Goal: Task Accomplishment & Management: Use online tool/utility

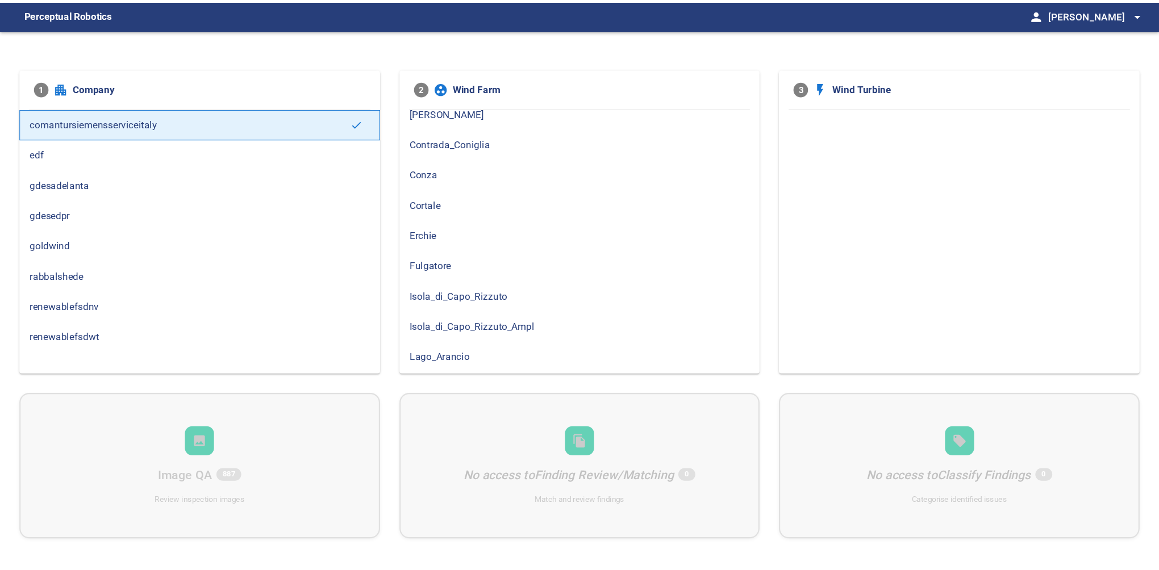
scroll to position [189, 0]
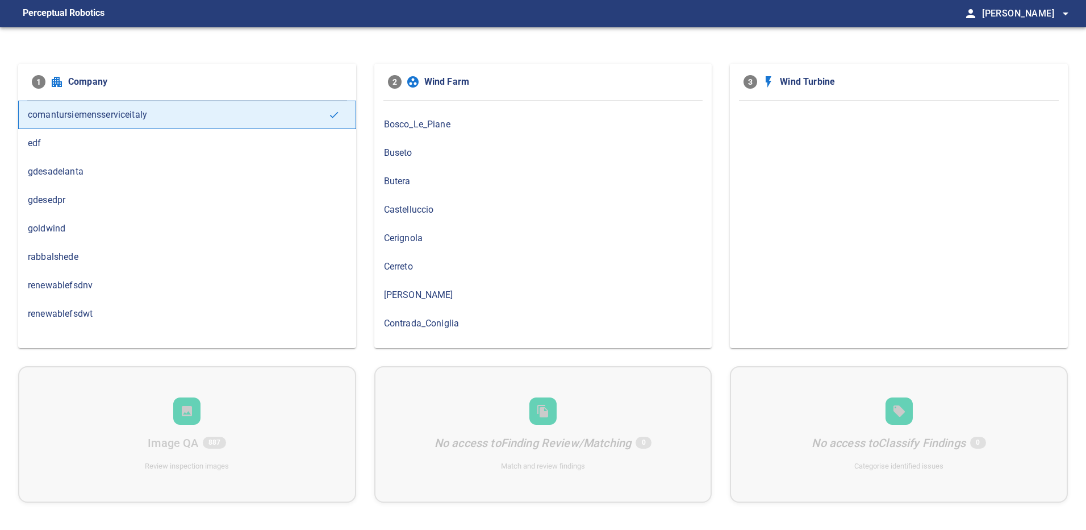
click at [409, 268] on span "Cerreto" at bounding box center [543, 267] width 319 height 14
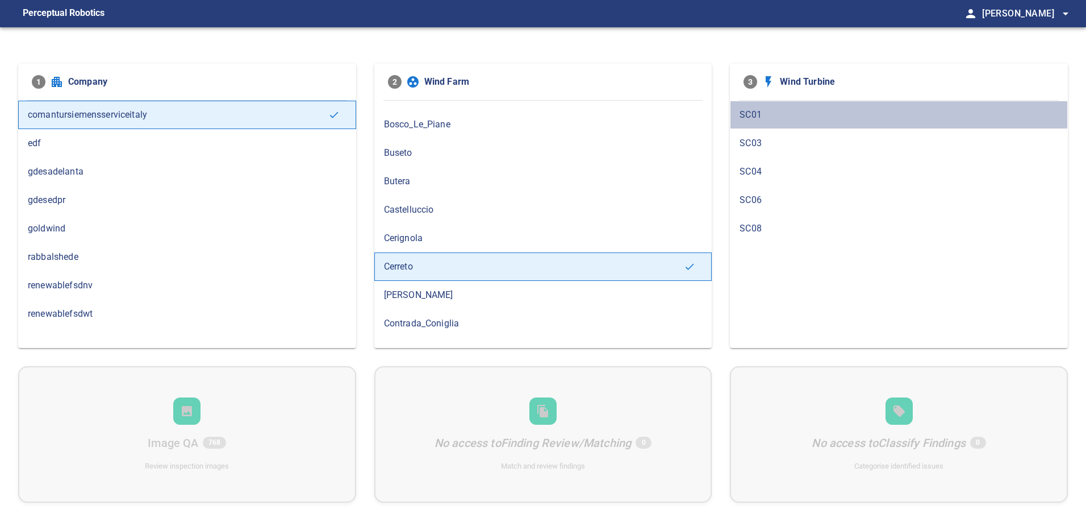
click at [756, 116] on span "SC01" at bounding box center [899, 115] width 319 height 14
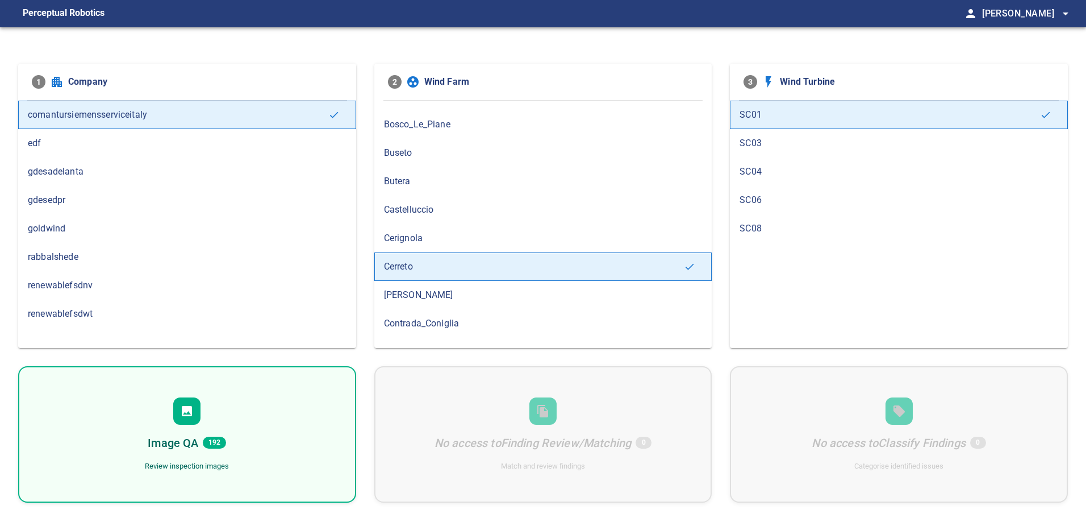
click at [271, 422] on div "Image QA 192 Review inspection images" at bounding box center [187, 434] width 338 height 136
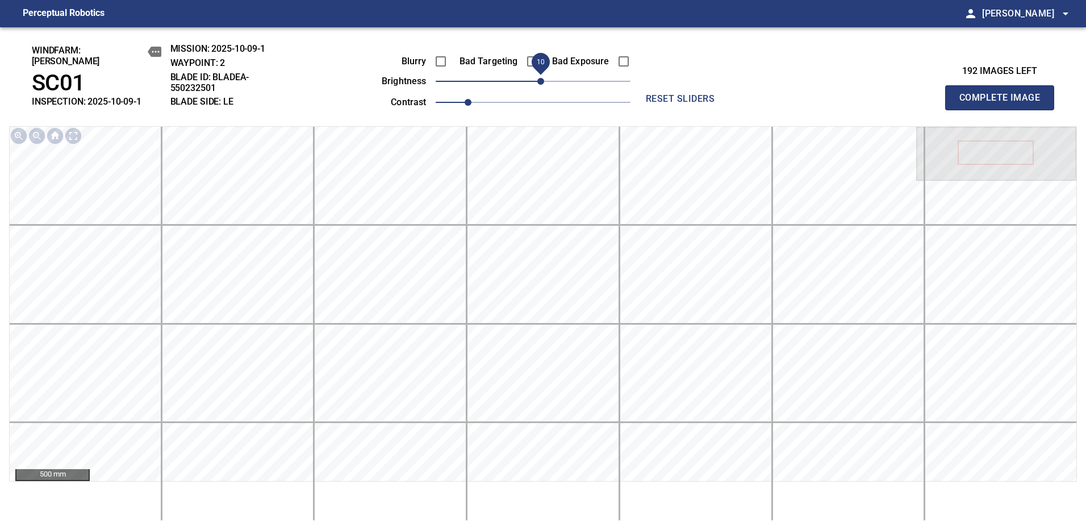
drag, startPoint x: 535, startPoint y: 78, endPoint x: 542, endPoint y: 74, distance: 7.4
click at [542, 78] on span "10" at bounding box center [541, 81] width 7 height 7
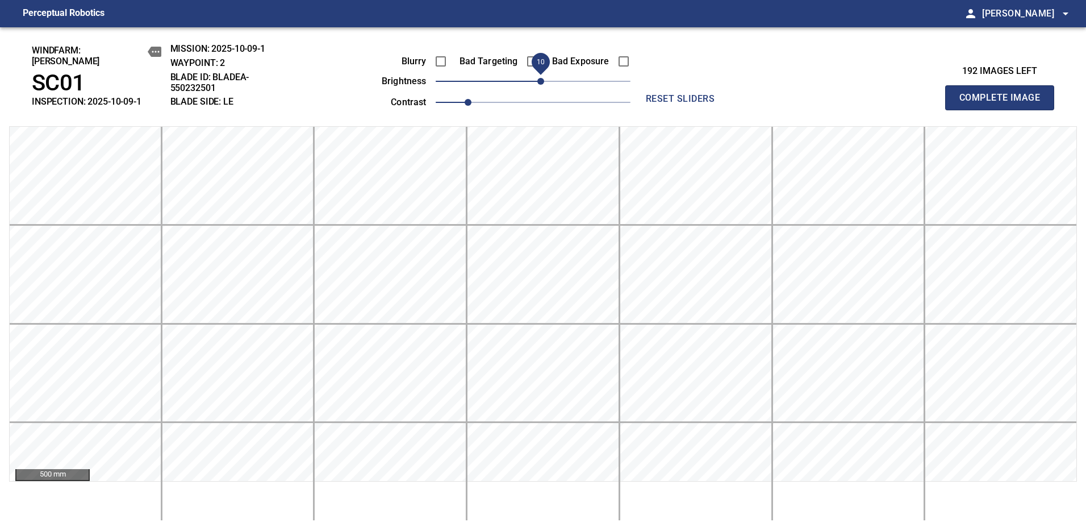
click at [542, 78] on span "10" at bounding box center [541, 81] width 7 height 7
click at [1086, 145] on html "Perceptual Robotics person Alex Semenov arrow_drop_down windfarm: Cerreto SC01 …" at bounding box center [543, 265] width 1086 height 530
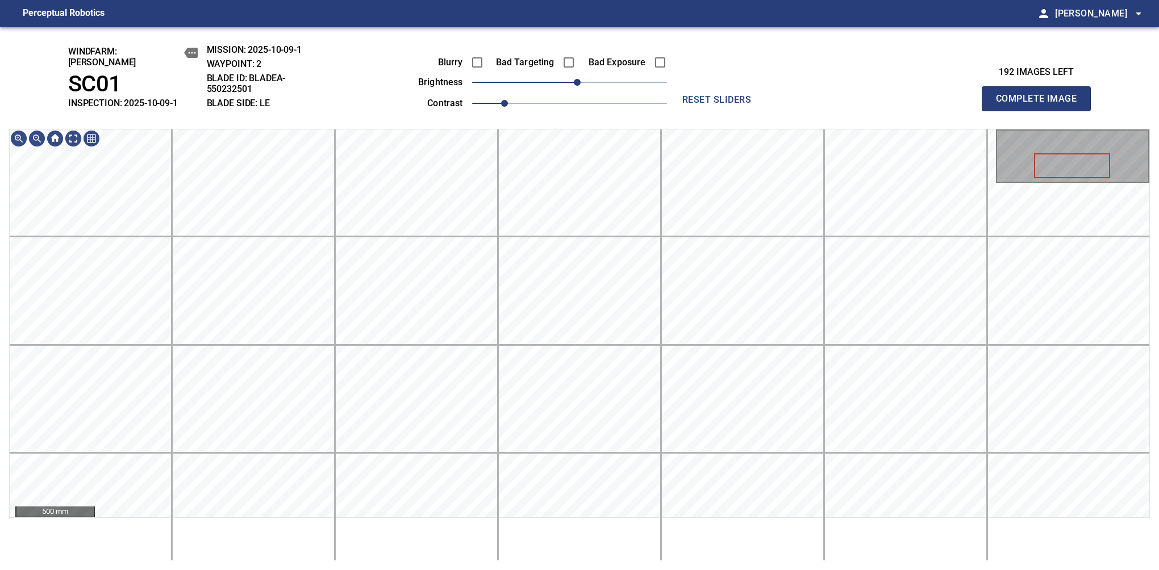
click at [1086, 145] on html "Perceptual Robotics person Alex Semenov arrow_drop_down windfarm: Cerreto SC01 …" at bounding box center [579, 285] width 1159 height 570
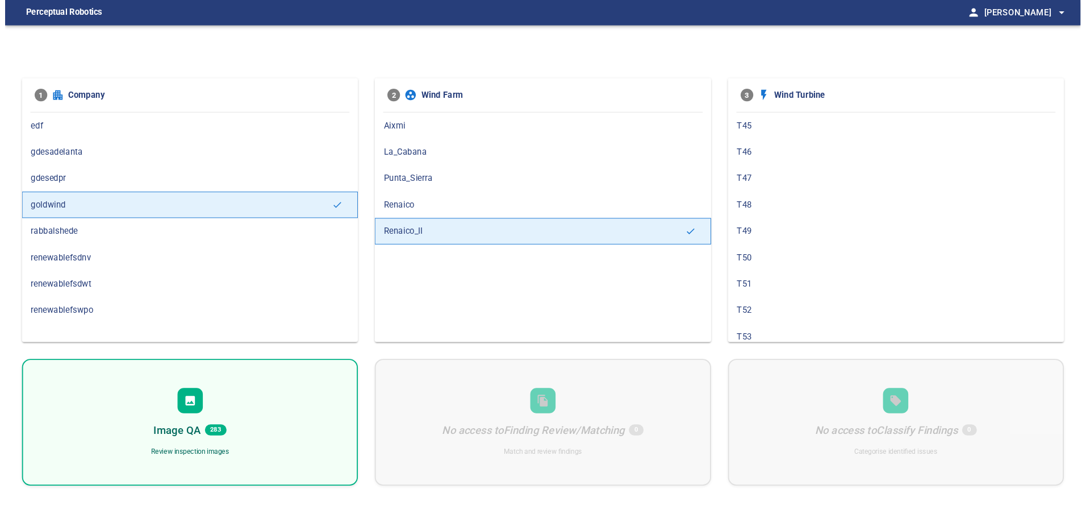
scroll to position [386, 0]
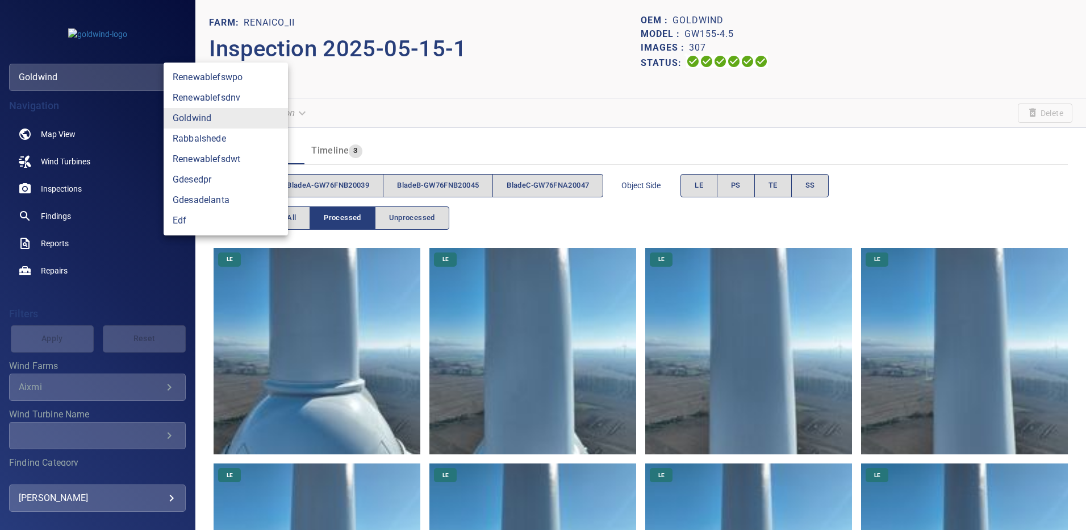
click at [477, 0] on div at bounding box center [543, 265] width 1086 height 530
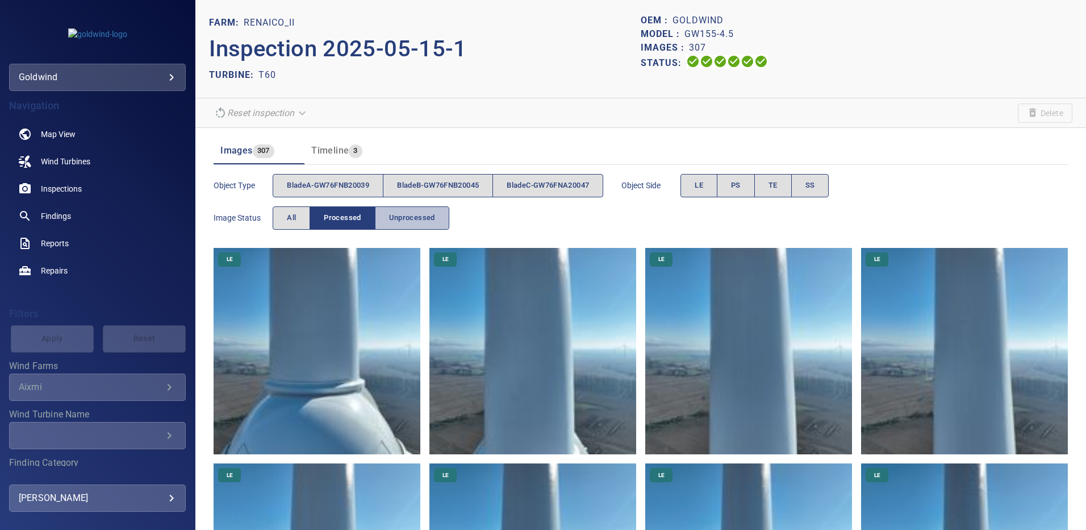
click at [415, 221] on span "Unprocessed" at bounding box center [412, 217] width 46 height 13
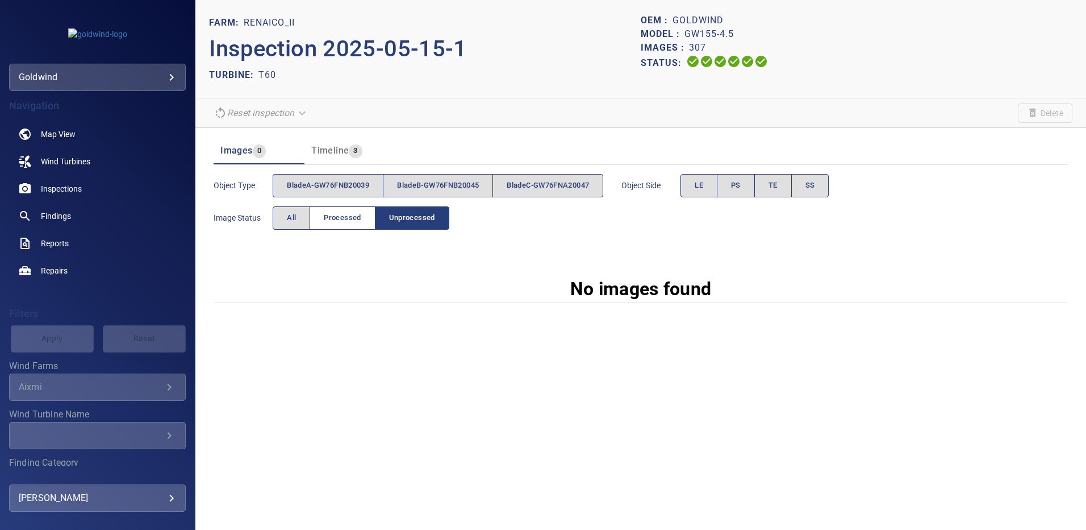
click at [353, 213] on span "Processed" at bounding box center [342, 217] width 37 height 13
click at [413, 216] on span "Unprocessed" at bounding box center [412, 217] width 46 height 13
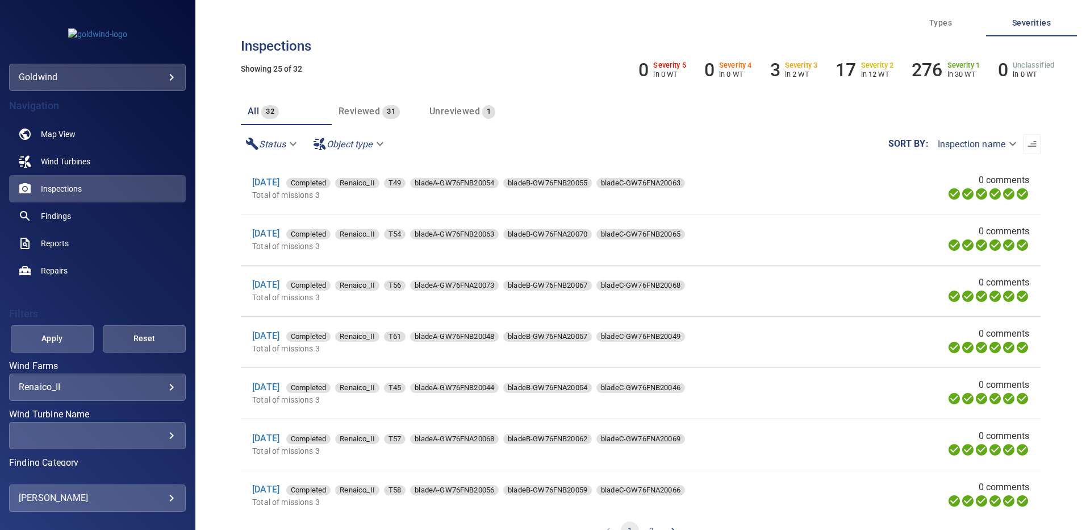
scroll to position [764, 0]
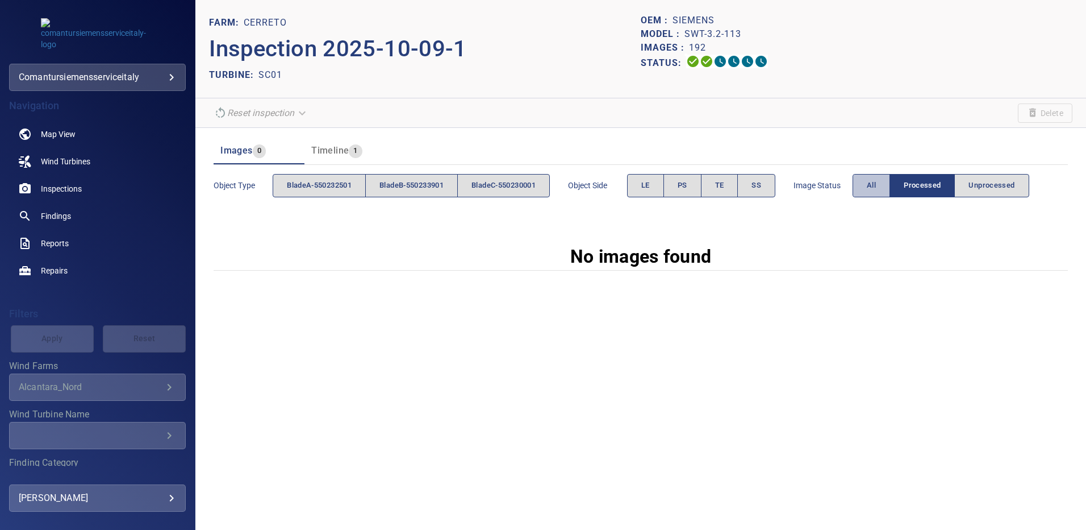
click at [876, 188] on span "All" at bounding box center [871, 185] width 9 height 13
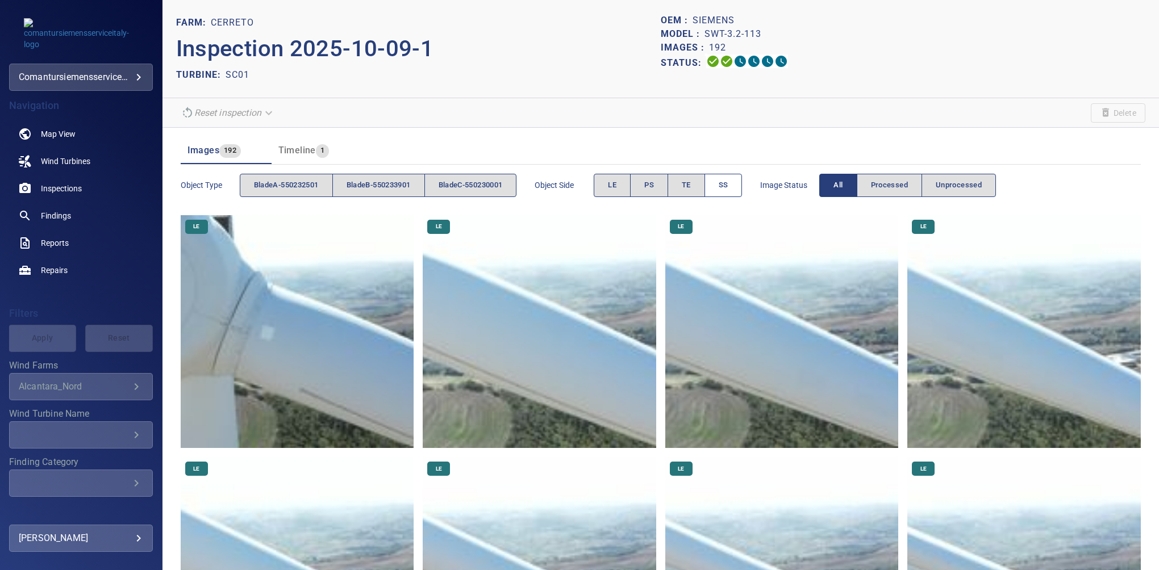
click at [726, 188] on span "SS" at bounding box center [724, 185] width 10 height 13
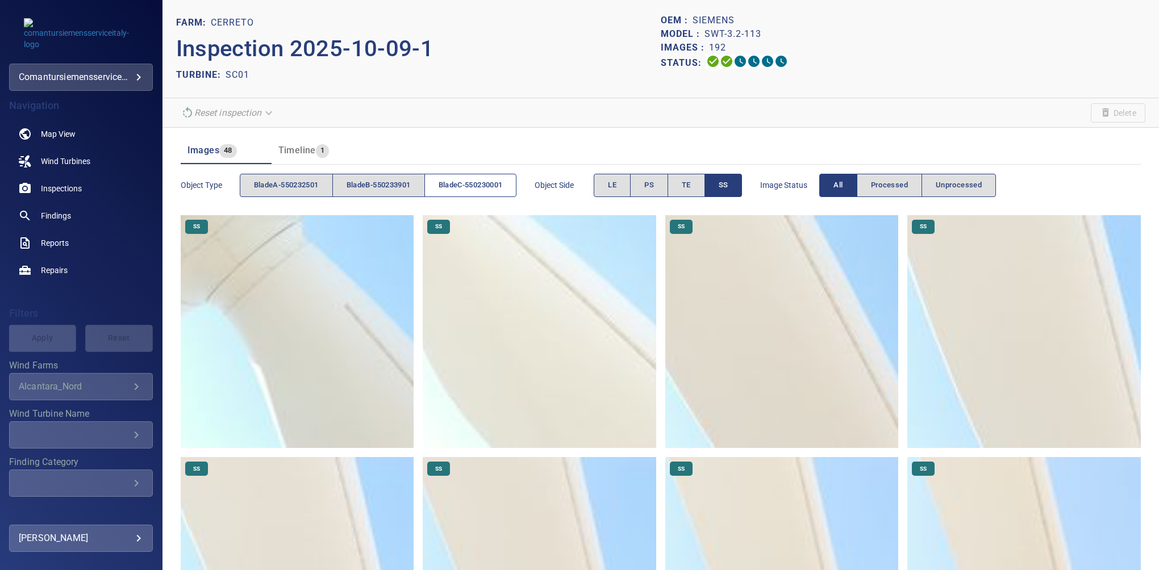
click at [452, 183] on span "bladeC-550230001" at bounding box center [471, 185] width 64 height 13
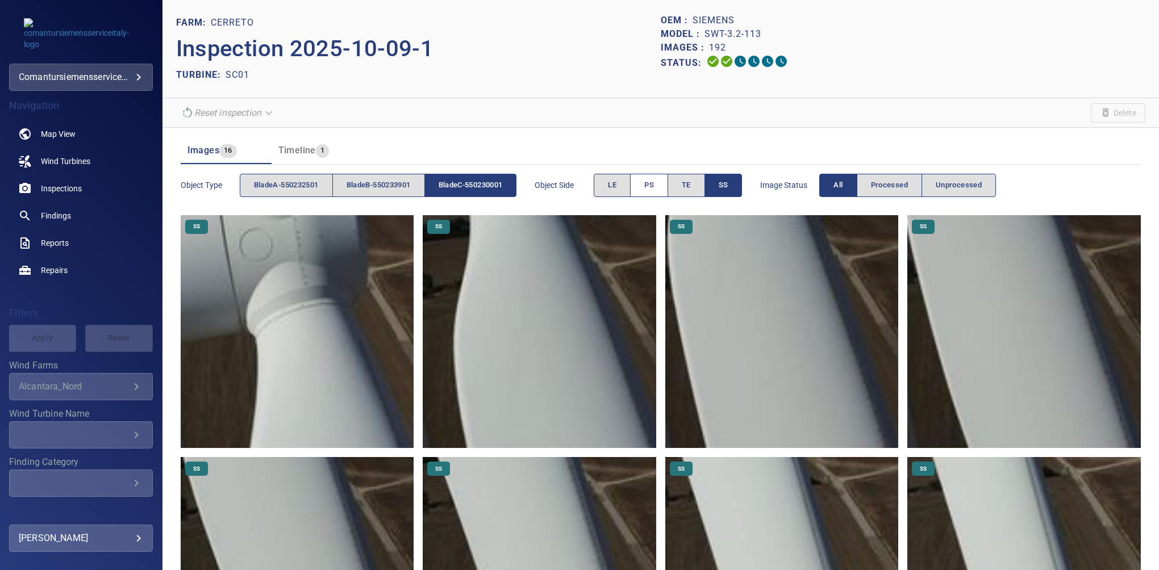
click at [653, 179] on span "PS" at bounding box center [649, 185] width 10 height 13
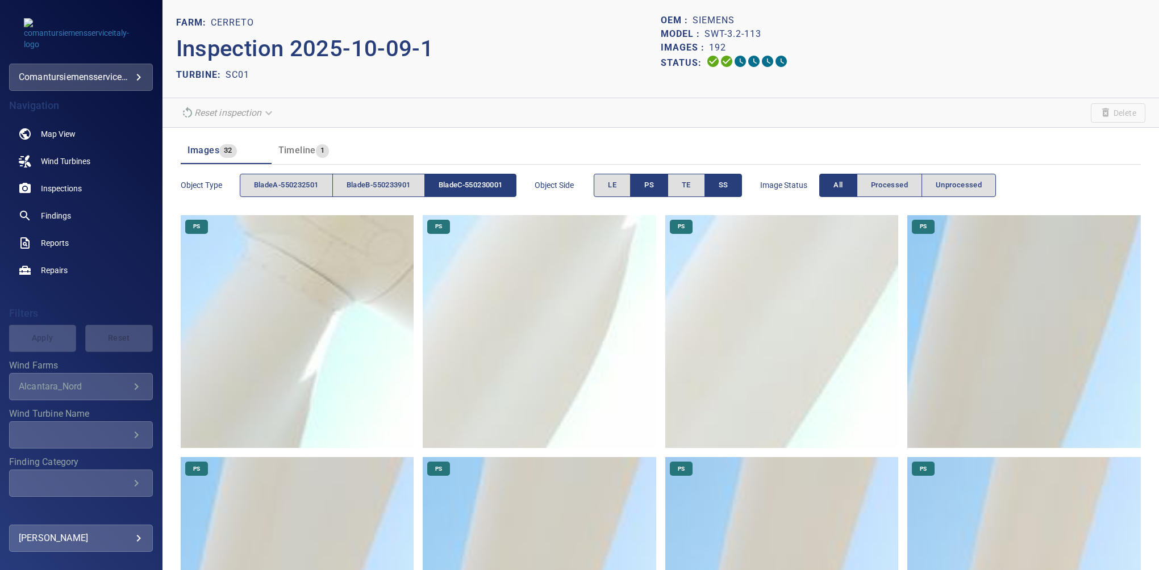
click at [727, 185] on span "SS" at bounding box center [724, 185] width 10 height 13
click at [642, 190] on button "PS" at bounding box center [649, 185] width 38 height 23
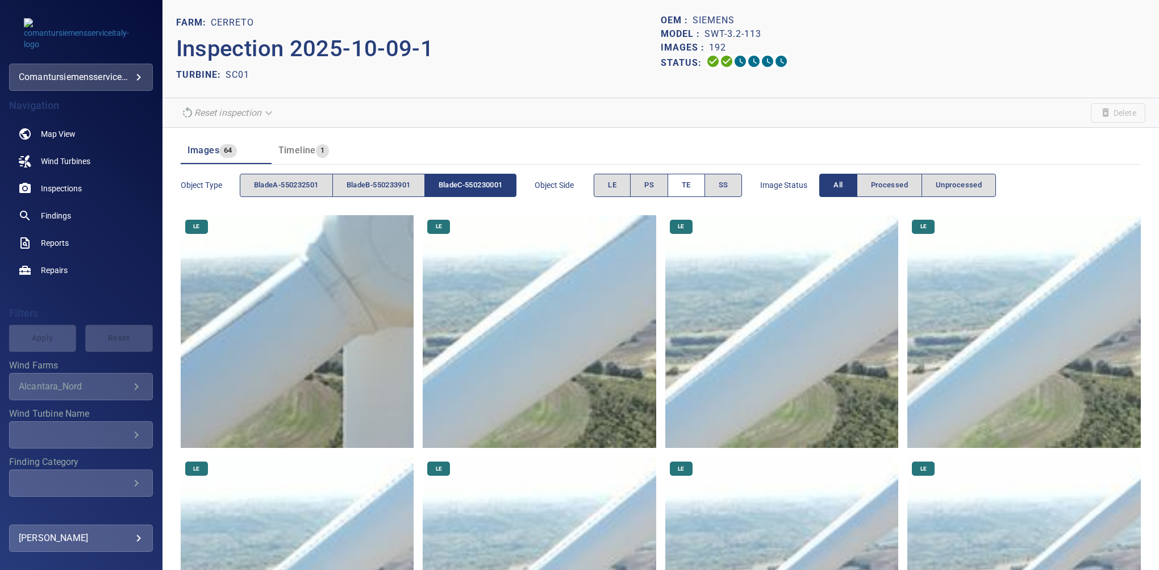
click at [685, 184] on button "TE" at bounding box center [687, 185] width 38 height 23
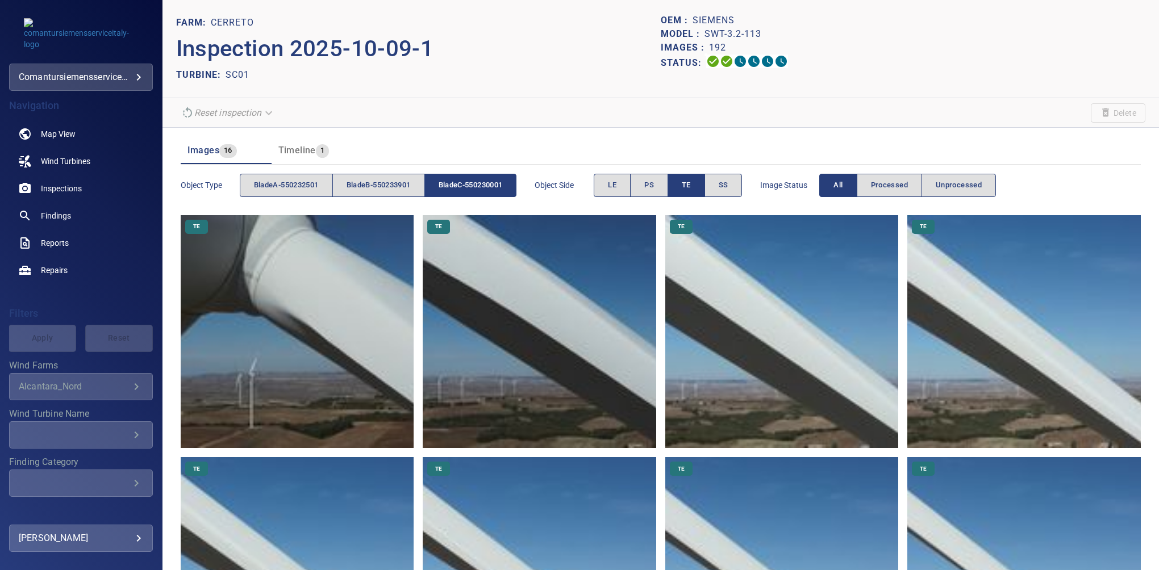
scroll to position [188, 0]
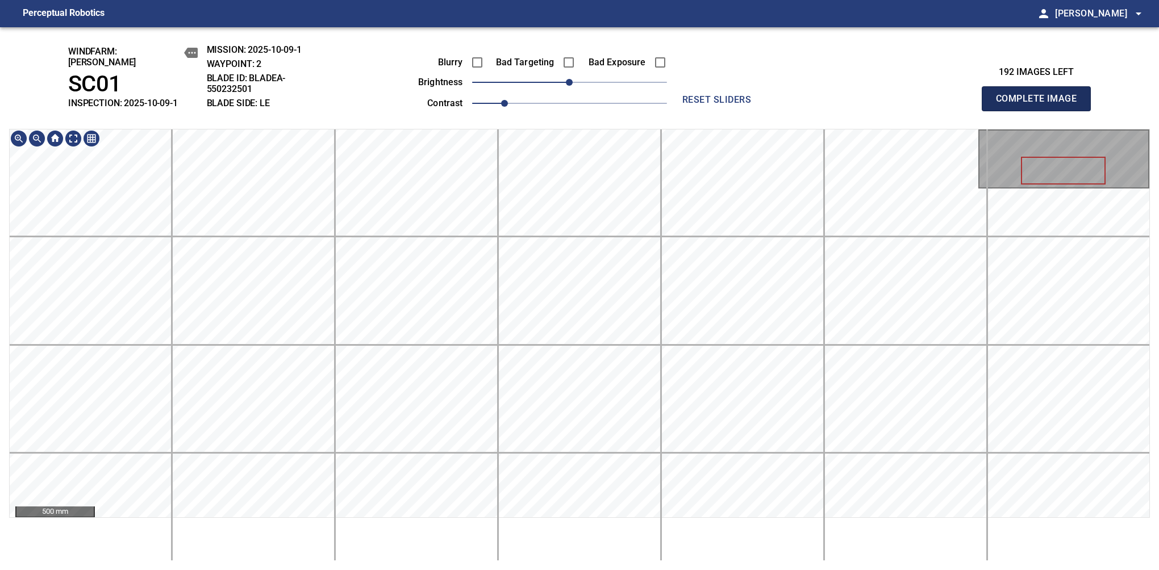
click at [1041, 105] on button "Complete Image" at bounding box center [1036, 98] width 109 height 25
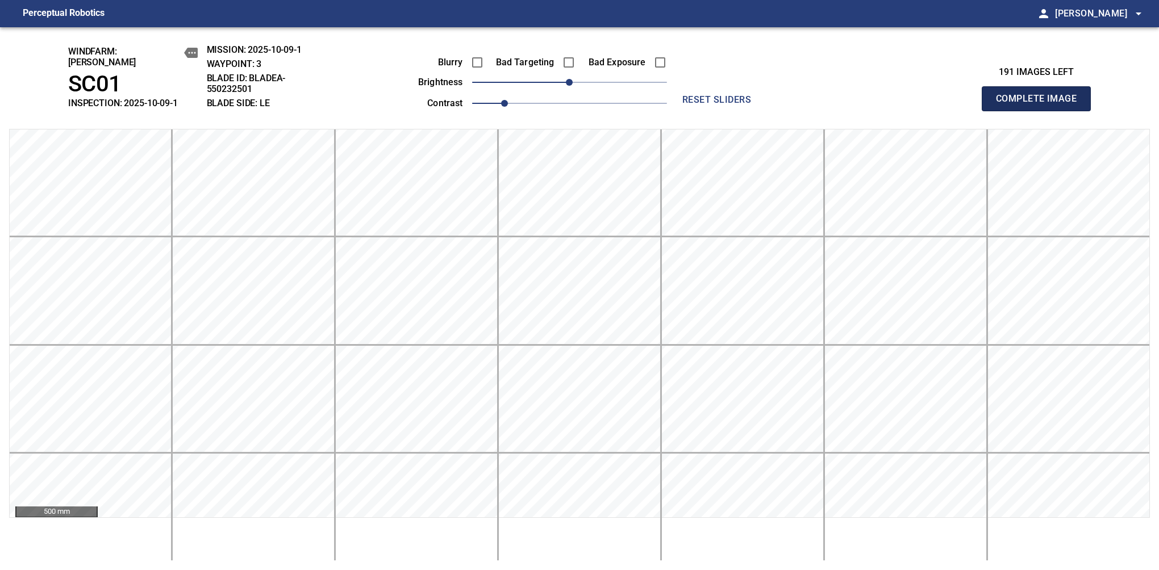
click at [1041, 105] on button "Complete Image" at bounding box center [1036, 98] width 109 height 25
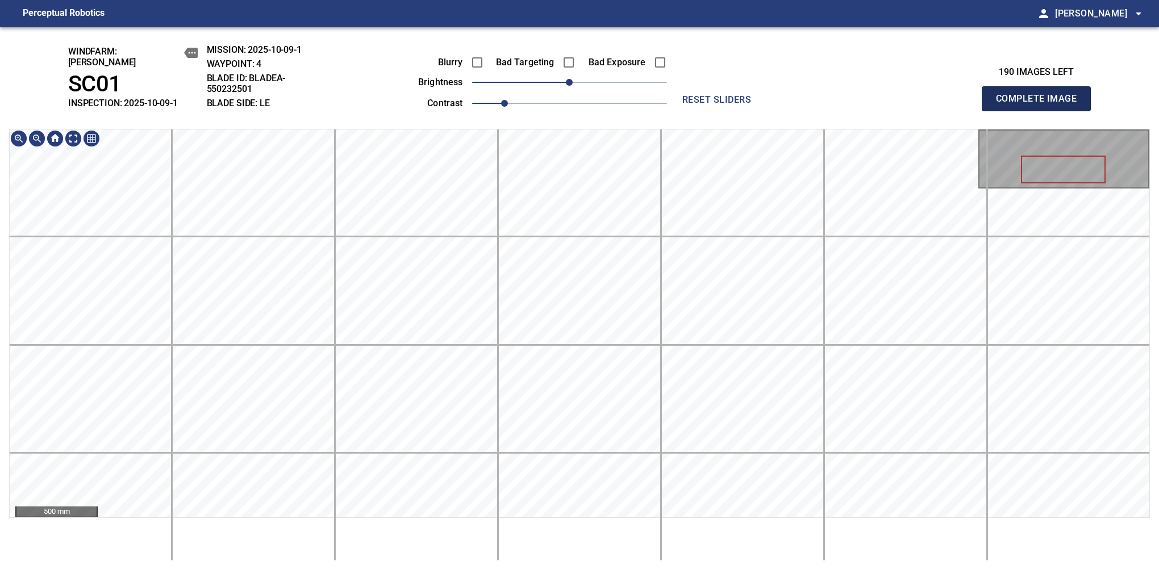
click at [1041, 105] on button "Complete Image" at bounding box center [1036, 98] width 109 height 25
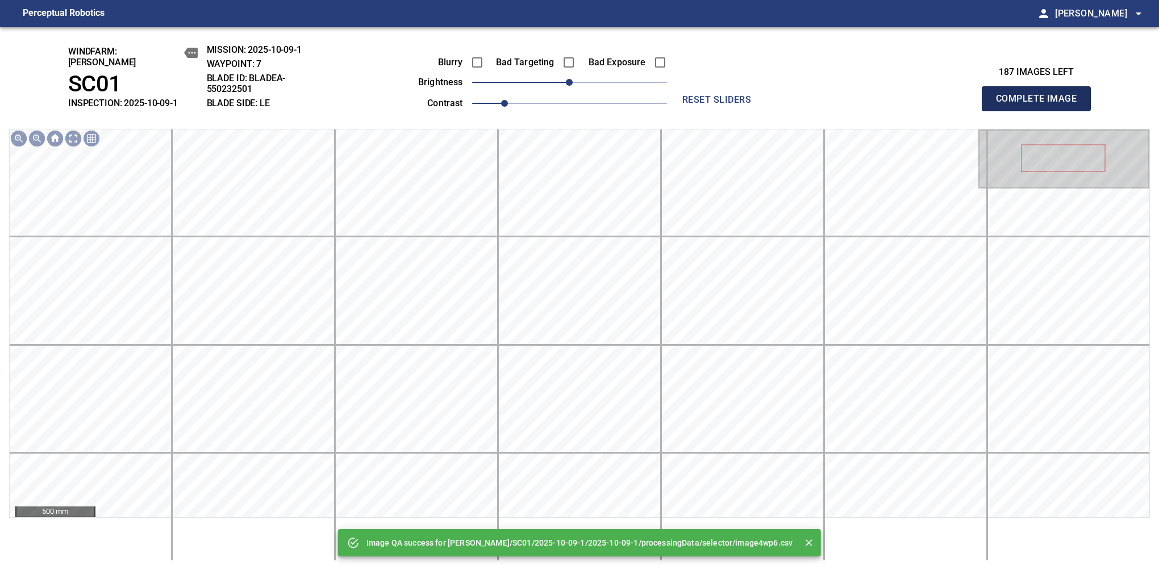
click at [1041, 105] on button "Complete Image" at bounding box center [1036, 98] width 109 height 25
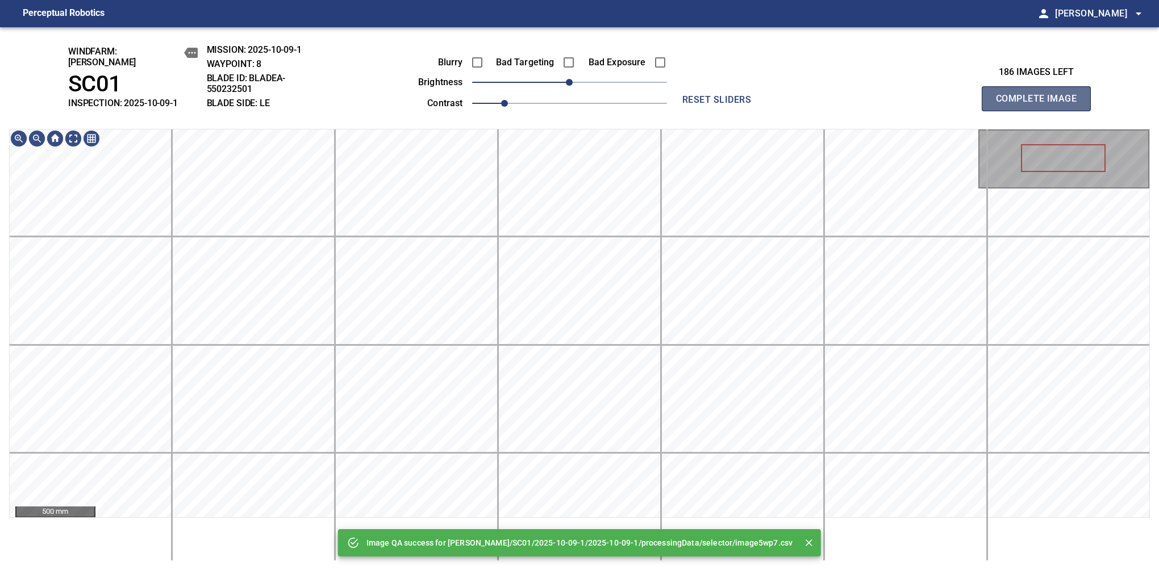
click at [1041, 105] on button "Complete Image" at bounding box center [1036, 98] width 109 height 25
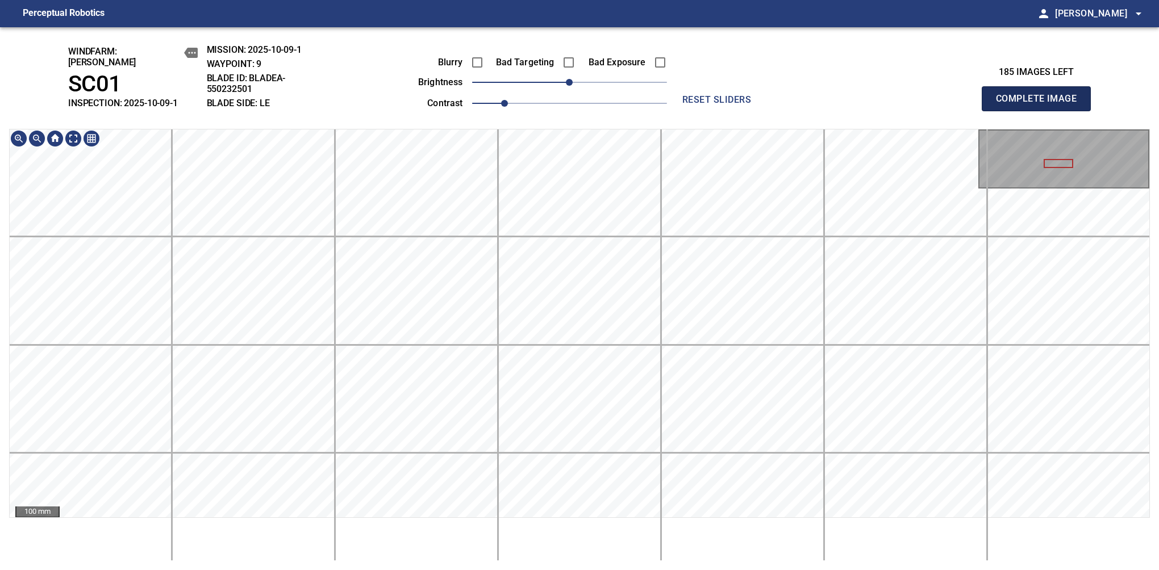
click at [1041, 105] on button "Complete Image" at bounding box center [1036, 98] width 109 height 25
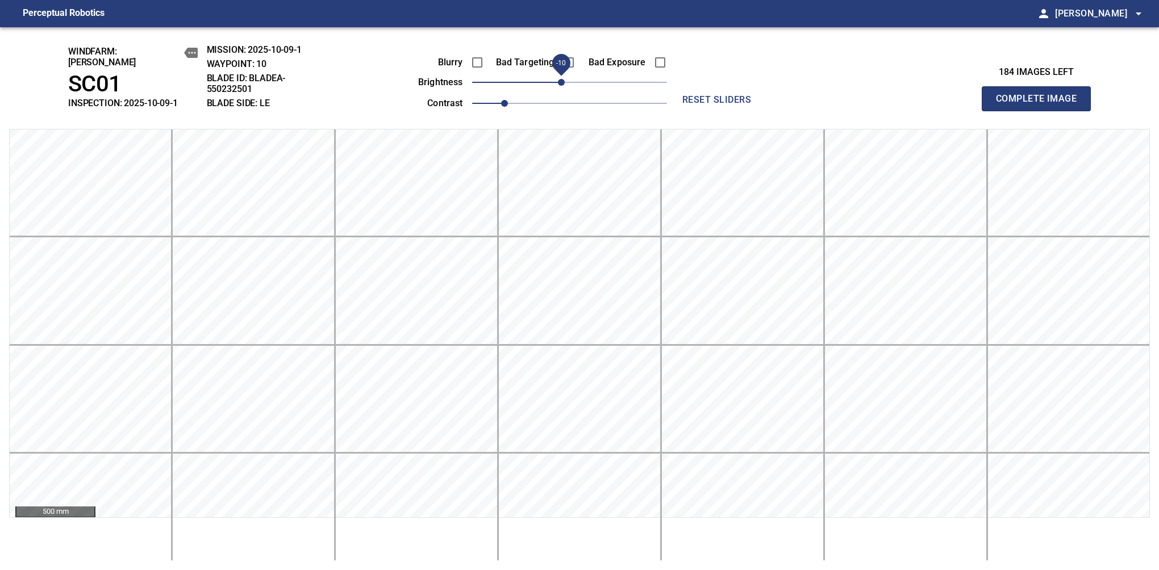
click at [564, 81] on span "-10" at bounding box center [561, 82] width 7 height 7
click at [1041, 105] on button "Complete Image" at bounding box center [1036, 98] width 109 height 25
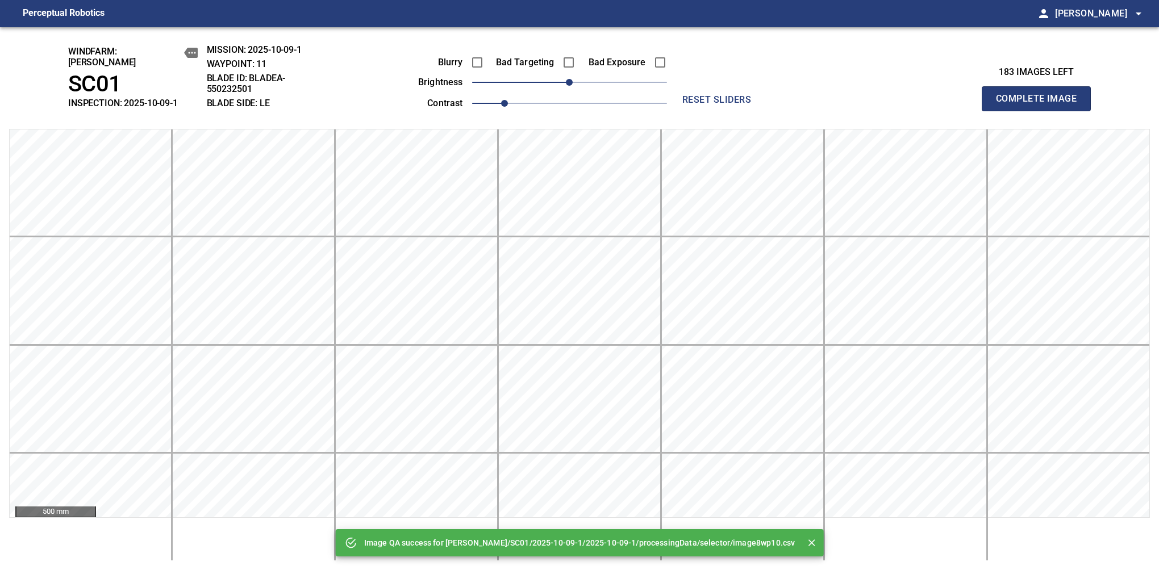
click at [1041, 105] on button "Complete Image" at bounding box center [1036, 98] width 109 height 25
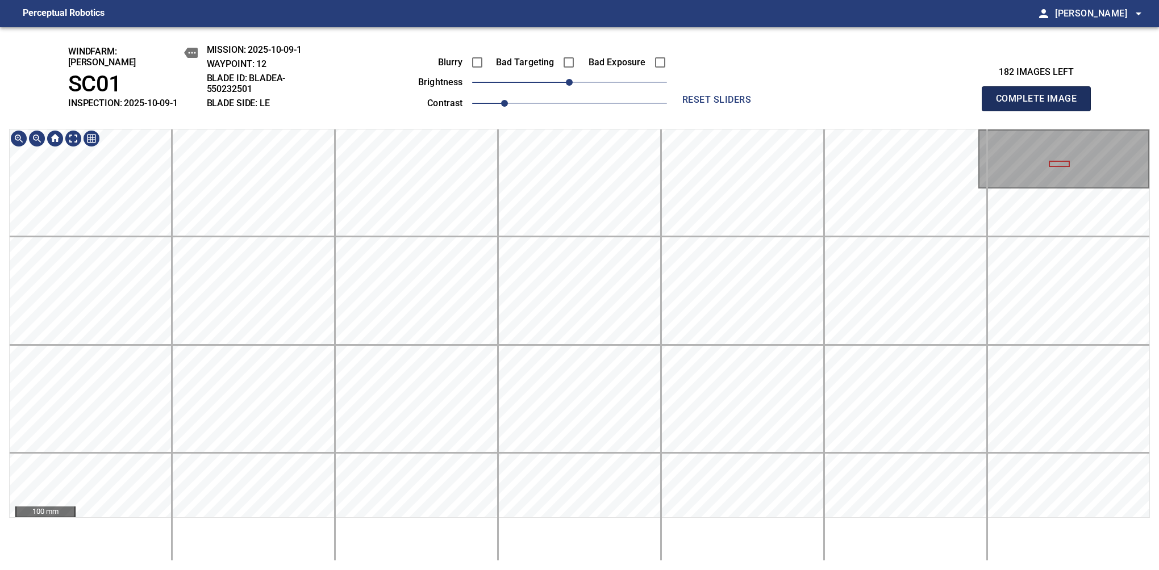
click at [1041, 105] on button "Complete Image" at bounding box center [1036, 98] width 109 height 25
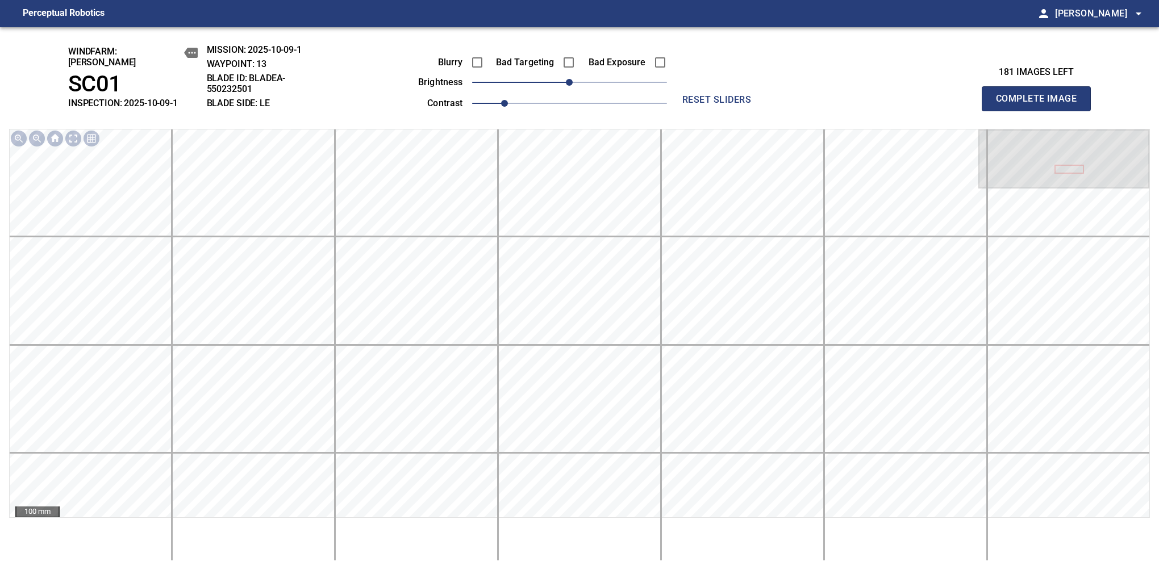
click at [1041, 105] on button "Complete Image" at bounding box center [1036, 98] width 109 height 25
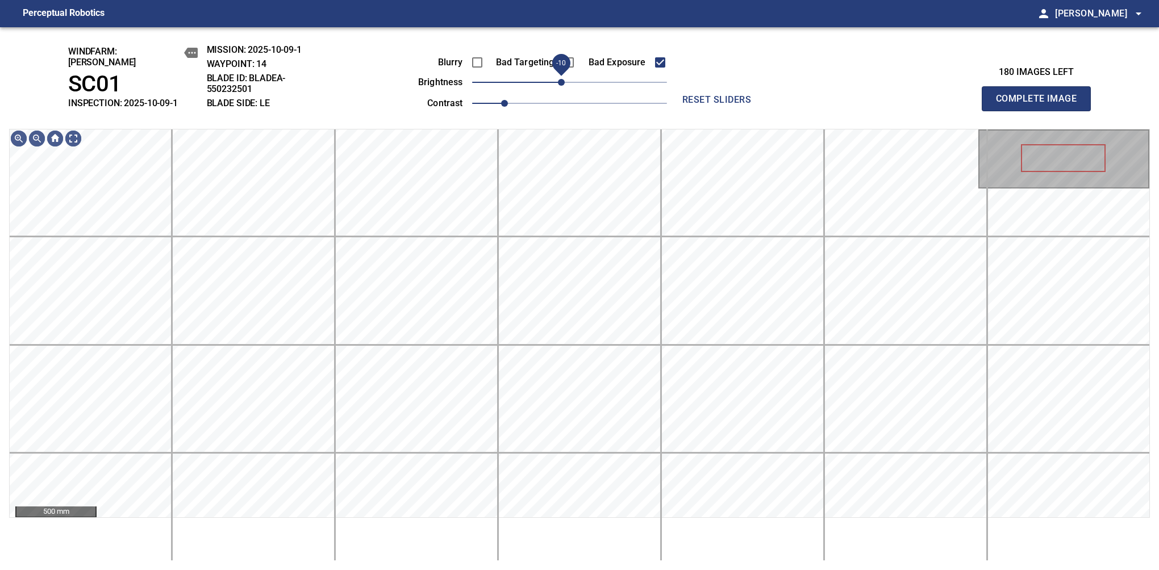
click at [561, 79] on span "-10" at bounding box center [561, 82] width 7 height 7
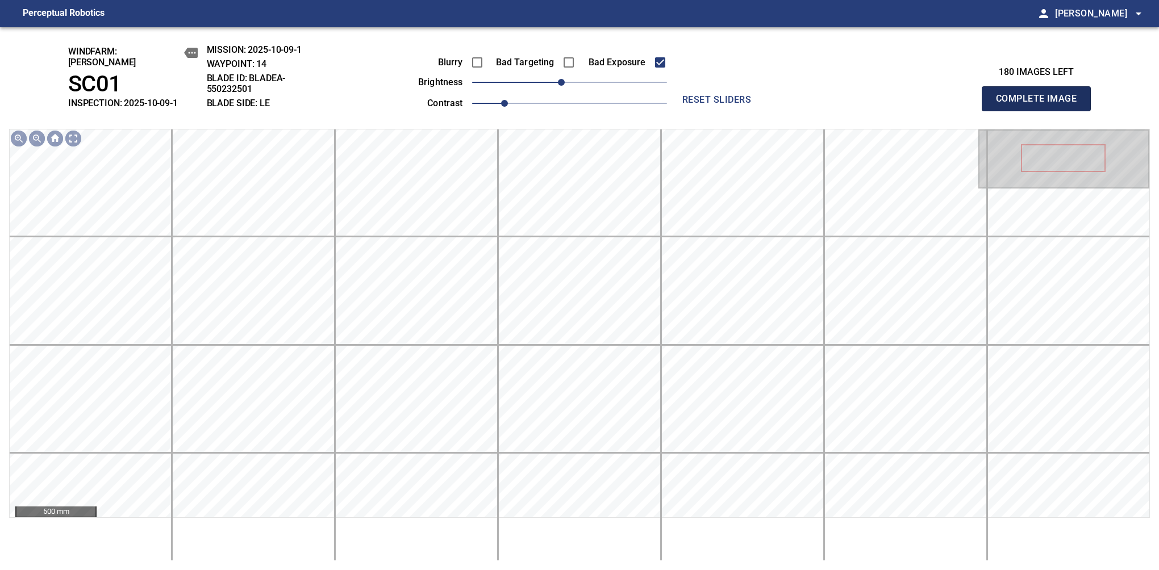
click at [1041, 105] on button "Complete Image" at bounding box center [1036, 98] width 109 height 25
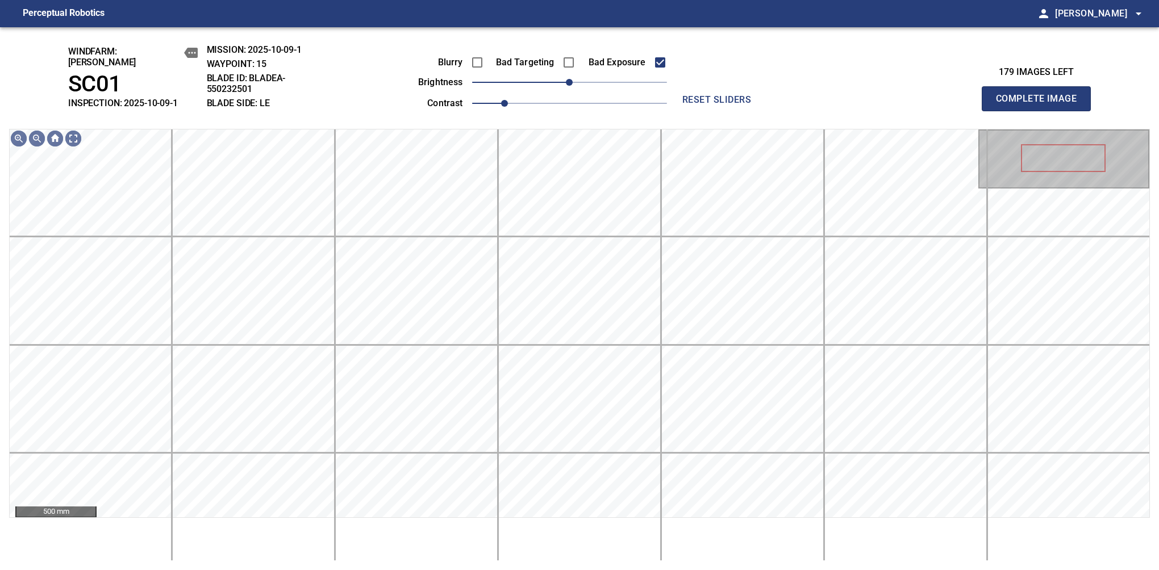
click at [1041, 105] on button "Complete Image" at bounding box center [1036, 98] width 109 height 25
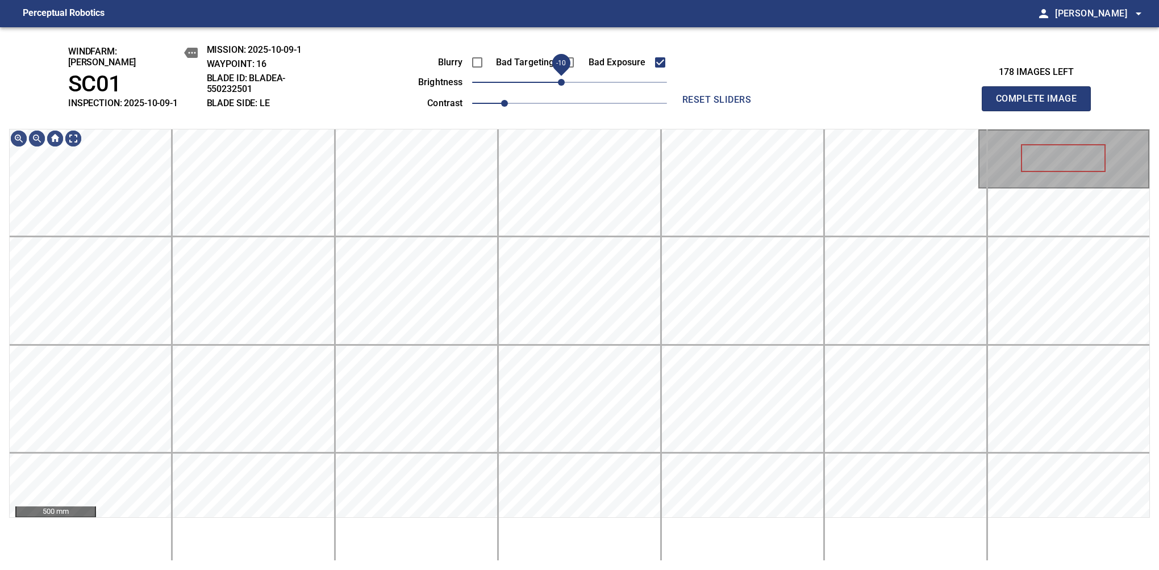
click at [562, 82] on span "-10" at bounding box center [561, 82] width 7 height 7
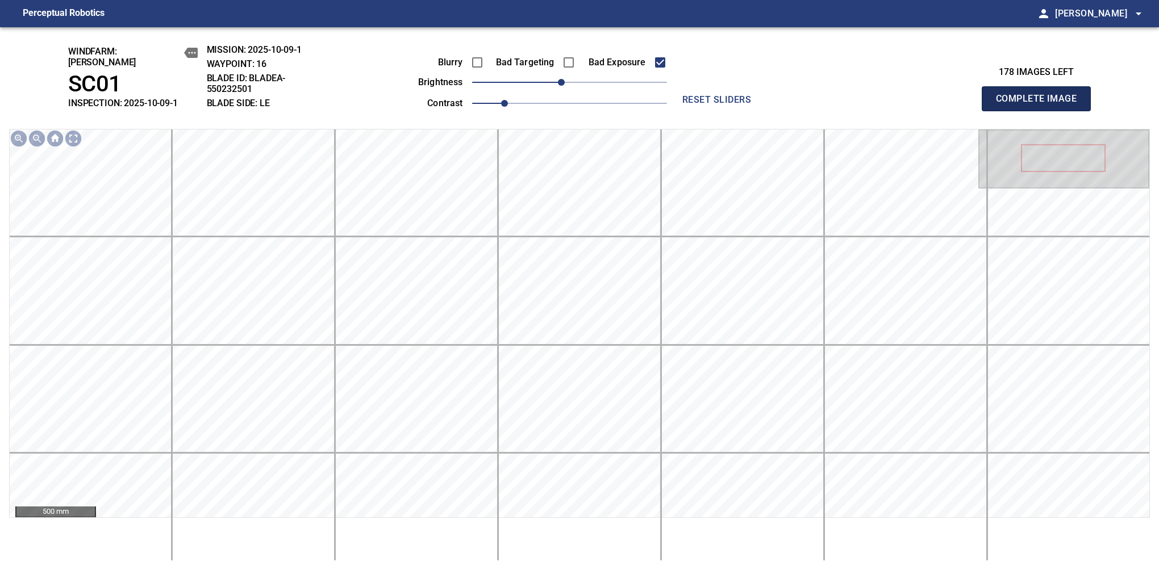
click at [1041, 105] on button "Complete Image" at bounding box center [1036, 98] width 109 height 25
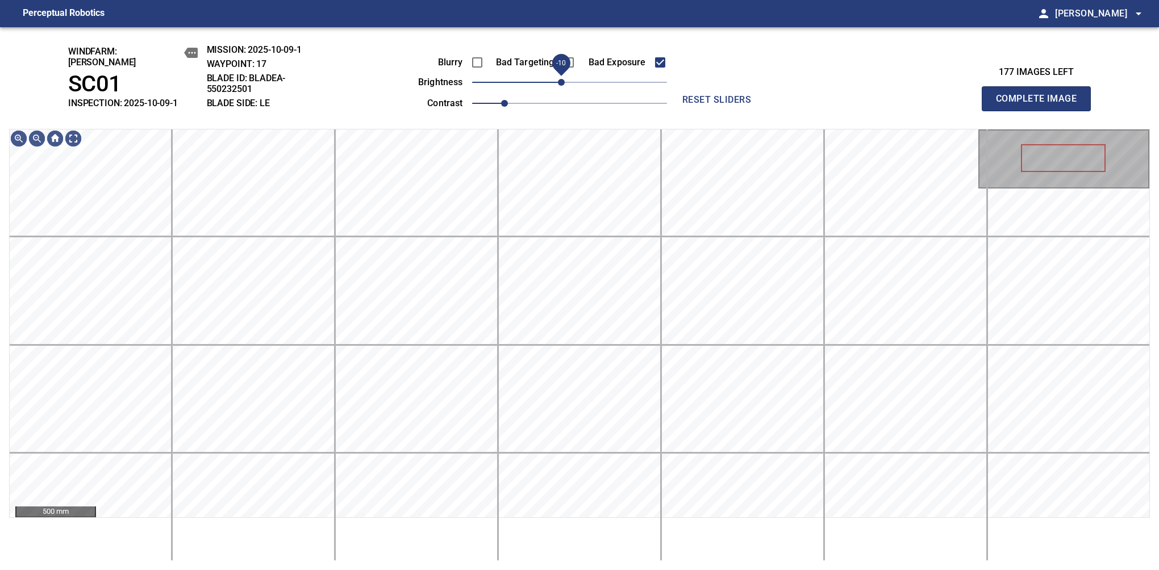
drag, startPoint x: 566, startPoint y: 76, endPoint x: 560, endPoint y: 78, distance: 6.1
click at [560, 79] on span "-10" at bounding box center [561, 82] width 7 height 7
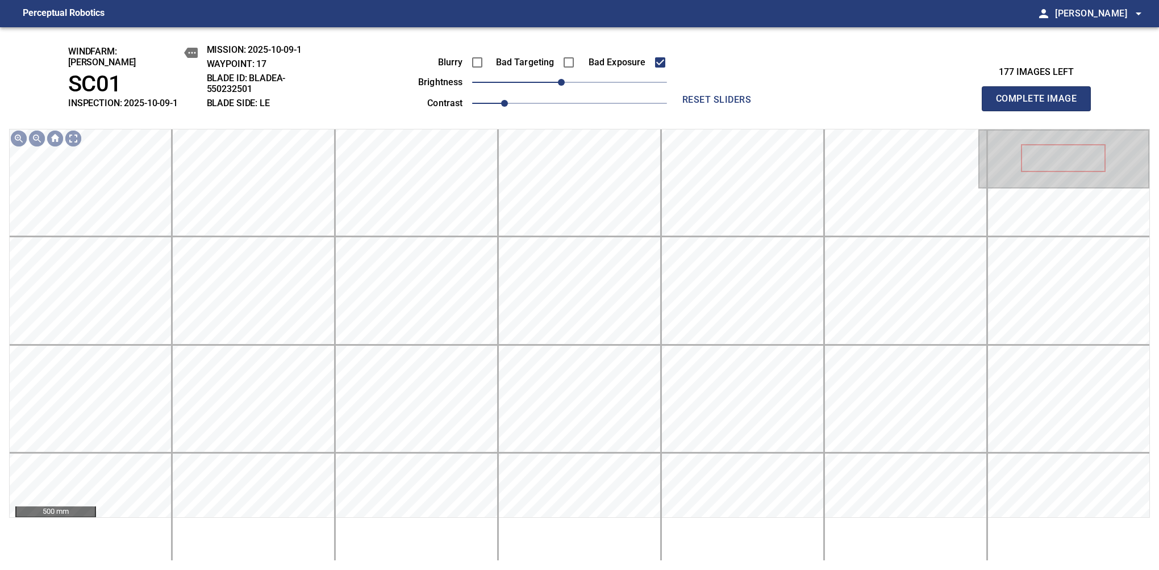
click at [1041, 105] on button "Complete Image" at bounding box center [1036, 98] width 109 height 25
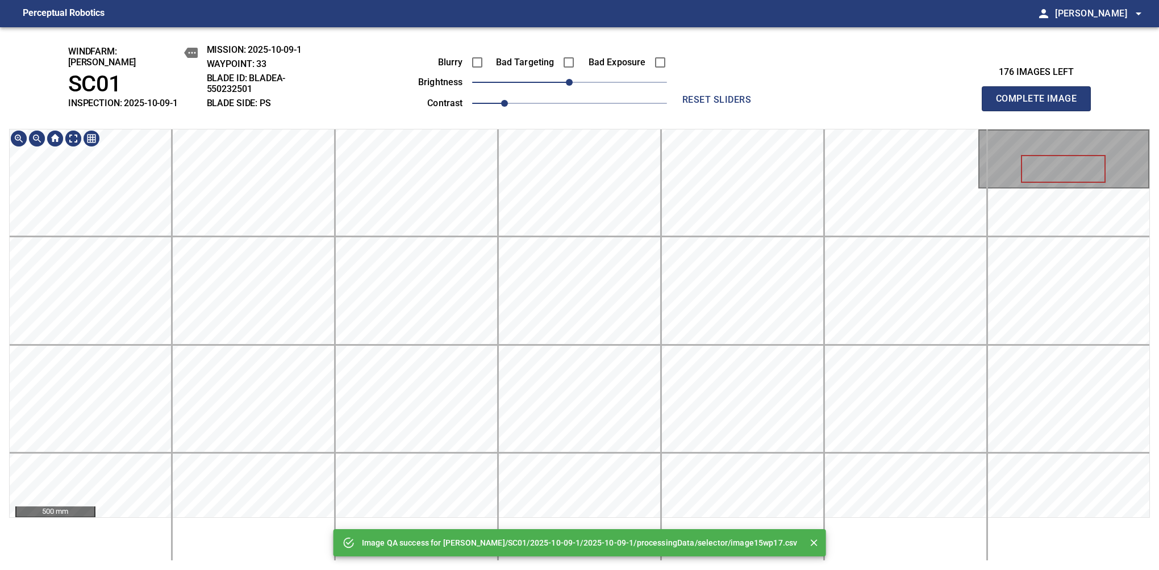
click at [568, 118] on div "Image QA success for Cerreto/SC01/2025-10-09-1/2025-10-09-1/processingData/sele…" at bounding box center [579, 298] width 1159 height 543
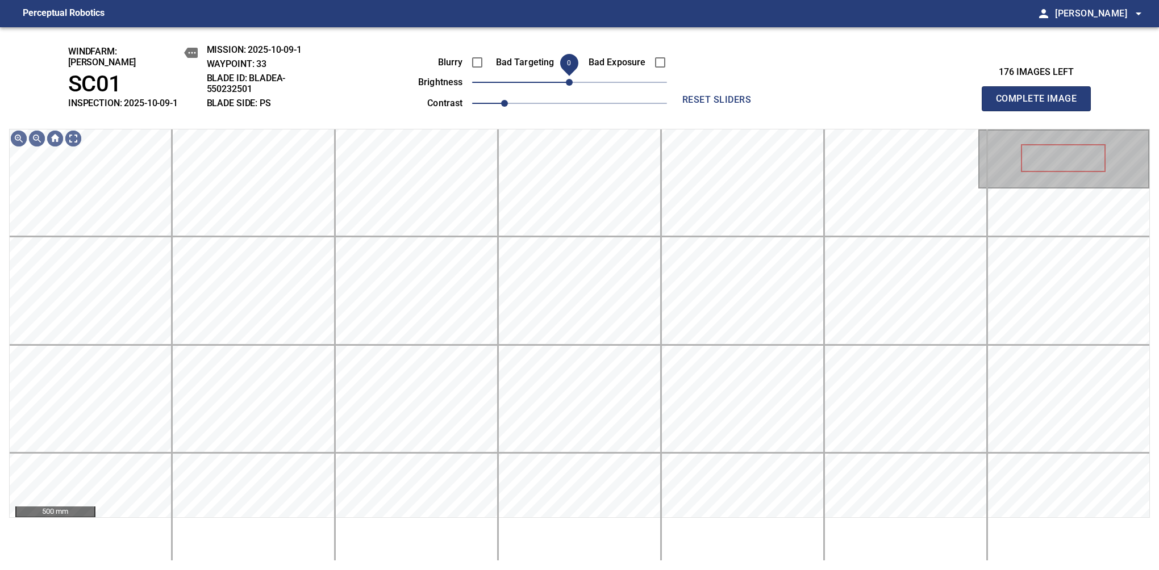
drag, startPoint x: 566, startPoint y: 80, endPoint x: 573, endPoint y: 78, distance: 7.2
click at [573, 79] on span "0" at bounding box center [569, 82] width 7 height 7
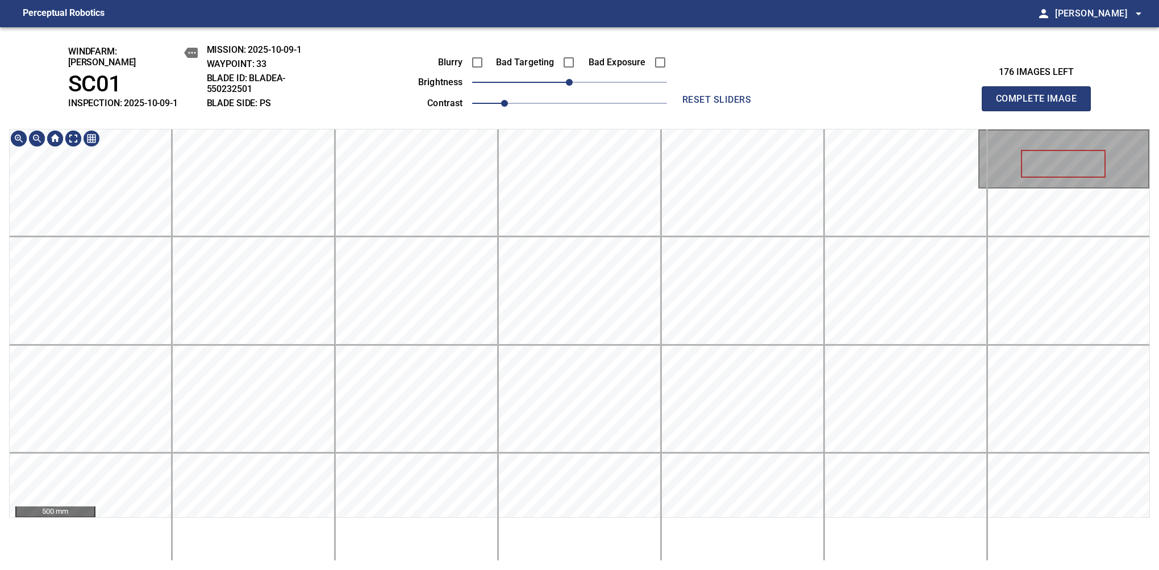
click at [702, 84] on div "windfarm: Cerreto SC01 INSPECTION: 2025-10-09-1 MISSION: 2025-10-09-1 WAYPOINT:…" at bounding box center [579, 298] width 1159 height 543
click at [1041, 105] on button "Complete Image" at bounding box center [1036, 98] width 109 height 25
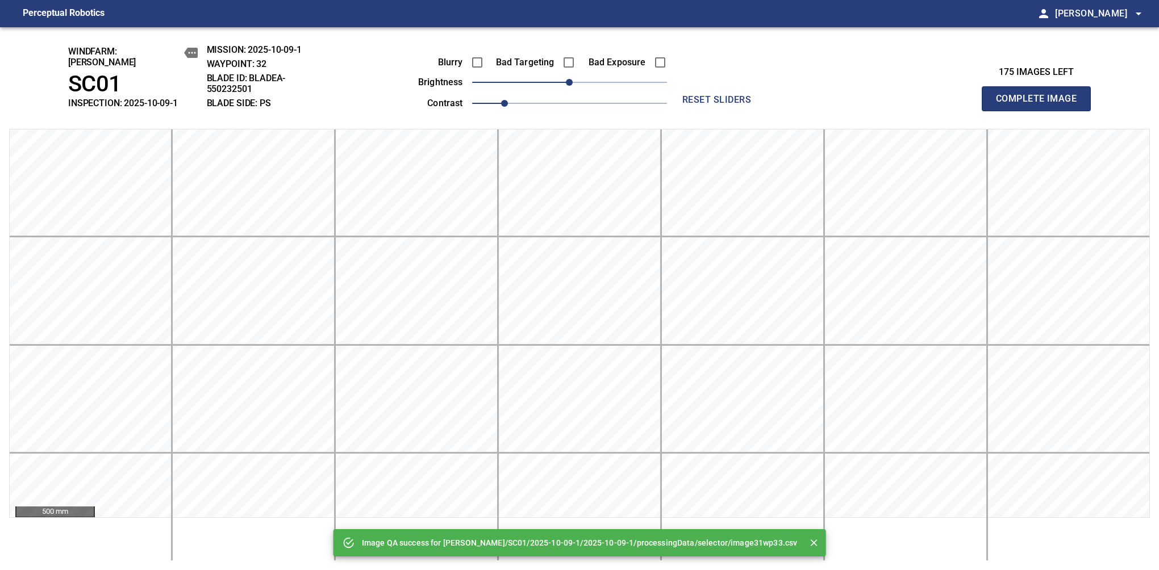
click at [1041, 105] on button "Complete Image" at bounding box center [1036, 98] width 109 height 25
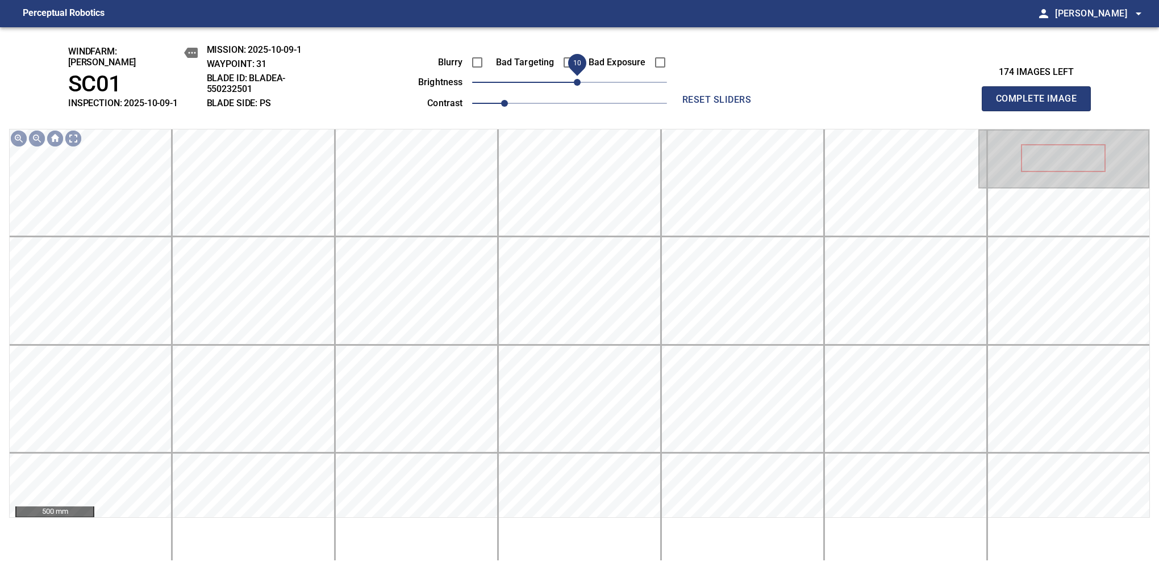
click at [576, 79] on span "10" at bounding box center [577, 82] width 7 height 7
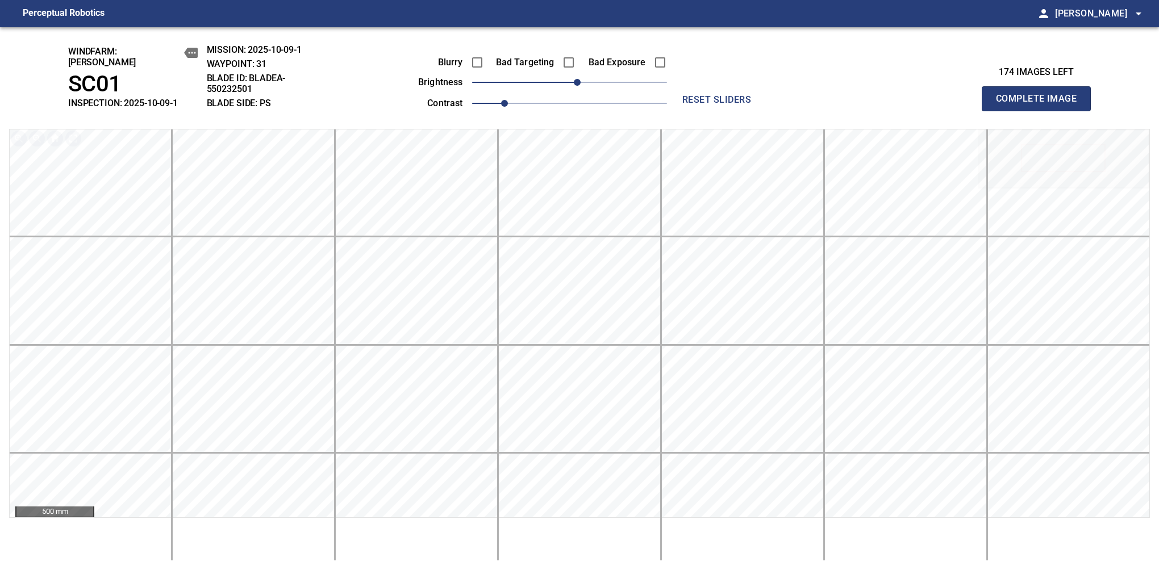
click at [1041, 105] on button "Complete Image" at bounding box center [1036, 98] width 109 height 25
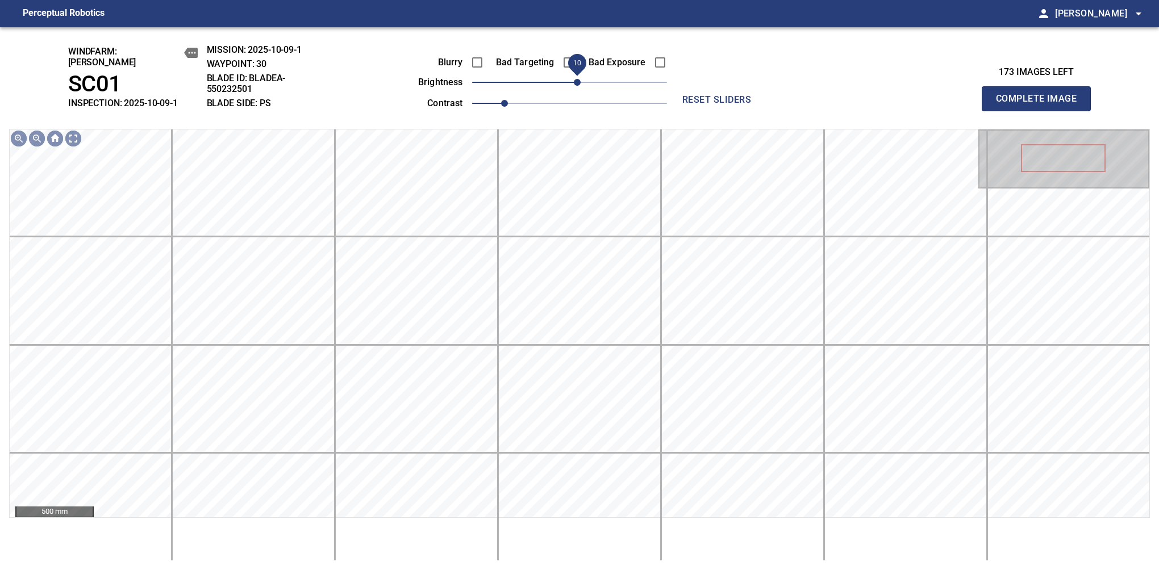
click at [576, 79] on span "10" at bounding box center [577, 82] width 7 height 7
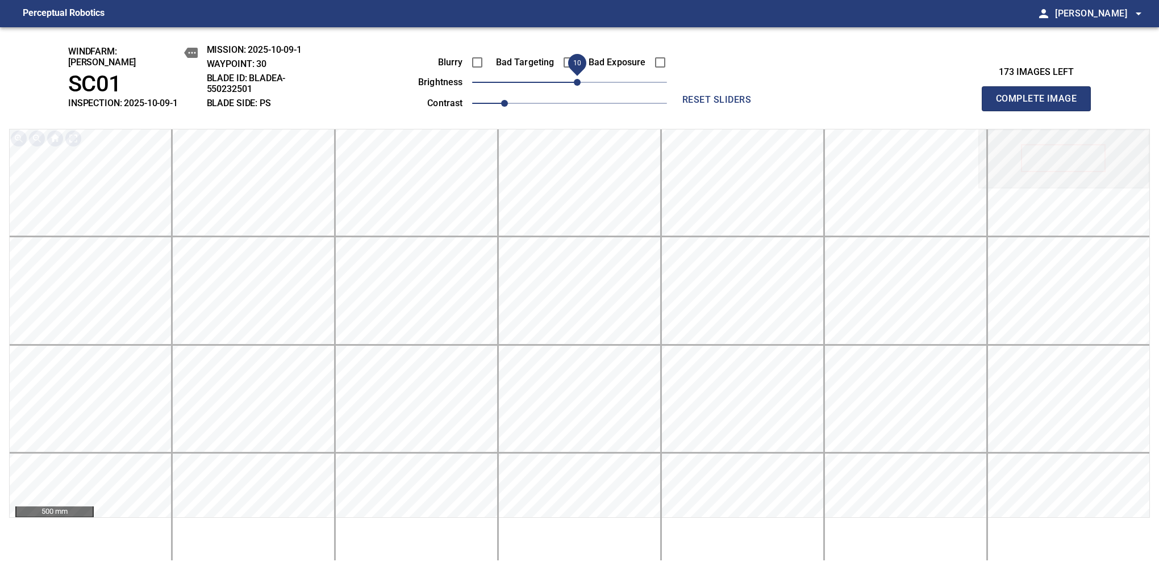
click at [1041, 105] on button "Complete Image" at bounding box center [1036, 98] width 109 height 25
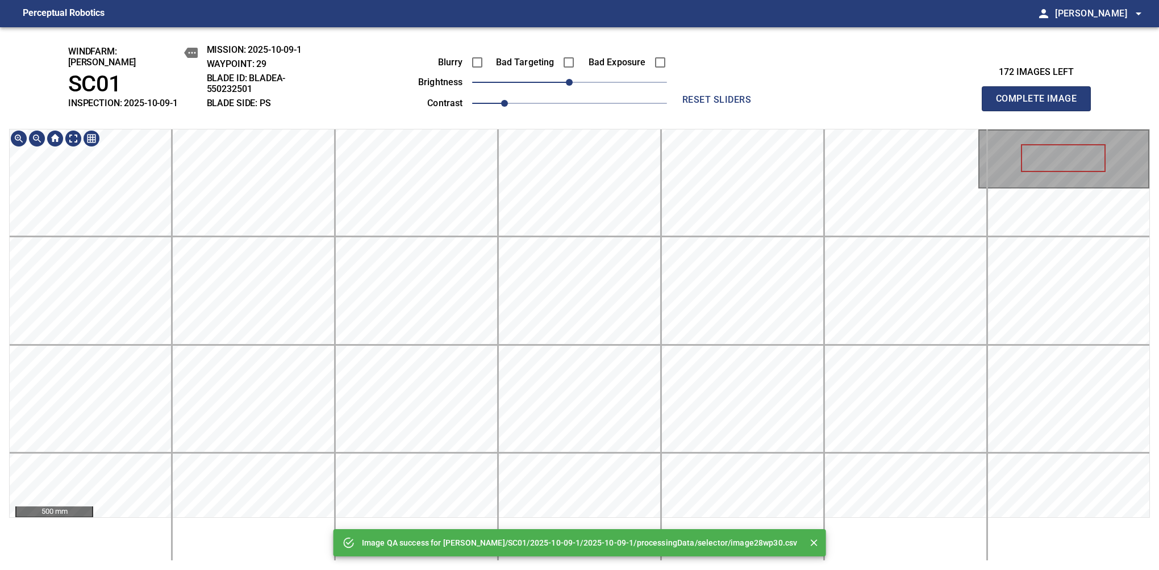
click at [691, 50] on div "Image QA success for Cerreto/SC01/2025-10-09-1/2025-10-09-1/processingData/sele…" at bounding box center [579, 298] width 1159 height 543
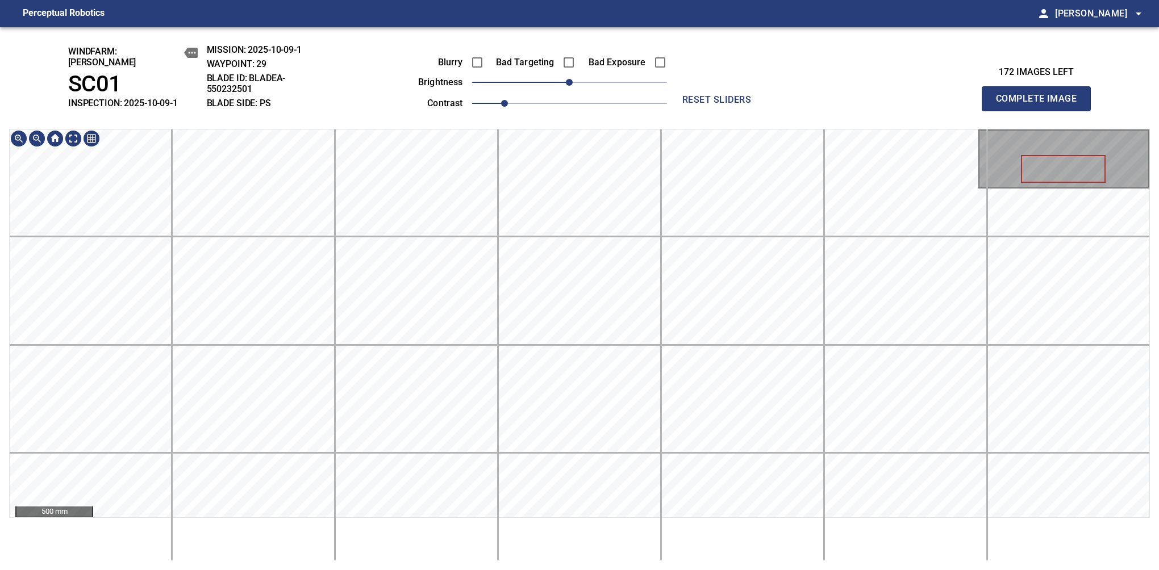
click at [1041, 105] on button "Complete Image" at bounding box center [1036, 98] width 109 height 25
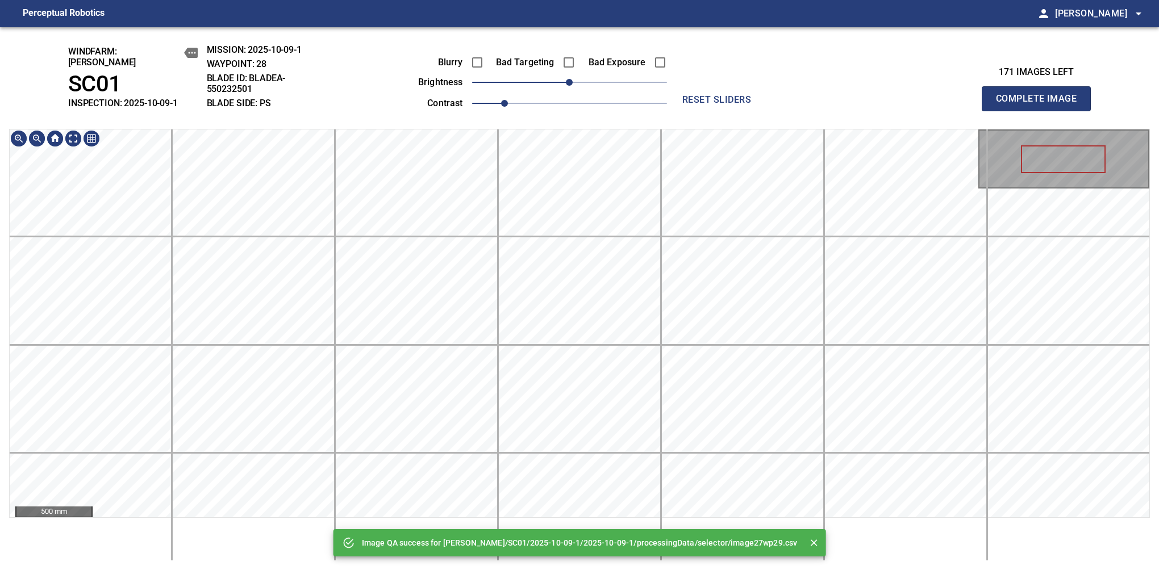
click at [642, 104] on div "Image QA success for Cerreto/SC01/2025-10-09-1/2025-10-09-1/processingData/sele…" at bounding box center [579, 298] width 1159 height 543
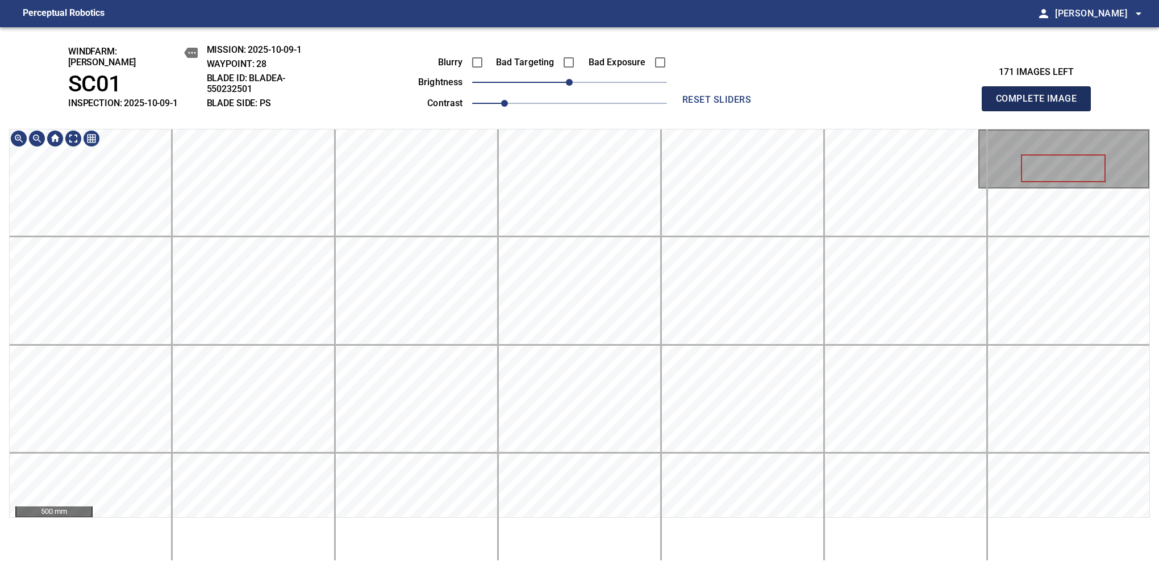
click at [1041, 105] on button "Complete Image" at bounding box center [1036, 98] width 109 height 25
click at [563, 79] on span "-10" at bounding box center [561, 82] width 7 height 7
click at [1041, 105] on button "Complete Image" at bounding box center [1036, 98] width 109 height 25
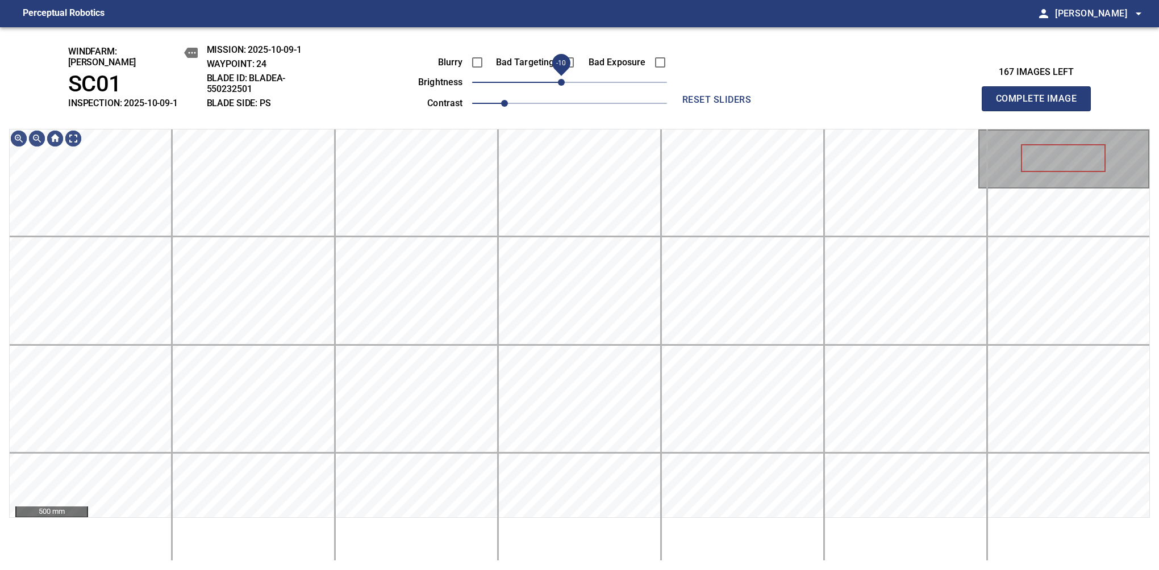
drag, startPoint x: 567, startPoint y: 83, endPoint x: 559, endPoint y: 82, distance: 8.0
click at [559, 82] on span "-10" at bounding box center [561, 82] width 7 height 7
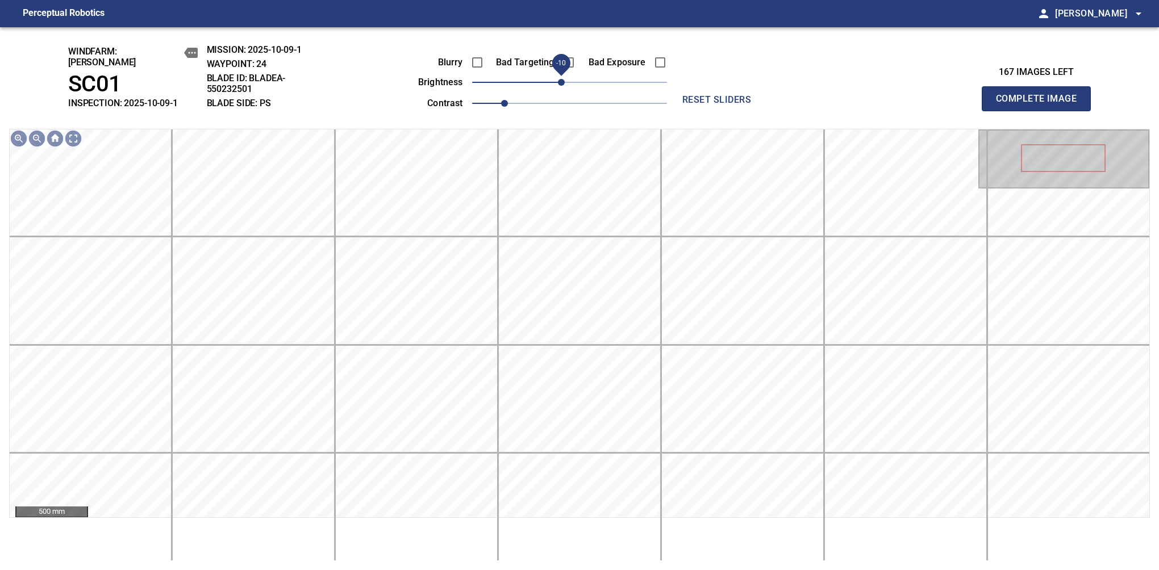
click at [1041, 105] on button "Complete Image" at bounding box center [1036, 98] width 109 height 25
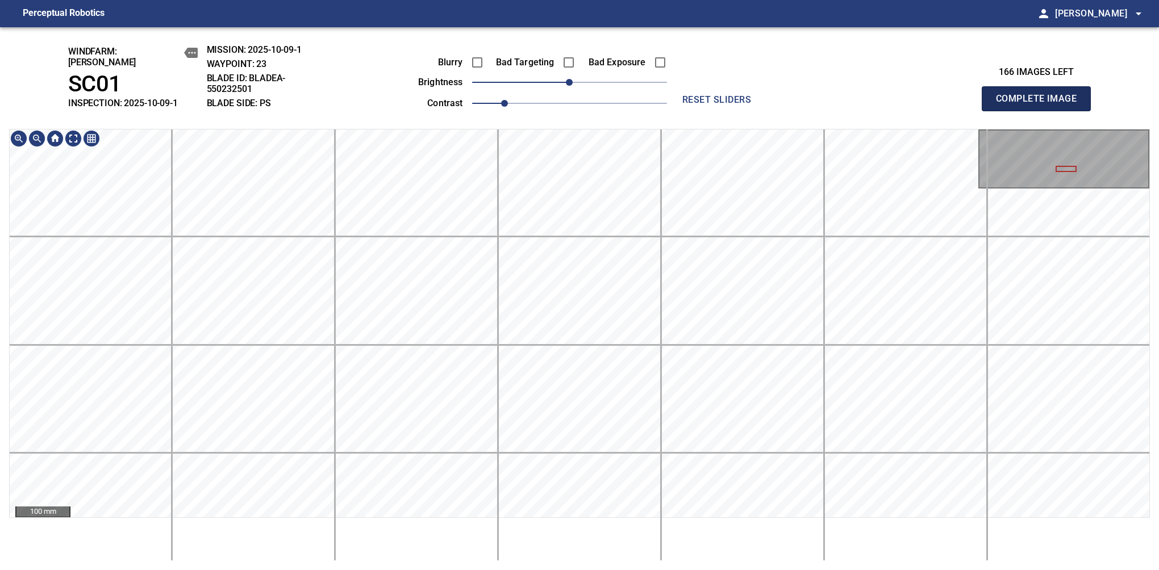
click at [1041, 105] on button "Complete Image" at bounding box center [1036, 98] width 109 height 25
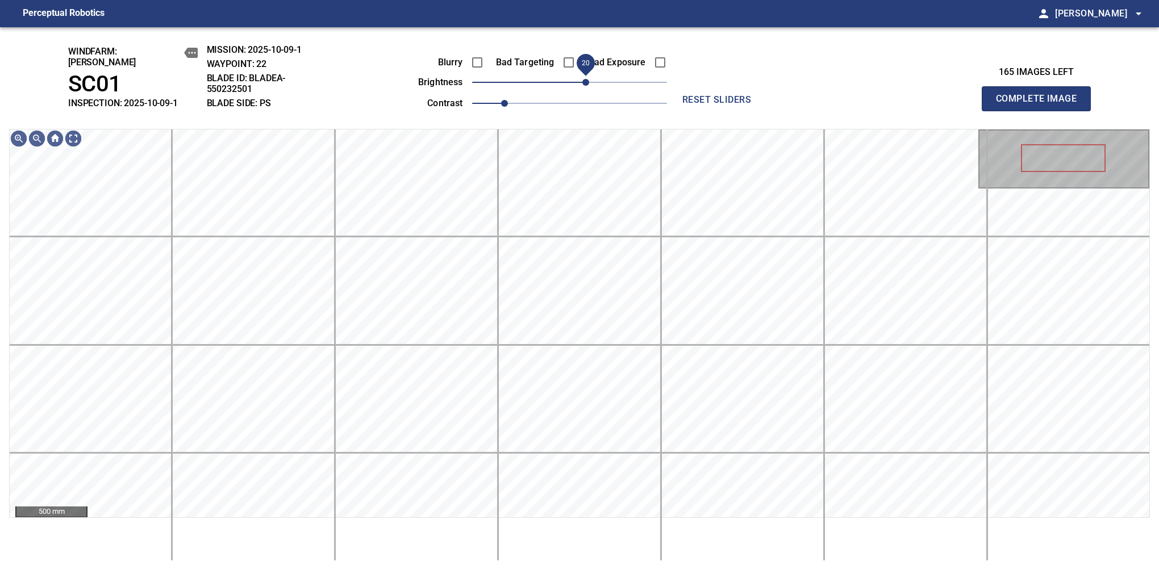
drag, startPoint x: 569, startPoint y: 81, endPoint x: 584, endPoint y: 75, distance: 16.4
click at [584, 79] on span "20" at bounding box center [585, 82] width 7 height 7
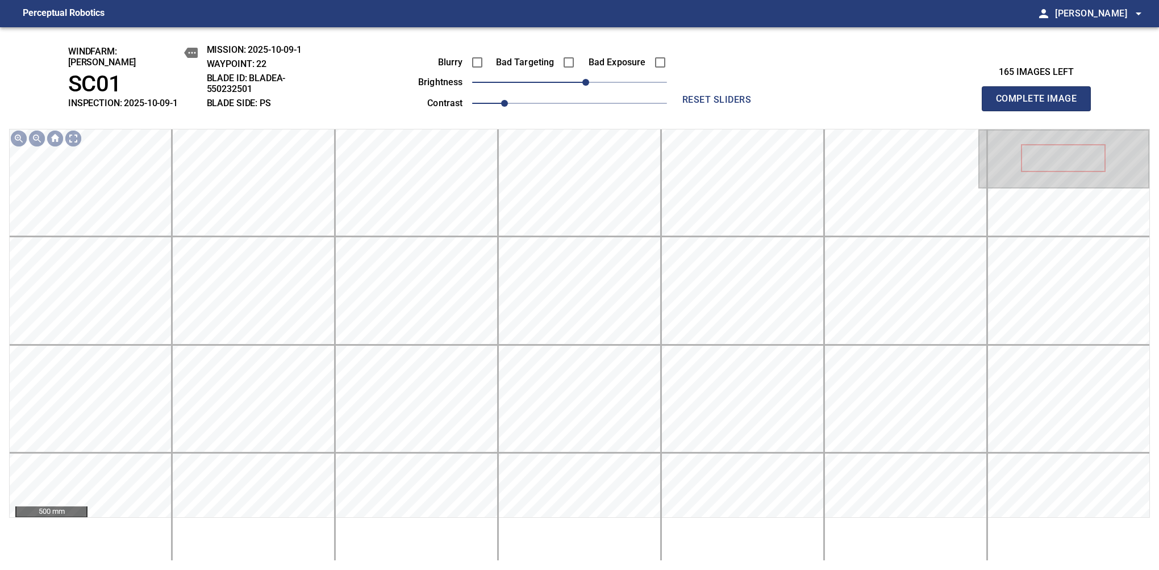
click at [1041, 105] on button "Complete Image" at bounding box center [1036, 98] width 109 height 25
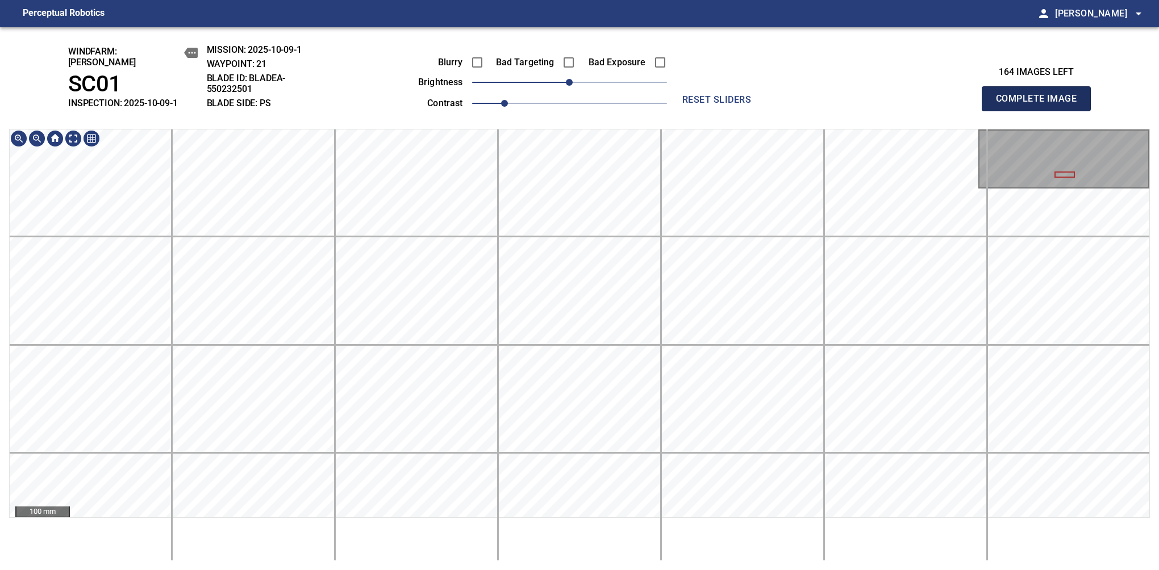
click at [1041, 105] on button "Complete Image" at bounding box center [1036, 98] width 109 height 25
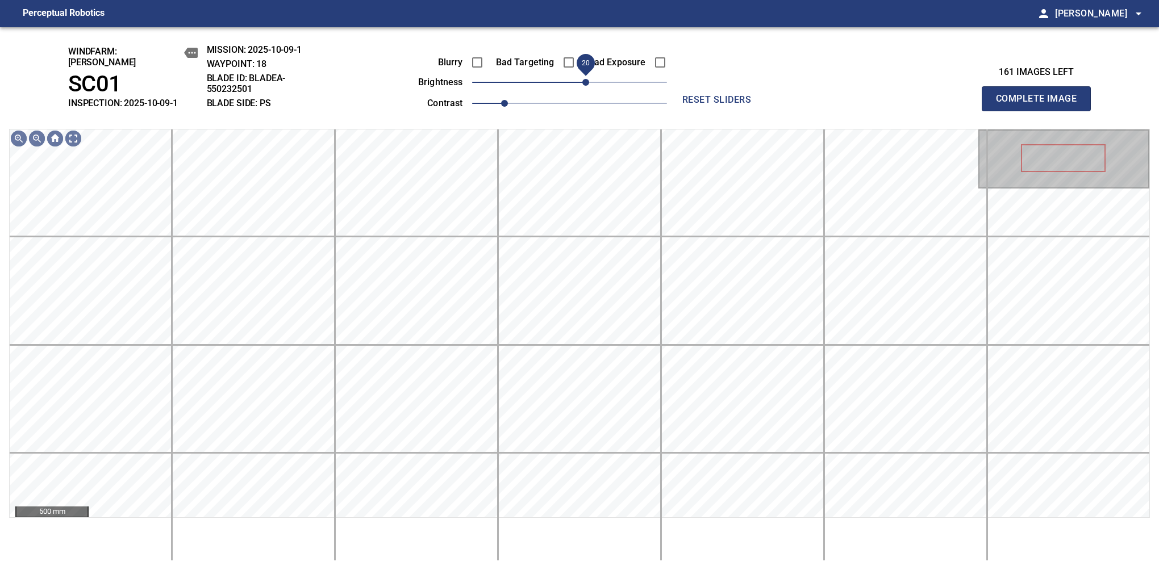
drag, startPoint x: 578, startPoint y: 78, endPoint x: 584, endPoint y: 76, distance: 5.9
click at [584, 79] on span "20" at bounding box center [585, 82] width 7 height 7
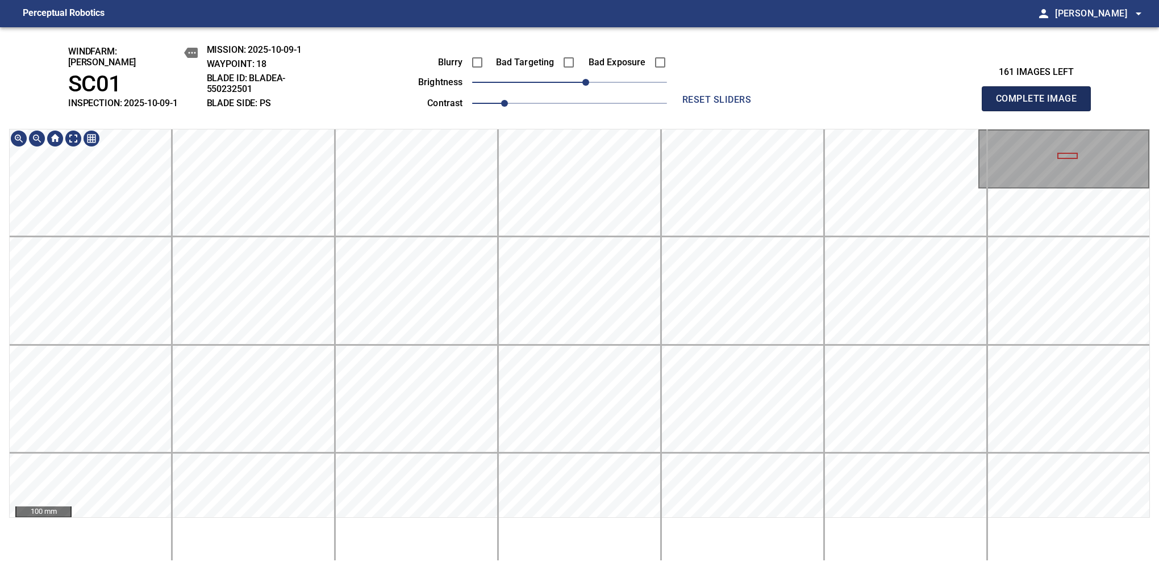
click at [1041, 105] on button "Complete Image" at bounding box center [1036, 98] width 109 height 25
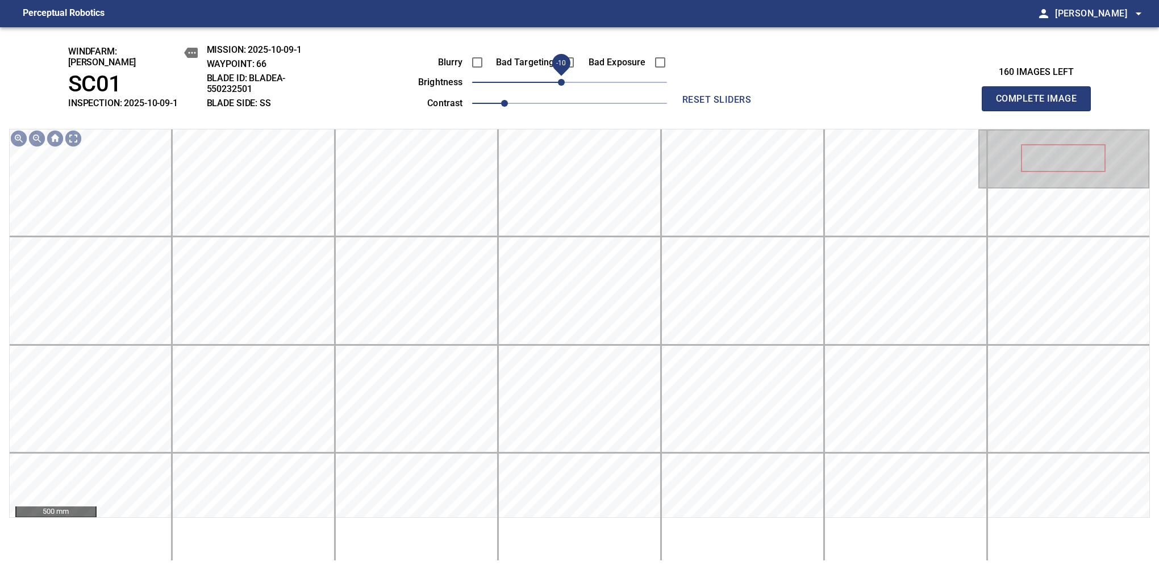
click at [563, 80] on span "-10" at bounding box center [561, 82] width 7 height 7
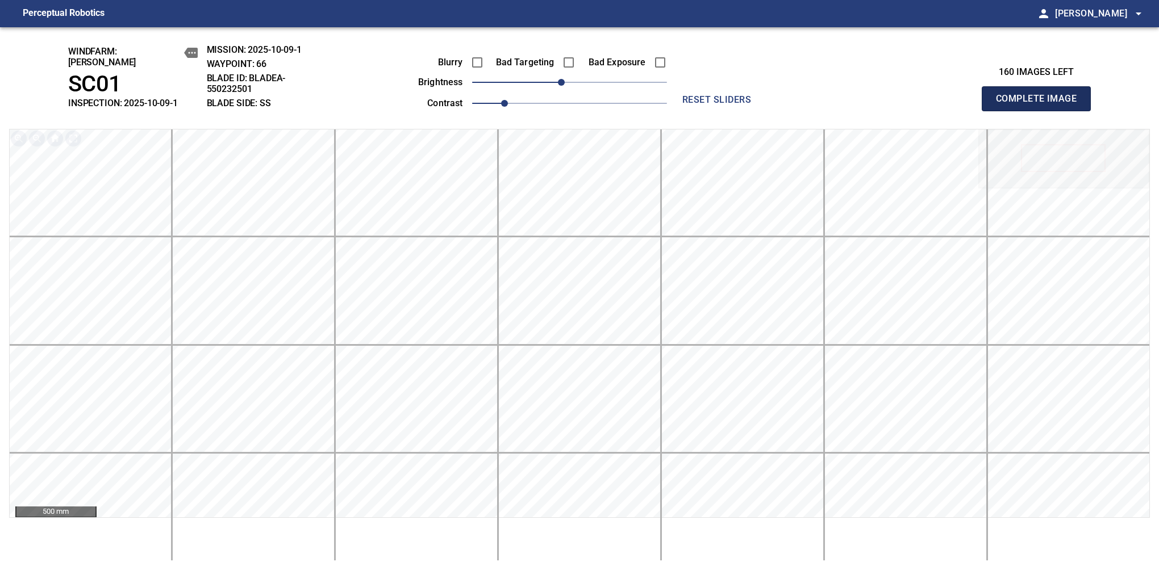
click at [1041, 105] on button "Complete Image" at bounding box center [1036, 98] width 109 height 25
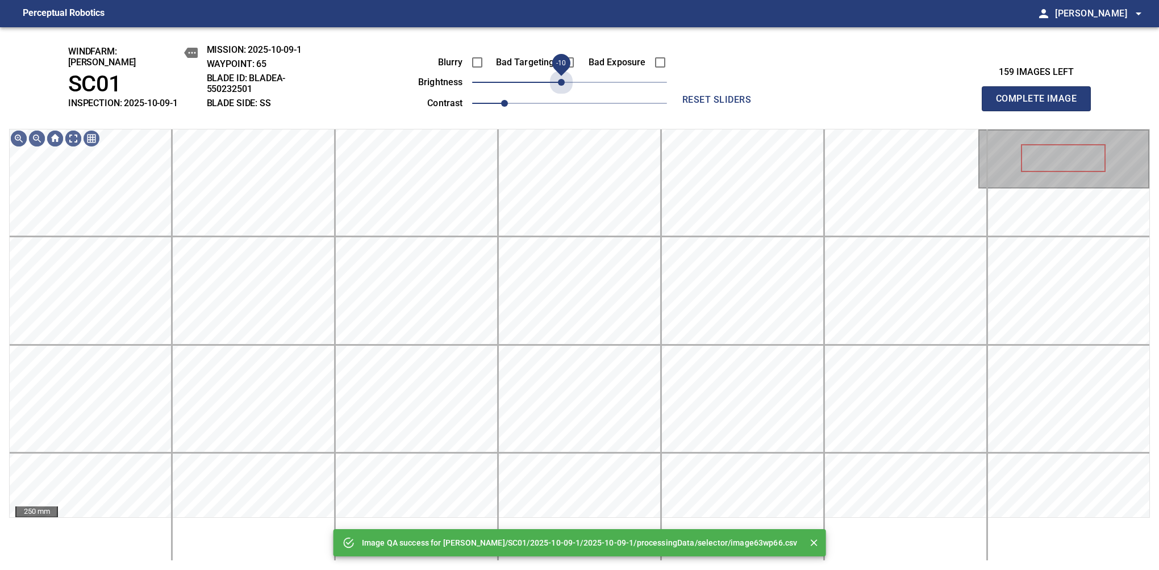
click at [563, 80] on span "-10" at bounding box center [561, 82] width 7 height 7
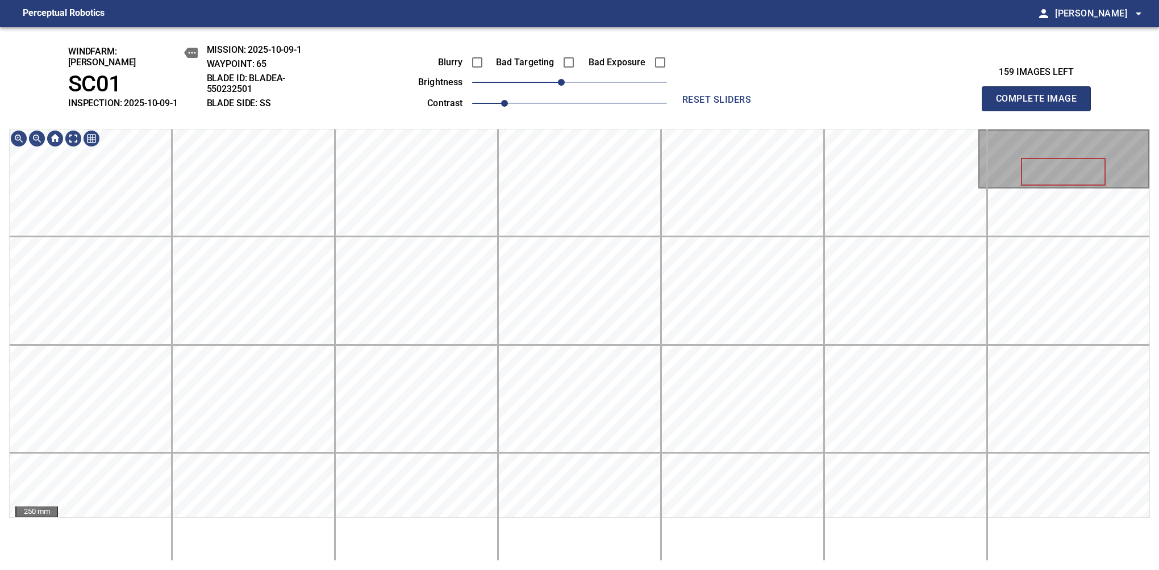
click at [718, 98] on span "reset sliders" at bounding box center [717, 100] width 82 height 16
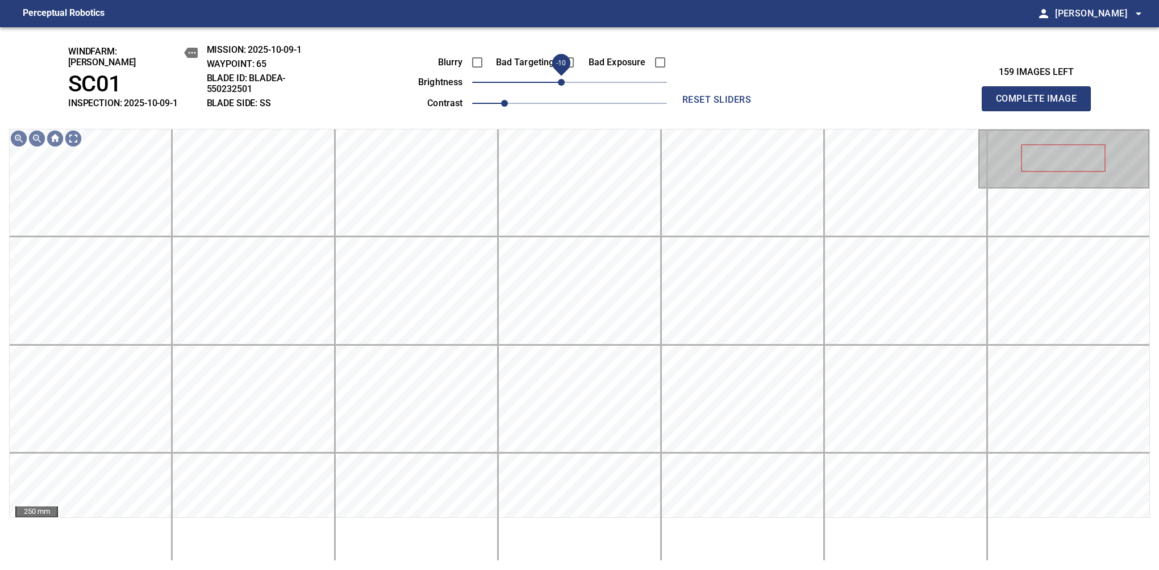
click at [565, 79] on span "-10" at bounding box center [561, 82] width 7 height 7
click at [1041, 105] on button "Complete Image" at bounding box center [1036, 98] width 109 height 25
click at [563, 80] on span "-10" at bounding box center [561, 82] width 7 height 7
click at [1041, 105] on button "Complete Image" at bounding box center [1036, 98] width 109 height 25
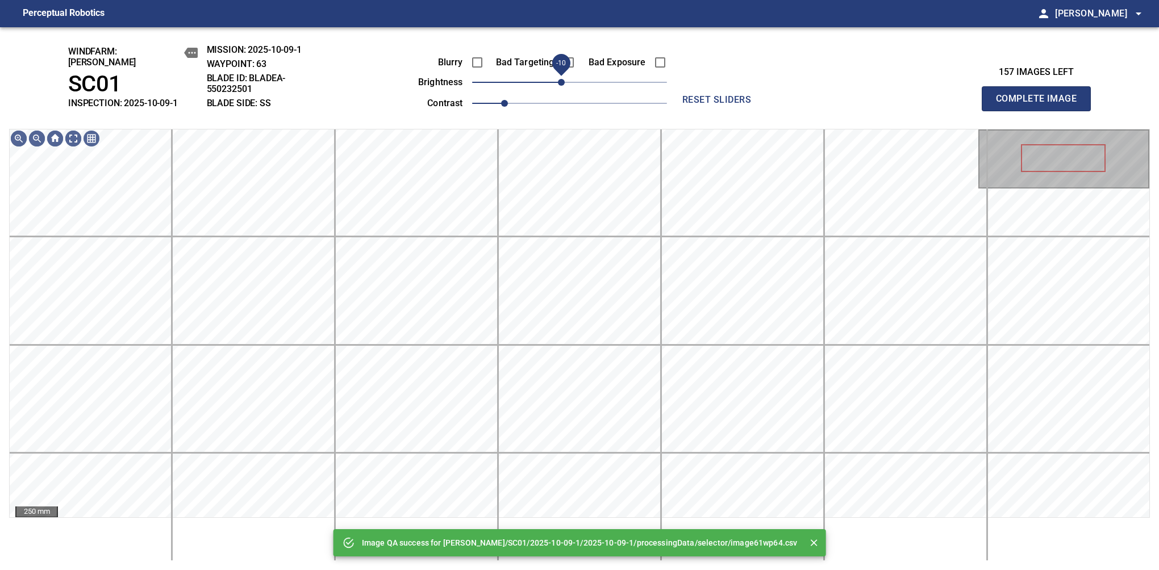
click at [561, 80] on span "-10" at bounding box center [561, 82] width 7 height 7
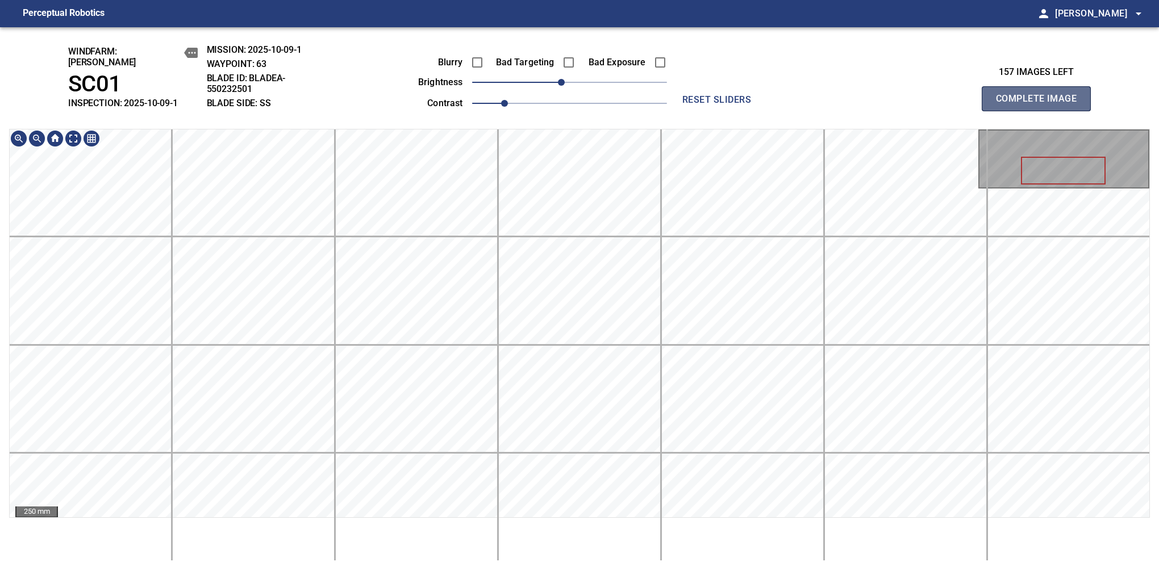
click at [1041, 105] on button "Complete Image" at bounding box center [1036, 98] width 109 height 25
click at [564, 79] on span "-10" at bounding box center [561, 82] width 7 height 7
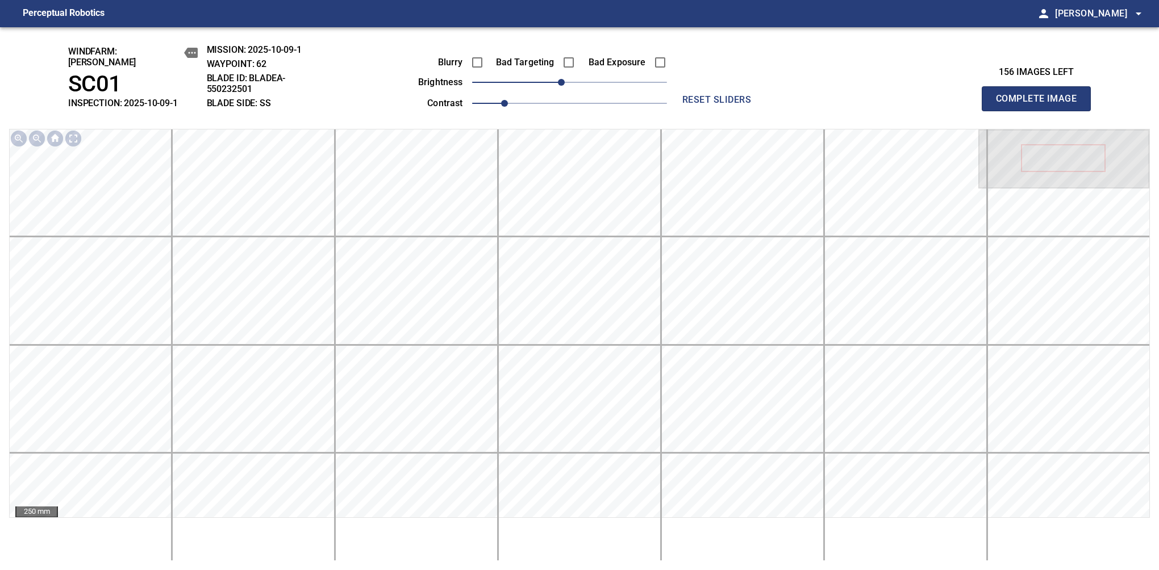
click at [1041, 105] on button "Complete Image" at bounding box center [1036, 98] width 109 height 25
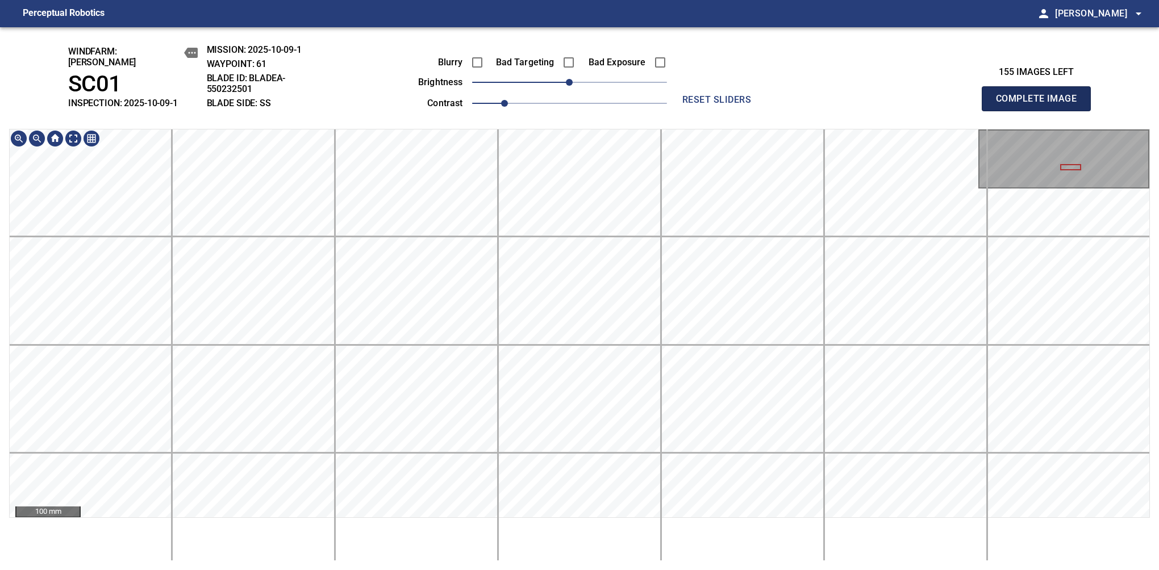
click at [1041, 105] on button "Complete Image" at bounding box center [1036, 98] width 109 height 25
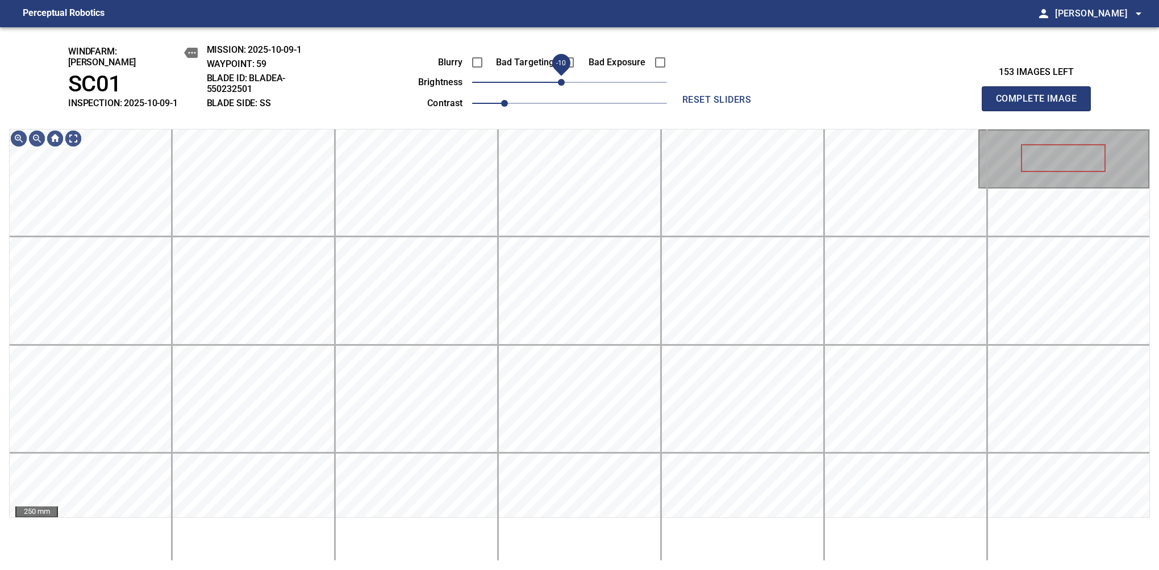
click at [564, 79] on span "-10" at bounding box center [561, 82] width 7 height 7
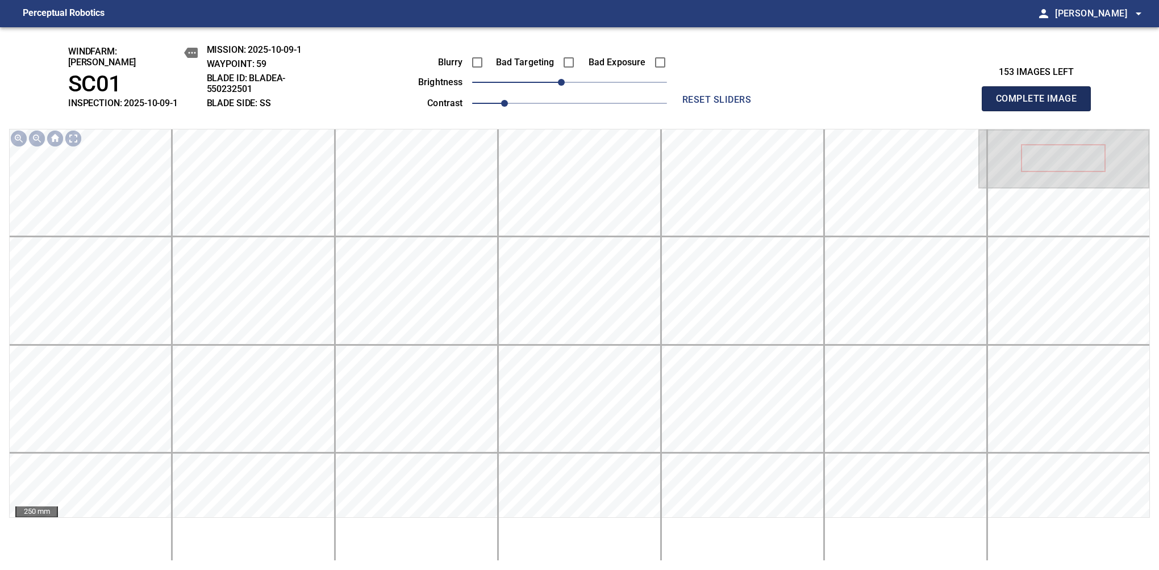
click at [1041, 105] on button "Complete Image" at bounding box center [1036, 98] width 109 height 25
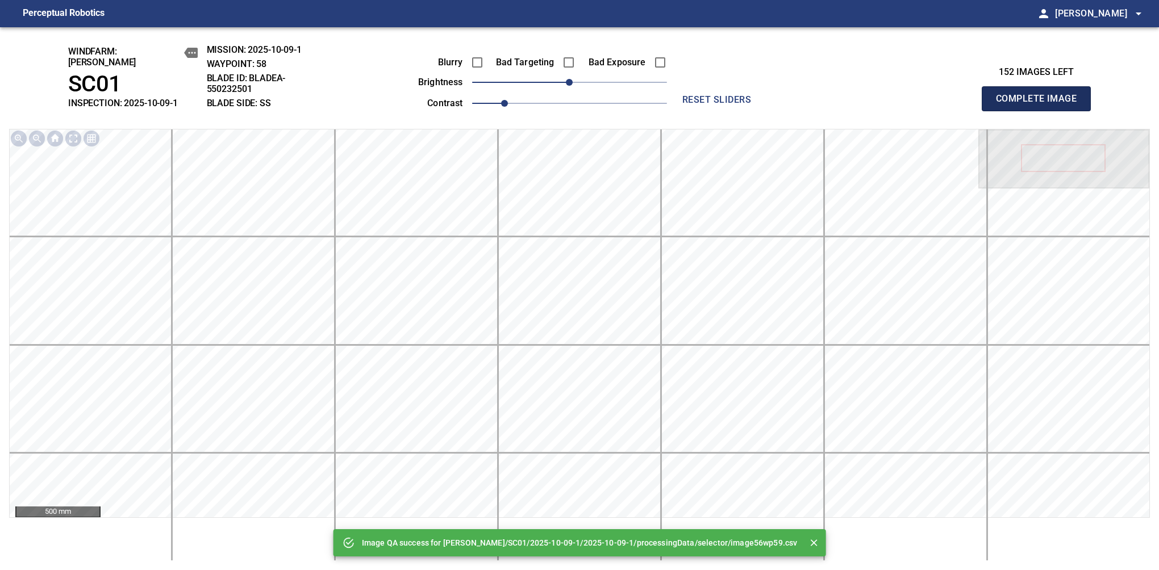
drag, startPoint x: 1041, startPoint y: 105, endPoint x: 565, endPoint y: 82, distance: 476.1
click at [1041, 105] on button "Complete Image" at bounding box center [1036, 98] width 109 height 25
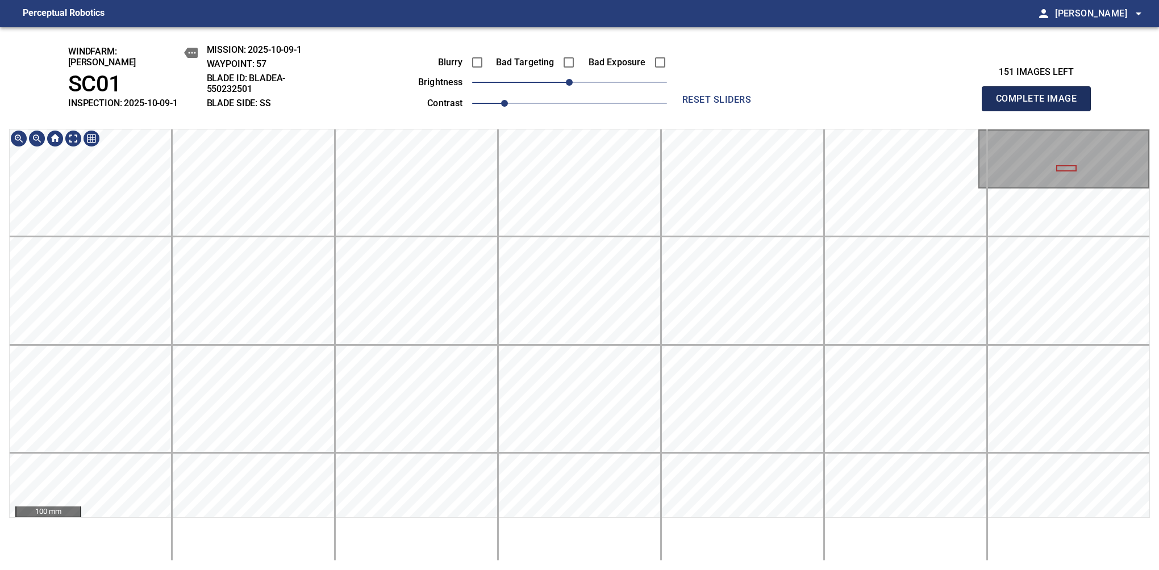
click at [1041, 105] on button "Complete Image" at bounding box center [1036, 98] width 109 height 25
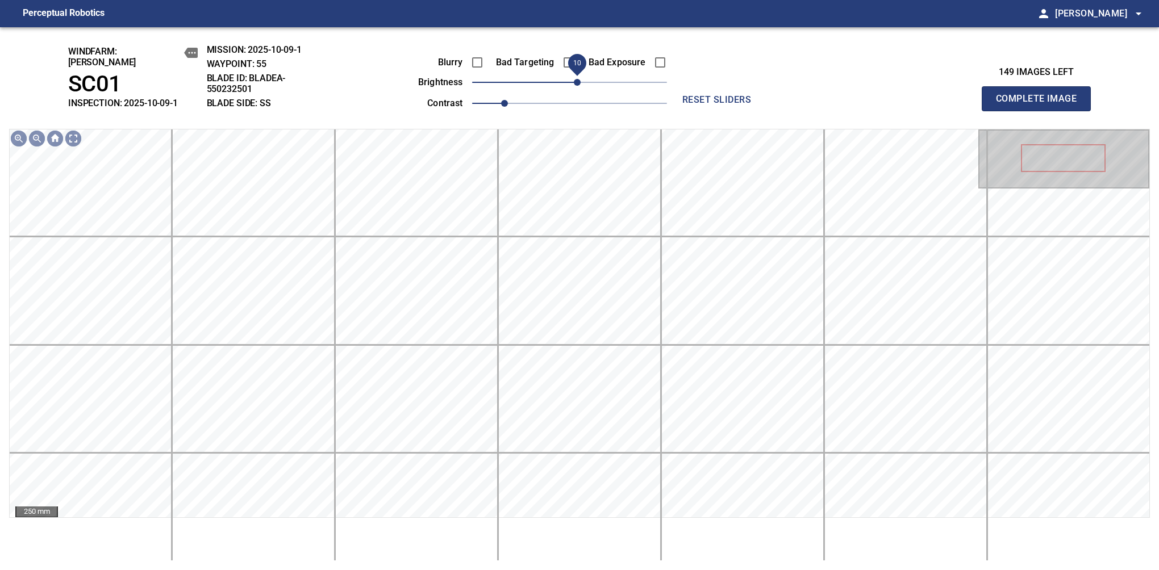
drag, startPoint x: 578, startPoint y: 73, endPoint x: 578, endPoint y: 82, distance: 8.5
click at [578, 82] on span "10" at bounding box center [577, 82] width 7 height 7
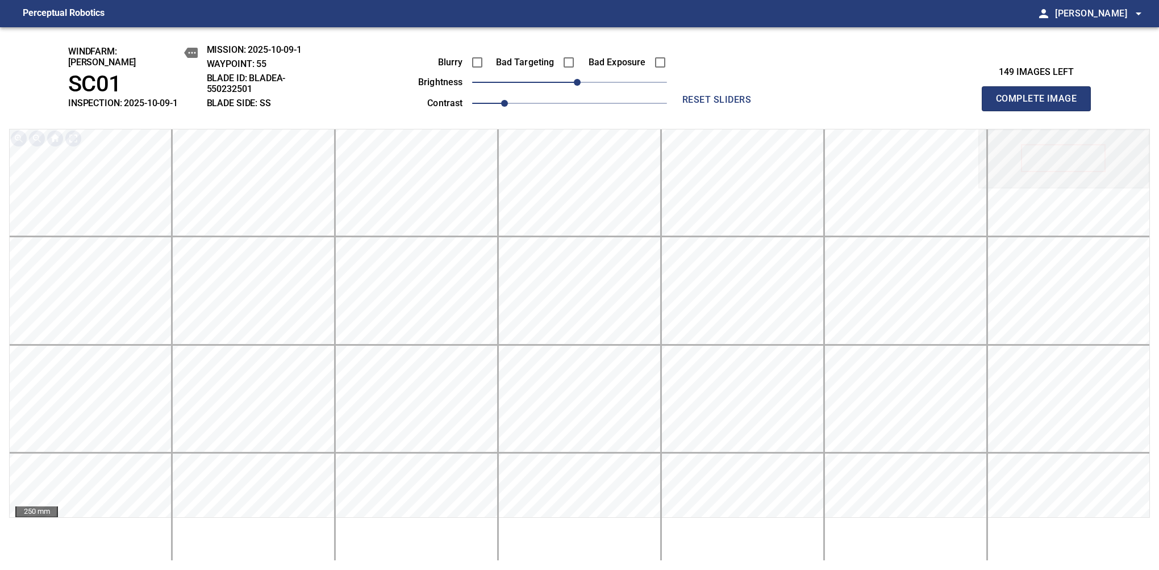
click at [1041, 105] on button "Complete Image" at bounding box center [1036, 98] width 109 height 25
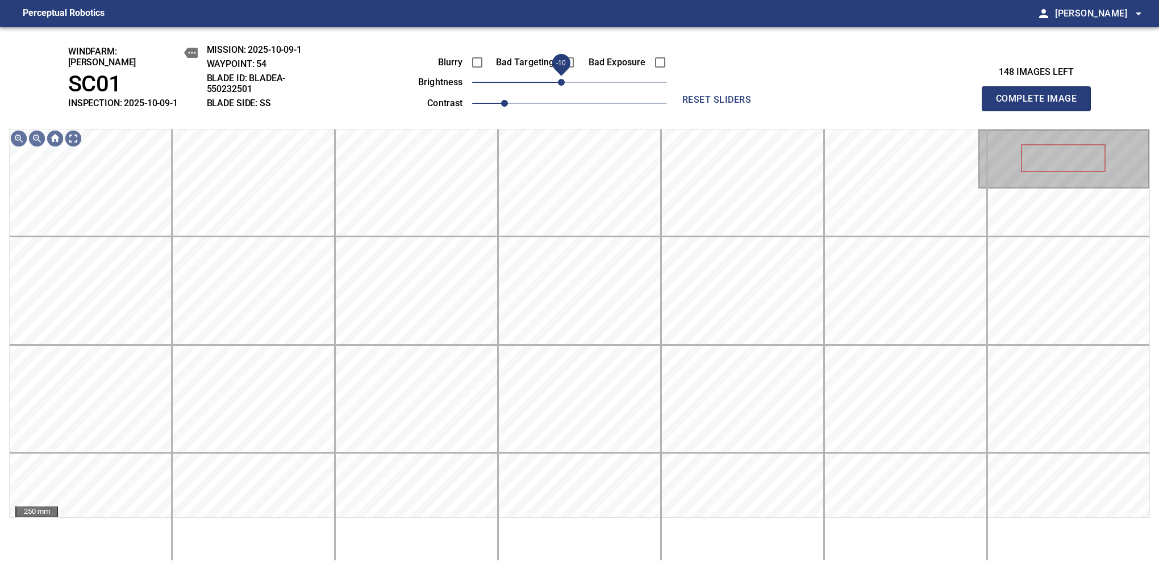
click at [564, 79] on span "-10" at bounding box center [561, 82] width 7 height 7
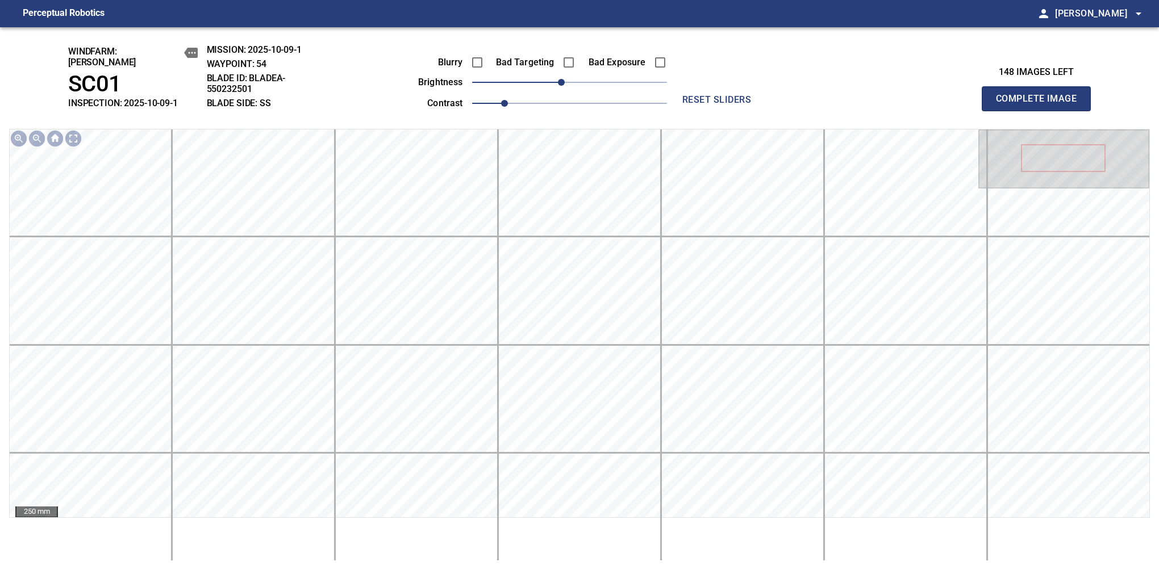
click at [1041, 105] on button "Complete Image" at bounding box center [1036, 98] width 109 height 25
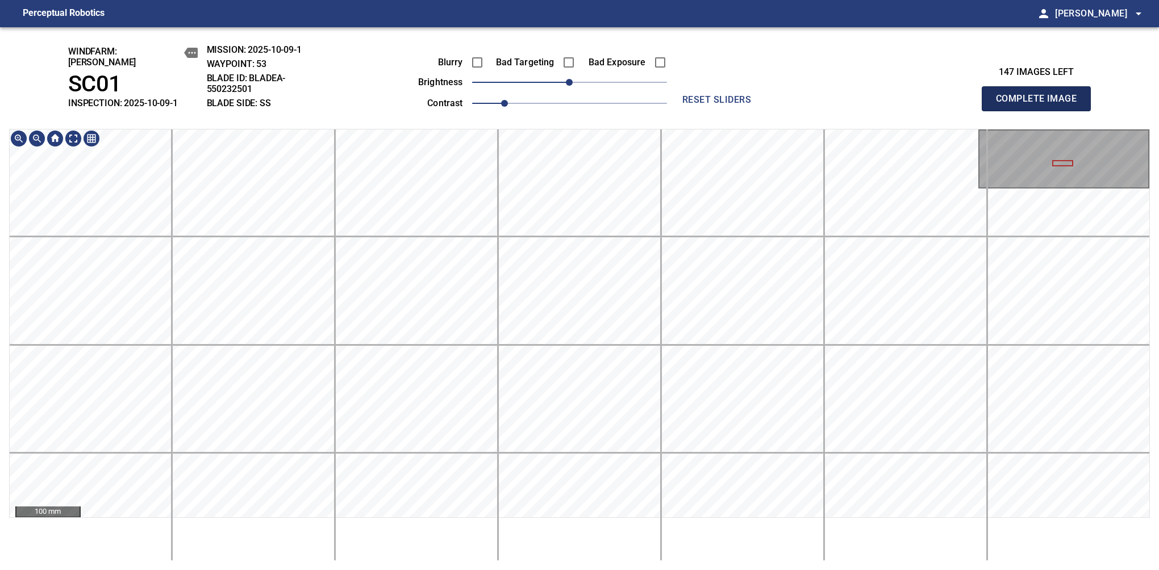
click at [1041, 105] on button "Complete Image" at bounding box center [1036, 98] width 109 height 25
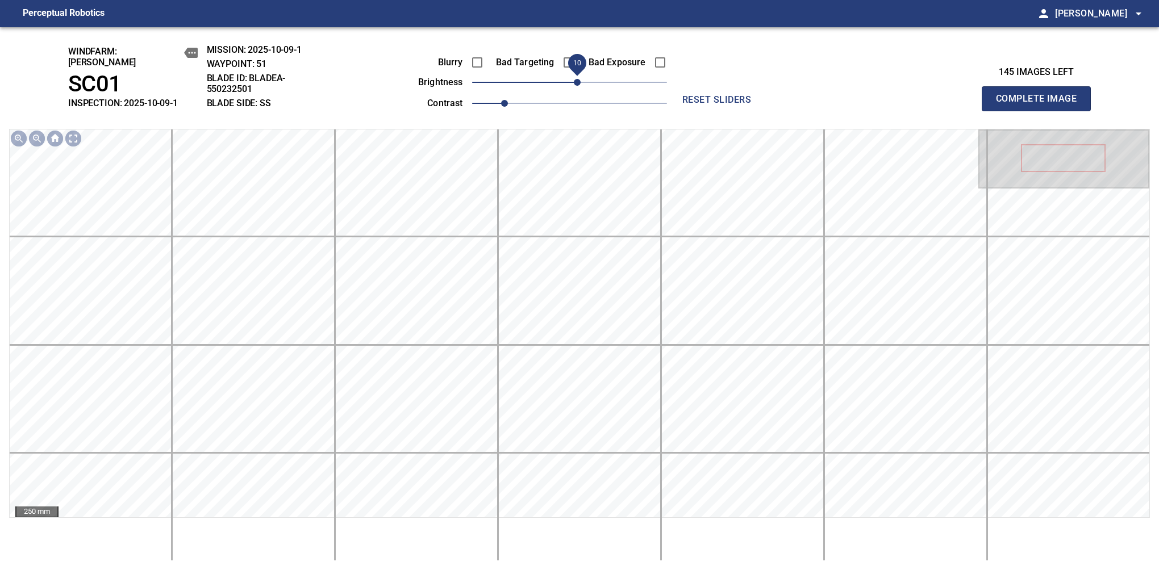
drag, startPoint x: 571, startPoint y: 78, endPoint x: 577, endPoint y: 78, distance: 6.3
click at [577, 79] on span "10" at bounding box center [577, 82] width 7 height 7
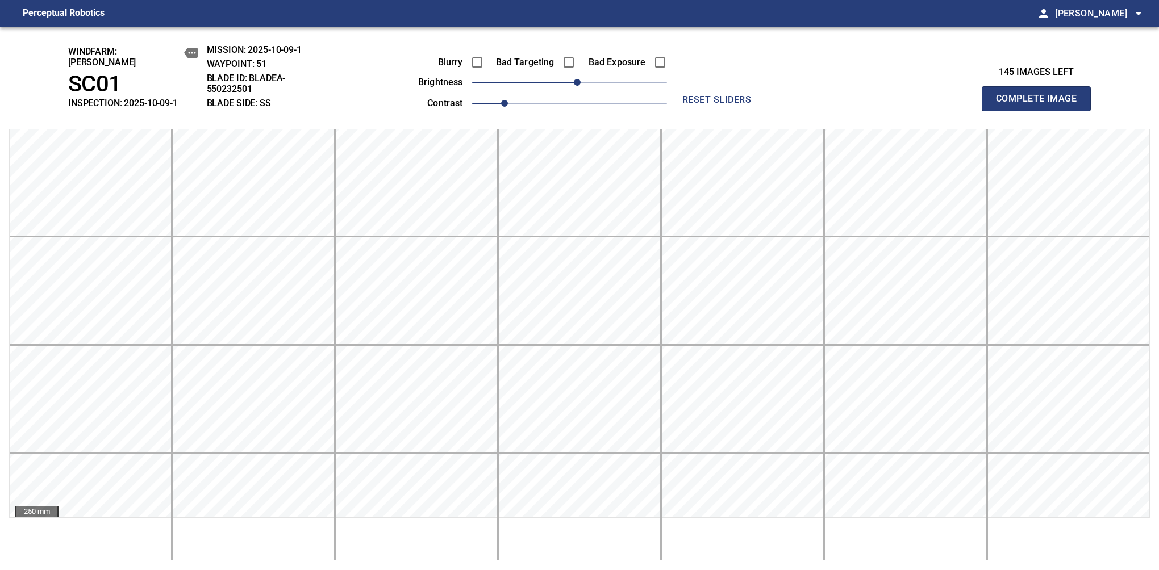
click at [1041, 105] on button "Complete Image" at bounding box center [1036, 98] width 109 height 25
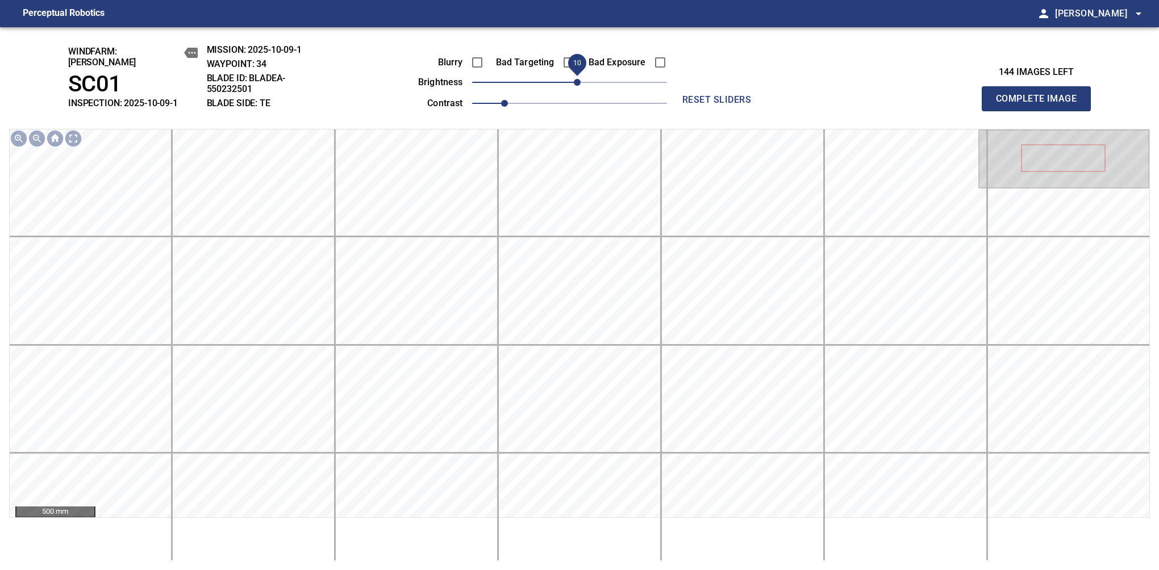
click at [575, 79] on span "10" at bounding box center [577, 82] width 7 height 7
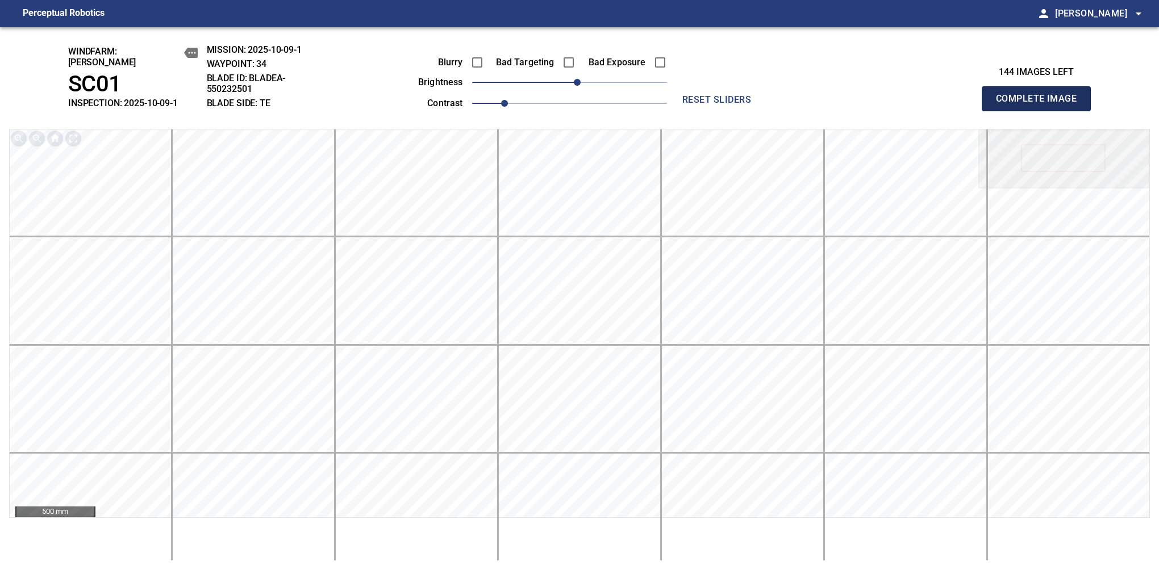
click at [1041, 105] on button "Complete Image" at bounding box center [1036, 98] width 109 height 25
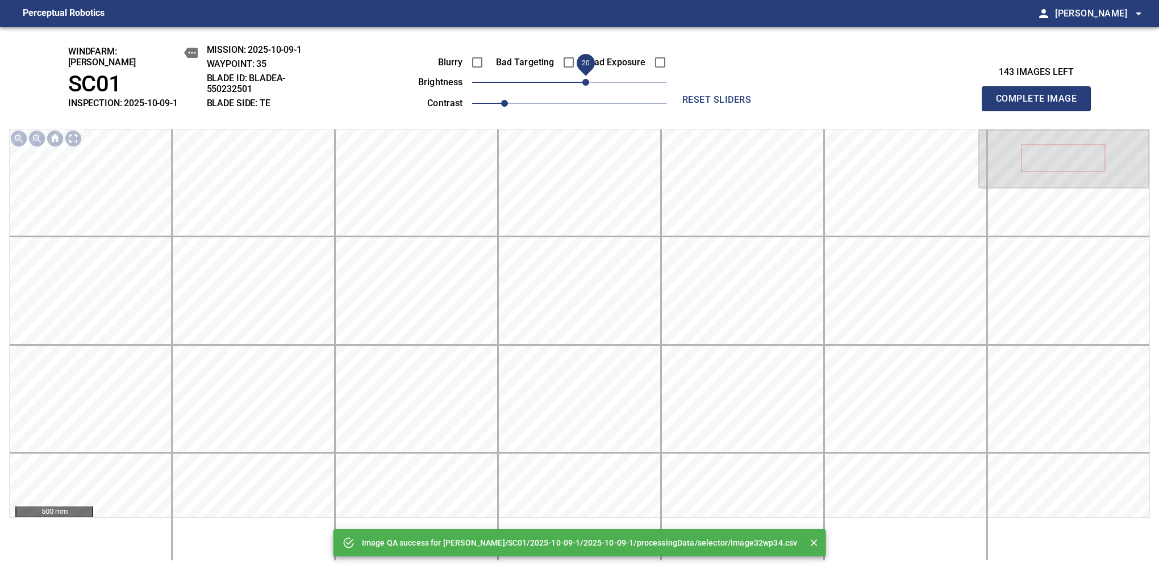
drag, startPoint x: 573, startPoint y: 76, endPoint x: 586, endPoint y: 68, distance: 15.8
click at [586, 79] on span "20" at bounding box center [585, 82] width 7 height 7
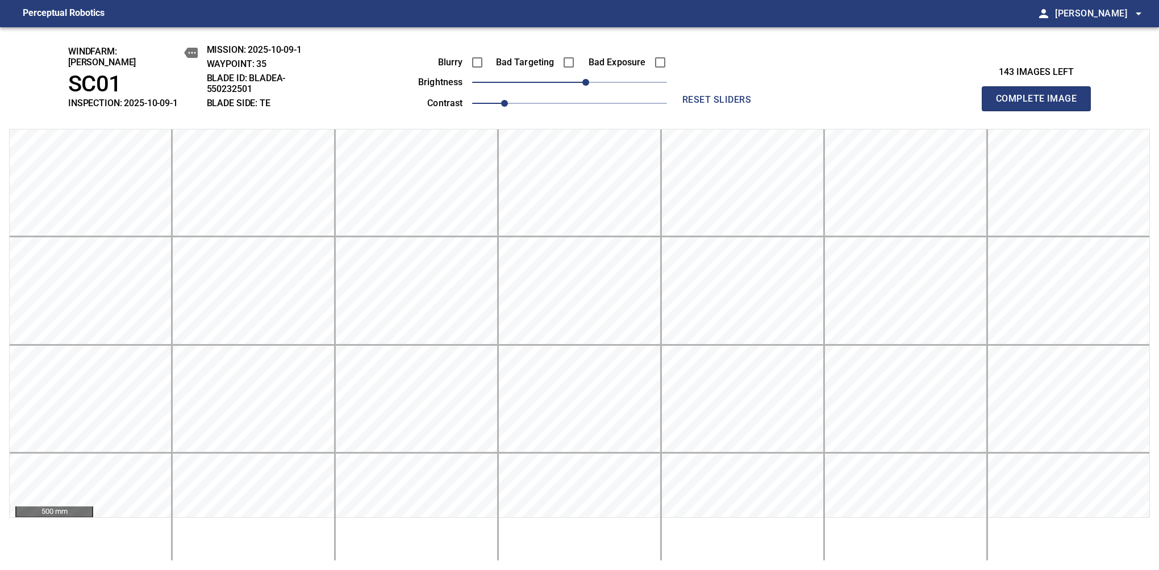
click at [1041, 105] on button "Complete Image" at bounding box center [1036, 98] width 109 height 25
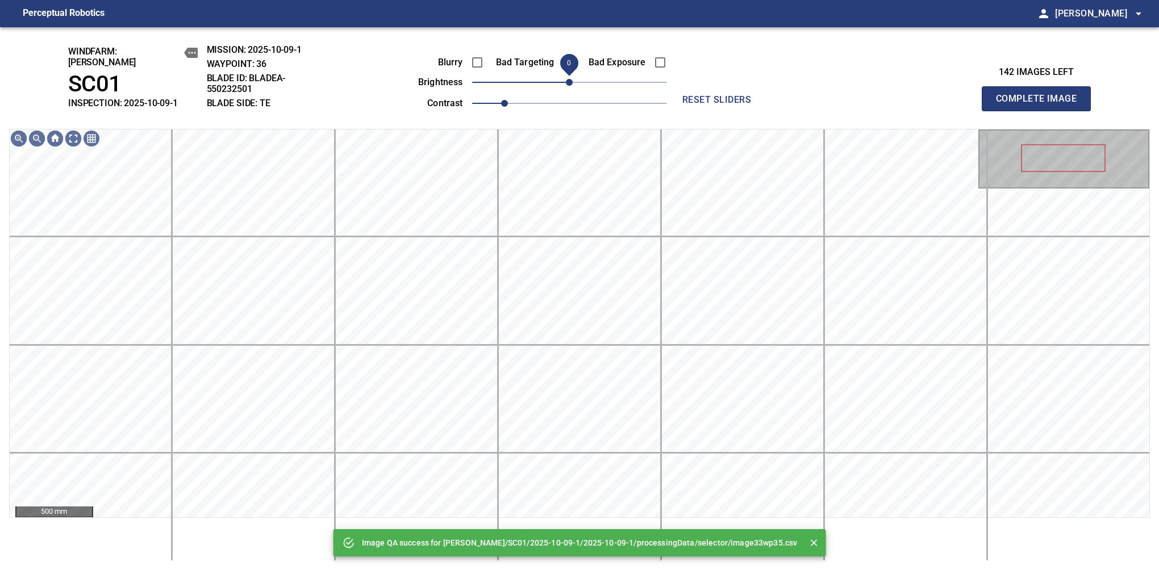
drag, startPoint x: 573, startPoint y: 78, endPoint x: 573, endPoint y: 84, distance: 6.3
click at [573, 84] on span "0" at bounding box center [569, 82] width 7 height 7
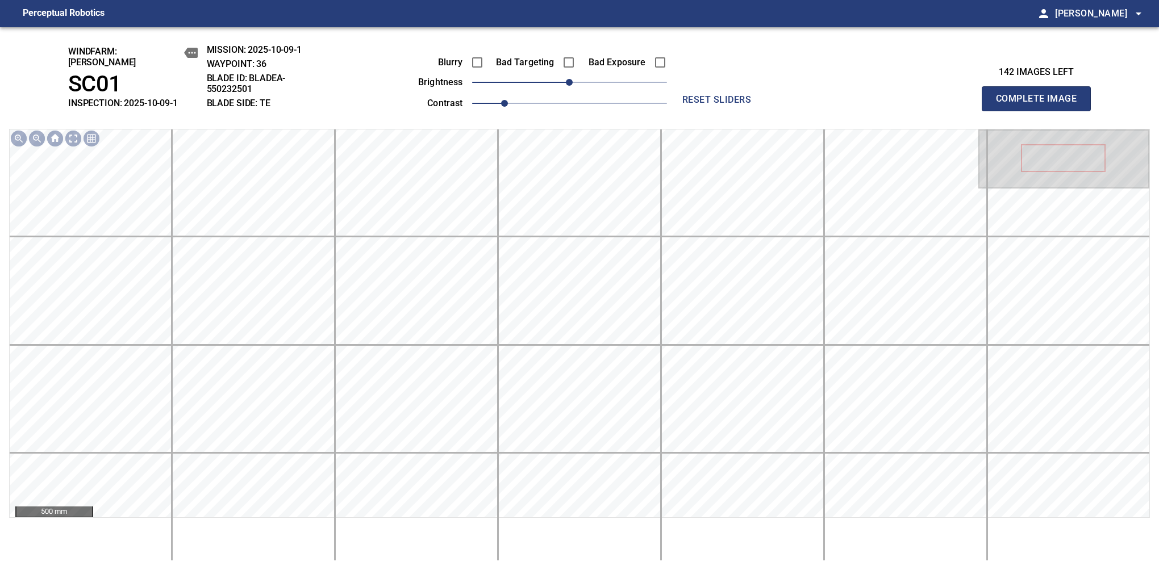
click at [1041, 105] on button "Complete Image" at bounding box center [1036, 98] width 109 height 25
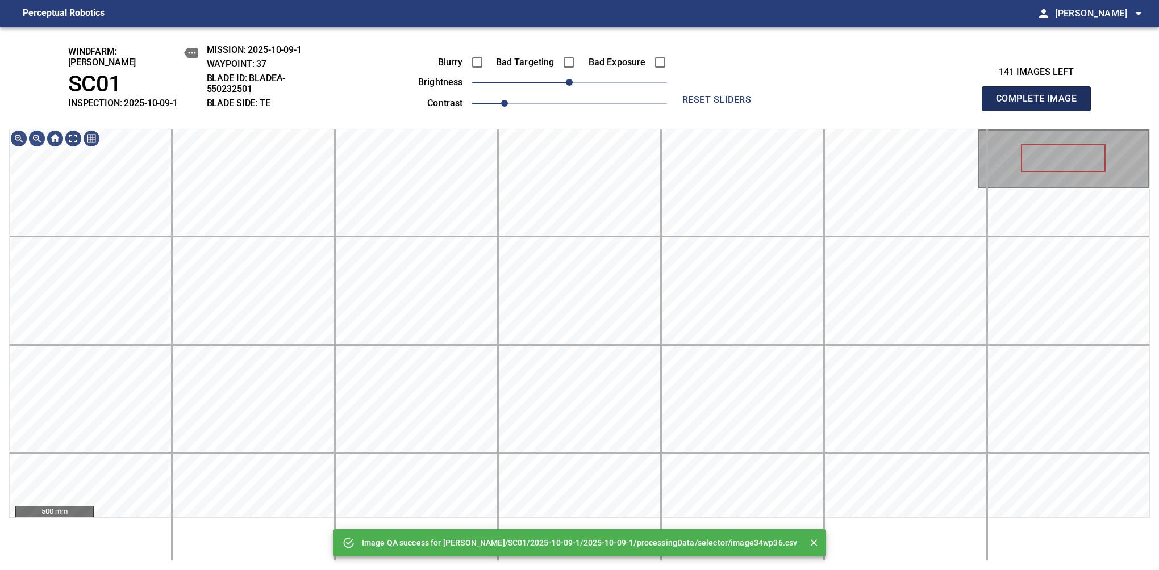
click at [1041, 105] on button "Complete Image" at bounding box center [1036, 98] width 109 height 25
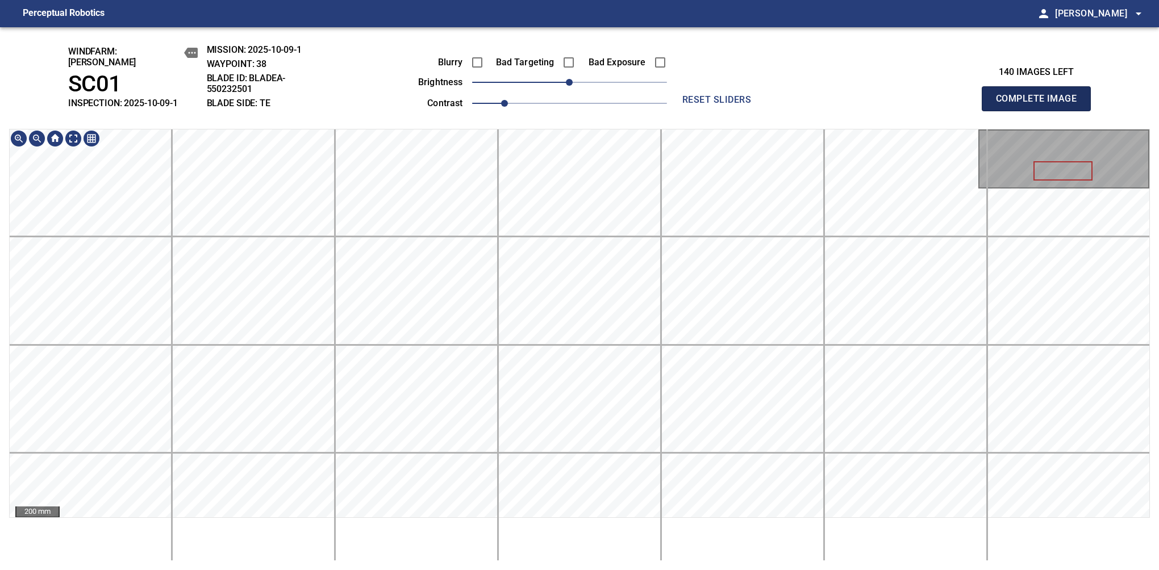
click at [1041, 105] on button "Complete Image" at bounding box center [1036, 98] width 109 height 25
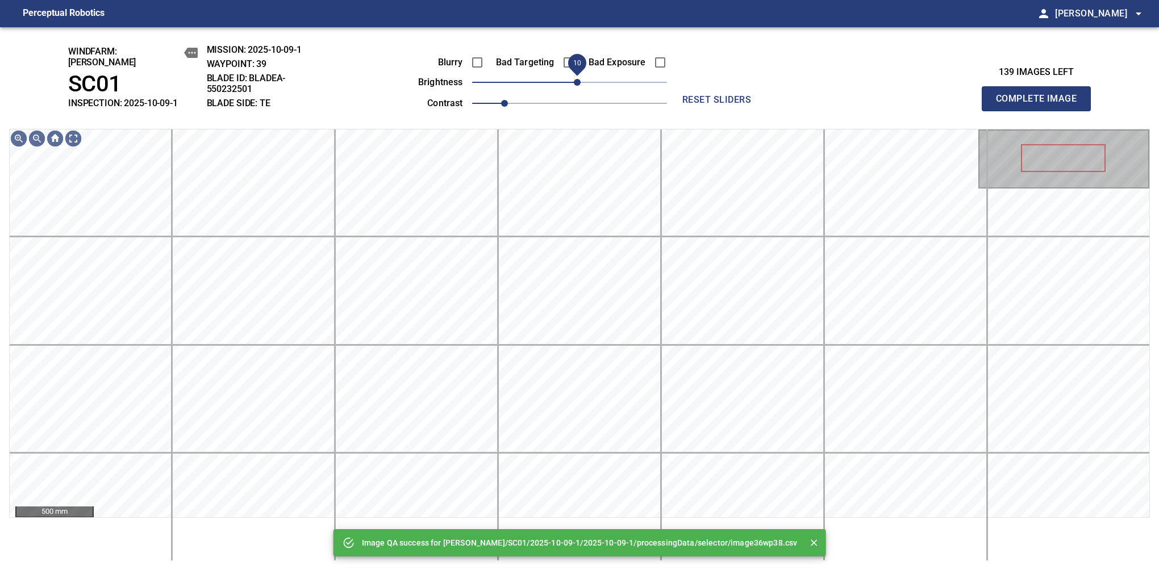
drag, startPoint x: 567, startPoint y: 78, endPoint x: 574, endPoint y: 78, distance: 8.0
click at [574, 79] on span "10" at bounding box center [577, 82] width 7 height 7
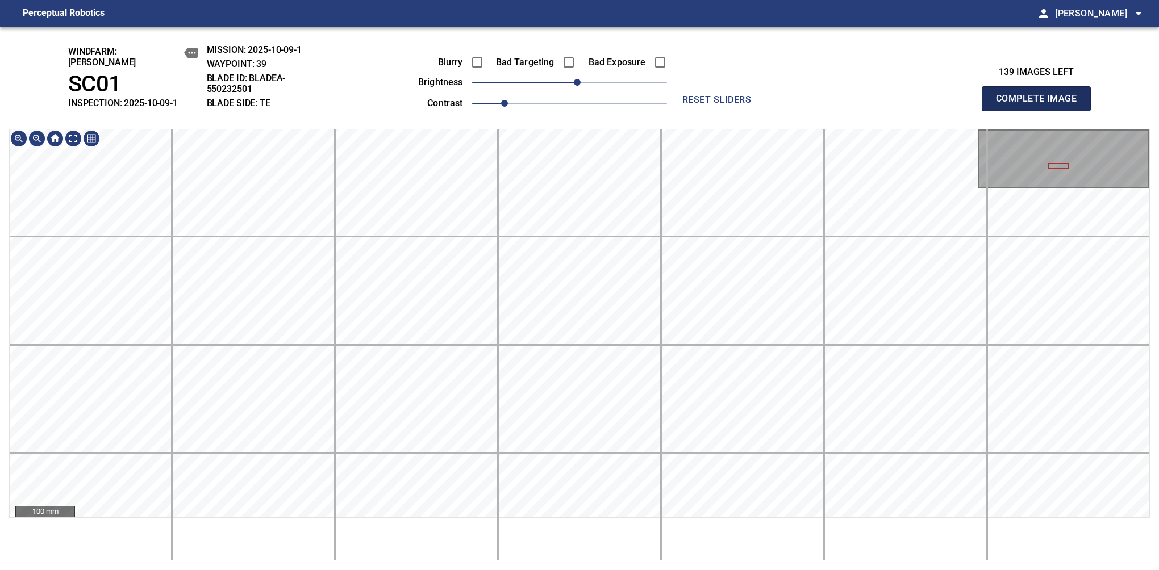
click at [1041, 105] on button "Complete Image" at bounding box center [1036, 98] width 109 height 25
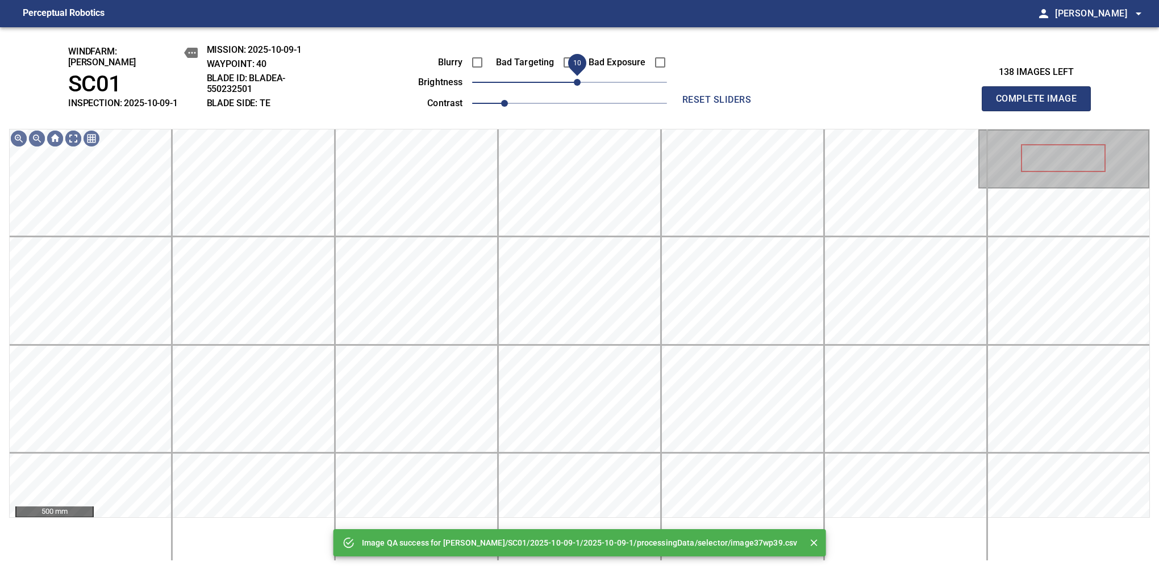
click at [577, 79] on span "10" at bounding box center [577, 82] width 7 height 7
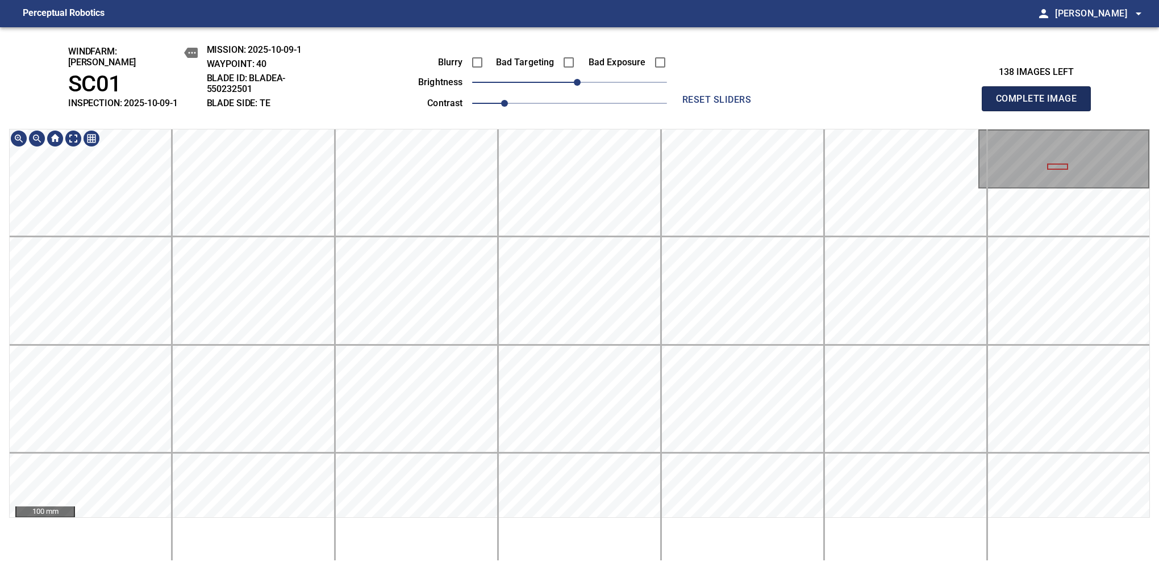
click at [1041, 105] on button "Complete Image" at bounding box center [1036, 98] width 109 height 25
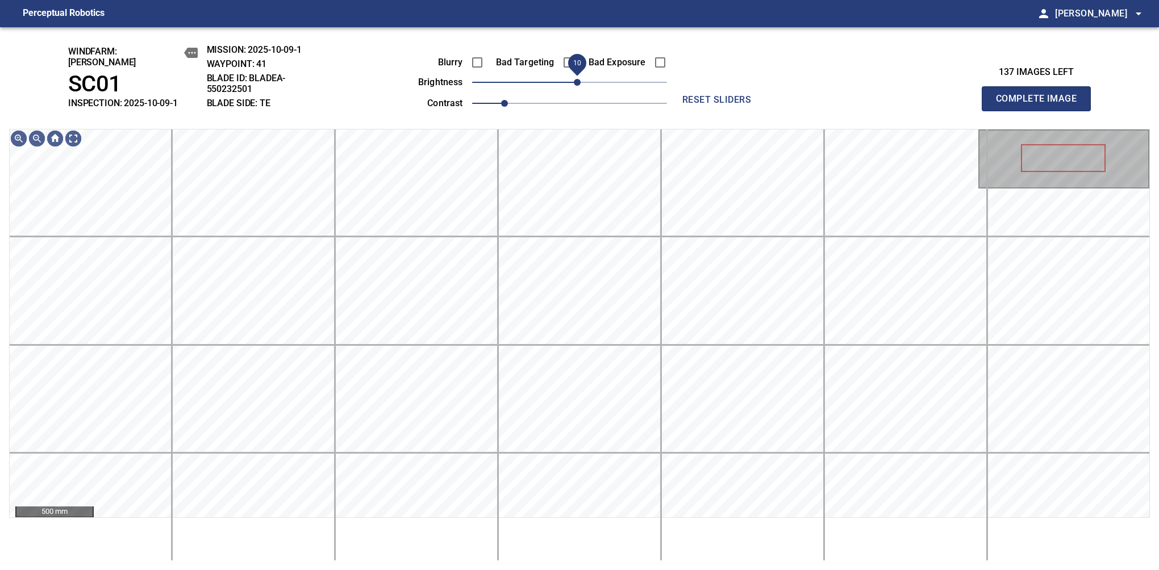
drag, startPoint x: 572, startPoint y: 80, endPoint x: 580, endPoint y: 78, distance: 8.3
click at [580, 79] on span "10" at bounding box center [577, 82] width 7 height 7
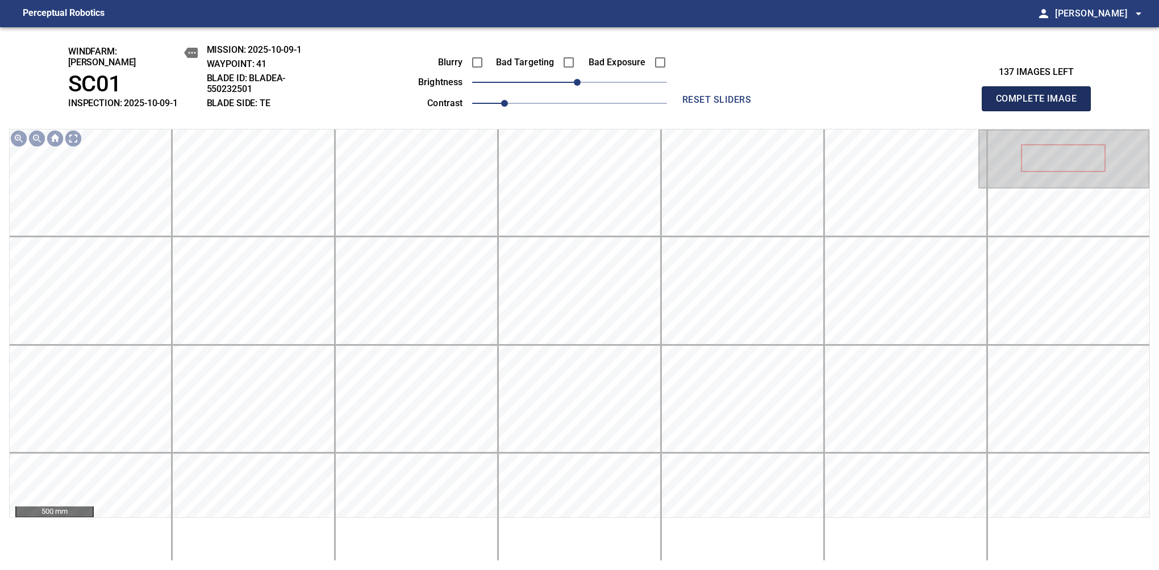
click at [1041, 105] on button "Complete Image" at bounding box center [1036, 98] width 109 height 25
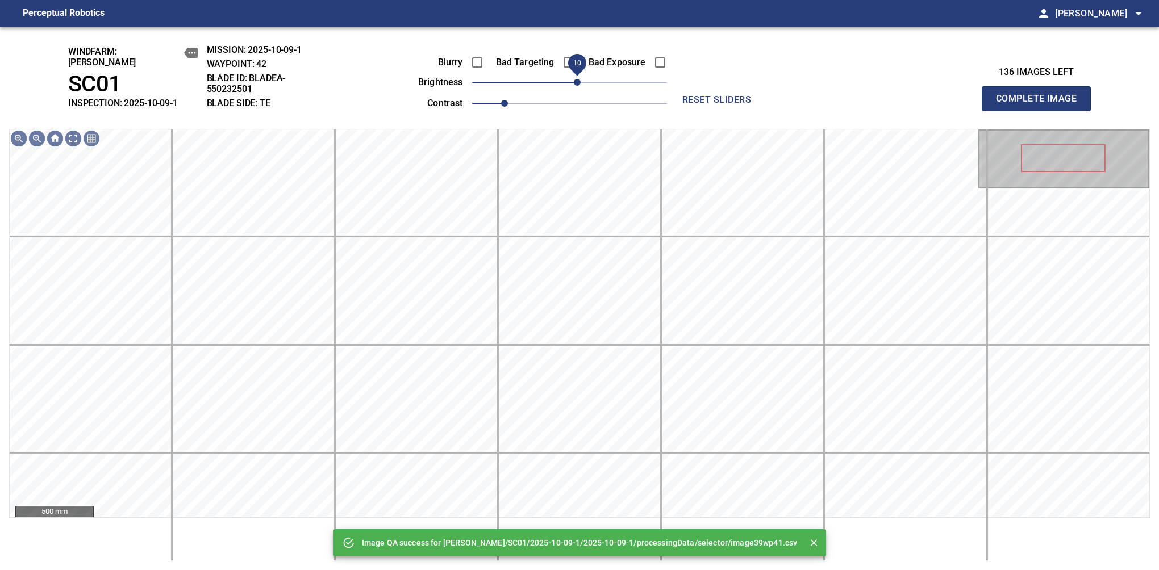
click at [574, 79] on span "10" at bounding box center [577, 82] width 7 height 7
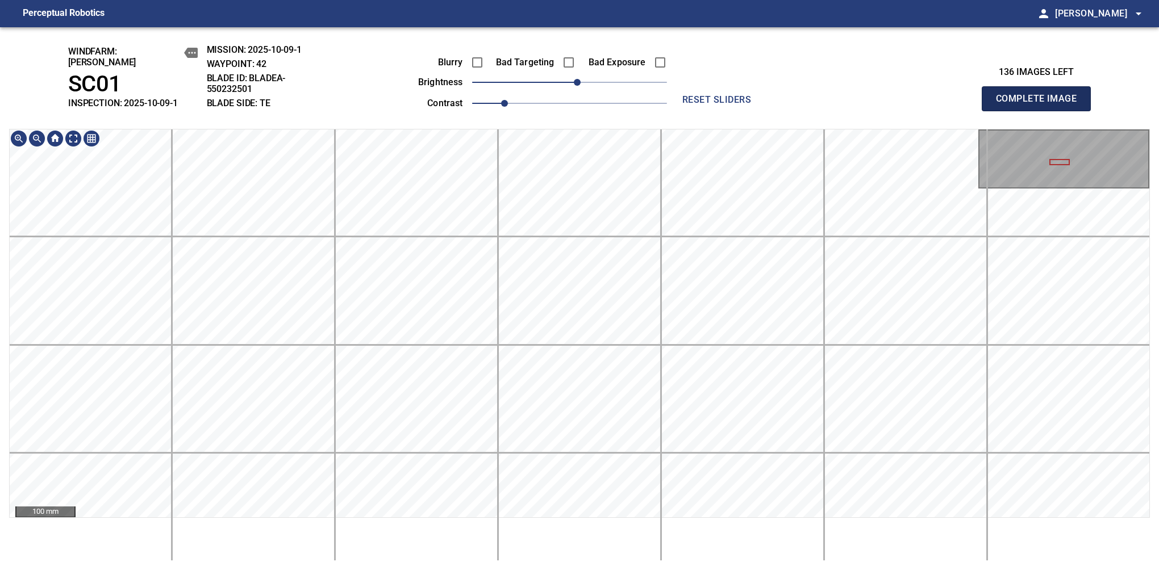
click at [1041, 105] on button "Complete Image" at bounding box center [1036, 98] width 109 height 25
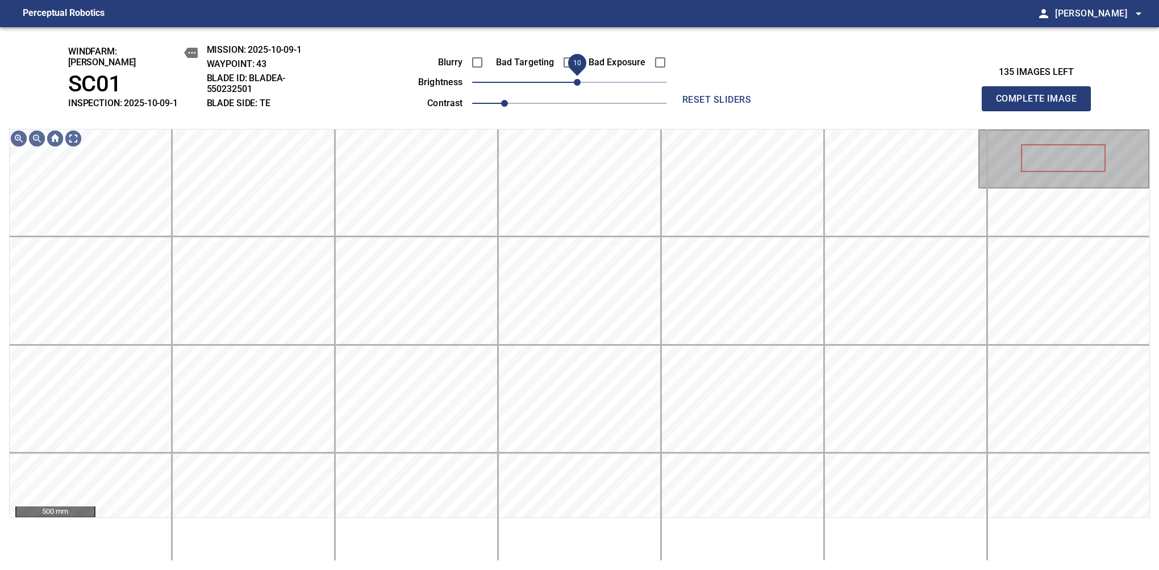
drag, startPoint x: 574, startPoint y: 76, endPoint x: 578, endPoint y: 82, distance: 7.4
click at [578, 82] on span "10" at bounding box center [577, 82] width 7 height 7
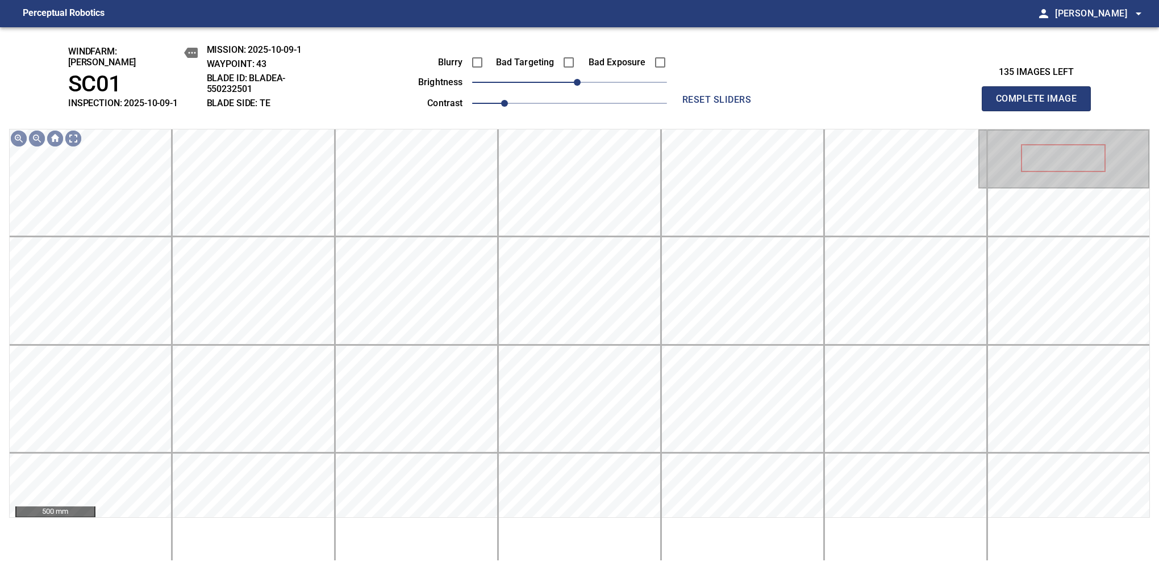
click at [1041, 105] on button "Complete Image" at bounding box center [1036, 98] width 109 height 25
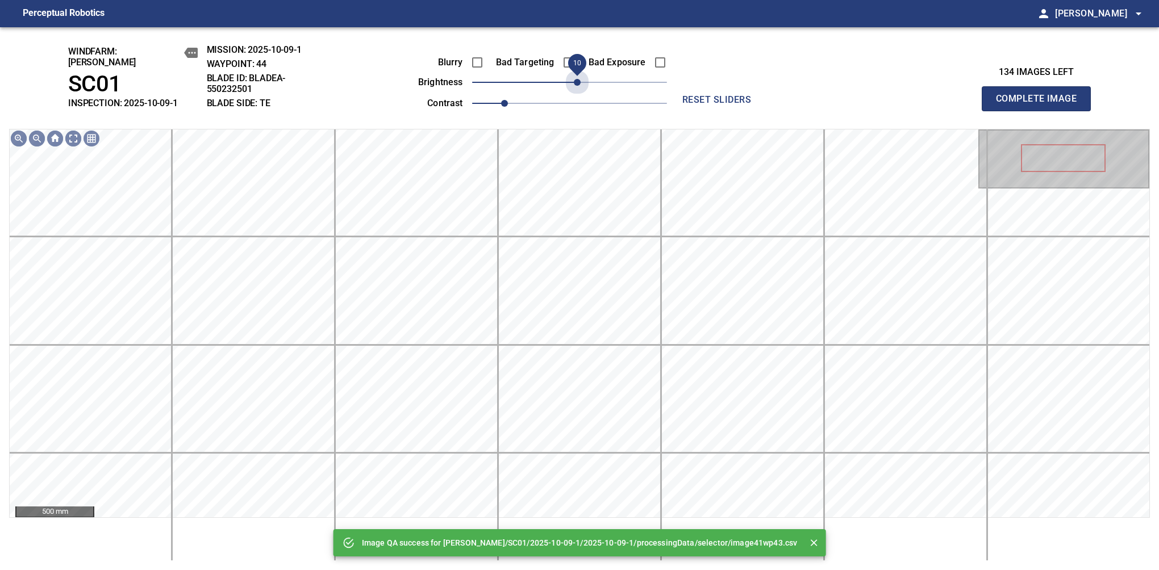
click at [578, 82] on span "10" at bounding box center [577, 82] width 7 height 7
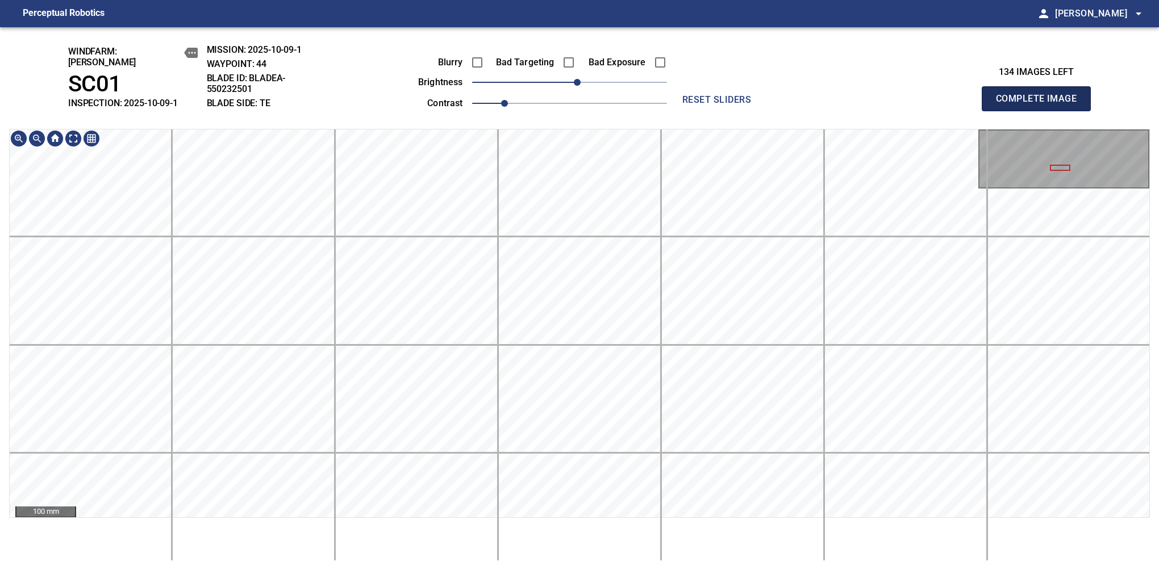
click at [1041, 105] on button "Complete Image" at bounding box center [1036, 98] width 109 height 25
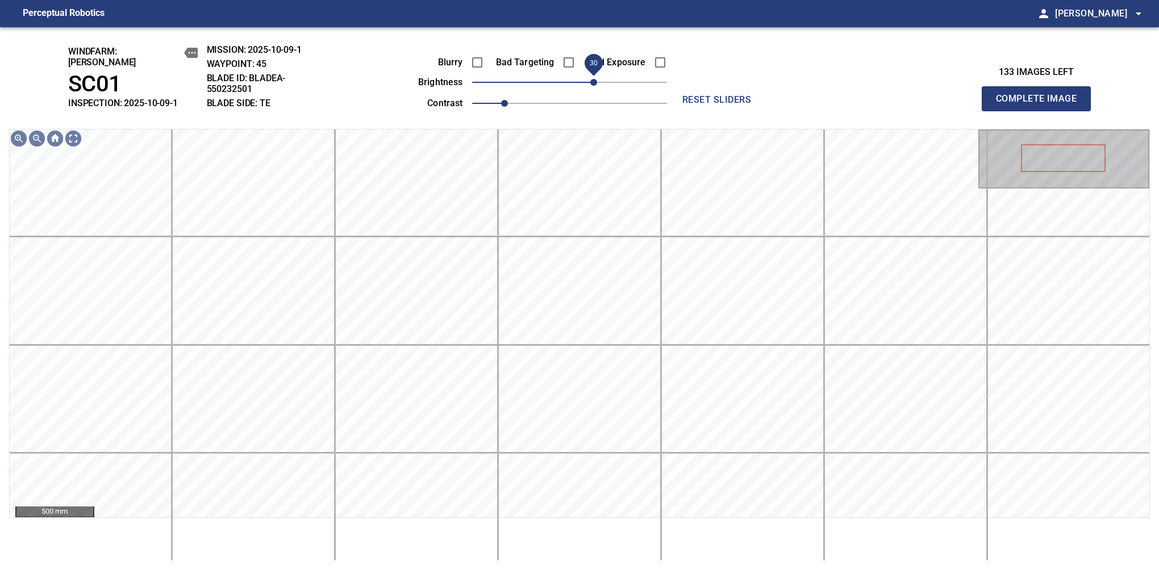
drag, startPoint x: 590, startPoint y: 76, endPoint x: 597, endPoint y: 70, distance: 8.4
click at [597, 79] on span "30" at bounding box center [593, 82] width 7 height 7
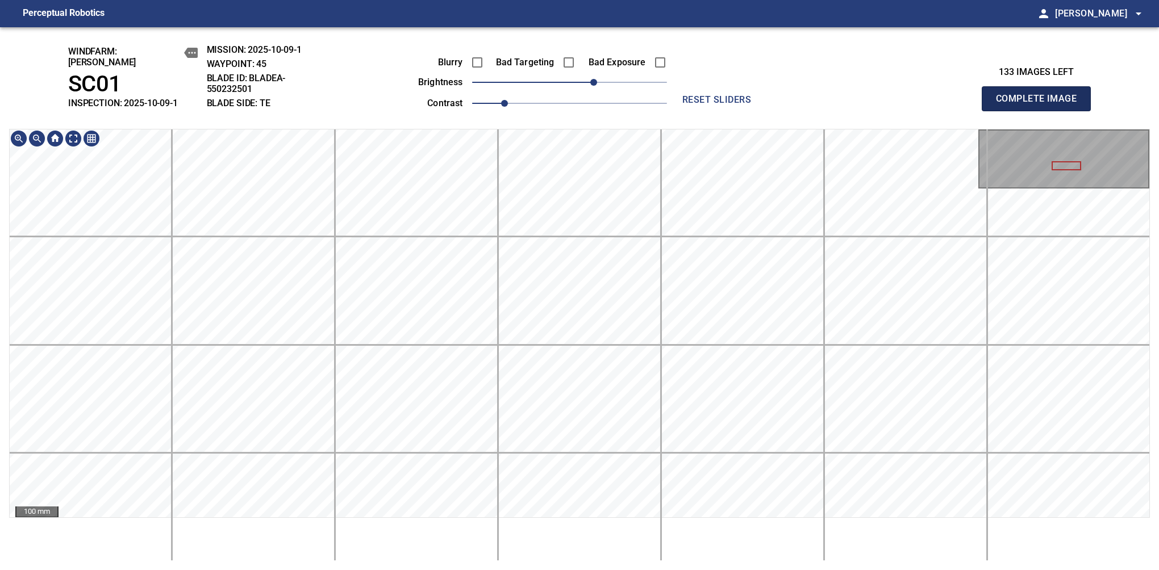
click at [1041, 105] on button "Complete Image" at bounding box center [1036, 98] width 109 height 25
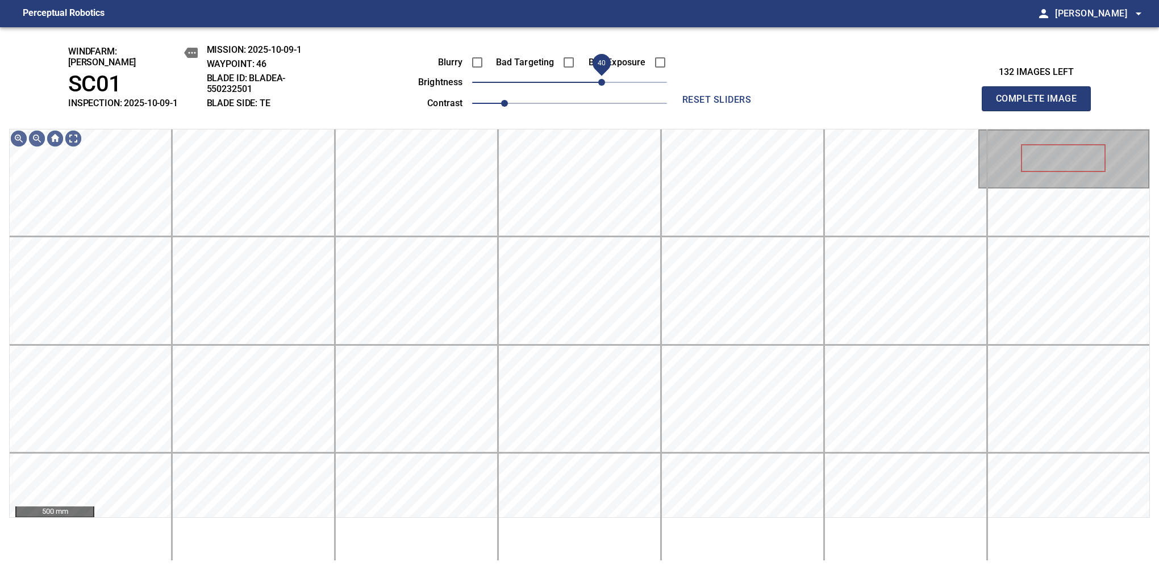
drag, startPoint x: 586, startPoint y: 78, endPoint x: 601, endPoint y: 76, distance: 14.3
click at [601, 79] on span "40" at bounding box center [601, 82] width 7 height 7
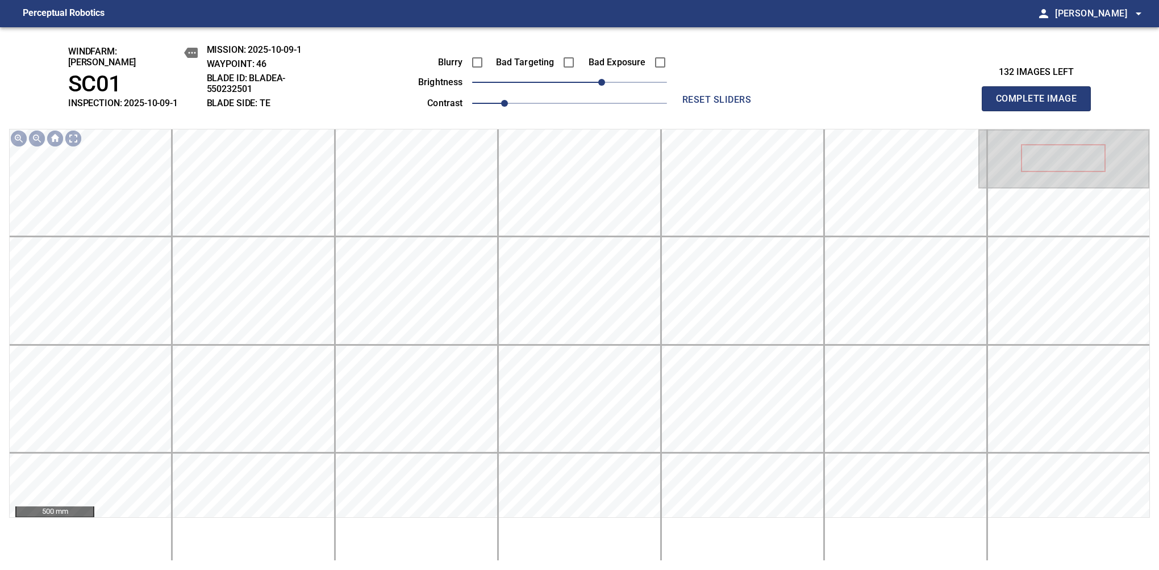
click at [1041, 105] on button "Complete Image" at bounding box center [1036, 98] width 109 height 25
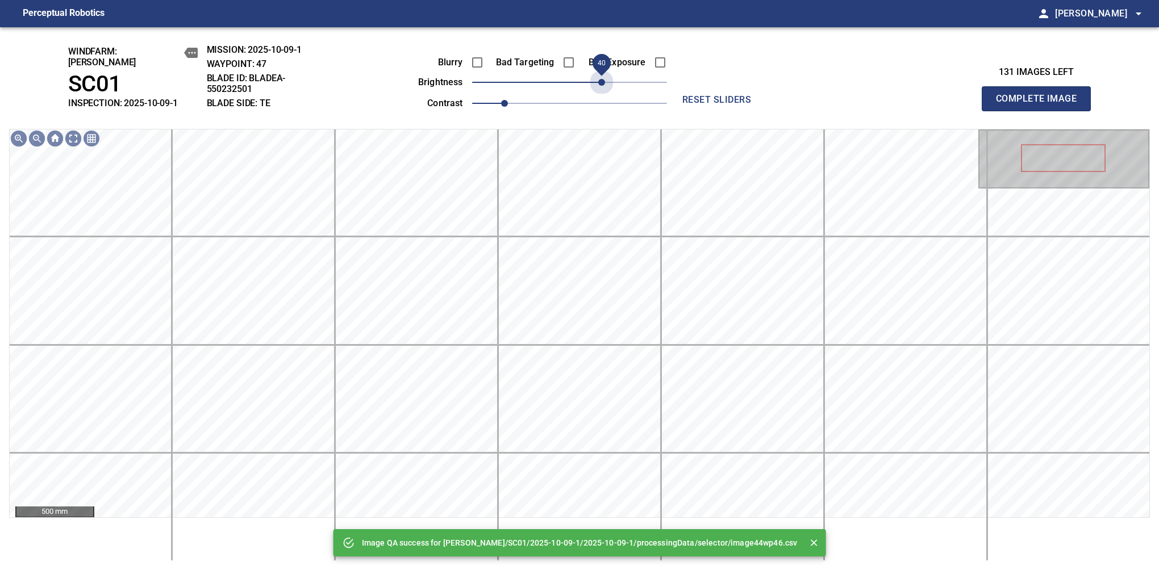
click at [601, 76] on span "40" at bounding box center [569, 82] width 195 height 16
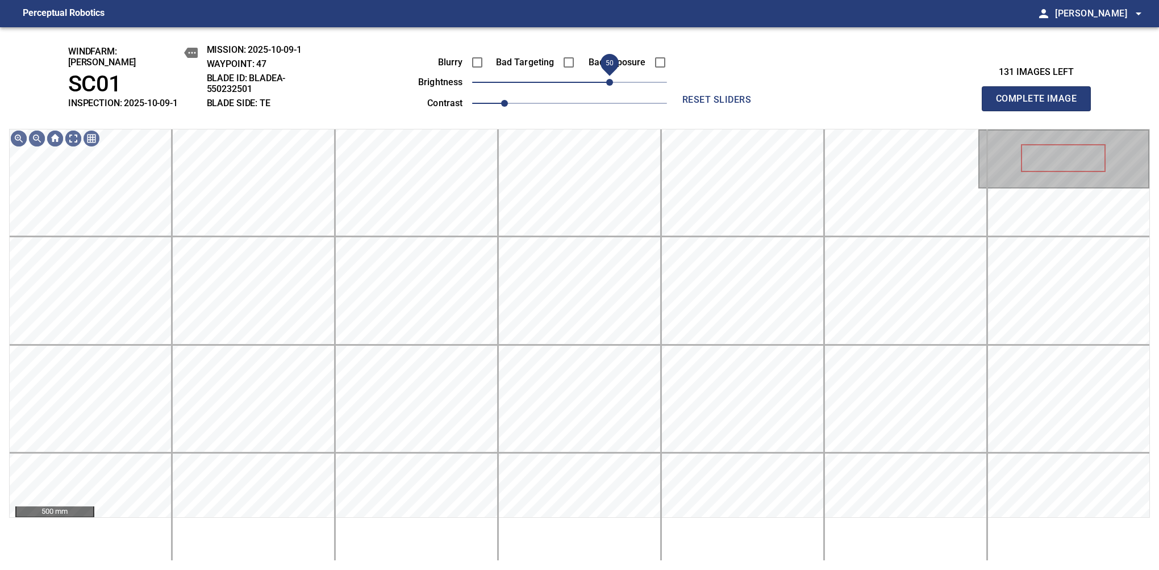
drag, startPoint x: 601, startPoint y: 76, endPoint x: 607, endPoint y: 76, distance: 6.3
click at [607, 79] on span "50" at bounding box center [609, 82] width 7 height 7
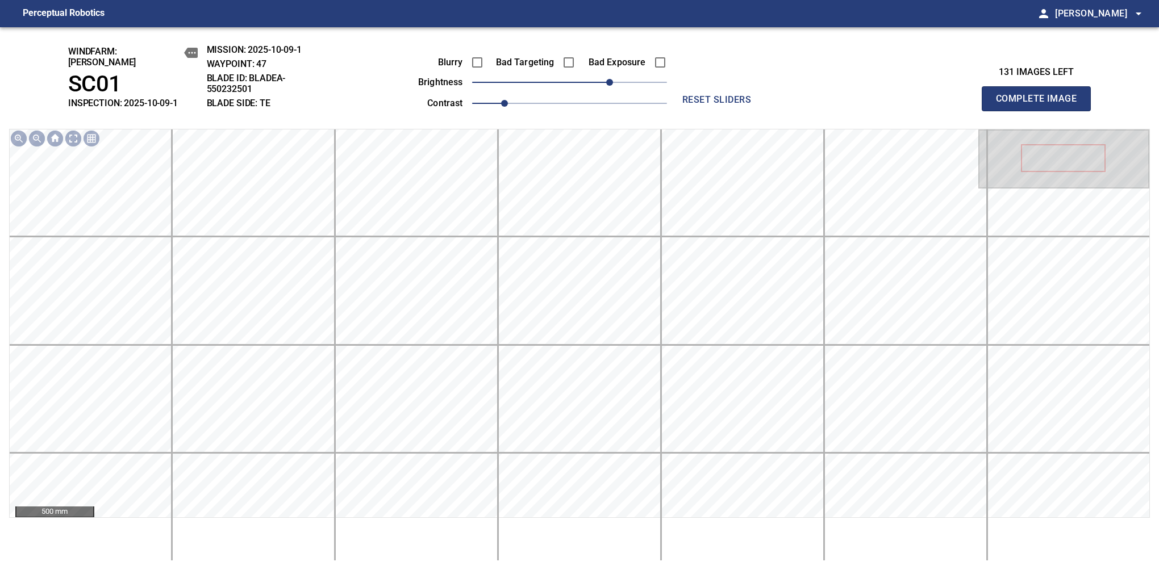
click at [1041, 105] on button "Complete Image" at bounding box center [1036, 98] width 109 height 25
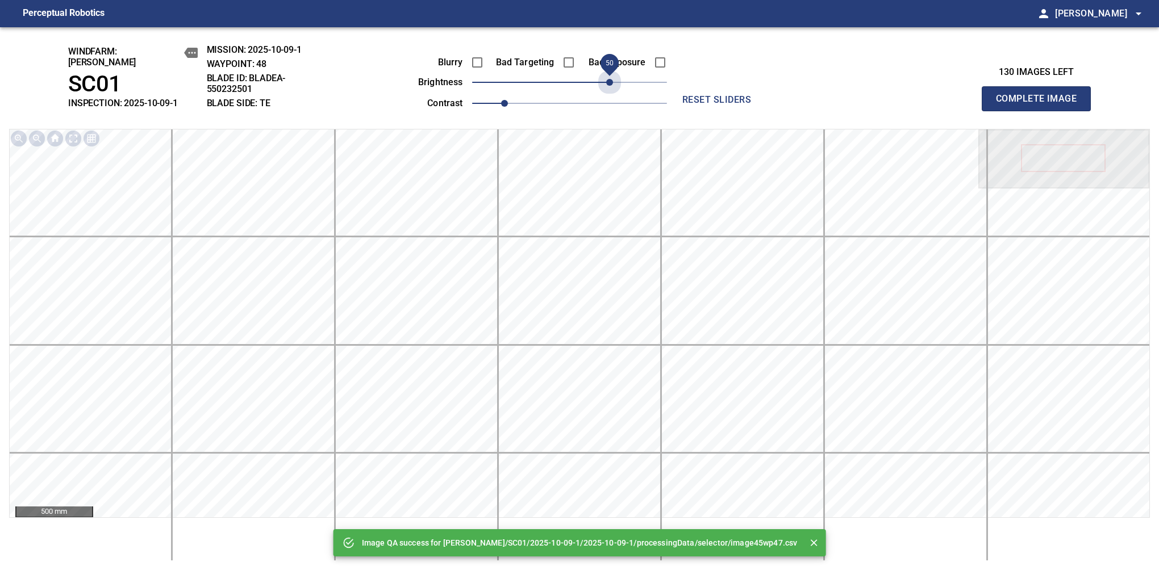
click at [607, 76] on span "50" at bounding box center [569, 82] width 195 height 16
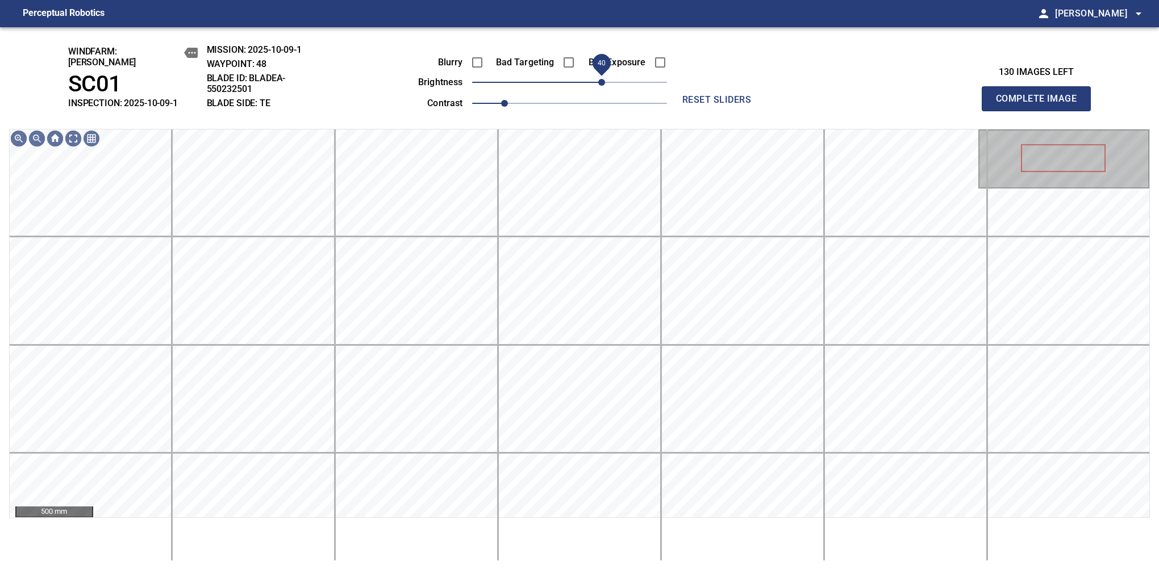
click at [602, 79] on span "40" at bounding box center [601, 82] width 7 height 7
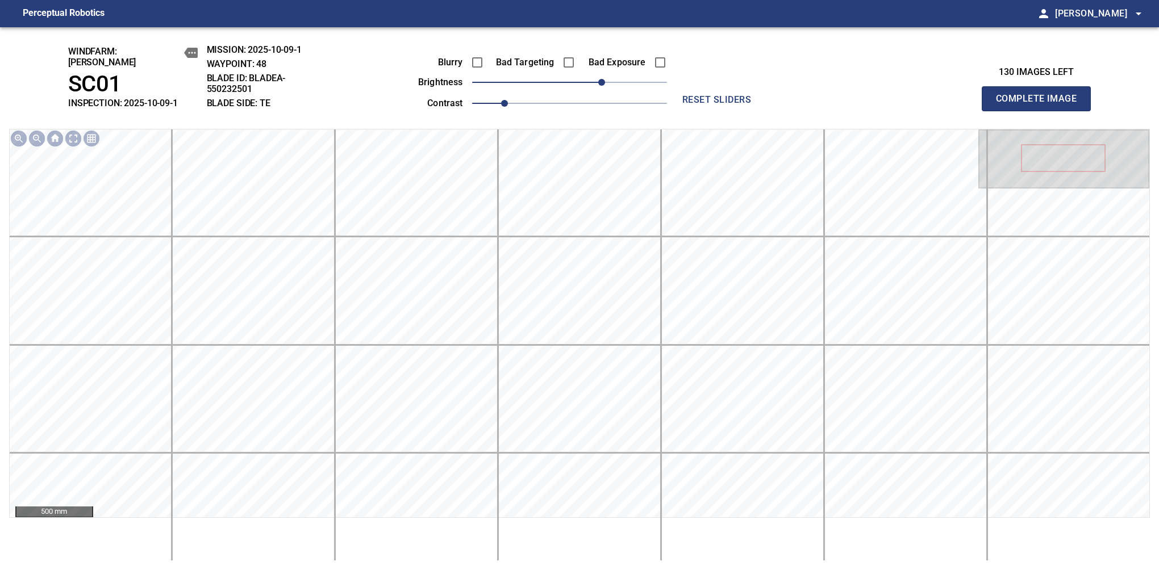
click at [1041, 105] on button "Complete Image" at bounding box center [1036, 98] width 109 height 25
drag, startPoint x: 577, startPoint y: 80, endPoint x: 609, endPoint y: 76, distance: 32.1
click at [609, 79] on span "50" at bounding box center [609, 82] width 7 height 7
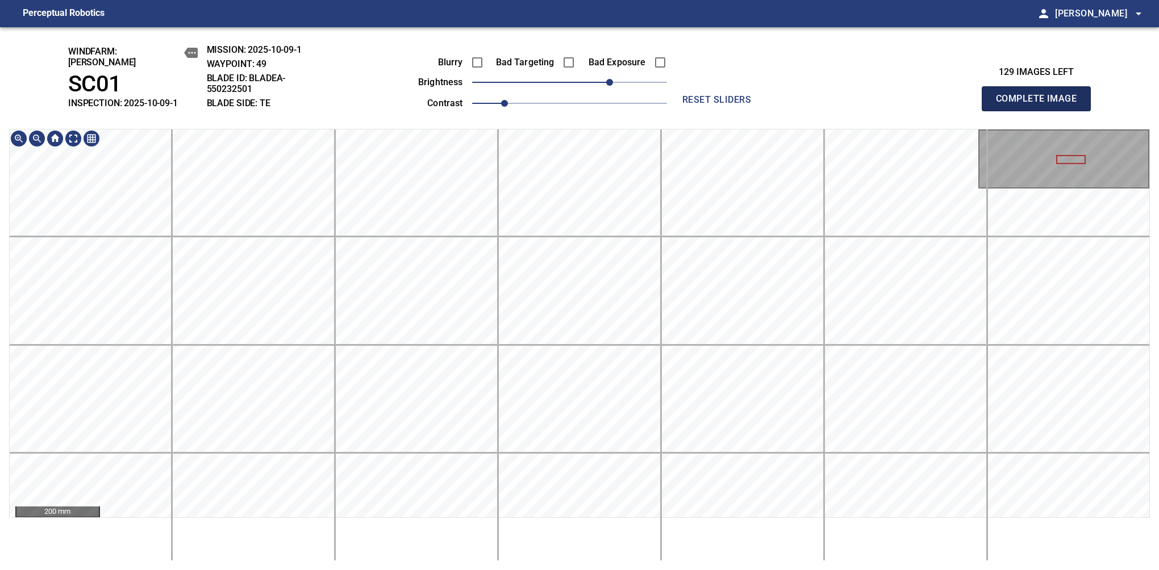
click at [1041, 105] on button "Complete Image" at bounding box center [1036, 98] width 109 height 25
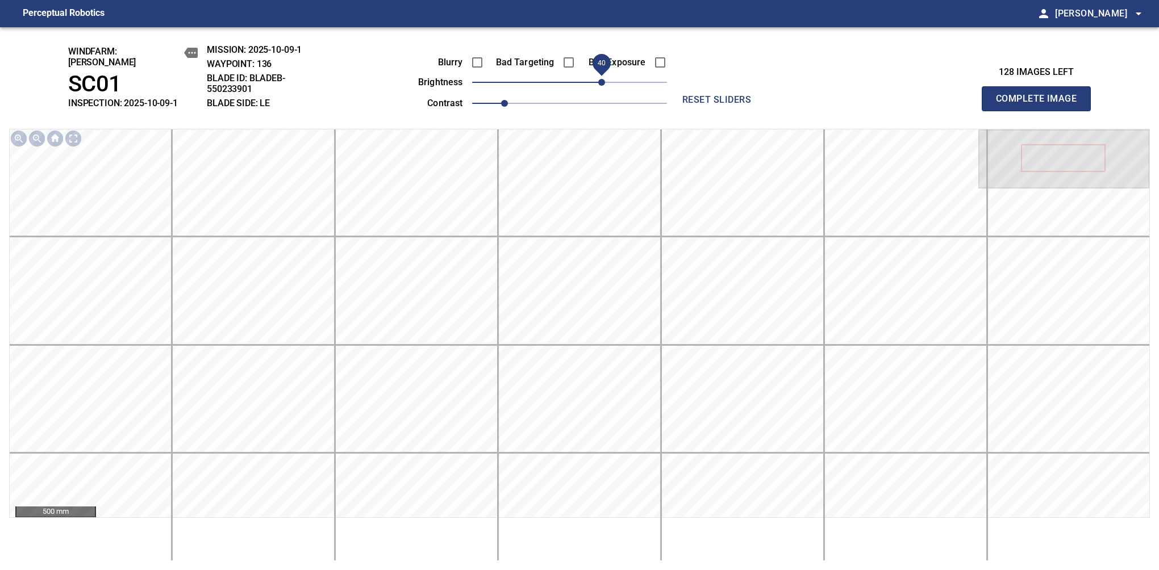
drag, startPoint x: 580, startPoint y: 80, endPoint x: 602, endPoint y: 76, distance: 22.5
click at [602, 79] on span "40" at bounding box center [601, 82] width 7 height 7
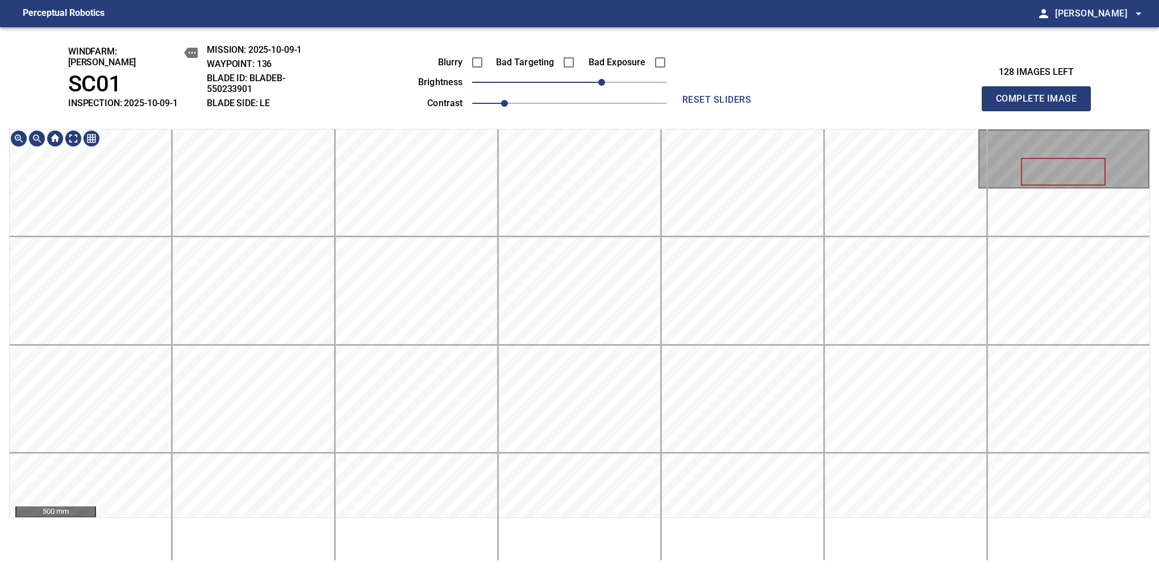
click at [1041, 105] on button "Complete Image" at bounding box center [1036, 98] width 109 height 25
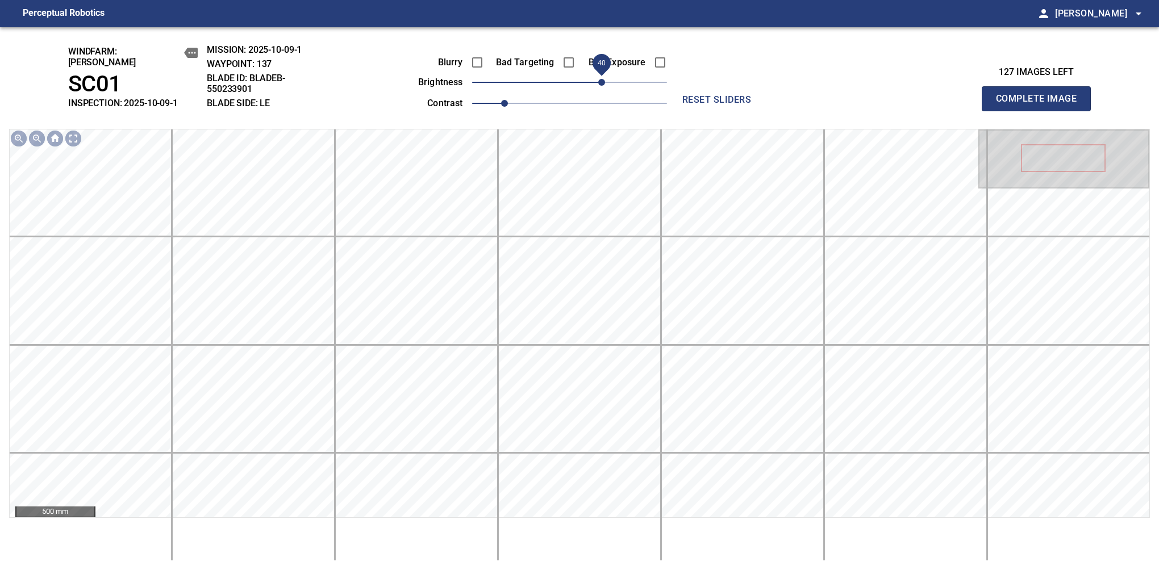
drag, startPoint x: 595, startPoint y: 78, endPoint x: 603, endPoint y: 82, distance: 8.9
click at [603, 82] on span "40" at bounding box center [601, 82] width 7 height 7
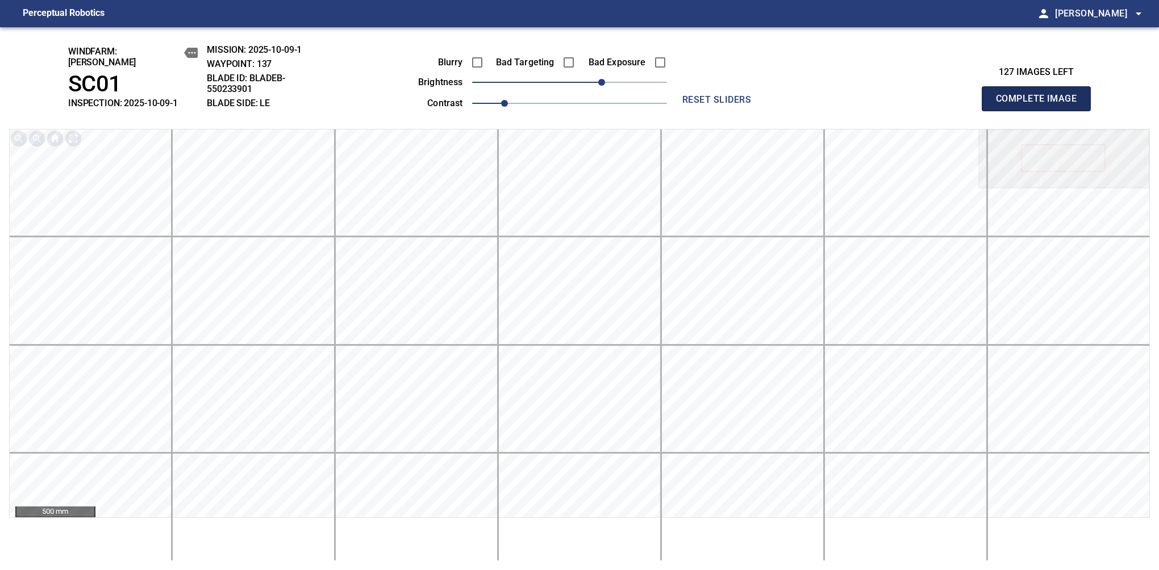
click at [1041, 105] on button "Complete Image" at bounding box center [1036, 98] width 109 height 25
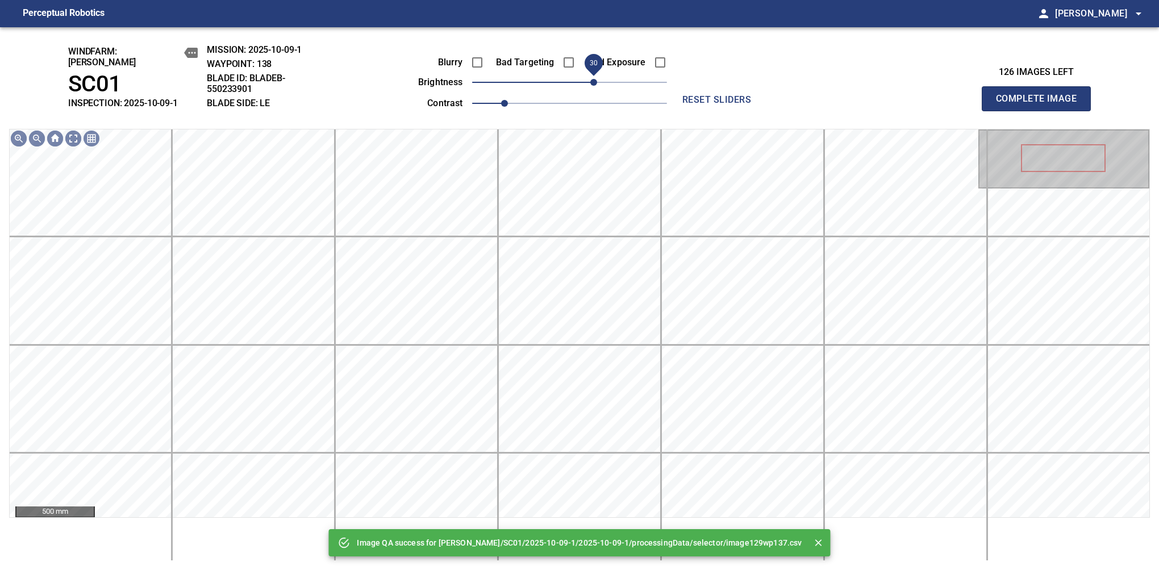
drag, startPoint x: 603, startPoint y: 82, endPoint x: 593, endPoint y: 88, distance: 11.2
click at [593, 88] on span "30" at bounding box center [569, 82] width 195 height 16
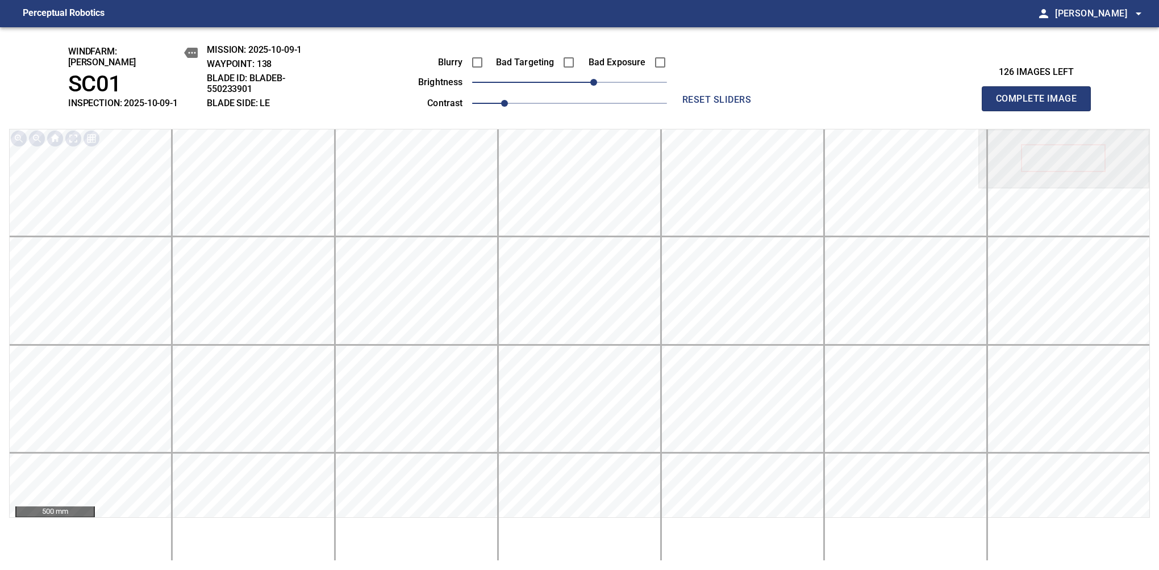
click at [1041, 105] on button "Complete Image" at bounding box center [1036, 98] width 109 height 25
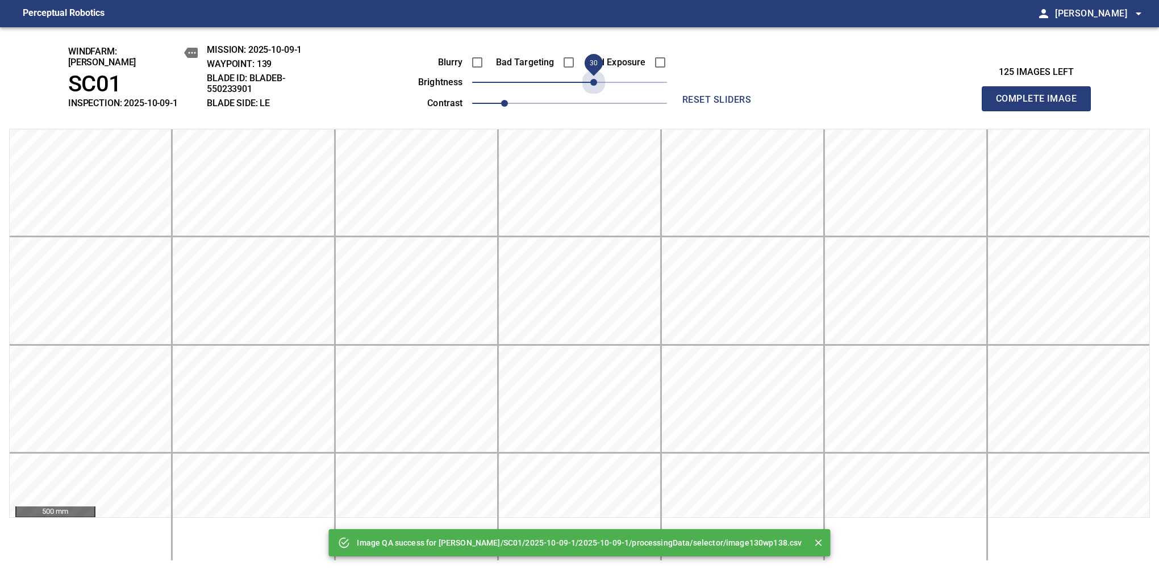
click at [595, 80] on span "30" at bounding box center [569, 82] width 195 height 16
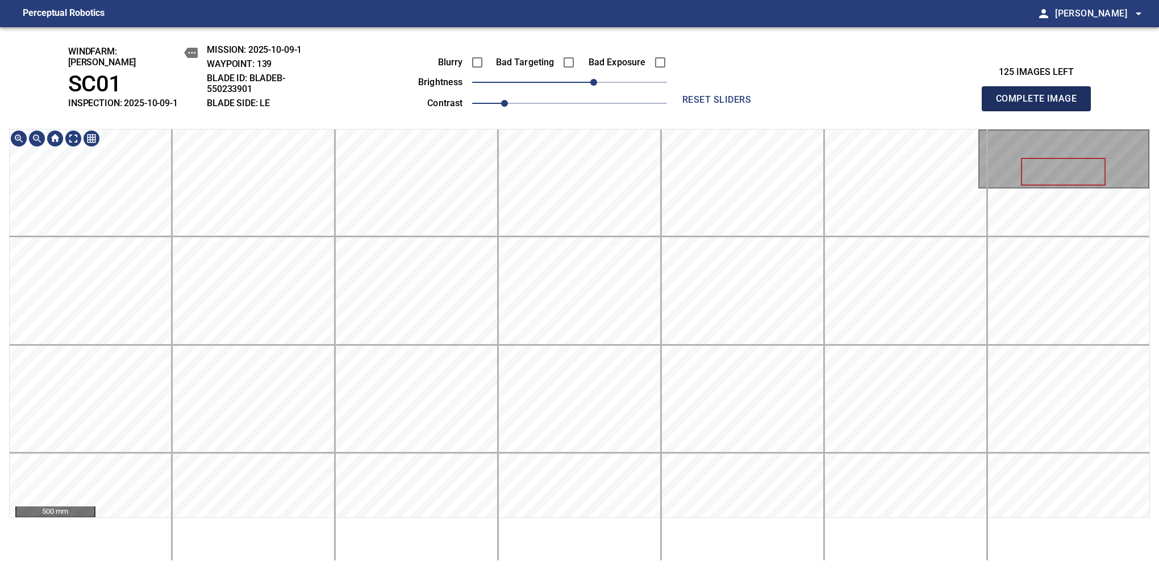
click at [1041, 105] on button "Complete Image" at bounding box center [1036, 98] width 109 height 25
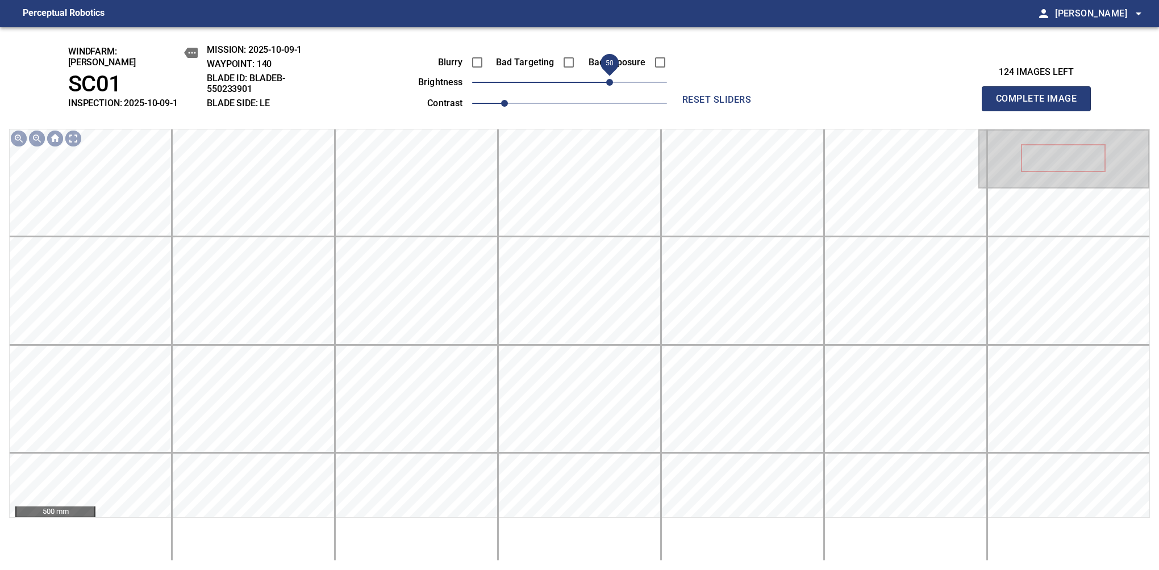
drag, startPoint x: 566, startPoint y: 76, endPoint x: 607, endPoint y: 78, distance: 41.5
click at [607, 79] on span "50" at bounding box center [609, 82] width 7 height 7
click at [603, 79] on span "40" at bounding box center [601, 82] width 7 height 7
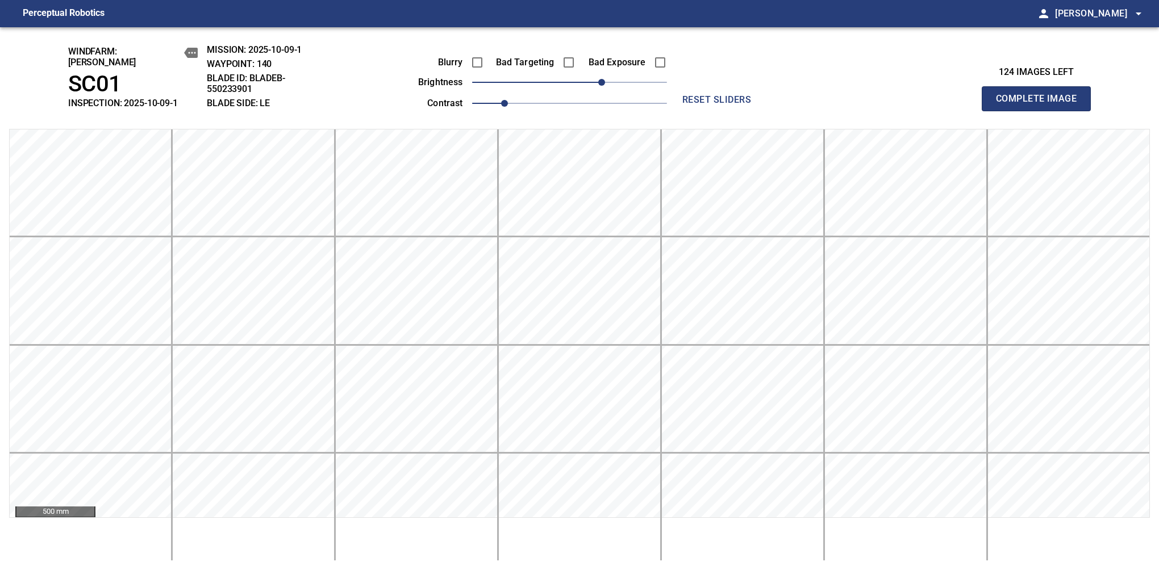
click at [1041, 105] on button "Complete Image" at bounding box center [1036, 98] width 109 height 25
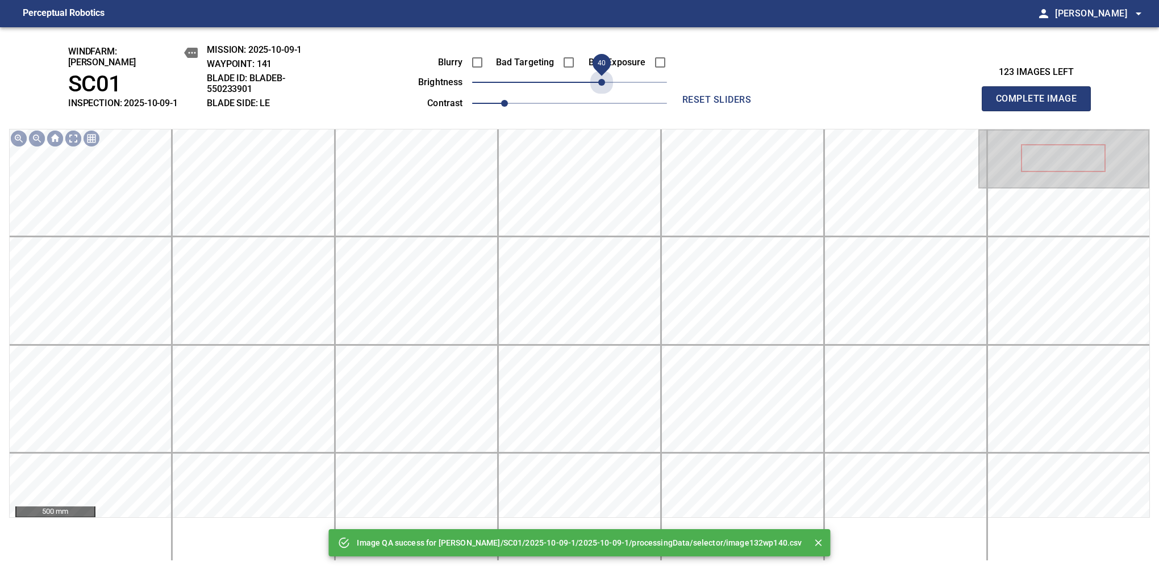
click at [603, 76] on span "40" at bounding box center [569, 82] width 195 height 16
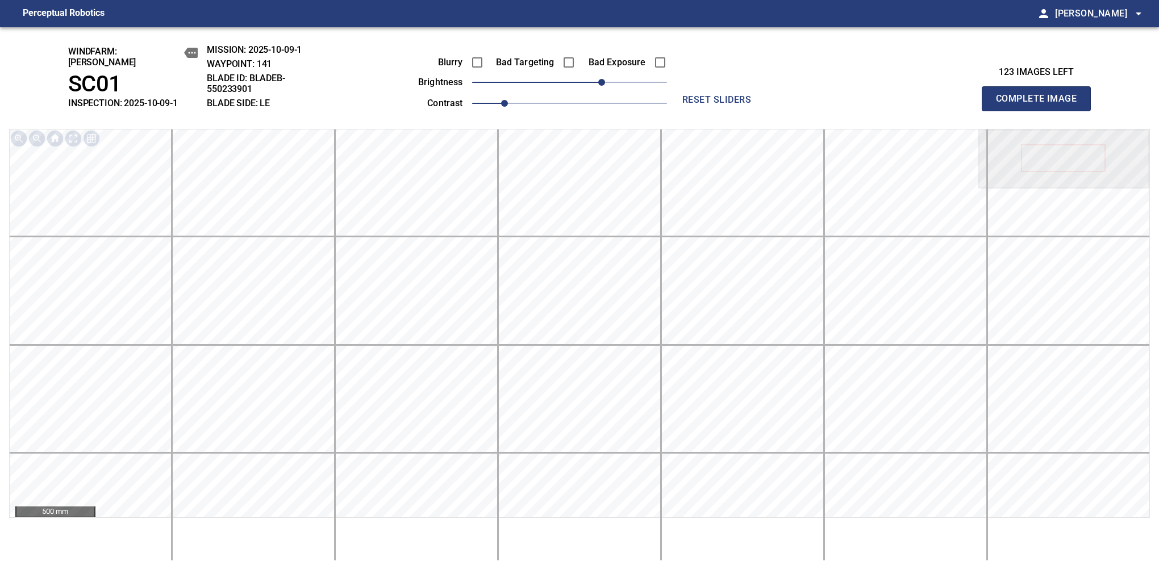
click at [1041, 105] on button "Complete Image" at bounding box center [1036, 98] width 109 height 25
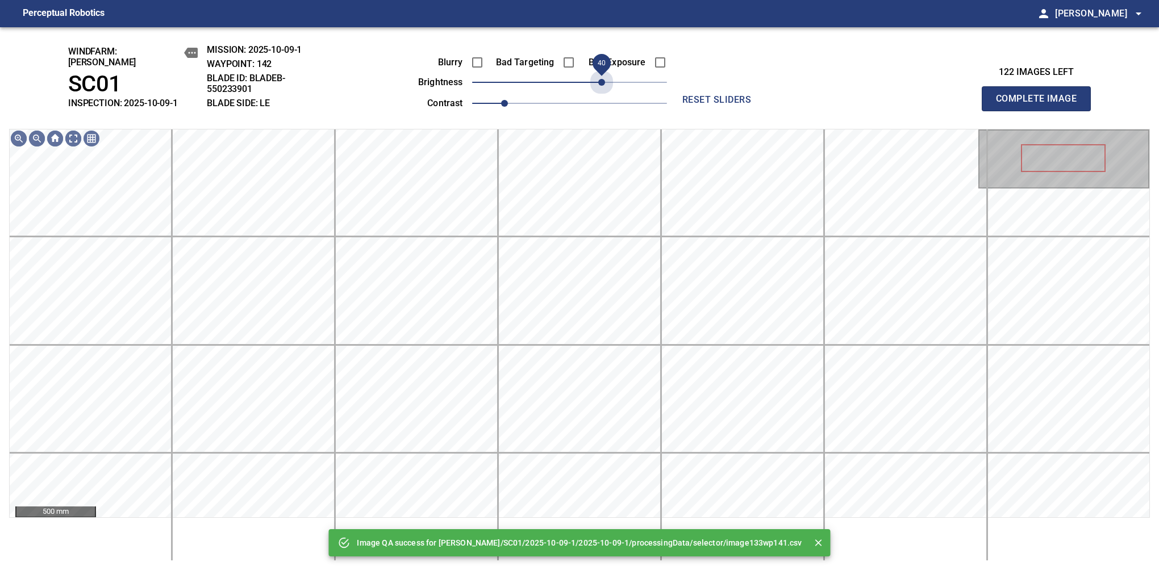
click at [603, 76] on span "40" at bounding box center [569, 82] width 195 height 16
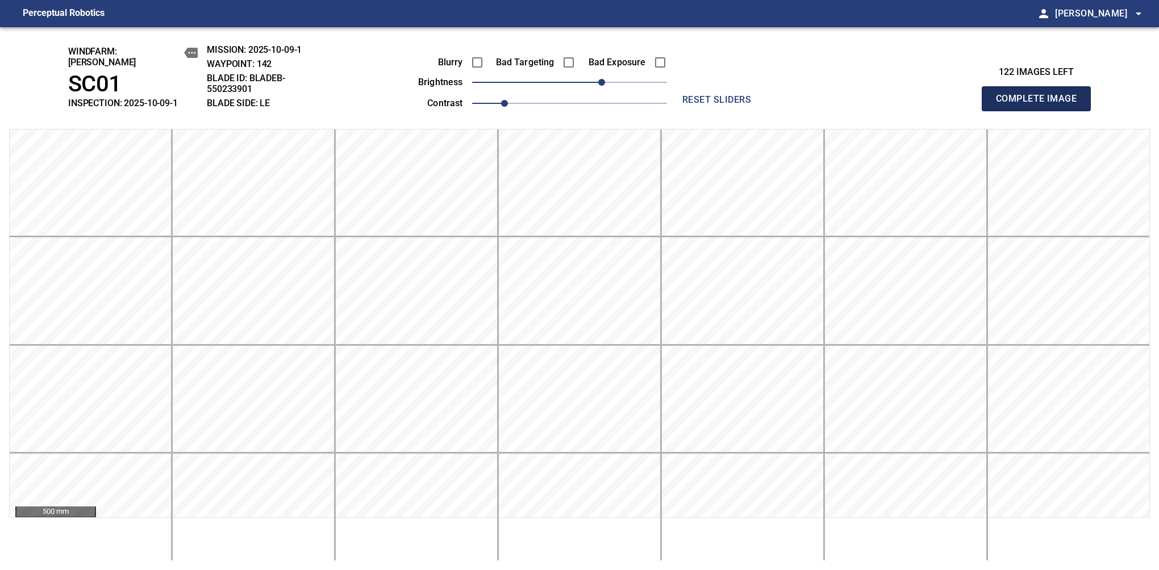
click at [1041, 105] on button "Complete Image" at bounding box center [1036, 98] width 109 height 25
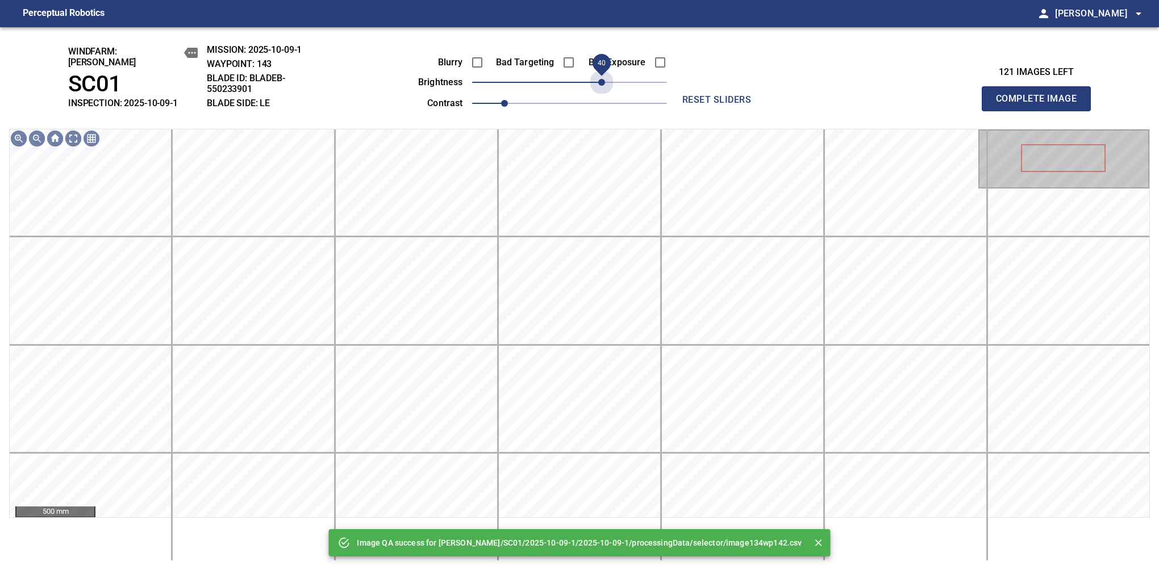
click at [603, 76] on span "40" at bounding box center [569, 82] width 195 height 16
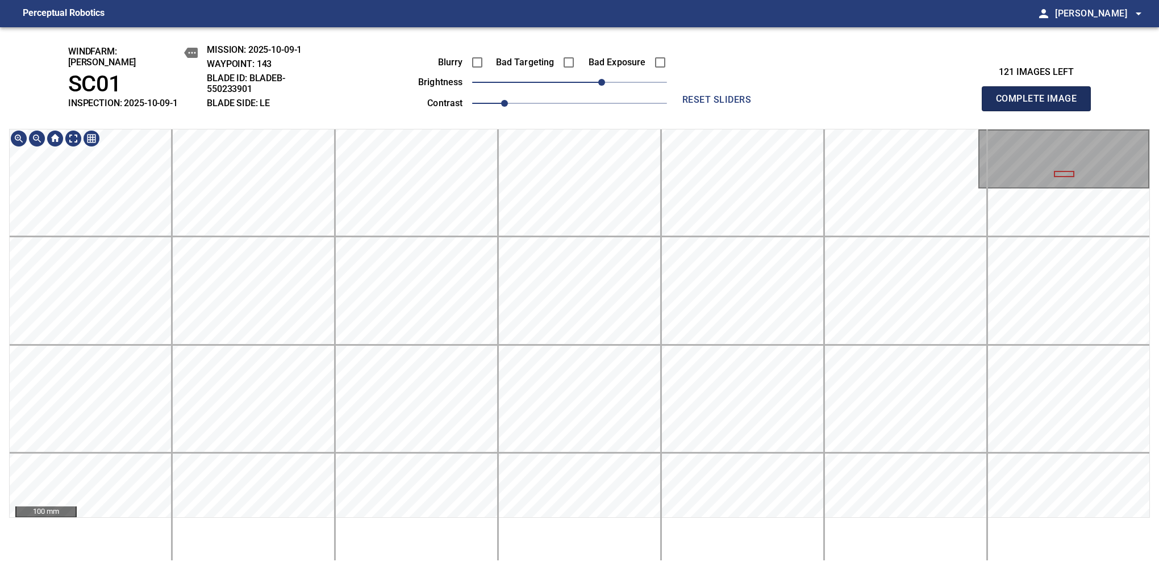
click at [1041, 105] on button "Complete Image" at bounding box center [1036, 98] width 109 height 25
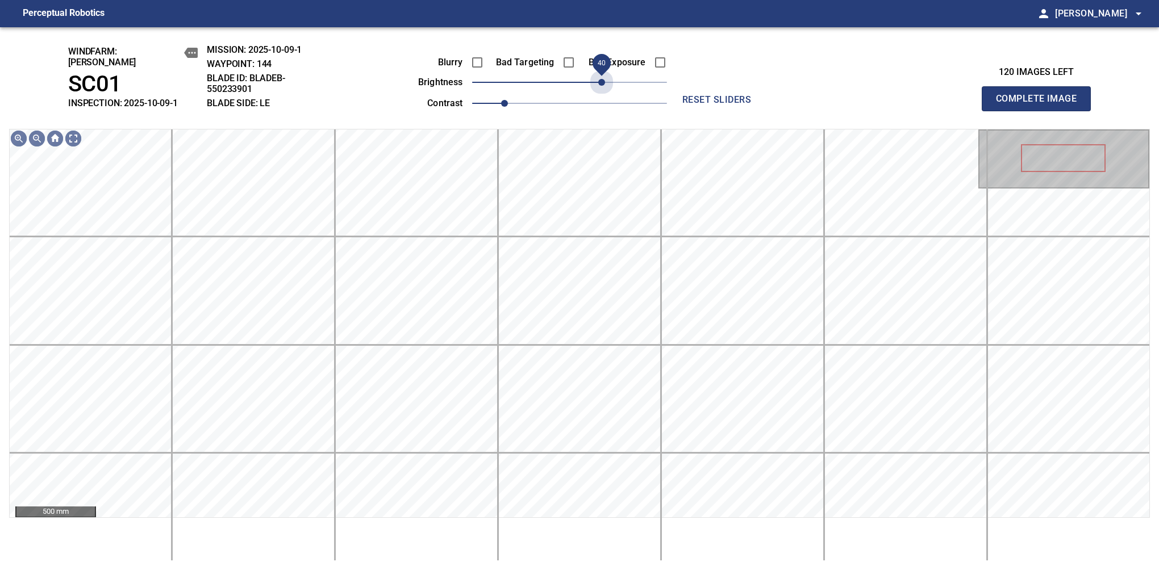
drag, startPoint x: 605, startPoint y: 88, endPoint x: 602, endPoint y: 93, distance: 6.6
click at [602, 93] on div "Blurry Bad Targeting Bad Exposure brightness 40 contrast 1" at bounding box center [530, 81] width 274 height 61
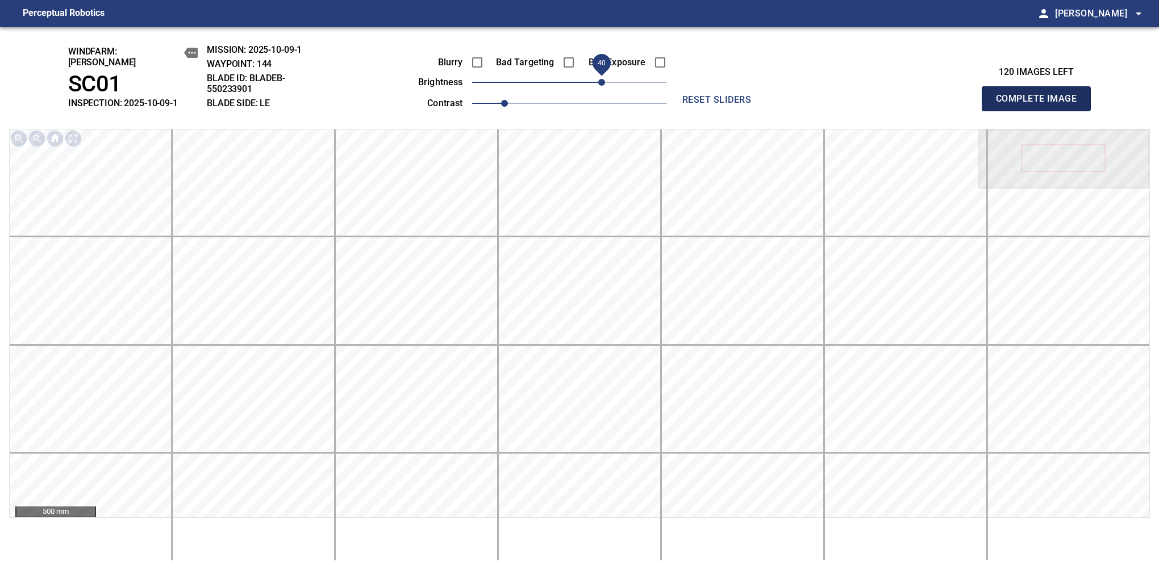
click at [1041, 105] on button "Complete Image" at bounding box center [1036, 98] width 109 height 25
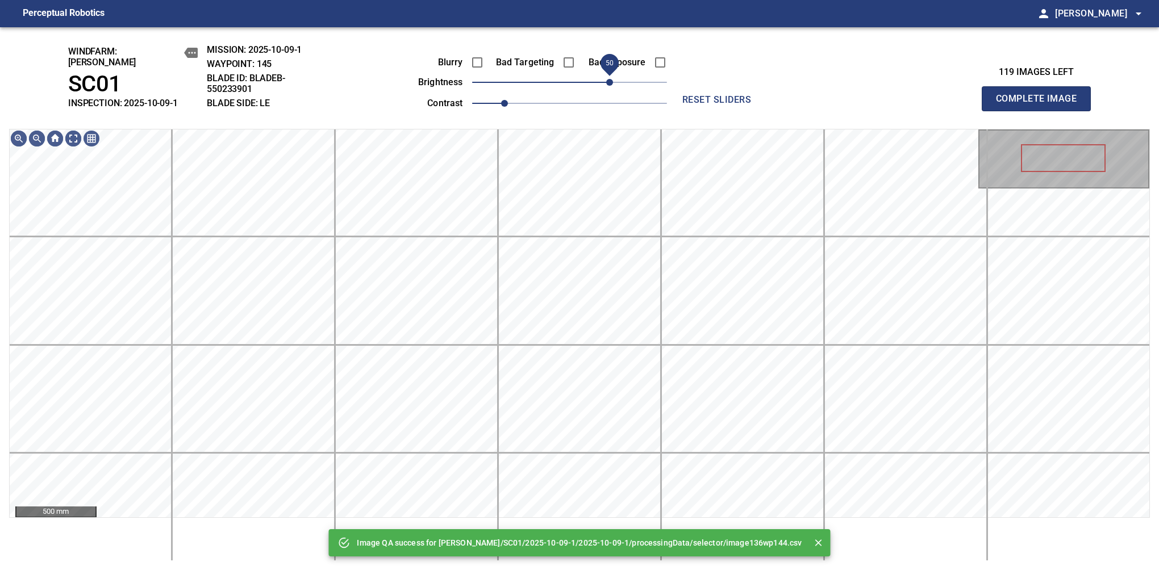
drag, startPoint x: 619, startPoint y: 77, endPoint x: 611, endPoint y: 85, distance: 11.3
click at [611, 85] on span "50" at bounding box center [569, 82] width 195 height 16
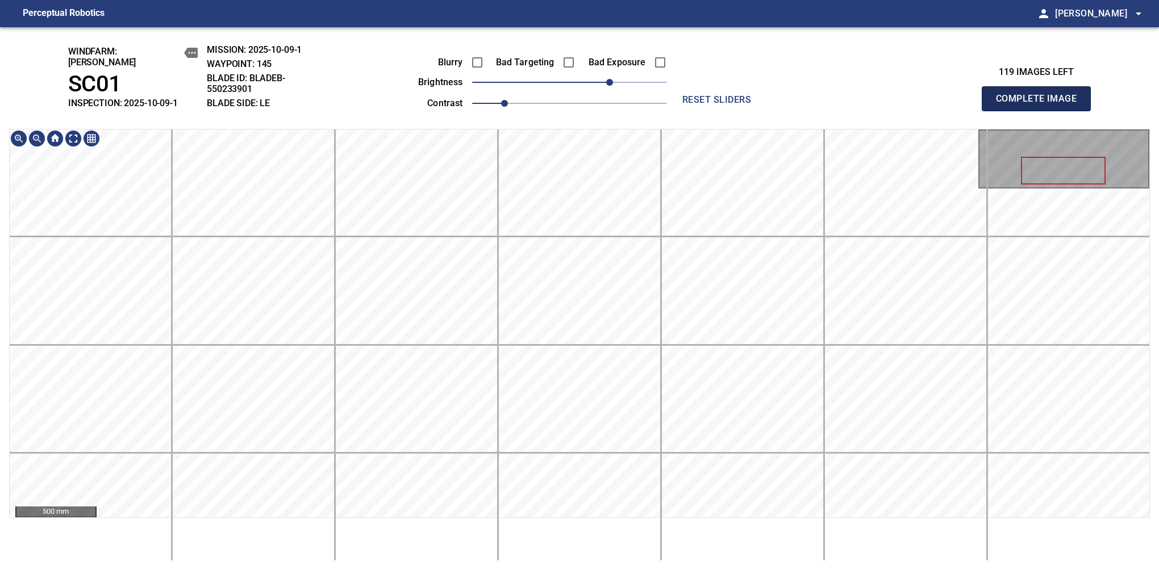
click at [1041, 105] on button "Complete Image" at bounding box center [1036, 98] width 109 height 25
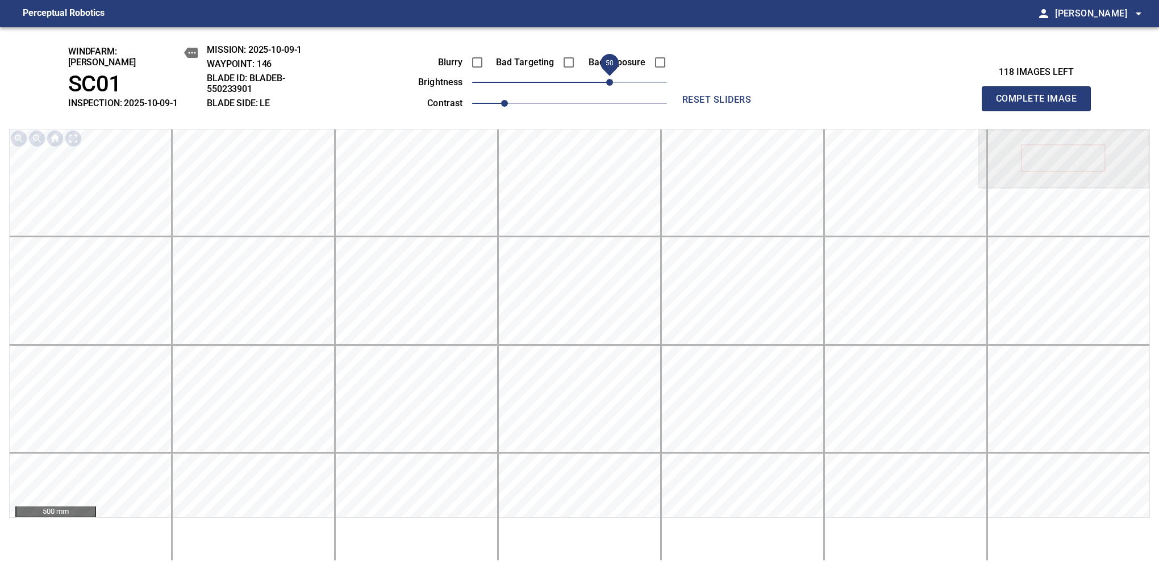
drag, startPoint x: 592, startPoint y: 80, endPoint x: 608, endPoint y: 76, distance: 17.0
click at [608, 76] on span "50" at bounding box center [569, 82] width 195 height 16
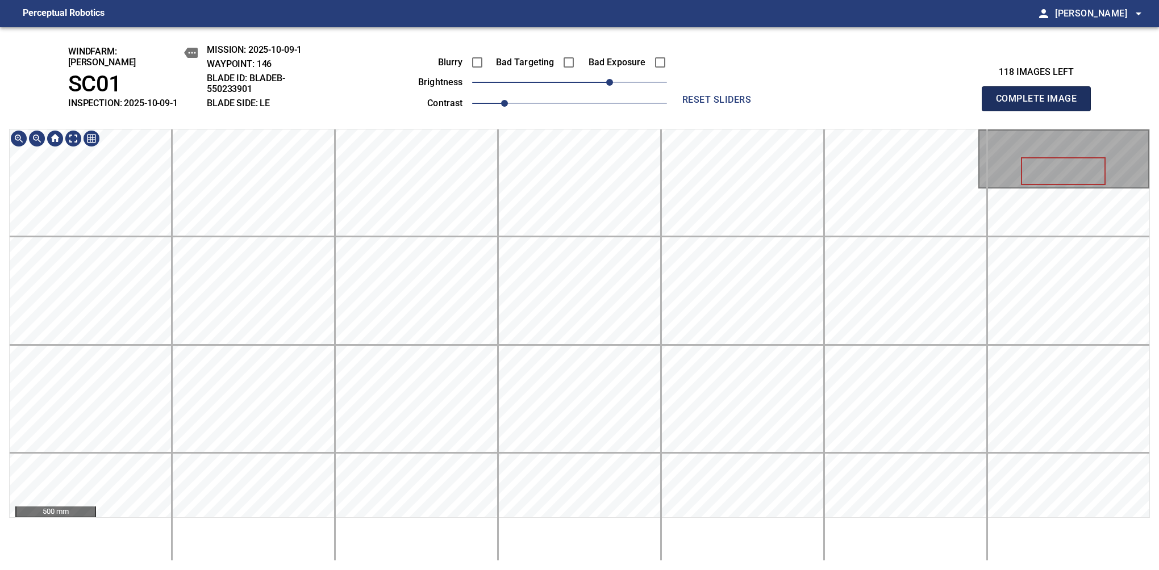
click at [1041, 105] on button "Complete Image" at bounding box center [1036, 98] width 109 height 25
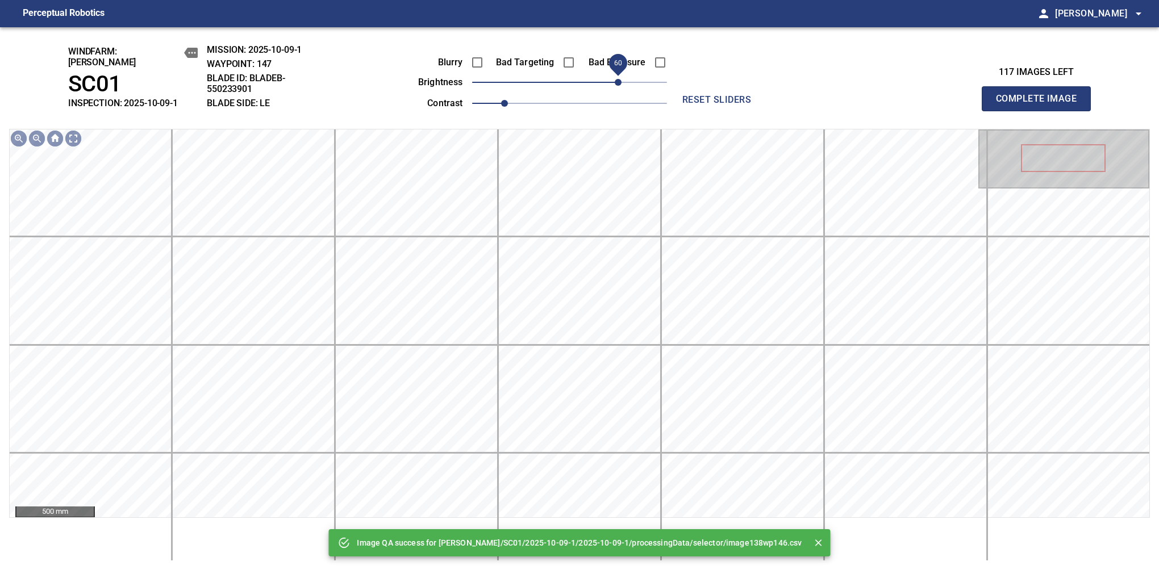
drag, startPoint x: 620, startPoint y: 74, endPoint x: 618, endPoint y: 82, distance: 7.6
click at [618, 82] on span "60" at bounding box center [569, 82] width 195 height 16
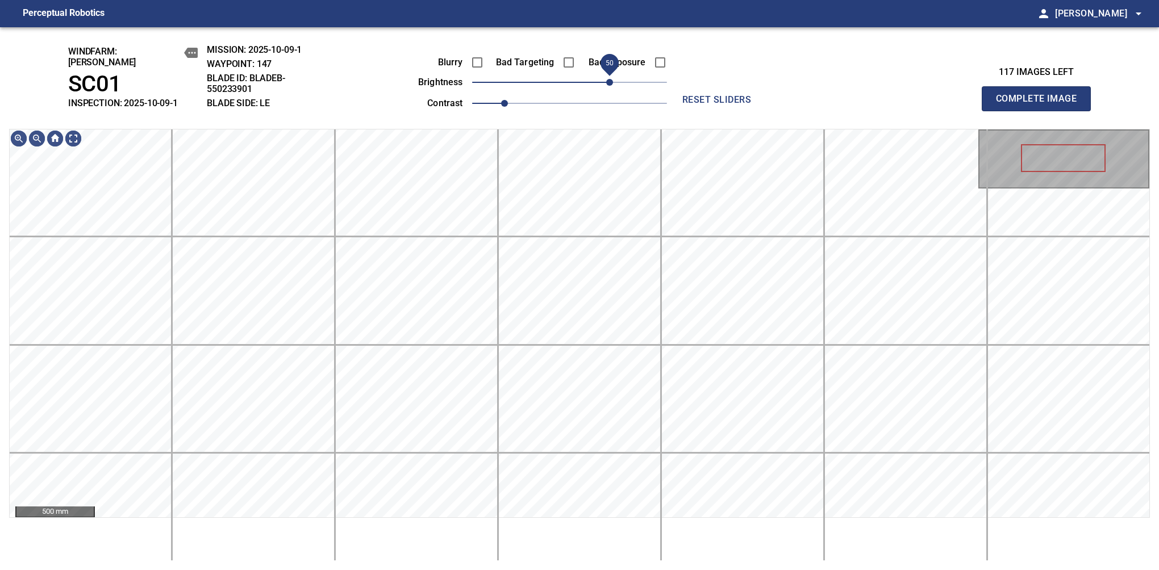
drag, startPoint x: 612, startPoint y: 78, endPoint x: 606, endPoint y: 82, distance: 6.9
click at [606, 82] on span "50" at bounding box center [609, 82] width 7 height 7
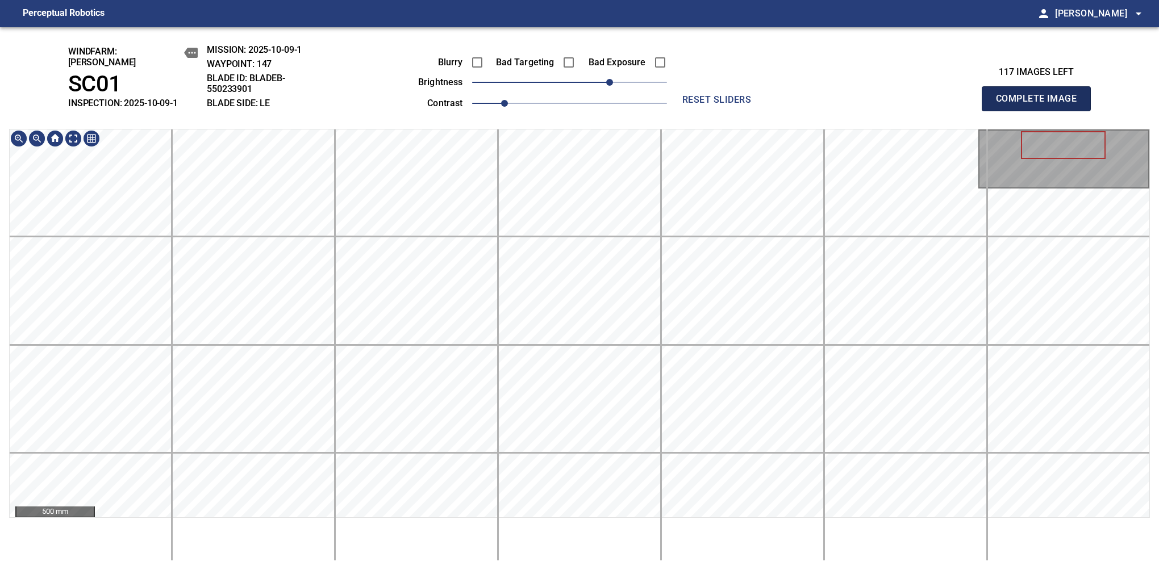
click at [1041, 105] on button "Complete Image" at bounding box center [1036, 98] width 109 height 25
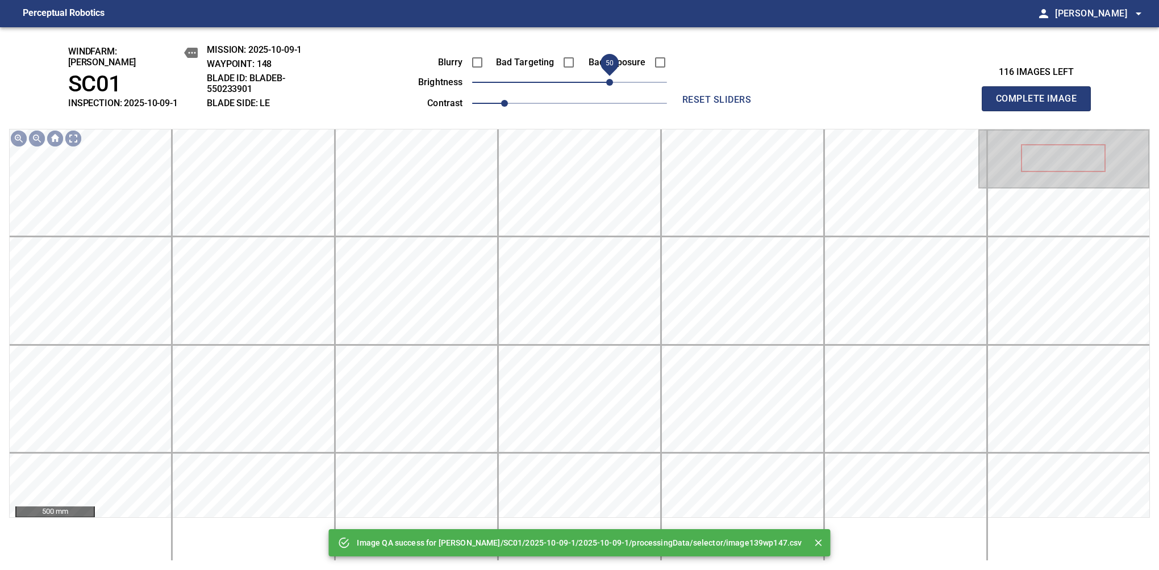
drag, startPoint x: 578, startPoint y: 80, endPoint x: 612, endPoint y: 80, distance: 34.1
click at [612, 80] on span "50" at bounding box center [609, 82] width 7 height 7
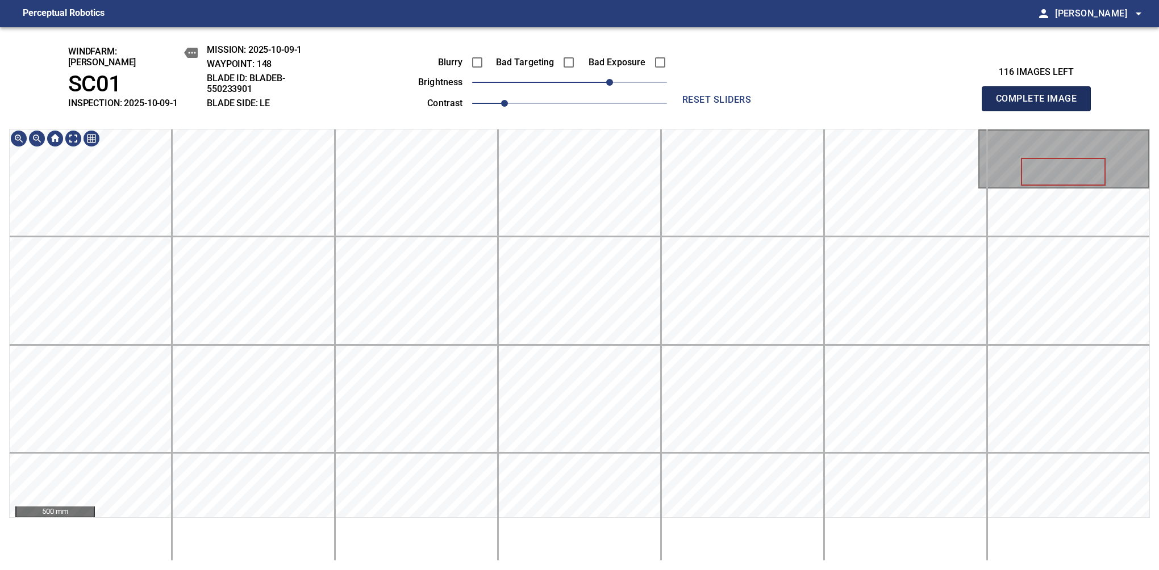
click at [1041, 105] on button "Complete Image" at bounding box center [1036, 98] width 109 height 25
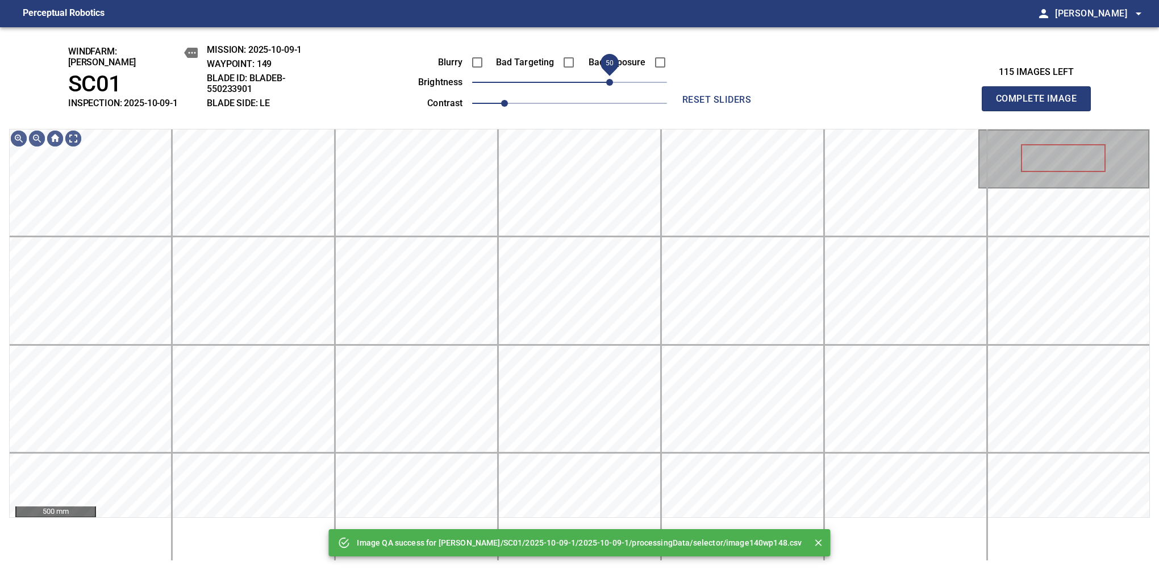
drag, startPoint x: 612, startPoint y: 77, endPoint x: 610, endPoint y: 84, distance: 6.5
click at [610, 84] on span "50" at bounding box center [569, 82] width 195 height 16
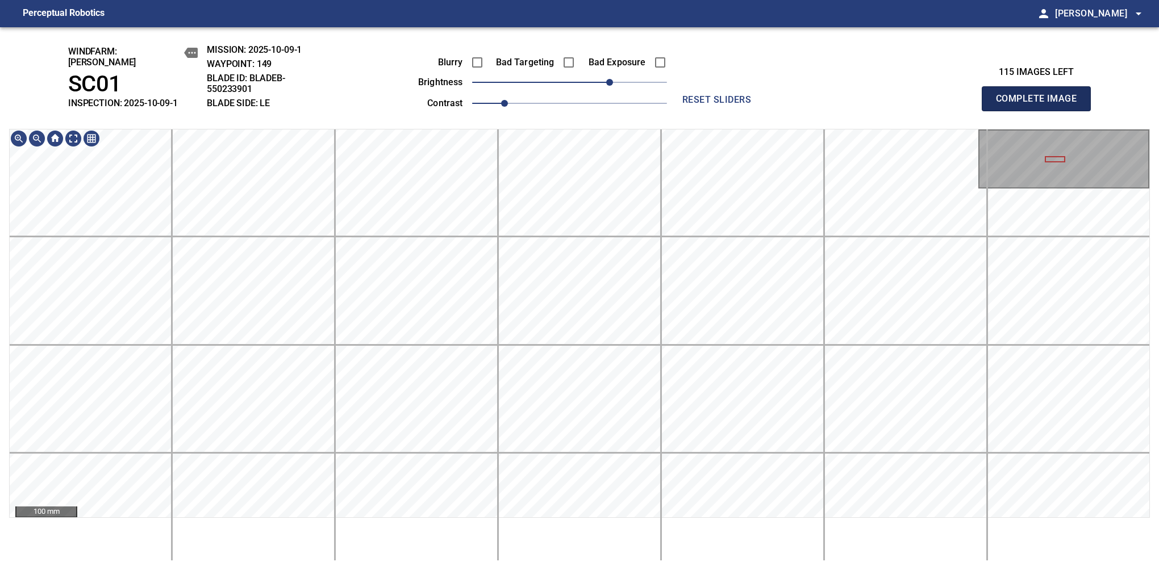
click at [1041, 105] on button "Complete Image" at bounding box center [1036, 98] width 109 height 25
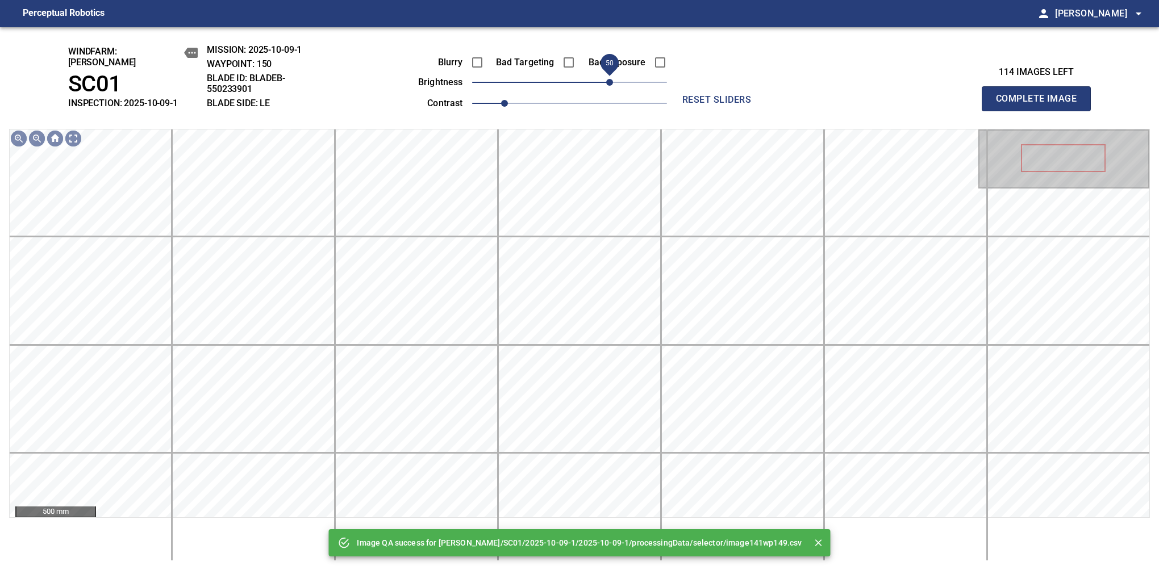
drag, startPoint x: 590, startPoint y: 73, endPoint x: 608, endPoint y: 86, distance: 22.4
click at [608, 86] on span "50" at bounding box center [569, 82] width 195 height 16
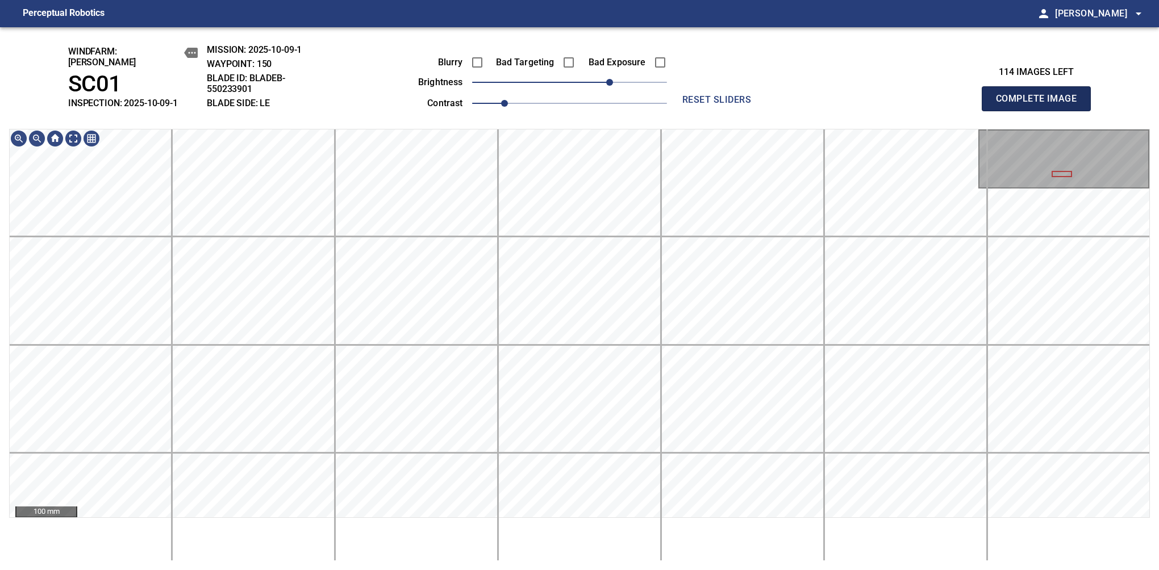
click at [1041, 105] on button "Complete Image" at bounding box center [1036, 98] width 109 height 25
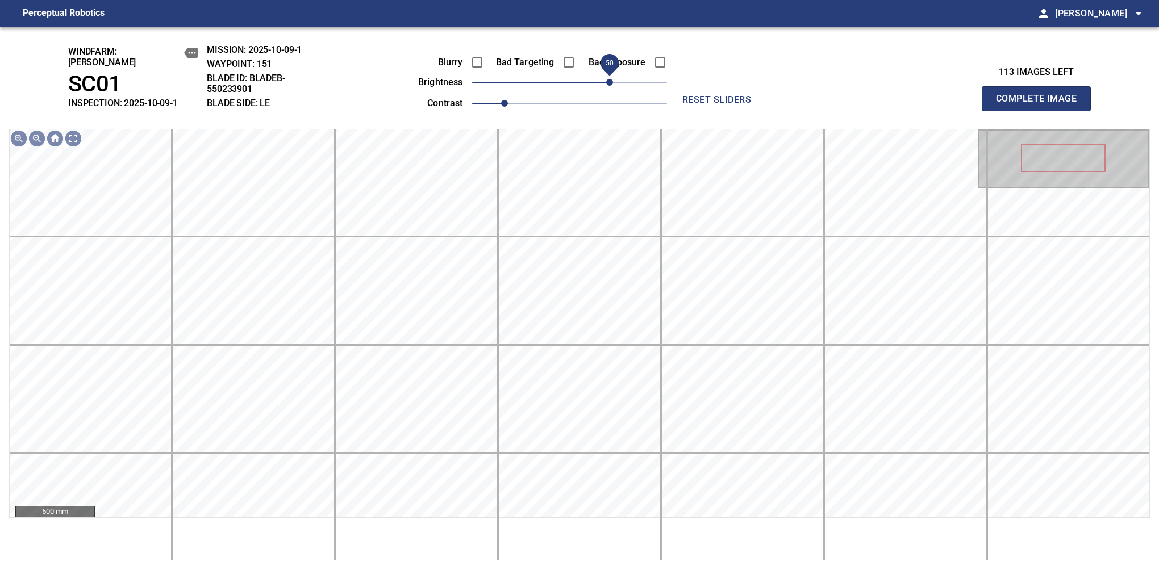
drag, startPoint x: 581, startPoint y: 78, endPoint x: 612, endPoint y: 78, distance: 31.3
click at [612, 79] on span "50" at bounding box center [609, 82] width 7 height 7
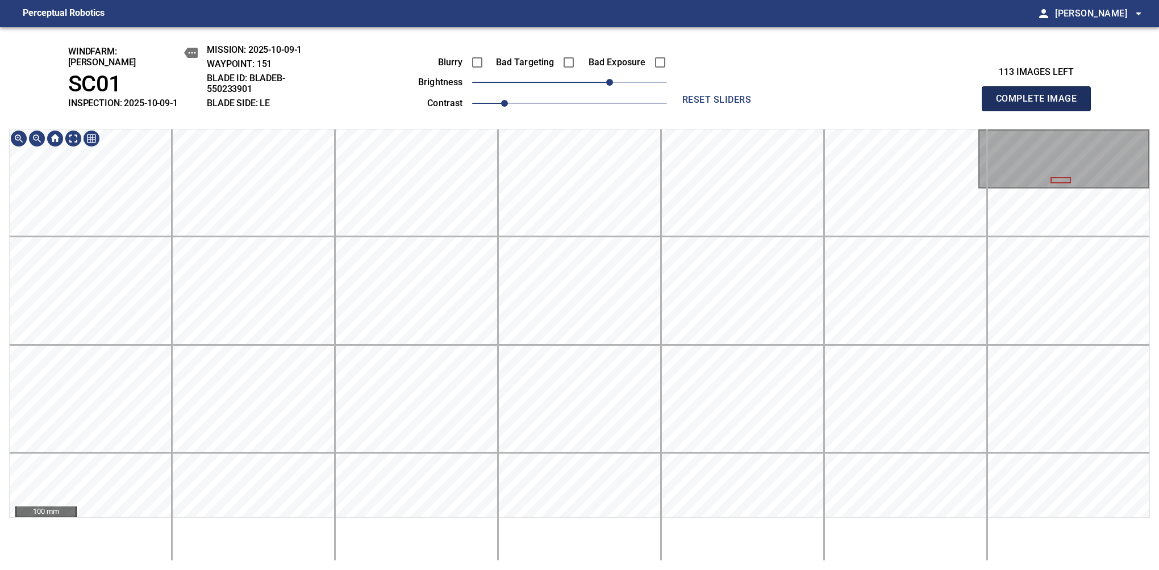
click at [1041, 105] on button "Complete Image" at bounding box center [1036, 98] width 109 height 25
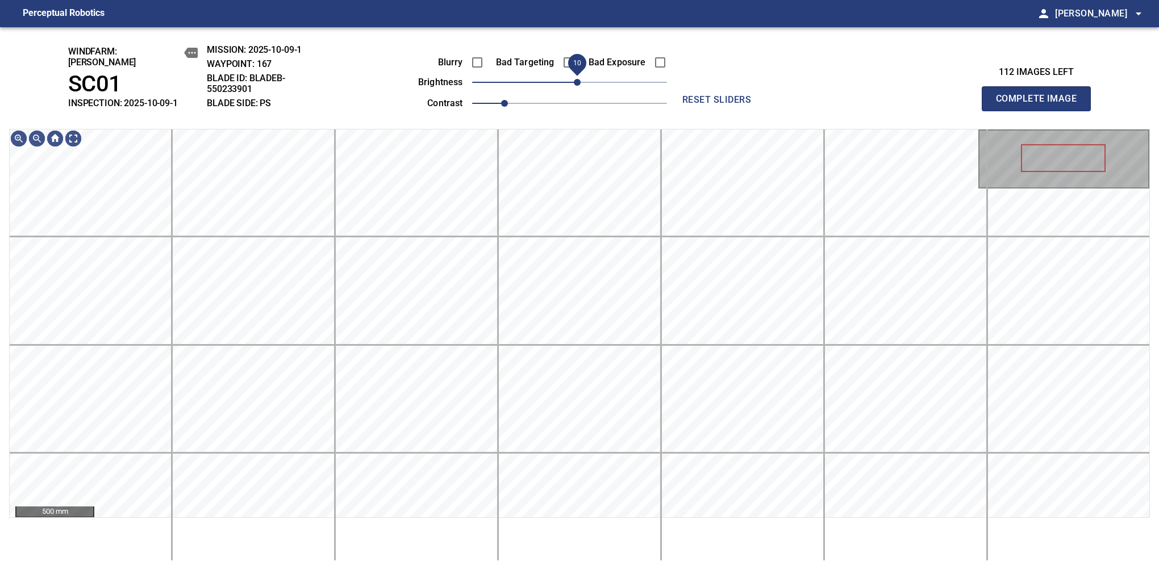
click at [580, 80] on span "10" at bounding box center [577, 82] width 7 height 7
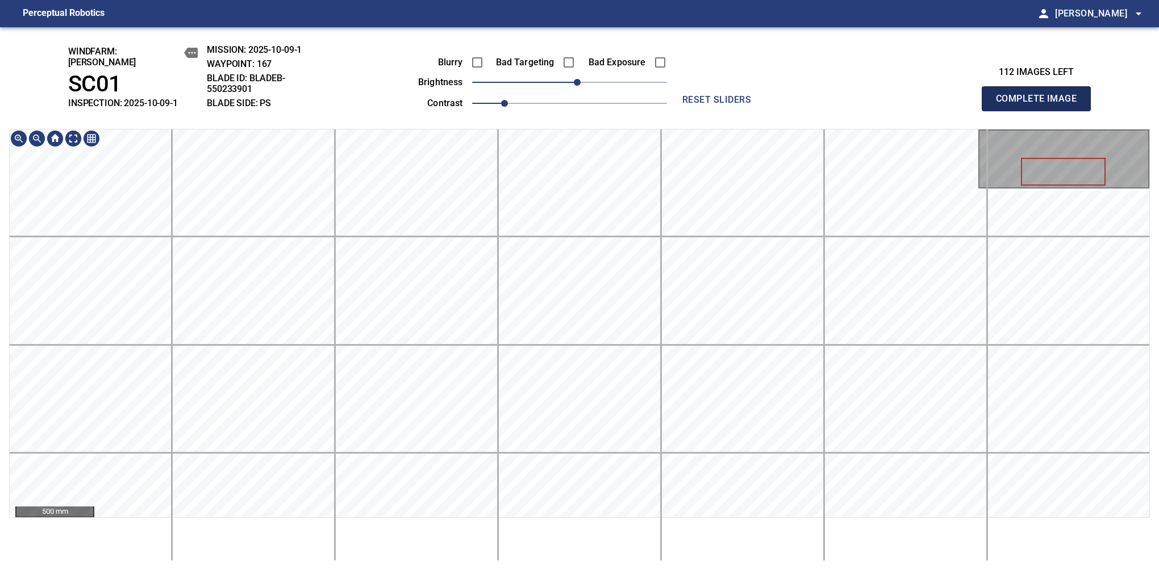
click at [1041, 105] on button "Complete Image" at bounding box center [1036, 98] width 109 height 25
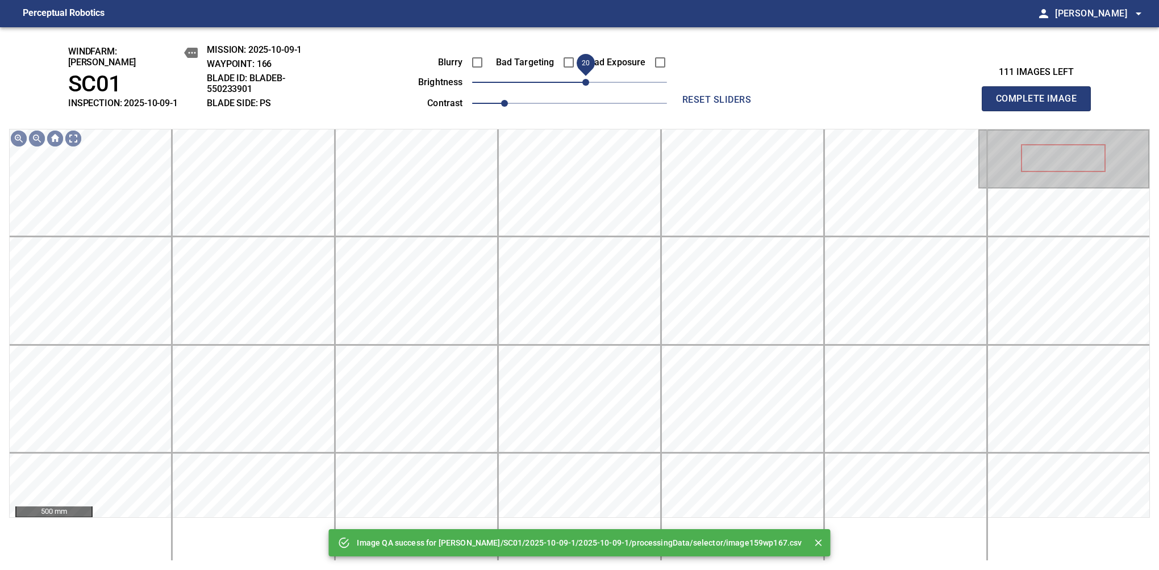
drag, startPoint x: 575, startPoint y: 79, endPoint x: 589, endPoint y: 82, distance: 14.1
click at [589, 82] on span "20" at bounding box center [585, 82] width 7 height 7
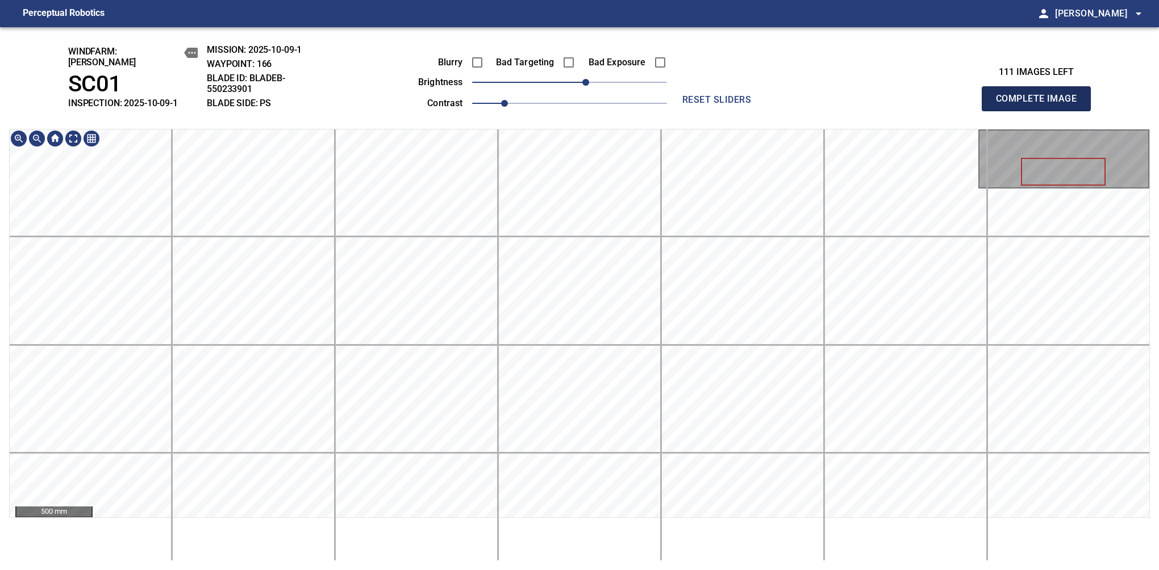
click at [1041, 105] on button "Complete Image" at bounding box center [1036, 98] width 109 height 25
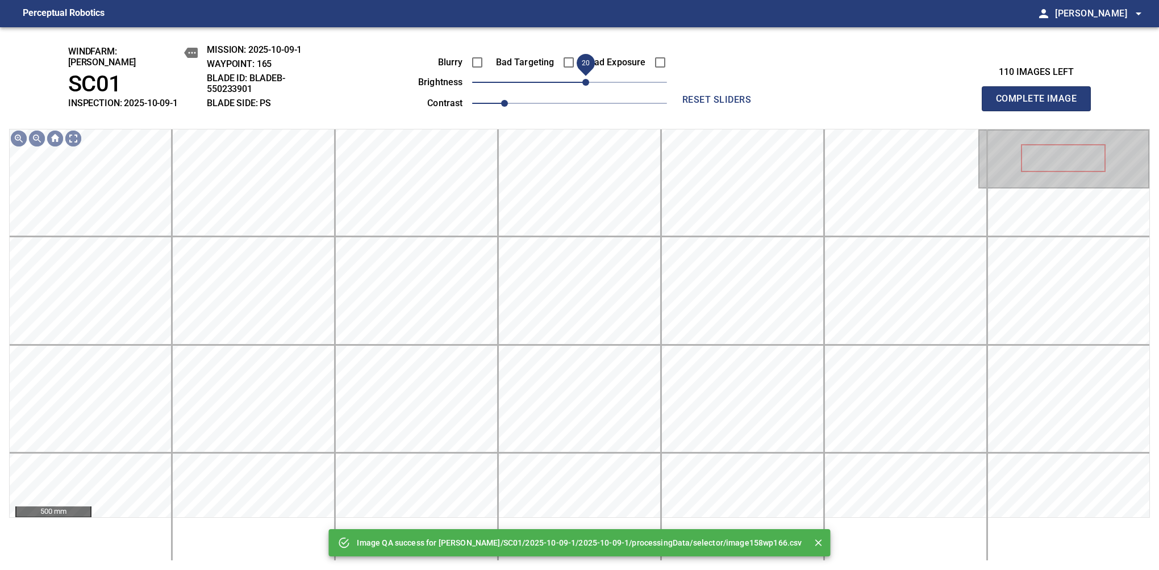
click at [584, 79] on span "20" at bounding box center [585, 82] width 7 height 7
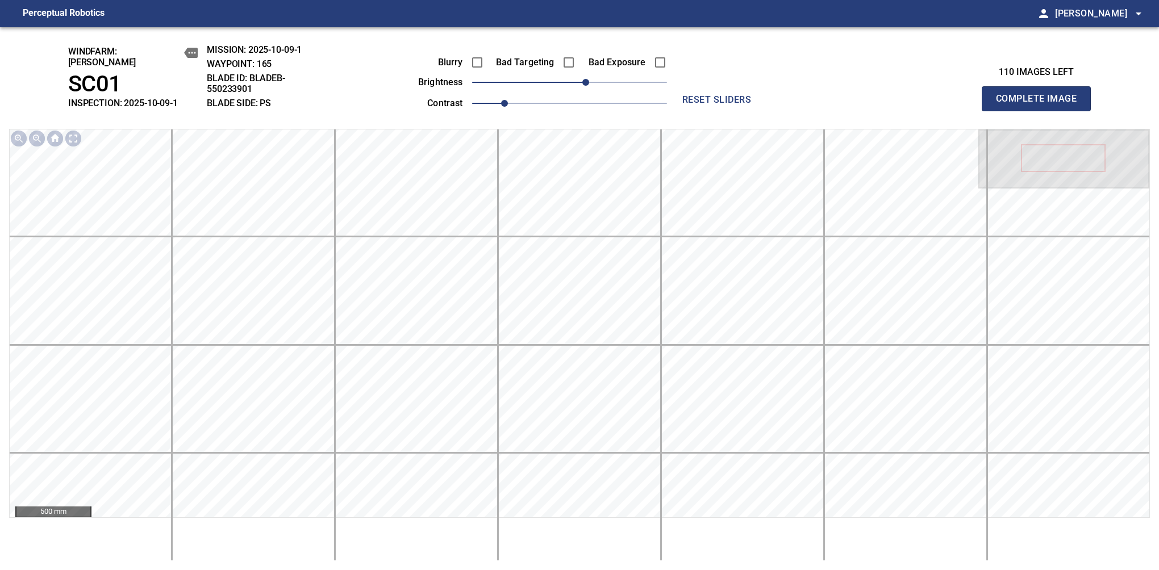
click at [1041, 105] on button "Complete Image" at bounding box center [1036, 98] width 109 height 25
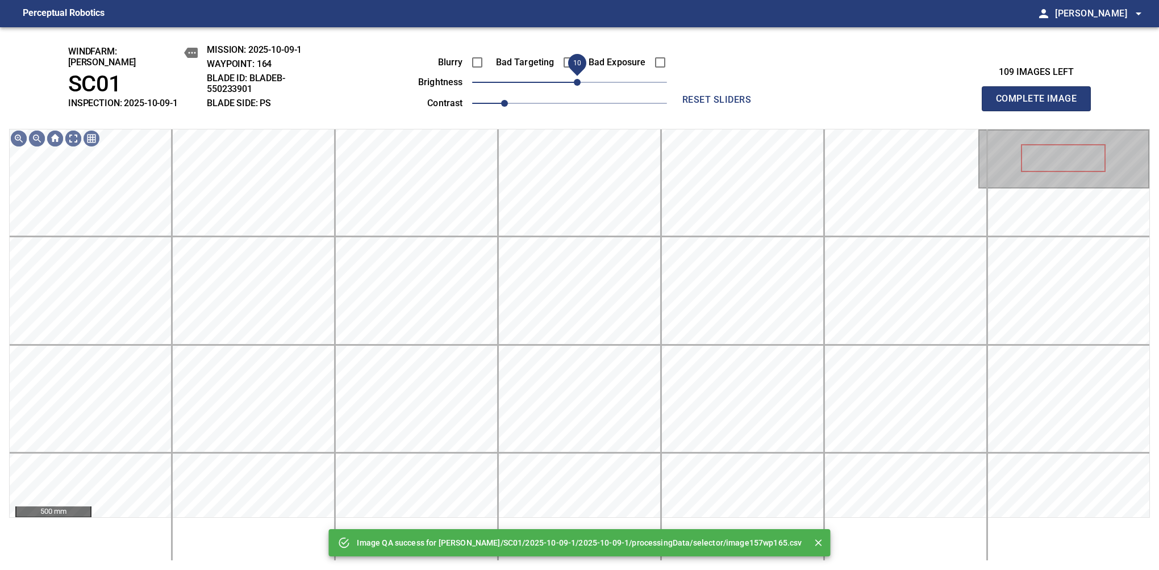
drag, startPoint x: 574, startPoint y: 77, endPoint x: 581, endPoint y: 81, distance: 7.4
click at [581, 81] on span "10" at bounding box center [577, 82] width 7 height 7
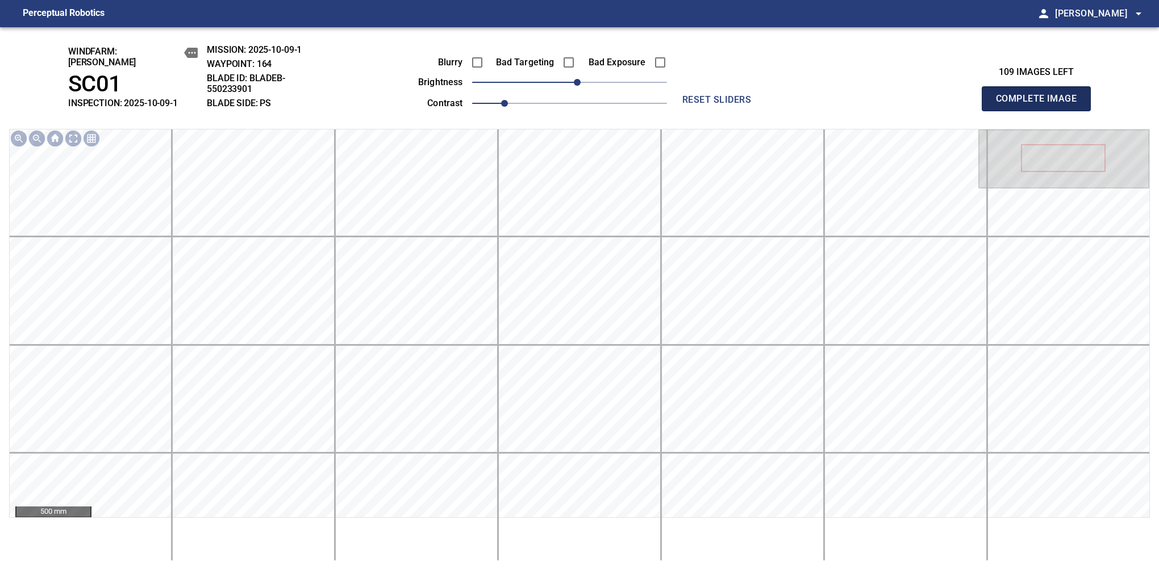
click at [1041, 105] on button "Complete Image" at bounding box center [1036, 98] width 109 height 25
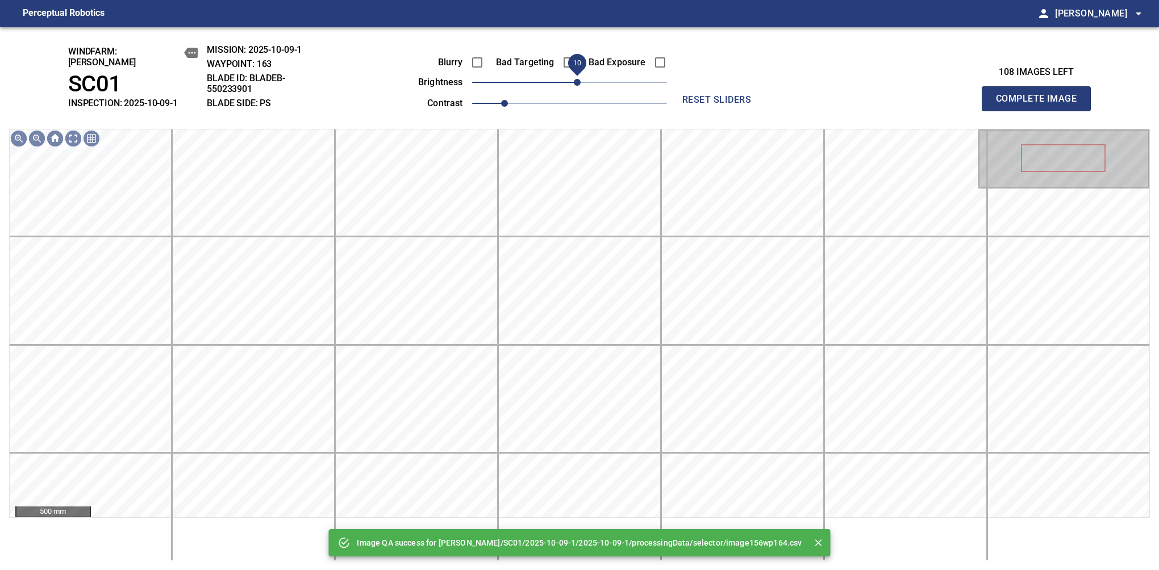
drag, startPoint x: 574, startPoint y: 81, endPoint x: 581, endPoint y: 81, distance: 6.3
click at [581, 81] on span "10" at bounding box center [577, 82] width 7 height 7
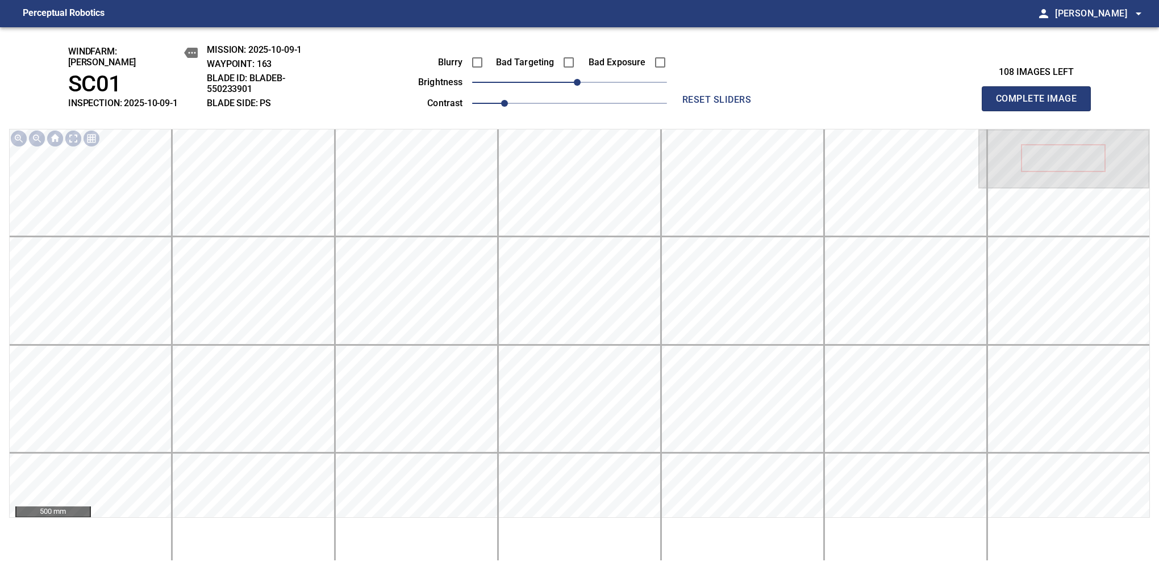
click at [1041, 105] on button "Complete Image" at bounding box center [1036, 98] width 109 height 25
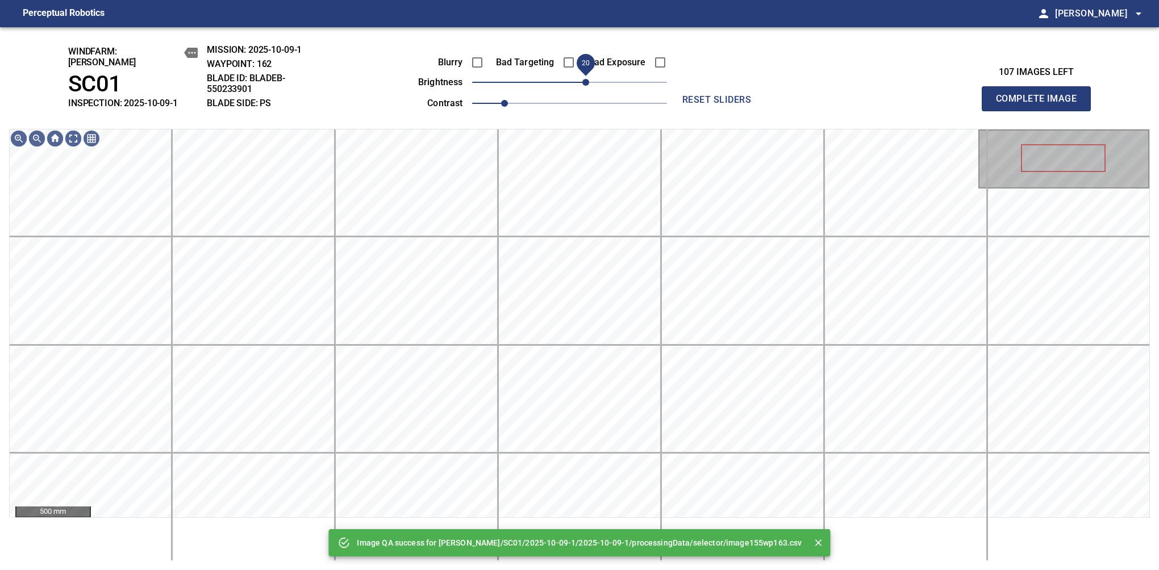
click at [583, 81] on span "20" at bounding box center [569, 82] width 195 height 16
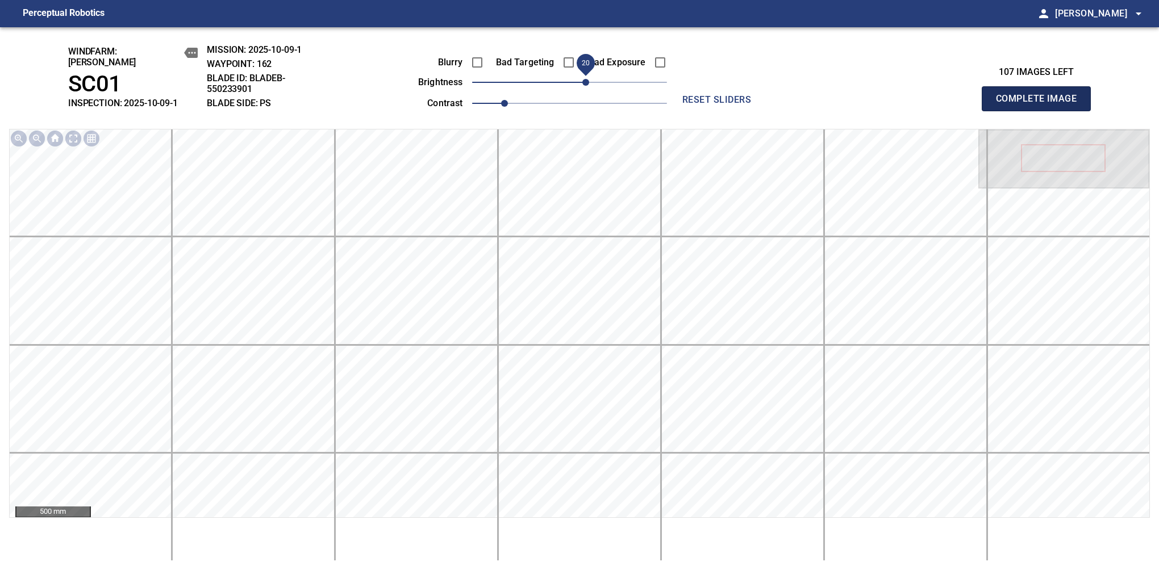
click at [1041, 105] on button "Complete Image" at bounding box center [1036, 98] width 109 height 25
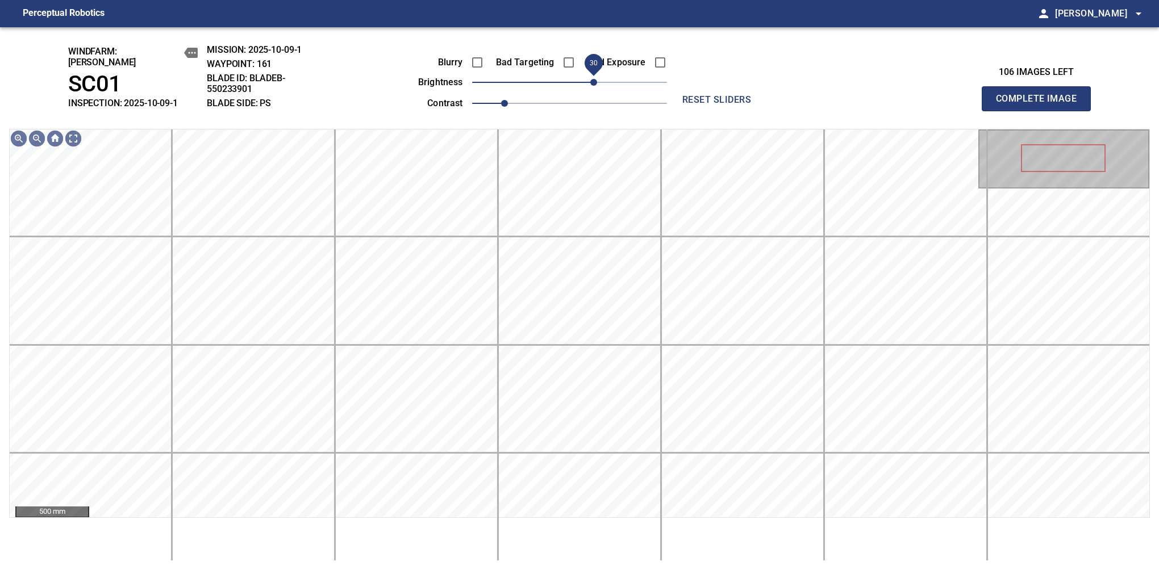
click at [593, 79] on span "30" at bounding box center [593, 82] width 7 height 7
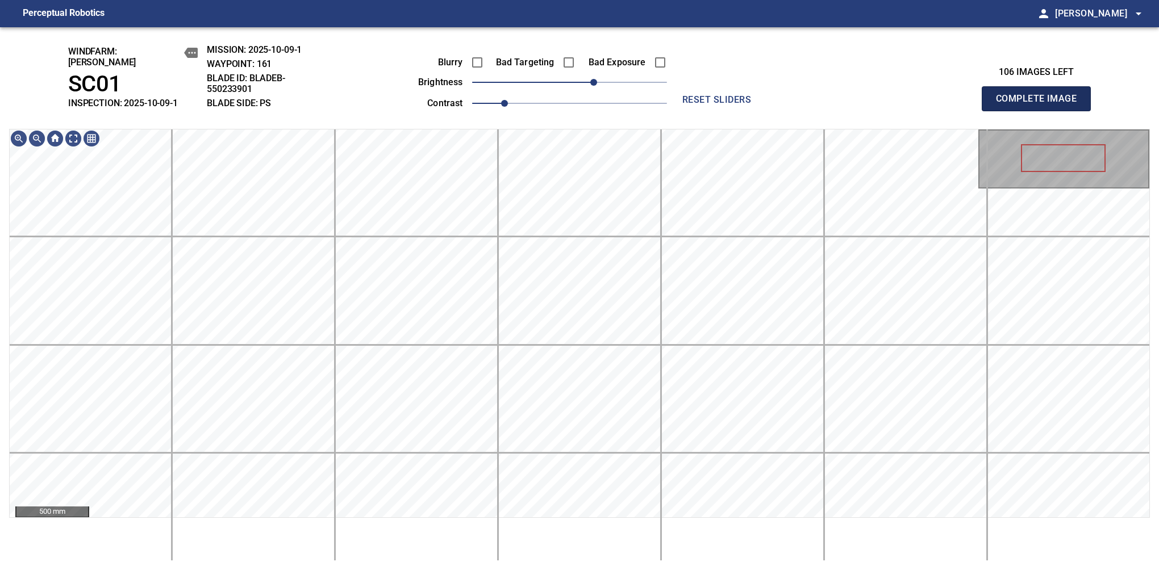
click at [1041, 105] on button "Complete Image" at bounding box center [1036, 98] width 109 height 25
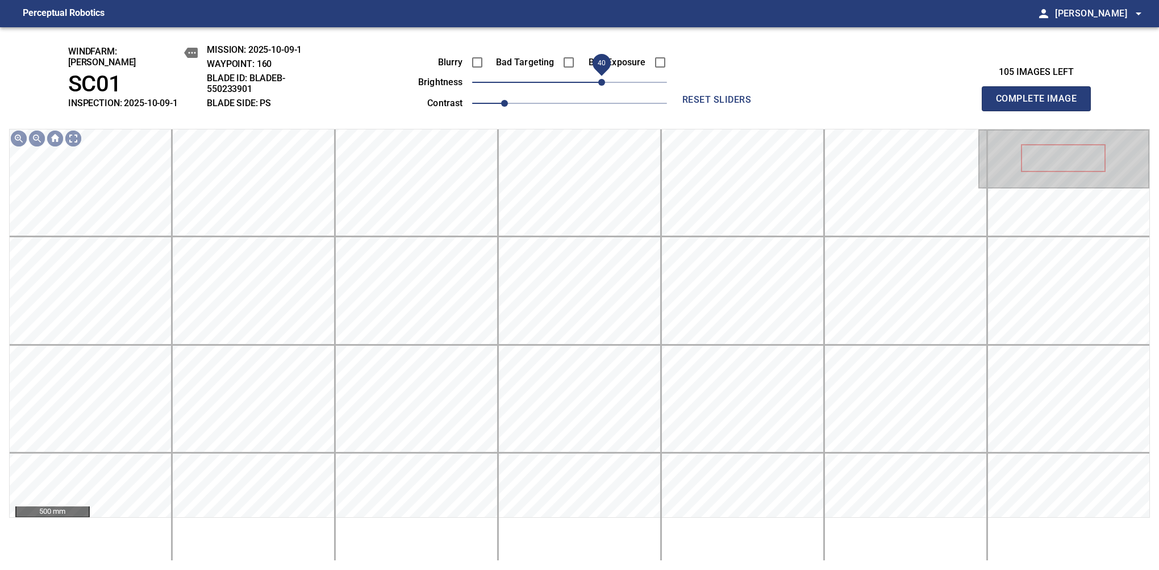
drag, startPoint x: 568, startPoint y: 74, endPoint x: 599, endPoint y: 76, distance: 30.7
click at [599, 79] on span "40" at bounding box center [601, 82] width 7 height 7
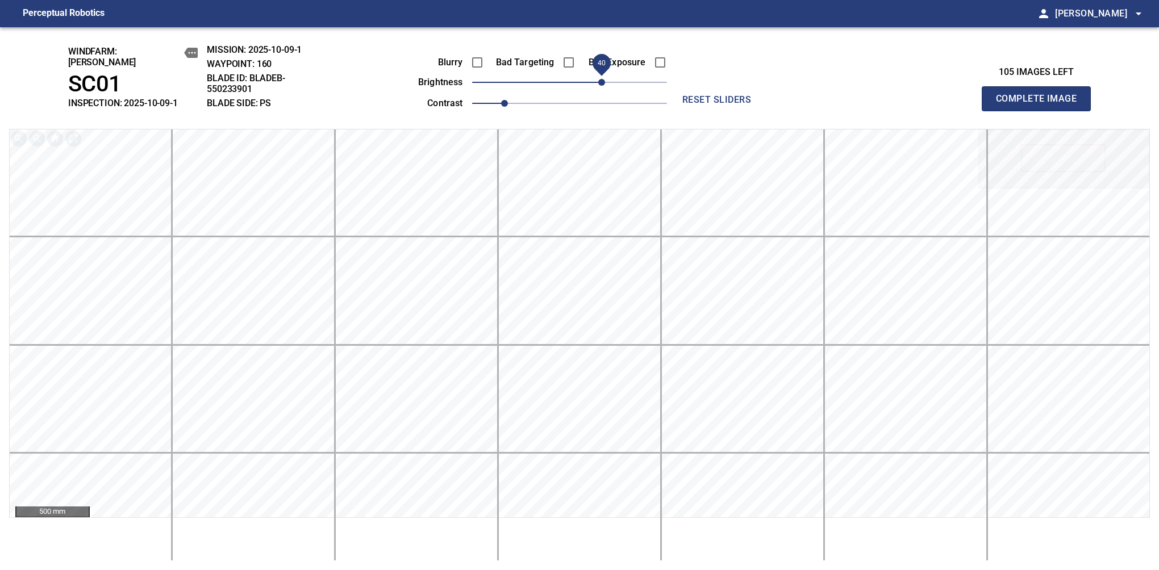
click at [1041, 105] on button "Complete Image" at bounding box center [1036, 98] width 109 height 25
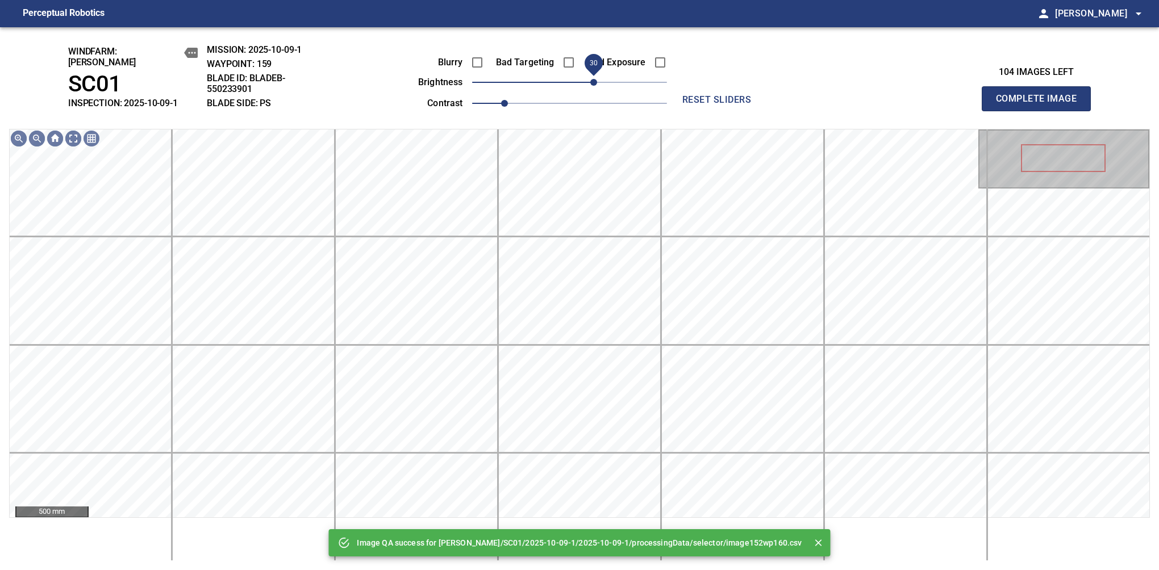
drag, startPoint x: 599, startPoint y: 76, endPoint x: 591, endPoint y: 80, distance: 8.9
click at [591, 80] on span "30" at bounding box center [569, 82] width 195 height 16
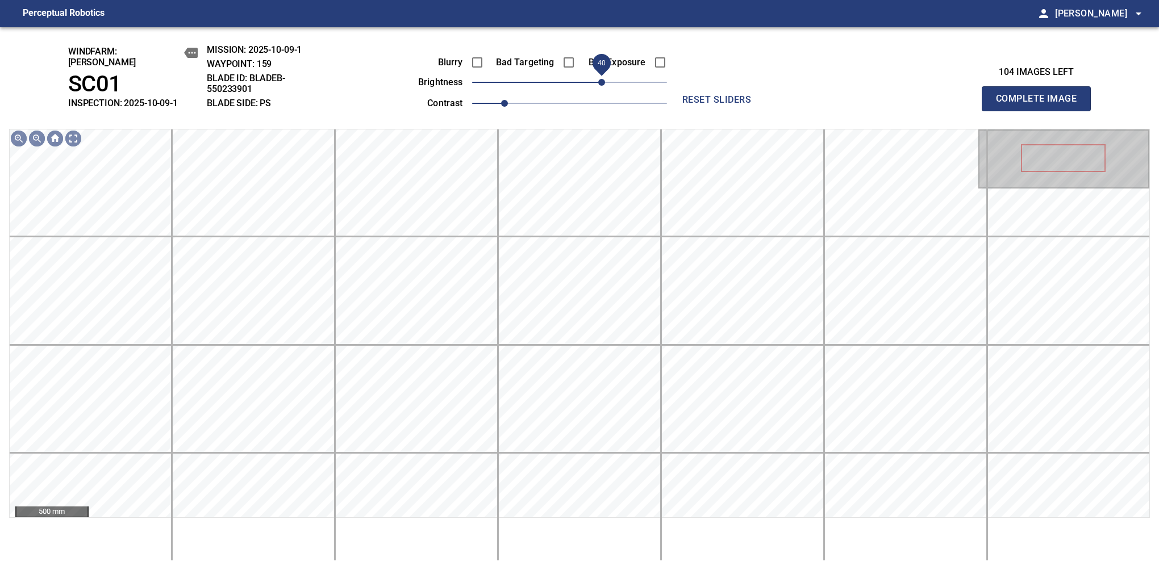
drag, startPoint x: 593, startPoint y: 76, endPoint x: 601, endPoint y: 74, distance: 7.6
click at [601, 79] on span "40" at bounding box center [601, 82] width 7 height 7
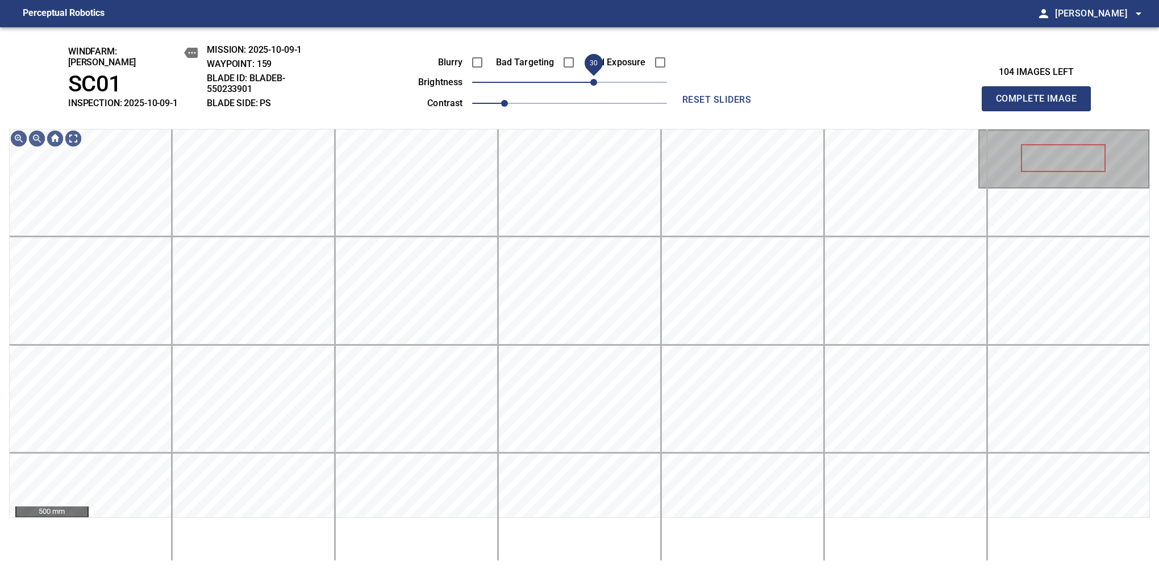
drag, startPoint x: 601, startPoint y: 74, endPoint x: 593, endPoint y: 80, distance: 9.3
click at [593, 80] on span "30" at bounding box center [593, 82] width 7 height 7
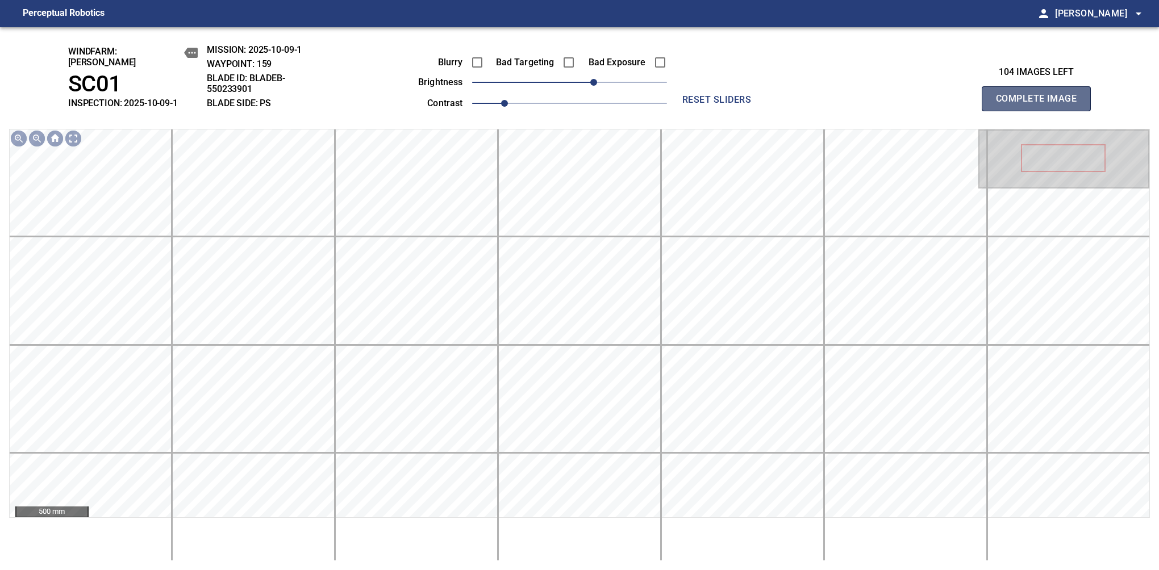
click at [1041, 105] on button "Complete Image" at bounding box center [1036, 98] width 109 height 25
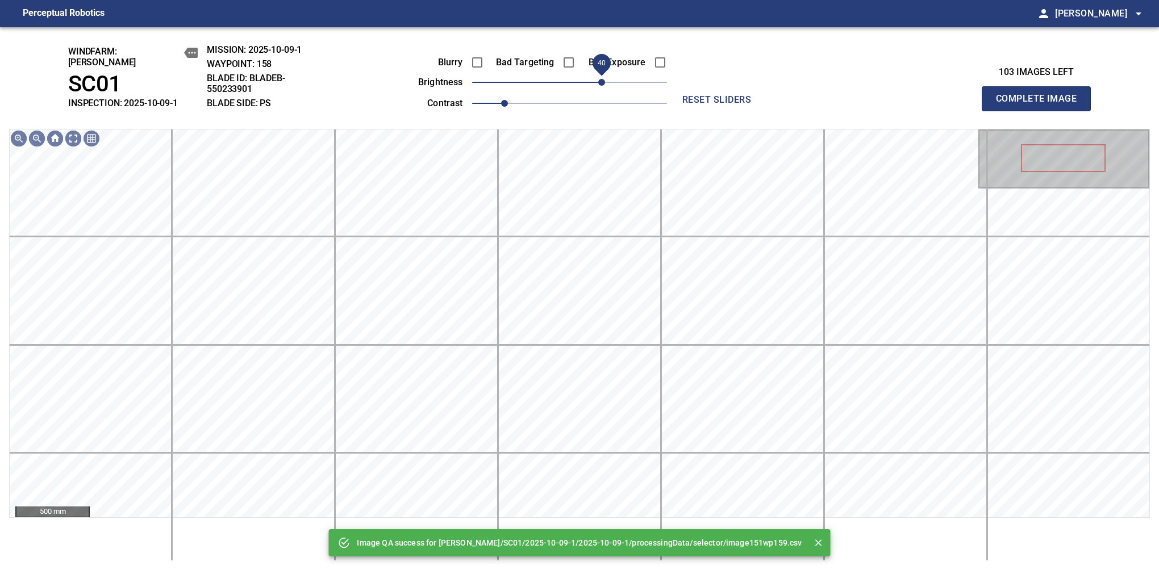
drag, startPoint x: 591, startPoint y: 77, endPoint x: 601, endPoint y: 76, distance: 10.4
click at [601, 76] on span "40" at bounding box center [569, 82] width 195 height 16
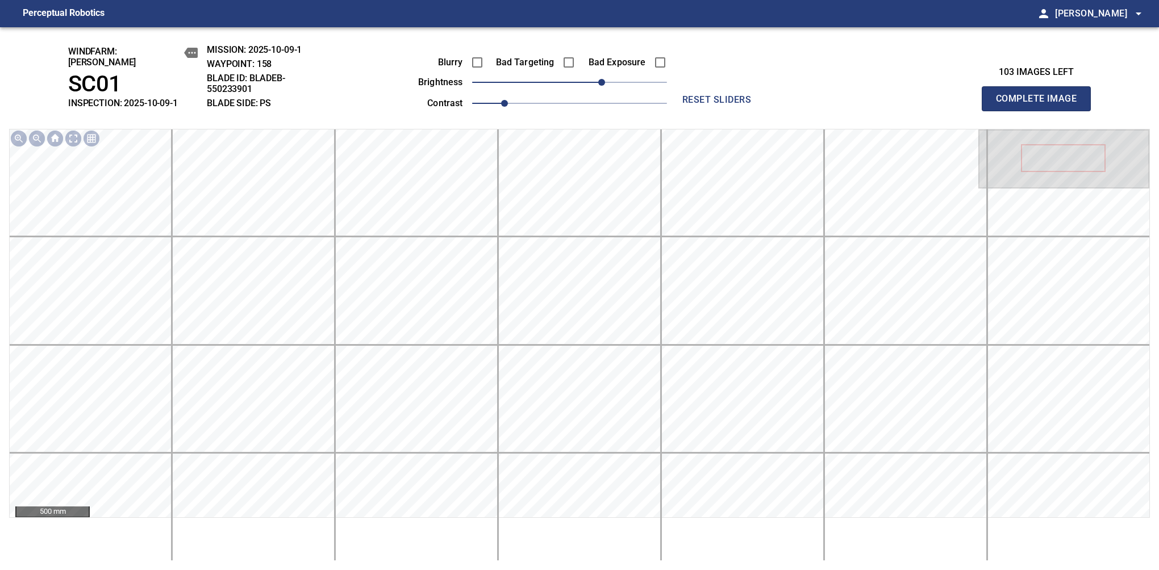
click at [1041, 105] on button "Complete Image" at bounding box center [1036, 98] width 109 height 25
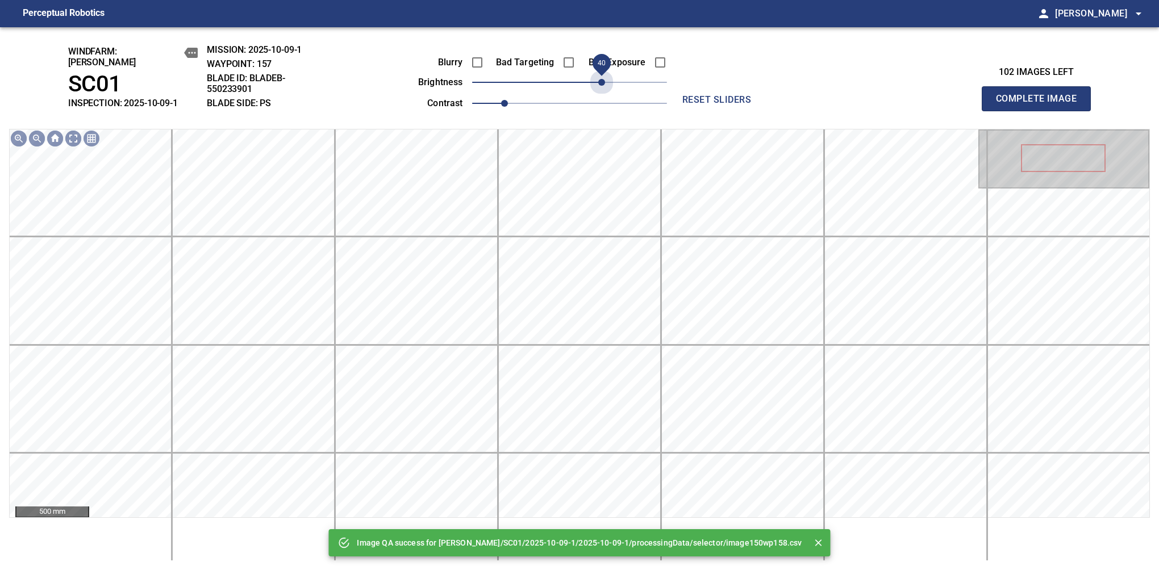
click at [601, 76] on span "40" at bounding box center [569, 82] width 195 height 16
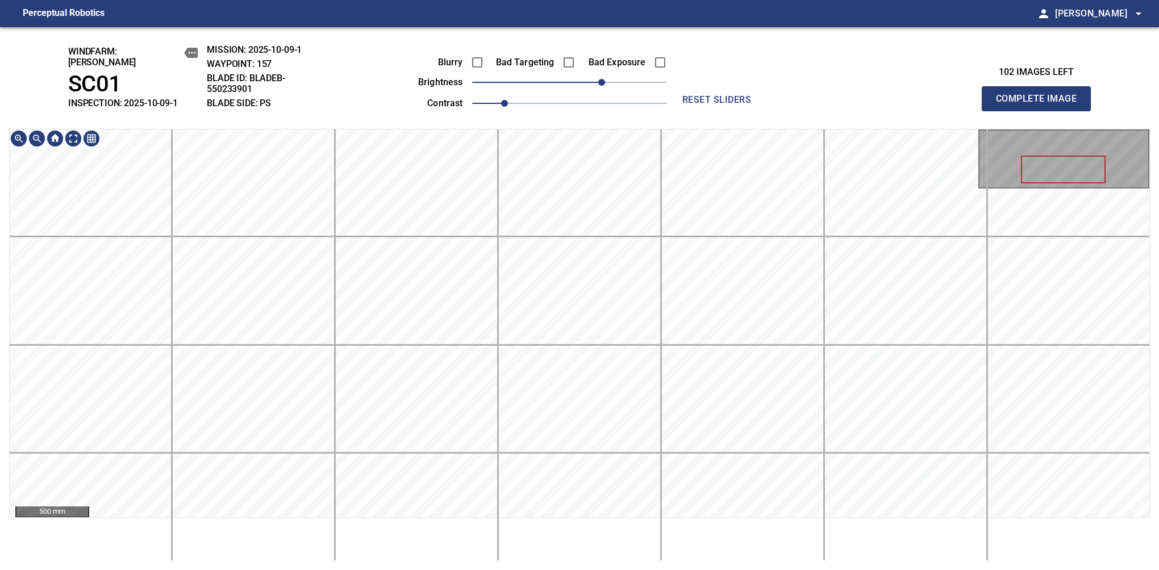
click at [630, 122] on div "windfarm: Cerreto SC01 INSPECTION: 2025-10-09-1 MISSION: 2025-10-09-1 WAYPOINT:…" at bounding box center [579, 298] width 1159 height 543
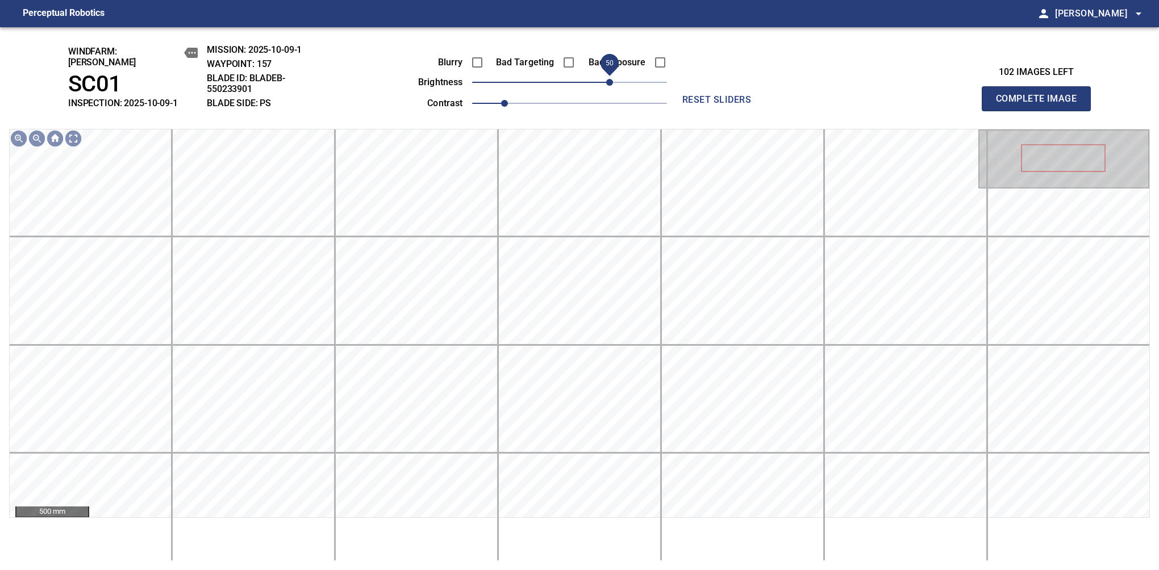
click at [611, 79] on span "50" at bounding box center [609, 82] width 7 height 7
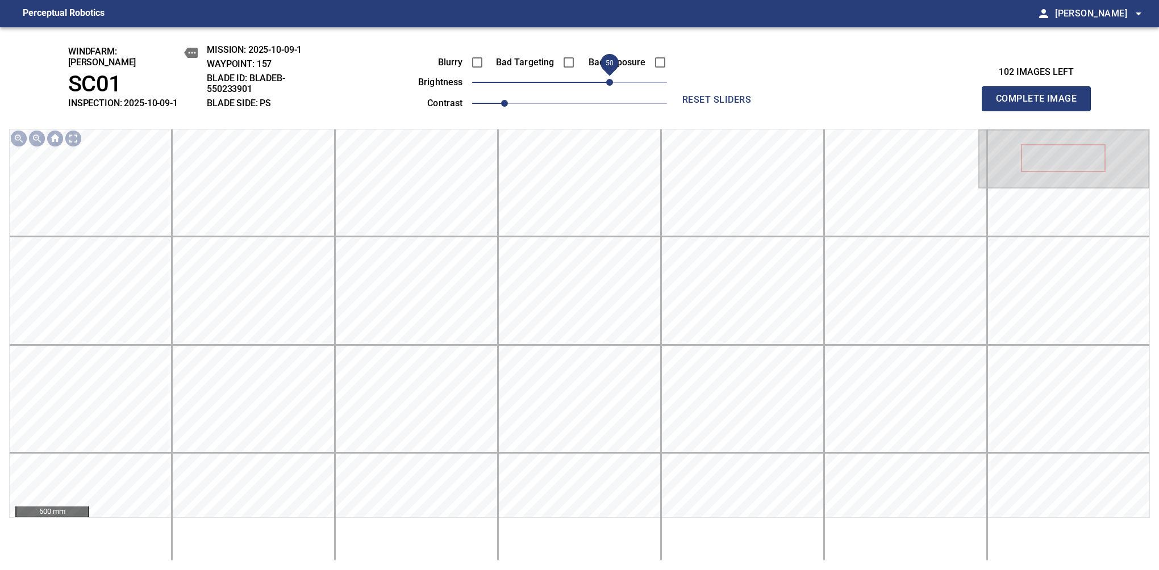
click at [1041, 105] on button "Complete Image" at bounding box center [1036, 98] width 109 height 25
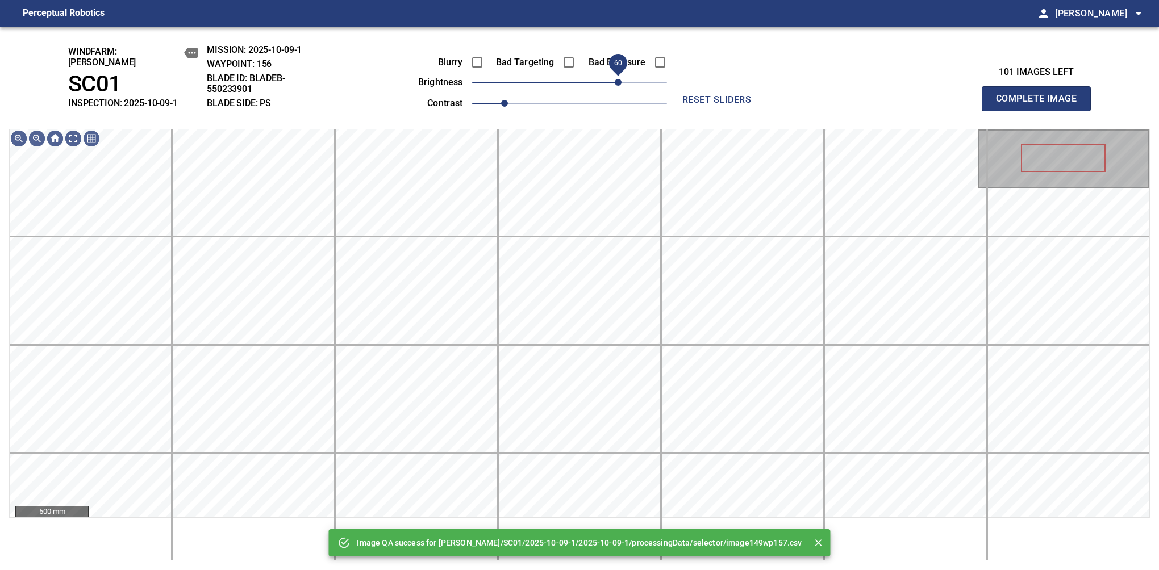
drag, startPoint x: 611, startPoint y: 74, endPoint x: 620, endPoint y: 77, distance: 10.2
click at [620, 77] on span "60" at bounding box center [569, 82] width 195 height 16
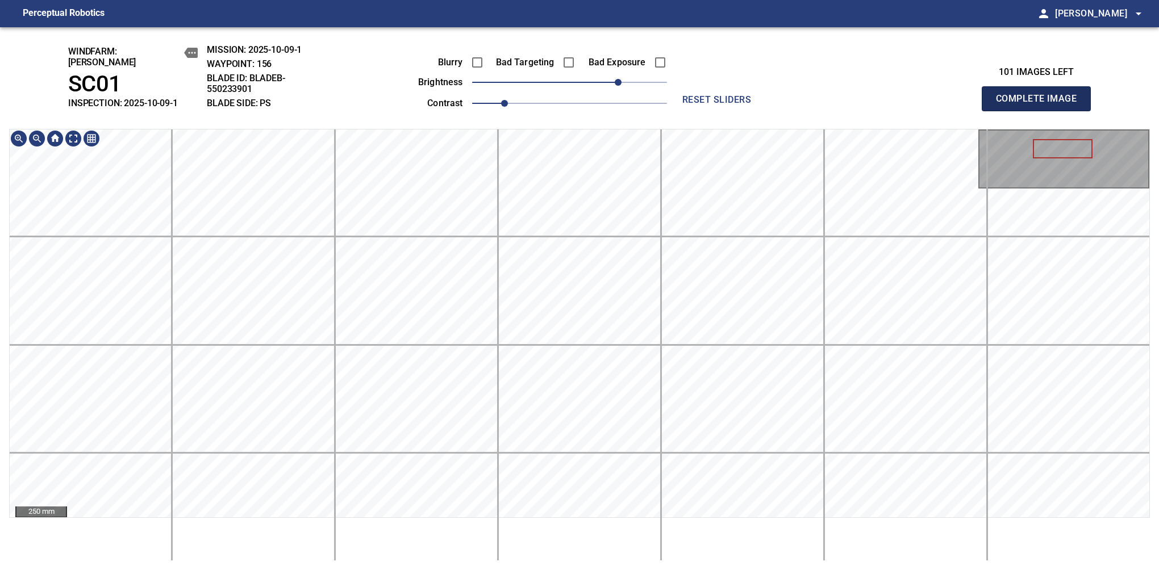
click at [1041, 105] on button "Complete Image" at bounding box center [1036, 98] width 109 height 25
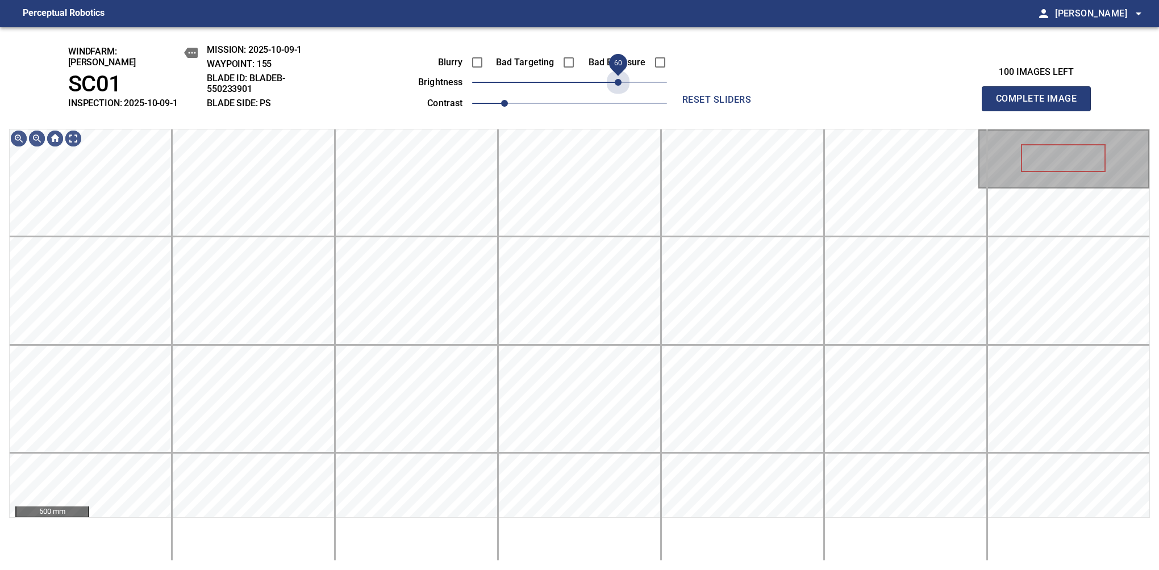
drag, startPoint x: 584, startPoint y: 82, endPoint x: 618, endPoint y: 90, distance: 35.0
click at [618, 90] on div "Blurry Bad Targeting Bad Exposure brightness 60 contrast 1" at bounding box center [530, 81] width 274 height 61
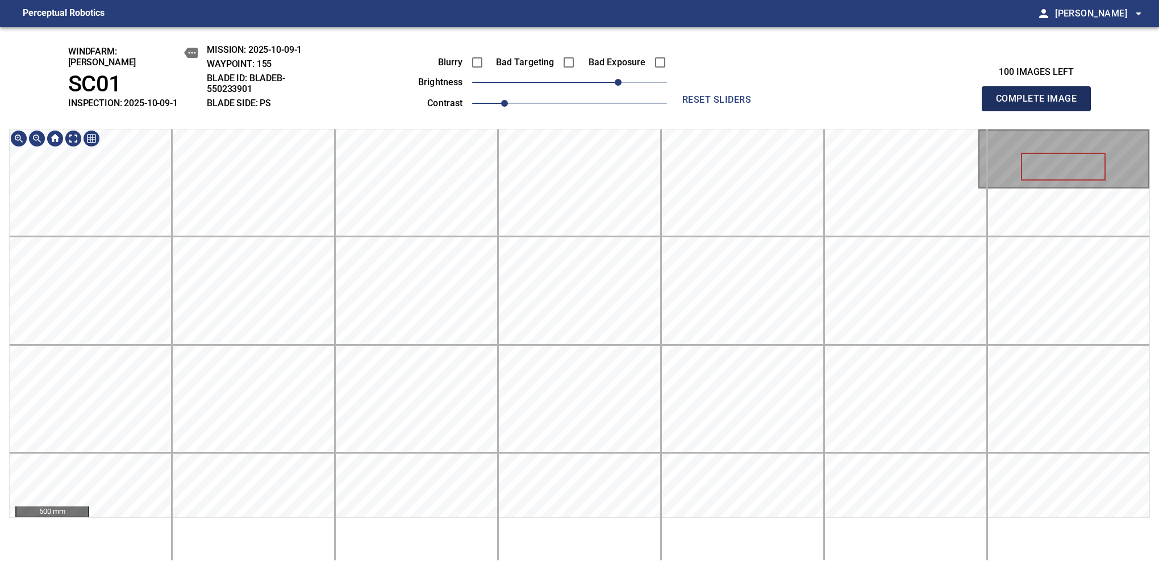
click at [1041, 105] on button "Complete Image" at bounding box center [1036, 98] width 109 height 25
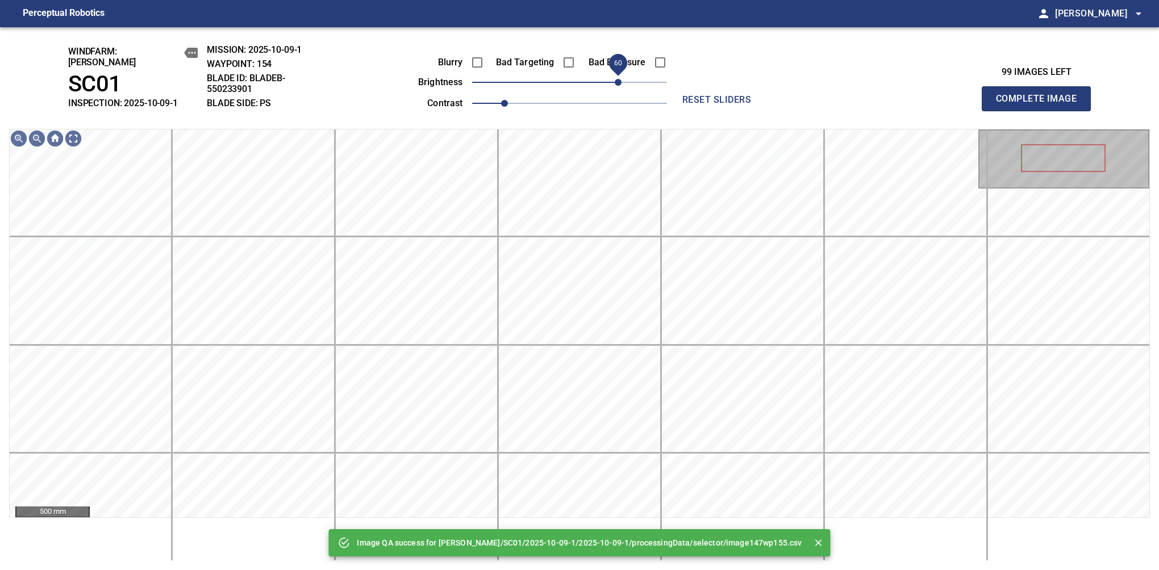
drag, startPoint x: 575, startPoint y: 76, endPoint x: 617, endPoint y: 86, distance: 42.6
click at [617, 86] on span "60" at bounding box center [618, 82] width 7 height 7
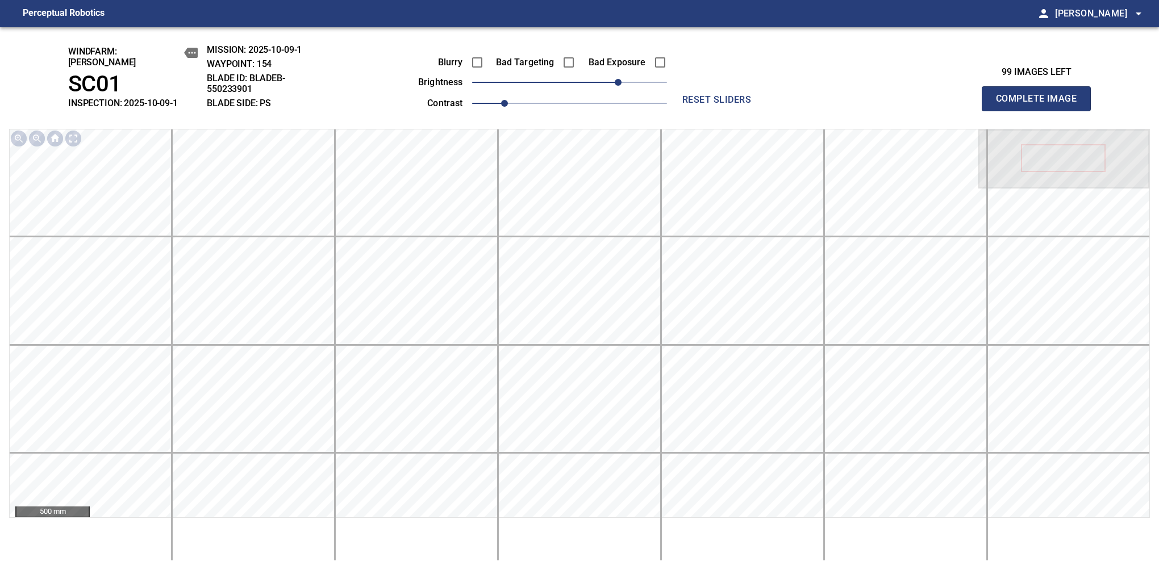
click at [1041, 105] on button "Complete Image" at bounding box center [1036, 98] width 109 height 25
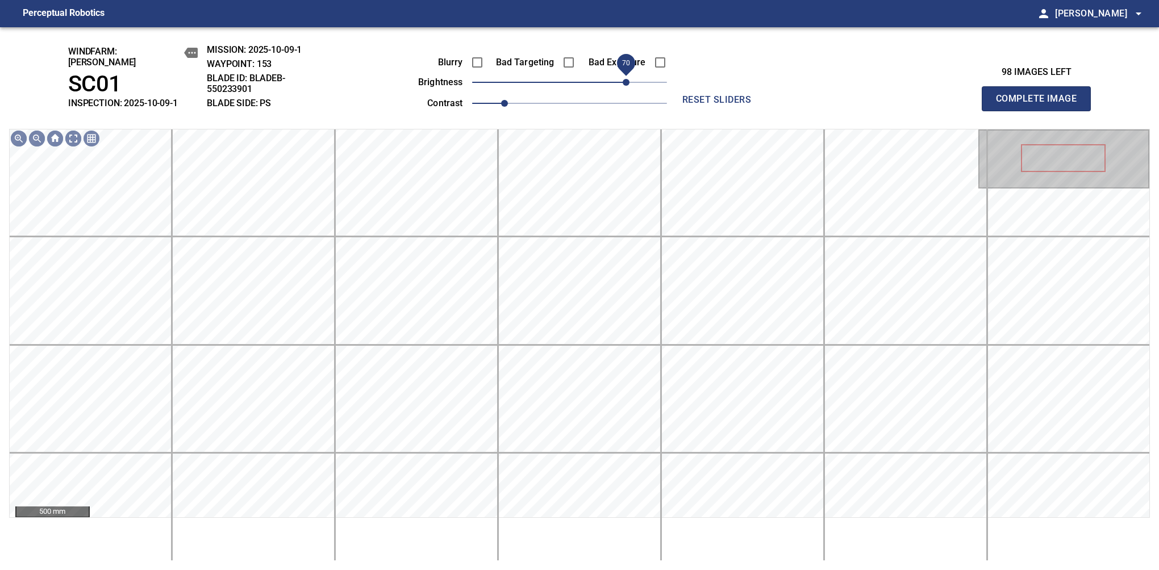
click at [623, 76] on span "70" at bounding box center [569, 82] width 195 height 16
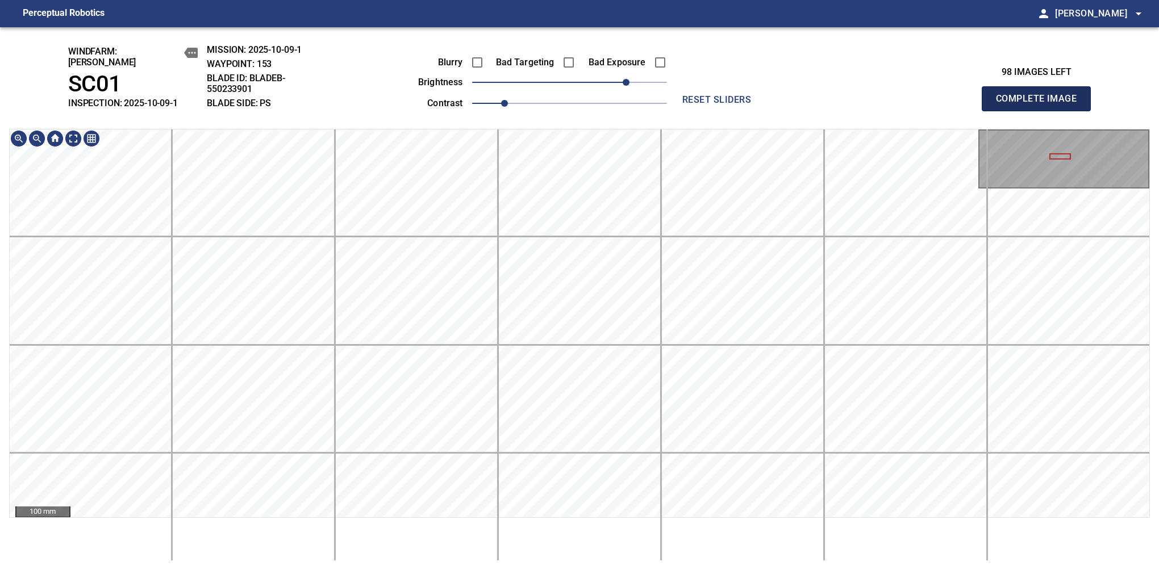
click at [1041, 105] on button "Complete Image" at bounding box center [1036, 98] width 109 height 25
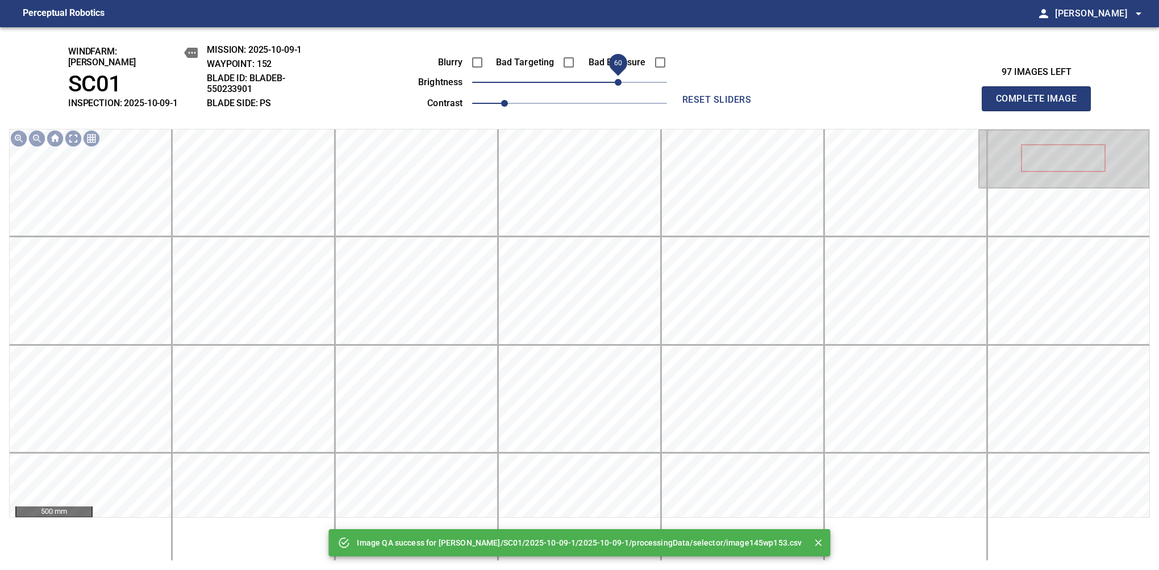
drag, startPoint x: 597, startPoint y: 77, endPoint x: 620, endPoint y: 77, distance: 23.9
click at [620, 77] on span "60" at bounding box center [569, 82] width 195 height 16
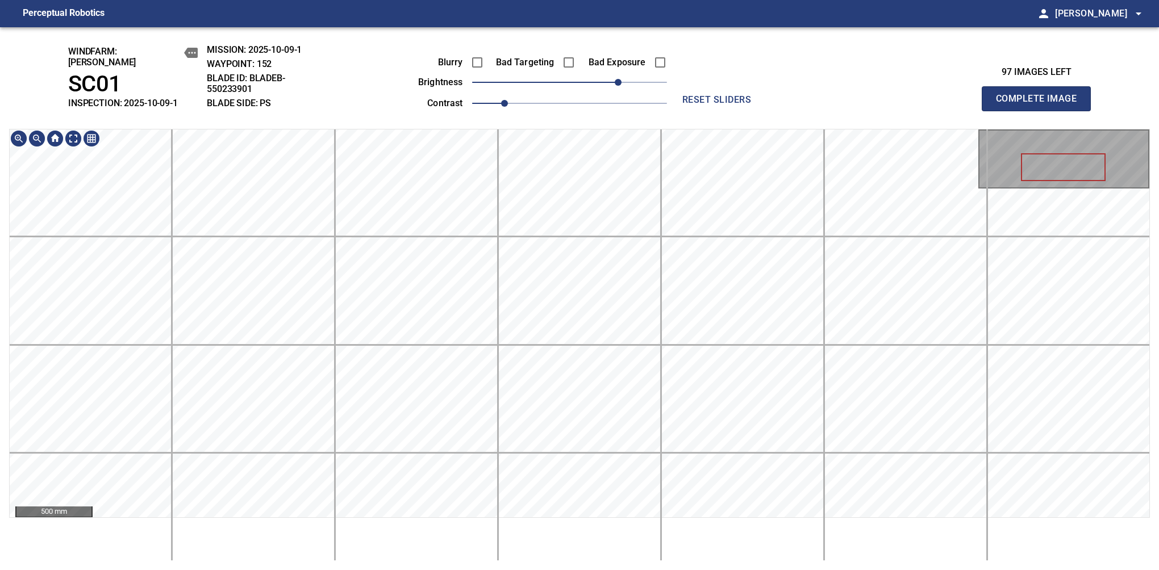
click at [575, 40] on div "windfarm: Cerreto SC01 INSPECTION: 2025-10-09-1 MISSION: 2025-10-09-1 WAYPOINT:…" at bounding box center [579, 298] width 1159 height 543
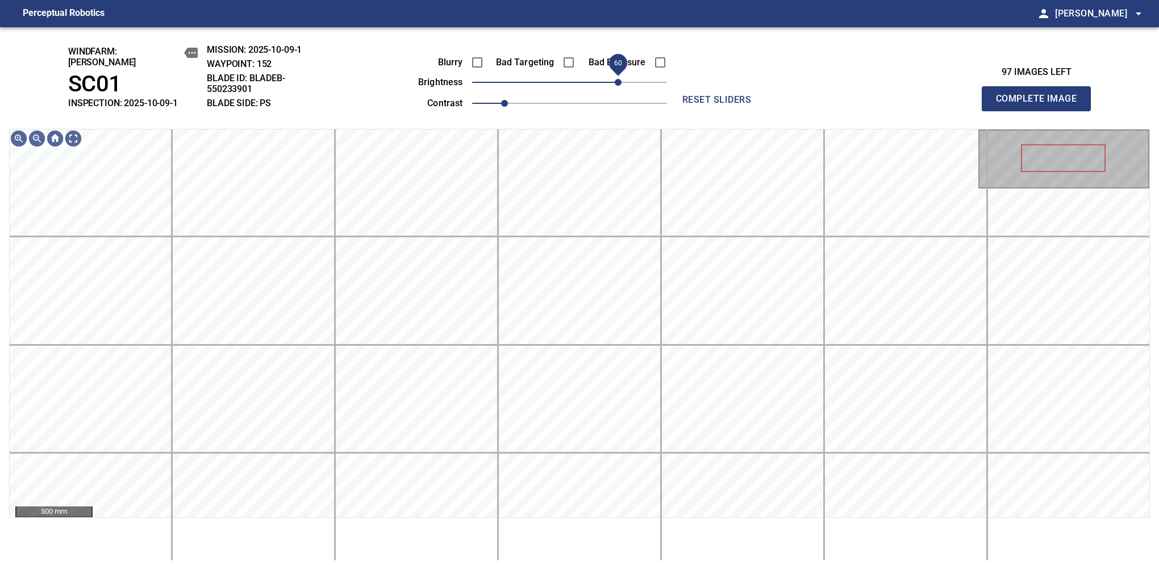
drag, startPoint x: 624, startPoint y: 77, endPoint x: 617, endPoint y: 80, distance: 7.7
click at [617, 80] on span "60" at bounding box center [618, 82] width 7 height 7
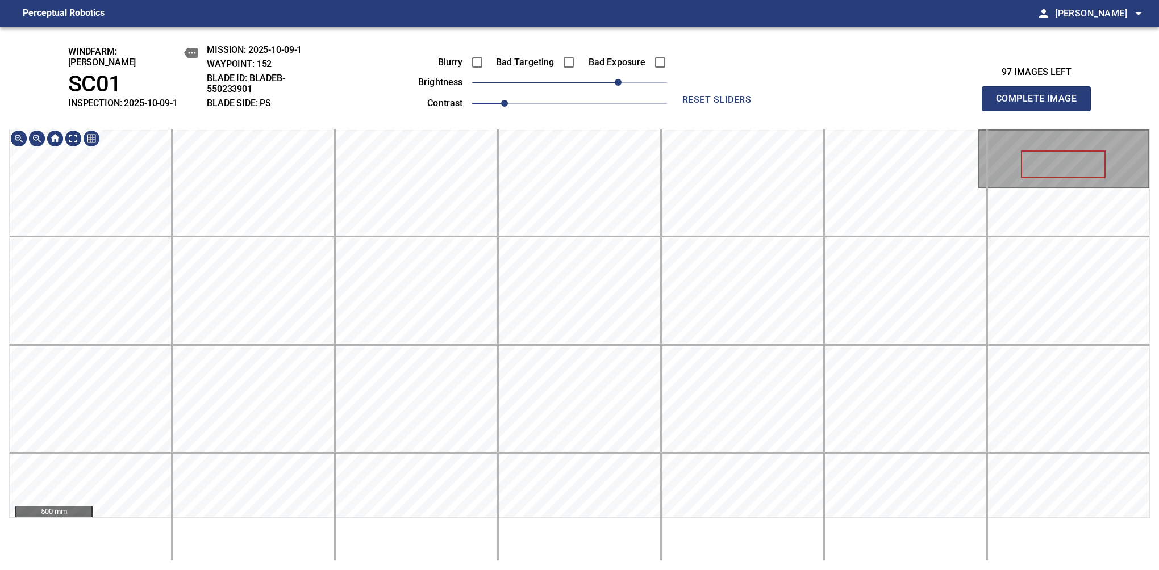
click at [635, 60] on div "windfarm: Cerreto SC01 INSPECTION: 2025-10-09-1 MISSION: 2025-10-09-1 WAYPOINT:…" at bounding box center [579, 298] width 1159 height 543
click at [1041, 105] on button "Complete Image" at bounding box center [1036, 98] width 109 height 25
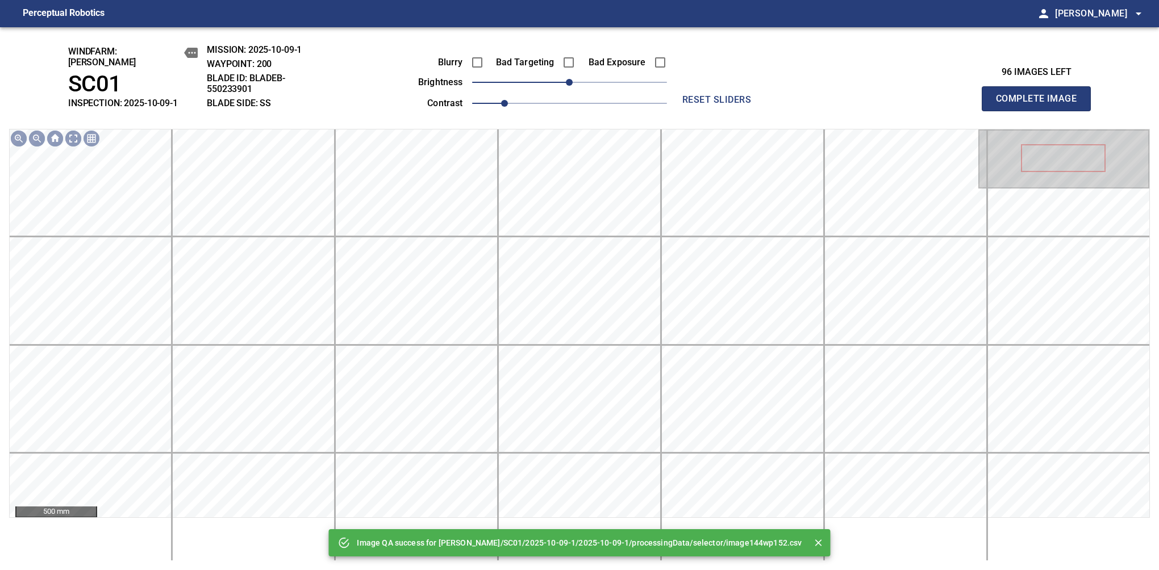
click at [595, 39] on div "Image QA success for Cerreto/SC01/2025-10-09-1/2025-10-09-1/processingData/sele…" at bounding box center [579, 298] width 1159 height 543
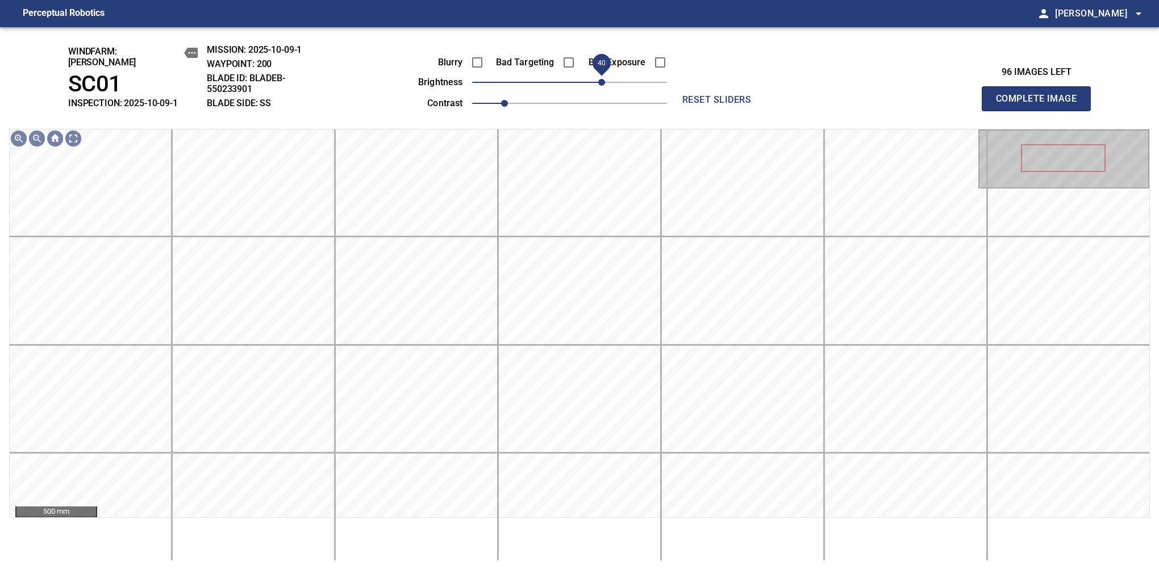
drag, startPoint x: 570, startPoint y: 80, endPoint x: 602, endPoint y: 80, distance: 31.8
click at [602, 80] on span "40" at bounding box center [601, 82] width 7 height 7
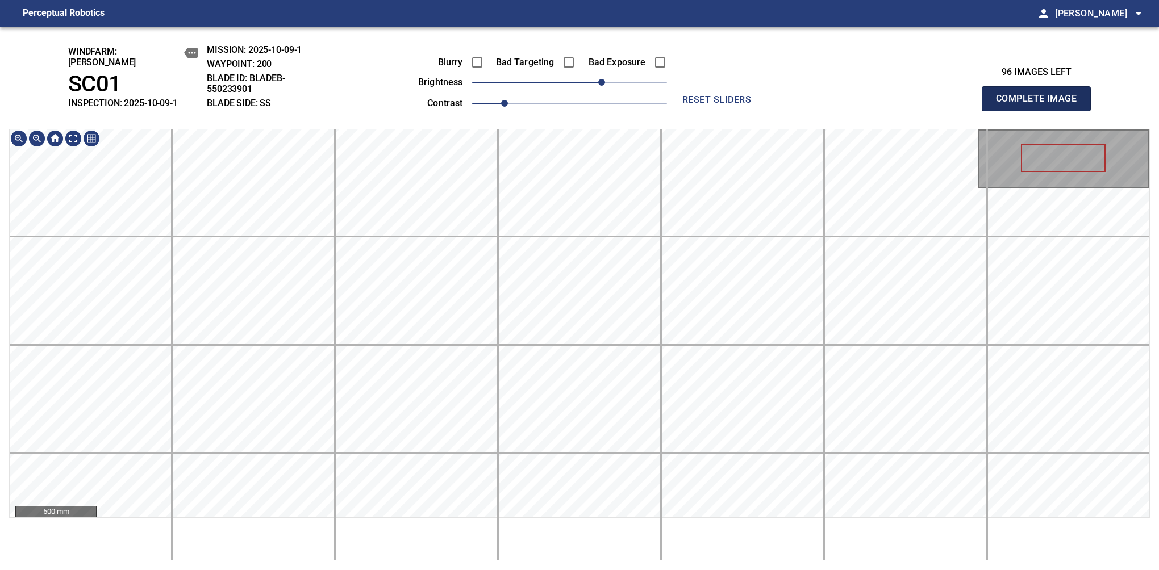
click at [1041, 105] on button "Complete Image" at bounding box center [1036, 98] width 109 height 25
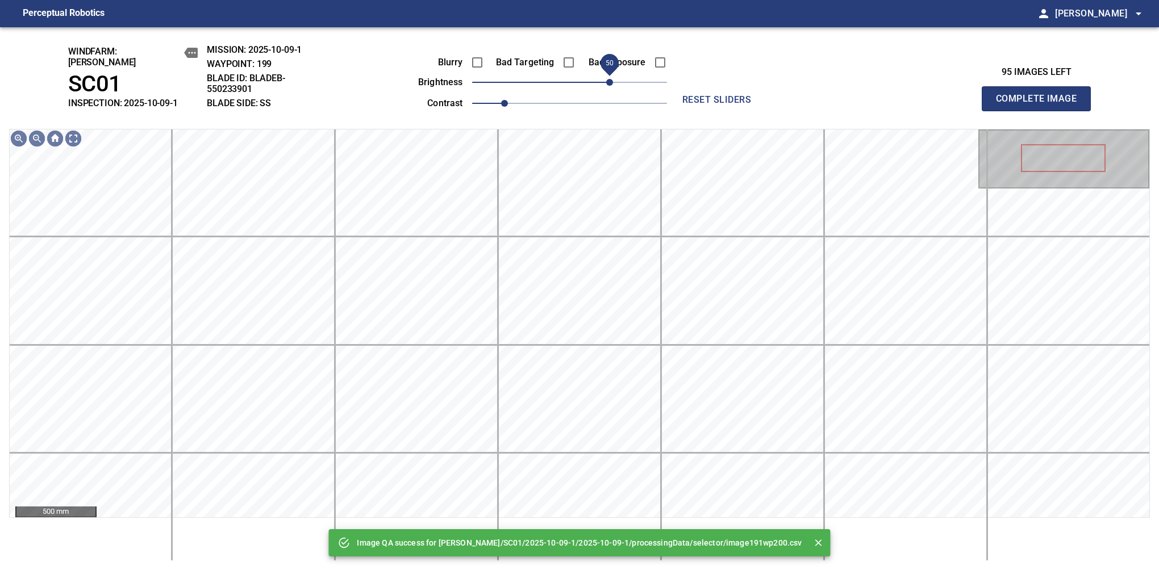
drag, startPoint x: 586, startPoint y: 78, endPoint x: 611, endPoint y: 77, distance: 24.4
click at [611, 79] on span "50" at bounding box center [609, 82] width 7 height 7
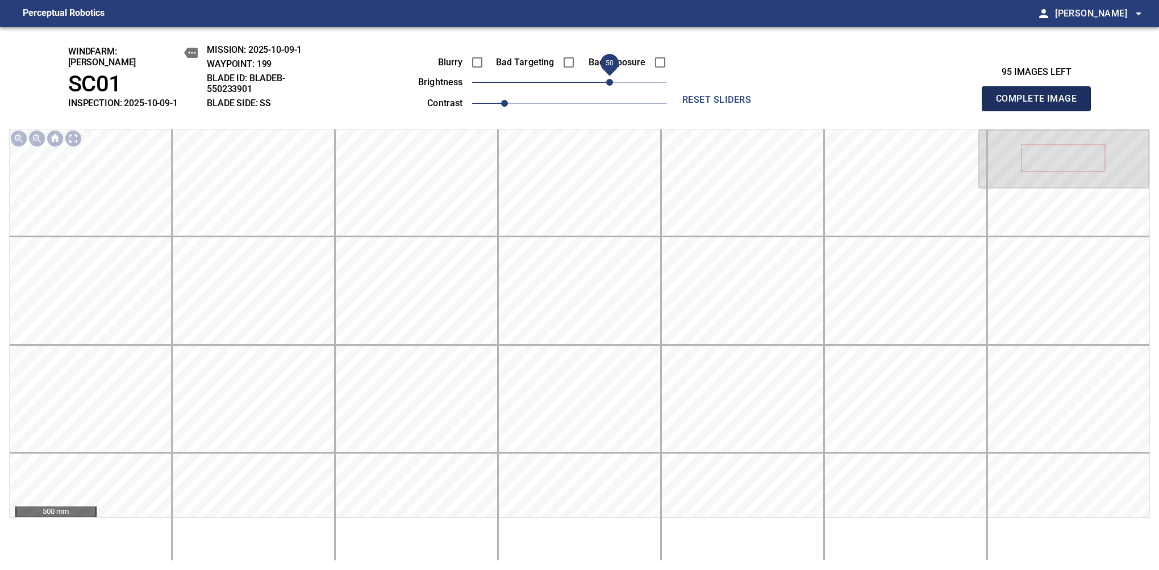
click at [1041, 105] on button "Complete Image" at bounding box center [1036, 98] width 109 height 25
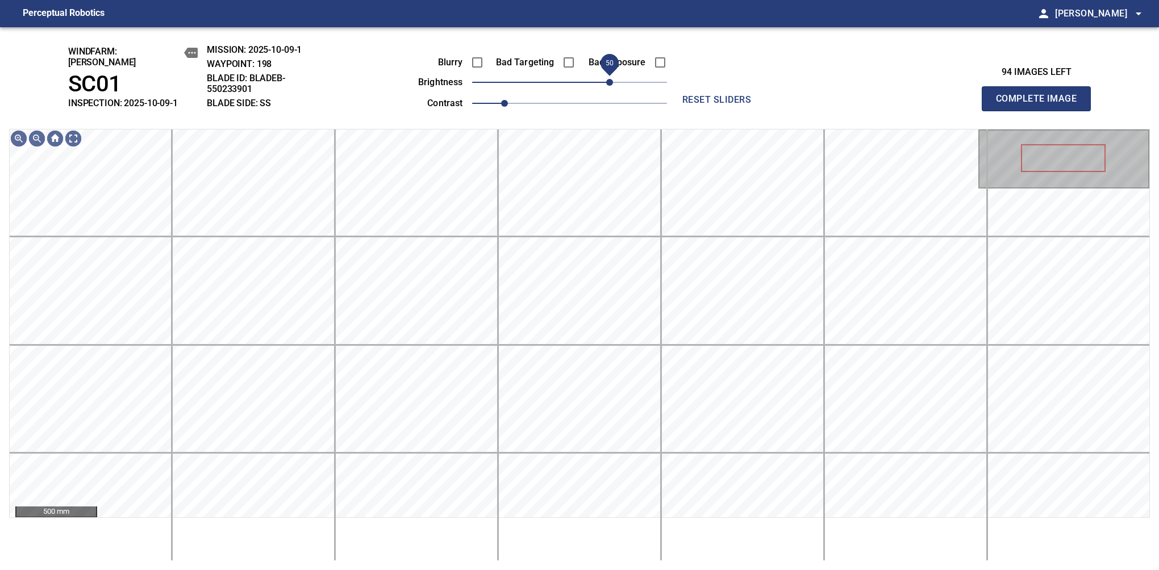
drag, startPoint x: 573, startPoint y: 84, endPoint x: 609, endPoint y: 75, distance: 36.9
click at [609, 79] on span "50" at bounding box center [609, 82] width 7 height 7
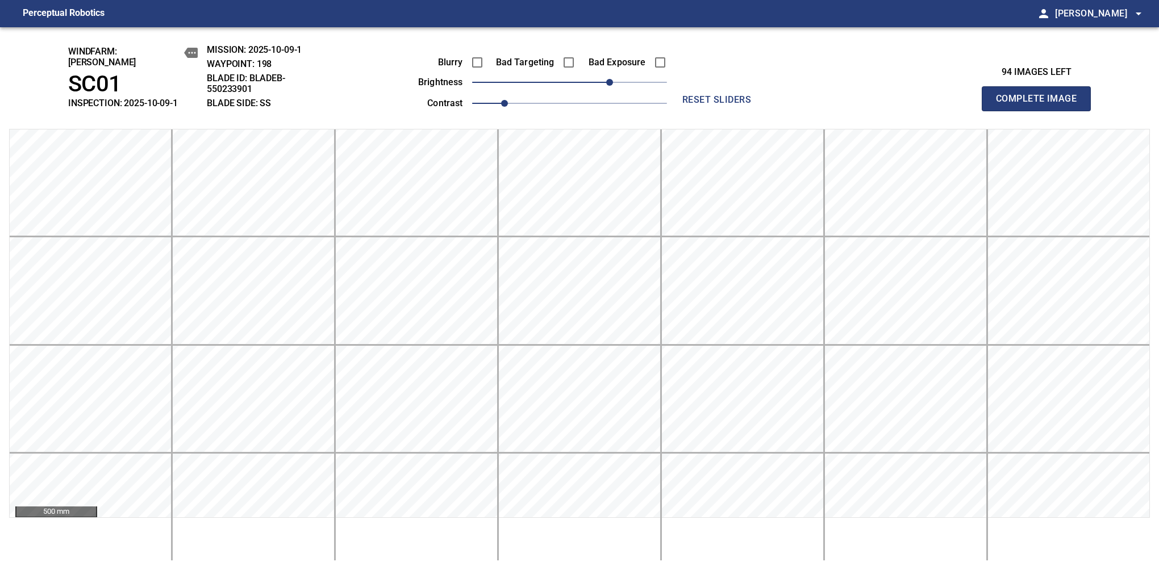
click at [1041, 105] on button "Complete Image" at bounding box center [1036, 98] width 109 height 25
drag, startPoint x: 569, startPoint y: 82, endPoint x: 613, endPoint y: 73, distance: 44.6
click at [613, 79] on span "50" at bounding box center [609, 82] width 7 height 7
click at [1041, 105] on button "Complete Image" at bounding box center [1036, 98] width 109 height 25
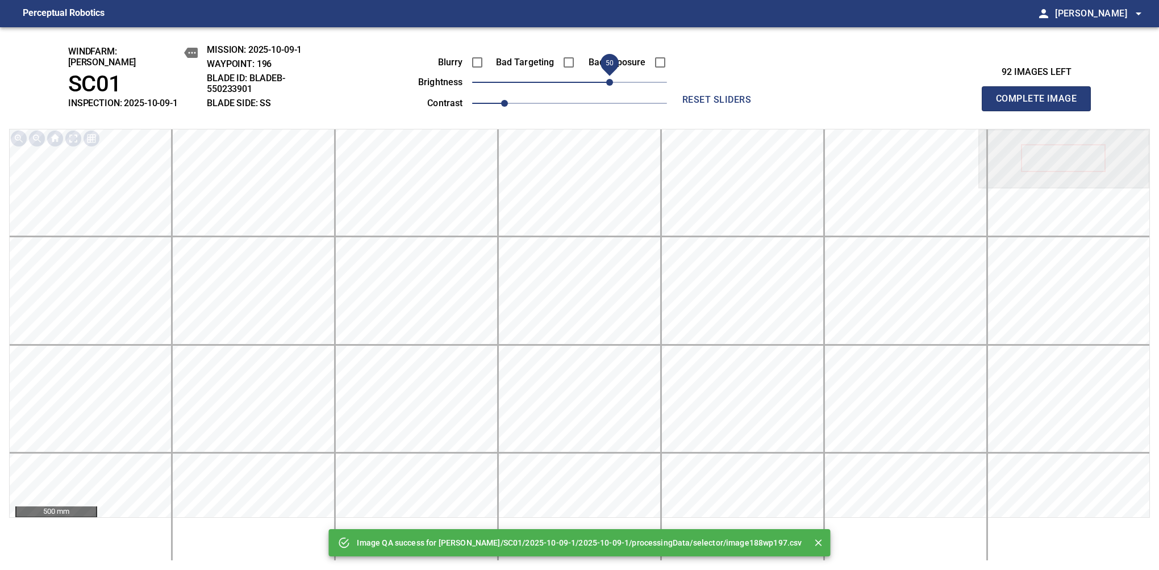
drag, startPoint x: 587, startPoint y: 73, endPoint x: 609, endPoint y: 73, distance: 22.2
click at [609, 74] on span "50" at bounding box center [569, 82] width 195 height 16
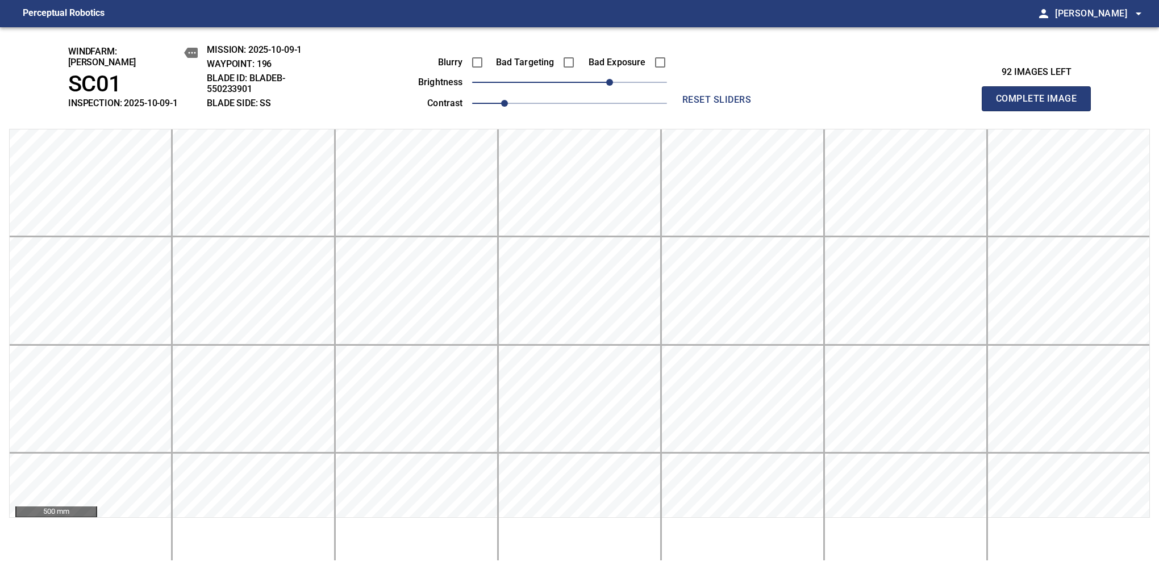
click at [1041, 105] on button "Complete Image" at bounding box center [1036, 98] width 109 height 25
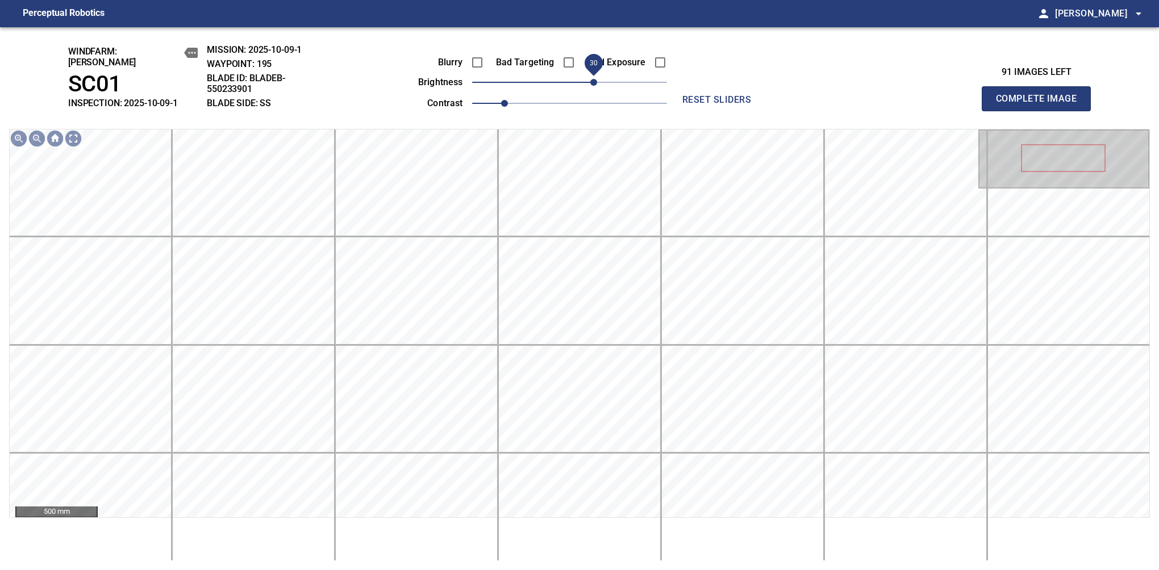
drag, startPoint x: 571, startPoint y: 82, endPoint x: 593, endPoint y: 77, distance: 22.6
click at [593, 79] on span "30" at bounding box center [593, 82] width 7 height 7
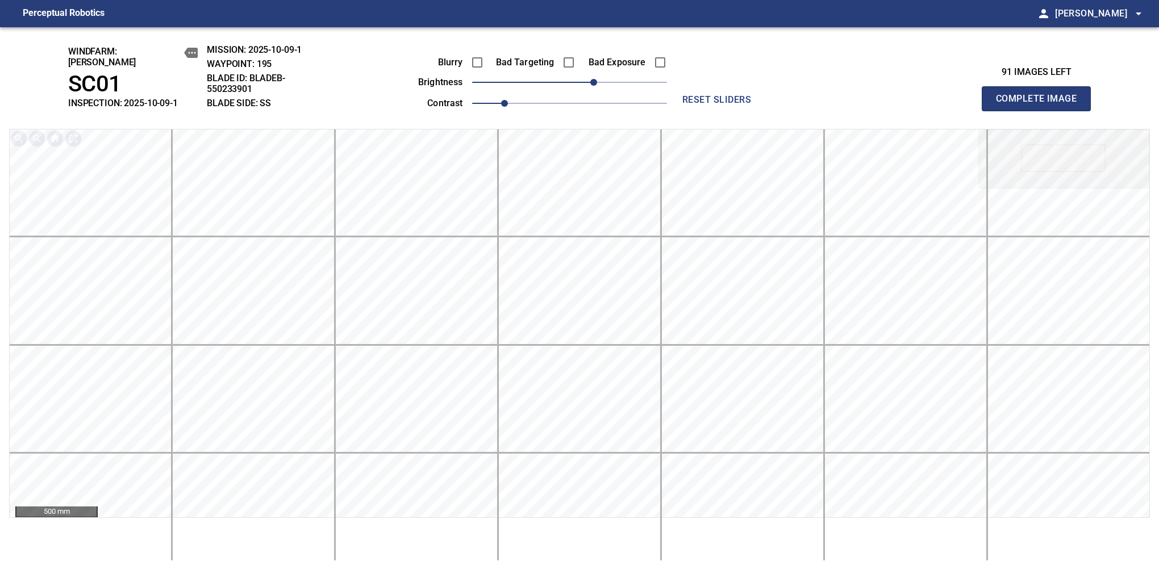
click at [1041, 105] on button "Complete Image" at bounding box center [1036, 98] width 109 height 25
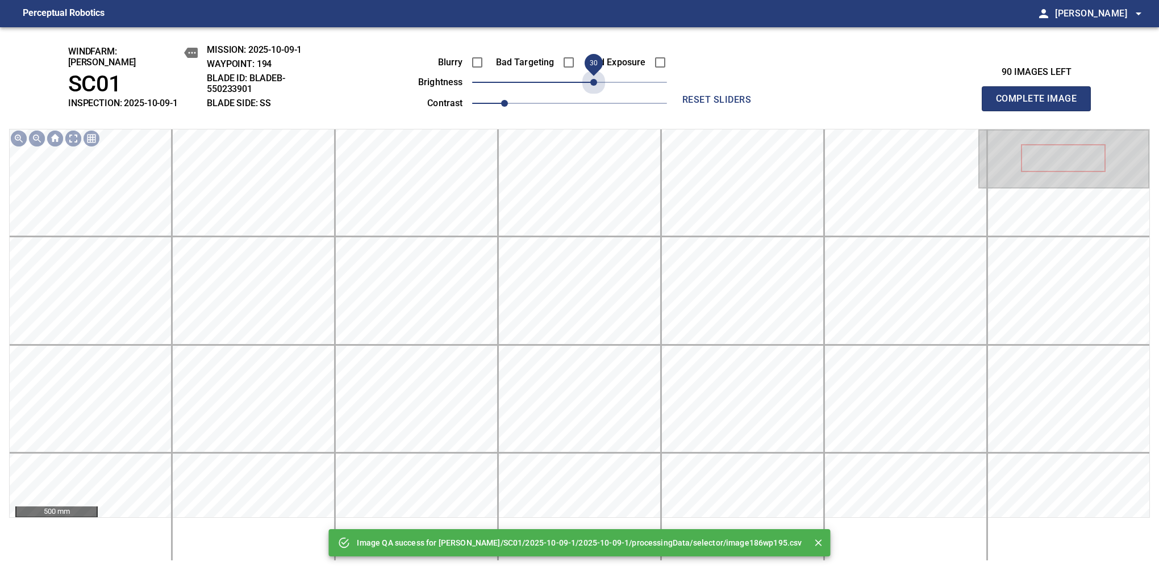
click at [593, 77] on span "30" at bounding box center [569, 82] width 195 height 16
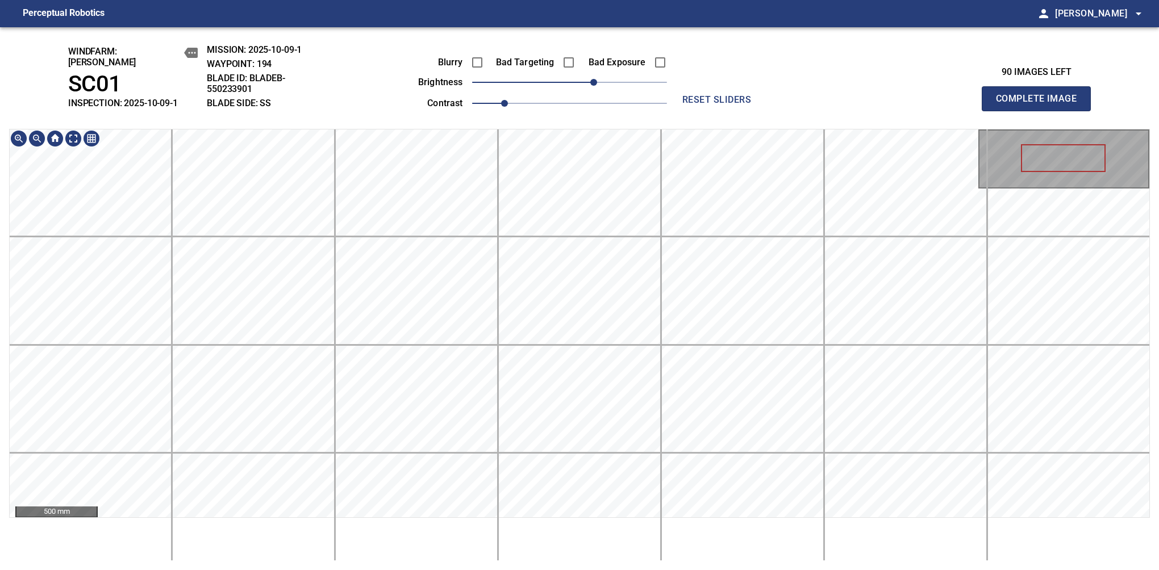
click at [1041, 105] on button "Complete Image" at bounding box center [1036, 98] width 109 height 25
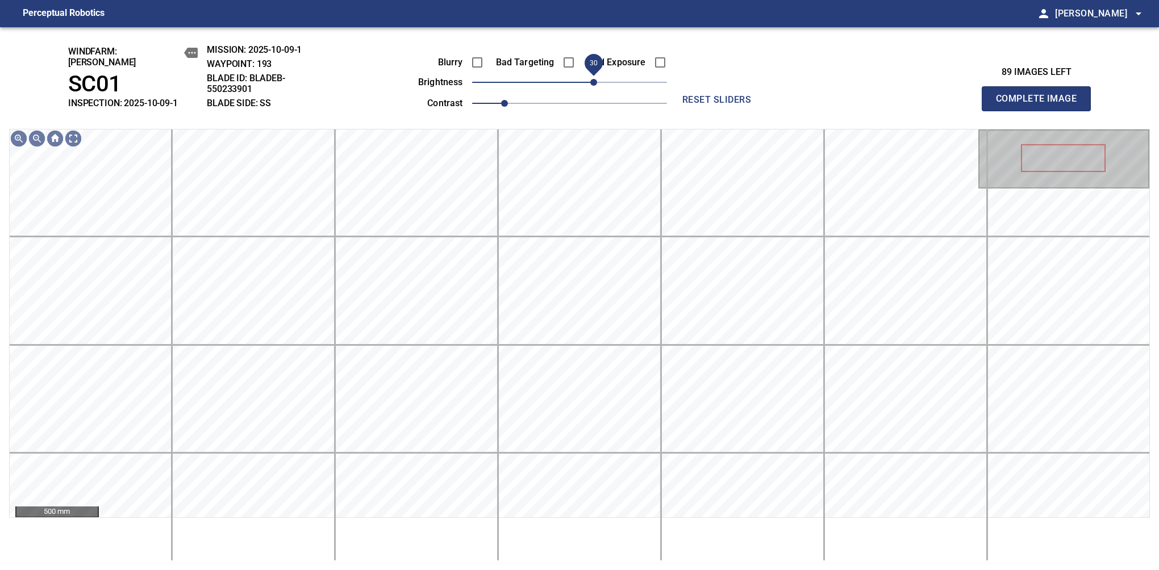
click at [597, 80] on span "30" at bounding box center [593, 82] width 7 height 7
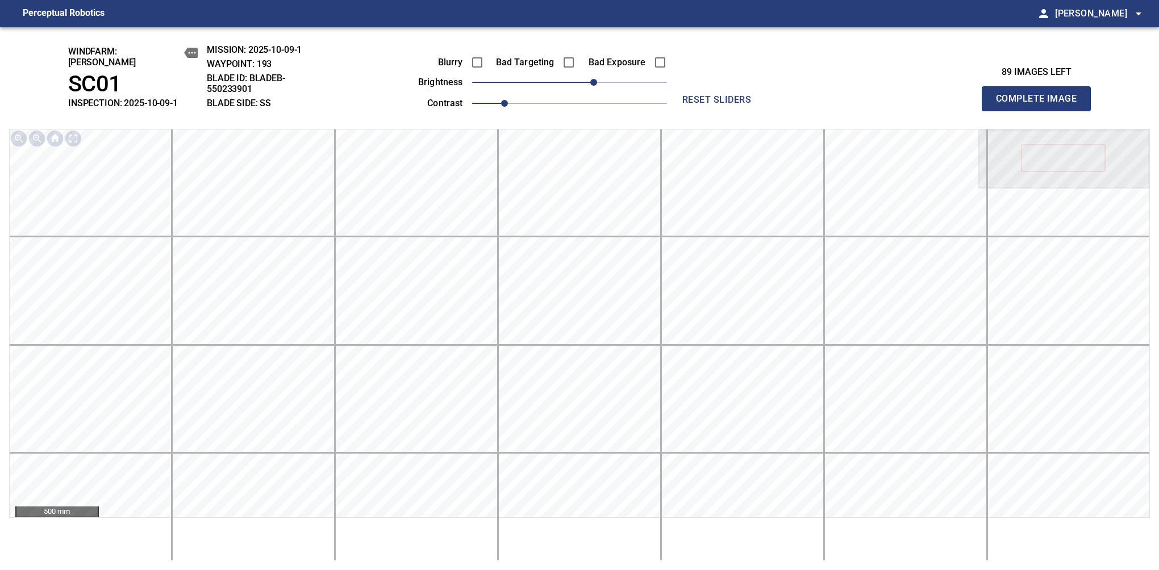
click at [1041, 105] on button "Complete Image" at bounding box center [1036, 98] width 109 height 25
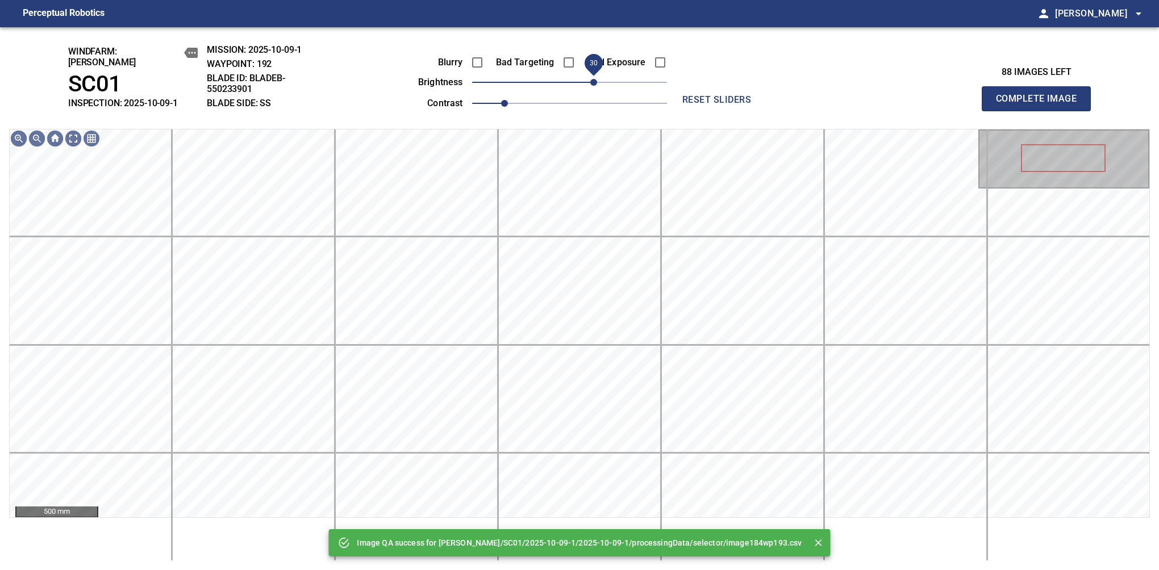
click at [593, 81] on span "30" at bounding box center [569, 82] width 195 height 16
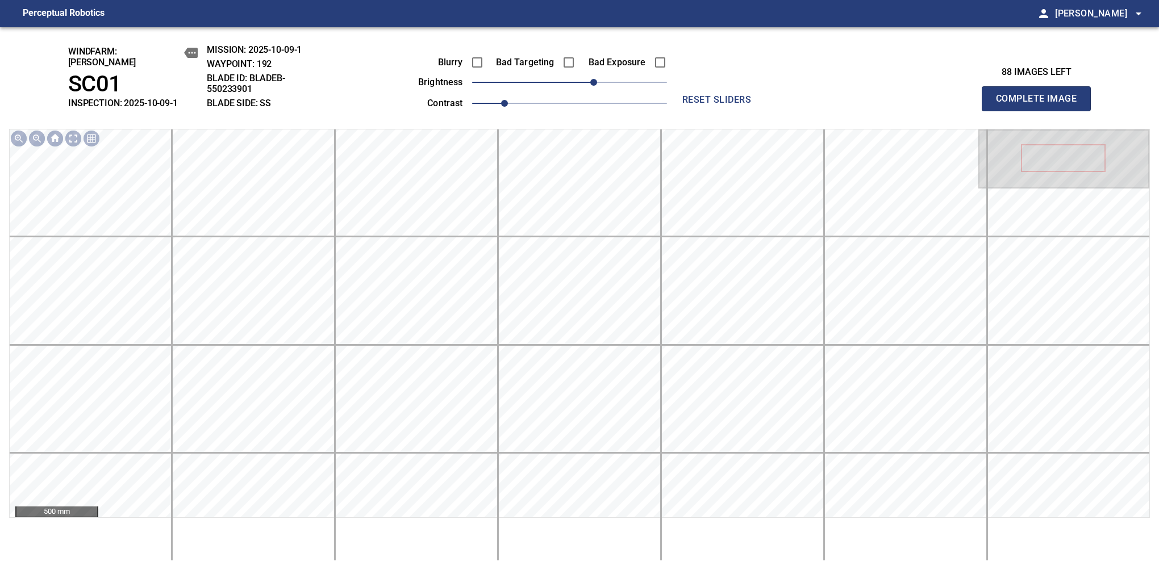
click at [1041, 105] on button "Complete Image" at bounding box center [1036, 98] width 109 height 25
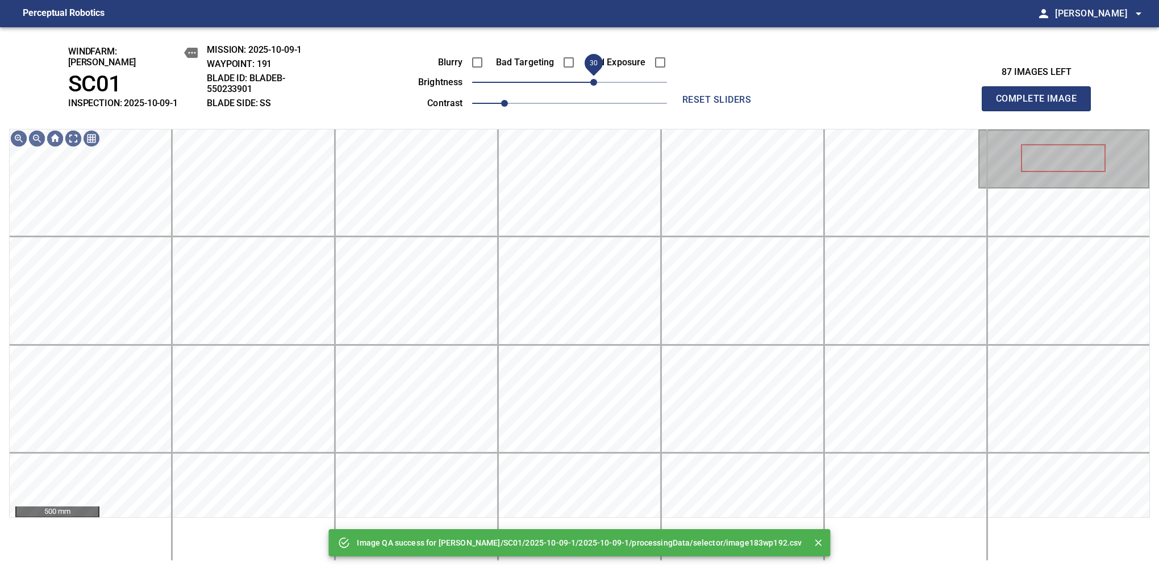
click at [595, 77] on span "30" at bounding box center [569, 82] width 195 height 16
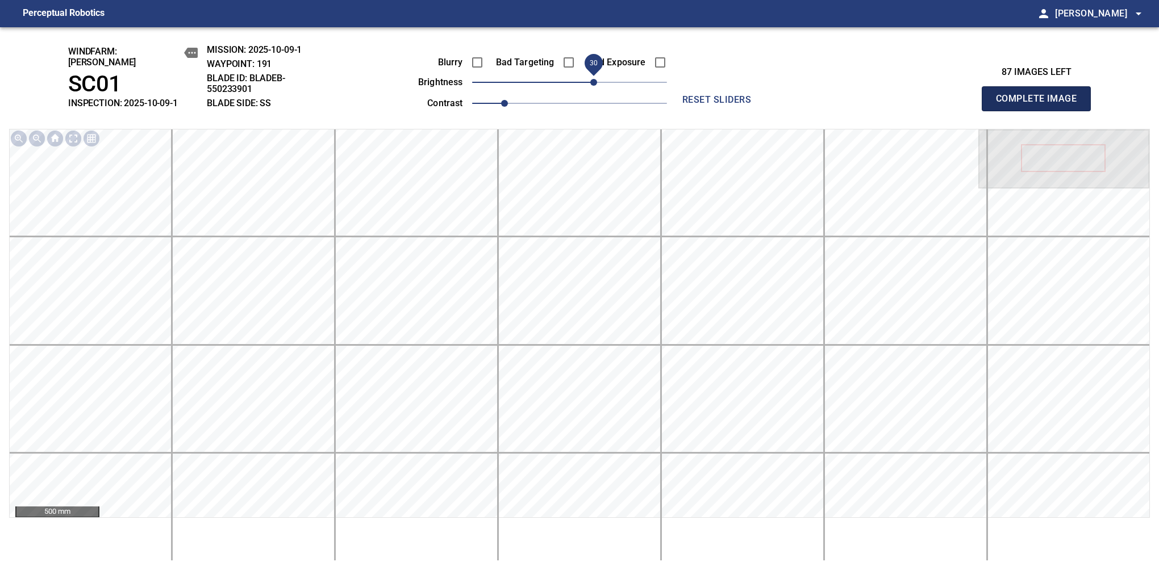
click at [1041, 105] on button "Complete Image" at bounding box center [1036, 98] width 109 height 25
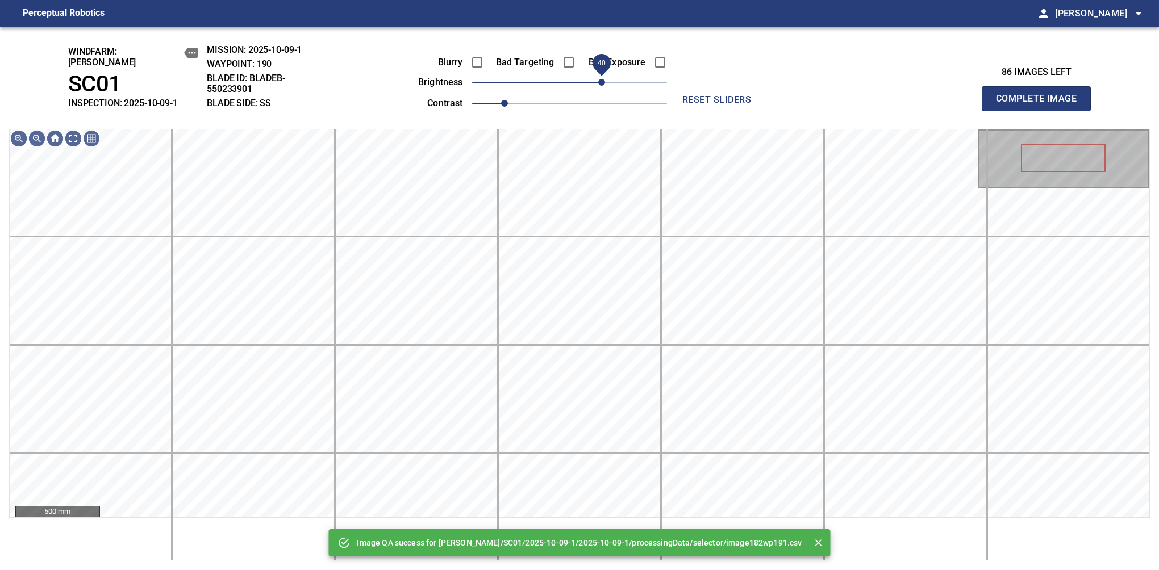
click at [601, 77] on span "40" at bounding box center [569, 82] width 195 height 16
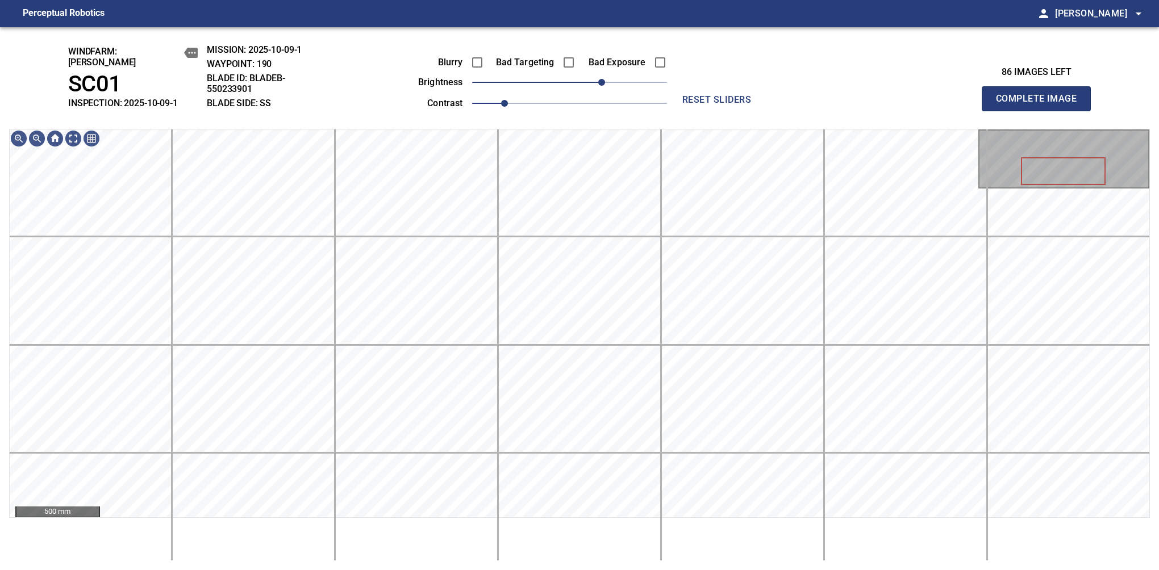
click at [1041, 105] on button "Complete Image" at bounding box center [1036, 98] width 109 height 25
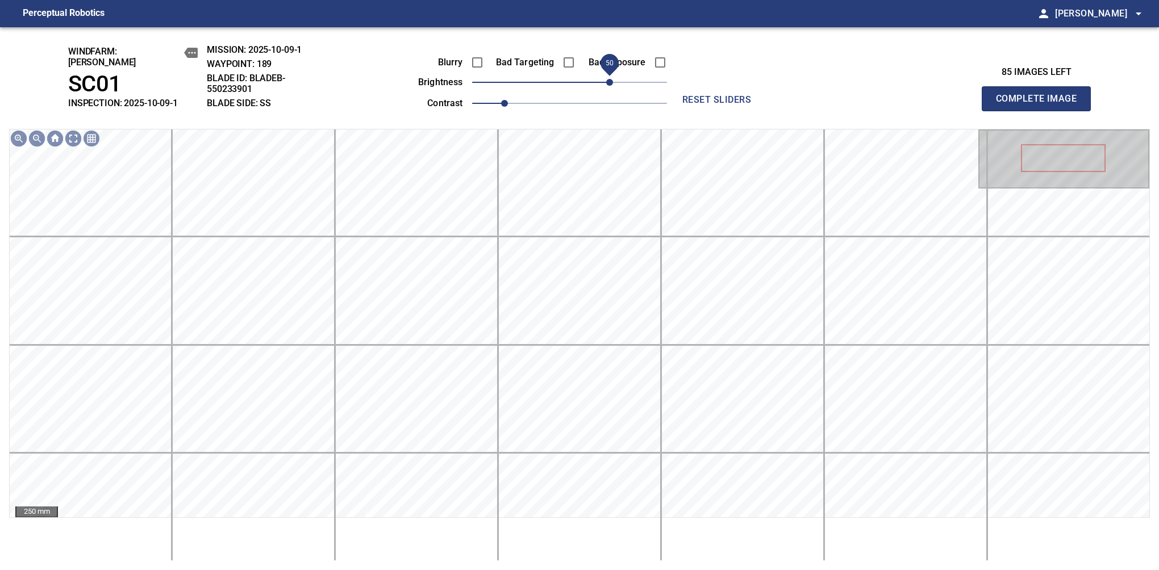
drag, startPoint x: 582, startPoint y: 76, endPoint x: 610, endPoint y: 77, distance: 27.9
click at [610, 77] on span "50" at bounding box center [569, 82] width 195 height 16
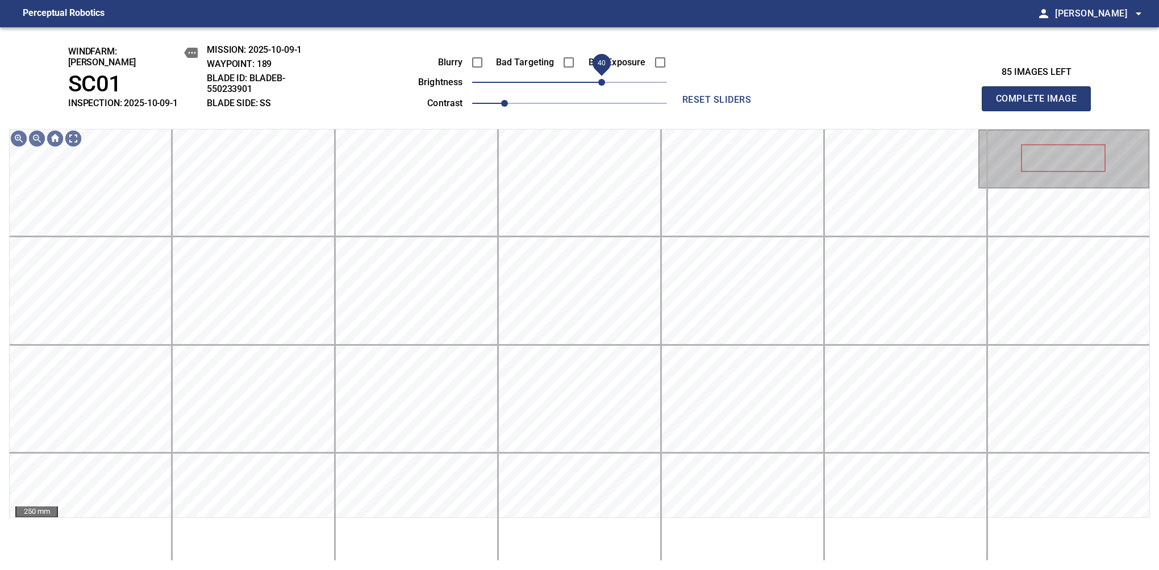
click at [603, 79] on span "40" at bounding box center [601, 82] width 7 height 7
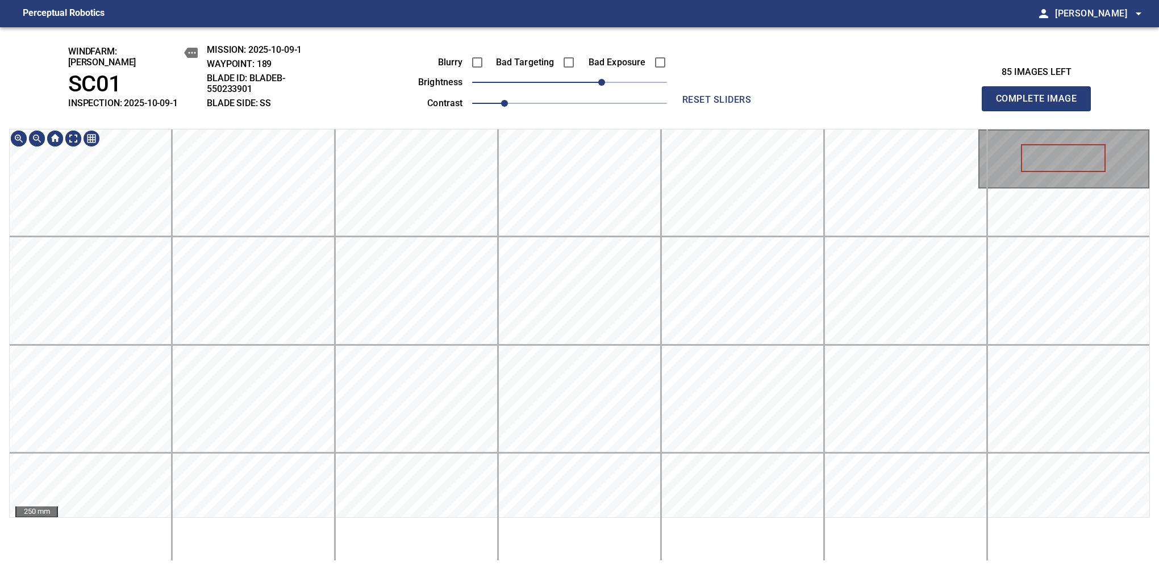
click at [558, 557] on div "250 mm" at bounding box center [579, 345] width 1141 height 432
click at [1041, 105] on button "Complete Image" at bounding box center [1036, 98] width 109 height 25
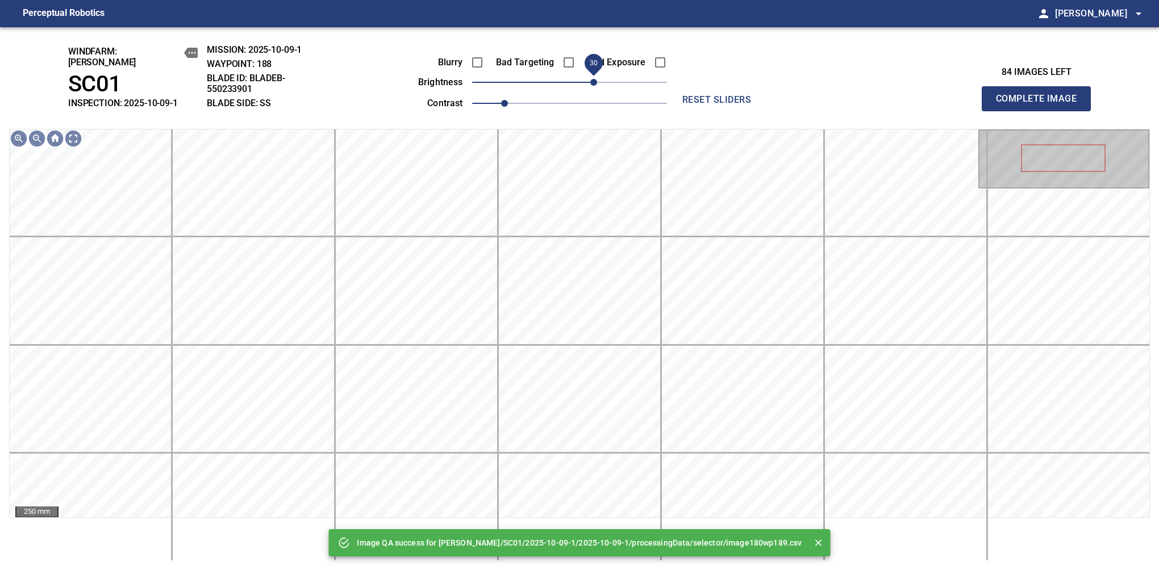
drag, startPoint x: 601, startPoint y: 76, endPoint x: 598, endPoint y: 84, distance: 9.2
click at [598, 84] on span "30" at bounding box center [569, 82] width 195 height 16
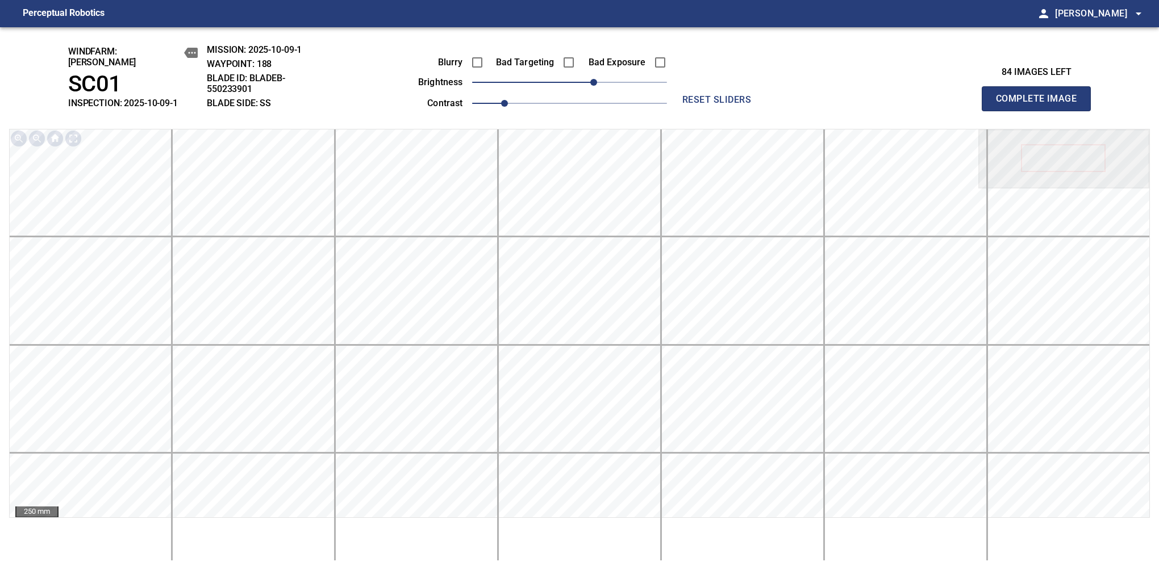
click at [1041, 105] on button "Complete Image" at bounding box center [1036, 98] width 109 height 25
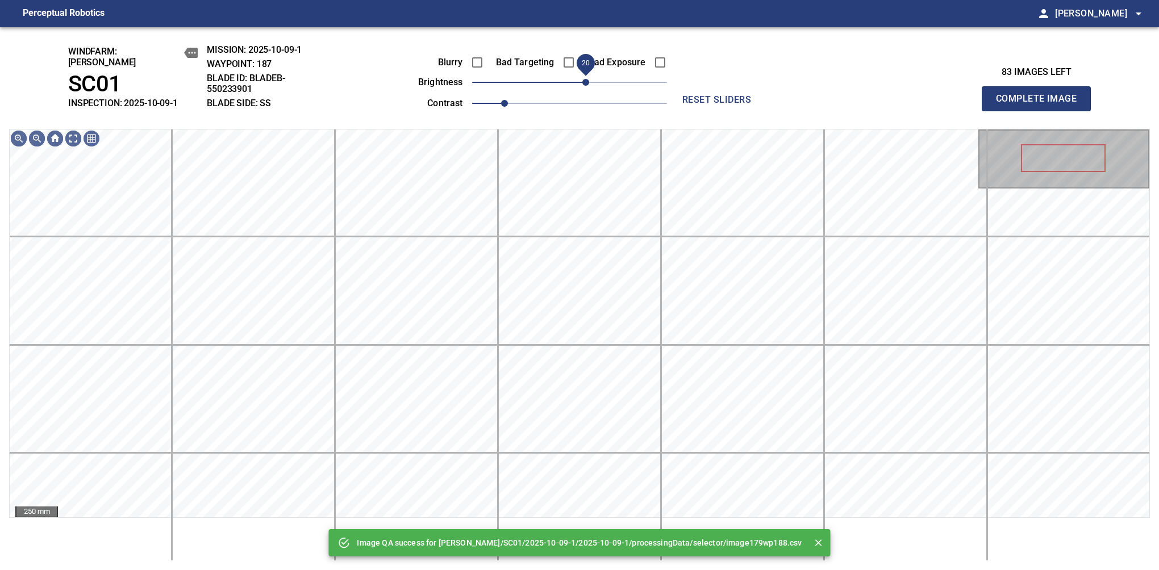
drag, startPoint x: 598, startPoint y: 80, endPoint x: 588, endPoint y: 82, distance: 9.8
click at [588, 82] on span "20" at bounding box center [569, 82] width 195 height 16
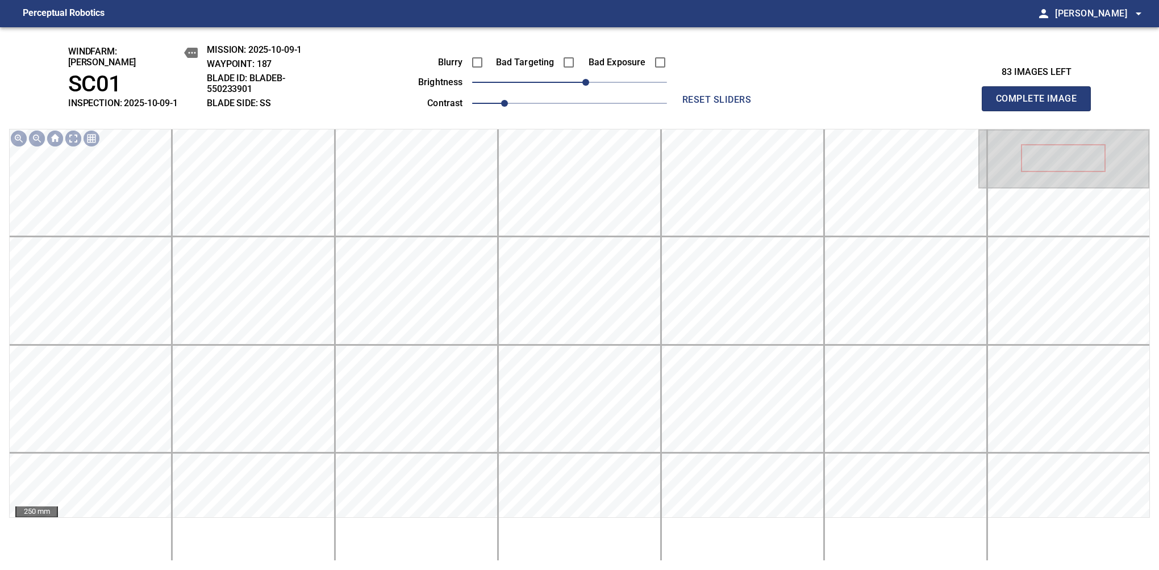
click at [1041, 105] on button "Complete Image" at bounding box center [1036, 98] width 109 height 25
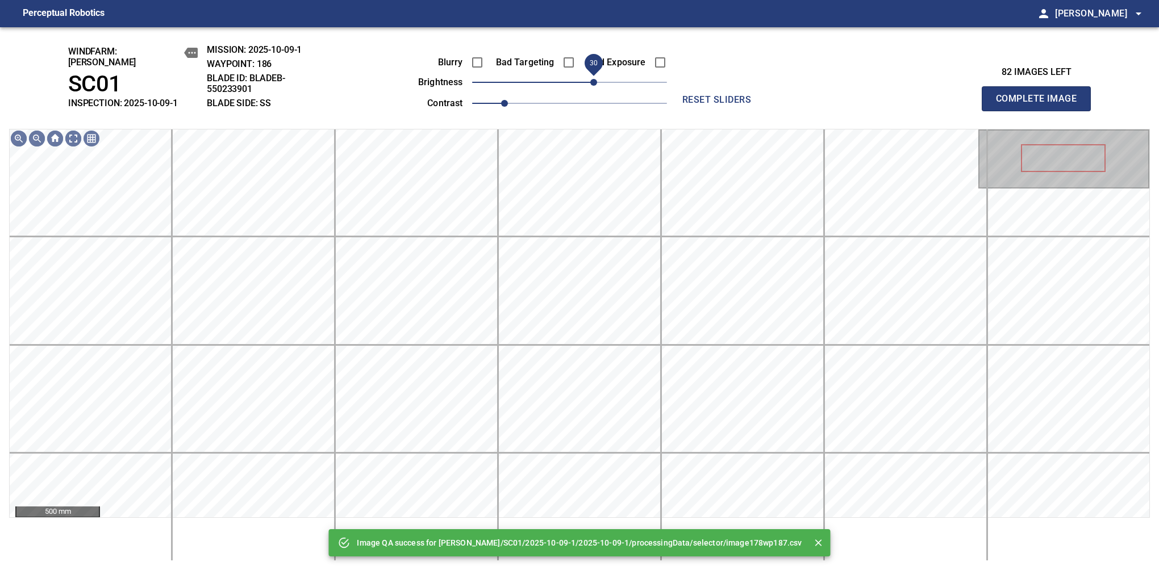
drag, startPoint x: 592, startPoint y: 76, endPoint x: 598, endPoint y: 74, distance: 6.5
click at [598, 74] on span "30" at bounding box center [569, 82] width 195 height 16
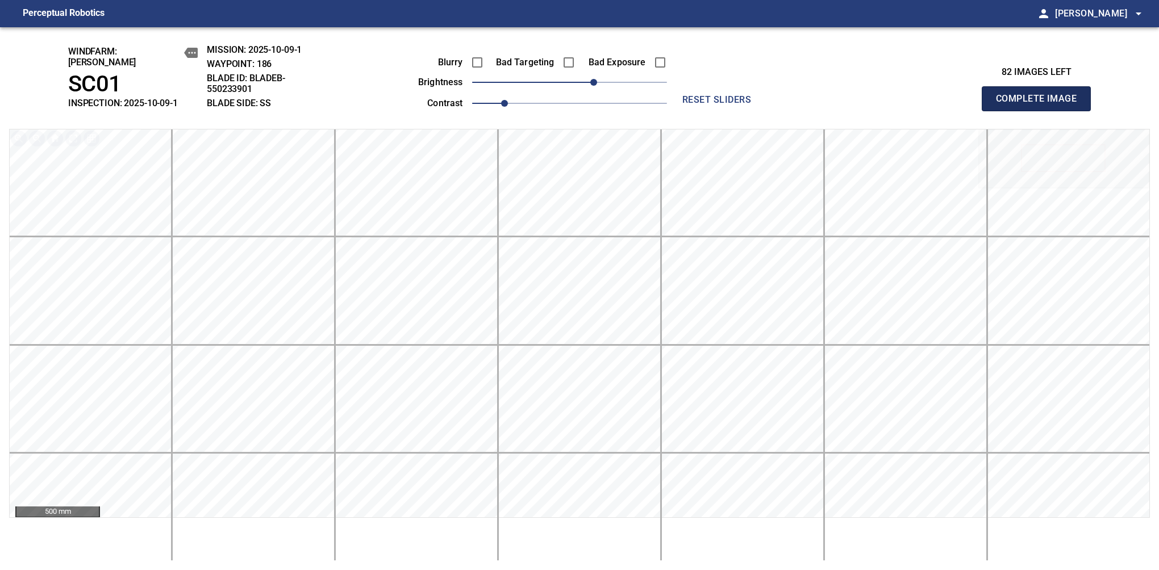
click at [1041, 105] on button "Complete Image" at bounding box center [1036, 98] width 109 height 25
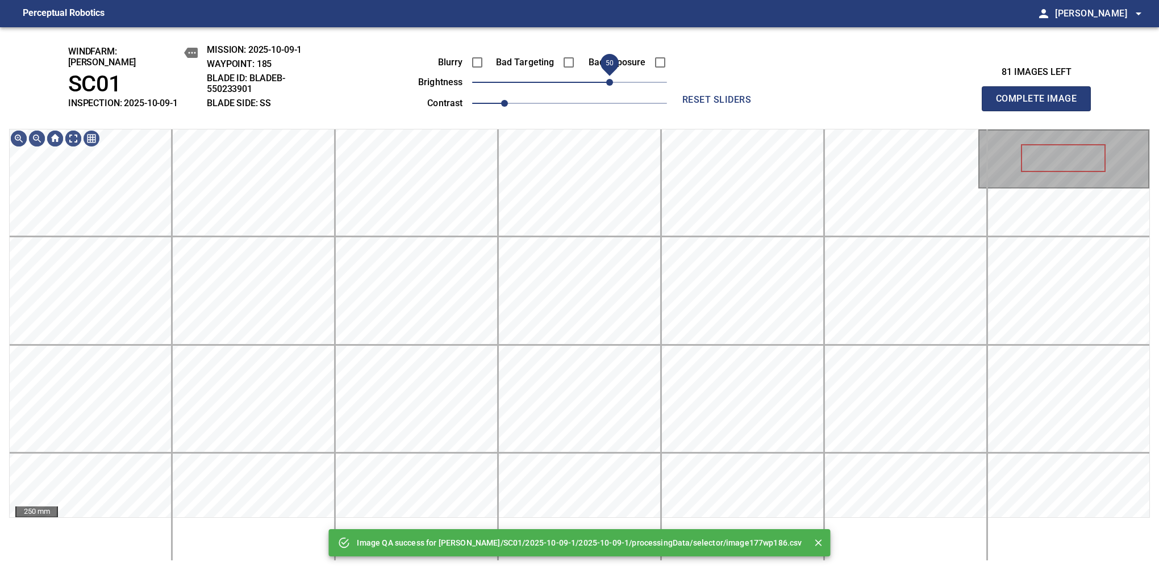
drag, startPoint x: 598, startPoint y: 74, endPoint x: 607, endPoint y: 76, distance: 9.8
click at [607, 76] on span "50" at bounding box center [569, 82] width 195 height 16
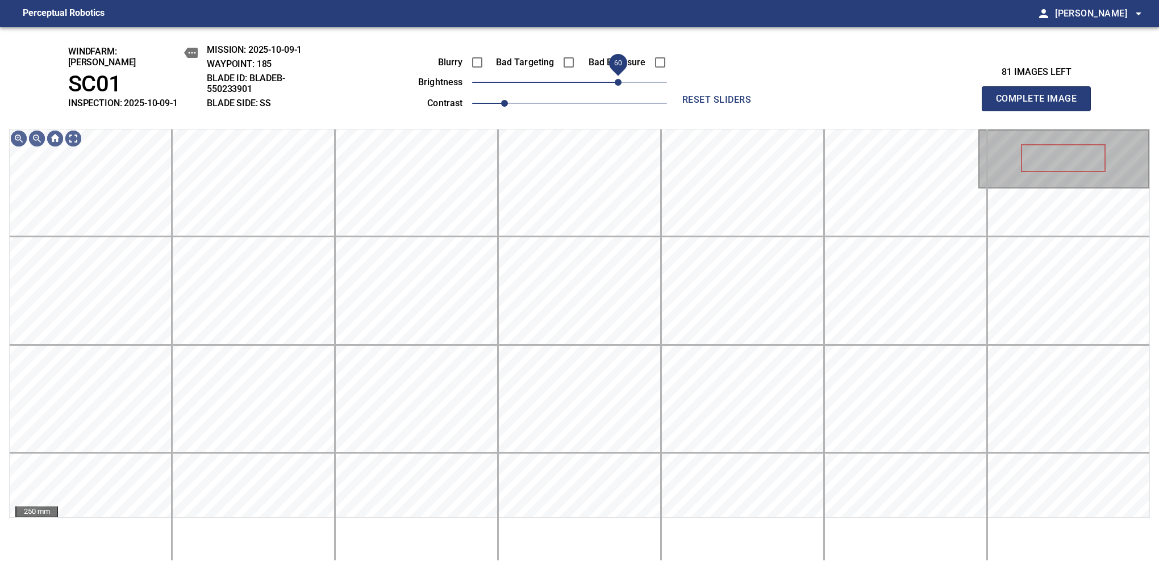
click at [616, 79] on span "60" at bounding box center [618, 82] width 7 height 7
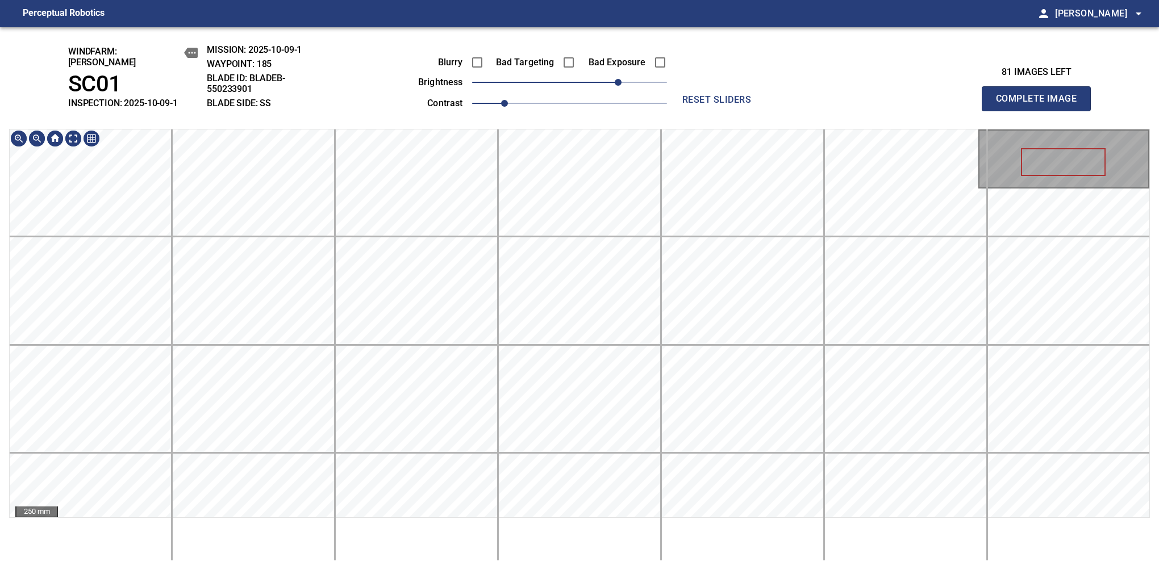
click at [602, 122] on div "windfarm: Cerreto SC01 INSPECTION: 2025-10-09-1 MISSION: 2025-10-09-1 WAYPOINT:…" at bounding box center [579, 298] width 1159 height 543
drag, startPoint x: 616, startPoint y: 74, endPoint x: 606, endPoint y: 80, distance: 11.2
click at [606, 80] on span "50" at bounding box center [609, 82] width 7 height 7
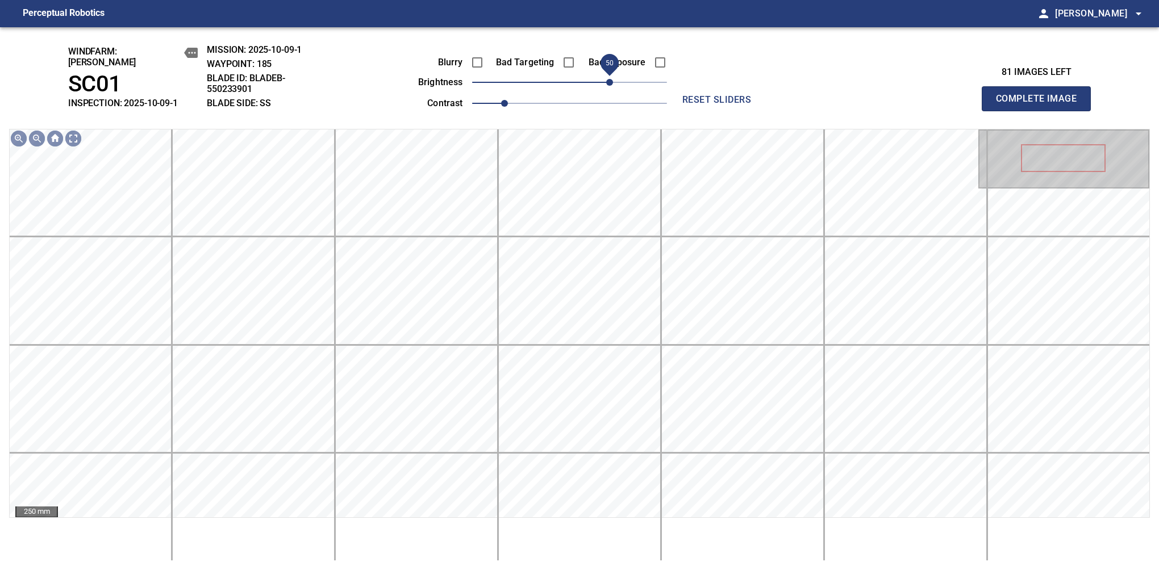
click at [1041, 105] on button "Complete Image" at bounding box center [1036, 98] width 109 height 25
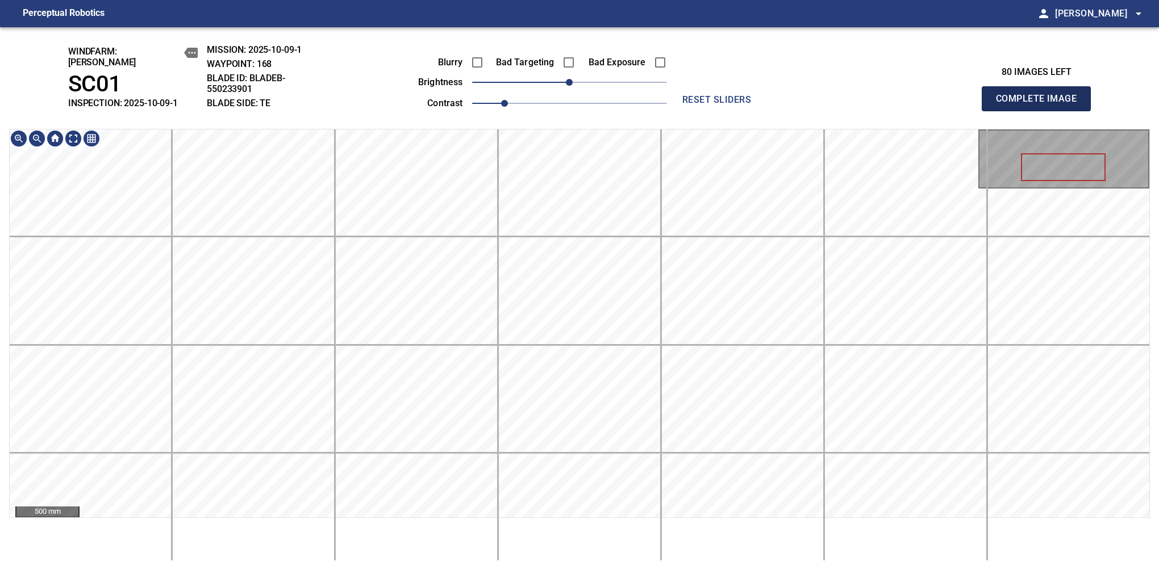
click at [1041, 105] on button "Complete Image" at bounding box center [1036, 98] width 109 height 25
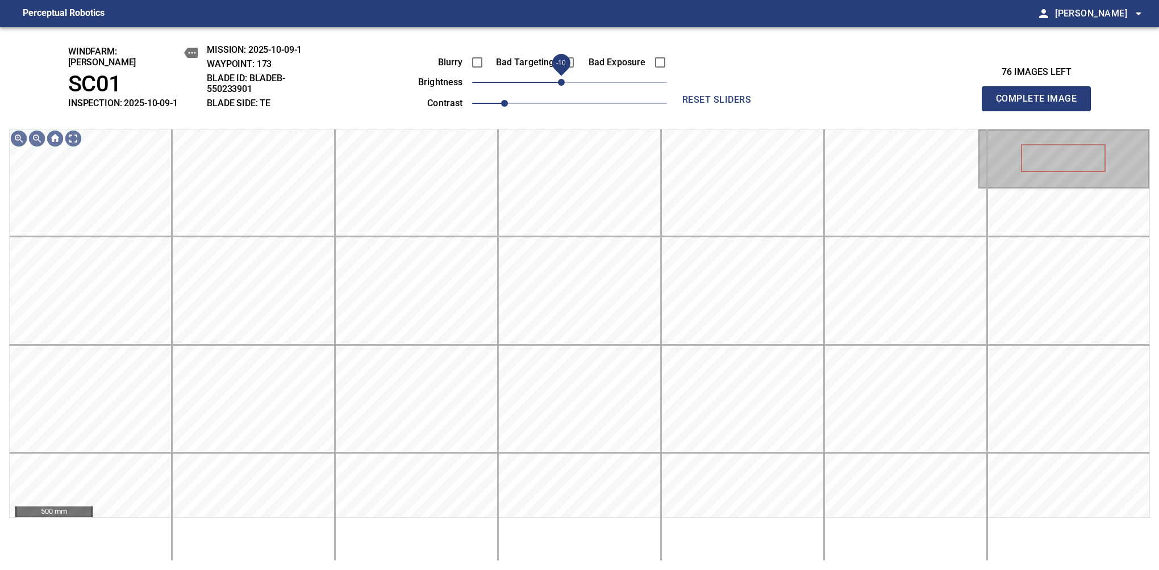
click at [565, 82] on span "-10" at bounding box center [561, 82] width 7 height 7
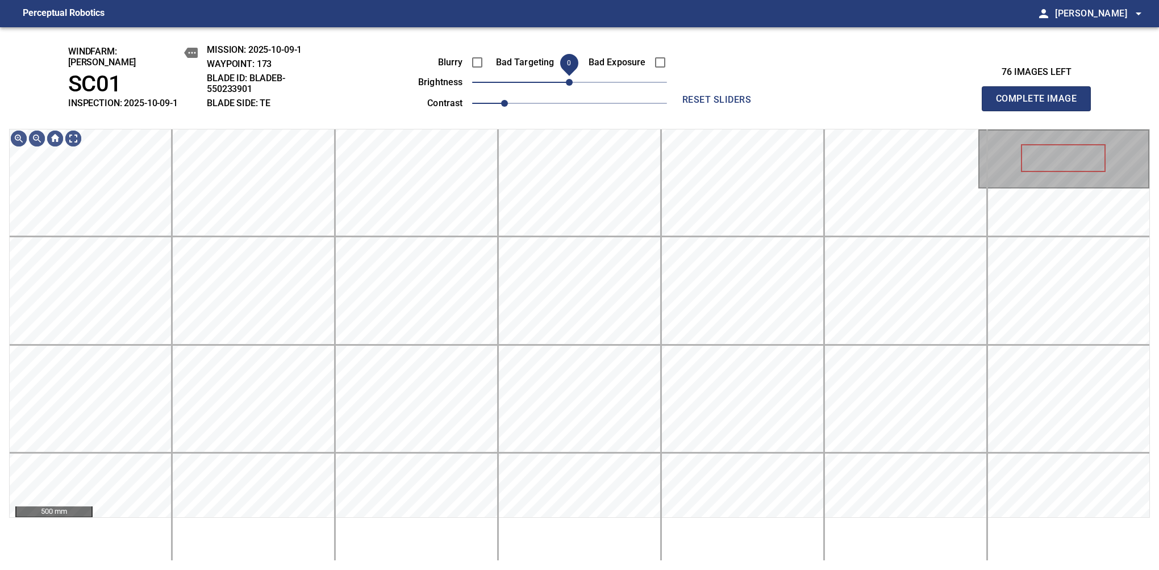
click at [568, 80] on span "0" at bounding box center [569, 82] width 7 height 7
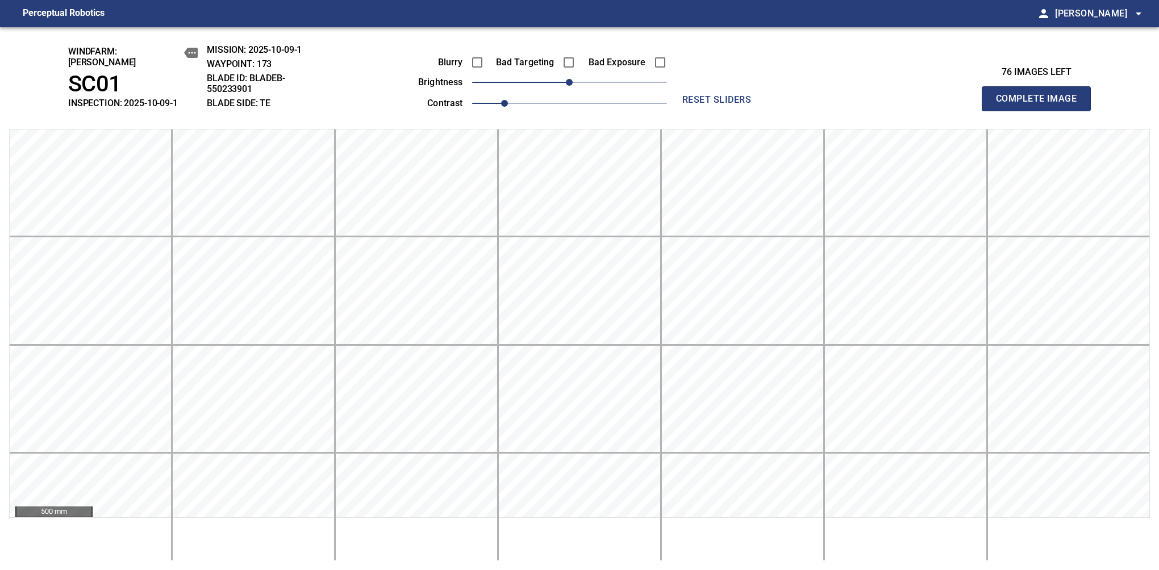
click at [1041, 105] on button "Complete Image" at bounding box center [1036, 98] width 109 height 25
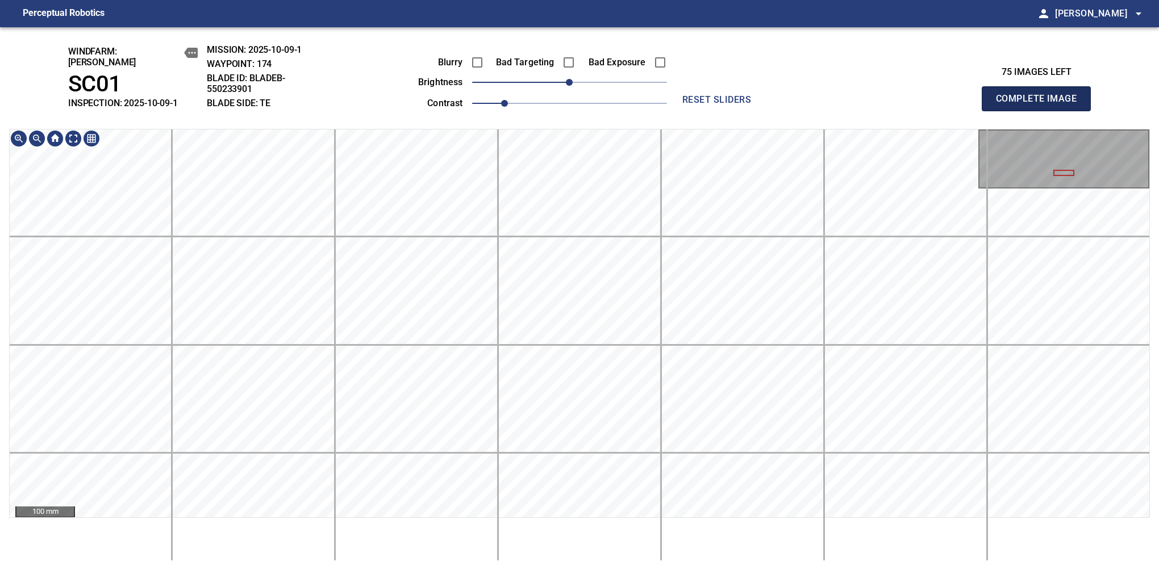
click at [1041, 105] on button "Complete Image" at bounding box center [1036, 98] width 109 height 25
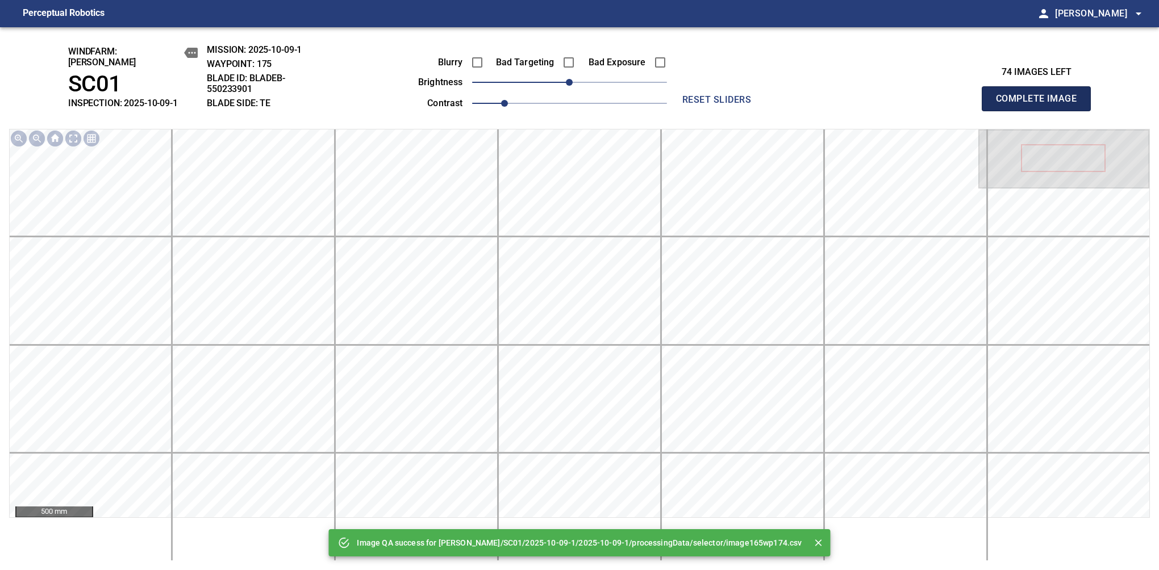
click at [1041, 105] on button "Complete Image" at bounding box center [1036, 98] width 109 height 25
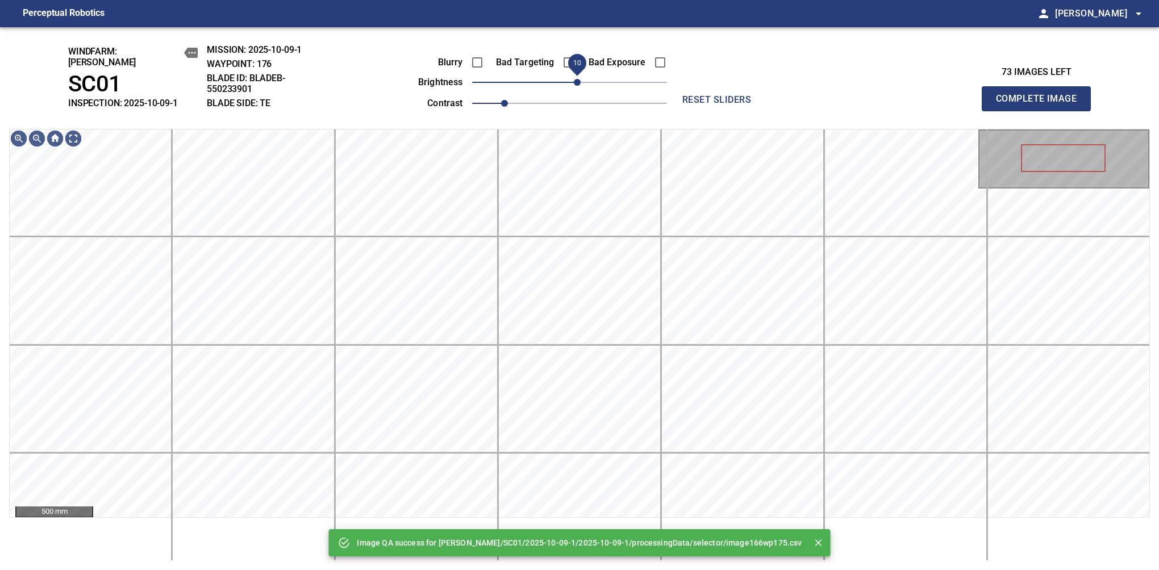
click at [581, 79] on span "10" at bounding box center [577, 82] width 7 height 7
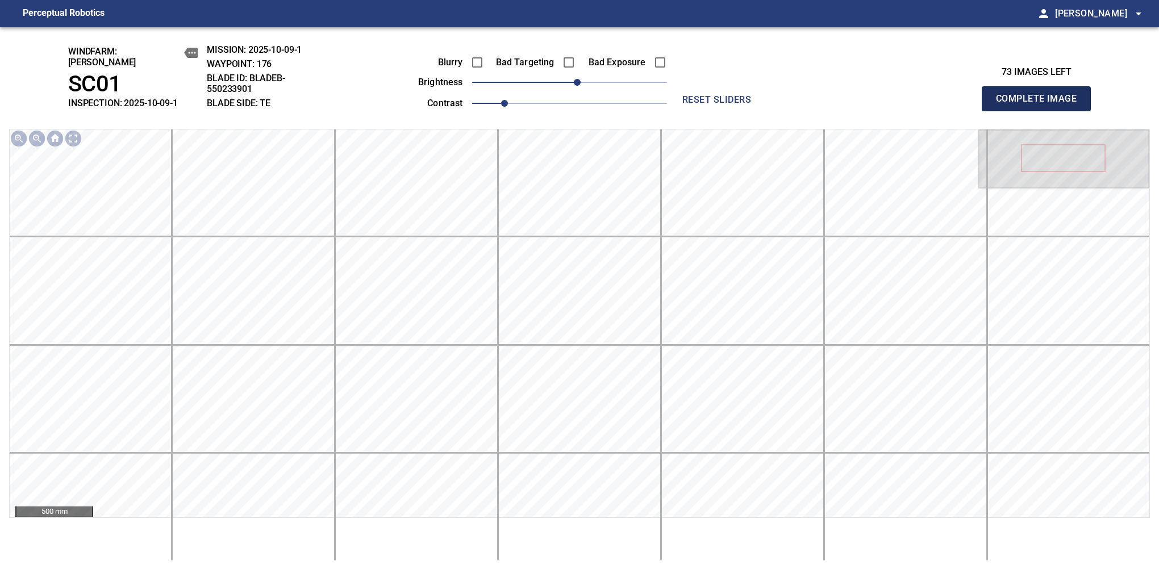
click at [1041, 105] on button "Complete Image" at bounding box center [1036, 98] width 109 height 25
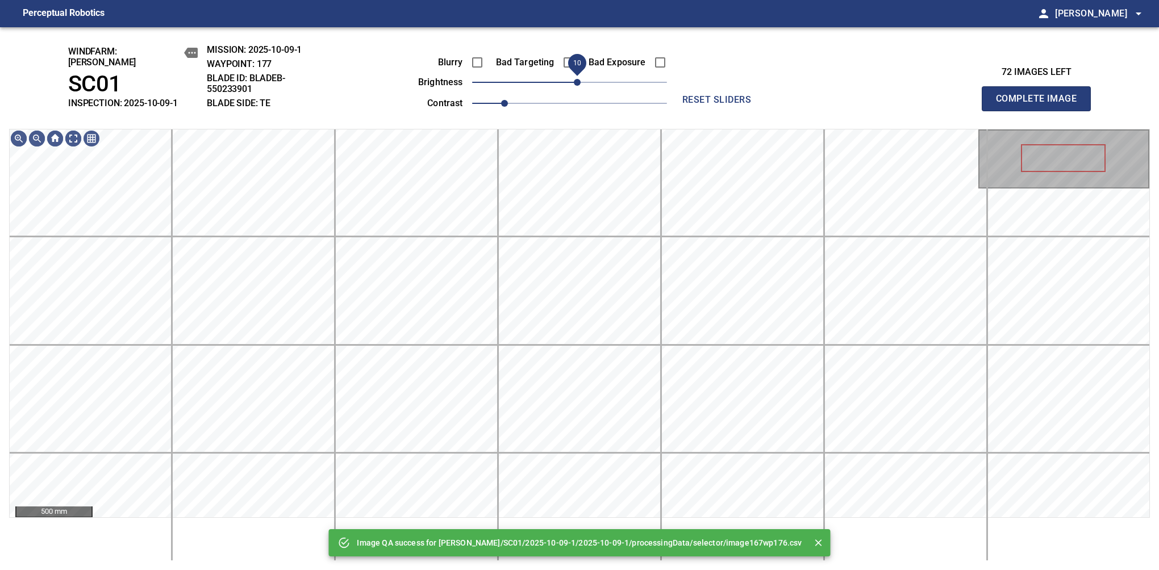
click at [581, 79] on span "10" at bounding box center [577, 82] width 7 height 7
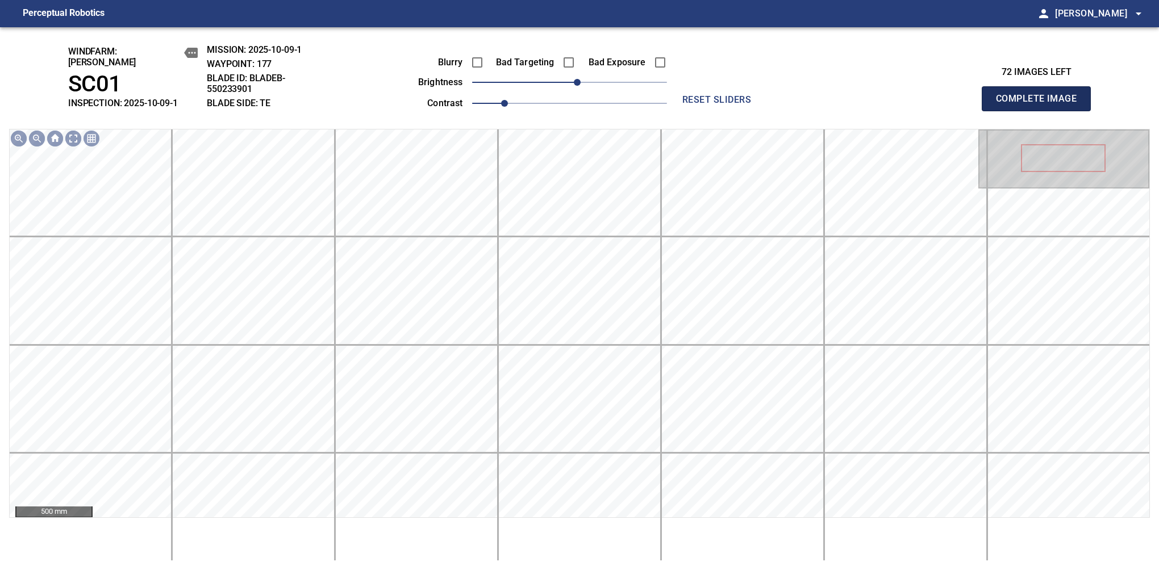
click at [1041, 105] on button "Complete Image" at bounding box center [1036, 98] width 109 height 25
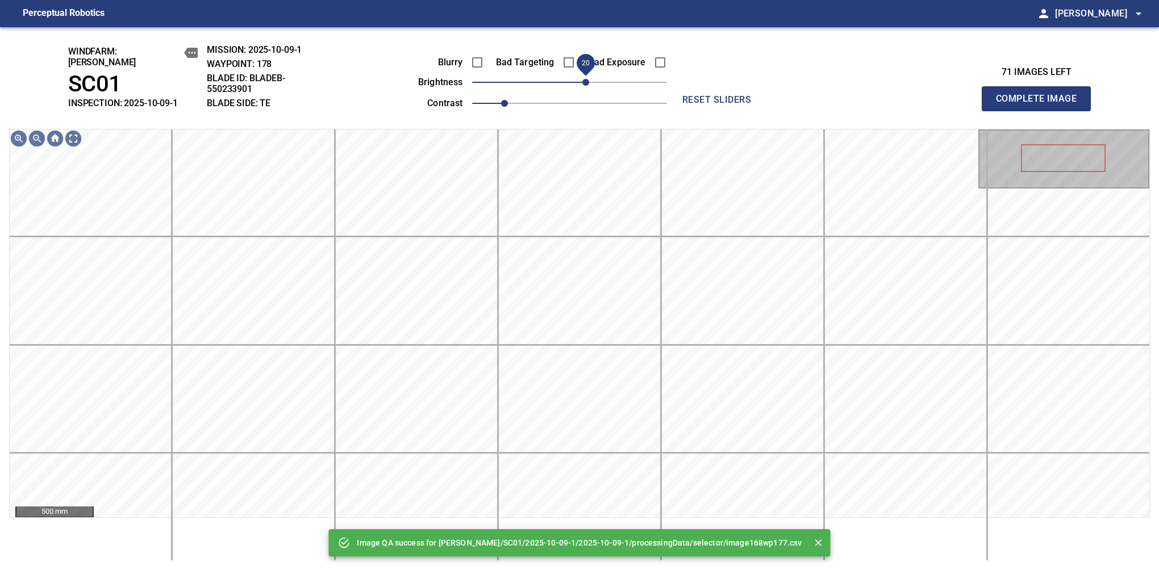
drag, startPoint x: 573, startPoint y: 80, endPoint x: 587, endPoint y: 73, distance: 15.5
click at [587, 79] on span "20" at bounding box center [585, 82] width 7 height 7
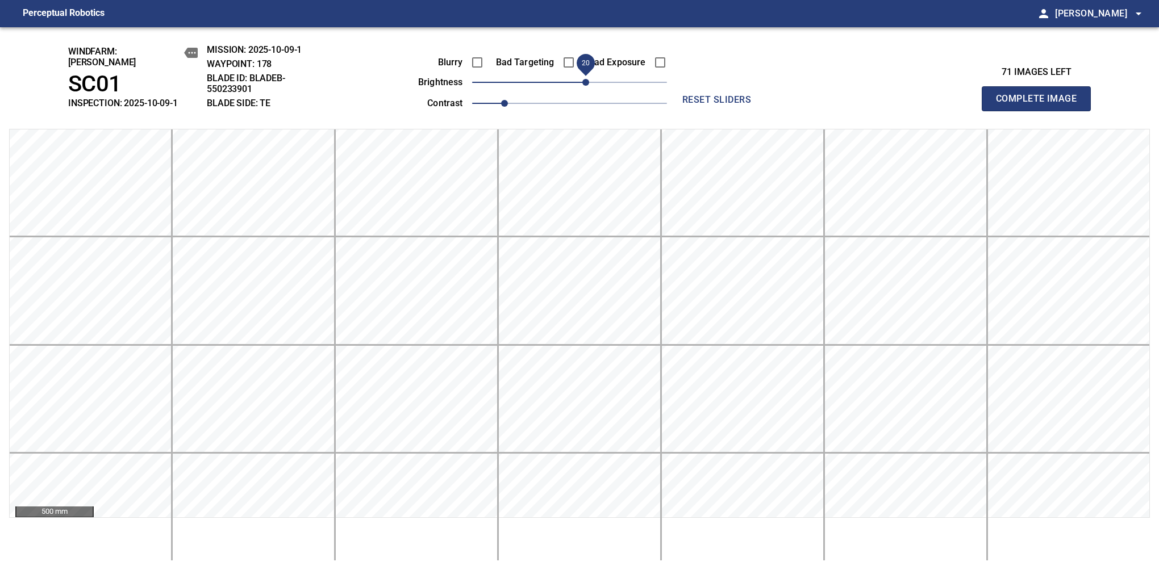
drag, startPoint x: 587, startPoint y: 73, endPoint x: 584, endPoint y: 79, distance: 6.6
click at [584, 79] on span "20" at bounding box center [585, 82] width 7 height 7
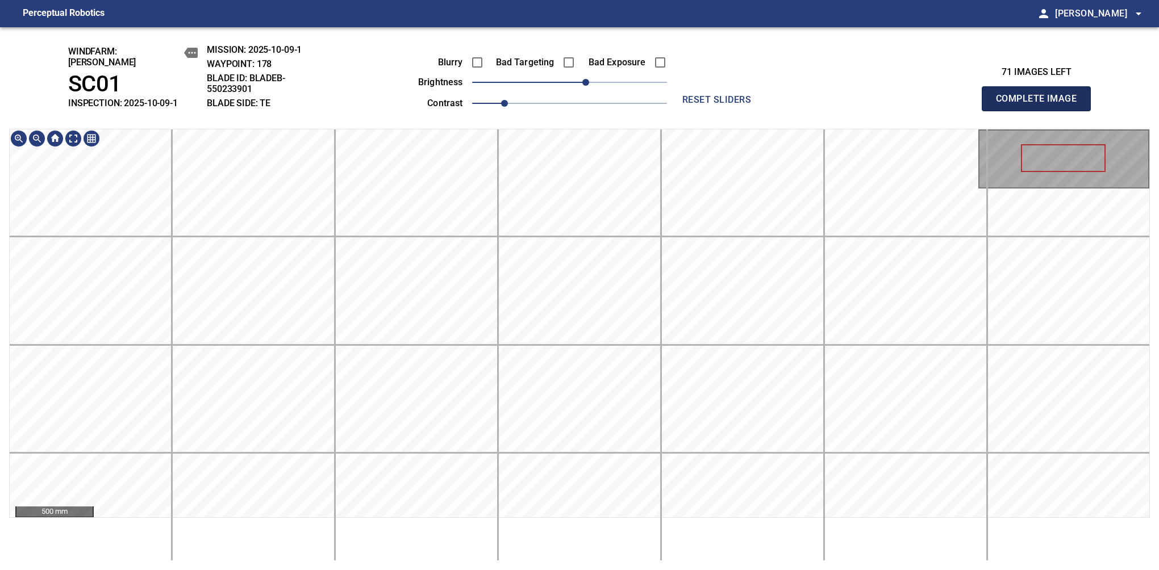
click at [1041, 105] on button "Complete Image" at bounding box center [1036, 98] width 109 height 25
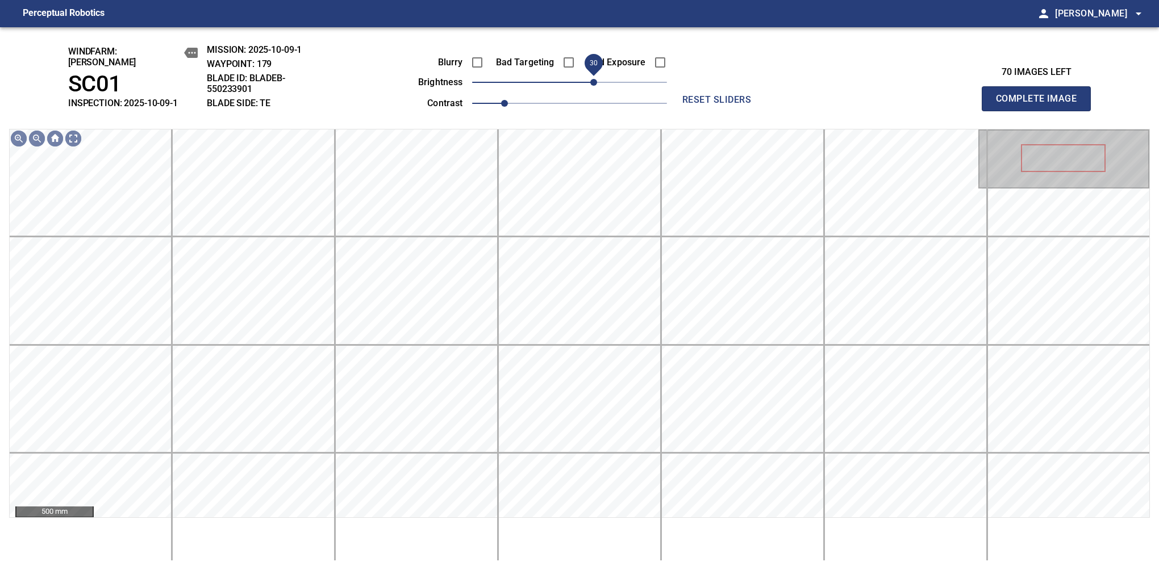
drag, startPoint x: 575, startPoint y: 75, endPoint x: 591, endPoint y: 78, distance: 16.3
click at [591, 79] on span "30" at bounding box center [593, 82] width 7 height 7
click at [1041, 105] on button "Complete Image" at bounding box center [1036, 98] width 109 height 25
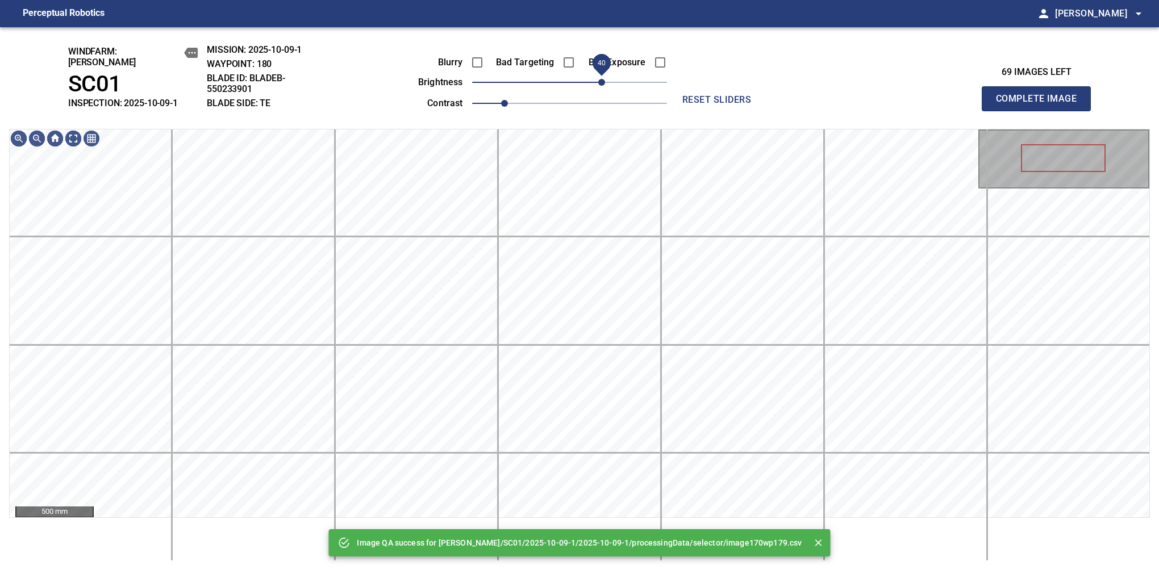
drag, startPoint x: 581, startPoint y: 75, endPoint x: 600, endPoint y: 69, distance: 20.1
click at [600, 79] on span "40" at bounding box center [601, 82] width 7 height 7
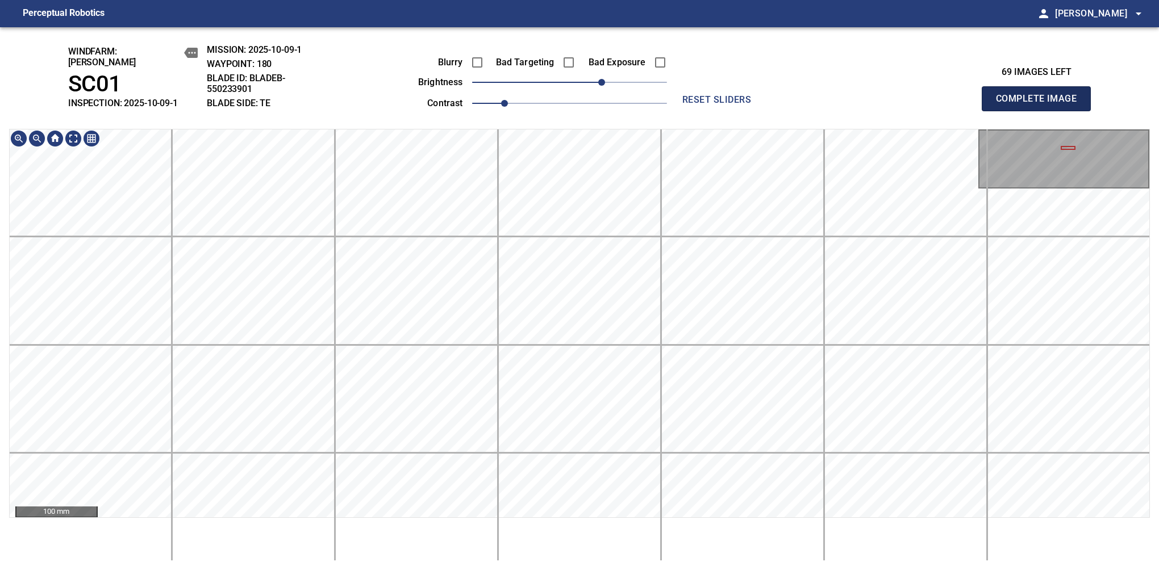
click at [1041, 105] on button "Complete Image" at bounding box center [1036, 98] width 109 height 25
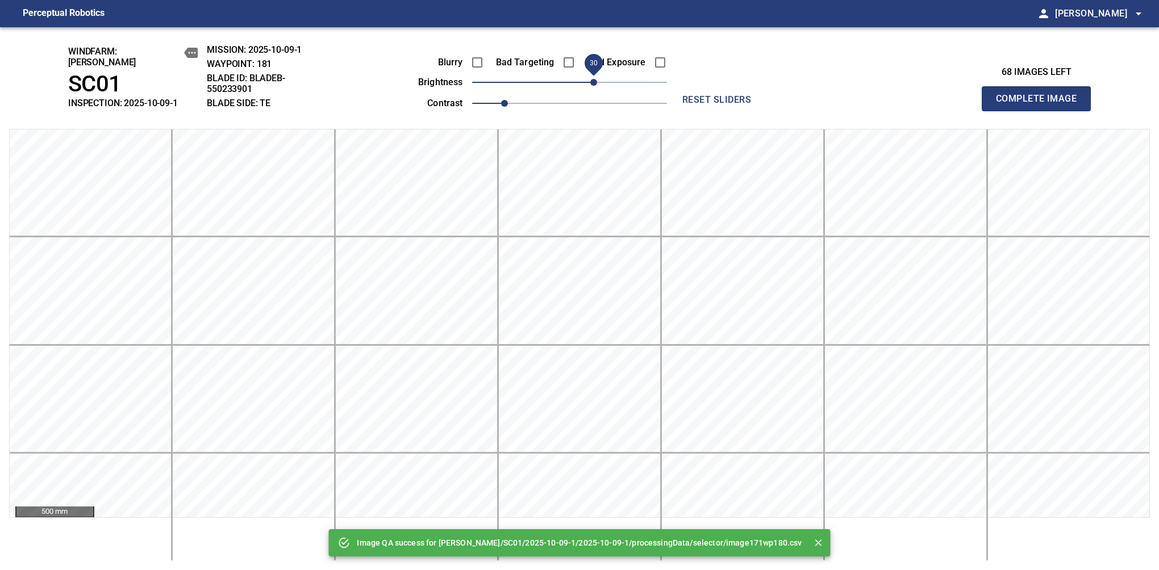
drag, startPoint x: 570, startPoint y: 73, endPoint x: 591, endPoint y: 69, distance: 20.8
click at [591, 79] on span "30" at bounding box center [593, 82] width 7 height 7
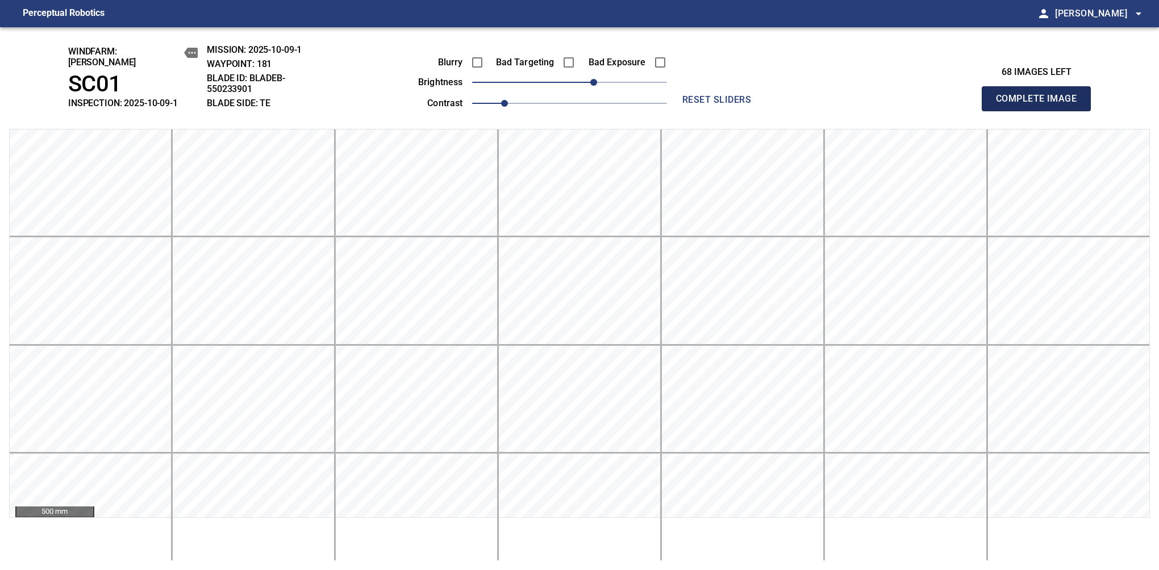
click at [1041, 105] on button "Complete Image" at bounding box center [1036, 98] width 109 height 25
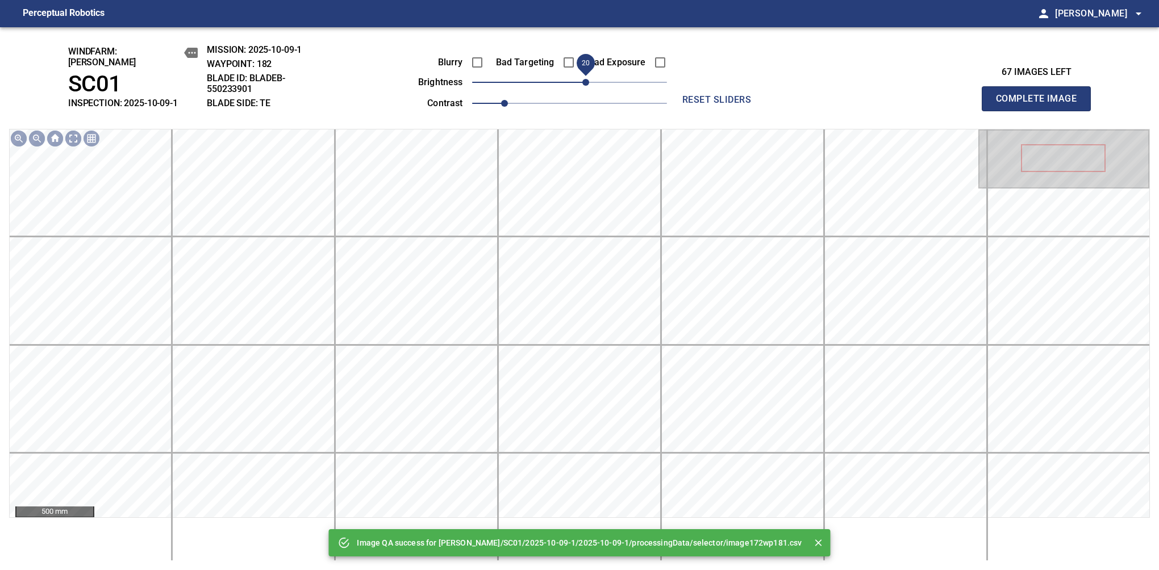
click at [589, 79] on span "20" at bounding box center [585, 82] width 7 height 7
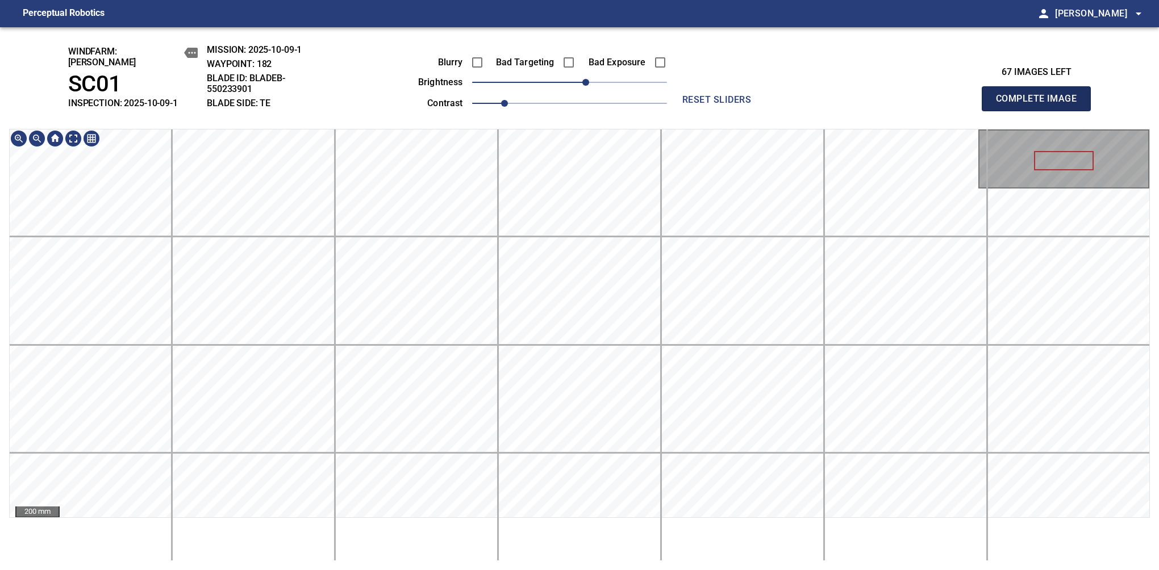
click at [1041, 105] on button "Complete Image" at bounding box center [1036, 98] width 109 height 25
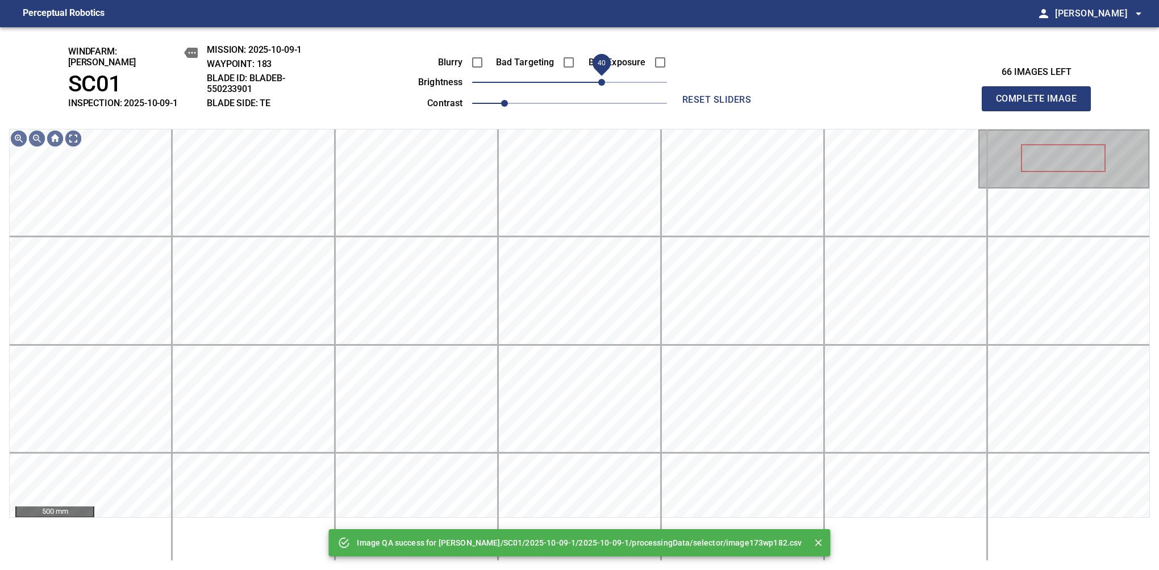
drag, startPoint x: 571, startPoint y: 77, endPoint x: 601, endPoint y: 72, distance: 30.1
click at [601, 79] on span "40" at bounding box center [601, 82] width 7 height 7
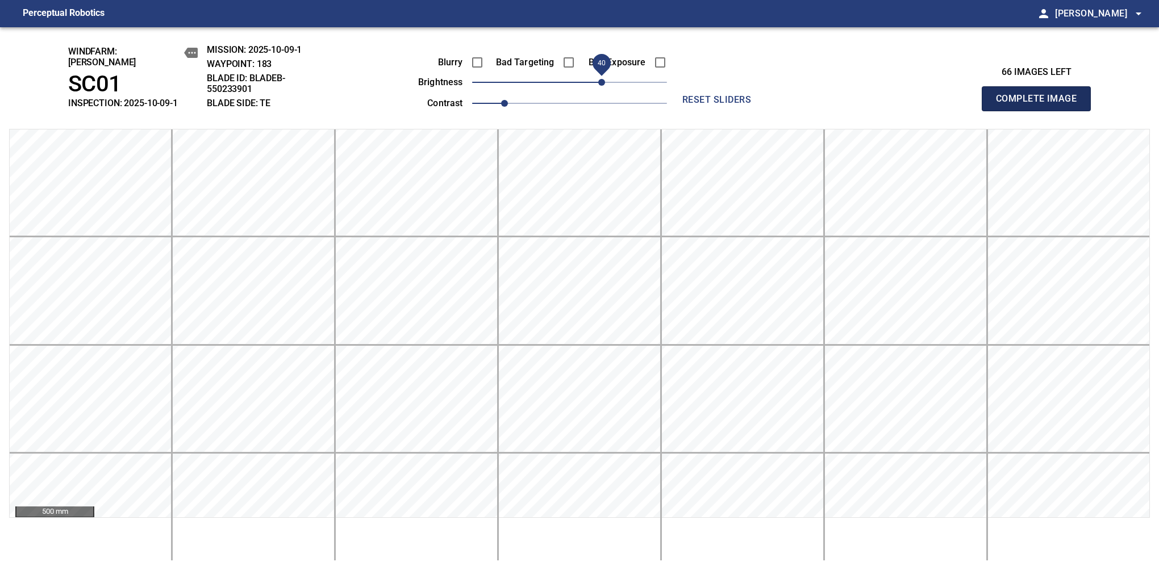
click at [1041, 105] on button "Complete Image" at bounding box center [1036, 98] width 109 height 25
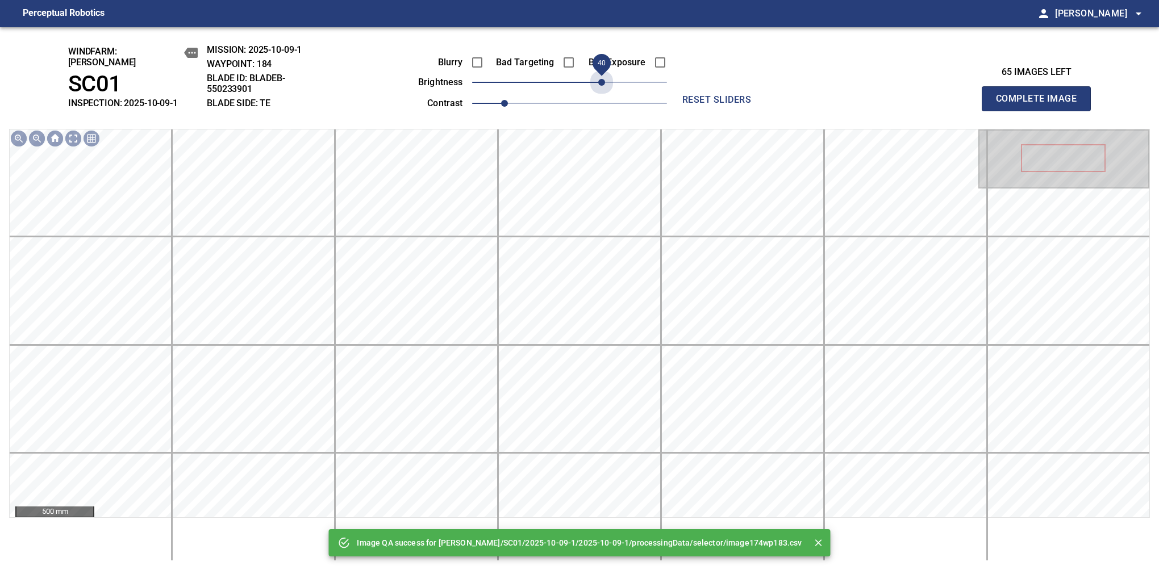
click at [601, 74] on span "40" at bounding box center [569, 82] width 195 height 16
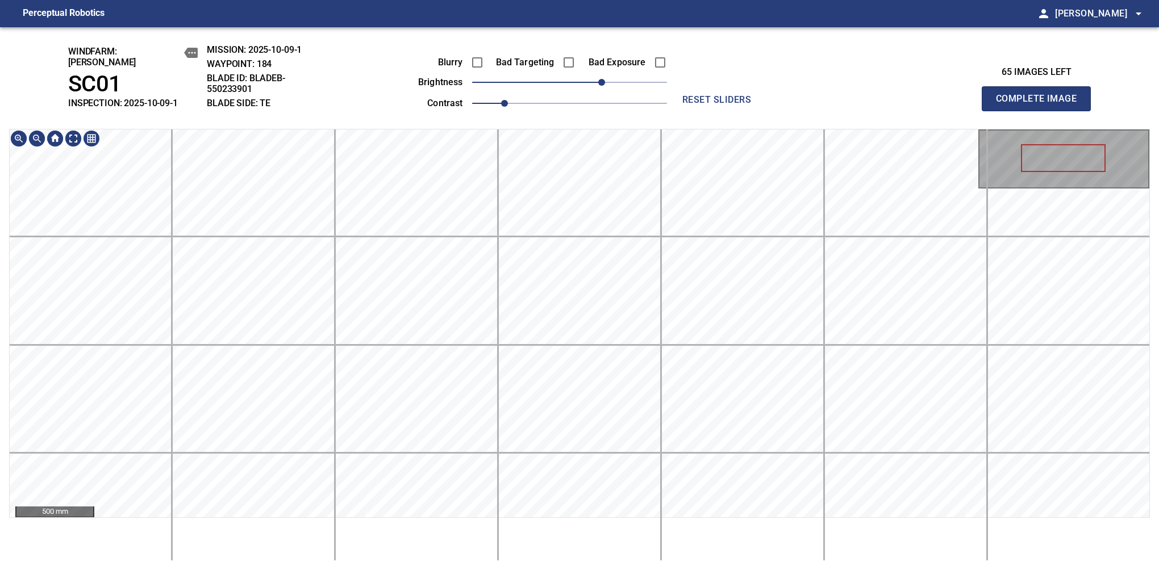
click at [579, 6] on main "Perceptual Robotics person Alex Semenov arrow_drop_down windfarm: Cerreto SC01 …" at bounding box center [579, 285] width 1159 height 570
click at [1041, 105] on button "Complete Image" at bounding box center [1036, 98] width 109 height 25
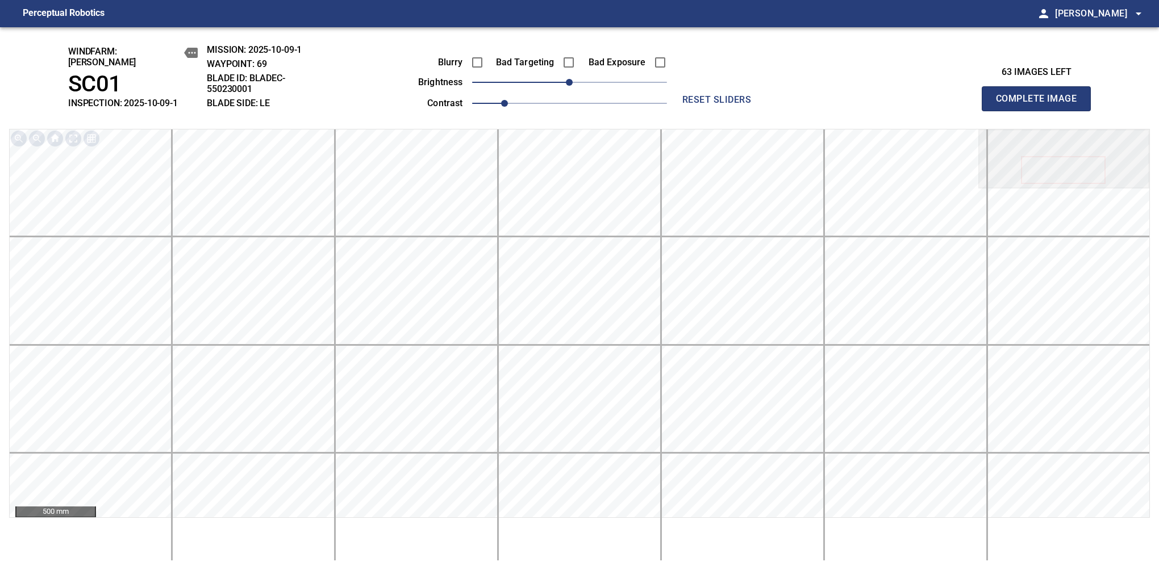
click at [1041, 105] on button "Complete Image" at bounding box center [1036, 98] width 109 height 25
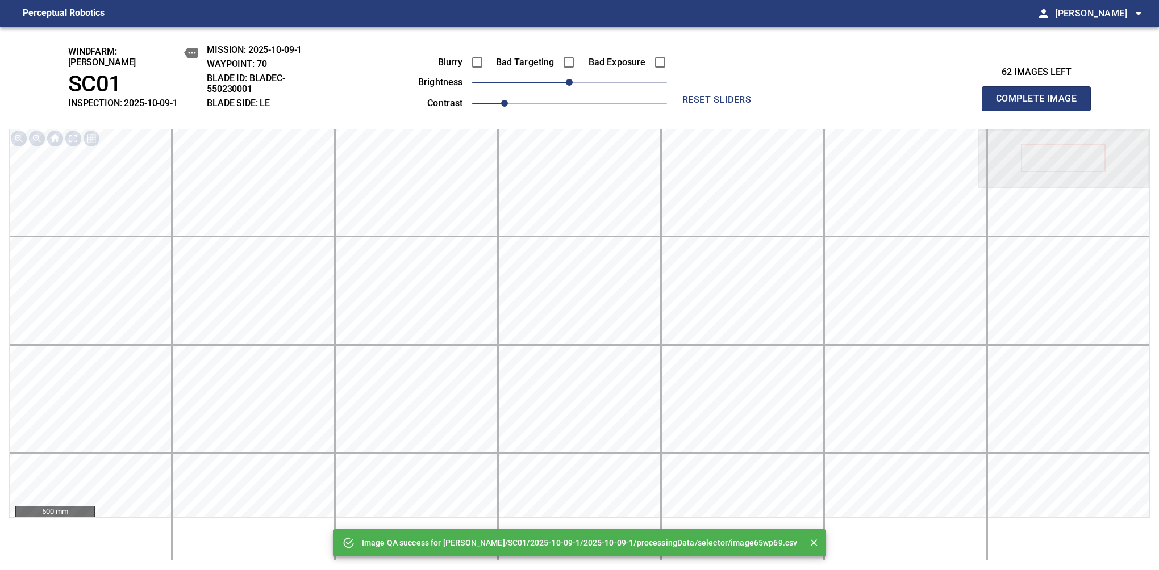
click at [1041, 105] on button "Complete Image" at bounding box center [1036, 98] width 109 height 25
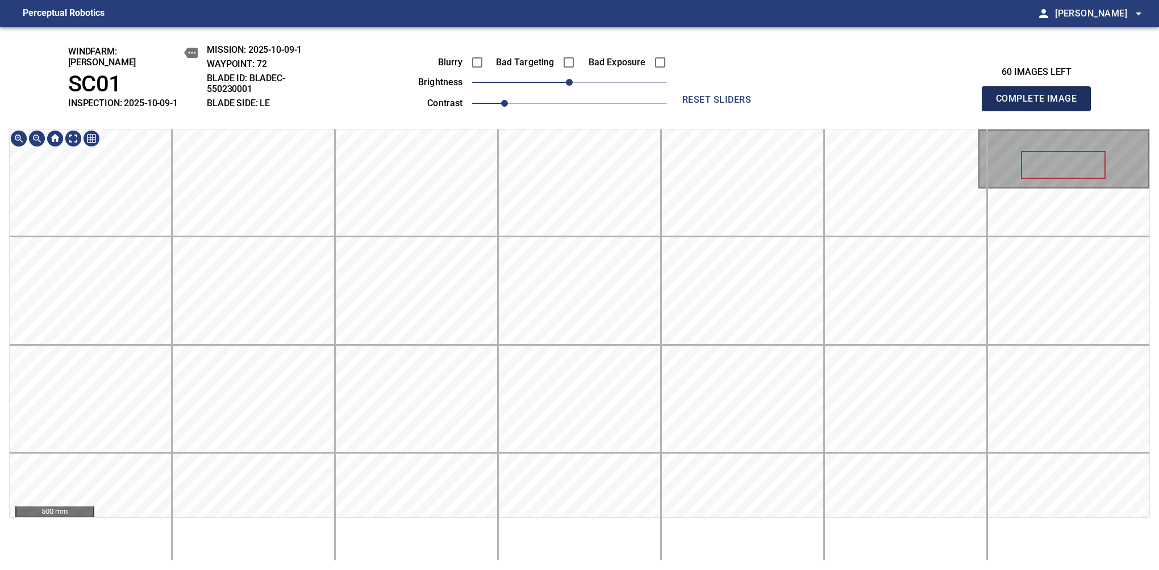
click at [1041, 105] on button "Complete Image" at bounding box center [1036, 98] width 109 height 25
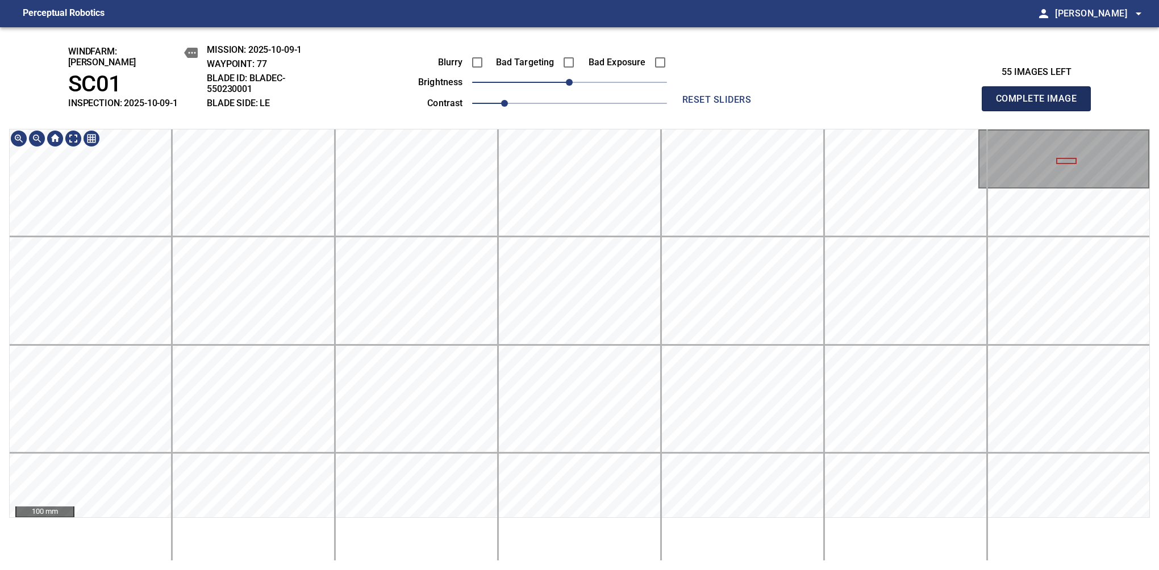
click at [1041, 105] on button "Complete Image" at bounding box center [1036, 98] width 109 height 25
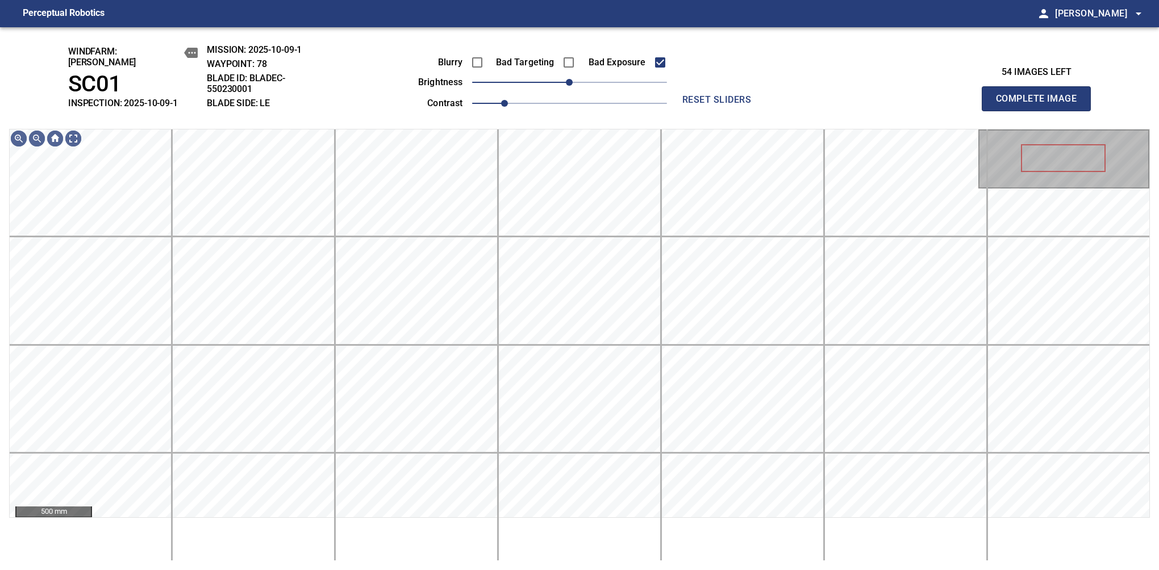
click at [1041, 105] on button "Complete Image" at bounding box center [1036, 98] width 109 height 25
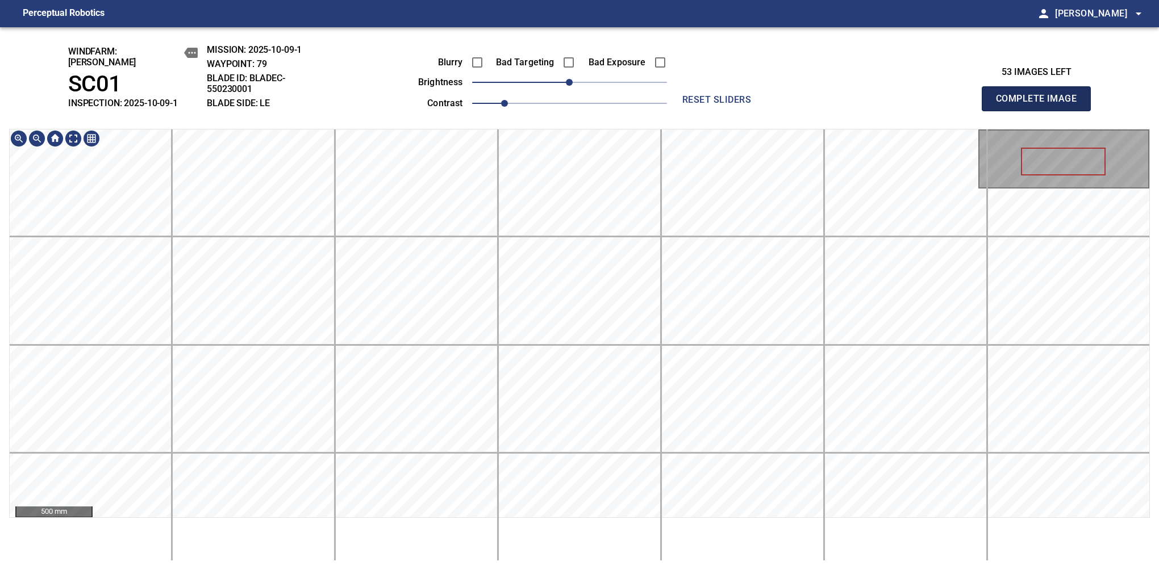
click at [1041, 105] on button "Complete Image" at bounding box center [1036, 98] width 109 height 25
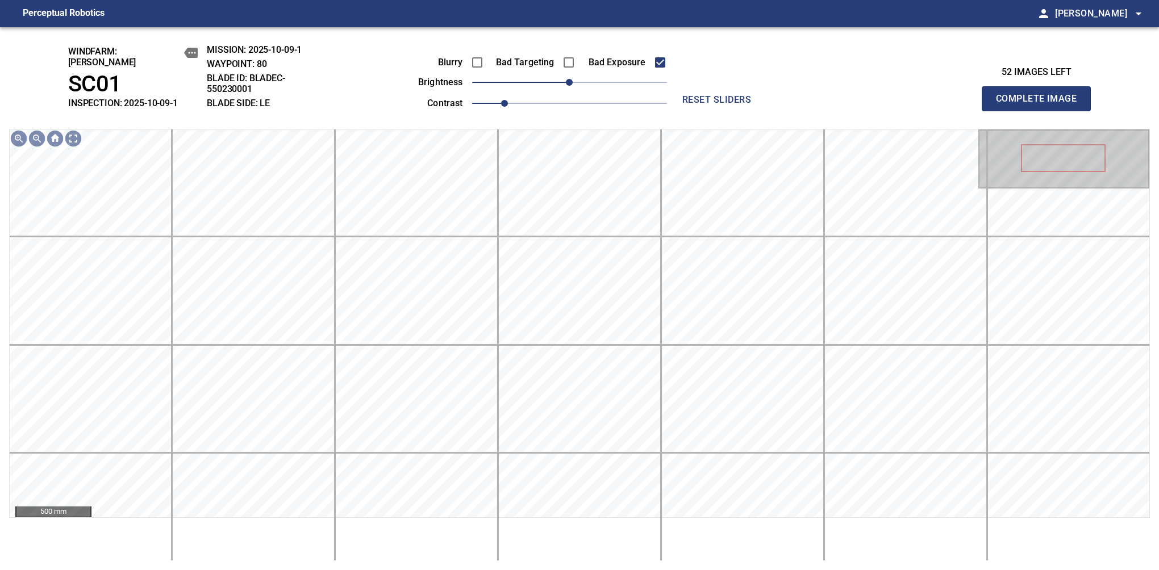
click at [1041, 105] on button "Complete Image" at bounding box center [1036, 98] width 109 height 25
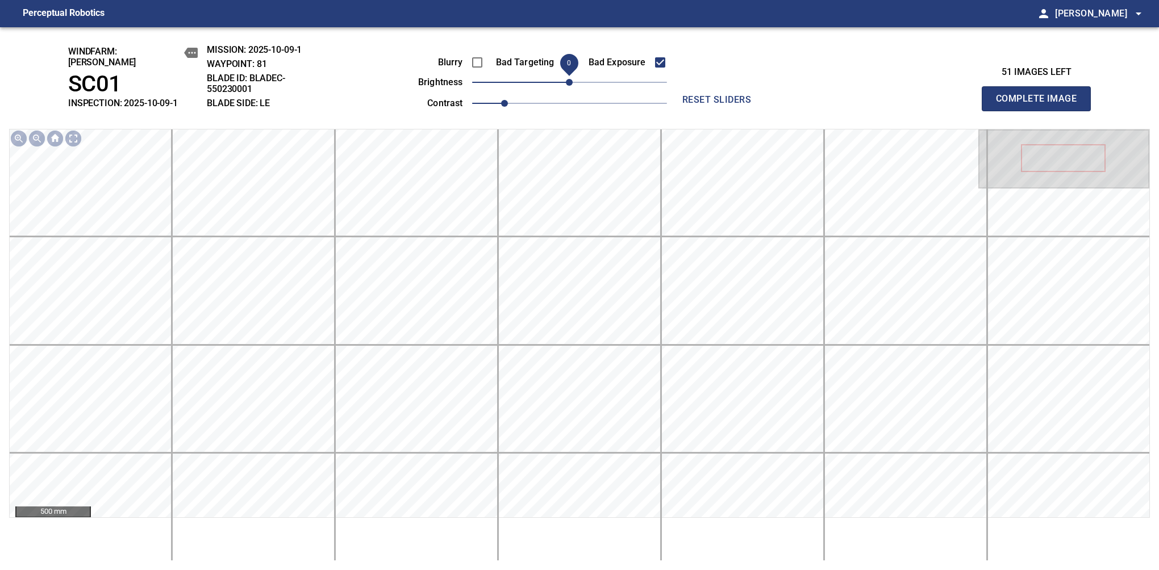
click at [566, 79] on span "0" at bounding box center [569, 82] width 7 height 7
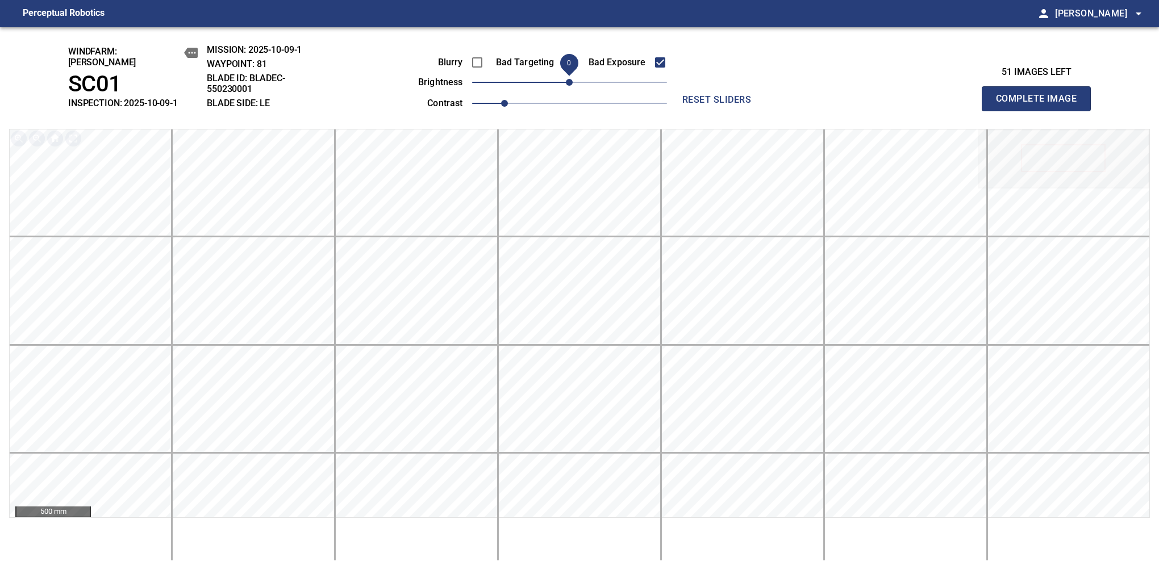
click at [566, 79] on span "0" at bounding box center [569, 82] width 7 height 7
click at [1041, 105] on button "Complete Image" at bounding box center [1036, 98] width 109 height 25
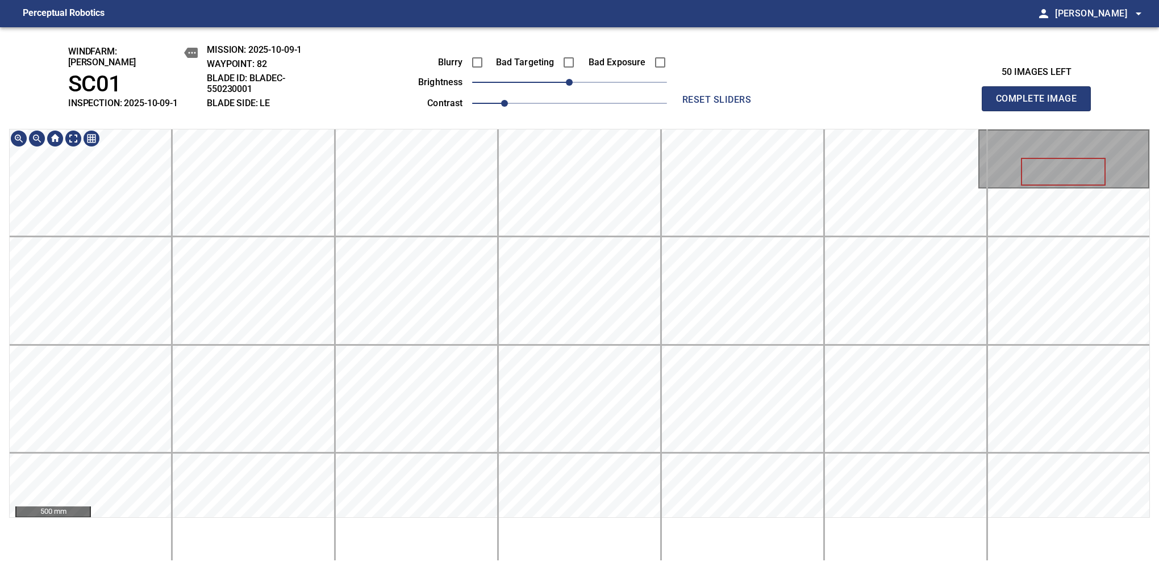
click at [1041, 105] on button "Complete Image" at bounding box center [1036, 98] width 109 height 25
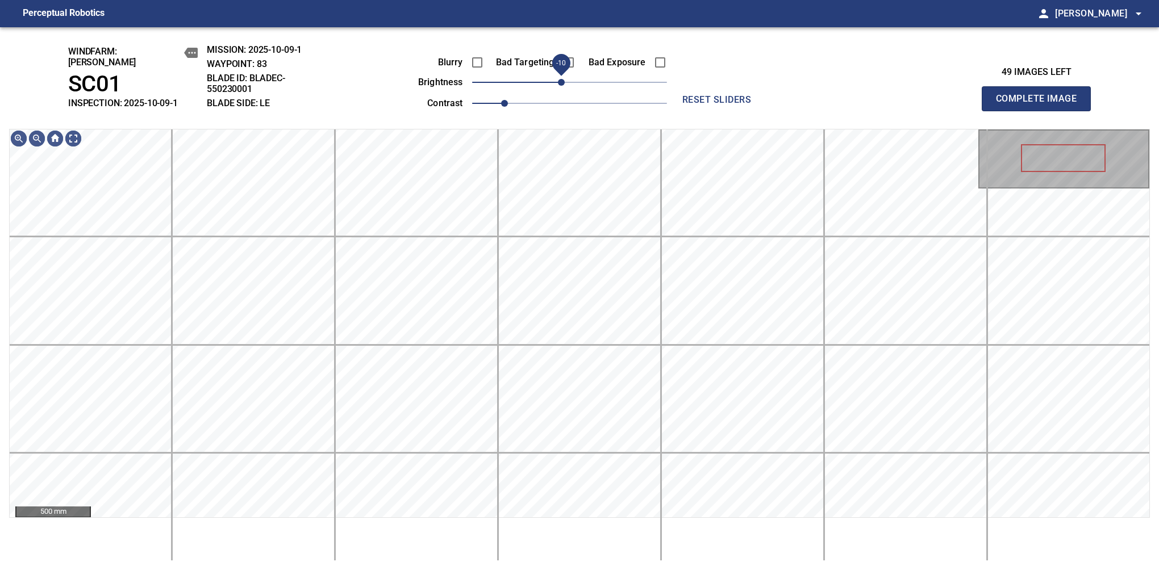
click at [564, 79] on span "-10" at bounding box center [561, 82] width 7 height 7
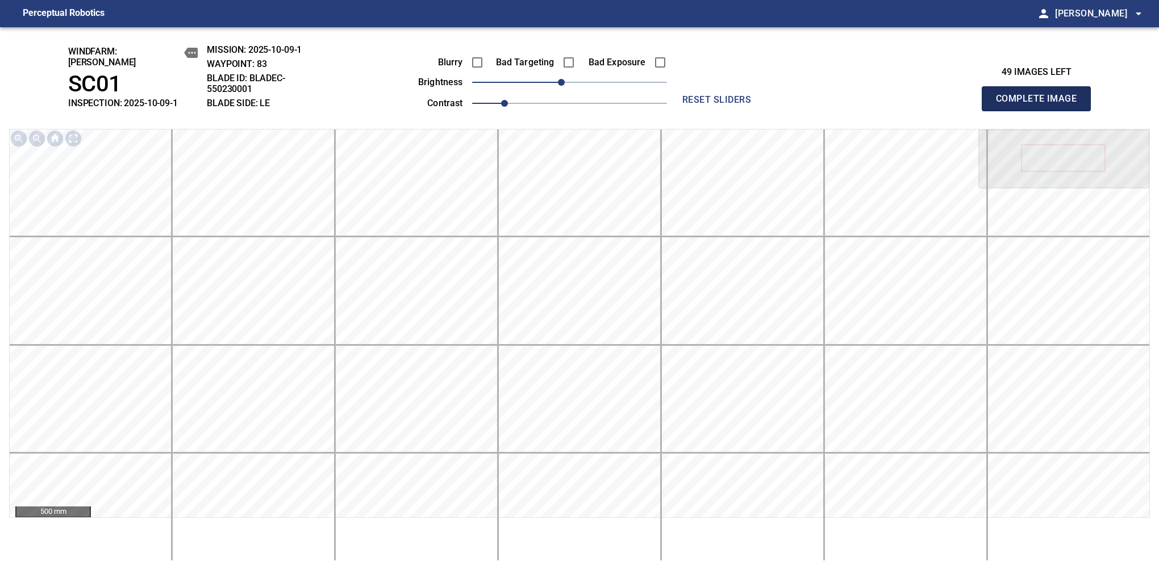
click at [1041, 105] on button "Complete Image" at bounding box center [1036, 98] width 109 height 25
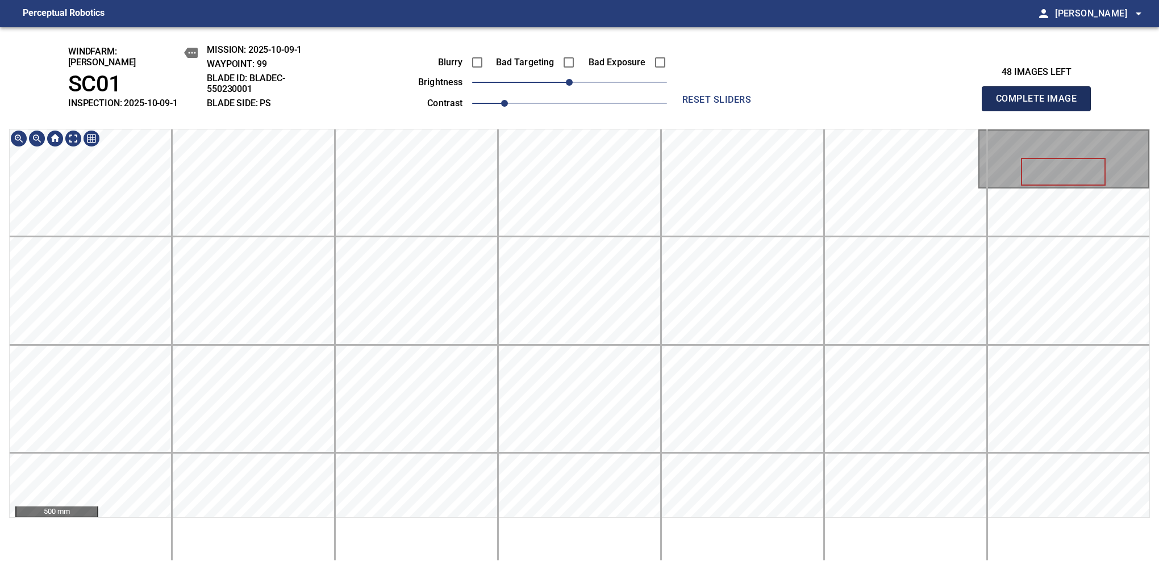
click at [1041, 105] on button "Complete Image" at bounding box center [1036, 98] width 109 height 25
click at [608, 76] on div "windfarm: Cerreto SC01 INSPECTION: 2025-10-09-1 MISSION: 2025-10-09-1 WAYPOINT:…" at bounding box center [579, 298] width 1159 height 543
click at [1041, 105] on button "Complete Image" at bounding box center [1036, 98] width 109 height 25
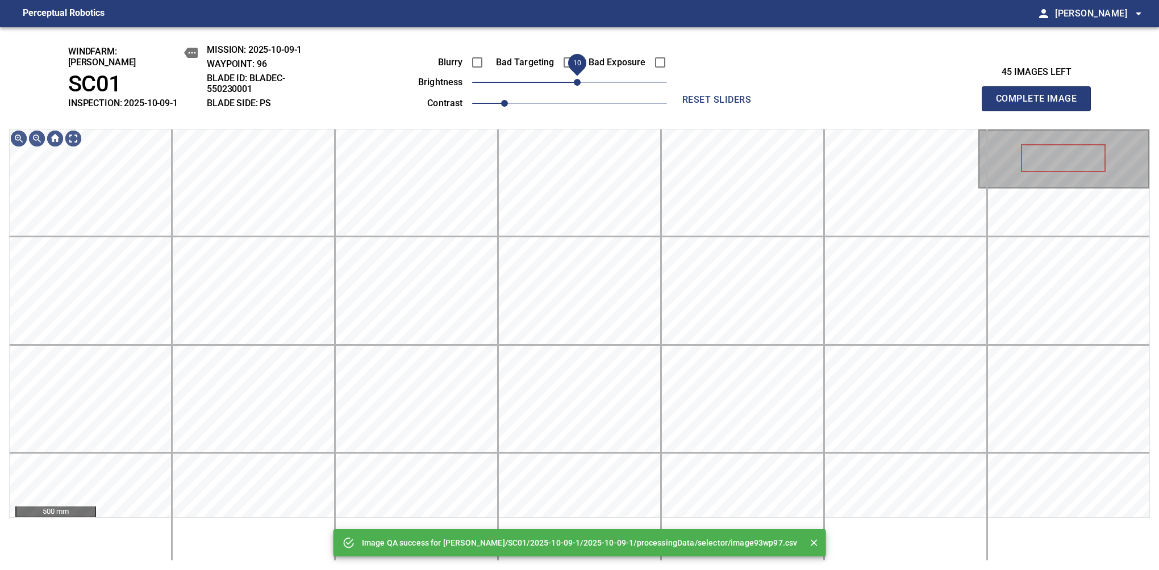
click at [577, 79] on span "10" at bounding box center [577, 82] width 7 height 7
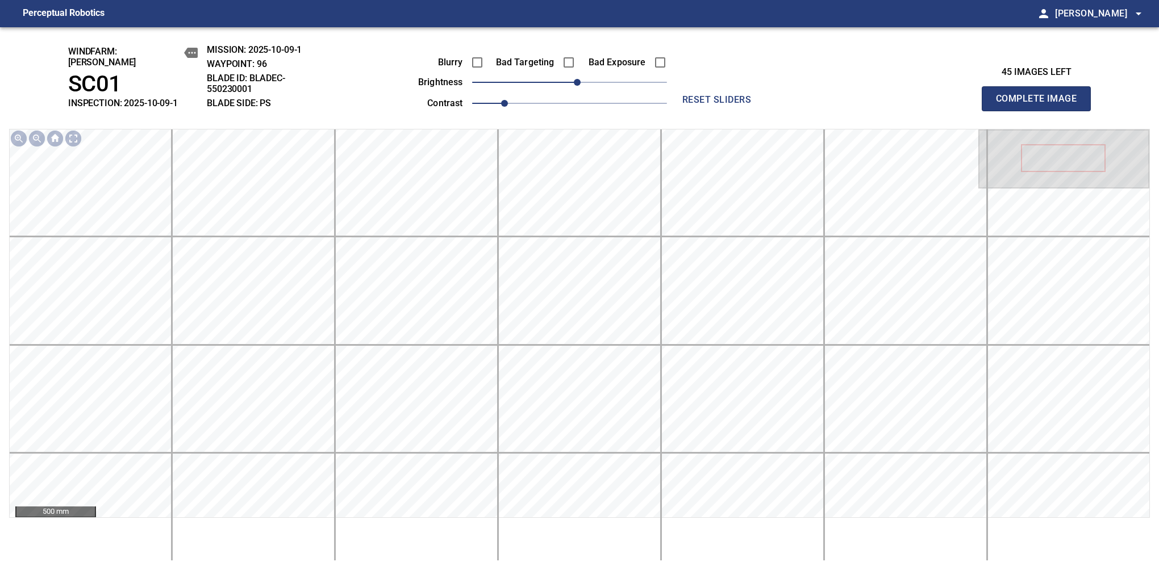
click at [1041, 105] on button "Complete Image" at bounding box center [1036, 98] width 109 height 25
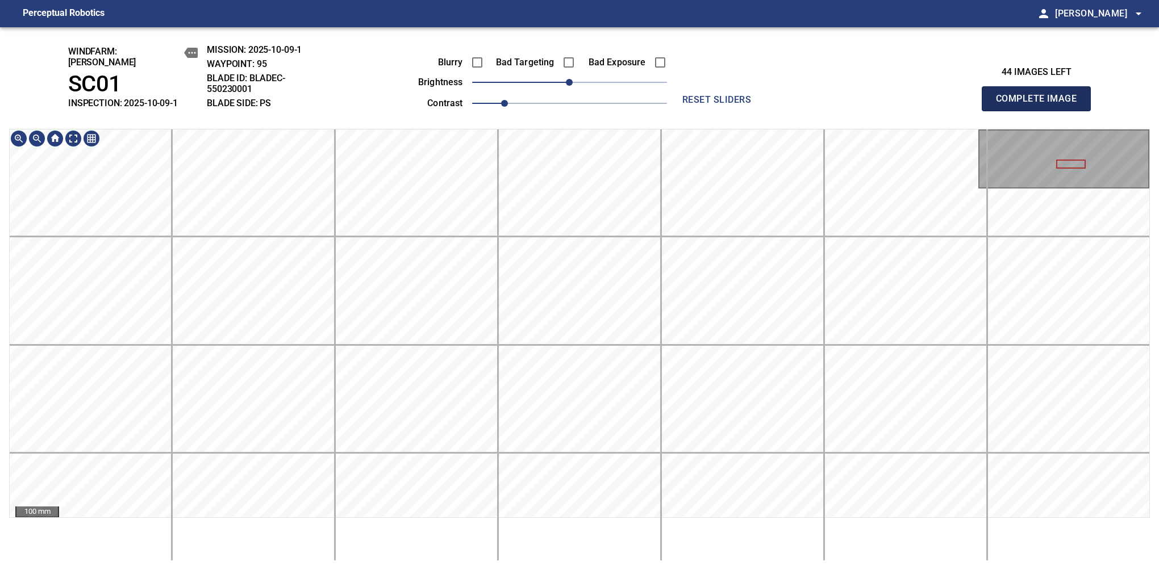
click at [1041, 105] on button "Complete Image" at bounding box center [1036, 98] width 109 height 25
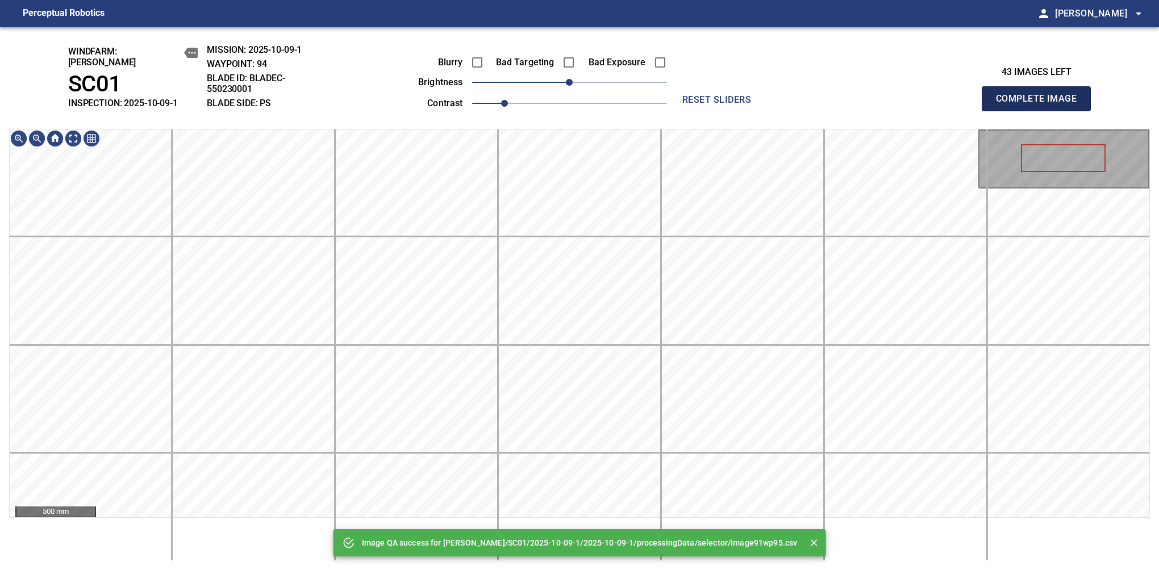
click at [1041, 105] on button "Complete Image" at bounding box center [1036, 98] width 109 height 25
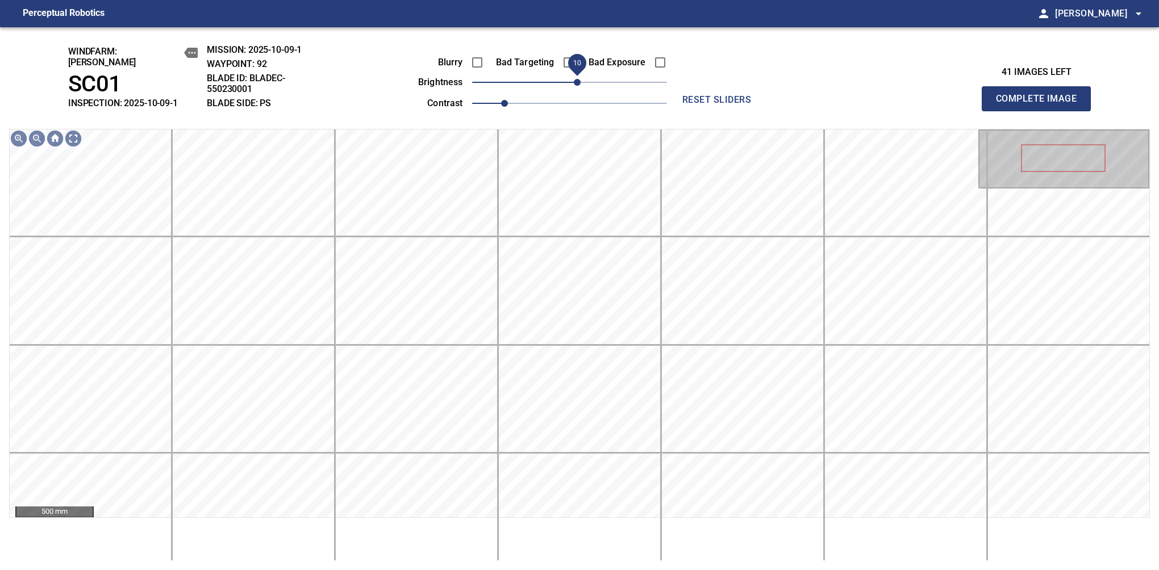
click at [577, 79] on span "10" at bounding box center [577, 82] width 7 height 7
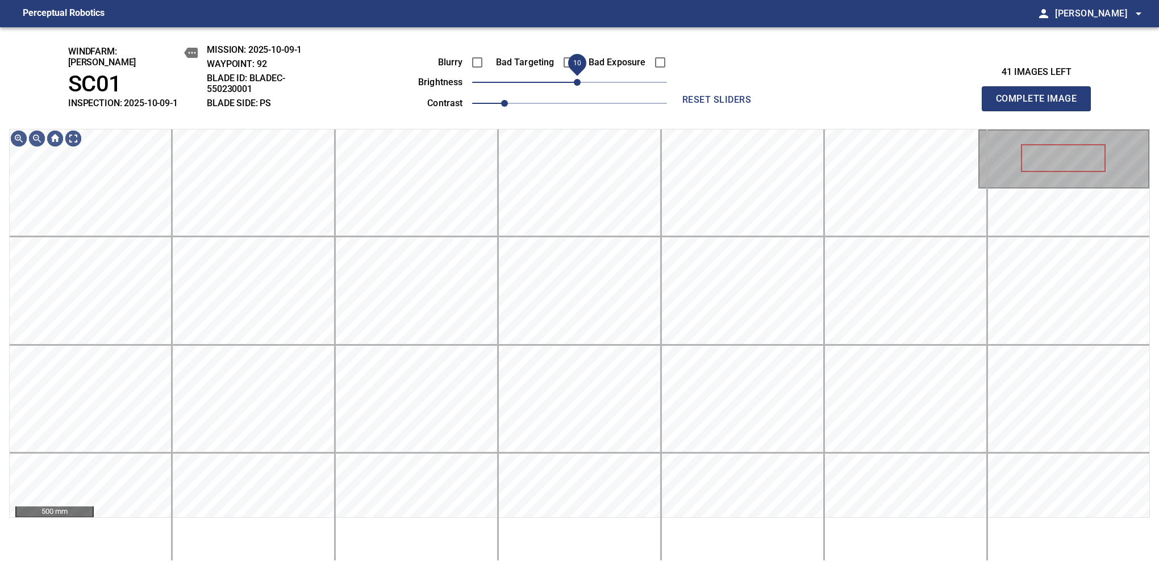
click at [574, 79] on span "10" at bounding box center [577, 82] width 7 height 7
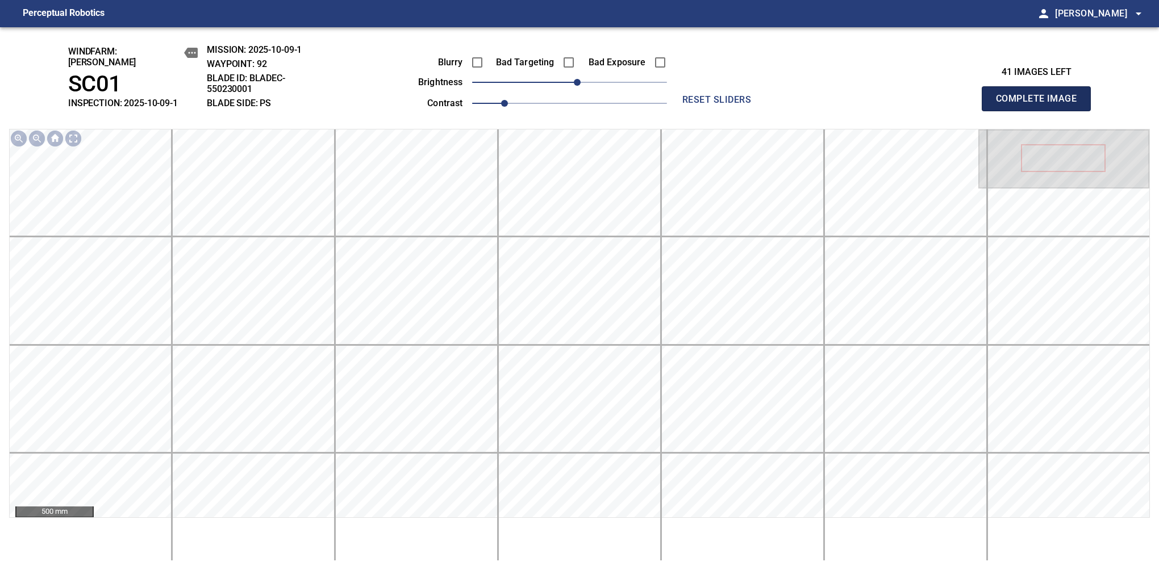
click at [1041, 105] on button "Complete Image" at bounding box center [1036, 98] width 109 height 25
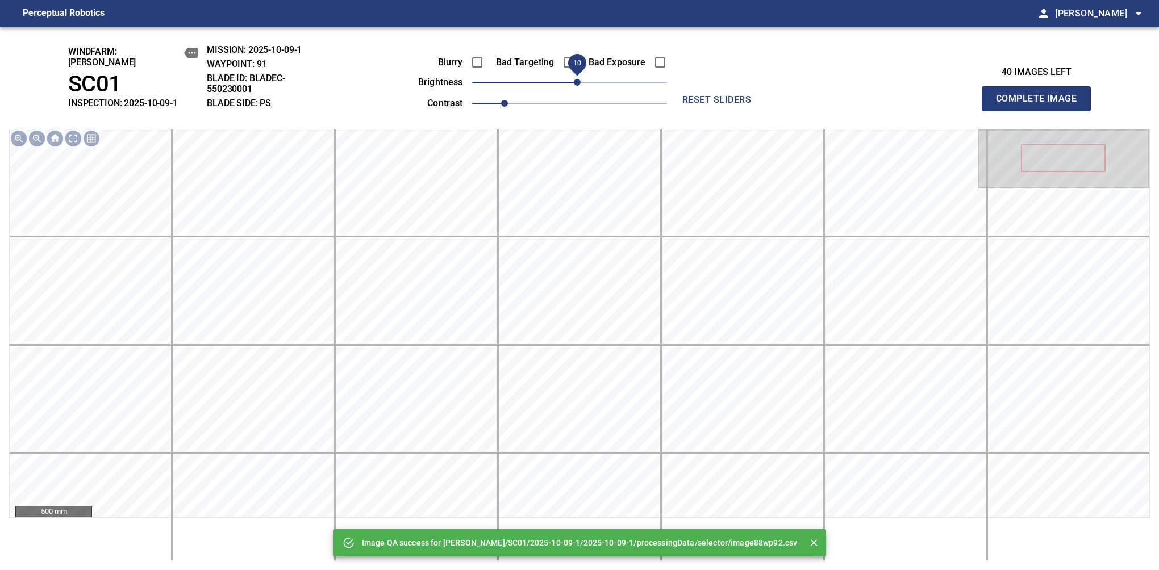
drag, startPoint x: 567, startPoint y: 80, endPoint x: 574, endPoint y: 80, distance: 8.0
click at [574, 80] on span "10" at bounding box center [577, 82] width 7 height 7
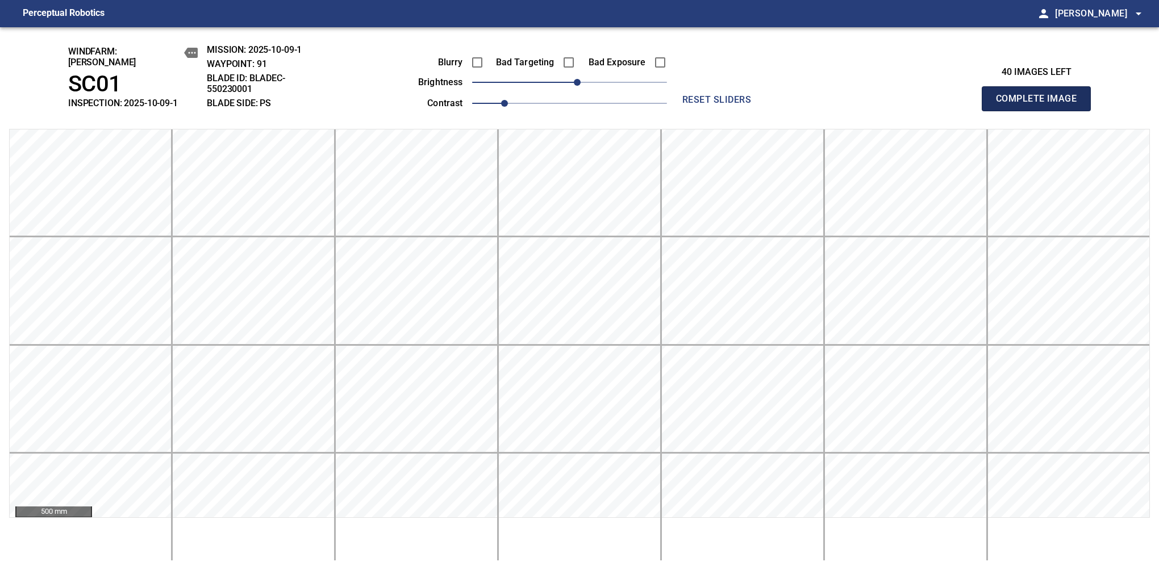
click at [1041, 105] on button "Complete Image" at bounding box center [1036, 98] width 109 height 25
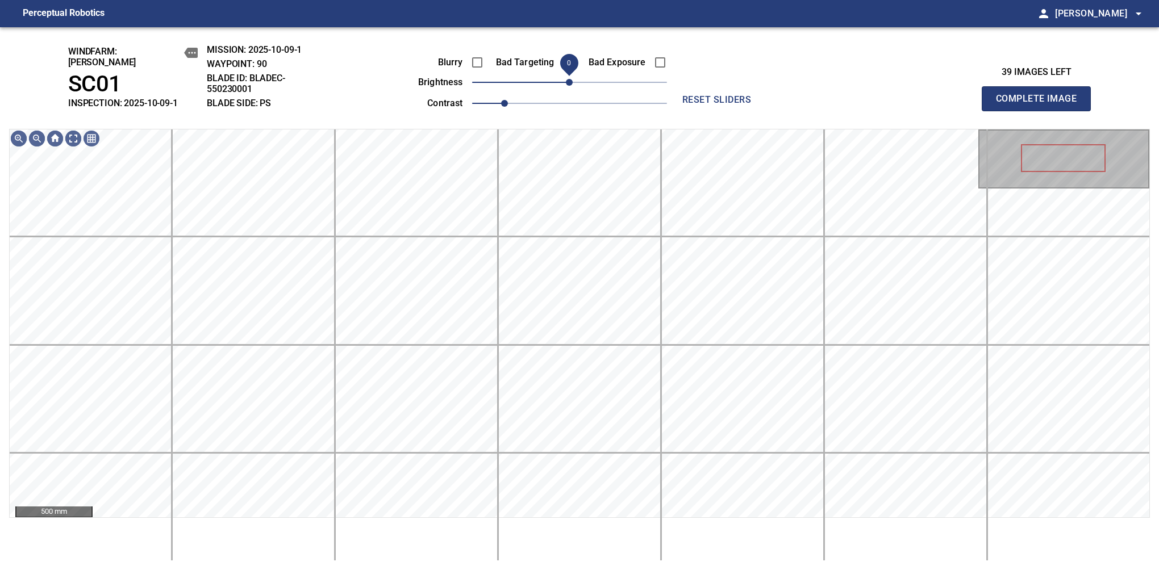
drag, startPoint x: 573, startPoint y: 80, endPoint x: 568, endPoint y: 86, distance: 7.7
click at [568, 86] on span "0" at bounding box center [569, 82] width 7 height 7
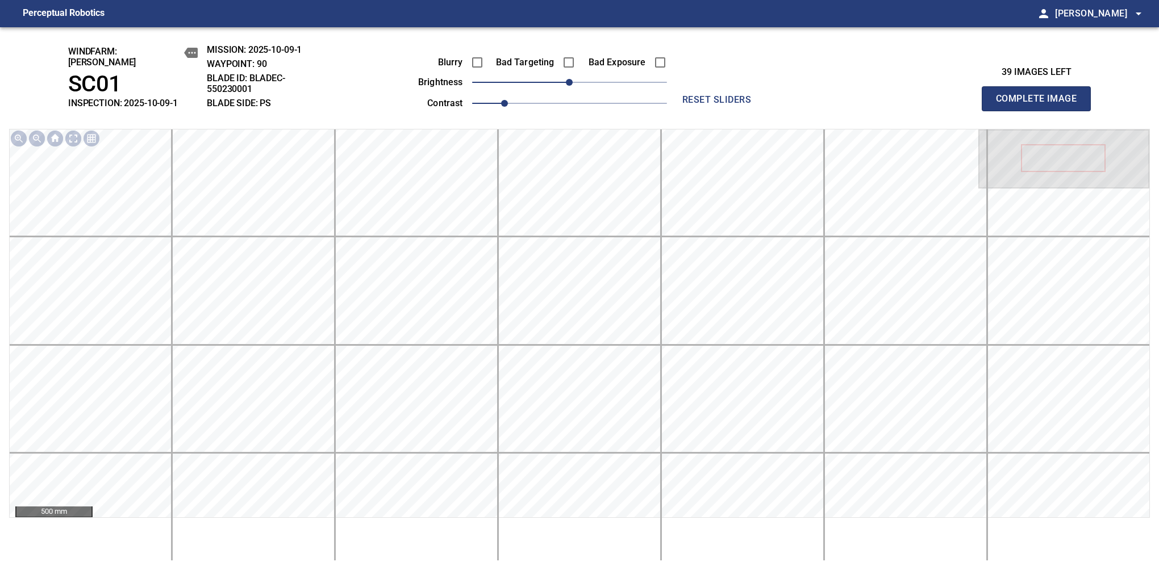
click at [1041, 105] on button "Complete Image" at bounding box center [1036, 98] width 109 height 25
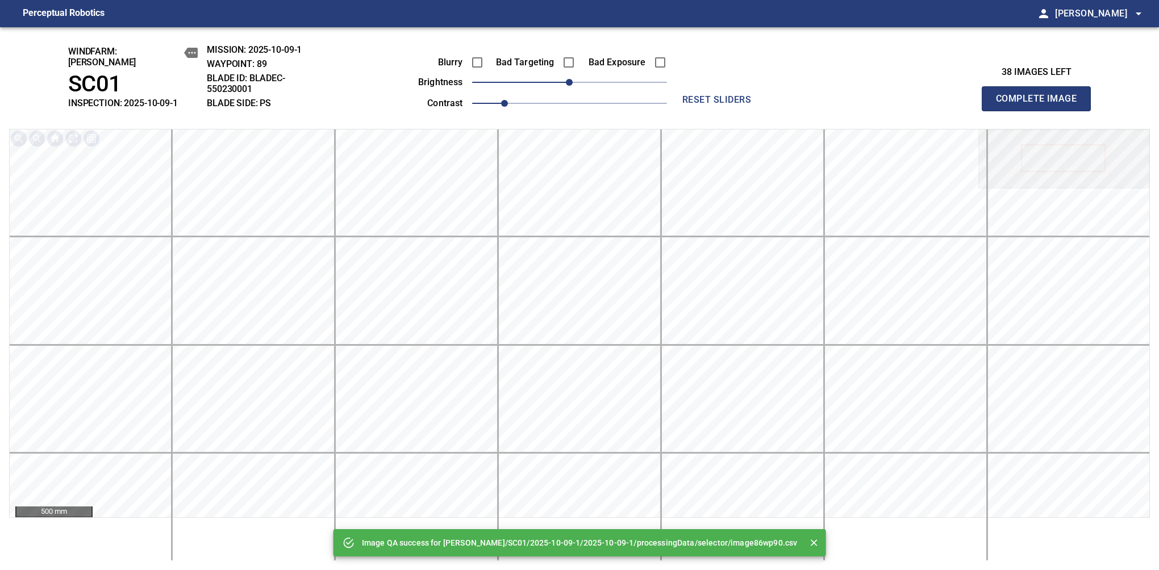
click at [1041, 105] on button "Complete Image" at bounding box center [1036, 98] width 109 height 25
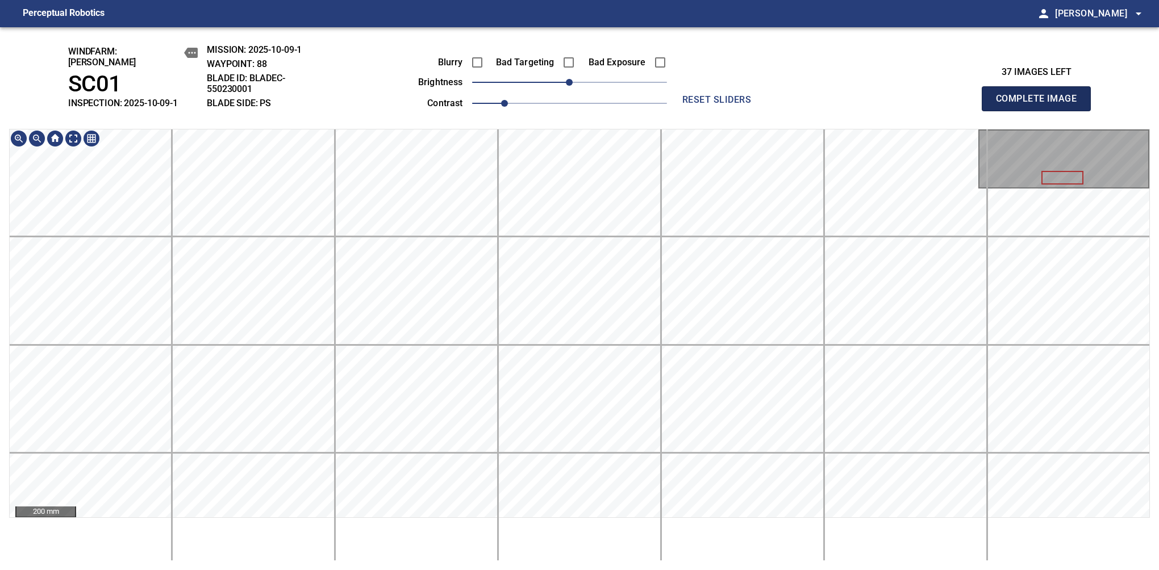
click at [1041, 105] on button "Complete Image" at bounding box center [1036, 98] width 109 height 25
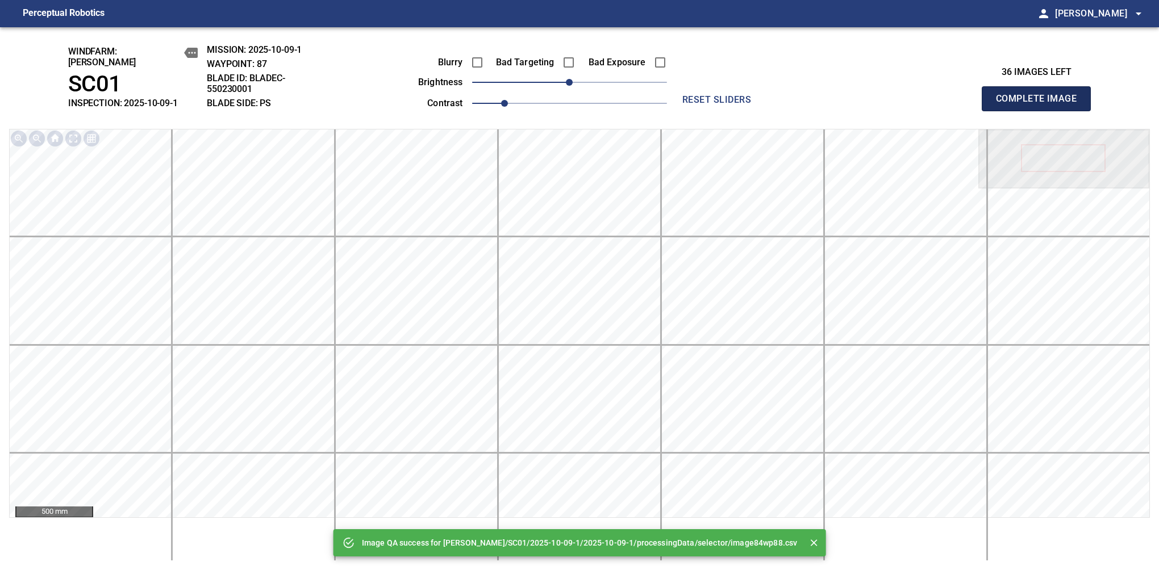
click at [1041, 105] on button "Complete Image" at bounding box center [1036, 98] width 109 height 25
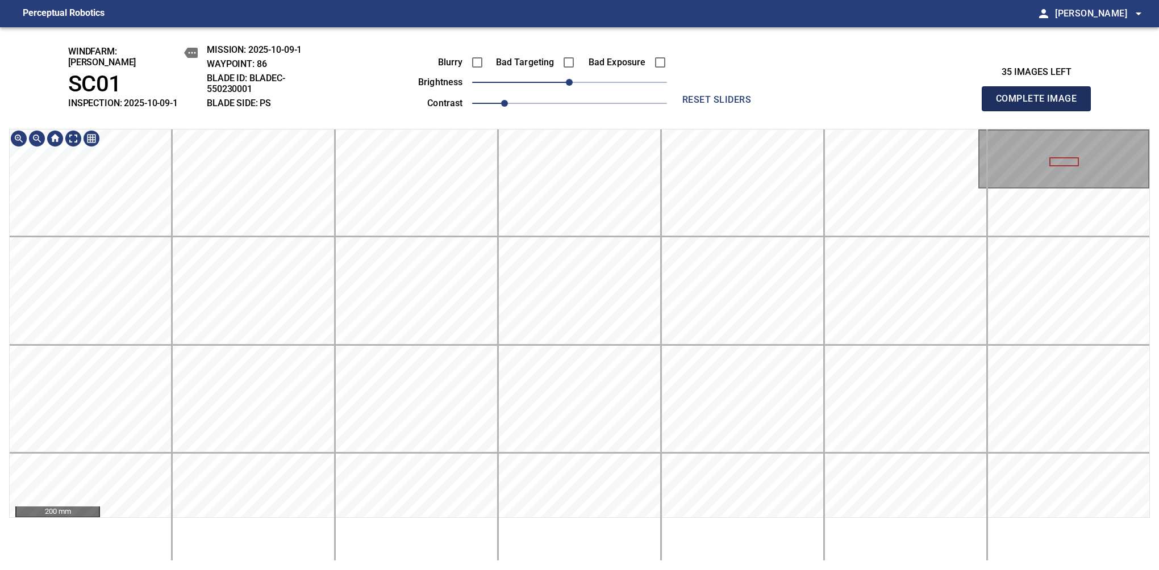
click at [1041, 105] on button "Complete Image" at bounding box center [1036, 98] width 109 height 25
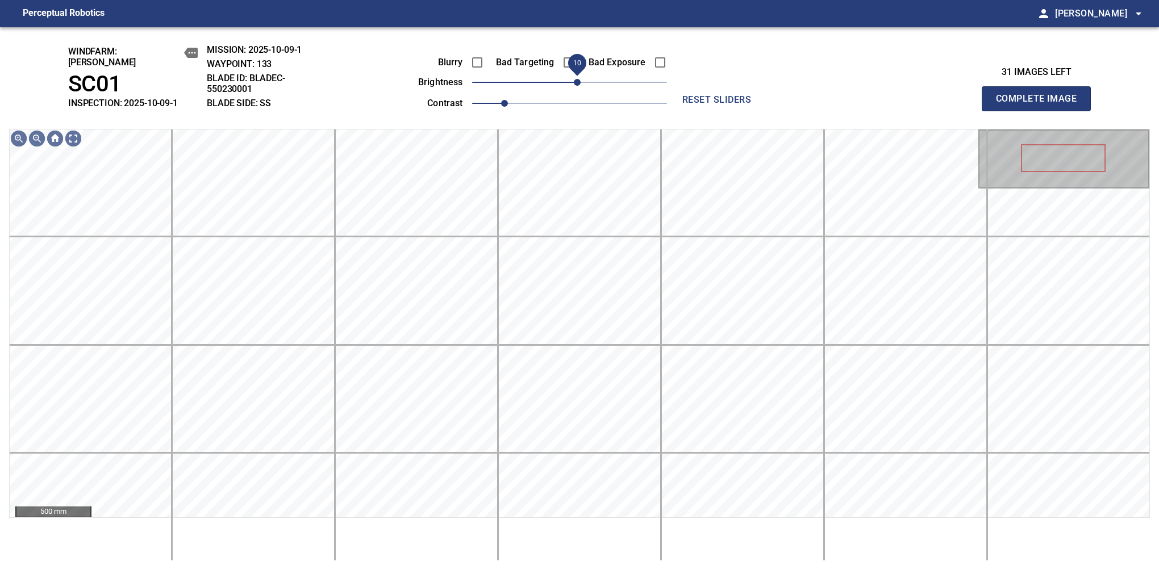
drag, startPoint x: 568, startPoint y: 80, endPoint x: 580, endPoint y: 80, distance: 11.9
click at [580, 80] on span "10" at bounding box center [577, 82] width 7 height 7
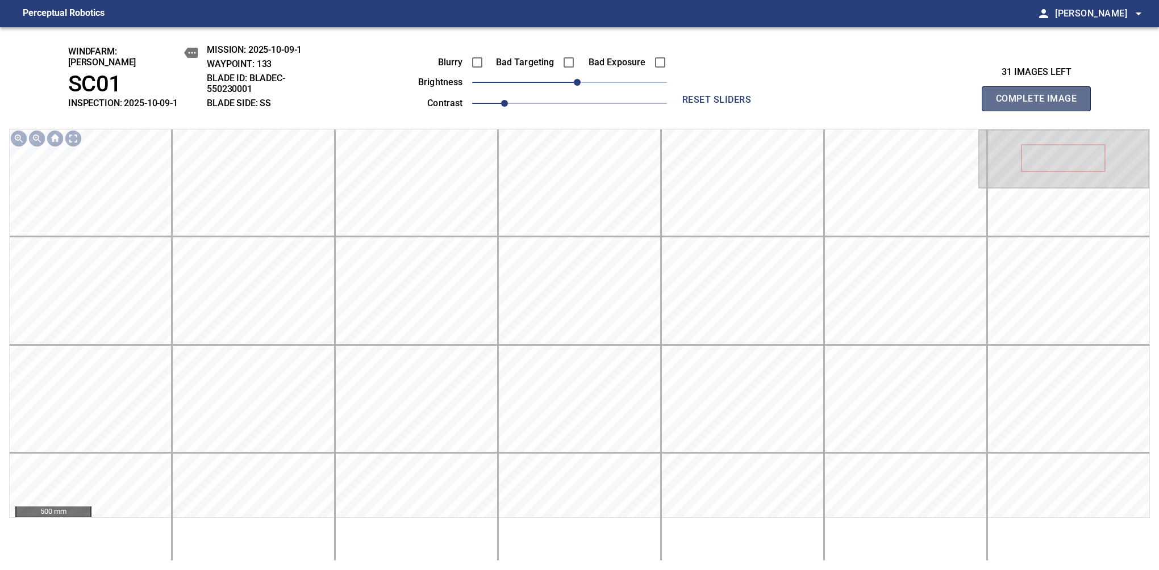
click at [1041, 105] on button "Complete Image" at bounding box center [1036, 98] width 109 height 25
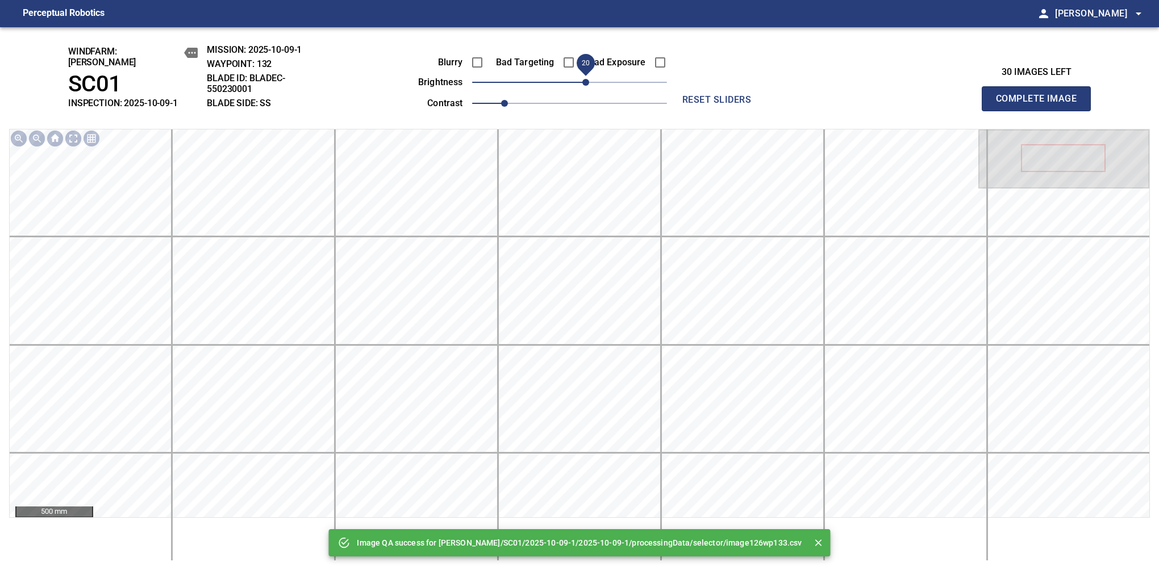
drag, startPoint x: 576, startPoint y: 80, endPoint x: 584, endPoint y: 77, distance: 8.3
click at [584, 79] on span "20" at bounding box center [585, 82] width 7 height 7
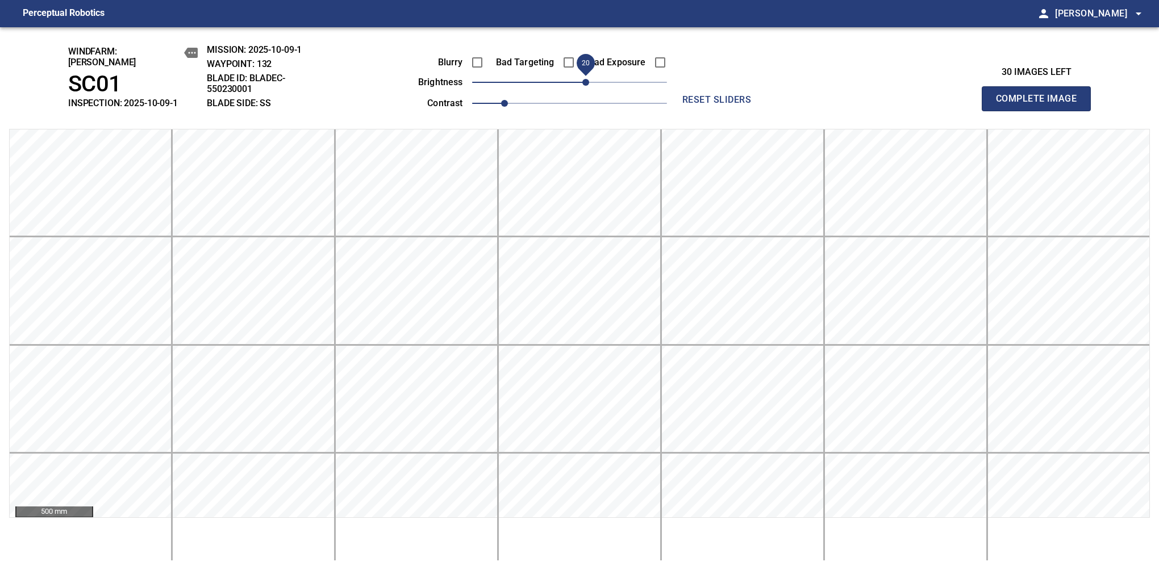
click at [1041, 105] on button "Complete Image" at bounding box center [1036, 98] width 109 height 25
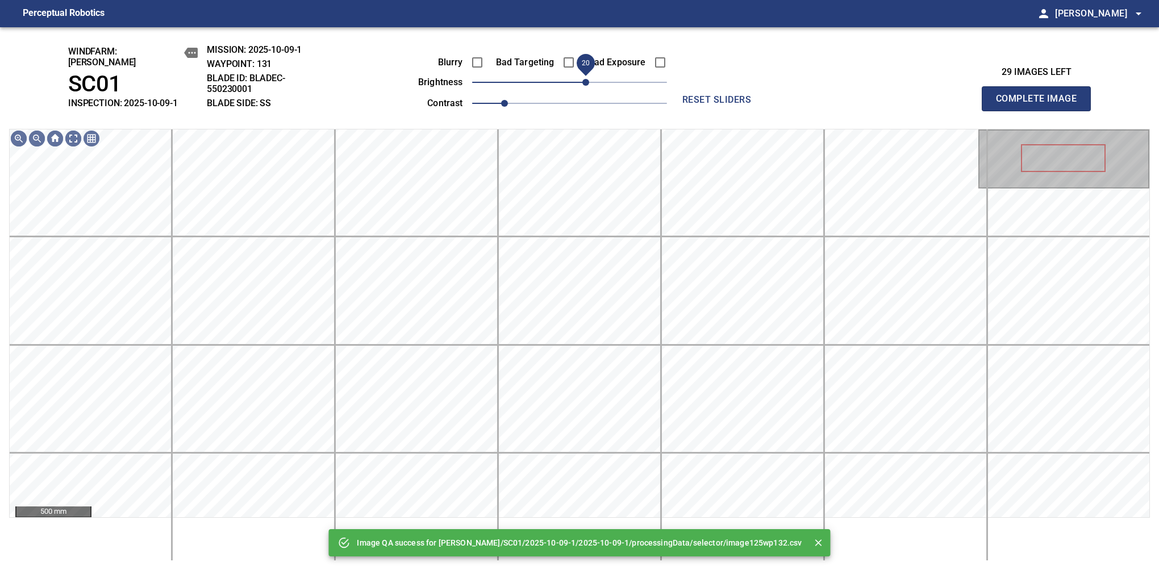
drag, startPoint x: 577, startPoint y: 74, endPoint x: 588, endPoint y: 74, distance: 10.2
click at [588, 79] on span "20" at bounding box center [585, 82] width 7 height 7
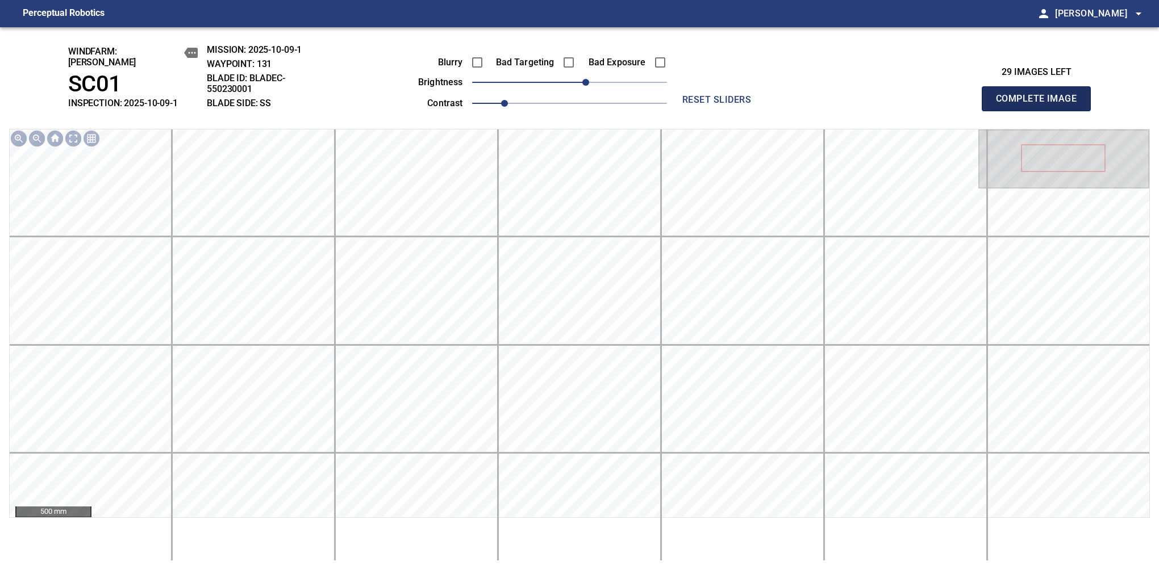
click at [1041, 105] on button "Complete Image" at bounding box center [1036, 98] width 109 height 25
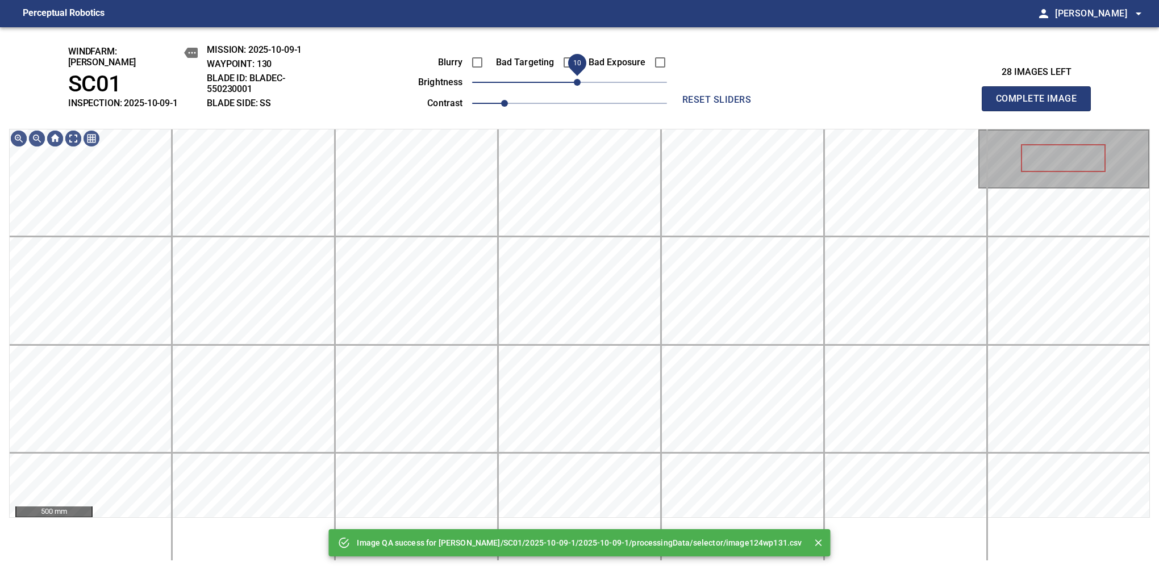
drag, startPoint x: 588, startPoint y: 74, endPoint x: 578, endPoint y: 80, distance: 11.2
click at [578, 80] on span "10" at bounding box center [569, 82] width 195 height 16
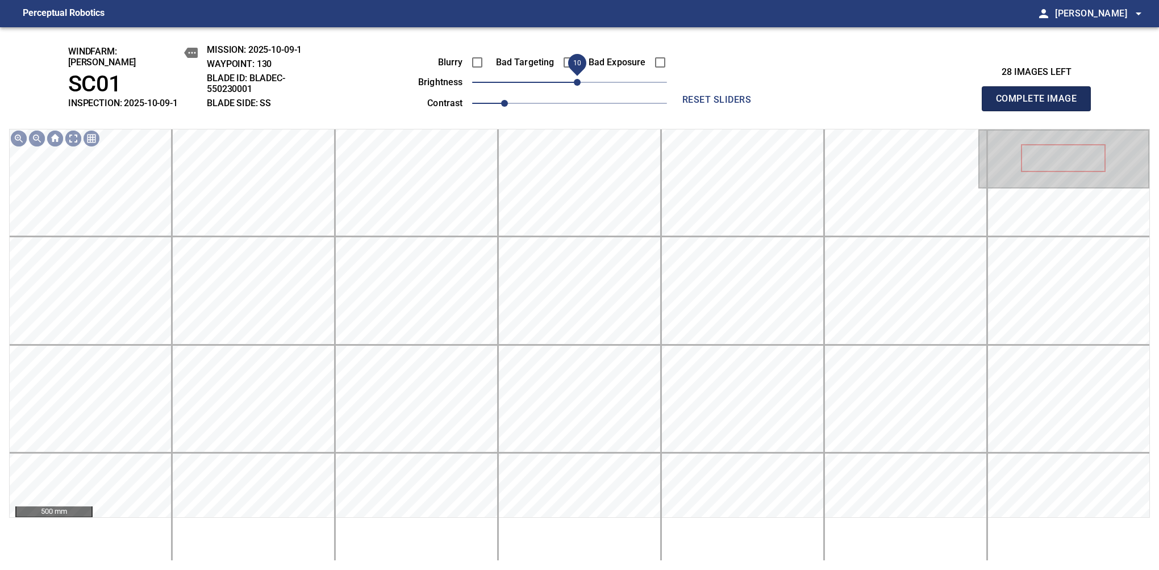
click at [1041, 105] on button "Complete Image" at bounding box center [1036, 98] width 109 height 25
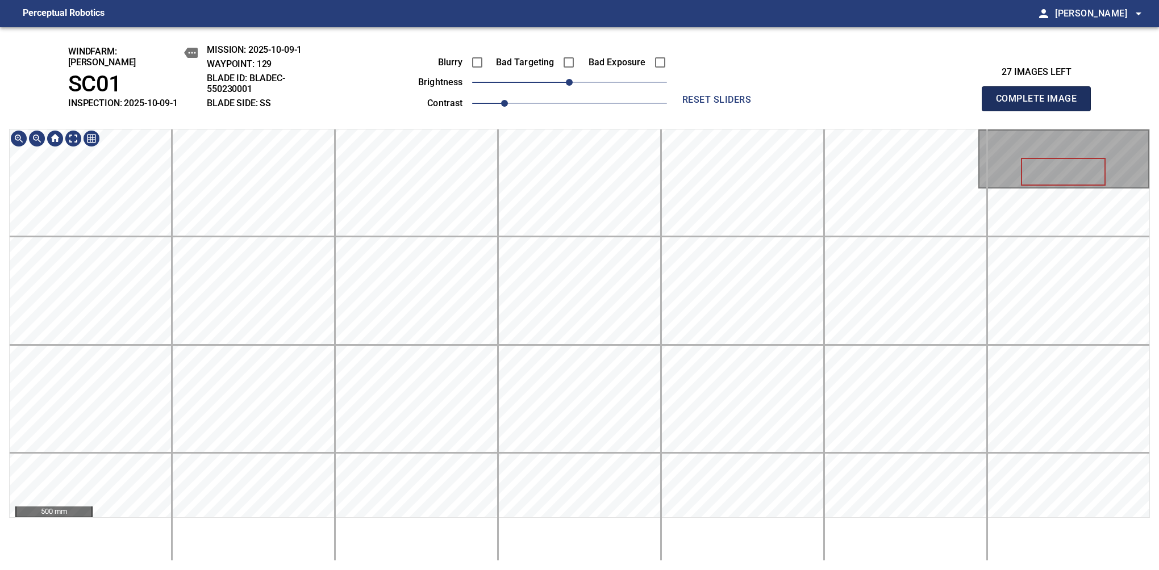
click at [1041, 105] on button "Complete Image" at bounding box center [1036, 98] width 109 height 25
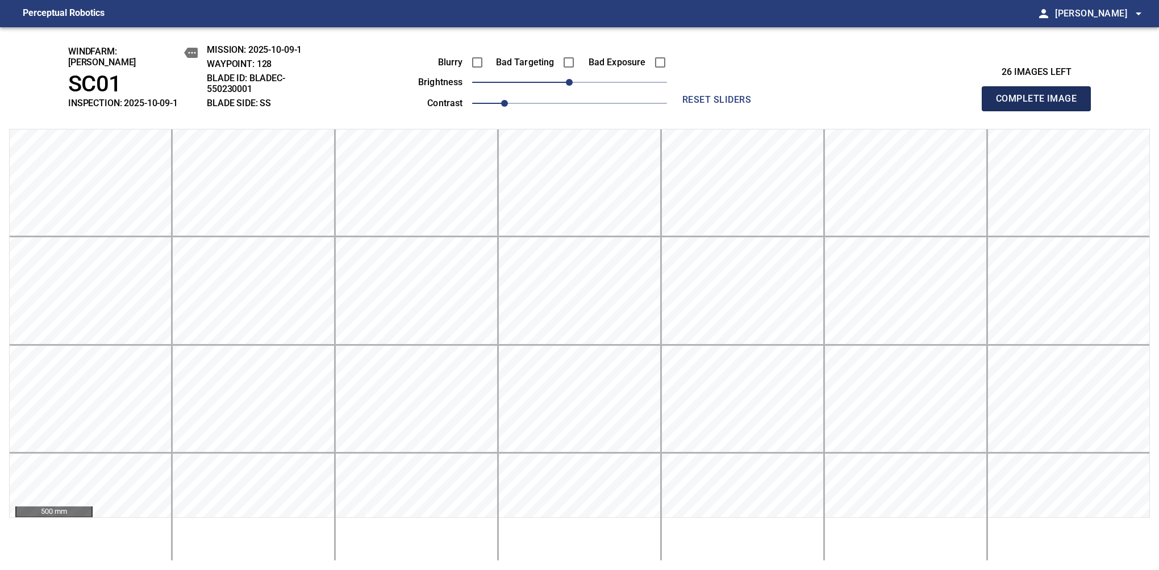
click at [1041, 105] on button "Complete Image" at bounding box center [1036, 98] width 109 height 25
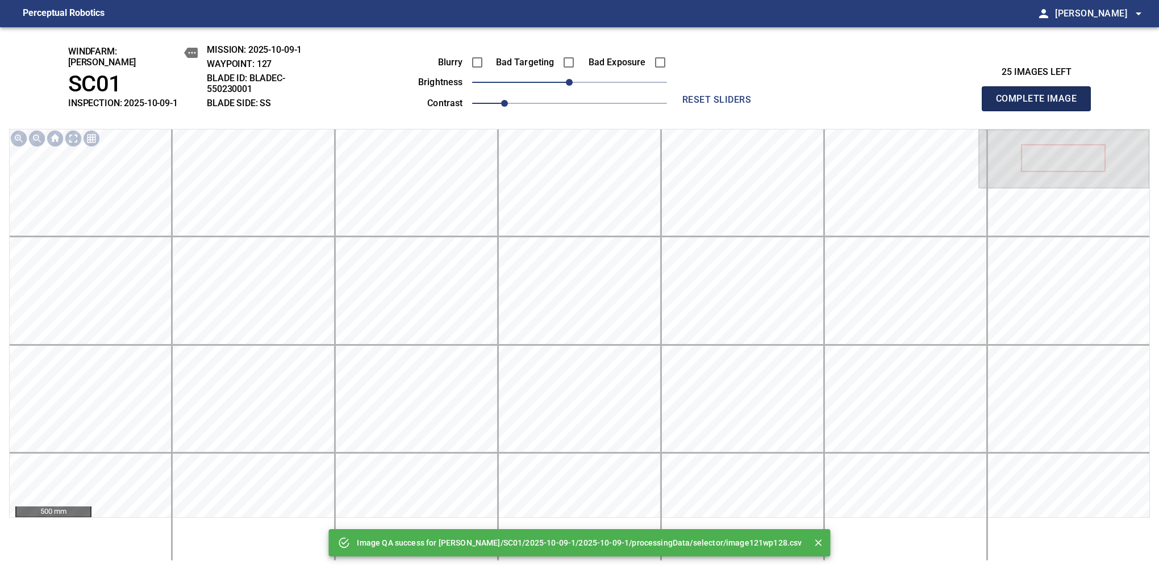
click at [1041, 105] on button "Complete Image" at bounding box center [1036, 98] width 109 height 25
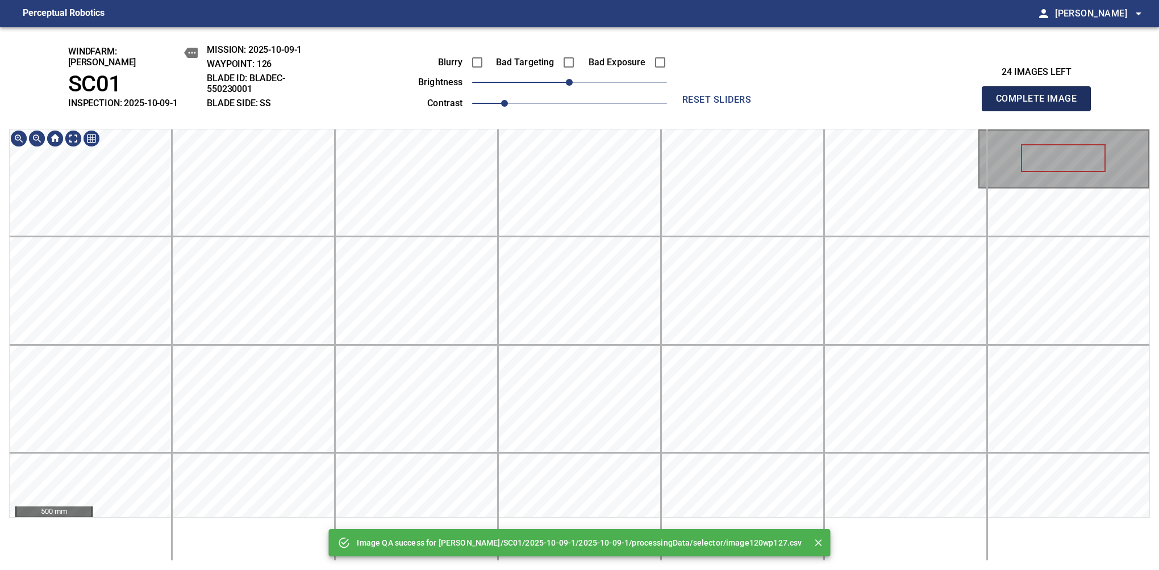
click at [1041, 105] on button "Complete Image" at bounding box center [1036, 98] width 109 height 25
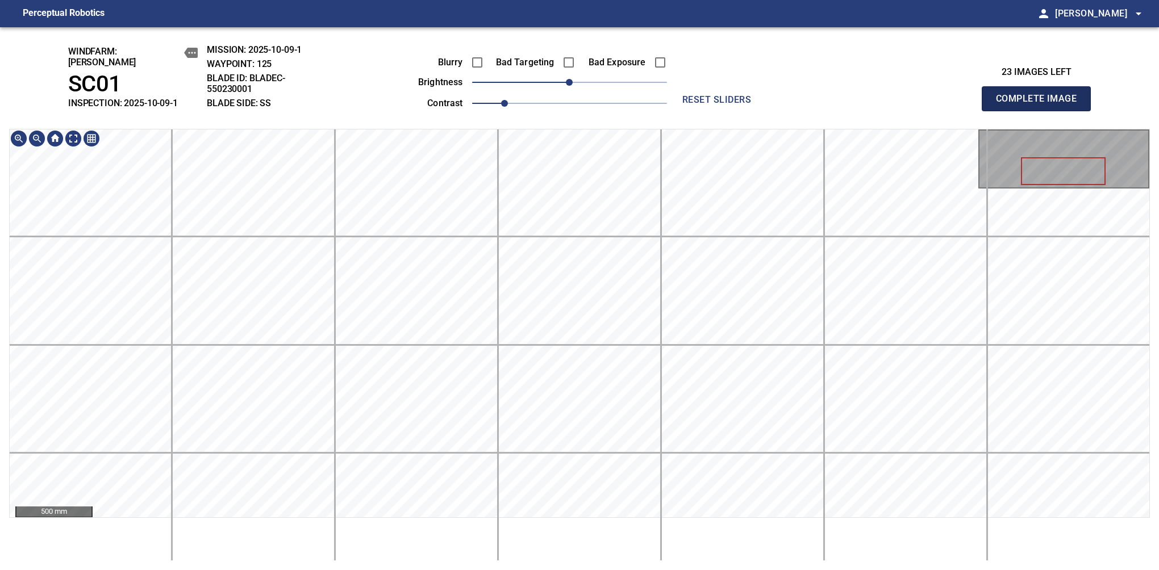
click at [1041, 105] on button "Complete Image" at bounding box center [1036, 98] width 109 height 25
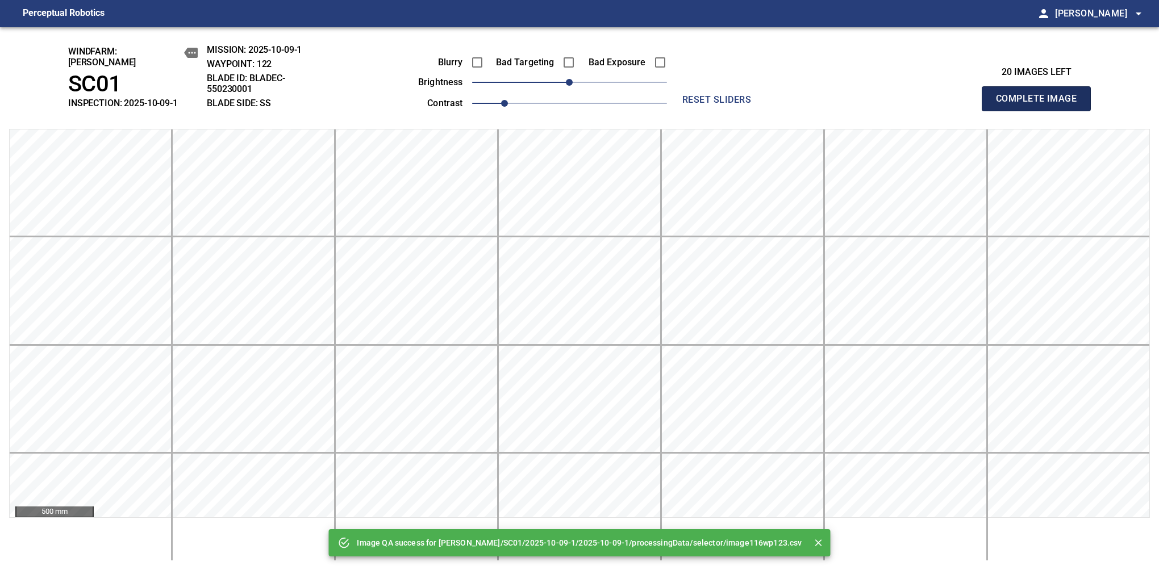
click at [1041, 105] on button "Complete Image" at bounding box center [1036, 98] width 109 height 25
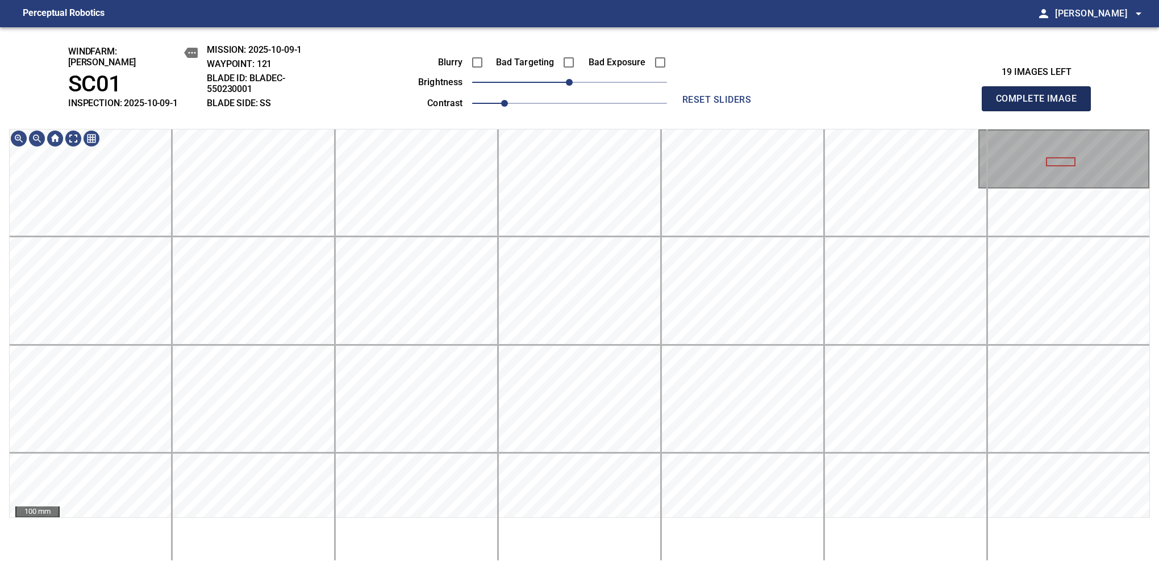
click at [1041, 105] on button "Complete Image" at bounding box center [1036, 98] width 109 height 25
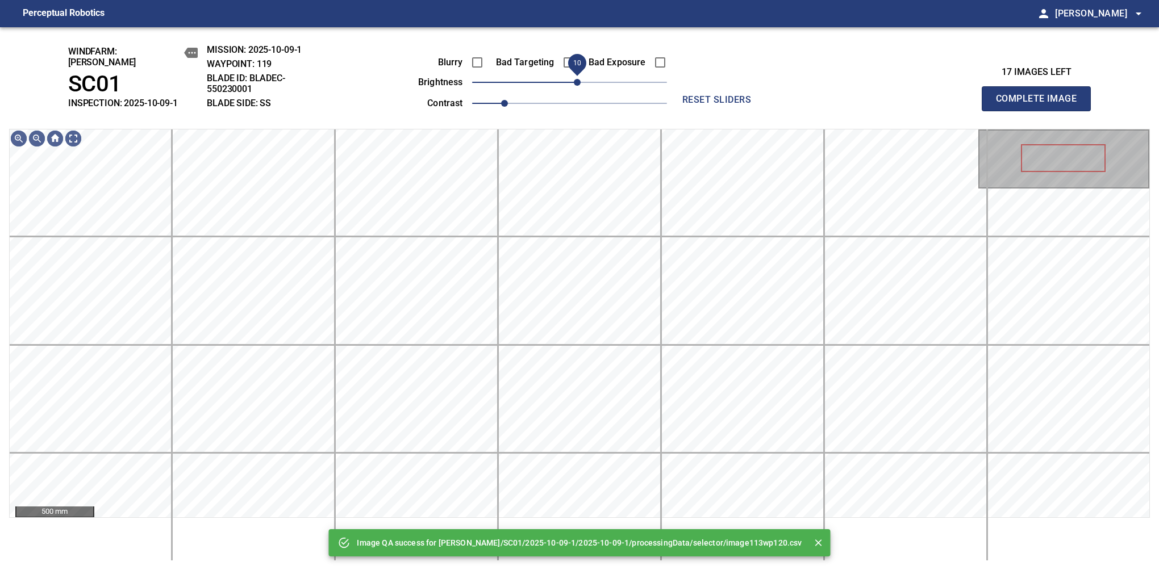
click at [577, 80] on span "10" at bounding box center [577, 82] width 7 height 7
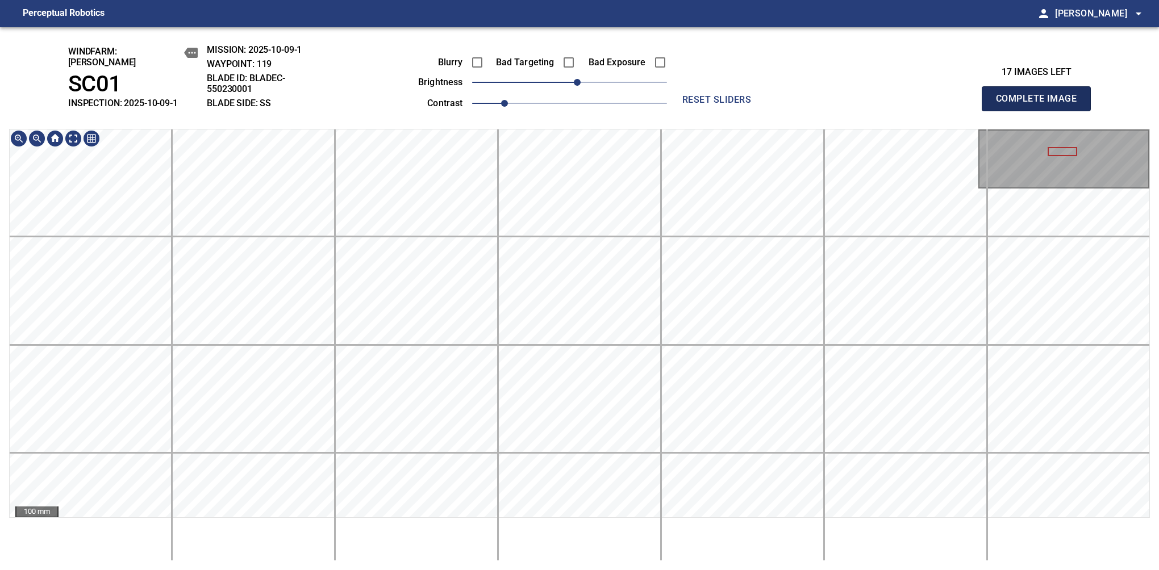
click at [1041, 105] on button "Complete Image" at bounding box center [1036, 98] width 109 height 25
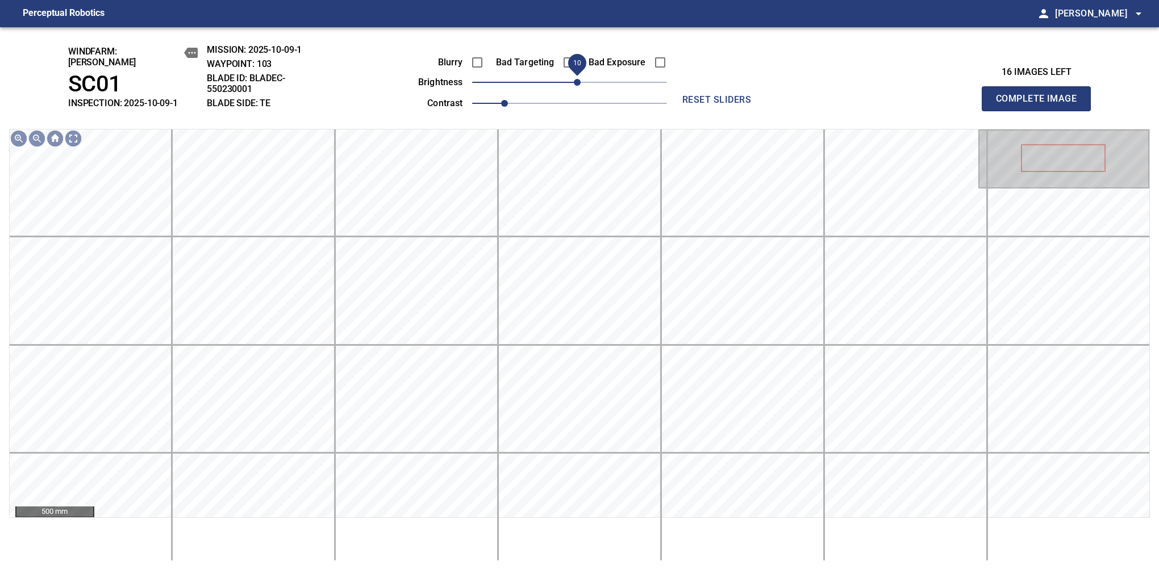
click at [578, 79] on span "10" at bounding box center [577, 82] width 7 height 7
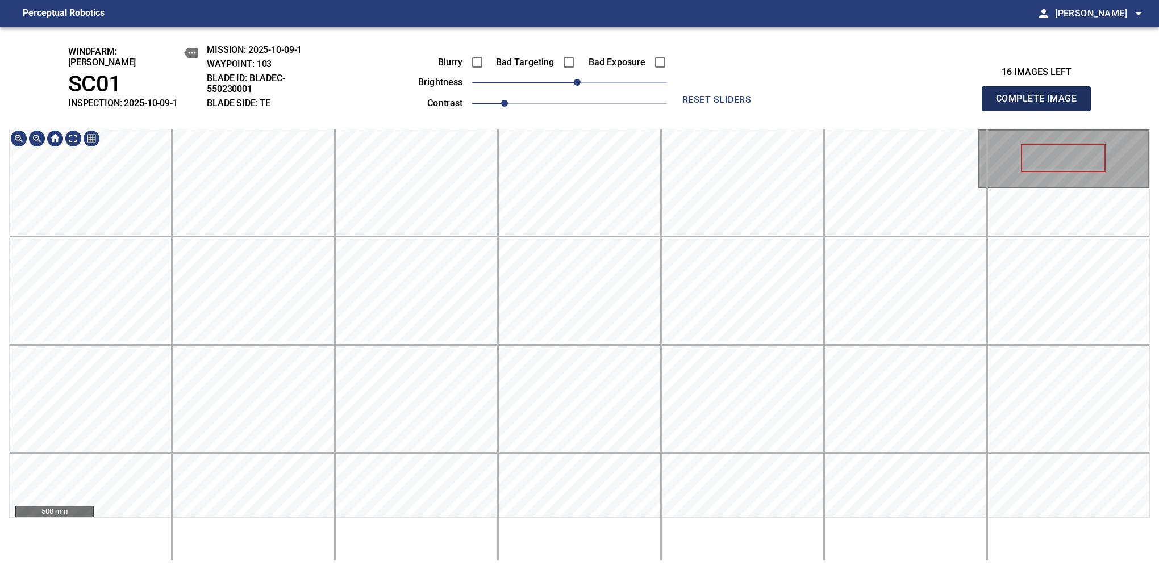
click at [1041, 105] on button "Complete Image" at bounding box center [1036, 98] width 109 height 25
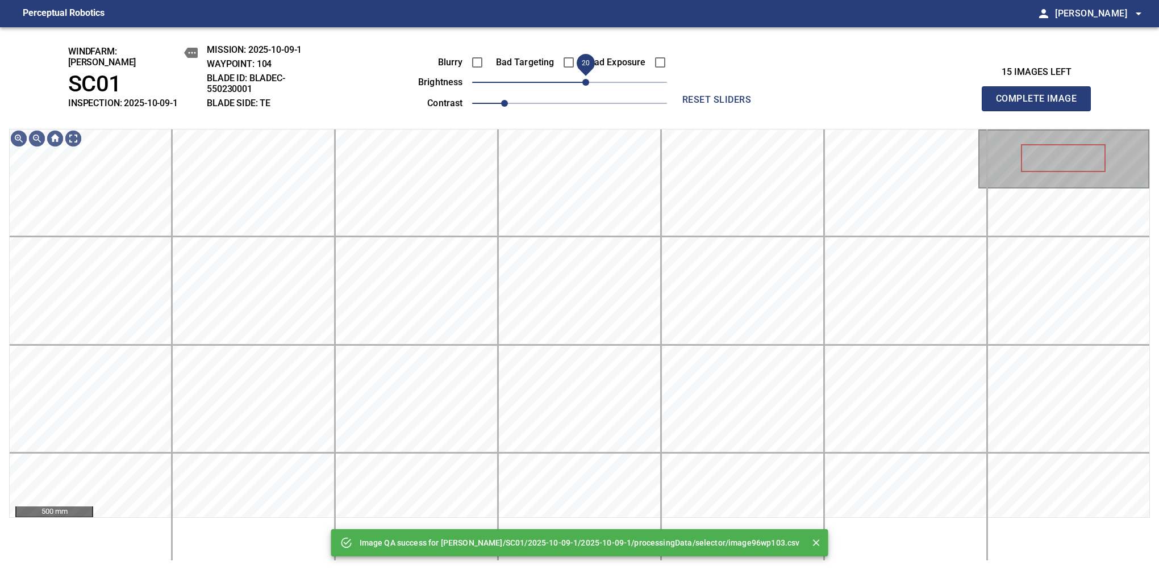
click at [586, 80] on span "20" at bounding box center [585, 82] width 7 height 7
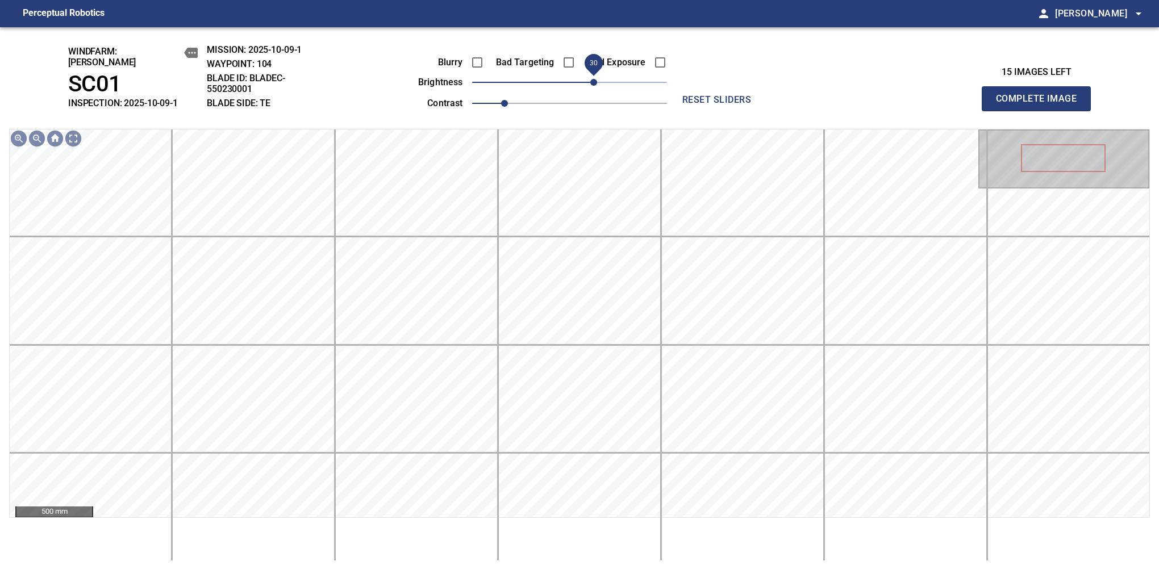
click at [595, 80] on span "30" at bounding box center [593, 82] width 7 height 7
drag, startPoint x: 598, startPoint y: 84, endPoint x: 598, endPoint y: 78, distance: 6.3
click at [597, 79] on span "30" at bounding box center [593, 82] width 7 height 7
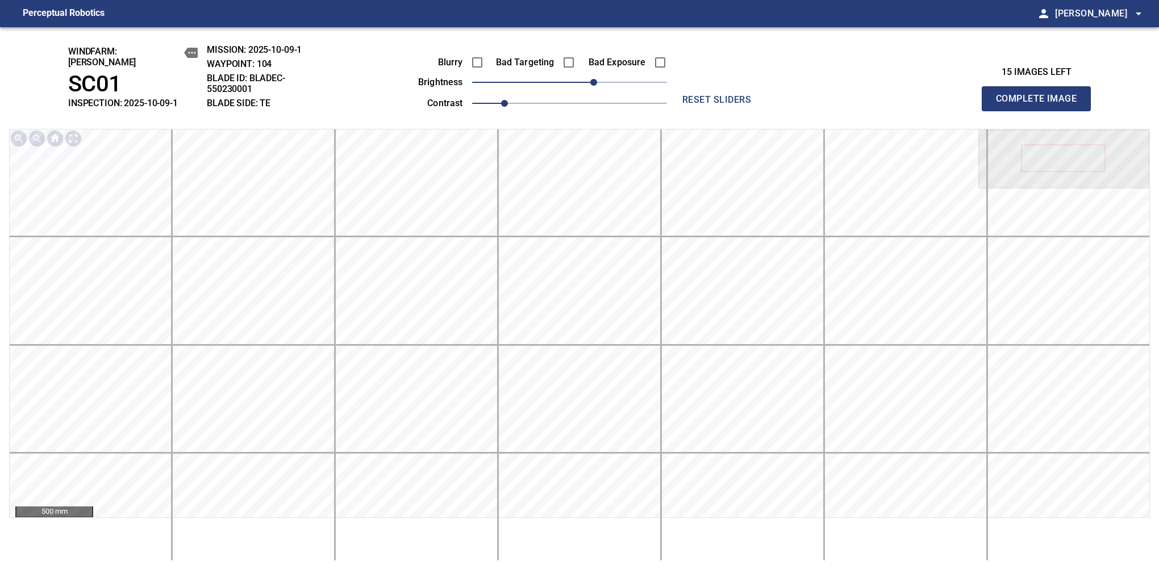
click at [1041, 105] on button "Complete Image" at bounding box center [1036, 98] width 109 height 25
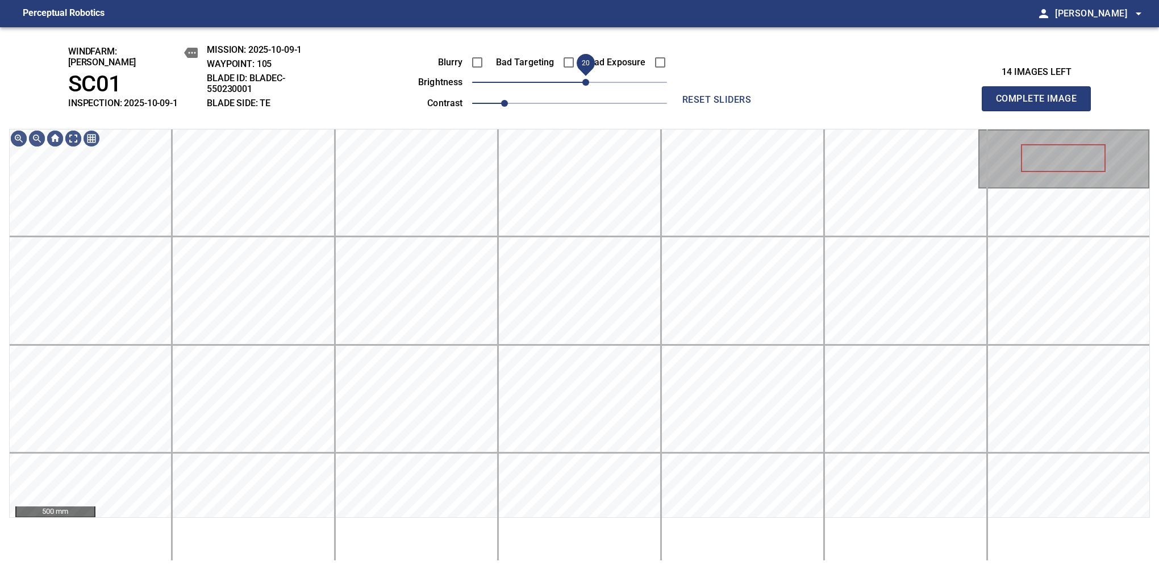
drag, startPoint x: 598, startPoint y: 78, endPoint x: 584, endPoint y: 86, distance: 15.8
click at [584, 86] on span "20" at bounding box center [569, 82] width 195 height 16
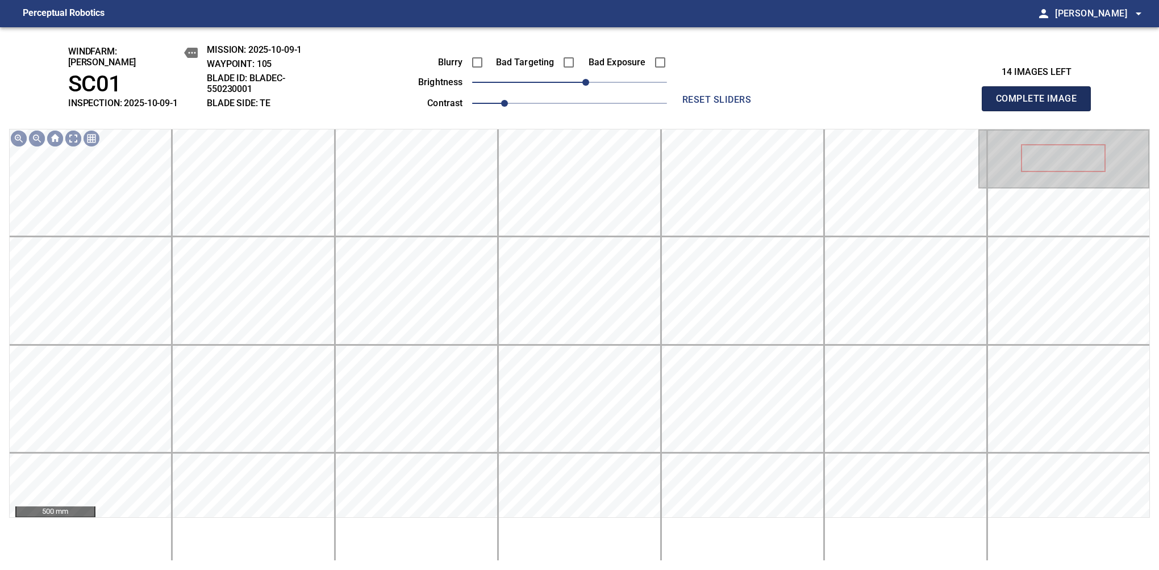
click at [1041, 105] on button "Complete Image" at bounding box center [1036, 98] width 109 height 25
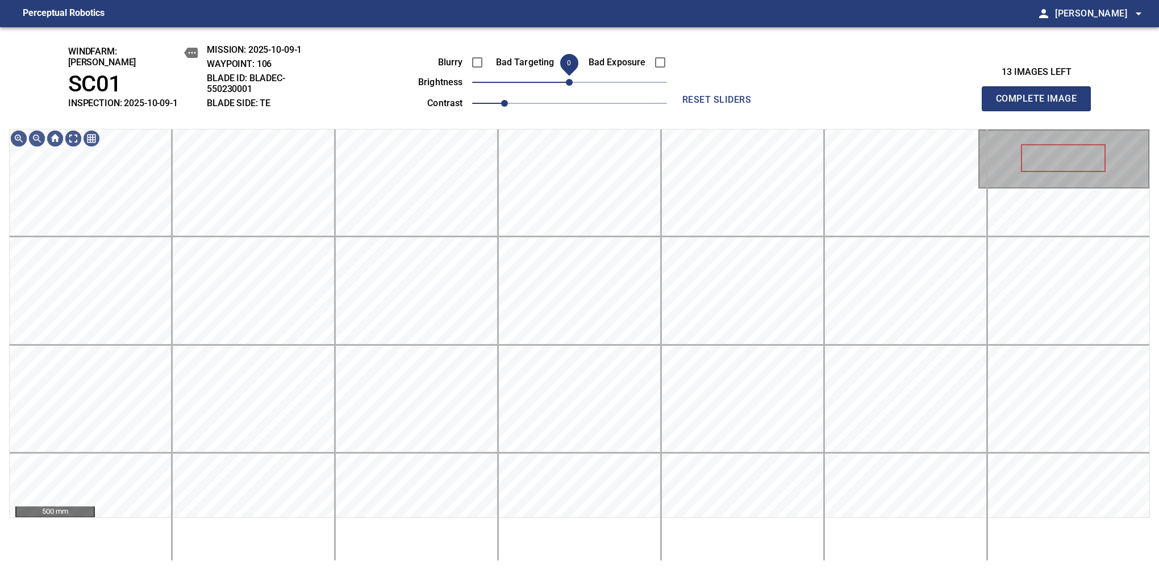
click at [568, 79] on span "0" at bounding box center [569, 82] width 7 height 7
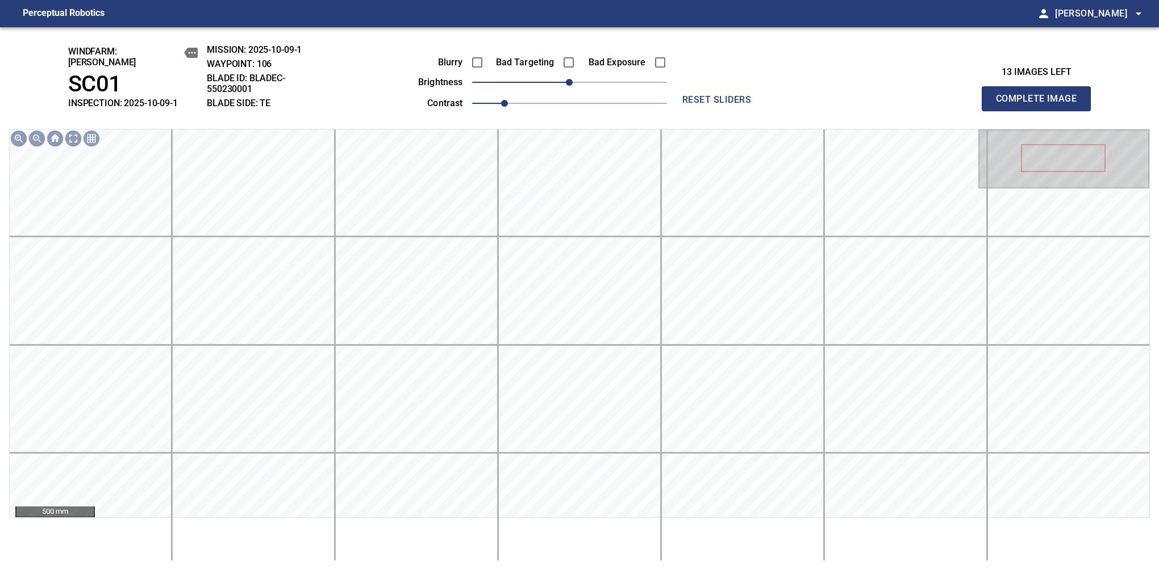
click at [1041, 105] on button "Complete Image" at bounding box center [1036, 98] width 109 height 25
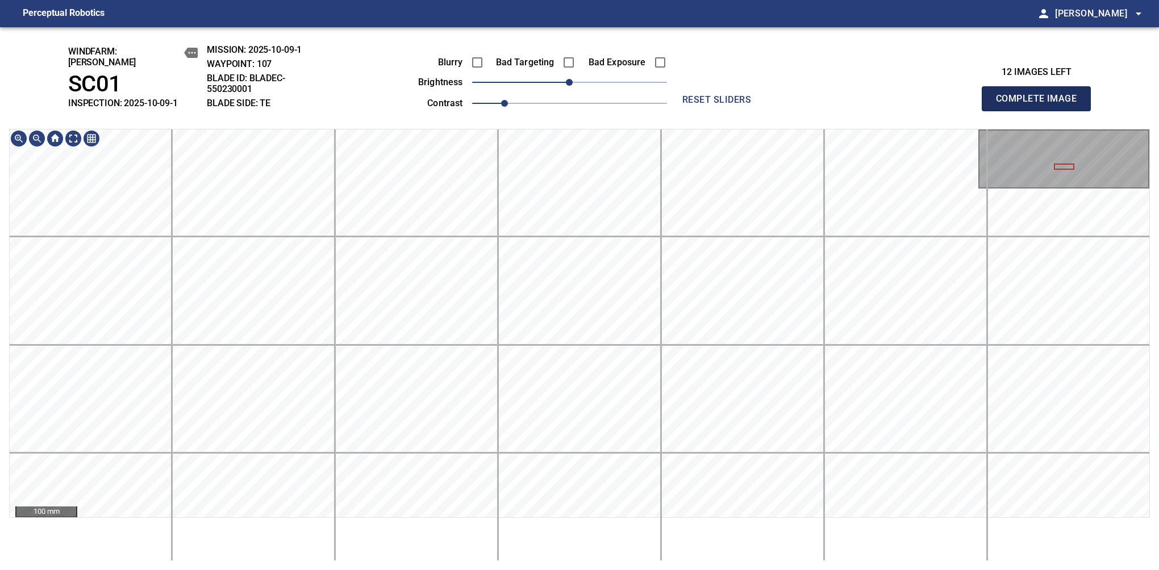
click at [1041, 105] on button "Complete Image" at bounding box center [1036, 98] width 109 height 25
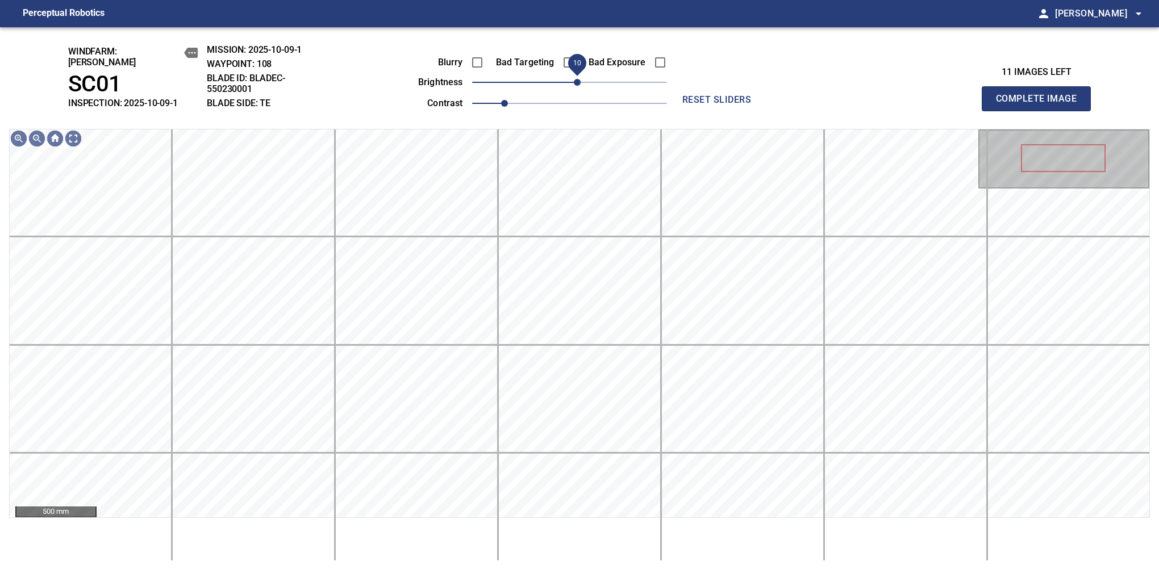
drag, startPoint x: 570, startPoint y: 78, endPoint x: 578, endPoint y: 72, distance: 9.8
click at [578, 79] on span "10" at bounding box center [577, 82] width 7 height 7
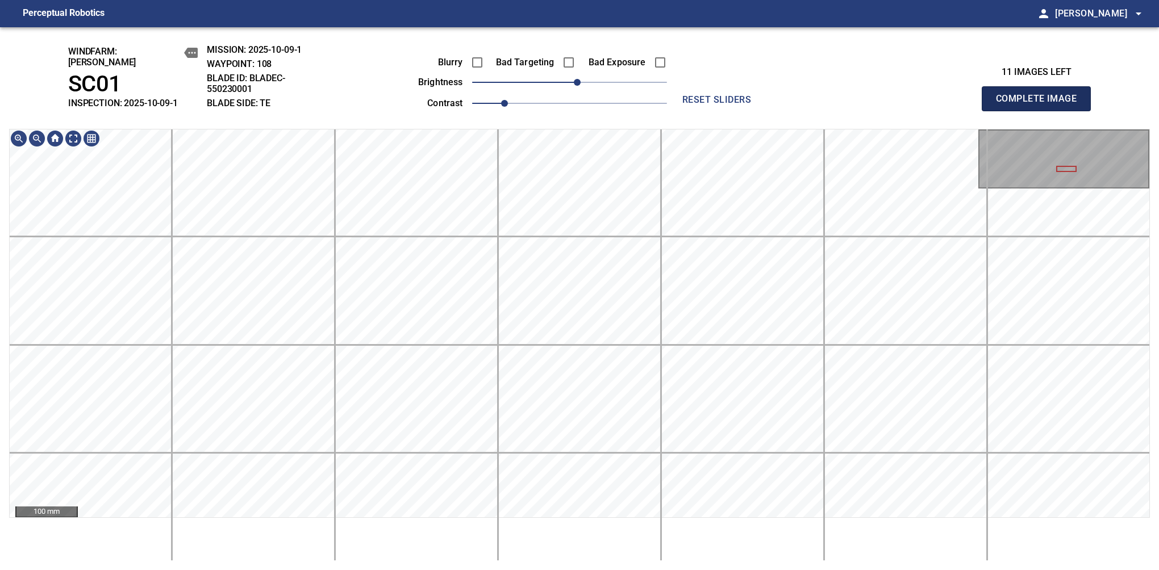
click at [1041, 105] on button "Complete Image" at bounding box center [1036, 98] width 109 height 25
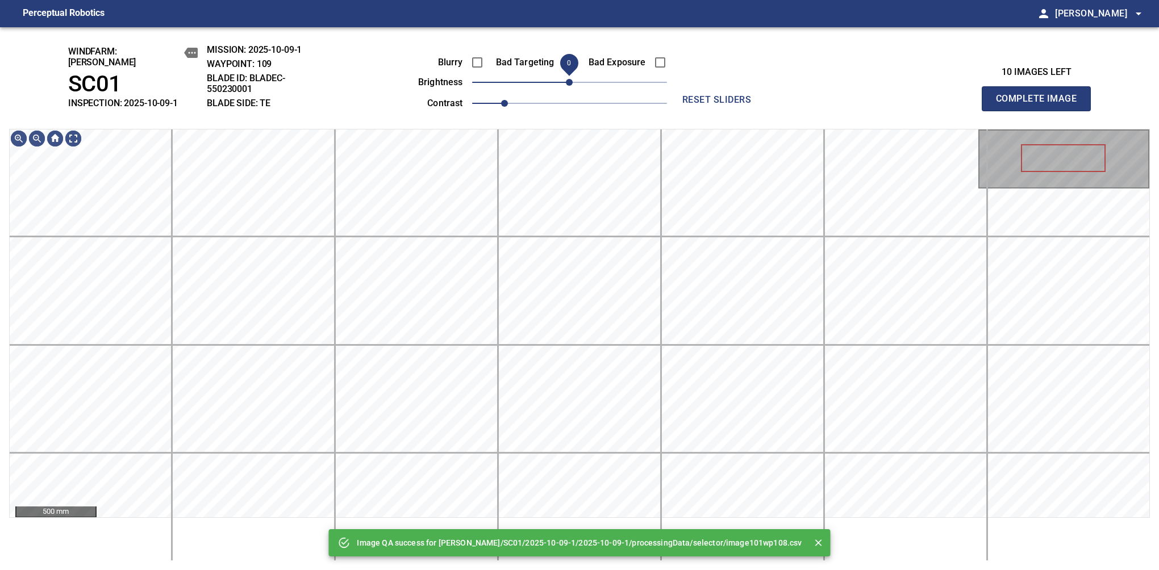
drag, startPoint x: 576, startPoint y: 72, endPoint x: 573, endPoint y: 77, distance: 6.1
click at [573, 79] on span "0" at bounding box center [569, 82] width 7 height 7
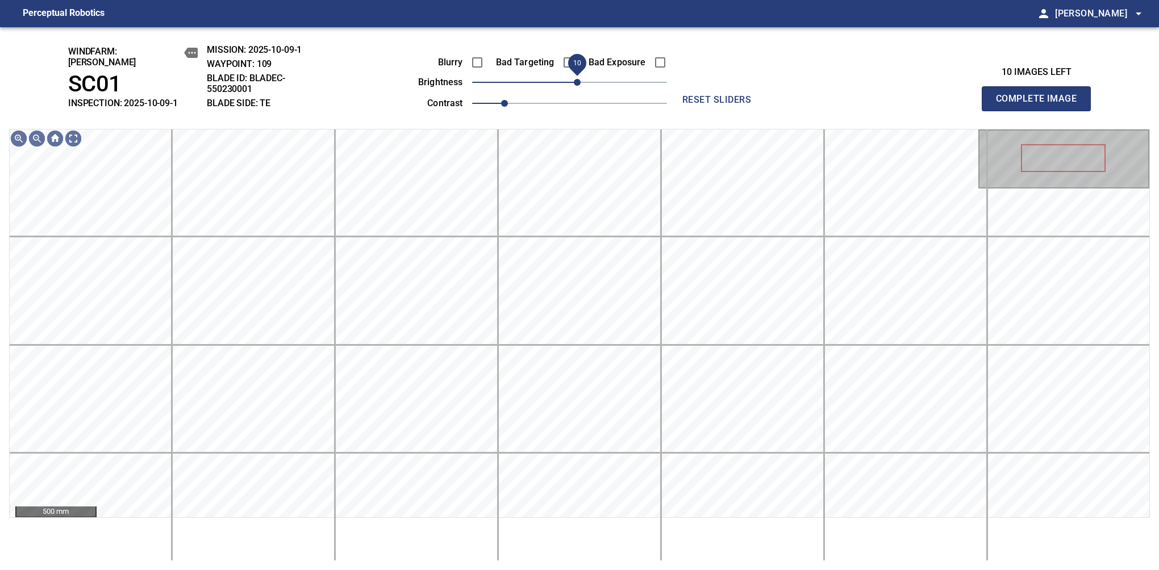
click at [576, 79] on span "10" at bounding box center [577, 82] width 7 height 7
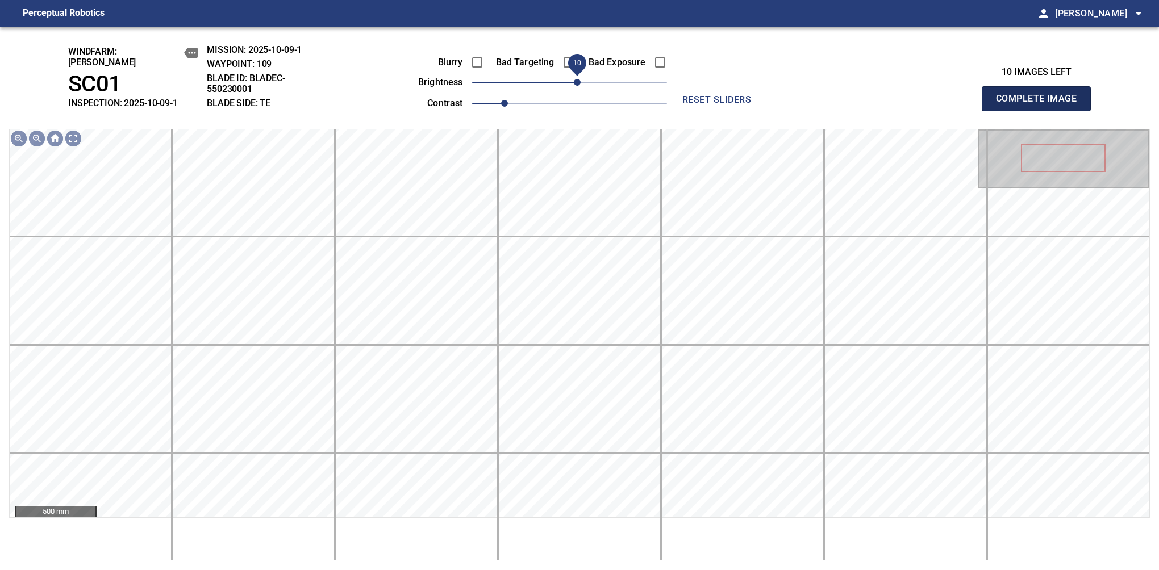
click at [1041, 105] on button "Complete Image" at bounding box center [1036, 98] width 109 height 25
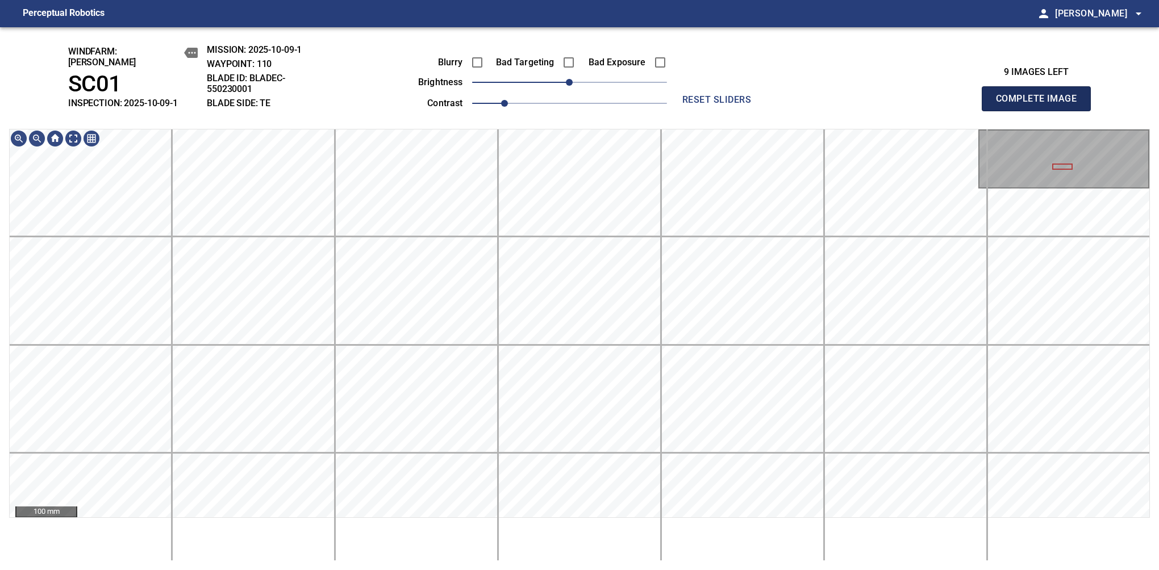
click at [1041, 105] on button "Complete Image" at bounding box center [1036, 98] width 109 height 25
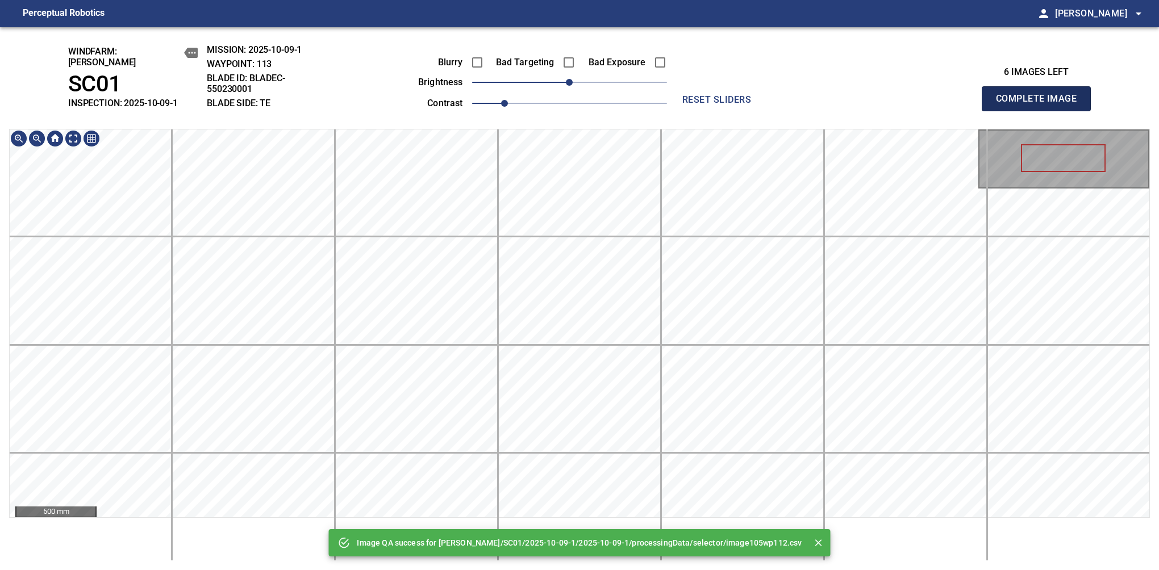
click at [1041, 105] on button "Complete Image" at bounding box center [1036, 98] width 109 height 25
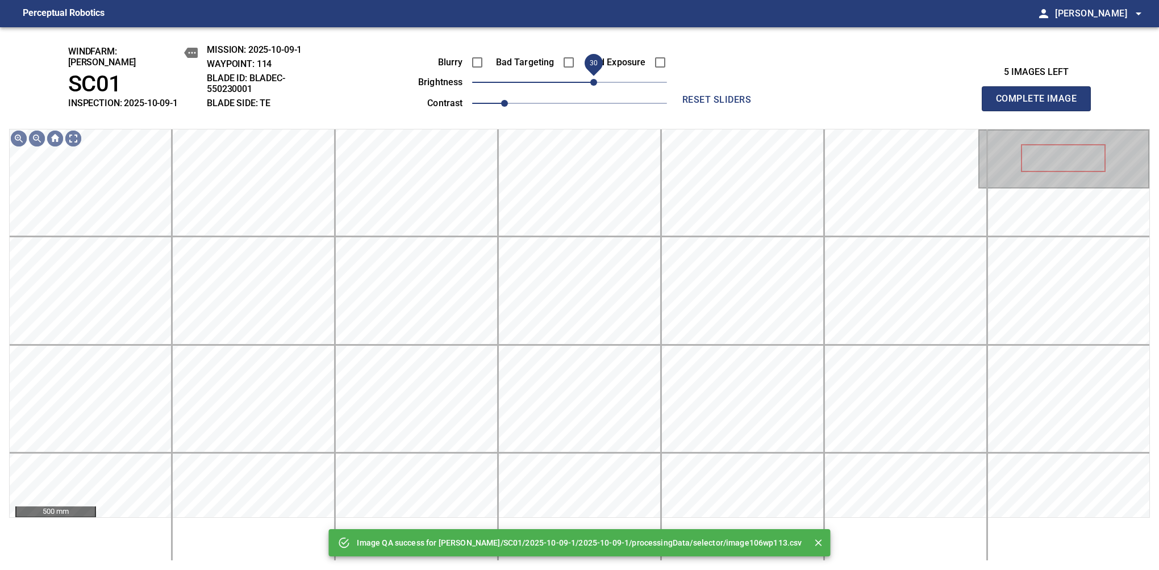
drag, startPoint x: 585, startPoint y: 80, endPoint x: 597, endPoint y: 77, distance: 12.1
click at [597, 77] on span "30" at bounding box center [569, 82] width 195 height 16
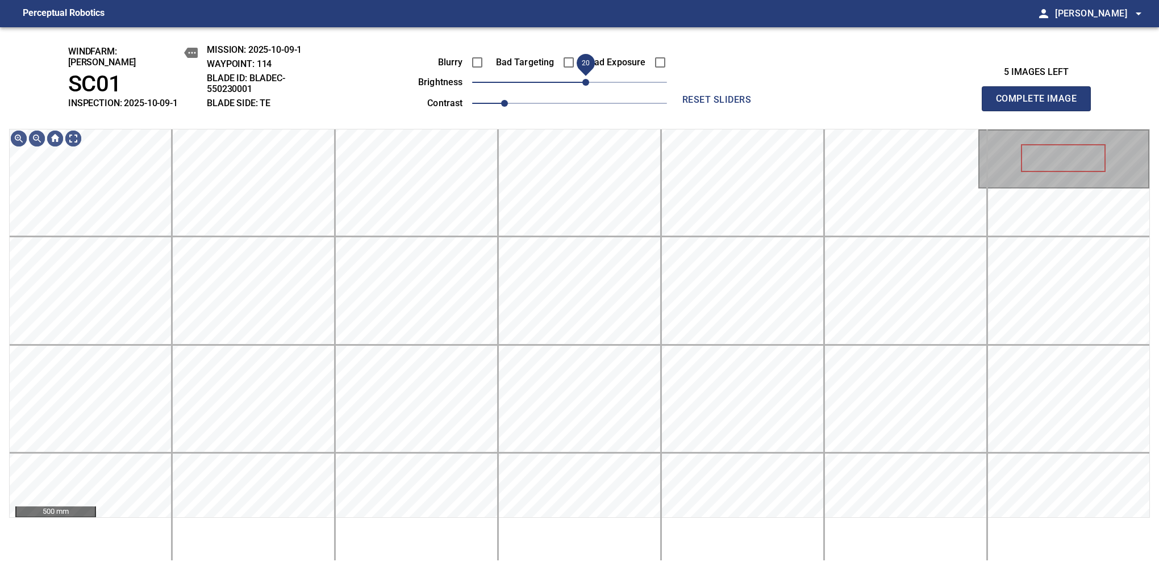
drag, startPoint x: 594, startPoint y: 73, endPoint x: 588, endPoint y: 73, distance: 6.3
click at [588, 79] on span "20" at bounding box center [585, 82] width 7 height 7
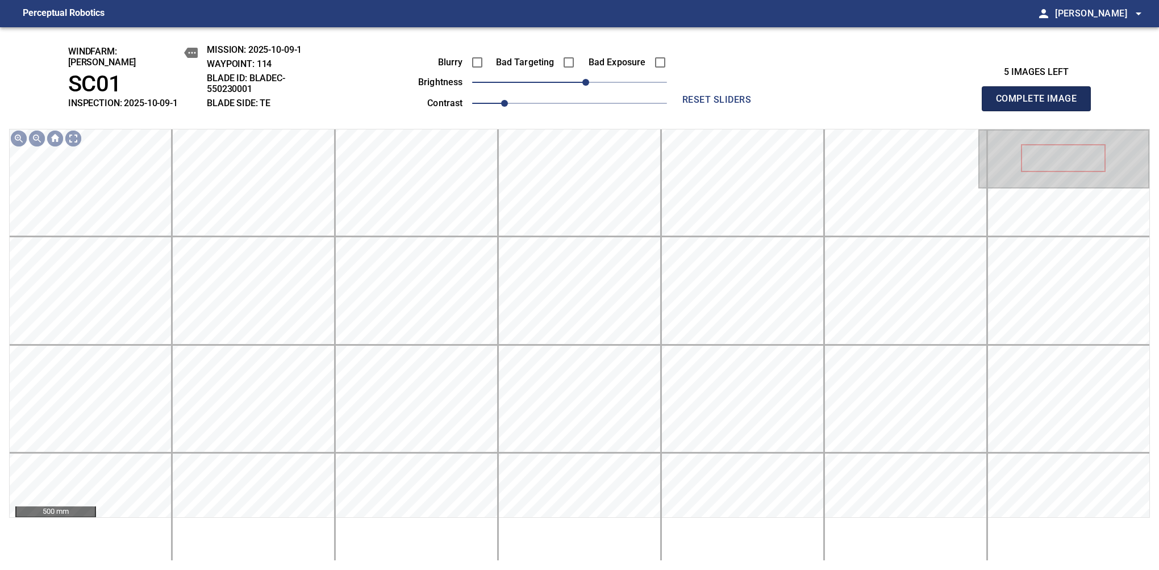
click at [1041, 105] on button "Complete Image" at bounding box center [1036, 98] width 109 height 25
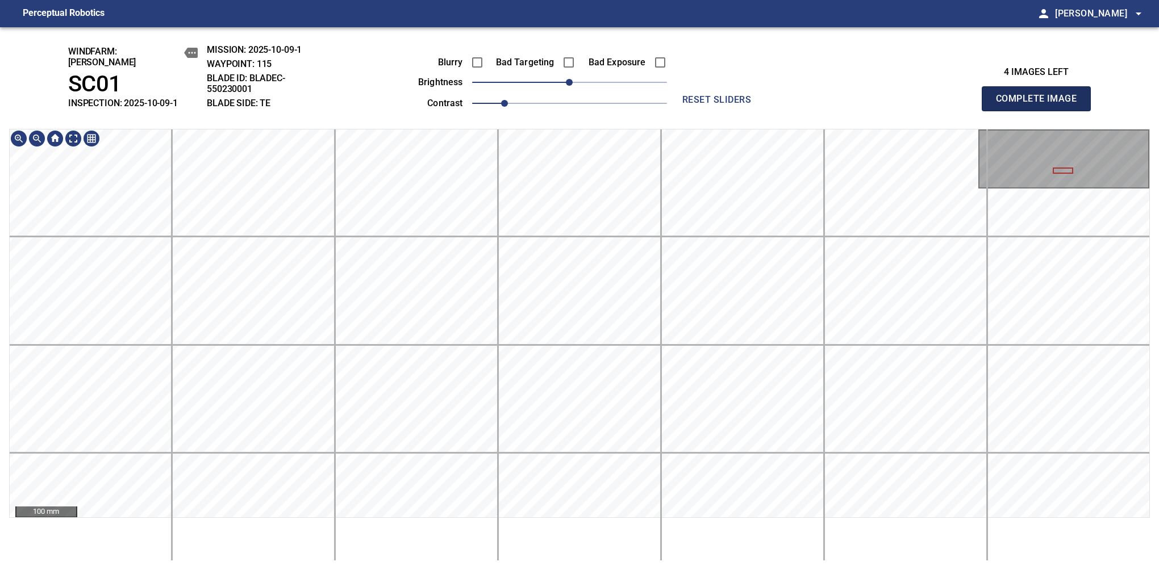
click at [1041, 105] on button "Complete Image" at bounding box center [1036, 98] width 109 height 25
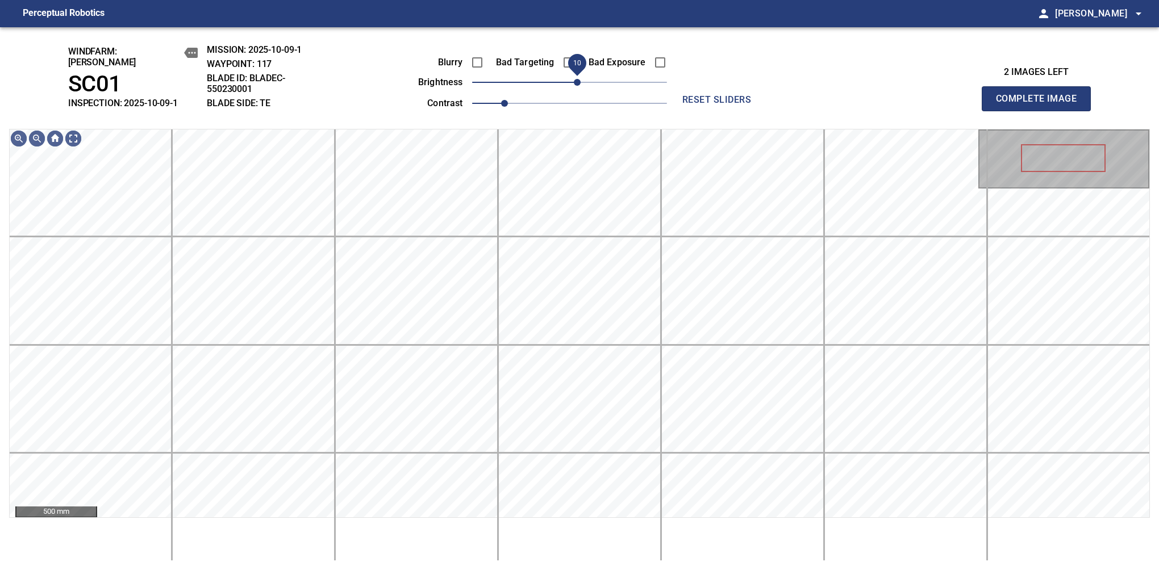
click at [577, 81] on span "10" at bounding box center [577, 82] width 7 height 7
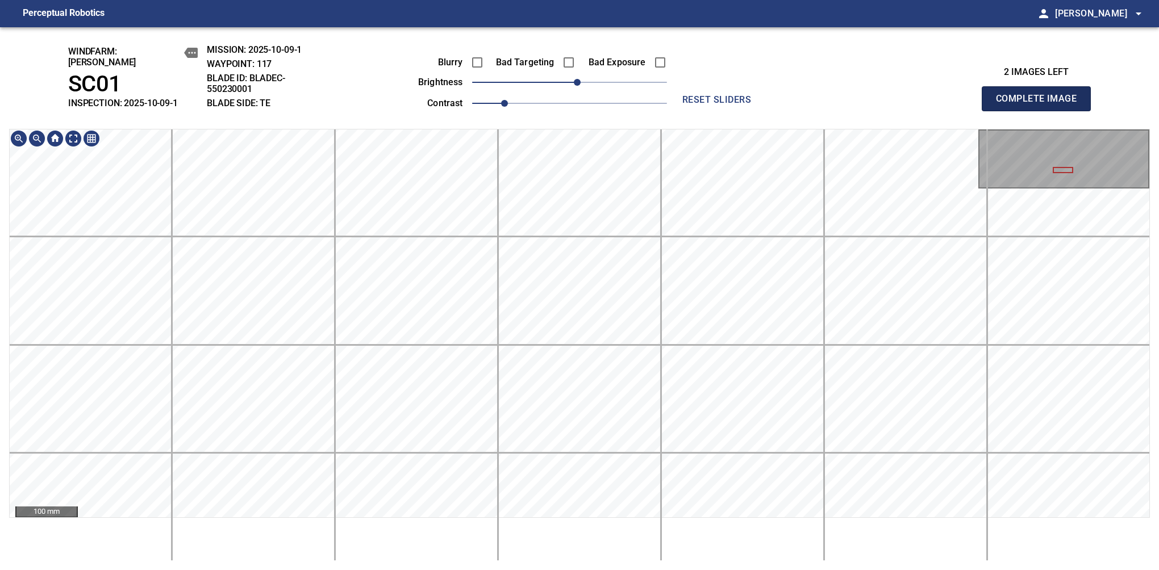
click at [1041, 105] on button "Complete Image" at bounding box center [1036, 98] width 109 height 25
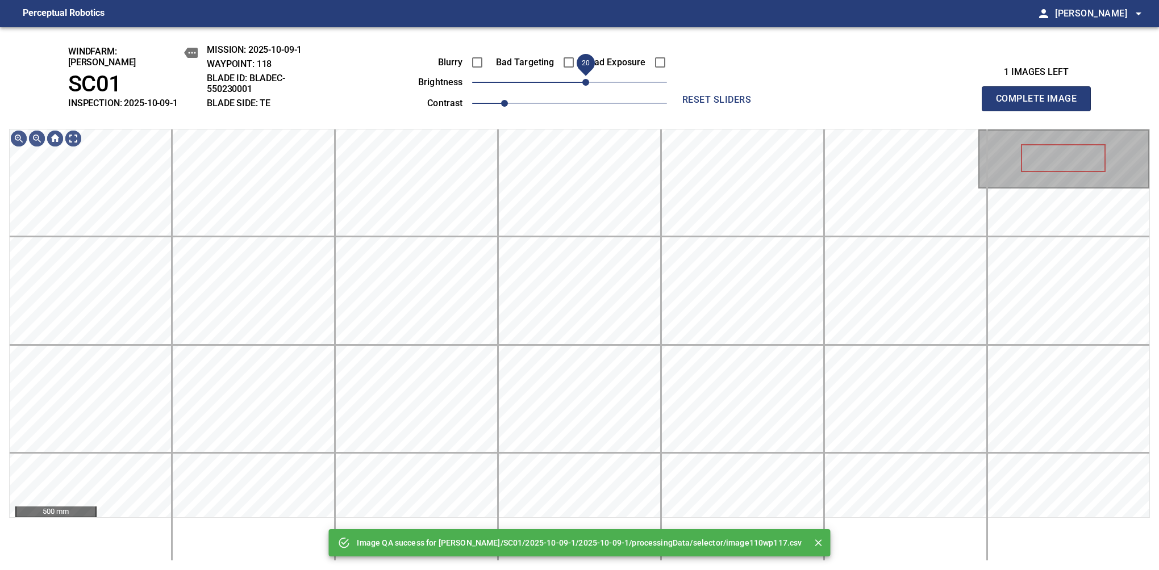
click at [589, 79] on span "20" at bounding box center [585, 82] width 7 height 7
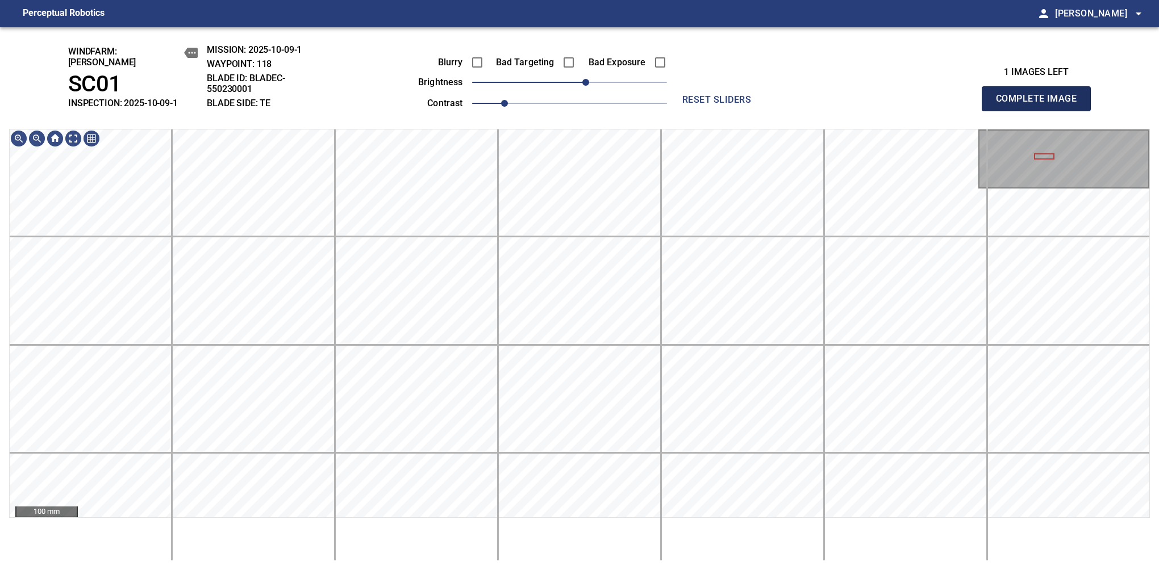
click at [1041, 105] on button "Complete Image" at bounding box center [1036, 98] width 109 height 25
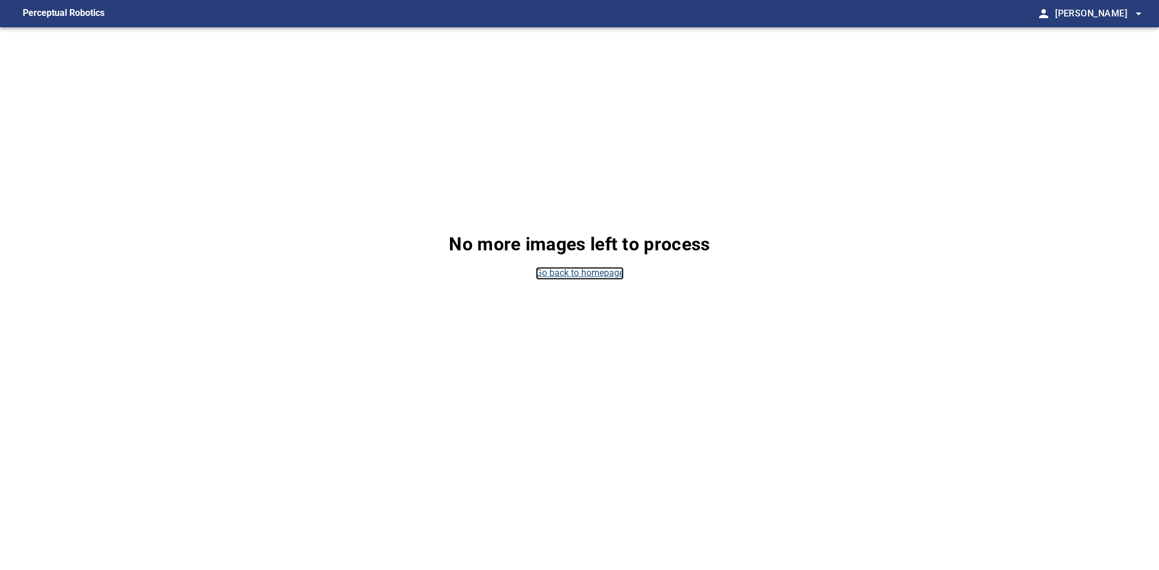
click at [577, 277] on link "Go back to homepage" at bounding box center [580, 273] width 88 height 13
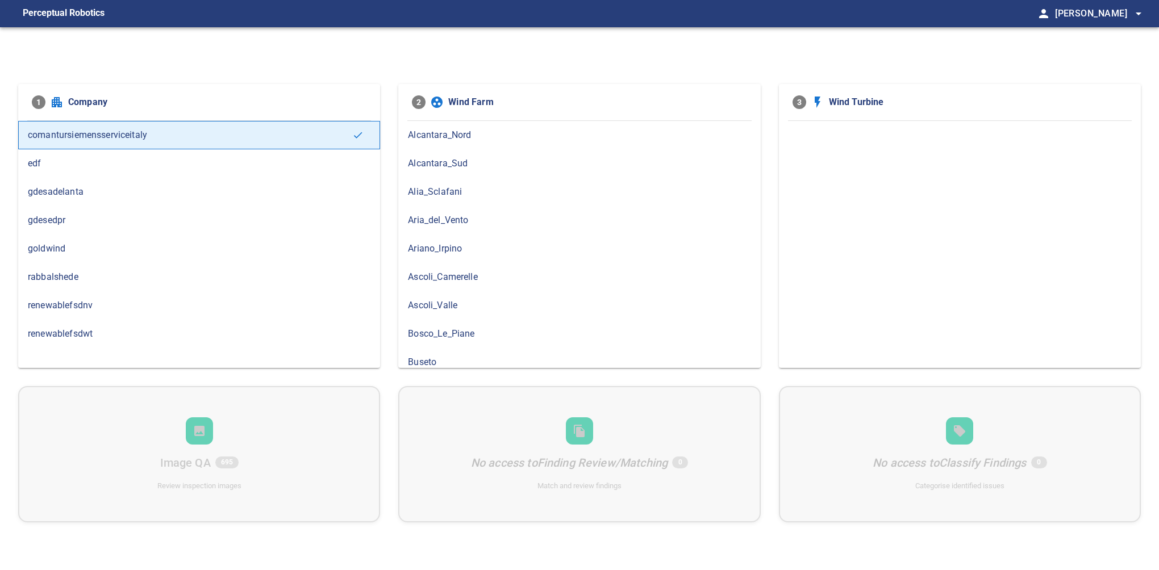
scroll to position [247, 0]
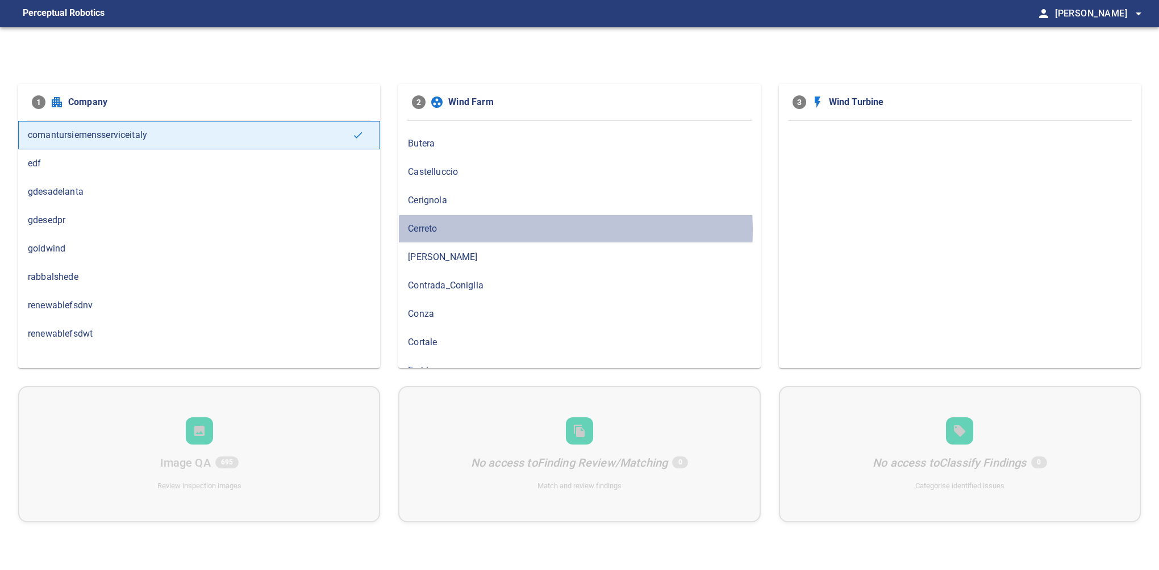
click at [510, 227] on span "Cerreto" at bounding box center [579, 229] width 343 height 14
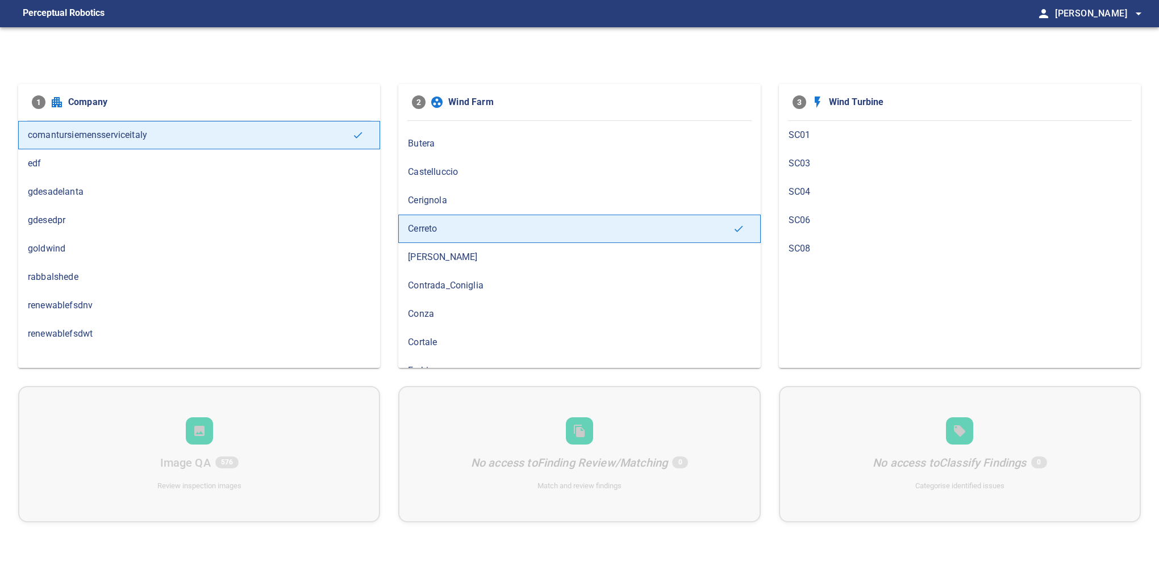
click at [802, 245] on span "SC08" at bounding box center [960, 249] width 343 height 14
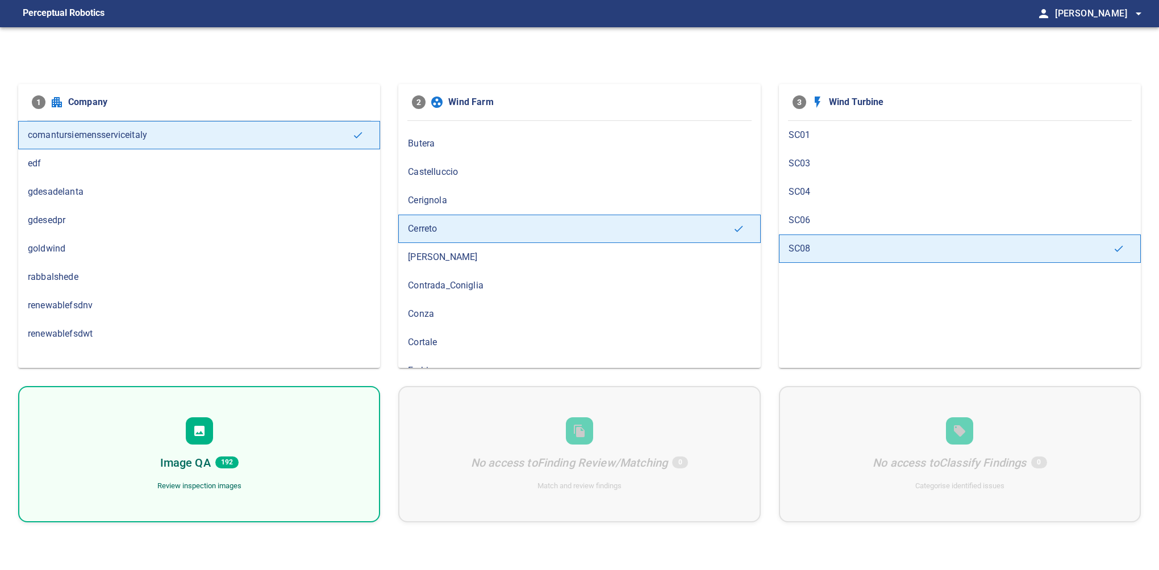
click at [237, 424] on div "Image QA 192 Review inspection images" at bounding box center [199, 454] width 362 height 136
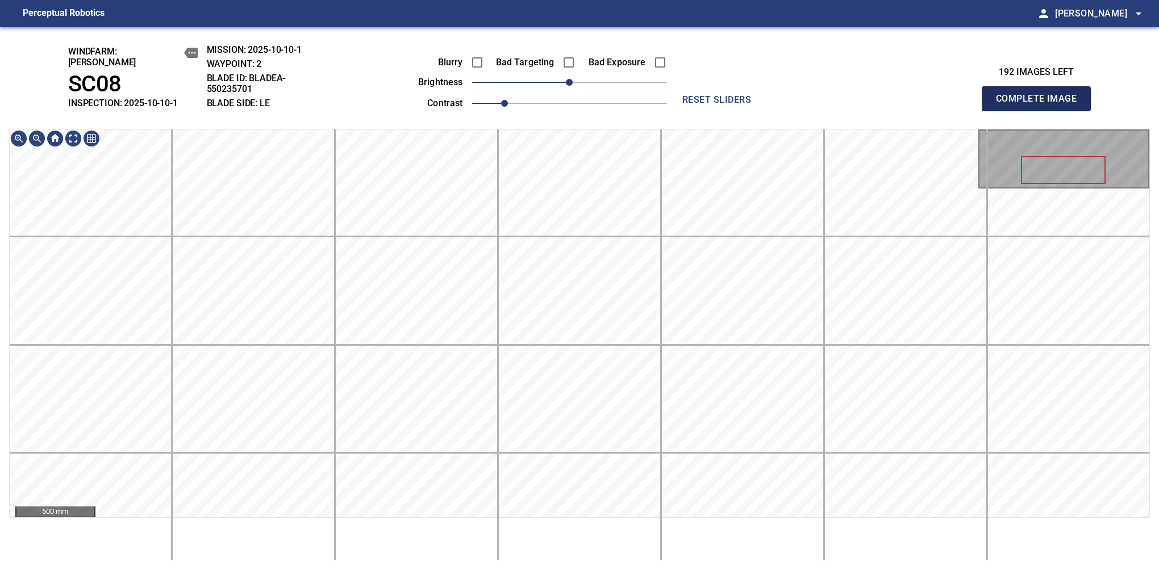
click at [1041, 105] on button "Complete Image" at bounding box center [1036, 98] width 109 height 25
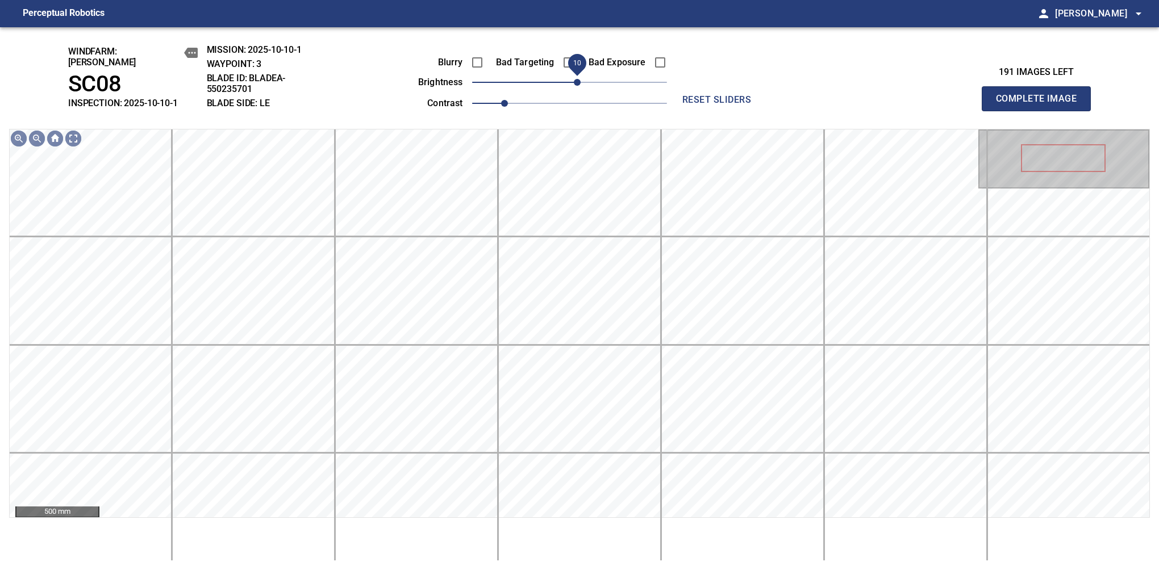
click at [575, 79] on span "10" at bounding box center [577, 82] width 7 height 7
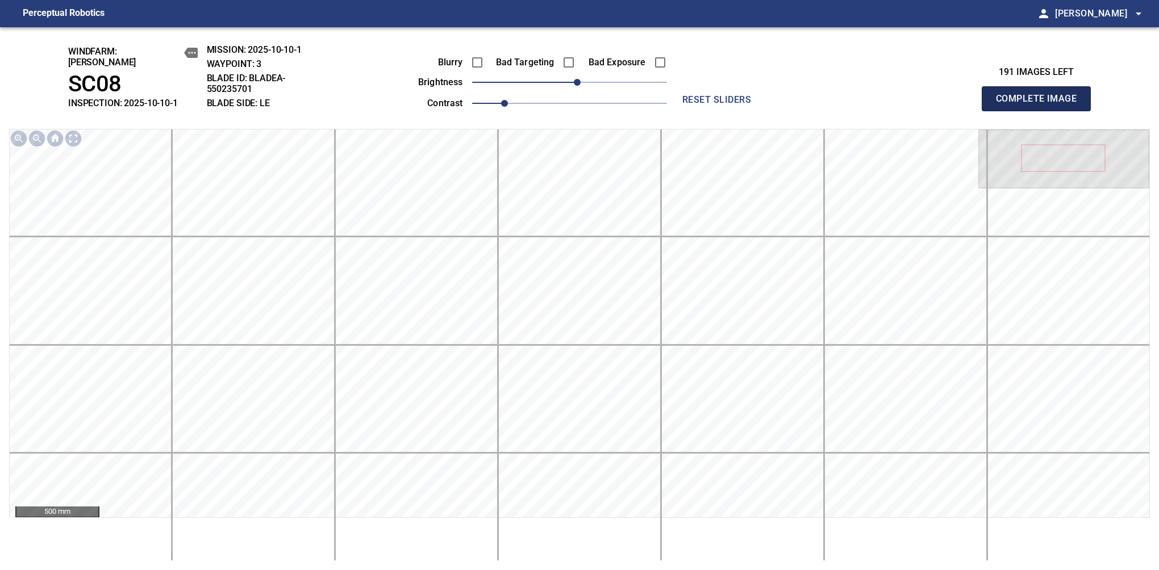
click at [1041, 105] on button "Complete Image" at bounding box center [1036, 98] width 109 height 25
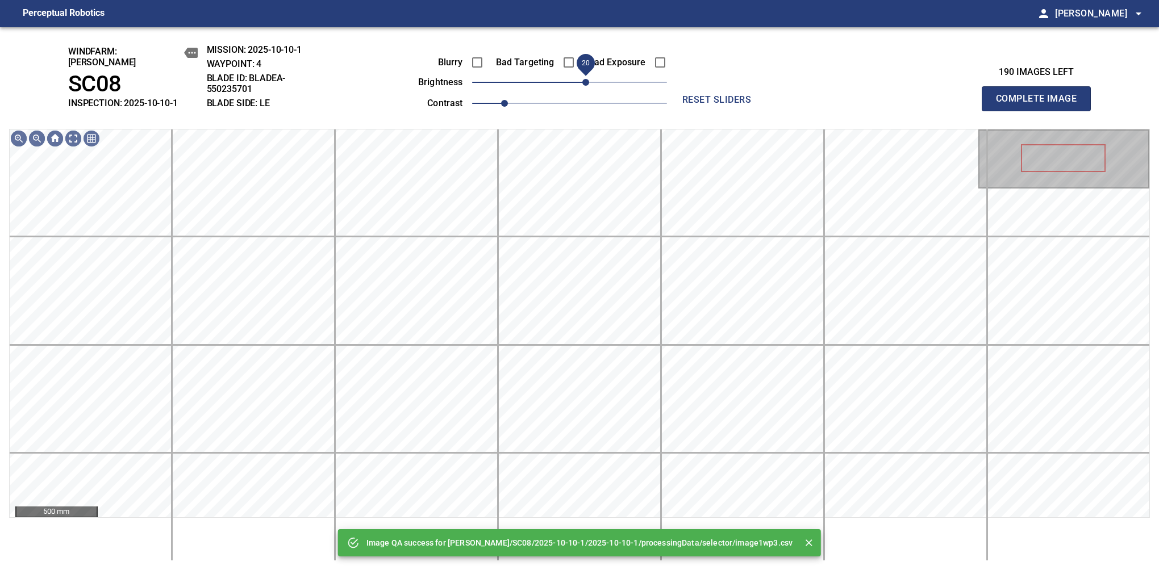
click at [584, 79] on span "20" at bounding box center [585, 82] width 7 height 7
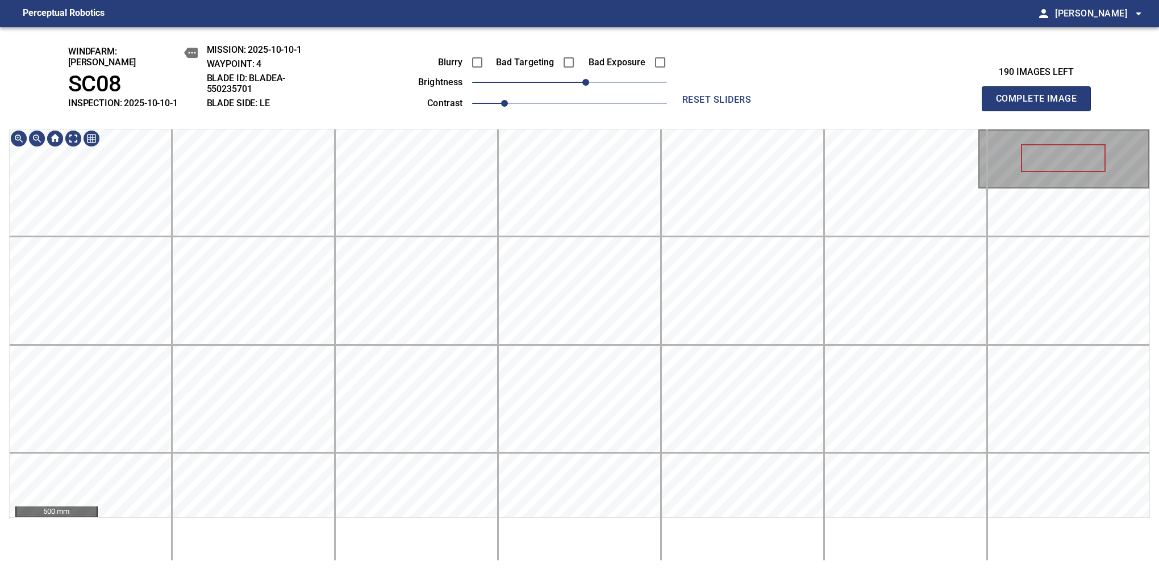
click at [1041, 105] on button "Complete Image" at bounding box center [1036, 98] width 109 height 25
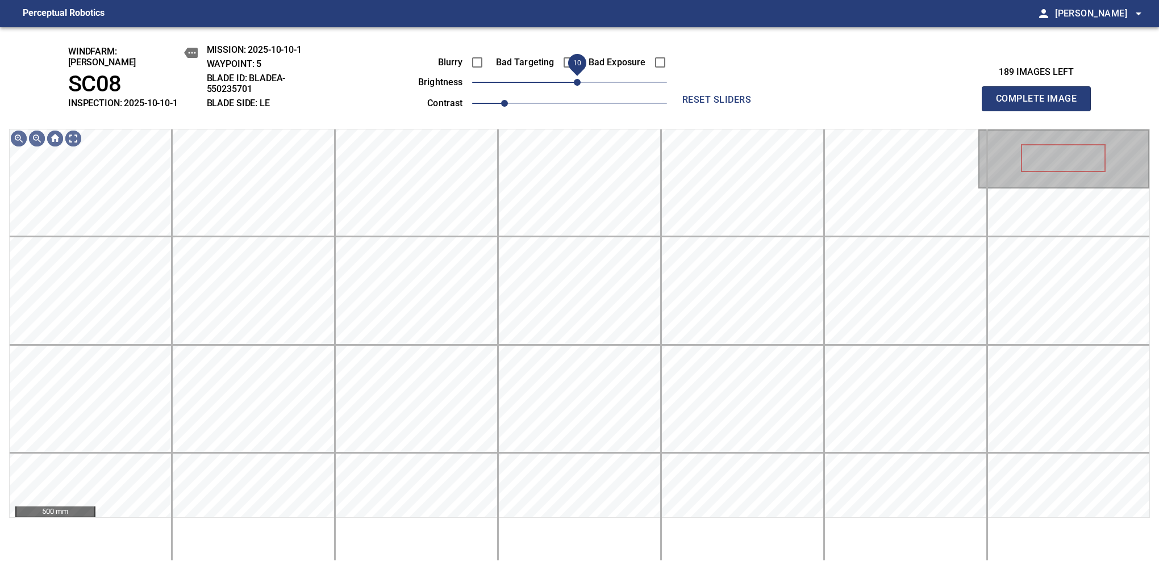
drag, startPoint x: 566, startPoint y: 76, endPoint x: 576, endPoint y: 76, distance: 10.2
click at [576, 79] on span "10" at bounding box center [577, 82] width 7 height 7
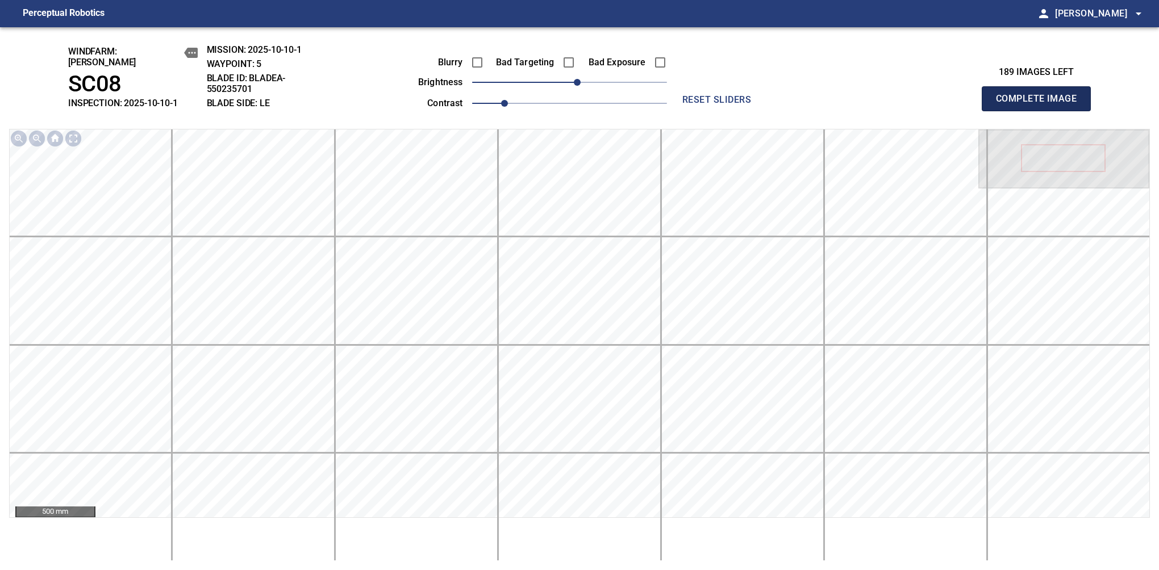
click at [1041, 105] on button "Complete Image" at bounding box center [1036, 98] width 109 height 25
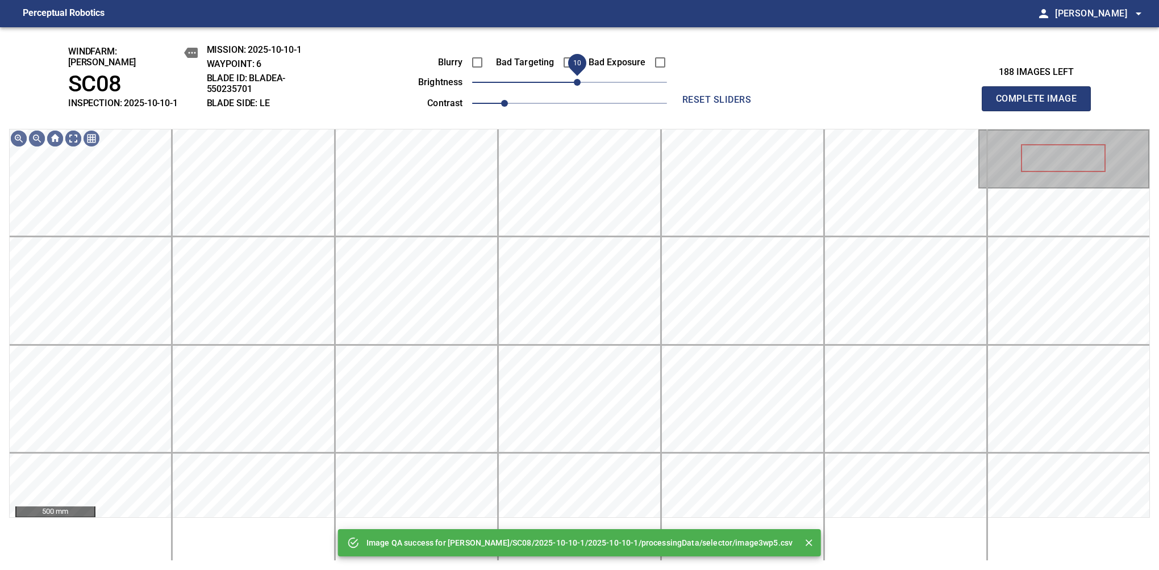
click at [578, 79] on span "10" at bounding box center [577, 82] width 7 height 7
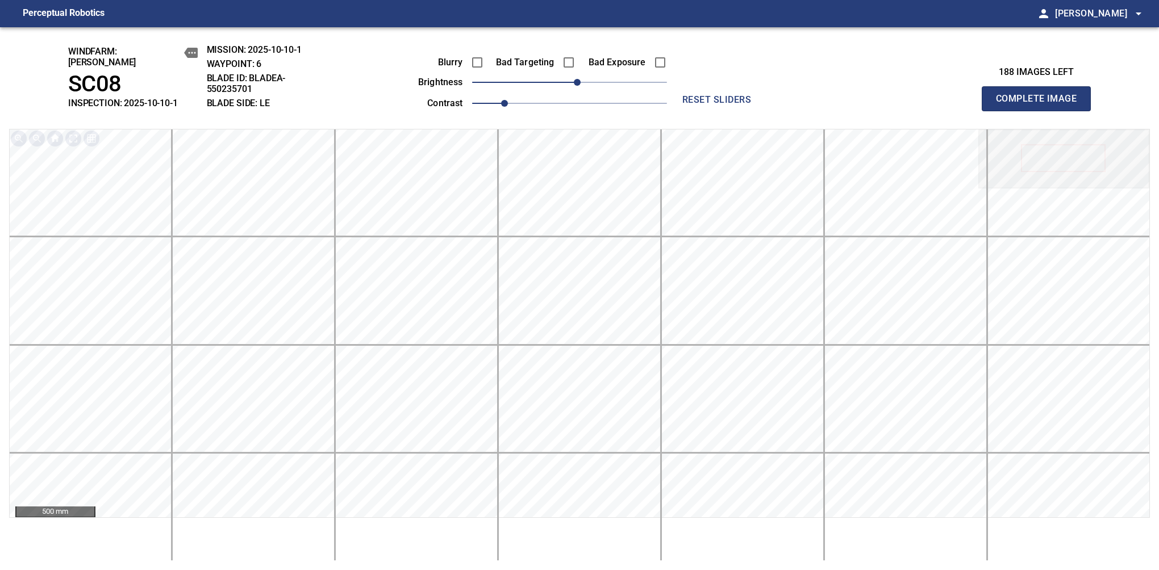
click at [1041, 105] on button "Complete Image" at bounding box center [1036, 98] width 109 height 25
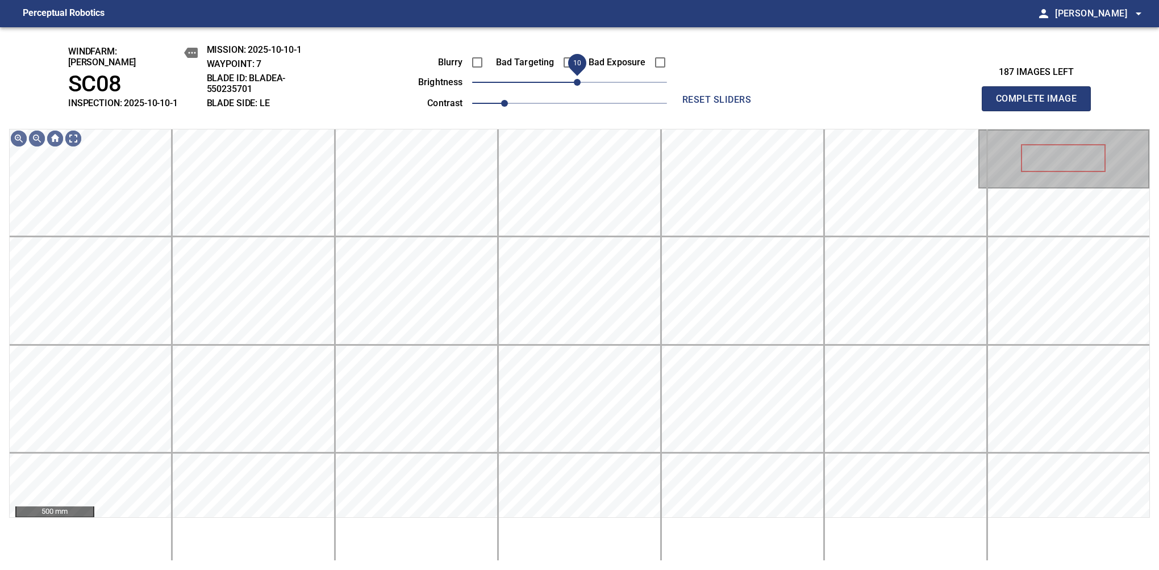
drag, startPoint x: 572, startPoint y: 73, endPoint x: 578, endPoint y: 74, distance: 5.9
click at [578, 79] on span "10" at bounding box center [577, 82] width 7 height 7
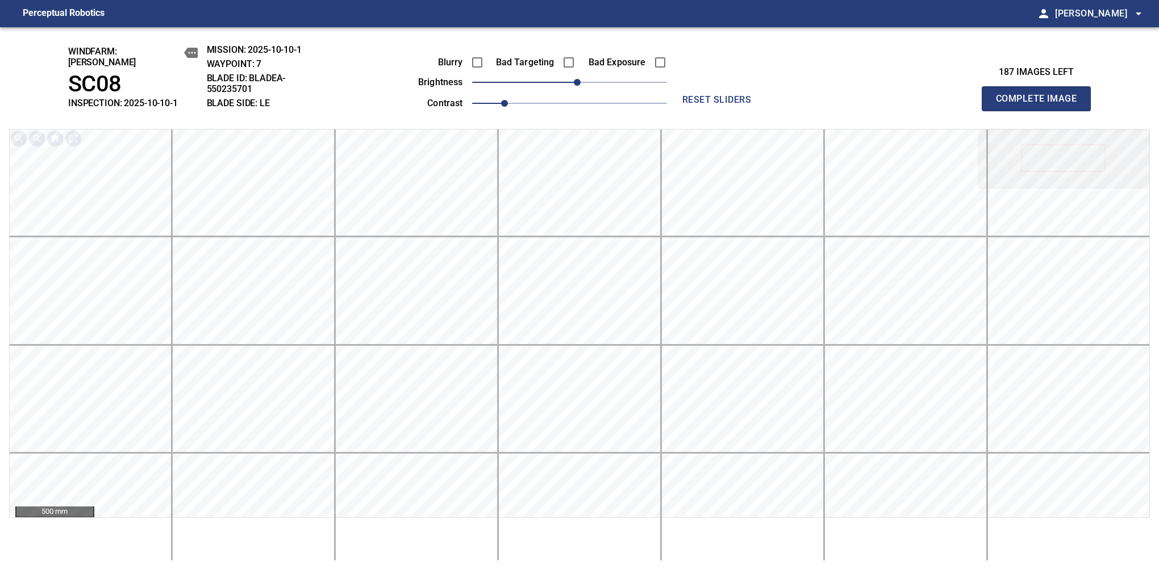
click at [1041, 105] on button "Complete Image" at bounding box center [1036, 98] width 109 height 25
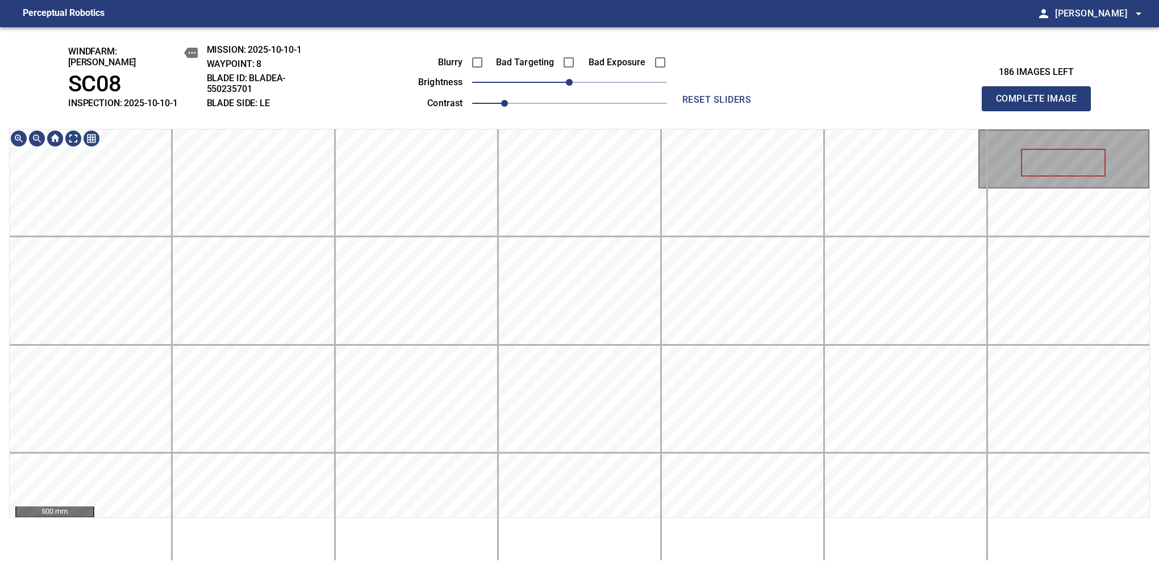
click at [1041, 105] on button "Complete Image" at bounding box center [1036, 98] width 109 height 25
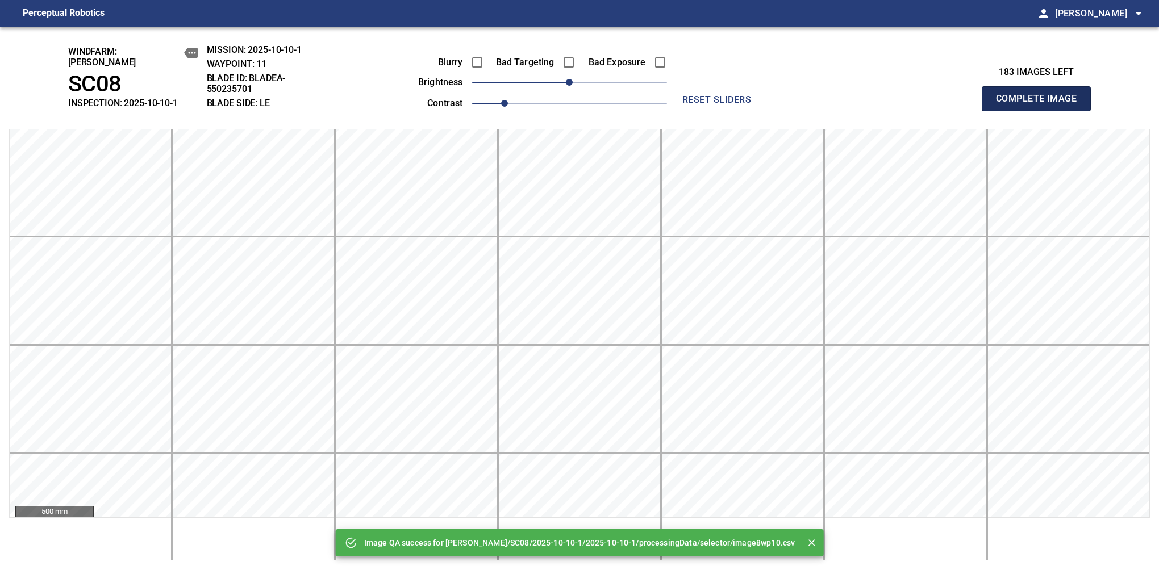
click at [1041, 105] on button "Complete Image" at bounding box center [1036, 98] width 109 height 25
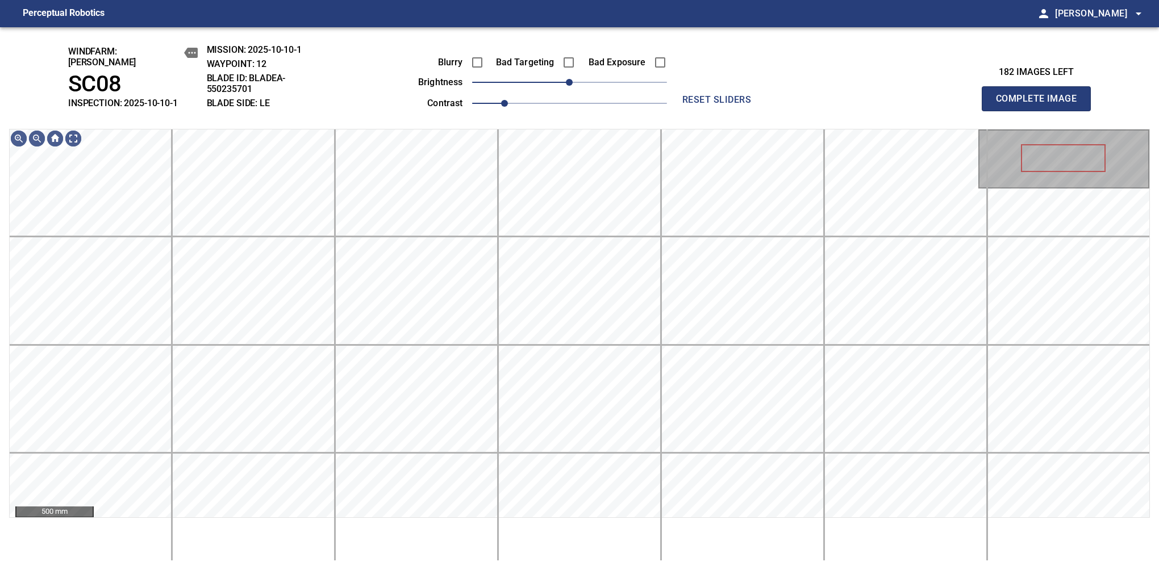
click at [1041, 105] on button "Complete Image" at bounding box center [1036, 98] width 109 height 25
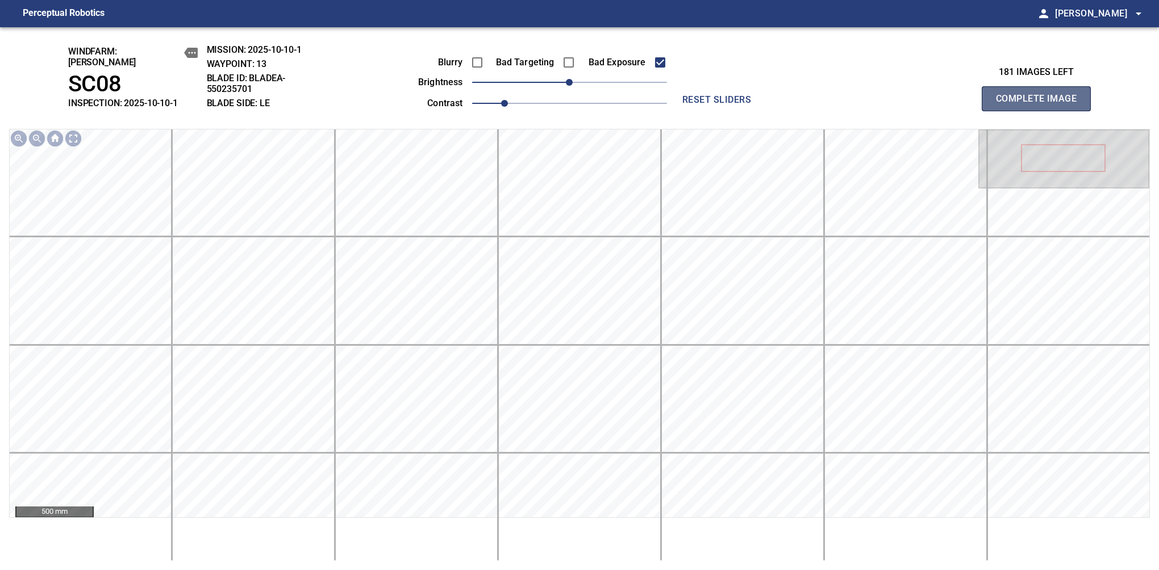
click at [1041, 105] on button "Complete Image" at bounding box center [1036, 98] width 109 height 25
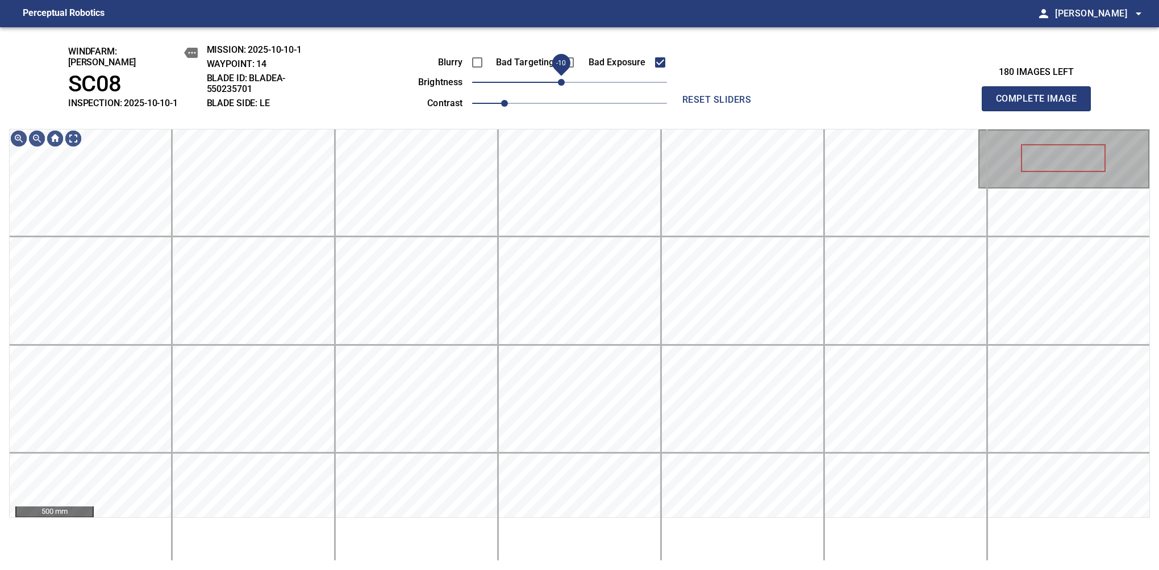
click at [563, 80] on span "-10" at bounding box center [561, 82] width 7 height 7
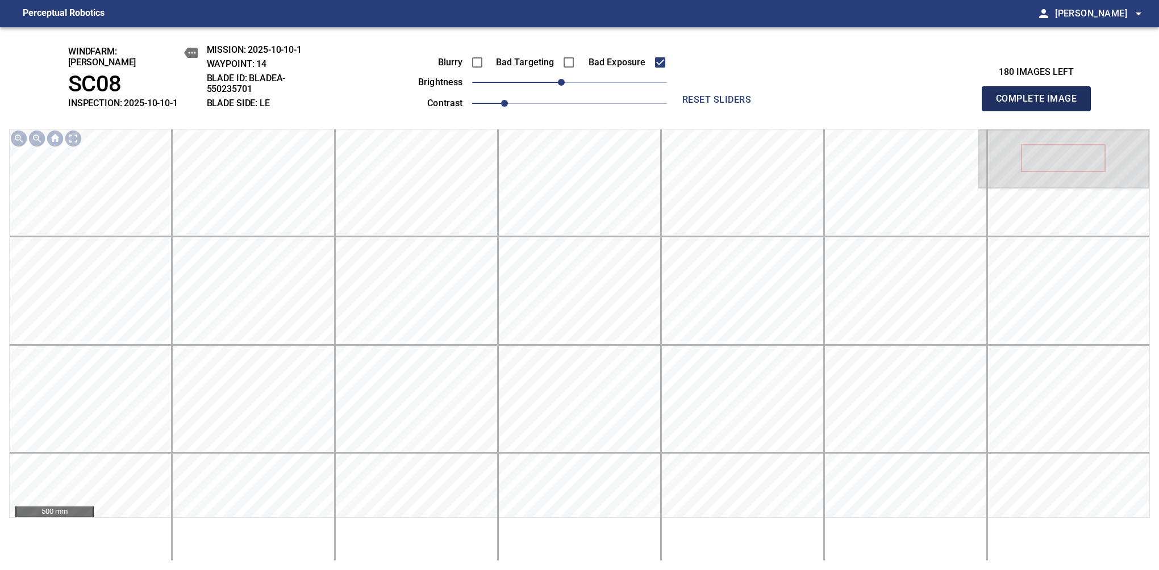
click at [1041, 105] on button "Complete Image" at bounding box center [1036, 98] width 109 height 25
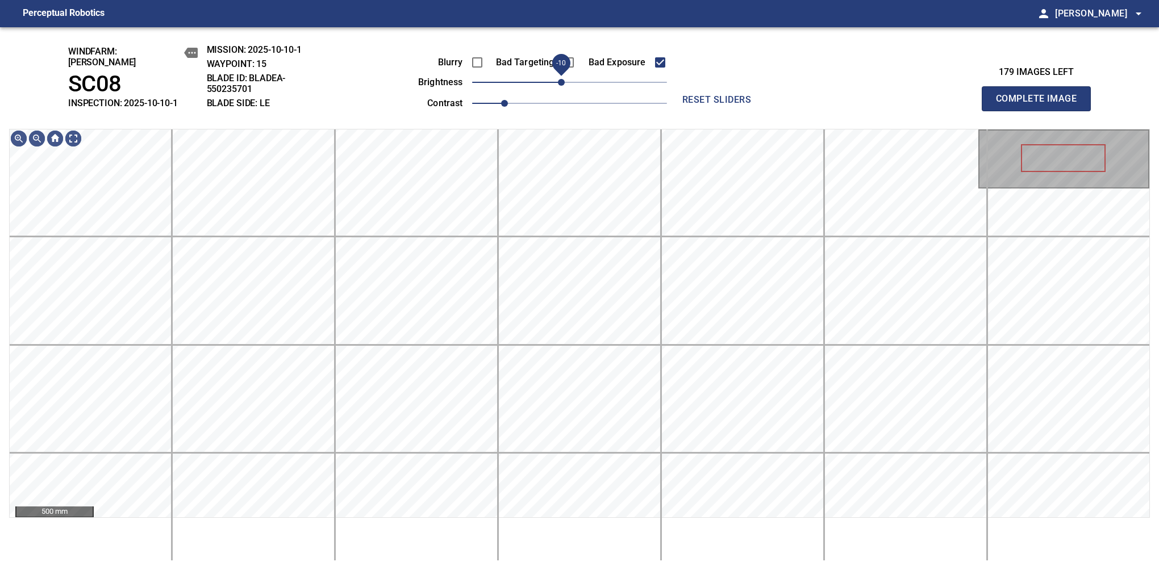
drag, startPoint x: 565, startPoint y: 76, endPoint x: 559, endPoint y: 78, distance: 6.5
click at [559, 79] on span "-10" at bounding box center [561, 82] width 7 height 7
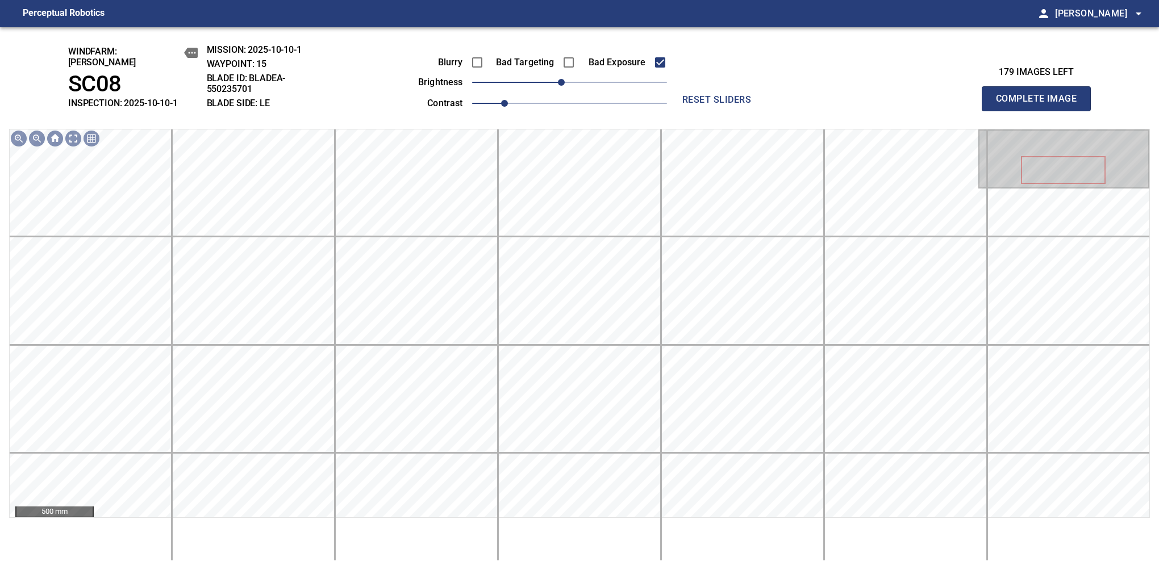
click at [1041, 105] on button "Complete Image" at bounding box center [1036, 98] width 109 height 25
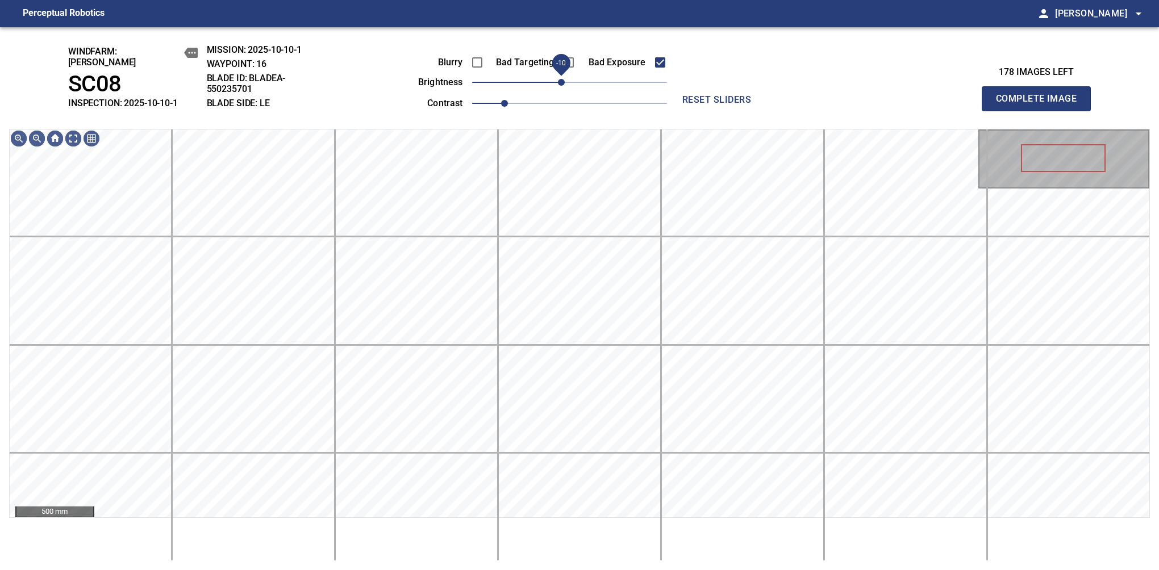
click at [561, 79] on span "-10" at bounding box center [561, 82] width 7 height 7
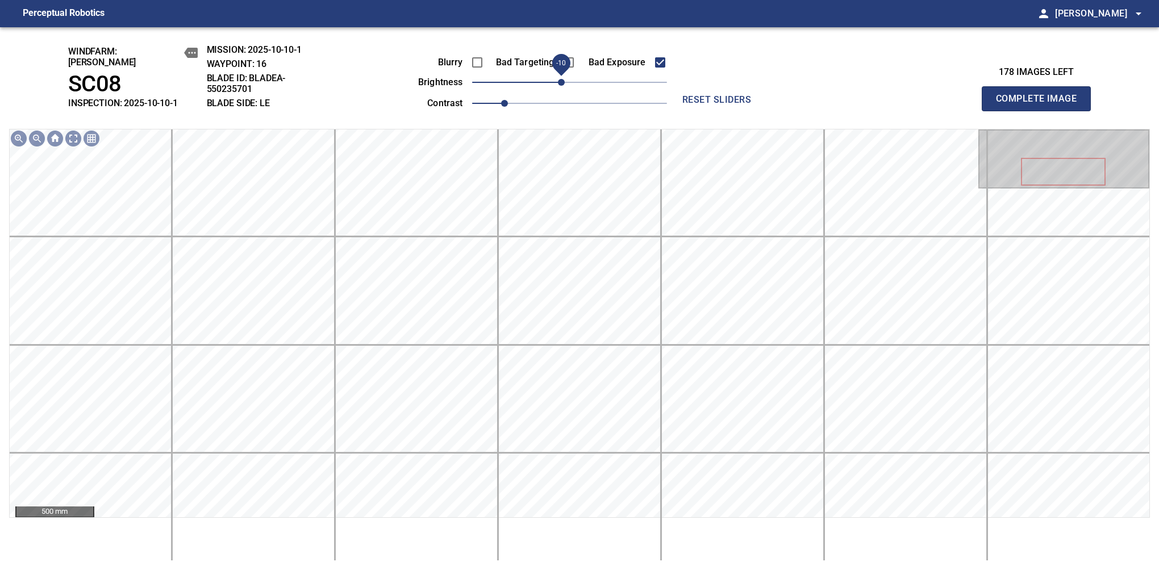
click at [1041, 105] on button "Complete Image" at bounding box center [1036, 98] width 109 height 25
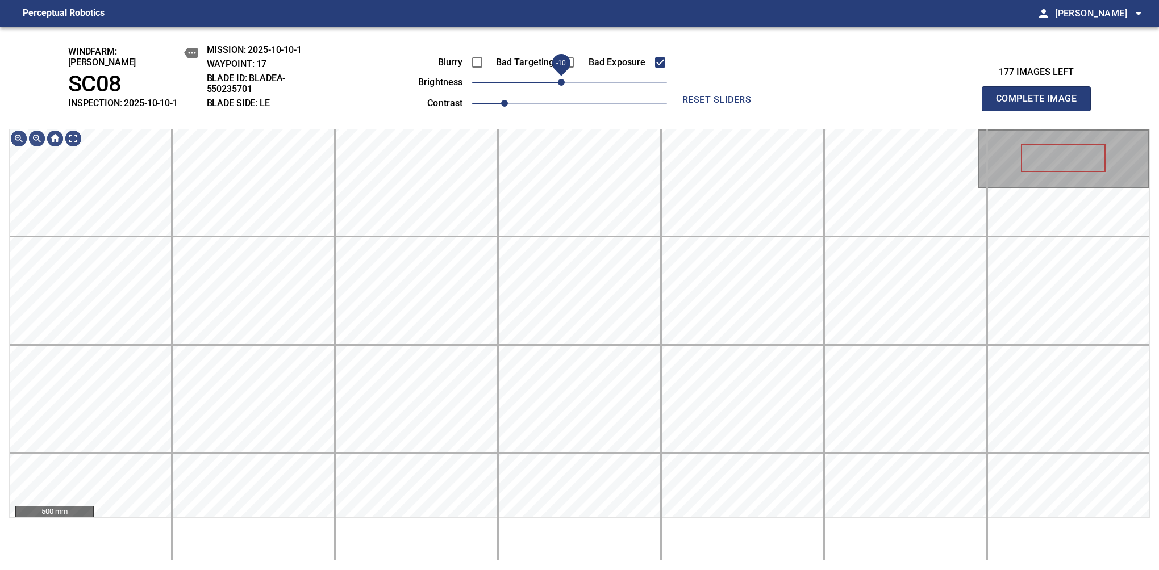
click at [563, 80] on span "-10" at bounding box center [561, 82] width 7 height 7
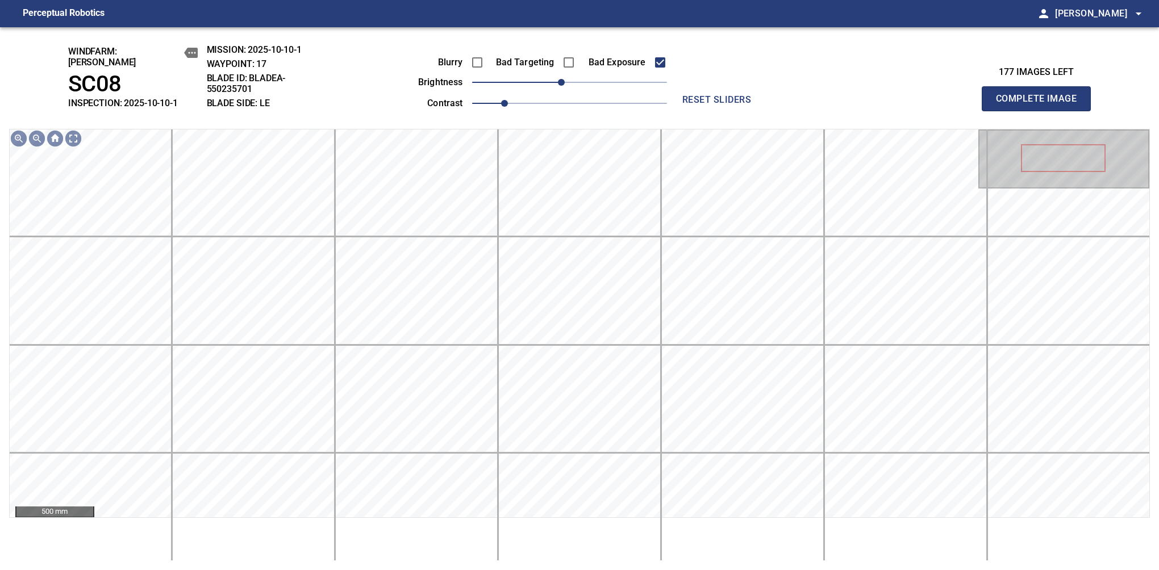
click at [1041, 105] on button "Complete Image" at bounding box center [1036, 98] width 109 height 25
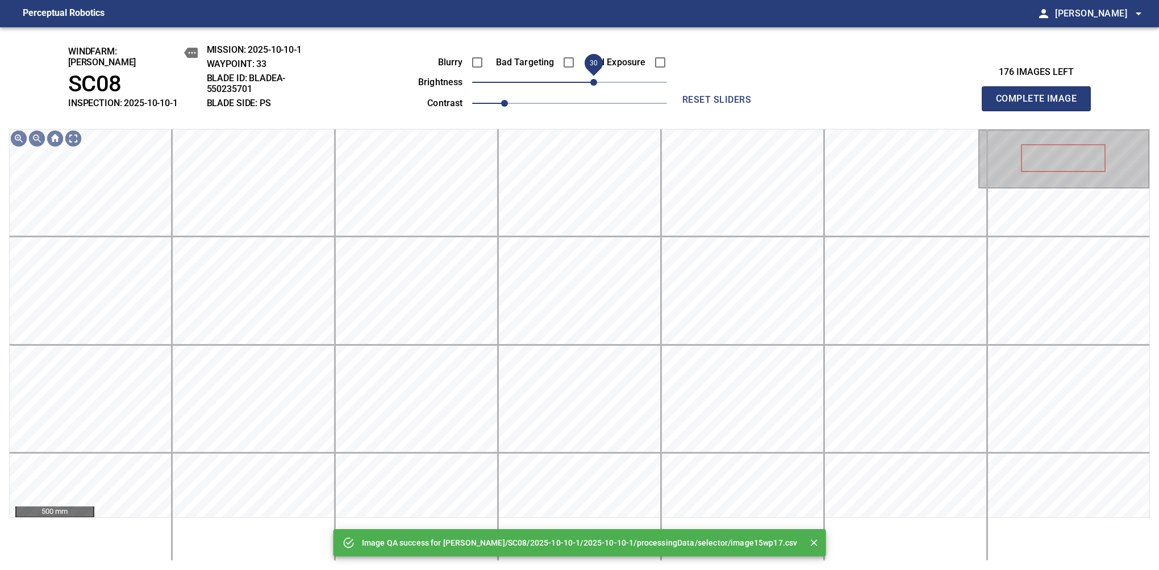
click at [597, 80] on span "30" at bounding box center [593, 82] width 7 height 7
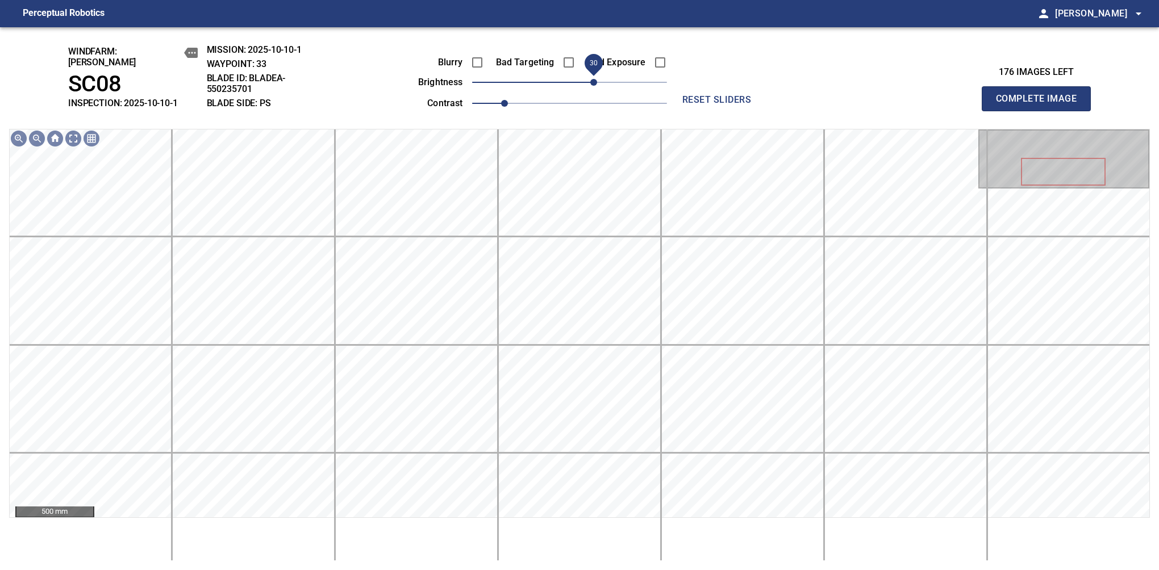
click at [590, 79] on span "30" at bounding box center [593, 82] width 7 height 7
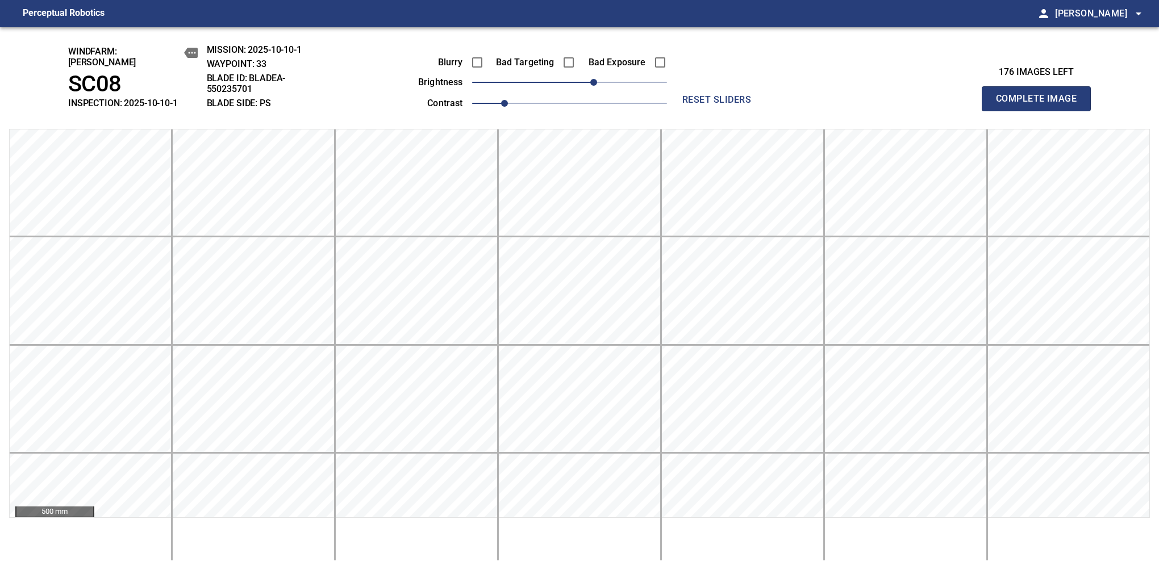
click at [1041, 105] on button "Complete Image" at bounding box center [1036, 98] width 109 height 25
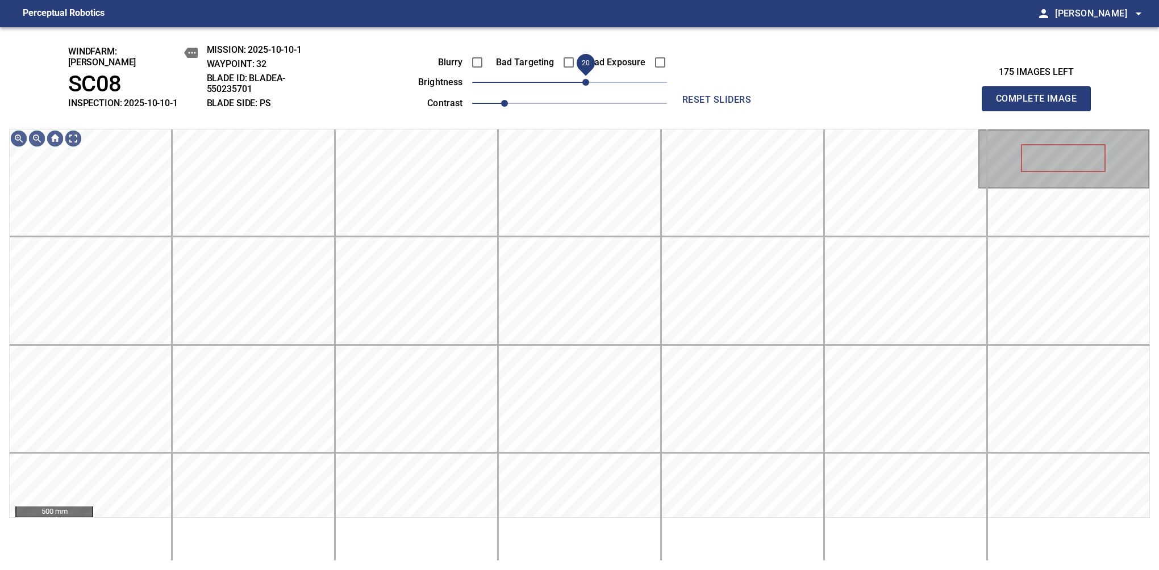
drag, startPoint x: 578, startPoint y: 70, endPoint x: 584, endPoint y: 69, distance: 6.5
click at [584, 79] on span "20" at bounding box center [585, 82] width 7 height 7
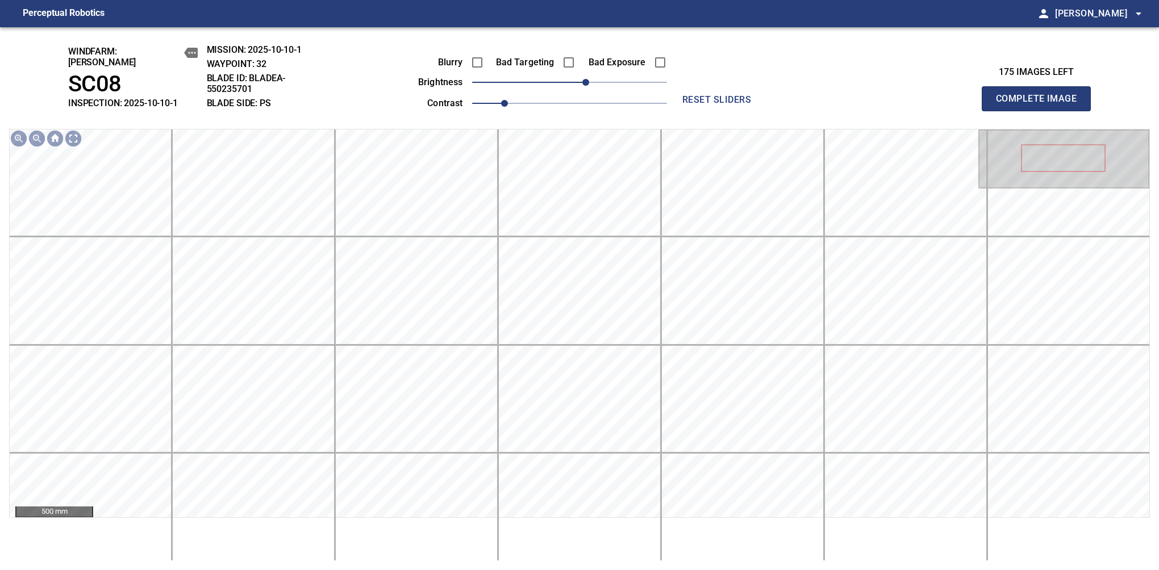
click at [1041, 105] on button "Complete Image" at bounding box center [1036, 98] width 109 height 25
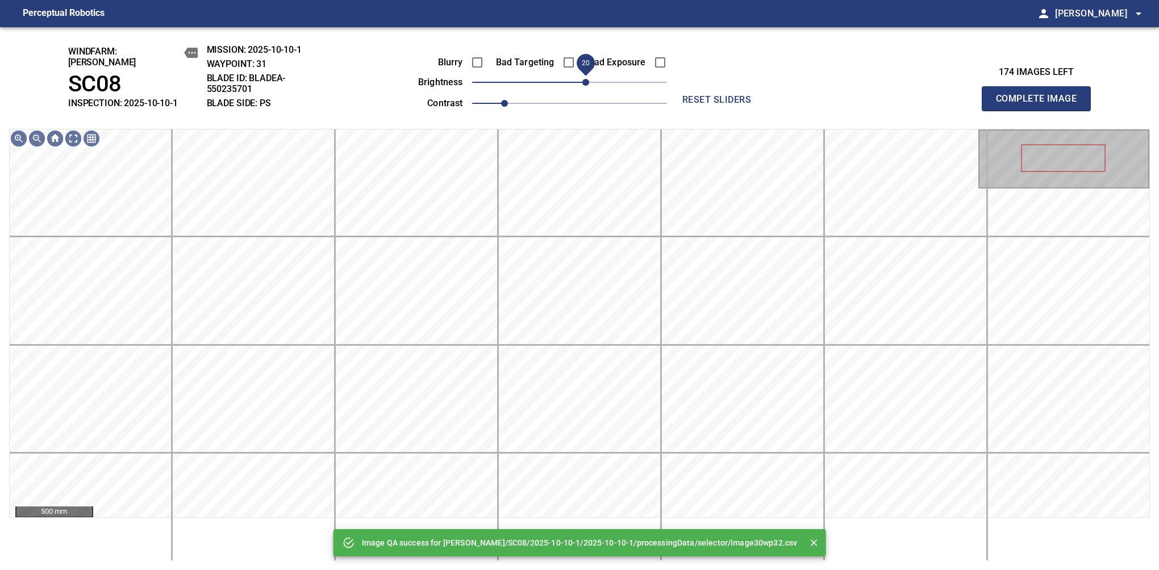
drag, startPoint x: 570, startPoint y: 77, endPoint x: 584, endPoint y: 78, distance: 13.7
click at [584, 79] on span "20" at bounding box center [585, 82] width 7 height 7
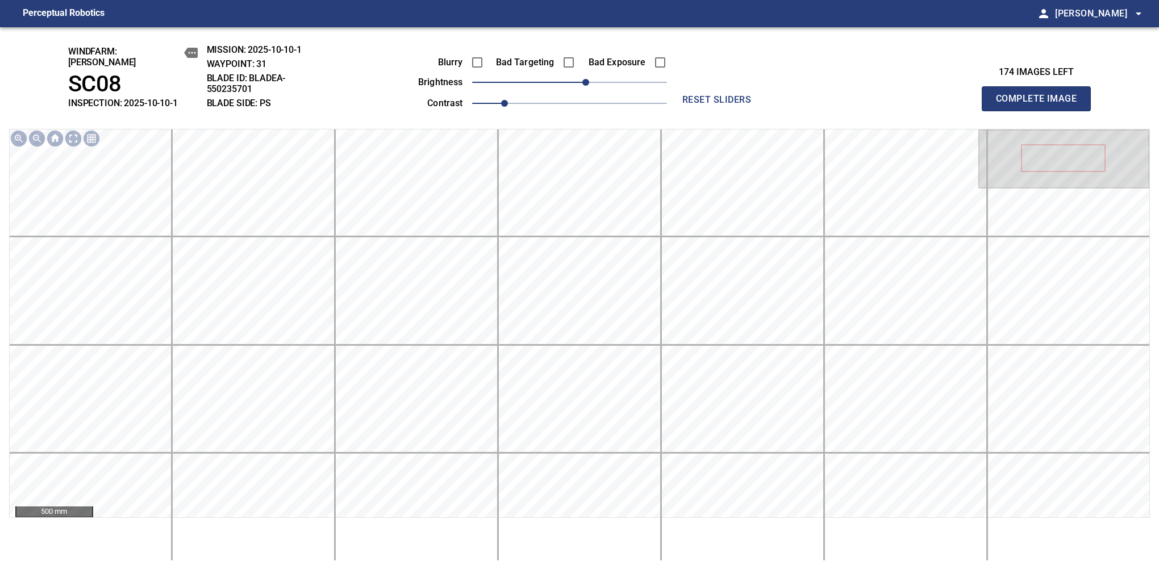
click at [1041, 105] on button "Complete Image" at bounding box center [1036, 98] width 109 height 25
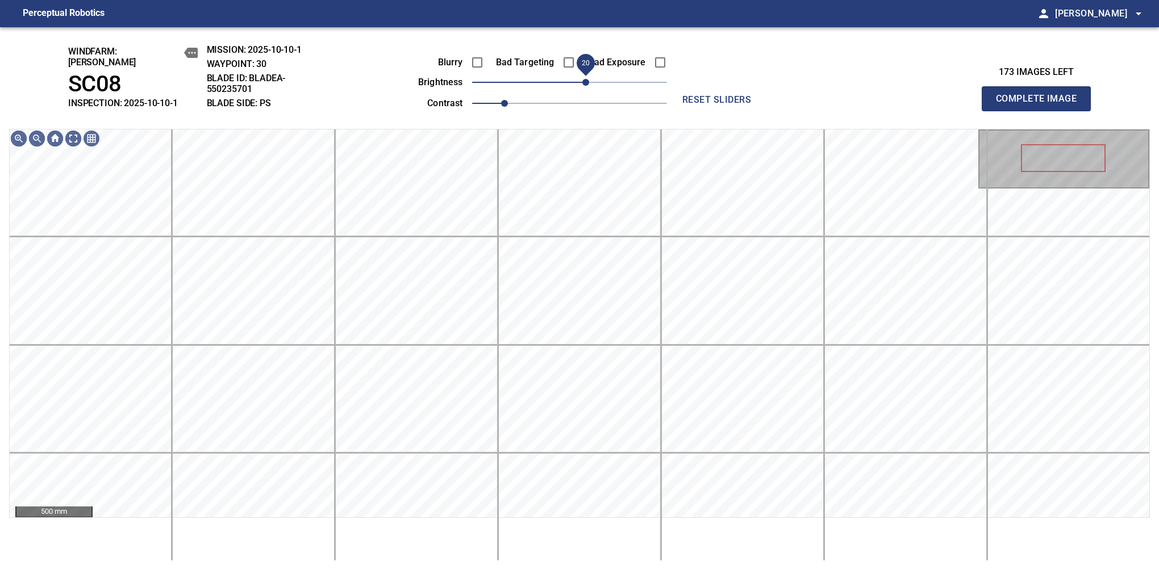
drag, startPoint x: 570, startPoint y: 78, endPoint x: 582, endPoint y: 73, distance: 13.2
click at [582, 79] on span "20" at bounding box center [585, 82] width 7 height 7
drag, startPoint x: 582, startPoint y: 73, endPoint x: 590, endPoint y: 69, distance: 8.9
click at [590, 79] on span "30" at bounding box center [593, 82] width 7 height 7
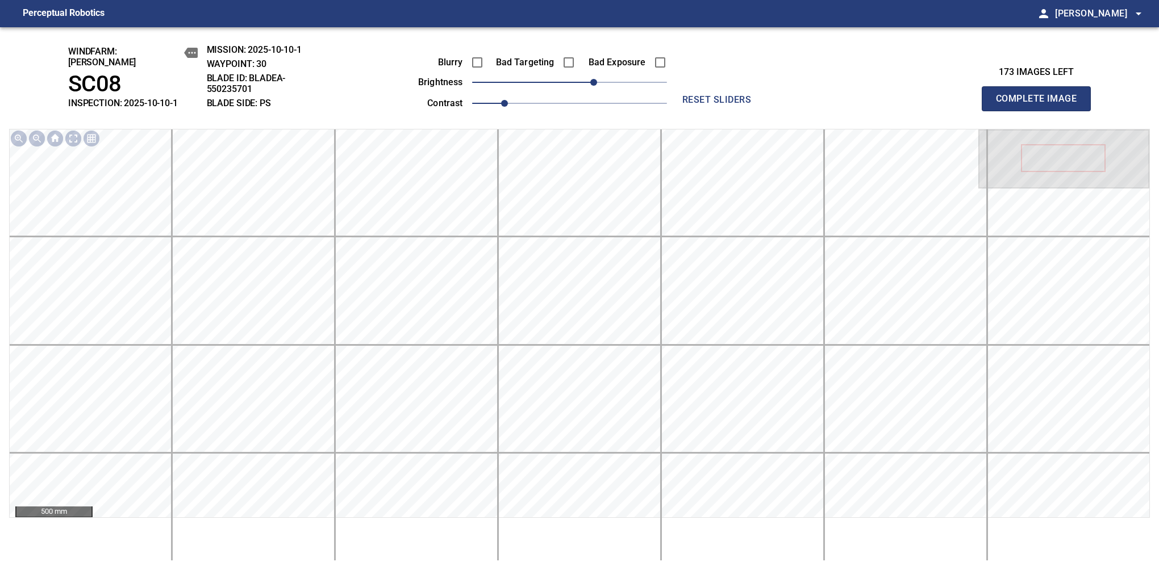
click at [1041, 105] on button "Complete Image" at bounding box center [1036, 98] width 109 height 25
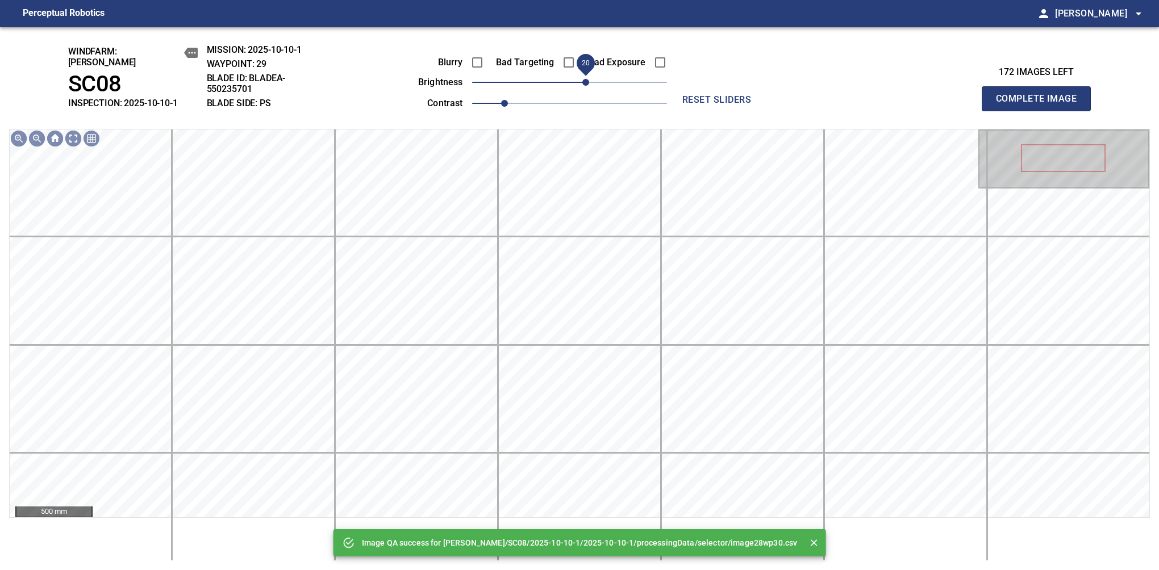
drag, startPoint x: 574, startPoint y: 71, endPoint x: 584, endPoint y: 69, distance: 9.9
click at [584, 79] on span "20" at bounding box center [585, 82] width 7 height 7
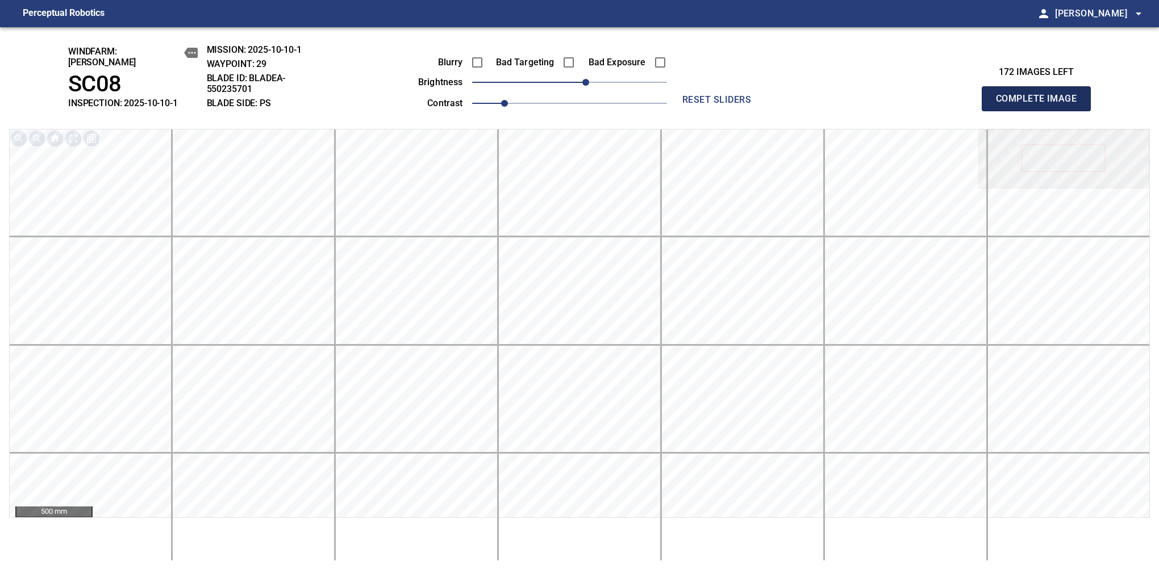
click at [1041, 105] on button "Complete Image" at bounding box center [1036, 98] width 109 height 25
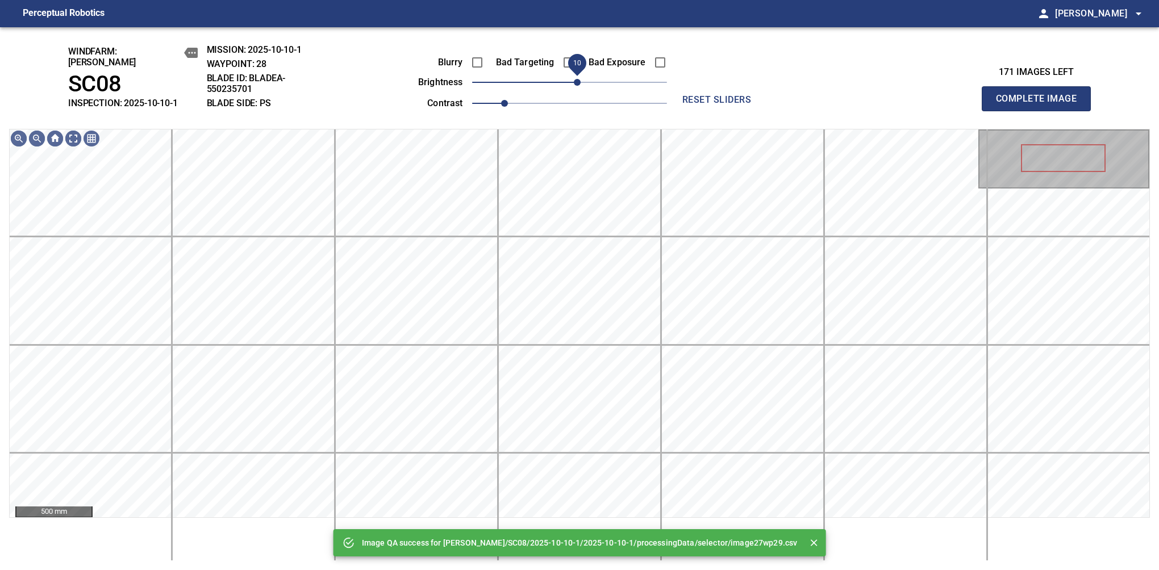
click at [575, 79] on span "10" at bounding box center [577, 82] width 7 height 7
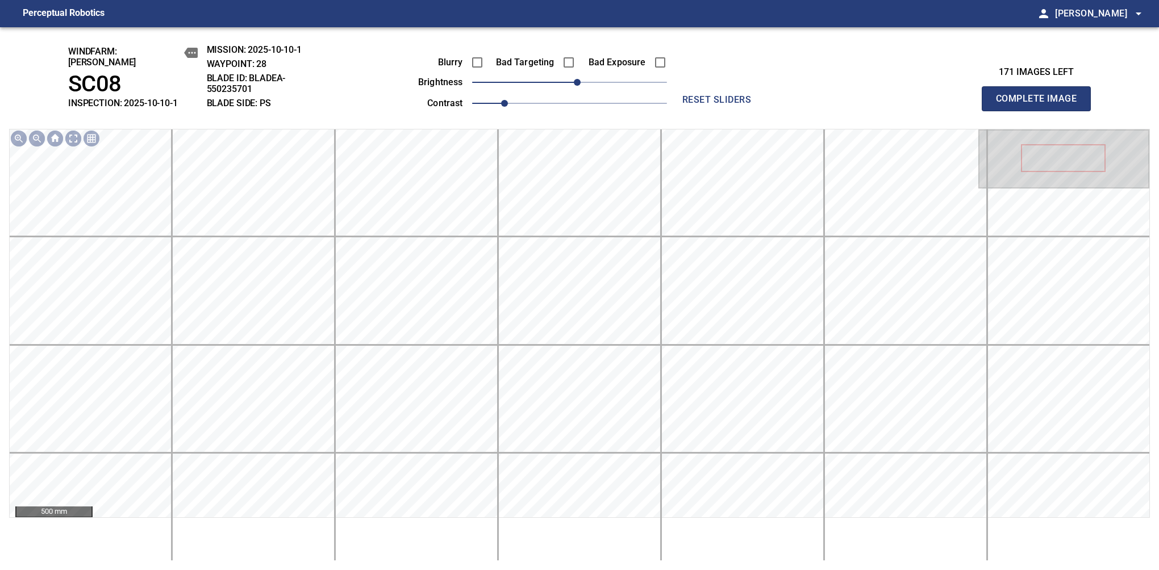
click at [1041, 105] on button "Complete Image" at bounding box center [1036, 98] width 109 height 25
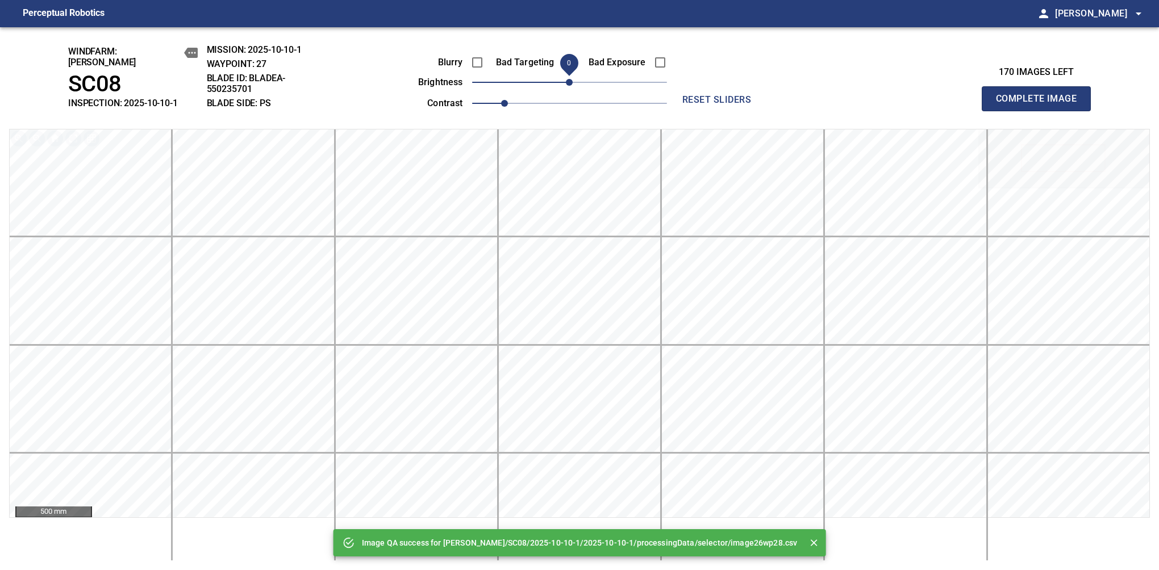
click at [1041, 105] on button "Complete Image" at bounding box center [1036, 98] width 109 height 25
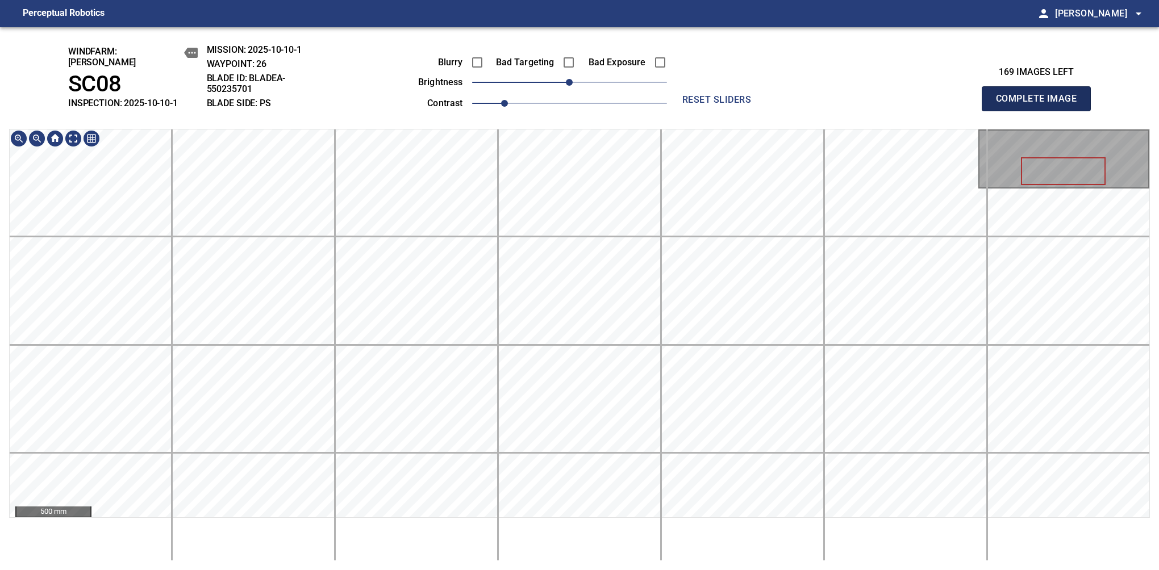
click at [1041, 105] on button "Complete Image" at bounding box center [1036, 98] width 109 height 25
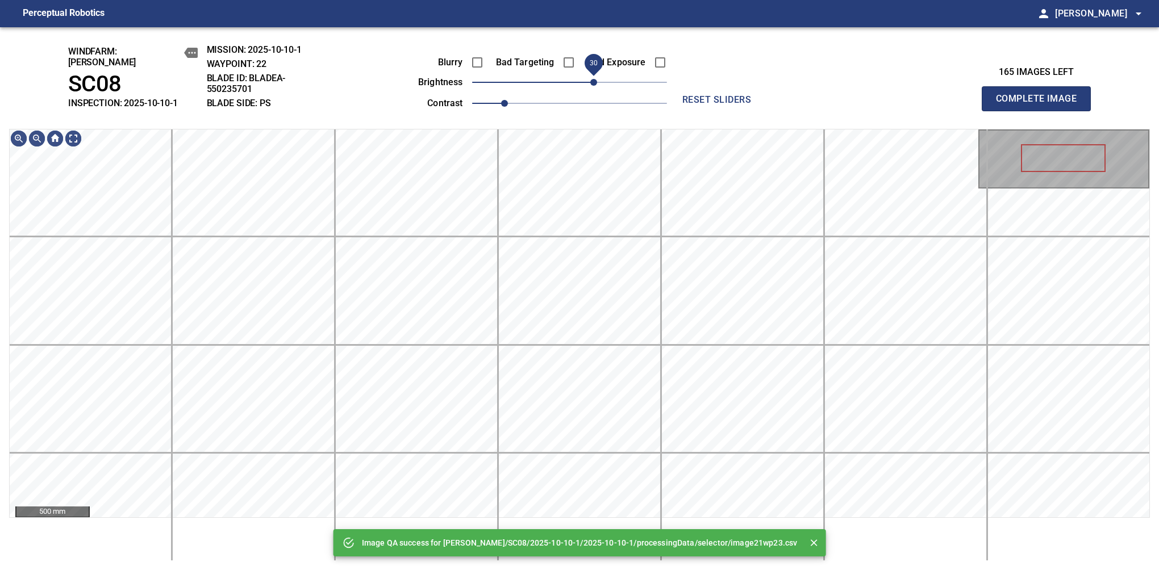
drag, startPoint x: 575, startPoint y: 77, endPoint x: 597, endPoint y: 77, distance: 22.2
click at [597, 79] on span "30" at bounding box center [593, 82] width 7 height 7
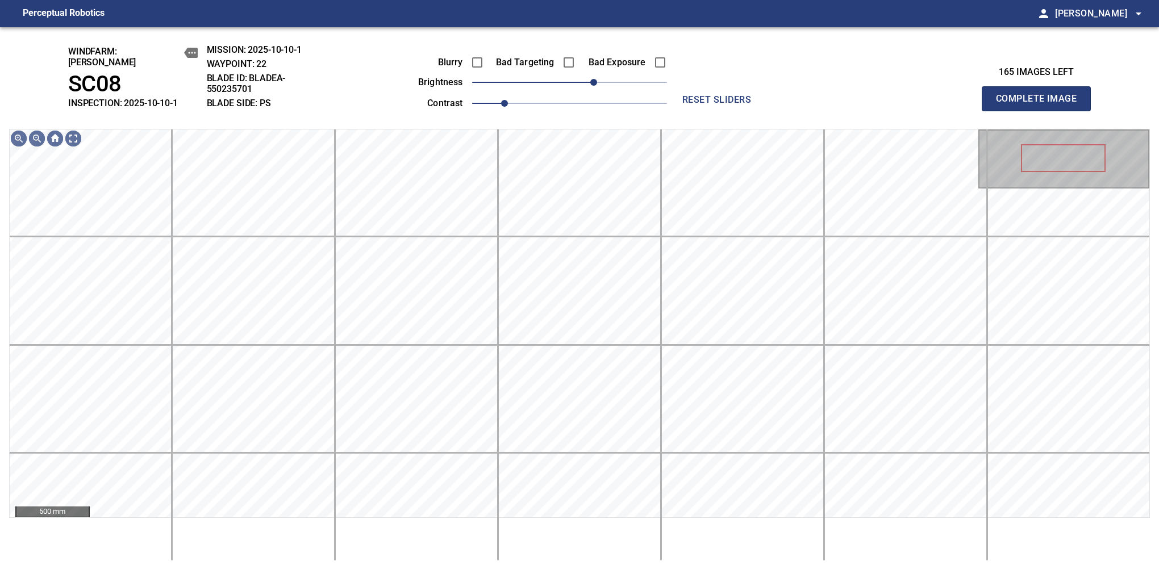
click at [1041, 105] on button "Complete Image" at bounding box center [1036, 98] width 109 height 25
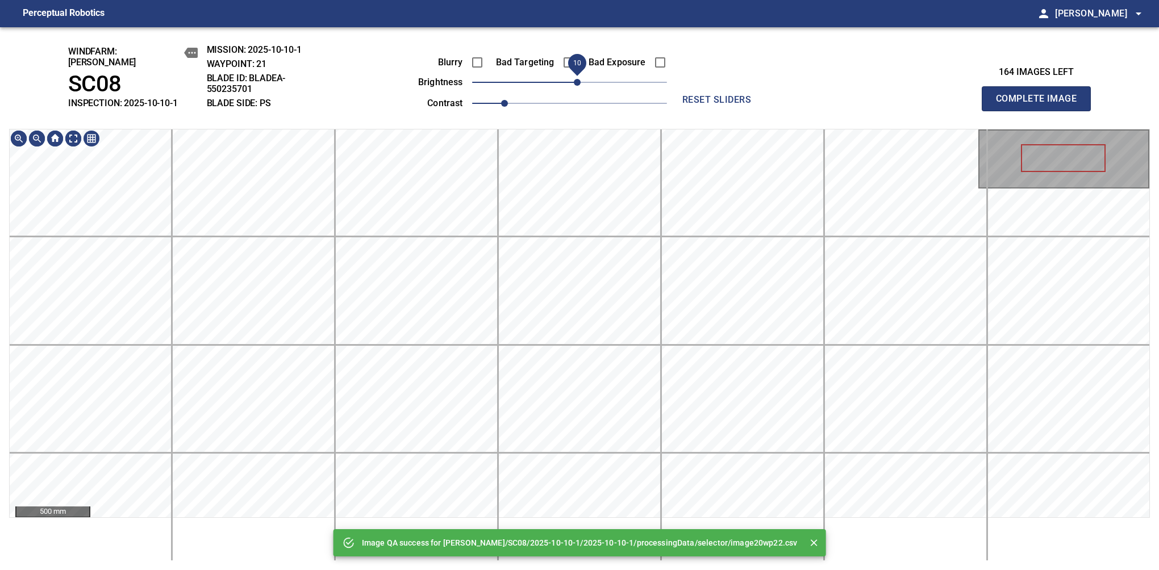
click at [575, 79] on span "10" at bounding box center [577, 82] width 7 height 7
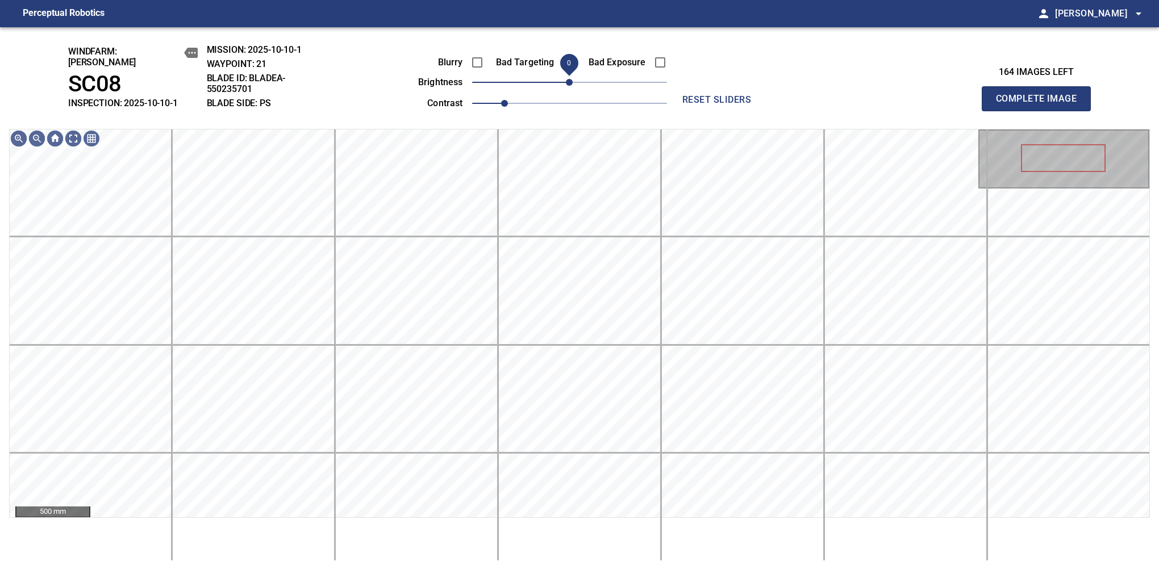
drag, startPoint x: 575, startPoint y: 75, endPoint x: 569, endPoint y: 79, distance: 6.9
click at [569, 79] on span "0" at bounding box center [569, 82] width 7 height 7
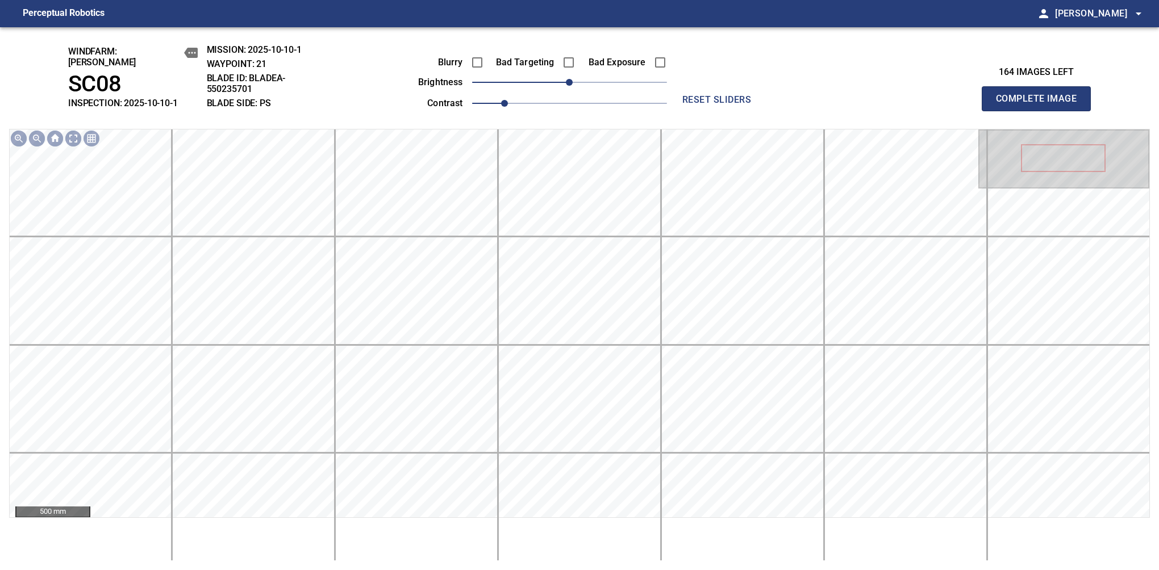
click at [1041, 105] on button "Complete Image" at bounding box center [1036, 98] width 109 height 25
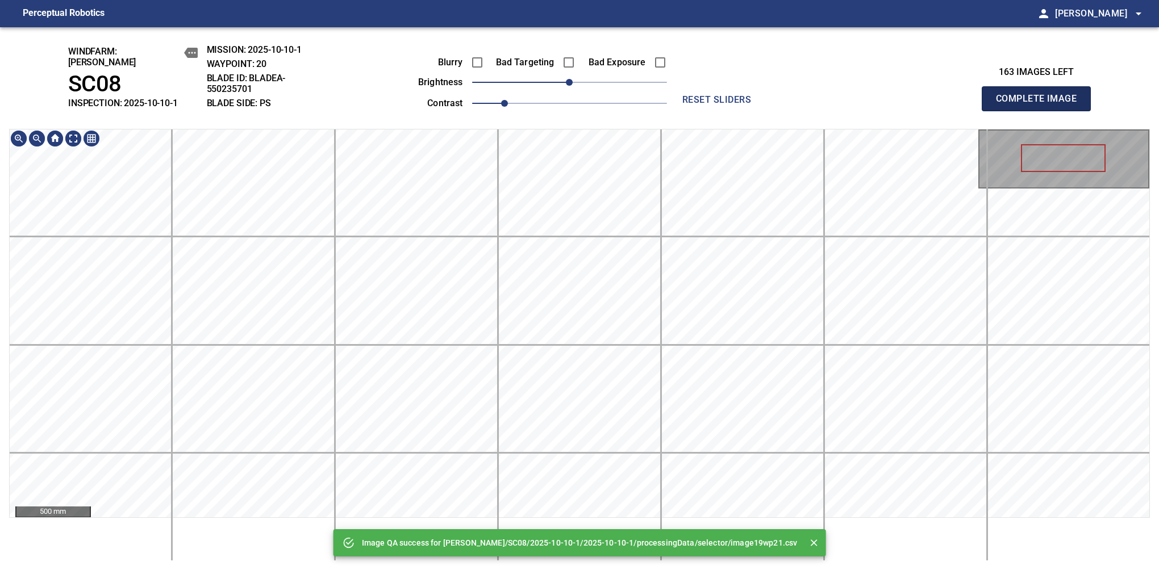
click at [1041, 105] on button "Complete Image" at bounding box center [1036, 98] width 109 height 25
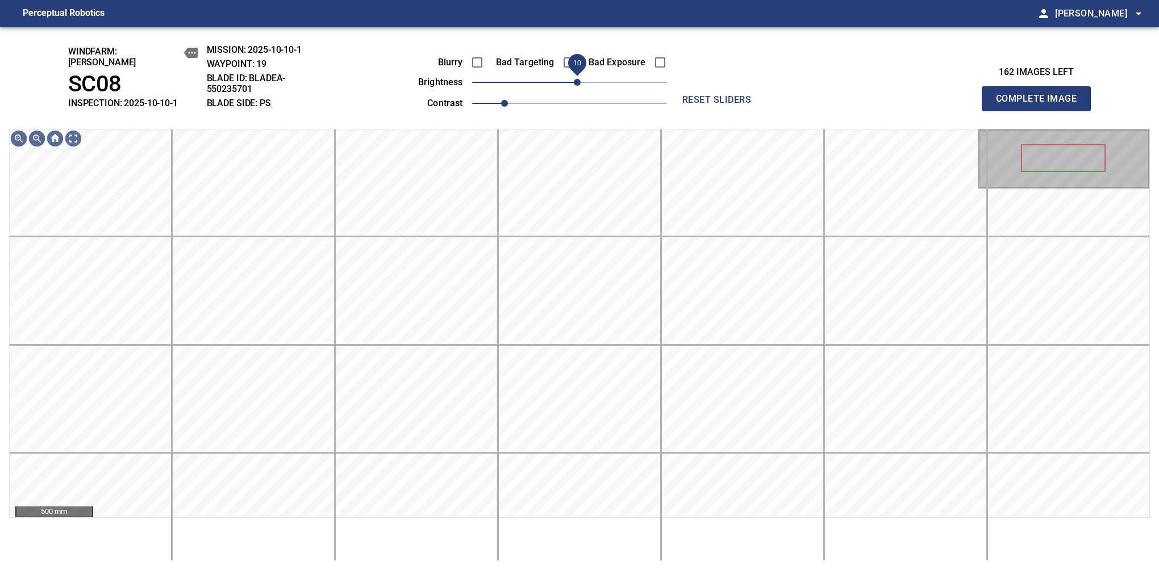
click at [577, 79] on span "10" at bounding box center [577, 82] width 7 height 7
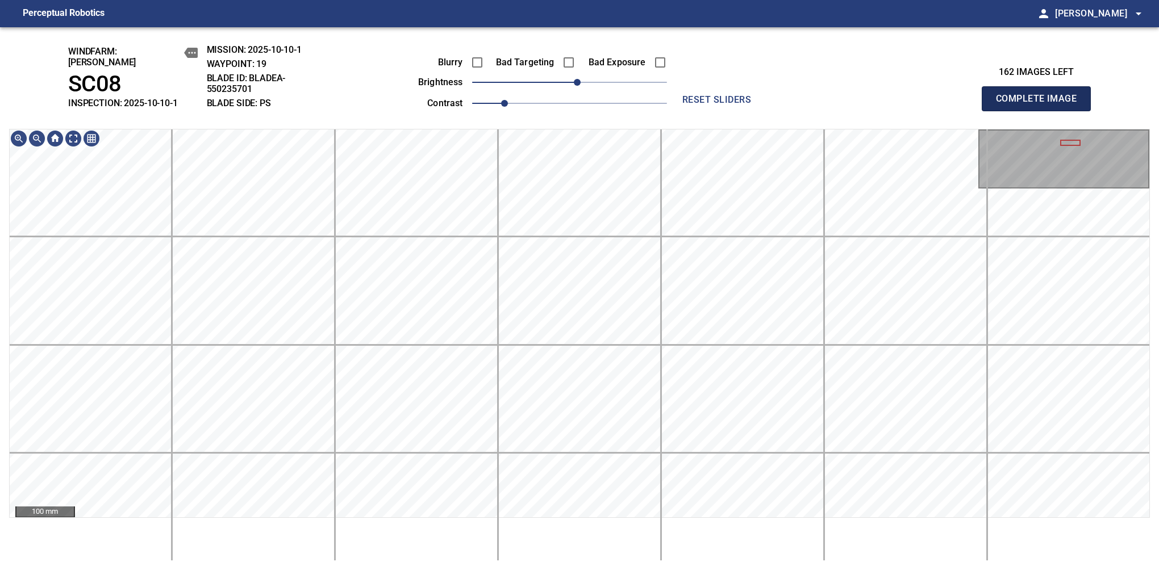
click at [1041, 105] on button "Complete Image" at bounding box center [1036, 98] width 109 height 25
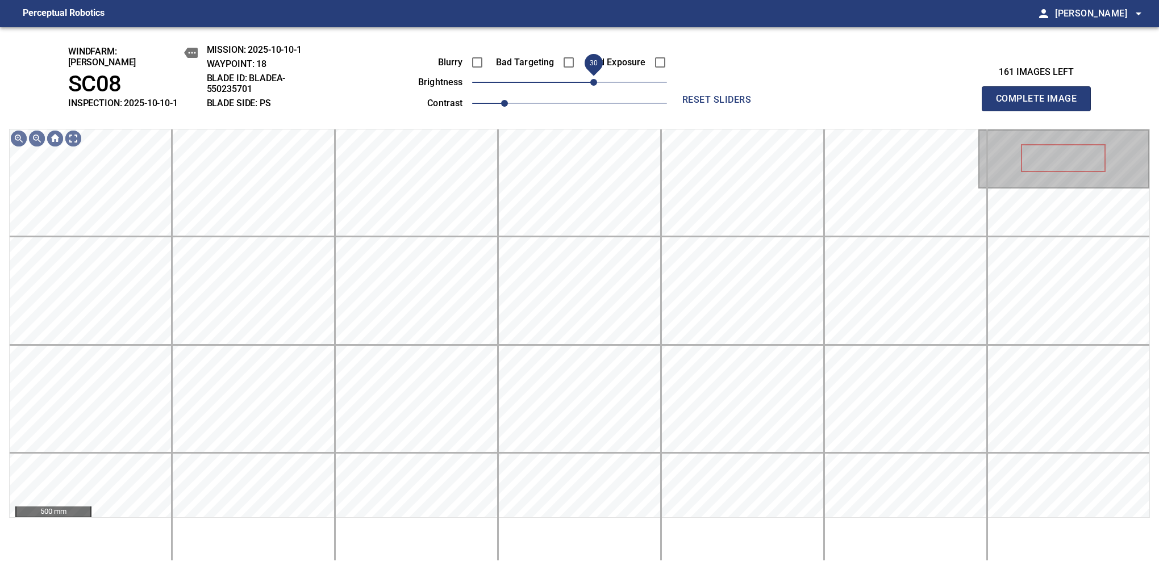
drag, startPoint x: 582, startPoint y: 80, endPoint x: 593, endPoint y: 82, distance: 10.5
click at [593, 82] on span "30" at bounding box center [593, 82] width 7 height 7
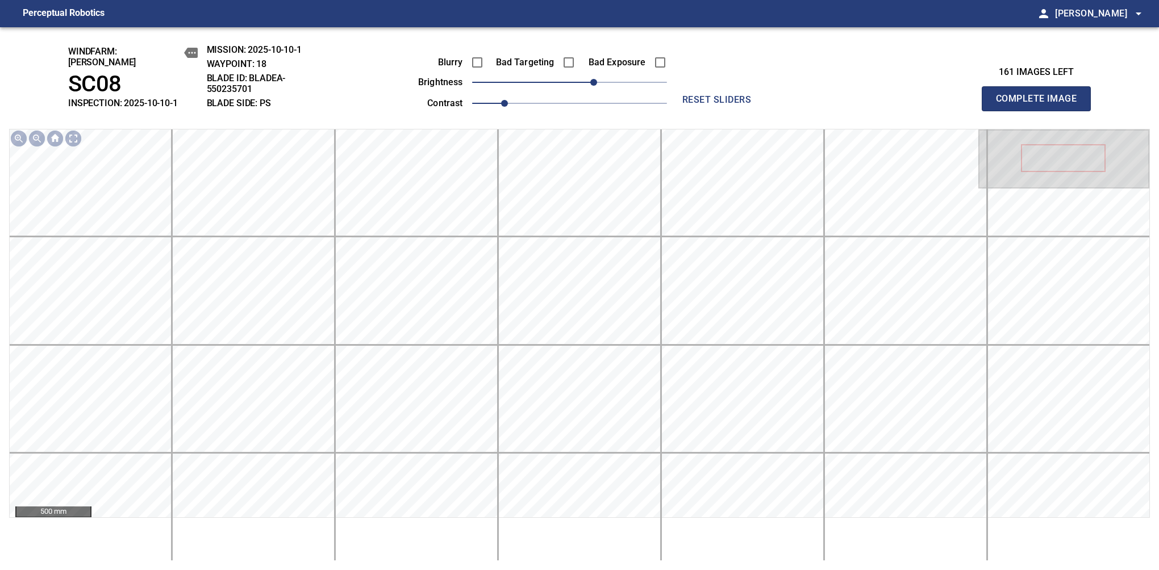
click at [1041, 105] on button "Complete Image" at bounding box center [1036, 98] width 109 height 25
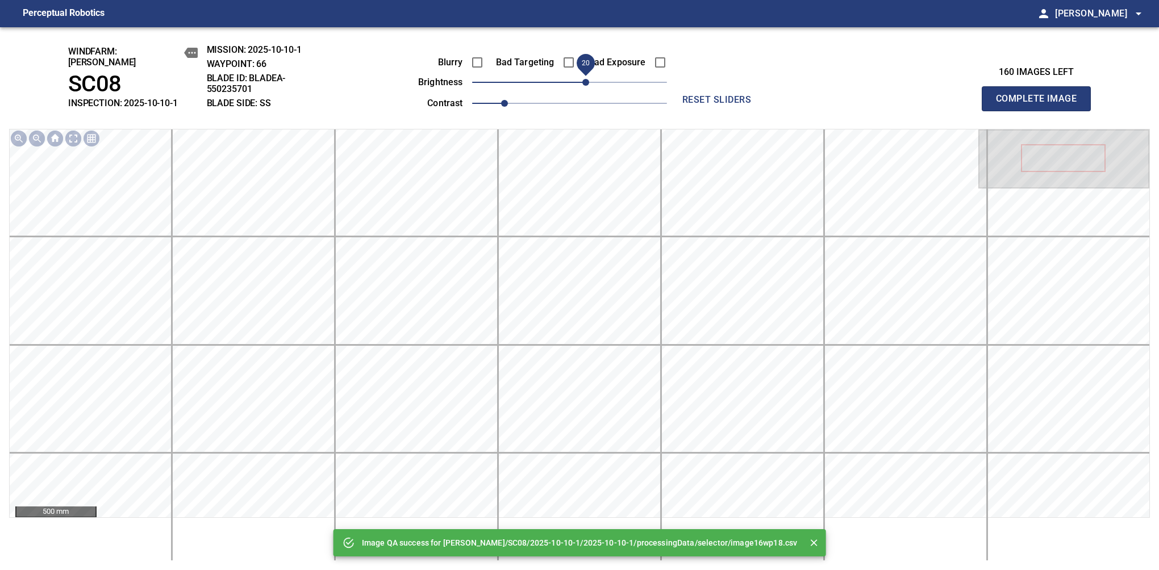
click at [585, 80] on span "20" at bounding box center [585, 82] width 7 height 7
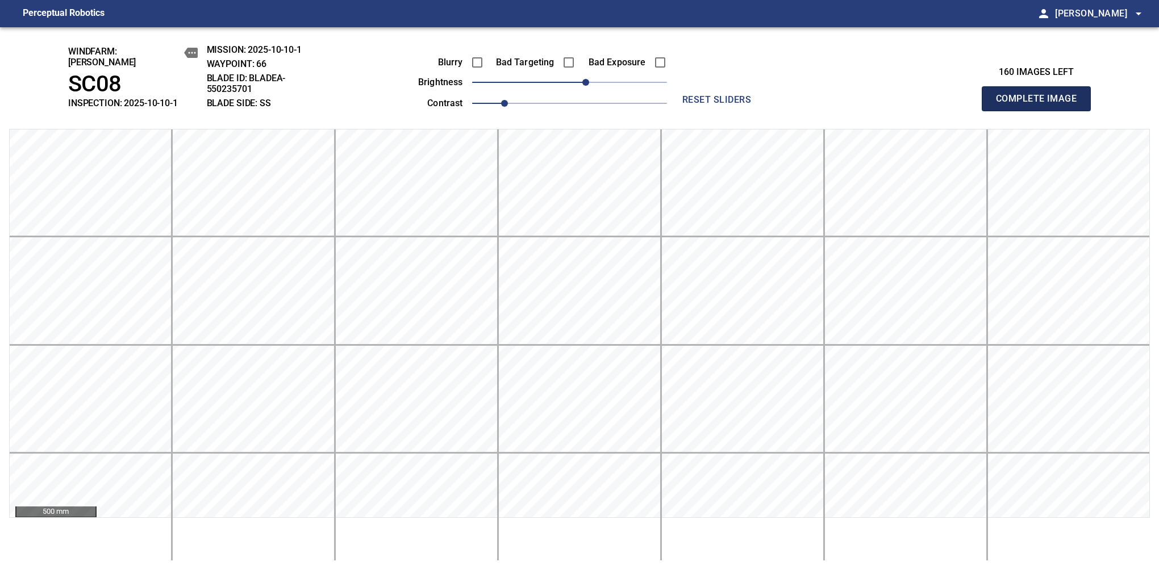
click at [1041, 105] on button "Complete Image" at bounding box center [1036, 98] width 109 height 25
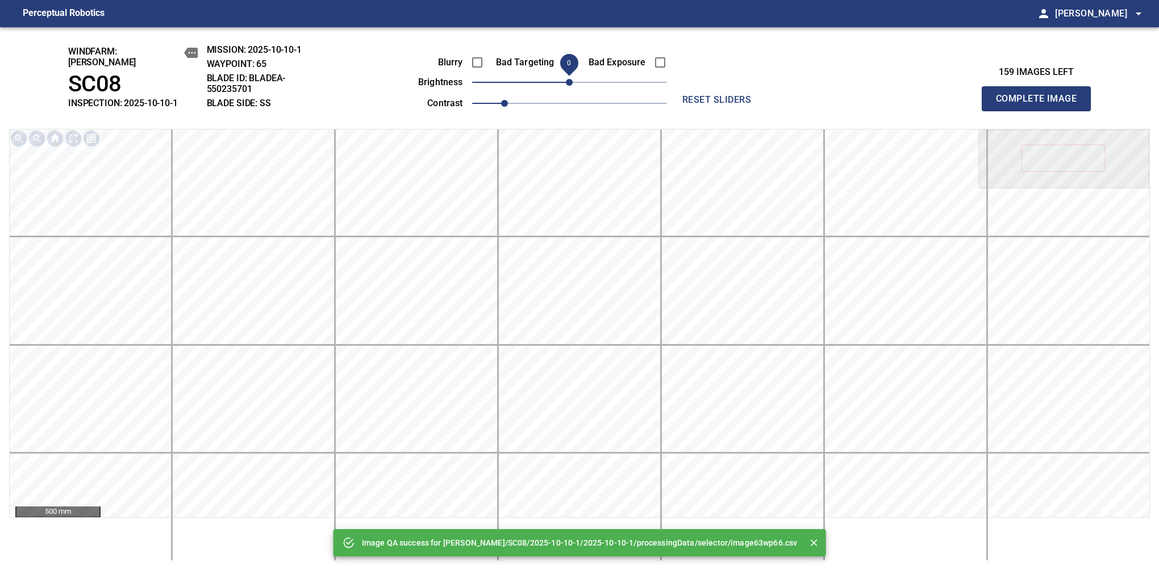
click at [1041, 105] on button "Complete Image" at bounding box center [1036, 98] width 109 height 25
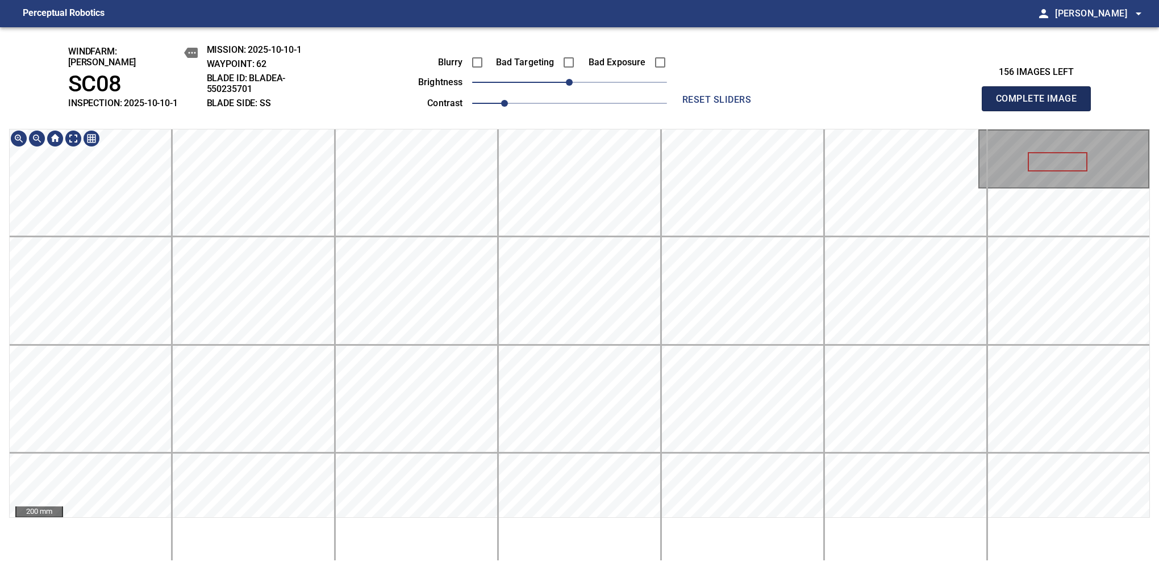
click at [1041, 105] on button "Complete Image" at bounding box center [1036, 98] width 109 height 25
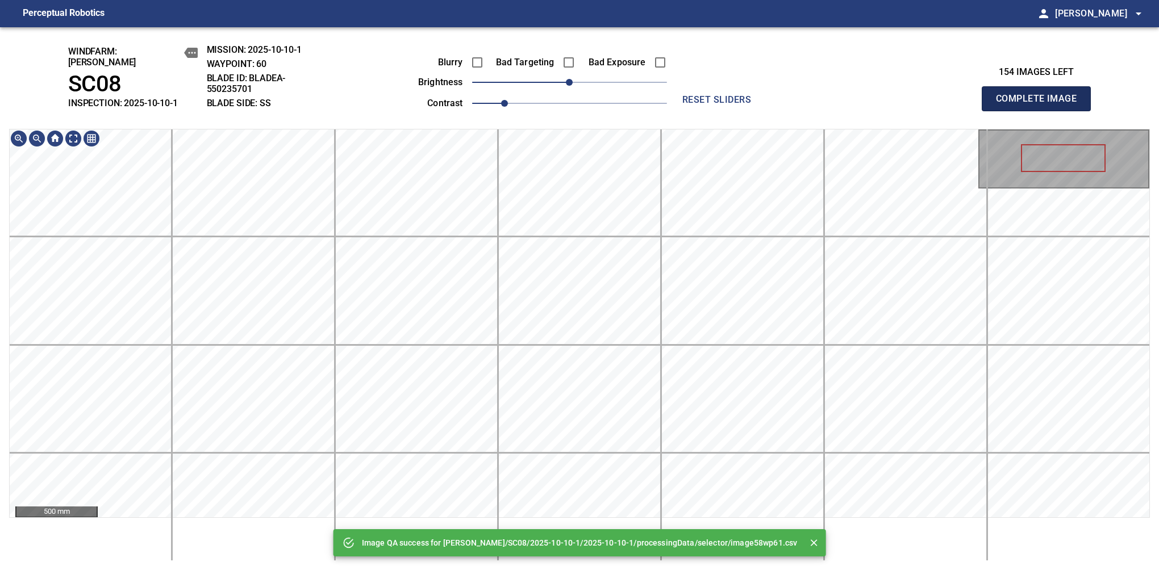
click at [1041, 105] on button "Complete Image" at bounding box center [1036, 98] width 109 height 25
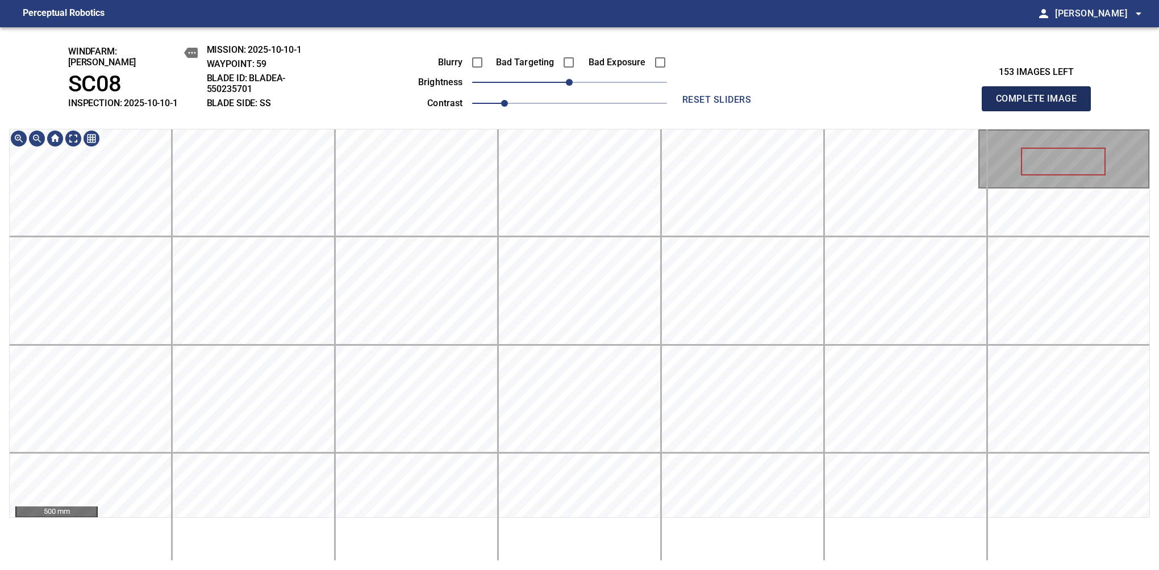
click at [1041, 105] on button "Complete Image" at bounding box center [1036, 98] width 109 height 25
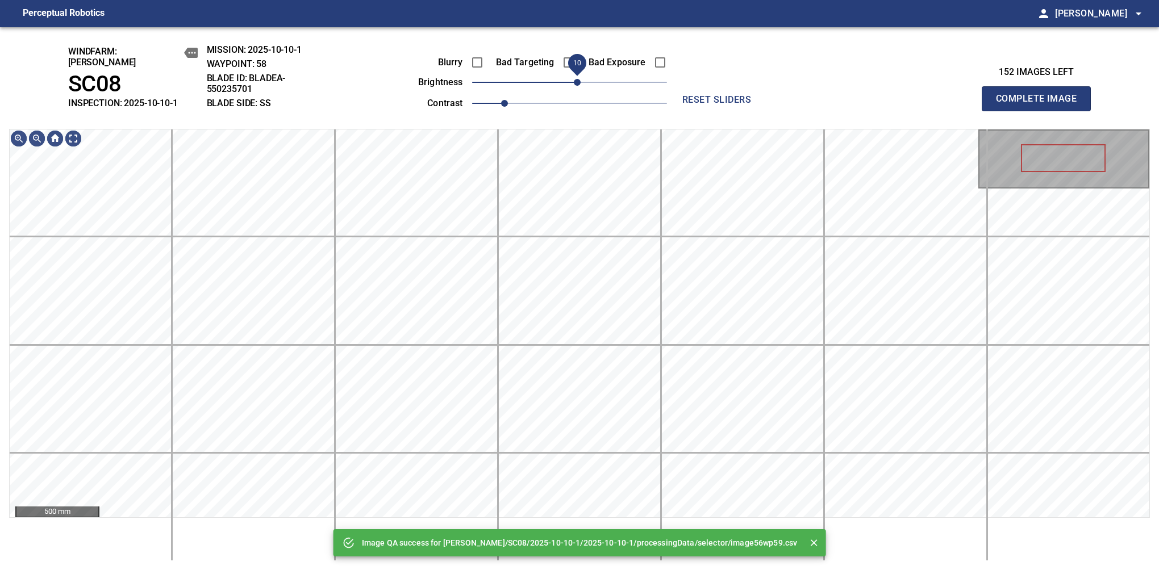
click at [575, 79] on span "10" at bounding box center [577, 82] width 7 height 7
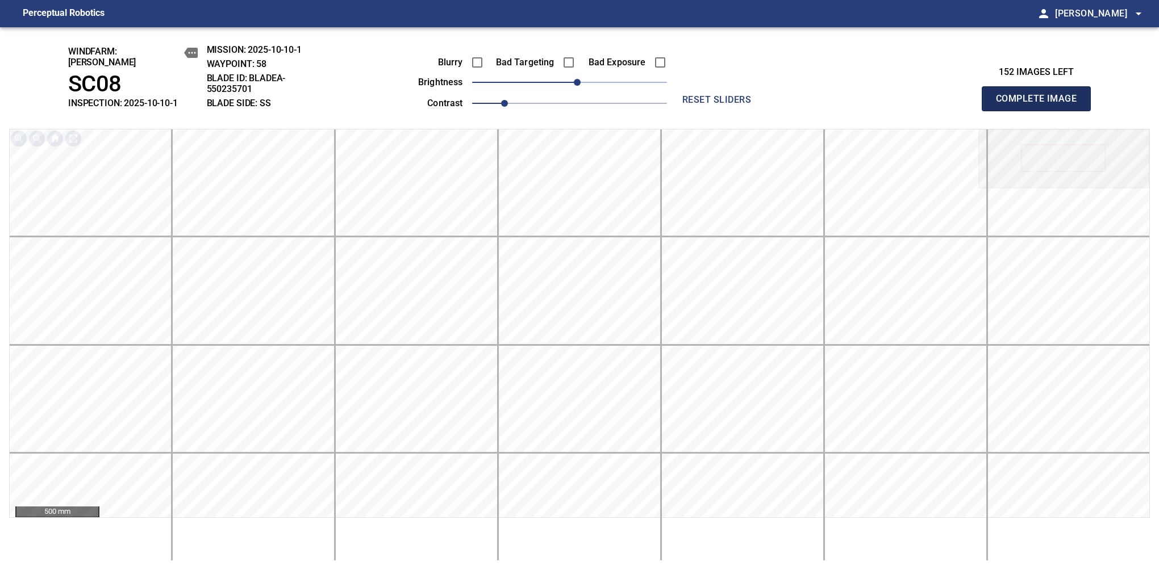
click at [1041, 105] on button "Complete Image" at bounding box center [1036, 98] width 109 height 25
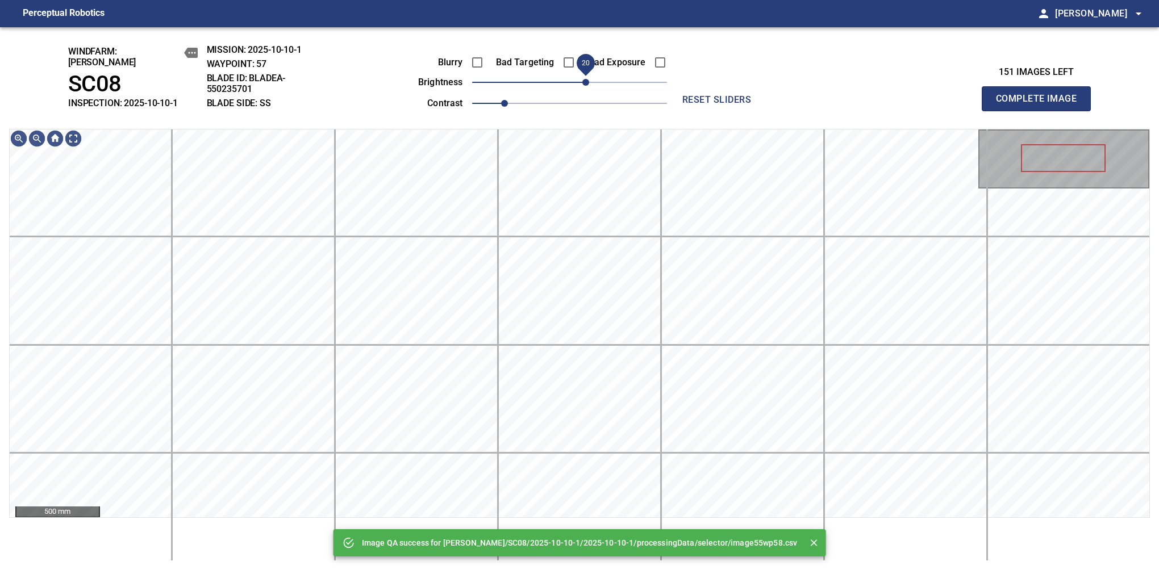
drag, startPoint x: 581, startPoint y: 75, endPoint x: 586, endPoint y: 73, distance: 5.9
click at [586, 79] on span "20" at bounding box center [585, 82] width 7 height 7
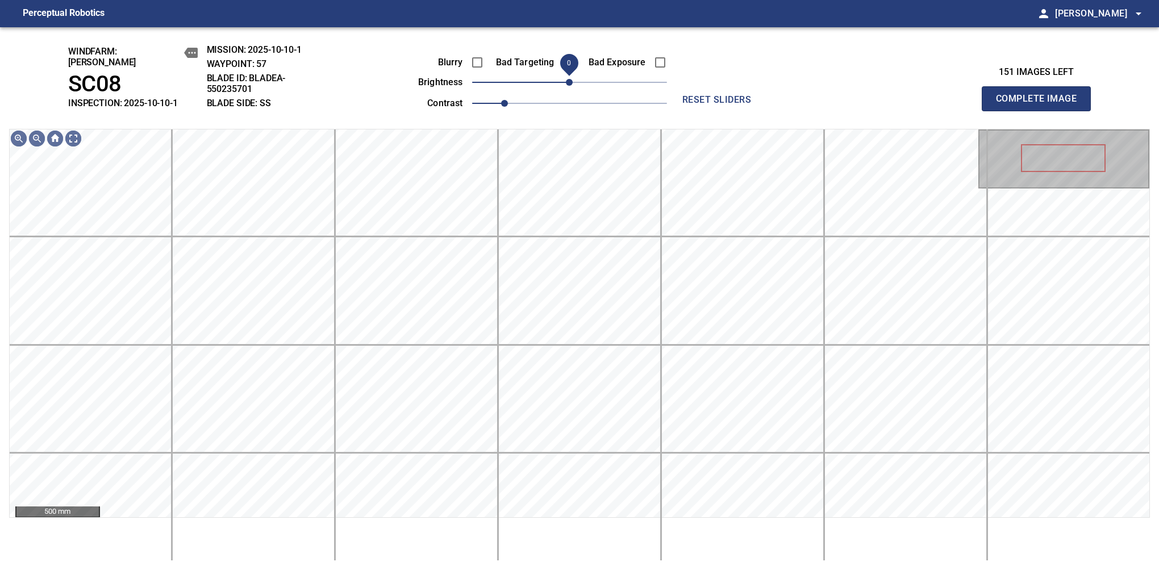
drag, startPoint x: 586, startPoint y: 71, endPoint x: 571, endPoint y: 79, distance: 17.3
click at [571, 79] on span "0" at bounding box center [569, 82] width 7 height 7
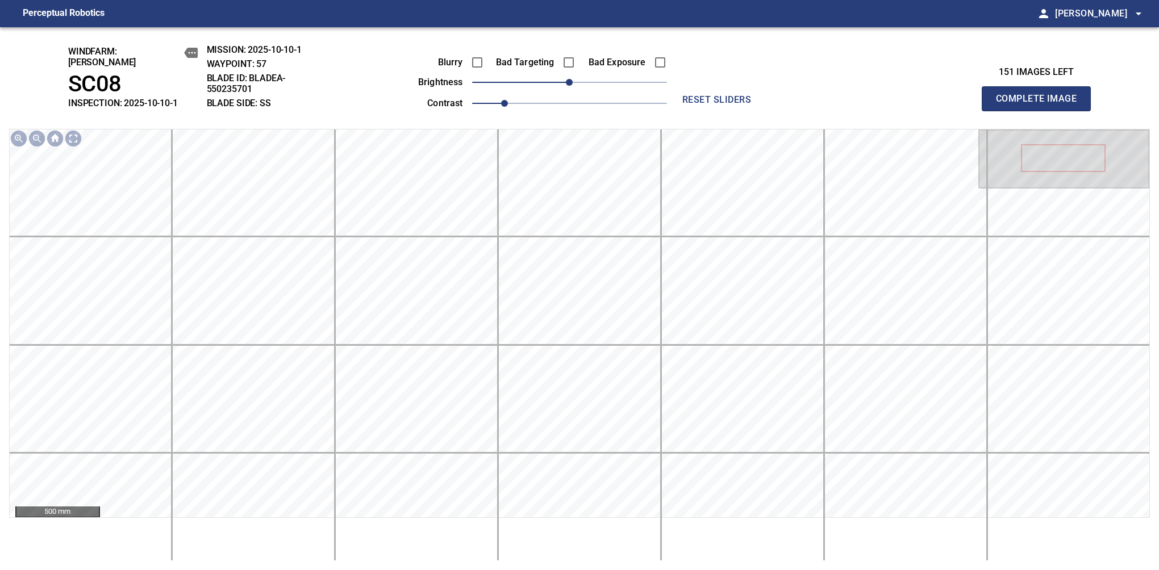
click at [1041, 105] on button "Complete Image" at bounding box center [1036, 98] width 109 height 25
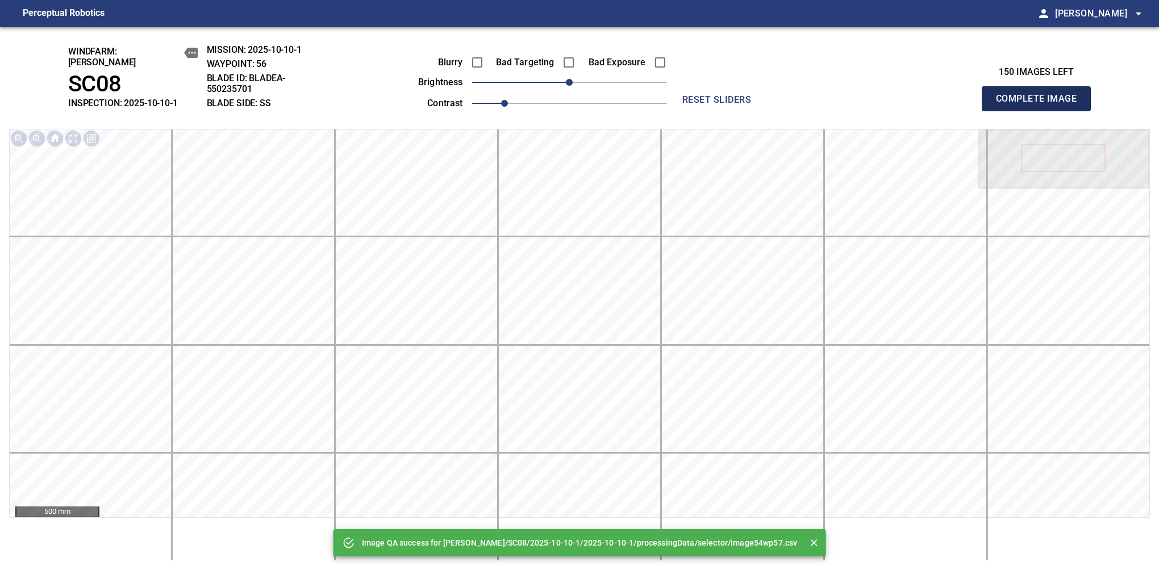
click at [1041, 105] on button "Complete Image" at bounding box center [1036, 98] width 109 height 25
drag, startPoint x: 570, startPoint y: 78, endPoint x: 589, endPoint y: 77, distance: 18.2
click at [589, 79] on span "20" at bounding box center [585, 82] width 7 height 7
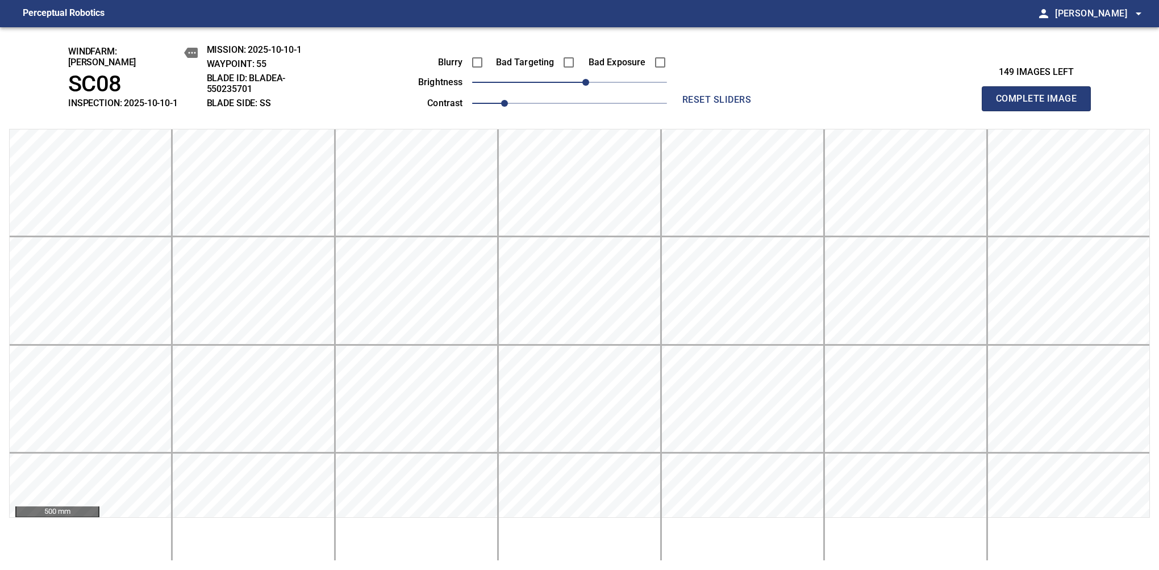
click at [1041, 105] on button "Complete Image" at bounding box center [1036, 98] width 109 height 25
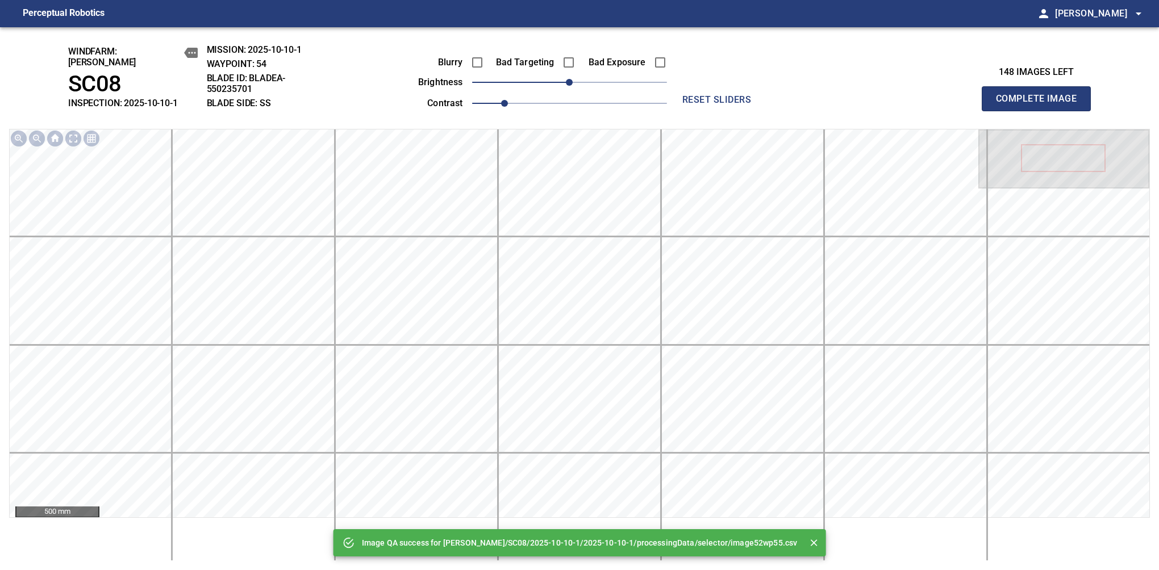
click at [1041, 105] on button "Complete Image" at bounding box center [1036, 98] width 109 height 25
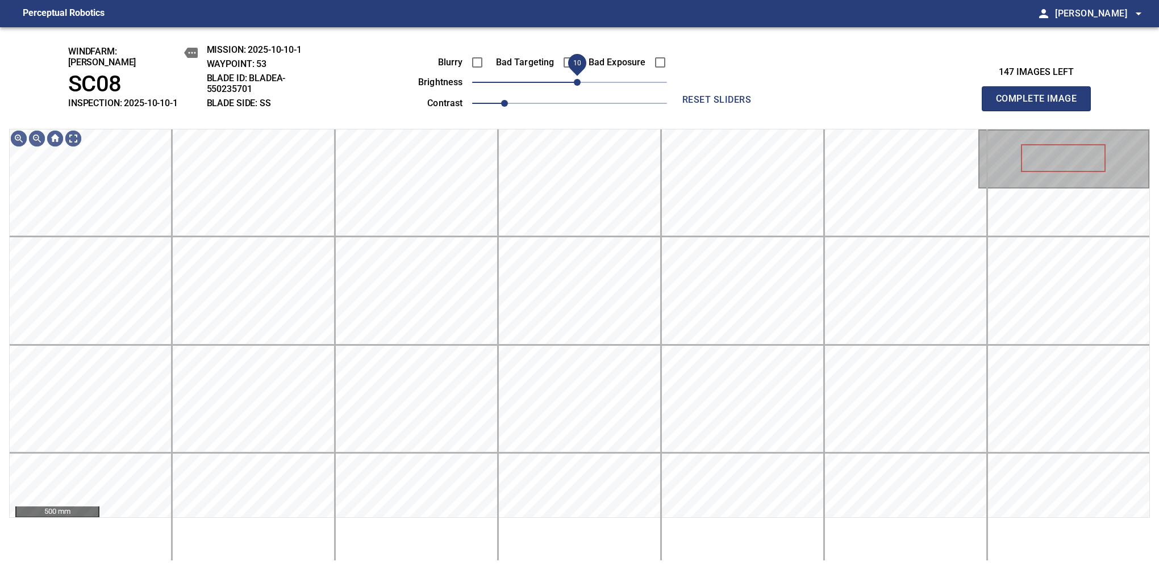
click at [575, 79] on span "10" at bounding box center [577, 82] width 7 height 7
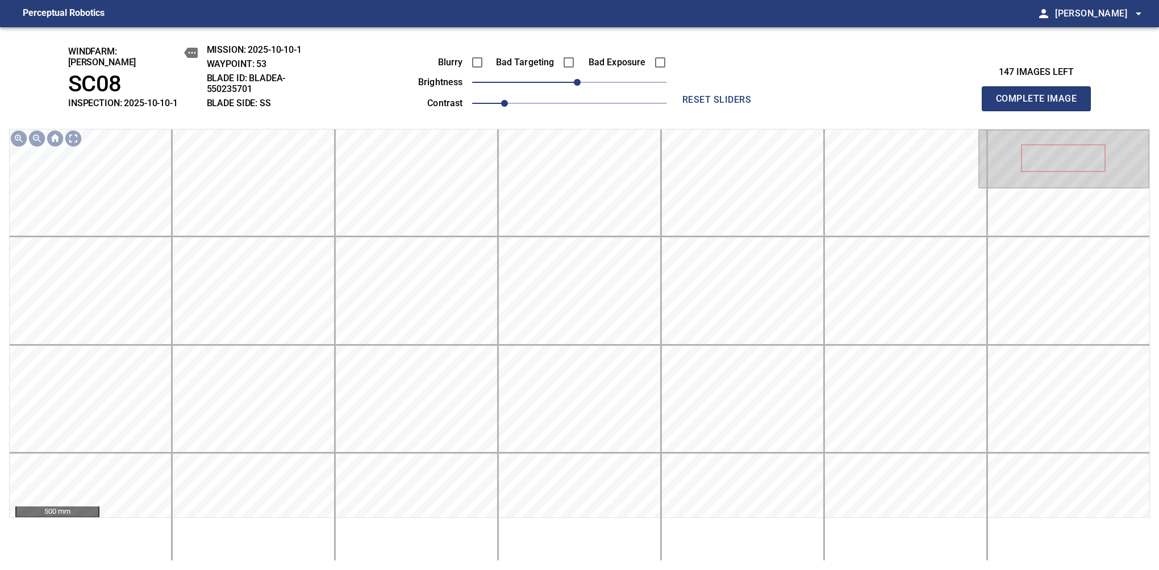
click at [1041, 105] on button "Complete Image" at bounding box center [1036, 98] width 109 height 25
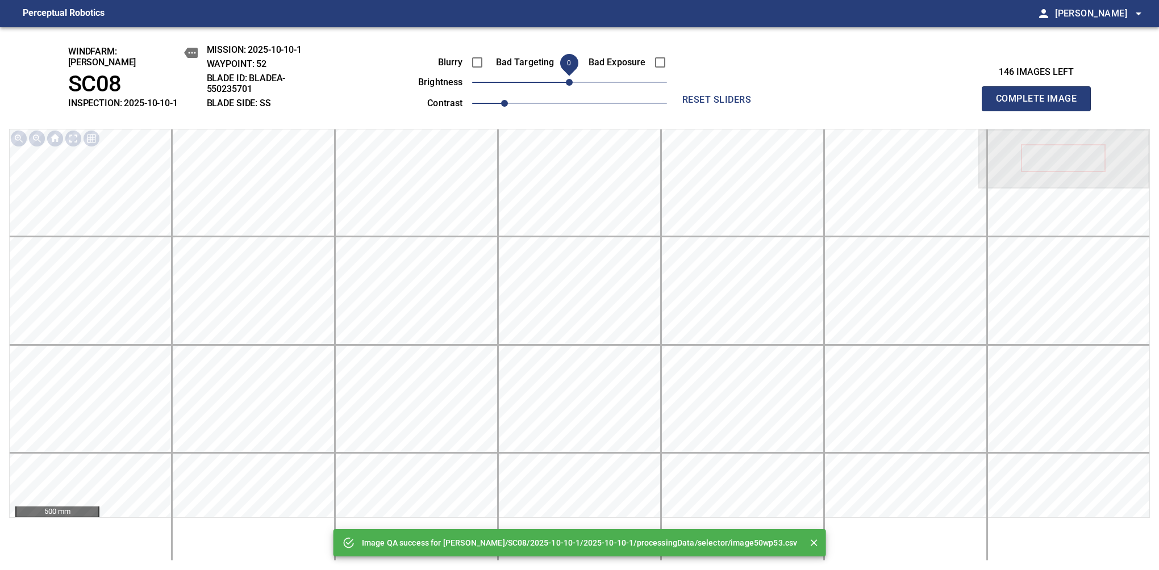
click at [1041, 105] on button "Complete Image" at bounding box center [1036, 98] width 109 height 25
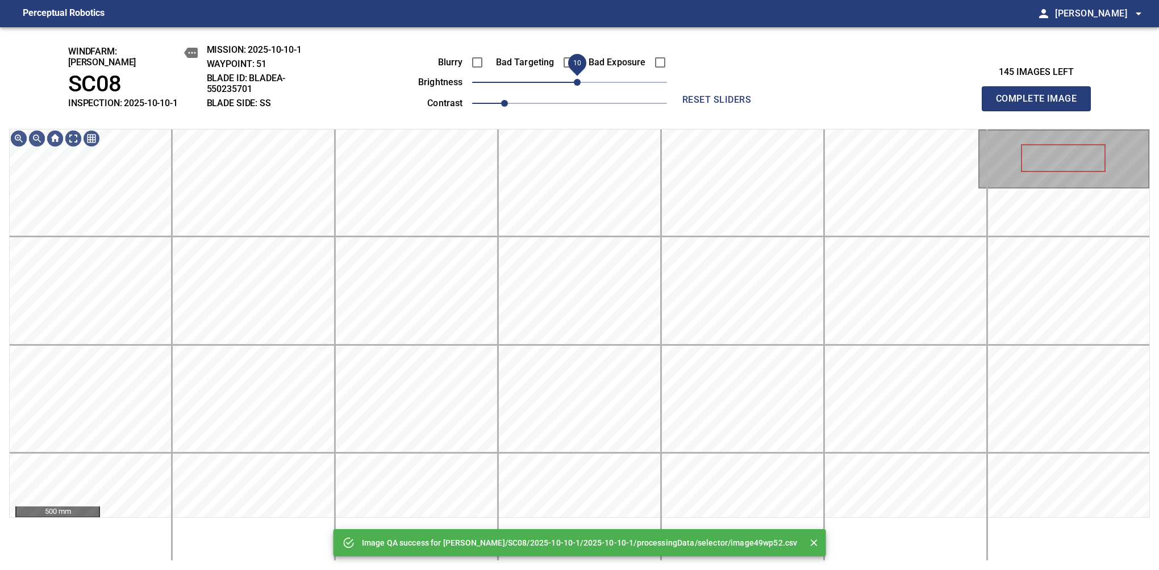
click at [577, 84] on span "10" at bounding box center [577, 82] width 7 height 7
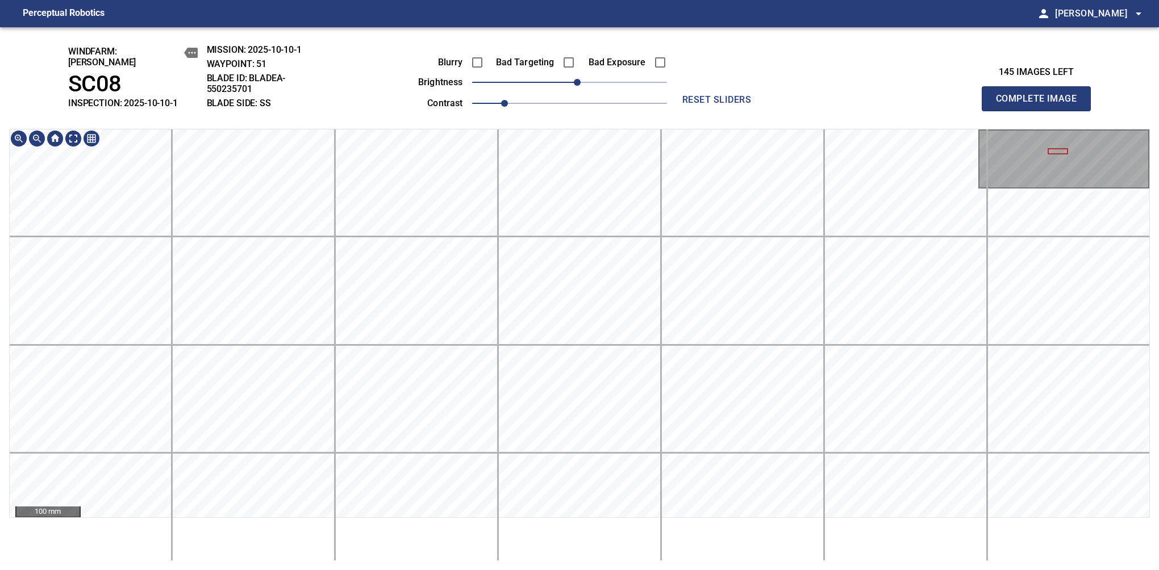
click at [1041, 105] on button "Complete Image" at bounding box center [1036, 98] width 109 height 25
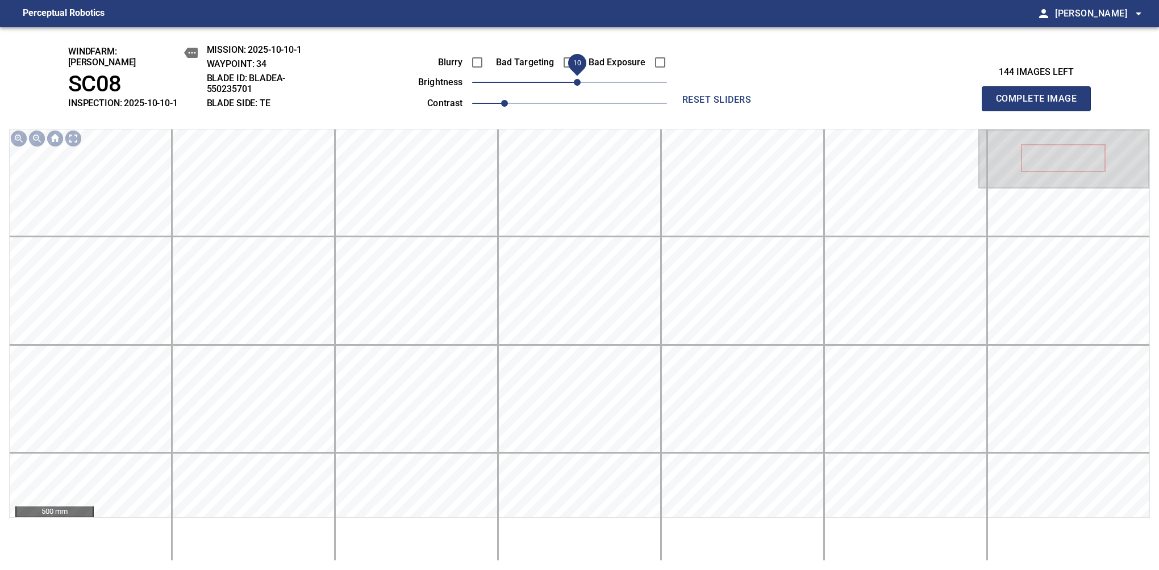
drag, startPoint x: 568, startPoint y: 80, endPoint x: 576, endPoint y: 78, distance: 8.1
click at [576, 79] on span "10" at bounding box center [577, 82] width 7 height 7
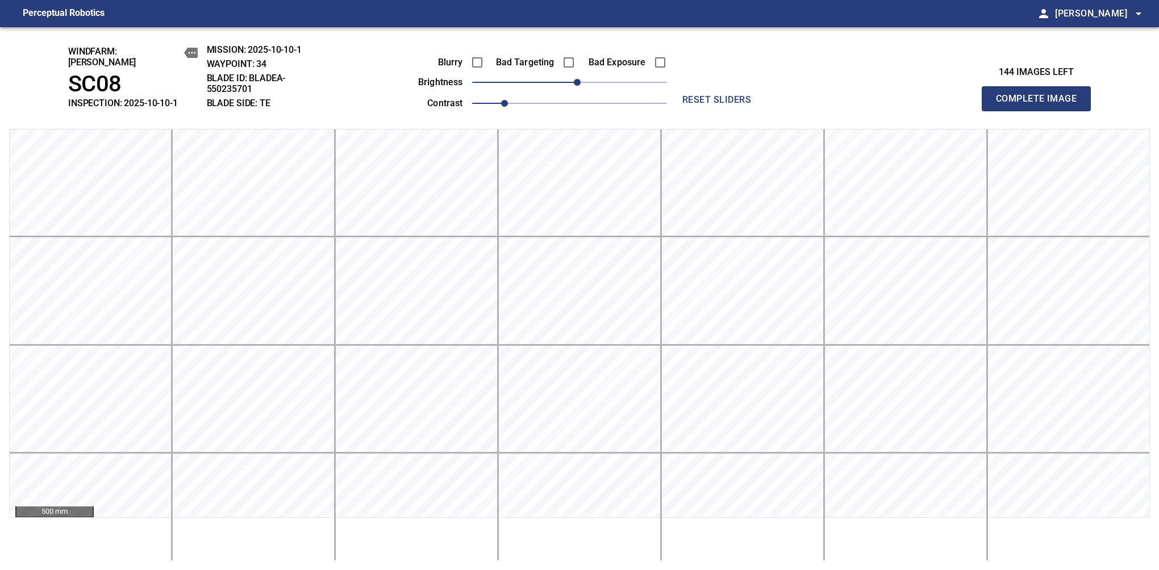
click at [1041, 105] on button "Complete Image" at bounding box center [1036, 98] width 109 height 25
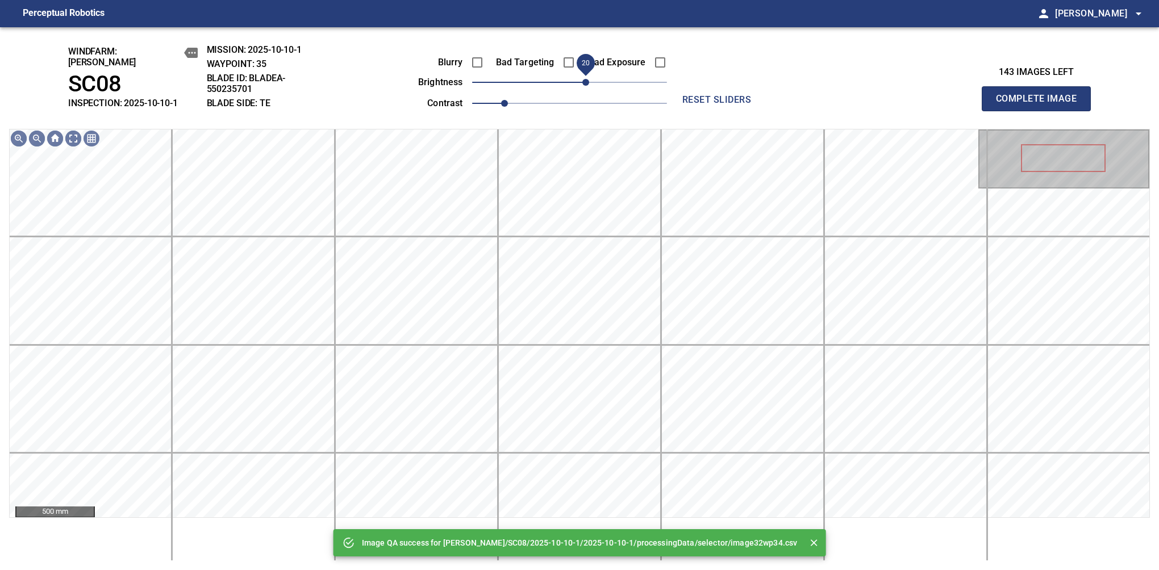
drag, startPoint x: 572, startPoint y: 77, endPoint x: 582, endPoint y: 75, distance: 9.8
click at [582, 79] on span "20" at bounding box center [585, 82] width 7 height 7
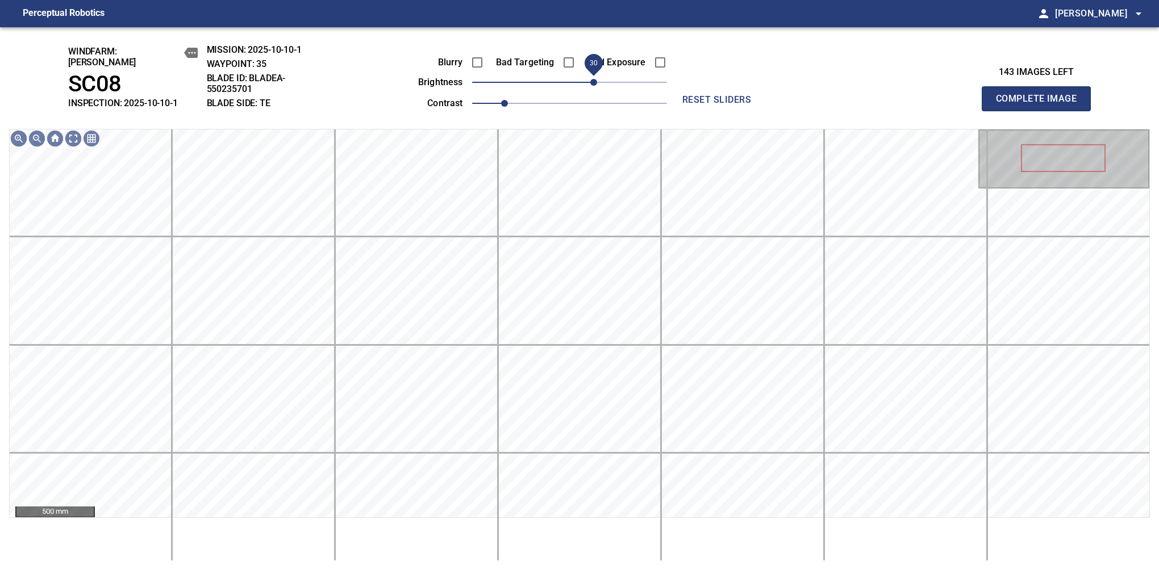
drag, startPoint x: 582, startPoint y: 75, endPoint x: 592, endPoint y: 69, distance: 12.0
click at [592, 79] on span "30" at bounding box center [593, 82] width 7 height 7
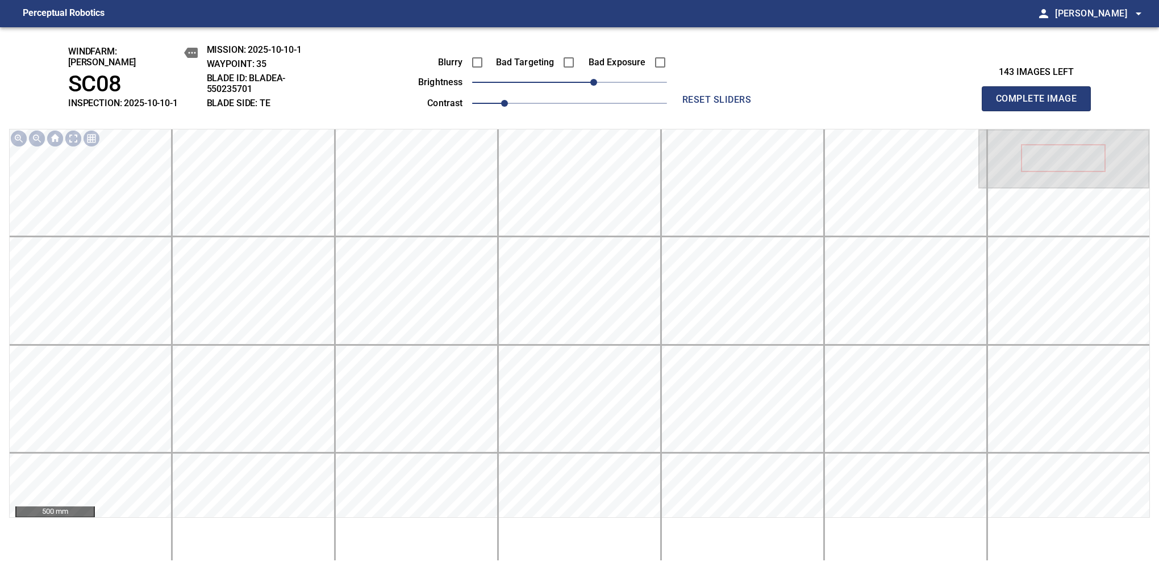
click at [1041, 105] on button "Complete Image" at bounding box center [1036, 98] width 109 height 25
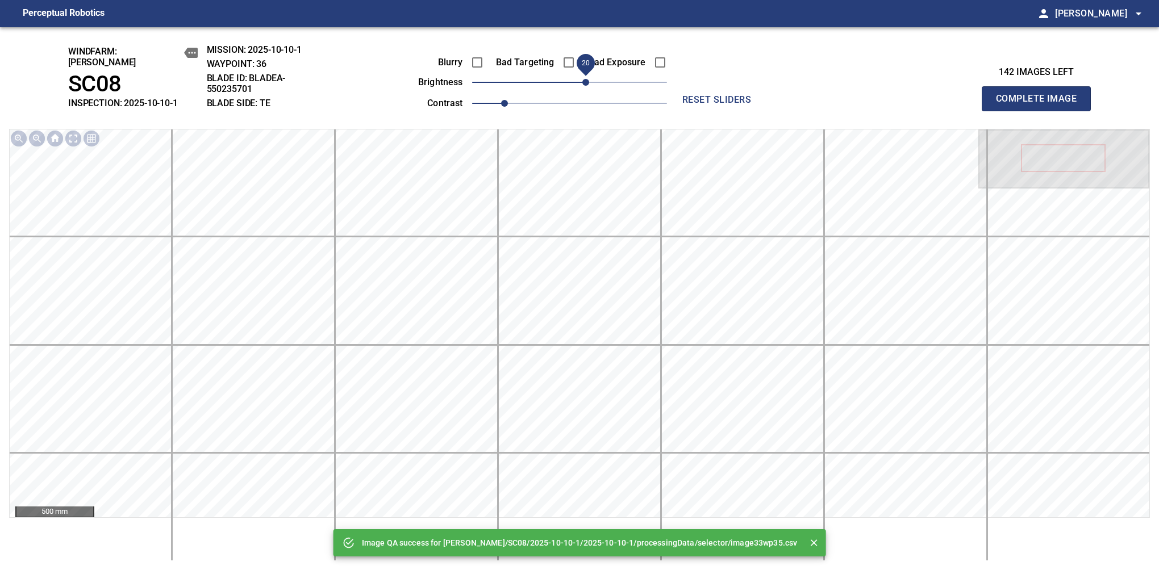
drag, startPoint x: 592, startPoint y: 75, endPoint x: 582, endPoint y: 82, distance: 12.2
click at [582, 82] on span "20" at bounding box center [569, 82] width 195 height 16
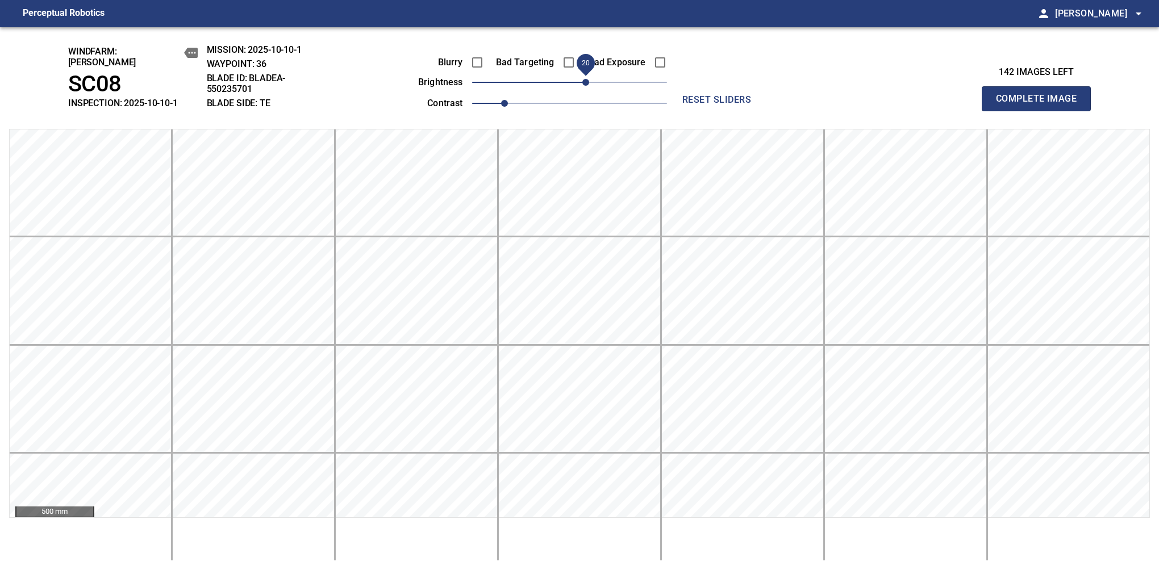
click at [1041, 105] on button "Complete Image" at bounding box center [1036, 98] width 109 height 25
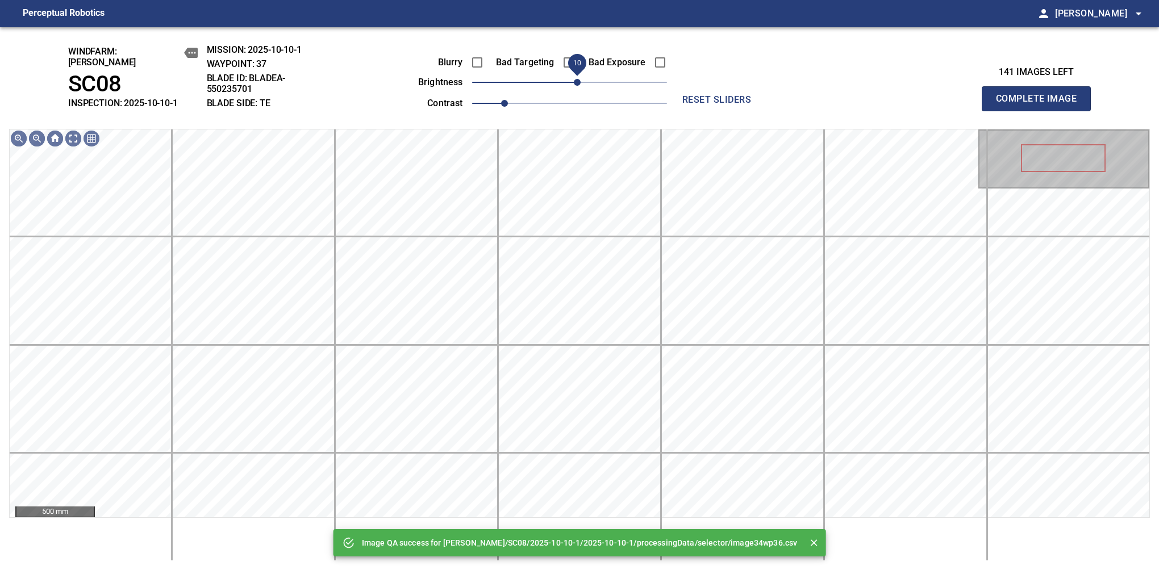
drag, startPoint x: 582, startPoint y: 75, endPoint x: 577, endPoint y: 78, distance: 6.6
click at [577, 79] on span "10" at bounding box center [577, 82] width 7 height 7
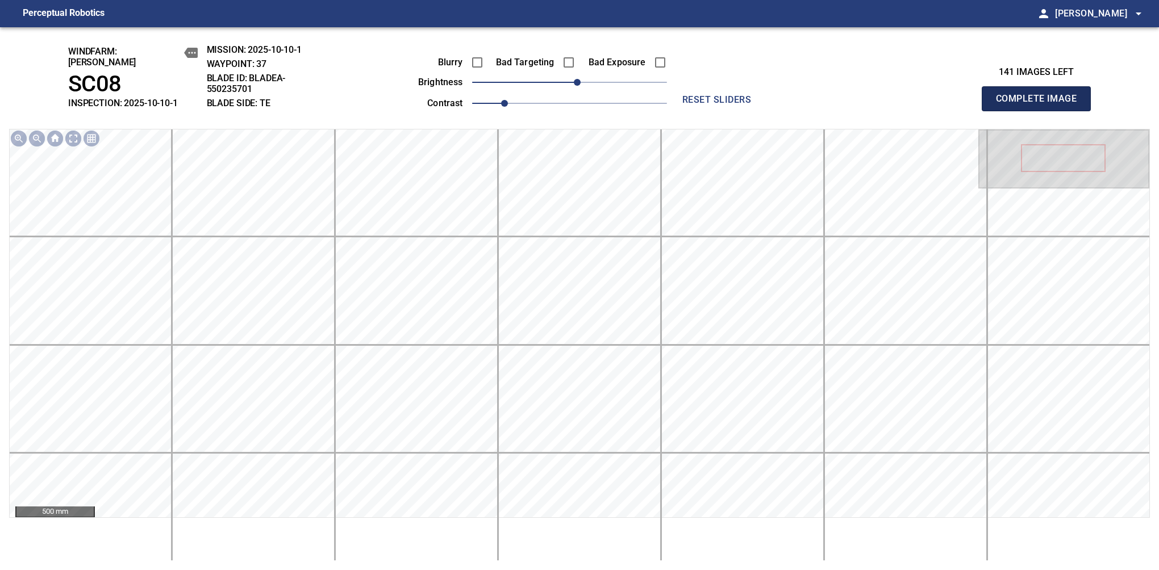
click at [1041, 105] on button "Complete Image" at bounding box center [1036, 98] width 109 height 25
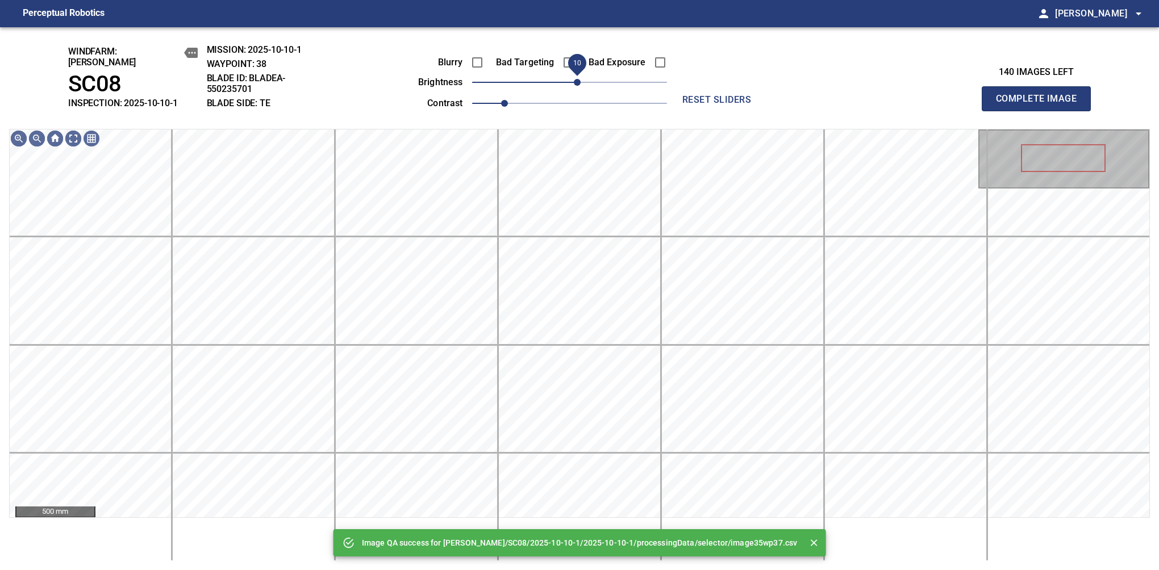
click at [577, 80] on span "10" at bounding box center [577, 82] width 7 height 7
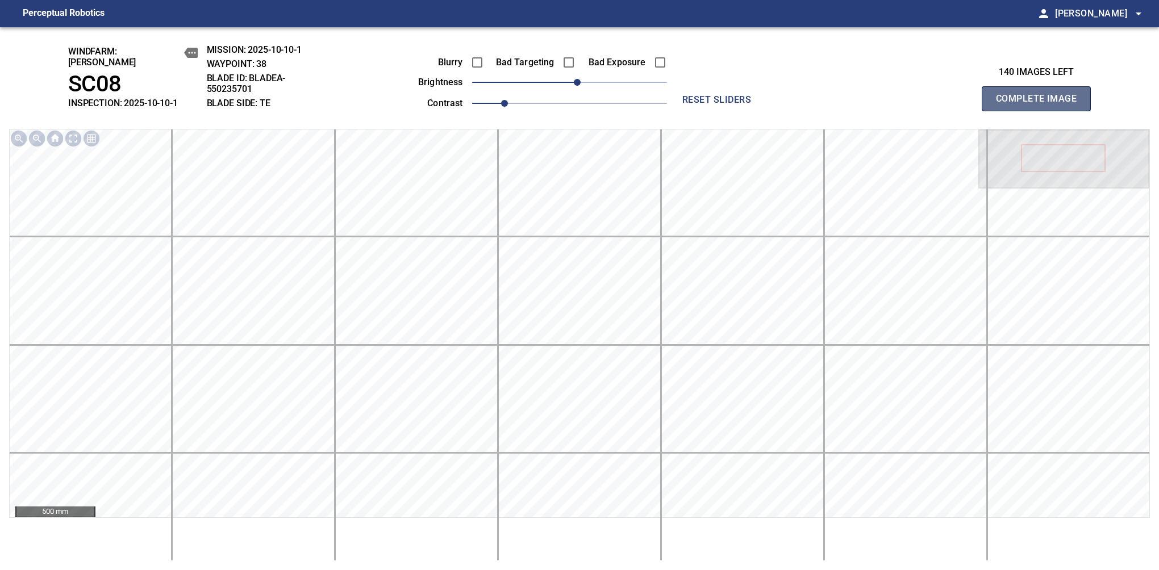
click at [1041, 105] on button "Complete Image" at bounding box center [1036, 98] width 109 height 25
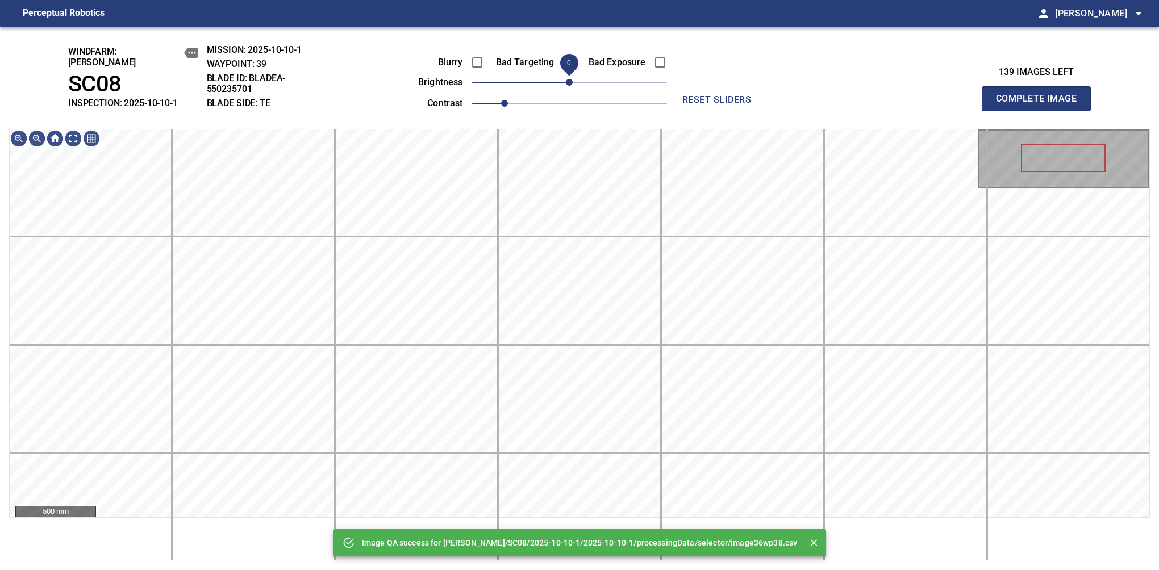
drag, startPoint x: 577, startPoint y: 78, endPoint x: 570, endPoint y: 78, distance: 6.3
click at [570, 79] on span "0" at bounding box center [569, 82] width 7 height 7
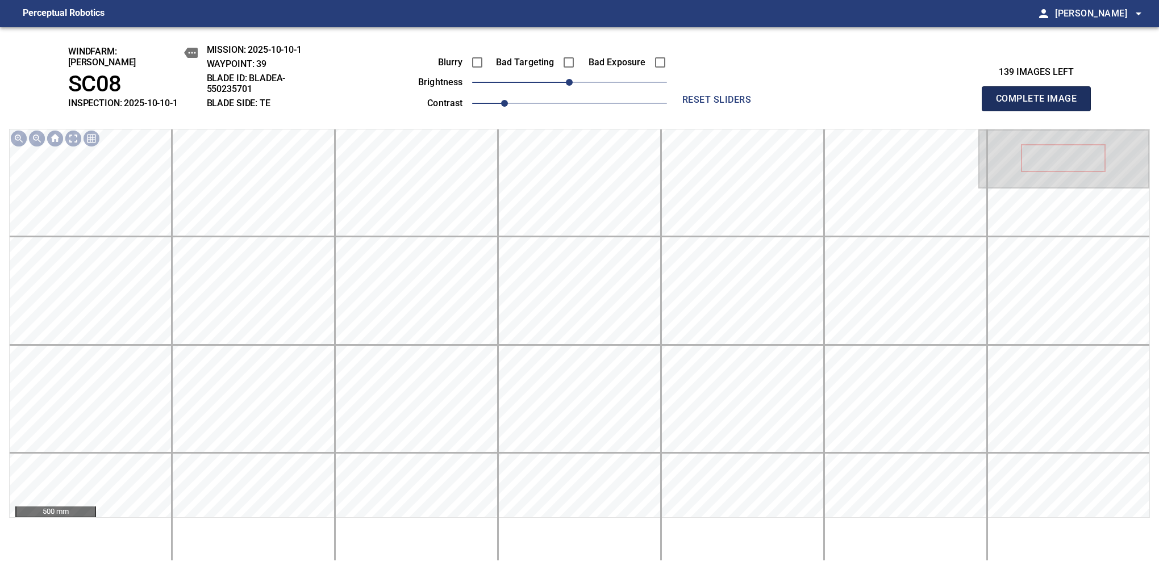
click at [1041, 105] on button "Complete Image" at bounding box center [1036, 98] width 109 height 25
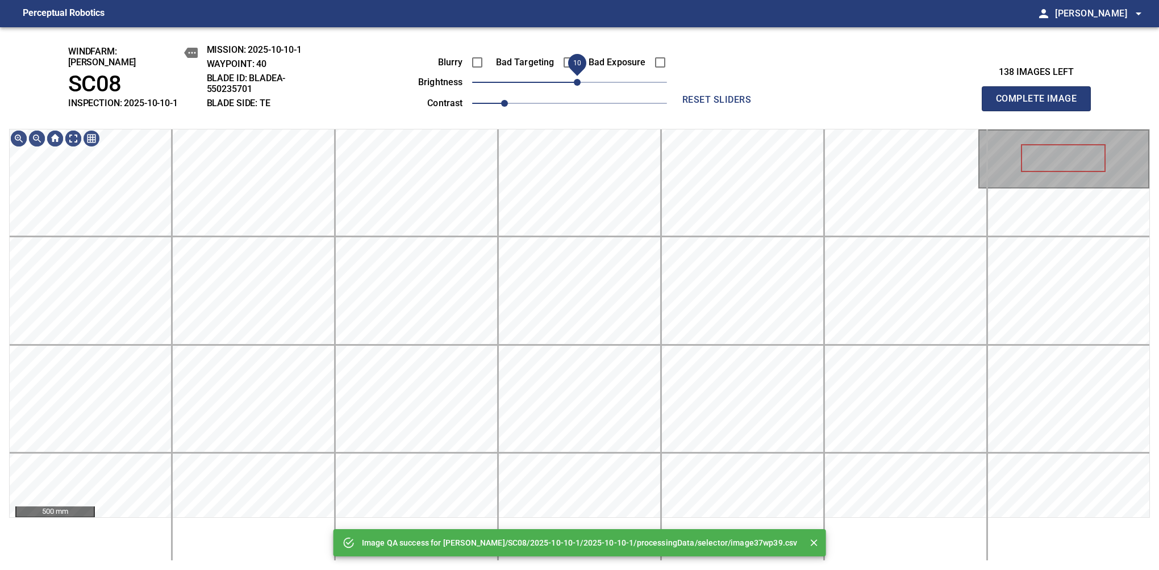
click at [574, 79] on span "10" at bounding box center [577, 82] width 7 height 7
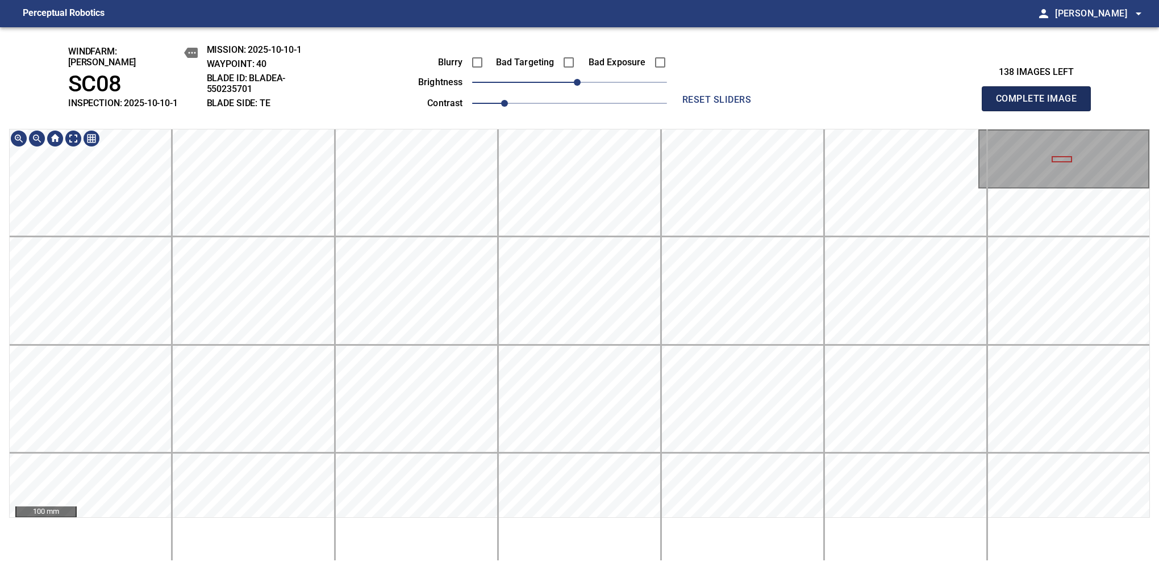
click at [1041, 105] on button "Complete Image" at bounding box center [1036, 98] width 109 height 25
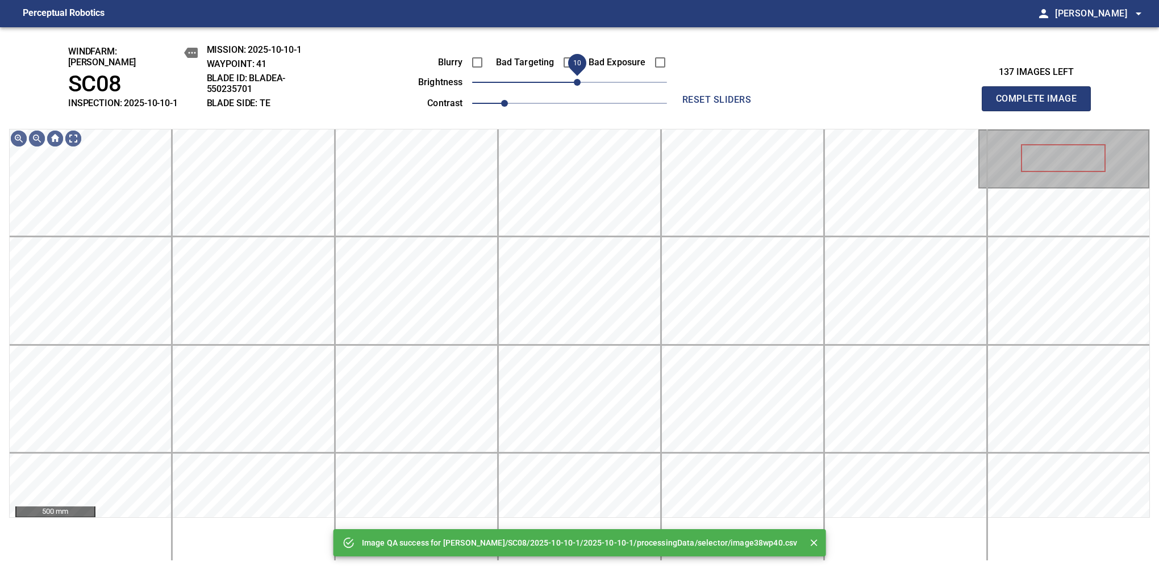
click at [576, 79] on span "10" at bounding box center [577, 82] width 7 height 7
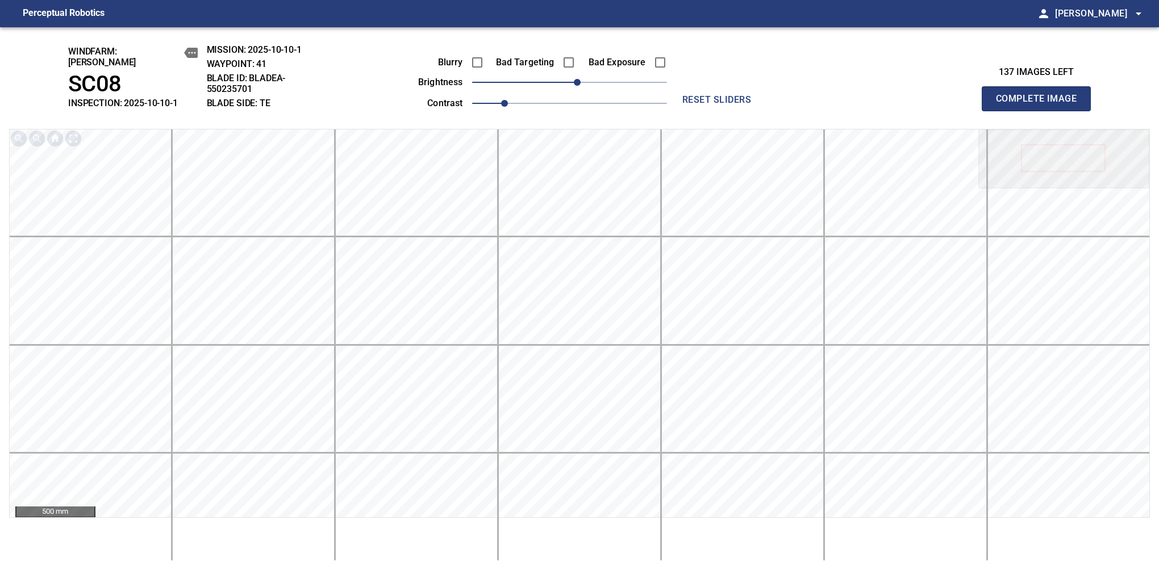
click at [1041, 105] on button "Complete Image" at bounding box center [1036, 98] width 109 height 25
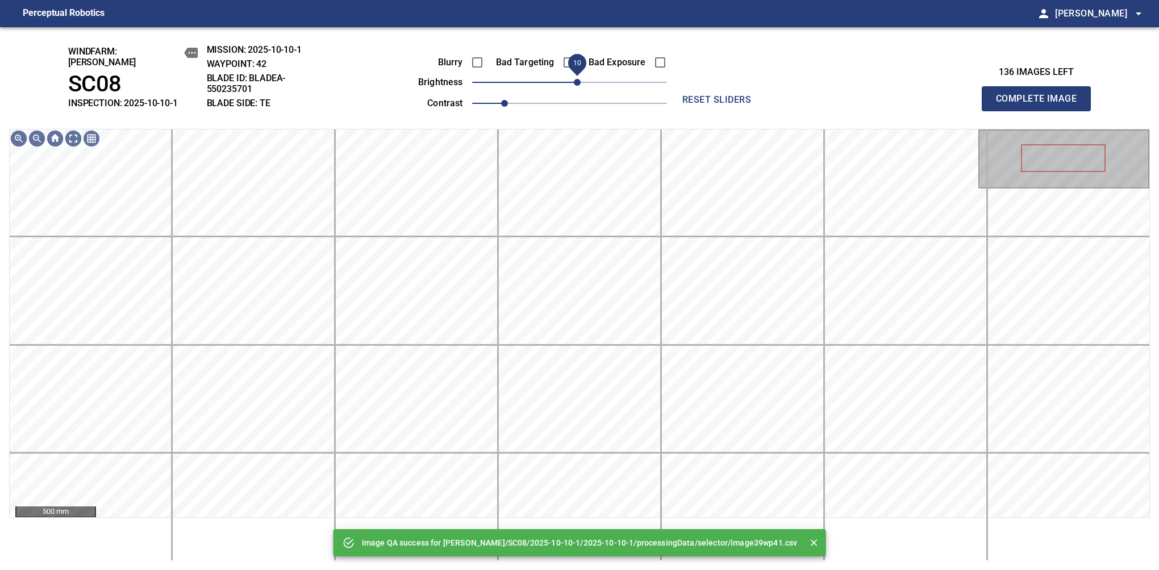
click at [576, 79] on span "10" at bounding box center [577, 82] width 7 height 7
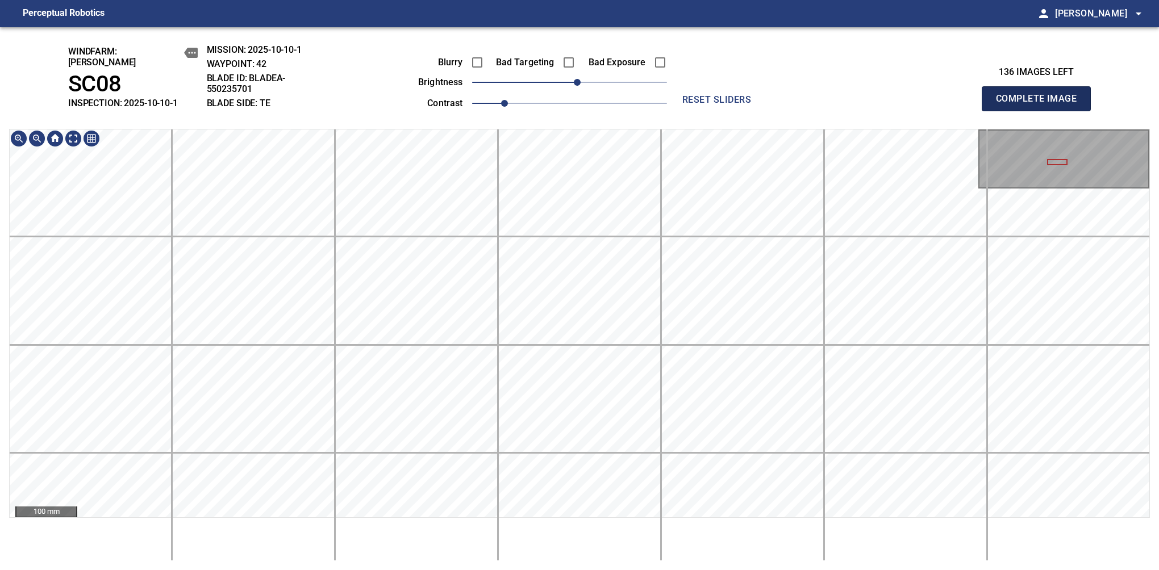
click at [1041, 105] on button "Complete Image" at bounding box center [1036, 98] width 109 height 25
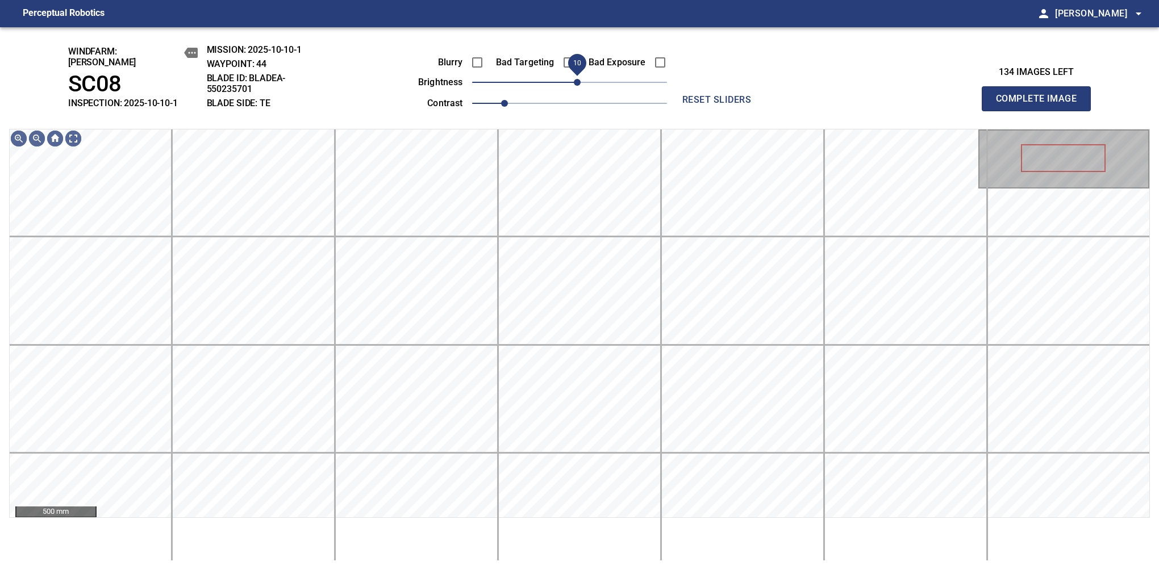
drag, startPoint x: 576, startPoint y: 79, endPoint x: 581, endPoint y: 75, distance: 6.0
click at [581, 79] on span "10" at bounding box center [577, 82] width 7 height 7
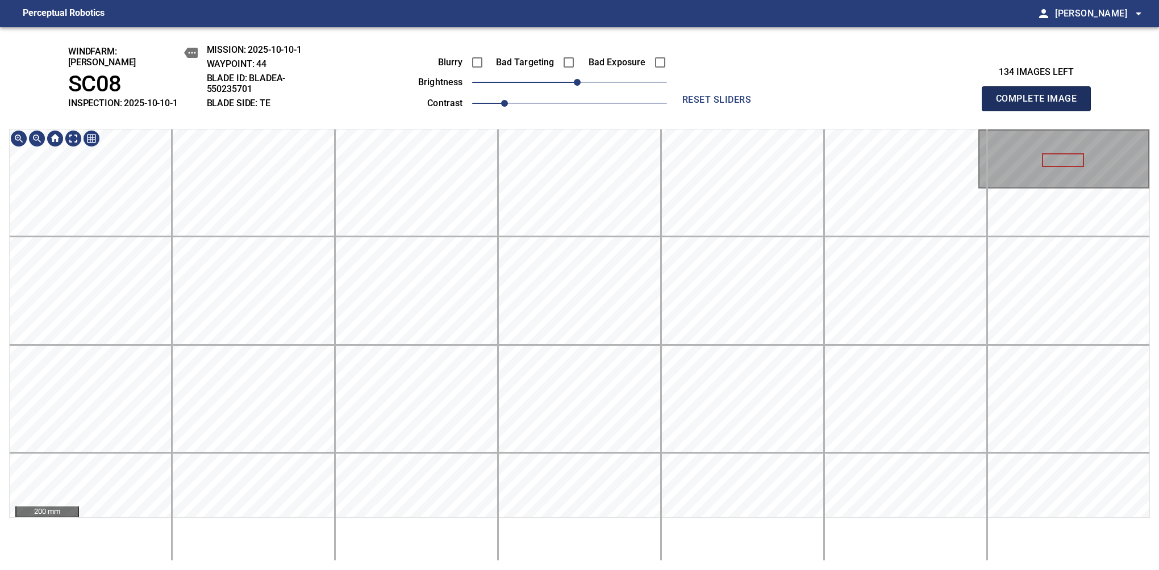
click at [1041, 105] on button "Complete Image" at bounding box center [1036, 98] width 109 height 25
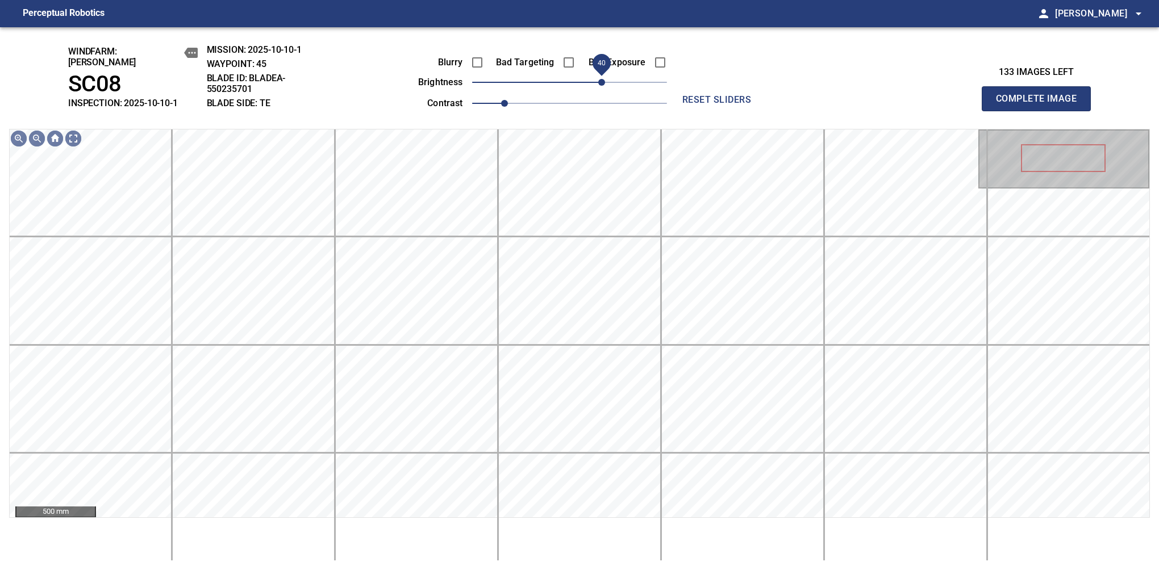
drag, startPoint x: 578, startPoint y: 73, endPoint x: 606, endPoint y: 71, distance: 27.4
click at [605, 79] on span "40" at bounding box center [601, 82] width 7 height 7
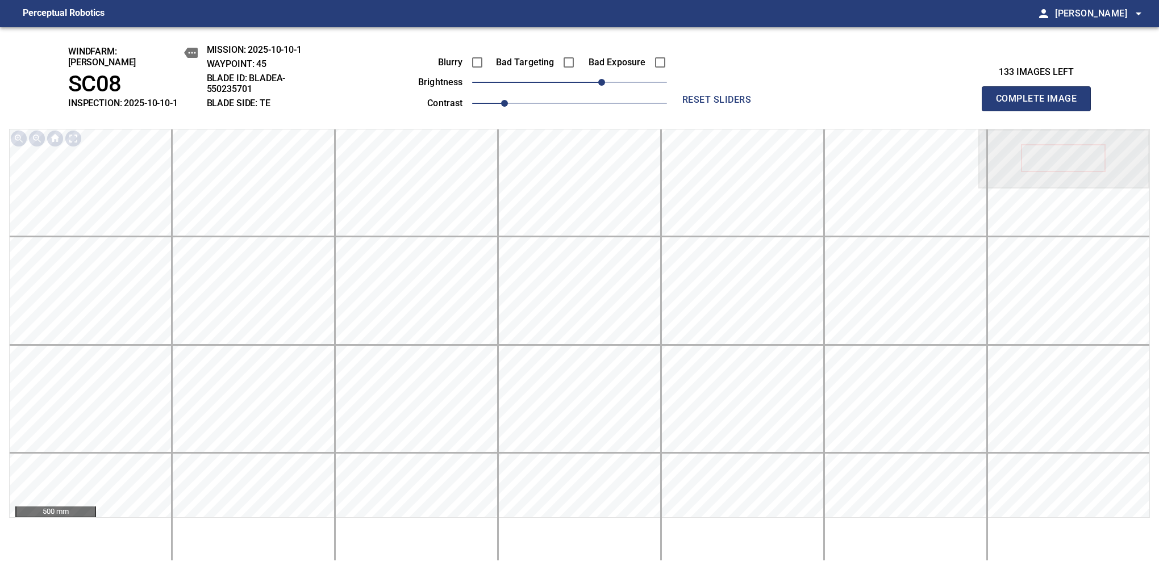
click at [1041, 105] on button "Complete Image" at bounding box center [1036, 98] width 109 height 25
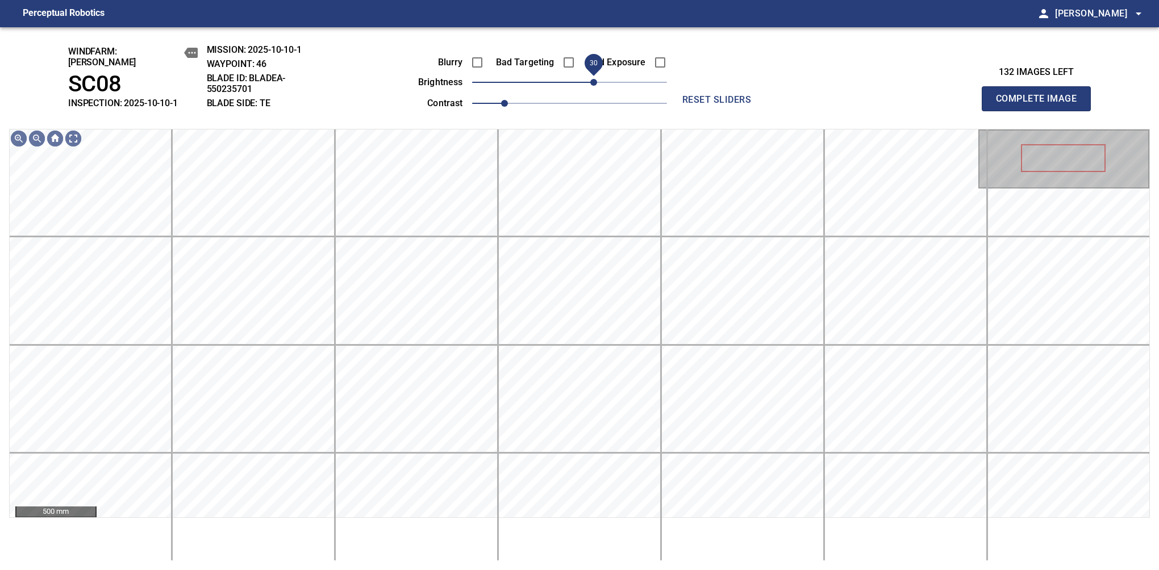
drag, startPoint x: 588, startPoint y: 77, endPoint x: 598, endPoint y: 71, distance: 12.0
click at [597, 79] on span "30" at bounding box center [593, 82] width 7 height 7
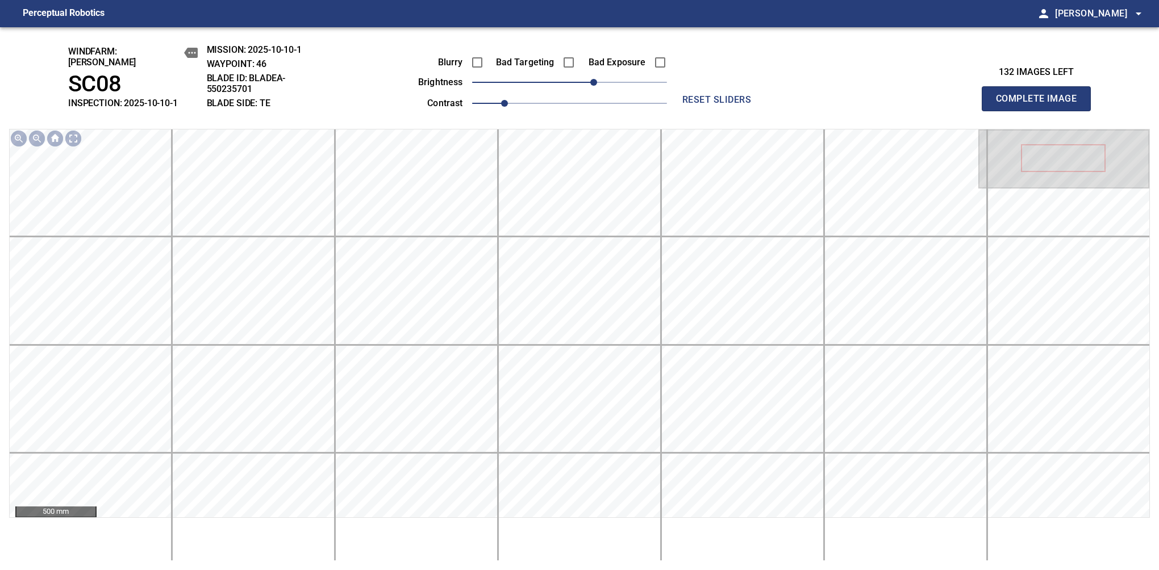
click at [1041, 105] on button "Complete Image" at bounding box center [1036, 98] width 109 height 25
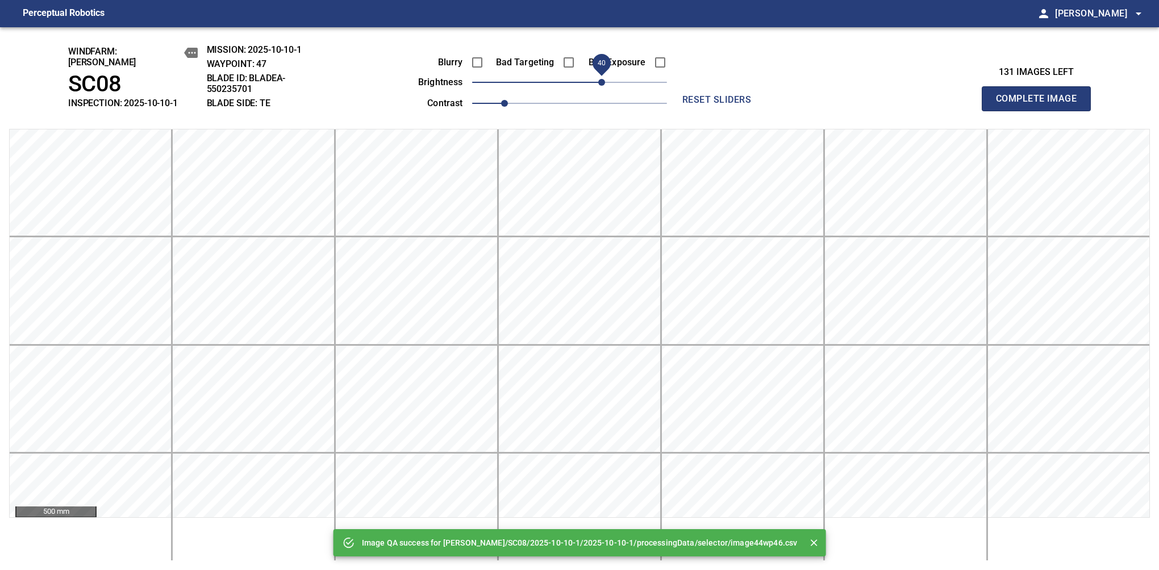
drag, startPoint x: 598, startPoint y: 71, endPoint x: 606, endPoint y: 71, distance: 8.0
click at [606, 74] on span "40" at bounding box center [569, 82] width 195 height 16
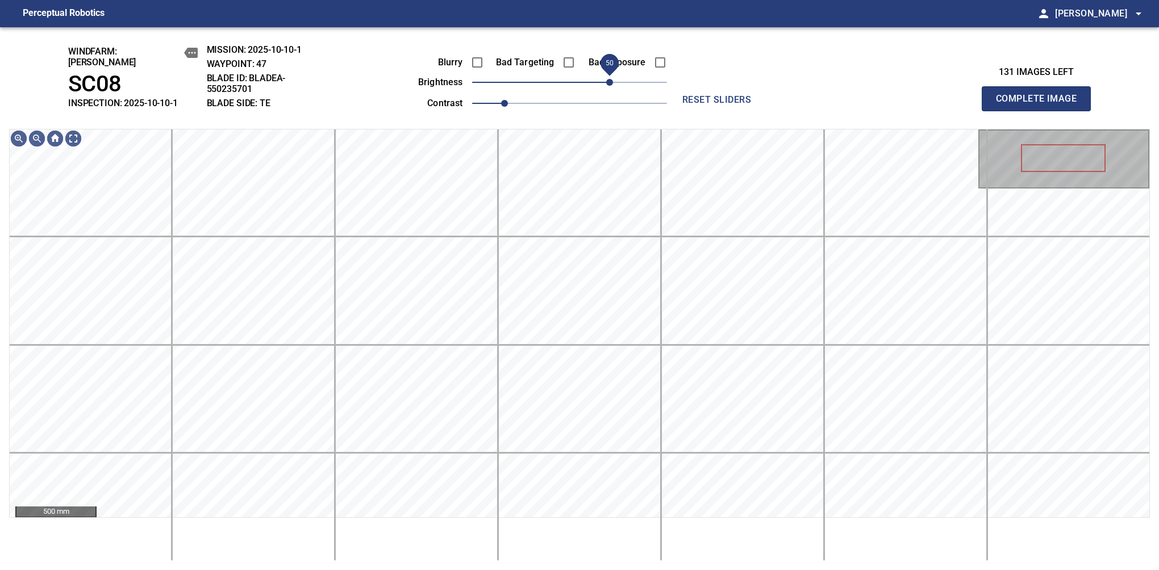
click at [613, 79] on span "50" at bounding box center [609, 82] width 7 height 7
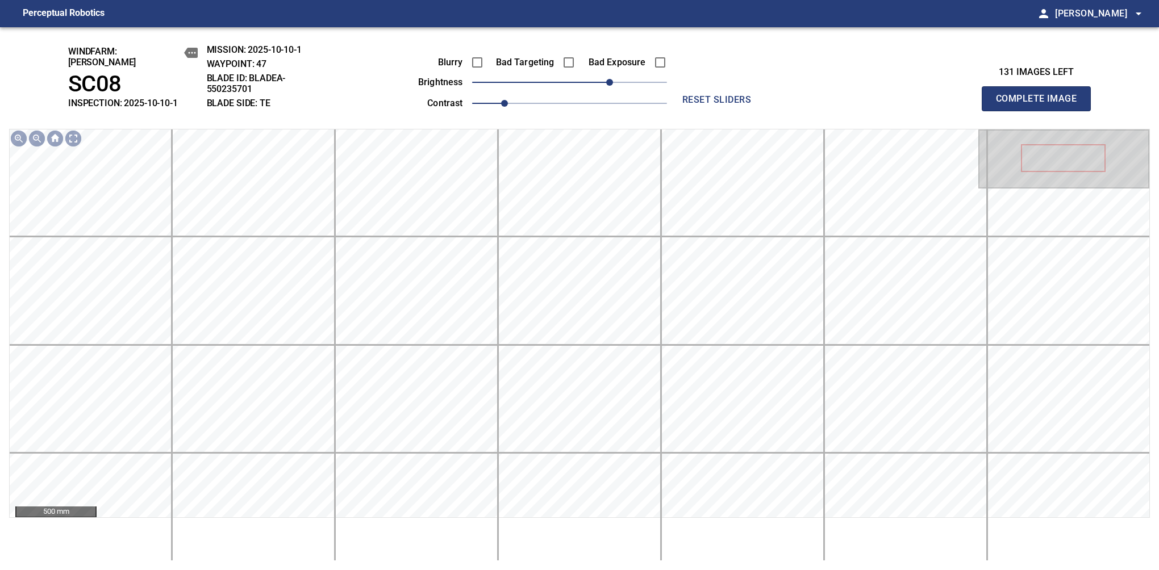
click at [1041, 105] on button "Complete Image" at bounding box center [1036, 98] width 109 height 25
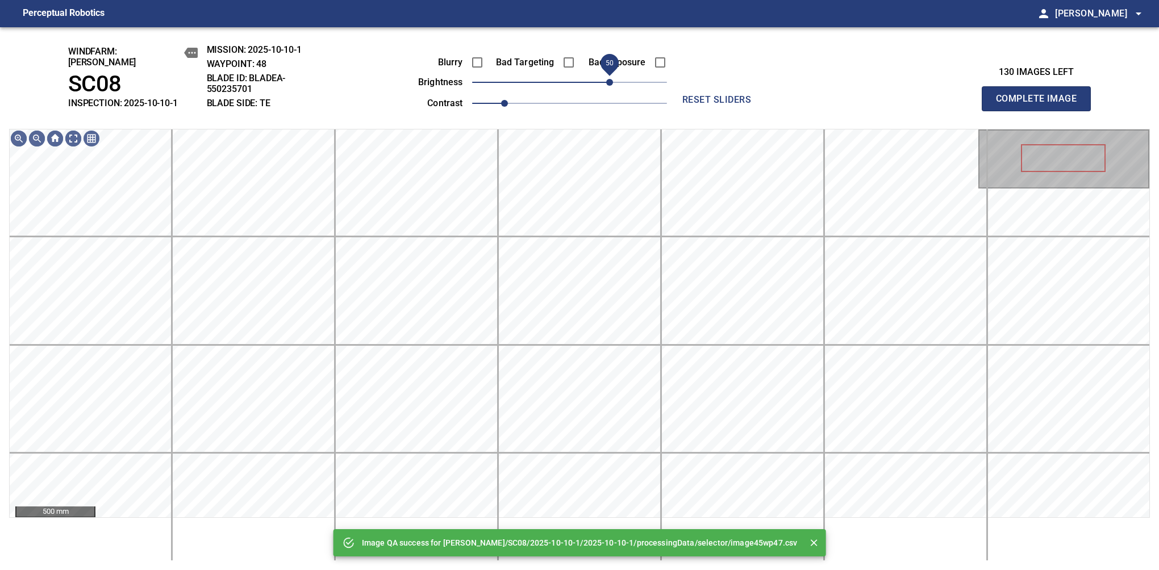
click at [614, 77] on span "50" at bounding box center [569, 82] width 195 height 16
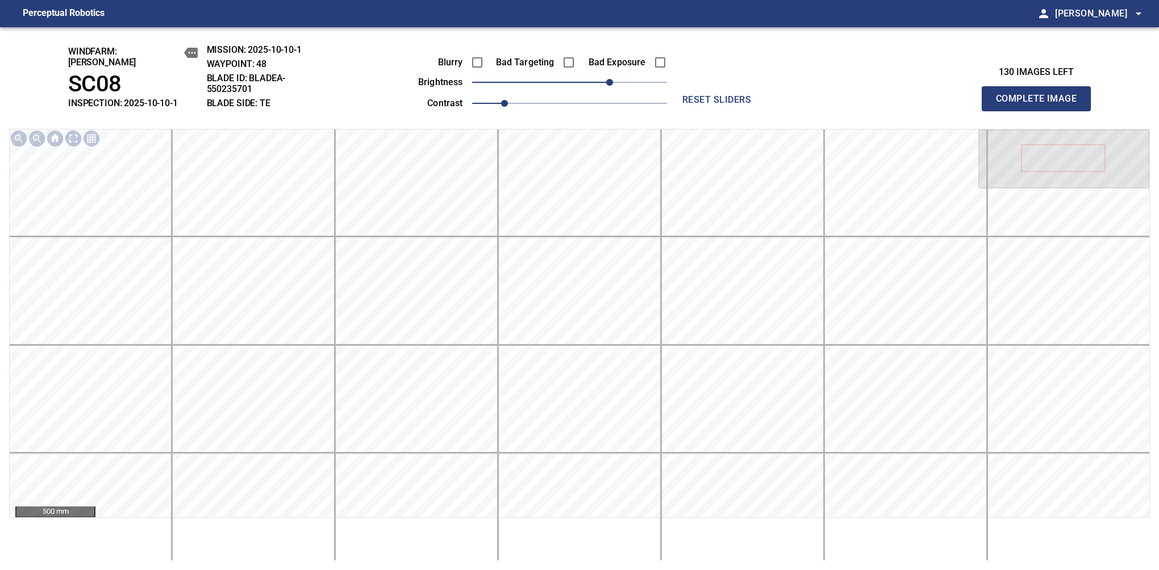
click at [1041, 105] on button "Complete Image" at bounding box center [1036, 98] width 109 height 25
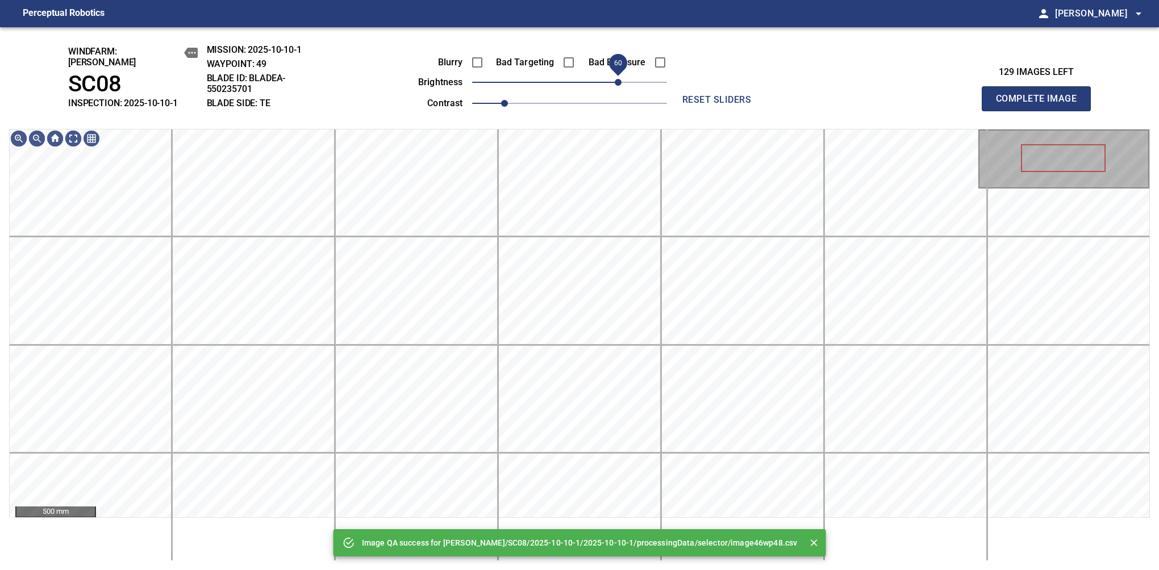
click at [616, 77] on span "60" at bounding box center [569, 82] width 195 height 16
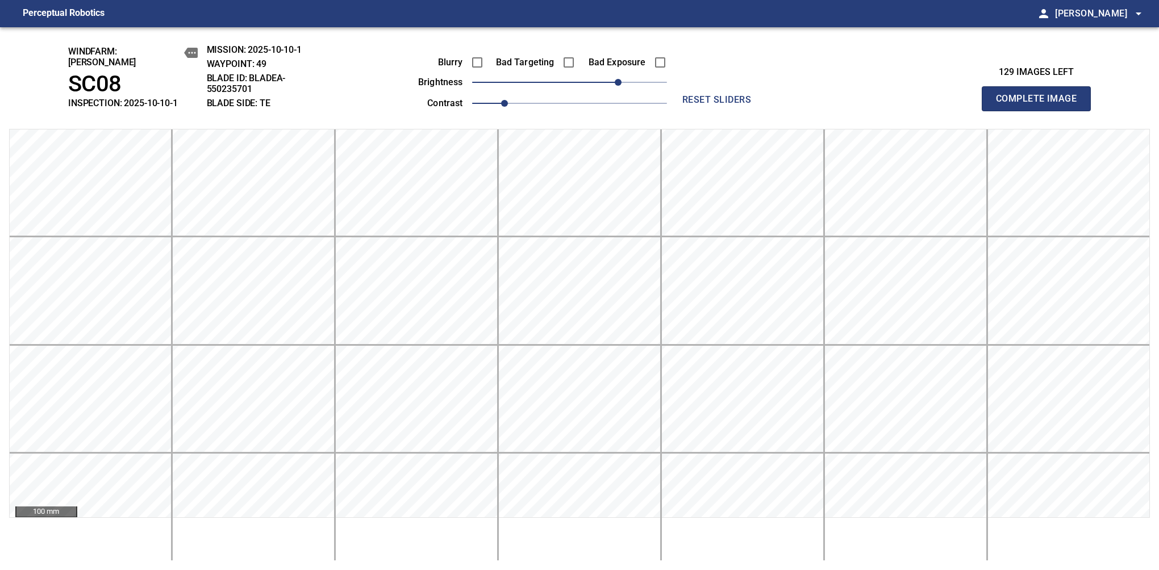
click at [1041, 105] on button "Complete Image" at bounding box center [1036, 98] width 109 height 25
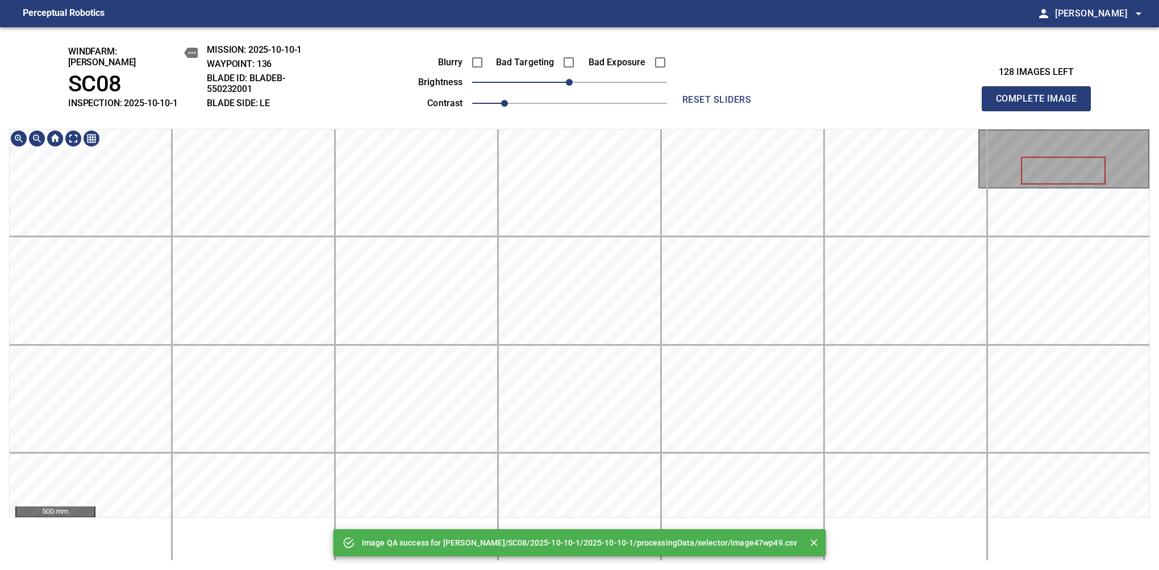
click at [568, 95] on div "Image QA success for Cerreto/SC08/2025-10-10-1/2025-10-10-1/processingData/sele…" at bounding box center [579, 298] width 1159 height 543
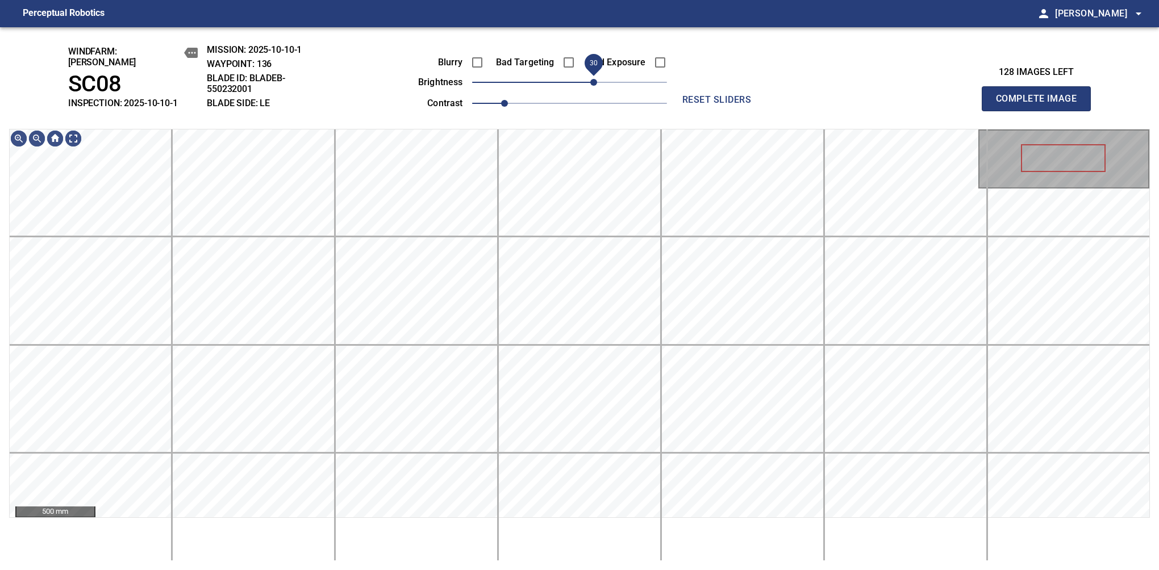
drag, startPoint x: 564, startPoint y: 76, endPoint x: 598, endPoint y: 77, distance: 34.1
click at [597, 79] on span "30" at bounding box center [593, 82] width 7 height 7
click at [1041, 105] on button "Complete Image" at bounding box center [1036, 98] width 109 height 25
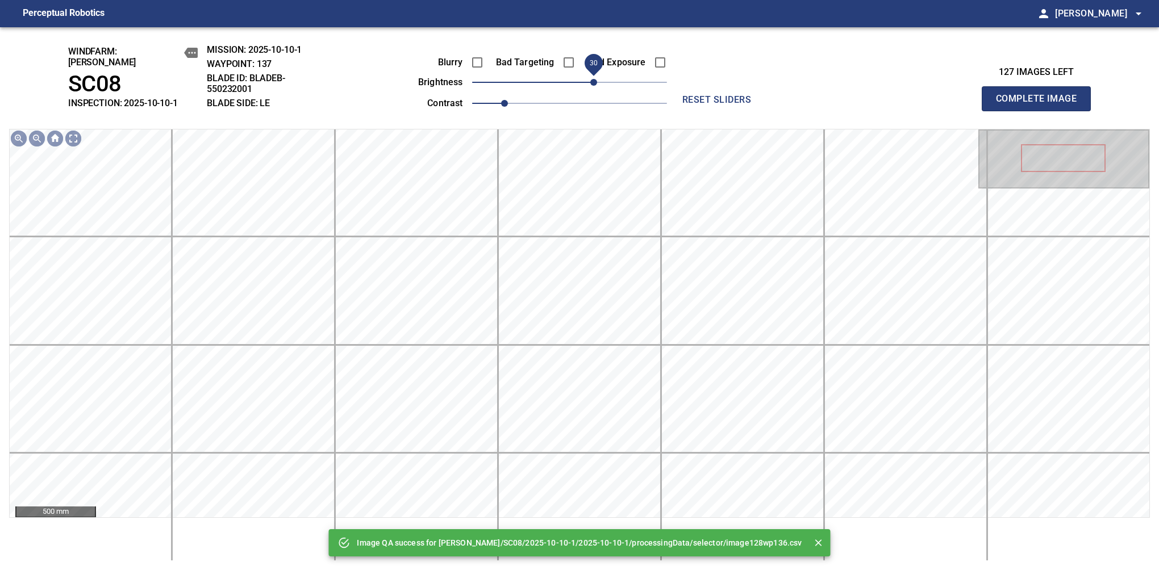
click at [590, 79] on span "30" at bounding box center [593, 82] width 7 height 7
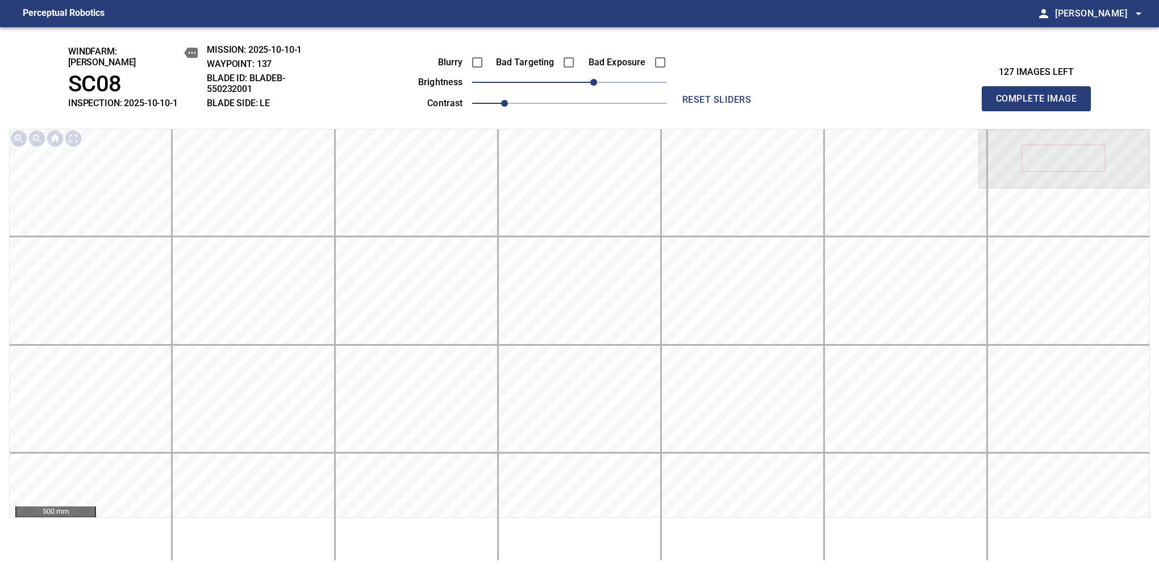
click at [1041, 105] on button "Complete Image" at bounding box center [1036, 98] width 109 height 25
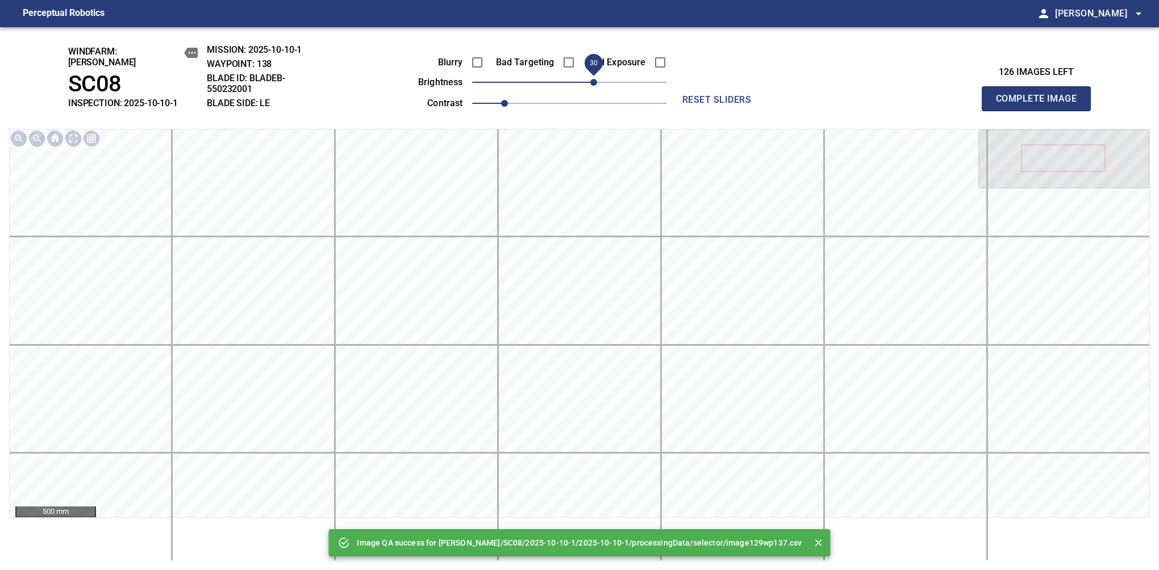
drag, startPoint x: 572, startPoint y: 84, endPoint x: 590, endPoint y: 81, distance: 17.8
click at [590, 81] on span "30" at bounding box center [593, 82] width 7 height 7
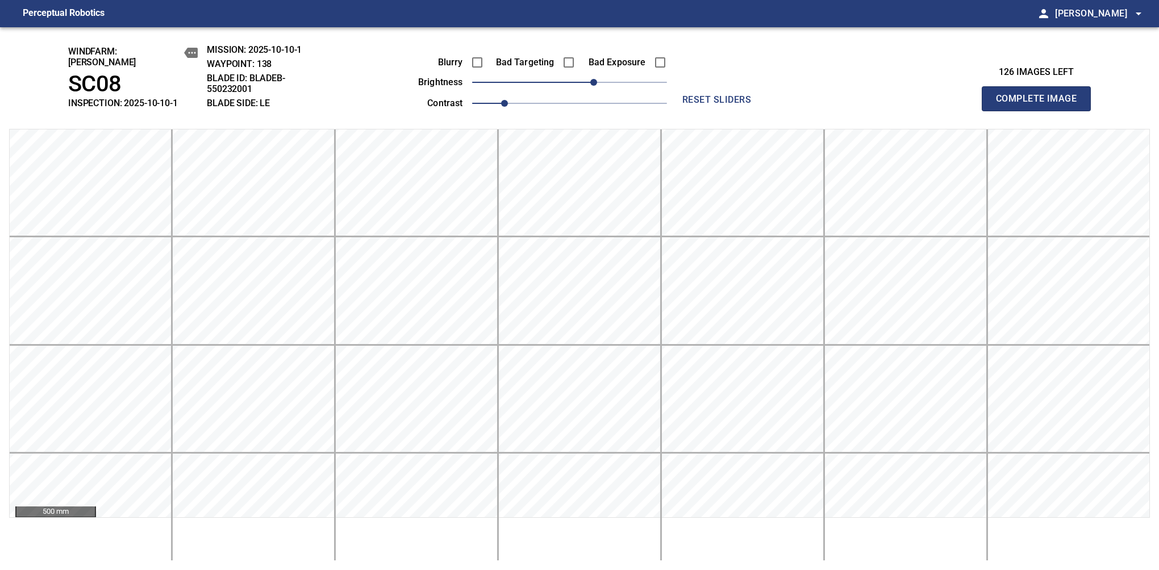
click at [1041, 105] on button "Complete Image" at bounding box center [1036, 98] width 109 height 25
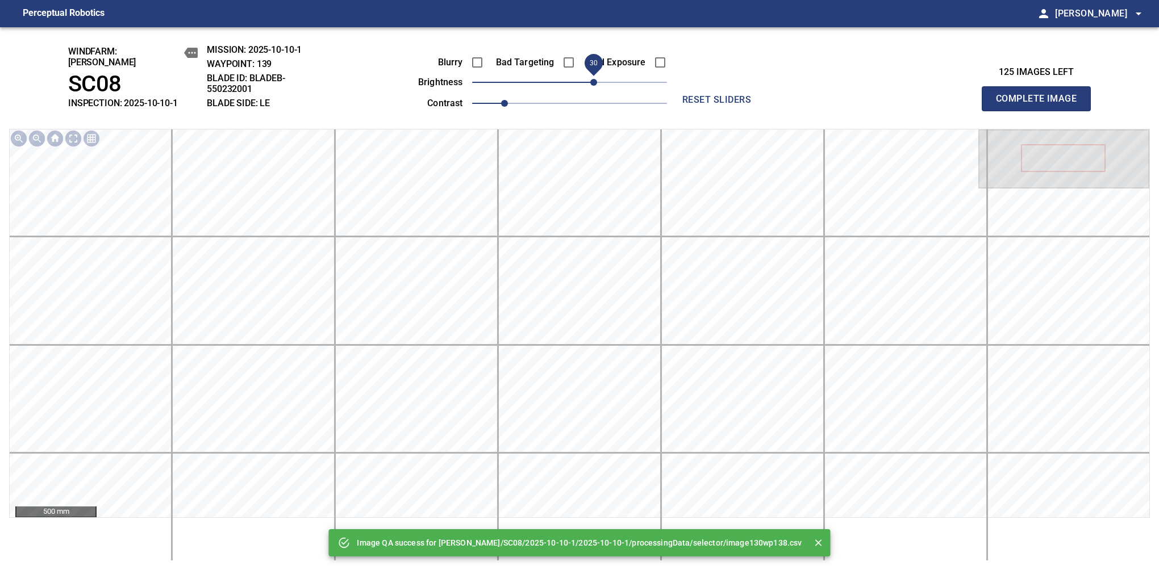
click at [592, 79] on span "30" at bounding box center [593, 82] width 7 height 7
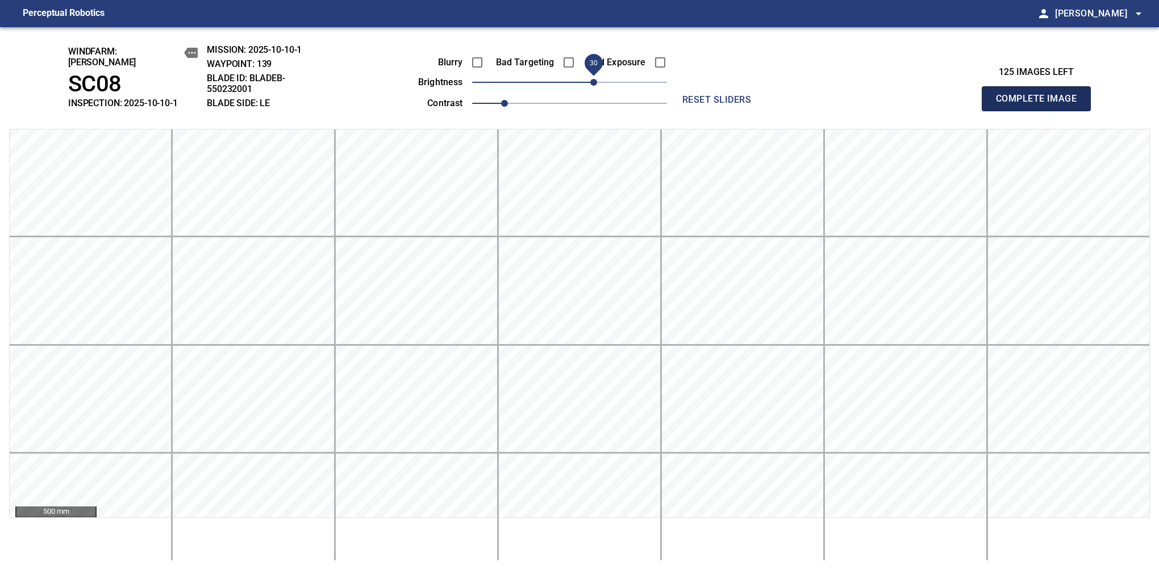
click at [1041, 105] on button "Complete Image" at bounding box center [1036, 98] width 109 height 25
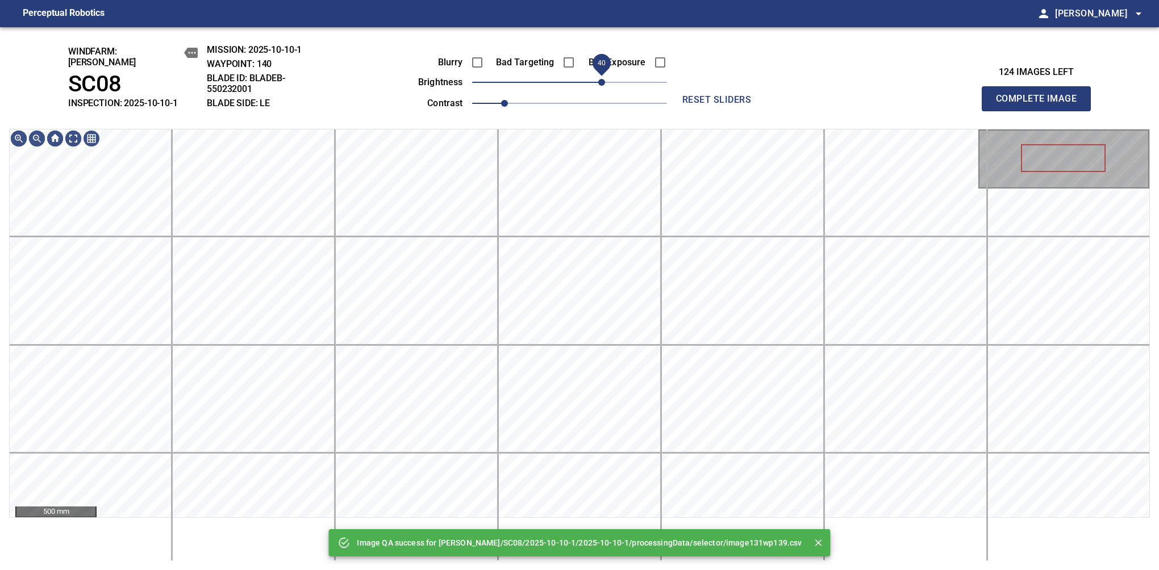
drag, startPoint x: 592, startPoint y: 77, endPoint x: 602, endPoint y: 75, distance: 9.9
click at [602, 75] on span "40" at bounding box center [569, 82] width 195 height 16
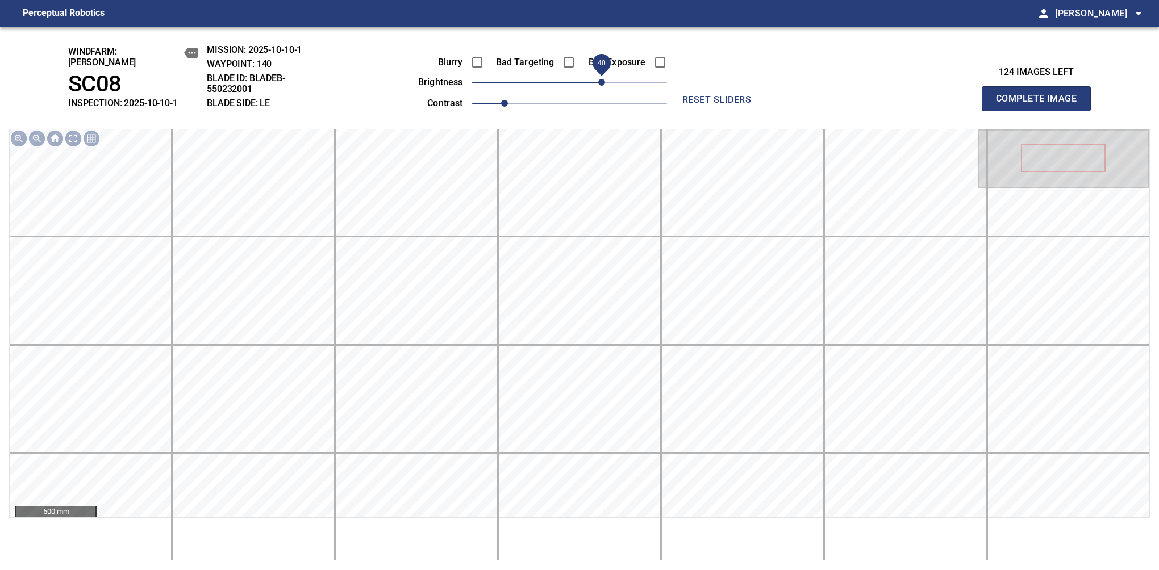
click at [1041, 105] on button "Complete Image" at bounding box center [1036, 98] width 109 height 25
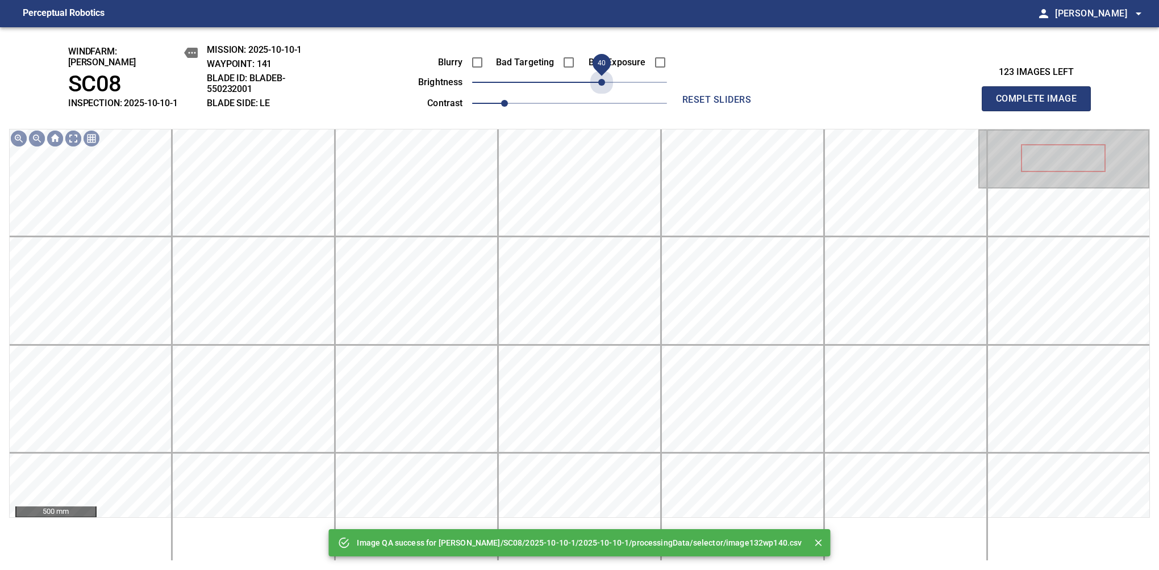
click at [602, 75] on span "40" at bounding box center [569, 82] width 195 height 16
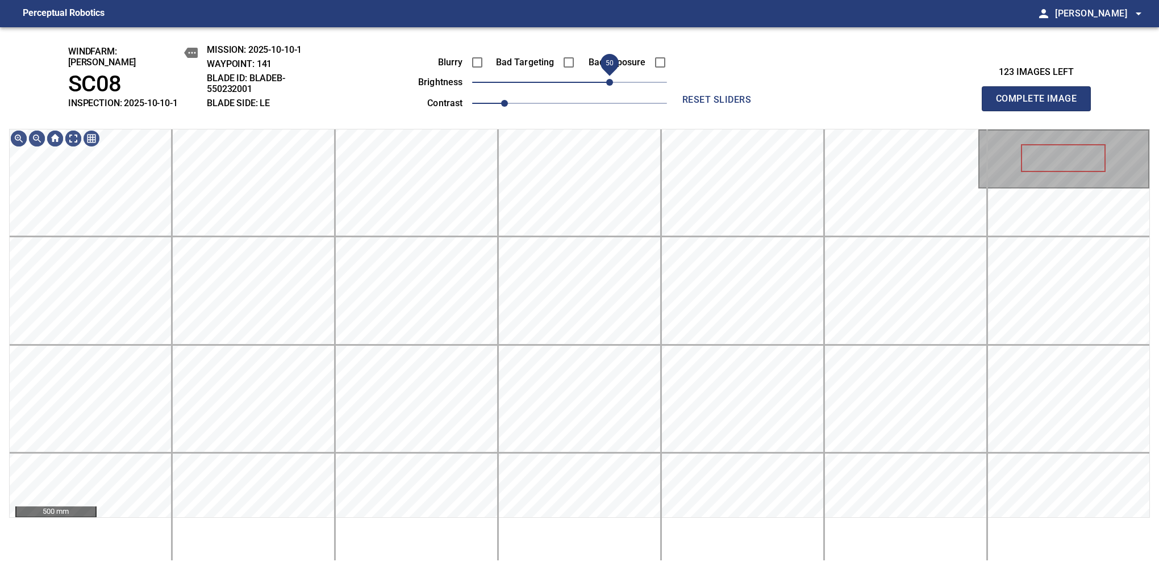
drag, startPoint x: 602, startPoint y: 75, endPoint x: 611, endPoint y: 73, distance: 9.8
click at [611, 79] on span "50" at bounding box center [609, 82] width 7 height 7
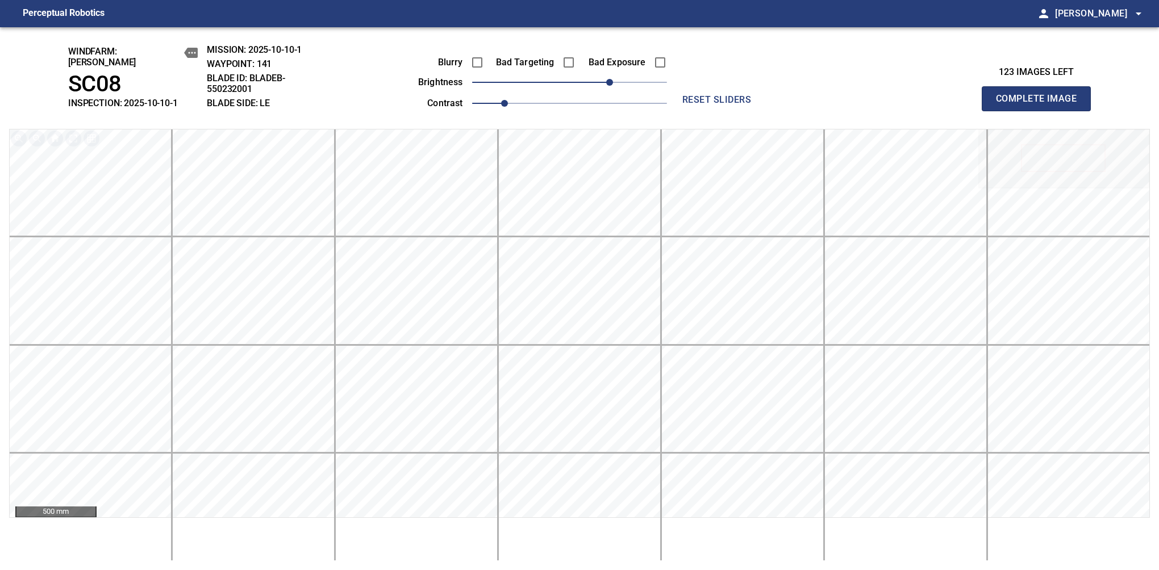
click at [1041, 105] on button "Complete Image" at bounding box center [1036, 98] width 109 height 25
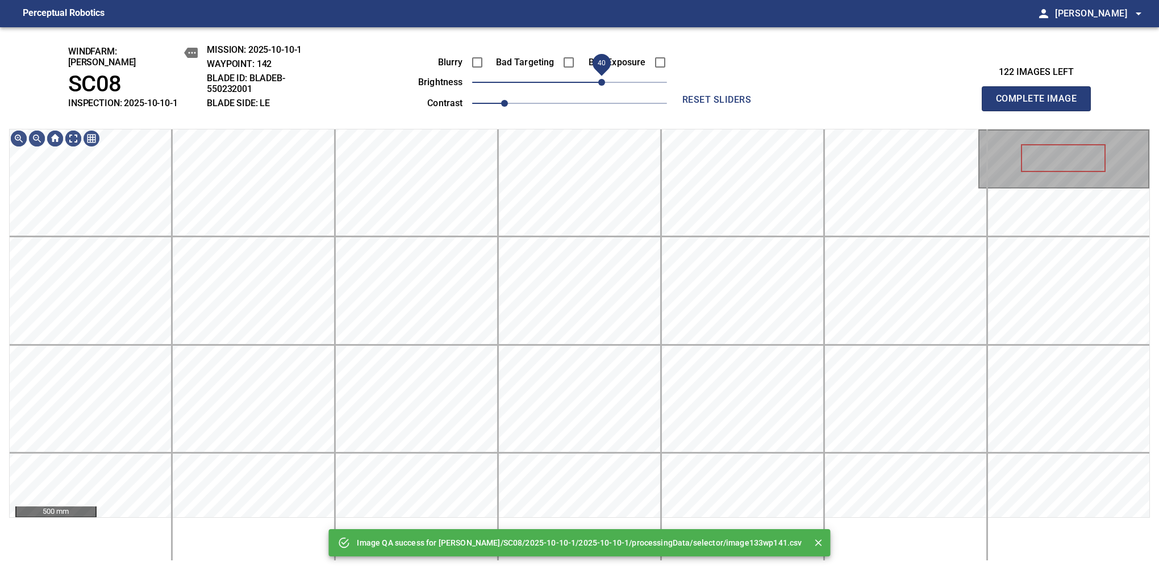
drag, startPoint x: 611, startPoint y: 75, endPoint x: 603, endPoint y: 83, distance: 11.3
click at [603, 83] on span "40" at bounding box center [569, 82] width 195 height 16
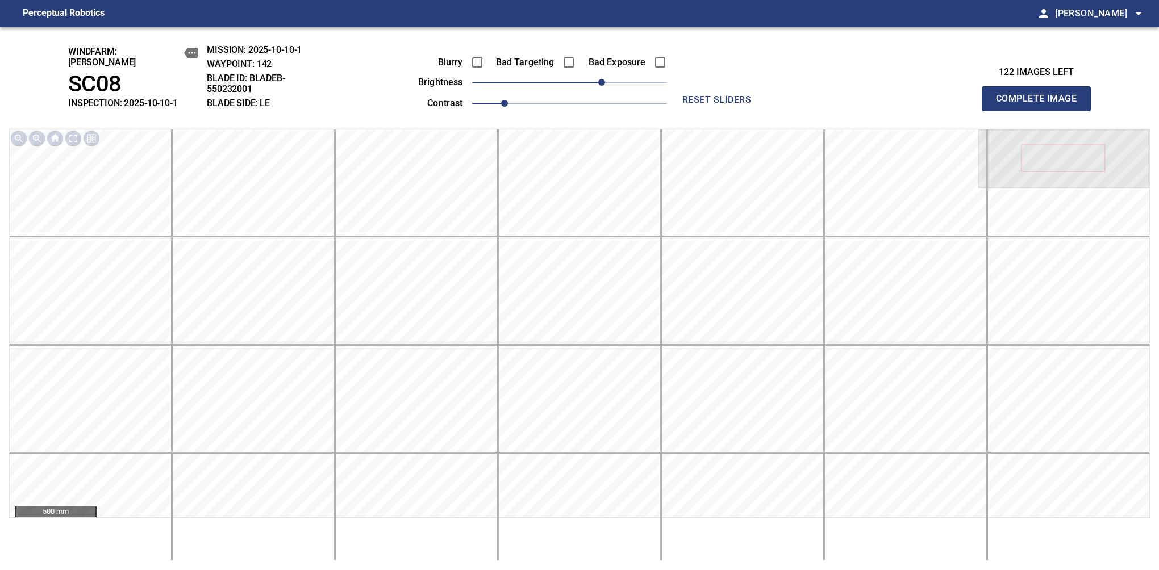
click at [1041, 105] on button "Complete Image" at bounding box center [1036, 98] width 109 height 25
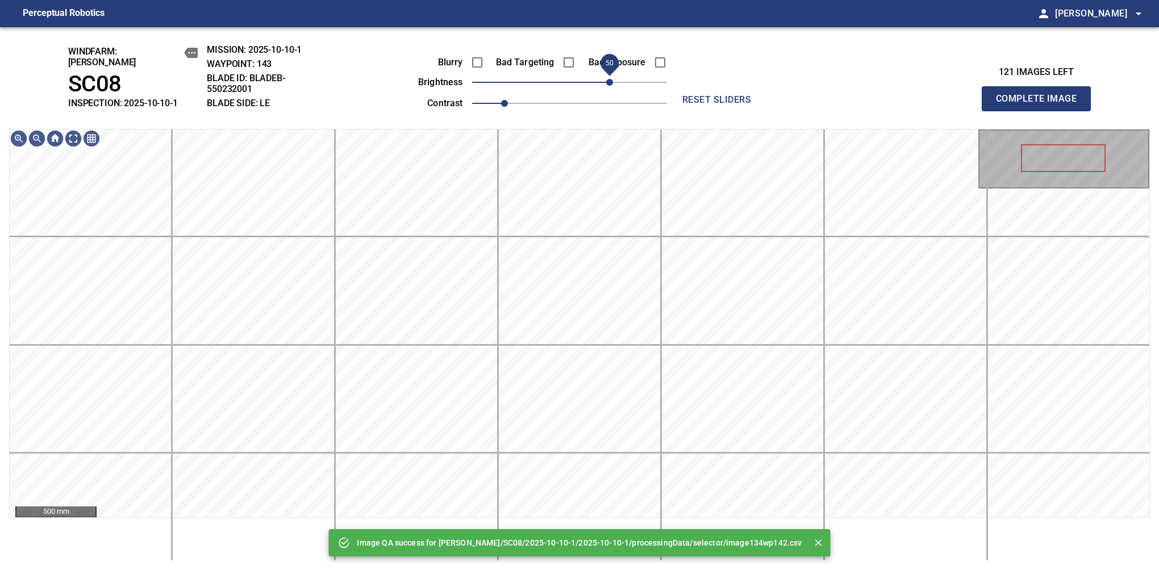
click at [607, 81] on span "50" at bounding box center [569, 82] width 195 height 16
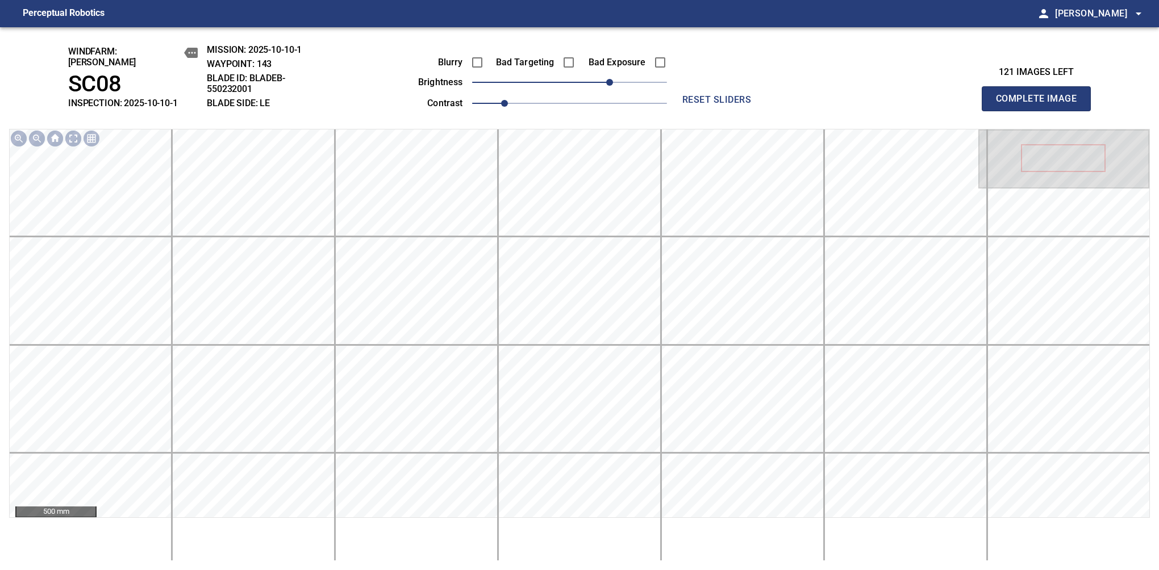
click at [1041, 105] on button "Complete Image" at bounding box center [1036, 98] width 109 height 25
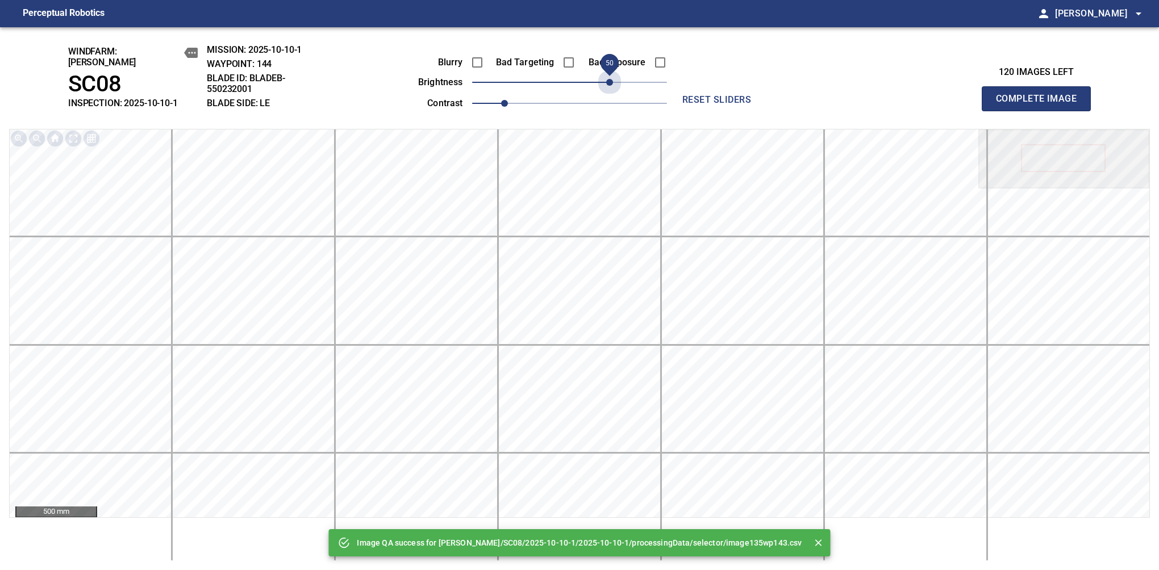
click at [611, 77] on span "50" at bounding box center [569, 82] width 195 height 16
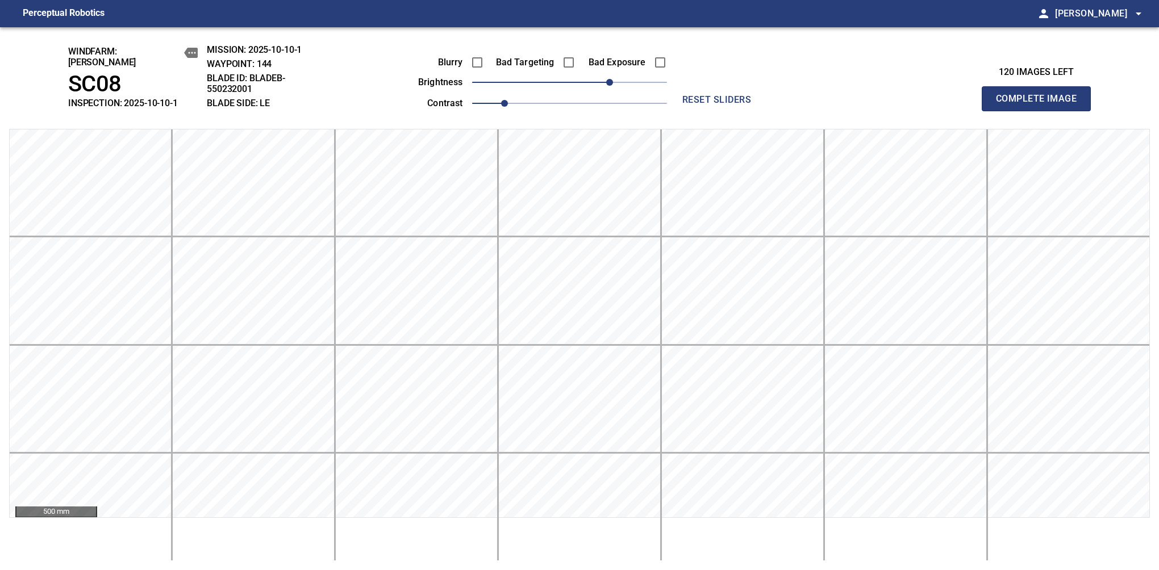
click at [1041, 105] on button "Complete Image" at bounding box center [1036, 98] width 109 height 25
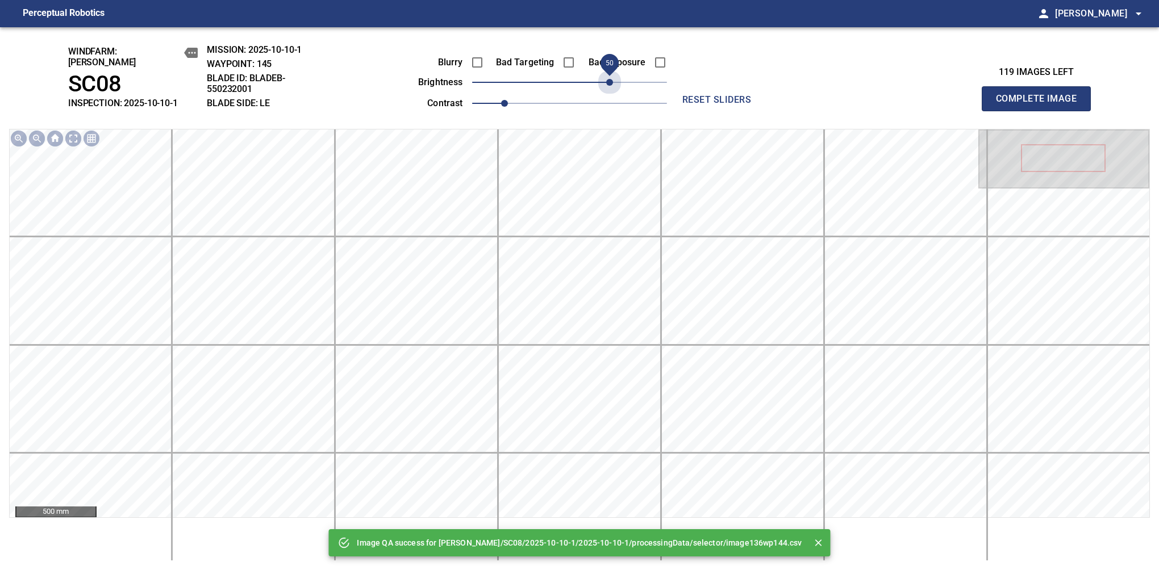
click at [611, 77] on span "50" at bounding box center [569, 82] width 195 height 16
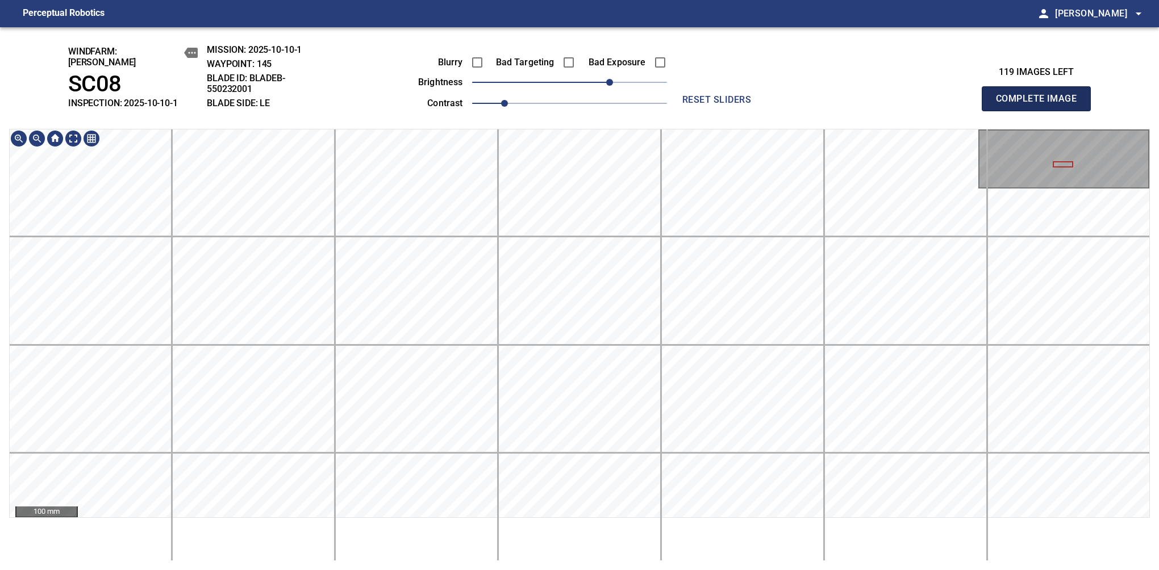
click at [1041, 105] on button "Complete Image" at bounding box center [1036, 98] width 109 height 25
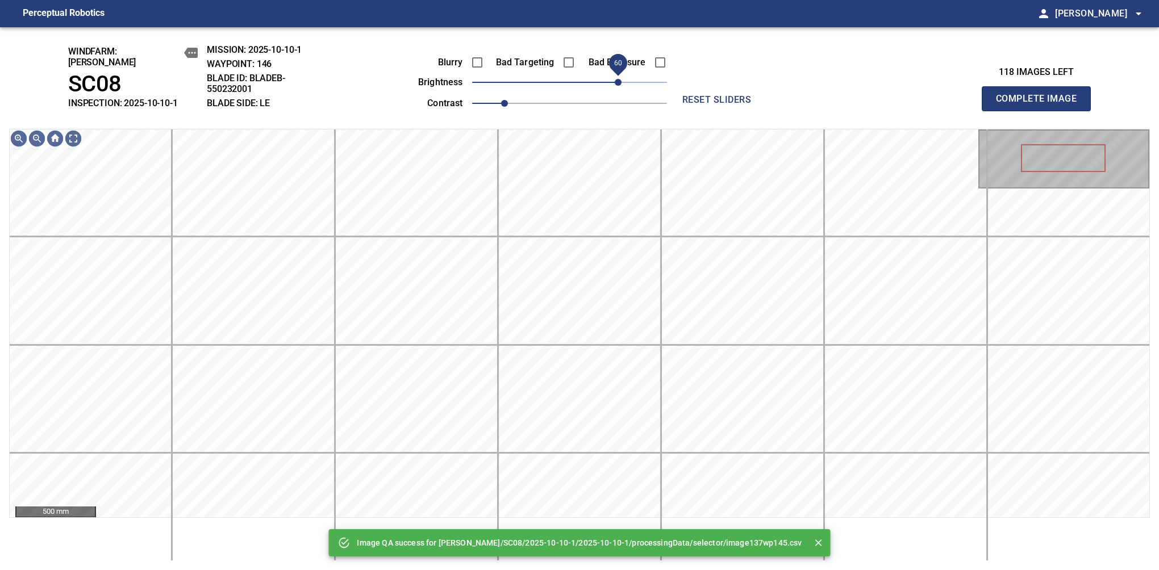
drag, startPoint x: 582, startPoint y: 78, endPoint x: 619, endPoint y: 74, distance: 36.6
click at [619, 79] on span "60" at bounding box center [618, 82] width 7 height 7
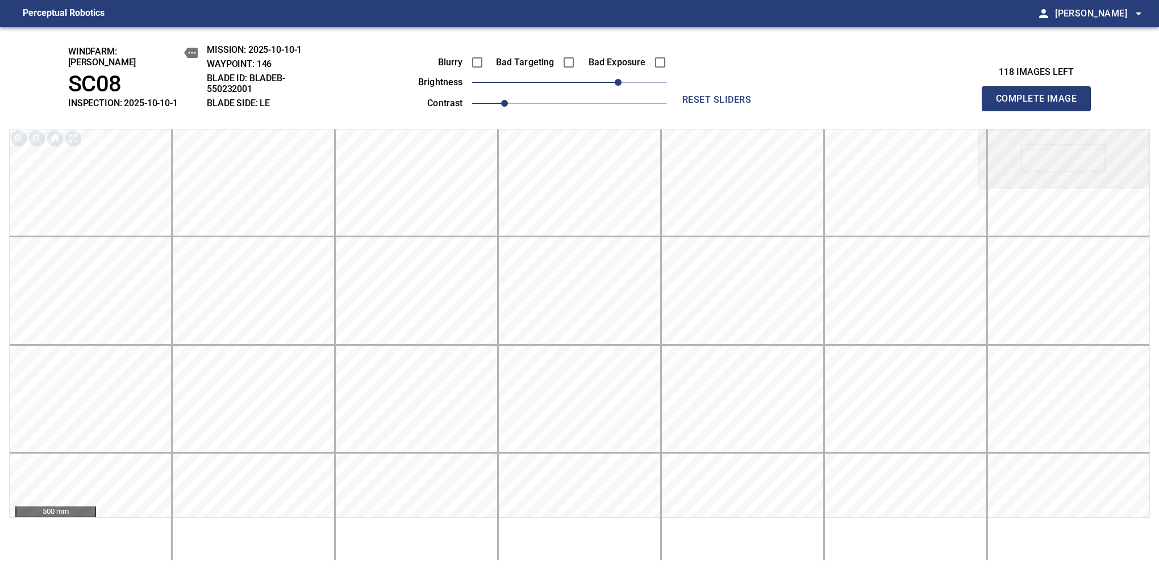
click at [1041, 105] on button "Complete Image" at bounding box center [1036, 98] width 109 height 25
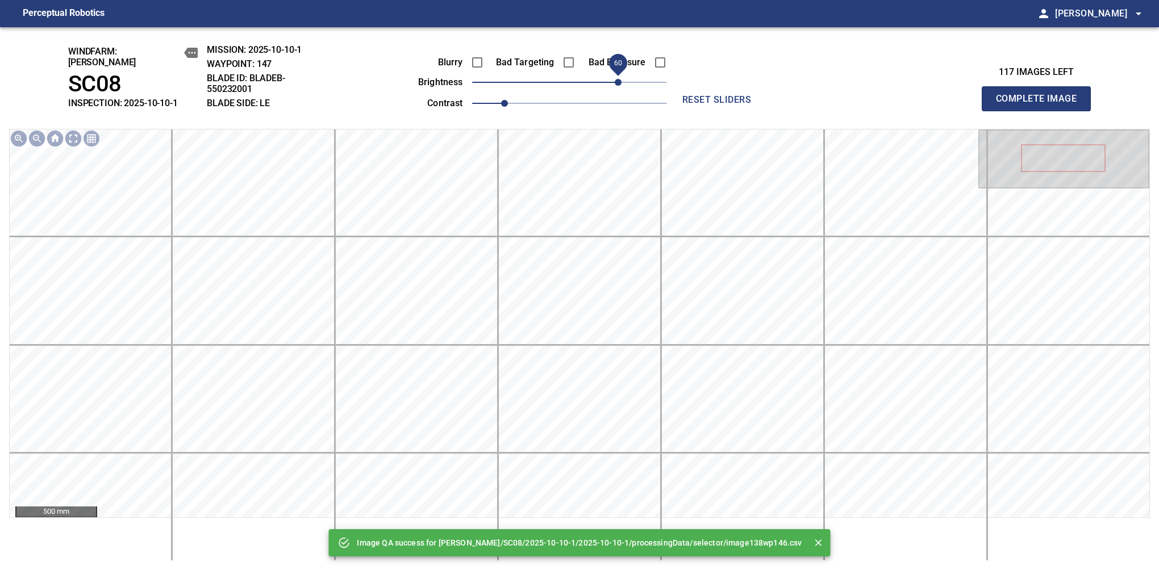
drag, startPoint x: 579, startPoint y: 76, endPoint x: 617, endPoint y: 74, distance: 37.5
click at [617, 79] on span "60" at bounding box center [618, 82] width 7 height 7
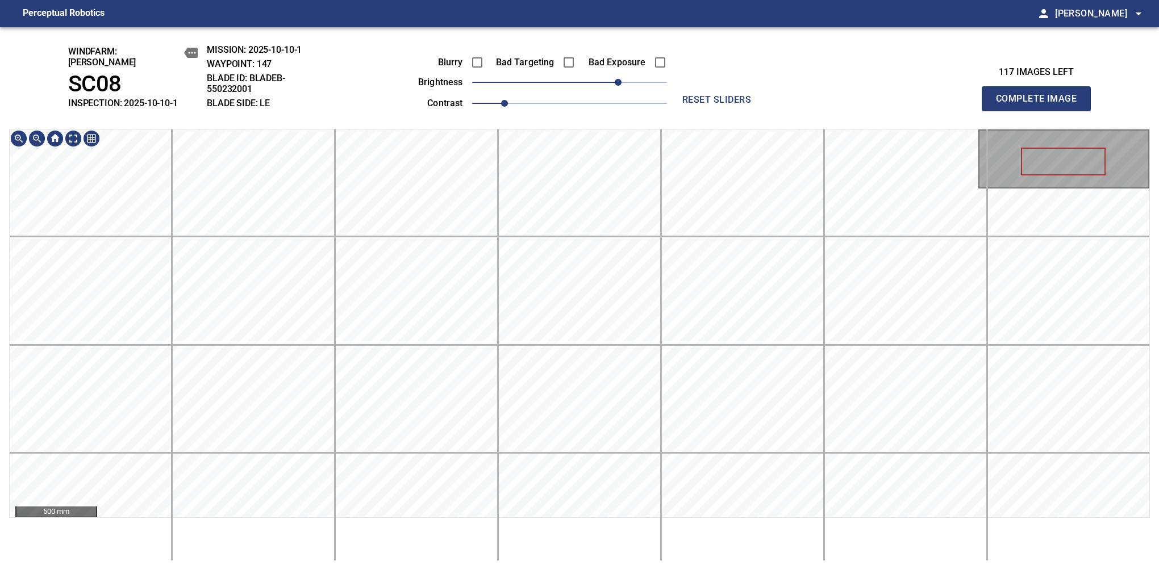
click at [522, 84] on div "windfarm: Cerreto SC08 INSPECTION: 2025-10-10-1 MISSION: 2025-10-10-1 WAYPOINT:…" at bounding box center [579, 298] width 1159 height 543
click at [1041, 105] on button "Complete Image" at bounding box center [1036, 98] width 109 height 25
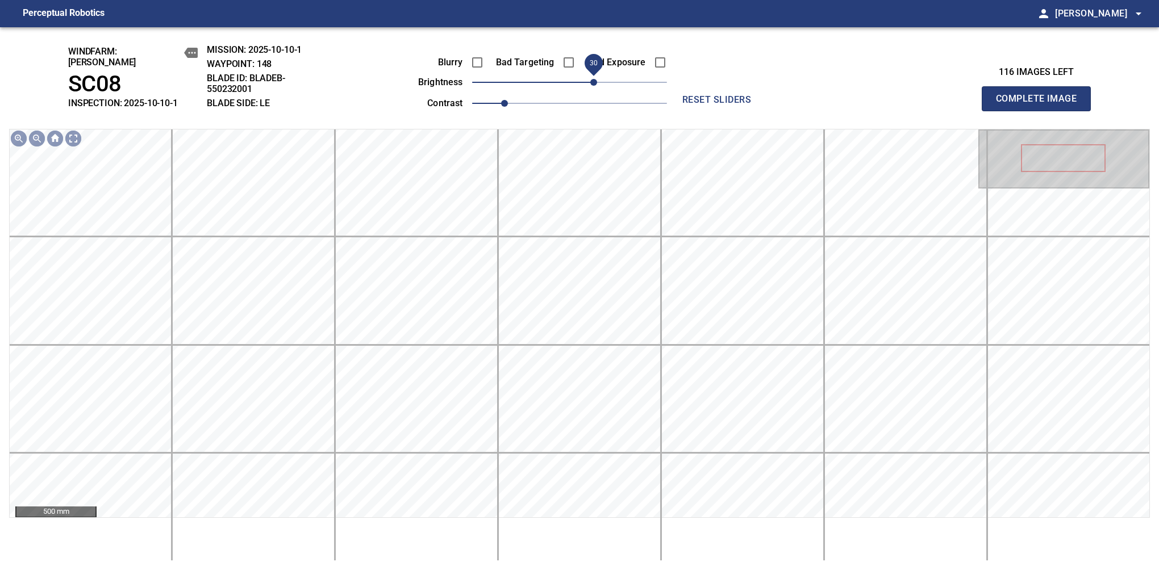
drag, startPoint x: 575, startPoint y: 74, endPoint x: 597, endPoint y: 70, distance: 22.4
click at [597, 79] on span "30" at bounding box center [593, 82] width 7 height 7
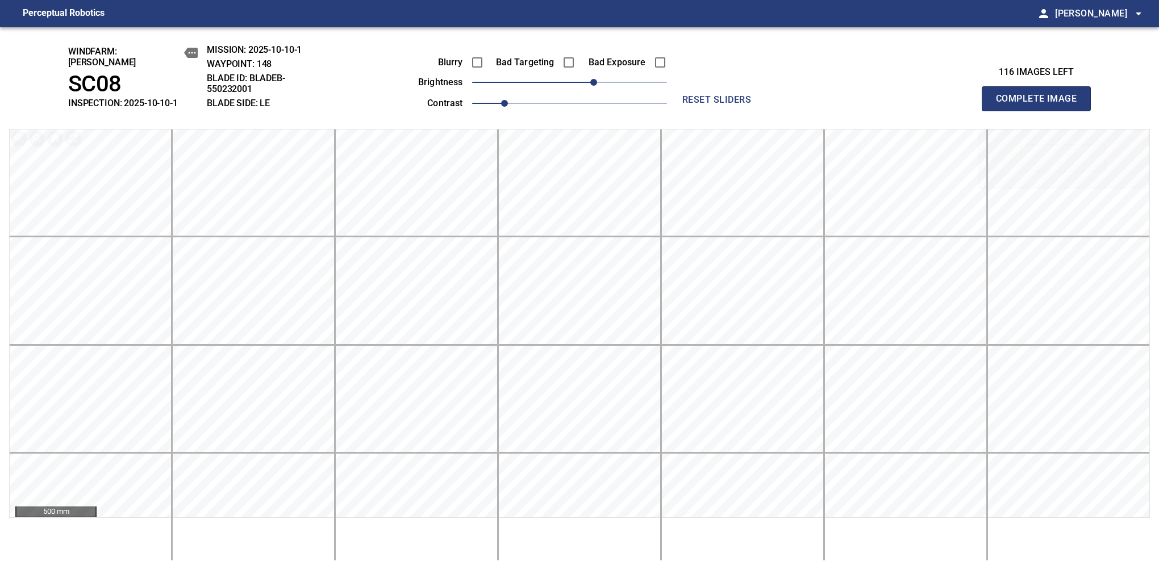
click at [1041, 105] on button "Complete Image" at bounding box center [1036, 98] width 109 height 25
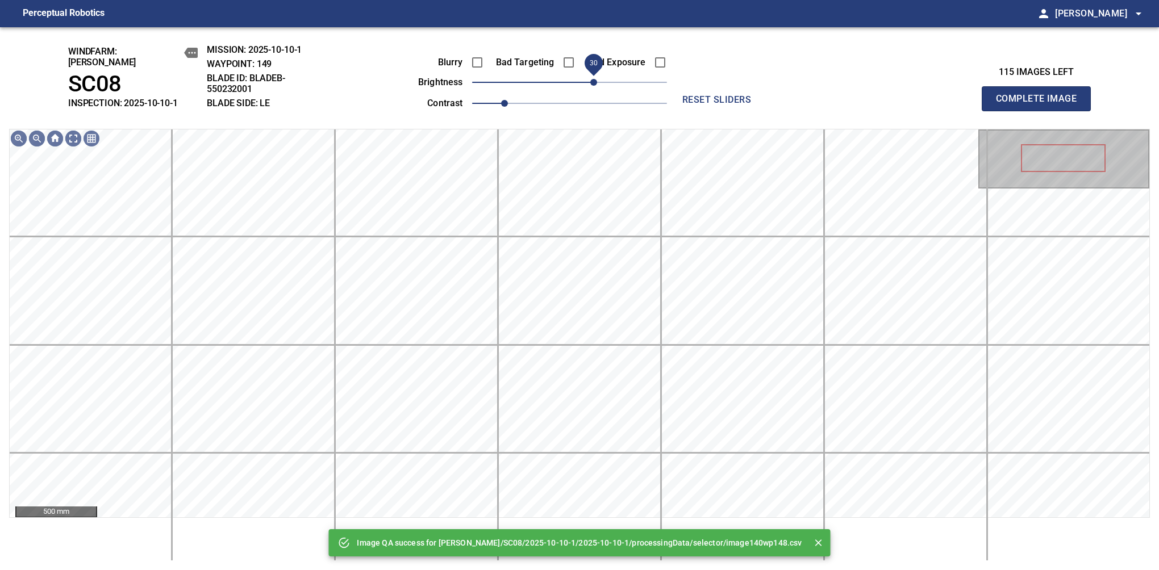
drag, startPoint x: 579, startPoint y: 77, endPoint x: 595, endPoint y: 77, distance: 15.9
click at [595, 79] on span "30" at bounding box center [593, 82] width 7 height 7
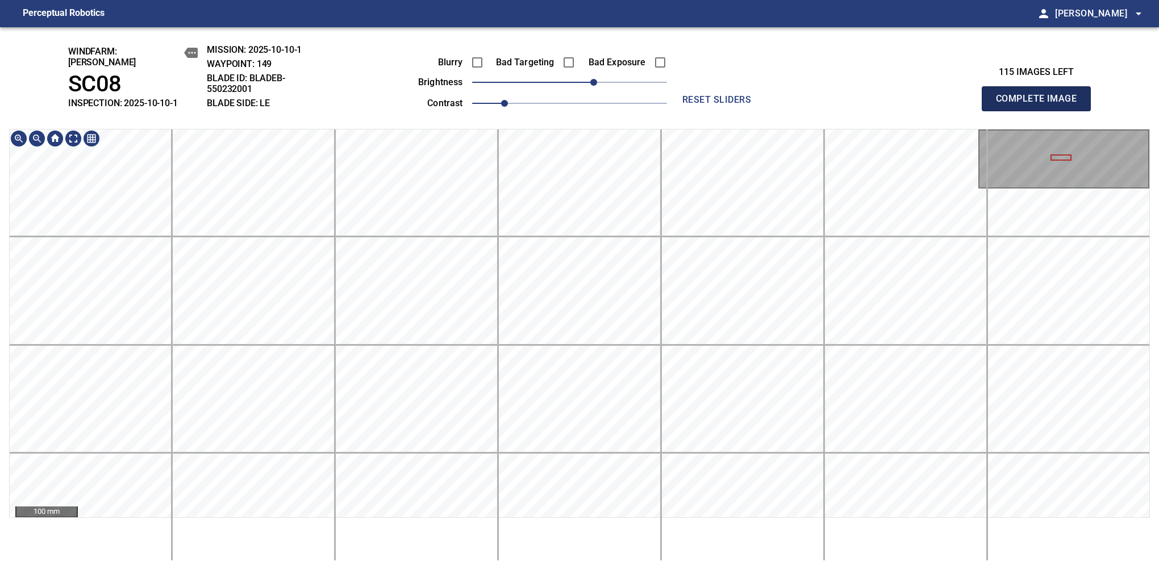
click at [1041, 105] on button "Complete Image" at bounding box center [1036, 98] width 109 height 25
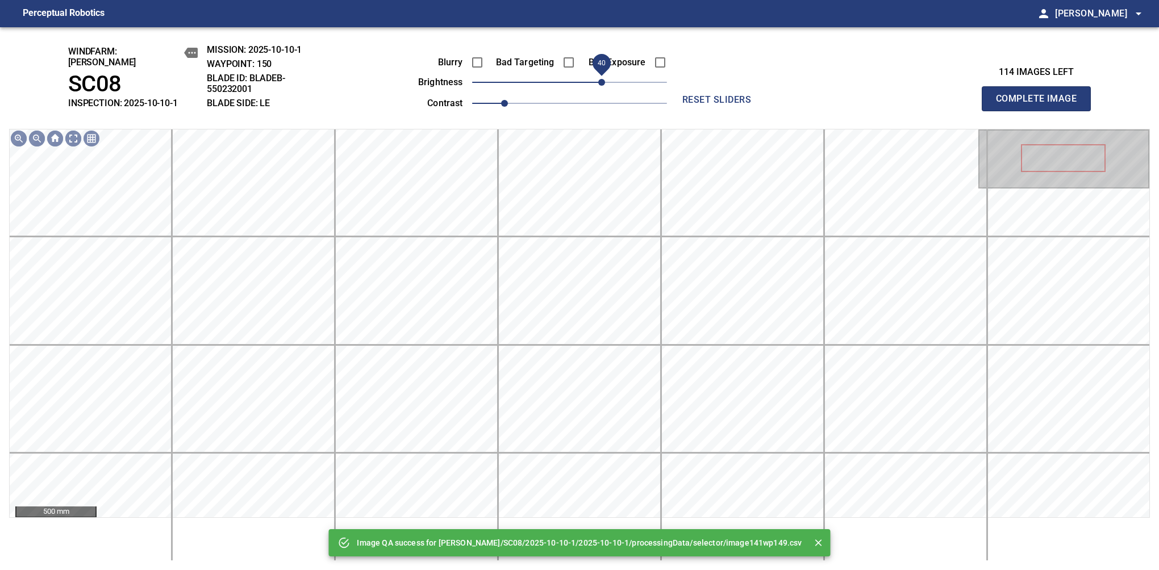
drag, startPoint x: 579, startPoint y: 79, endPoint x: 602, endPoint y: 73, distance: 24.1
click at [602, 79] on span "40" at bounding box center [601, 82] width 7 height 7
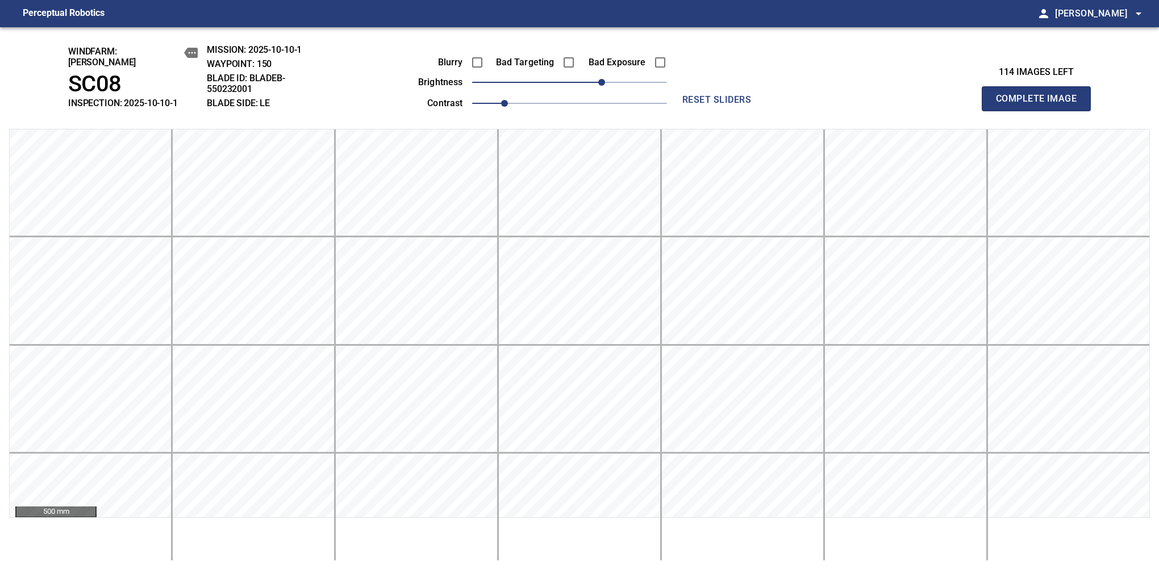
click at [1041, 105] on button "Complete Image" at bounding box center [1036, 98] width 109 height 25
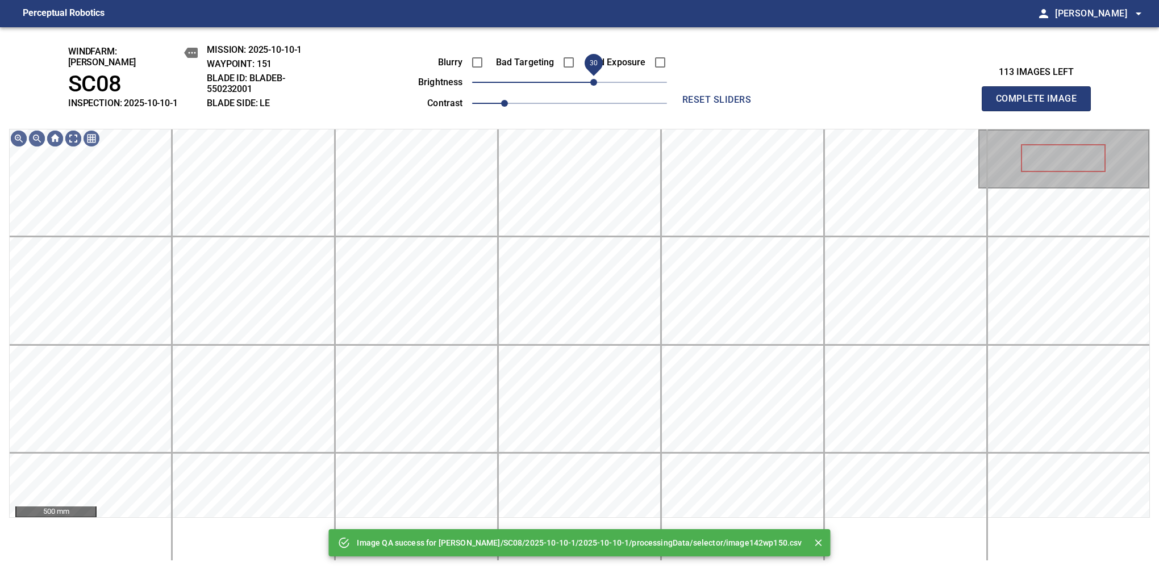
drag, startPoint x: 600, startPoint y: 77, endPoint x: 593, endPoint y: 79, distance: 7.0
click at [593, 79] on span "30" at bounding box center [569, 82] width 195 height 16
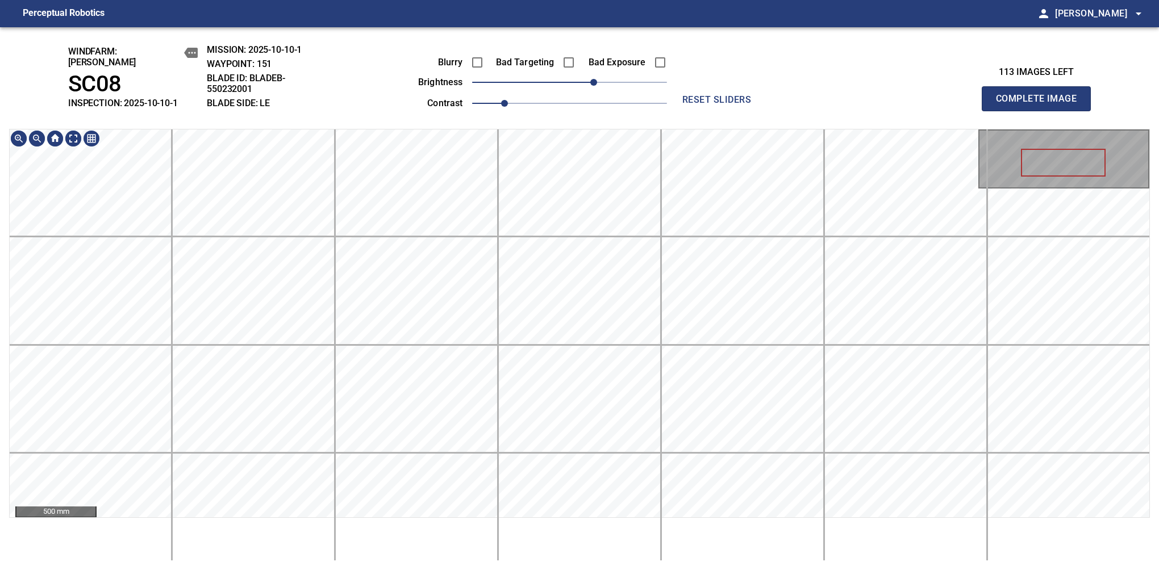
click at [498, 107] on div "windfarm: Cerreto SC08 INSPECTION: 2025-10-10-1 MISSION: 2025-10-10-1 WAYPOINT:…" at bounding box center [579, 298] width 1159 height 543
click at [1041, 105] on button "Complete Image" at bounding box center [1036, 98] width 109 height 25
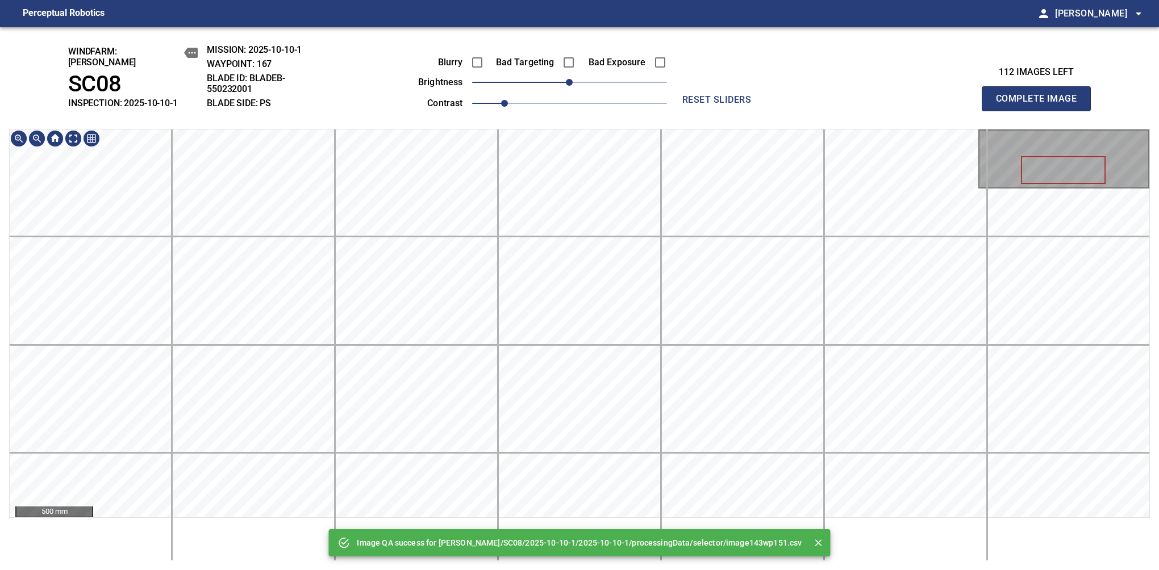
click at [549, 80] on div "Image QA success for Cerreto/SC08/2025-10-10-1/2025-10-10-1/processingData/sele…" at bounding box center [579, 298] width 1159 height 543
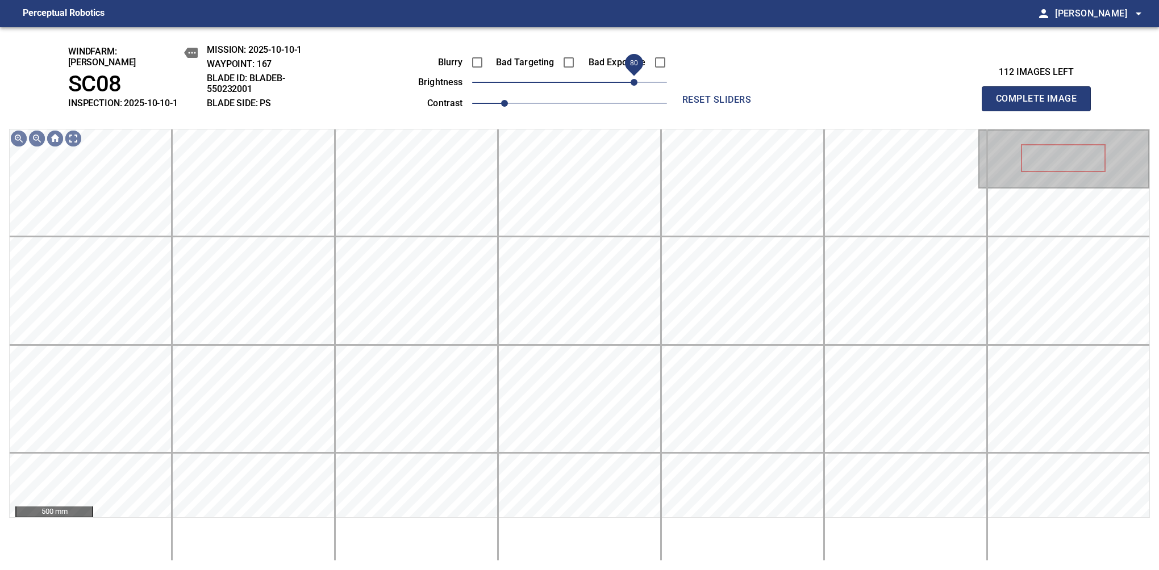
drag, startPoint x: 577, startPoint y: 76, endPoint x: 632, endPoint y: 75, distance: 55.7
click at [632, 79] on span "80" at bounding box center [634, 82] width 7 height 7
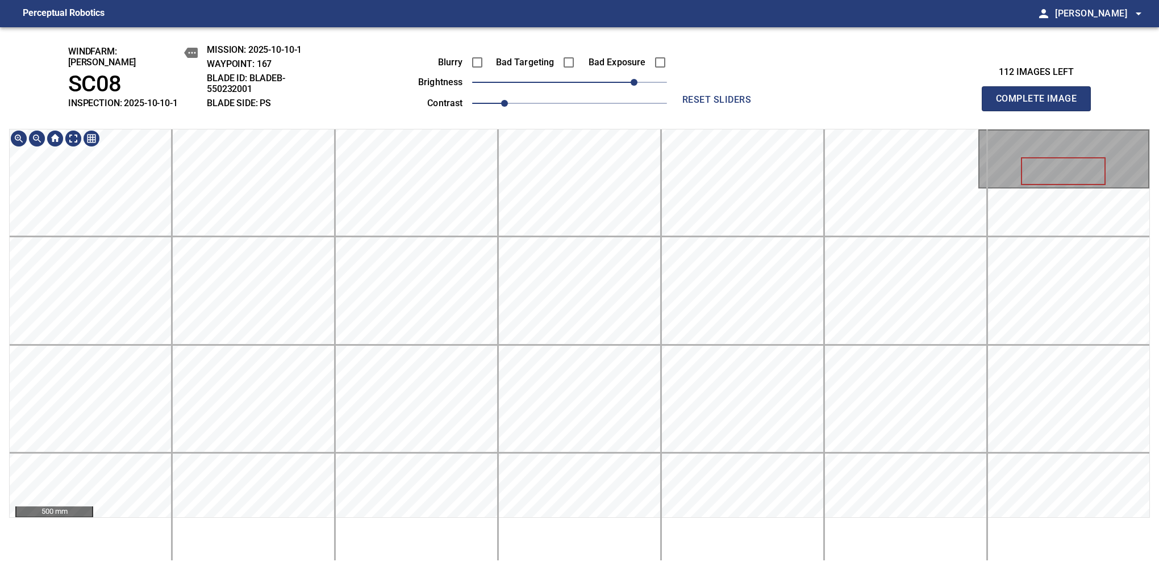
click at [567, 114] on div "windfarm: Cerreto SC08 INSPECTION: 2025-10-10-1 MISSION: 2025-10-10-1 WAYPOINT:…" at bounding box center [579, 298] width 1159 height 543
click at [578, 570] on html "Perceptual Robotics person Alex Semenov arrow_drop_down windfarm: Cerreto SC08 …" at bounding box center [579, 285] width 1159 height 570
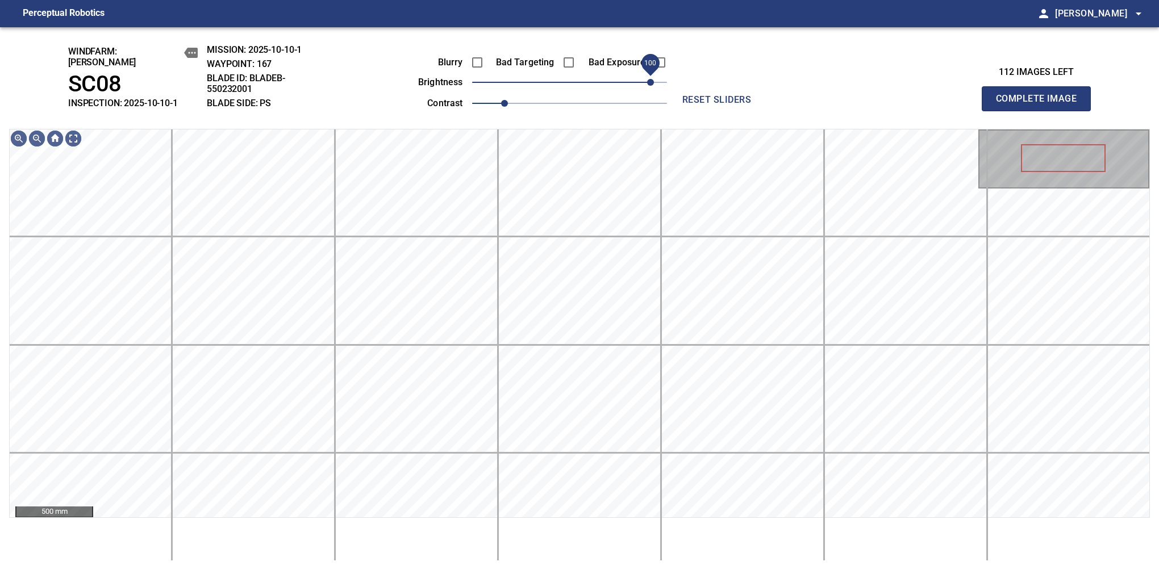
drag, startPoint x: 636, startPoint y: 76, endPoint x: 652, endPoint y: 73, distance: 16.3
click at [652, 79] on span "100" at bounding box center [650, 82] width 7 height 7
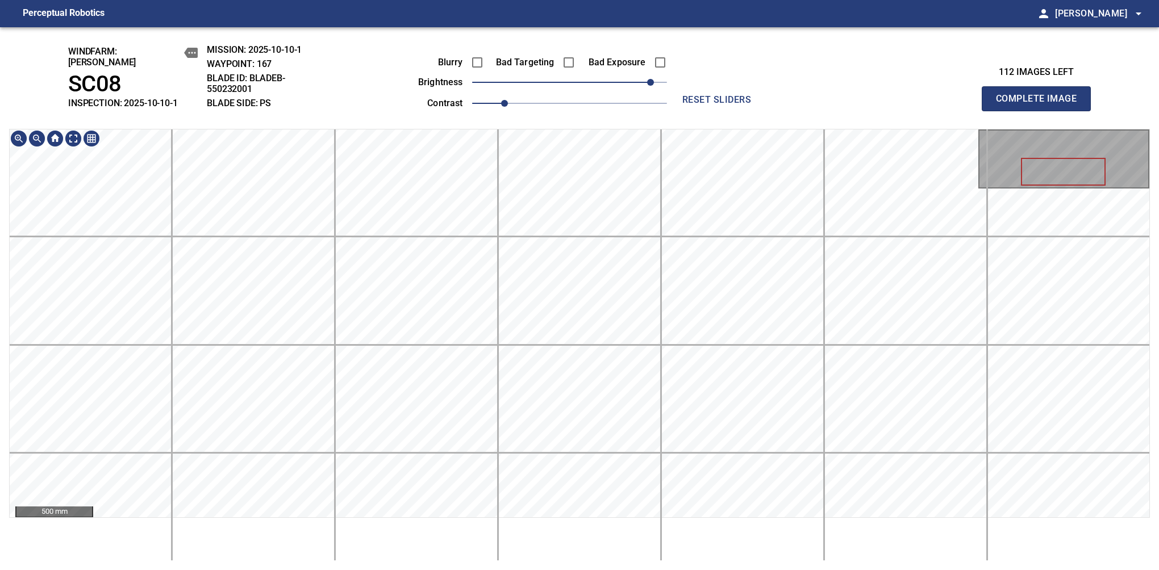
click at [583, 28] on div "windfarm: Cerreto SC08 INSPECTION: 2025-10-10-1 MISSION: 2025-10-10-1 WAYPOINT:…" at bounding box center [579, 298] width 1159 height 543
click at [640, 570] on html "Perceptual Robotics person Alex Semenov arrow_drop_down windfarm: Cerreto SC08 …" at bounding box center [579, 285] width 1159 height 570
click at [1041, 105] on button "Complete Image" at bounding box center [1036, 98] width 109 height 25
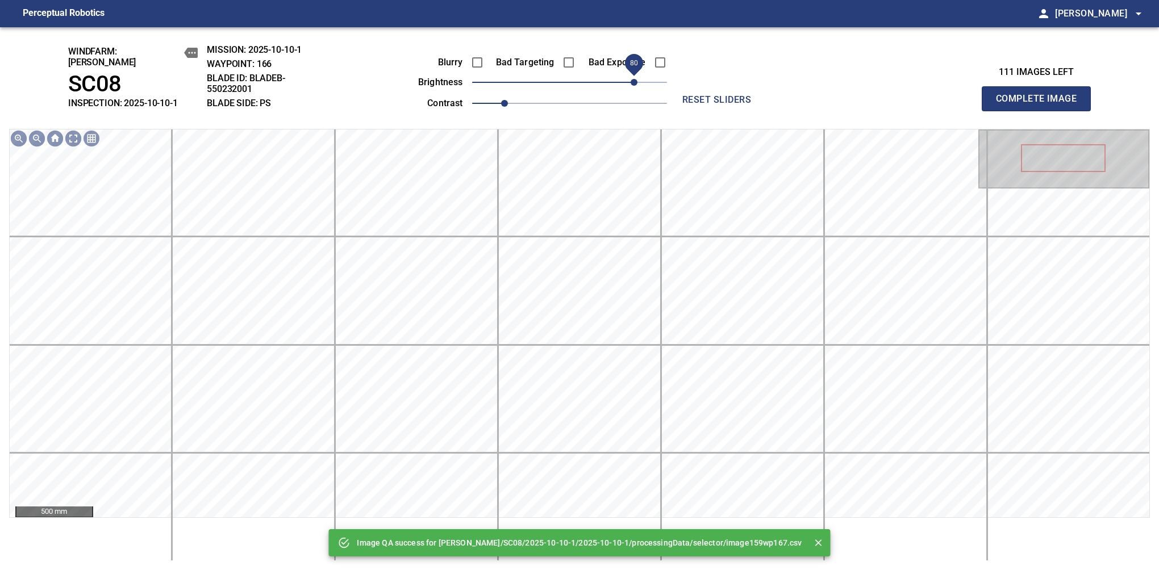
click at [631, 76] on span "80" at bounding box center [569, 82] width 195 height 16
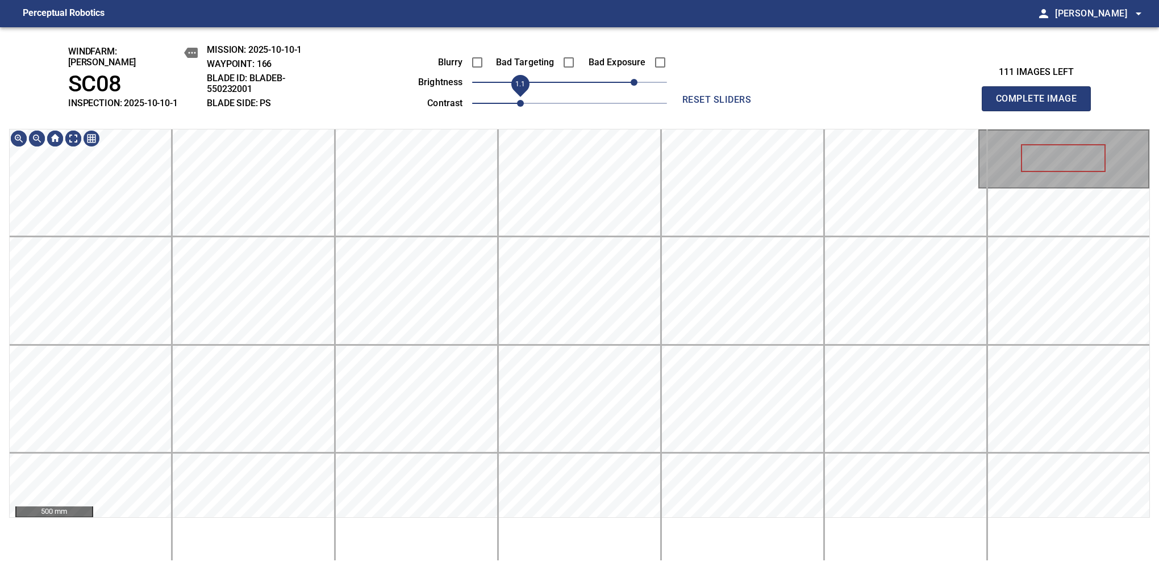
click at [517, 100] on span "1.1" at bounding box center [520, 103] width 7 height 7
click at [567, 76] on div "windfarm: Cerreto SC08 INSPECTION: 2025-10-10-1 MISSION: 2025-10-10-1 WAYPOINT:…" at bounding box center [579, 298] width 1159 height 543
click at [1041, 105] on button "Complete Image" at bounding box center [1036, 98] width 109 height 25
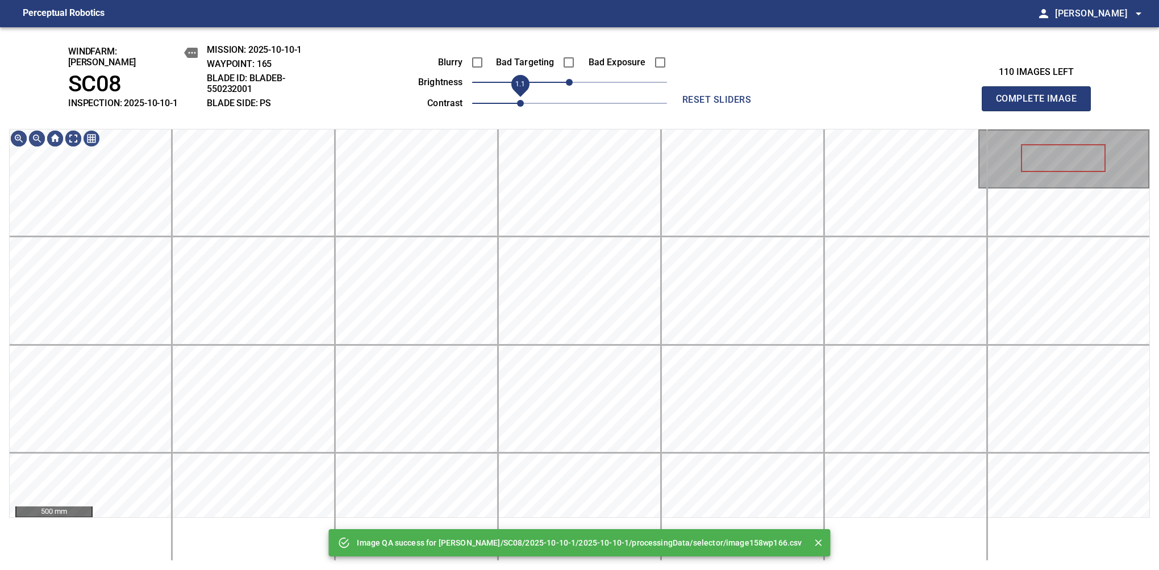
drag, startPoint x: 500, startPoint y: 94, endPoint x: 517, endPoint y: 95, distance: 17.1
click at [517, 100] on span "1.1" at bounding box center [520, 103] width 7 height 7
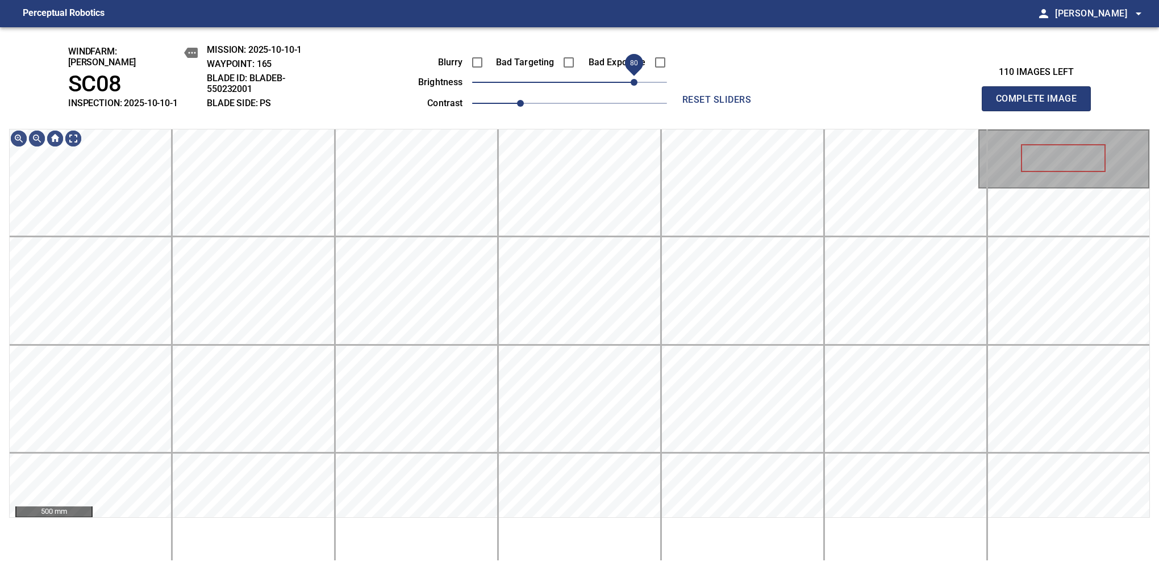
drag, startPoint x: 602, startPoint y: 74, endPoint x: 637, endPoint y: 74, distance: 34.7
click at [637, 79] on span "80" at bounding box center [634, 82] width 7 height 7
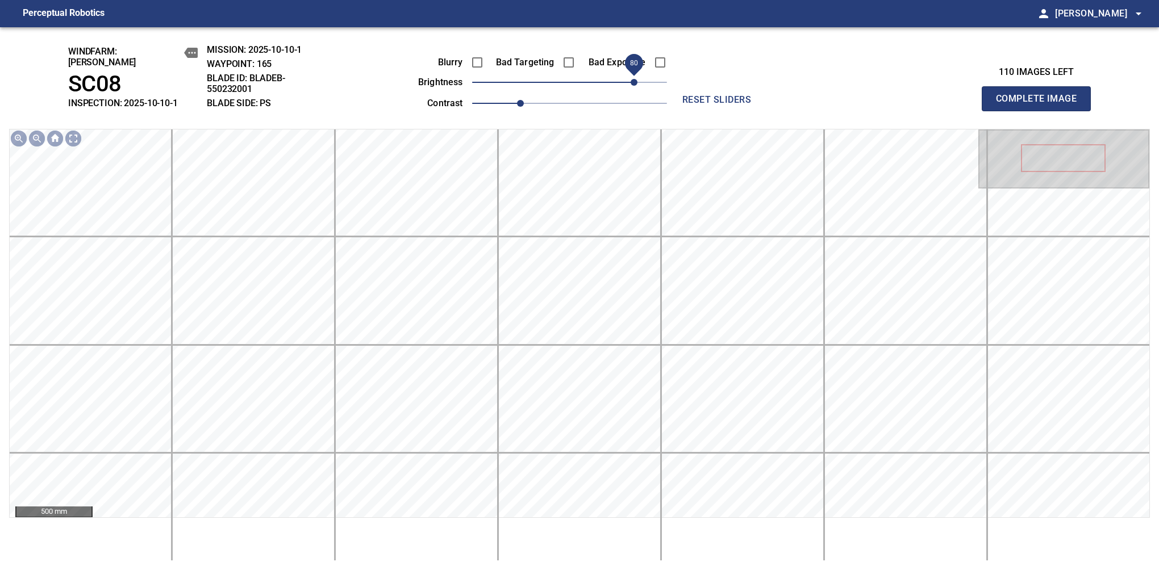
click at [638, 79] on span "80" at bounding box center [634, 82] width 7 height 7
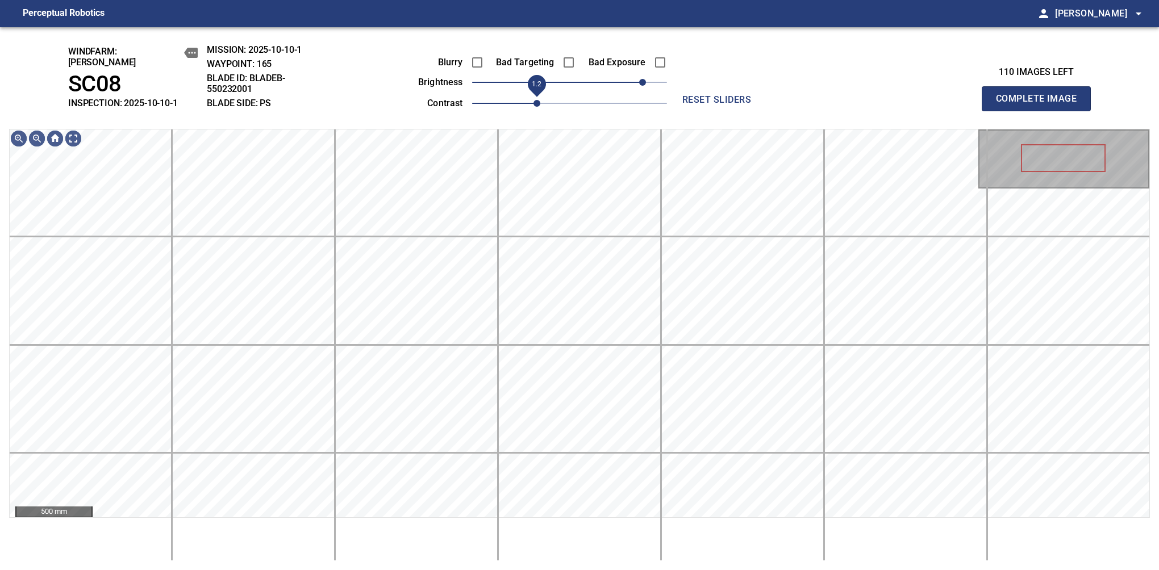
drag, startPoint x: 523, startPoint y: 99, endPoint x: 531, endPoint y: 98, distance: 8.1
click at [534, 100] on span "1.2" at bounding box center [537, 103] width 7 height 7
click at [631, 74] on span "80" at bounding box center [569, 82] width 195 height 16
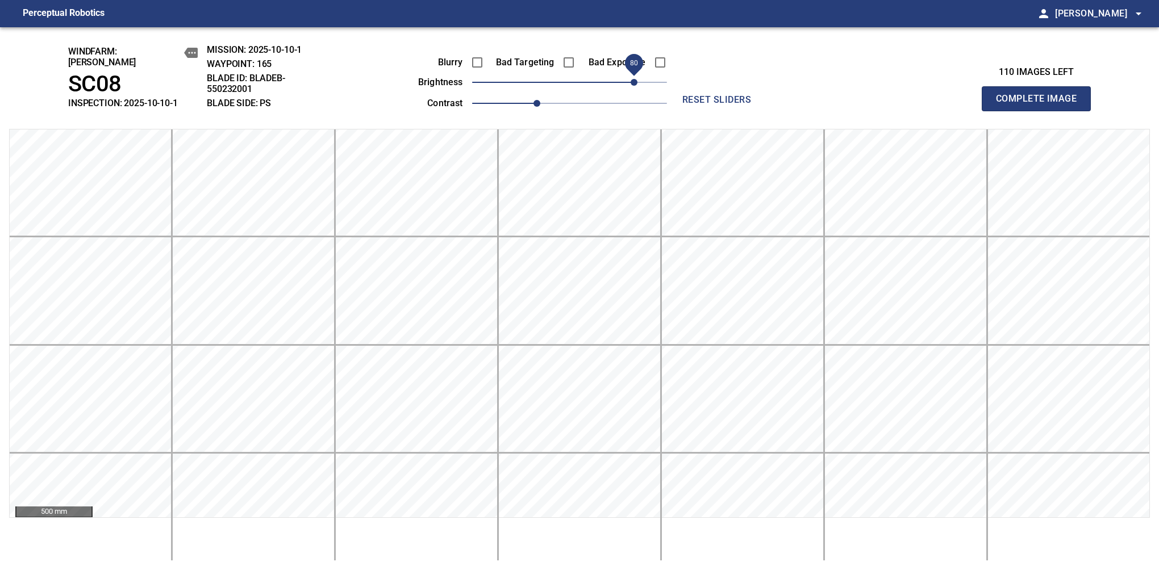
click at [631, 79] on span "80" at bounding box center [634, 82] width 7 height 7
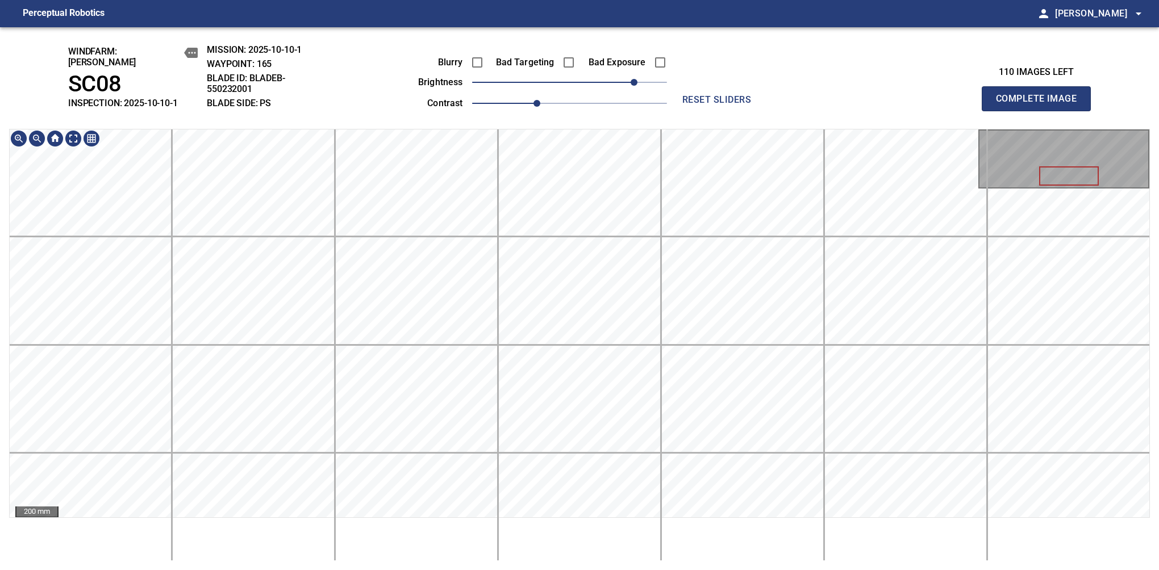
click at [723, 111] on div "windfarm: Cerreto SC08 INSPECTION: 2025-10-10-1 MISSION: 2025-10-10-1 WAYPOINT:…" at bounding box center [579, 298] width 1159 height 543
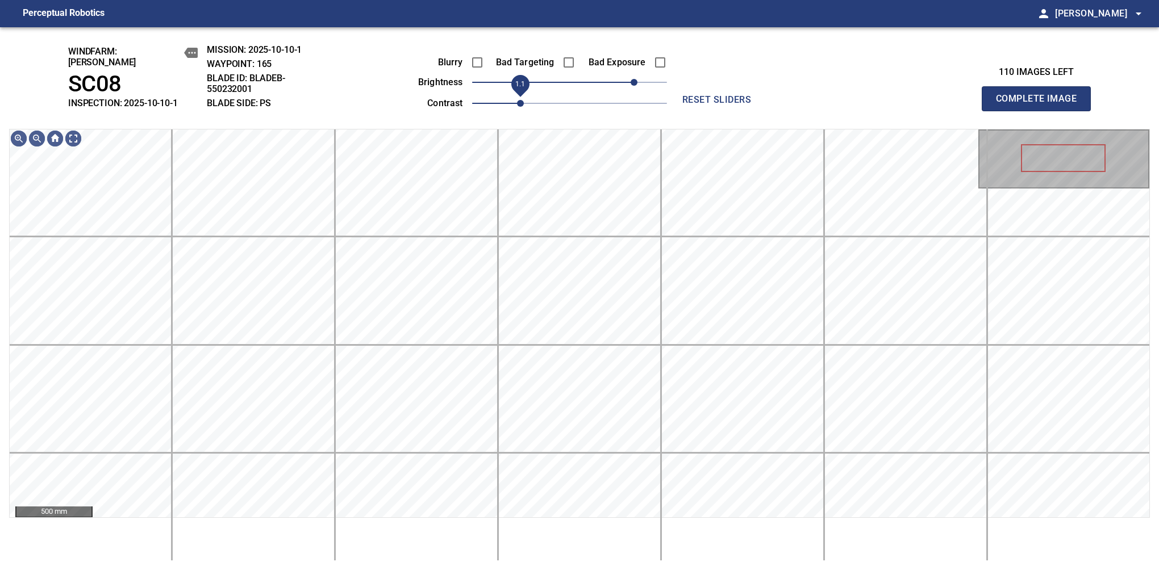
click at [523, 100] on span "1.1" at bounding box center [520, 103] width 7 height 7
drag, startPoint x: 634, startPoint y: 70, endPoint x: 643, endPoint y: 68, distance: 8.7
click at [643, 79] on span "90" at bounding box center [642, 82] width 7 height 7
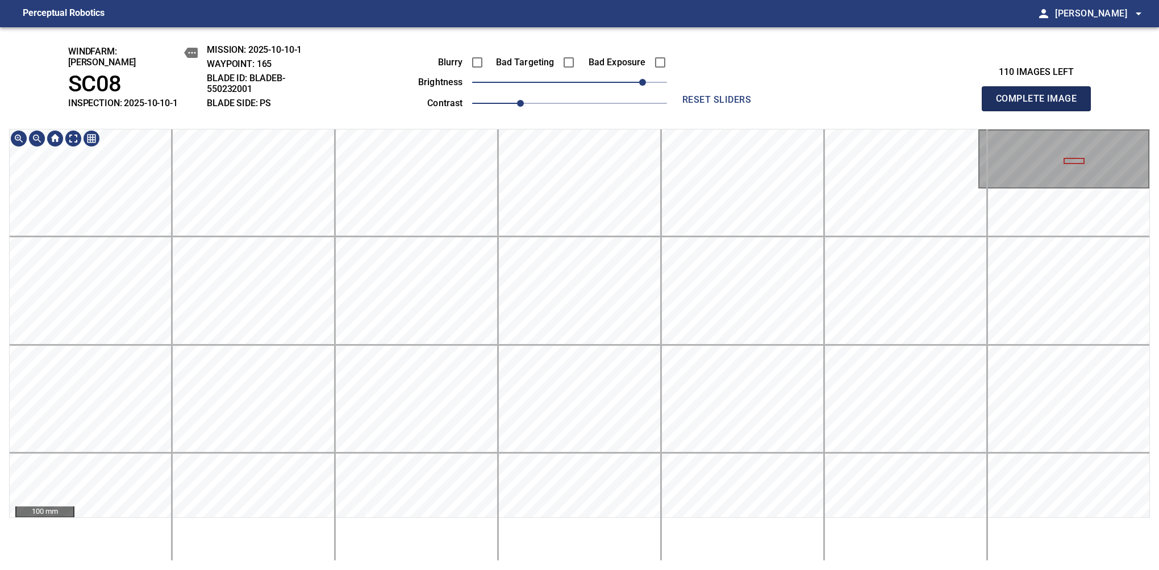
click at [1041, 105] on button "Complete Image" at bounding box center [1036, 98] width 109 height 25
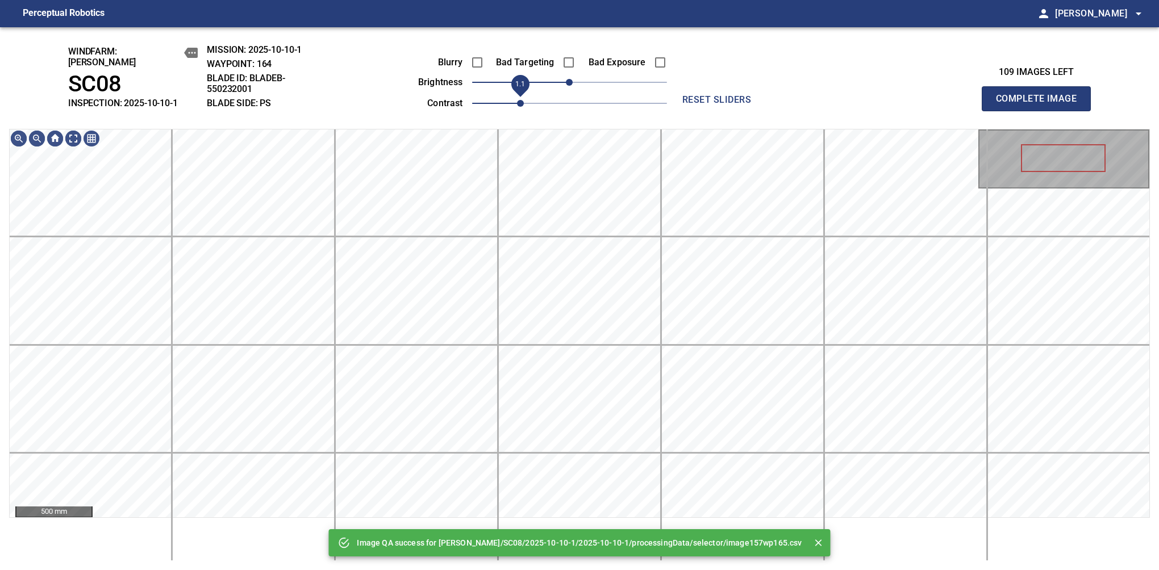
click at [517, 100] on span "1.1" at bounding box center [520, 103] width 7 height 7
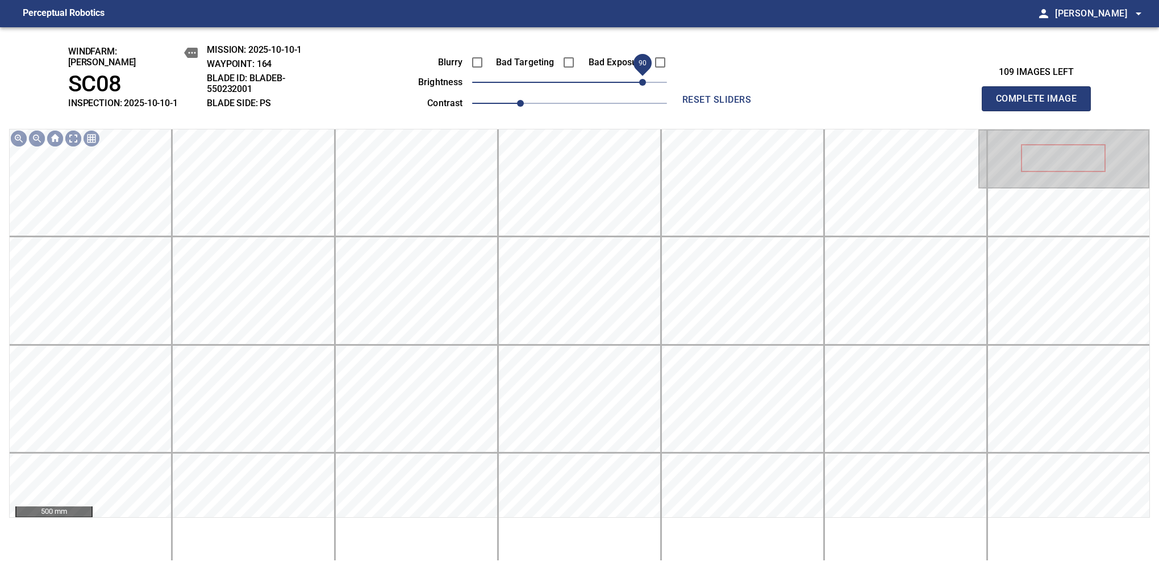
drag, startPoint x: 605, startPoint y: 77, endPoint x: 640, endPoint y: 77, distance: 35.8
click at [640, 77] on span "90" at bounding box center [569, 82] width 195 height 16
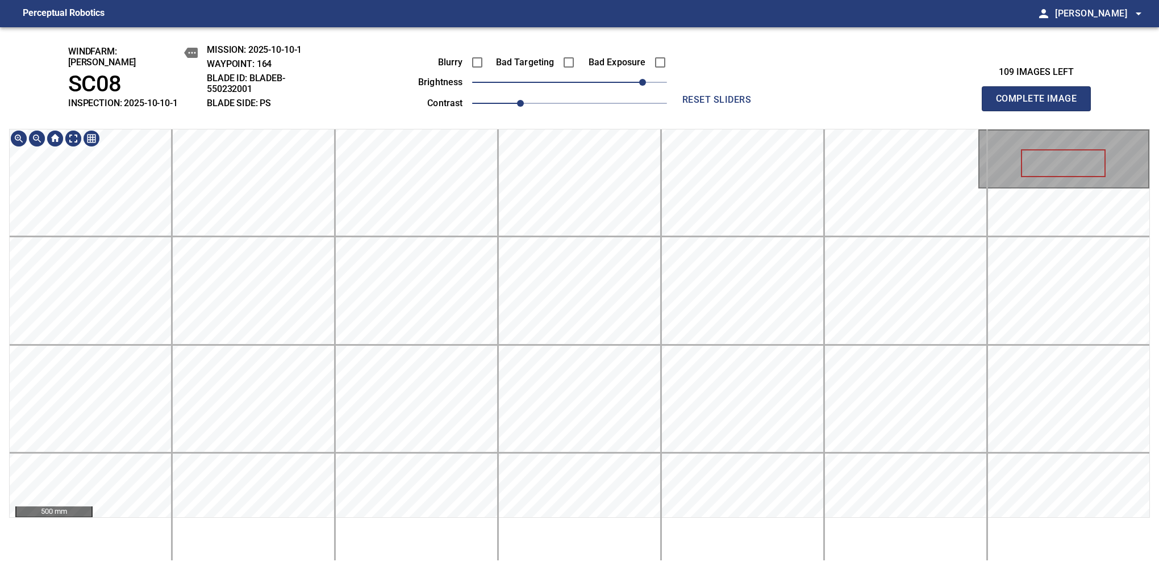
click at [564, 111] on div "windfarm: Cerreto SC08 INSPECTION: 2025-10-10-1 MISSION: 2025-10-10-1 WAYPOINT:…" at bounding box center [579, 298] width 1159 height 543
click at [1041, 105] on button "Complete Image" at bounding box center [1036, 98] width 109 height 25
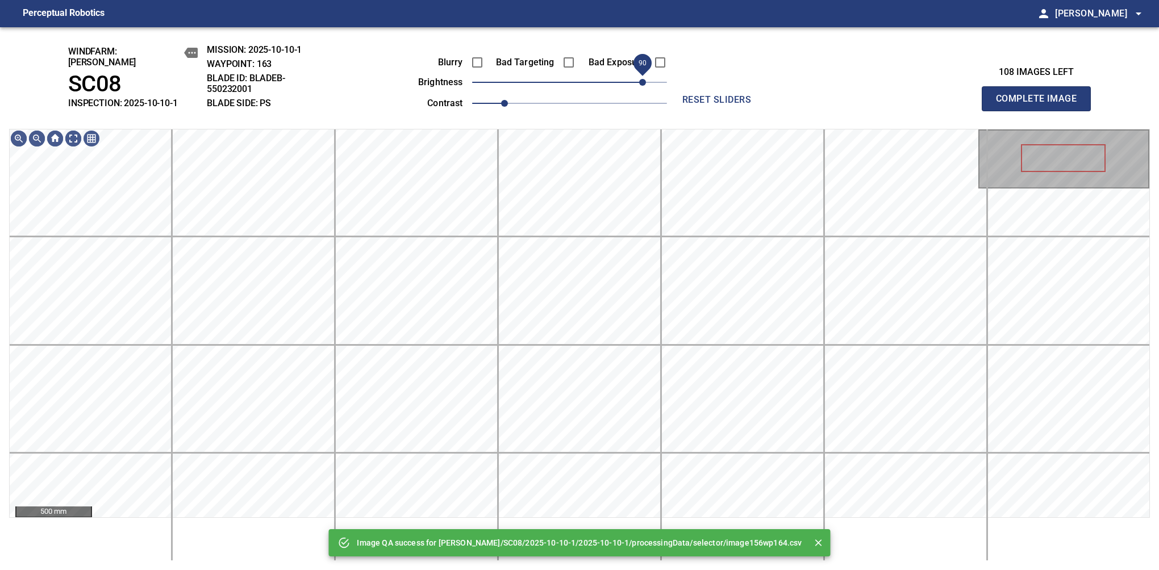
drag, startPoint x: 613, startPoint y: 76, endPoint x: 641, endPoint y: 76, distance: 27.8
click at [641, 76] on span "90" at bounding box center [569, 82] width 195 height 16
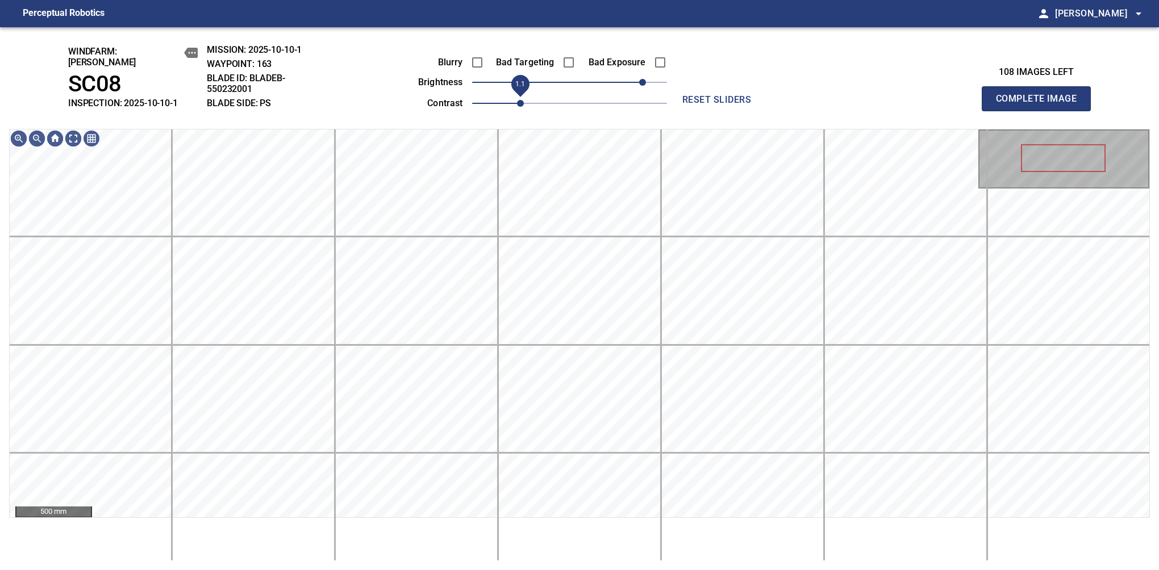
click at [517, 100] on span "1.1" at bounding box center [520, 103] width 7 height 7
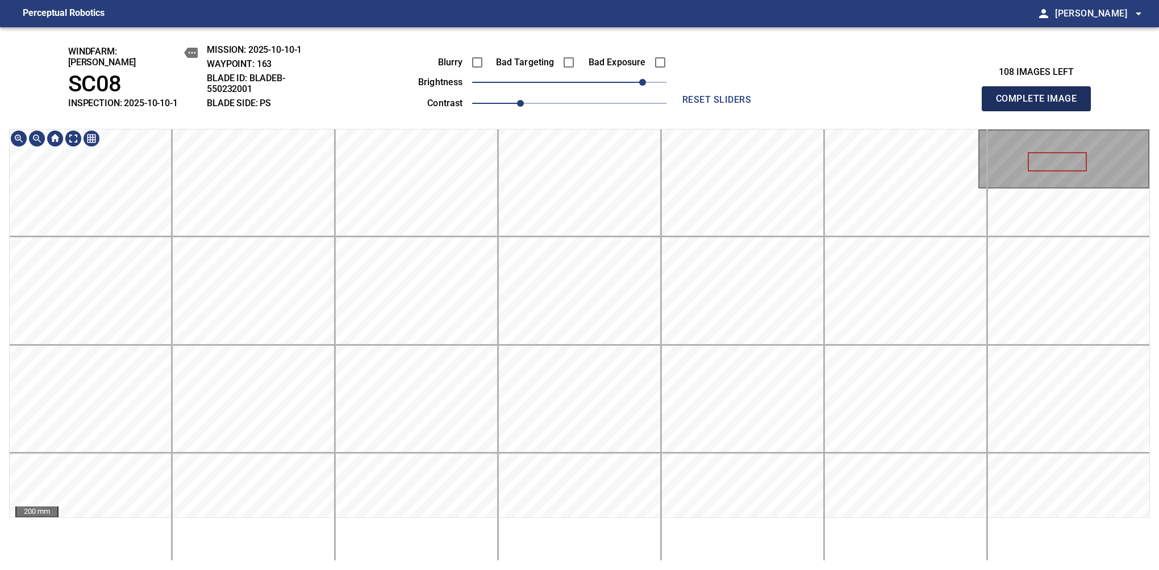
click at [1041, 105] on button "Complete Image" at bounding box center [1036, 98] width 109 height 25
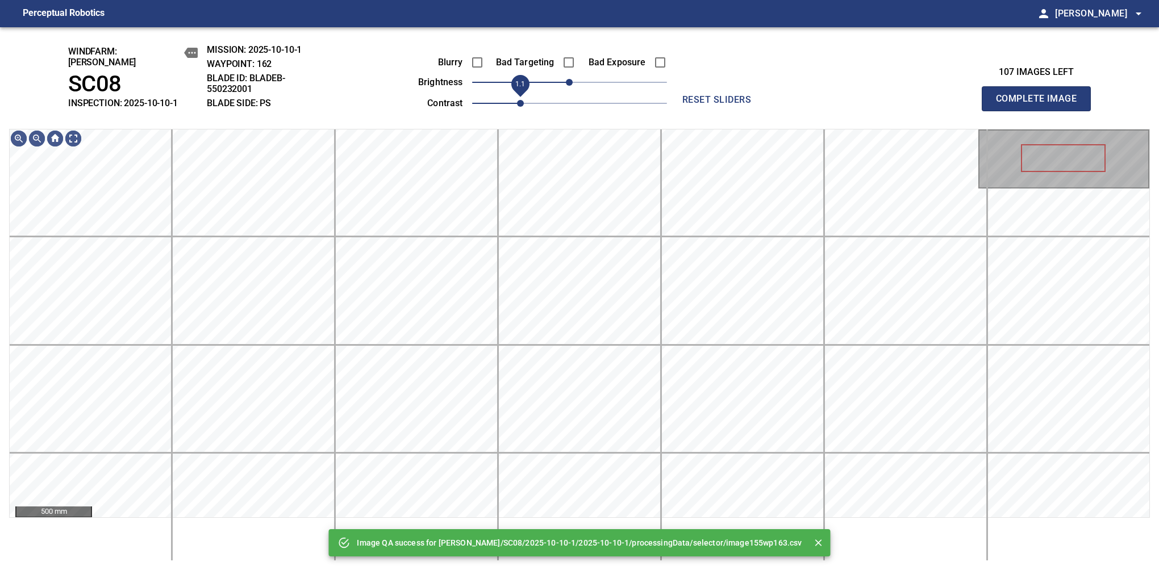
drag, startPoint x: 509, startPoint y: 100, endPoint x: 519, endPoint y: 96, distance: 11.0
click at [519, 100] on span "1.1" at bounding box center [520, 103] width 7 height 7
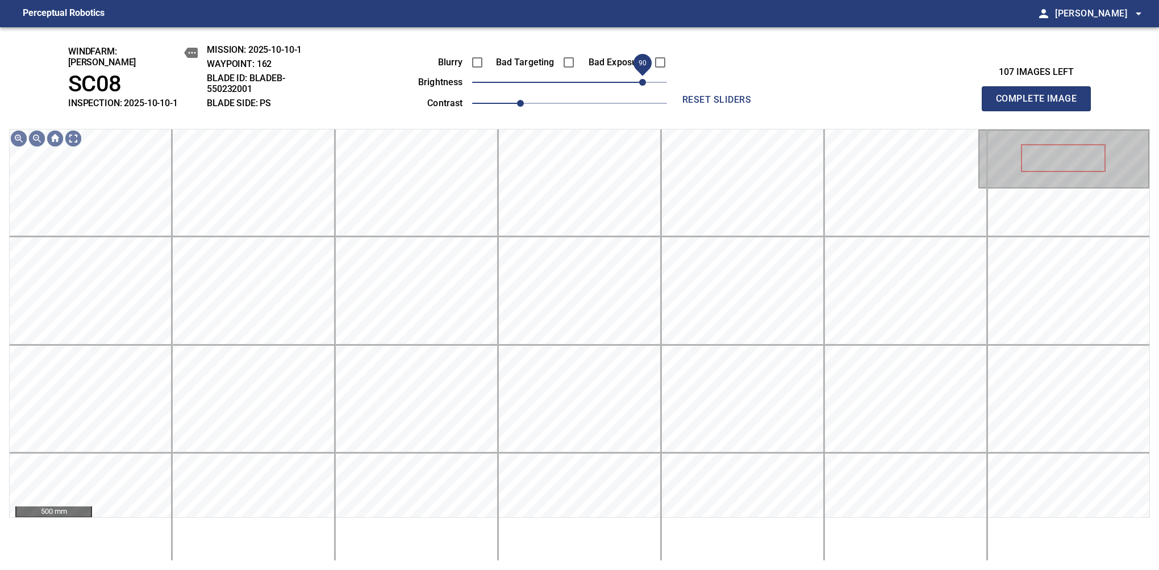
drag, startPoint x: 583, startPoint y: 78, endPoint x: 641, endPoint y: 73, distance: 58.2
click at [641, 79] on span "90" at bounding box center [642, 82] width 7 height 7
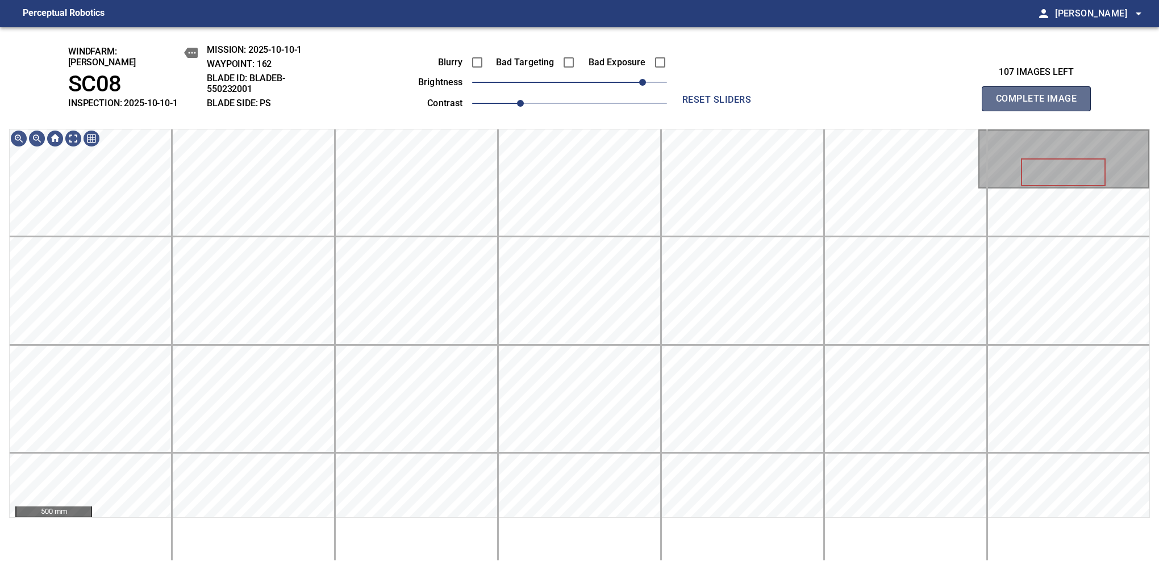
click at [1041, 105] on button "Complete Image" at bounding box center [1036, 98] width 109 height 25
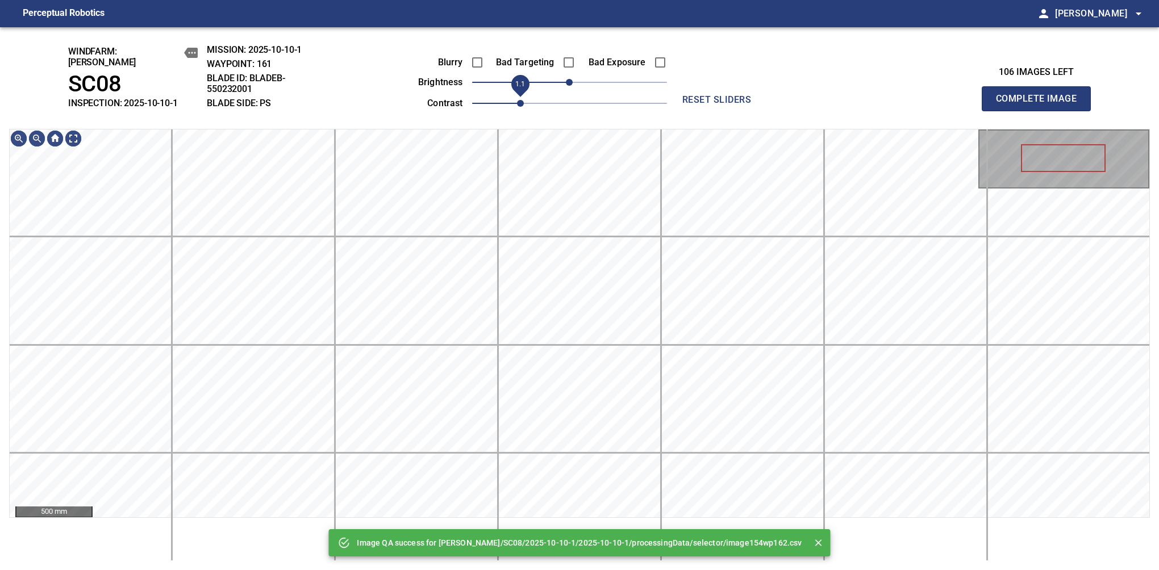
click at [524, 100] on span "1.1" at bounding box center [520, 103] width 7 height 7
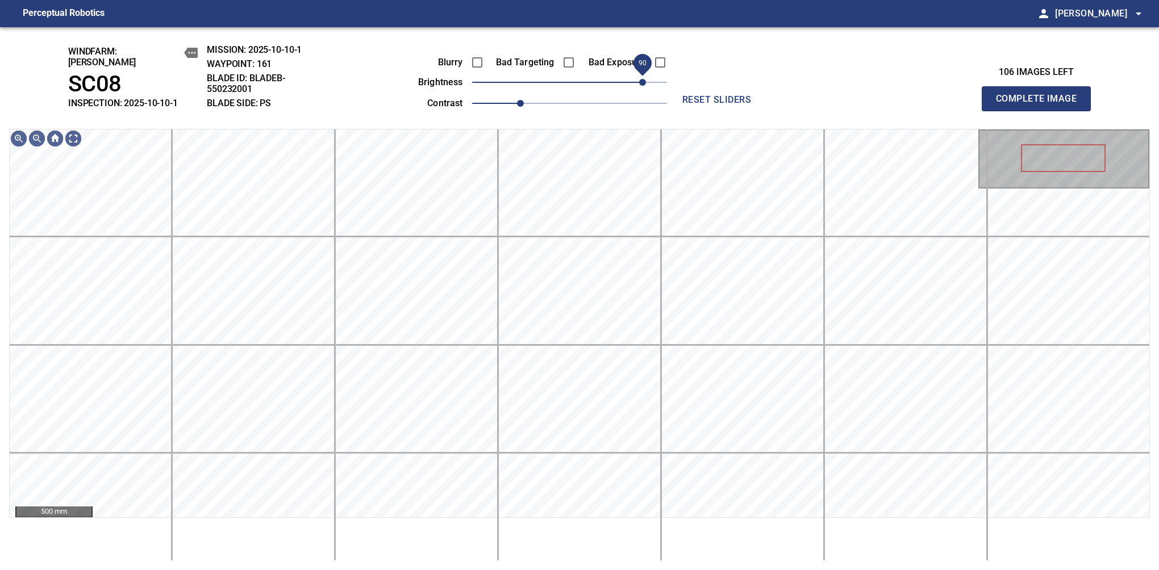
drag, startPoint x: 619, startPoint y: 75, endPoint x: 641, endPoint y: 70, distance: 22.6
click at [641, 74] on span "90" at bounding box center [569, 82] width 195 height 16
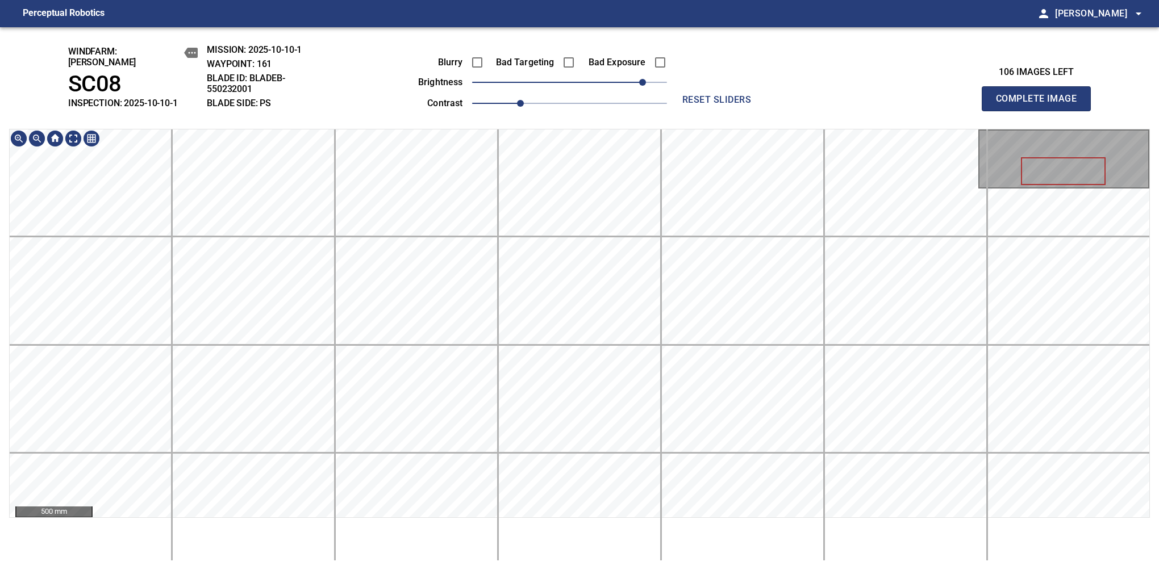
click at [545, 94] on div "windfarm: Cerreto SC08 INSPECTION: 2025-10-10-1 MISSION: 2025-10-10-1 WAYPOINT:…" at bounding box center [579, 298] width 1159 height 543
click at [1041, 105] on button "Complete Image" at bounding box center [1036, 98] width 109 height 25
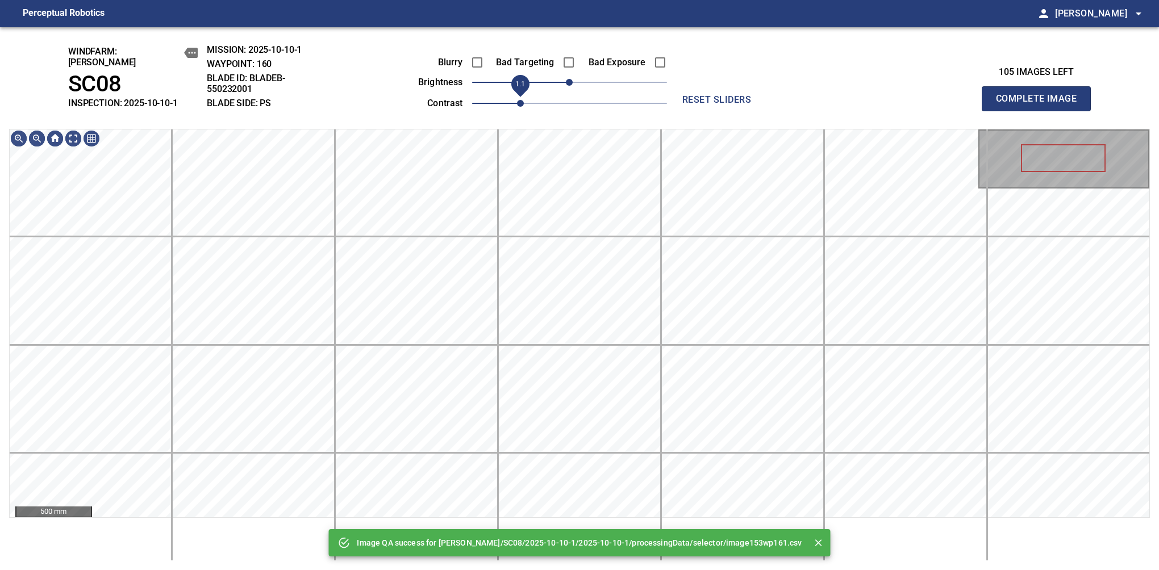
click at [520, 100] on span "1.1" at bounding box center [520, 103] width 7 height 7
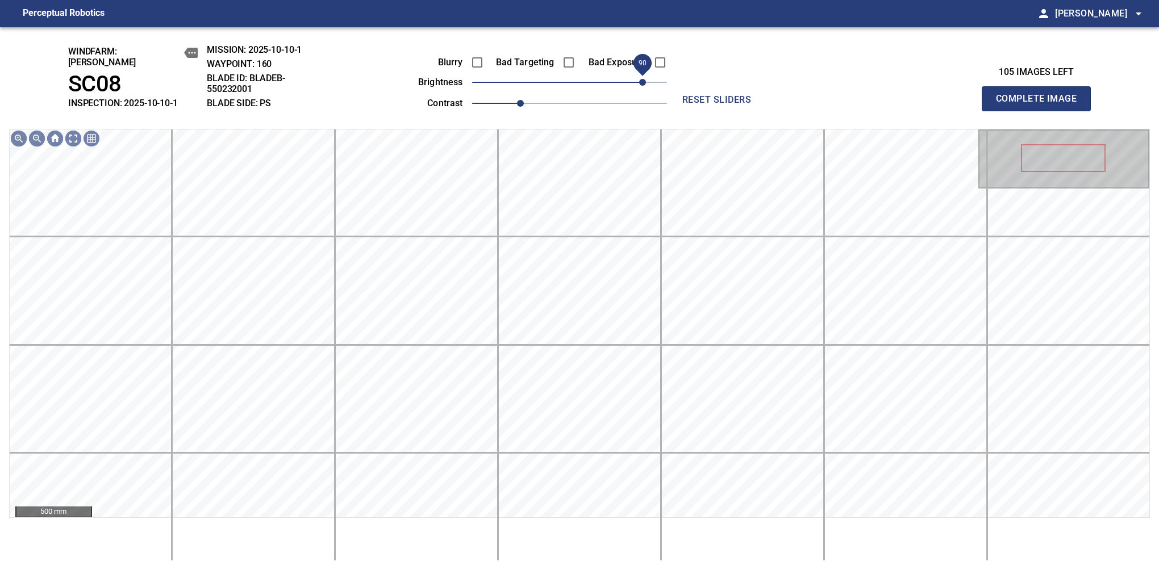
drag, startPoint x: 605, startPoint y: 79, endPoint x: 639, endPoint y: 77, distance: 34.2
click at [639, 79] on span "90" at bounding box center [642, 82] width 7 height 7
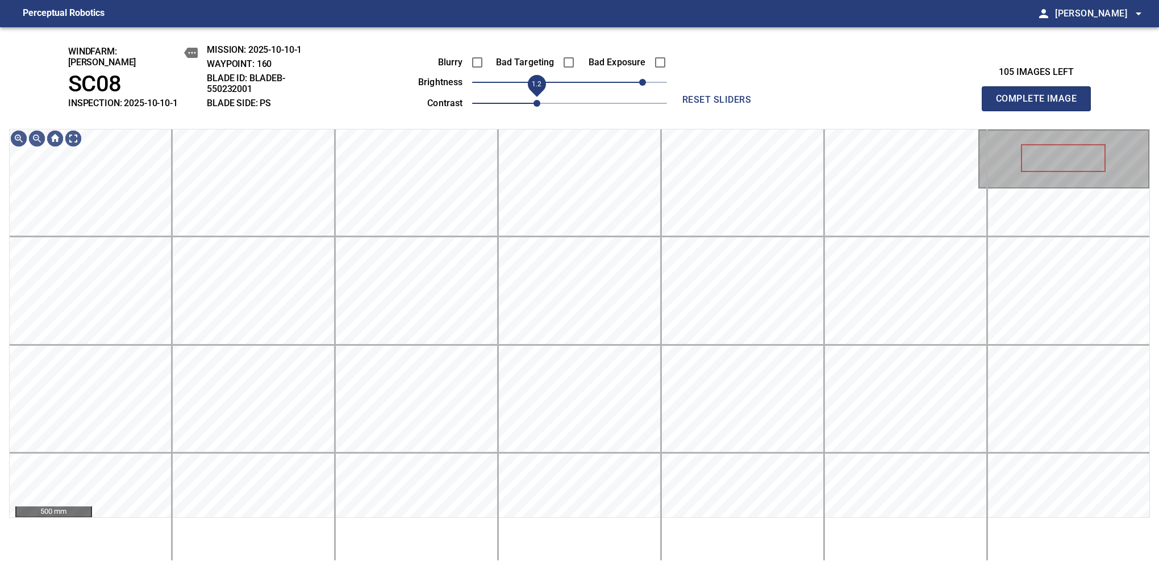
click at [534, 100] on span "1.2" at bounding box center [537, 103] width 7 height 7
click at [632, 81] on span "80" at bounding box center [634, 82] width 7 height 7
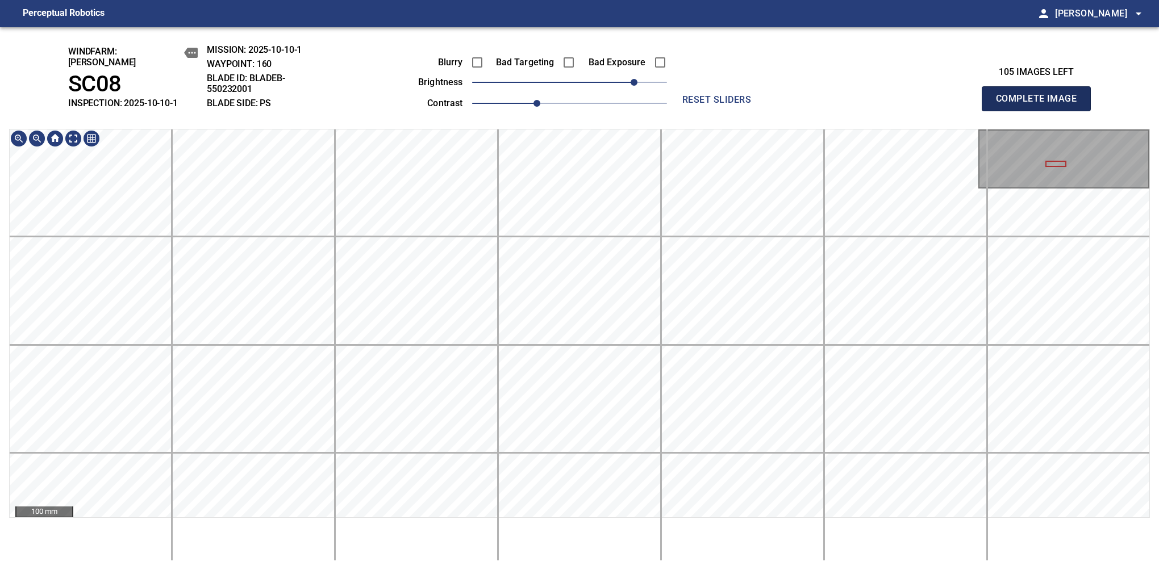
click at [1041, 105] on button "Complete Image" at bounding box center [1036, 98] width 109 height 25
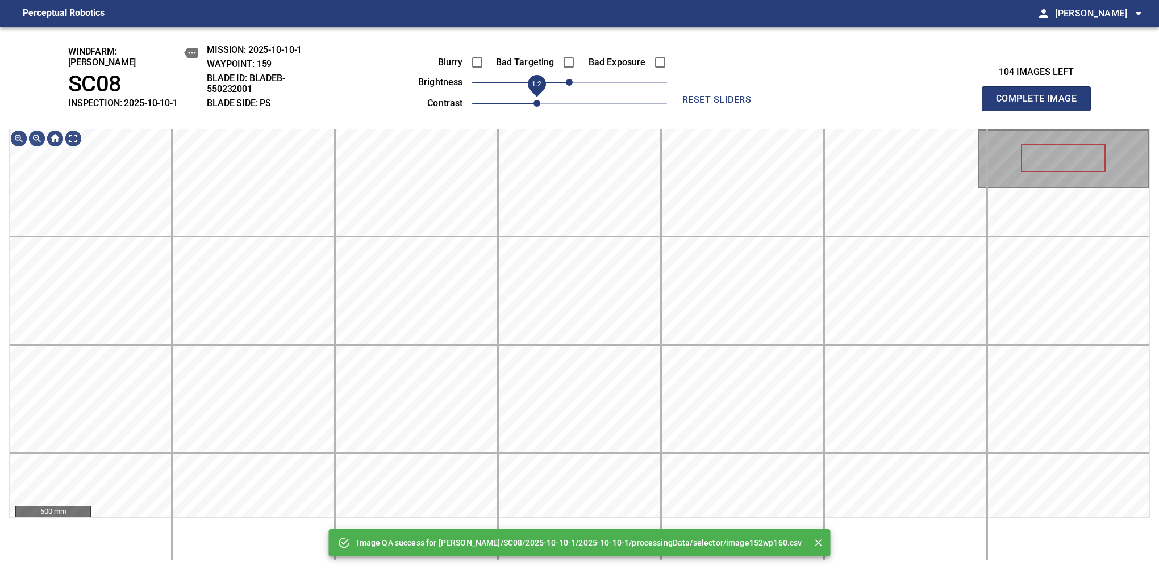
drag, startPoint x: 518, startPoint y: 90, endPoint x: 530, endPoint y: 96, distance: 13.2
click at [530, 96] on span "1.2" at bounding box center [569, 103] width 195 height 16
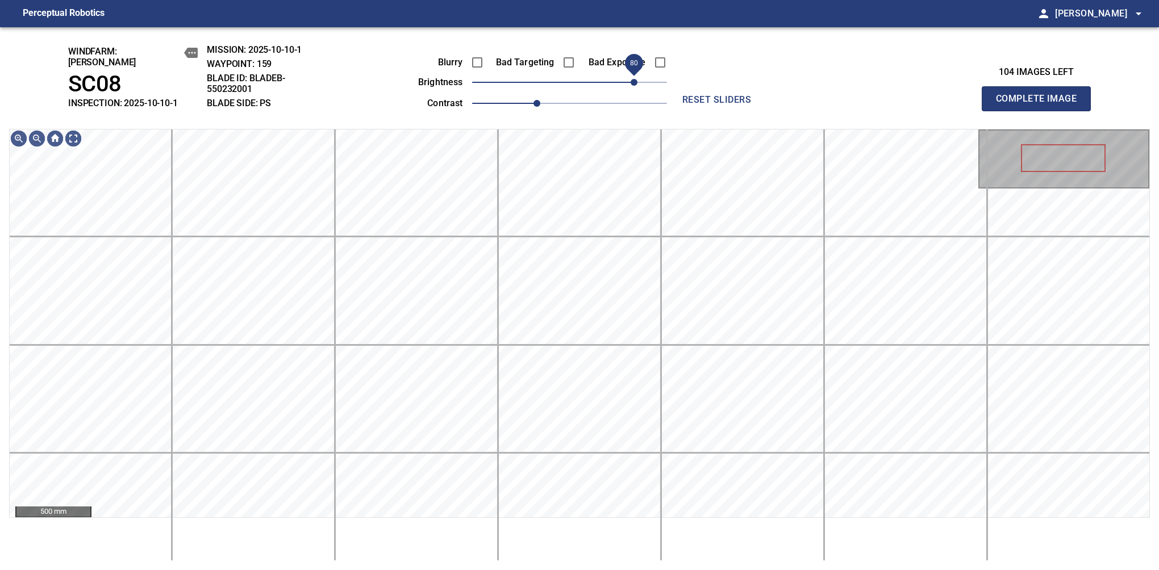
drag, startPoint x: 605, startPoint y: 81, endPoint x: 636, endPoint y: 79, distance: 31.9
click at [636, 79] on span "80" at bounding box center [634, 82] width 7 height 7
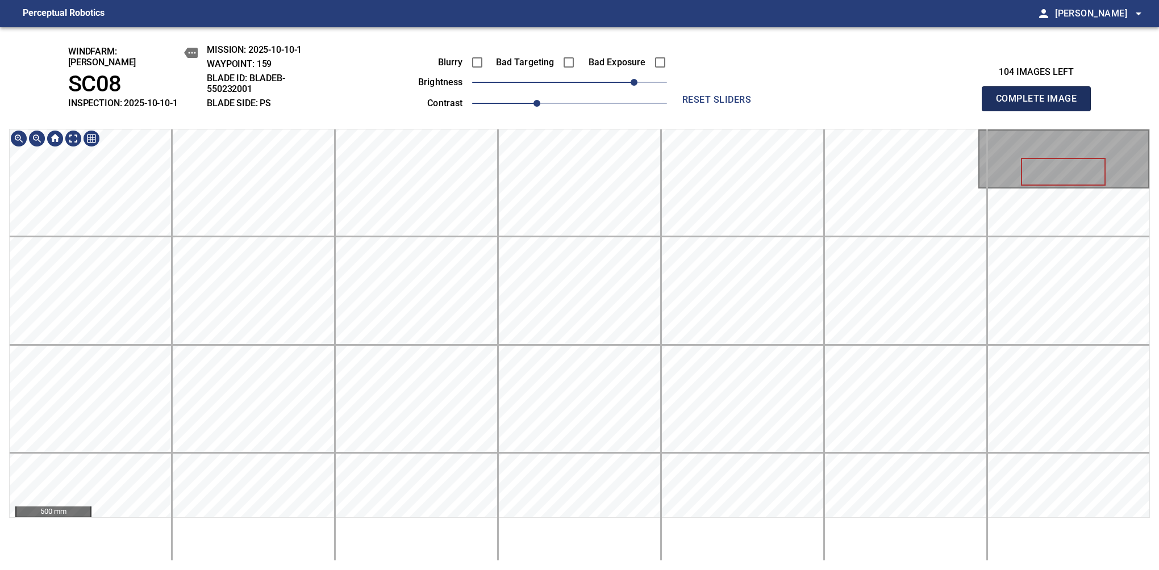
click at [1041, 105] on button "Complete Image" at bounding box center [1036, 98] width 109 height 25
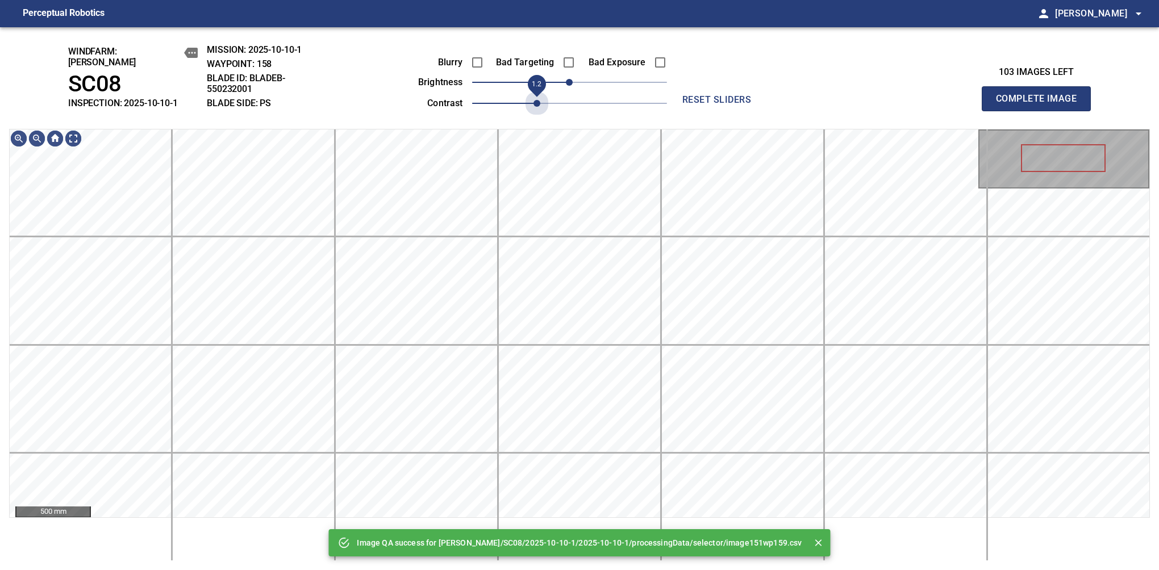
drag, startPoint x: 511, startPoint y: 100, endPoint x: 534, endPoint y: 100, distance: 22.2
click at [534, 100] on span "1.2" at bounding box center [537, 103] width 7 height 7
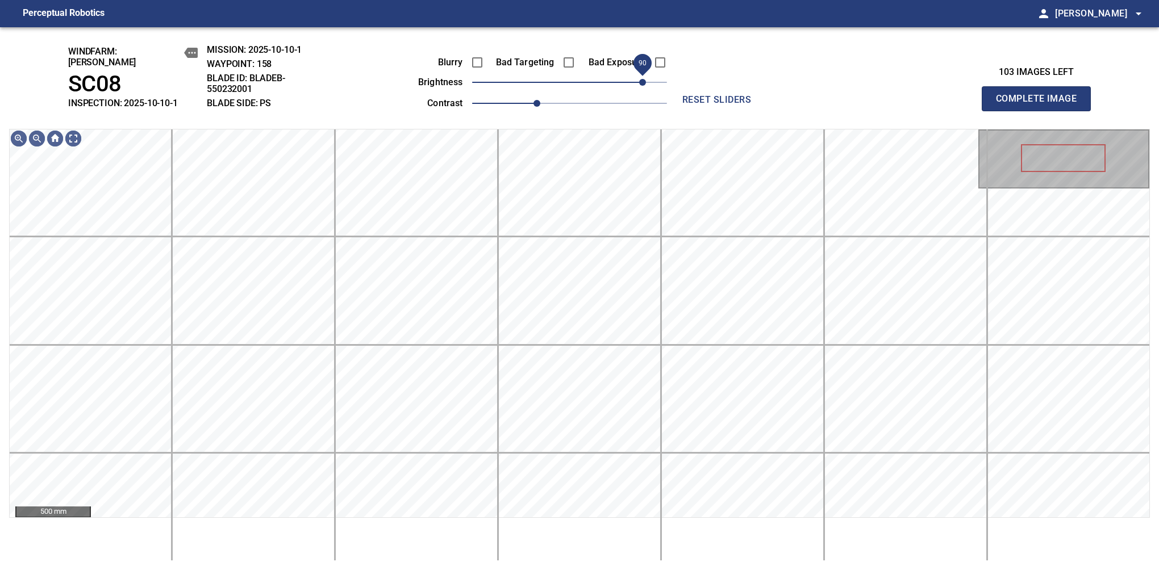
drag, startPoint x: 568, startPoint y: 82, endPoint x: 640, endPoint y: 74, distance: 72.0
click at [640, 79] on span "90" at bounding box center [642, 82] width 7 height 7
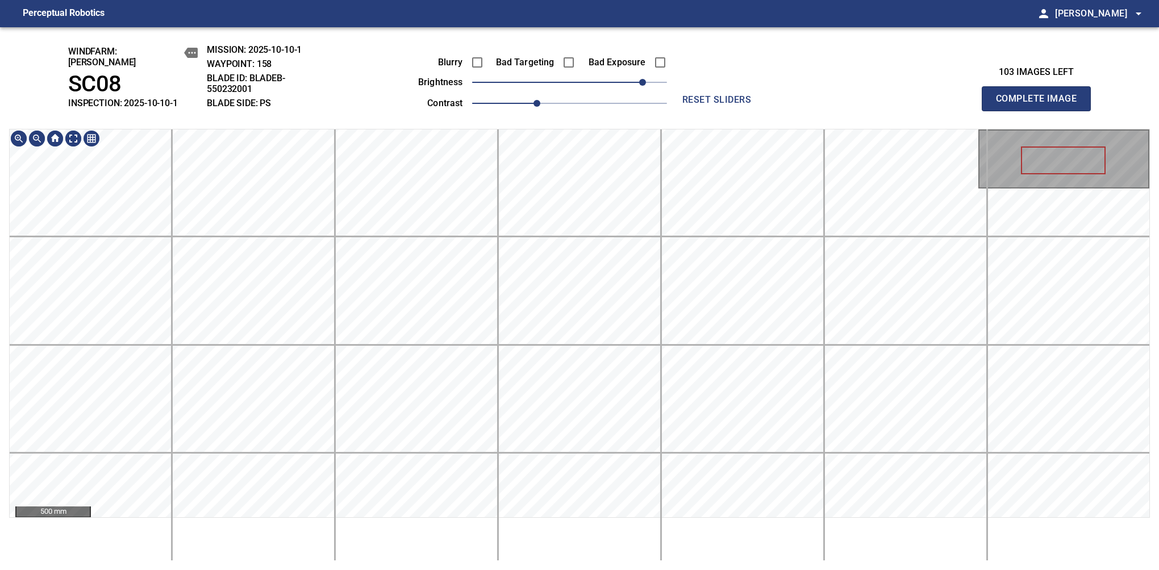
click at [547, 120] on div "windfarm: Cerreto SC08 INSPECTION: 2025-10-10-1 MISSION: 2025-10-10-1 WAYPOINT:…" at bounding box center [579, 298] width 1159 height 543
click at [1041, 105] on button "Complete Image" at bounding box center [1036, 98] width 109 height 25
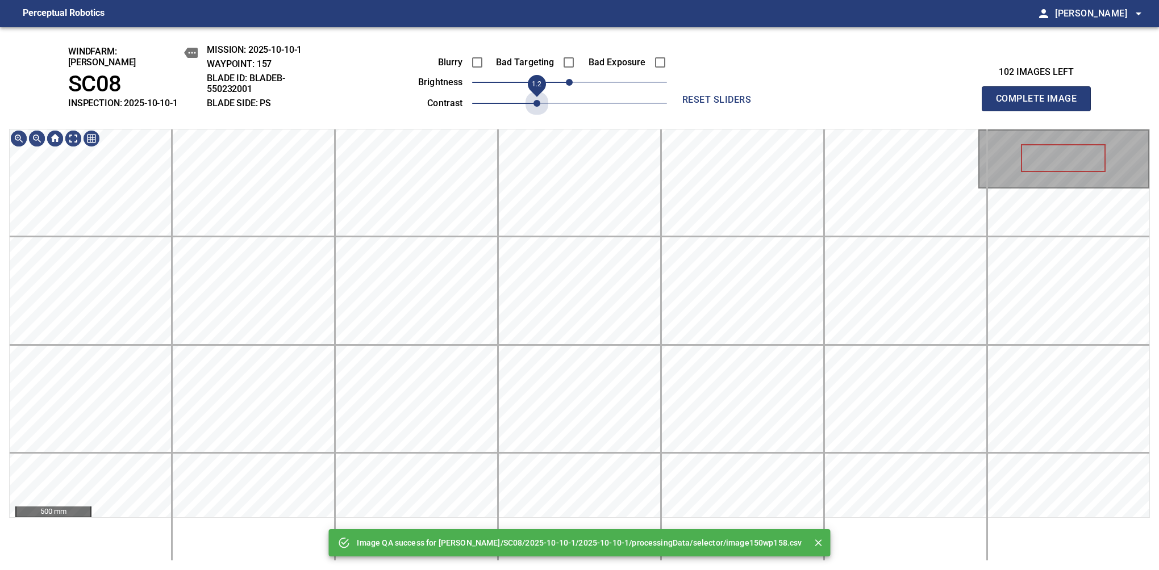
drag, startPoint x: 507, startPoint y: 93, endPoint x: 540, endPoint y: 93, distance: 33.5
click at [540, 100] on span "1.2" at bounding box center [537, 103] width 7 height 7
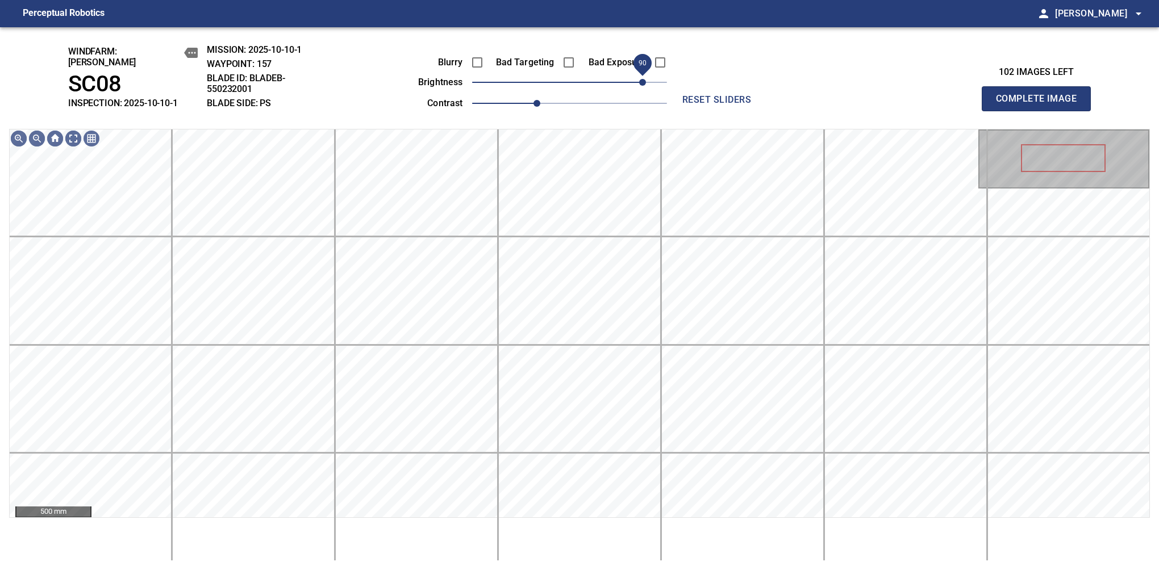
drag, startPoint x: 592, startPoint y: 80, endPoint x: 640, endPoint y: 77, distance: 47.8
click at [640, 79] on span "90" at bounding box center [642, 82] width 7 height 7
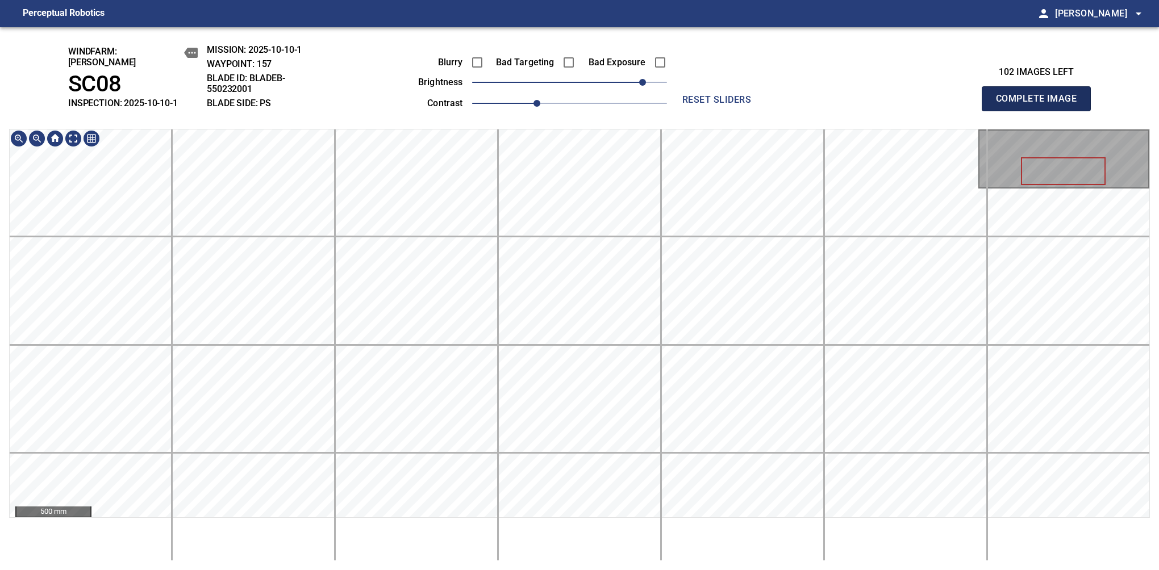
click at [1041, 105] on button "Complete Image" at bounding box center [1036, 98] width 109 height 25
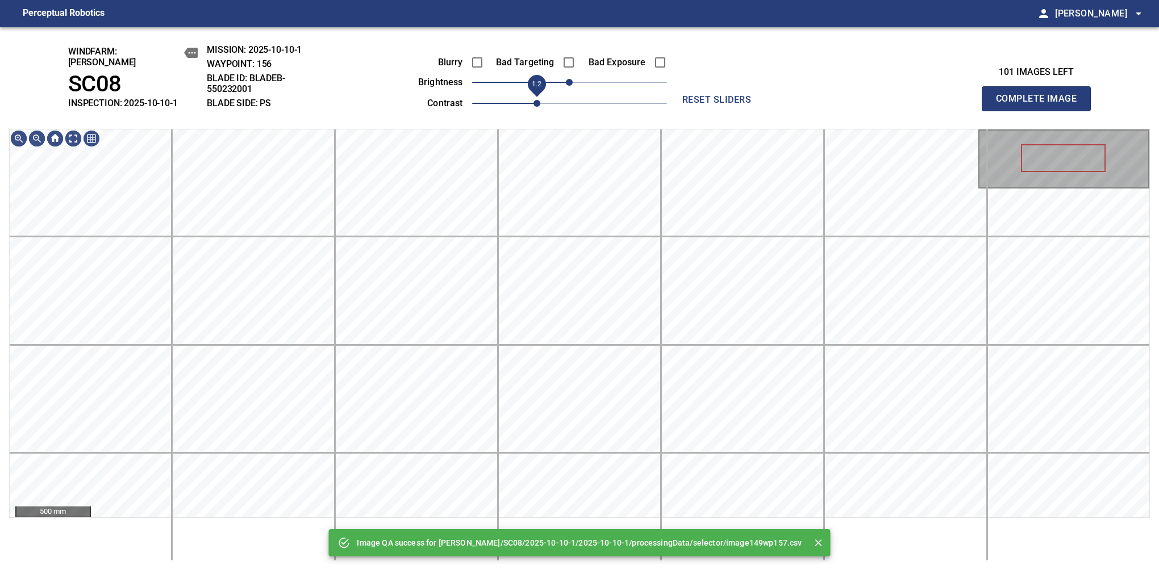
drag, startPoint x: 509, startPoint y: 91, endPoint x: 541, endPoint y: 93, distance: 31.9
click at [540, 100] on span "1.2" at bounding box center [537, 103] width 7 height 7
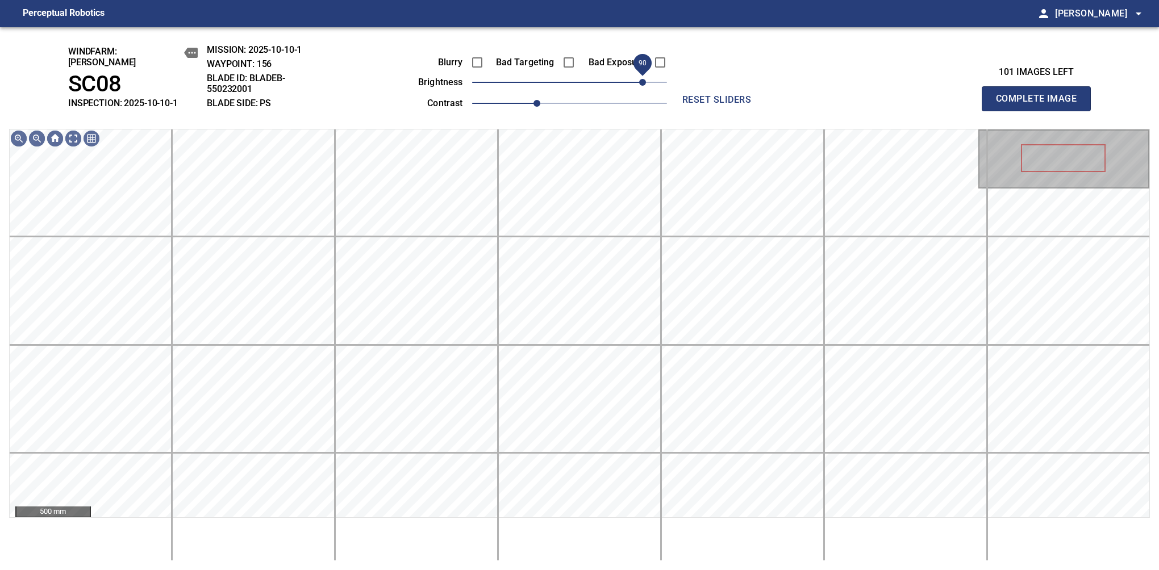
drag, startPoint x: 614, startPoint y: 77, endPoint x: 644, endPoint y: 77, distance: 30.1
click at [644, 79] on span "90" at bounding box center [642, 82] width 7 height 7
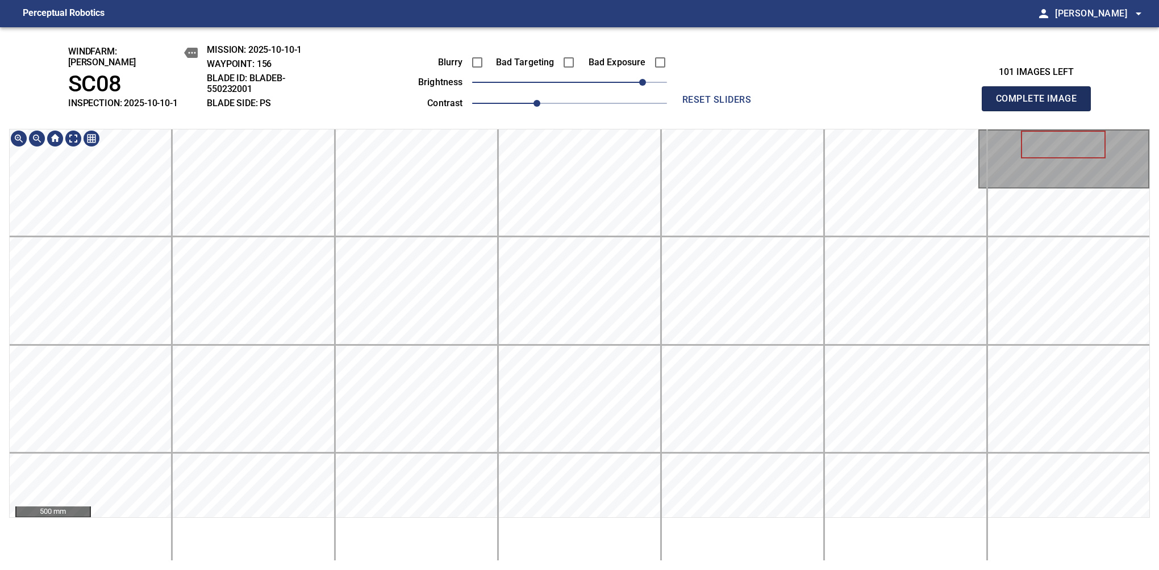
click at [1041, 105] on button "Complete Image" at bounding box center [1036, 98] width 109 height 25
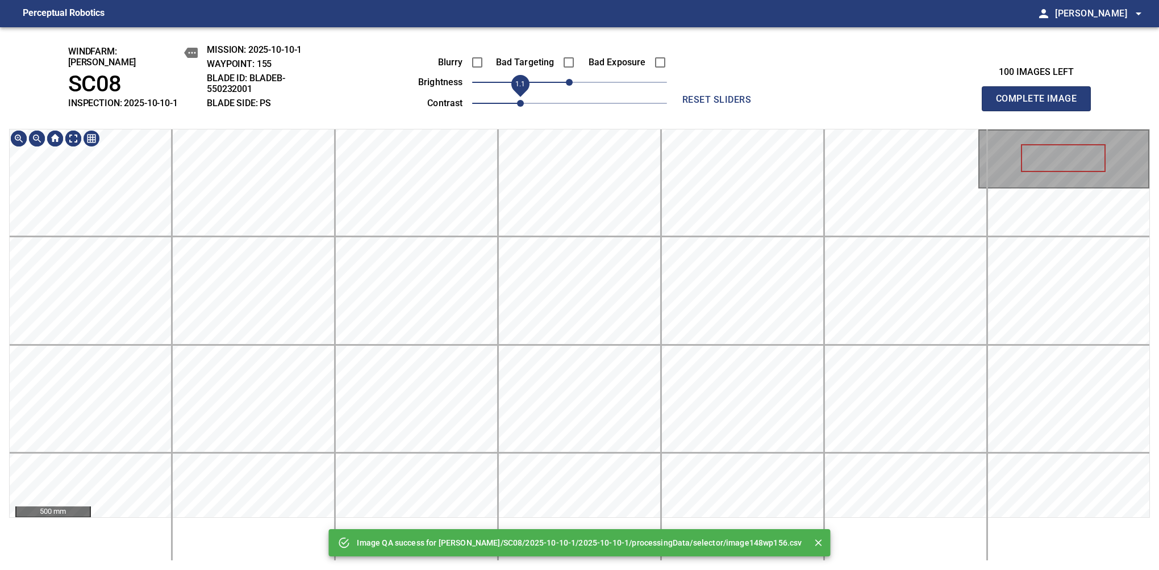
drag, startPoint x: 507, startPoint y: 91, endPoint x: 520, endPoint y: 93, distance: 13.7
click at [520, 100] on span "1.1" at bounding box center [520, 103] width 7 height 7
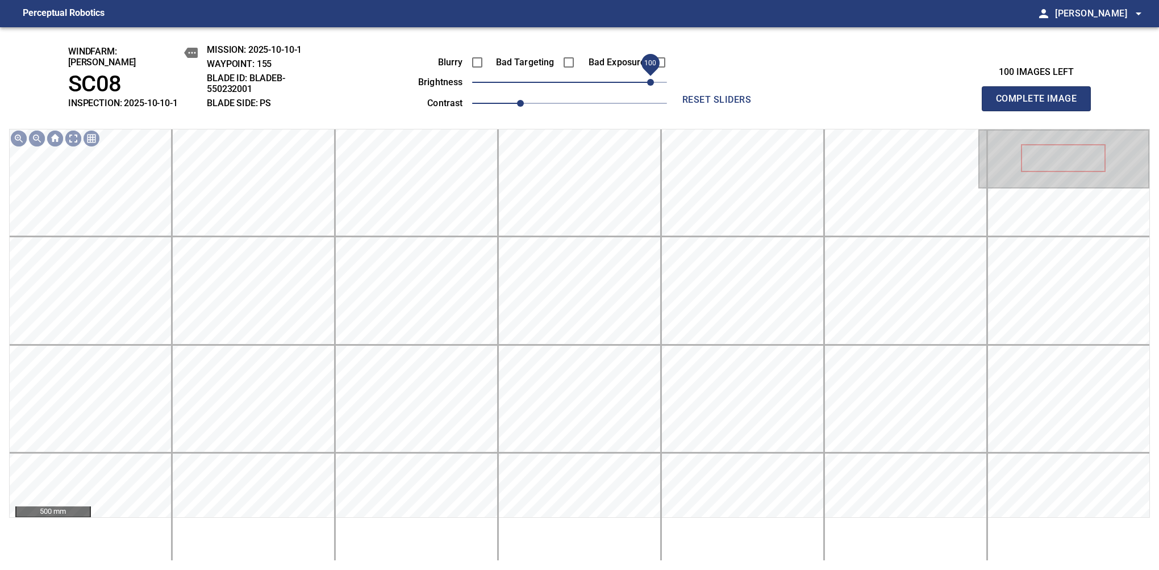
drag, startPoint x: 573, startPoint y: 82, endPoint x: 650, endPoint y: 74, distance: 77.7
click at [650, 79] on span "100" at bounding box center [650, 82] width 7 height 7
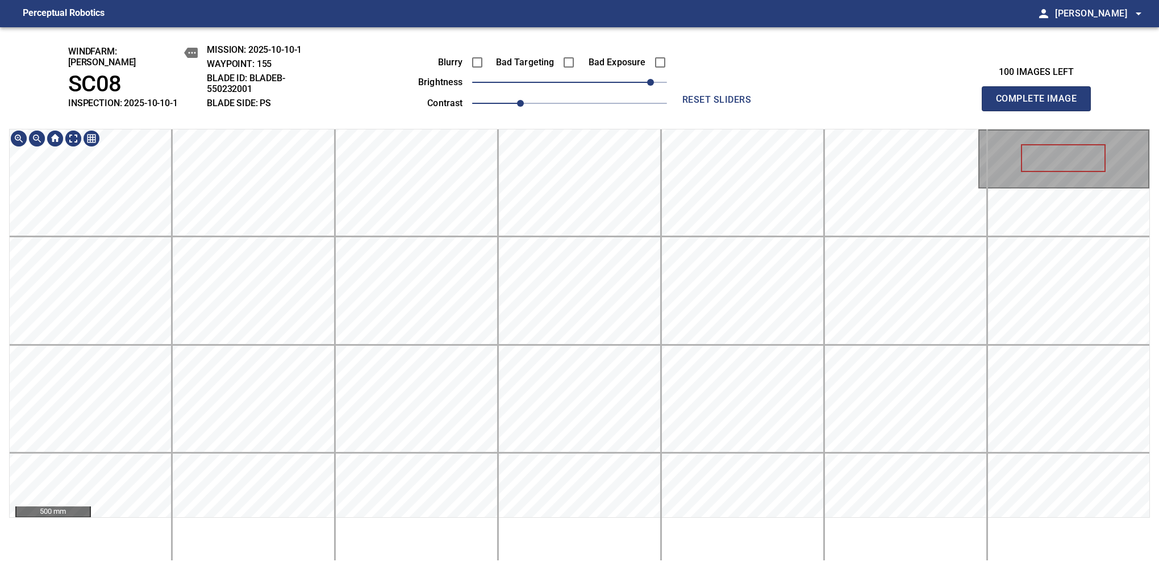
click at [485, 120] on div "windfarm: Cerreto SC08 INSPECTION: 2025-10-10-1 MISSION: 2025-10-10-1 WAYPOINT:…" at bounding box center [579, 298] width 1159 height 543
click at [1041, 105] on button "Complete Image" at bounding box center [1036, 98] width 109 height 25
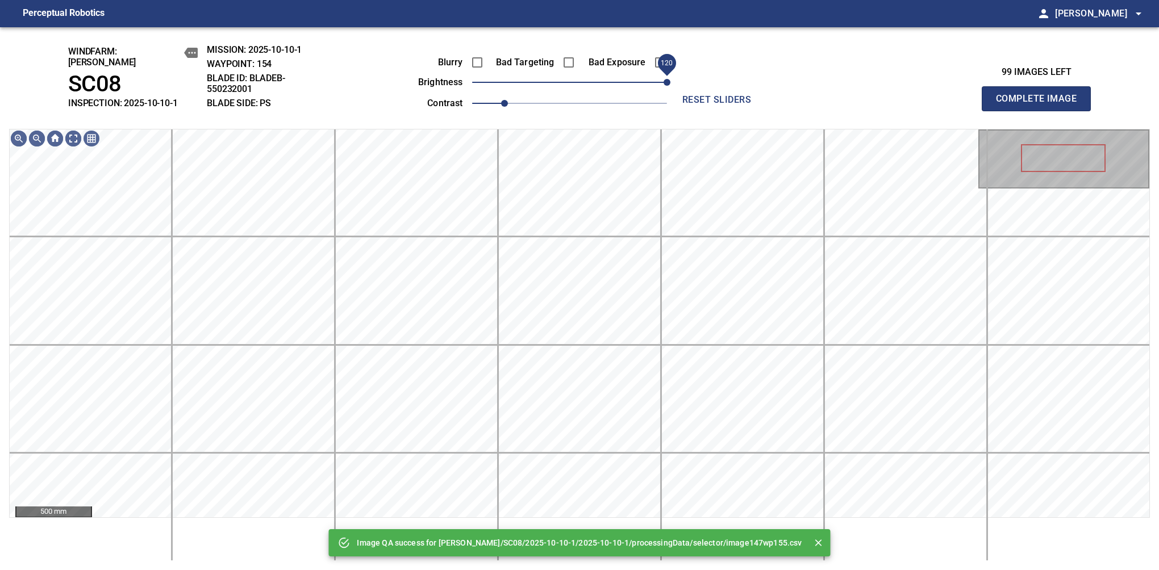
drag, startPoint x: 570, startPoint y: 74, endPoint x: 666, endPoint y: 74, distance: 95.5
click at [666, 79] on span "120" at bounding box center [667, 82] width 7 height 7
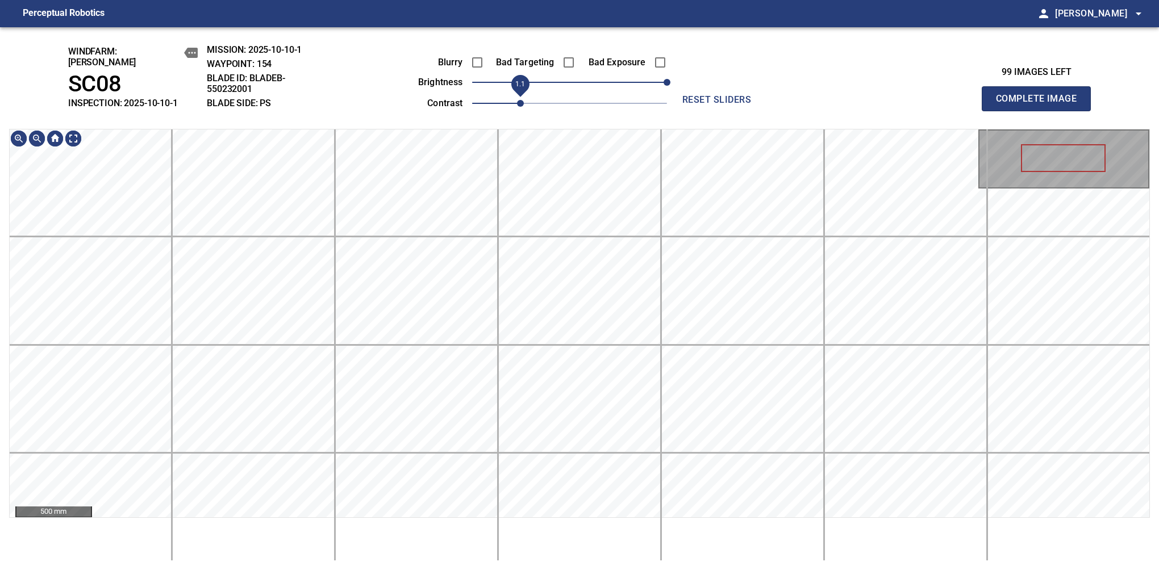
click at [520, 100] on span "1.1" at bounding box center [520, 103] width 7 height 7
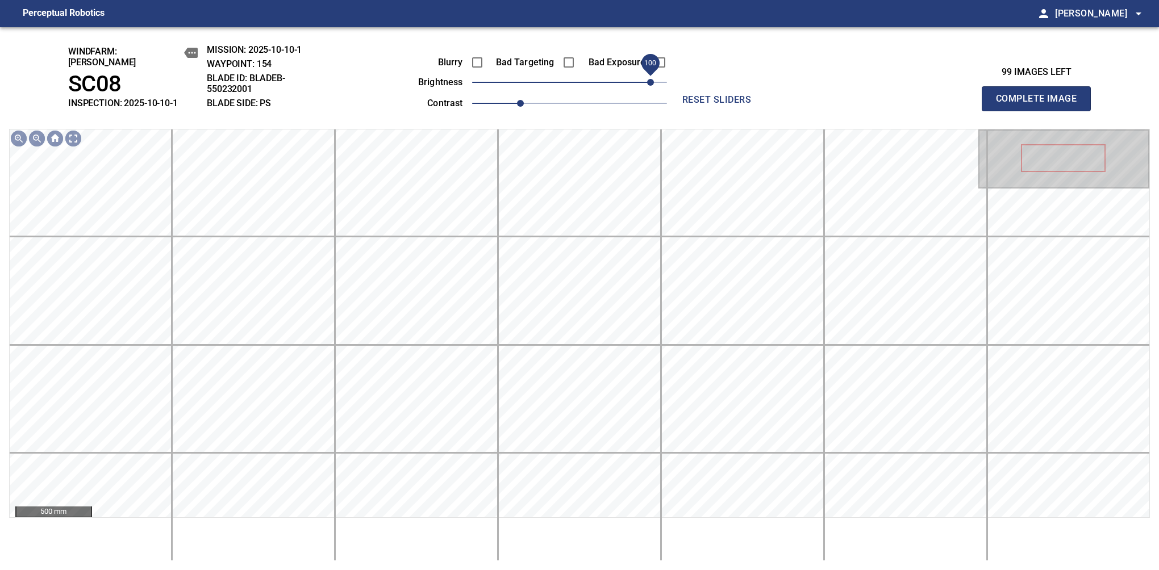
drag, startPoint x: 664, startPoint y: 76, endPoint x: 650, endPoint y: 80, distance: 14.6
click at [650, 80] on span "100" at bounding box center [650, 82] width 7 height 7
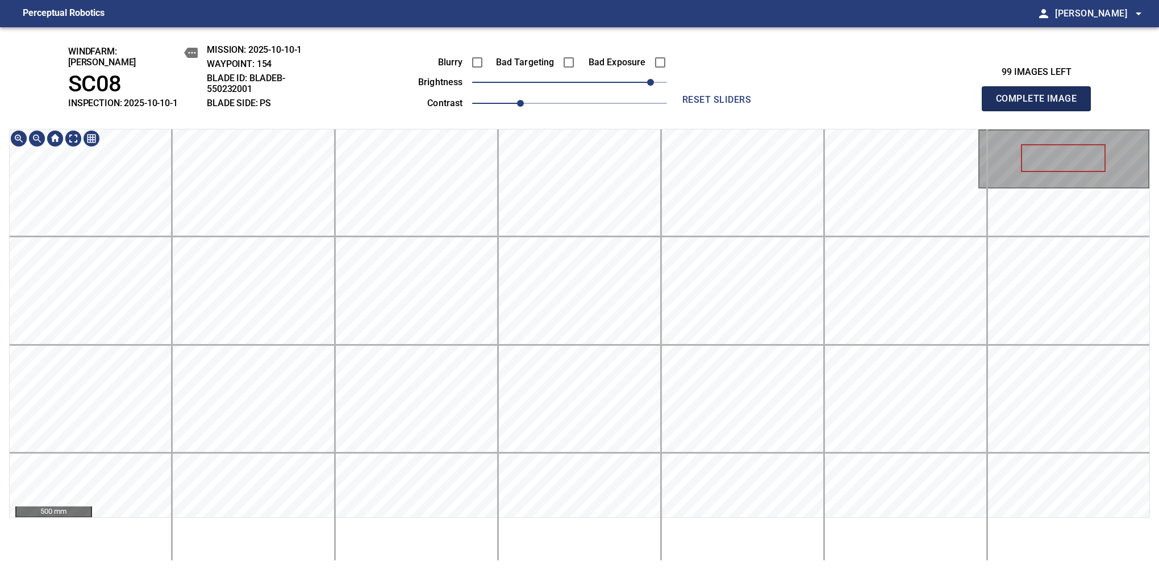
click at [1041, 105] on button "Complete Image" at bounding box center [1036, 98] width 109 height 25
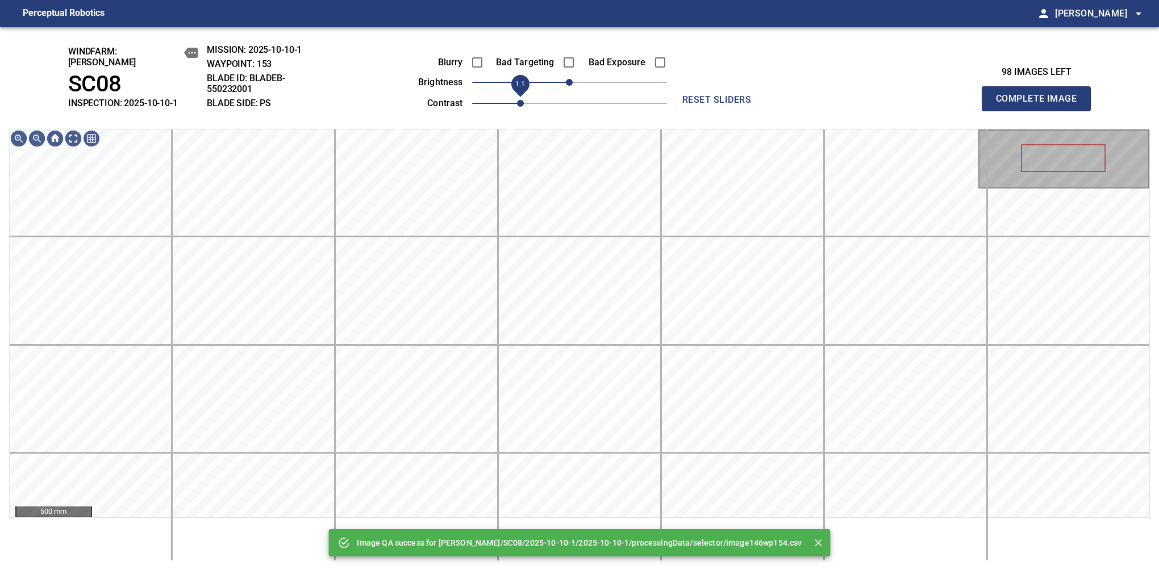
drag, startPoint x: 511, startPoint y: 94, endPoint x: 525, endPoint y: 92, distance: 13.7
click at [524, 100] on span "1.1" at bounding box center [520, 103] width 7 height 7
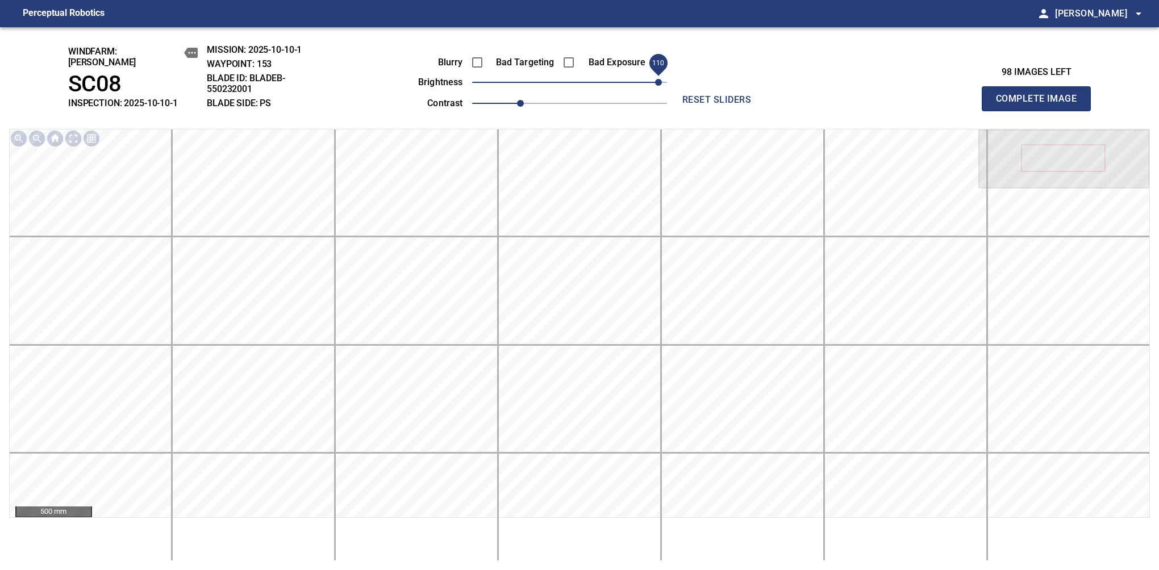
drag, startPoint x: 577, startPoint y: 74, endPoint x: 657, endPoint y: 80, distance: 80.3
click at [657, 80] on span "110" at bounding box center [658, 82] width 7 height 7
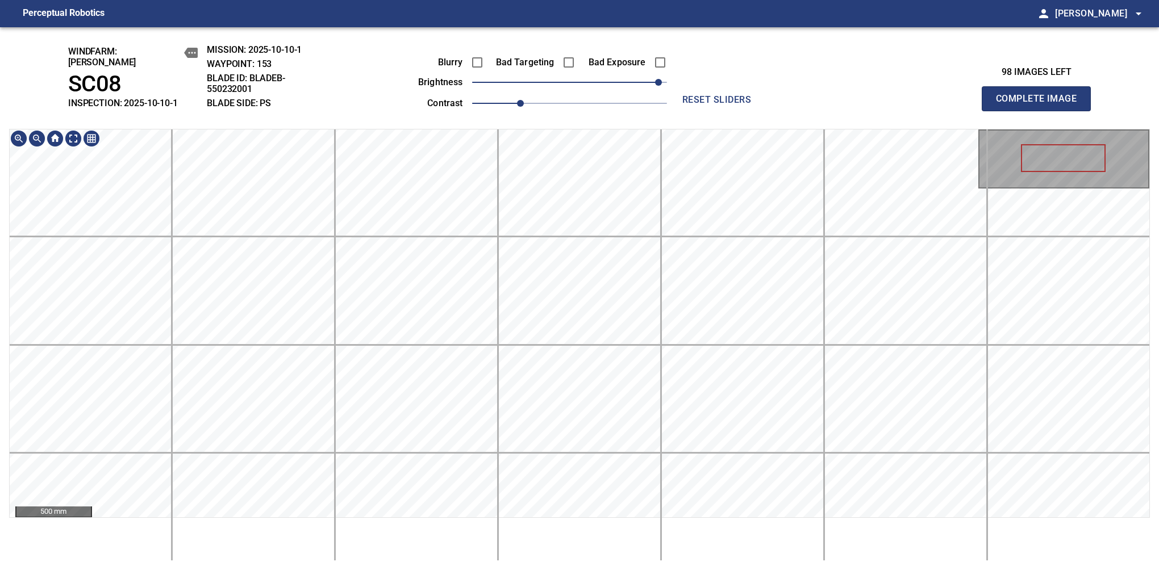
click at [473, 84] on div "windfarm: Cerreto SC08 INSPECTION: 2025-10-10-1 MISSION: 2025-10-10-1 WAYPOINT:…" at bounding box center [579, 298] width 1159 height 543
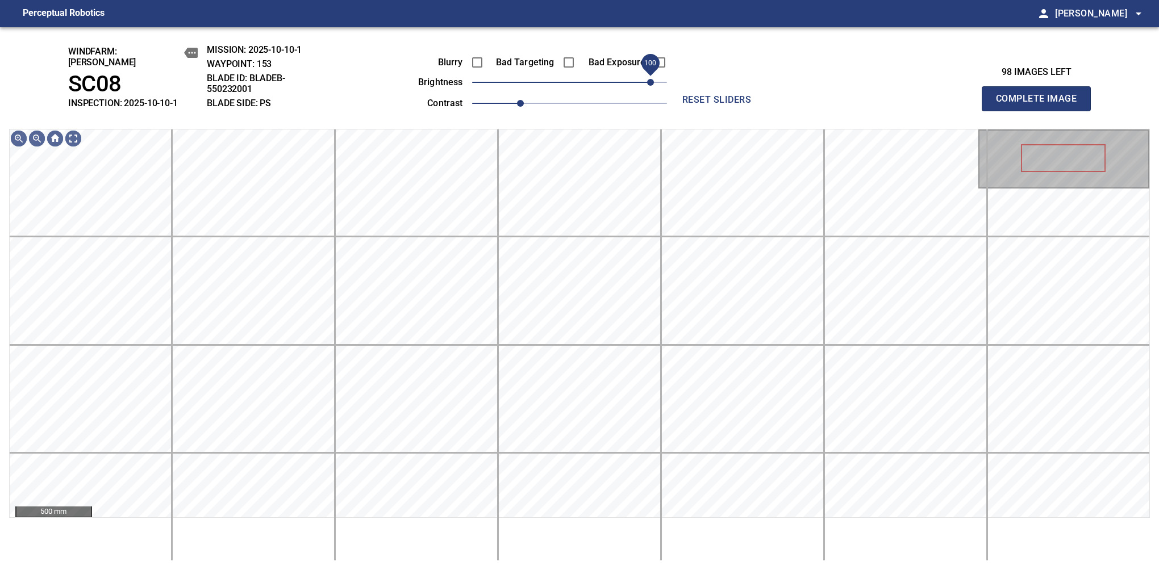
drag, startPoint x: 658, startPoint y: 72, endPoint x: 651, endPoint y: 74, distance: 7.6
click at [651, 79] on span "100" at bounding box center [650, 82] width 7 height 7
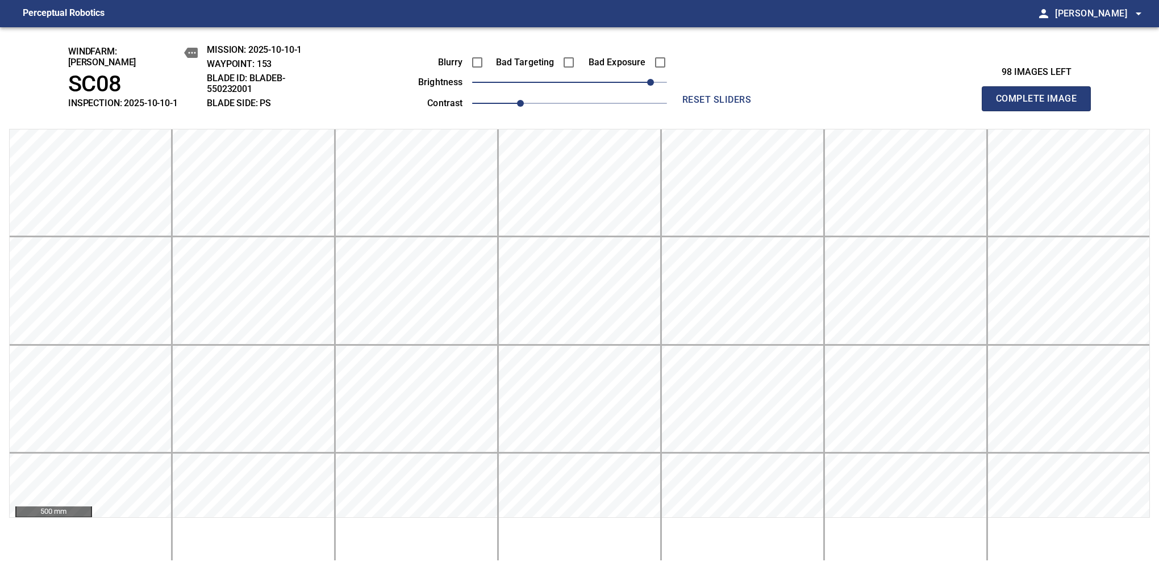
click at [1041, 105] on button "Complete Image" at bounding box center [1036, 98] width 109 height 25
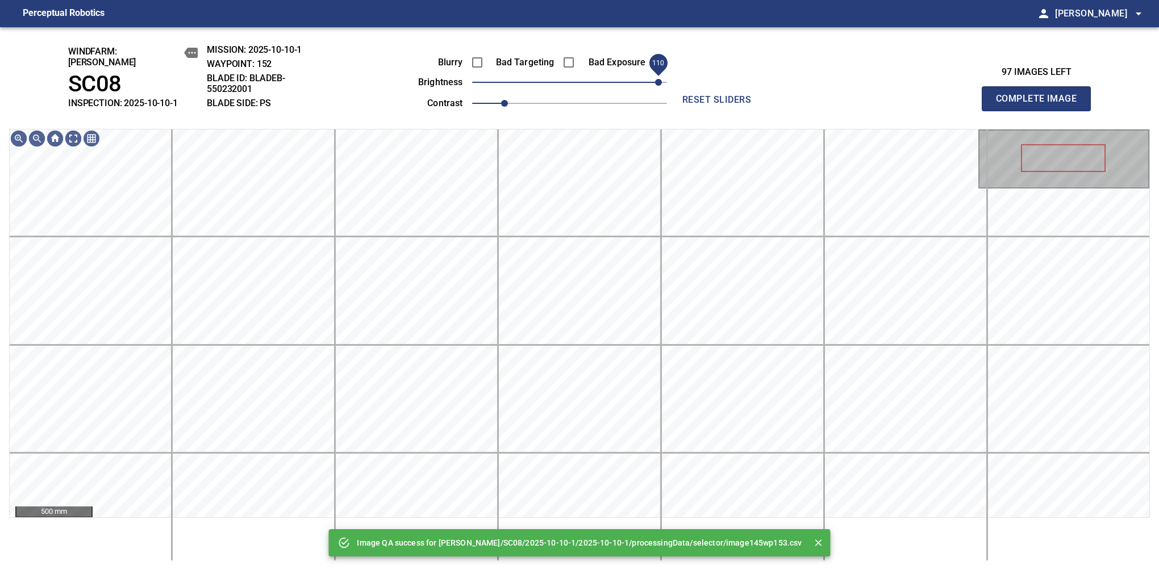
drag, startPoint x: 583, startPoint y: 78, endPoint x: 660, endPoint y: 77, distance: 77.3
click at [660, 77] on span "110" at bounding box center [569, 82] width 195 height 16
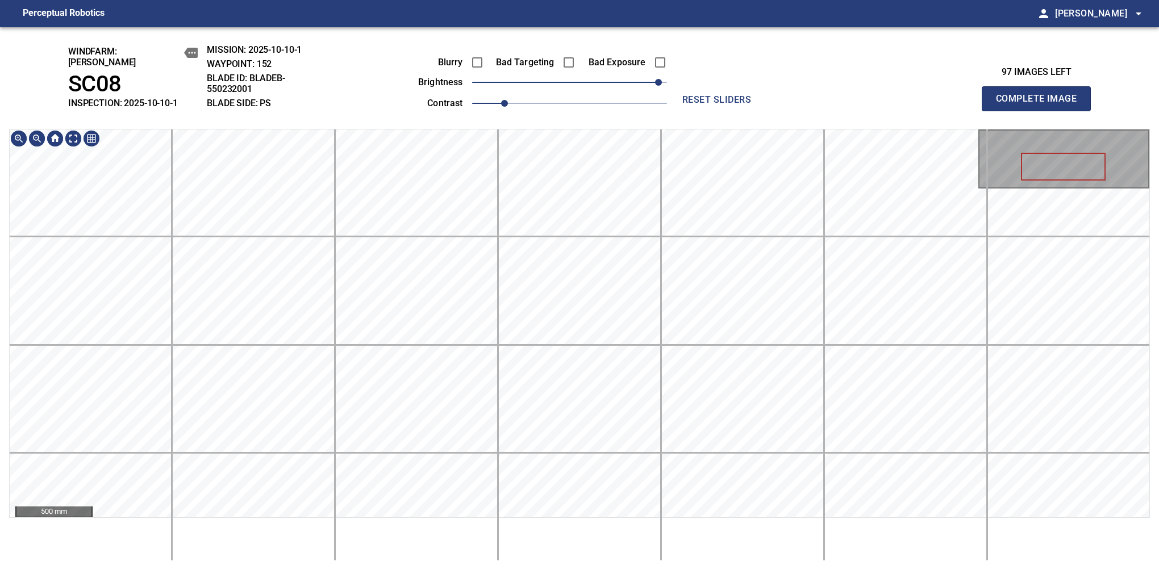
click at [527, 48] on div "windfarm: Cerreto SC08 INSPECTION: 2025-10-10-1 MISSION: 2025-10-10-1 WAYPOINT:…" at bounding box center [579, 298] width 1159 height 543
click at [519, 100] on span "1.1" at bounding box center [520, 103] width 7 height 7
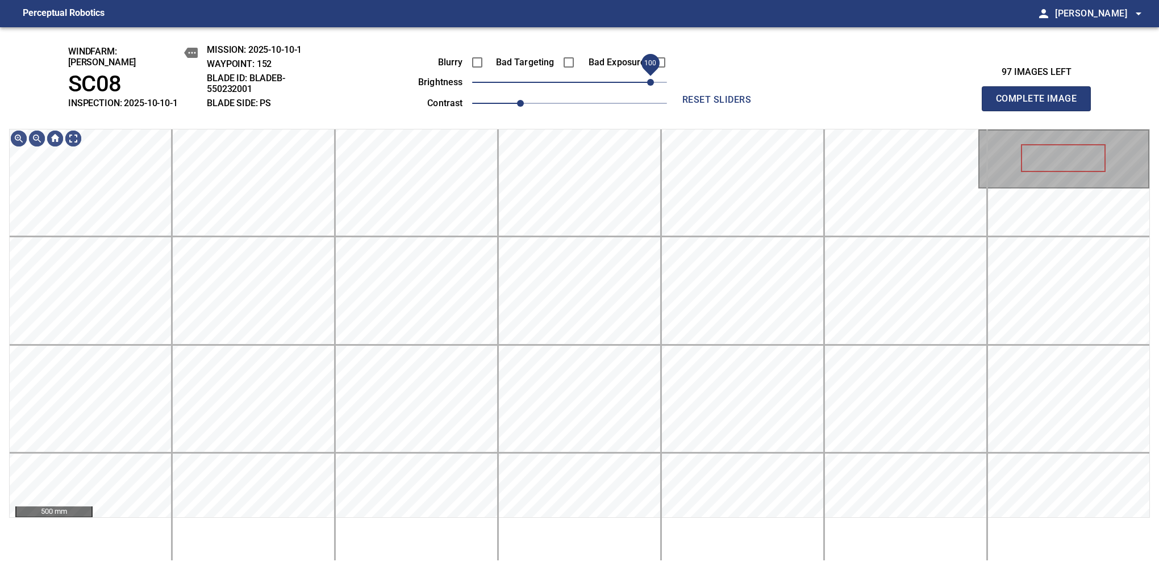
drag, startPoint x: 657, startPoint y: 73, endPoint x: 649, endPoint y: 77, distance: 8.9
click at [649, 79] on span "100" at bounding box center [650, 82] width 7 height 7
click at [551, 0] on html "Perceptual Robotics person Alex Semenov arrow_drop_down windfarm: Cerreto SC08 …" at bounding box center [579, 285] width 1159 height 570
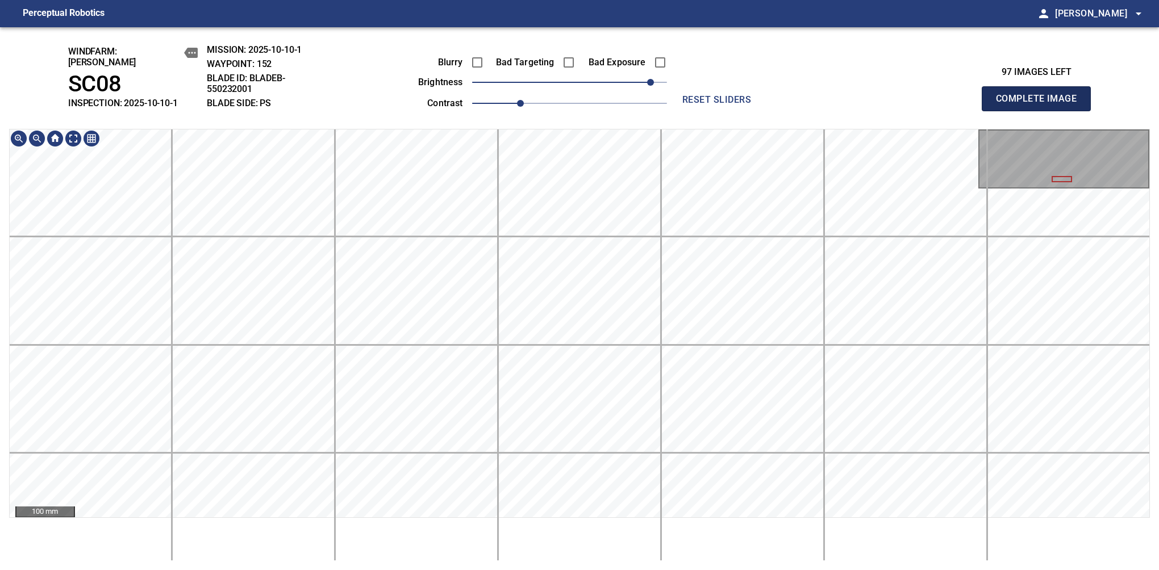
click at [1041, 105] on button "Complete Image" at bounding box center [1036, 98] width 109 height 25
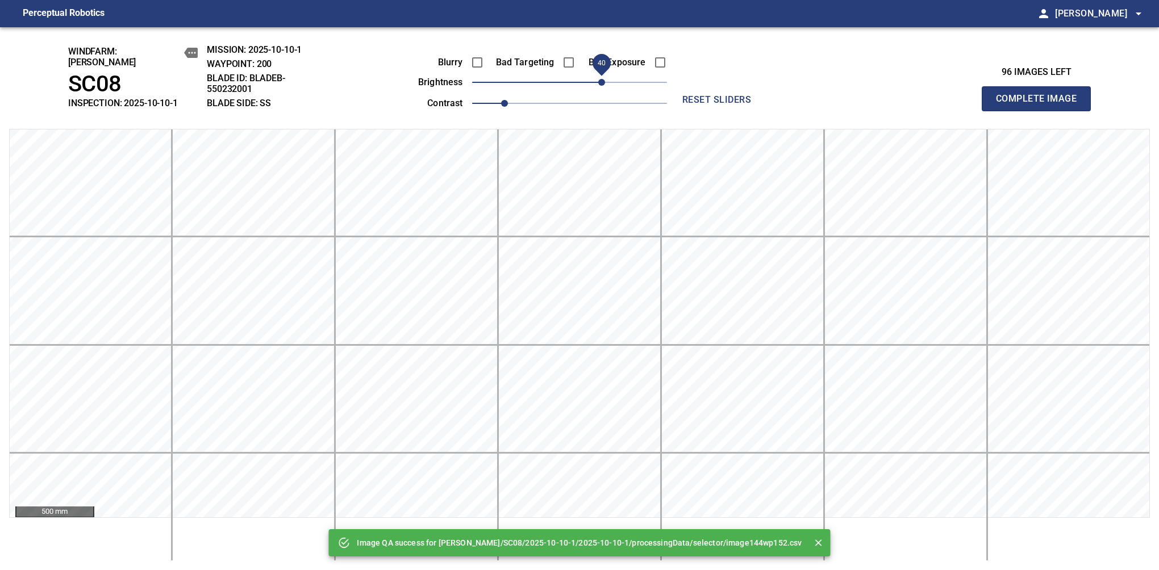
drag, startPoint x: 571, startPoint y: 80, endPoint x: 603, endPoint y: 80, distance: 32.4
click at [603, 80] on span "40" at bounding box center [601, 82] width 7 height 7
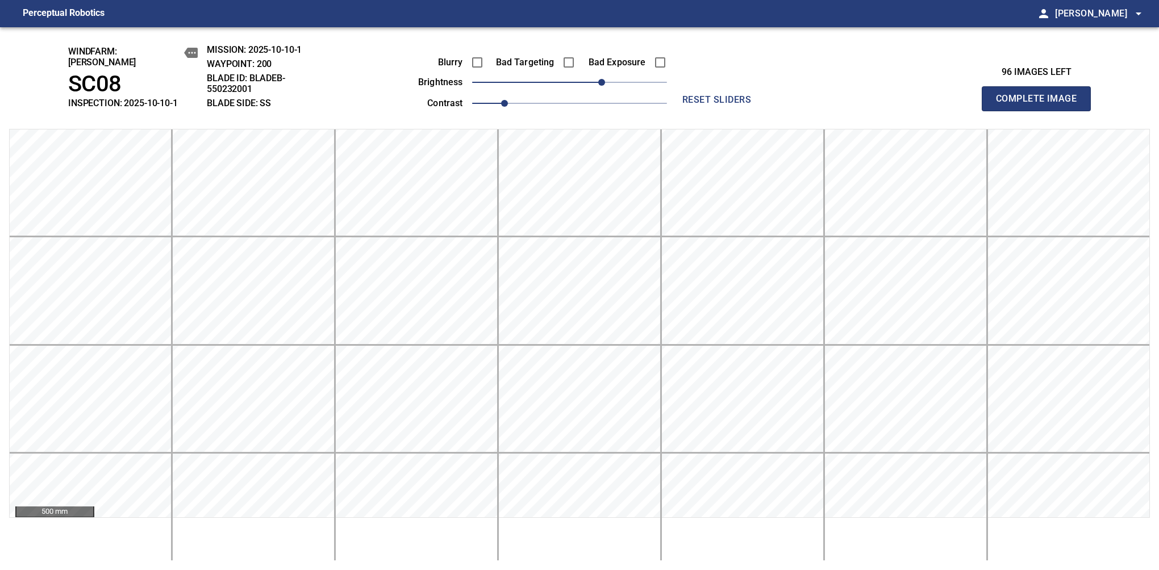
click at [1041, 105] on button "Complete Image" at bounding box center [1036, 98] width 109 height 25
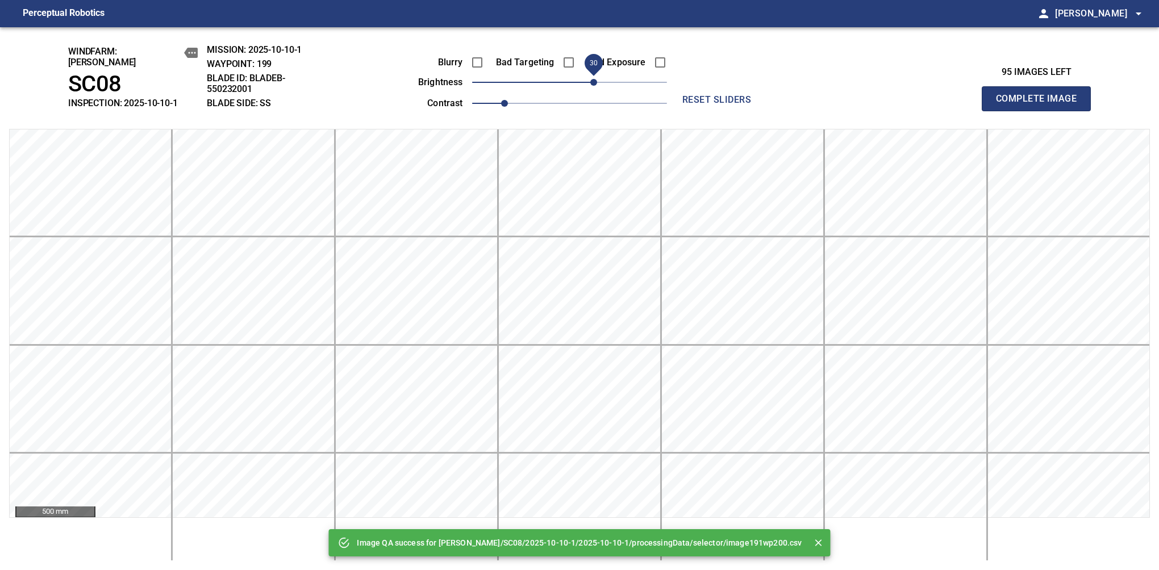
drag, startPoint x: 588, startPoint y: 76, endPoint x: 597, endPoint y: 74, distance: 9.9
click at [597, 79] on span "30" at bounding box center [593, 82] width 7 height 7
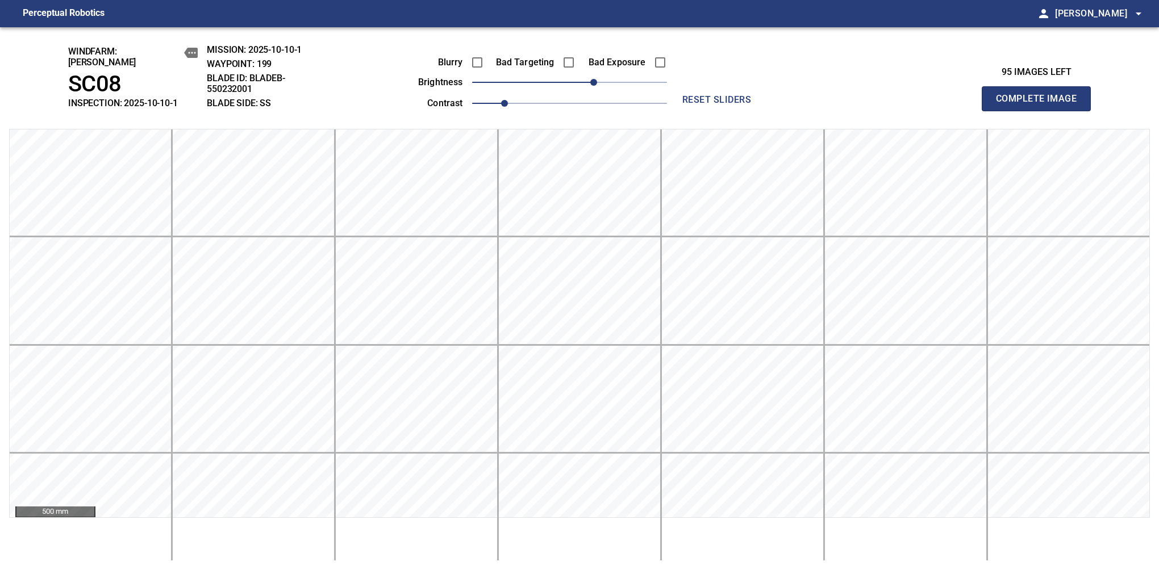
click at [1041, 105] on button "Complete Image" at bounding box center [1036, 98] width 109 height 25
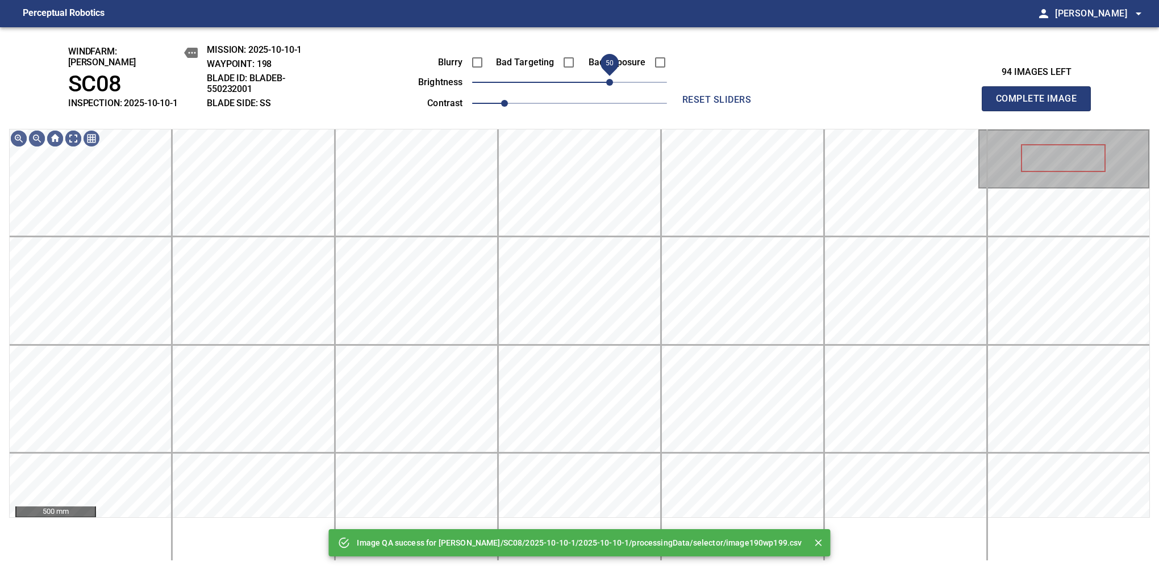
drag, startPoint x: 575, startPoint y: 77, endPoint x: 607, endPoint y: 72, distance: 32.3
click at [607, 79] on span "50" at bounding box center [609, 82] width 7 height 7
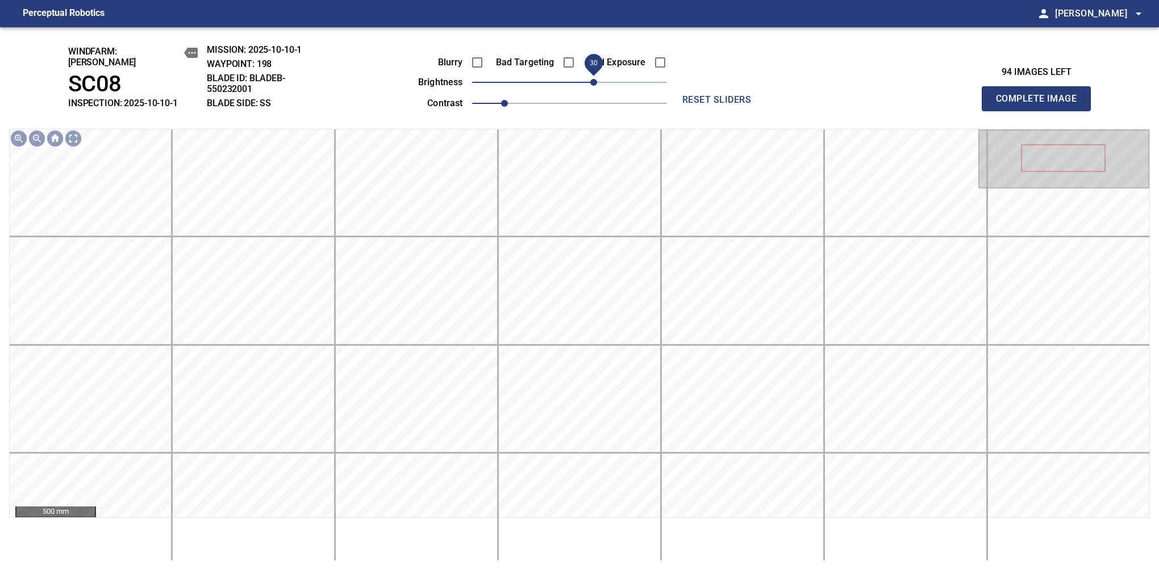
drag, startPoint x: 603, startPoint y: 78, endPoint x: 595, endPoint y: 80, distance: 8.0
click at [595, 80] on span "30" at bounding box center [593, 82] width 7 height 7
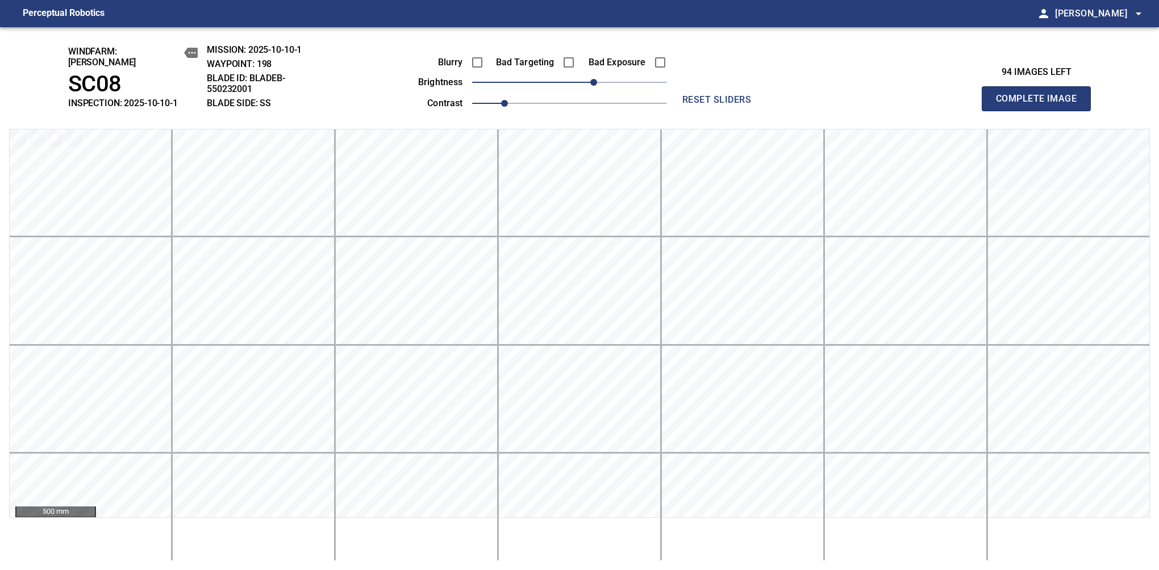
click at [1041, 105] on button "Complete Image" at bounding box center [1036, 98] width 109 height 25
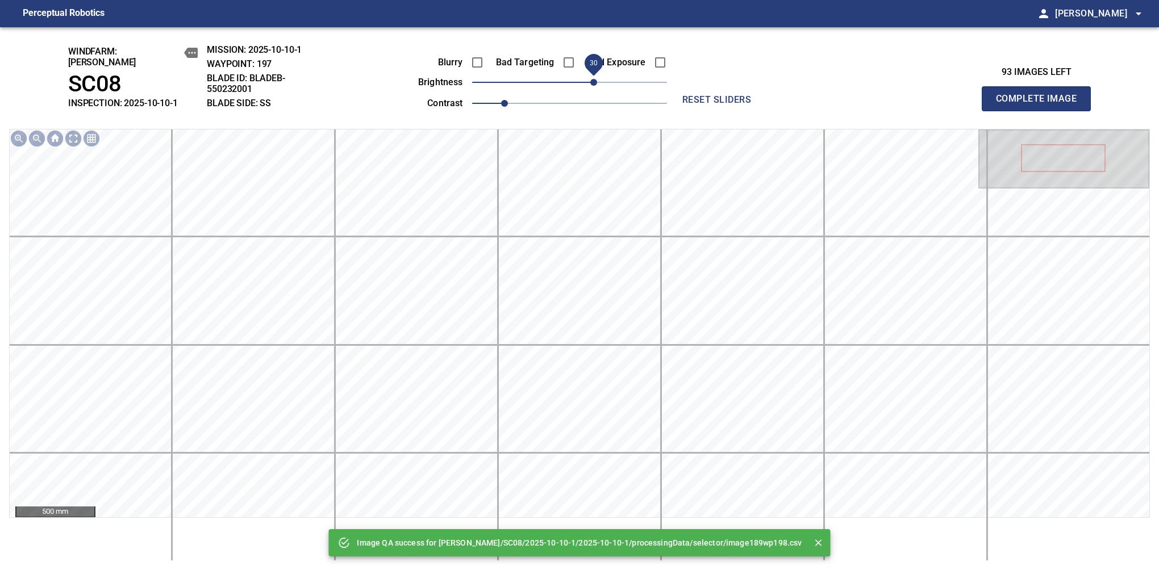
click at [598, 80] on span "30" at bounding box center [569, 82] width 195 height 16
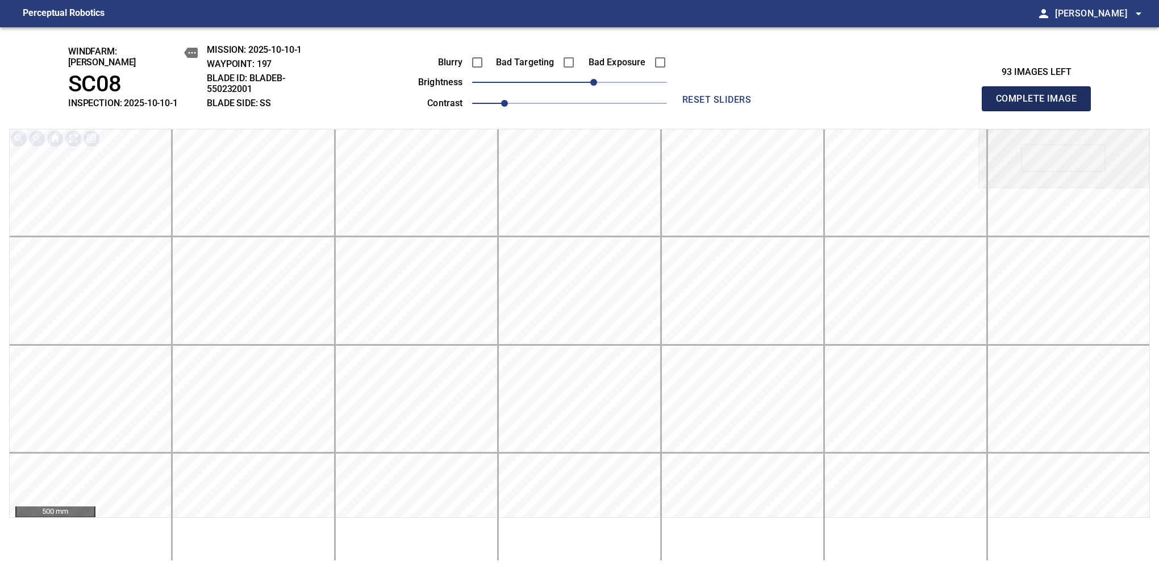
click at [1041, 105] on button "Complete Image" at bounding box center [1036, 98] width 109 height 25
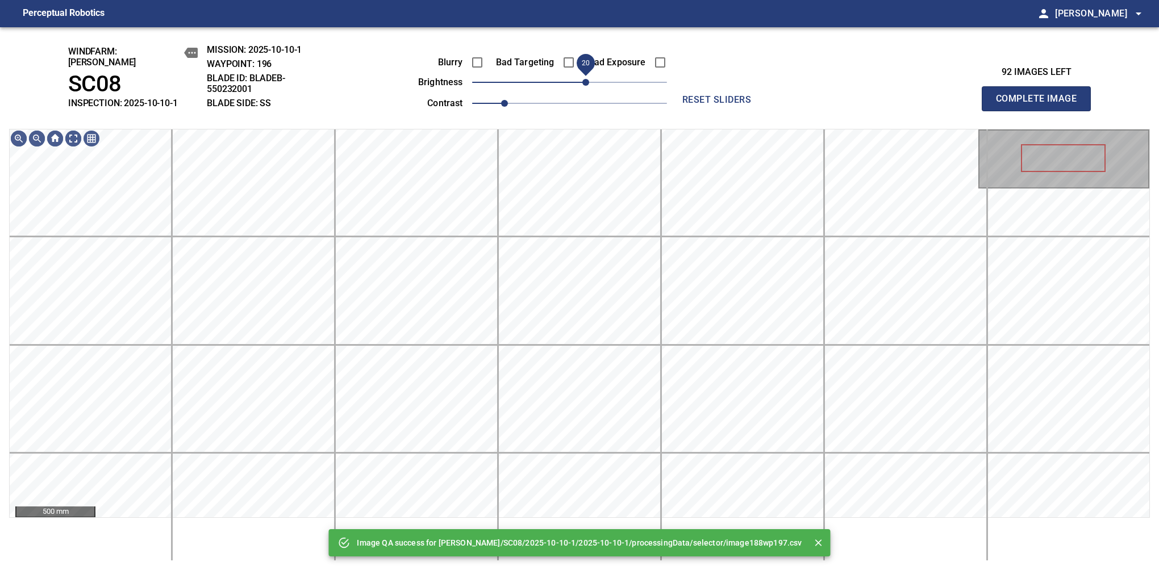
drag, startPoint x: 598, startPoint y: 80, endPoint x: 584, endPoint y: 86, distance: 15.0
click at [584, 86] on span "20" at bounding box center [569, 82] width 195 height 16
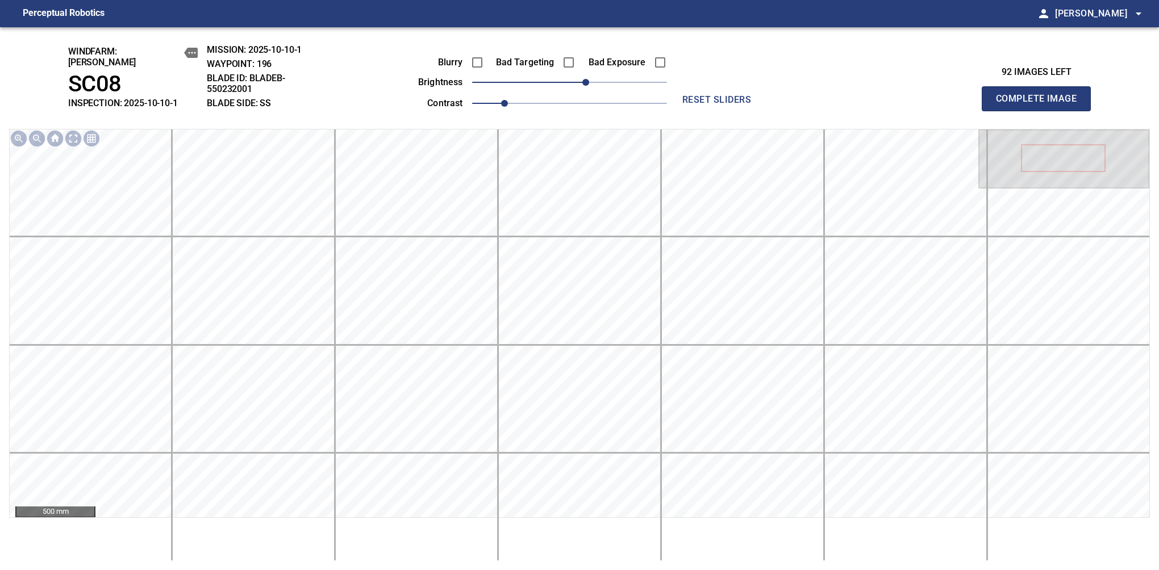
click at [1041, 105] on button "Complete Image" at bounding box center [1036, 98] width 109 height 25
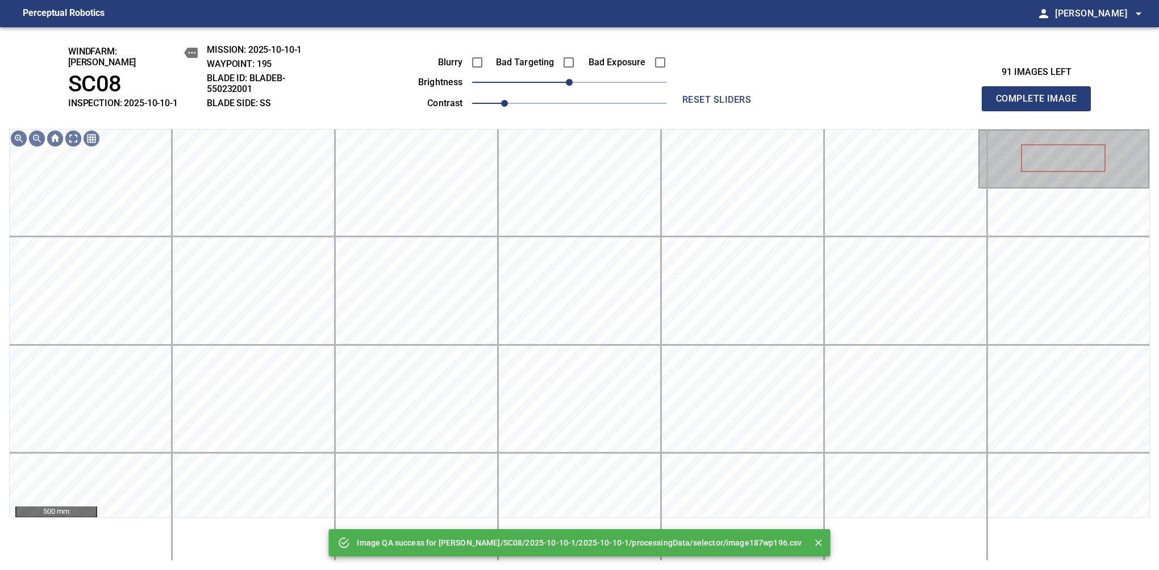
click at [584, 86] on div "Blurry Bad Targeting Bad Exposure brightness 0 contrast 1" at bounding box center [530, 81] width 274 height 61
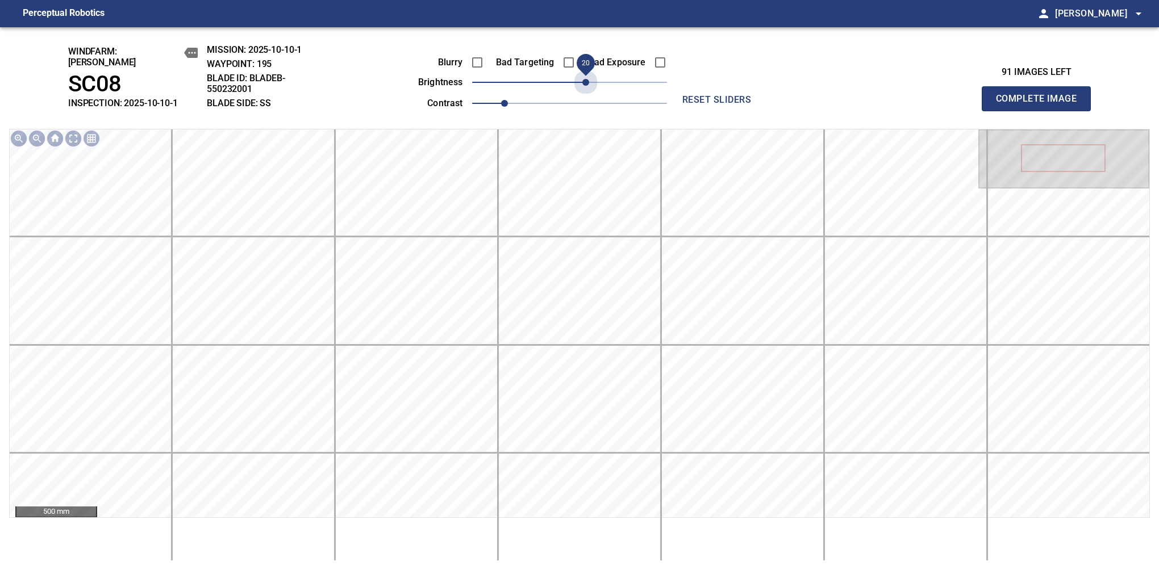
click at [588, 76] on span "20" at bounding box center [569, 82] width 195 height 16
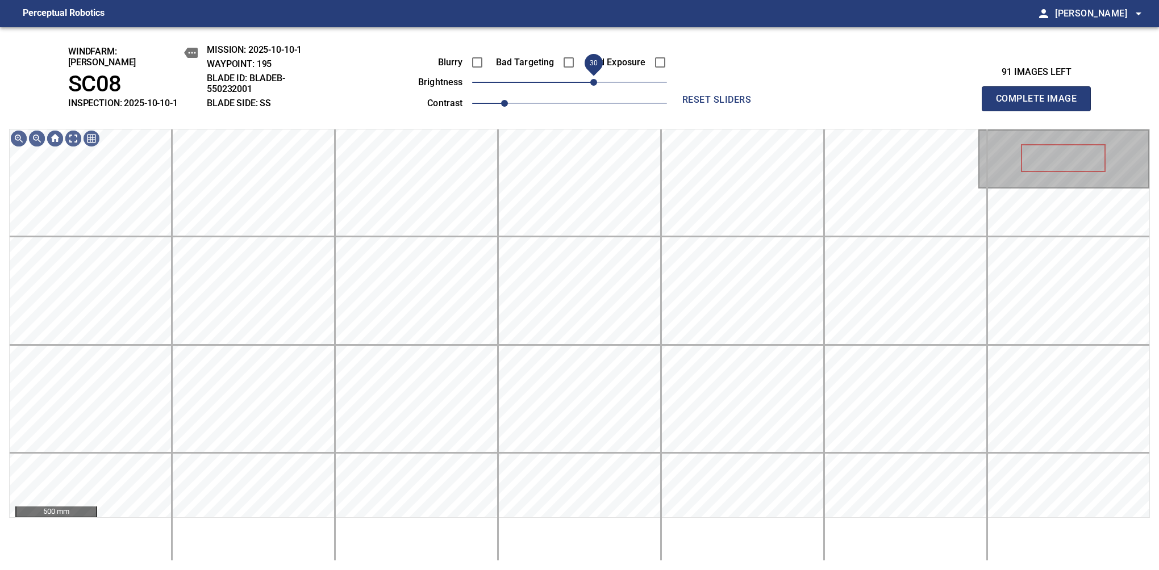
drag, startPoint x: 588, startPoint y: 76, endPoint x: 593, endPoint y: 70, distance: 8.4
click at [593, 79] on span "30" at bounding box center [593, 82] width 7 height 7
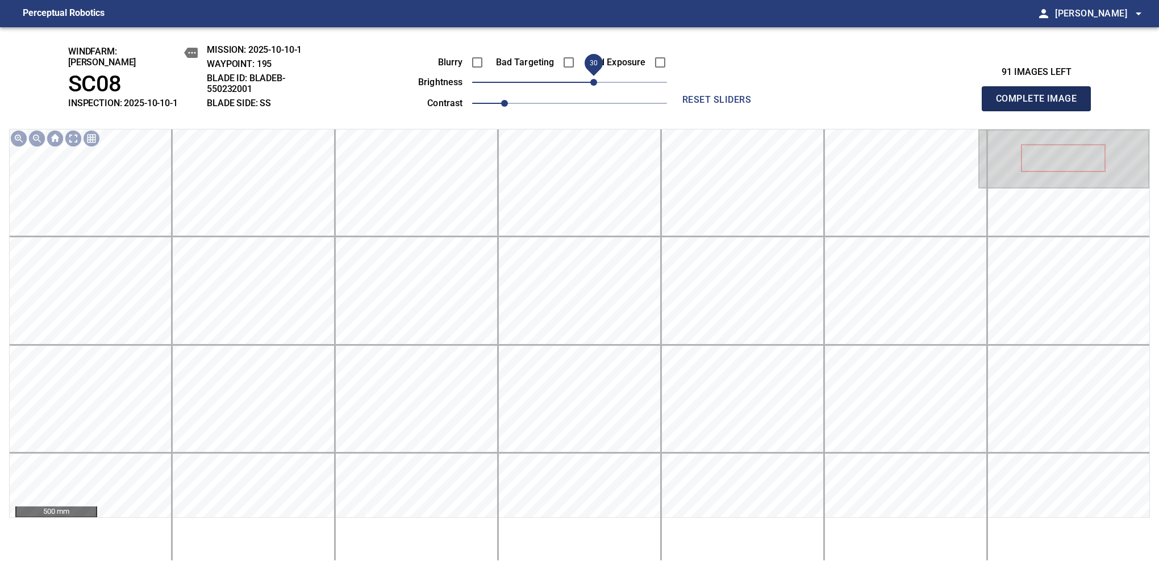
click at [1041, 105] on button "Complete Image" at bounding box center [1036, 98] width 109 height 25
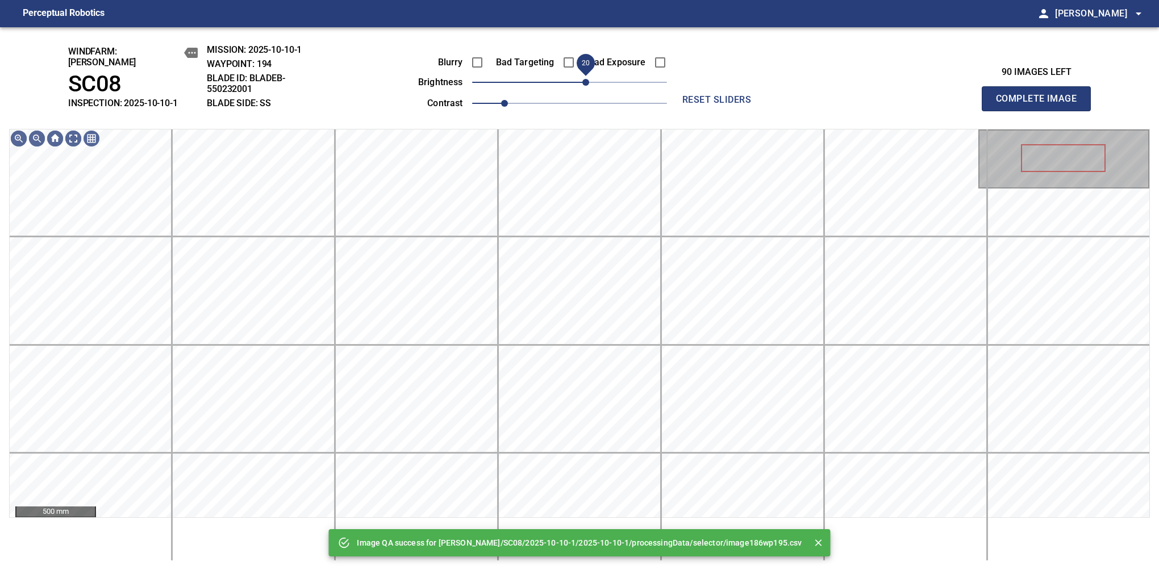
drag, startPoint x: 593, startPoint y: 70, endPoint x: 588, endPoint y: 73, distance: 6.6
click at [588, 74] on span "20" at bounding box center [569, 82] width 195 height 16
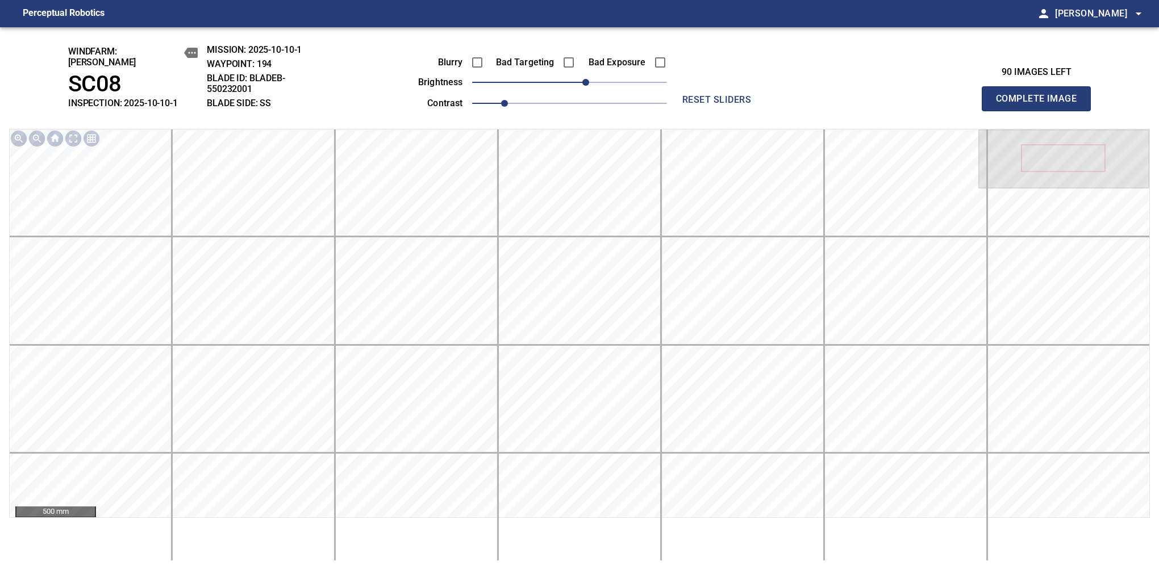
click at [1041, 105] on button "Complete Image" at bounding box center [1036, 98] width 109 height 25
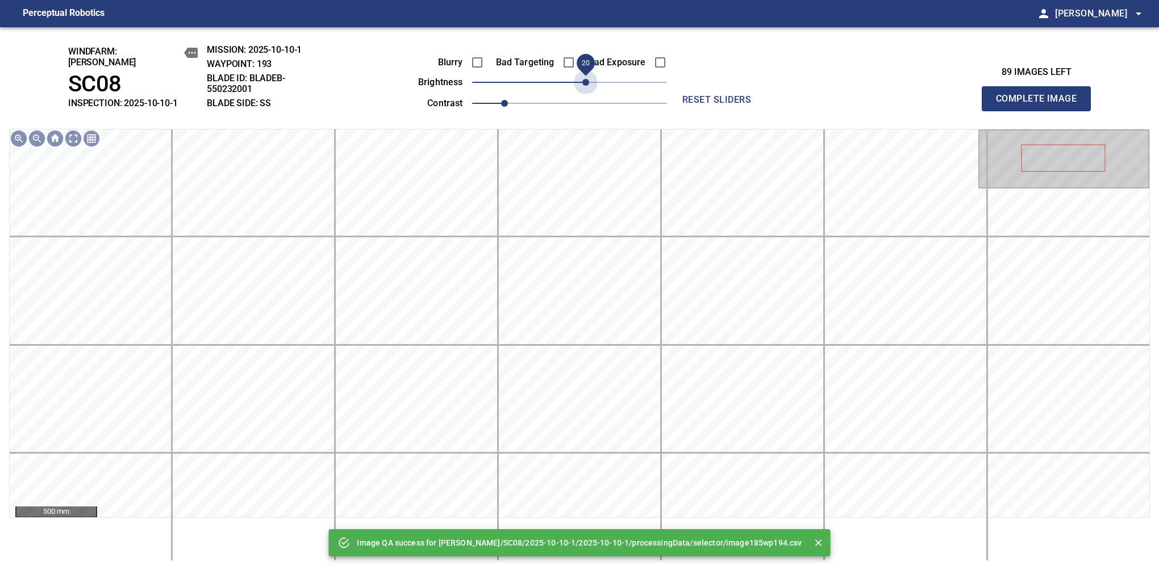
click at [588, 74] on span "20" at bounding box center [569, 82] width 195 height 16
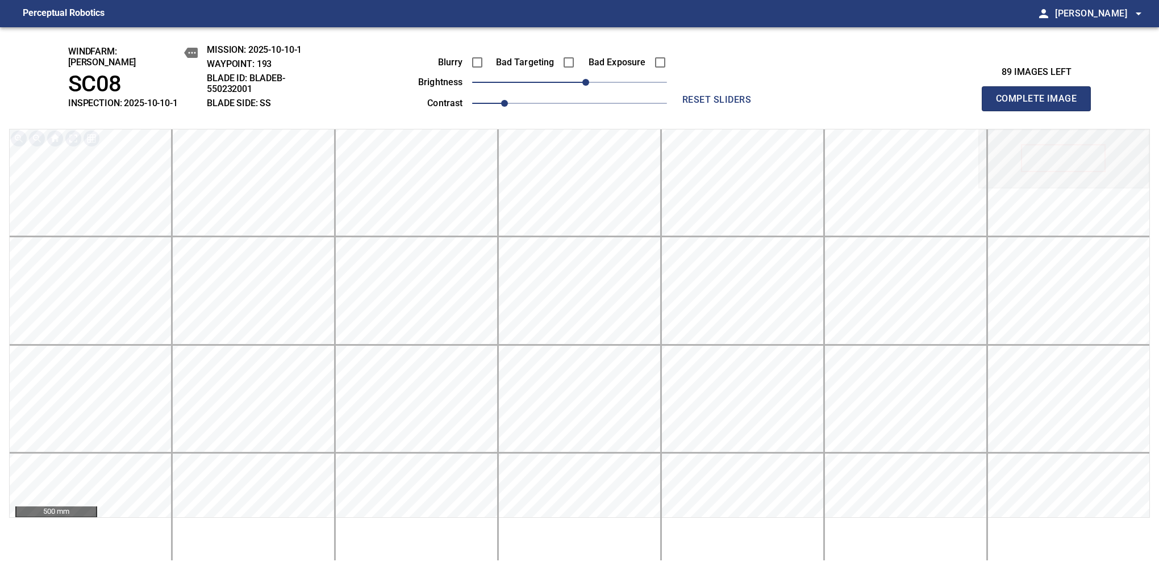
click at [1041, 105] on button "Complete Image" at bounding box center [1036, 98] width 109 height 25
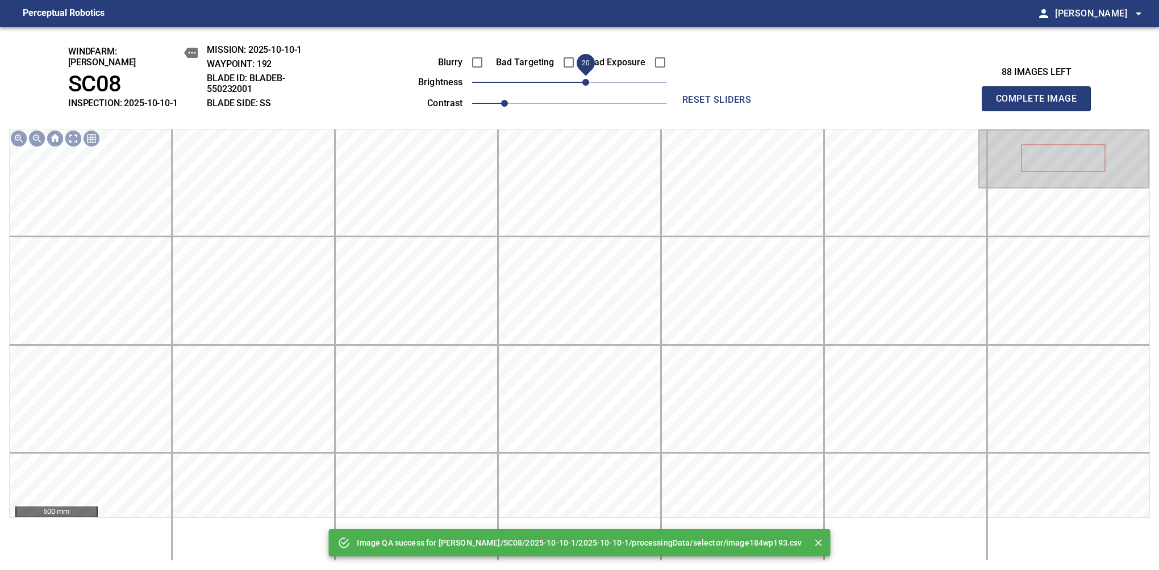
click at [589, 74] on span "20" at bounding box center [569, 82] width 195 height 16
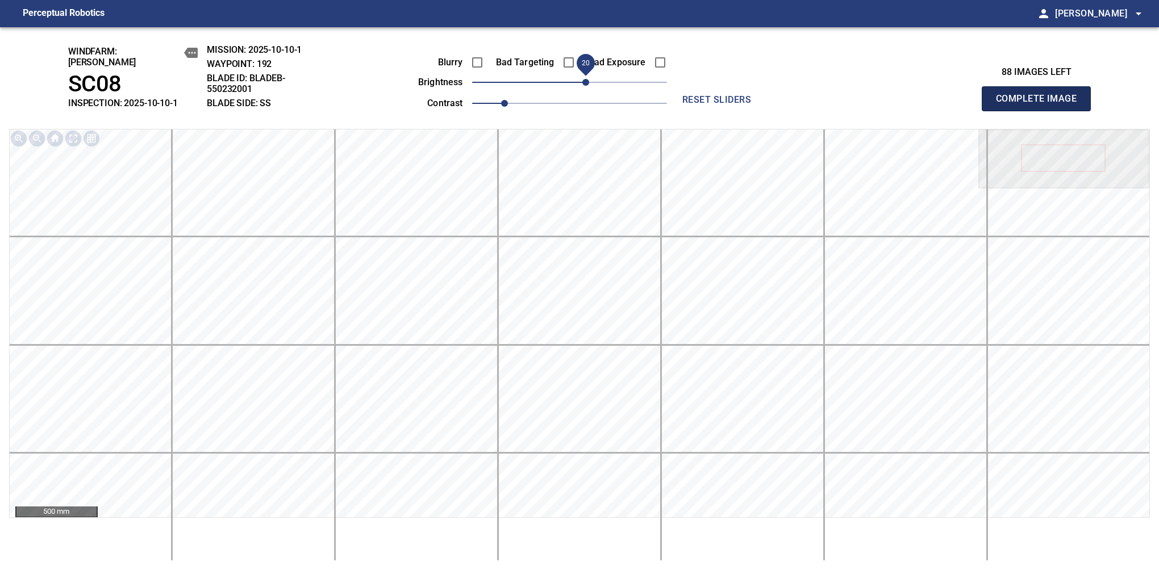
click at [1041, 105] on button "Complete Image" at bounding box center [1036, 98] width 109 height 25
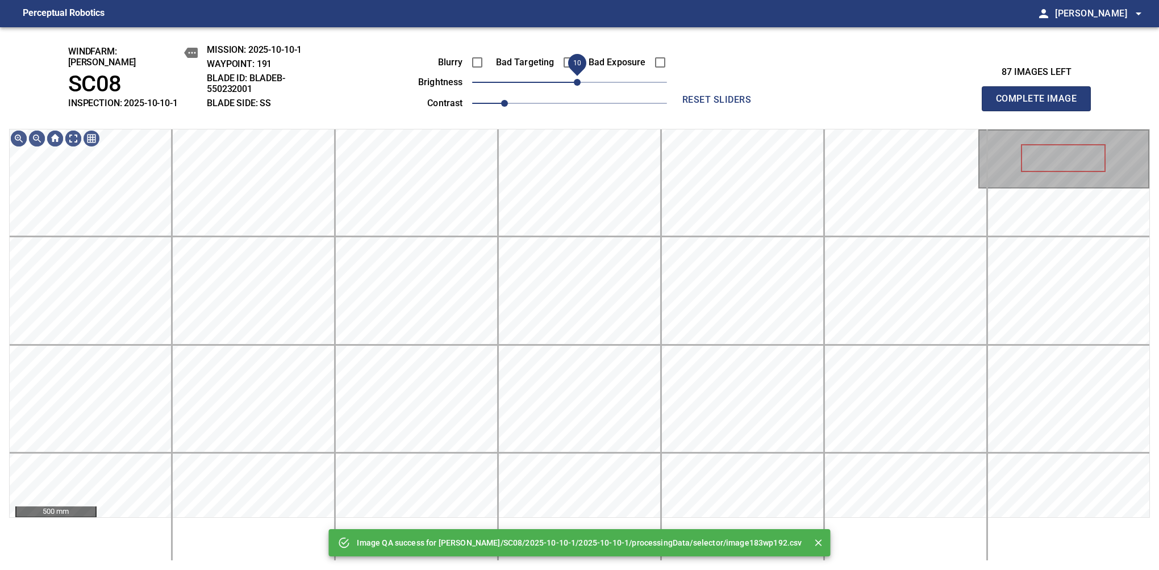
drag, startPoint x: 589, startPoint y: 73, endPoint x: 577, endPoint y: 83, distance: 15.4
click at [577, 83] on span "10" at bounding box center [569, 82] width 195 height 16
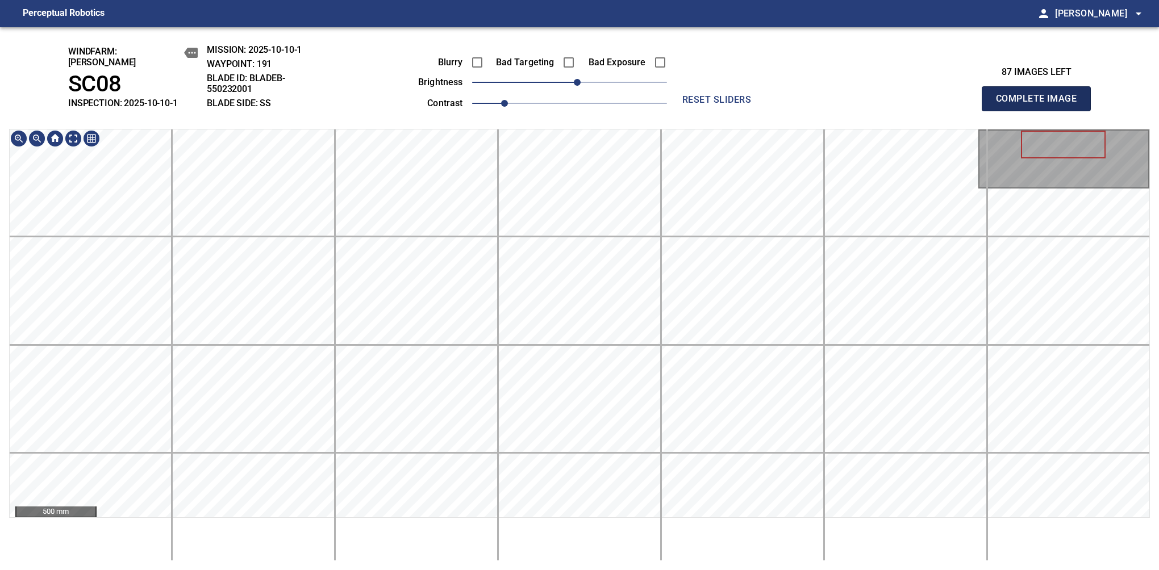
click at [1041, 105] on button "Complete Image" at bounding box center [1036, 98] width 109 height 25
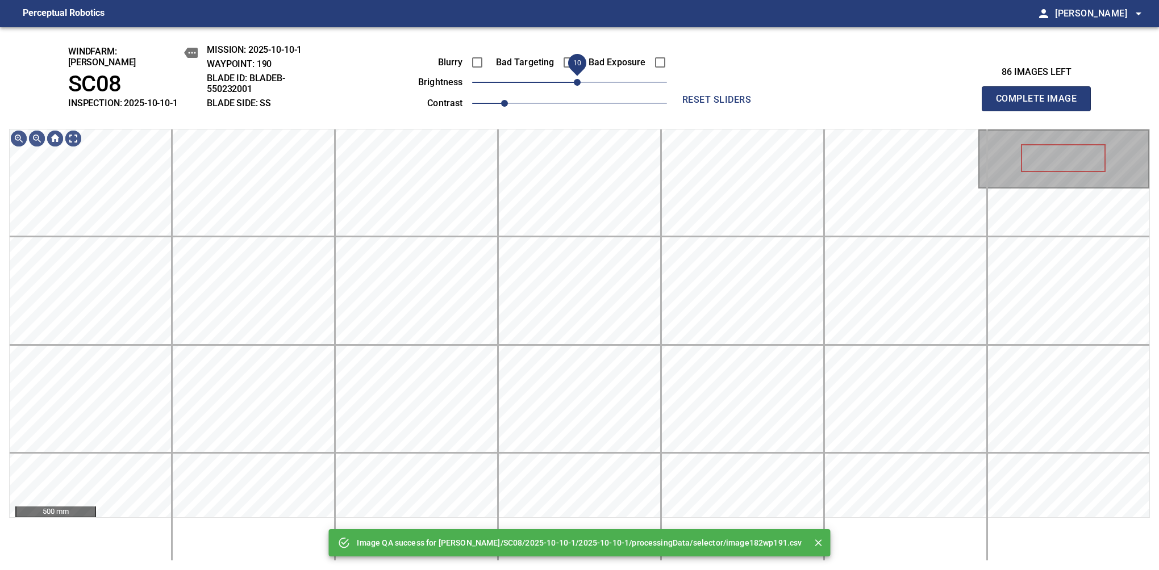
drag, startPoint x: 595, startPoint y: 74, endPoint x: 580, endPoint y: 84, distance: 18.6
click at [580, 84] on span "10" at bounding box center [577, 82] width 7 height 7
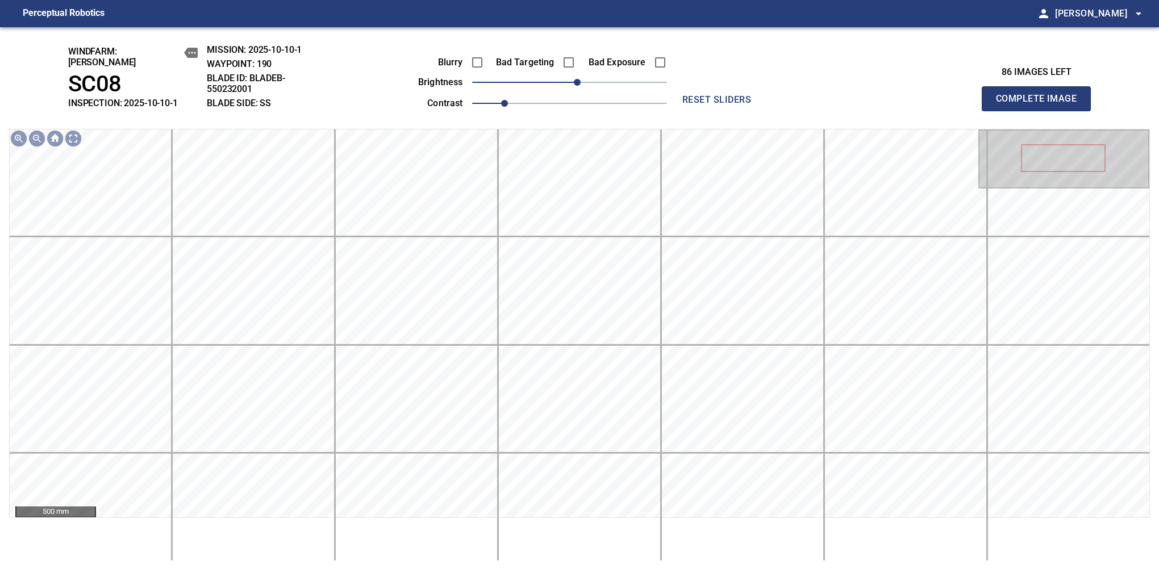
click at [1041, 105] on button "Complete Image" at bounding box center [1036, 98] width 109 height 25
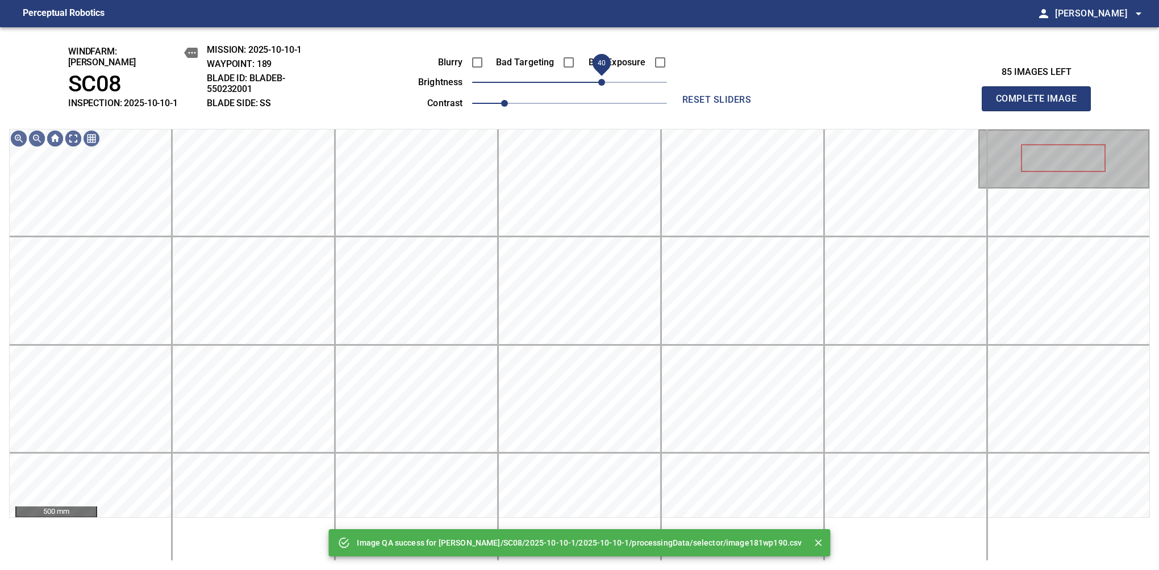
drag, startPoint x: 588, startPoint y: 75, endPoint x: 604, endPoint y: 75, distance: 16.5
click at [604, 79] on span "40" at bounding box center [601, 82] width 7 height 7
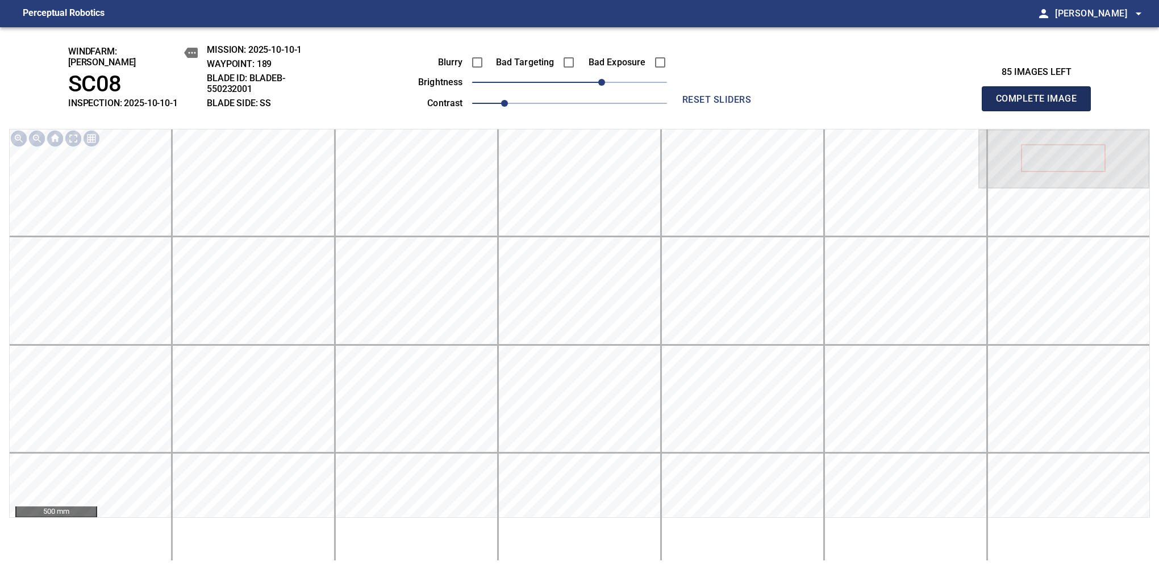
click at [1041, 105] on button "Complete Image" at bounding box center [1036, 98] width 109 height 25
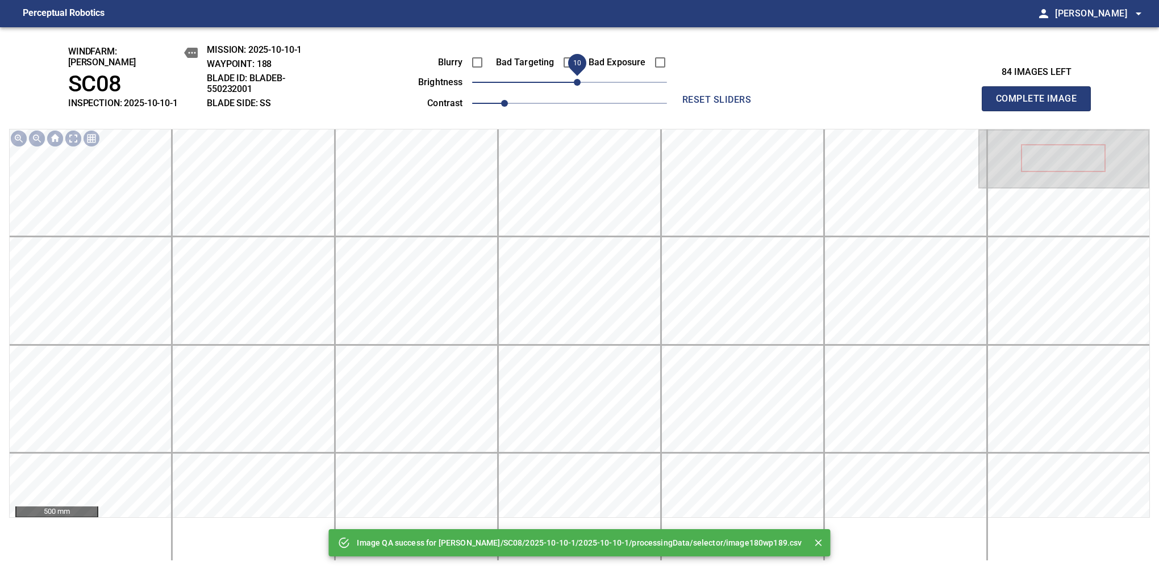
drag, startPoint x: 604, startPoint y: 75, endPoint x: 580, endPoint y: 77, distance: 24.0
click at [580, 77] on span "10" at bounding box center [569, 82] width 195 height 16
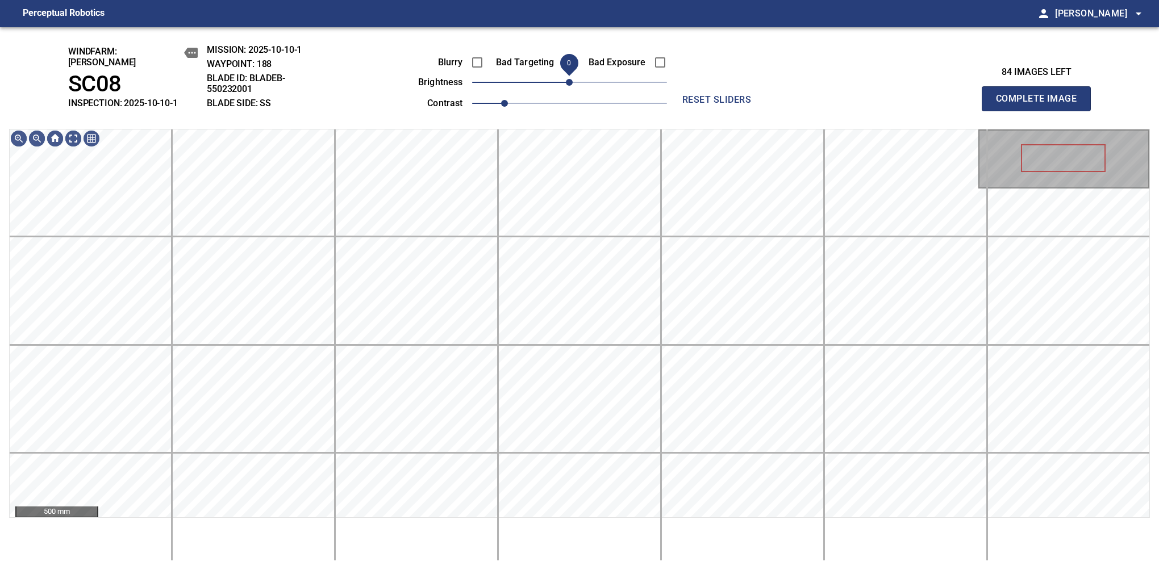
drag, startPoint x: 580, startPoint y: 77, endPoint x: 572, endPoint y: 81, distance: 8.9
click at [572, 81] on span "0" at bounding box center [569, 82] width 7 height 7
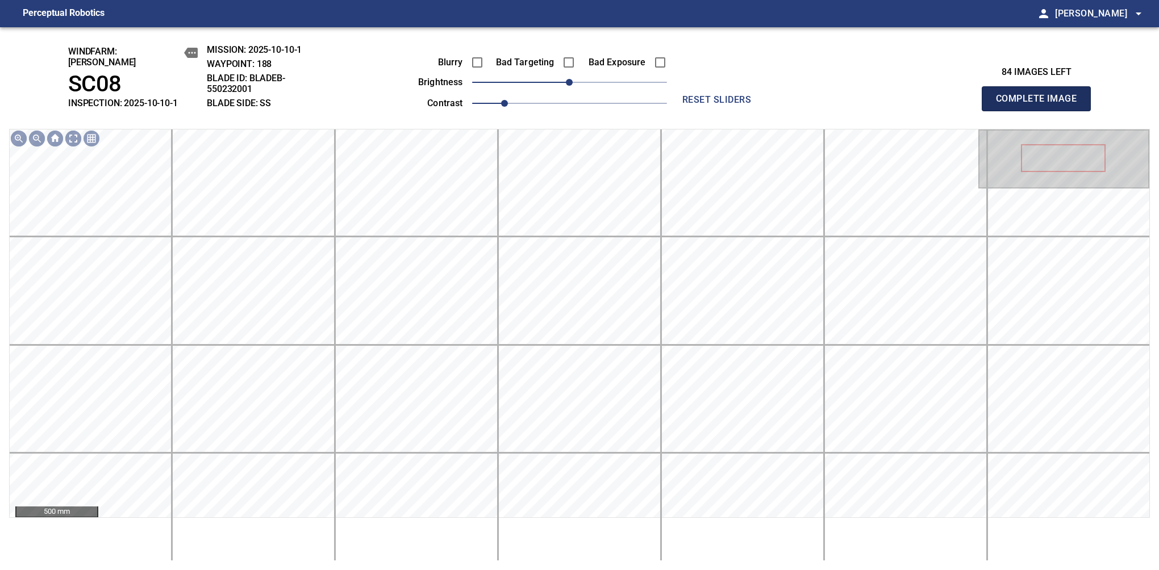
click at [1041, 105] on button "Complete Image" at bounding box center [1036, 98] width 109 height 25
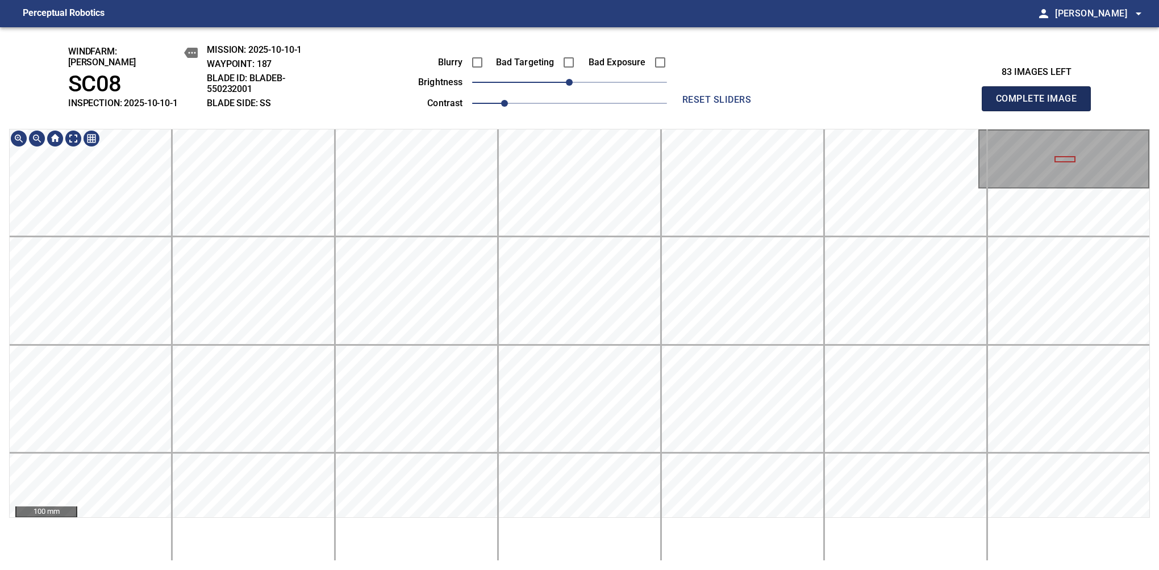
click at [1041, 105] on button "Complete Image" at bounding box center [1036, 98] width 109 height 25
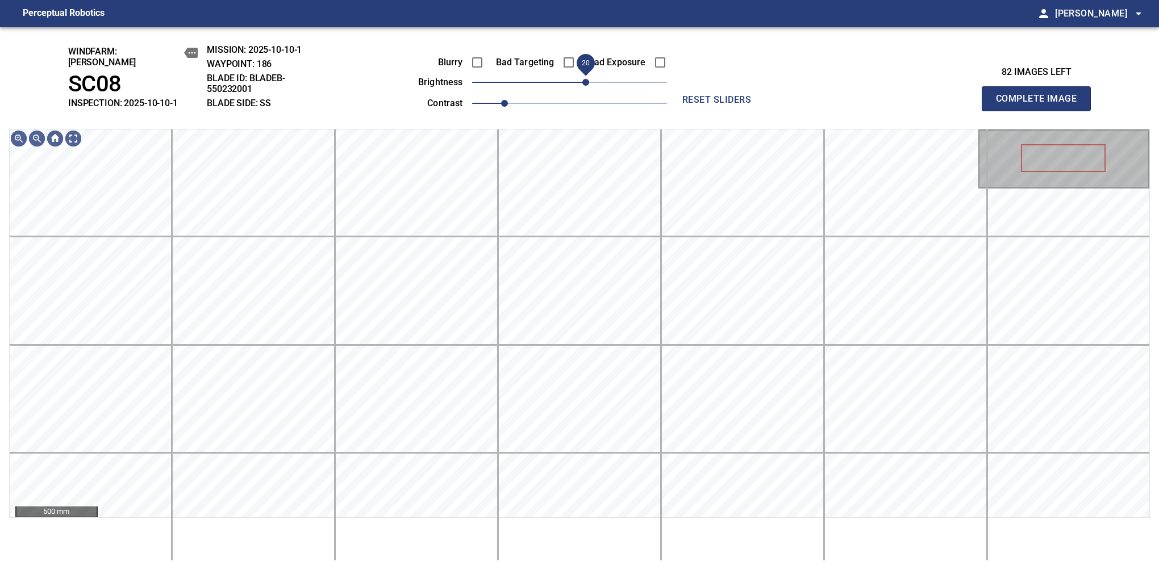
drag, startPoint x: 577, startPoint y: 77, endPoint x: 586, endPoint y: 77, distance: 9.1
click at [586, 79] on span "20" at bounding box center [585, 82] width 7 height 7
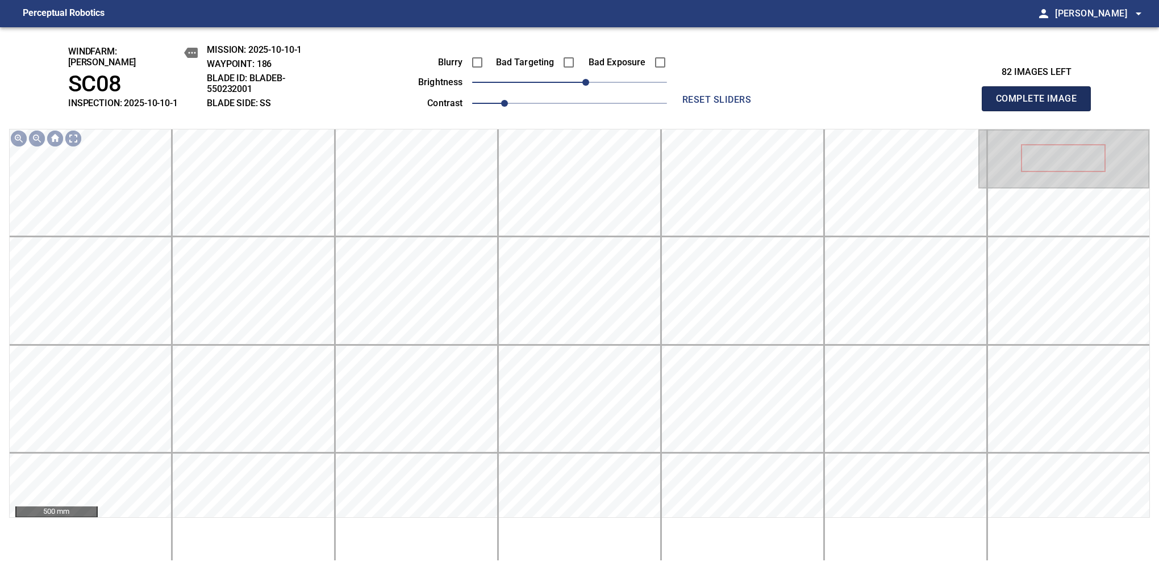
click at [1041, 105] on button "Complete Image" at bounding box center [1036, 98] width 109 height 25
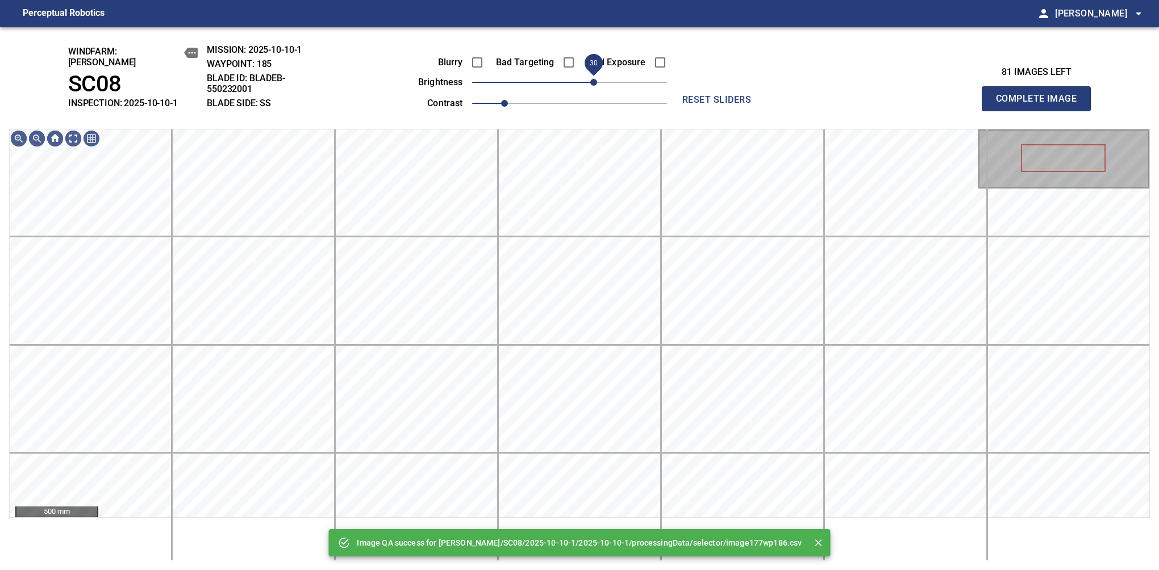
drag, startPoint x: 586, startPoint y: 77, endPoint x: 596, endPoint y: 73, distance: 10.4
click at [596, 74] on span "30" at bounding box center [569, 82] width 195 height 16
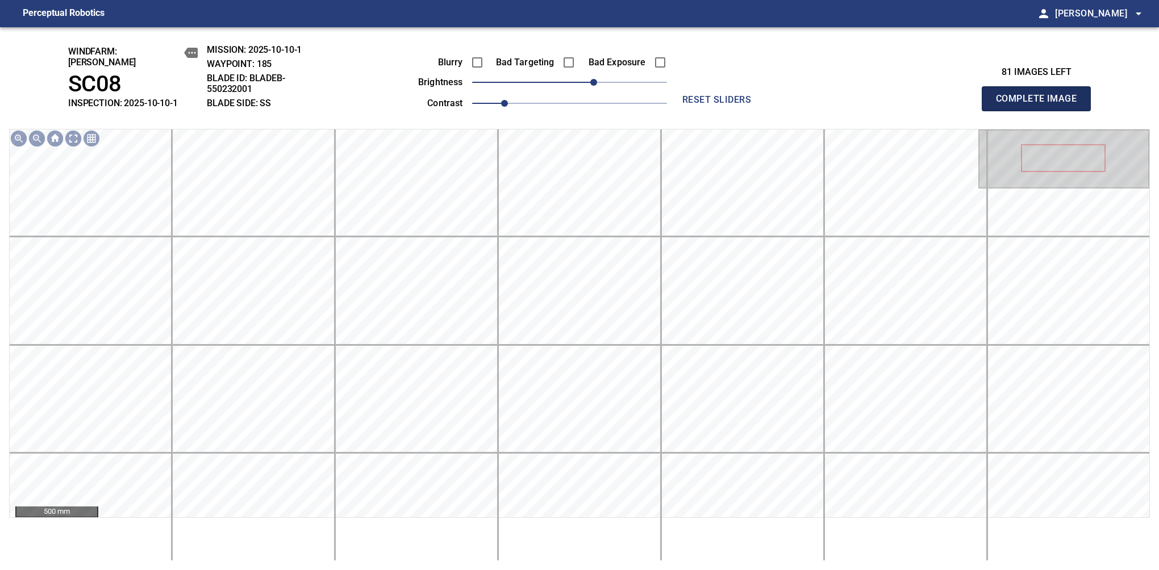
click at [1041, 105] on button "Complete Image" at bounding box center [1036, 98] width 109 height 25
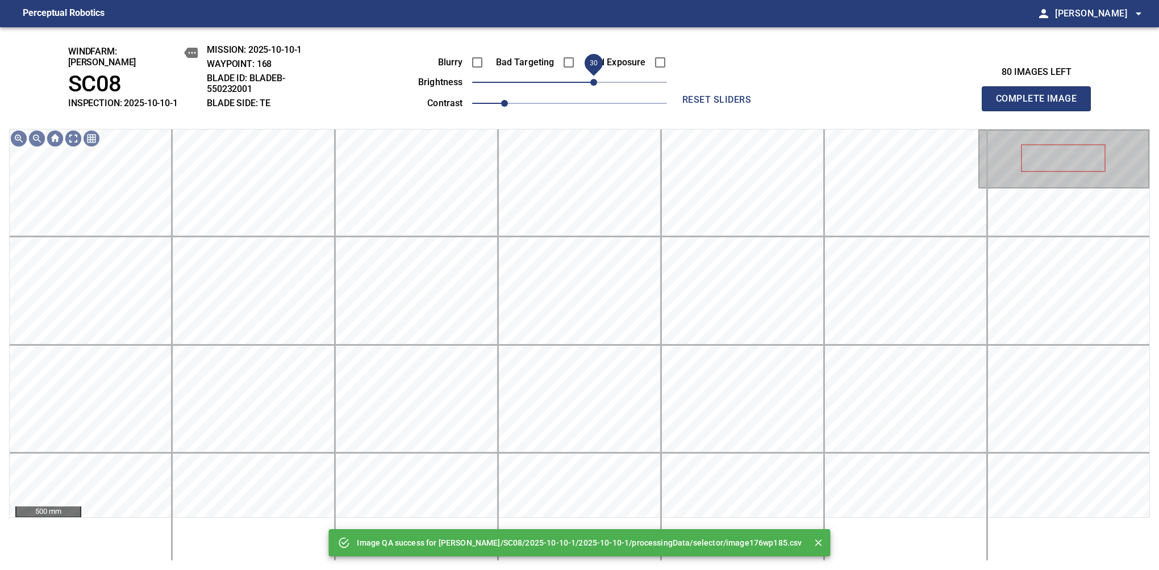
drag, startPoint x: 582, startPoint y: 74, endPoint x: 590, endPoint y: 76, distance: 8.1
click at [590, 79] on span "30" at bounding box center [593, 82] width 7 height 7
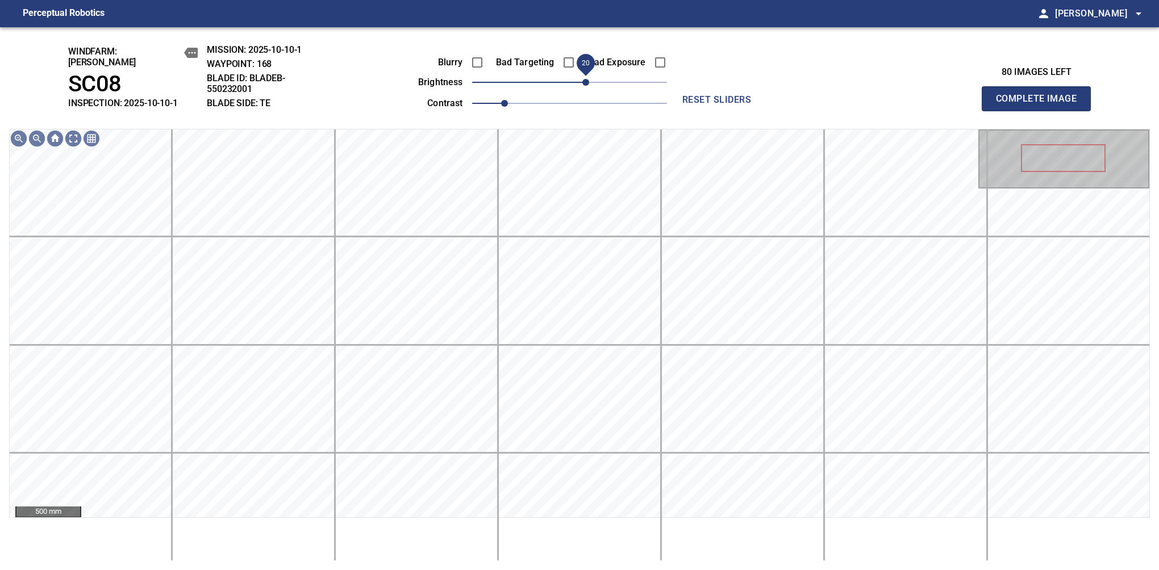
drag, startPoint x: 590, startPoint y: 76, endPoint x: 584, endPoint y: 78, distance: 6.1
click at [584, 79] on span "20" at bounding box center [585, 82] width 7 height 7
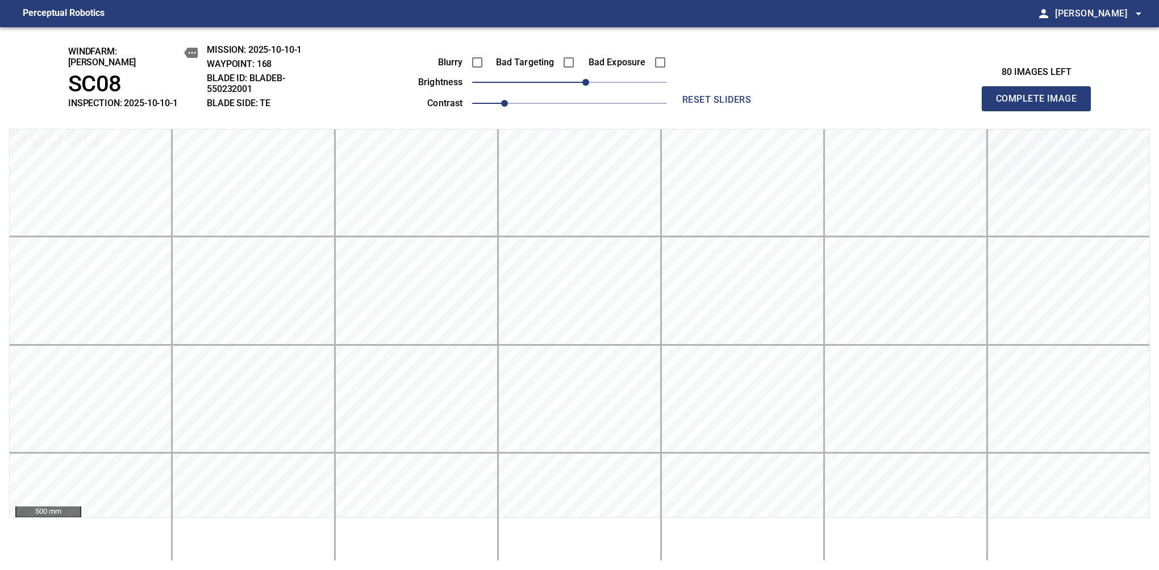
click at [1041, 105] on button "Complete Image" at bounding box center [1036, 98] width 109 height 25
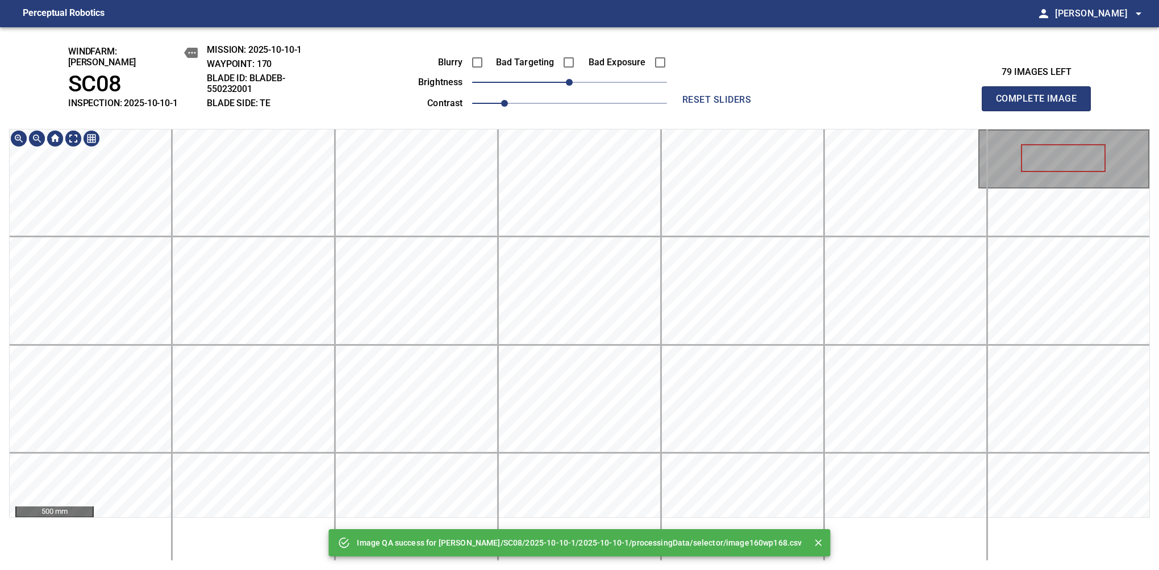
click at [573, 85] on div "Image QA success for Cerreto/SC08/2025-10-10-1/2025-10-10-1/processingData/sele…" at bounding box center [579, 298] width 1159 height 543
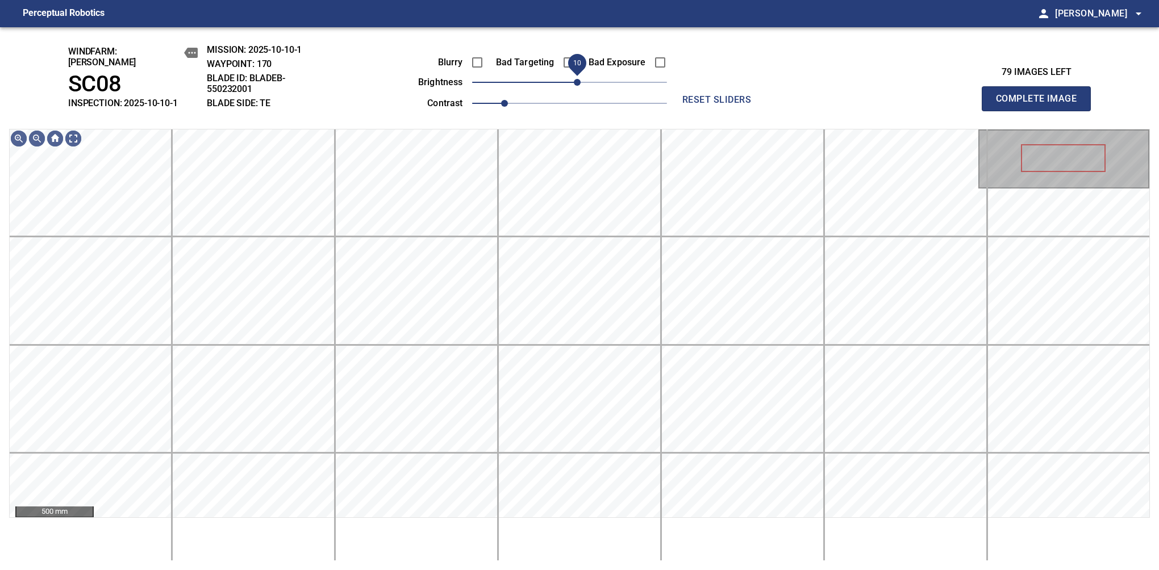
click at [578, 79] on span "10" at bounding box center [577, 82] width 7 height 7
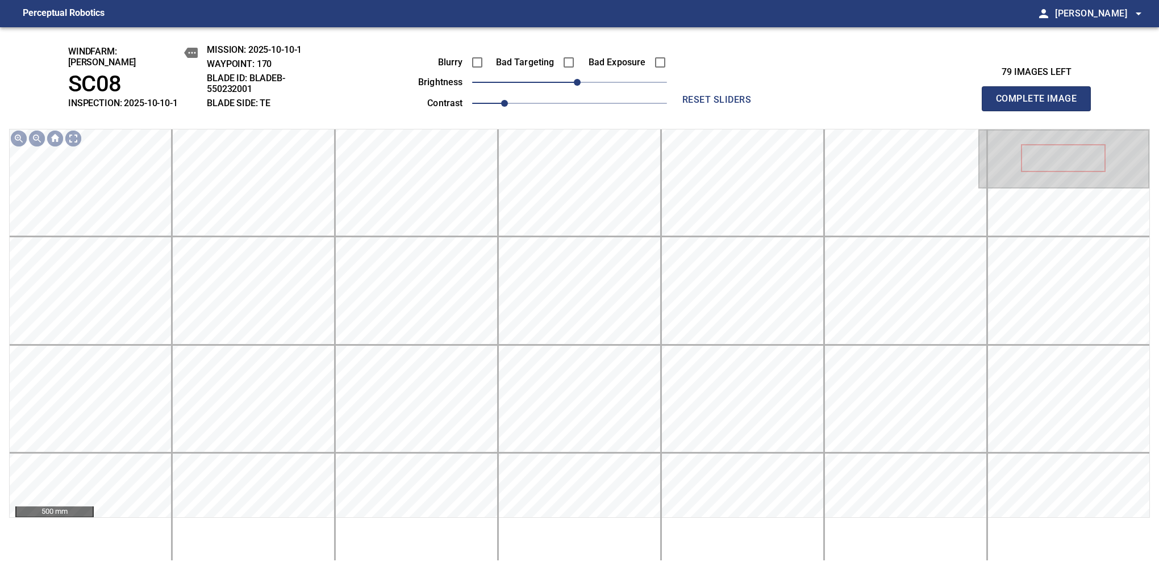
click at [1041, 105] on button "Complete Image" at bounding box center [1036, 98] width 109 height 25
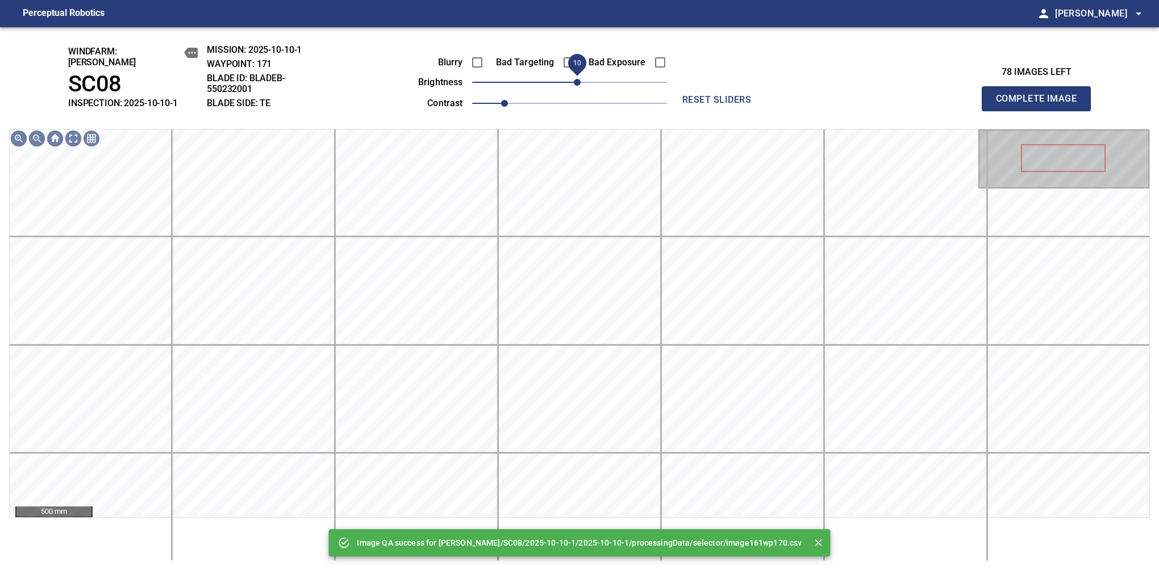
drag, startPoint x: 584, startPoint y: 78, endPoint x: 578, endPoint y: 80, distance: 5.9
click at [578, 80] on span "10" at bounding box center [577, 82] width 7 height 7
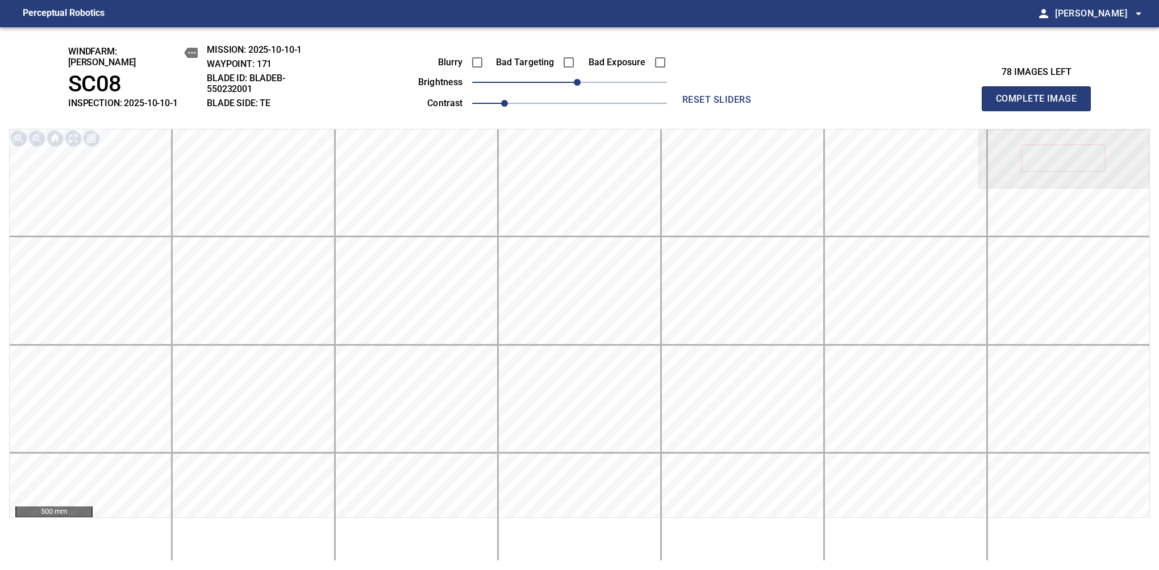
click at [1041, 105] on button "Complete Image" at bounding box center [1036, 98] width 109 height 25
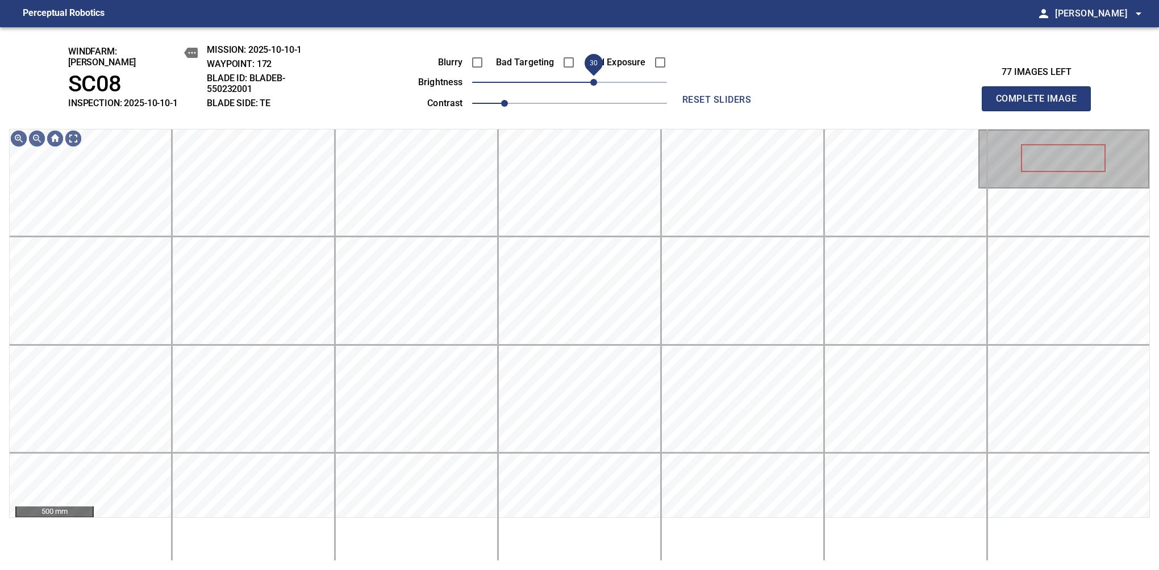
drag, startPoint x: 569, startPoint y: 82, endPoint x: 594, endPoint y: 80, distance: 25.6
click at [594, 80] on span "30" at bounding box center [593, 82] width 7 height 7
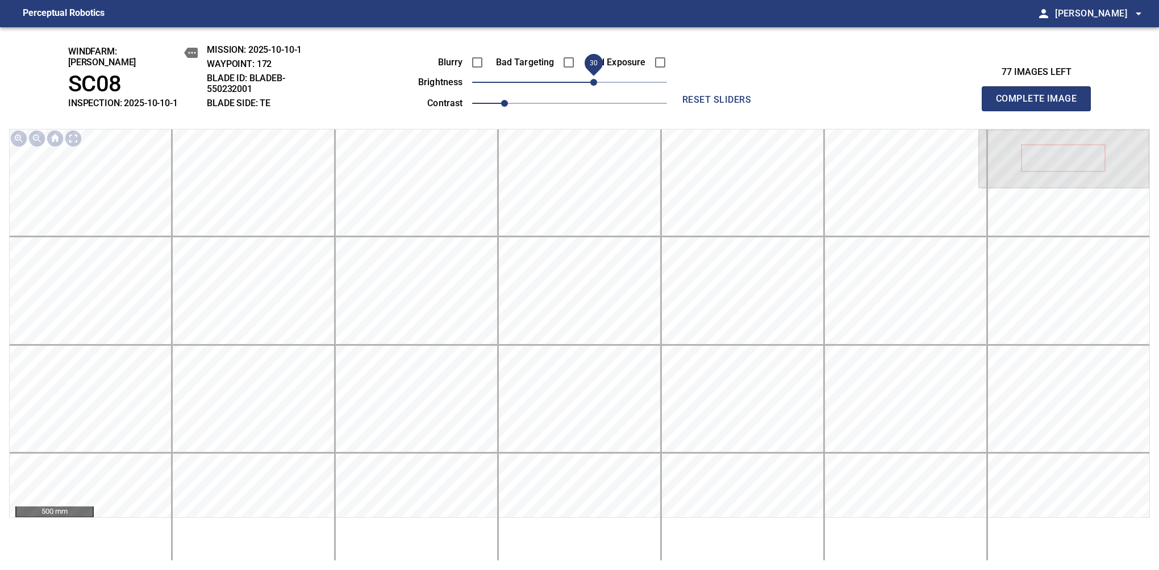
click at [1041, 105] on button "Complete Image" at bounding box center [1036, 98] width 109 height 25
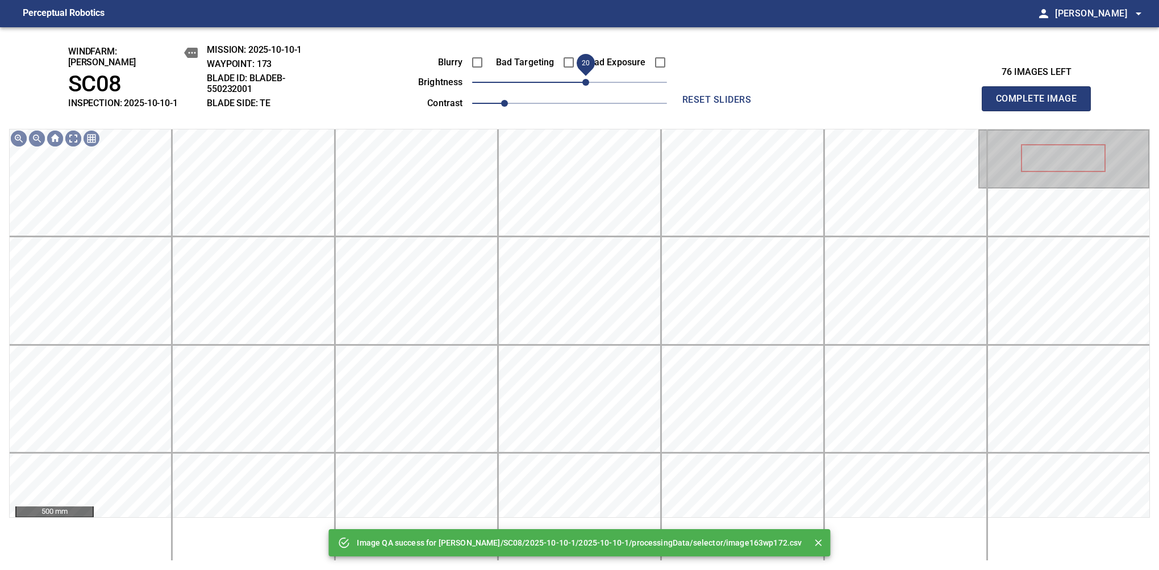
drag, startPoint x: 594, startPoint y: 80, endPoint x: 585, endPoint y: 82, distance: 9.8
click at [585, 82] on span "20" at bounding box center [569, 82] width 195 height 16
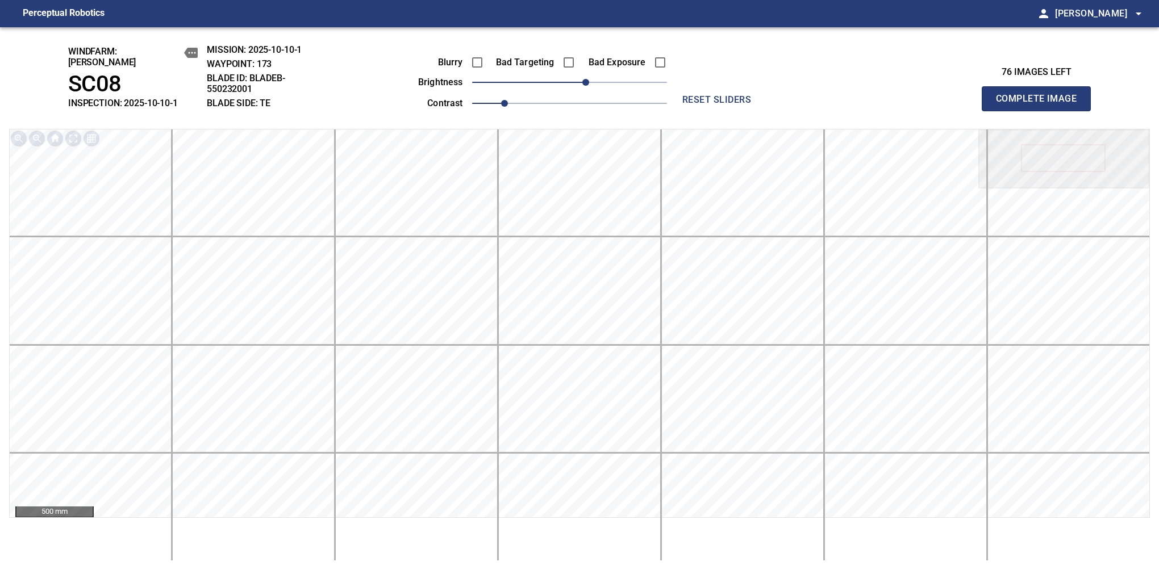
click at [1041, 105] on button "Complete Image" at bounding box center [1036, 98] width 109 height 25
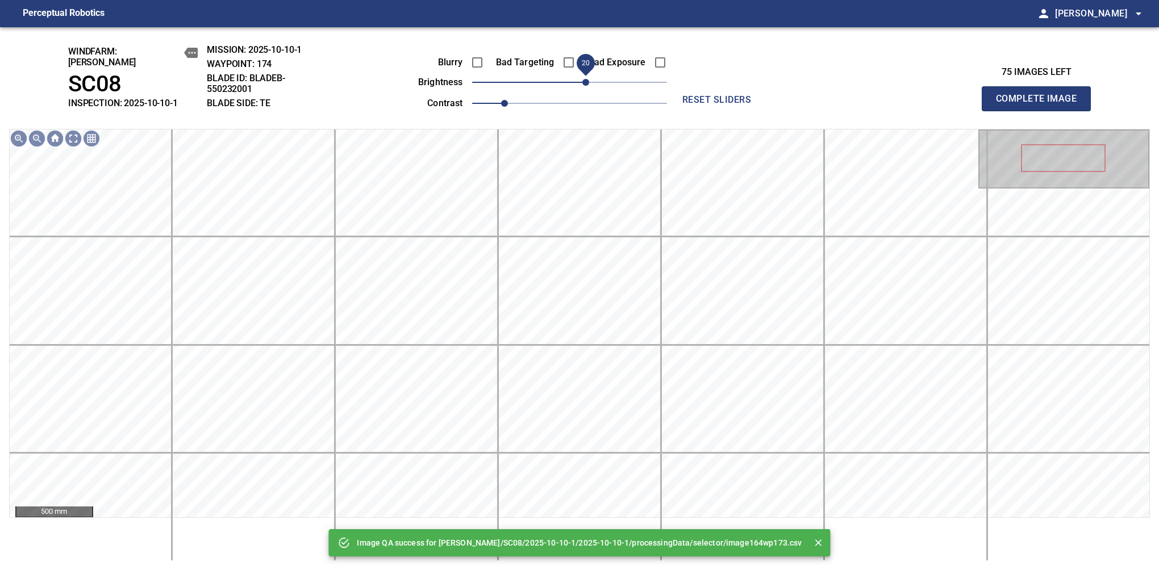
drag, startPoint x: 581, startPoint y: 78, endPoint x: 587, endPoint y: 76, distance: 6.7
click at [587, 79] on span "20" at bounding box center [585, 82] width 7 height 7
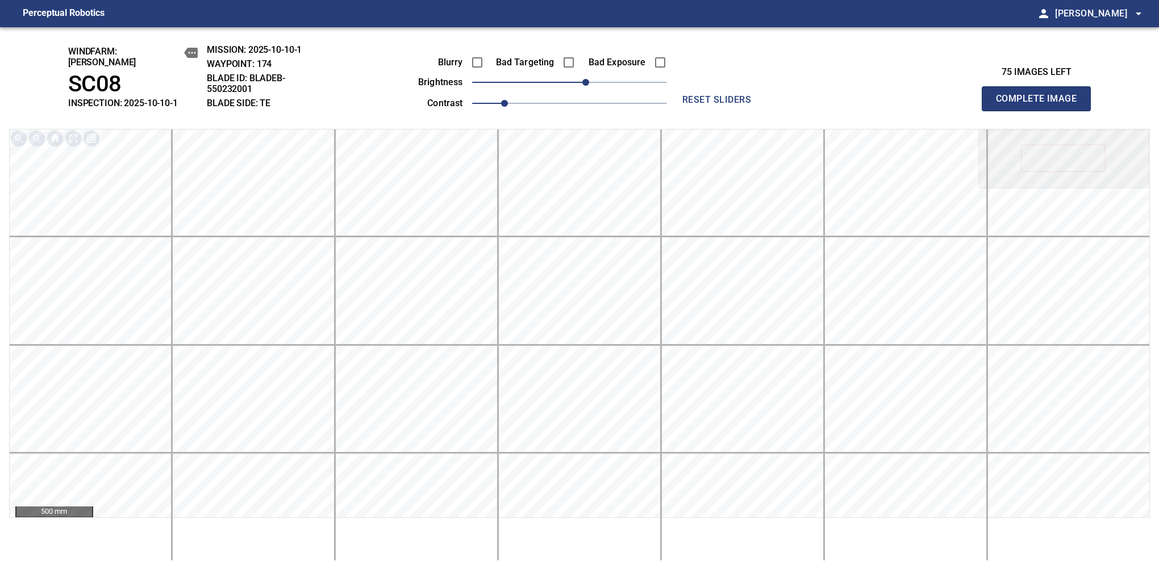
click at [1041, 105] on button "Complete Image" at bounding box center [1036, 98] width 109 height 25
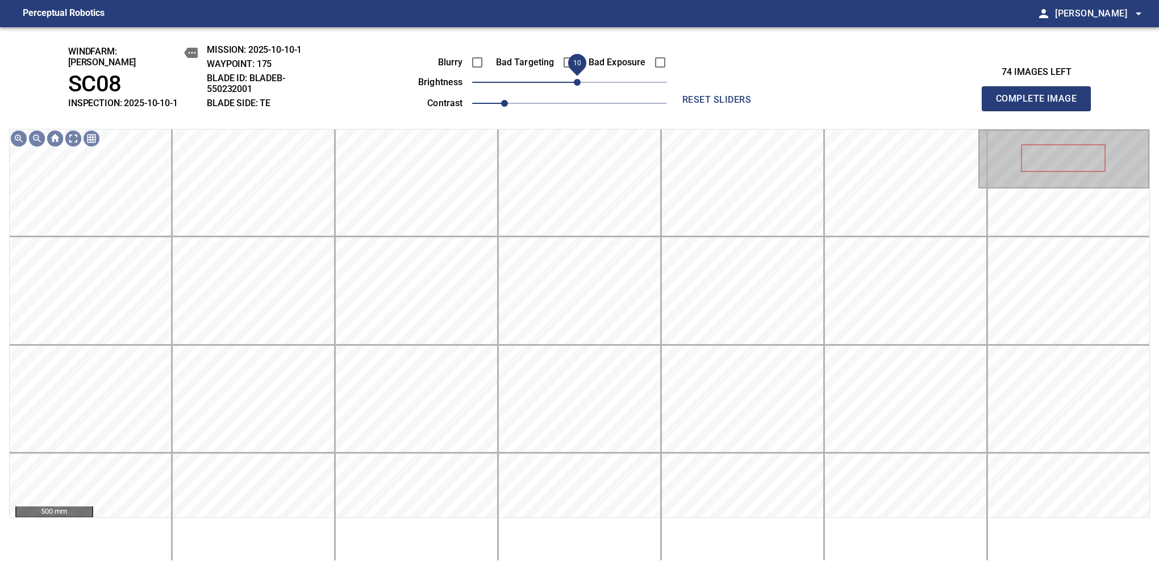
click at [580, 79] on span "10" at bounding box center [577, 82] width 7 height 7
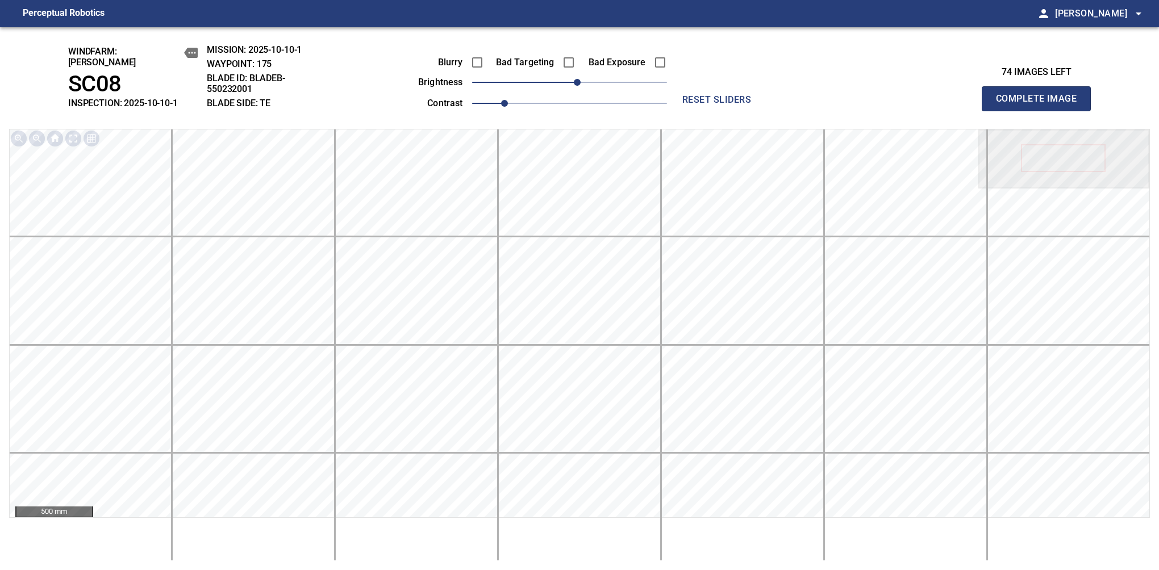
click at [1041, 105] on button "Complete Image" at bounding box center [1036, 98] width 109 height 25
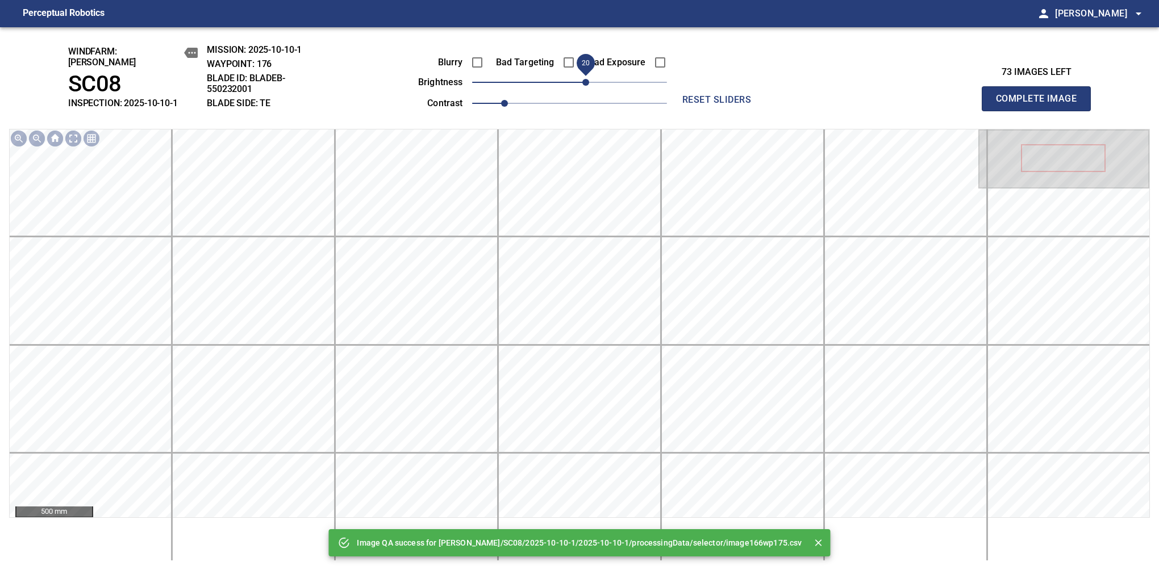
click at [586, 76] on span "20" at bounding box center [569, 82] width 195 height 16
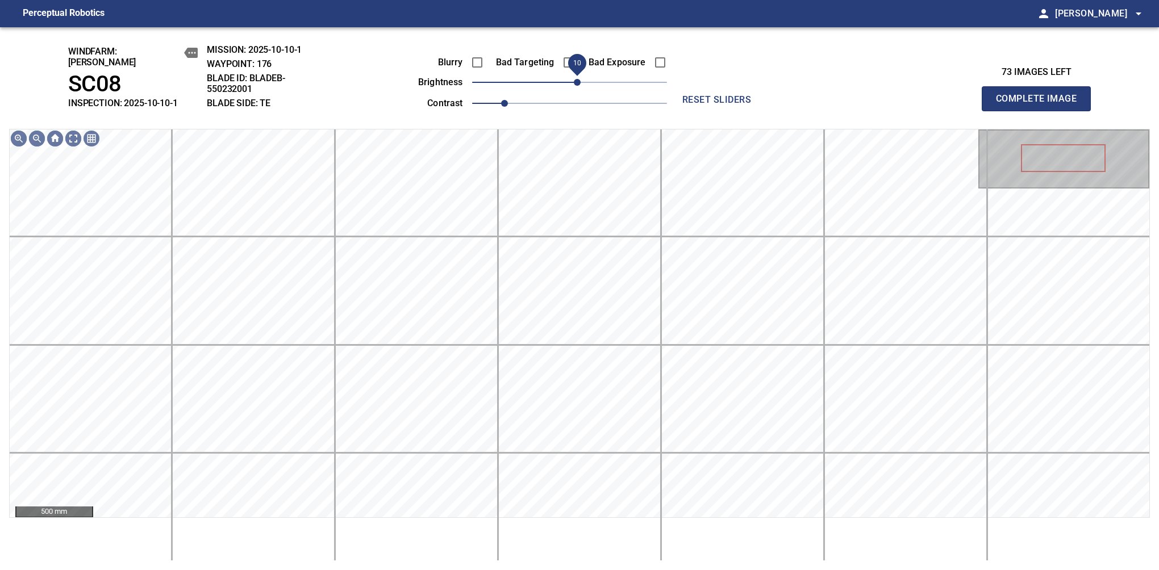
drag, startPoint x: 586, startPoint y: 76, endPoint x: 580, endPoint y: 77, distance: 6.5
click at [580, 79] on span "10" at bounding box center [577, 82] width 7 height 7
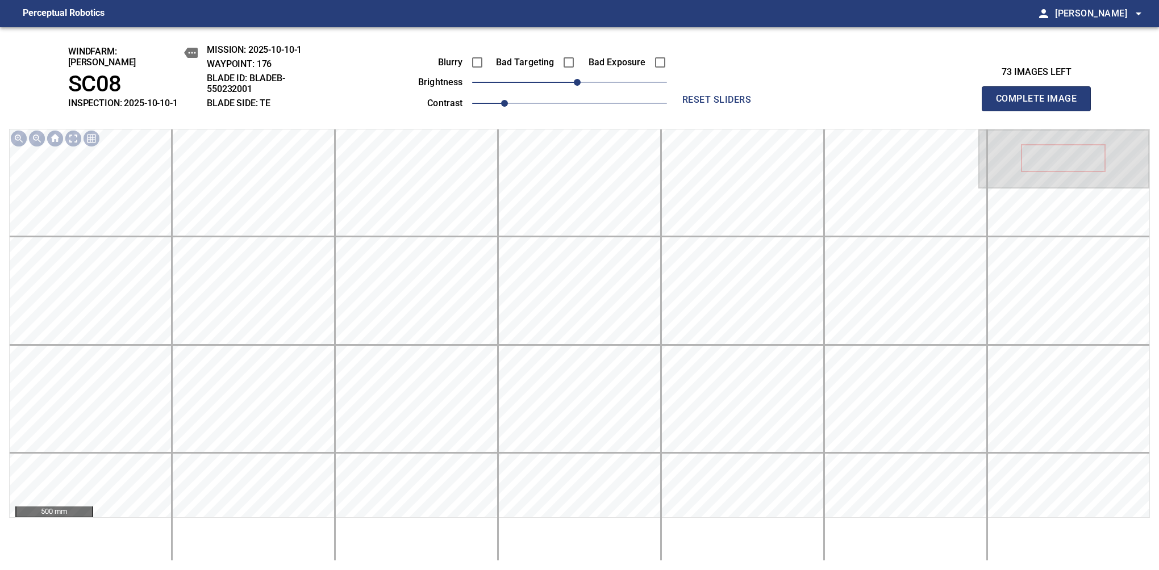
click at [1041, 105] on button "Complete Image" at bounding box center [1036, 98] width 109 height 25
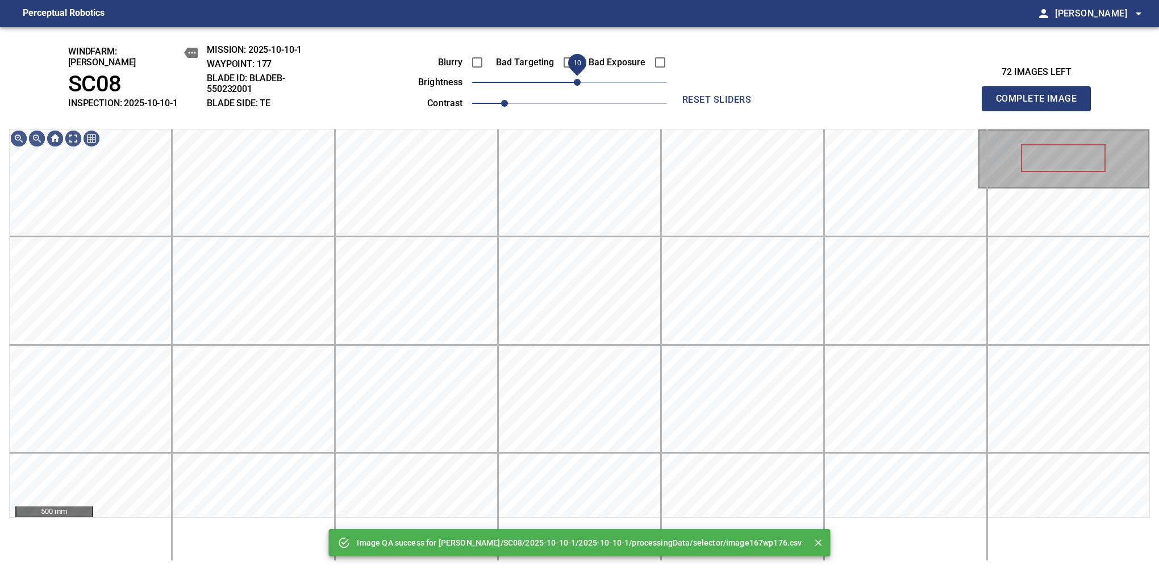
click at [577, 79] on span "10" at bounding box center [577, 82] width 7 height 7
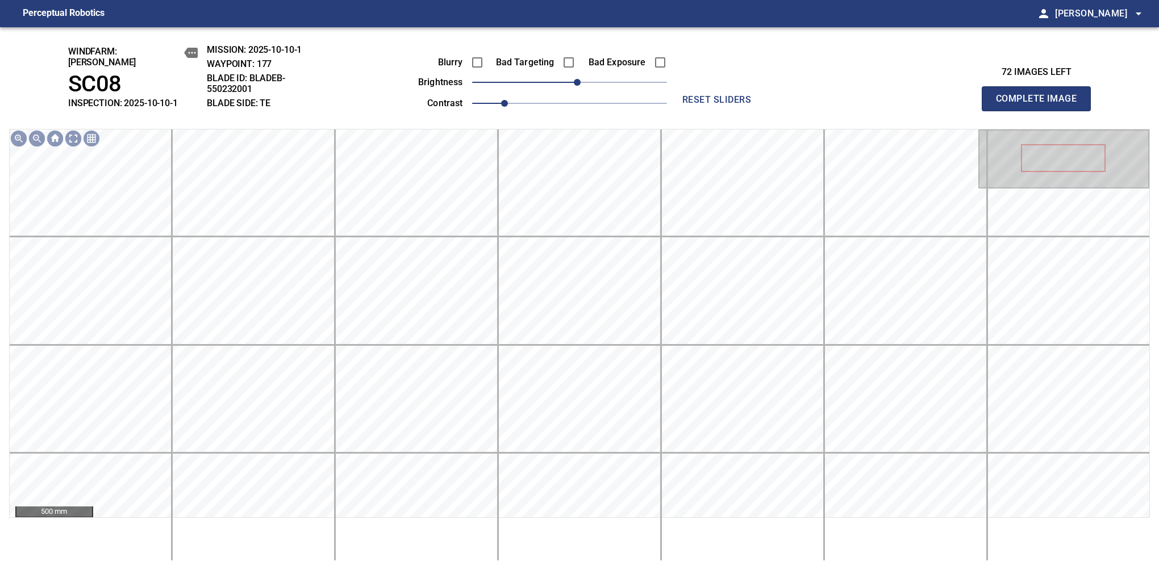
click at [1041, 105] on button "Complete Image" at bounding box center [1036, 98] width 109 height 25
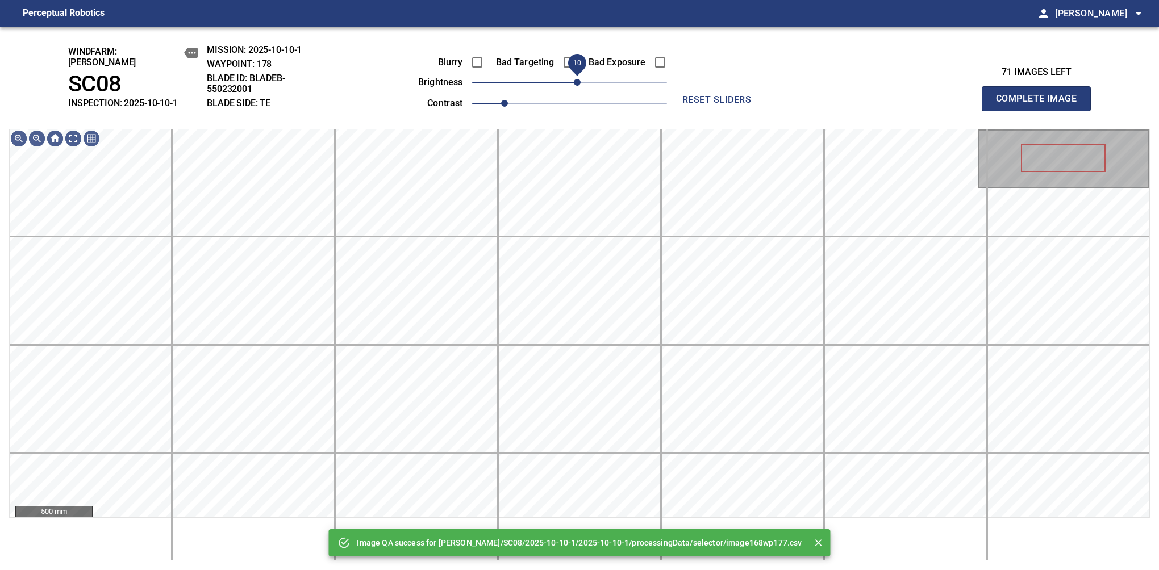
drag, startPoint x: 574, startPoint y: 77, endPoint x: 580, endPoint y: 76, distance: 5.9
click at [580, 79] on span "10" at bounding box center [577, 82] width 7 height 7
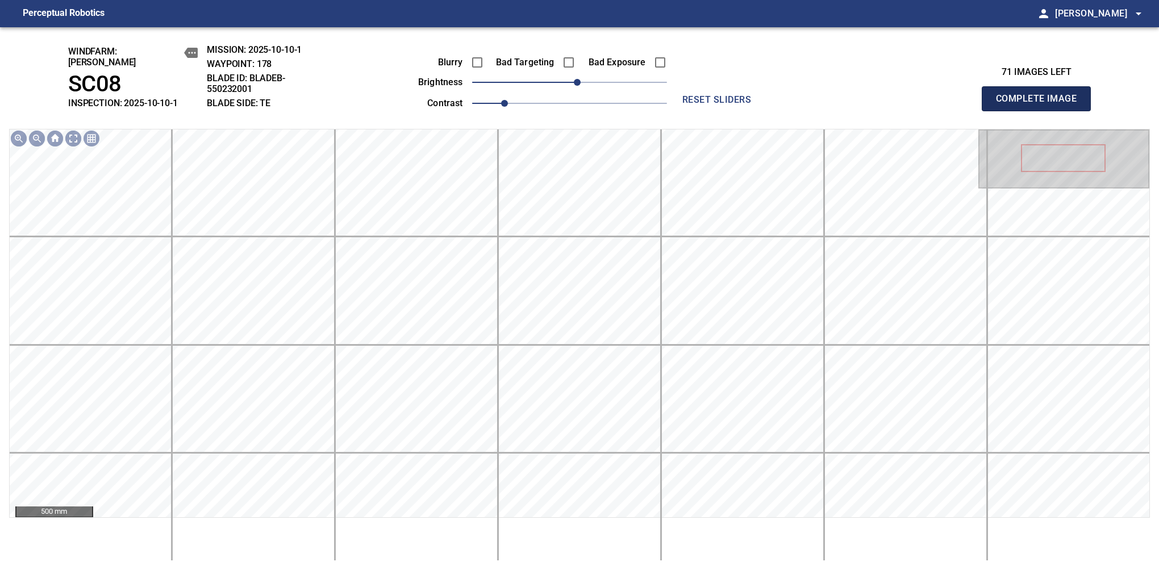
click at [1041, 105] on button "Complete Image" at bounding box center [1036, 98] width 109 height 25
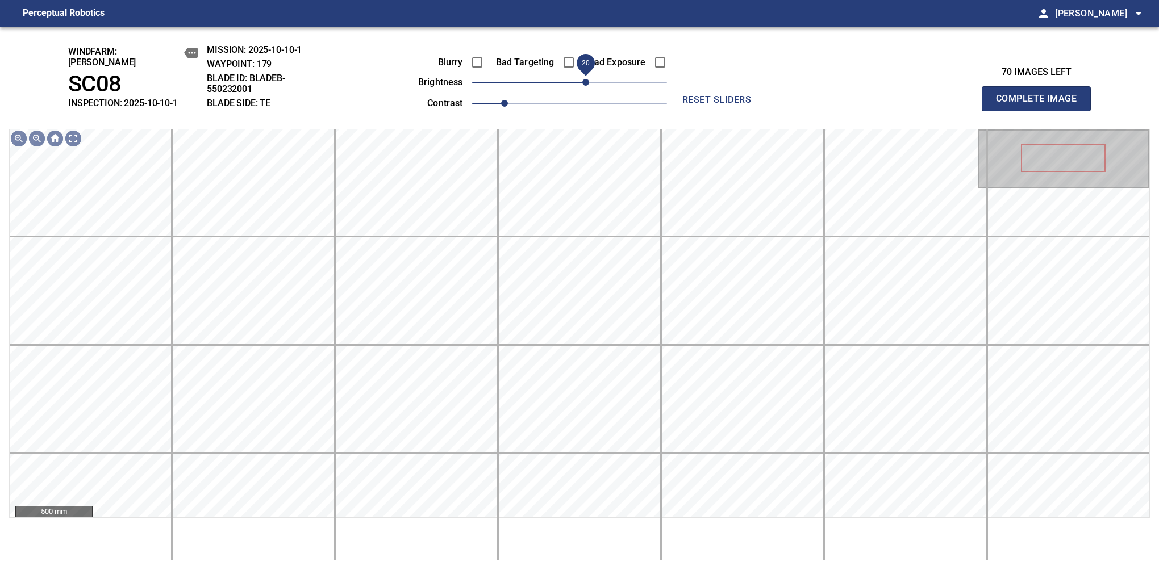
drag, startPoint x: 574, startPoint y: 78, endPoint x: 586, endPoint y: 72, distance: 13.2
click at [586, 79] on span "20" at bounding box center [585, 82] width 7 height 7
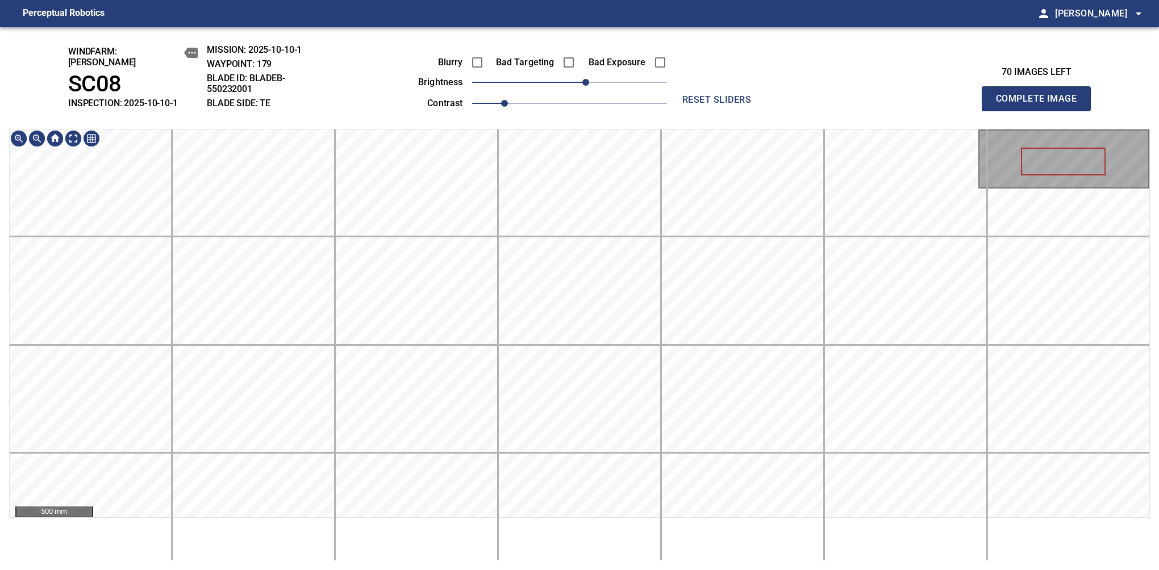
click at [524, 108] on div "windfarm: Cerreto SC08 INSPECTION: 2025-10-10-1 MISSION: 2025-10-10-1 WAYPOINT:…" at bounding box center [579, 298] width 1159 height 543
click at [580, 82] on span "10" at bounding box center [577, 82] width 7 height 7
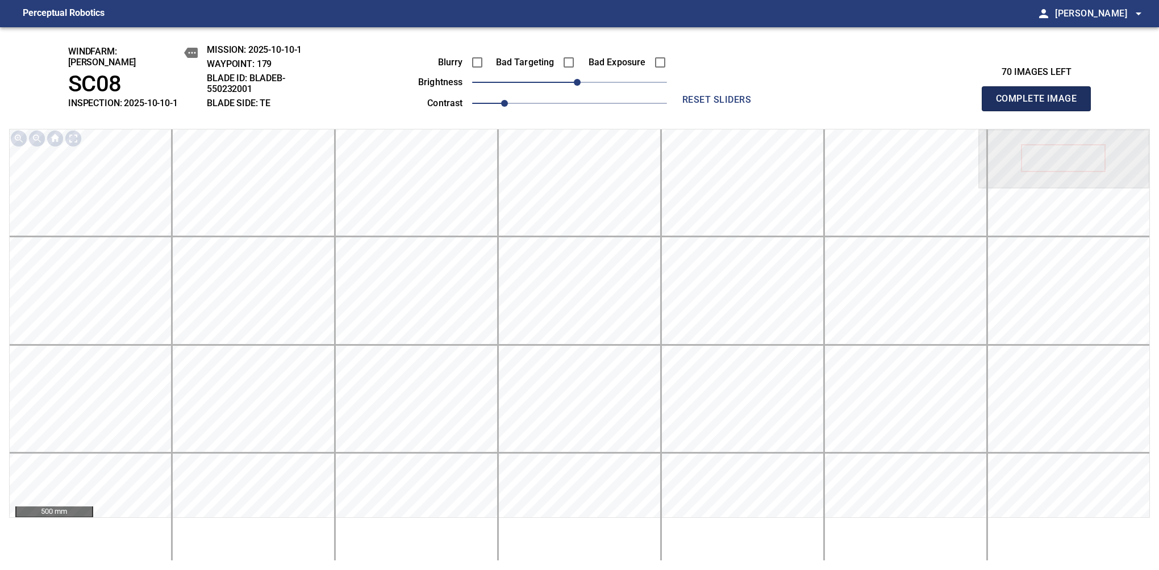
click at [1041, 105] on button "Complete Image" at bounding box center [1036, 98] width 109 height 25
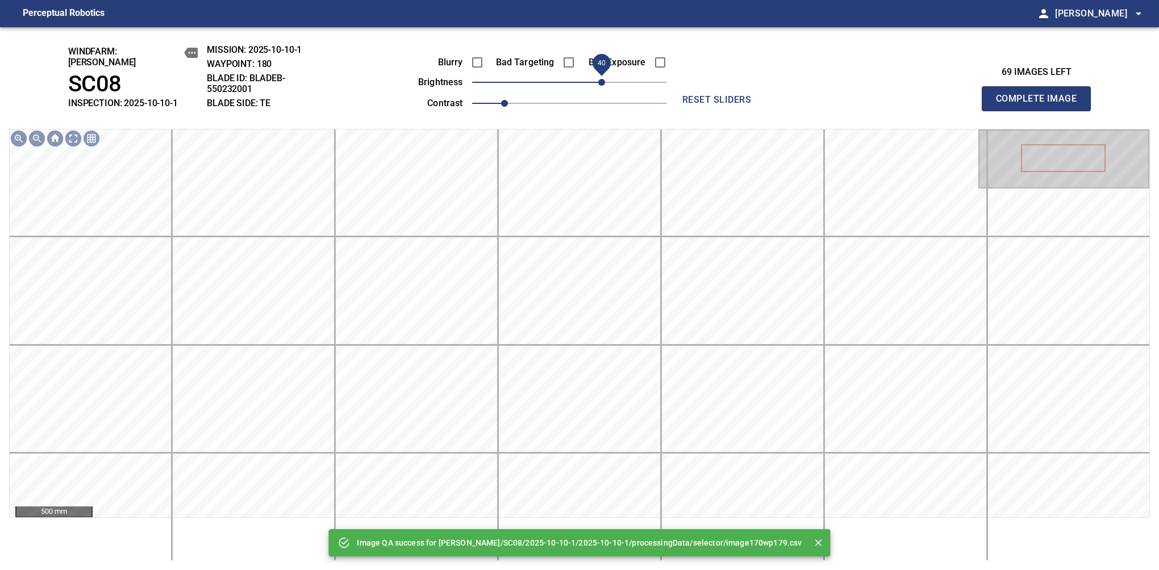
drag, startPoint x: 576, startPoint y: 80, endPoint x: 600, endPoint y: 76, distance: 24.1
click at [600, 79] on span "40" at bounding box center [601, 82] width 7 height 7
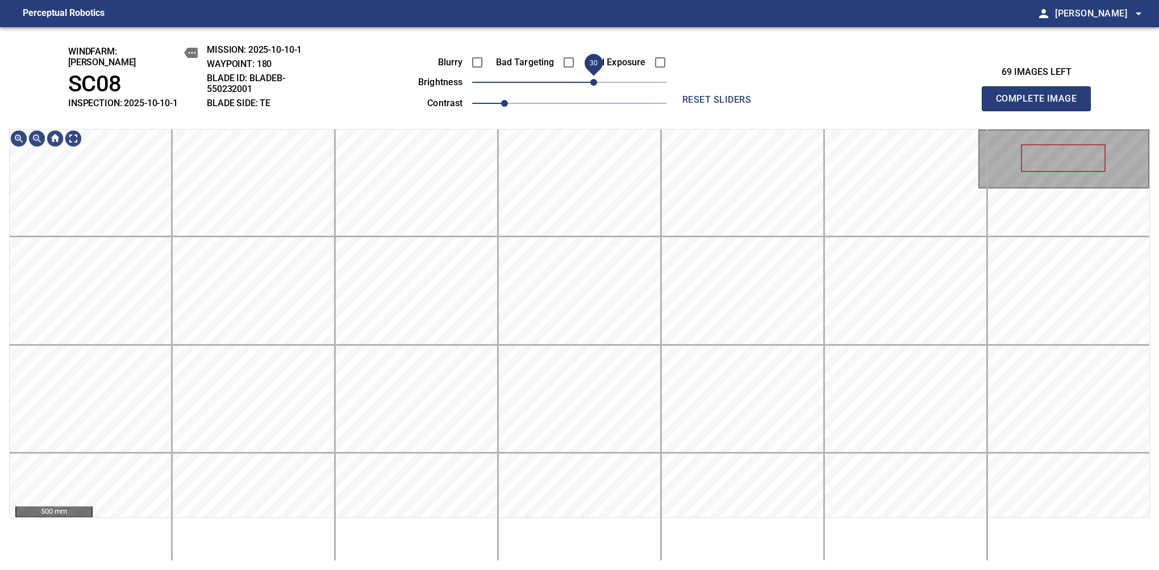
click at [594, 79] on span "30" at bounding box center [593, 82] width 7 height 7
click at [1041, 105] on button "Complete Image" at bounding box center [1036, 98] width 109 height 25
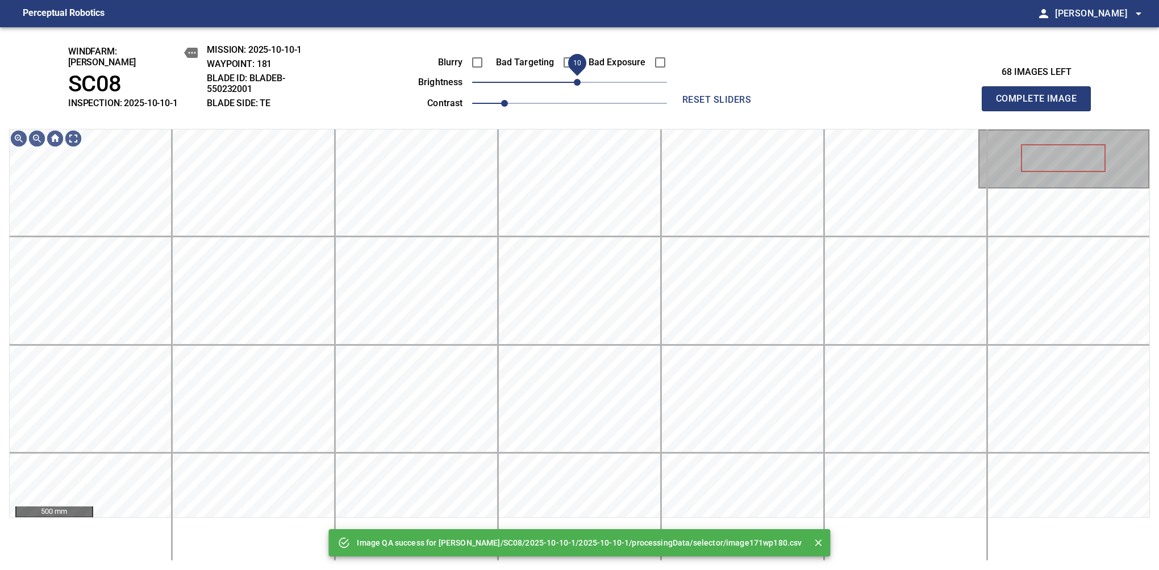
click at [576, 70] on div "Blurry Bad Targeting Bad Exposure brightness 10 contrast 1" at bounding box center [530, 81] width 274 height 61
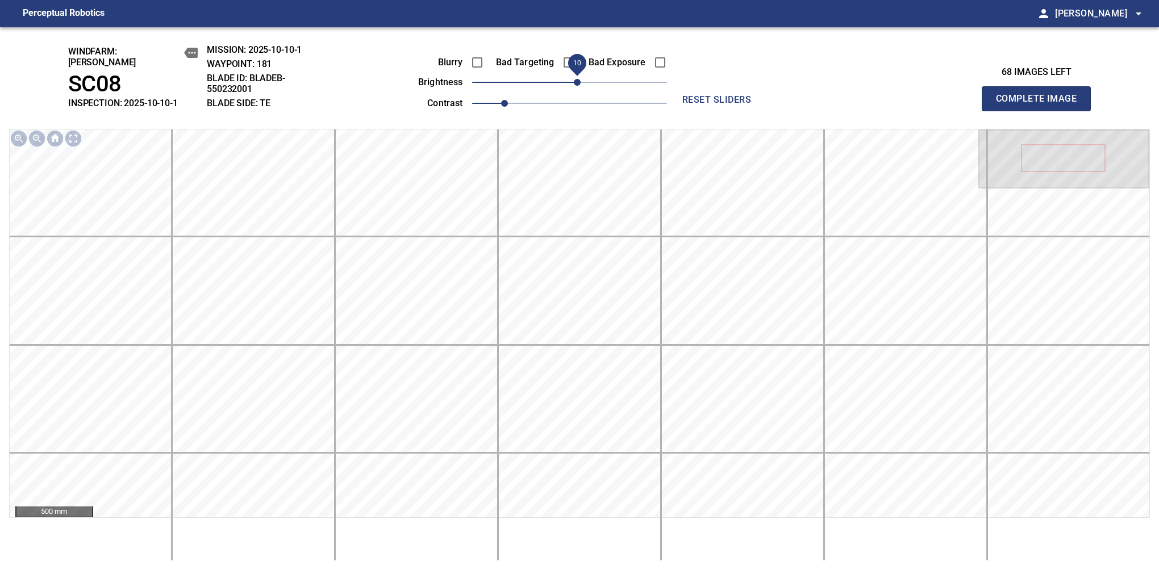
click at [1041, 105] on button "Complete Image" at bounding box center [1036, 98] width 109 height 25
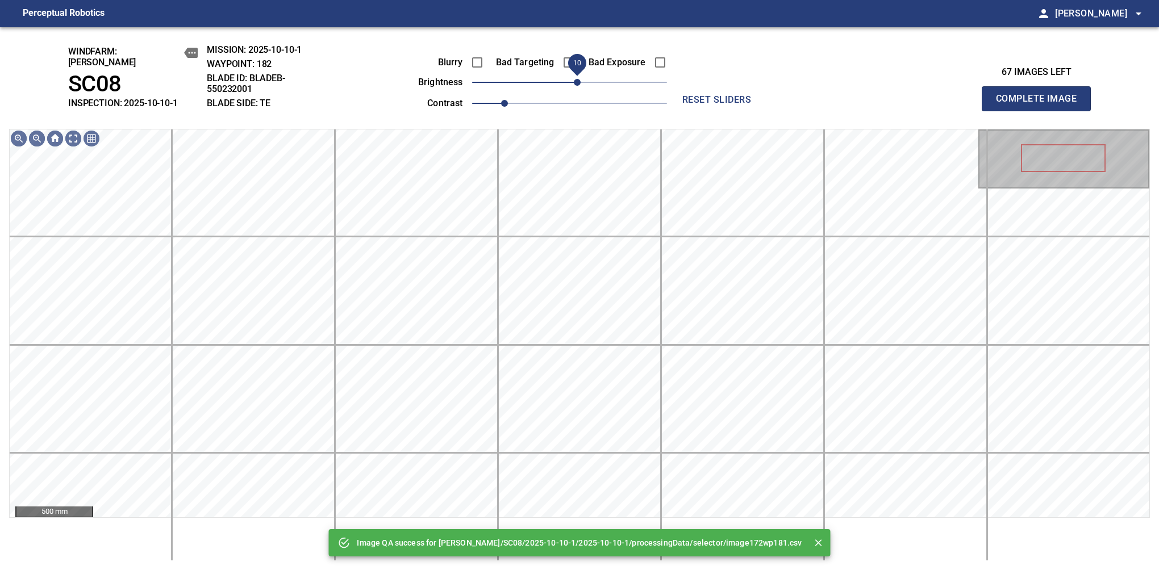
click at [576, 79] on span "10" at bounding box center [577, 82] width 7 height 7
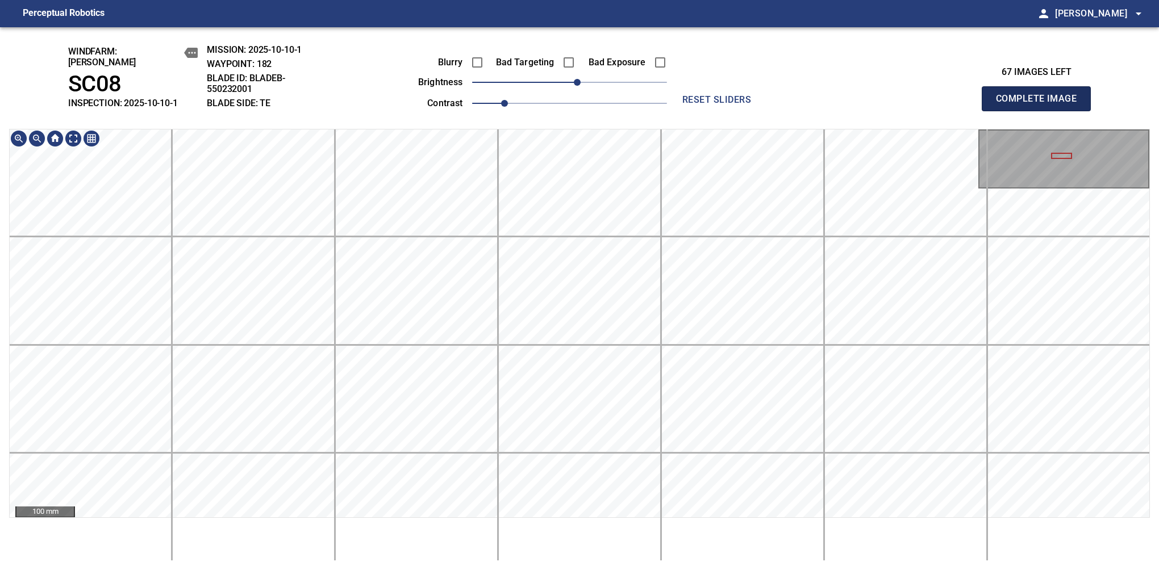
click at [1041, 105] on button "Complete Image" at bounding box center [1036, 98] width 109 height 25
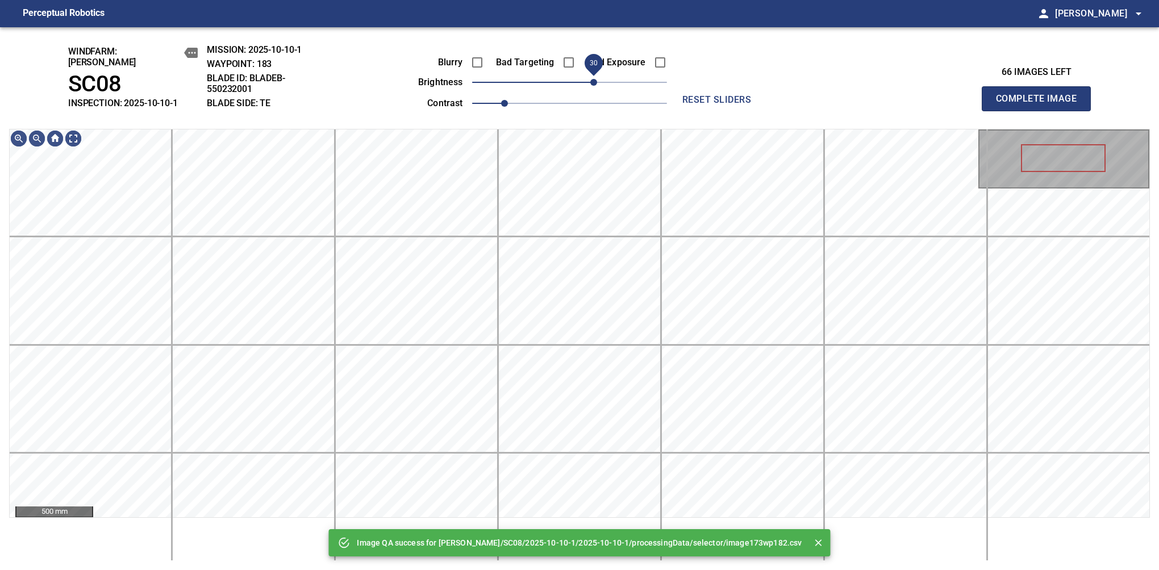
drag, startPoint x: 576, startPoint y: 80, endPoint x: 595, endPoint y: 70, distance: 21.4
click at [595, 79] on span "30" at bounding box center [593, 82] width 7 height 7
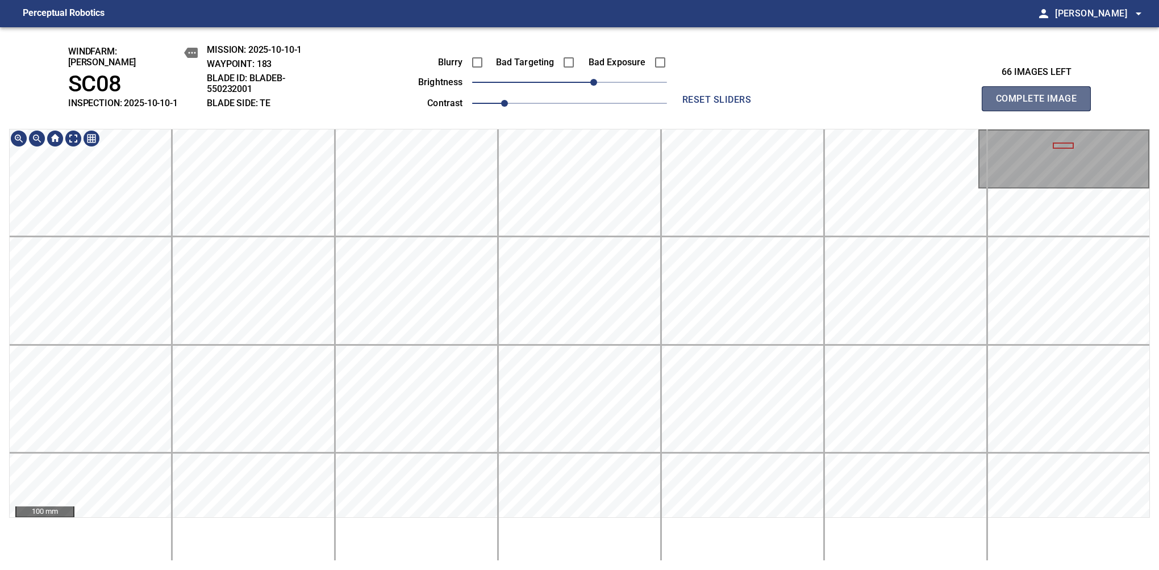
click at [1041, 105] on button "Complete Image" at bounding box center [1036, 98] width 109 height 25
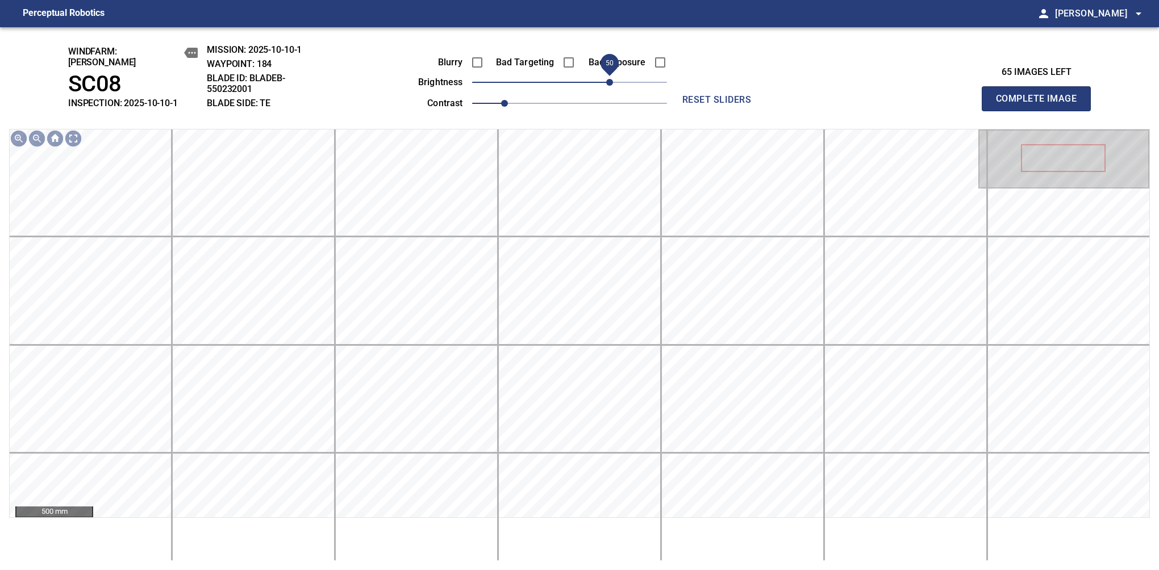
drag, startPoint x: 594, startPoint y: 74, endPoint x: 609, endPoint y: 68, distance: 15.5
click at [609, 74] on span "50" at bounding box center [569, 82] width 195 height 16
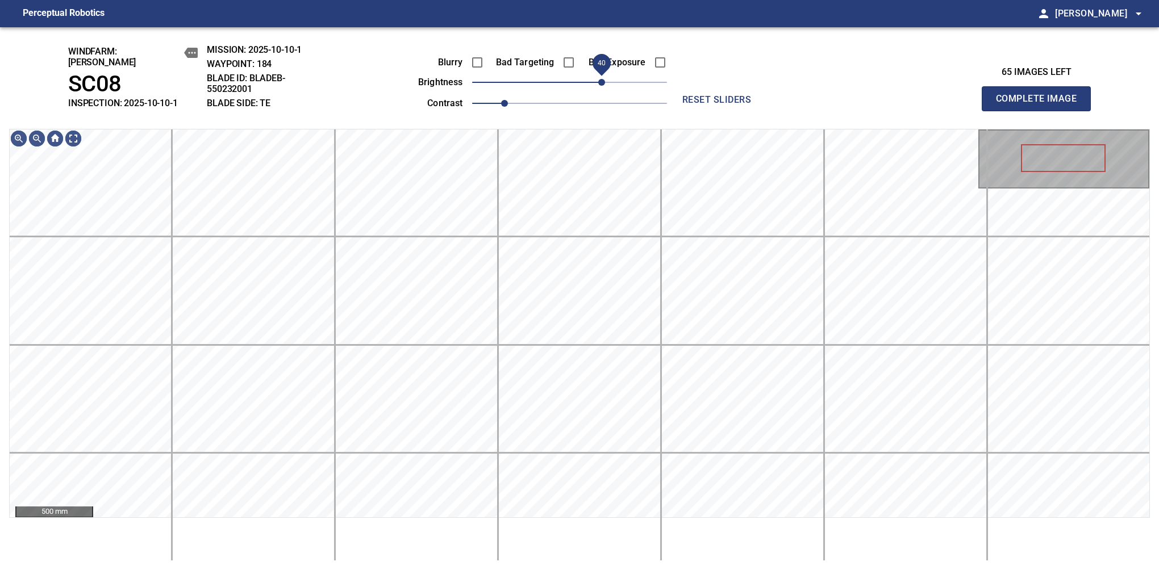
click at [602, 79] on span "40" at bounding box center [601, 82] width 7 height 7
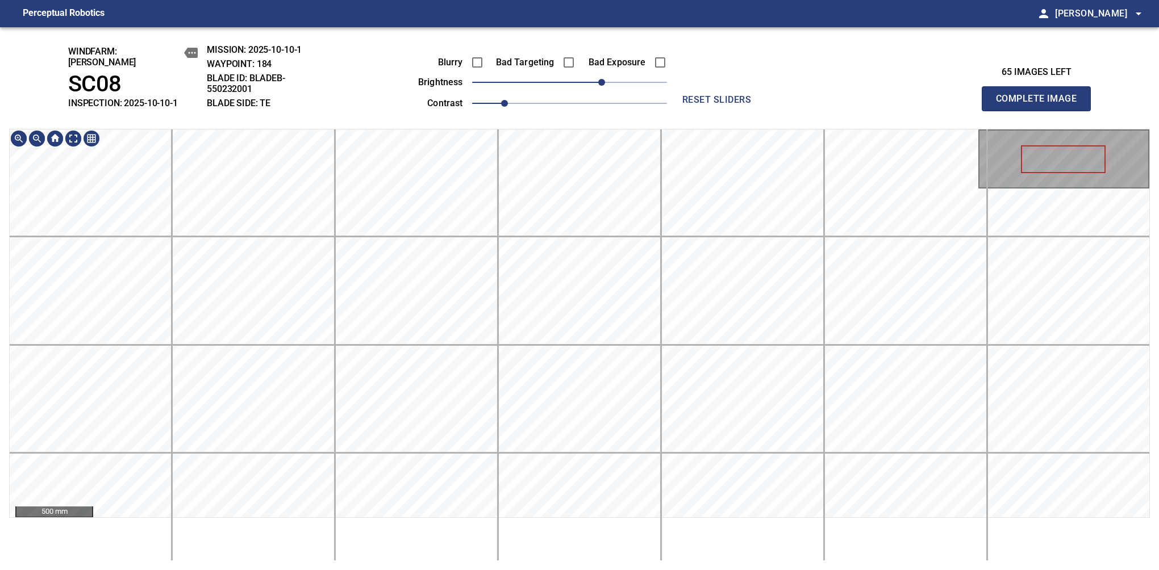
click at [563, 102] on div "windfarm: Cerreto SC08 INSPECTION: 2025-10-10-1 MISSION: 2025-10-10-1 WAYPOINT:…" at bounding box center [579, 298] width 1159 height 543
click at [1041, 105] on button "Complete Image" at bounding box center [1036, 98] width 109 height 25
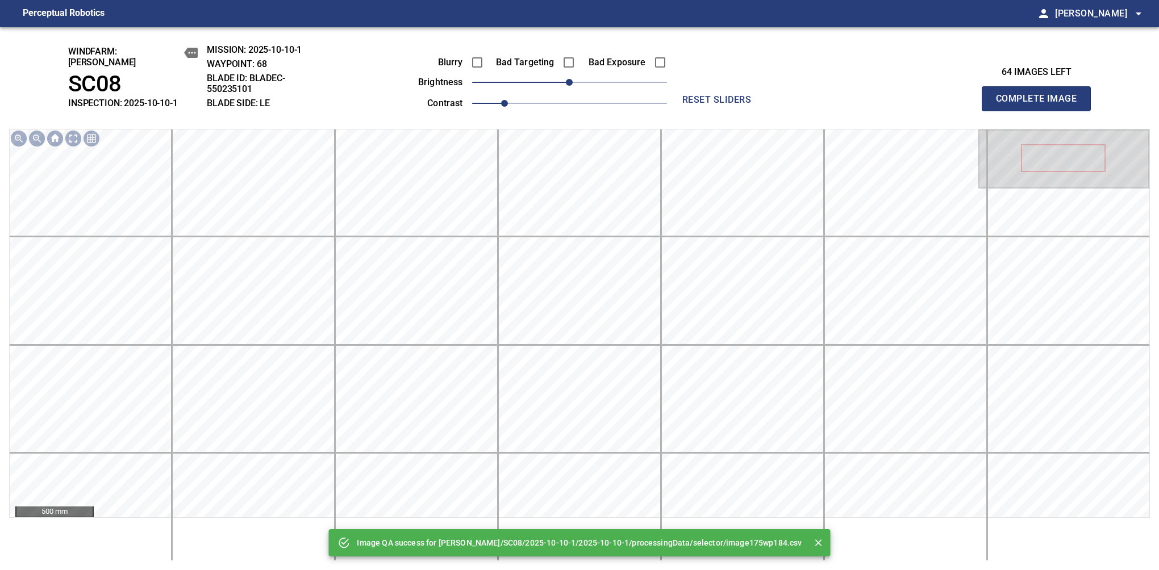
click at [1041, 105] on button "Complete Image" at bounding box center [1036, 98] width 109 height 25
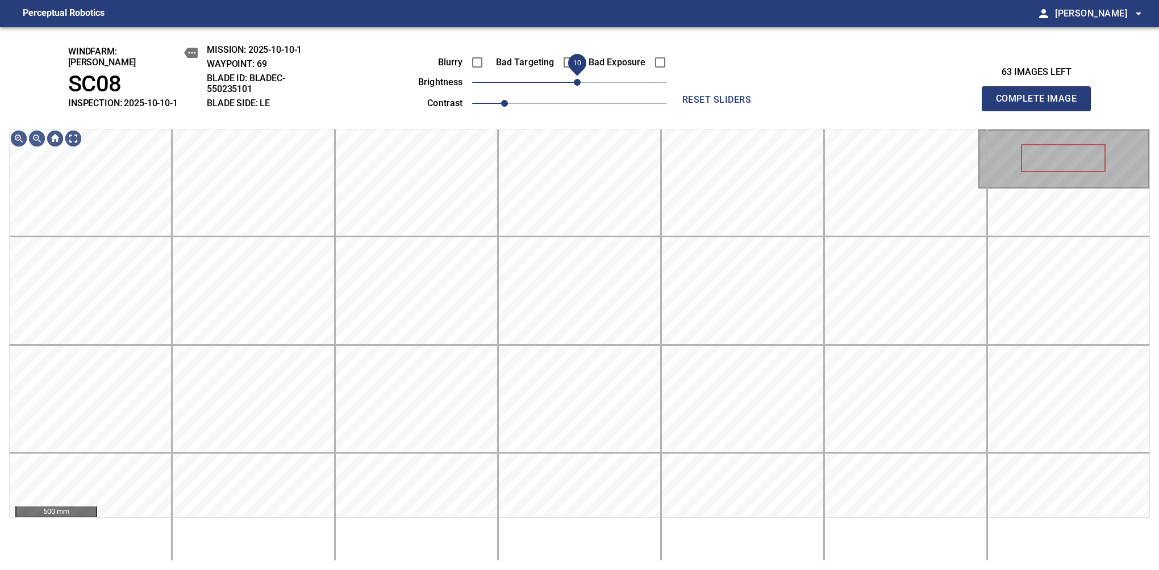
click at [576, 79] on span "10" at bounding box center [577, 82] width 7 height 7
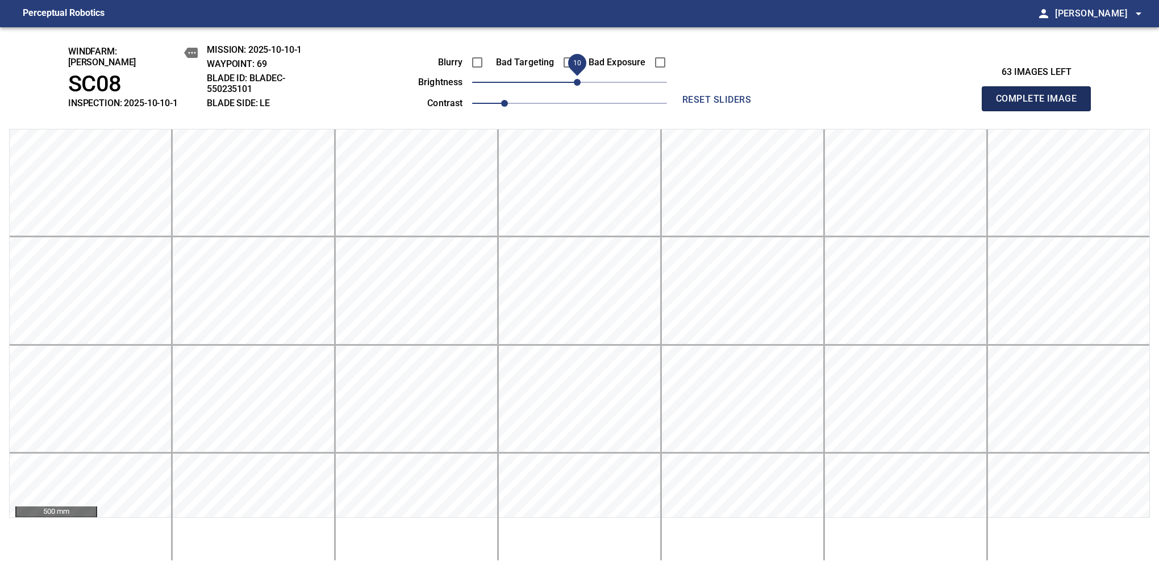
click at [1041, 105] on button "Complete Image" at bounding box center [1036, 98] width 109 height 25
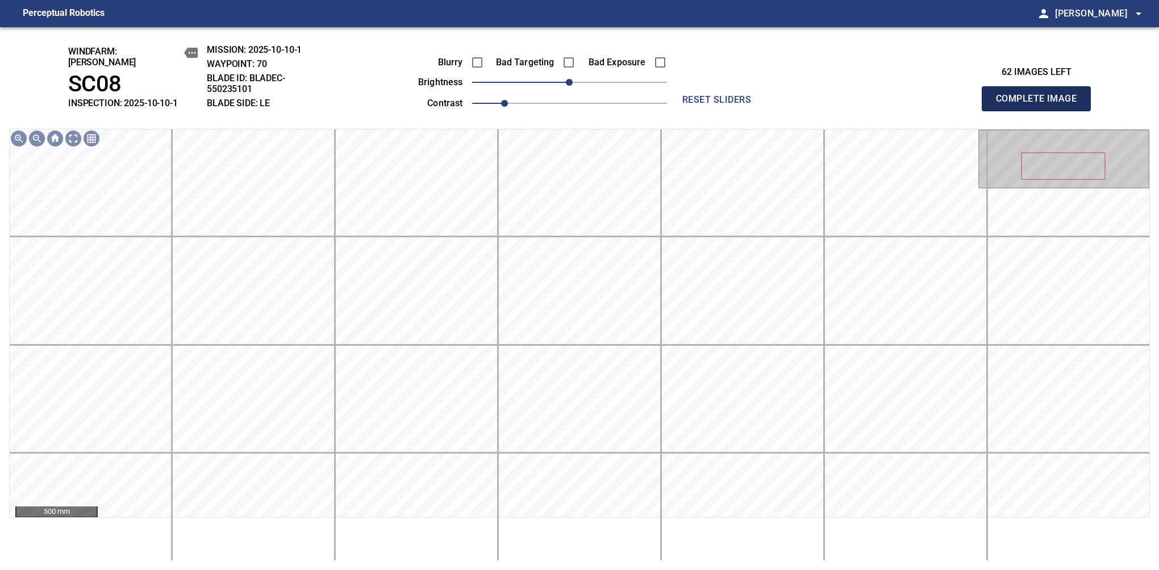
click at [1041, 105] on button "Complete Image" at bounding box center [1036, 98] width 109 height 25
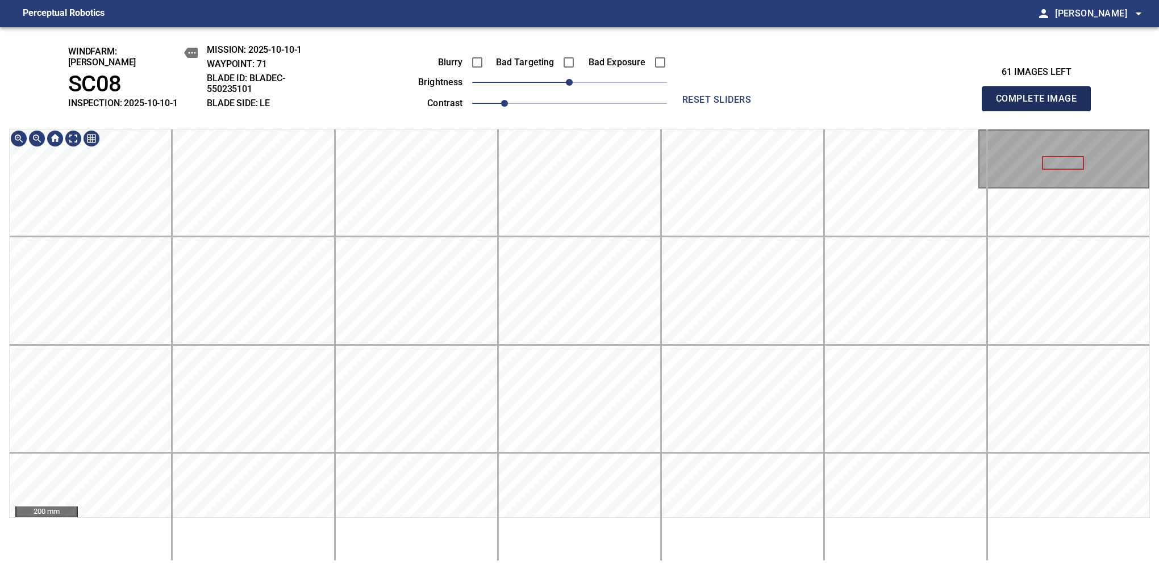
click at [1041, 105] on button "Complete Image" at bounding box center [1036, 98] width 109 height 25
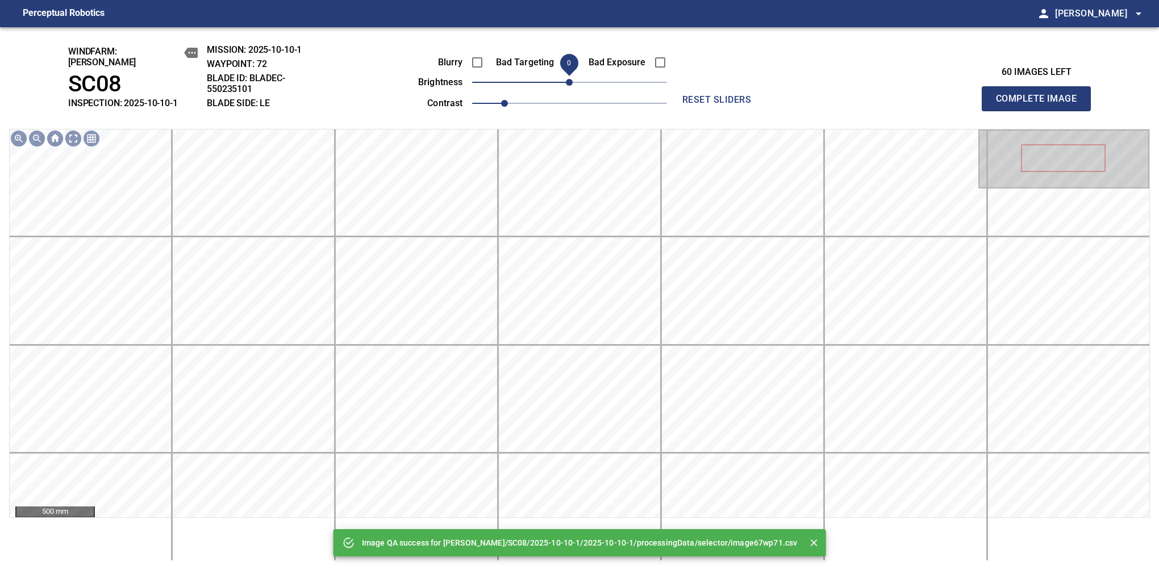
click at [573, 80] on span "0" at bounding box center [569, 82] width 7 height 7
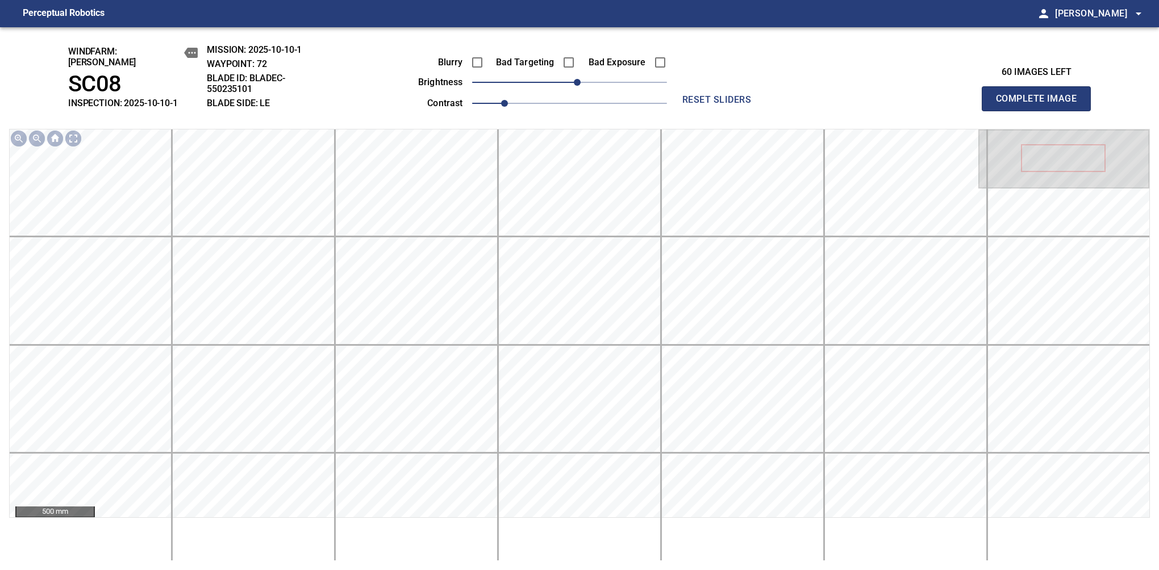
click at [1041, 105] on button "Complete Image" at bounding box center [1036, 98] width 109 height 25
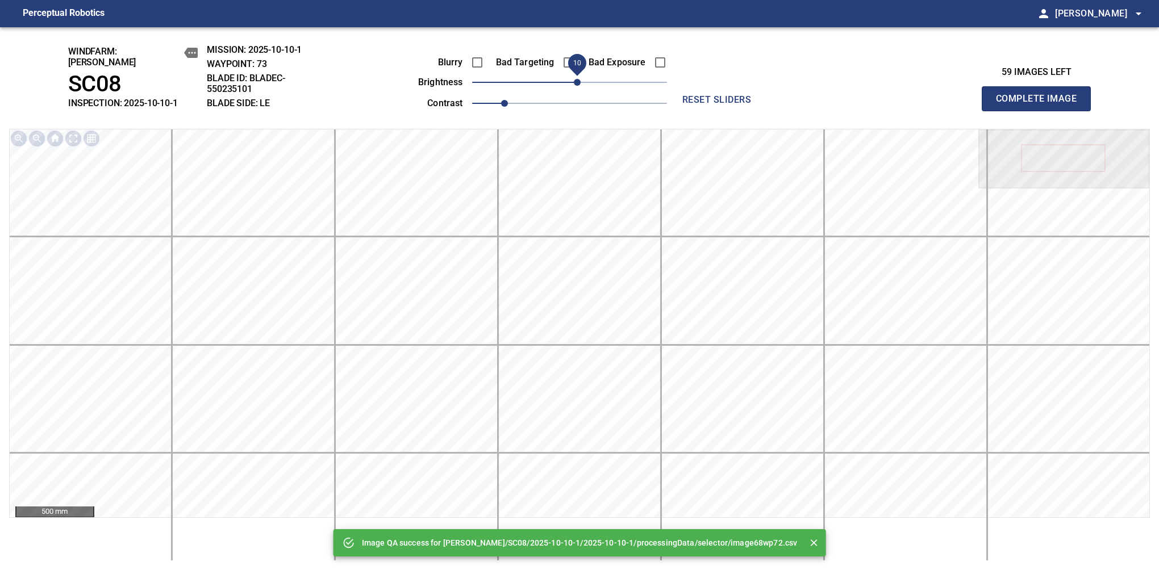
click at [578, 79] on span "10" at bounding box center [577, 82] width 7 height 7
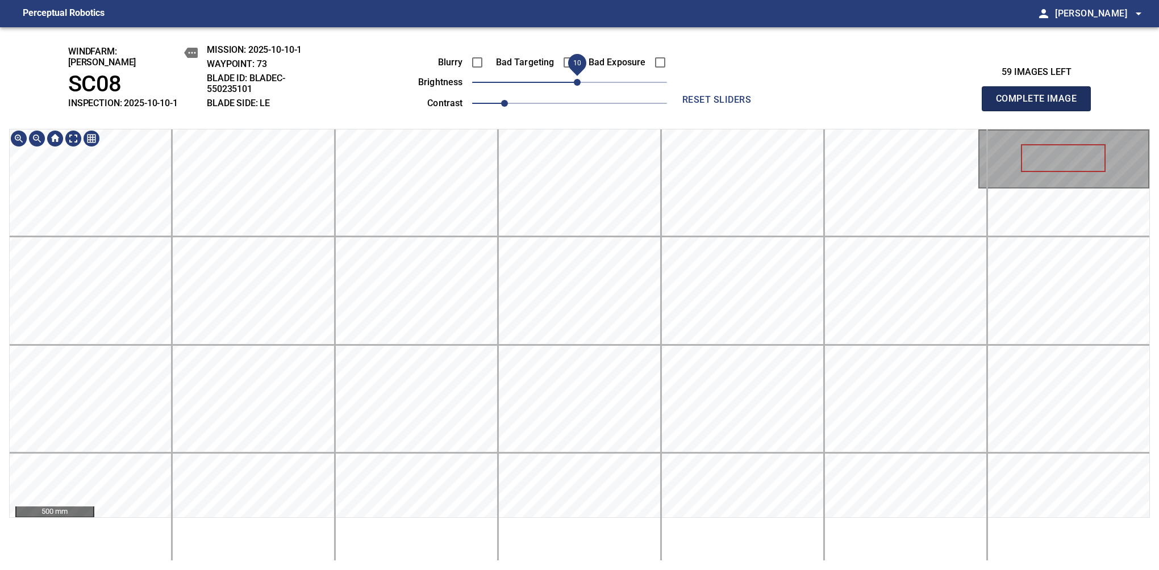
click at [1041, 105] on button "Complete Image" at bounding box center [1036, 98] width 109 height 25
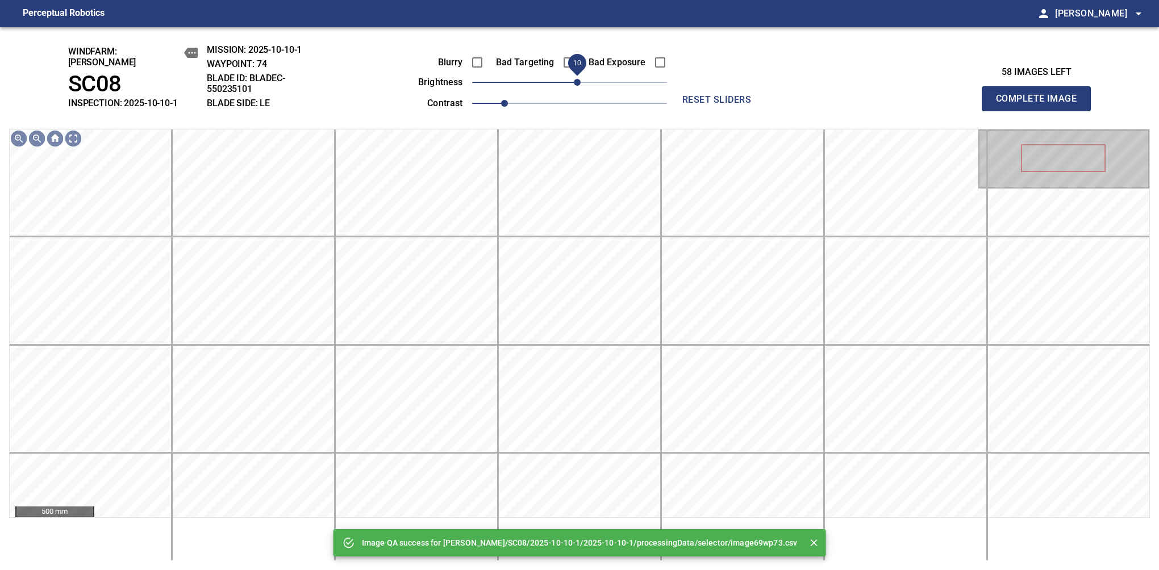
drag, startPoint x: 572, startPoint y: 76, endPoint x: 577, endPoint y: 74, distance: 5.9
click at [577, 79] on span "10" at bounding box center [577, 82] width 7 height 7
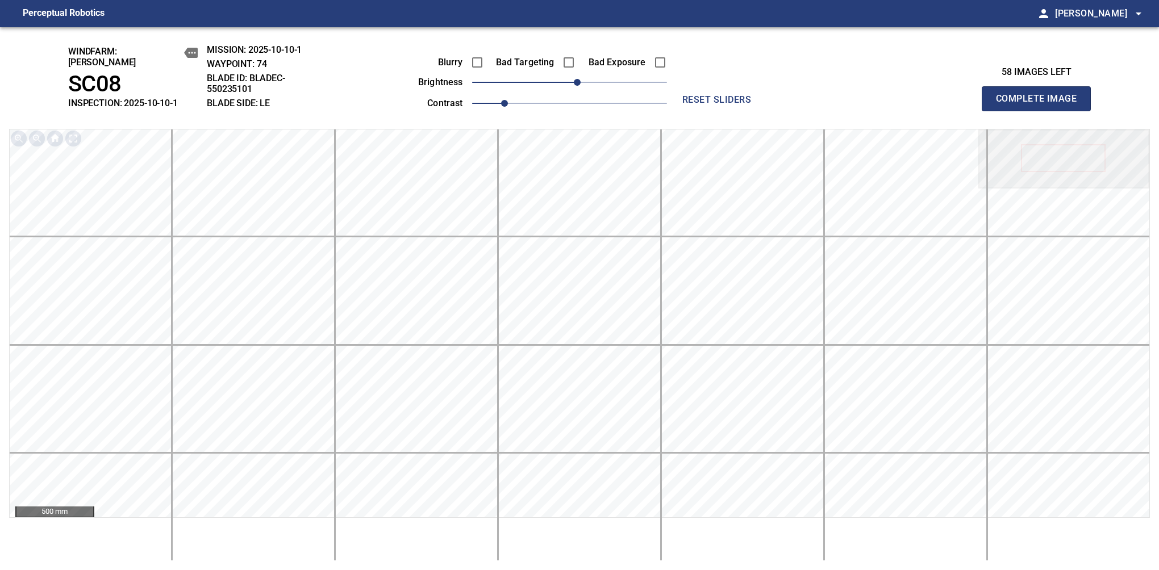
click at [1041, 105] on button "Complete Image" at bounding box center [1036, 98] width 109 height 25
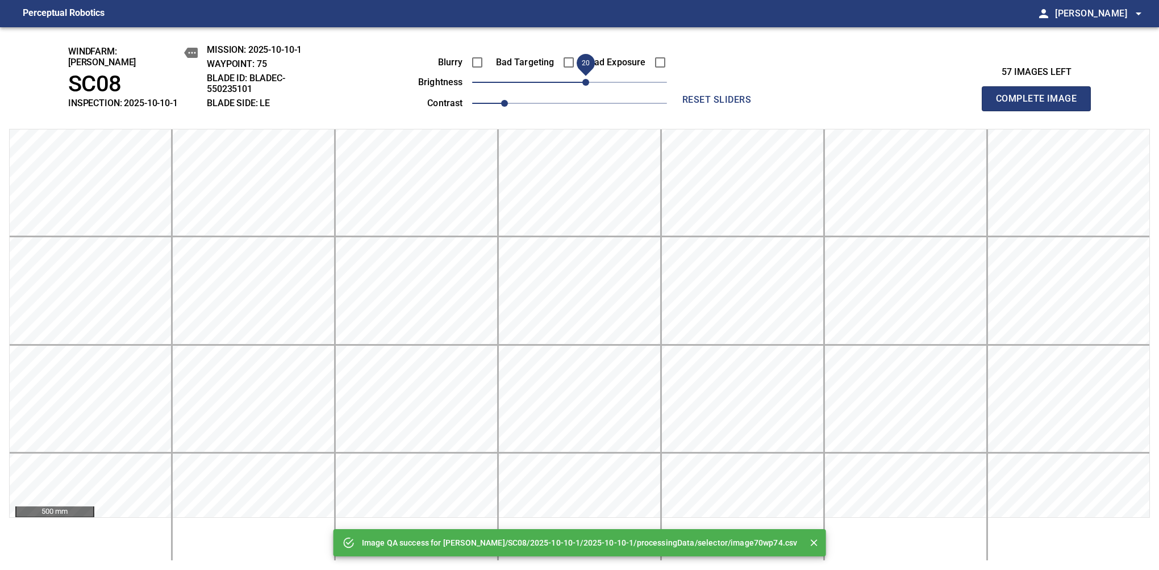
click at [584, 79] on span "20" at bounding box center [585, 82] width 7 height 7
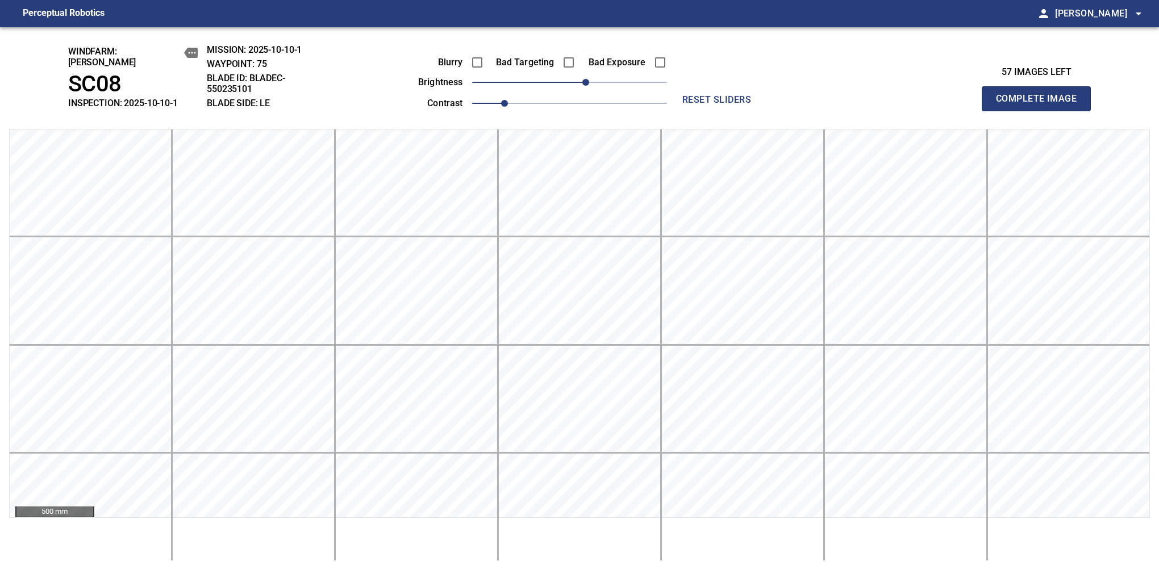
click at [1041, 105] on button "Complete Image" at bounding box center [1036, 98] width 109 height 25
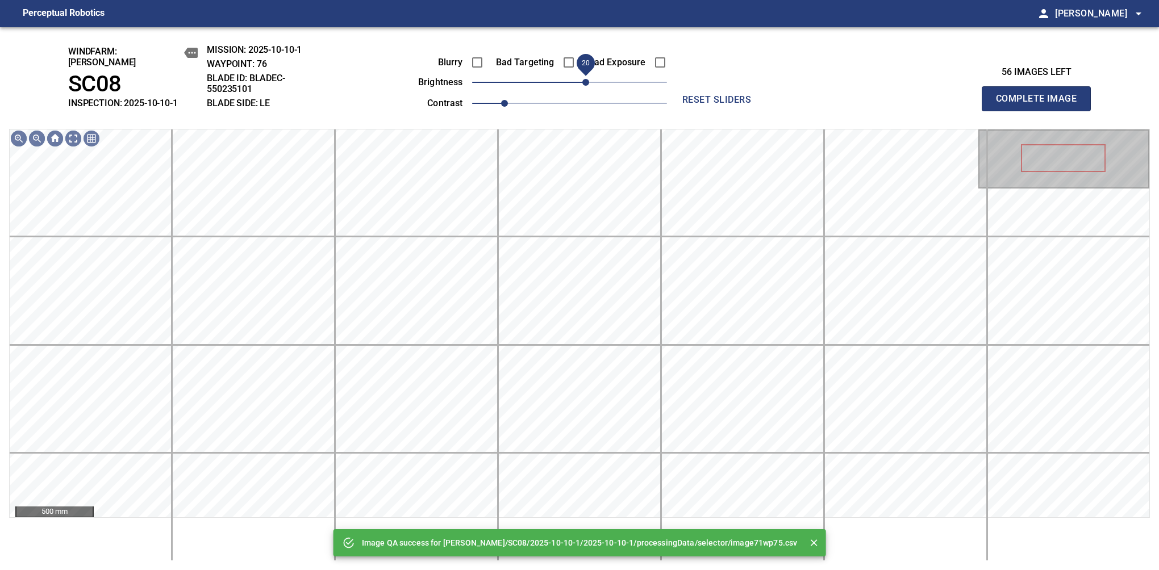
drag, startPoint x: 572, startPoint y: 78, endPoint x: 585, endPoint y: 74, distance: 14.1
click at [585, 79] on span "20" at bounding box center [585, 82] width 7 height 7
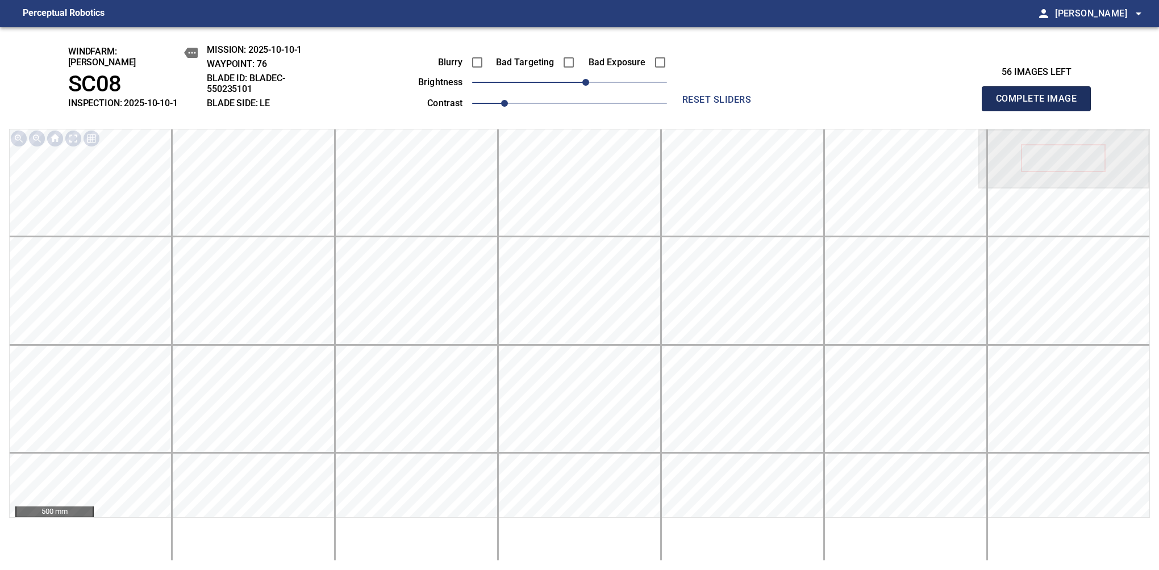
click at [1041, 105] on button "Complete Image" at bounding box center [1036, 98] width 109 height 25
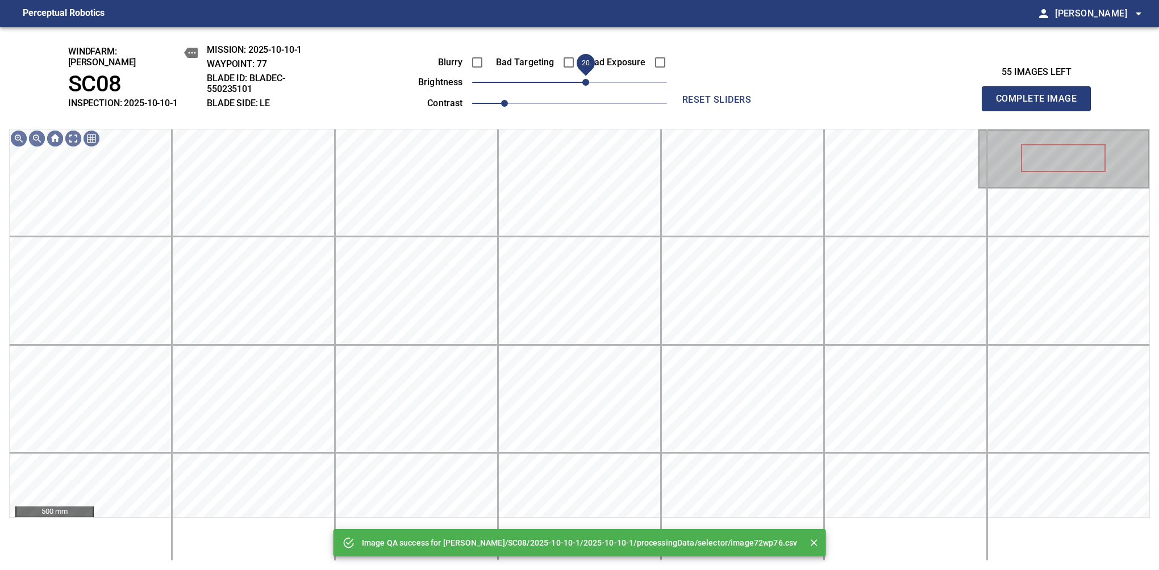
drag, startPoint x: 573, startPoint y: 74, endPoint x: 585, endPoint y: 73, distance: 12.1
click at [585, 79] on span "20" at bounding box center [585, 82] width 7 height 7
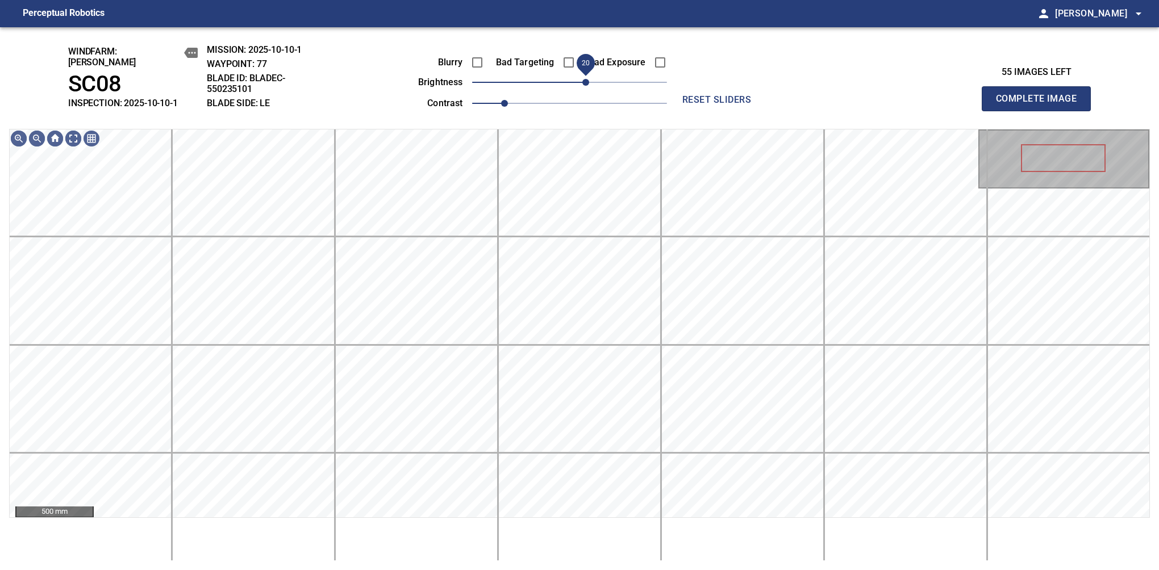
click at [589, 79] on span "20" at bounding box center [585, 82] width 7 height 7
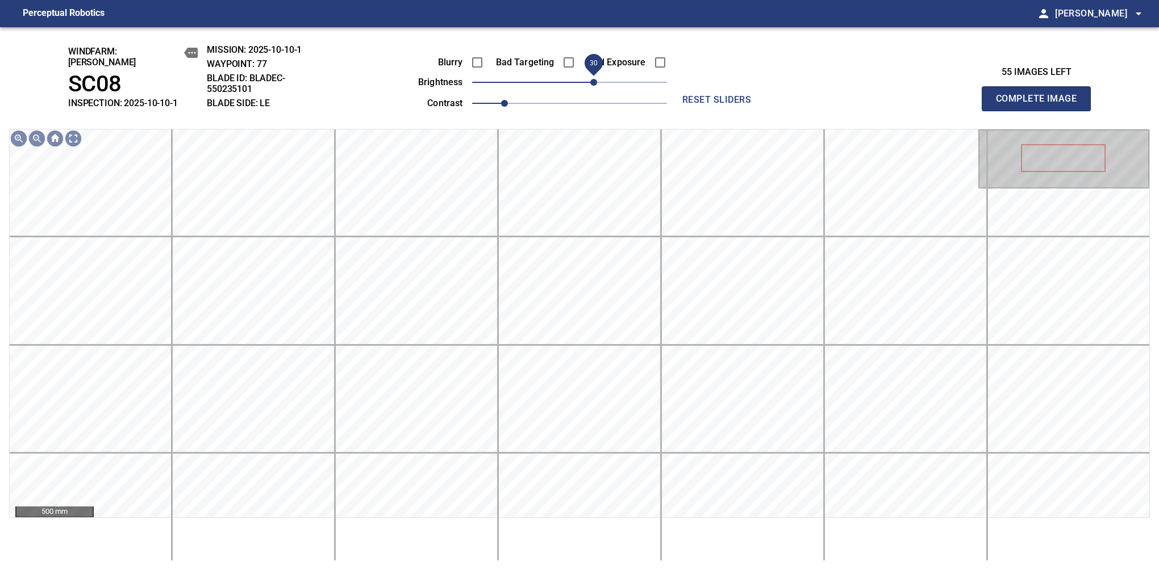
click at [593, 79] on span "30" at bounding box center [593, 82] width 7 height 7
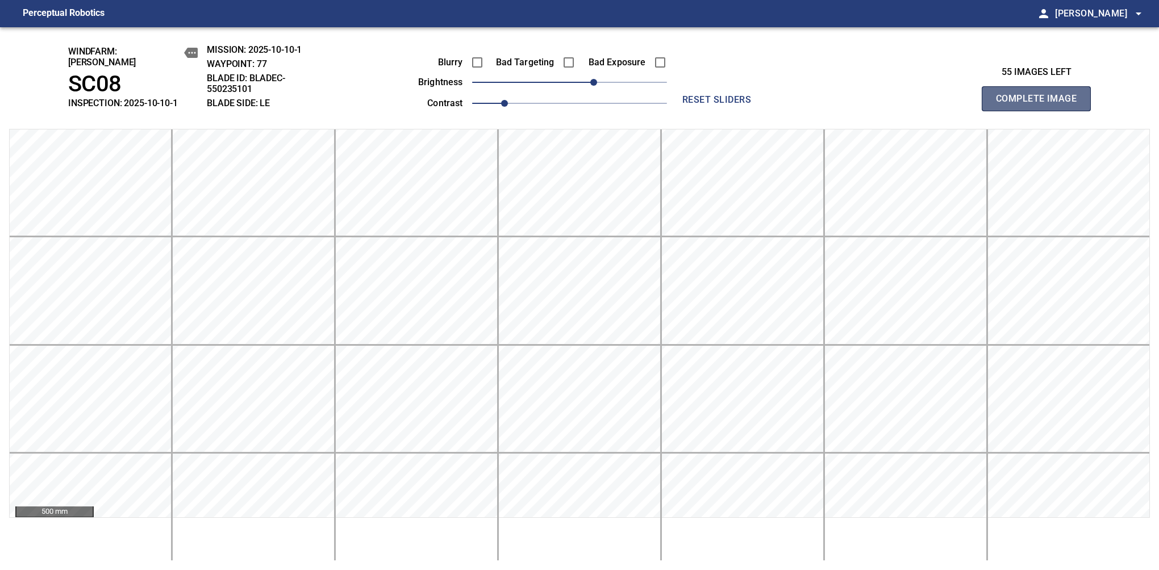
click at [1041, 105] on button "Complete Image" at bounding box center [1036, 98] width 109 height 25
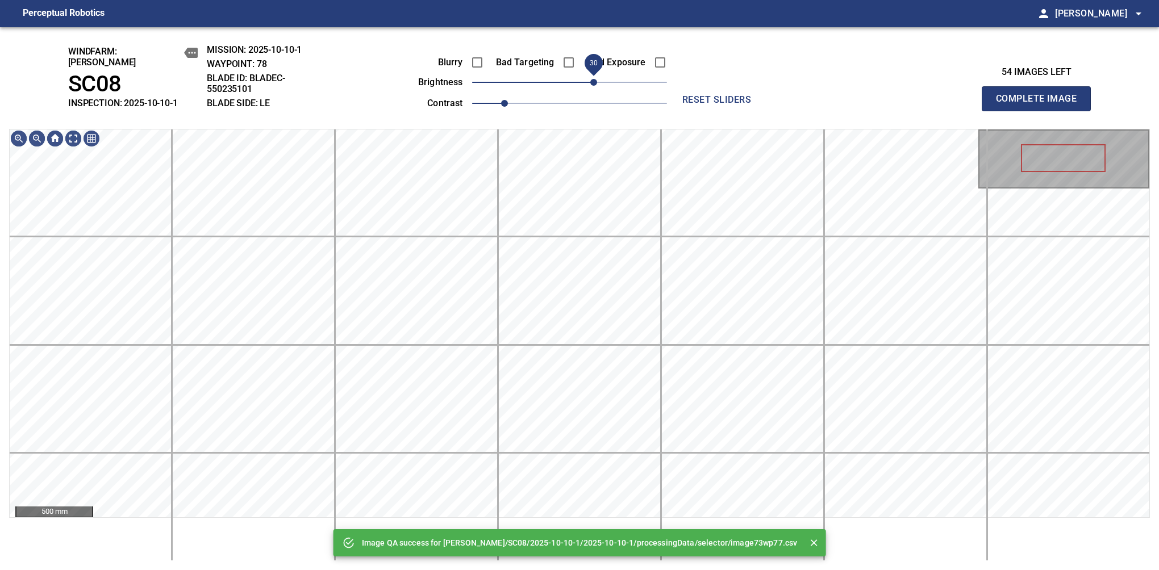
drag, startPoint x: 573, startPoint y: 76, endPoint x: 593, endPoint y: 76, distance: 19.9
click at [593, 79] on span "30" at bounding box center [593, 82] width 7 height 7
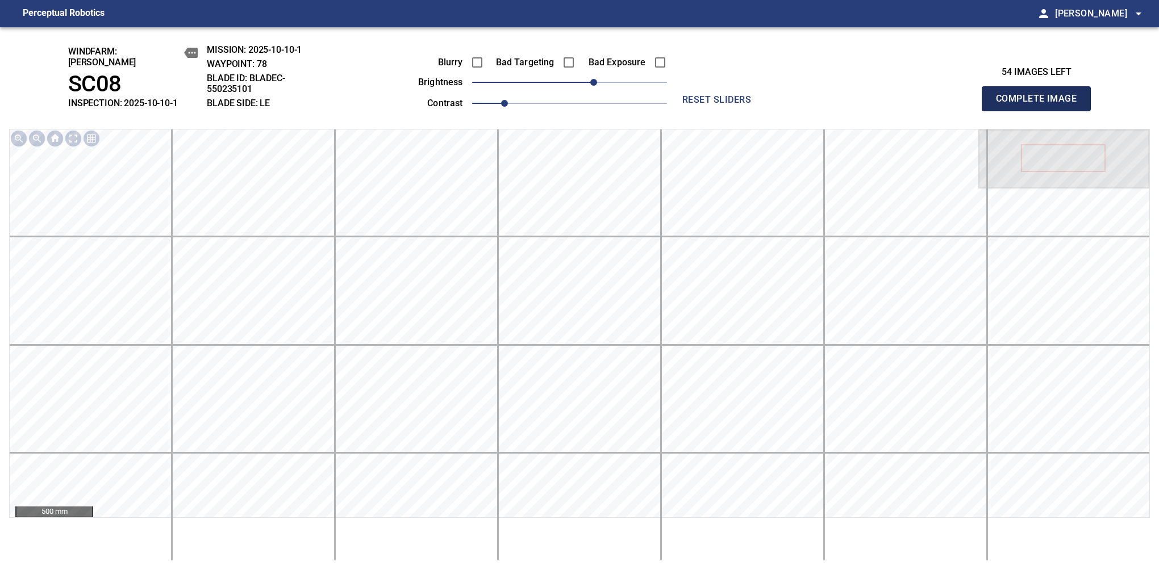
click at [1041, 105] on button "Complete Image" at bounding box center [1036, 98] width 109 height 25
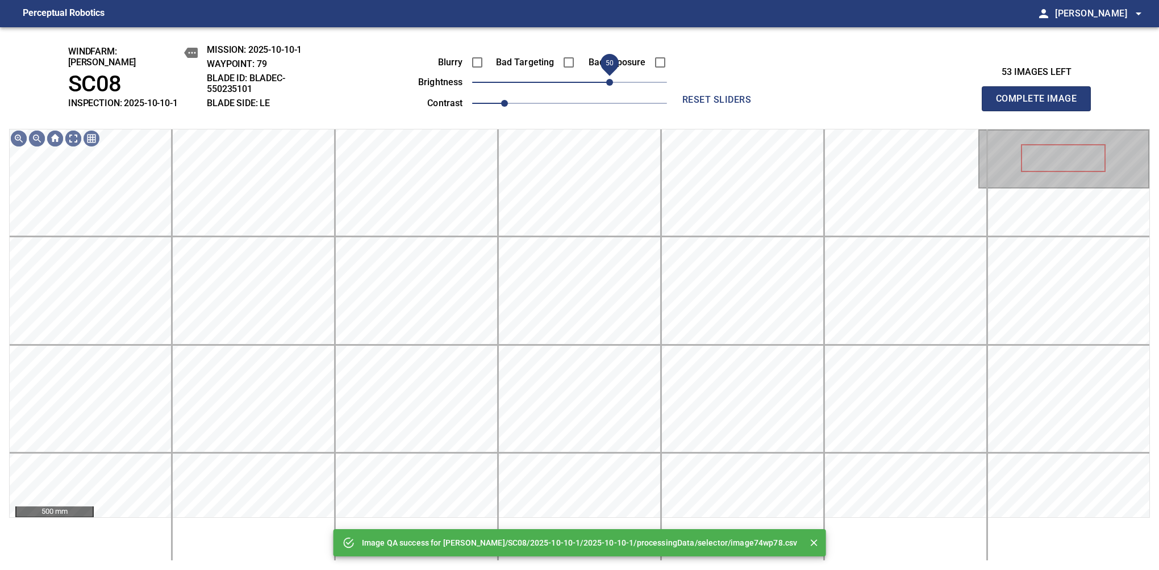
drag, startPoint x: 586, startPoint y: 76, endPoint x: 611, endPoint y: 72, distance: 24.7
click at [611, 79] on span "50" at bounding box center [609, 82] width 7 height 7
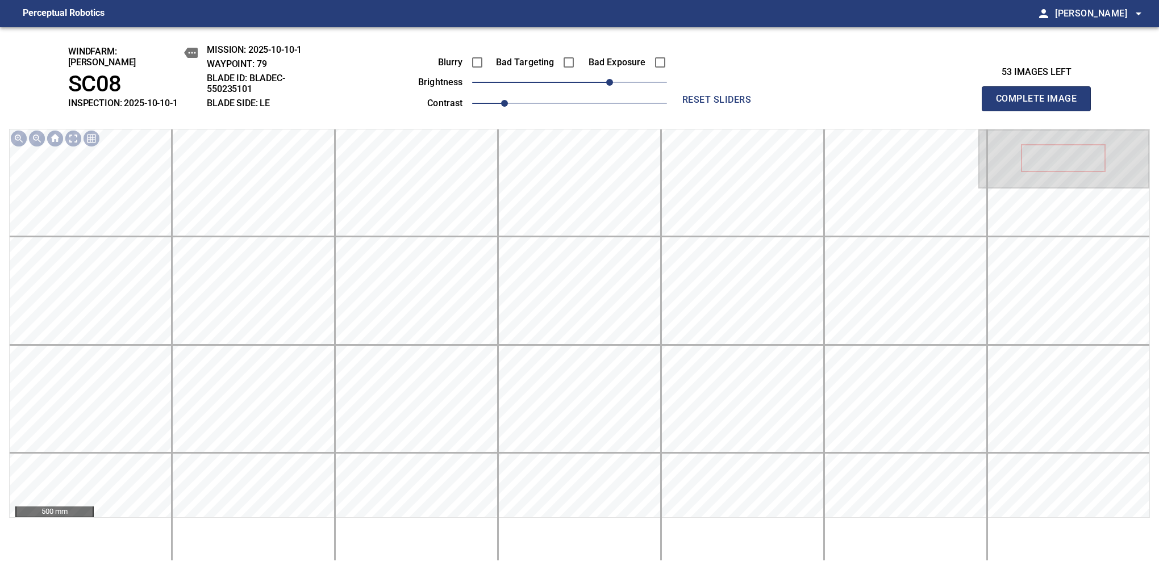
click at [1041, 105] on button "Complete Image" at bounding box center [1036, 98] width 109 height 25
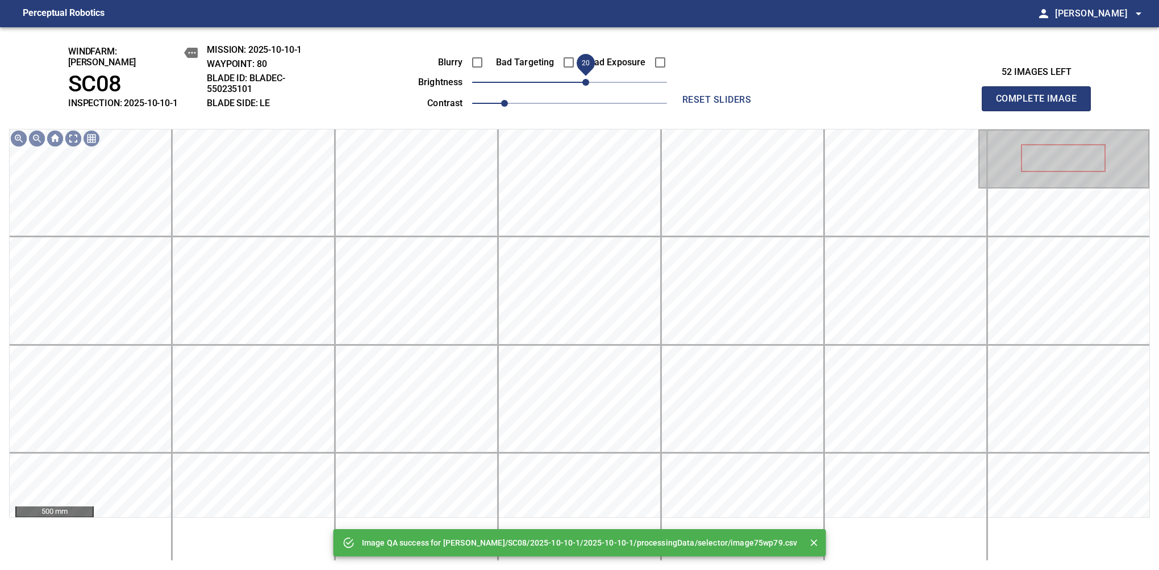
click at [585, 80] on span "20" at bounding box center [569, 82] width 195 height 16
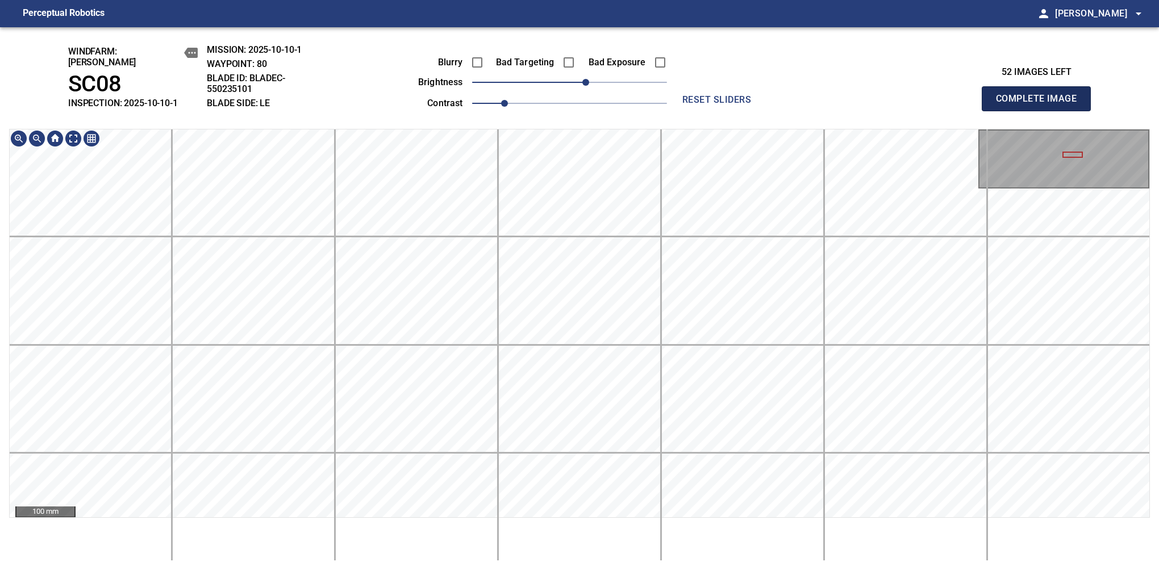
click at [1041, 105] on button "Complete Image" at bounding box center [1036, 98] width 109 height 25
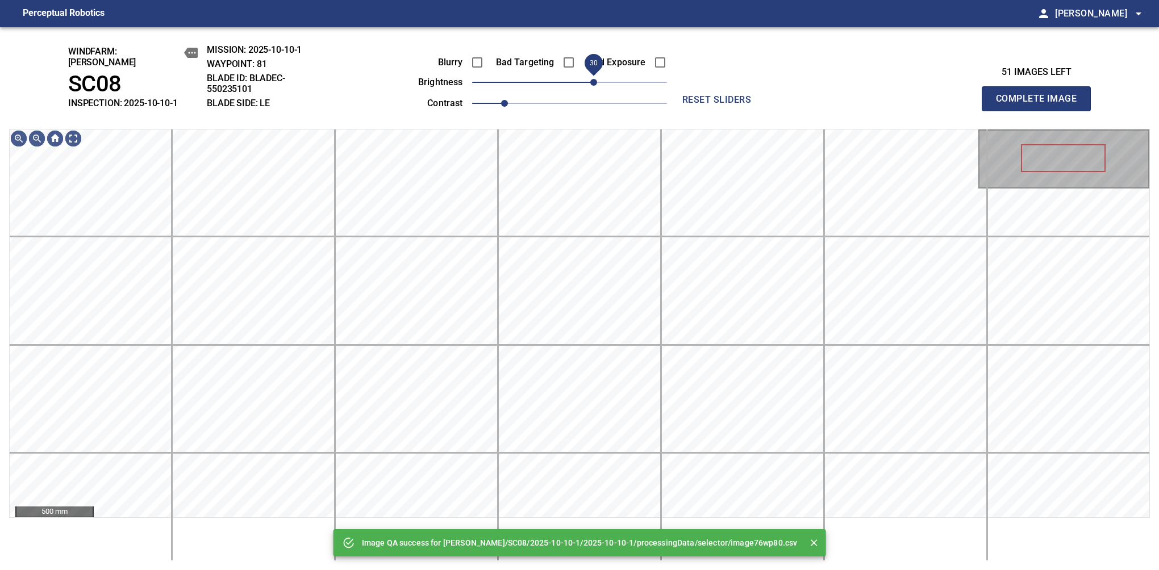
drag, startPoint x: 577, startPoint y: 80, endPoint x: 595, endPoint y: 74, distance: 19.1
click at [595, 79] on span "30" at bounding box center [593, 82] width 7 height 7
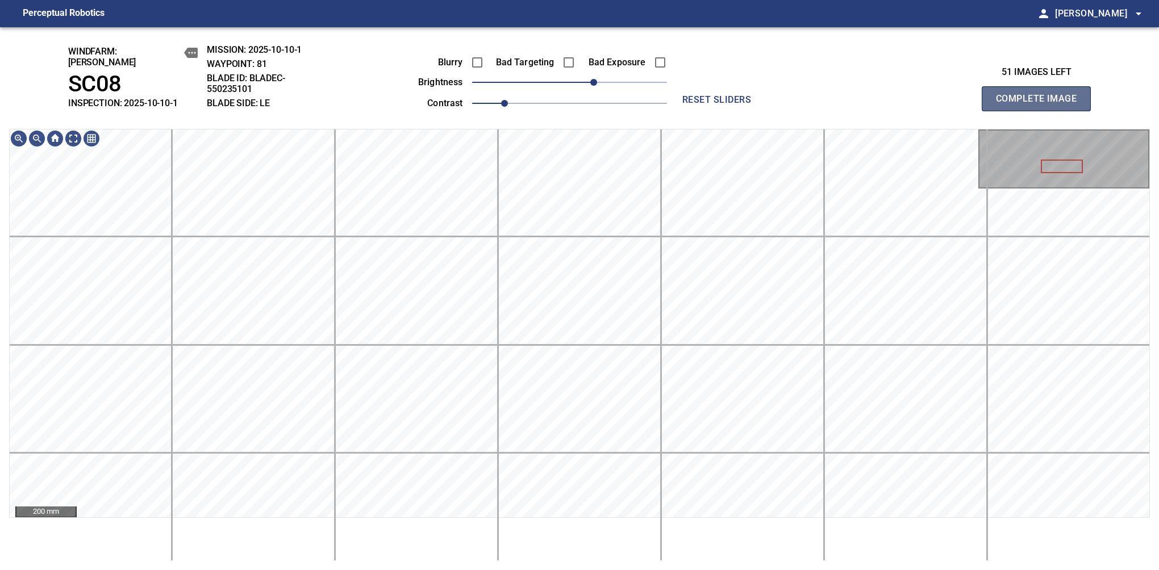
click at [1041, 105] on button "Complete Image" at bounding box center [1036, 98] width 109 height 25
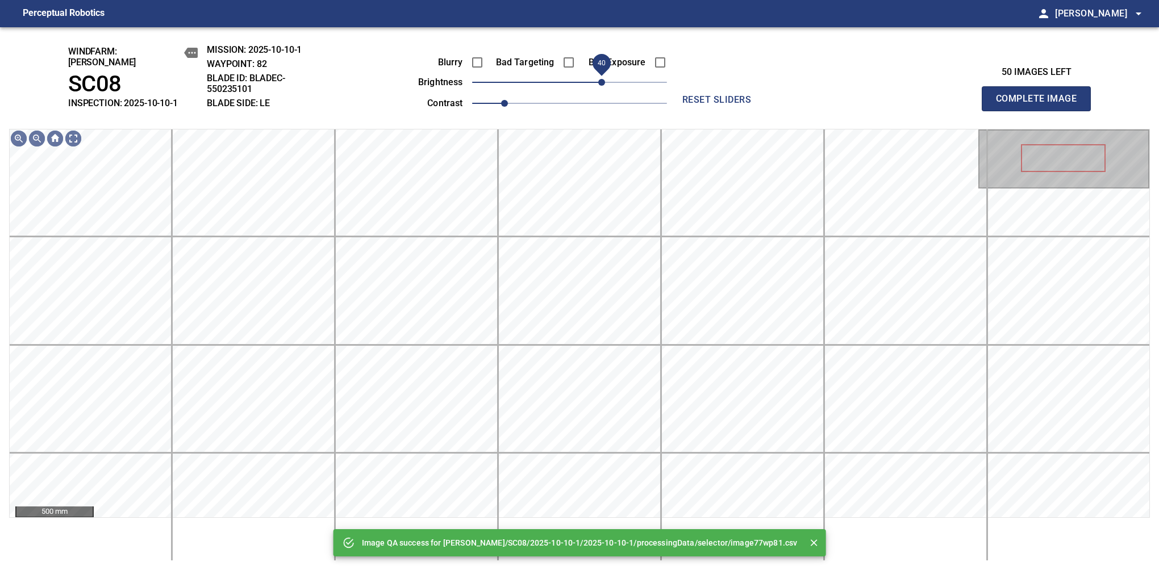
click at [601, 79] on span "40" at bounding box center [601, 82] width 7 height 7
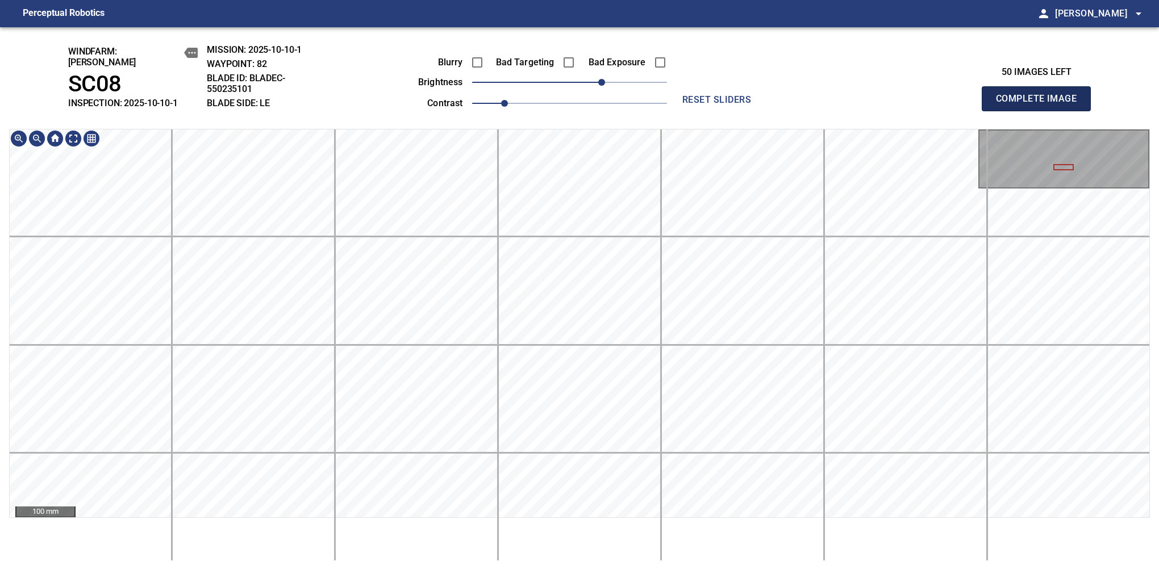
click at [1041, 105] on button "Complete Image" at bounding box center [1036, 98] width 109 height 25
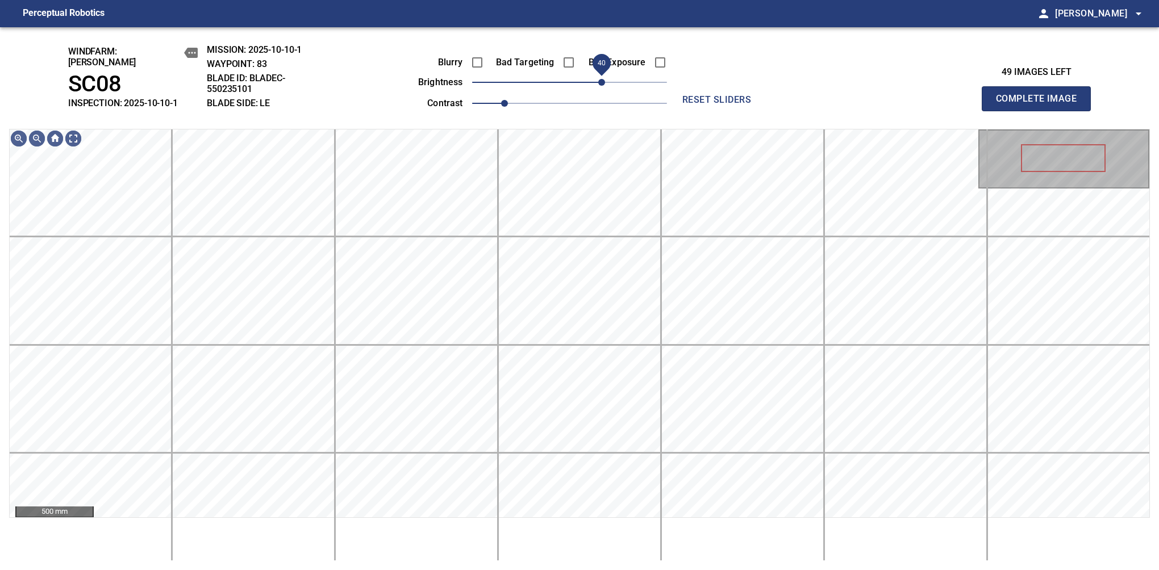
drag, startPoint x: 573, startPoint y: 74, endPoint x: 605, endPoint y: 70, distance: 32.1
click at [605, 79] on span "40" at bounding box center [601, 82] width 7 height 7
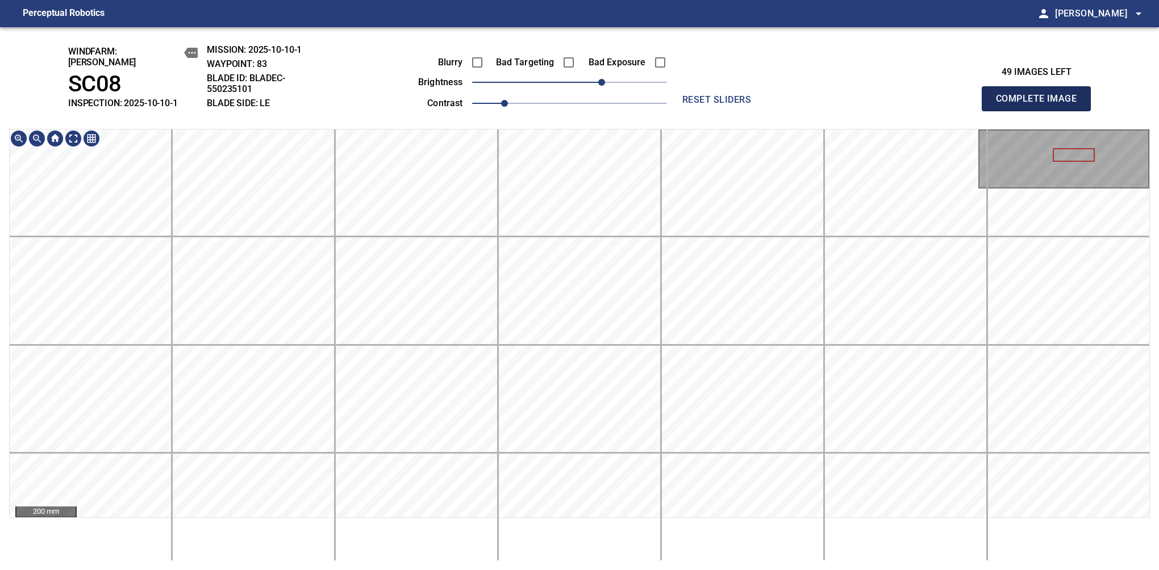
click at [1041, 105] on button "Complete Image" at bounding box center [1036, 98] width 109 height 25
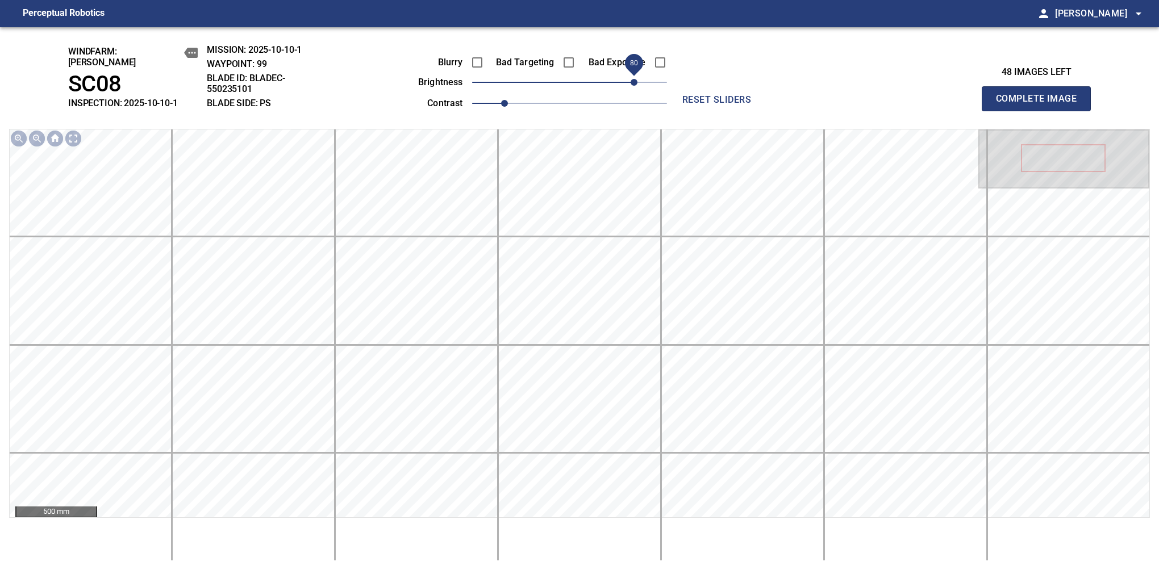
drag, startPoint x: 595, startPoint y: 76, endPoint x: 634, endPoint y: 63, distance: 41.5
click at [634, 79] on span "80" at bounding box center [634, 82] width 7 height 7
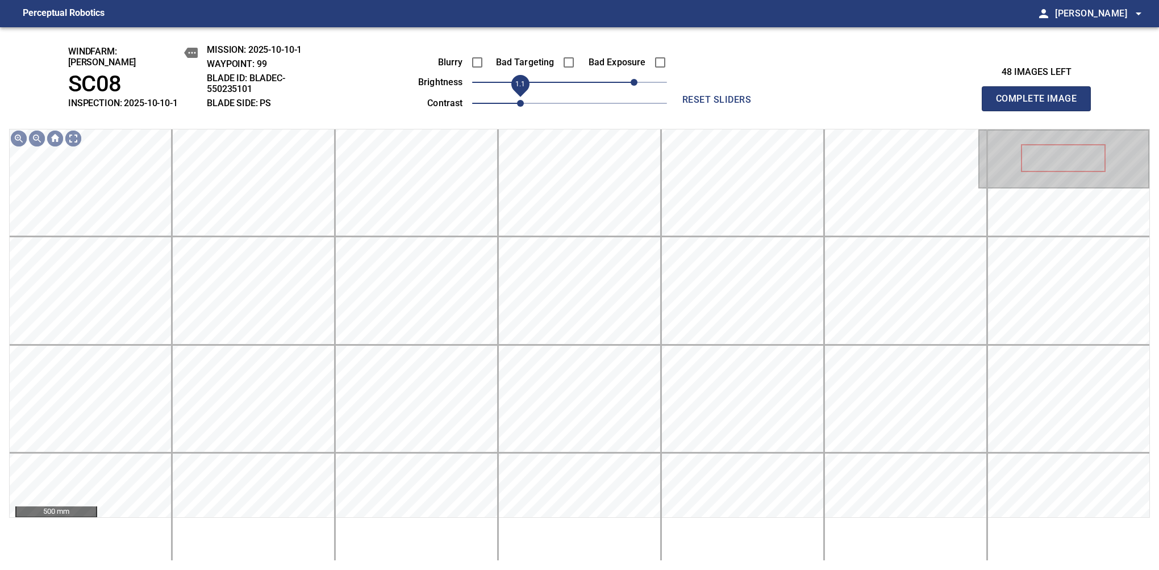
drag, startPoint x: 505, startPoint y: 98, endPoint x: 517, endPoint y: 94, distance: 12.6
click at [517, 100] on span "1.1" at bounding box center [520, 103] width 7 height 7
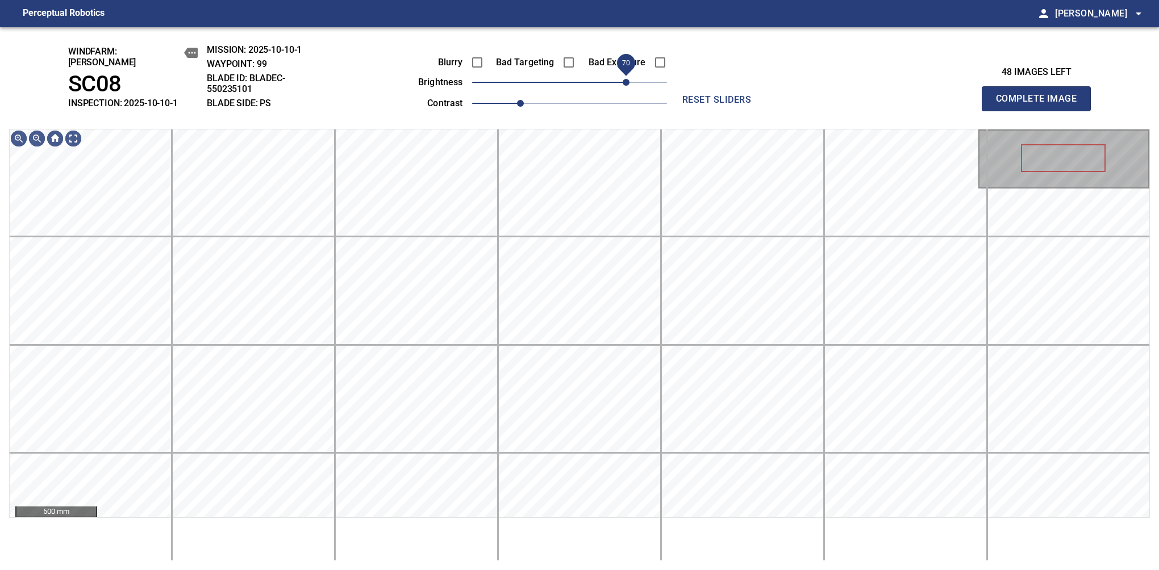
click at [627, 79] on span "70" at bounding box center [626, 82] width 7 height 7
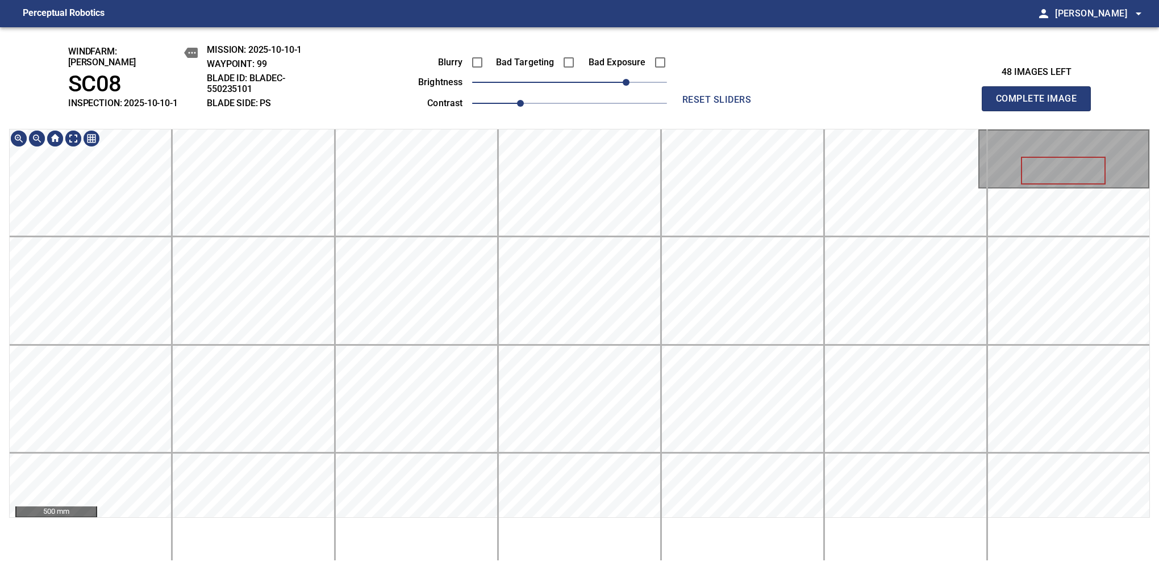
click at [585, 60] on div "windfarm: Cerreto SC08 INSPECTION: 2025-10-10-1 MISSION: 2025-10-10-1 WAYPOINT:…" at bounding box center [579, 298] width 1159 height 543
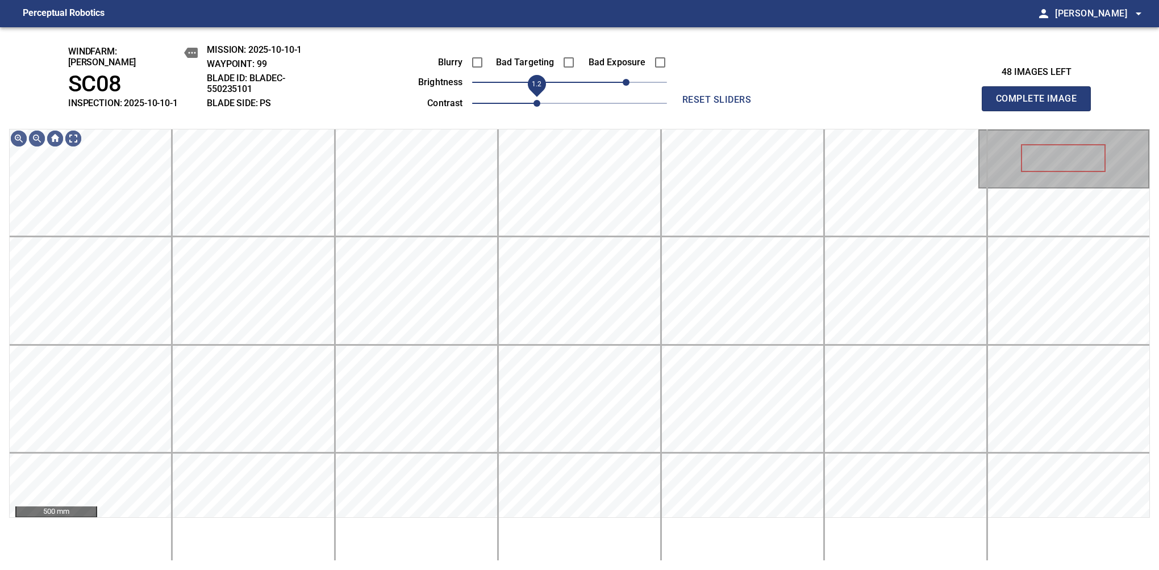
drag, startPoint x: 521, startPoint y: 95, endPoint x: 539, endPoint y: 94, distance: 17.7
click at [539, 100] on span "1.2" at bounding box center [537, 103] width 7 height 7
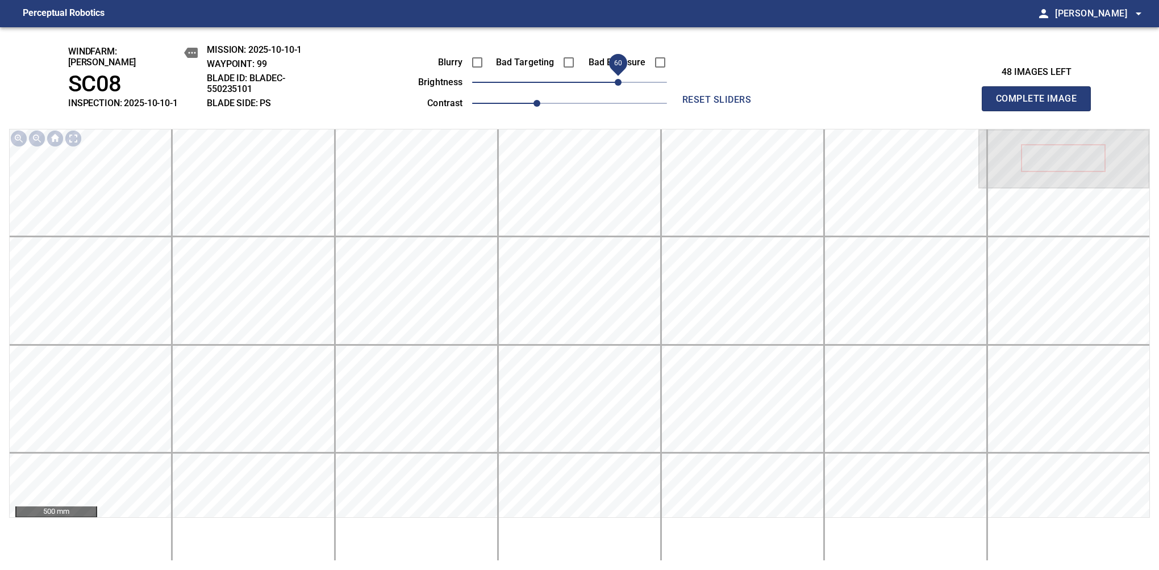
click at [615, 79] on span "60" at bounding box center [618, 82] width 7 height 7
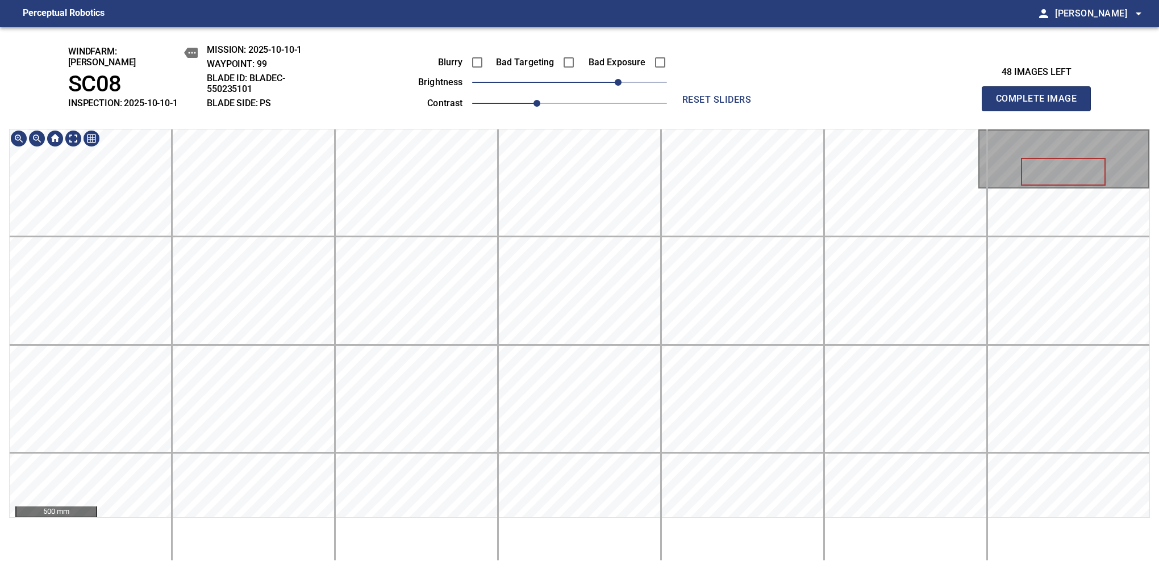
click at [509, 105] on div "windfarm: Cerreto SC08 INSPECTION: 2025-10-10-1 MISSION: 2025-10-10-1 WAYPOINT:…" at bounding box center [579, 298] width 1159 height 543
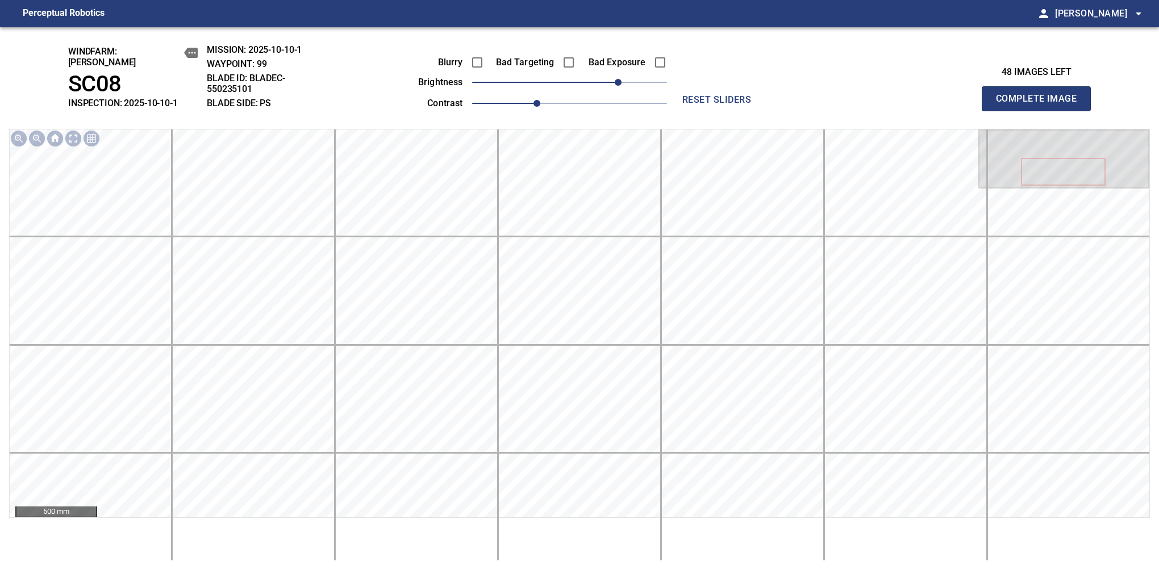
click at [1041, 105] on button "Complete Image" at bounding box center [1036, 98] width 109 height 25
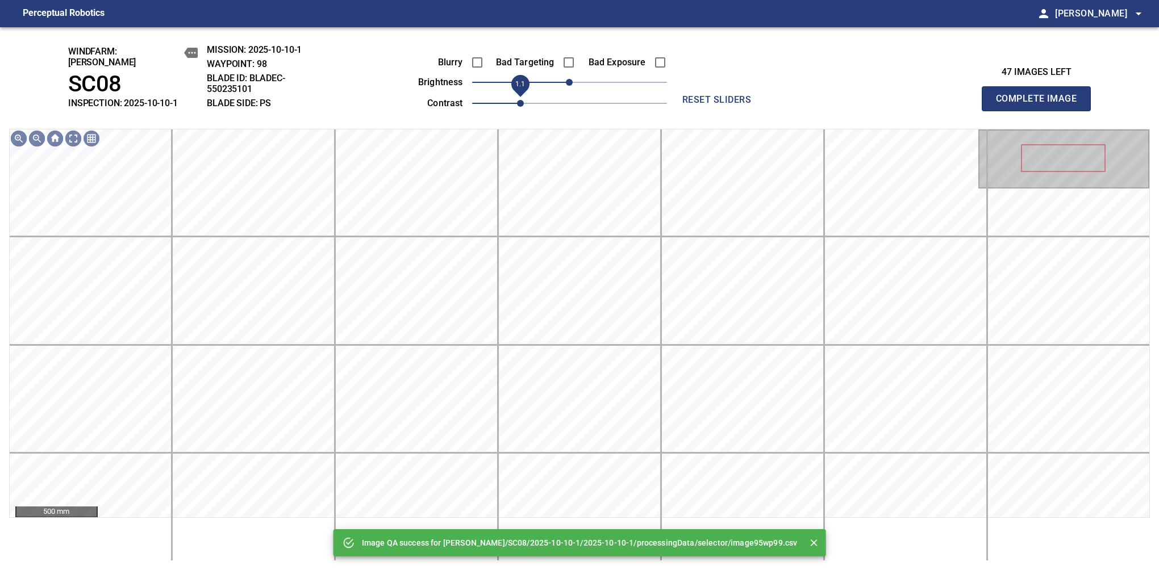
click at [519, 100] on span "1.1" at bounding box center [520, 103] width 7 height 7
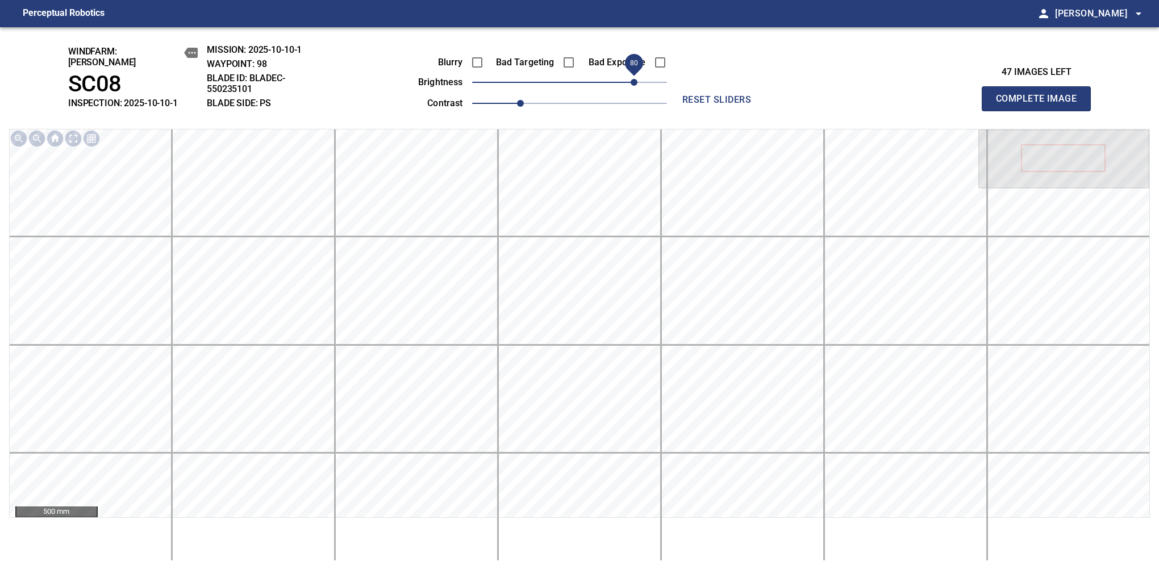
drag, startPoint x: 605, startPoint y: 75, endPoint x: 632, endPoint y: 75, distance: 27.8
click at [632, 79] on span "80" at bounding box center [634, 82] width 7 height 7
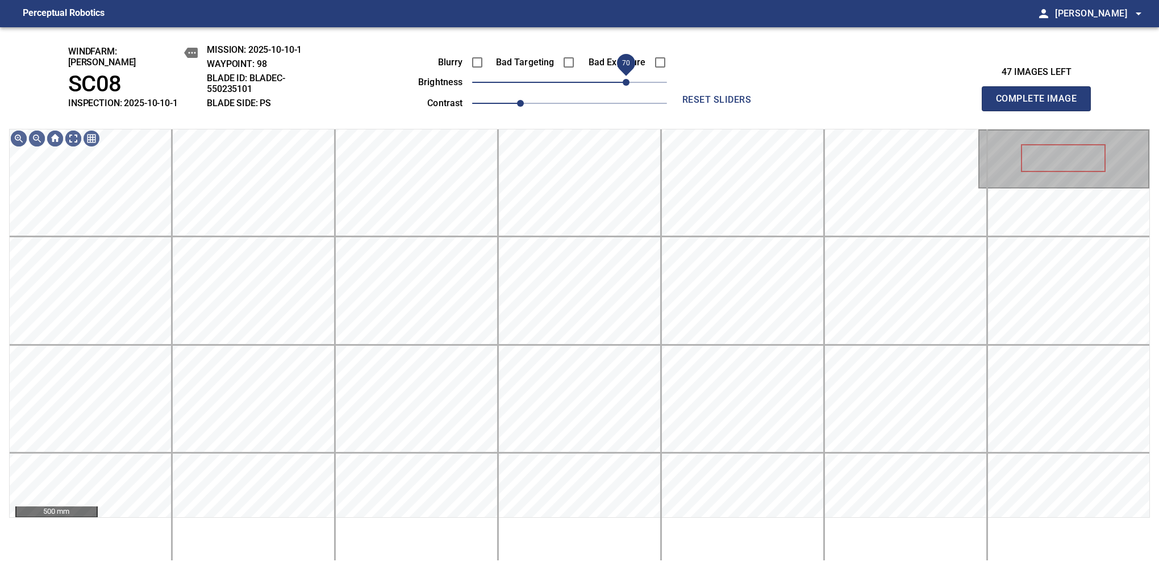
click at [627, 79] on span "70" at bounding box center [626, 82] width 7 height 7
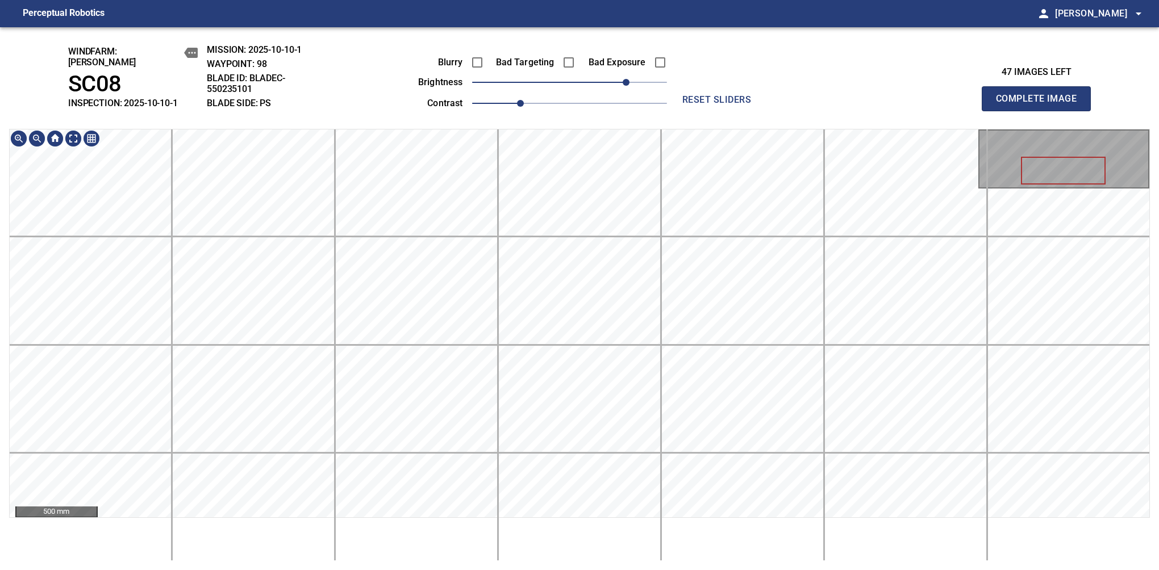
click at [543, 95] on div "windfarm: Cerreto SC08 INSPECTION: 2025-10-10-1 MISSION: 2025-10-10-1 WAYPOINT:…" at bounding box center [579, 298] width 1159 height 543
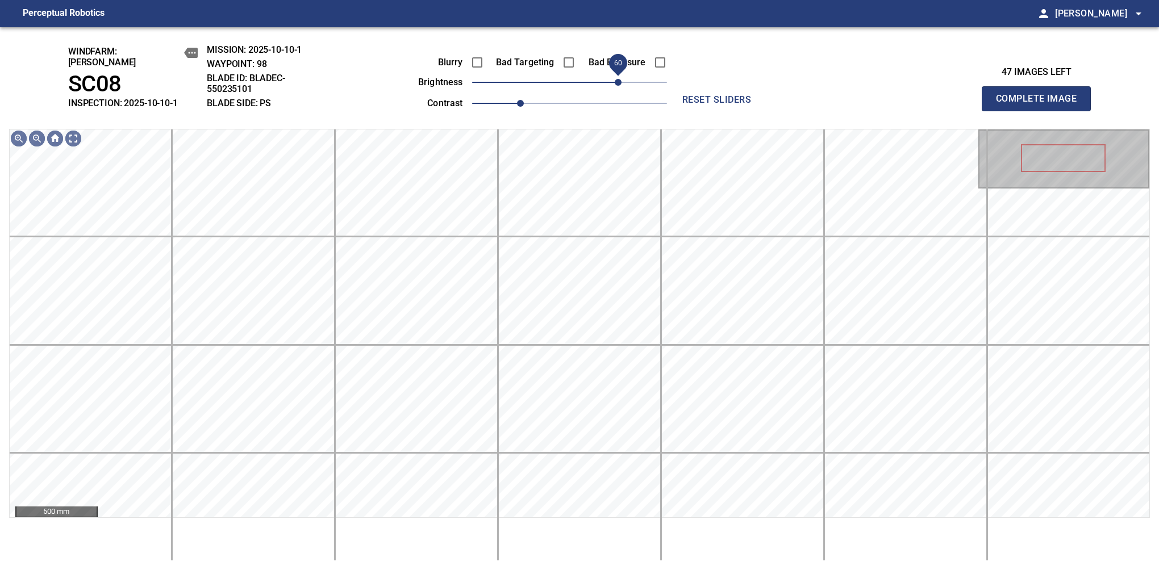
drag, startPoint x: 625, startPoint y: 77, endPoint x: 619, endPoint y: 80, distance: 7.1
click at [619, 80] on span "60" at bounding box center [618, 82] width 7 height 7
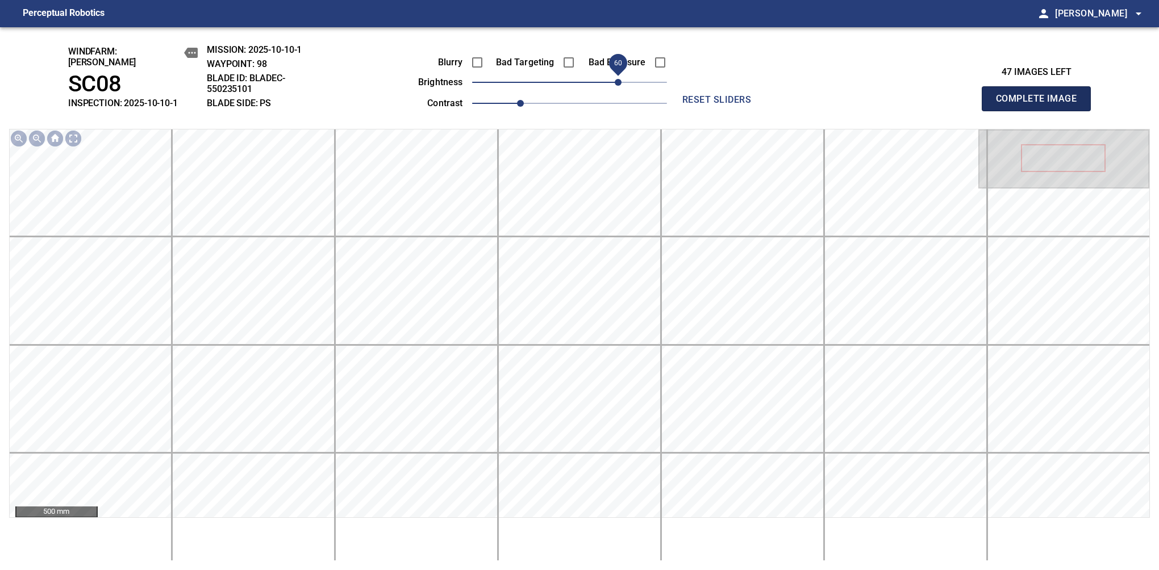
click at [1041, 105] on button "Complete Image" at bounding box center [1036, 98] width 109 height 25
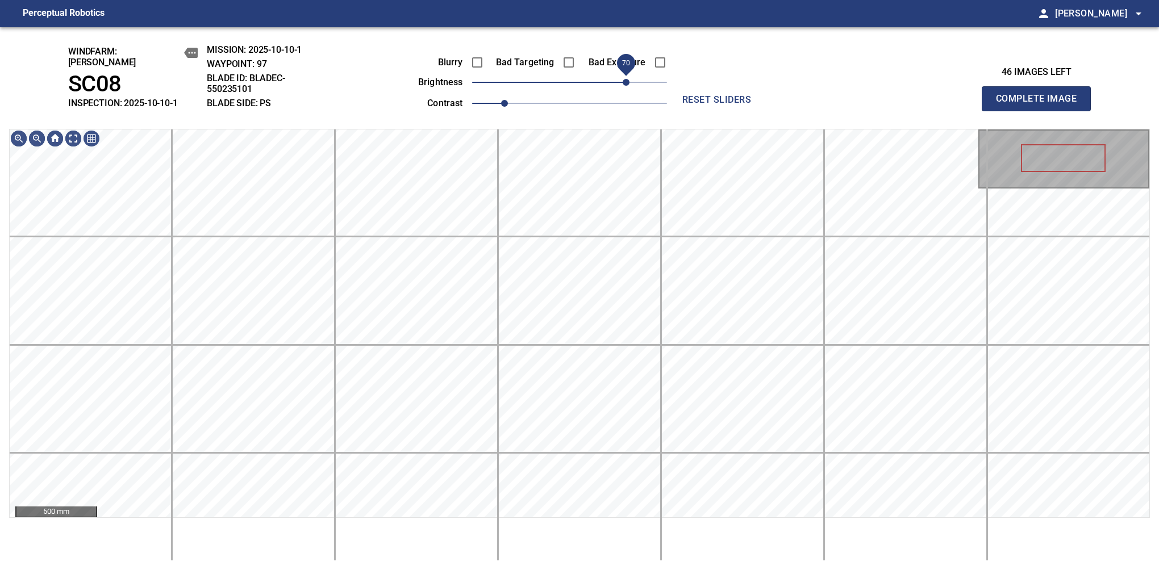
drag, startPoint x: 611, startPoint y: 70, endPoint x: 627, endPoint y: 74, distance: 16.8
click at [627, 74] on span "70" at bounding box center [569, 82] width 195 height 16
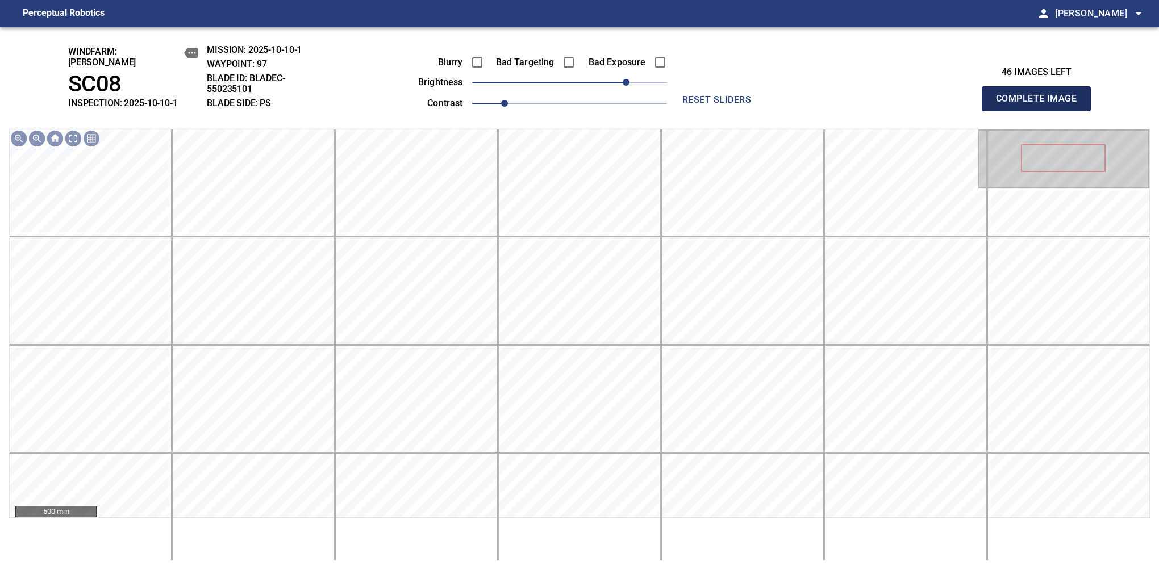
click at [1041, 105] on button "Complete Image" at bounding box center [1036, 98] width 109 height 25
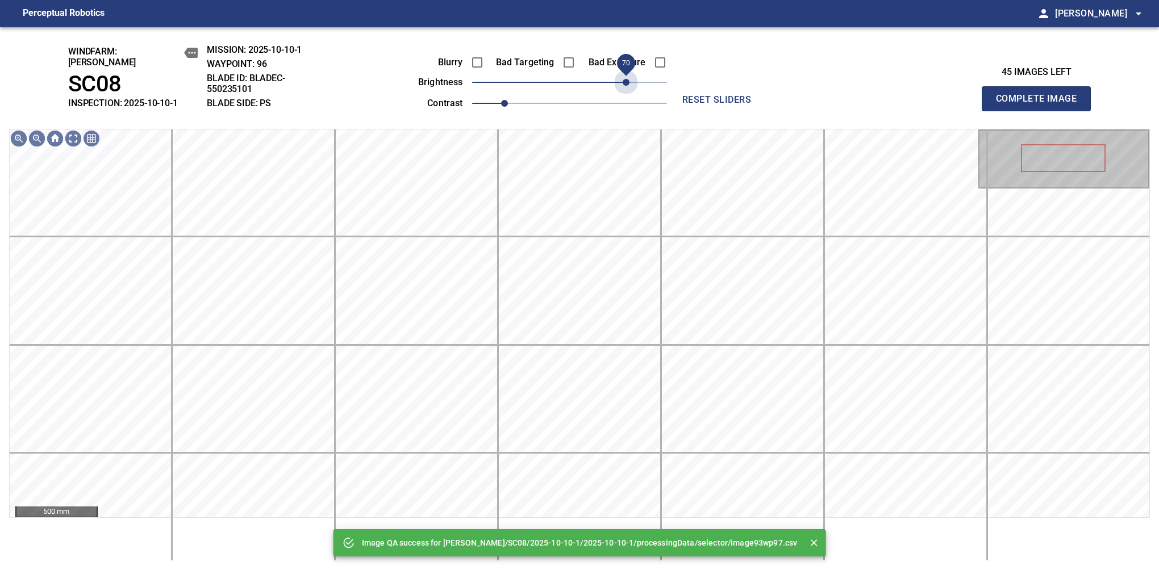
click at [627, 74] on span "70" at bounding box center [569, 82] width 195 height 16
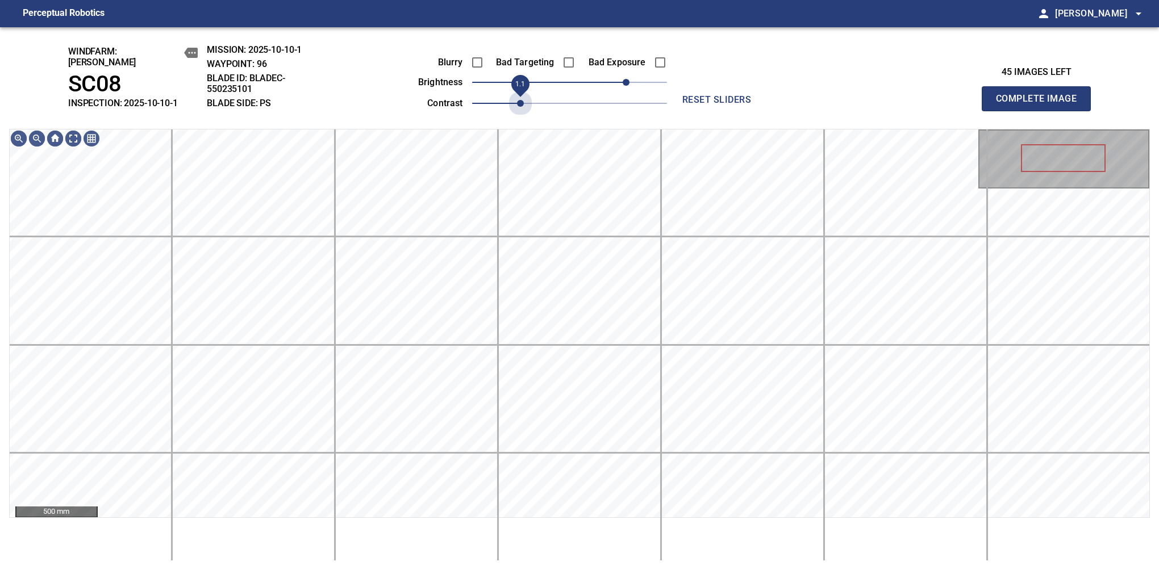
click at [522, 98] on span "1.1" at bounding box center [569, 103] width 195 height 16
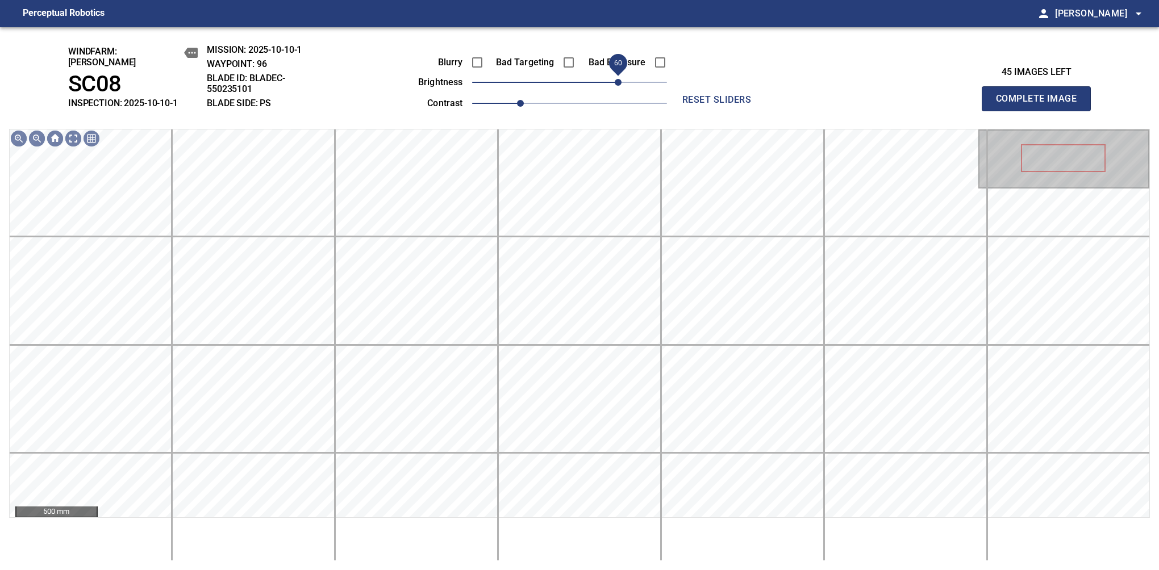
click at [621, 80] on span "60" at bounding box center [618, 82] width 7 height 7
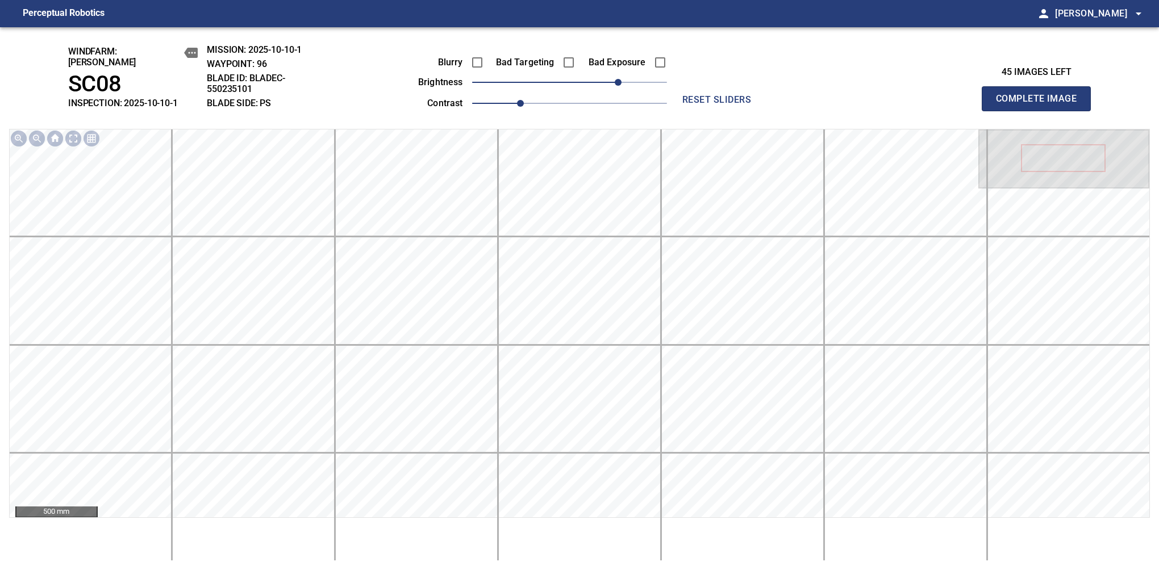
click at [1041, 105] on button "Complete Image" at bounding box center [1036, 98] width 109 height 25
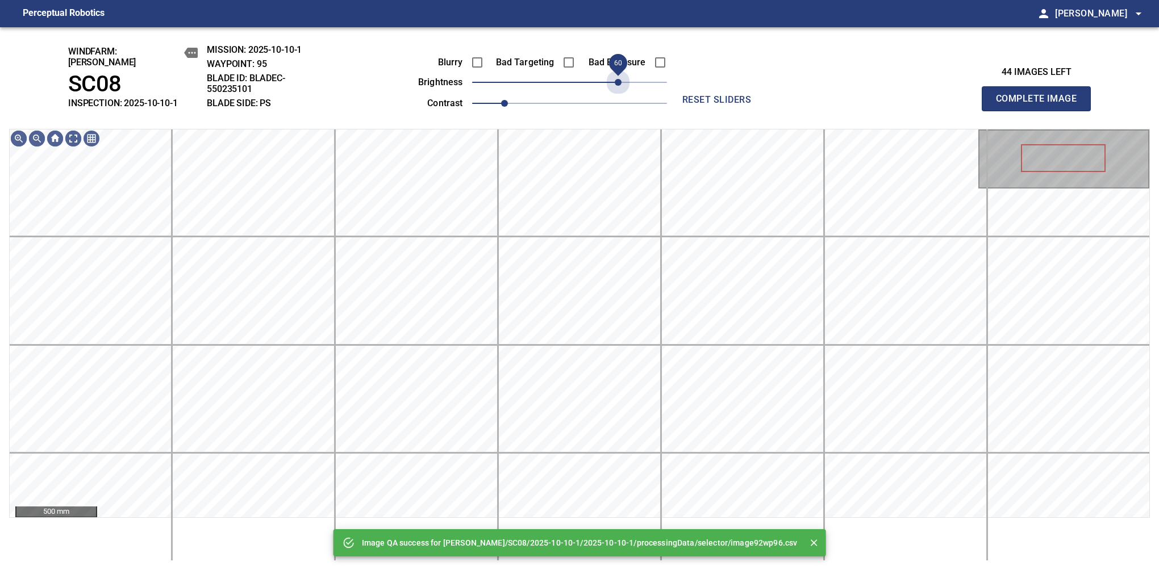
click at [621, 80] on span "60" at bounding box center [569, 82] width 195 height 16
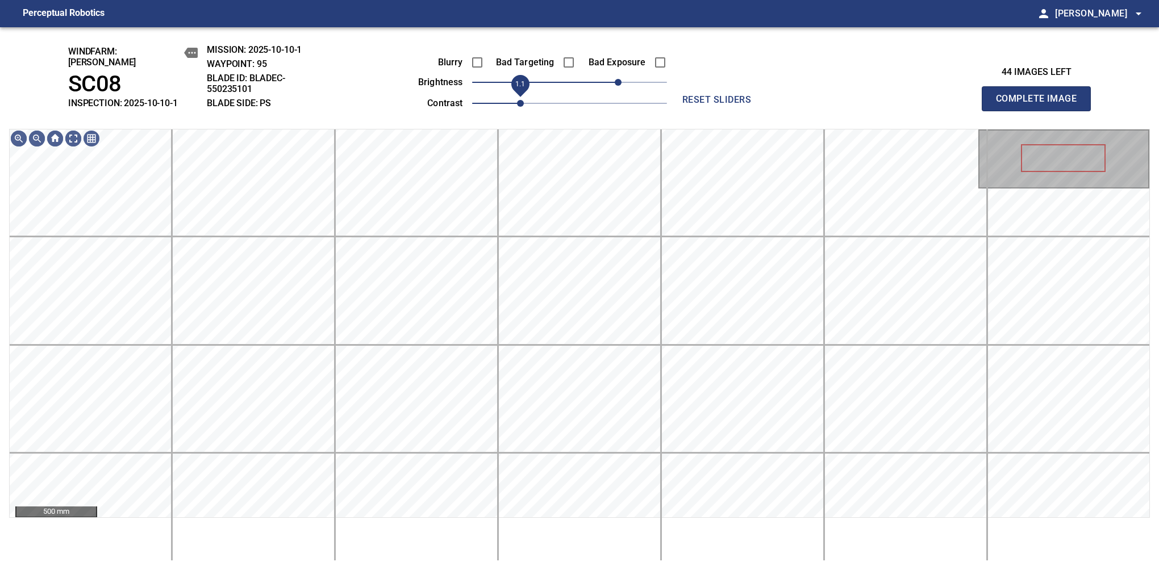
click at [517, 100] on span "1.1" at bounding box center [520, 103] width 7 height 7
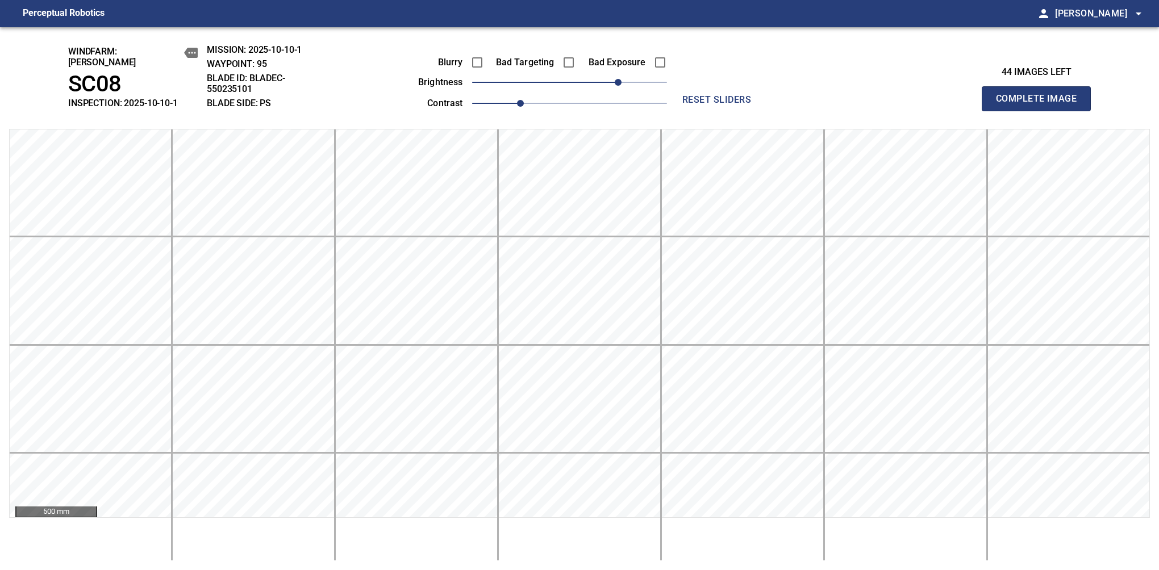
click at [1041, 105] on button "Complete Image" at bounding box center [1036, 98] width 109 height 25
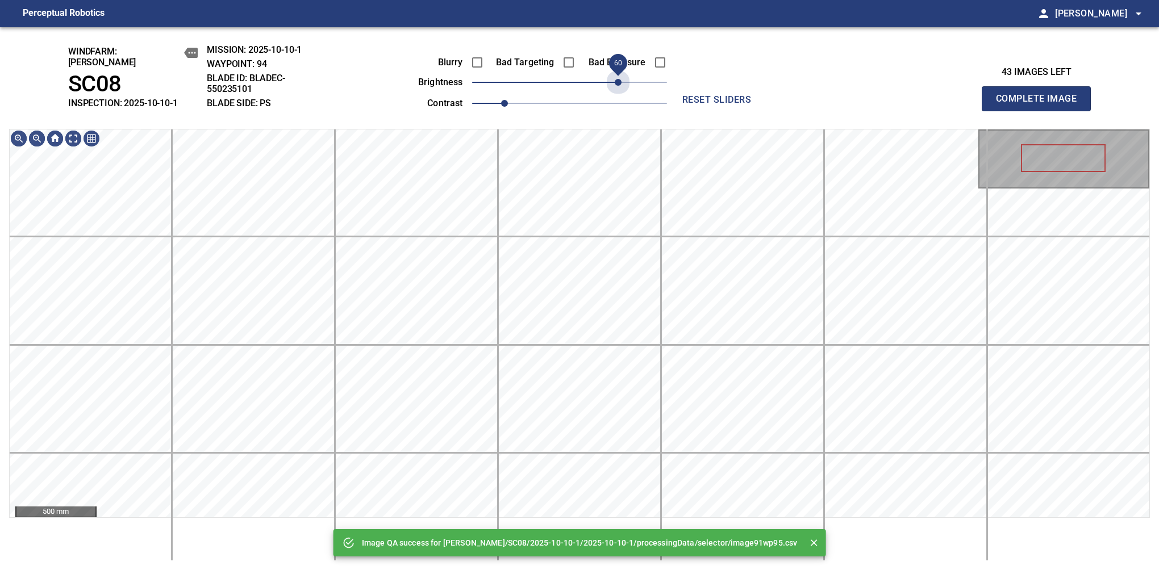
click at [619, 77] on span "60" at bounding box center [569, 82] width 195 height 16
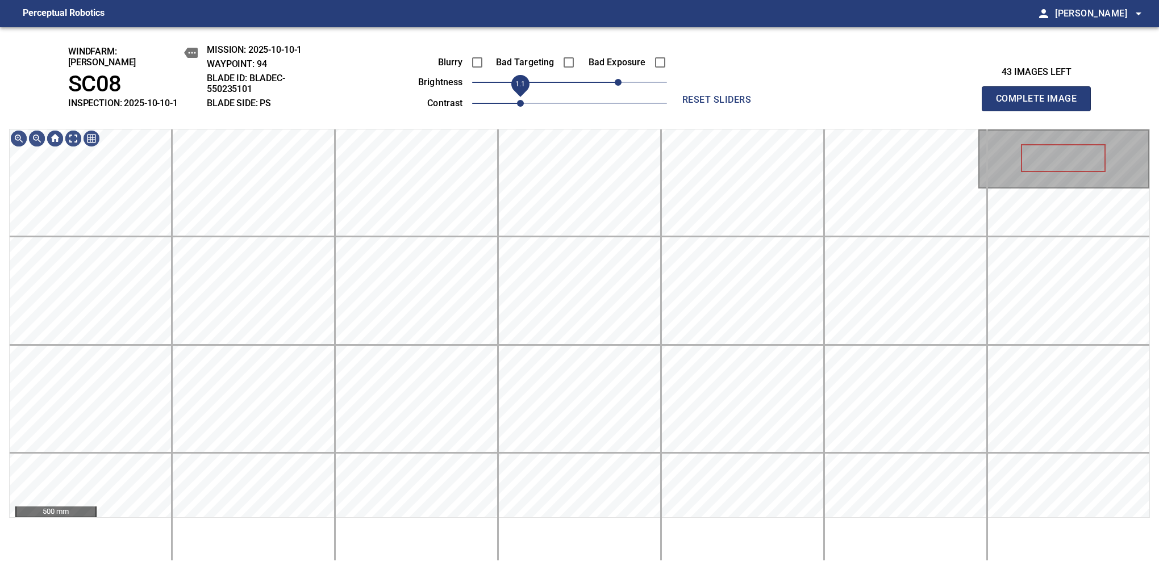
drag, startPoint x: 514, startPoint y: 99, endPoint x: 520, endPoint y: 97, distance: 6.7
click at [520, 100] on span "1.1" at bounding box center [520, 103] width 7 height 7
drag, startPoint x: 614, startPoint y: 75, endPoint x: 607, endPoint y: 77, distance: 6.5
click at [607, 79] on span "50" at bounding box center [609, 82] width 7 height 7
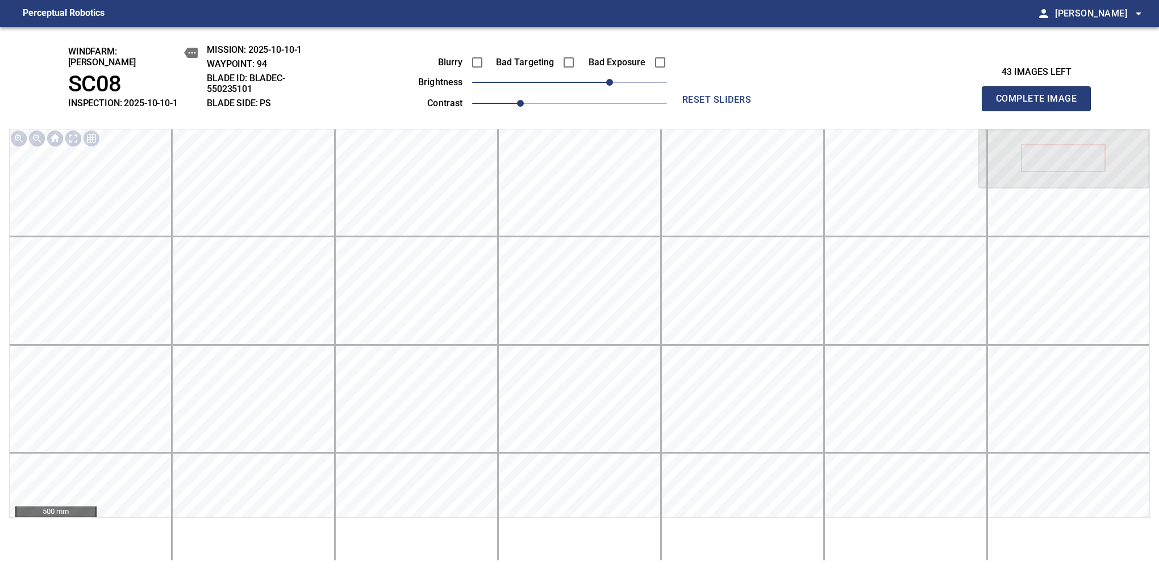
click at [1041, 105] on button "Complete Image" at bounding box center [1036, 98] width 109 height 25
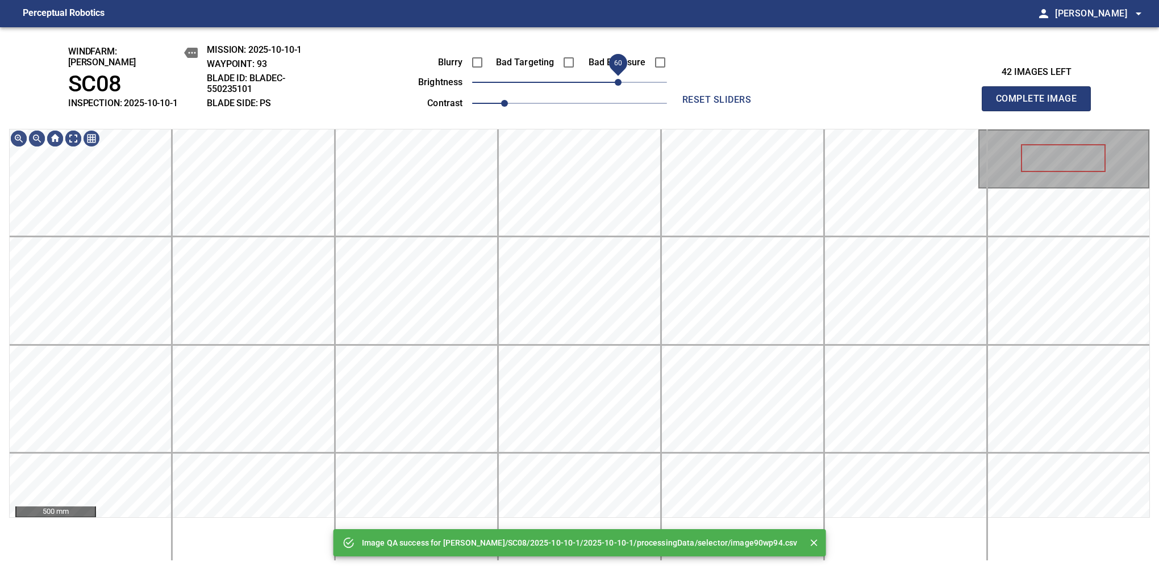
drag, startPoint x: 607, startPoint y: 77, endPoint x: 615, endPoint y: 75, distance: 8.1
click at [615, 75] on span "60" at bounding box center [569, 82] width 195 height 16
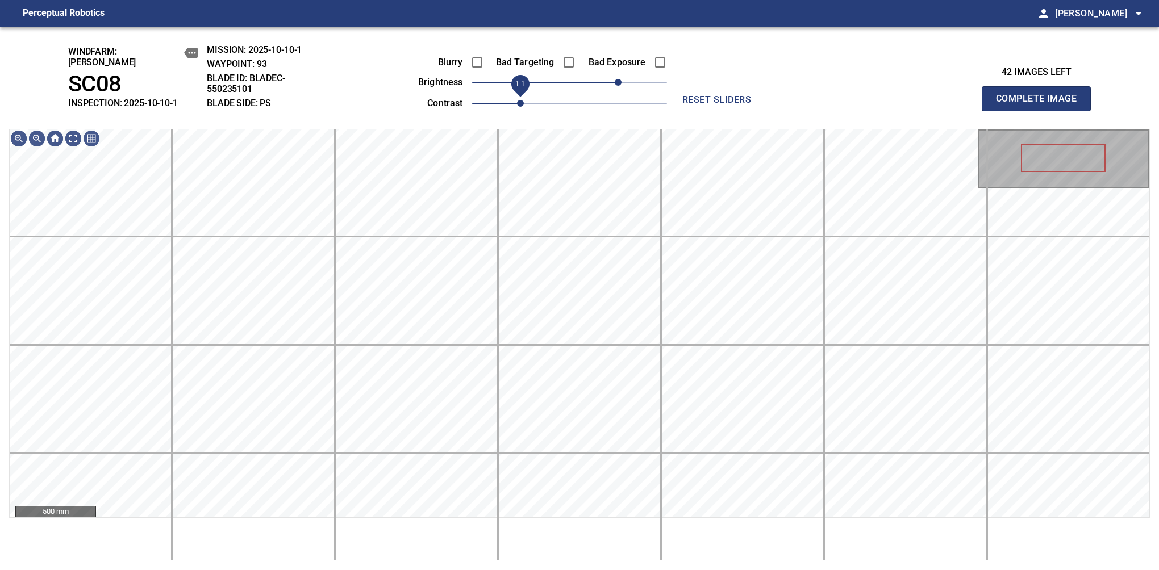
click at [517, 100] on span "1.1" at bounding box center [520, 103] width 7 height 7
click at [530, 69] on div "windfarm: Cerreto SC08 INSPECTION: 2025-10-10-1 MISSION: 2025-10-10-1 WAYPOINT:…" at bounding box center [579, 298] width 1159 height 543
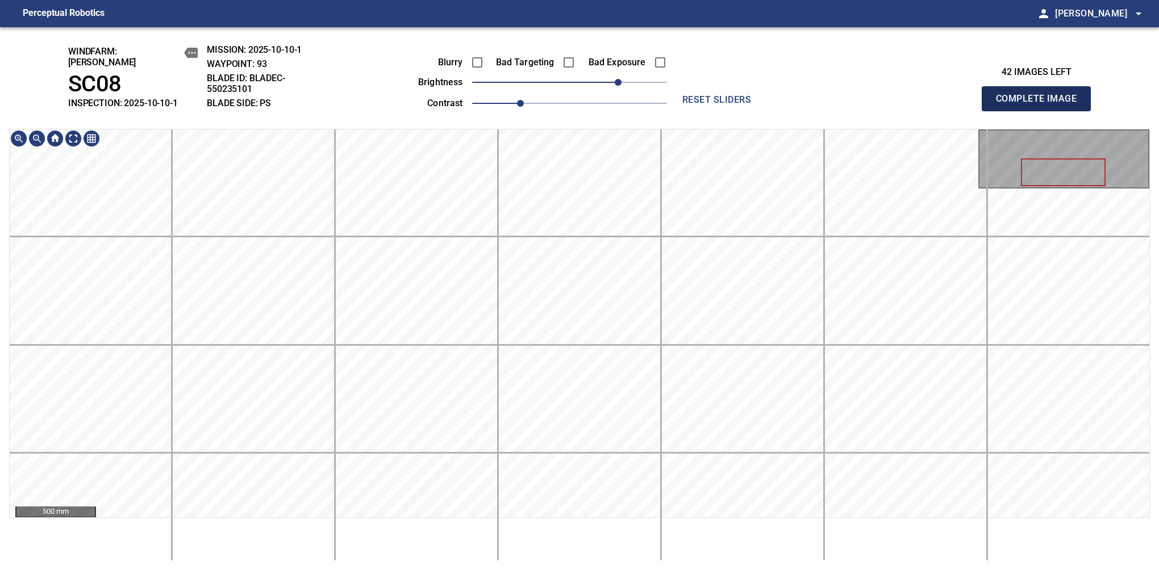
click at [1041, 105] on button "Complete Image" at bounding box center [1036, 98] width 109 height 25
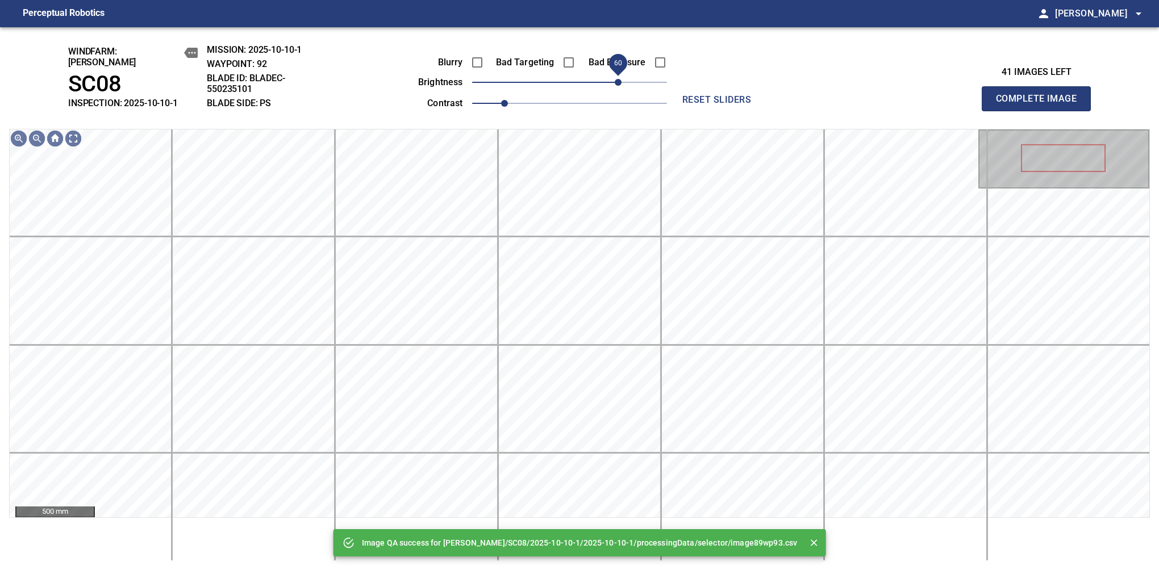
drag, startPoint x: 576, startPoint y: 71, endPoint x: 618, endPoint y: 73, distance: 41.5
click at [618, 79] on span "60" at bounding box center [618, 82] width 7 height 7
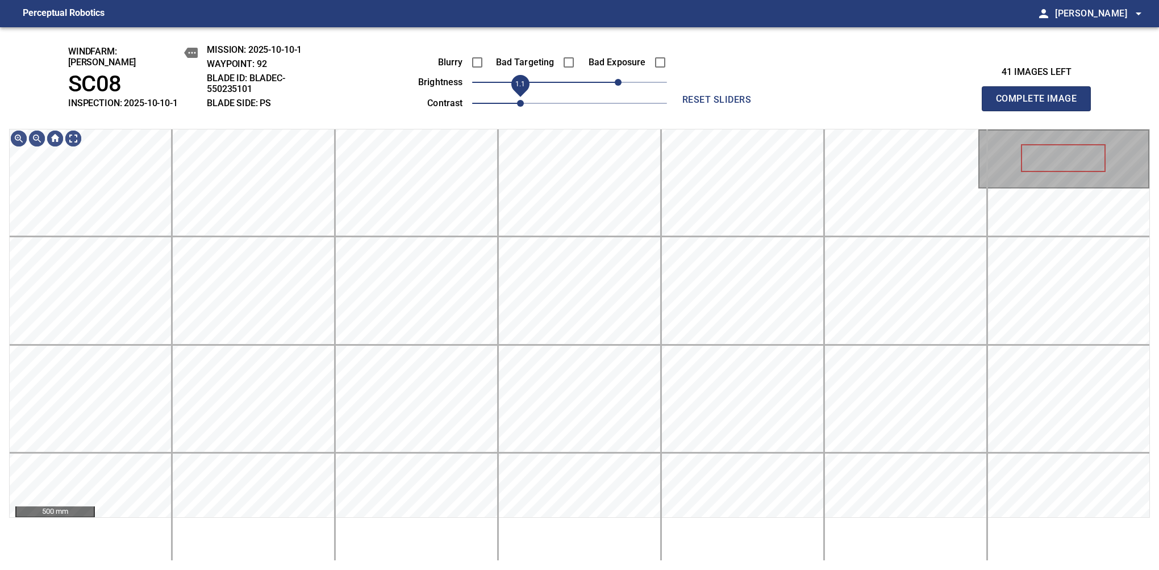
drag, startPoint x: 505, startPoint y: 91, endPoint x: 516, endPoint y: 91, distance: 11.4
click at [517, 100] on span "1.1" at bounding box center [520, 103] width 7 height 7
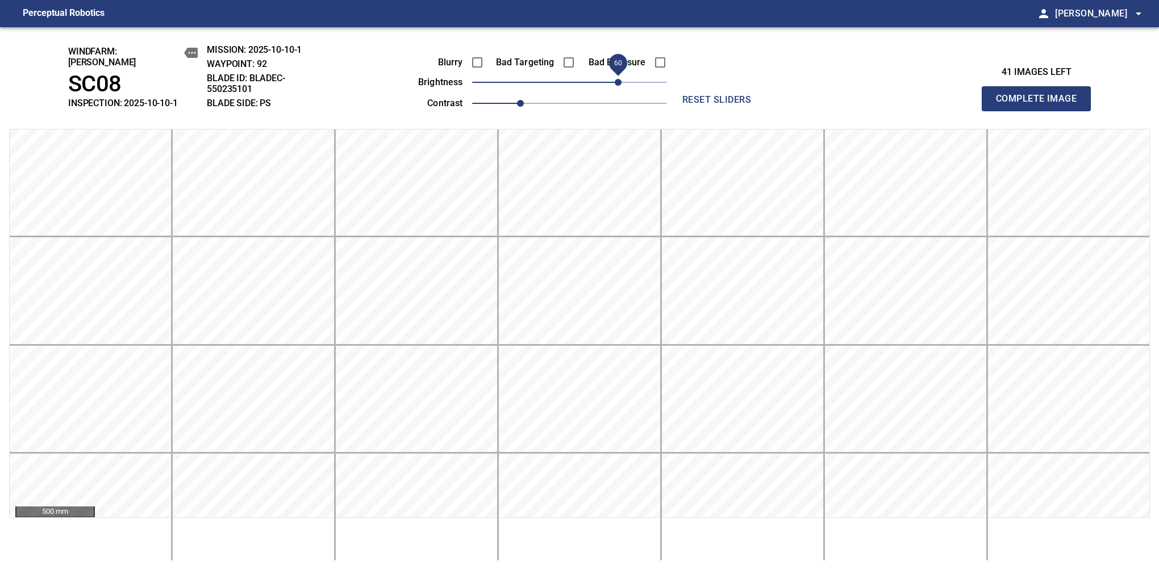
click at [1041, 105] on button "Complete Image" at bounding box center [1036, 98] width 109 height 25
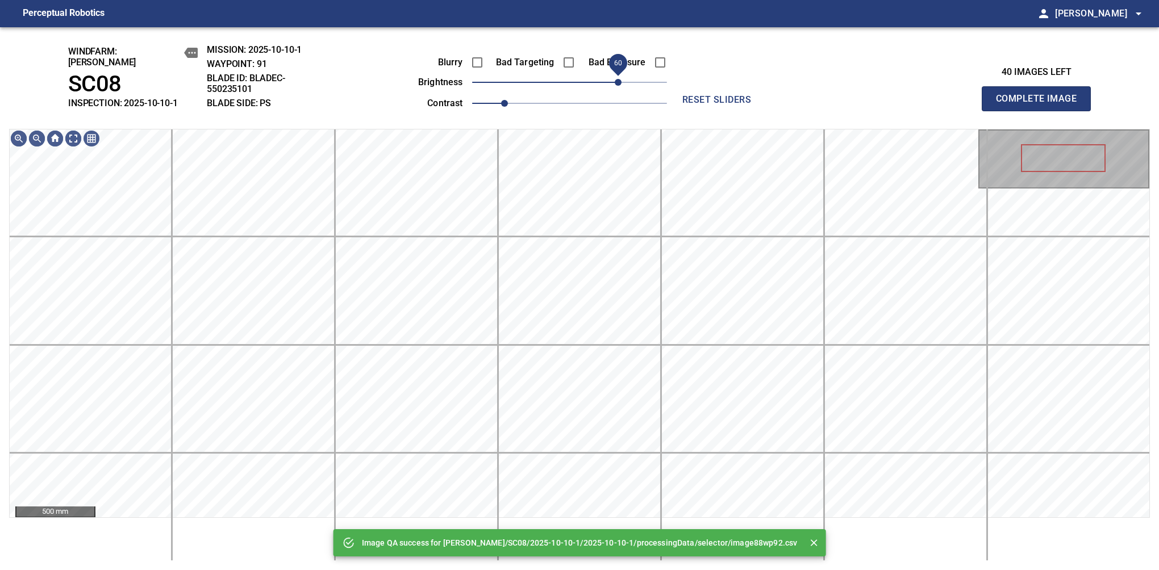
click at [618, 77] on span "60" at bounding box center [569, 82] width 195 height 16
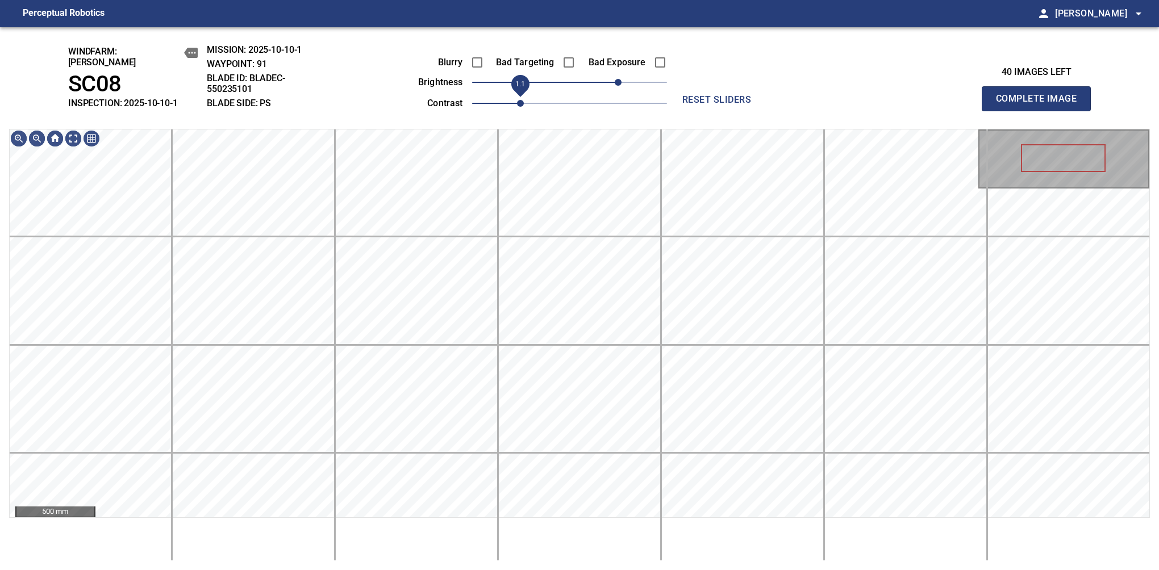
click at [517, 101] on span "1.1" at bounding box center [520, 103] width 7 height 7
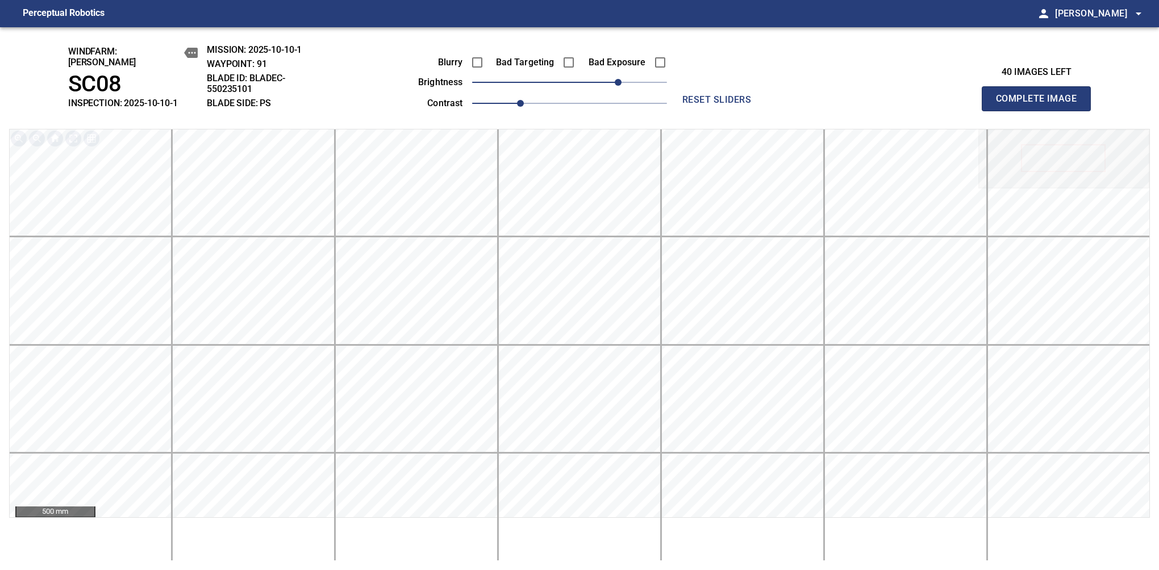
click at [1041, 105] on button "Complete Image" at bounding box center [1036, 98] width 109 height 25
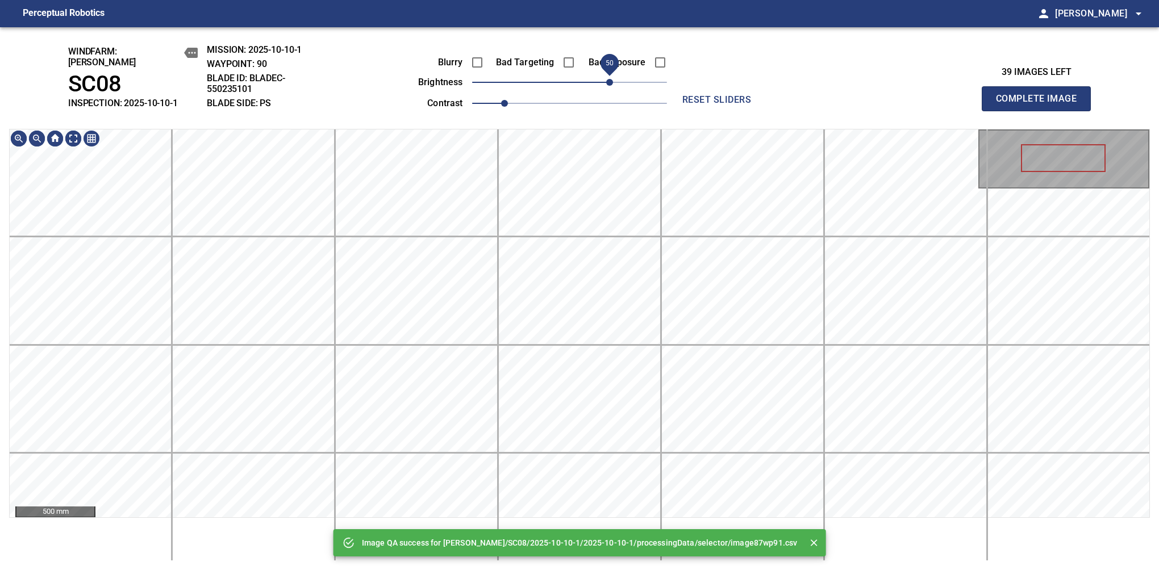
drag, startPoint x: 590, startPoint y: 73, endPoint x: 610, endPoint y: 69, distance: 20.2
click at [610, 74] on span "50" at bounding box center [569, 82] width 195 height 16
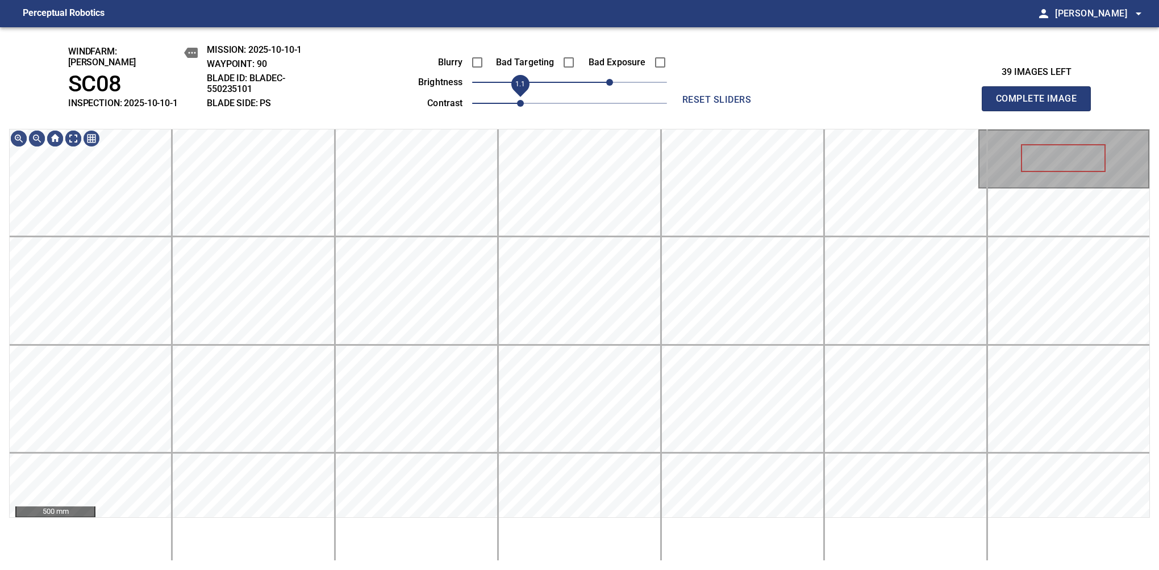
click at [517, 100] on span "1.1" at bounding box center [520, 103] width 7 height 7
click at [1041, 105] on button "Complete Image" at bounding box center [1036, 98] width 109 height 25
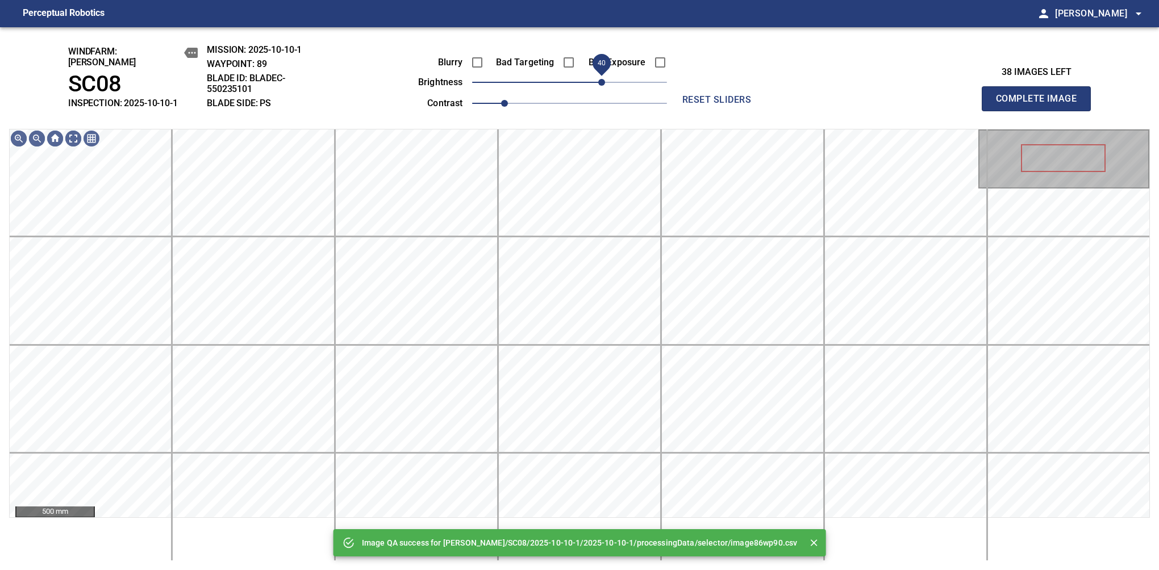
drag, startPoint x: 574, startPoint y: 80, endPoint x: 606, endPoint y: 72, distance: 32.8
click at [605, 79] on span "40" at bounding box center [601, 82] width 7 height 7
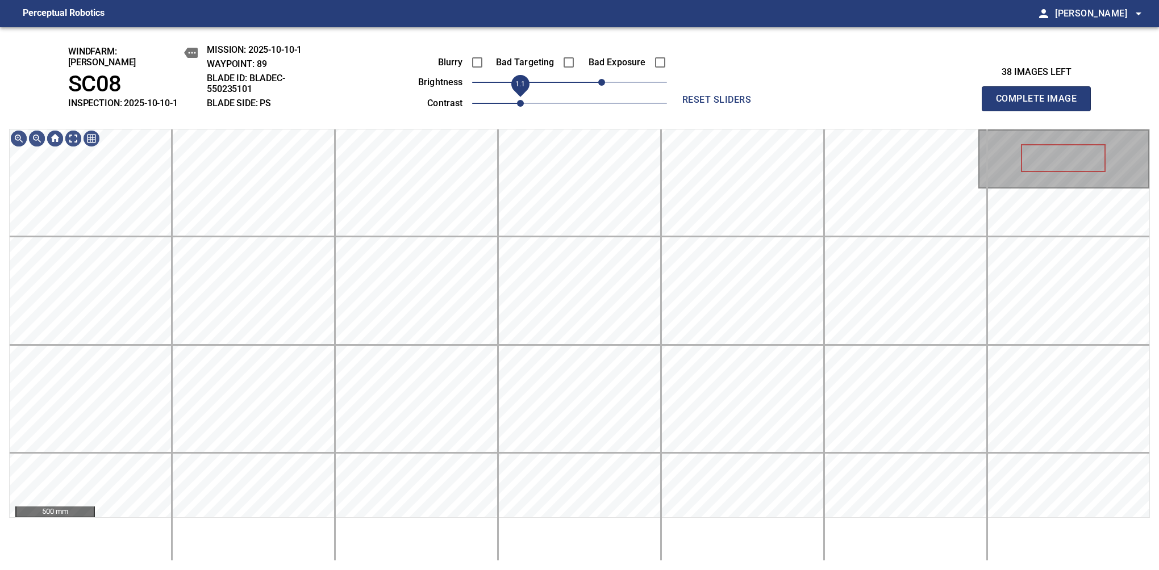
click at [517, 100] on span "1.1" at bounding box center [520, 103] width 7 height 7
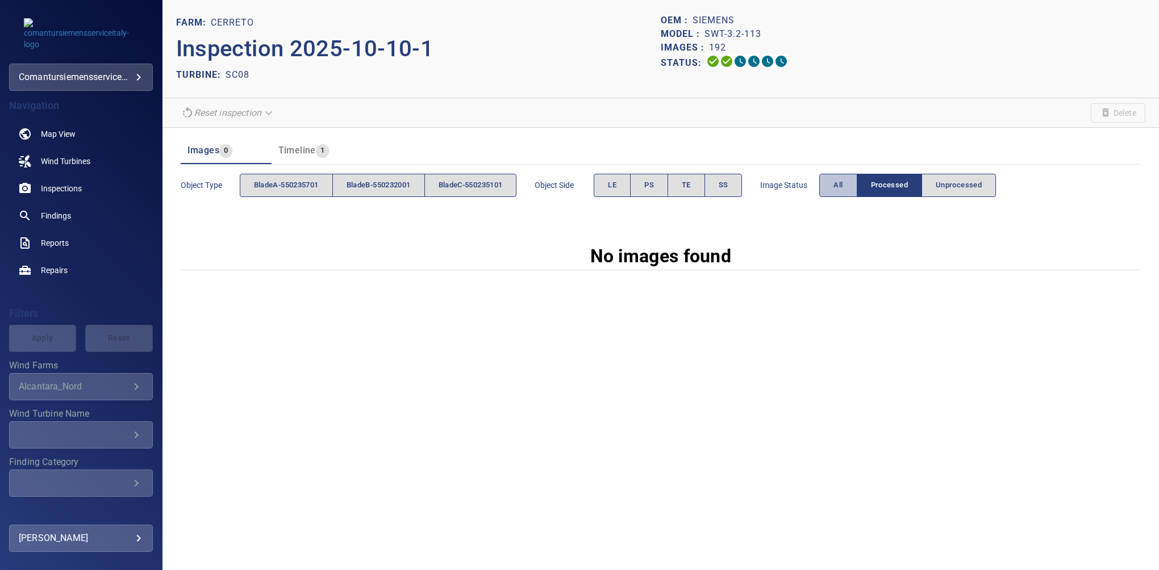
click at [843, 183] on span "All" at bounding box center [838, 185] width 9 height 13
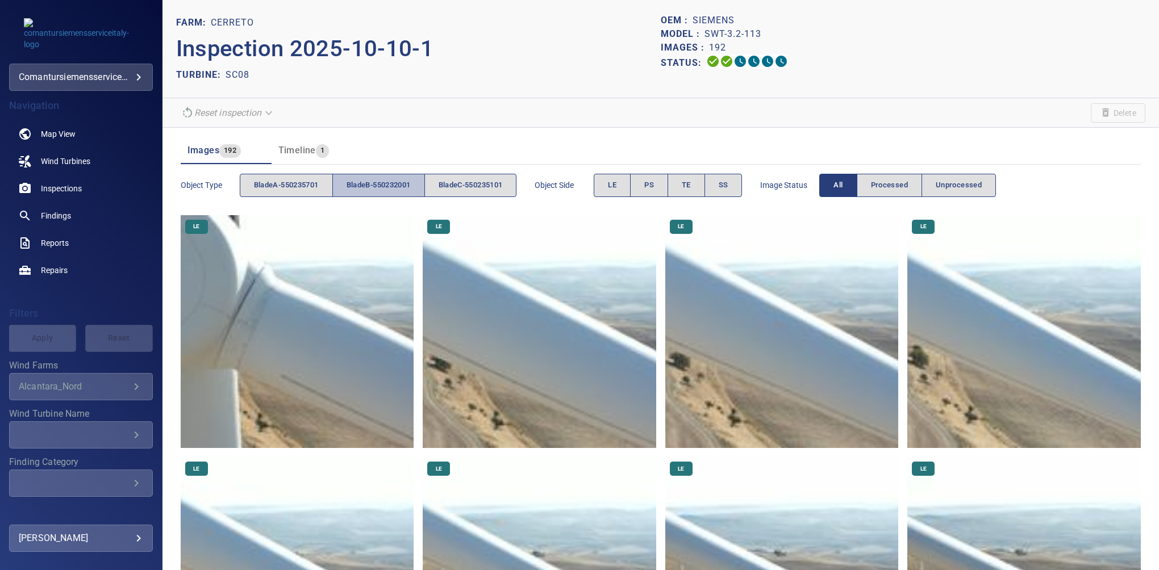
click at [376, 181] on span "bladeB-550232001" at bounding box center [379, 185] width 64 height 13
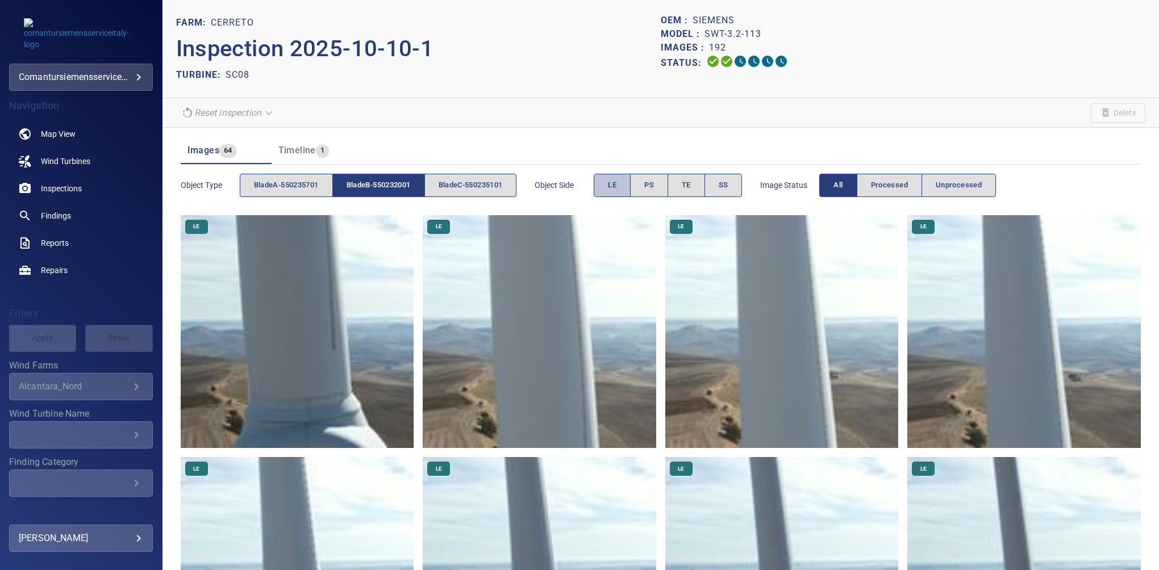
click at [631, 181] on button "LE" at bounding box center [612, 185] width 37 height 23
click at [631, 182] on button "LE" at bounding box center [612, 185] width 37 height 23
click at [640, 182] on button "PS" at bounding box center [649, 185] width 38 height 23
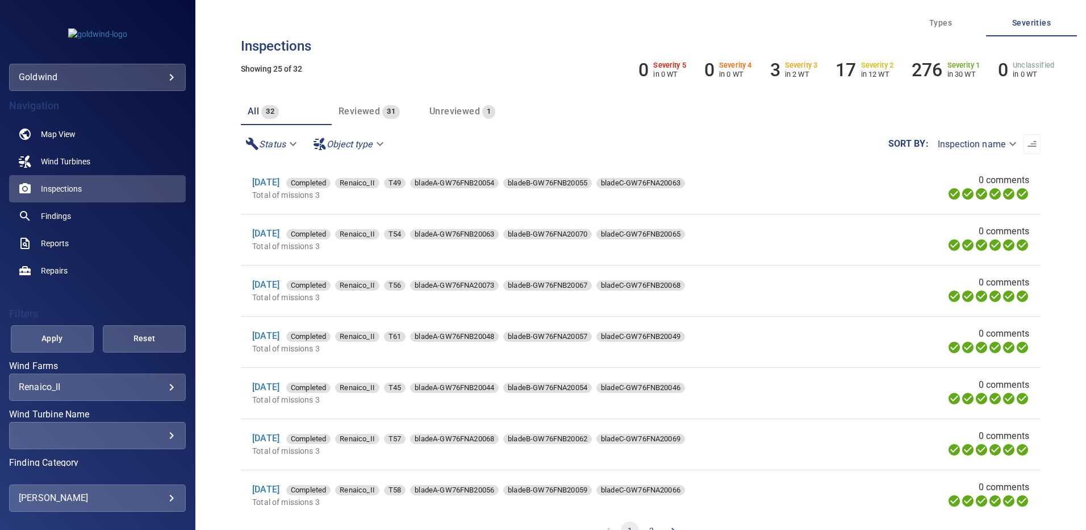
scroll to position [764, 0]
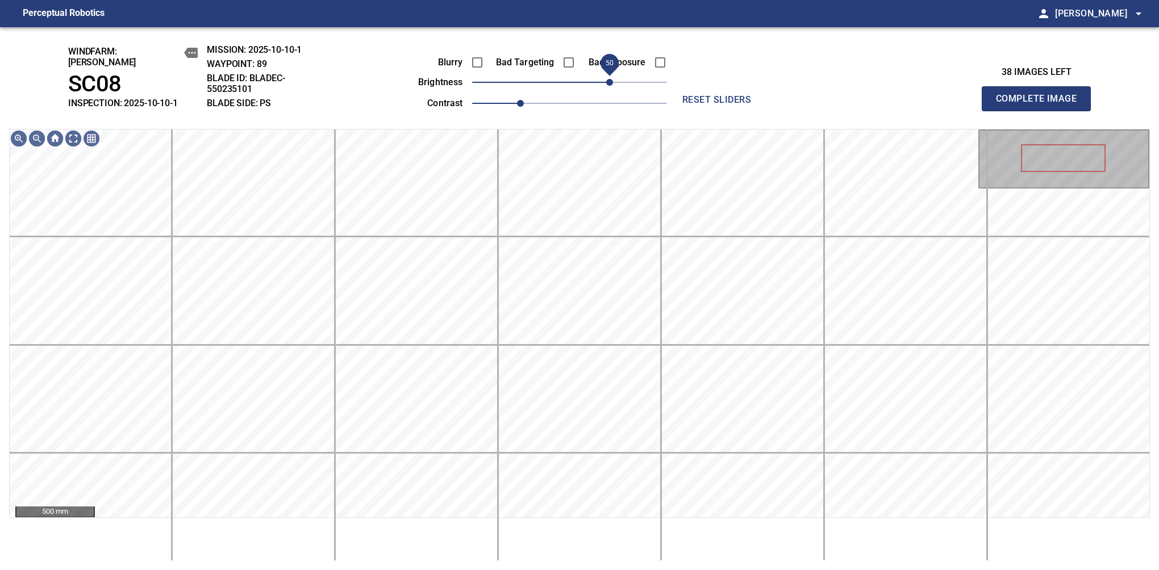
click at [610, 79] on span "50" at bounding box center [609, 82] width 7 height 7
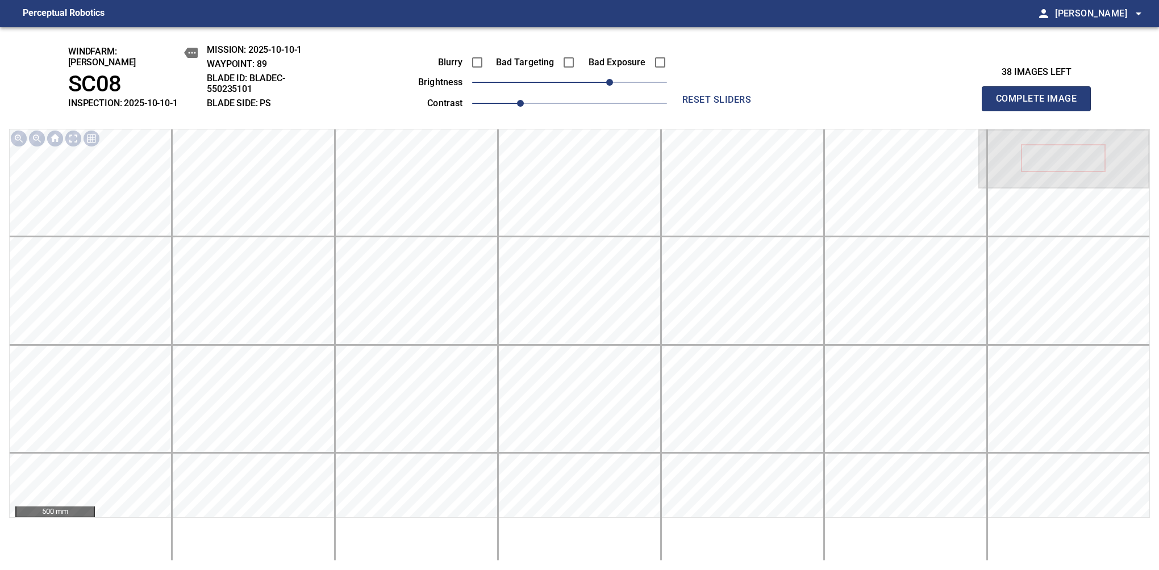
click at [1041, 105] on button "Complete Image" at bounding box center [1036, 98] width 109 height 25
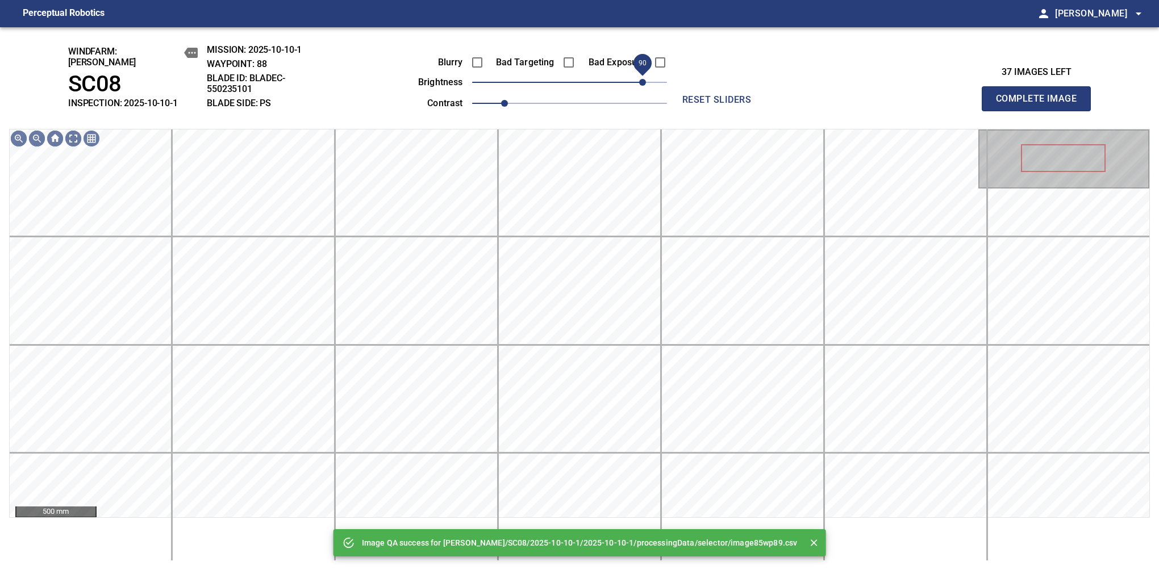
drag, startPoint x: 584, startPoint y: 82, endPoint x: 642, endPoint y: 73, distance: 58.0
click at [642, 79] on span "90" at bounding box center [642, 82] width 7 height 7
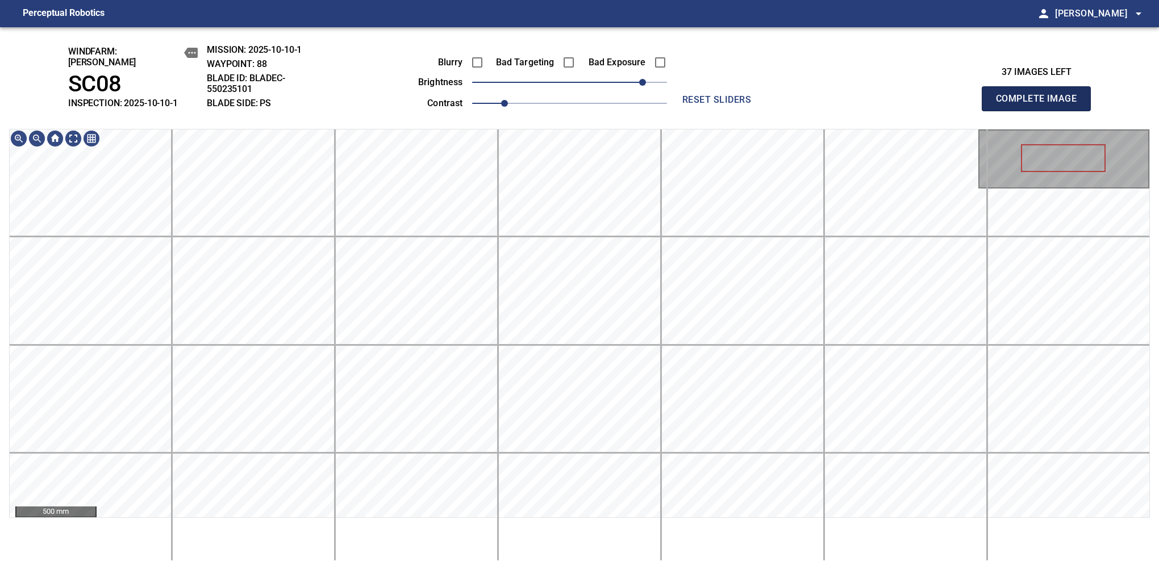
click at [1041, 105] on button "Complete Image" at bounding box center [1036, 98] width 109 height 25
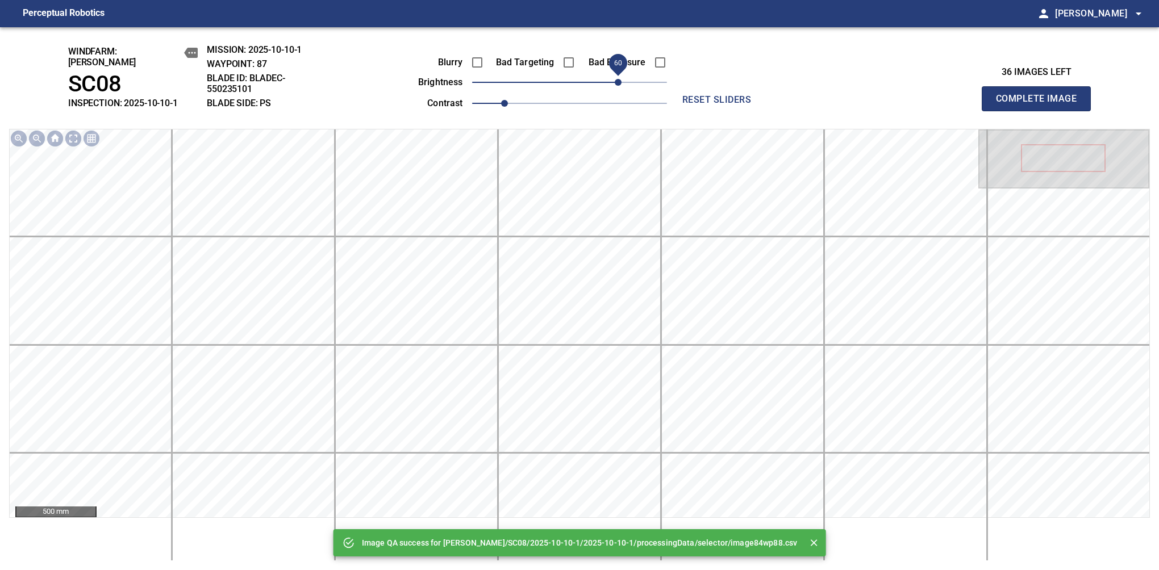
click at [620, 74] on span "60" at bounding box center [569, 82] width 195 height 16
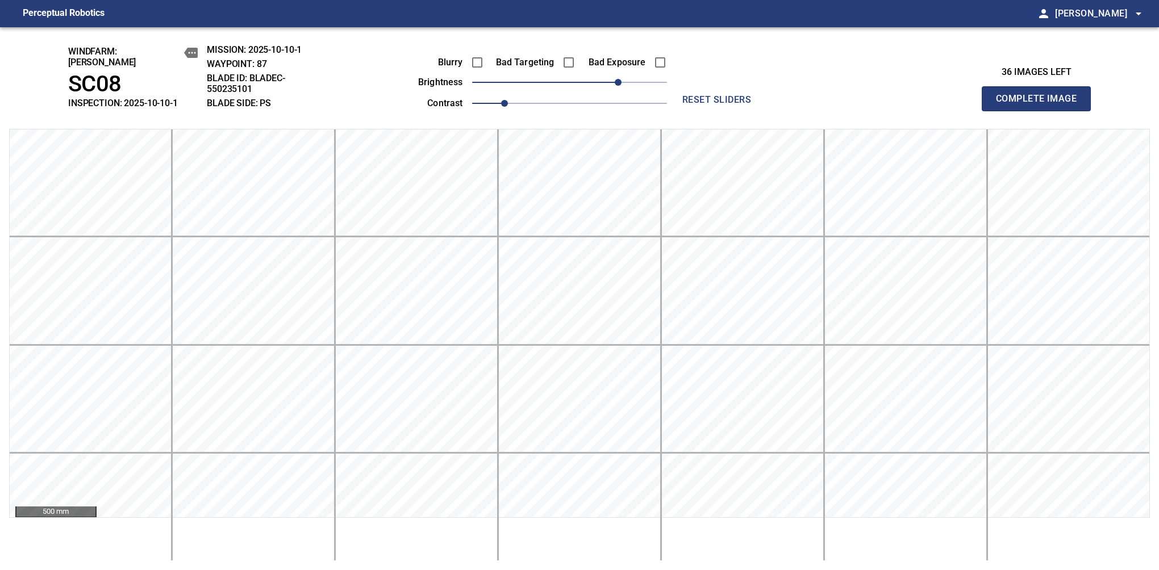
click at [1041, 105] on button "Complete Image" at bounding box center [1036, 98] width 109 height 25
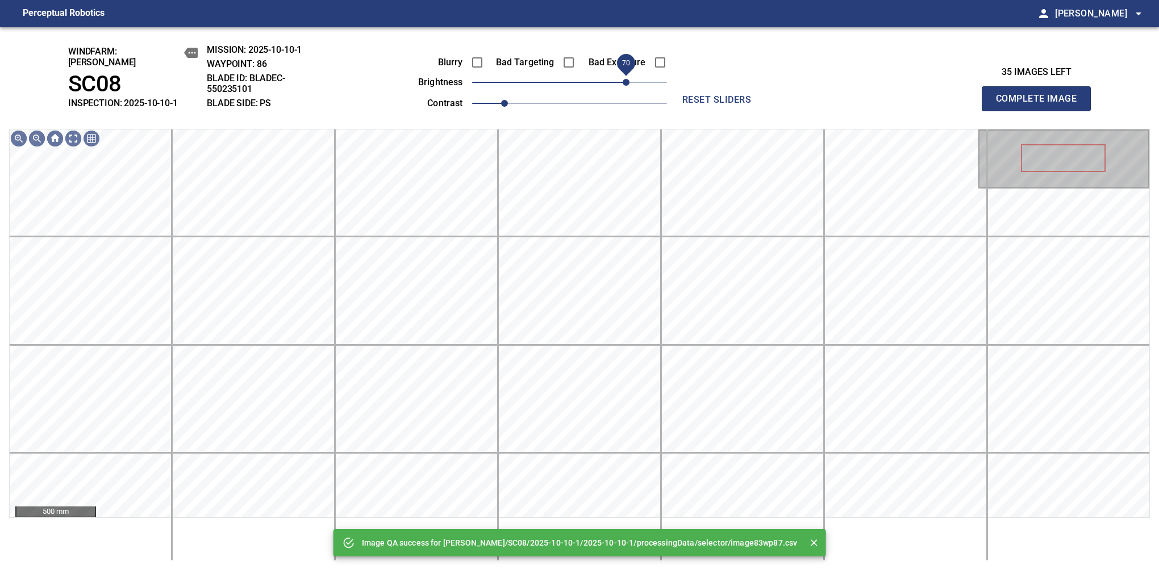
drag, startPoint x: 594, startPoint y: 77, endPoint x: 622, endPoint y: 80, distance: 28.5
click at [623, 80] on span "70" at bounding box center [626, 82] width 7 height 7
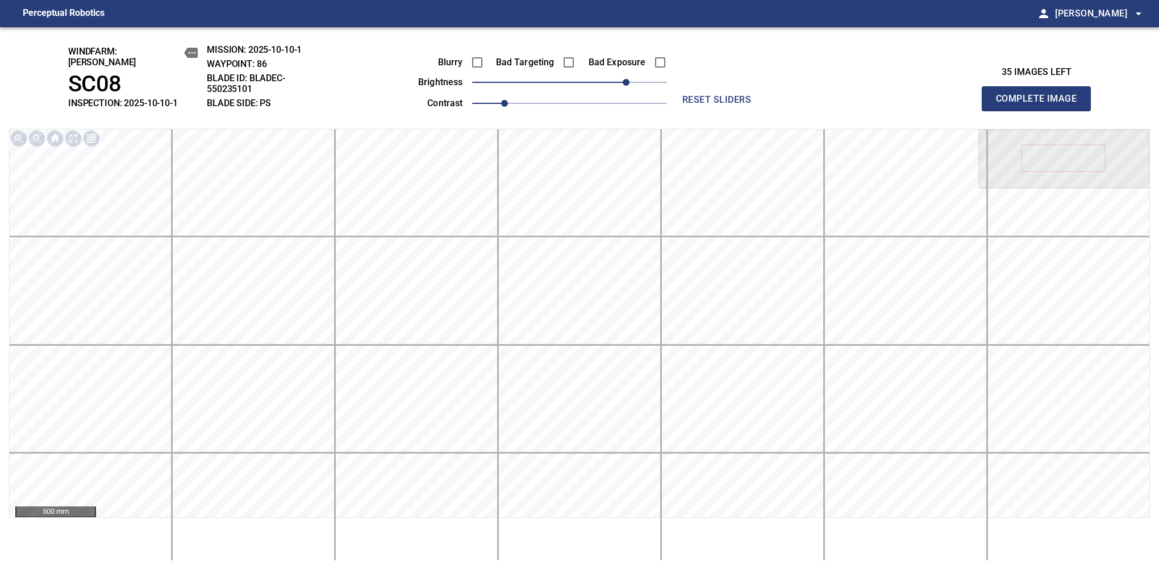
click at [1041, 105] on button "Complete Image" at bounding box center [1036, 98] width 109 height 25
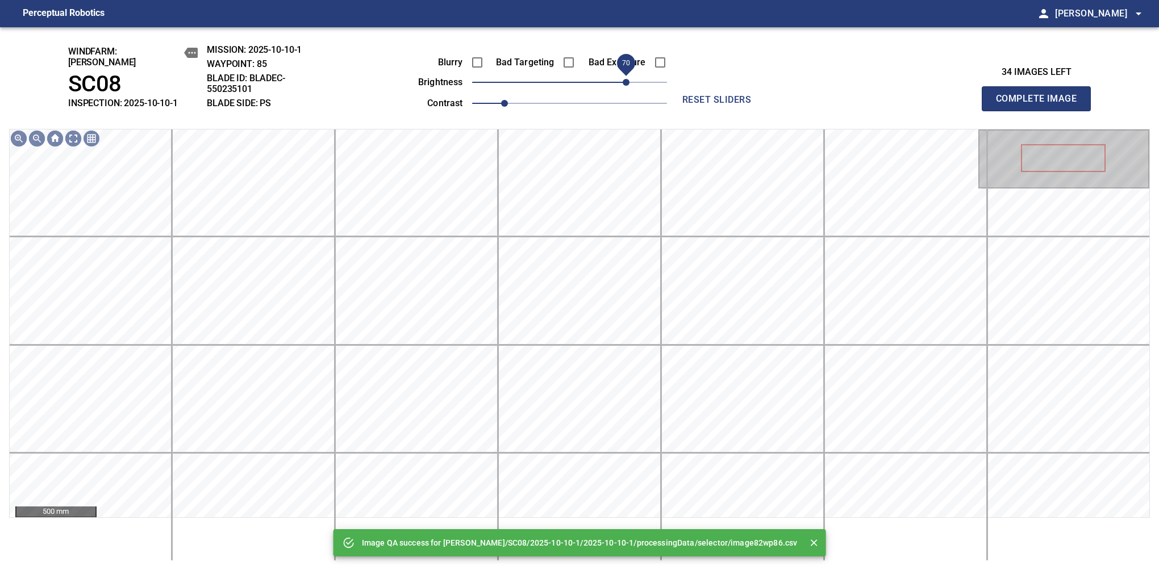
drag, startPoint x: 592, startPoint y: 74, endPoint x: 630, endPoint y: 76, distance: 38.1
click at [630, 76] on span "70" at bounding box center [569, 82] width 195 height 16
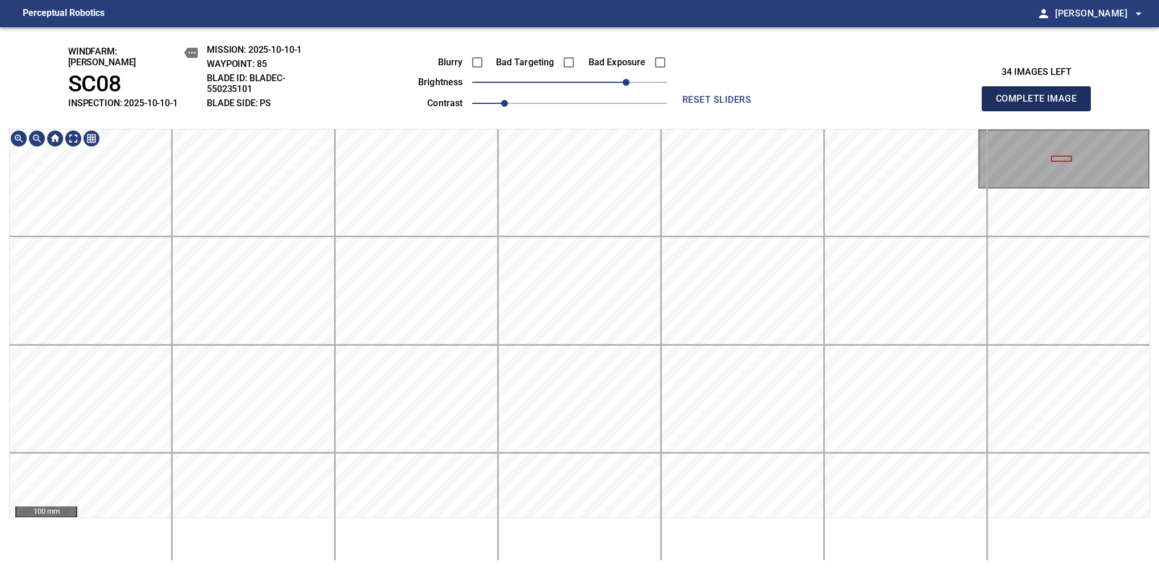
click at [1041, 105] on button "Complete Image" at bounding box center [1036, 98] width 109 height 25
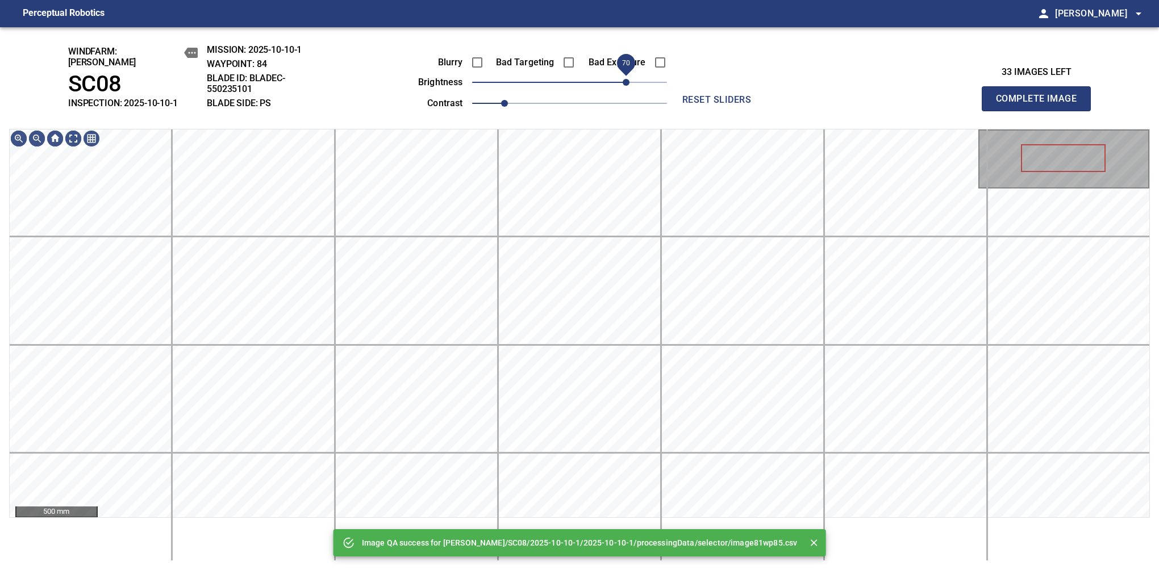
drag, startPoint x: 598, startPoint y: 78, endPoint x: 628, endPoint y: 76, distance: 30.2
click at [628, 79] on span "70" at bounding box center [626, 82] width 7 height 7
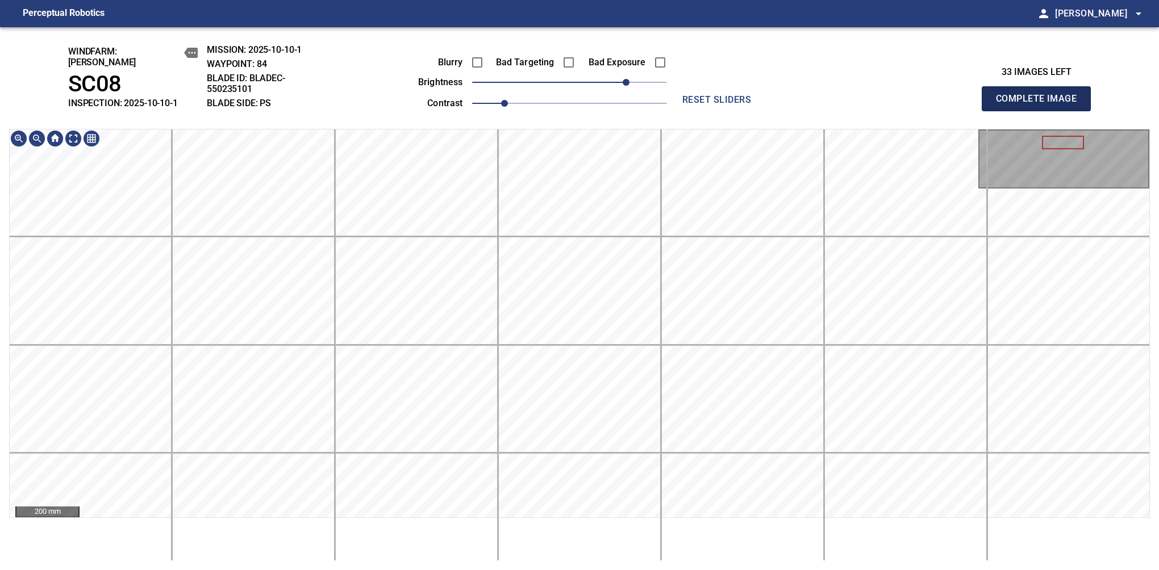
click at [1041, 105] on button "Complete Image" at bounding box center [1036, 98] width 109 height 25
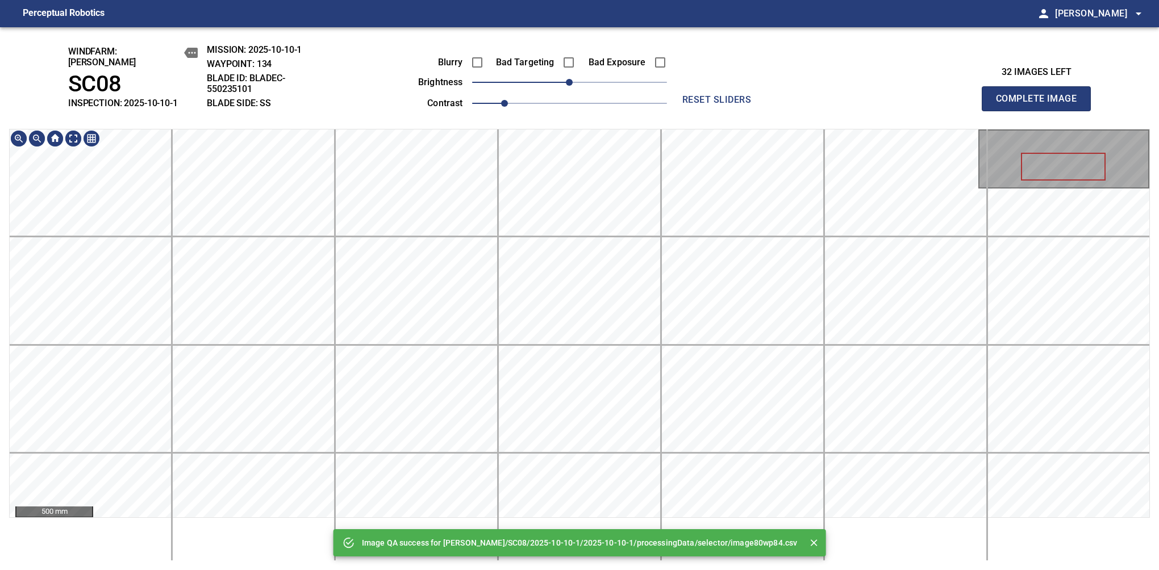
click at [559, 93] on div "Image QA success for Cerreto/SC08/2025-10-10-1/2025-10-10-1/processingData/sele…" at bounding box center [579, 298] width 1159 height 543
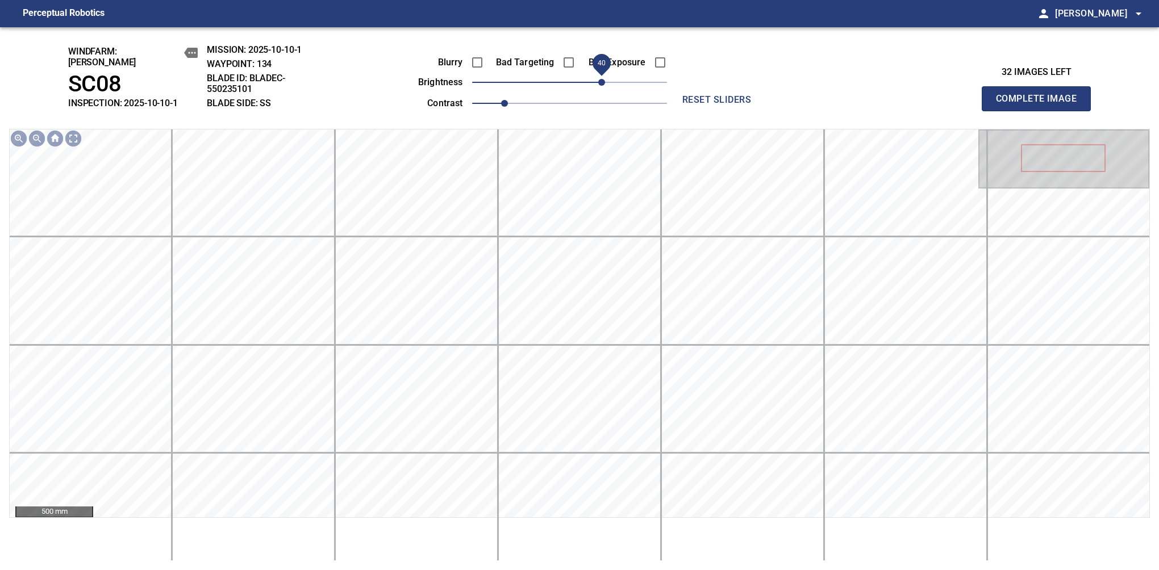
drag, startPoint x: 570, startPoint y: 77, endPoint x: 602, endPoint y: 80, distance: 31.9
click at [602, 80] on span "40" at bounding box center [601, 82] width 7 height 7
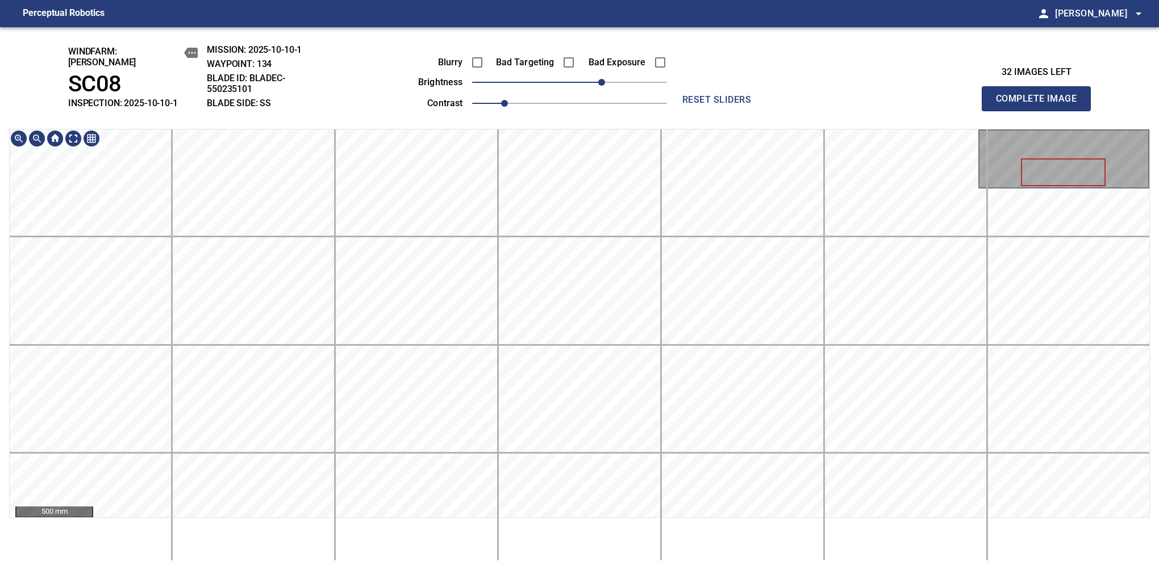
click at [1041, 105] on button "Complete Image" at bounding box center [1036, 98] width 109 height 25
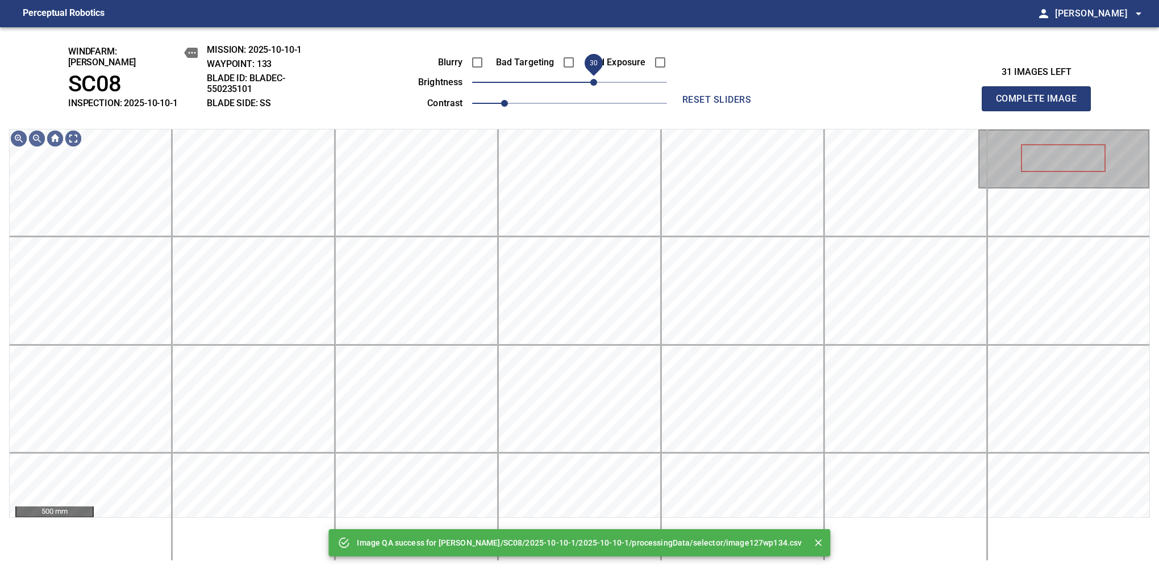
drag, startPoint x: 596, startPoint y: 76, endPoint x: 593, endPoint y: 82, distance: 7.1
click at [593, 82] on span "30" at bounding box center [593, 82] width 7 height 7
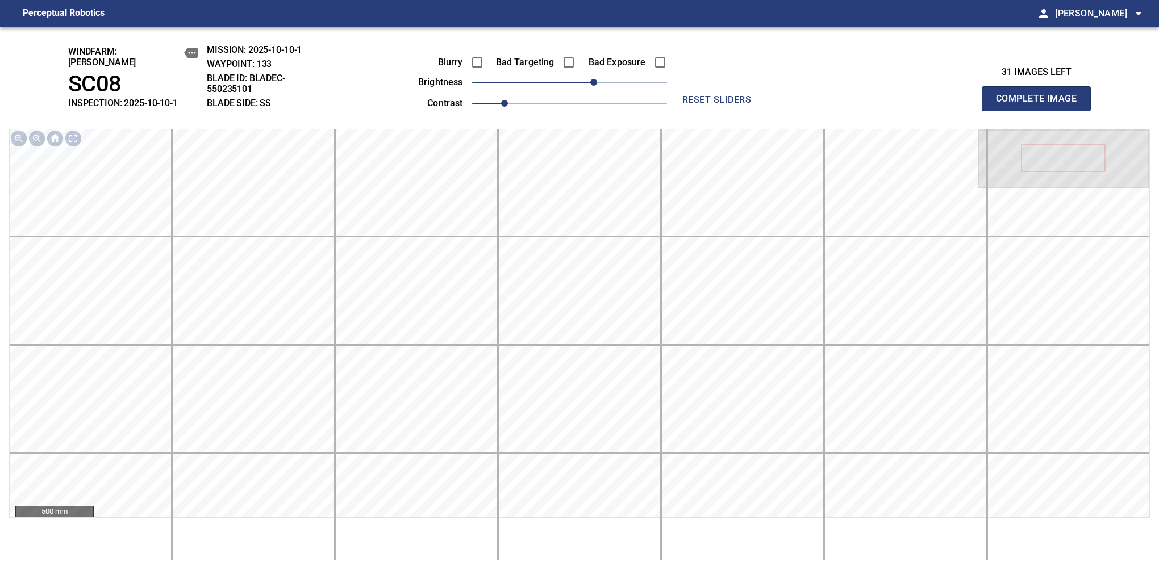
click at [1041, 105] on button "Complete Image" at bounding box center [1036, 98] width 109 height 25
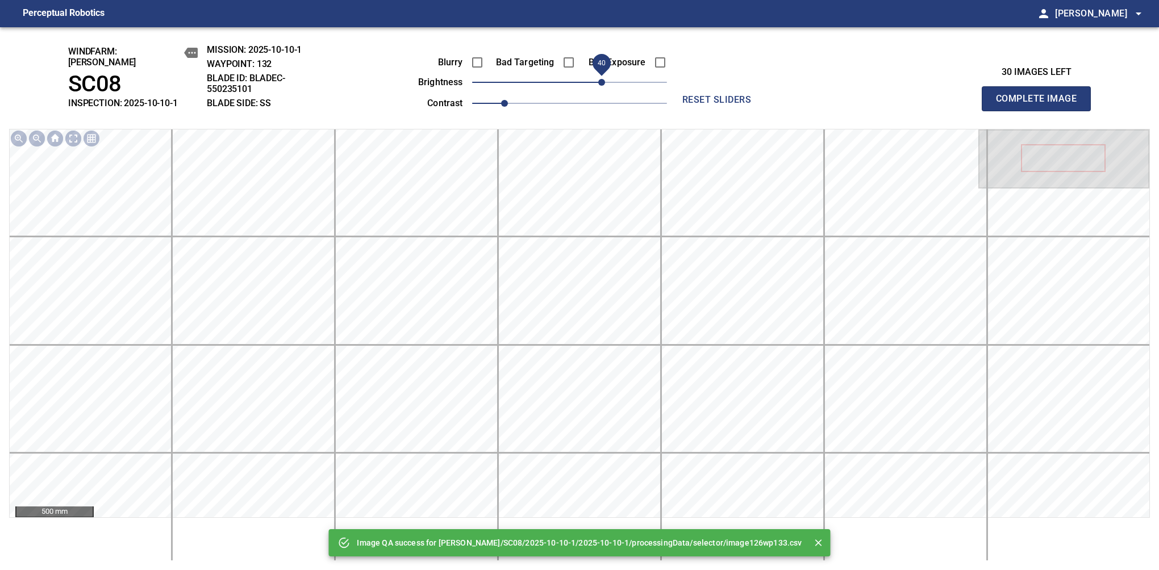
drag, startPoint x: 584, startPoint y: 78, endPoint x: 601, endPoint y: 75, distance: 16.7
click at [601, 79] on span "40" at bounding box center [601, 82] width 7 height 7
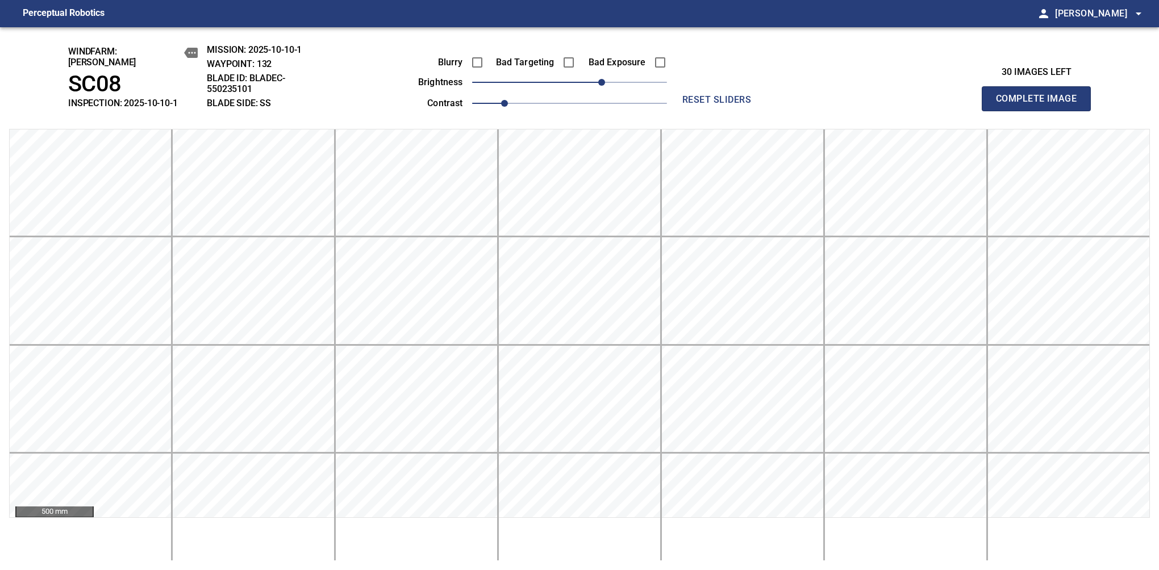
click at [1041, 105] on button "Complete Image" at bounding box center [1036, 98] width 109 height 25
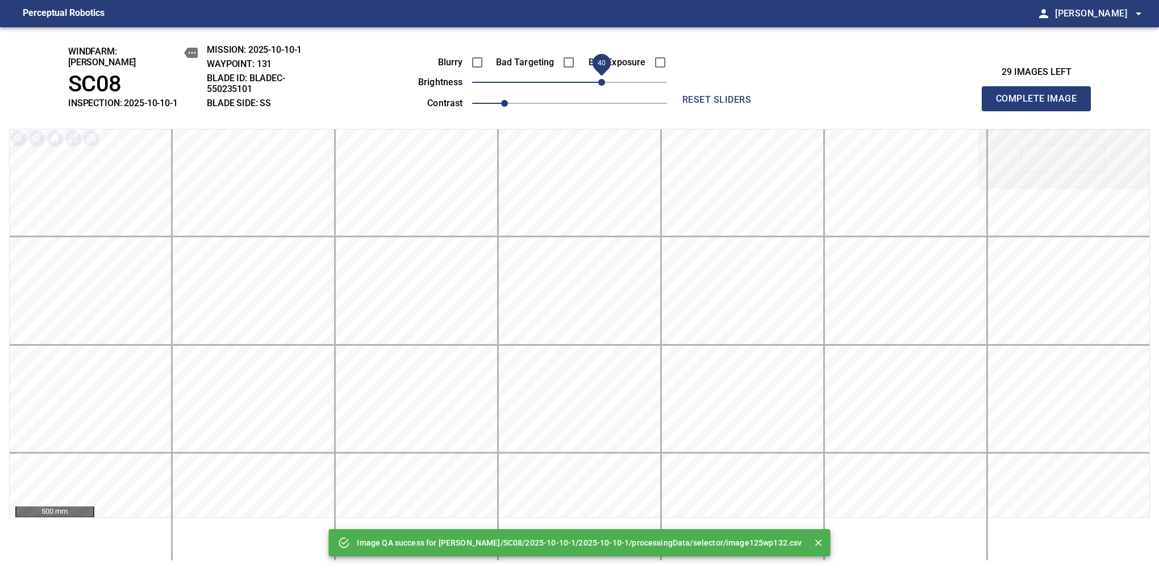
drag, startPoint x: 577, startPoint y: 79, endPoint x: 603, endPoint y: 73, distance: 26.3
click at [603, 79] on span "40" at bounding box center [601, 82] width 7 height 7
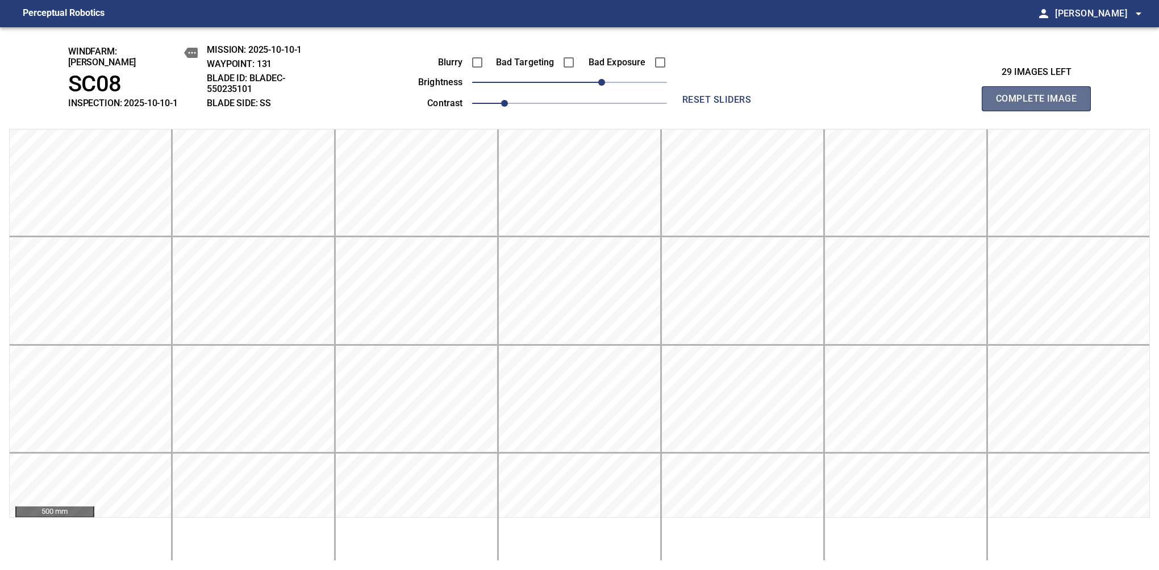
click at [1041, 105] on button "Complete Image" at bounding box center [1036, 98] width 109 height 25
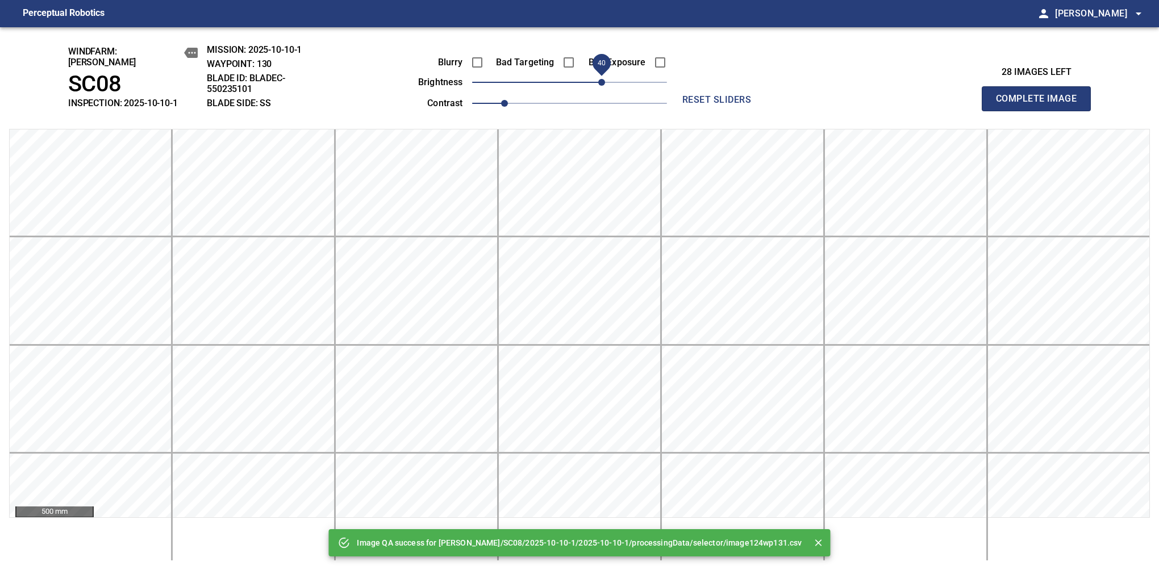
drag, startPoint x: 577, startPoint y: 81, endPoint x: 603, endPoint y: 77, distance: 25.8
click at [603, 79] on span "40" at bounding box center [601, 82] width 7 height 7
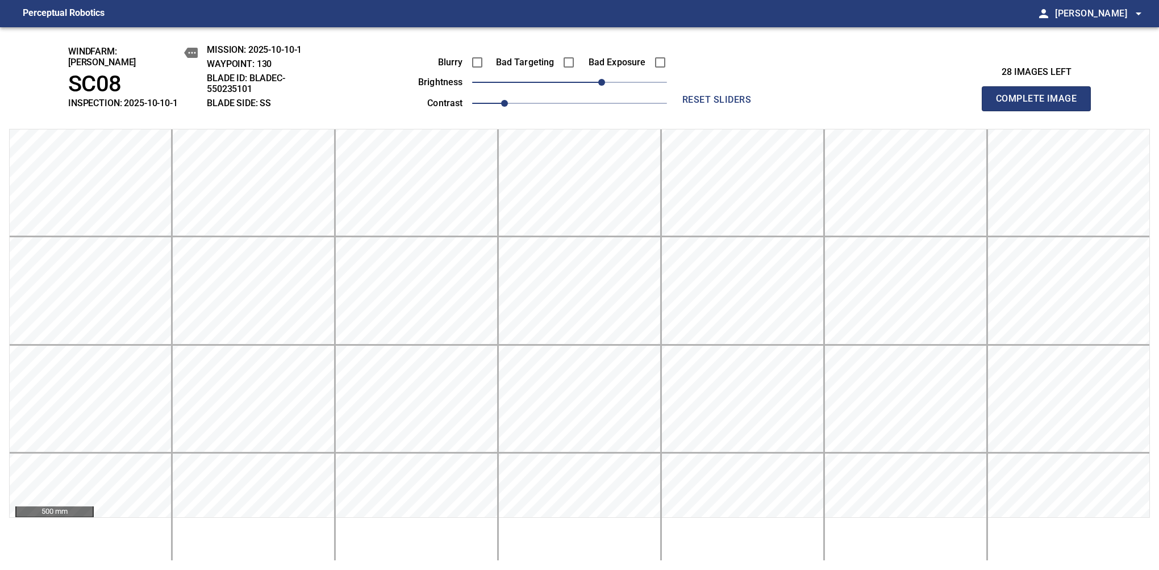
click at [1041, 105] on button "Complete Image" at bounding box center [1036, 98] width 109 height 25
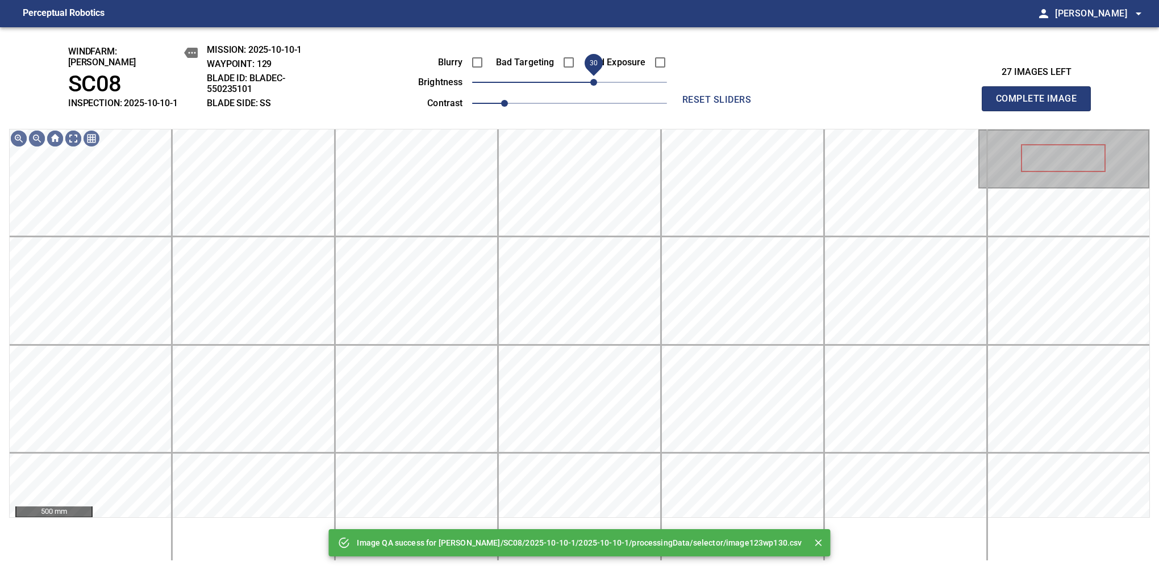
drag, startPoint x: 589, startPoint y: 73, endPoint x: 595, endPoint y: 73, distance: 6.8
click at [595, 79] on span "30" at bounding box center [593, 82] width 7 height 7
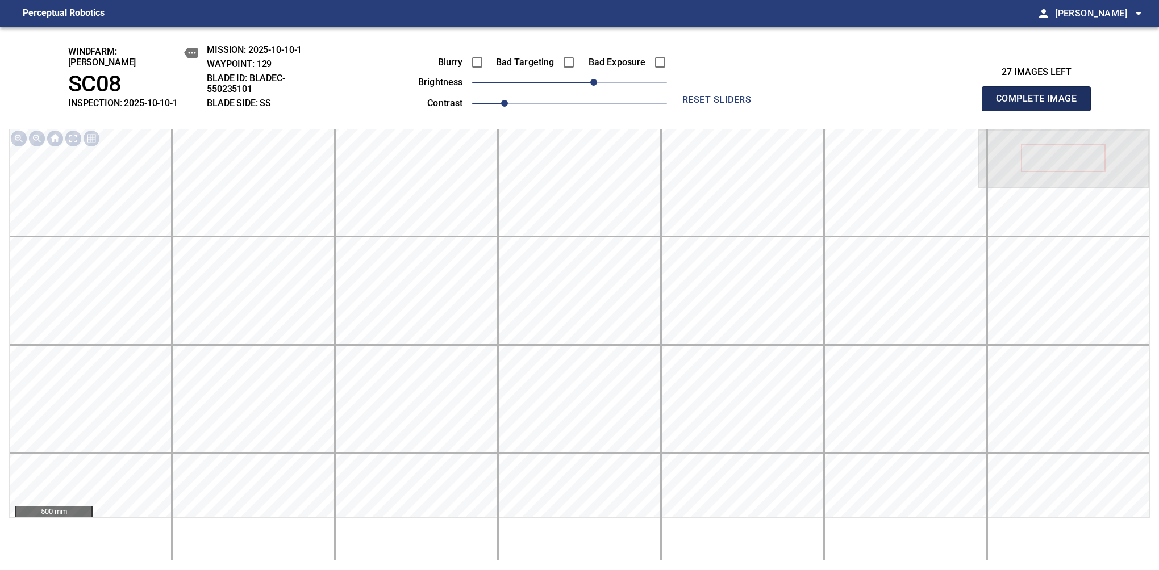
click at [1041, 105] on button "Complete Image" at bounding box center [1036, 98] width 109 height 25
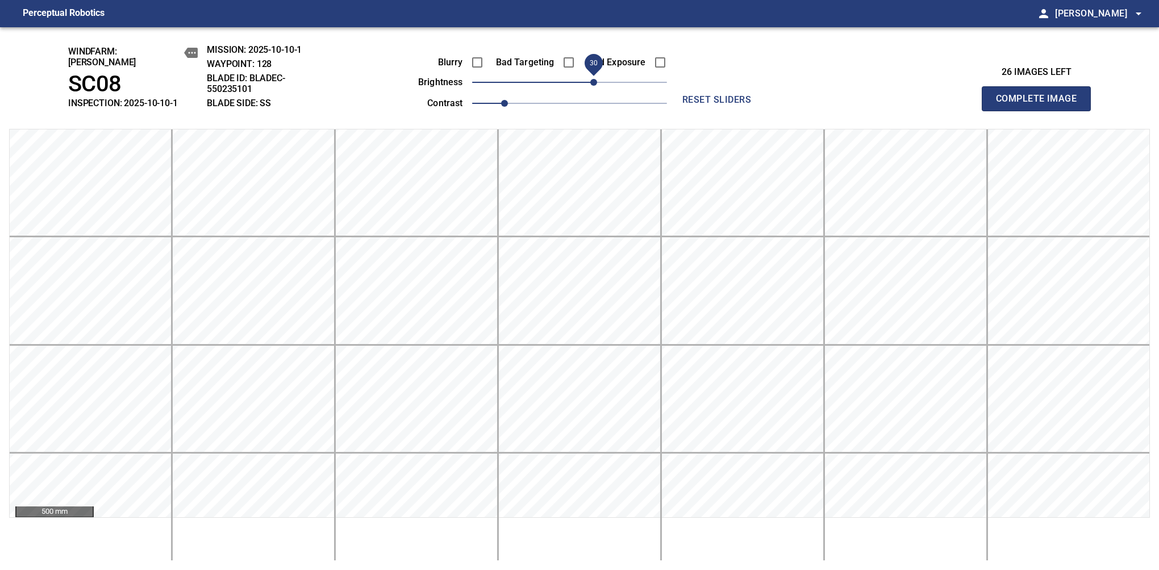
drag, startPoint x: 605, startPoint y: 79, endPoint x: 595, endPoint y: 79, distance: 9.1
click at [595, 79] on span "30" at bounding box center [569, 82] width 195 height 16
click at [1041, 105] on button "Complete Image" at bounding box center [1036, 98] width 109 height 25
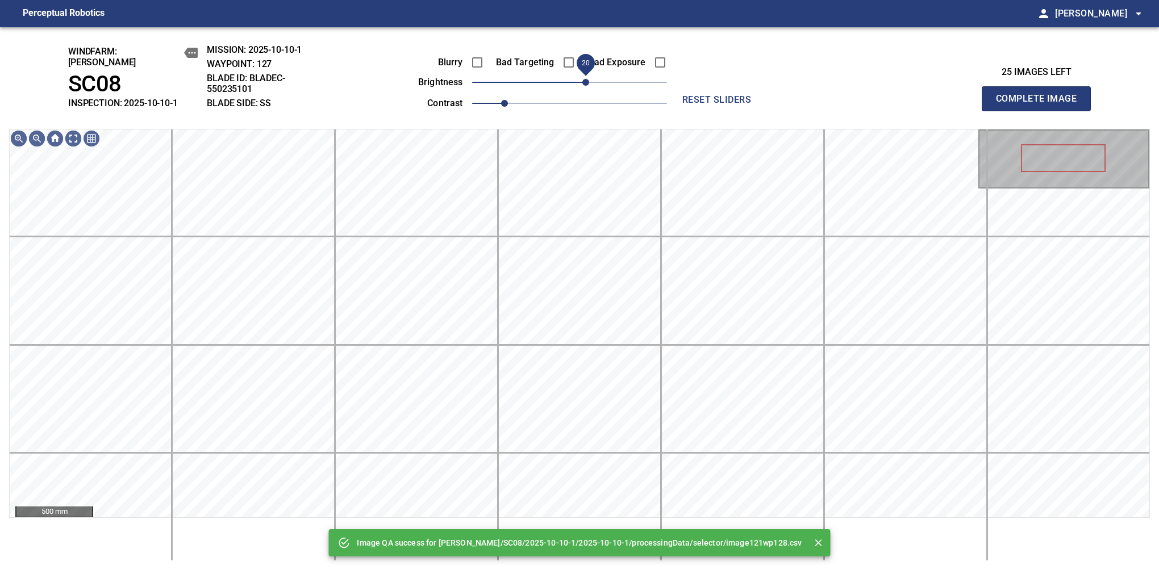
click at [589, 81] on span "20" at bounding box center [569, 82] width 195 height 16
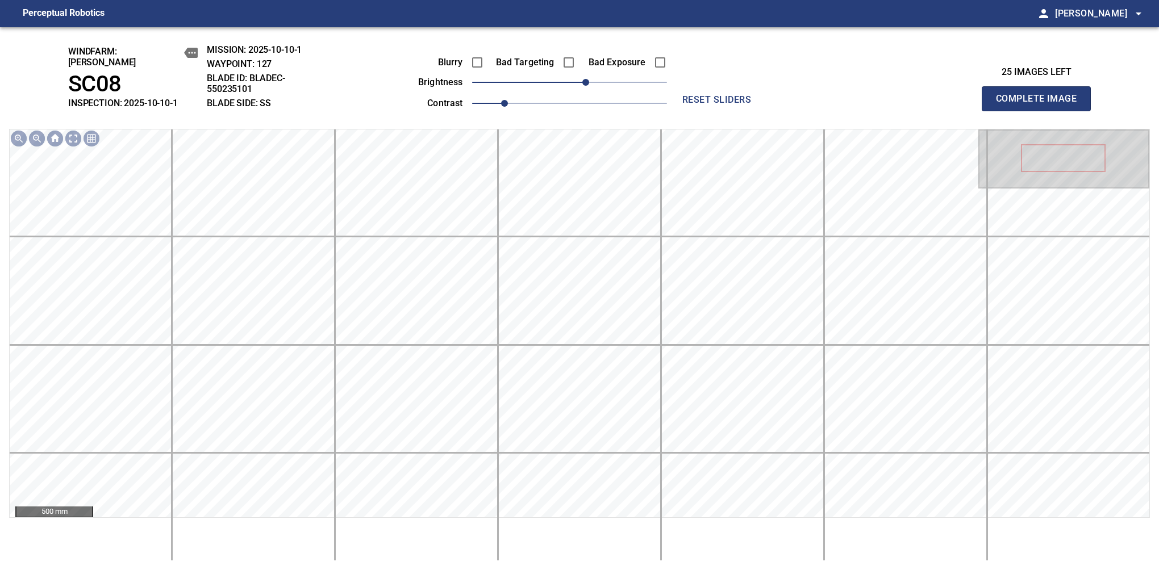
click at [1041, 105] on button "Complete Image" at bounding box center [1036, 98] width 109 height 25
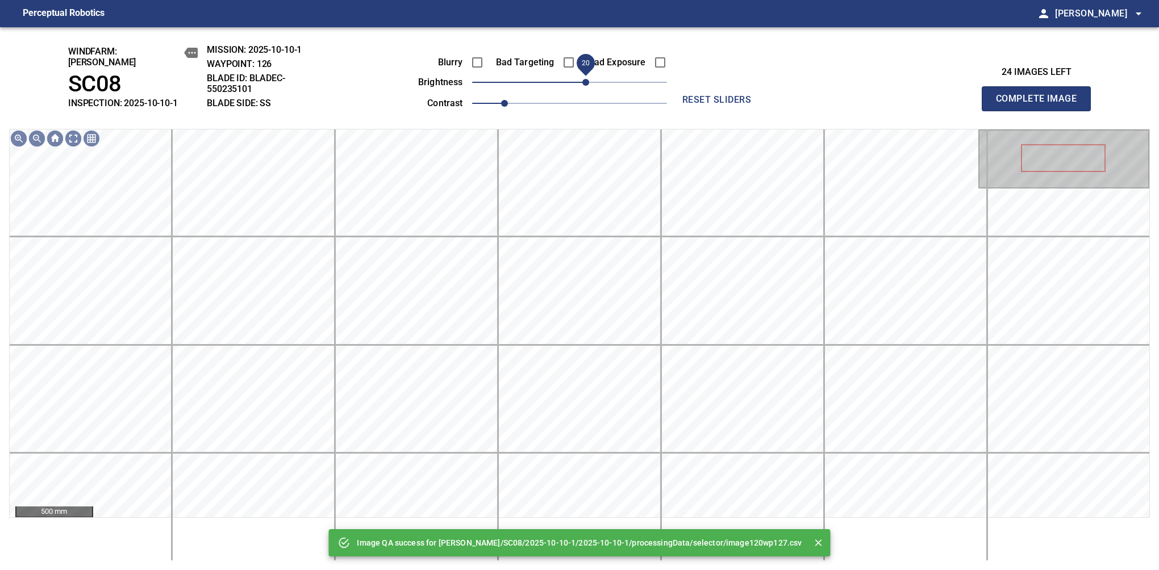
drag, startPoint x: 593, startPoint y: 75, endPoint x: 586, endPoint y: 77, distance: 7.6
click at [586, 77] on span "20" at bounding box center [569, 82] width 195 height 16
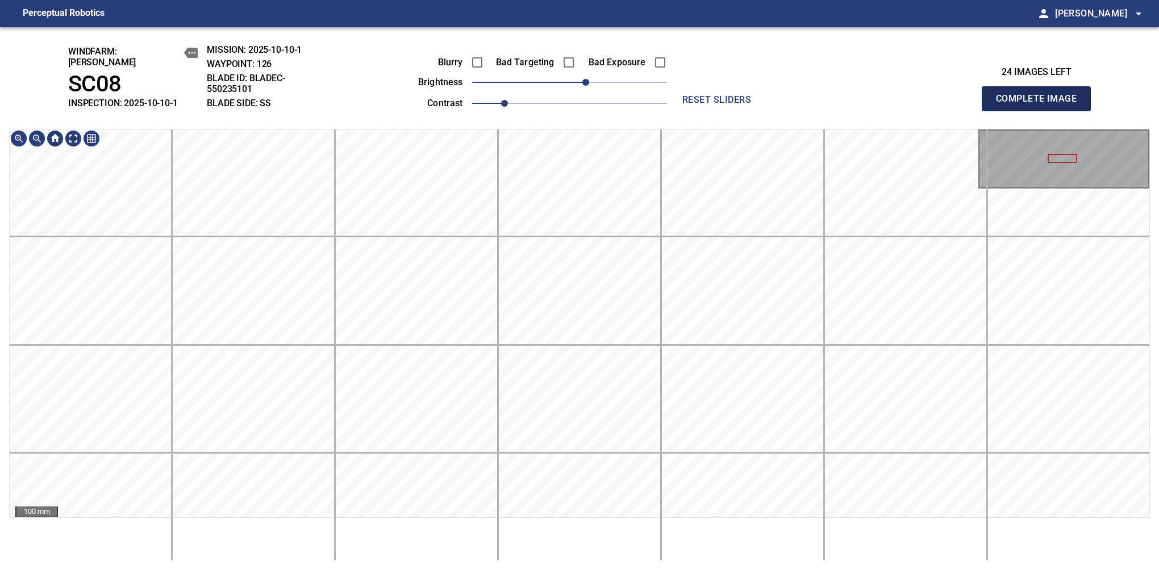
click at [1041, 105] on button "Complete Image" at bounding box center [1036, 98] width 109 height 25
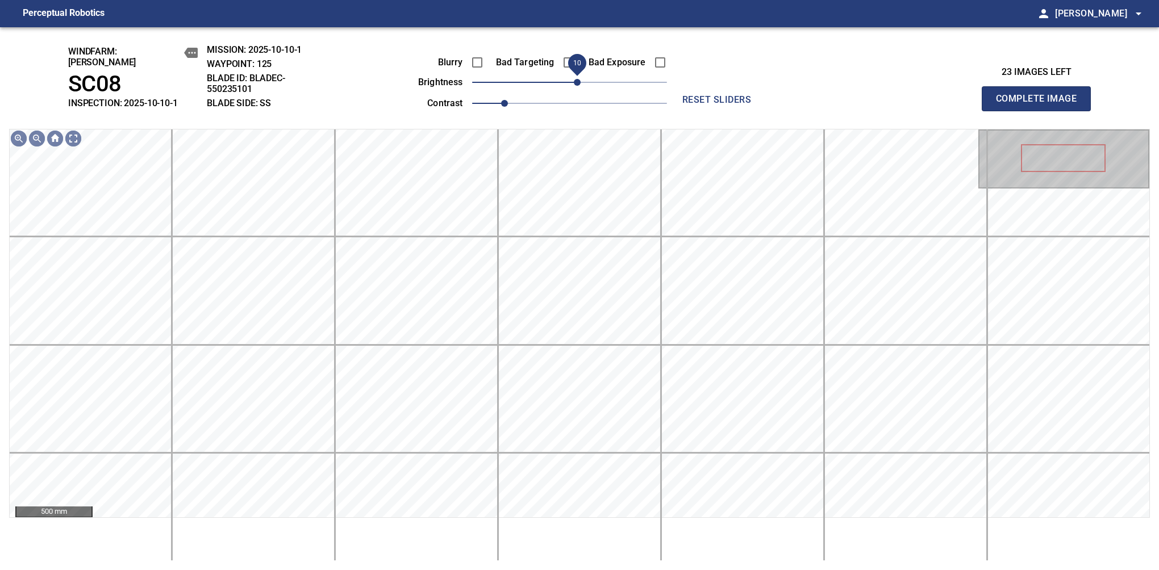
drag, startPoint x: 570, startPoint y: 77, endPoint x: 581, endPoint y: 78, distance: 10.9
click at [581, 79] on span "10" at bounding box center [577, 82] width 7 height 7
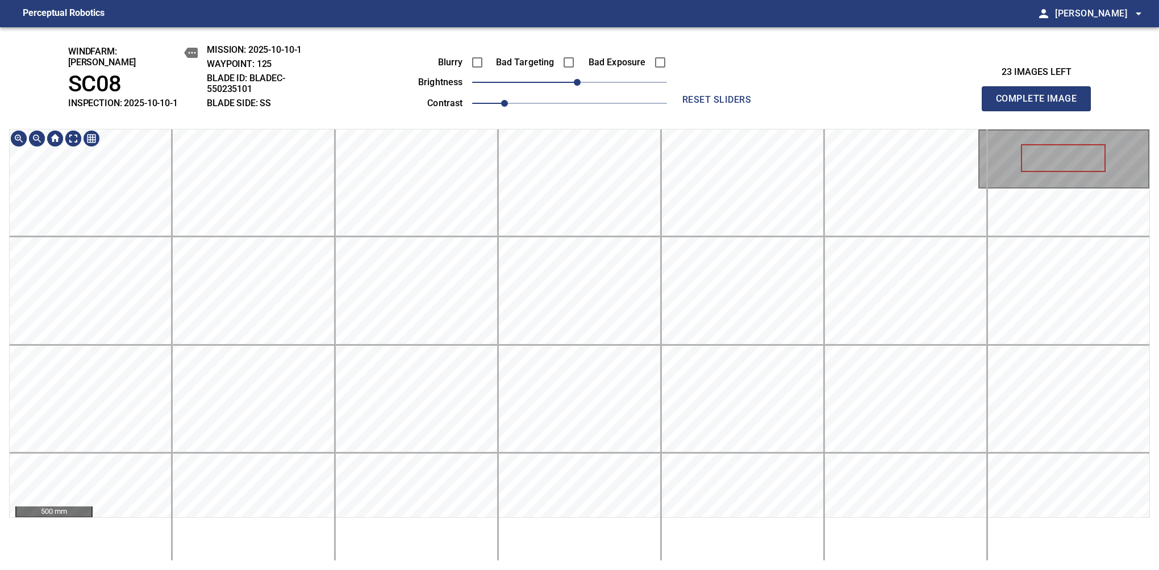
click at [542, 30] on div "windfarm: Cerreto SC08 INSPECTION: 2025-10-10-1 MISSION: 2025-10-10-1 WAYPOINT:…" at bounding box center [579, 298] width 1159 height 543
click at [1041, 105] on button "Complete Image" at bounding box center [1036, 98] width 109 height 25
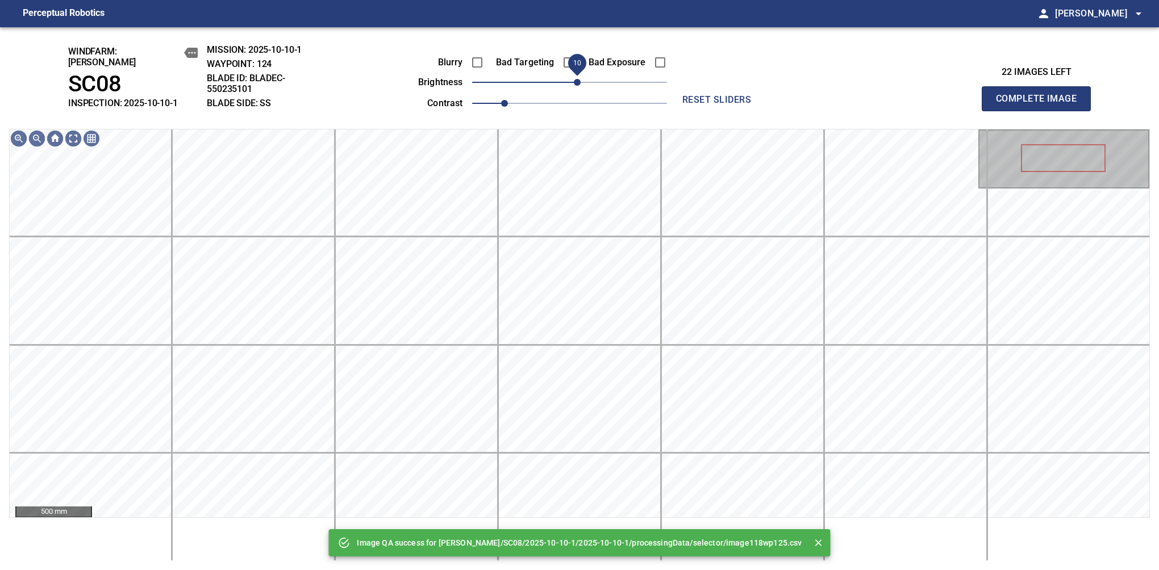
click at [579, 82] on span "10" at bounding box center [577, 82] width 7 height 7
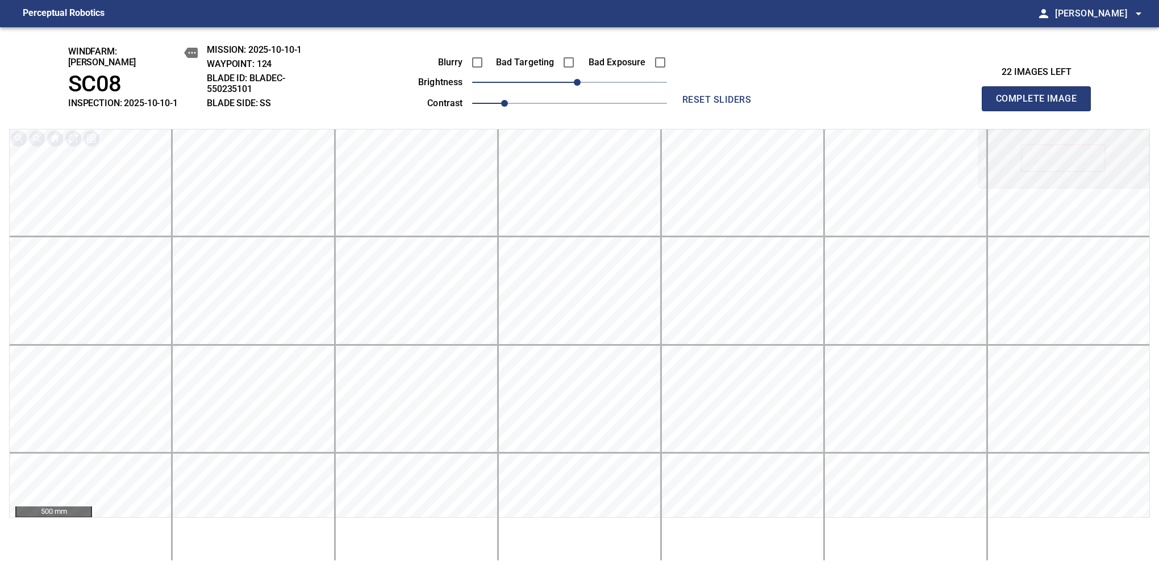
click at [1041, 105] on button "Complete Image" at bounding box center [1036, 98] width 109 height 25
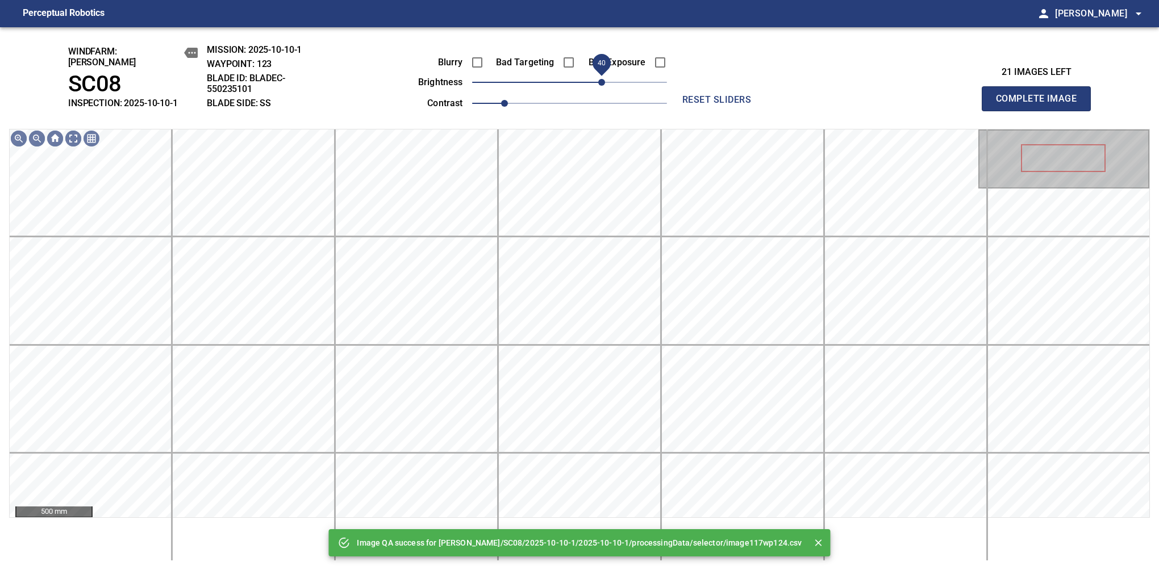
drag, startPoint x: 598, startPoint y: 79, endPoint x: 603, endPoint y: 75, distance: 6.0
click at [603, 79] on span "40" at bounding box center [601, 82] width 7 height 7
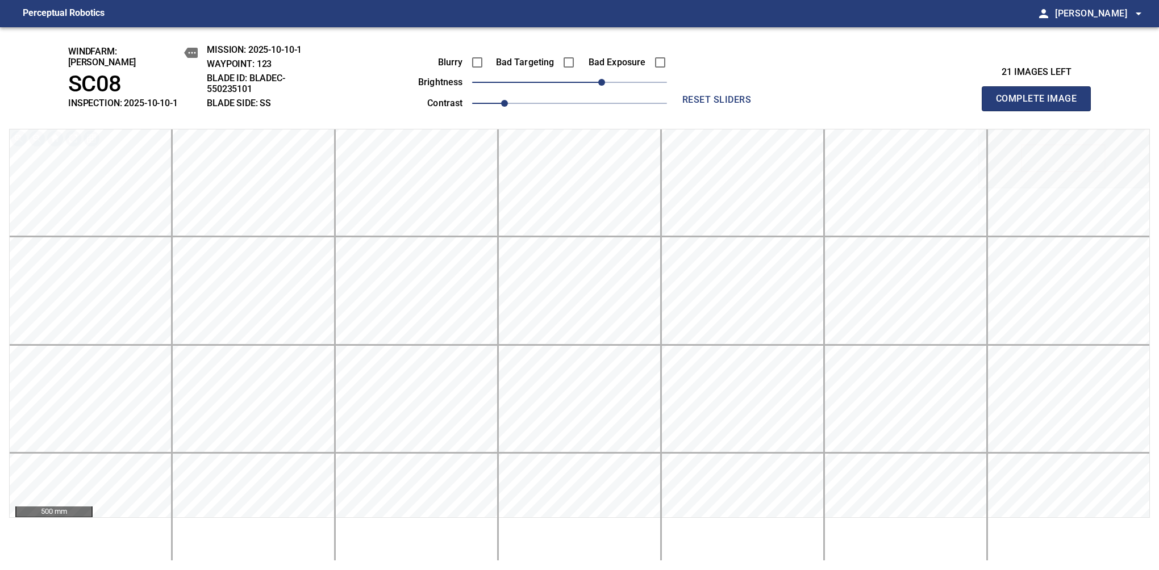
click at [1041, 105] on button "Complete Image" at bounding box center [1036, 98] width 109 height 25
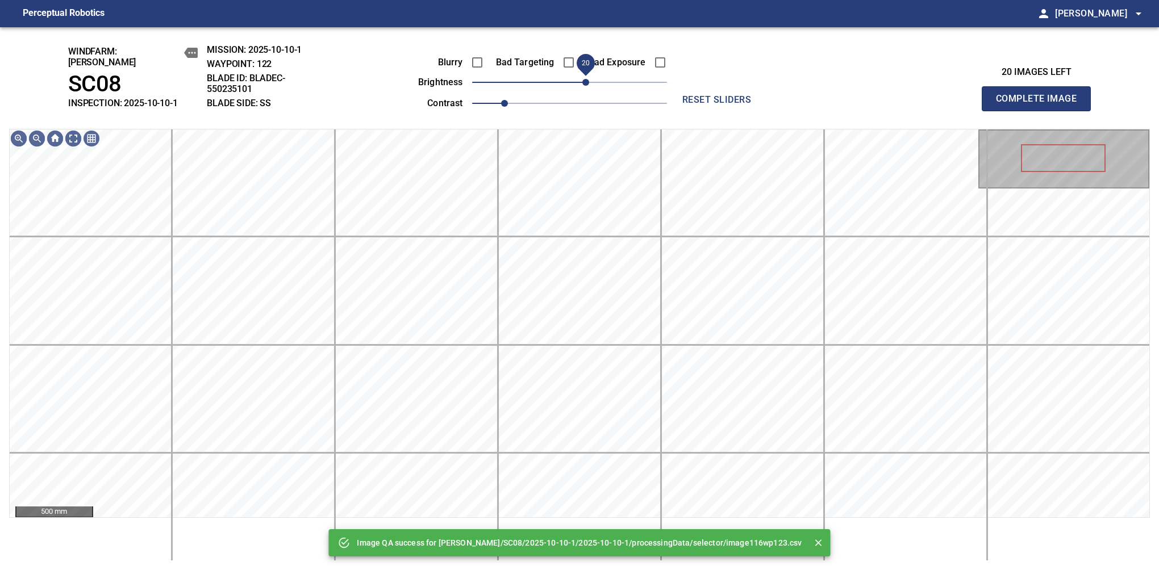
drag, startPoint x: 601, startPoint y: 75, endPoint x: 587, endPoint y: 82, distance: 16.0
click at [587, 82] on span "20" at bounding box center [569, 82] width 195 height 16
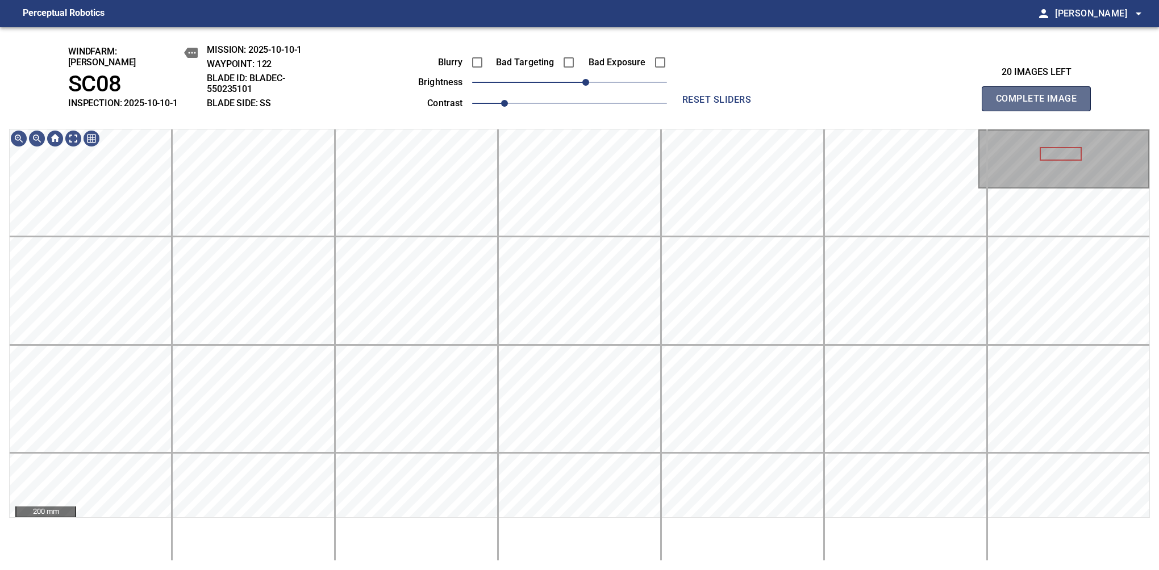
click at [1041, 105] on button "Complete Image" at bounding box center [1036, 98] width 109 height 25
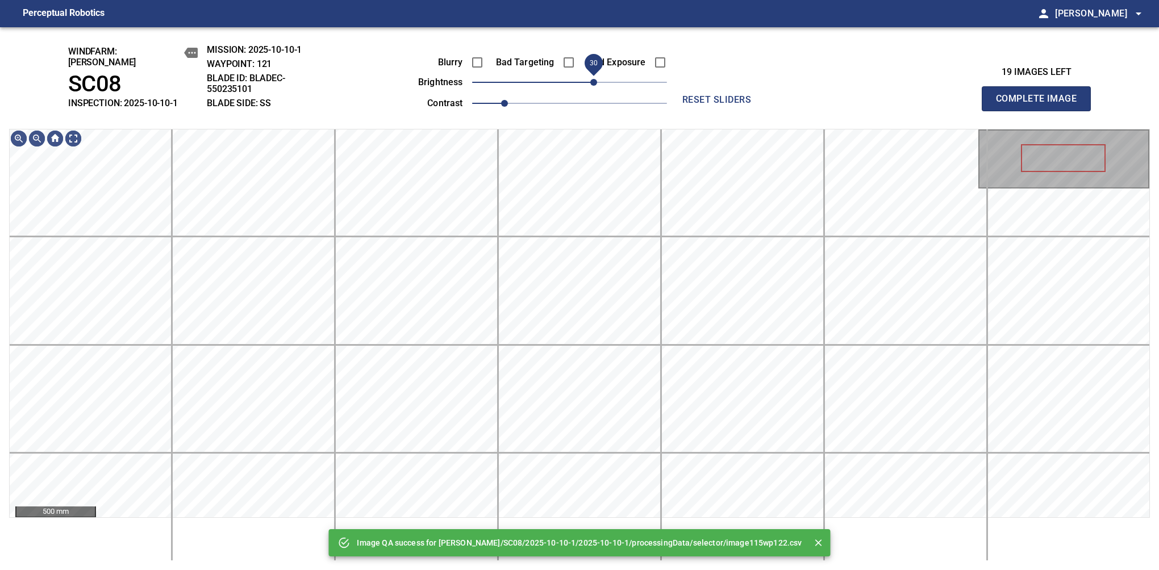
drag, startPoint x: 567, startPoint y: 77, endPoint x: 595, endPoint y: 75, distance: 28.5
click at [595, 79] on span "30" at bounding box center [593, 82] width 7 height 7
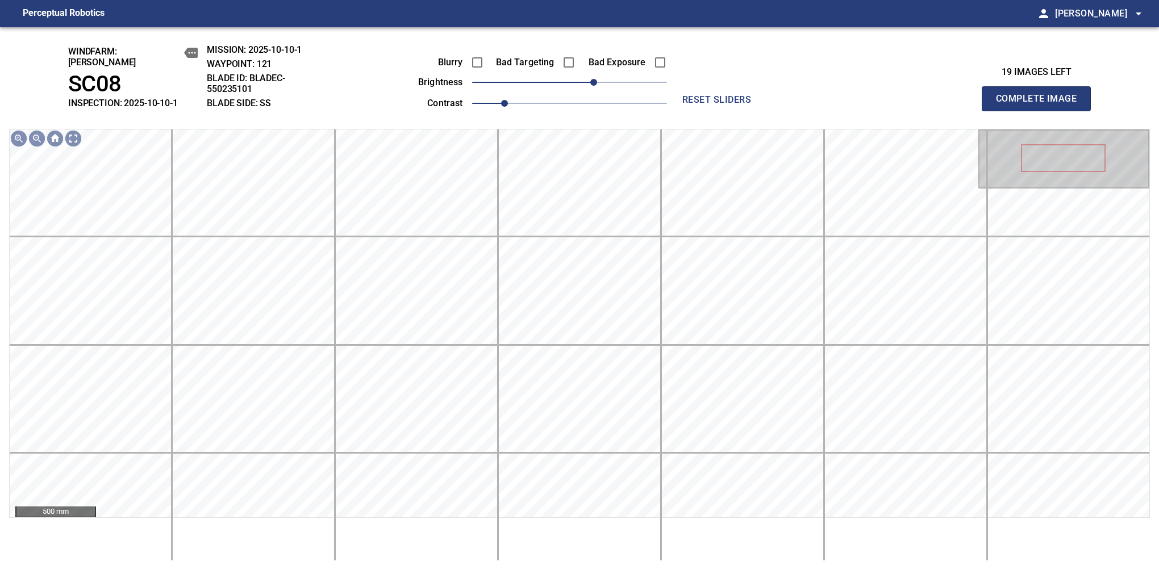
click at [1041, 105] on button "Complete Image" at bounding box center [1036, 98] width 109 height 25
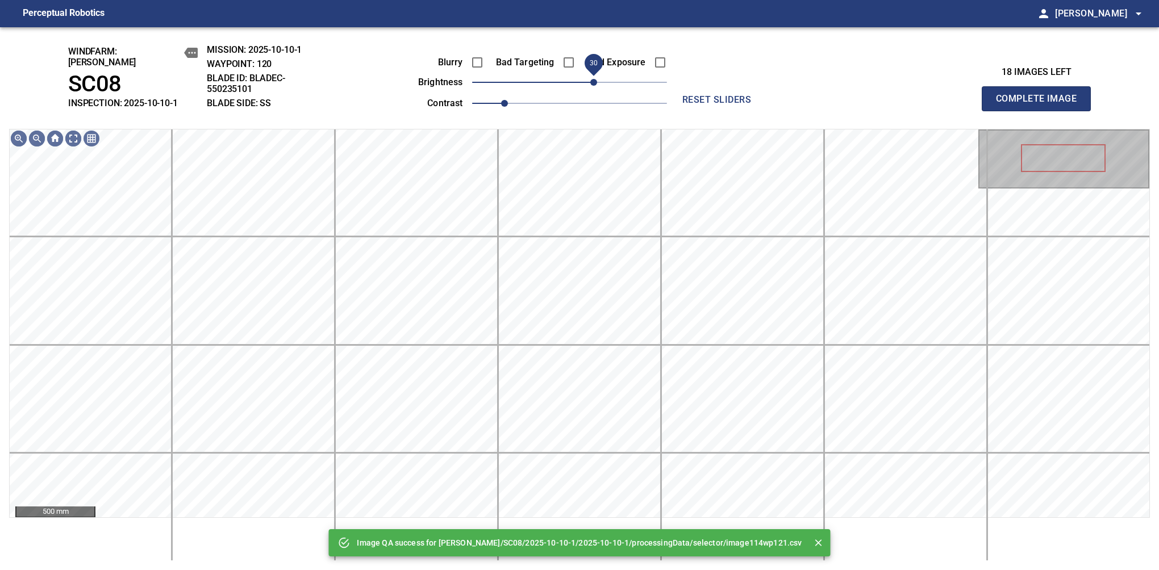
click at [598, 75] on span "30" at bounding box center [569, 82] width 195 height 16
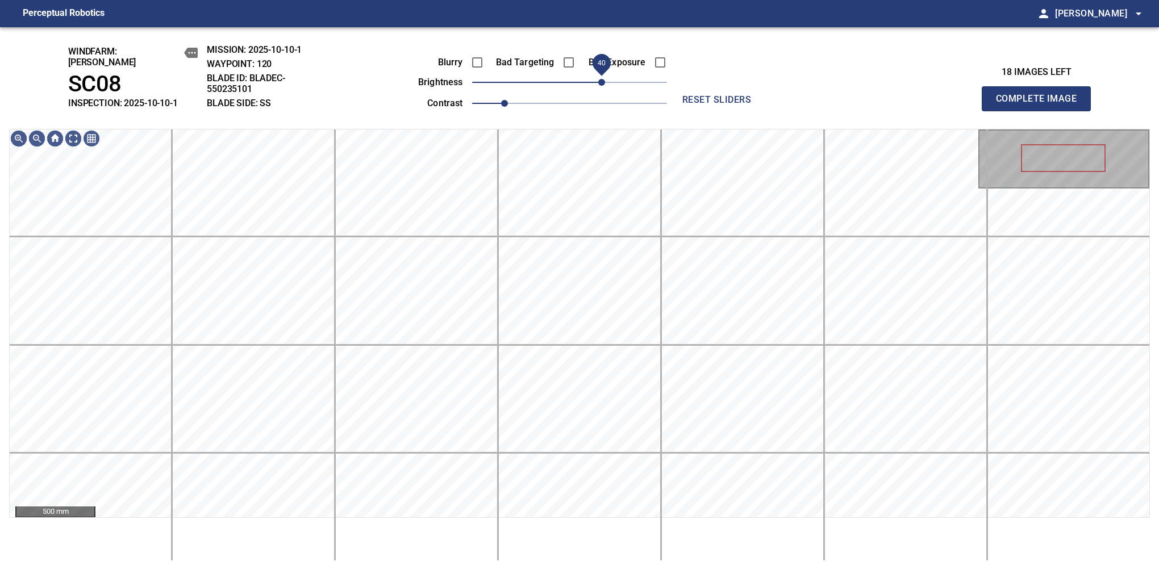
click at [603, 79] on span "40" at bounding box center [601, 82] width 7 height 7
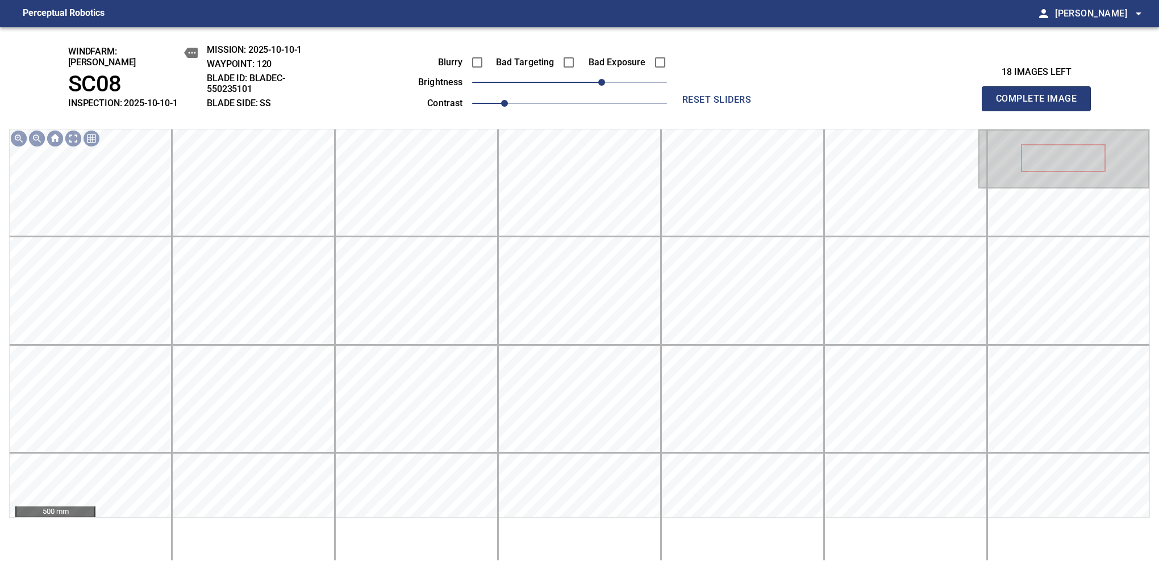
click at [1041, 105] on button "Complete Image" at bounding box center [1036, 98] width 109 height 25
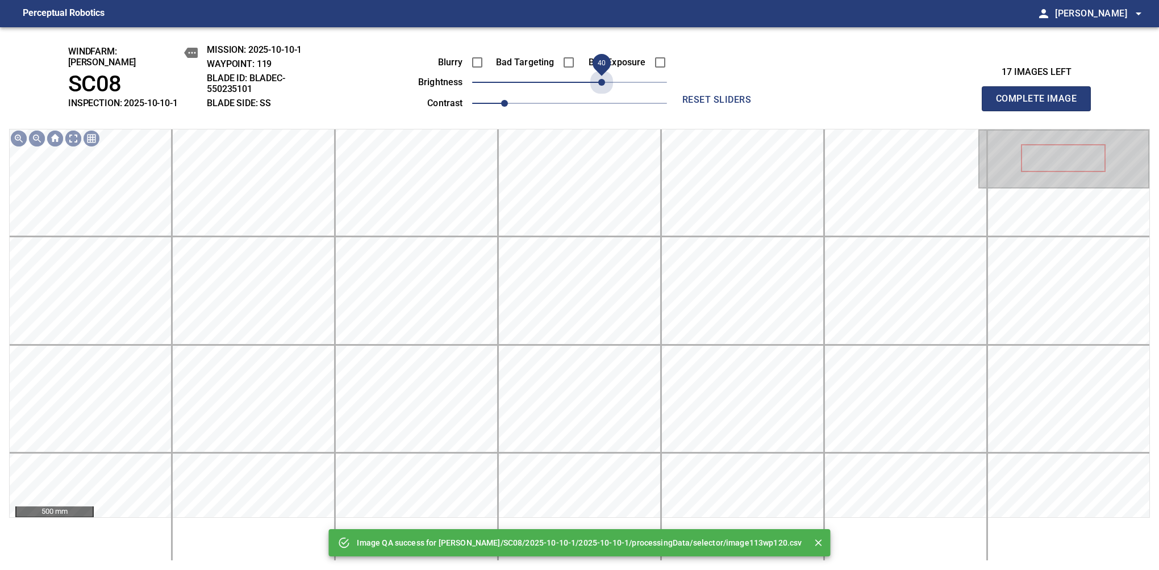
click at [603, 75] on span "40" at bounding box center [569, 82] width 195 height 16
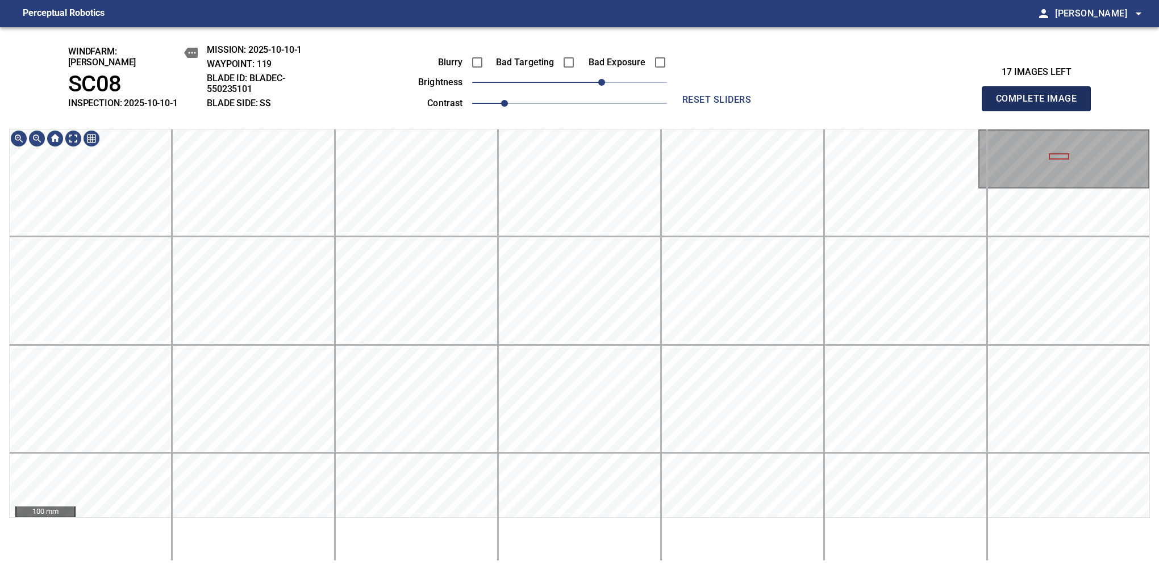
click at [1041, 105] on button "Complete Image" at bounding box center [1036, 98] width 109 height 25
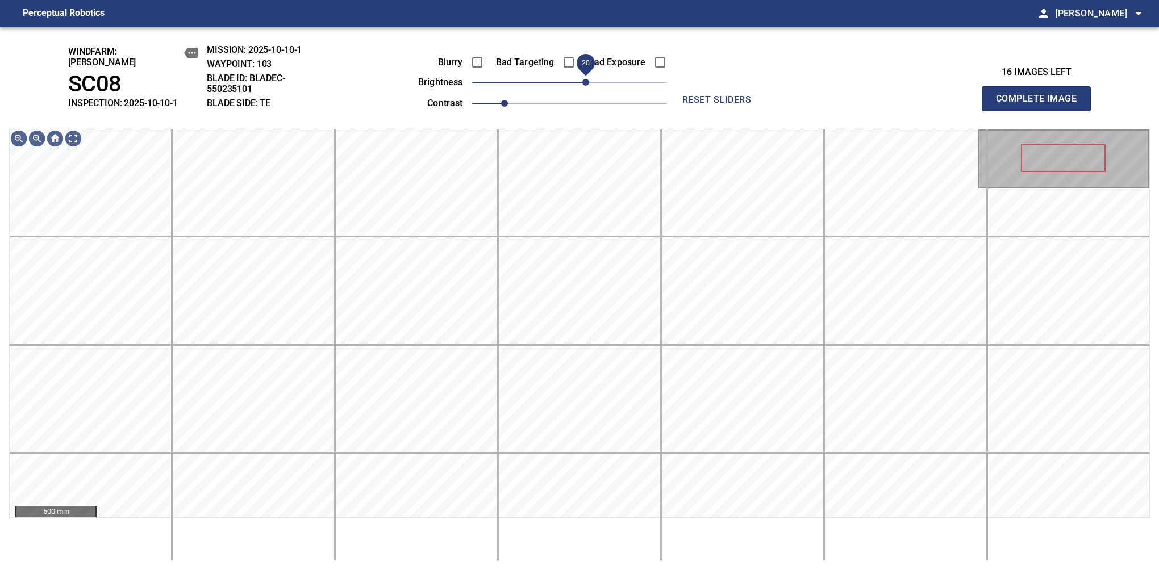
drag, startPoint x: 575, startPoint y: 82, endPoint x: 586, endPoint y: 80, distance: 11.0
click at [586, 80] on span "20" at bounding box center [585, 82] width 7 height 7
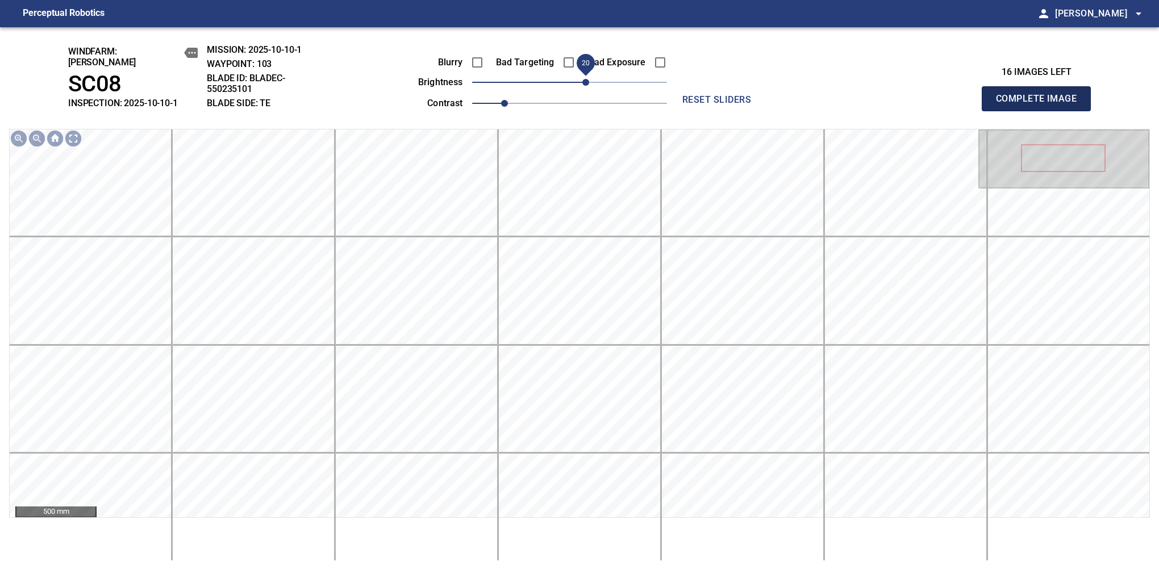
click at [1041, 105] on button "Complete Image" at bounding box center [1036, 98] width 109 height 25
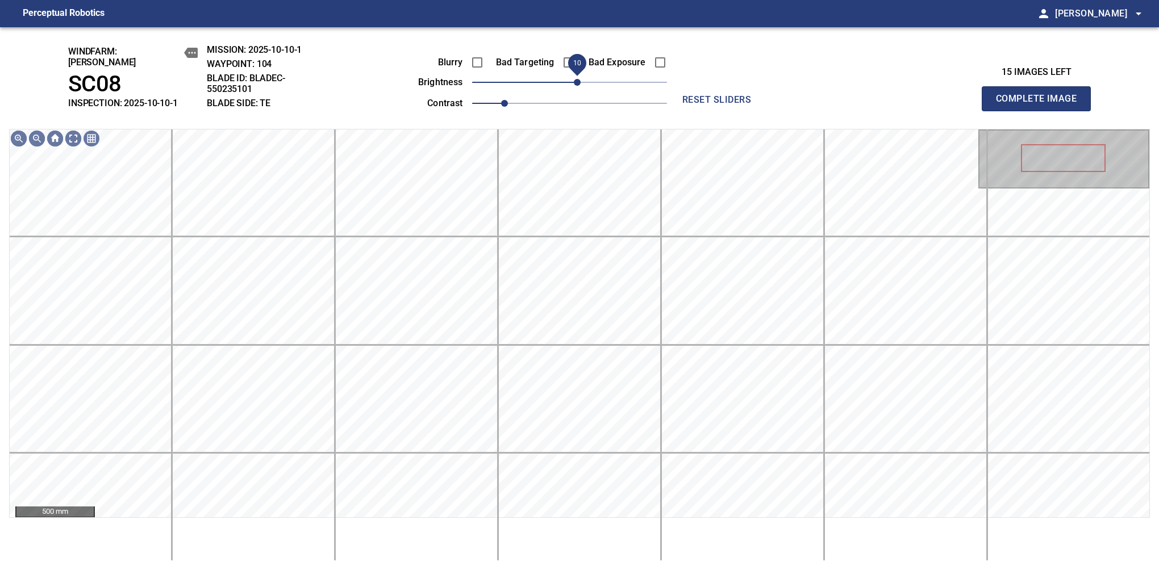
click at [576, 79] on span "10" at bounding box center [577, 82] width 7 height 7
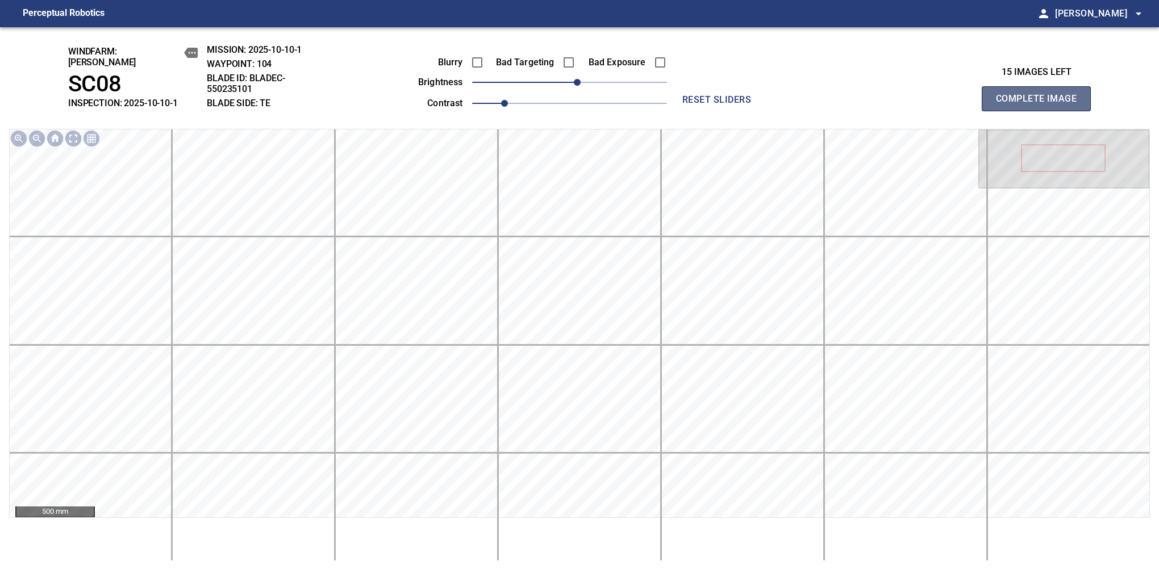
click at [1041, 105] on button "Complete Image" at bounding box center [1036, 98] width 109 height 25
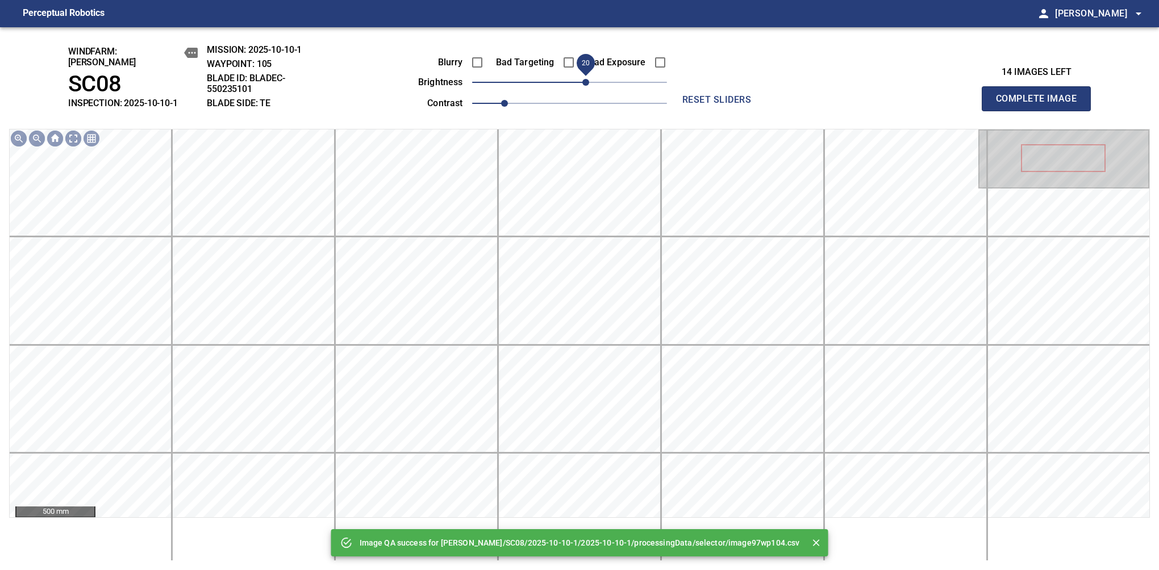
drag, startPoint x: 572, startPoint y: 77, endPoint x: 589, endPoint y: 70, distance: 18.1
click at [589, 79] on span "20" at bounding box center [585, 82] width 7 height 7
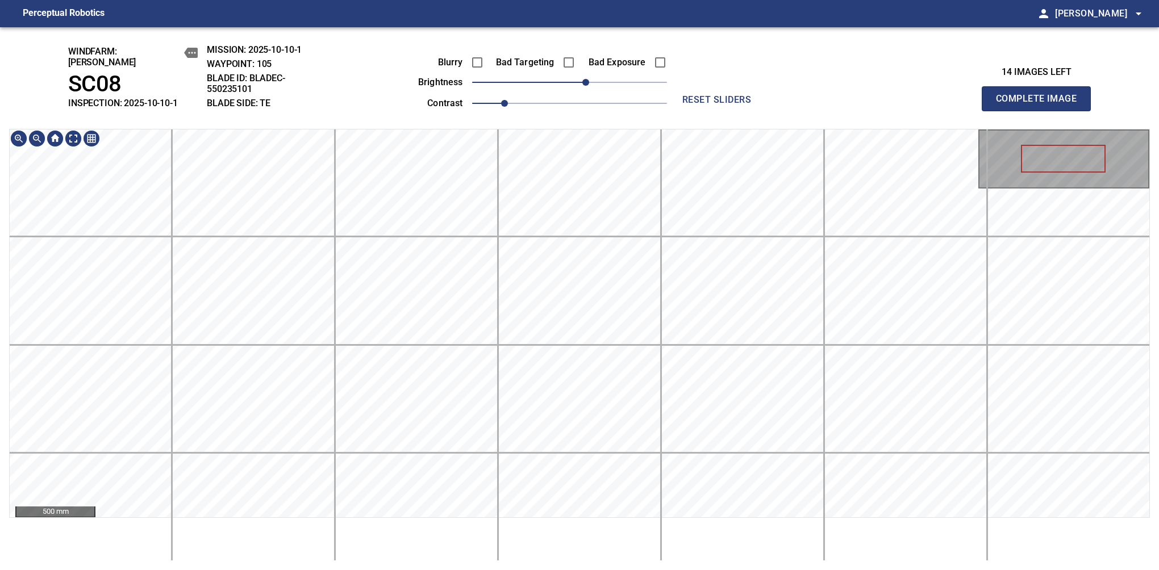
click at [605, 122] on div "windfarm: Cerreto SC08 INSPECTION: 2025-10-10-1 MISSION: 2025-10-10-1 WAYPOINT:…" at bounding box center [579, 298] width 1159 height 543
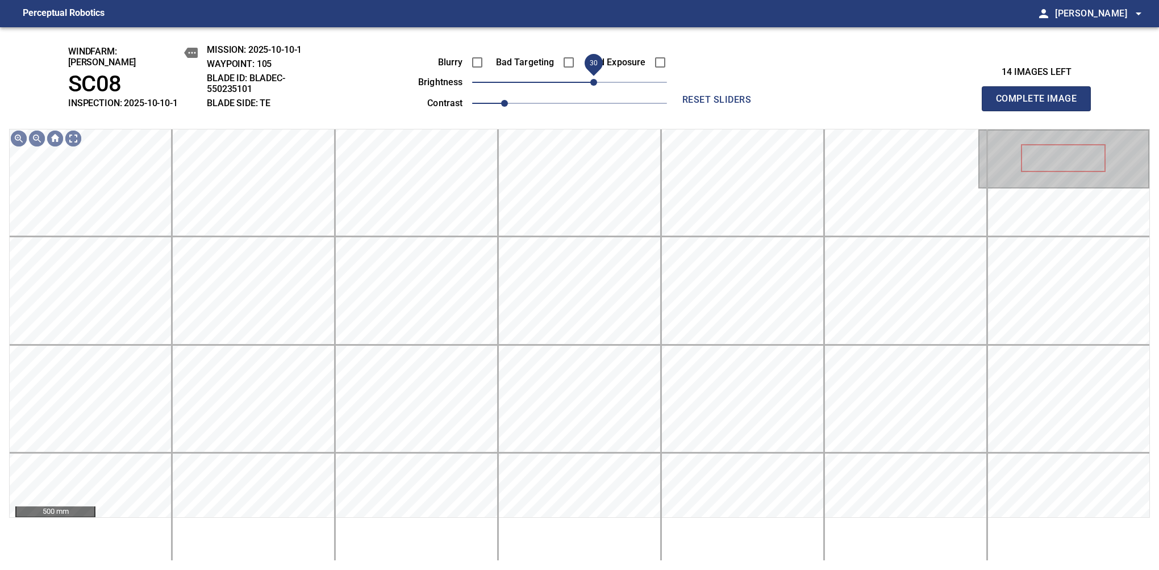
click at [592, 79] on span "30" at bounding box center [593, 82] width 7 height 7
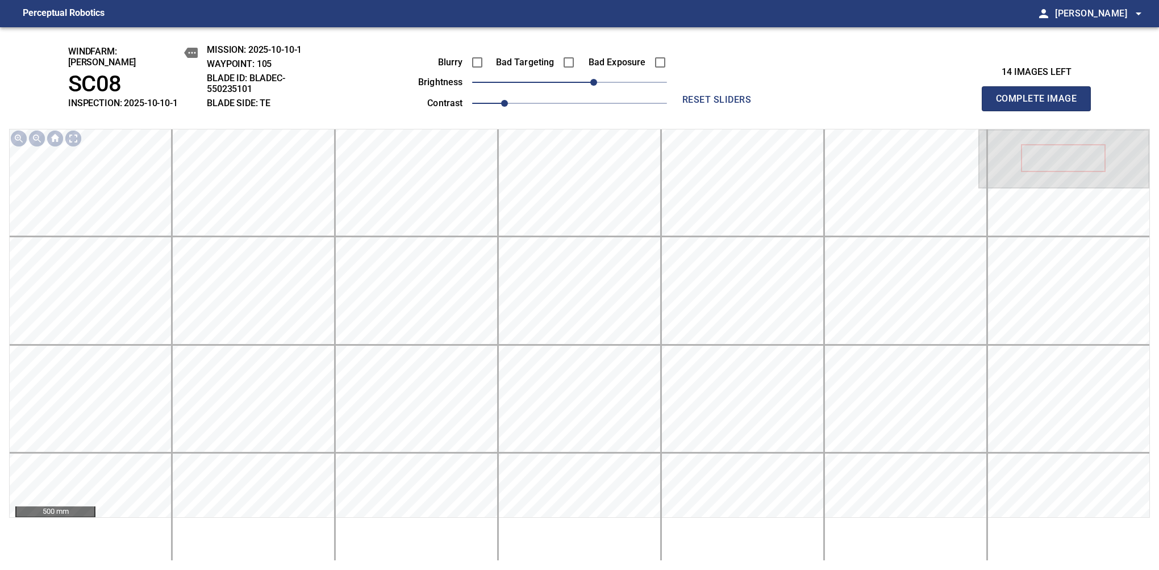
click at [1041, 105] on button "Complete Image" at bounding box center [1036, 98] width 109 height 25
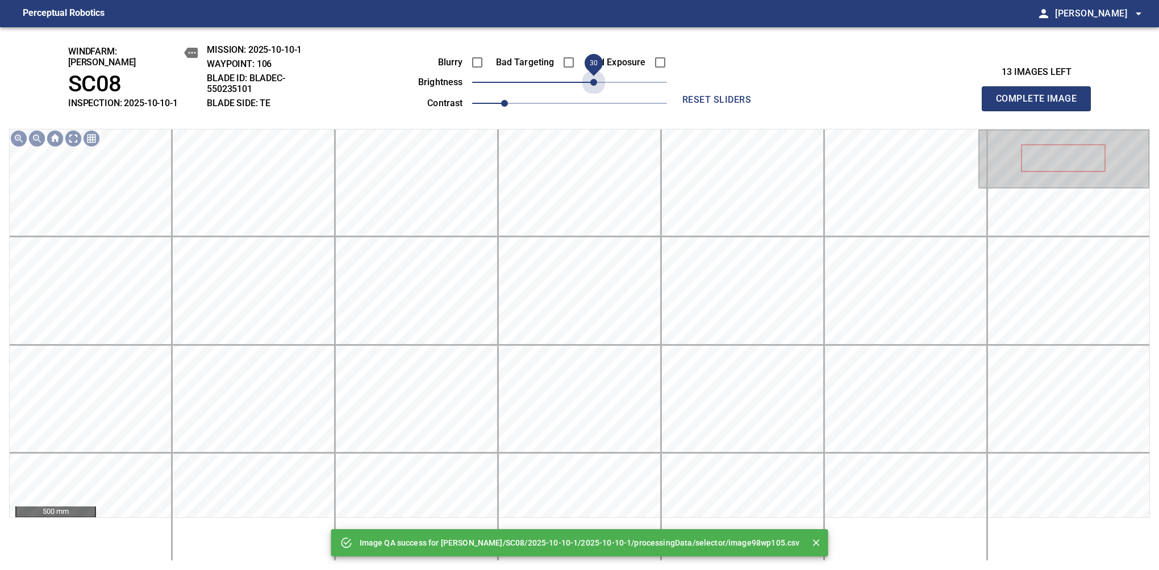
click at [592, 78] on span "30" at bounding box center [569, 82] width 195 height 16
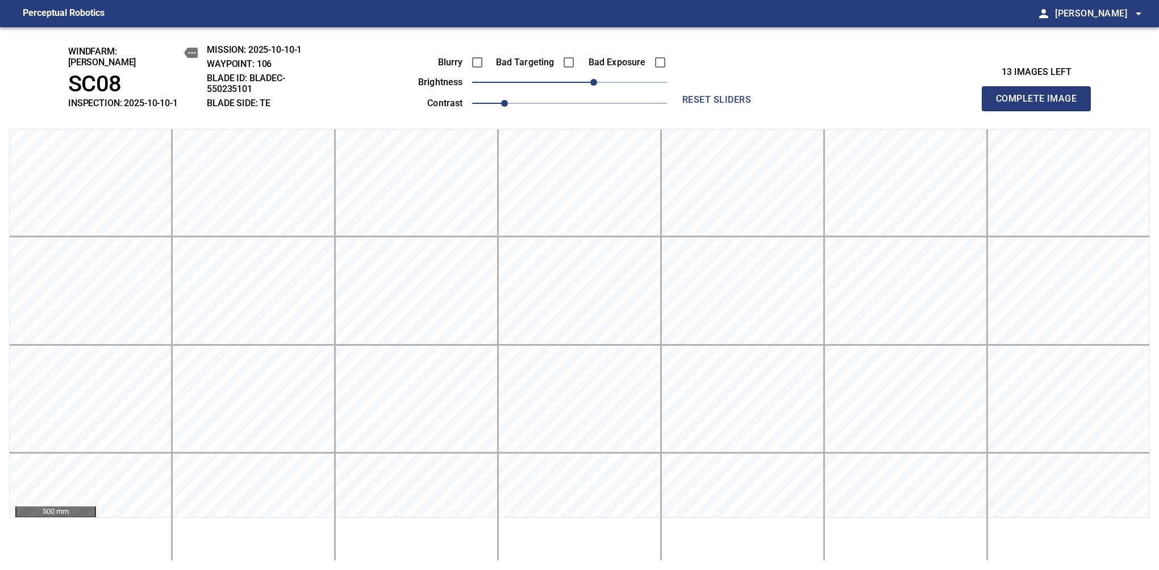
click at [1041, 105] on button "Complete Image" at bounding box center [1036, 98] width 109 height 25
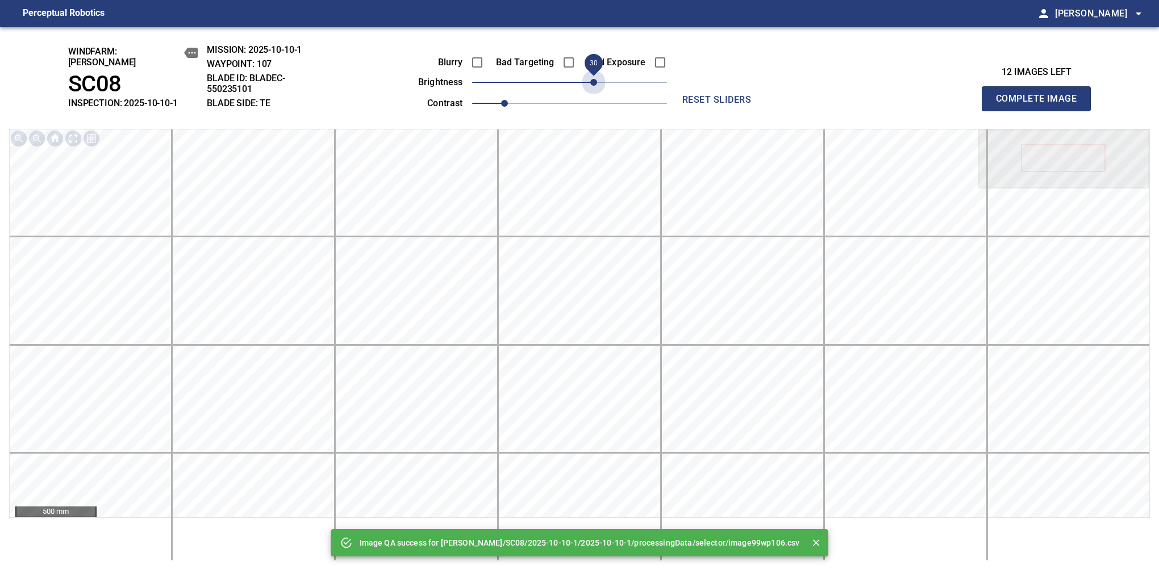
click at [592, 78] on span "30" at bounding box center [569, 82] width 195 height 16
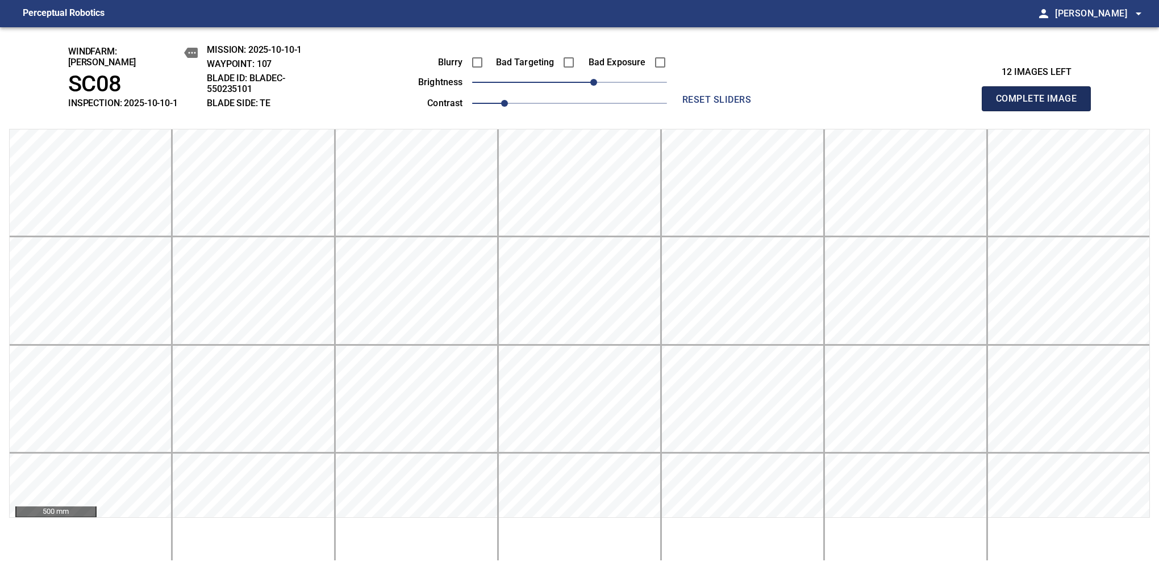
click at [1041, 105] on button "Complete Image" at bounding box center [1036, 98] width 109 height 25
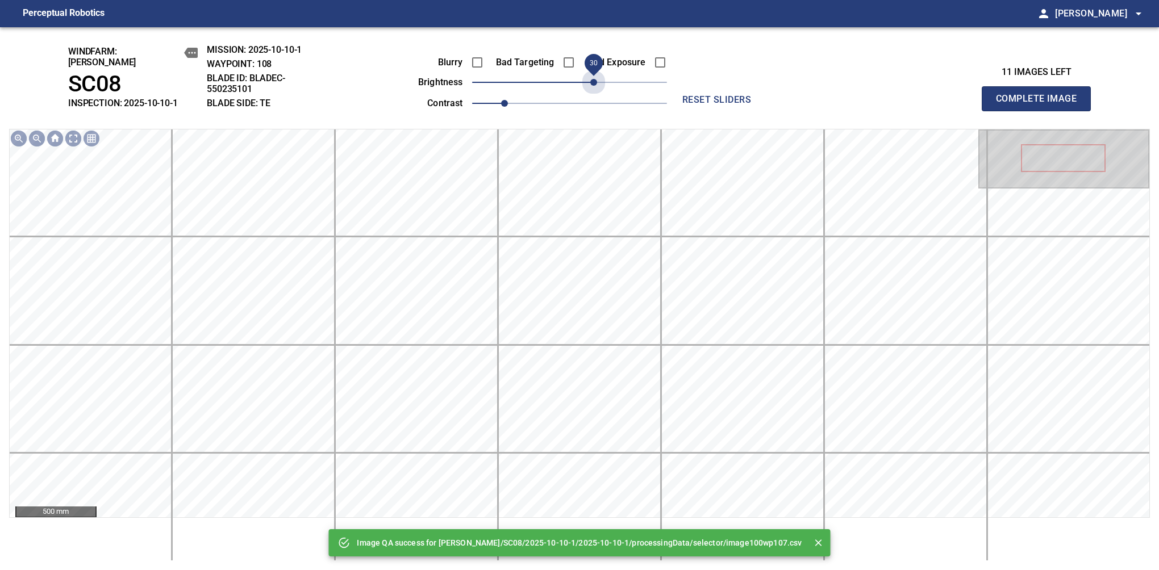
click at [592, 78] on span "30" at bounding box center [569, 82] width 195 height 16
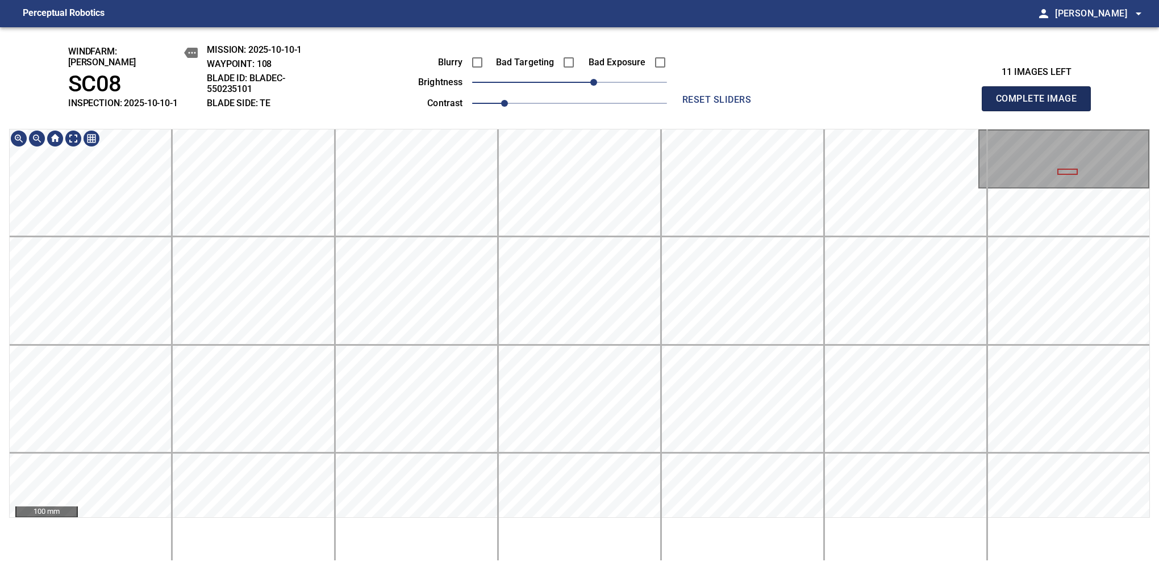
click at [1041, 105] on button "Complete Image" at bounding box center [1036, 98] width 109 height 25
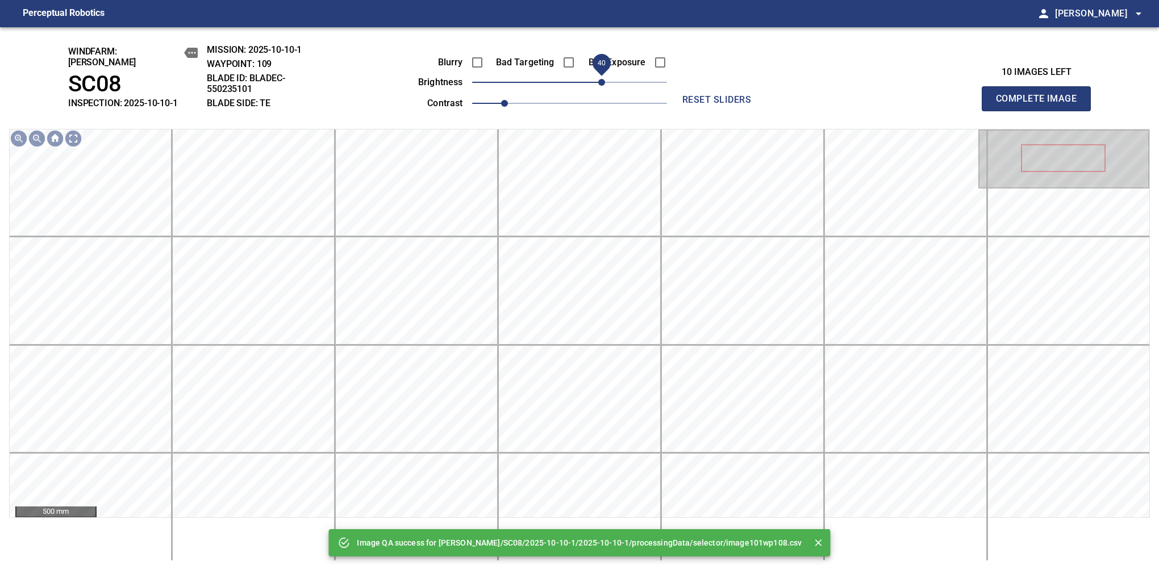
drag, startPoint x: 592, startPoint y: 81, endPoint x: 603, endPoint y: 75, distance: 13.2
click at [603, 75] on span "40" at bounding box center [569, 82] width 195 height 16
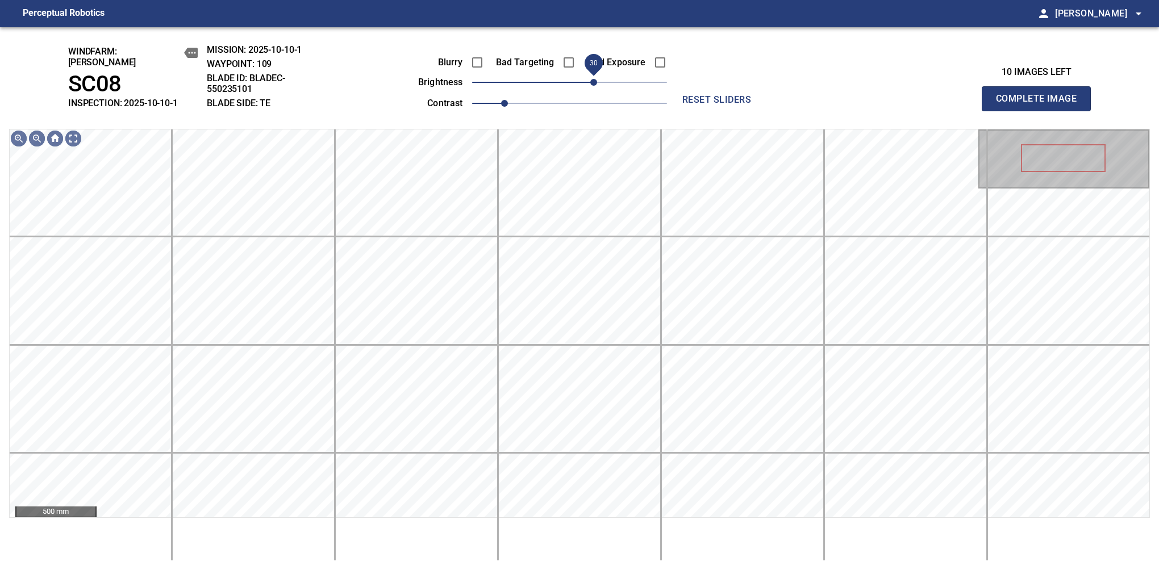
drag, startPoint x: 603, startPoint y: 75, endPoint x: 598, endPoint y: 76, distance: 5.8
click at [597, 79] on span "30" at bounding box center [593, 82] width 7 height 7
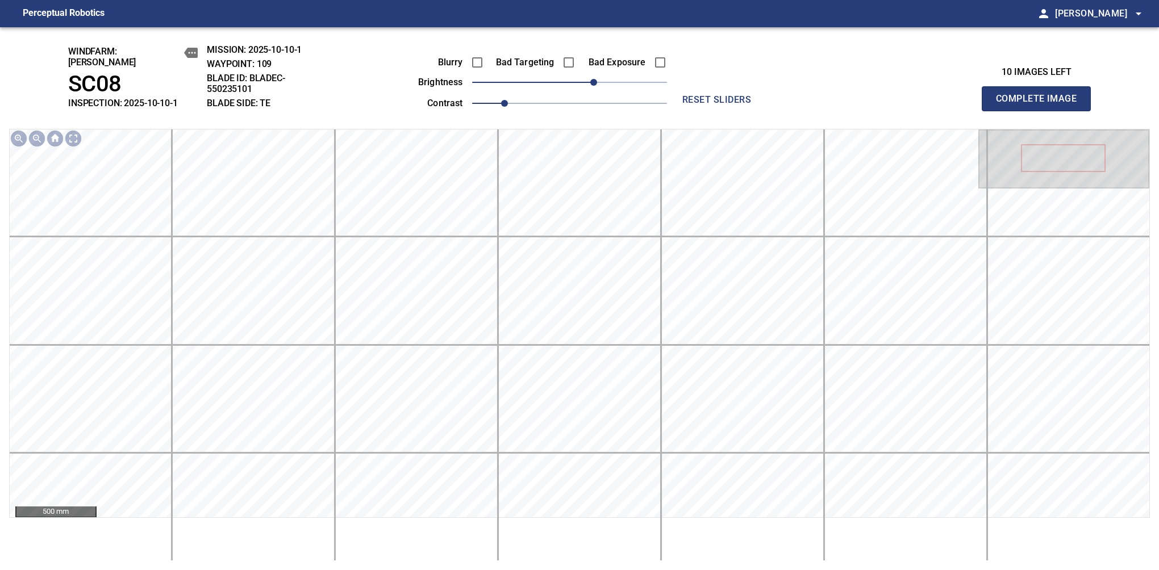
click at [1041, 105] on button "Complete Image" at bounding box center [1036, 98] width 109 height 25
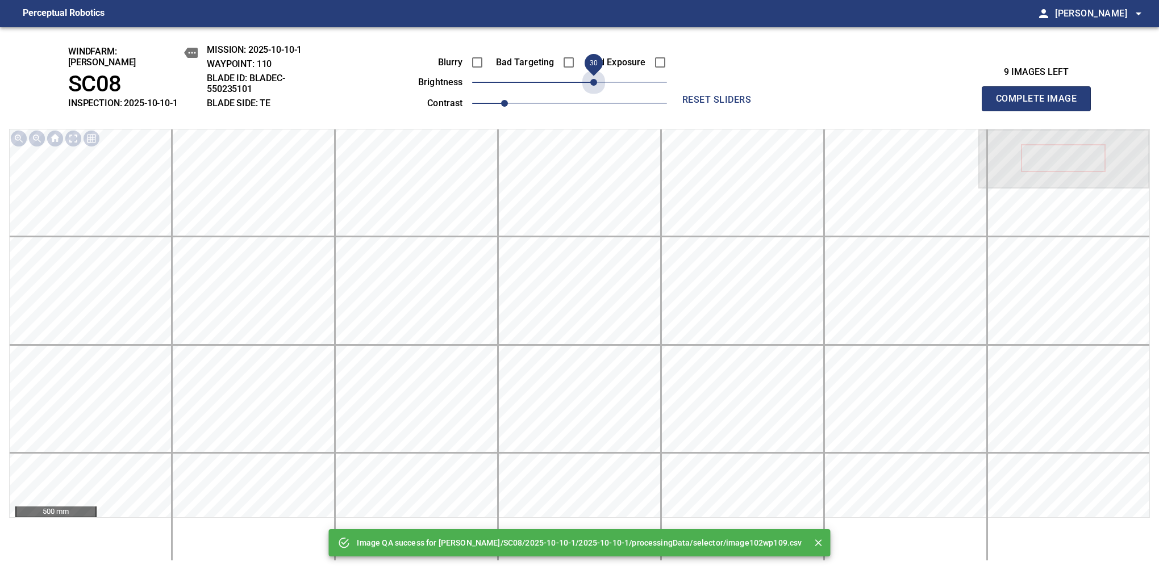
click at [598, 76] on span "30" at bounding box center [569, 82] width 195 height 16
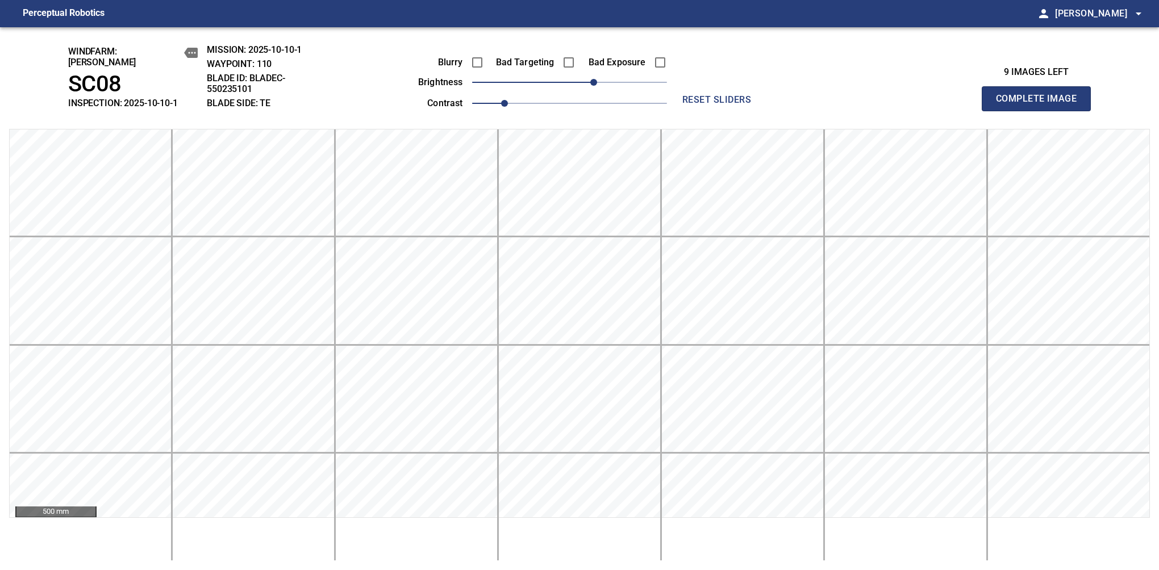
click at [1041, 105] on button "Complete Image" at bounding box center [1036, 98] width 109 height 25
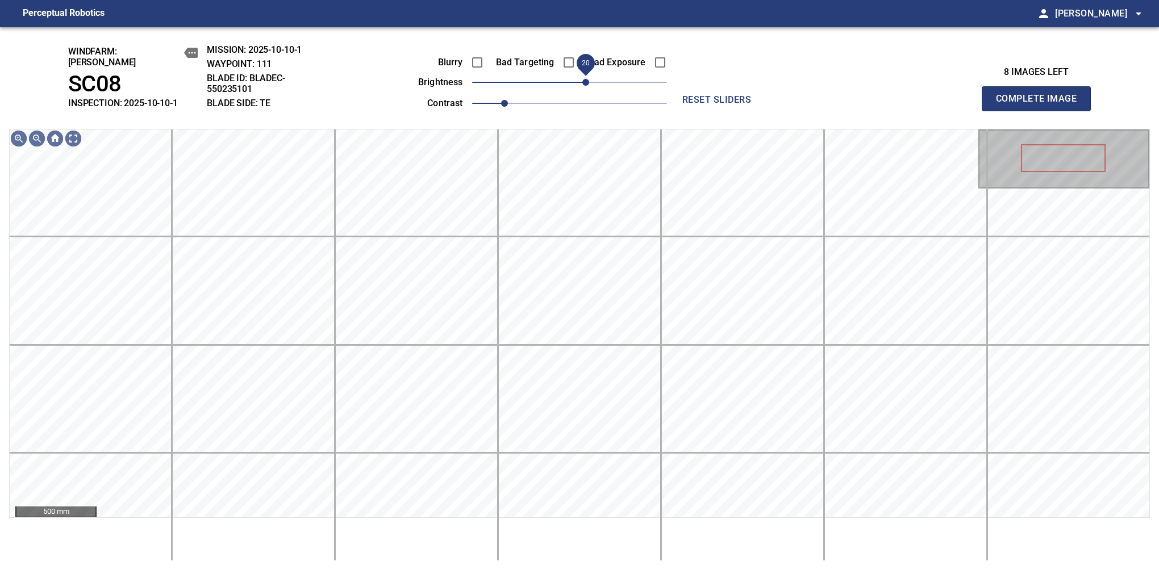
drag, startPoint x: 573, startPoint y: 80, endPoint x: 586, endPoint y: 76, distance: 14.2
click at [586, 79] on span "20" at bounding box center [585, 82] width 7 height 7
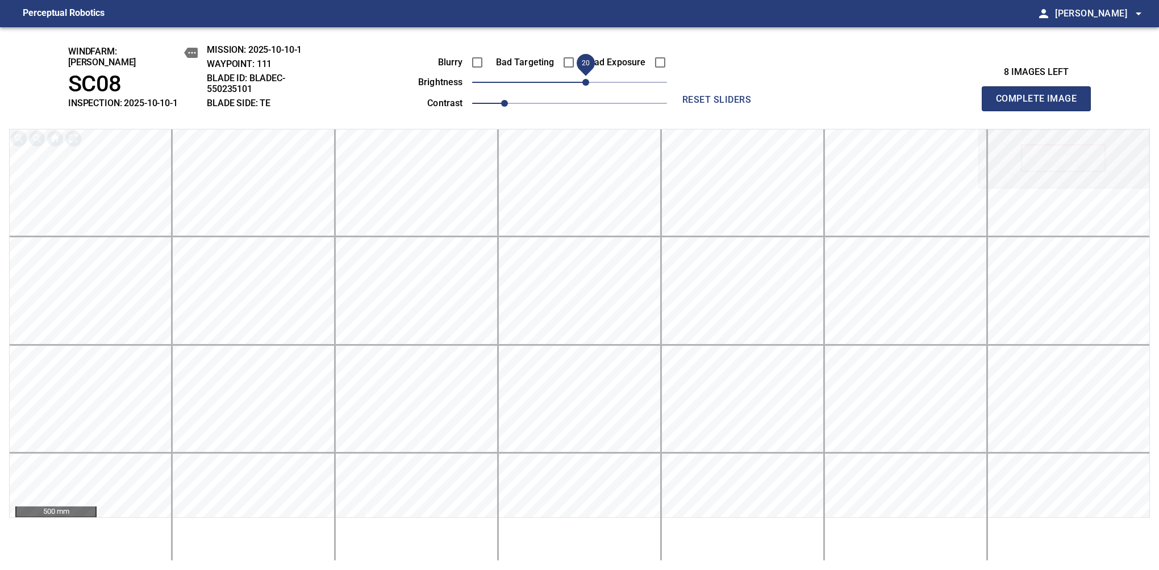
click at [1041, 105] on button "Complete Image" at bounding box center [1036, 98] width 109 height 25
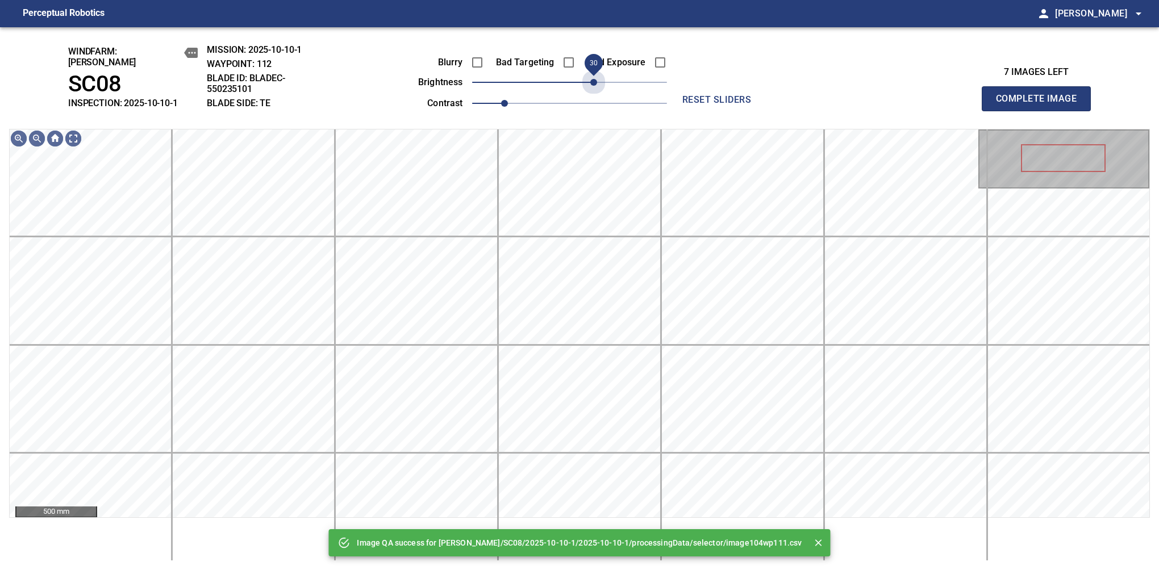
drag, startPoint x: 578, startPoint y: 74, endPoint x: 594, endPoint y: 94, distance: 25.8
click at [594, 94] on div "Blurry Bad Targeting Bad Exposure brightness 30 contrast 1" at bounding box center [530, 81] width 274 height 61
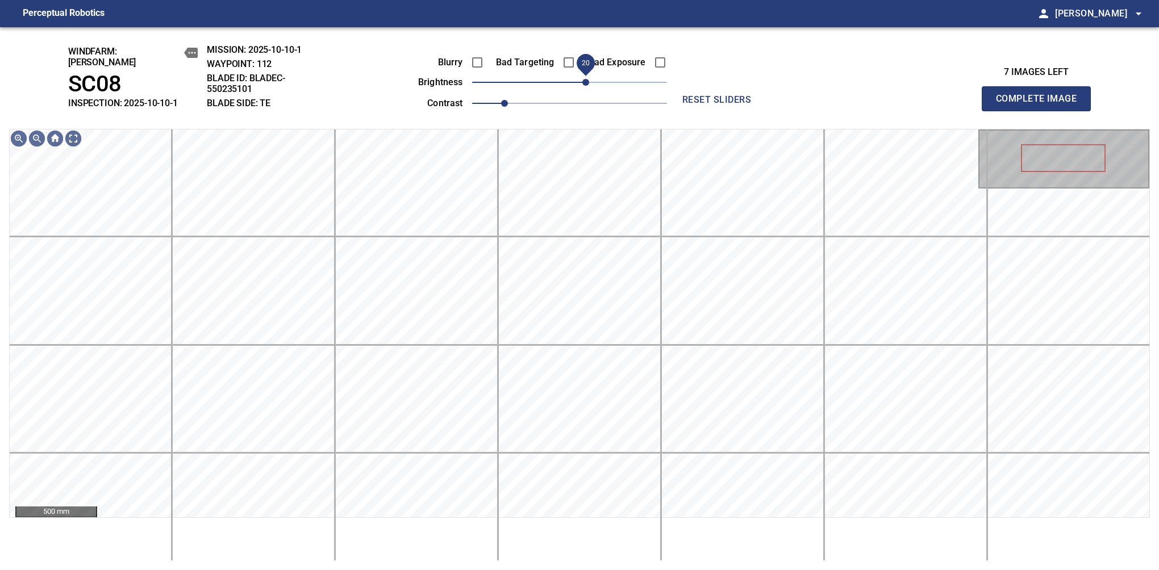
click at [589, 79] on span "20" at bounding box center [585, 82] width 7 height 7
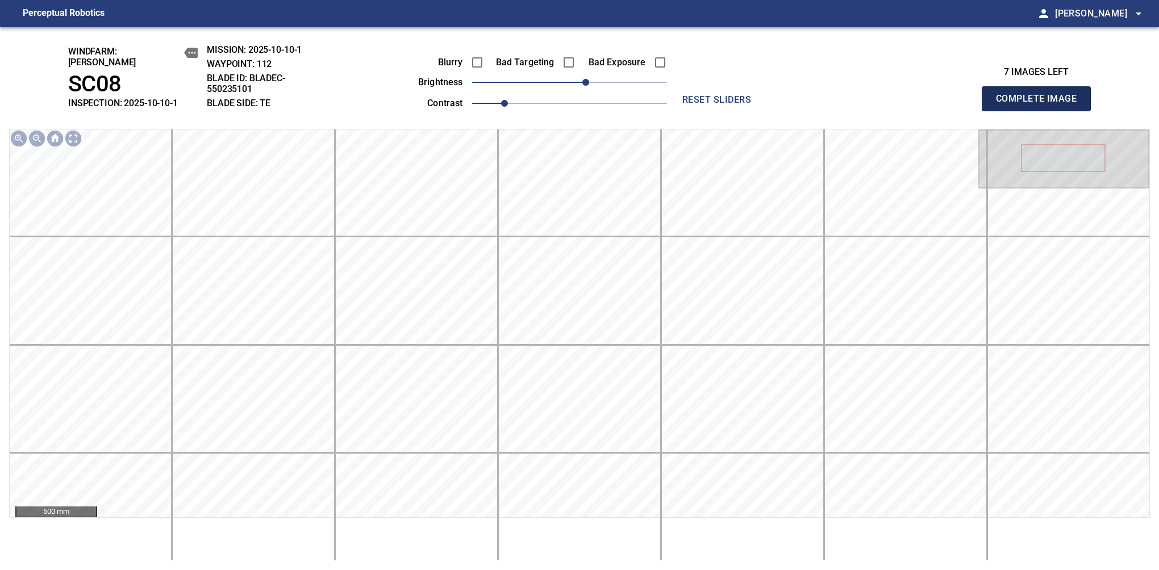
click at [1041, 105] on button "Complete Image" at bounding box center [1036, 98] width 109 height 25
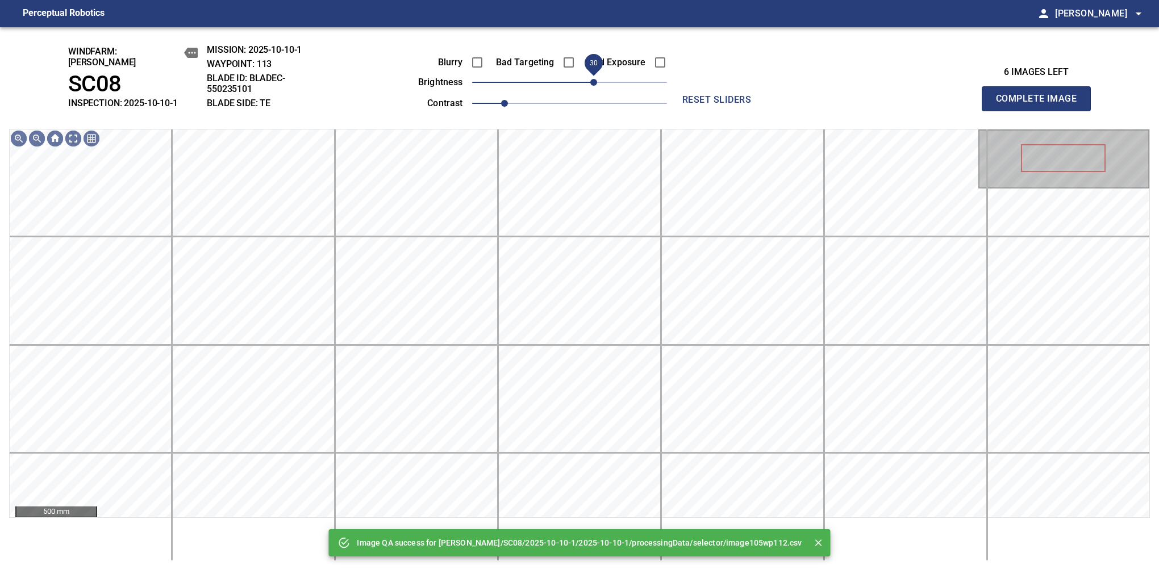
drag, startPoint x: 589, startPoint y: 76, endPoint x: 596, endPoint y: 73, distance: 8.1
click at [596, 74] on span "30" at bounding box center [569, 82] width 195 height 16
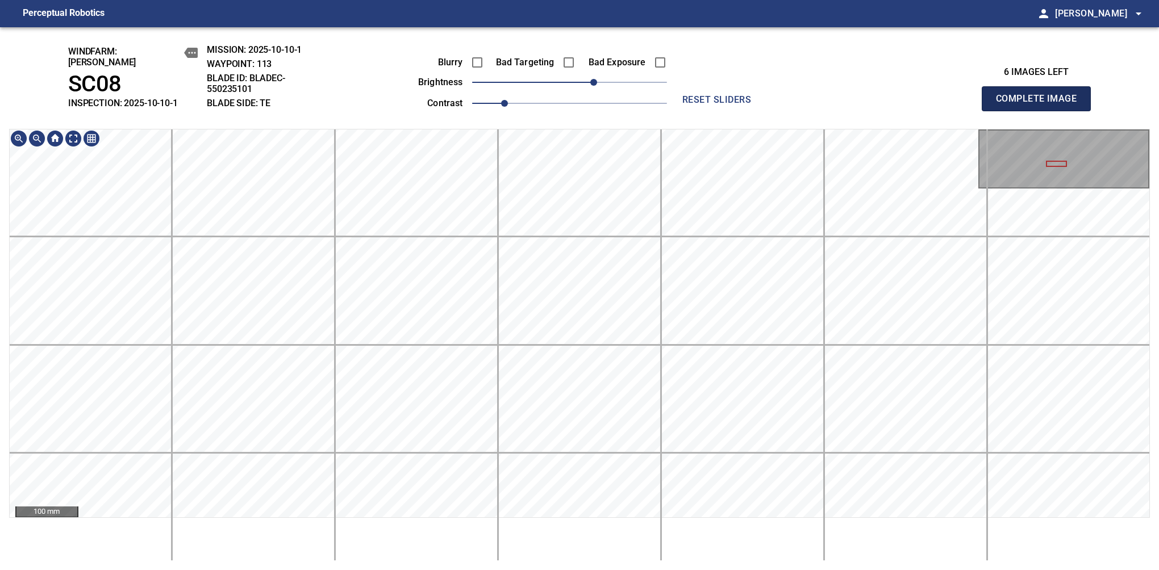
click at [1041, 105] on button "Complete Image" at bounding box center [1036, 98] width 109 height 25
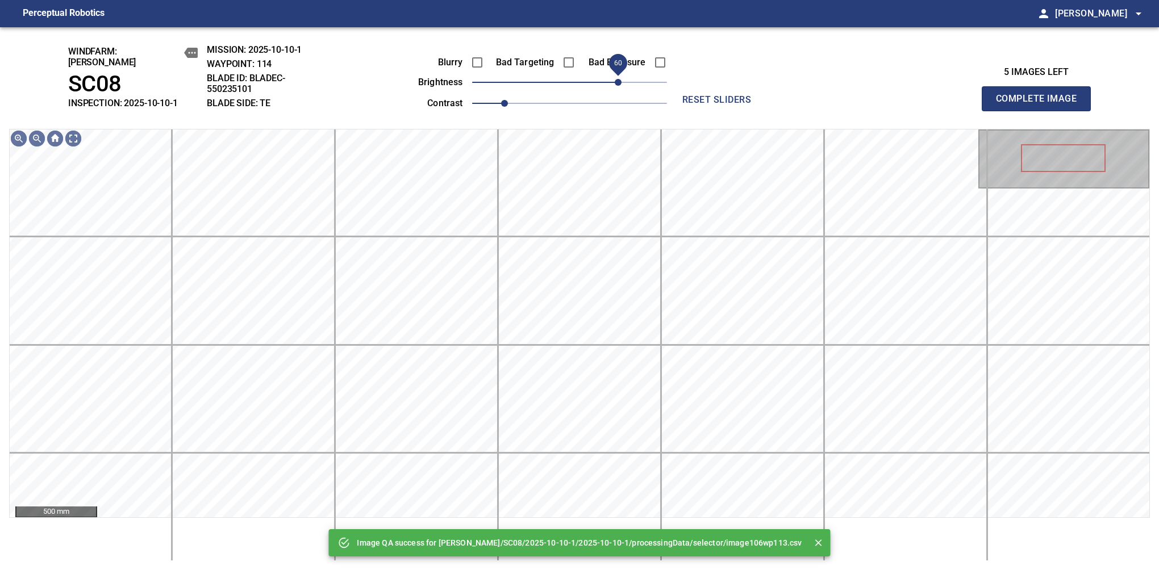
drag, startPoint x: 582, startPoint y: 80, endPoint x: 620, endPoint y: 82, distance: 38.7
click at [620, 82] on span "60" at bounding box center [618, 82] width 7 height 7
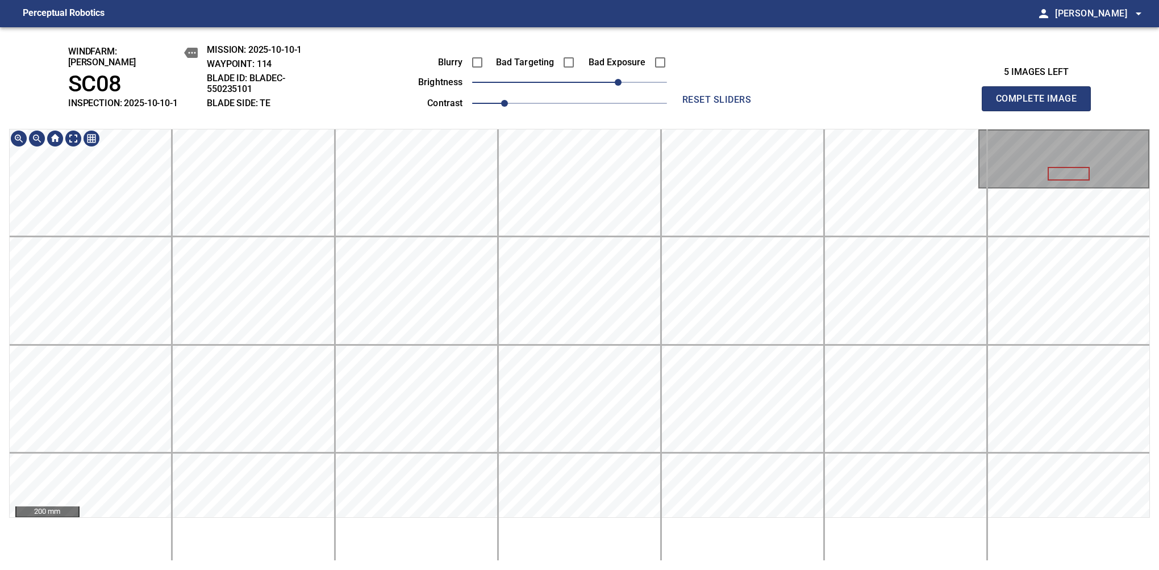
click at [448, 108] on div "windfarm: Cerreto SC08 INSPECTION: 2025-10-10-1 MISSION: 2025-10-10-1 WAYPOINT:…" at bounding box center [579, 298] width 1159 height 543
click at [610, 79] on span "50" at bounding box center [609, 82] width 7 height 7
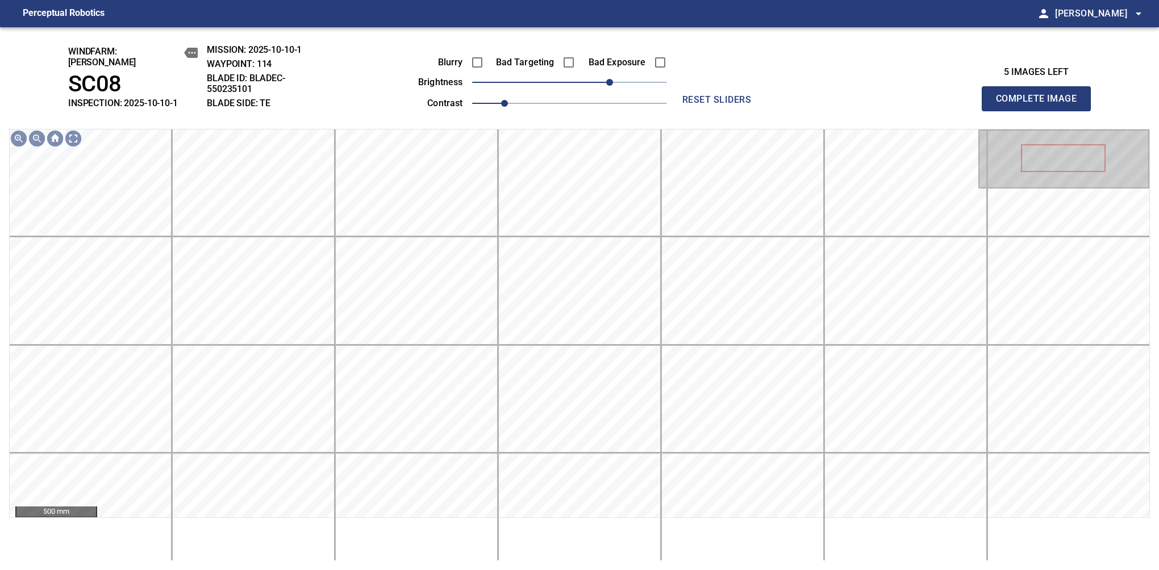
click at [1041, 105] on button "Complete Image" at bounding box center [1036, 98] width 109 height 25
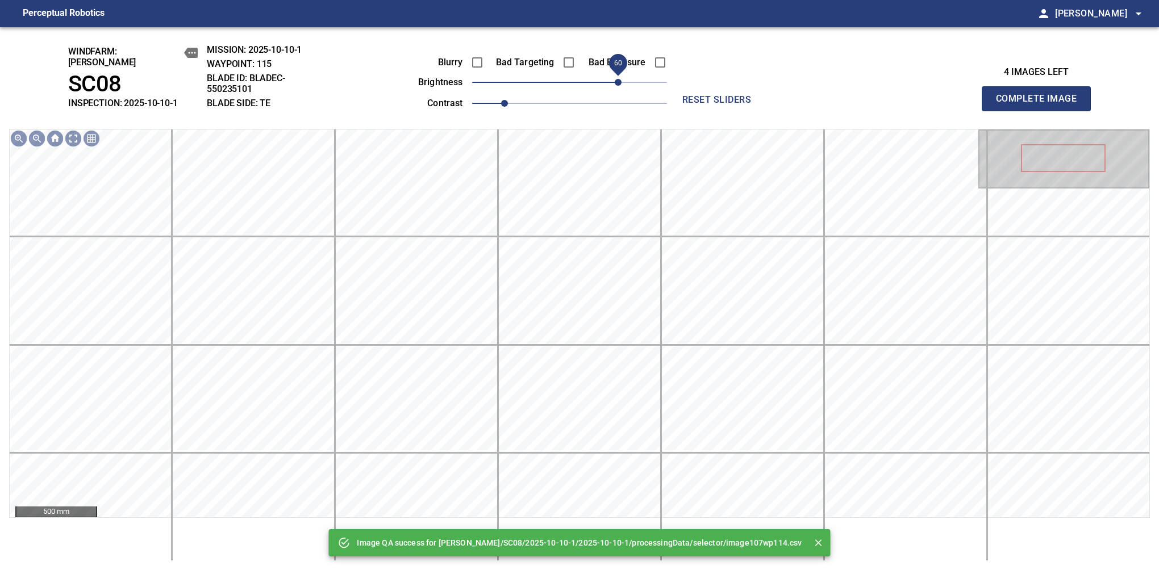
click at [620, 84] on span "60" at bounding box center [569, 82] width 195 height 16
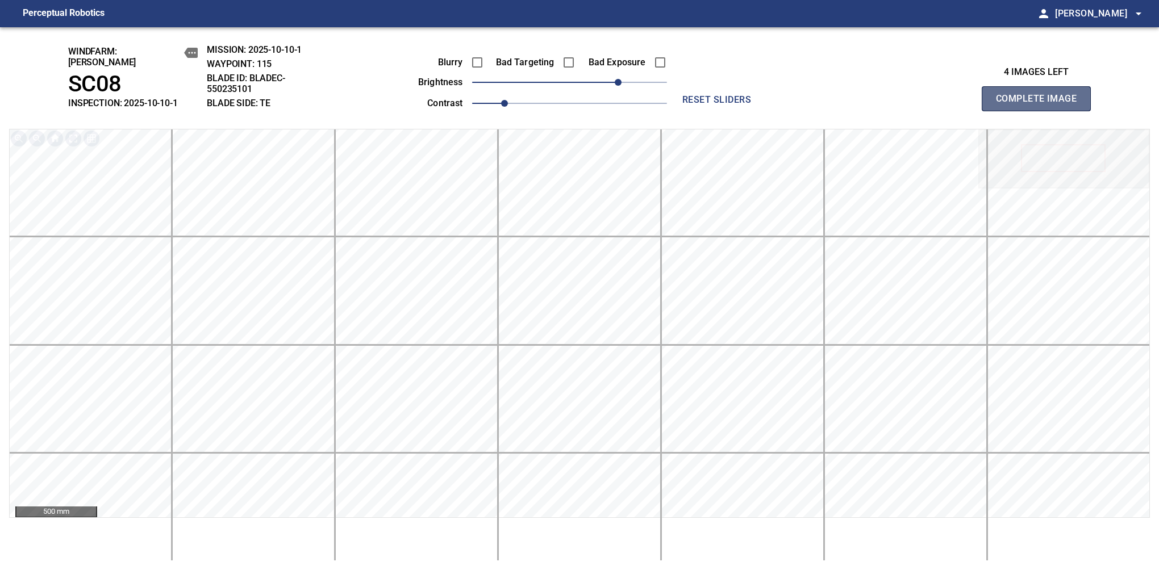
click at [1041, 105] on button "Complete Image" at bounding box center [1036, 98] width 109 height 25
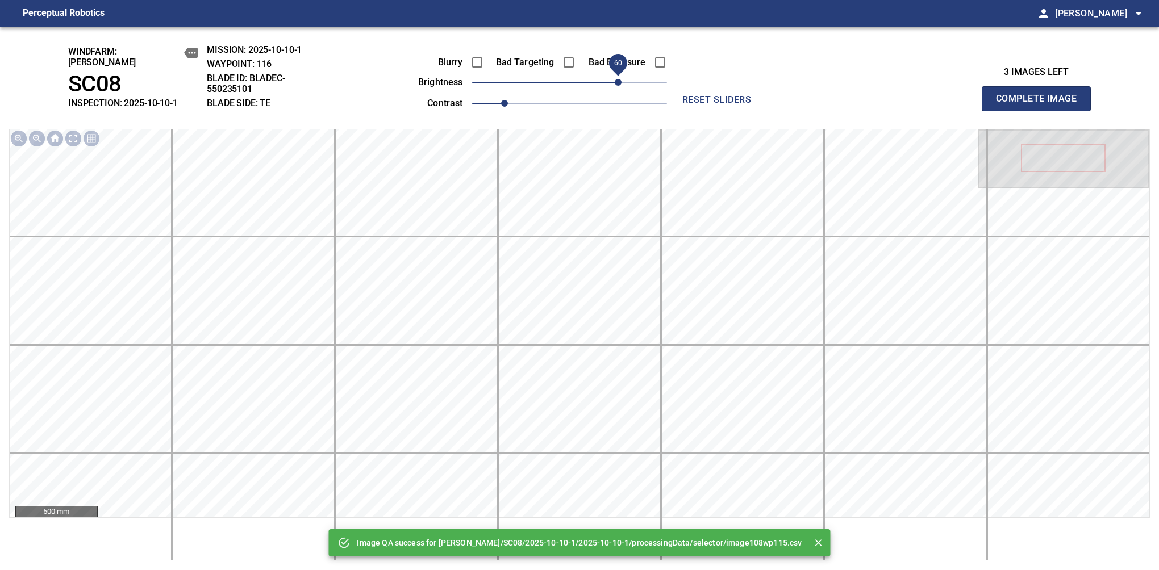
drag, startPoint x: 610, startPoint y: 74, endPoint x: 618, endPoint y: 76, distance: 8.0
click at [618, 76] on span "60" at bounding box center [569, 82] width 195 height 16
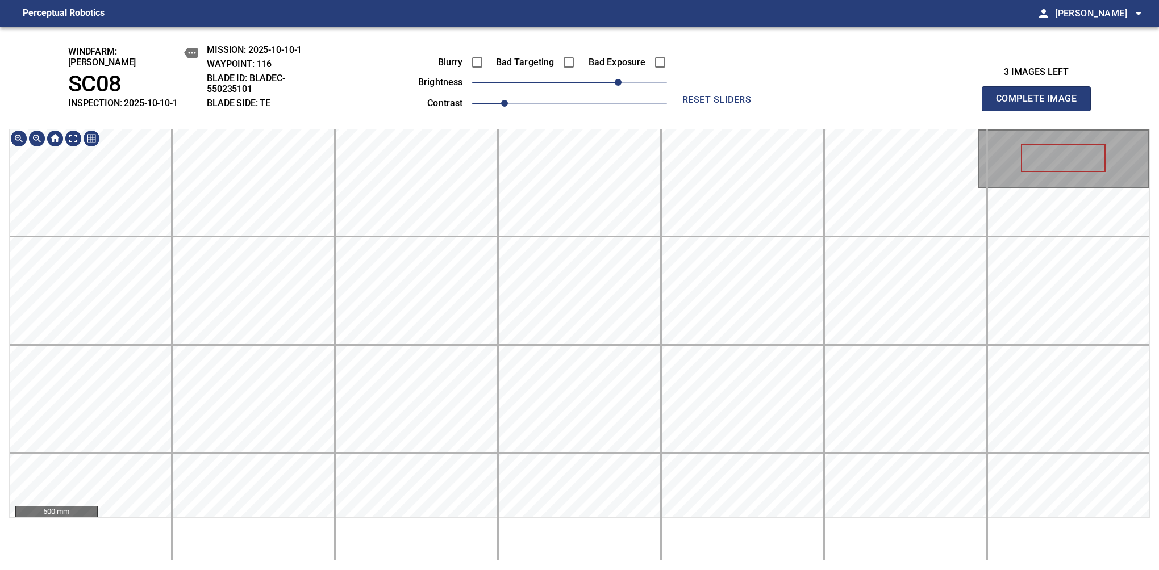
click at [495, 112] on div "windfarm: Cerreto SC08 INSPECTION: 2025-10-10-1 MISSION: 2025-10-10-1 WAYPOINT:…" at bounding box center [579, 298] width 1159 height 543
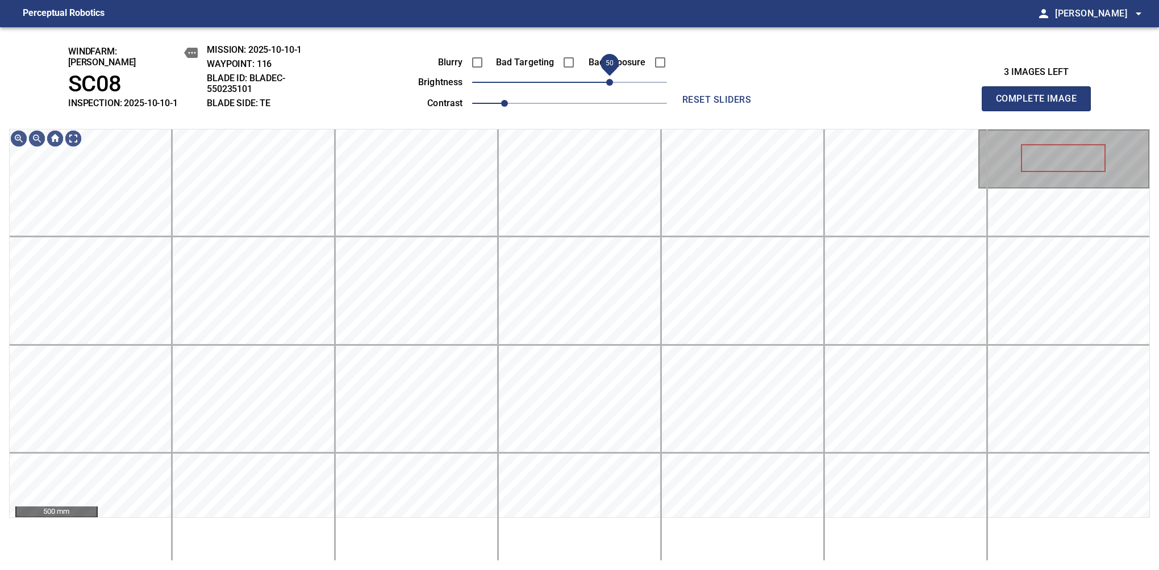
click at [610, 79] on span "50" at bounding box center [609, 82] width 7 height 7
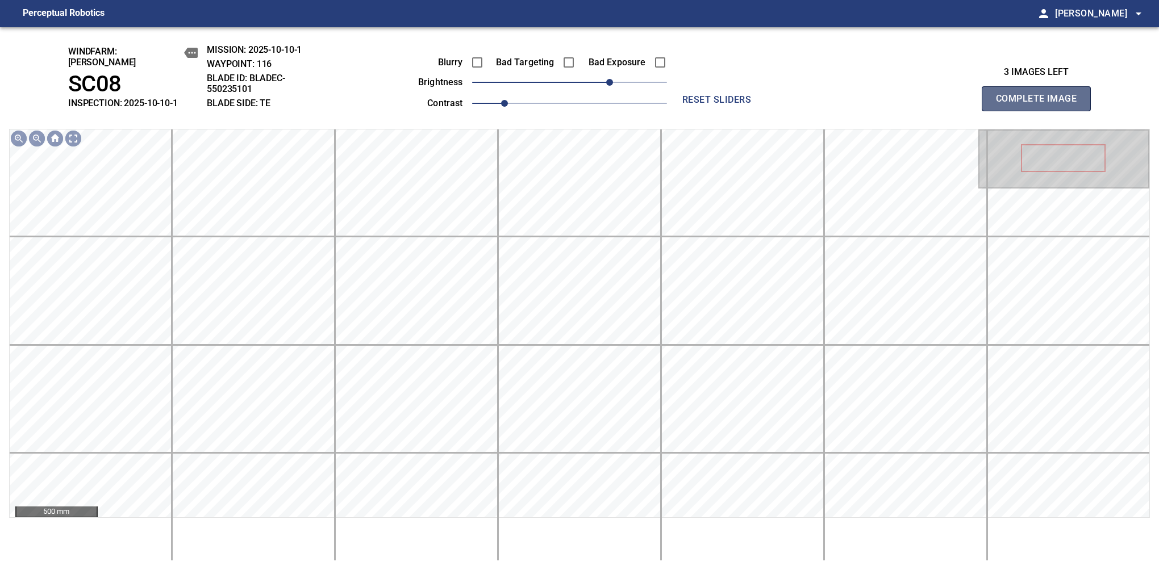
click at [1041, 105] on button "Complete Image" at bounding box center [1036, 98] width 109 height 25
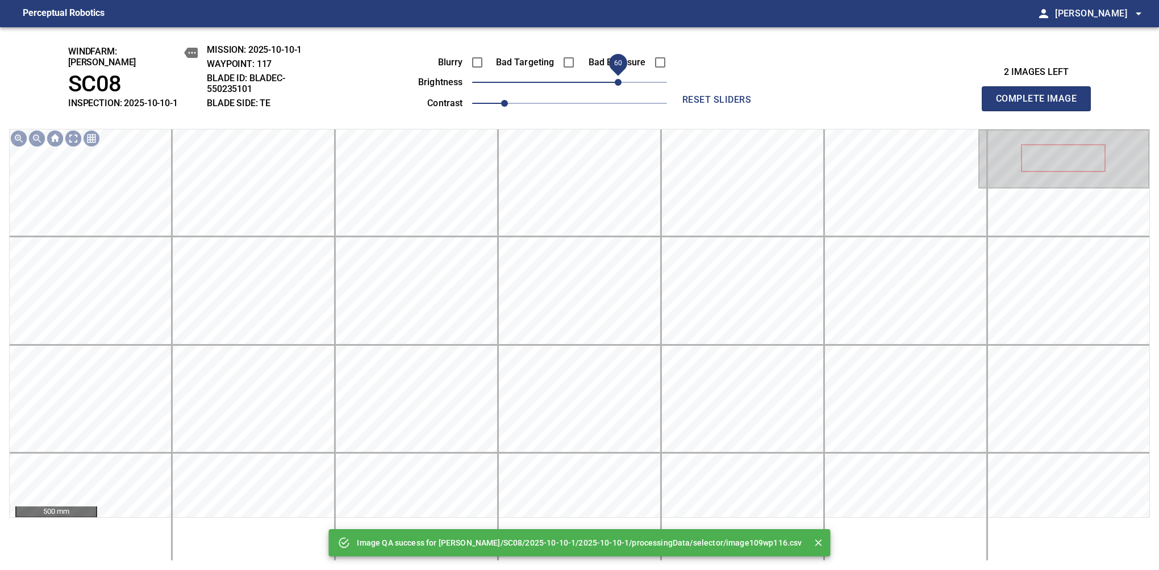
drag, startPoint x: 610, startPoint y: 72, endPoint x: 620, endPoint y: 78, distance: 11.7
click at [620, 78] on span "60" at bounding box center [569, 82] width 195 height 16
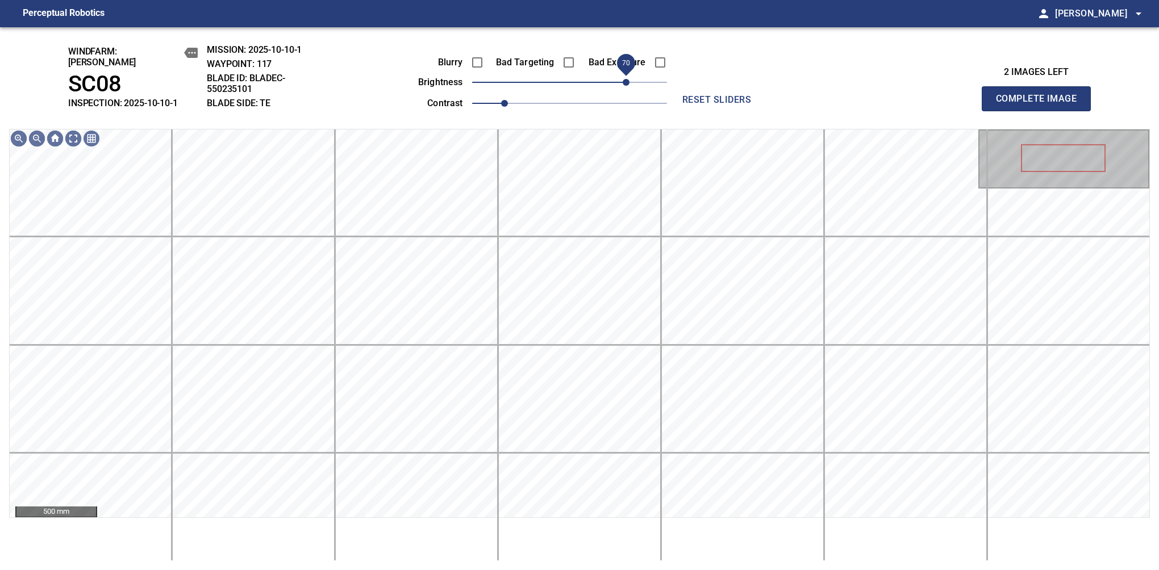
click at [626, 79] on span "70" at bounding box center [626, 82] width 7 height 7
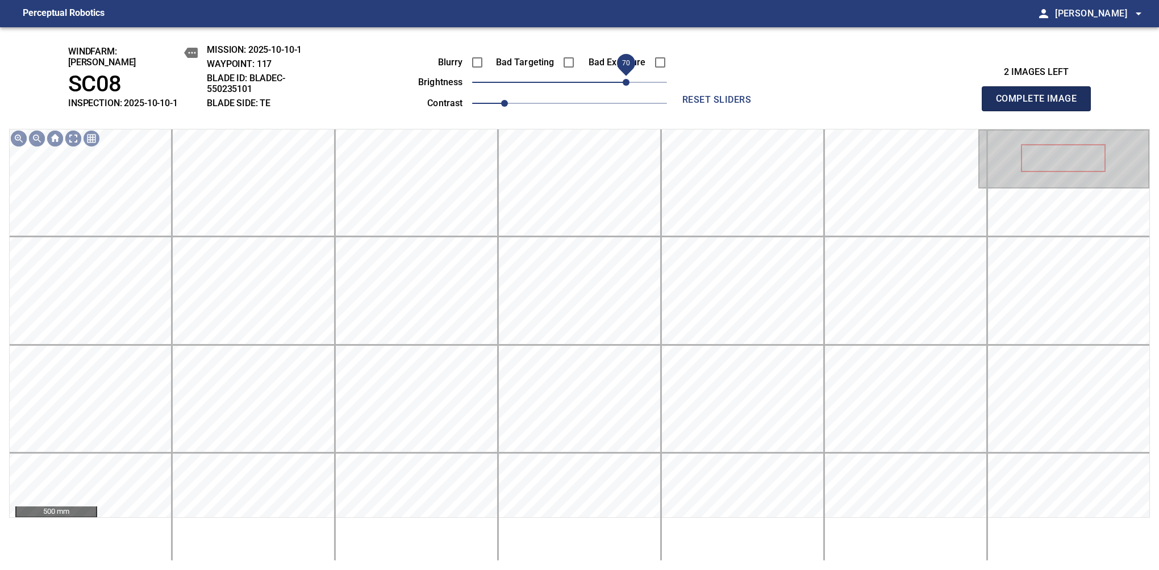
click at [1041, 105] on button "Complete Image" at bounding box center [1036, 98] width 109 height 25
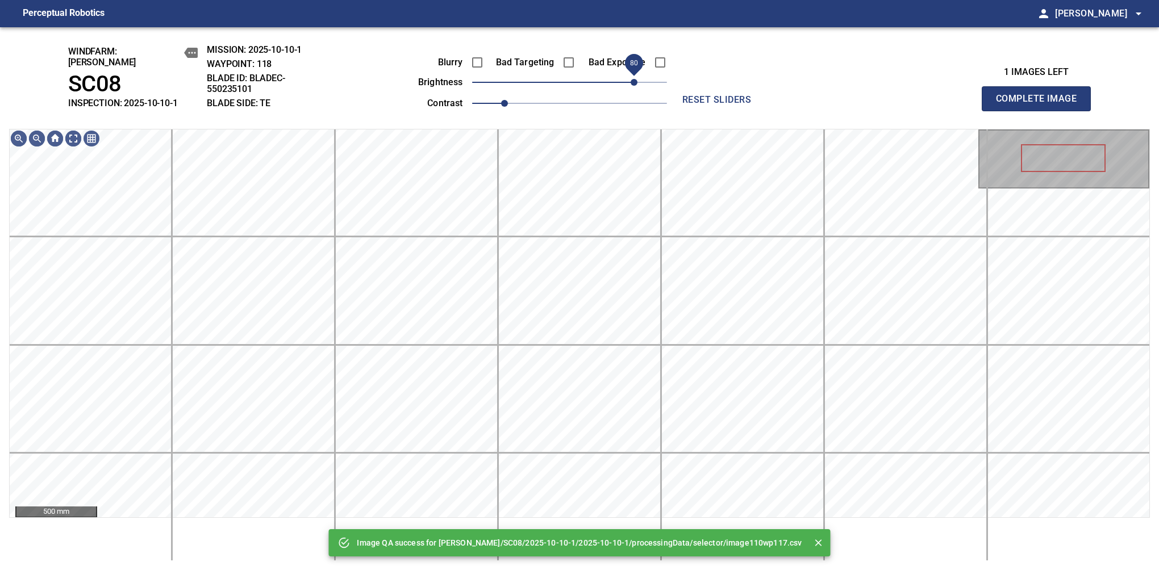
drag, startPoint x: 626, startPoint y: 78, endPoint x: 632, endPoint y: 74, distance: 6.6
click at [632, 74] on span "80" at bounding box center [569, 82] width 195 height 16
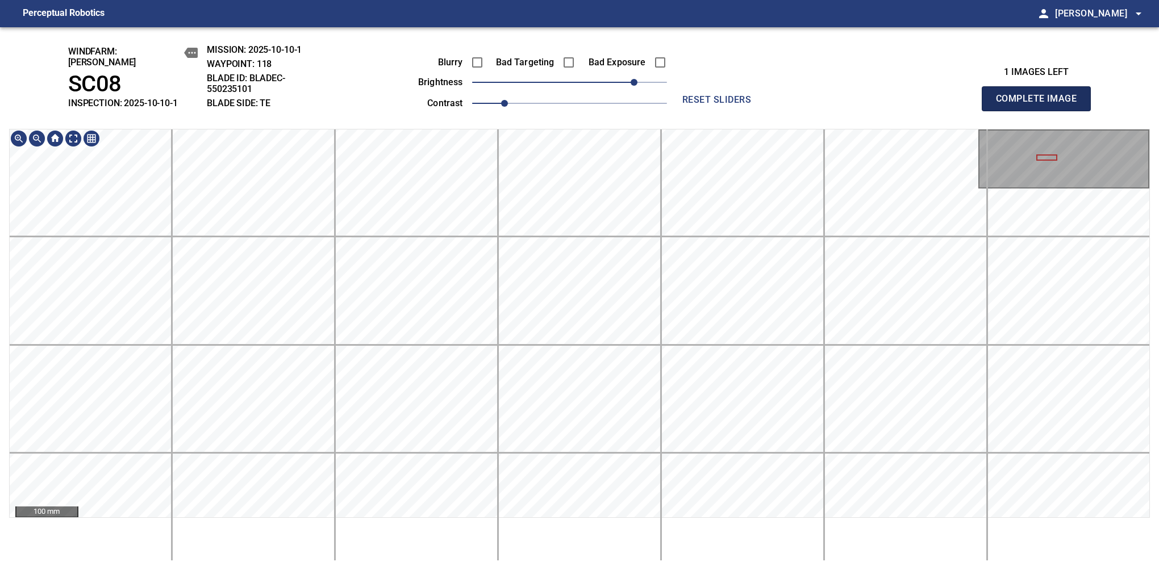
click at [1041, 105] on button "Complete Image" at bounding box center [1036, 98] width 109 height 25
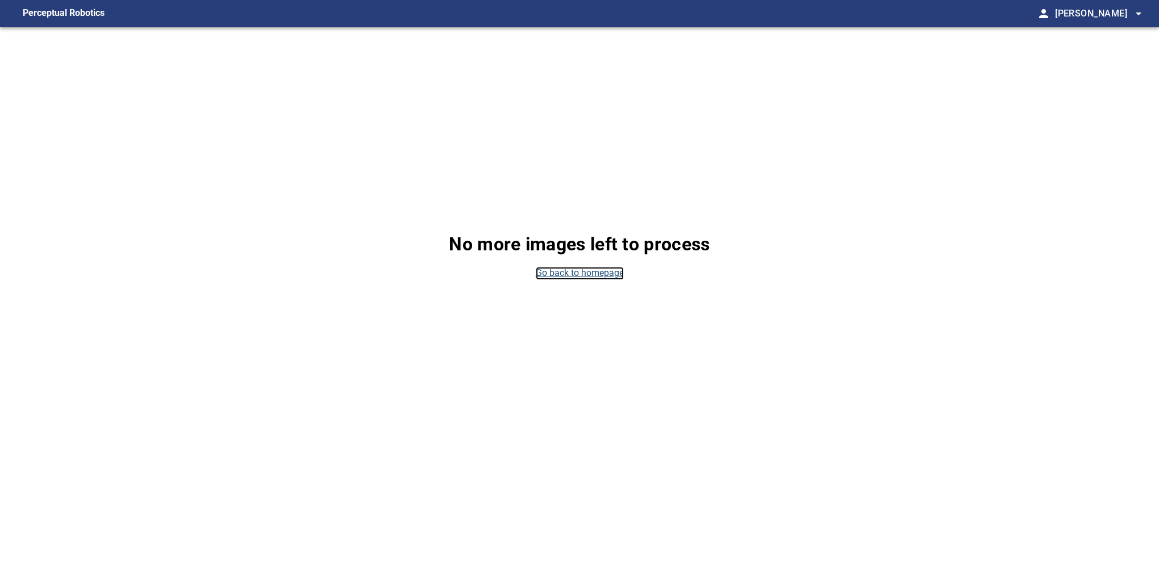
click at [561, 270] on link "Go back to homepage" at bounding box center [580, 273] width 88 height 13
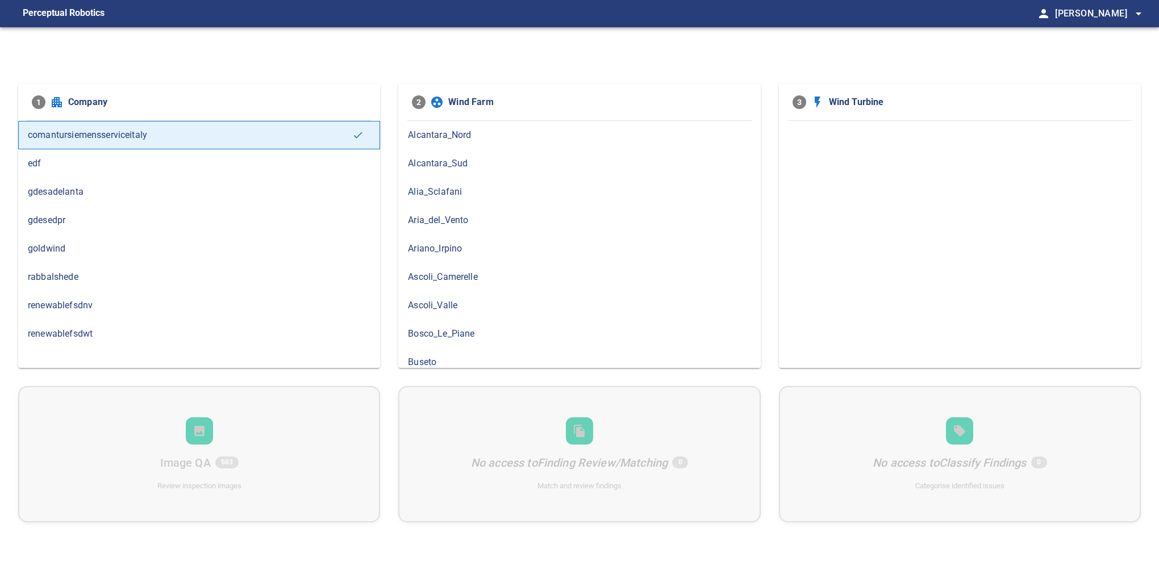
click at [982, 92] on li "3 Wind Turbine" at bounding box center [960, 102] width 353 height 27
click at [467, 354] on span "Cerreto" at bounding box center [579, 360] width 343 height 14
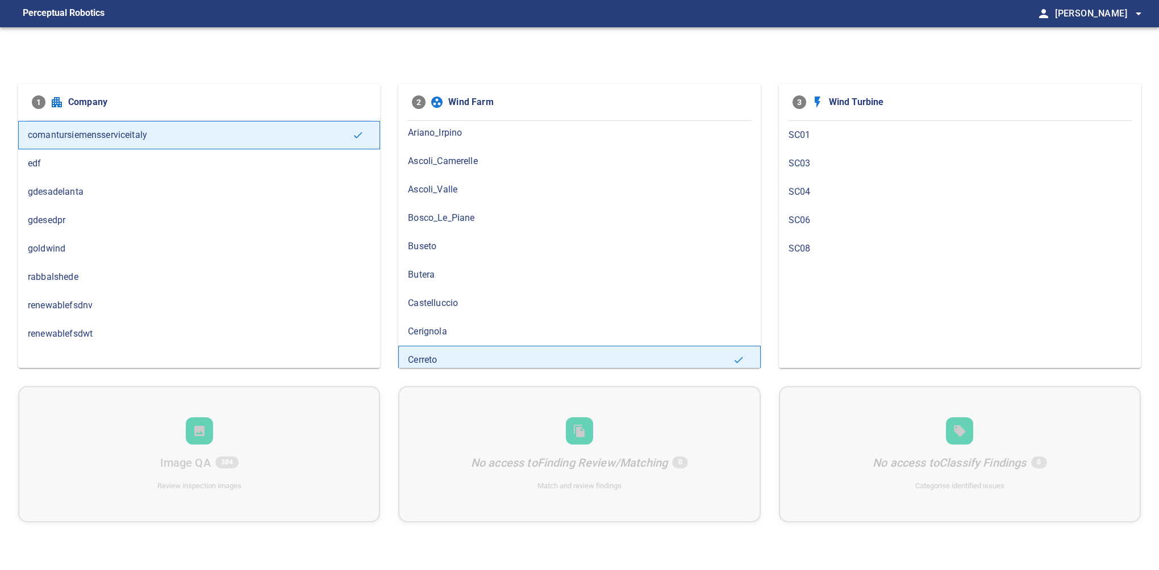
click at [811, 219] on span "SC06" at bounding box center [960, 221] width 343 height 14
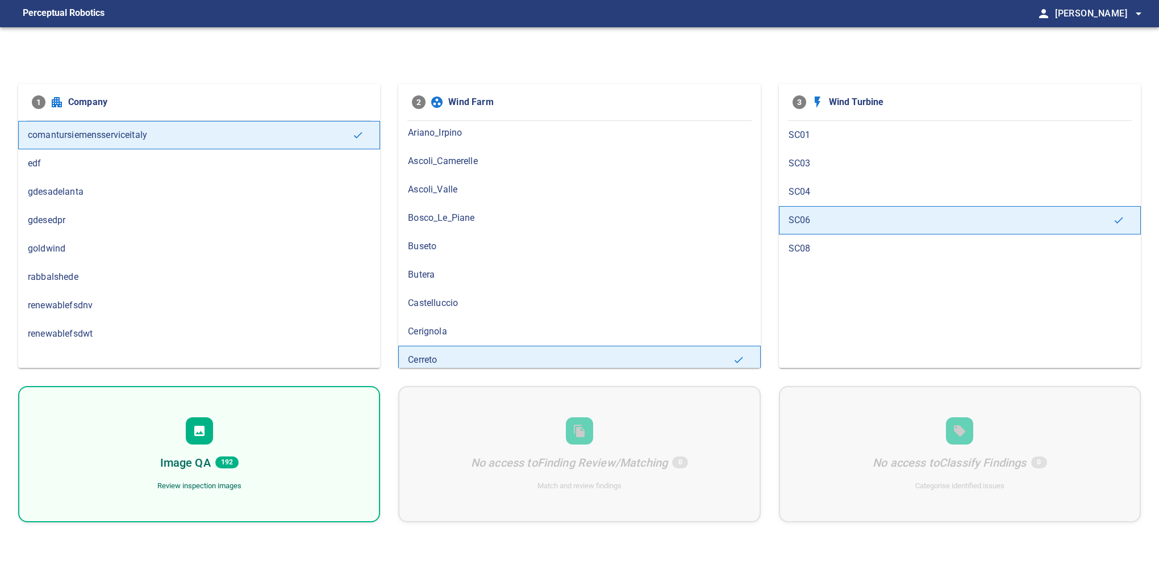
click at [213, 438] on div at bounding box center [199, 431] width 27 height 27
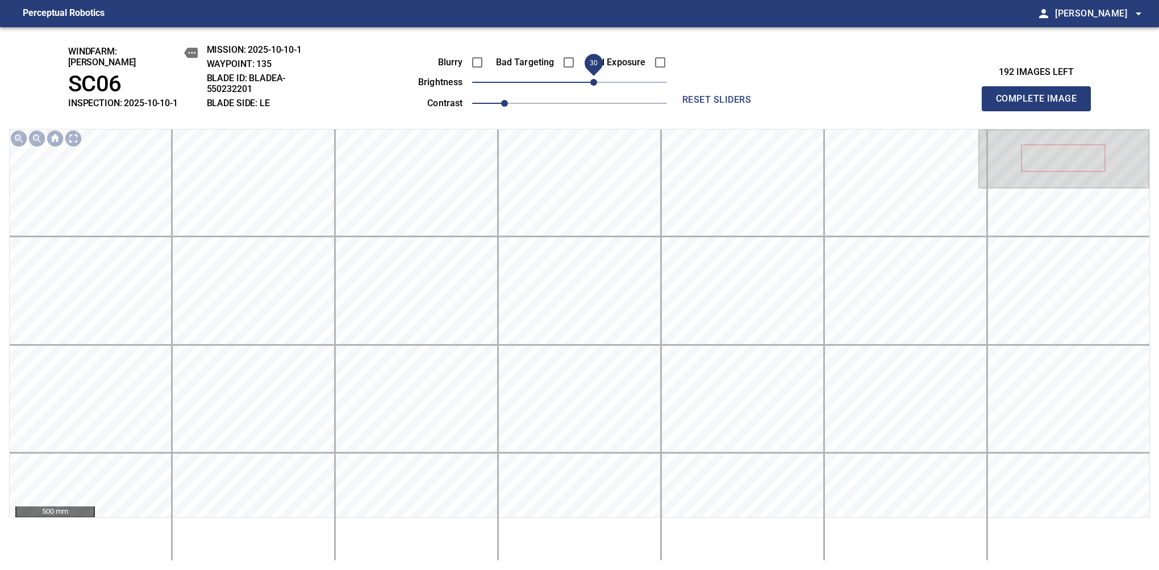
click at [590, 84] on span "30" at bounding box center [593, 82] width 7 height 7
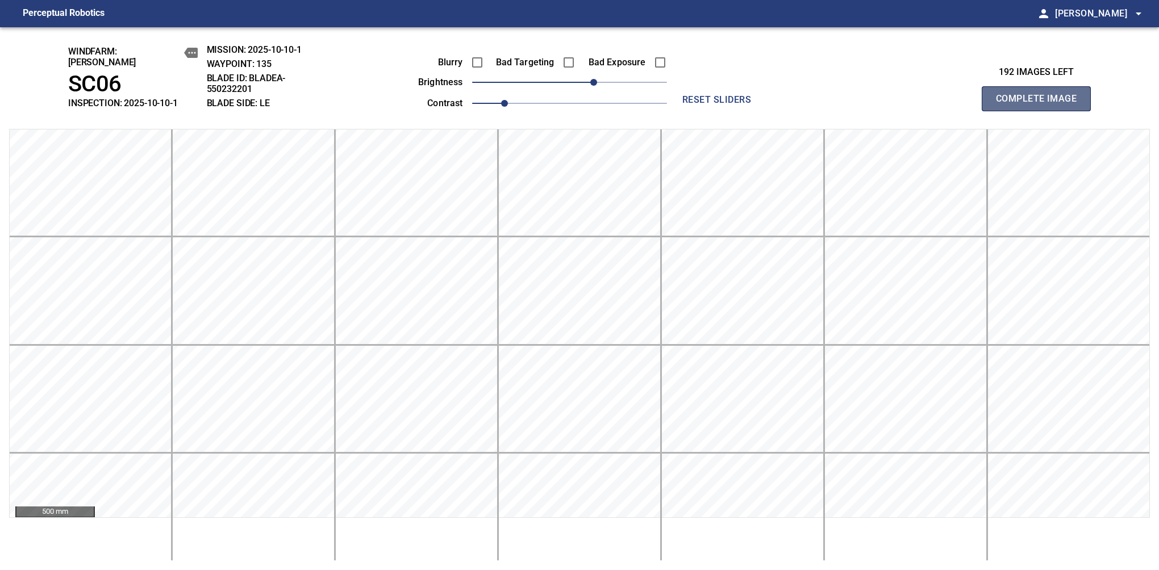
click at [1041, 105] on button "Complete Image" at bounding box center [1036, 98] width 109 height 25
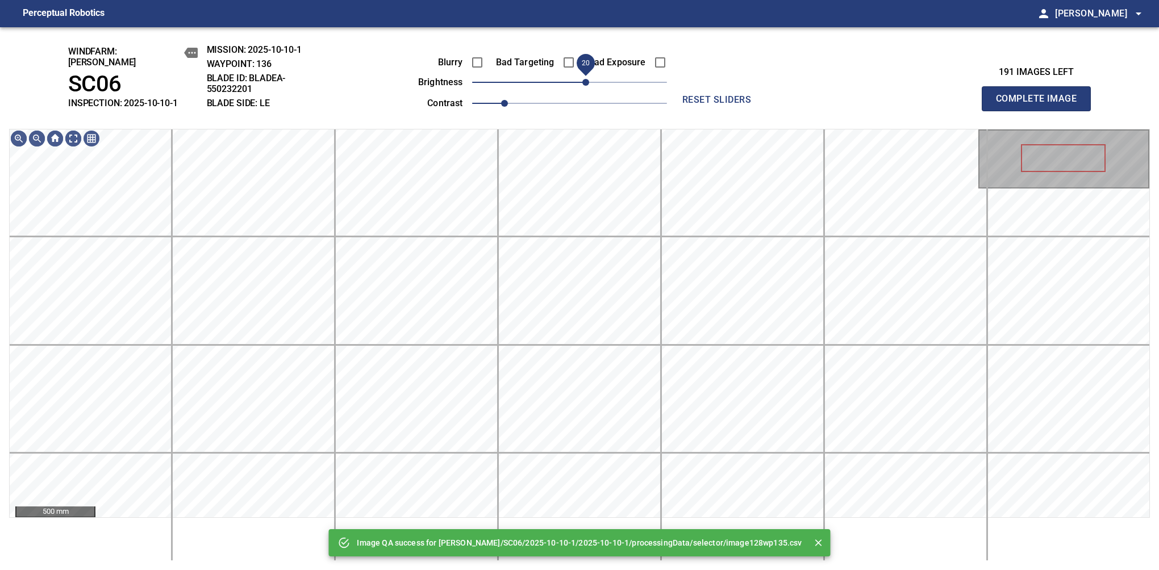
click at [588, 80] on span "20" at bounding box center [585, 82] width 7 height 7
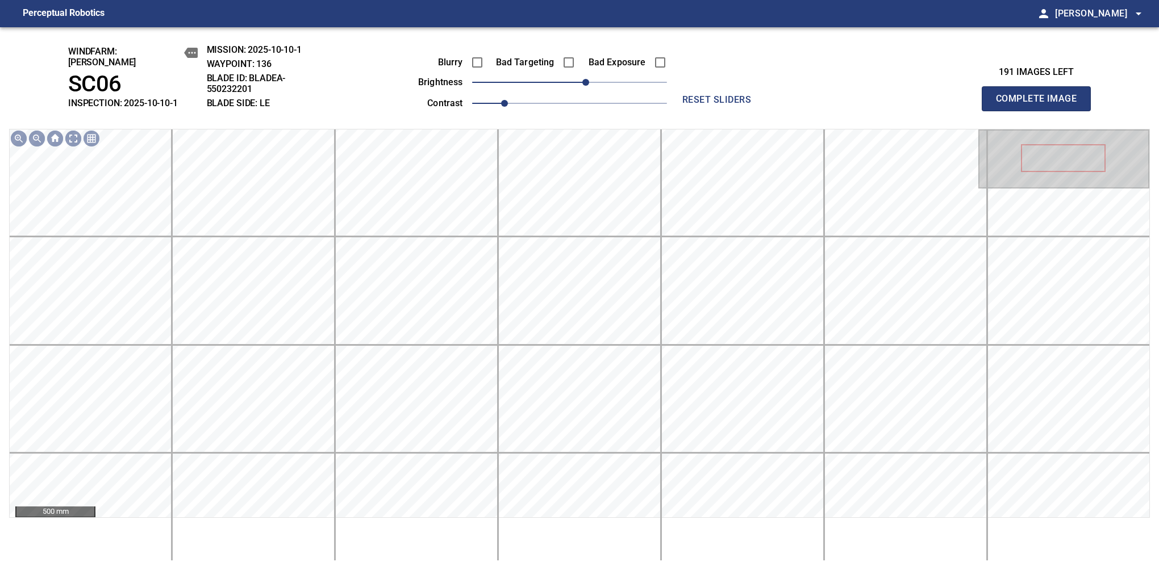
click at [1041, 105] on button "Complete Image" at bounding box center [1036, 98] width 109 height 25
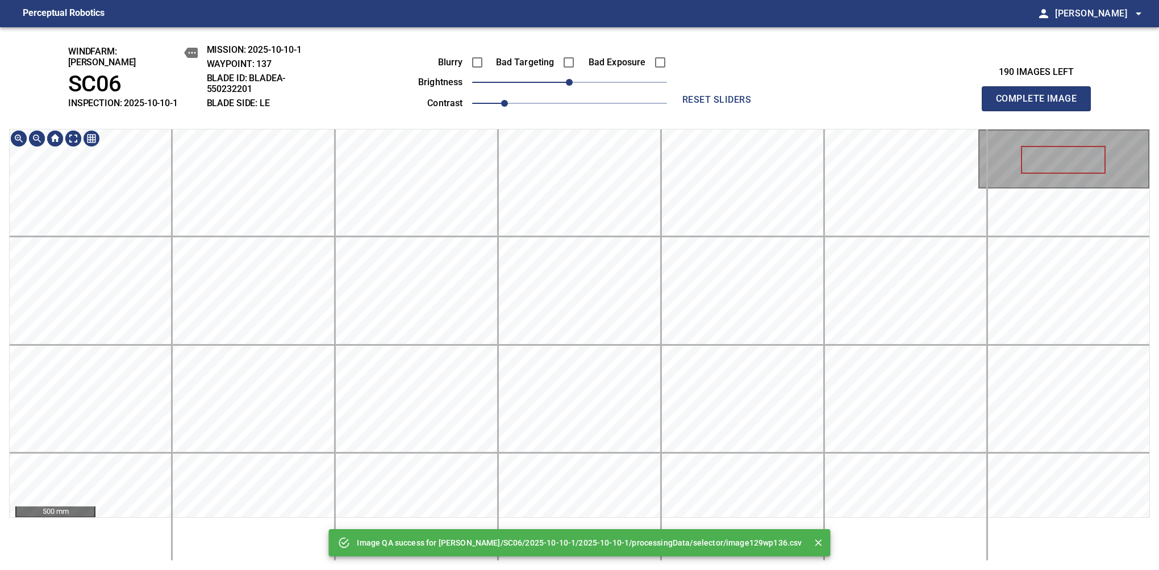
click at [556, 111] on div "Image QA success for [PERSON_NAME]/SC06/2025-10-10-1/2025-10-10-1/processingDat…" at bounding box center [579, 298] width 1159 height 543
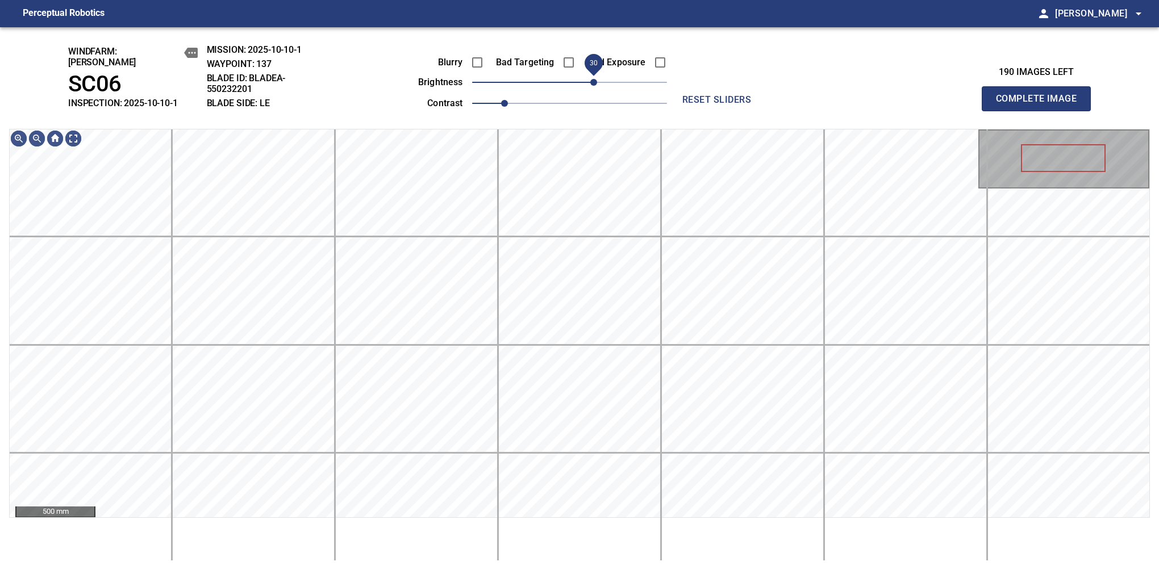
drag, startPoint x: 592, startPoint y: 77, endPoint x: 598, endPoint y: 83, distance: 8.4
click at [597, 83] on span "30" at bounding box center [593, 82] width 7 height 7
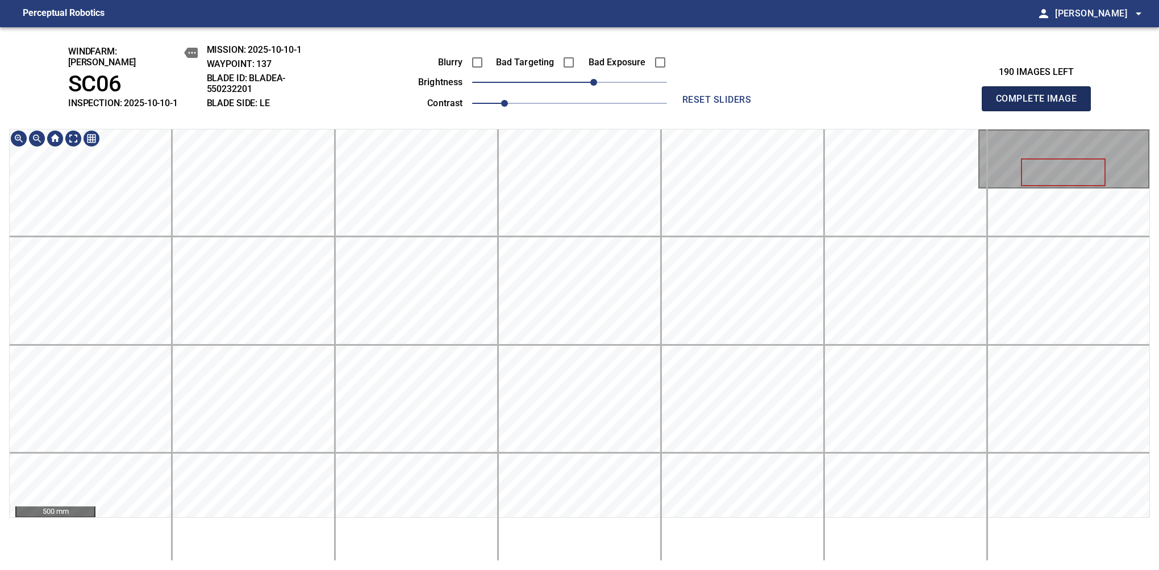
click at [1041, 105] on button "Complete Image" at bounding box center [1036, 98] width 109 height 25
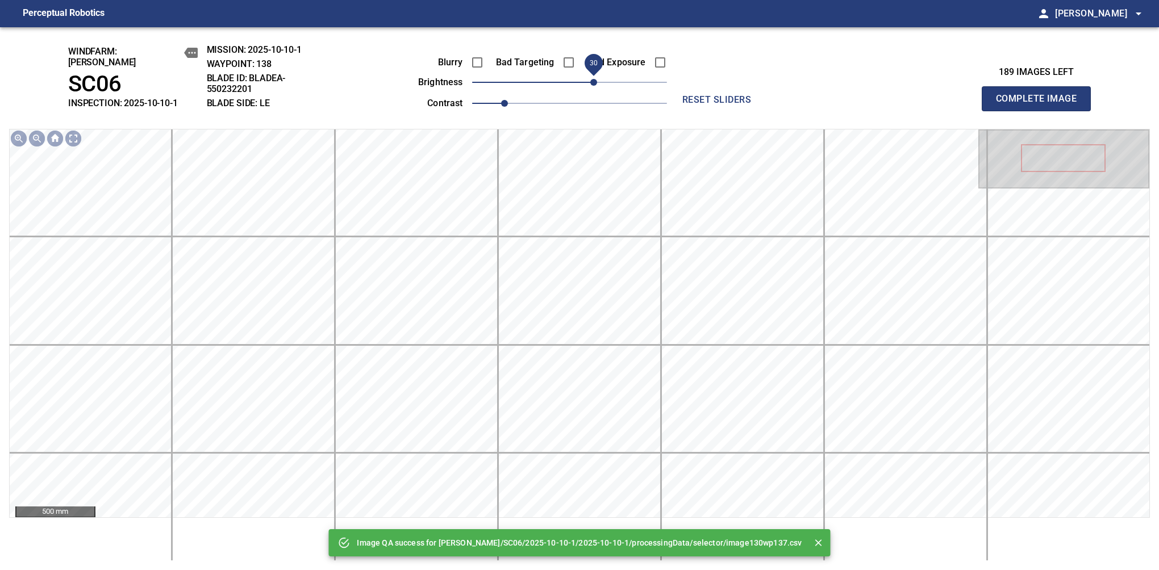
drag, startPoint x: 582, startPoint y: 78, endPoint x: 590, endPoint y: 77, distance: 8.5
click at [590, 79] on span "30" at bounding box center [593, 82] width 7 height 7
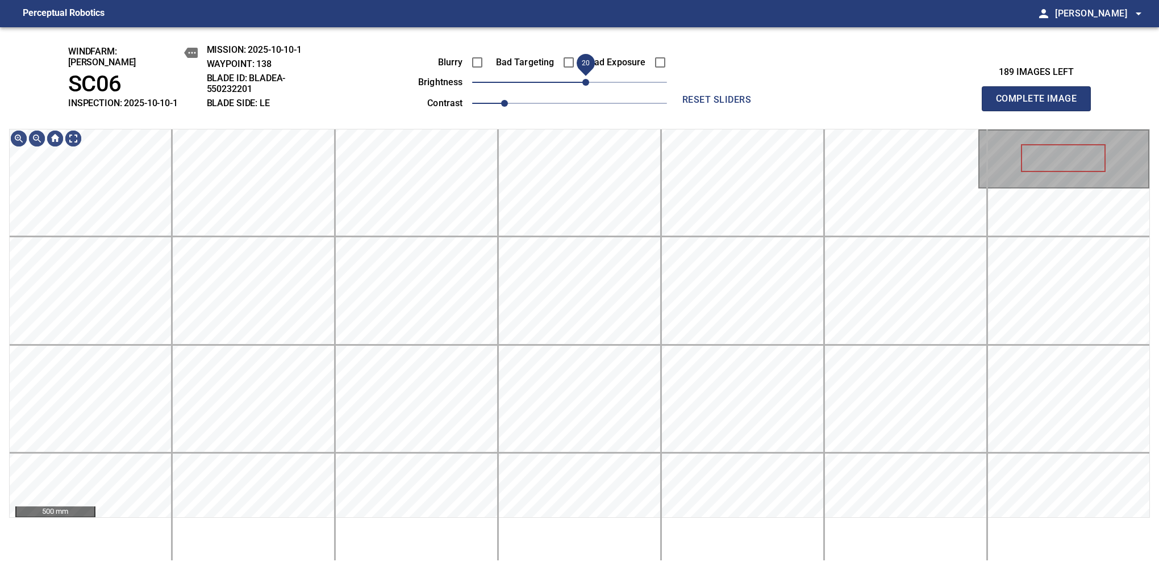
click at [589, 80] on span "20" at bounding box center [585, 82] width 7 height 7
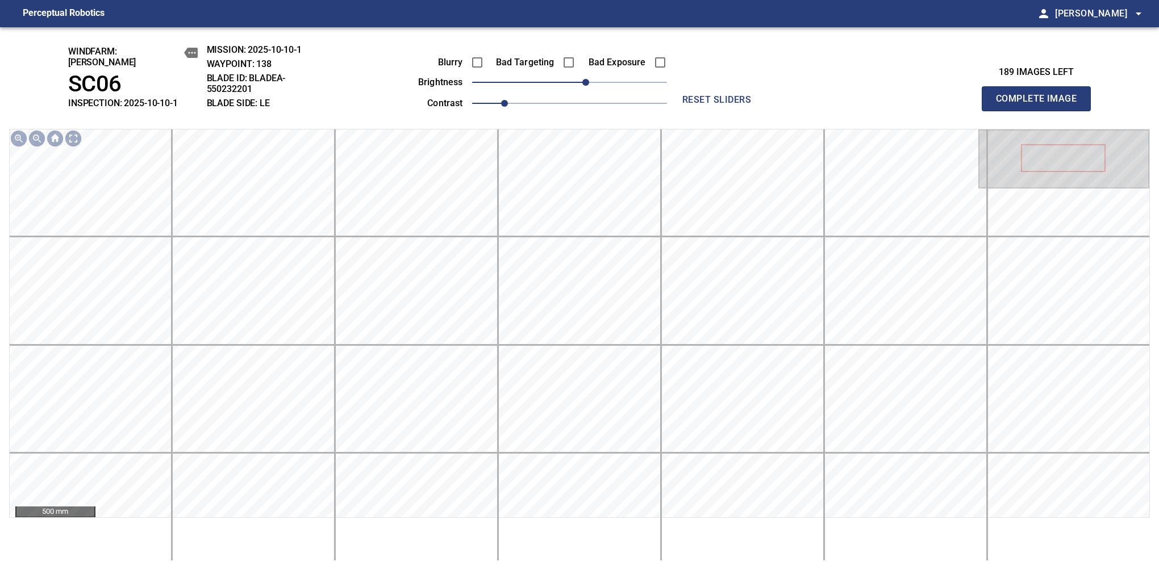
click at [1041, 105] on button "Complete Image" at bounding box center [1036, 98] width 109 height 25
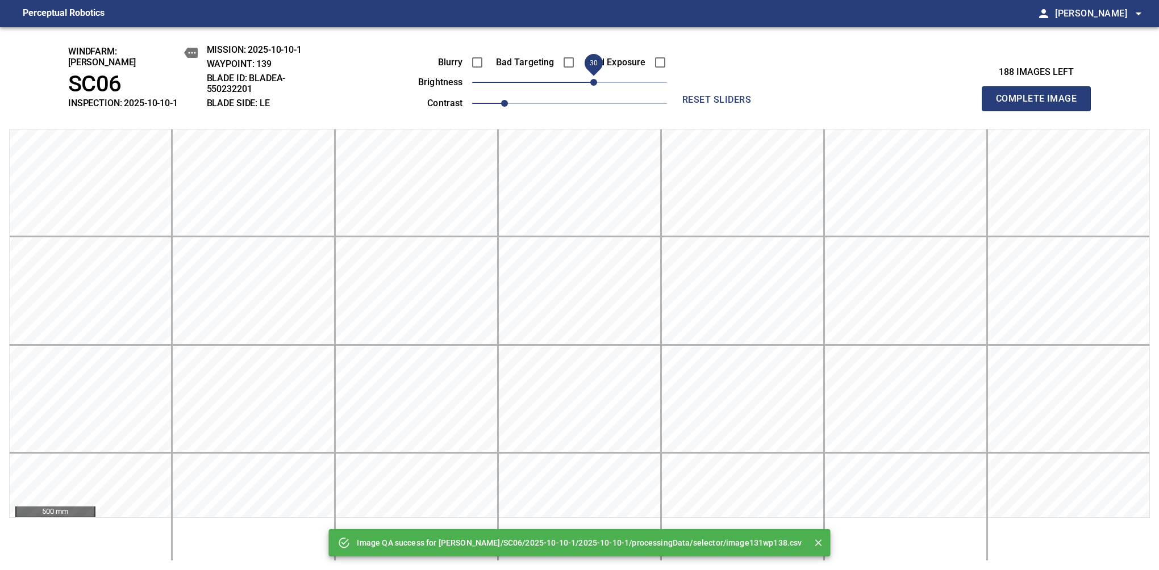
drag, startPoint x: 596, startPoint y: 78, endPoint x: 591, endPoint y: 82, distance: 6.5
click at [591, 82] on span "30" at bounding box center [593, 82] width 7 height 7
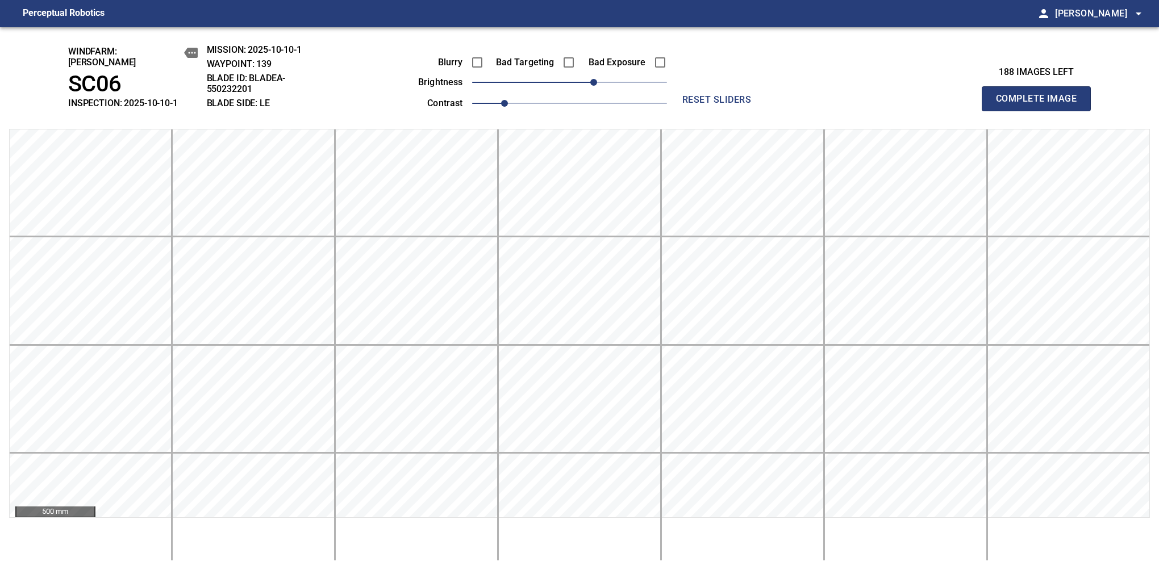
click at [1041, 105] on button "Complete Image" at bounding box center [1036, 98] width 109 height 25
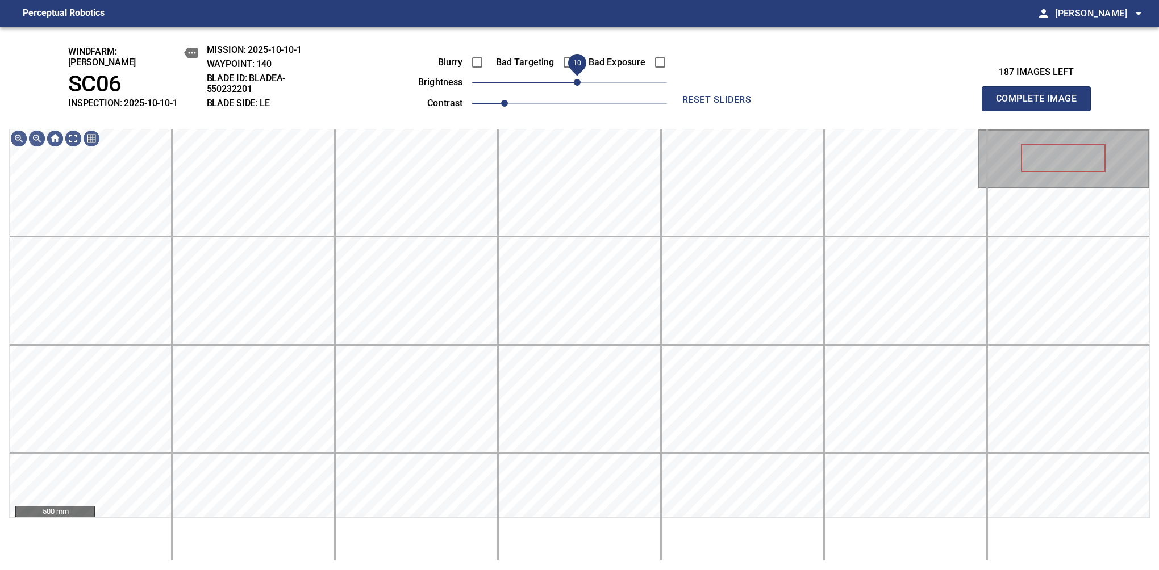
click at [581, 82] on span "10" at bounding box center [569, 82] width 195 height 16
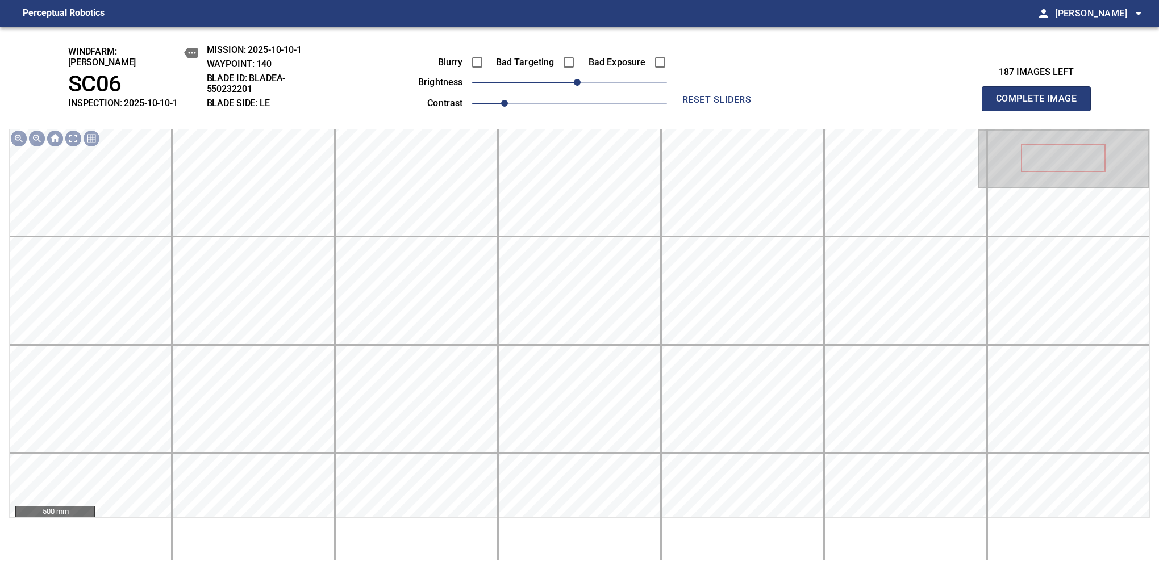
click at [1041, 105] on button "Complete Image" at bounding box center [1036, 98] width 109 height 25
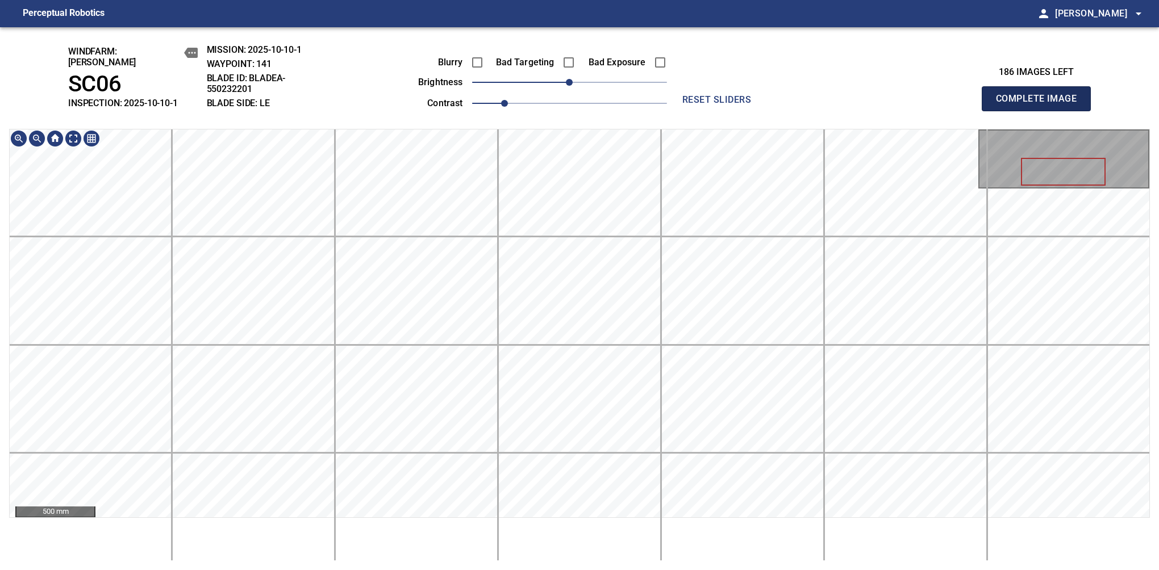
click at [1041, 105] on button "Complete Image" at bounding box center [1036, 98] width 109 height 25
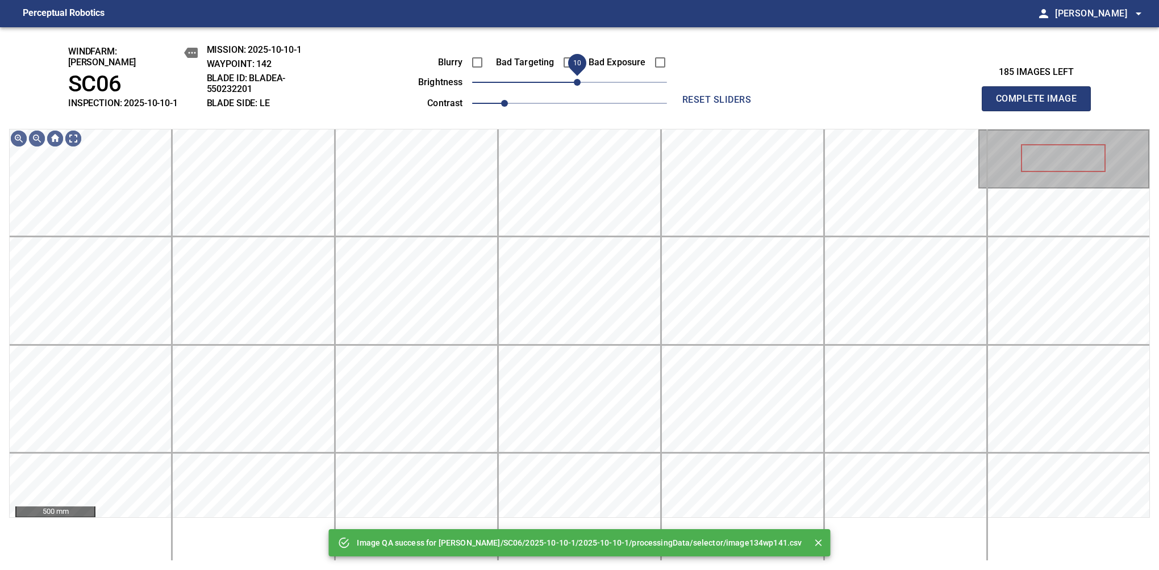
click at [577, 82] on span "10" at bounding box center [577, 82] width 7 height 7
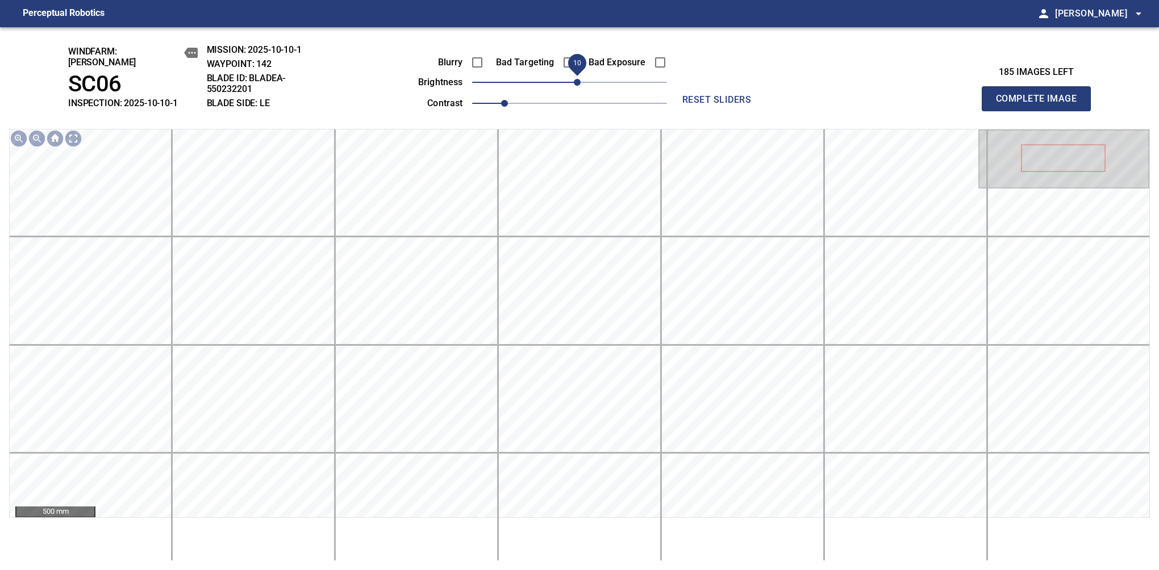
click at [1041, 105] on button "Complete Image" at bounding box center [1036, 98] width 109 height 25
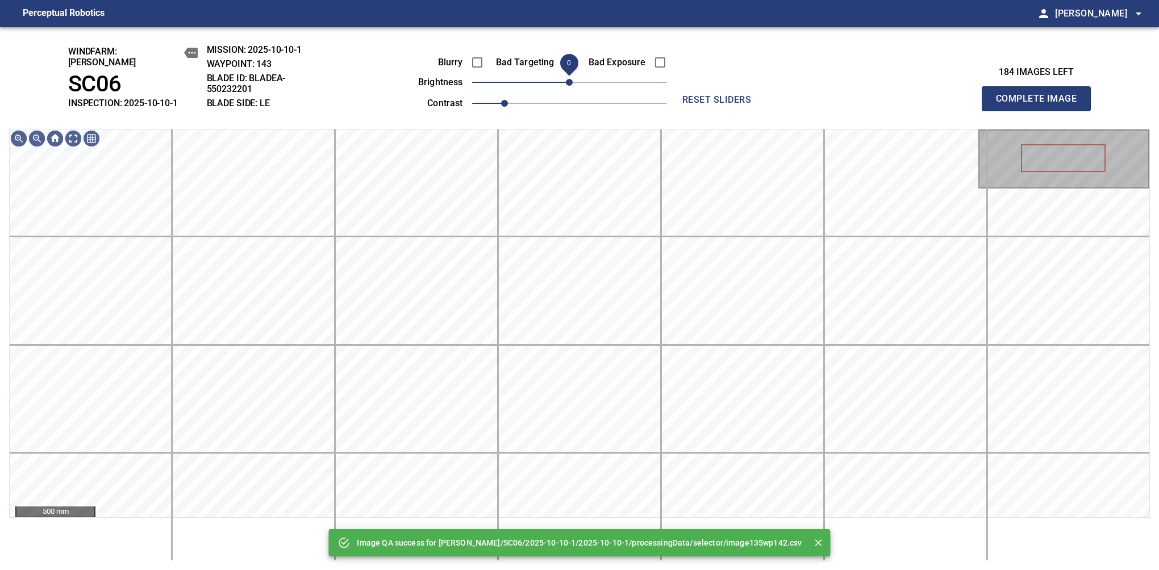
click at [569, 80] on span "0" at bounding box center [569, 82] width 7 height 7
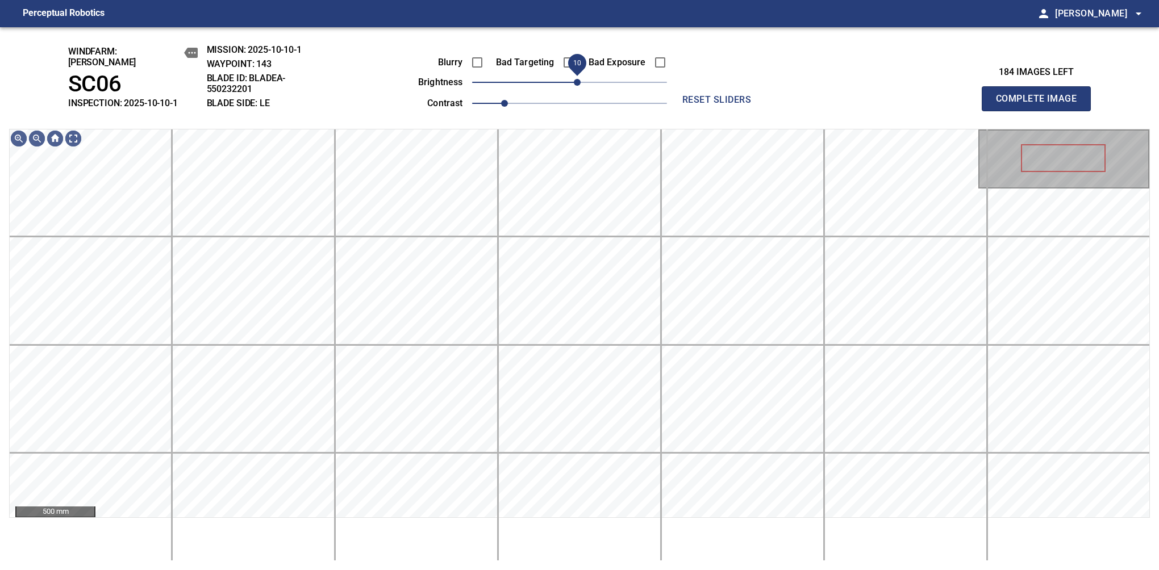
click at [580, 84] on span "10" at bounding box center [577, 82] width 7 height 7
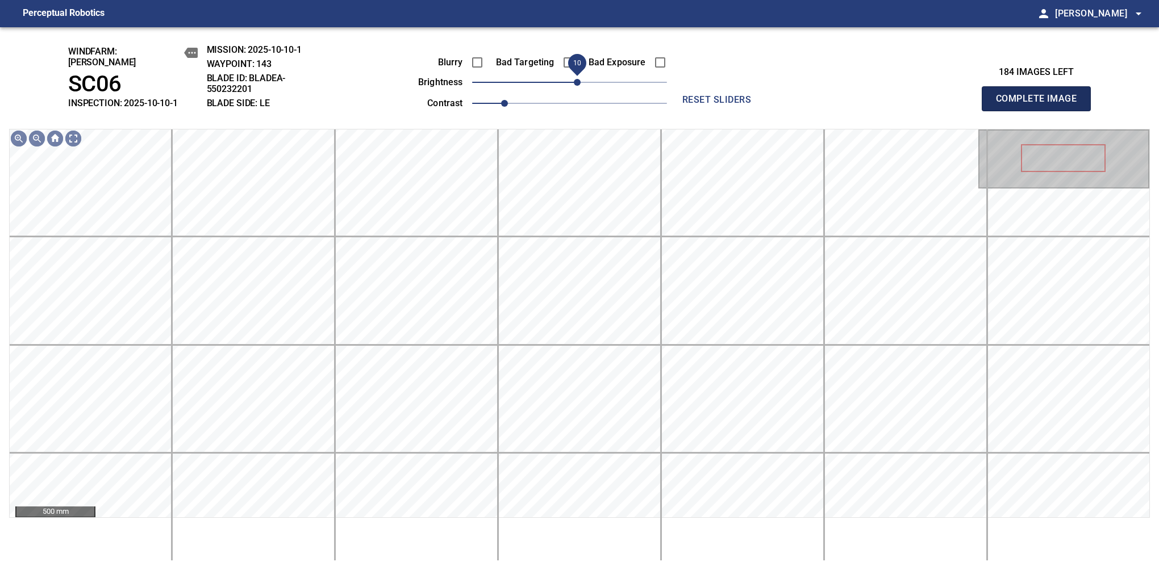
click at [1041, 105] on button "Complete Image" at bounding box center [1036, 98] width 109 height 25
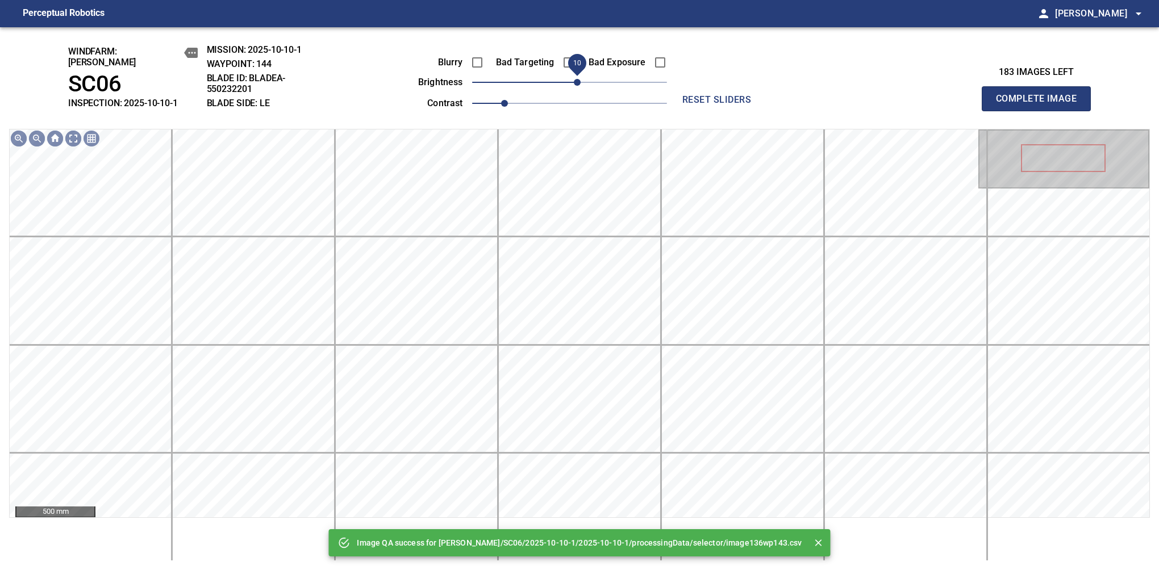
drag, startPoint x: 573, startPoint y: 80, endPoint x: 580, endPoint y: 78, distance: 6.7
click at [580, 79] on span "10" at bounding box center [577, 82] width 7 height 7
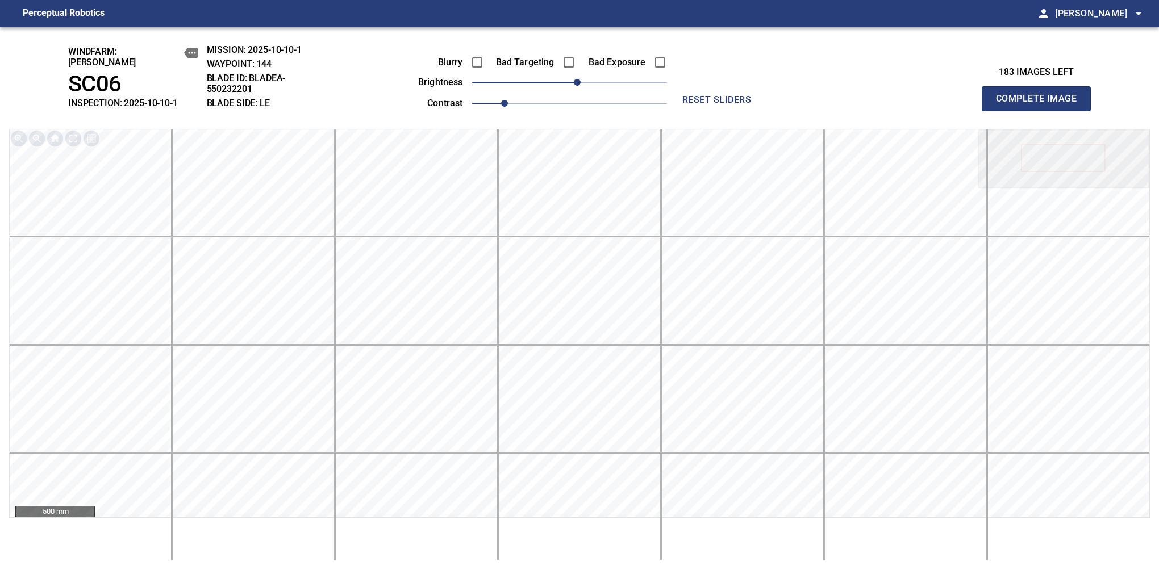
click at [1041, 105] on button "Complete Image" at bounding box center [1036, 98] width 109 height 25
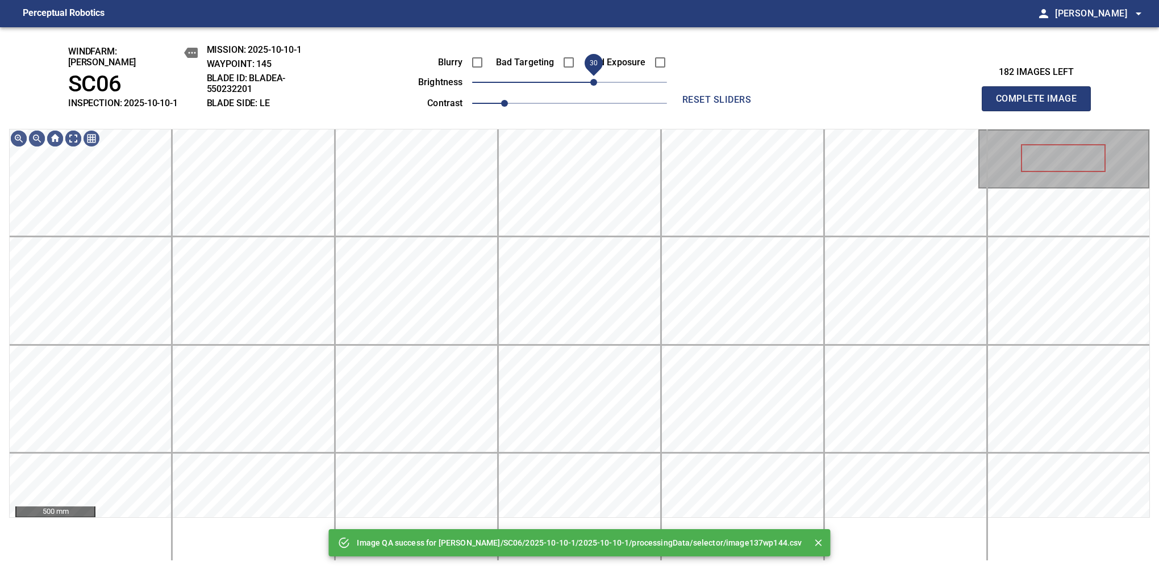
drag, startPoint x: 575, startPoint y: 78, endPoint x: 593, endPoint y: 72, distance: 19.1
click at [593, 79] on span "30" at bounding box center [593, 82] width 7 height 7
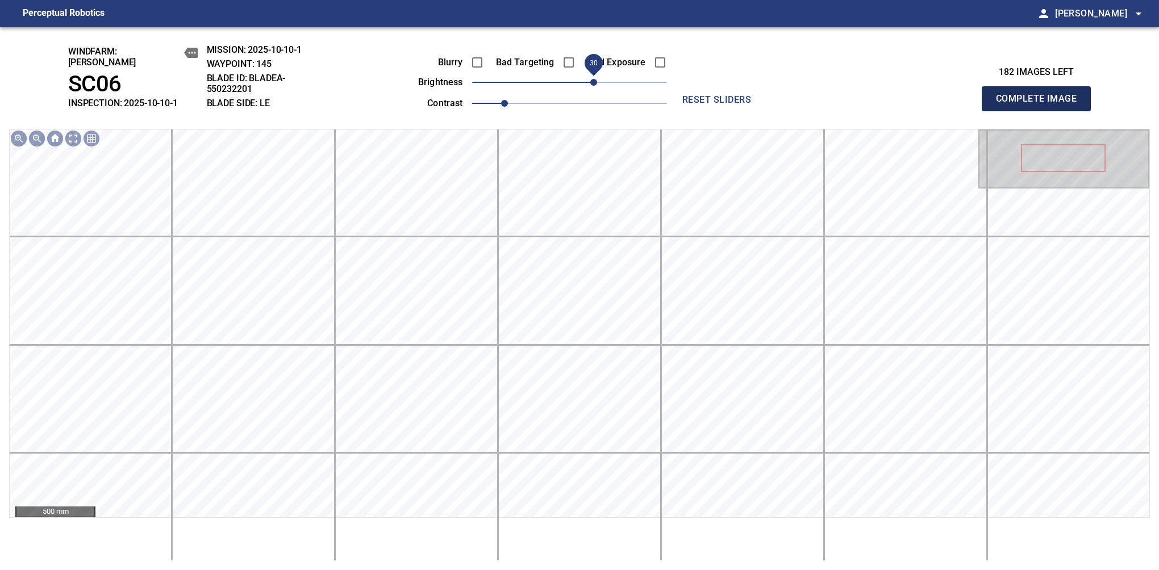
click at [1041, 105] on button "Complete Image" at bounding box center [1036, 98] width 109 height 25
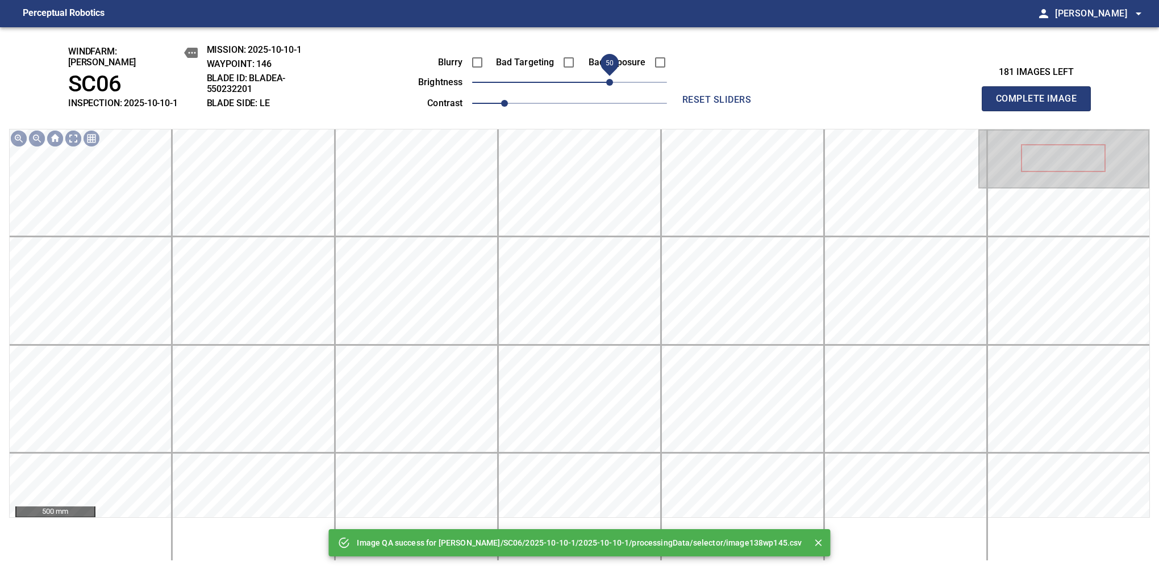
drag, startPoint x: 573, startPoint y: 78, endPoint x: 611, endPoint y: 70, distance: 38.9
click at [611, 79] on span "50" at bounding box center [609, 82] width 7 height 7
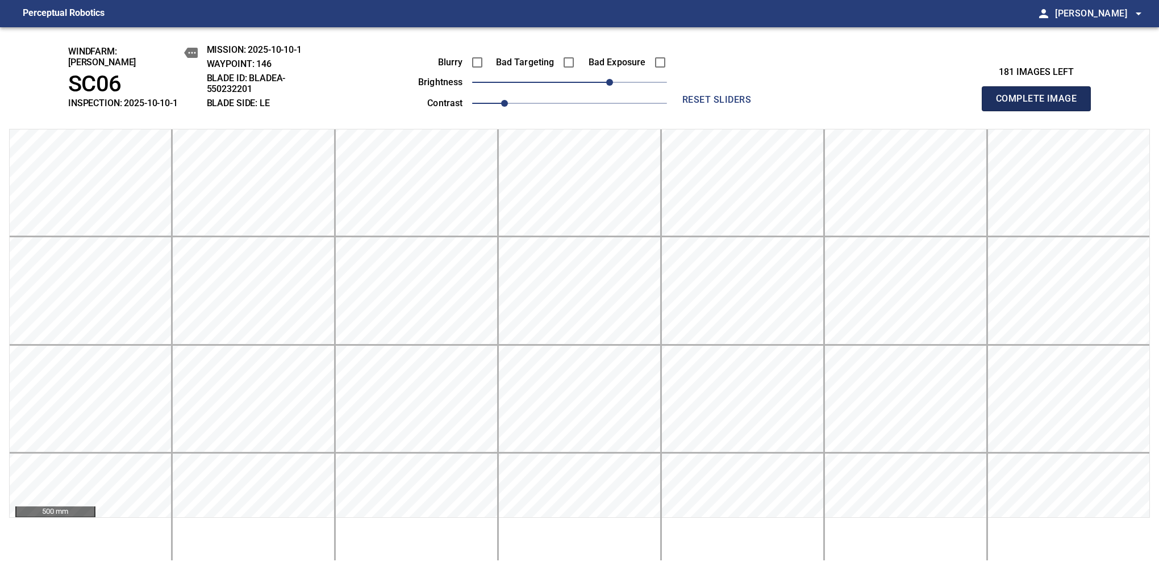
click at [1041, 105] on button "Complete Image" at bounding box center [1036, 98] width 109 height 25
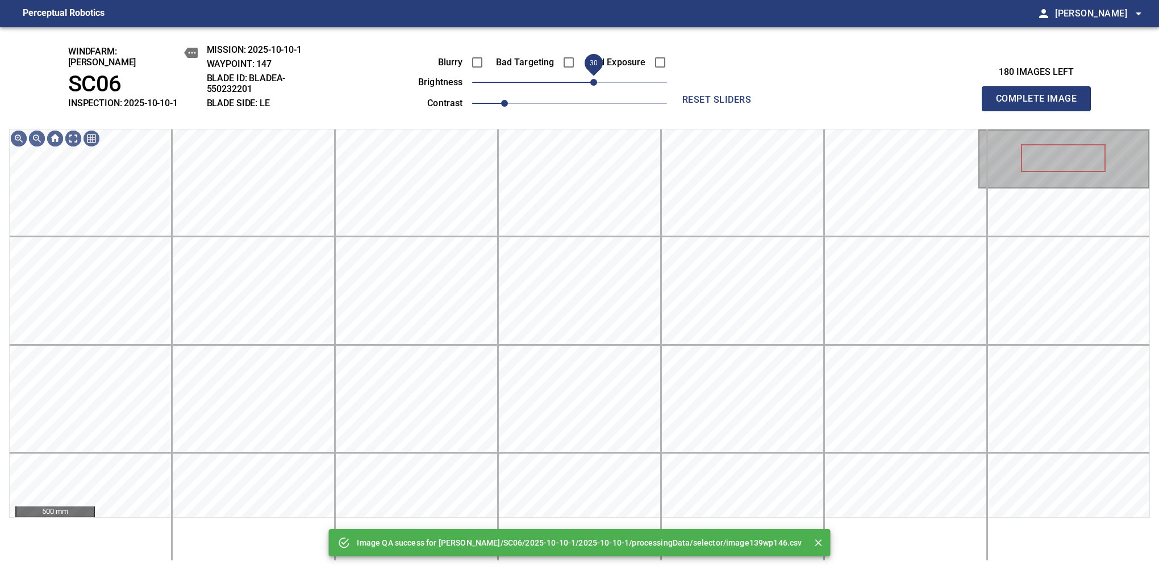
click at [591, 79] on span "30" at bounding box center [593, 82] width 7 height 7
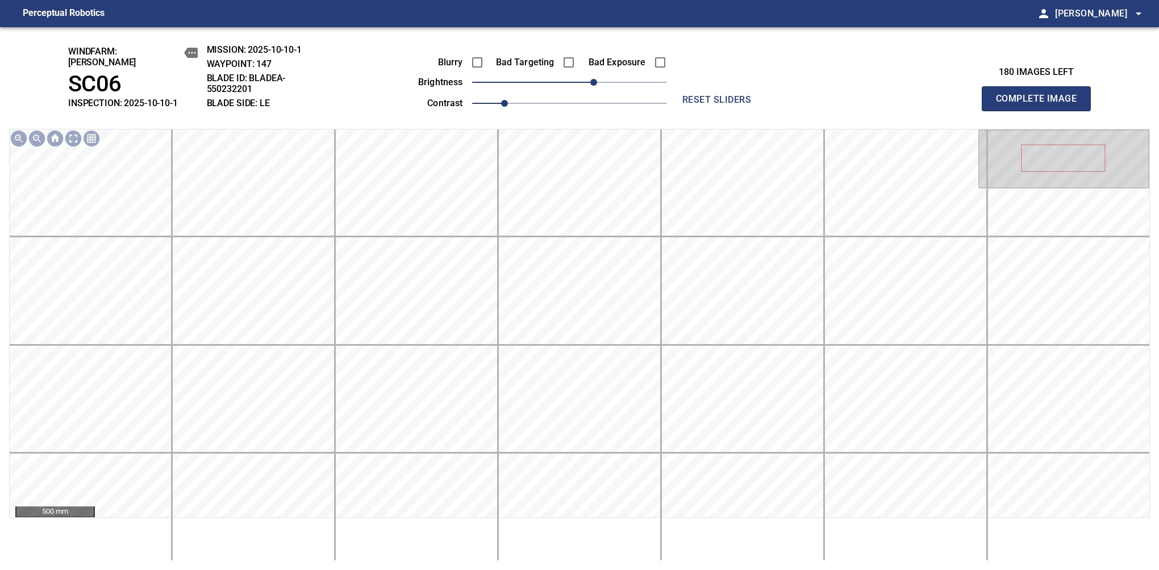
click at [1041, 105] on button "Complete Image" at bounding box center [1036, 98] width 109 height 25
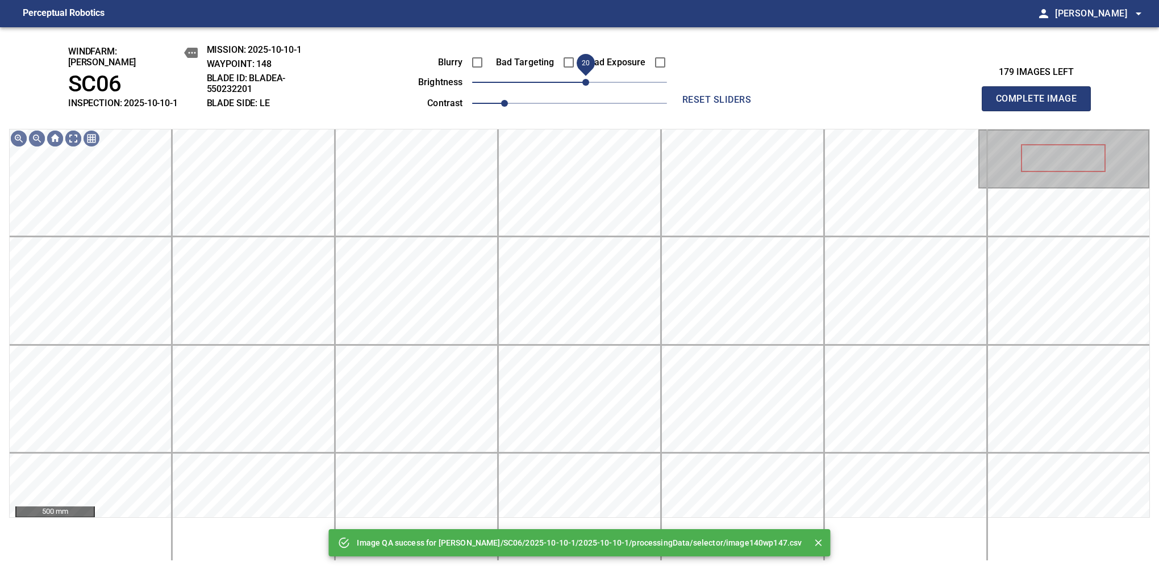
drag, startPoint x: 582, startPoint y: 78, endPoint x: 589, endPoint y: 80, distance: 6.5
click at [589, 80] on span "20" at bounding box center [585, 82] width 7 height 7
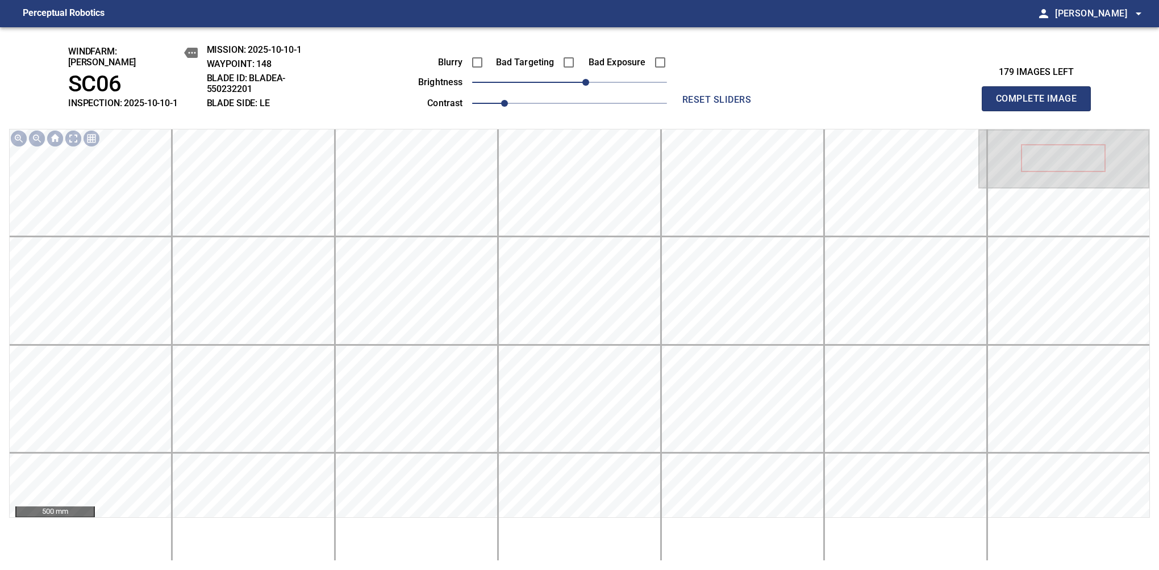
click at [1041, 105] on button "Complete Image" at bounding box center [1036, 98] width 109 height 25
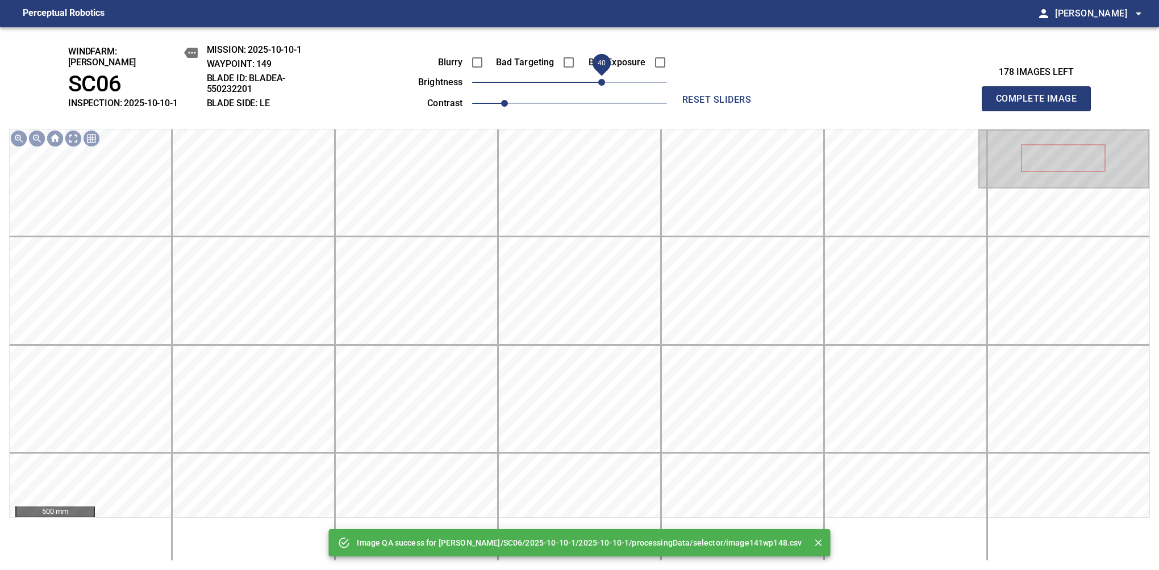
drag, startPoint x: 585, startPoint y: 80, endPoint x: 603, endPoint y: 80, distance: 18.2
click at [603, 80] on span "40" at bounding box center [569, 82] width 195 height 16
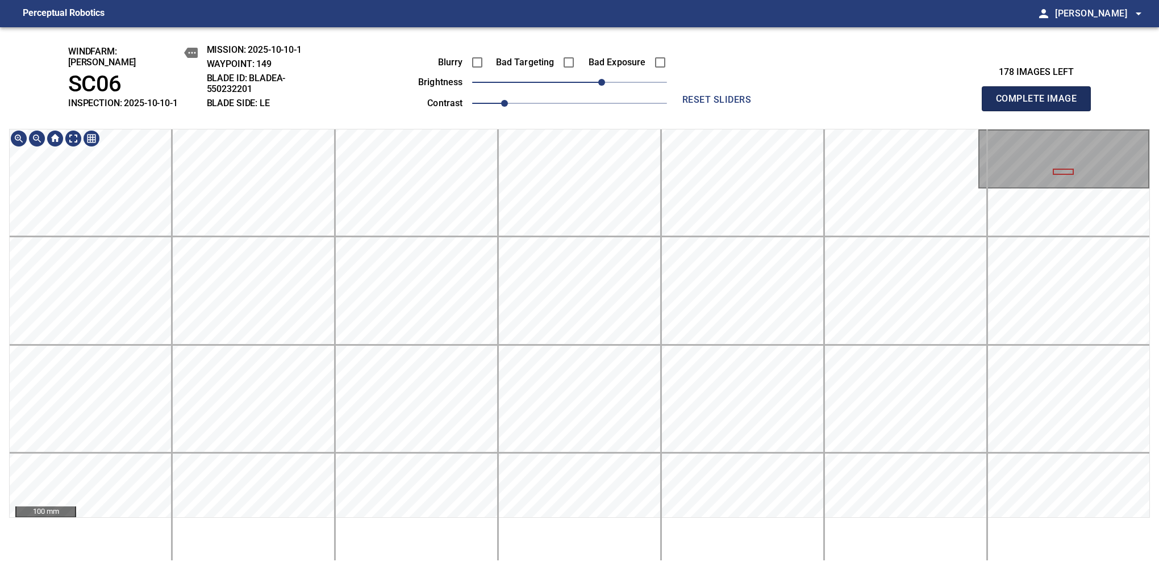
click at [1041, 105] on button "Complete Image" at bounding box center [1036, 98] width 109 height 25
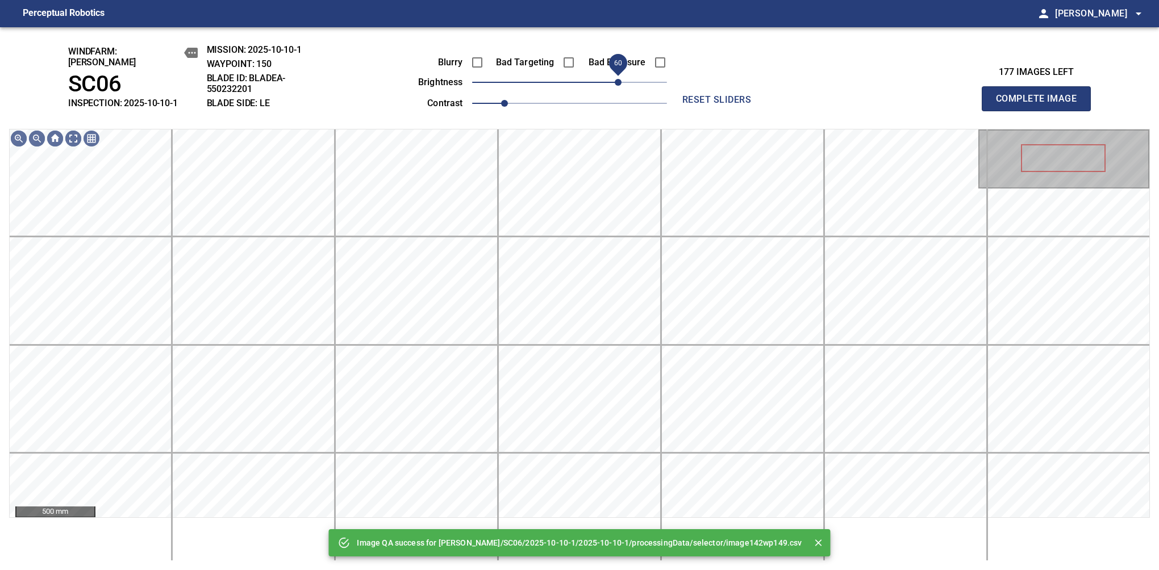
drag, startPoint x: 589, startPoint y: 74, endPoint x: 619, endPoint y: 75, distance: 30.1
click at [619, 79] on span "60" at bounding box center [618, 82] width 7 height 7
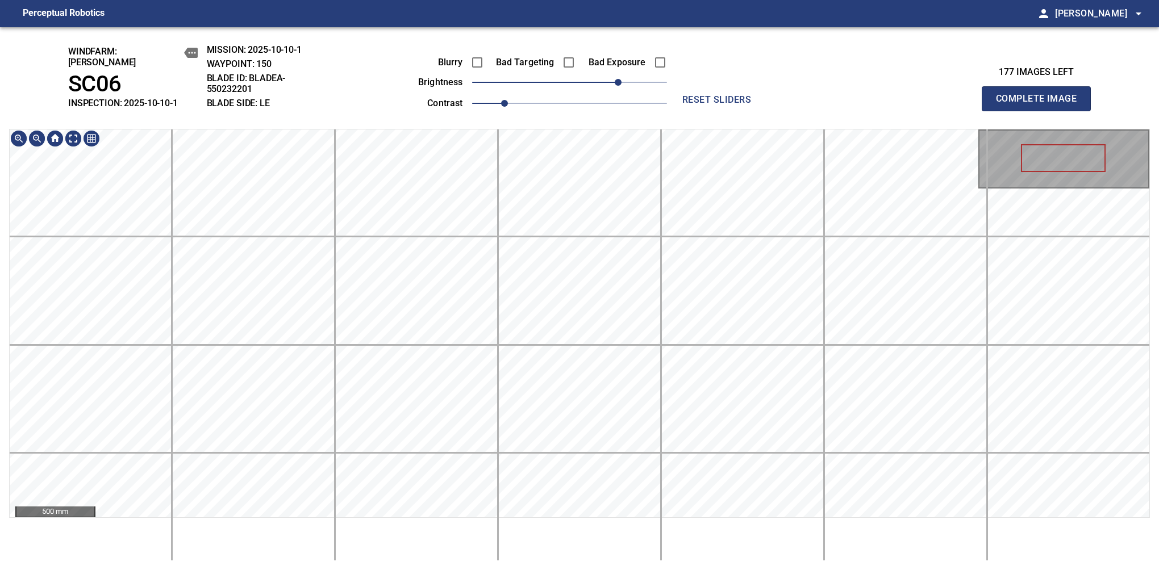
click at [517, 0] on html "Perceptual Robotics person [PERSON_NAME] arrow_drop_down windfarm: [PERSON_NAME…" at bounding box center [579, 285] width 1159 height 570
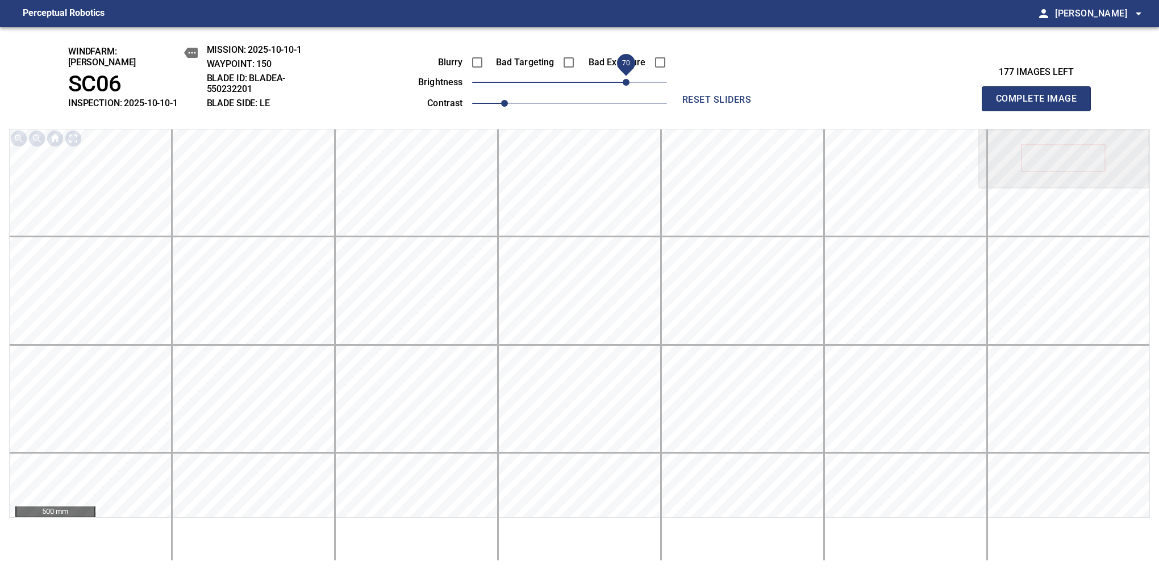
click at [625, 79] on span "70" at bounding box center [626, 82] width 7 height 7
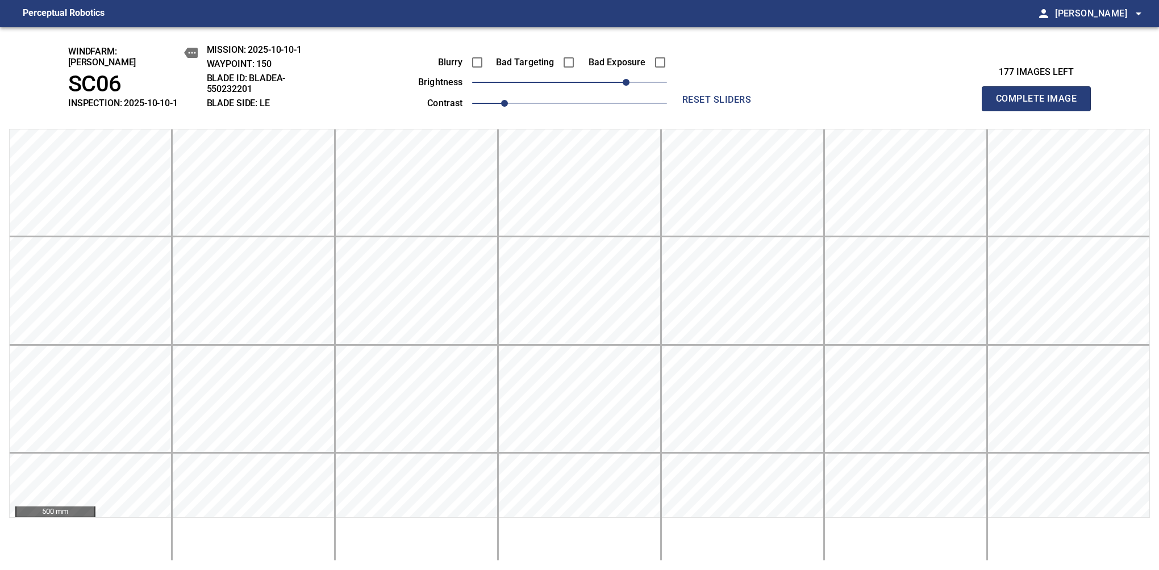
click at [1041, 105] on button "Complete Image" at bounding box center [1036, 98] width 109 height 25
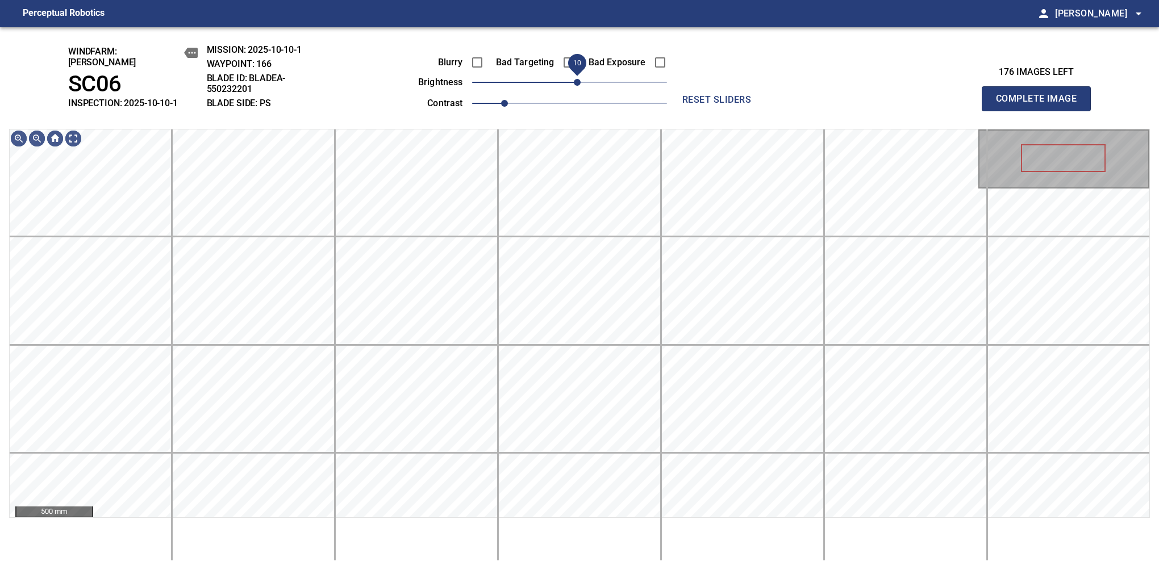
drag, startPoint x: 583, startPoint y: 77, endPoint x: 580, endPoint y: 84, distance: 7.1
click at [580, 84] on span "10" at bounding box center [577, 82] width 7 height 7
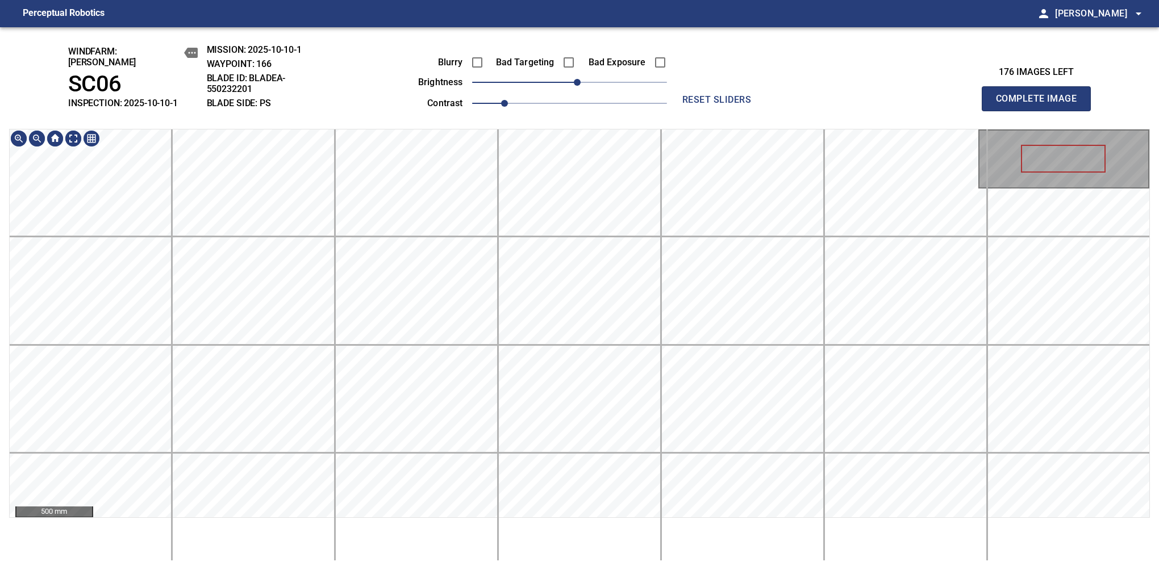
click at [601, 103] on div "windfarm: [PERSON_NAME] SC06 INSPECTION: 2025-10-10-1 MISSION: 2025-10-10-1 WAY…" at bounding box center [579, 298] width 1159 height 543
click at [1041, 105] on button "Complete Image" at bounding box center [1036, 98] width 109 height 25
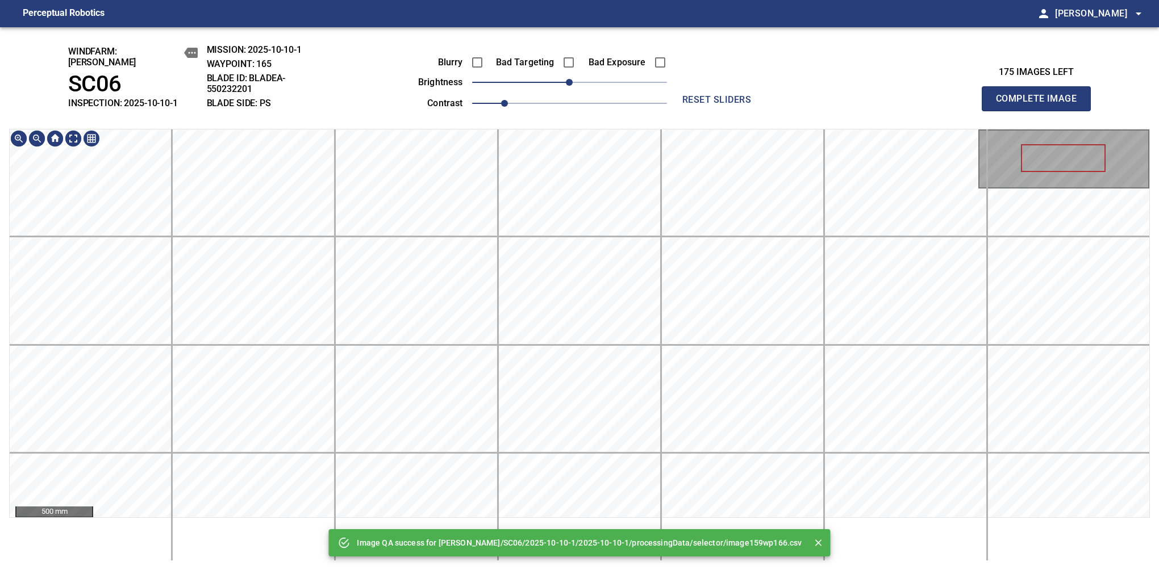
click at [595, 40] on div "Image QA success for [PERSON_NAME]/SC06/2025-10-10-1/2025-10-10-1/processingDat…" at bounding box center [579, 298] width 1159 height 543
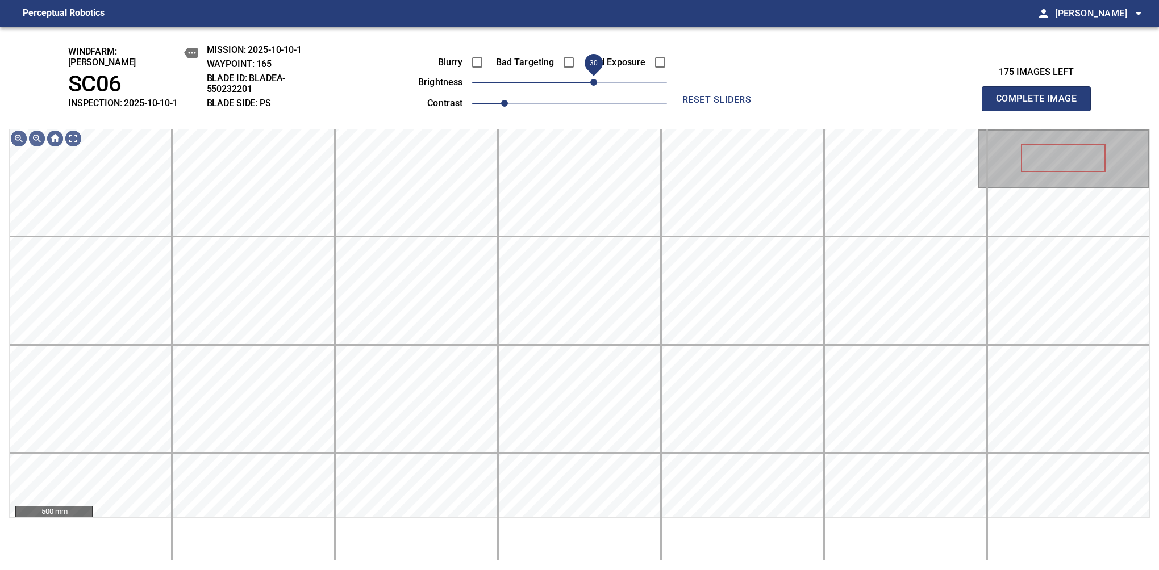
drag, startPoint x: 571, startPoint y: 81, endPoint x: 595, endPoint y: 82, distance: 23.9
click at [595, 82] on span "30" at bounding box center [593, 82] width 7 height 7
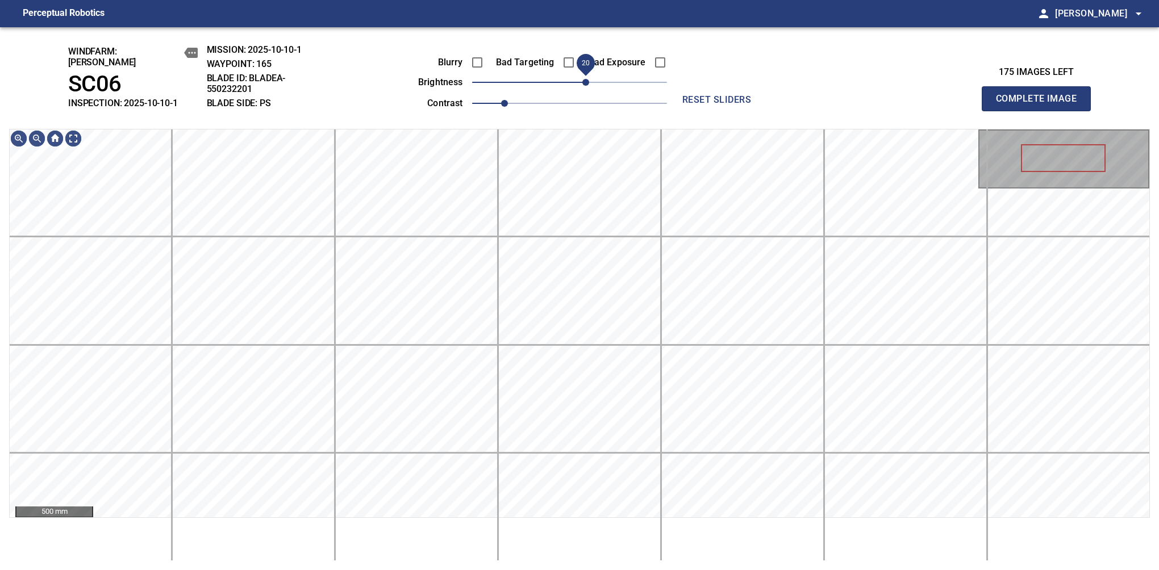
click at [588, 80] on span "20" at bounding box center [585, 82] width 7 height 7
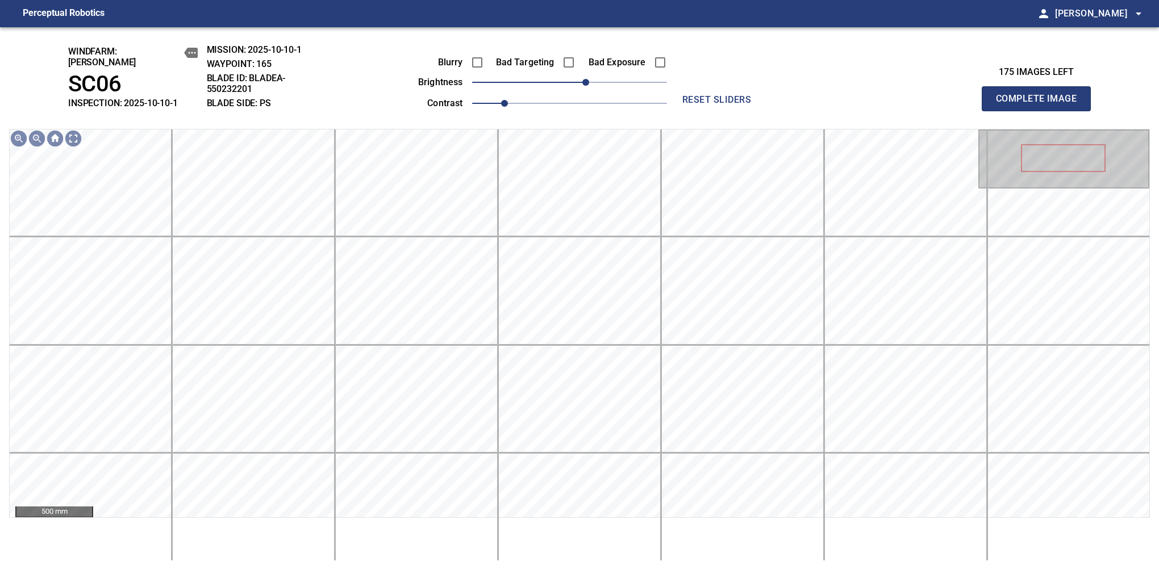
click at [1041, 105] on button "Complete Image" at bounding box center [1036, 98] width 109 height 25
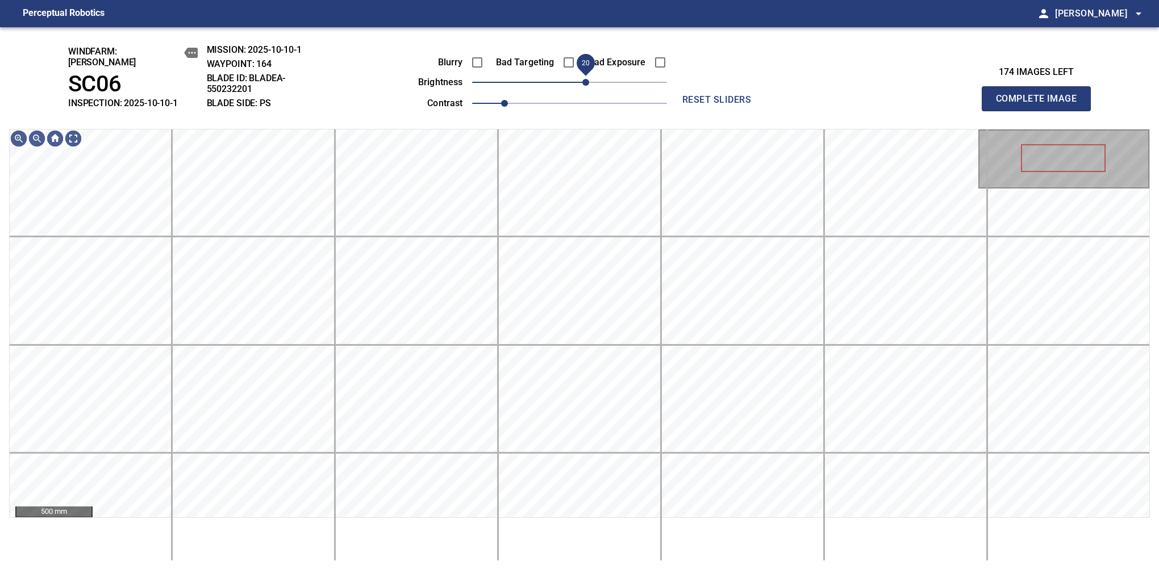
drag, startPoint x: 575, startPoint y: 82, endPoint x: 589, endPoint y: 78, distance: 14.2
click at [589, 79] on span "20" at bounding box center [585, 82] width 7 height 7
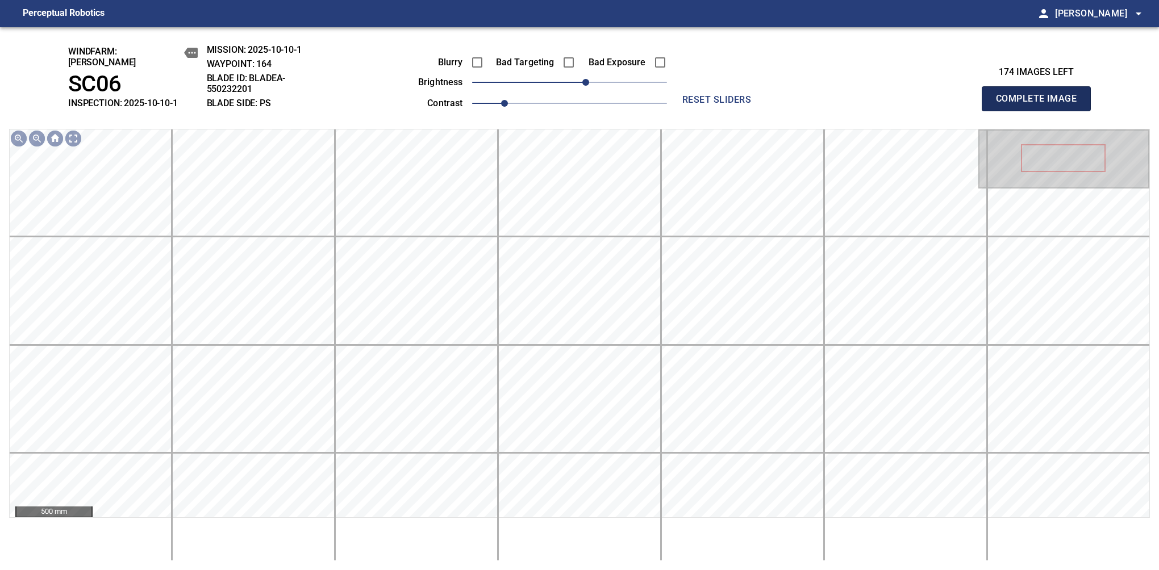
click at [1041, 105] on button "Complete Image" at bounding box center [1036, 98] width 109 height 25
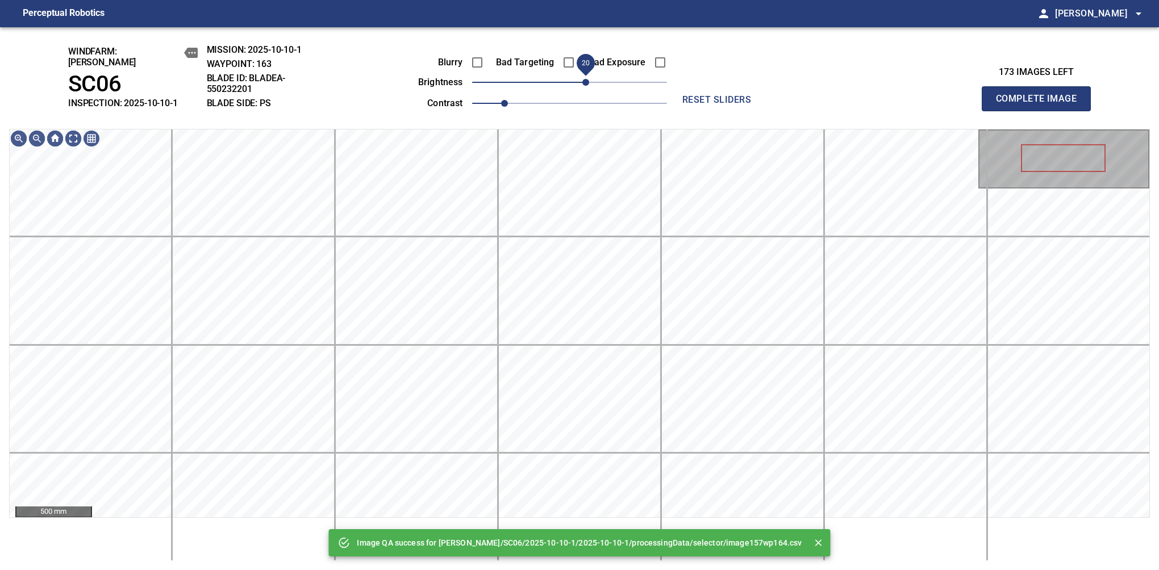
drag, startPoint x: 573, startPoint y: 82, endPoint x: 585, endPoint y: 82, distance: 12.5
click at [585, 82] on span "20" at bounding box center [585, 82] width 7 height 7
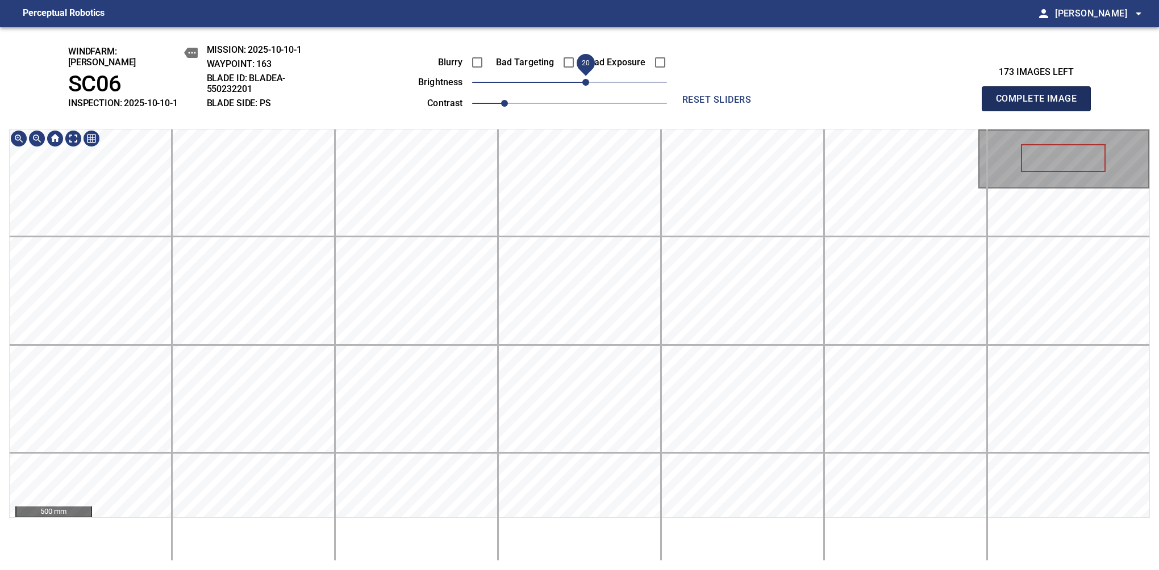
click at [1041, 105] on button "Complete Image" at bounding box center [1036, 98] width 109 height 25
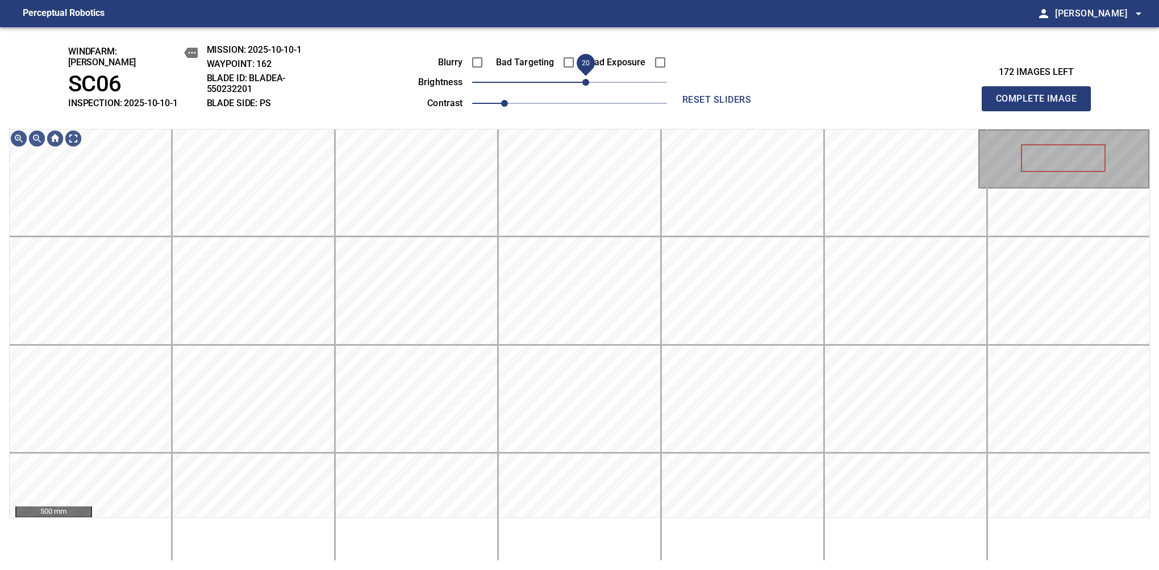
click at [583, 78] on span "20" at bounding box center [569, 82] width 195 height 16
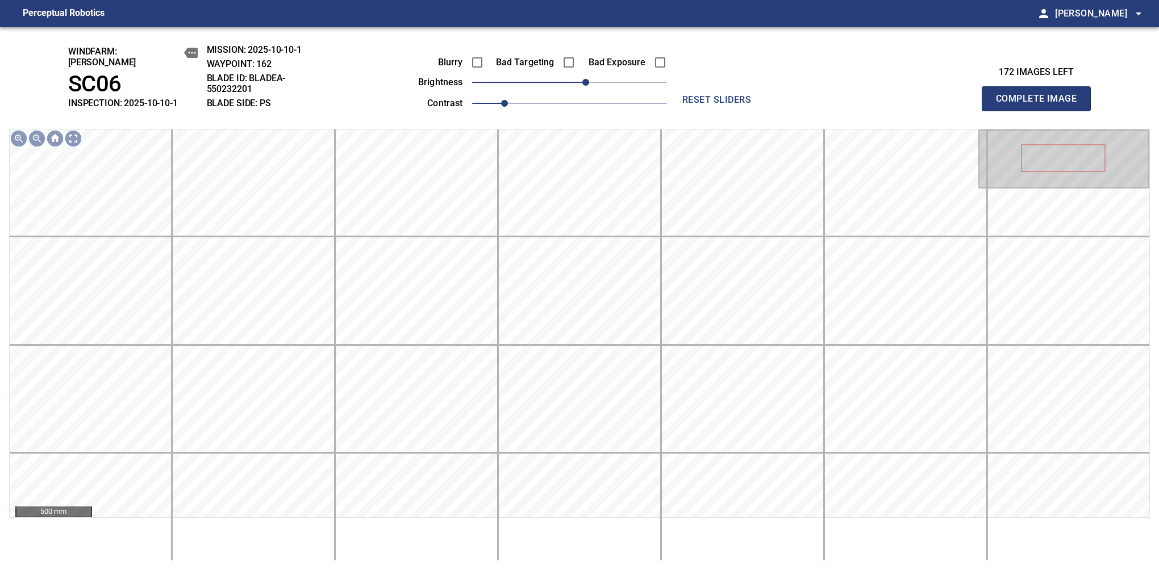
click at [1041, 105] on button "Complete Image" at bounding box center [1036, 98] width 109 height 25
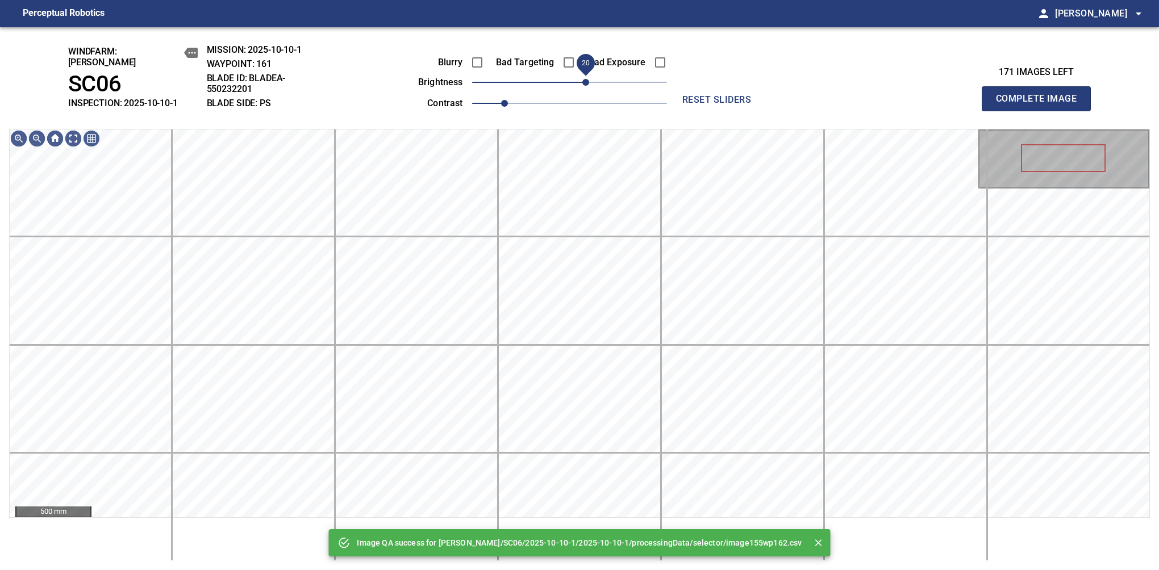
drag, startPoint x: 575, startPoint y: 75, endPoint x: 586, endPoint y: 70, distance: 12.2
click at [586, 79] on span "20" at bounding box center [585, 82] width 7 height 7
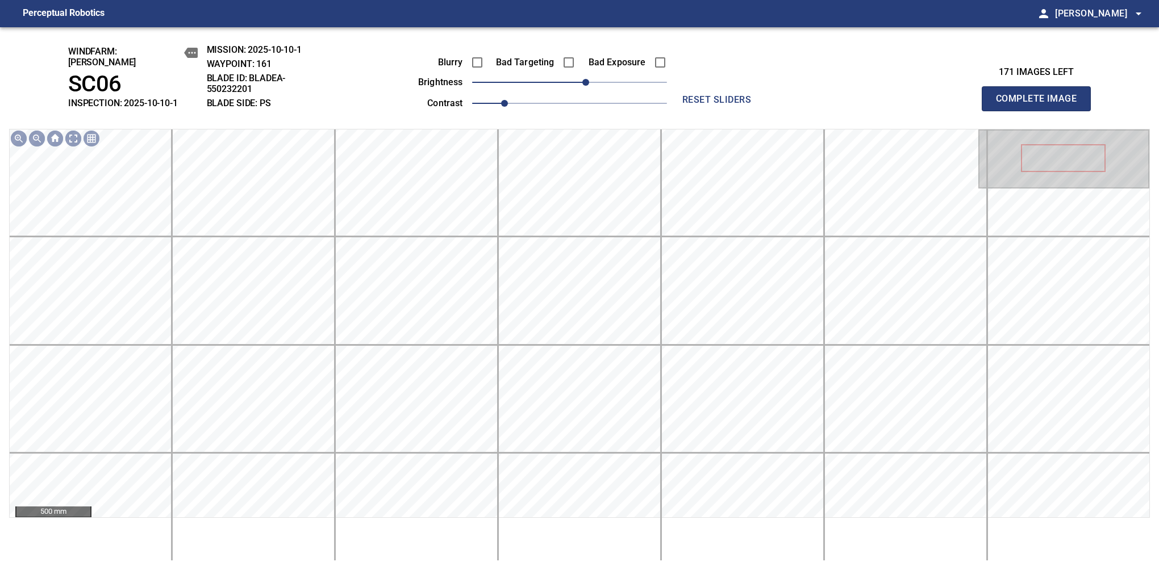
click at [1041, 105] on button "Complete Image" at bounding box center [1036, 98] width 109 height 25
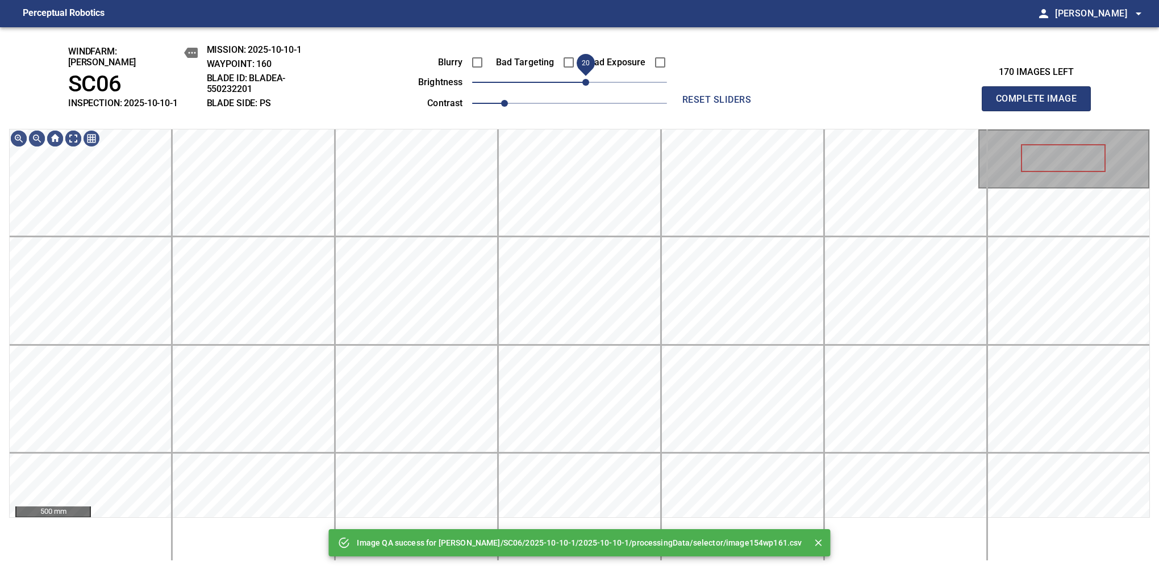
drag, startPoint x: 570, startPoint y: 77, endPoint x: 582, endPoint y: 77, distance: 11.9
click at [582, 79] on span "20" at bounding box center [585, 82] width 7 height 7
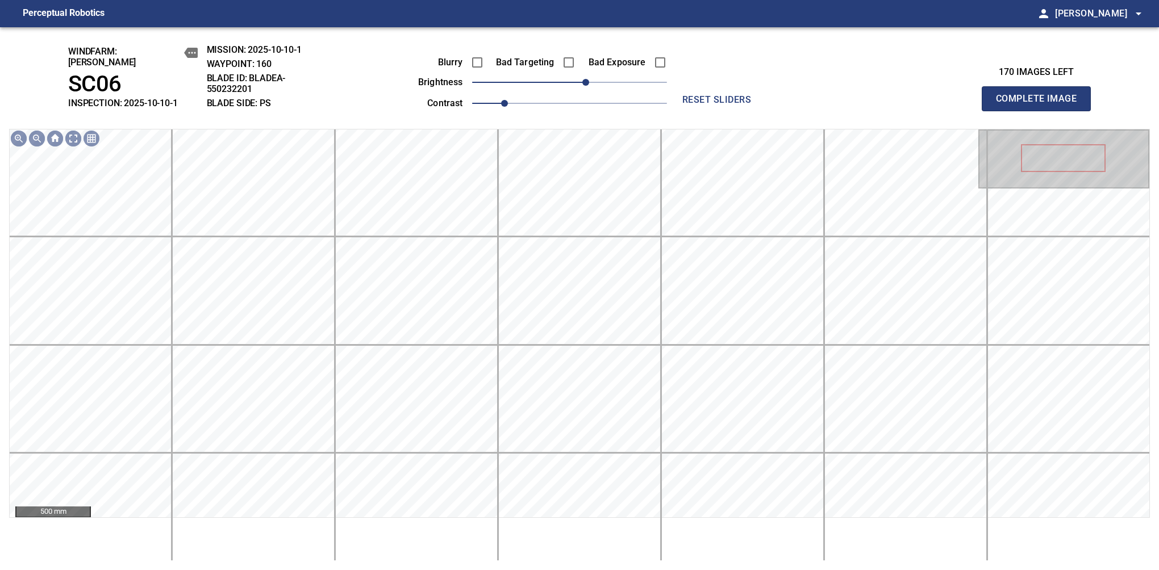
click at [1041, 105] on button "Complete Image" at bounding box center [1036, 98] width 109 height 25
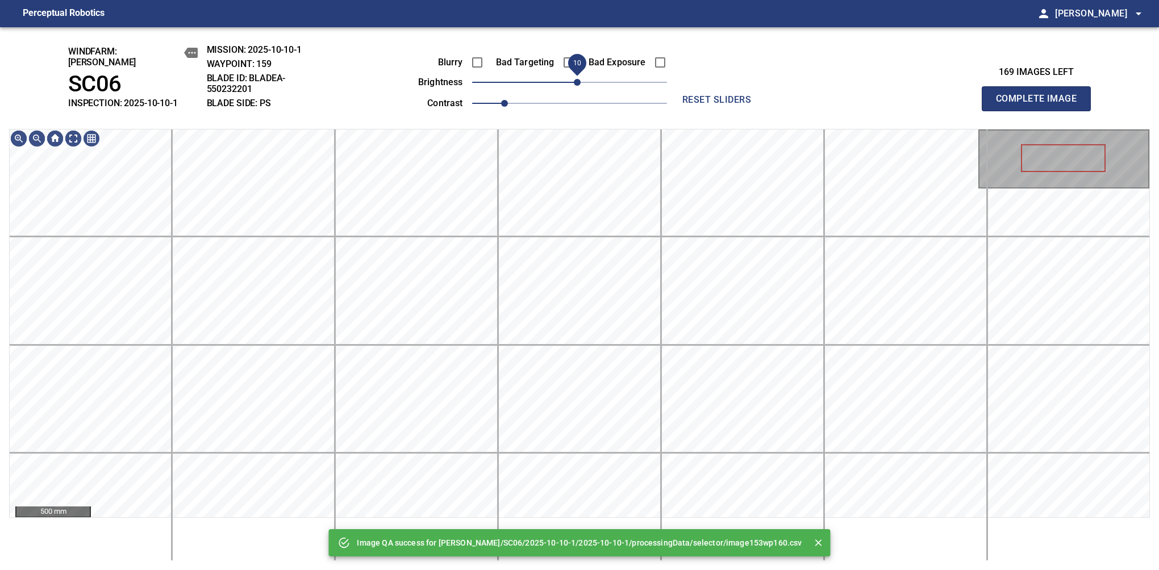
drag, startPoint x: 570, startPoint y: 77, endPoint x: 578, endPoint y: 75, distance: 8.3
click at [578, 79] on span "10" at bounding box center [577, 82] width 7 height 7
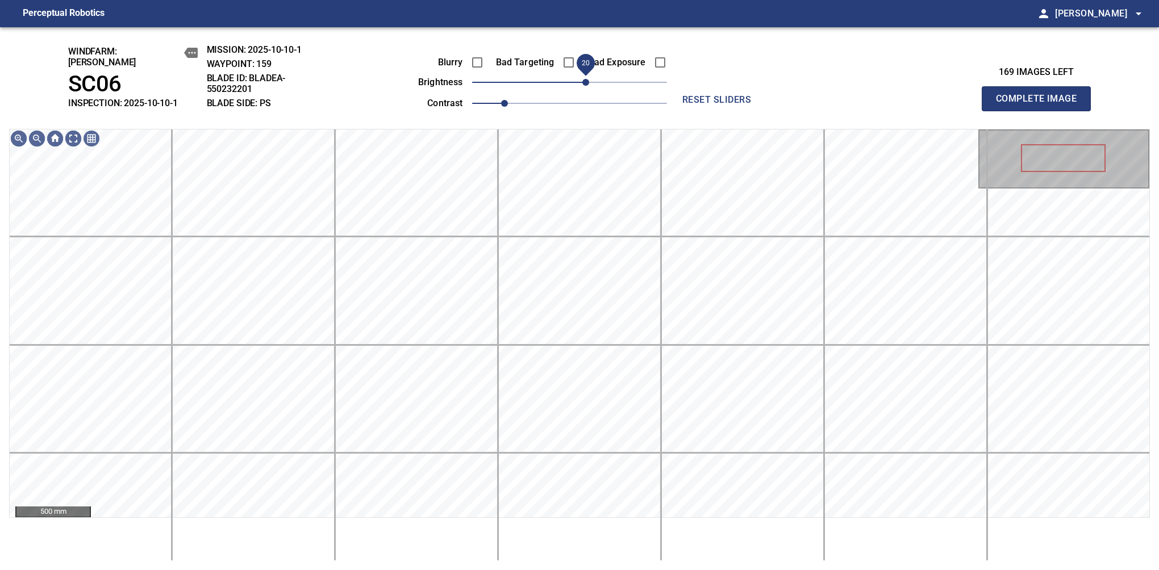
drag, startPoint x: 578, startPoint y: 75, endPoint x: 586, endPoint y: 71, distance: 8.9
click at [586, 79] on span "20" at bounding box center [585, 82] width 7 height 7
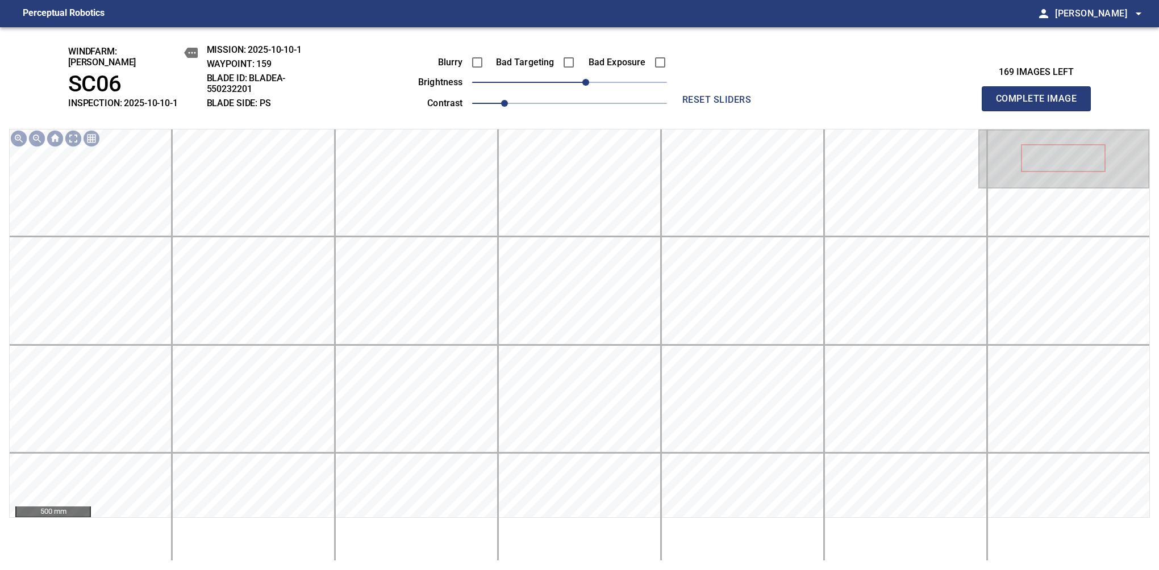
click at [1041, 105] on button "Complete Image" at bounding box center [1036, 98] width 109 height 25
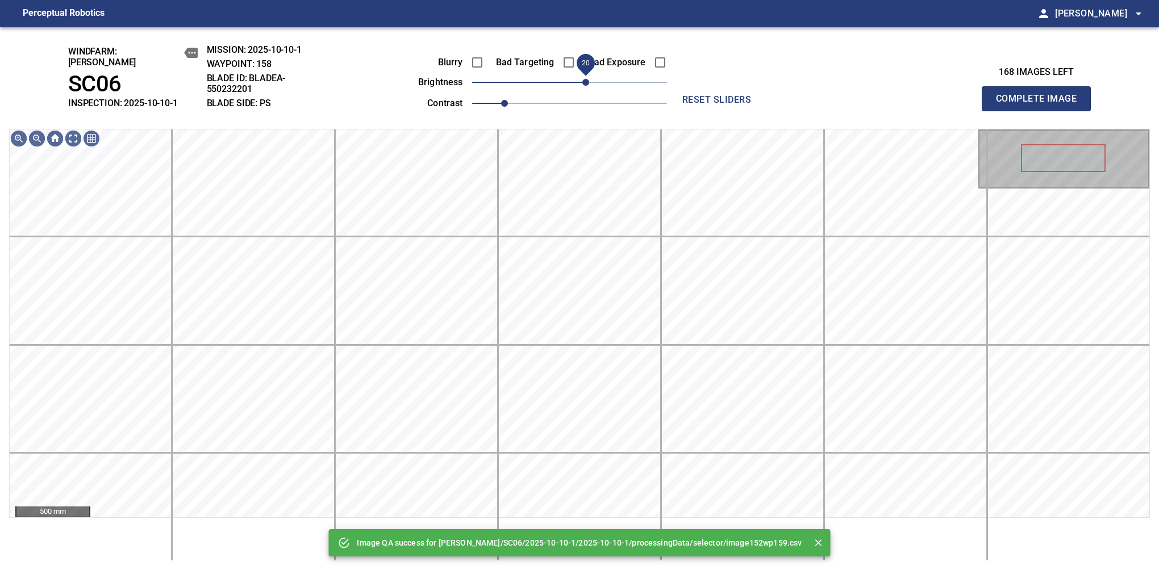
drag, startPoint x: 576, startPoint y: 77, endPoint x: 584, endPoint y: 77, distance: 8.0
click at [584, 79] on span "20" at bounding box center [585, 82] width 7 height 7
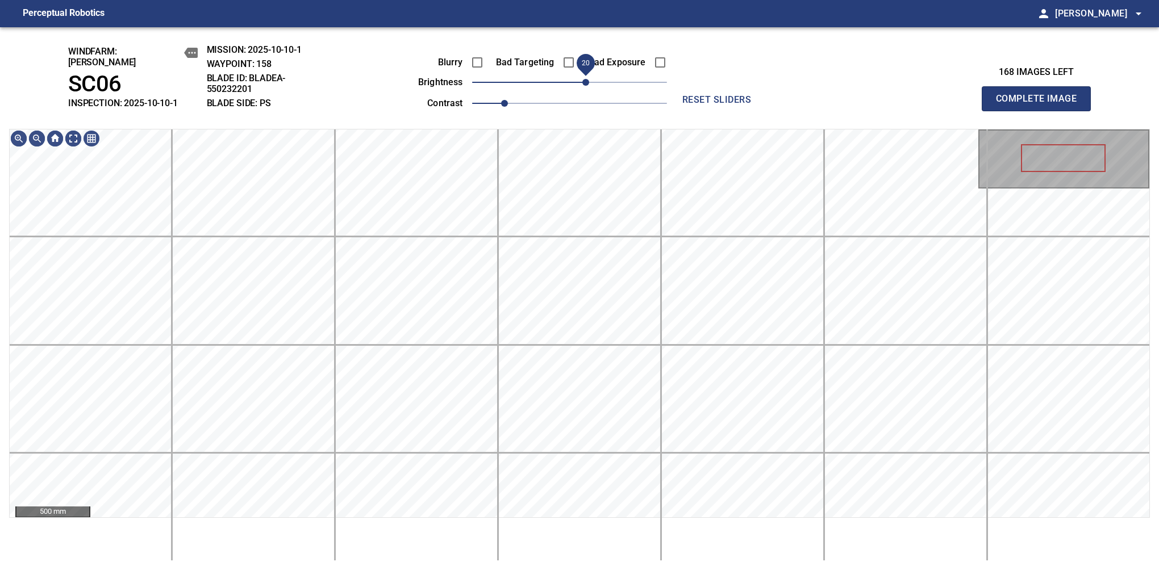
click at [582, 79] on span "20" at bounding box center [585, 82] width 7 height 7
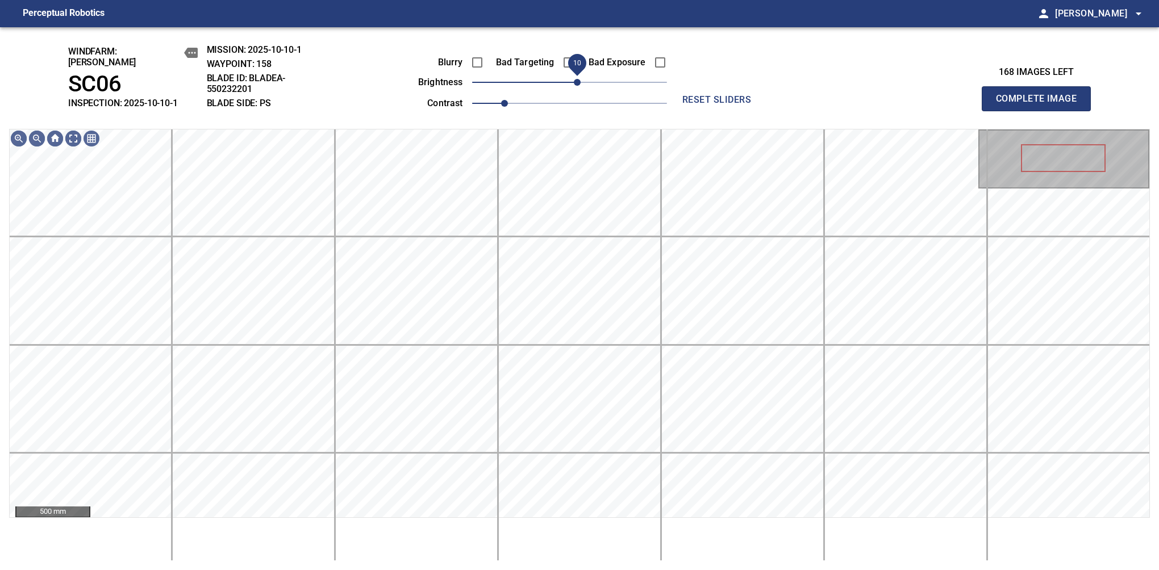
click at [580, 79] on span "10" at bounding box center [577, 82] width 7 height 7
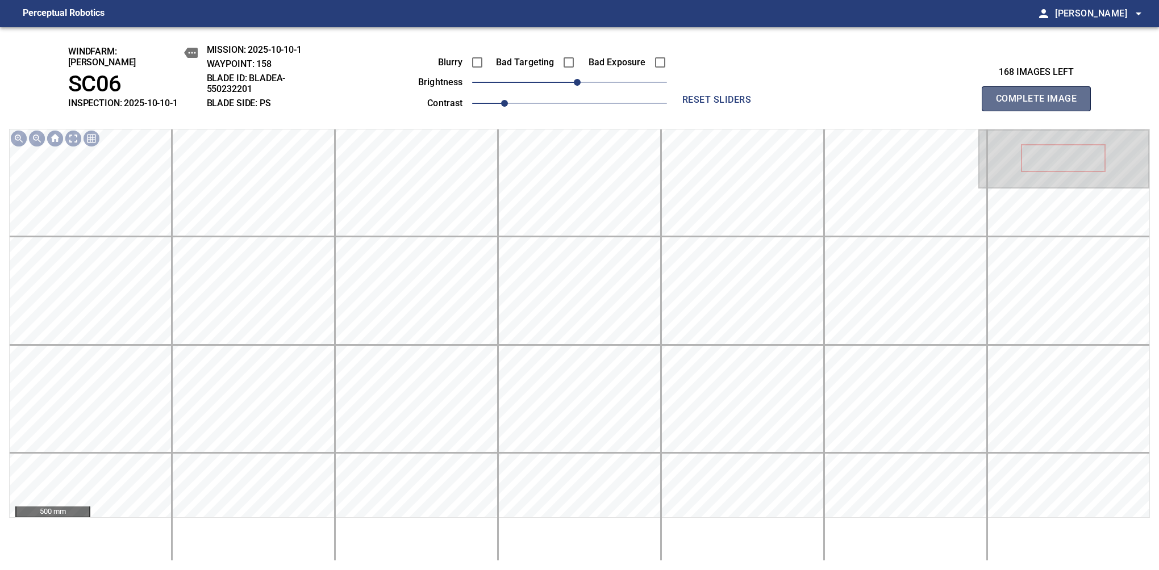
click at [1041, 105] on button "Complete Image" at bounding box center [1036, 98] width 109 height 25
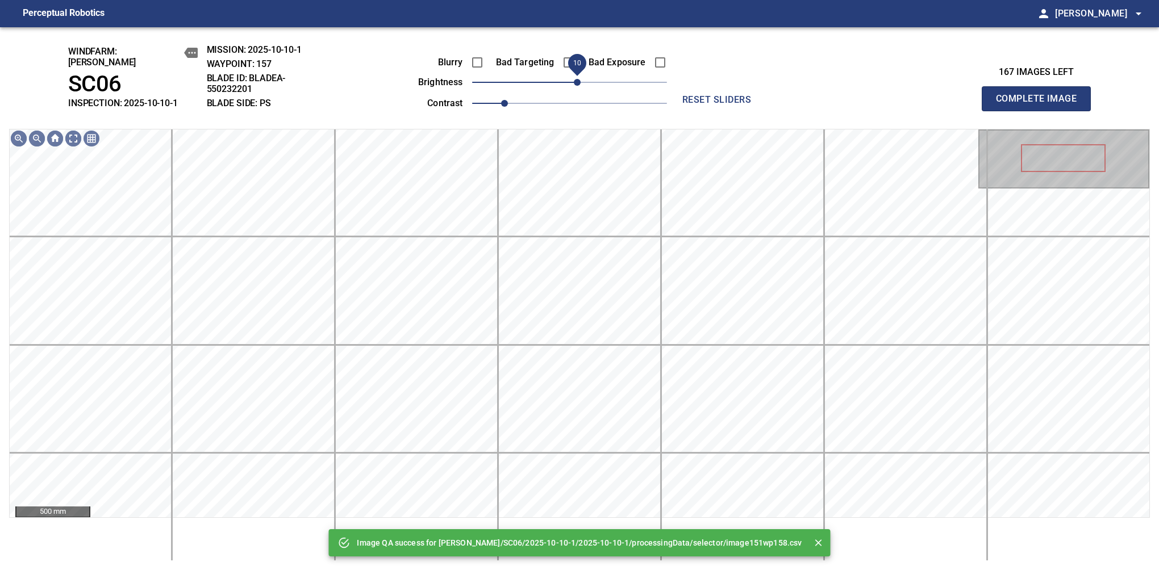
drag, startPoint x: 572, startPoint y: 75, endPoint x: 578, endPoint y: 73, distance: 6.1
click at [578, 79] on span "10" at bounding box center [577, 82] width 7 height 7
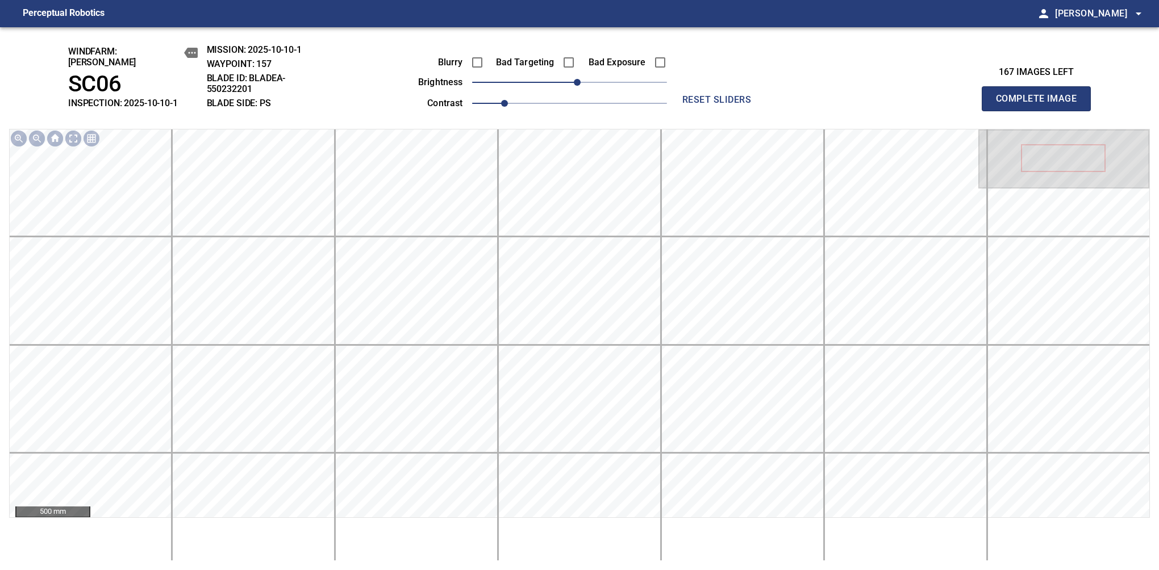
click at [1041, 105] on button "Complete Image" at bounding box center [1036, 98] width 109 height 25
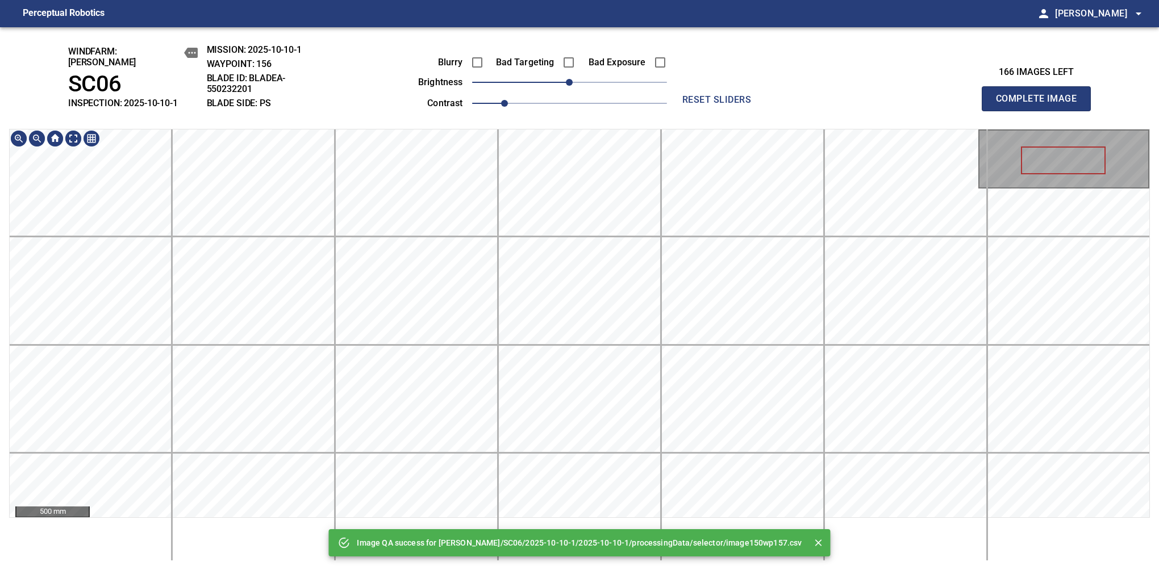
click at [586, 119] on div "Image QA success for [PERSON_NAME]/SC06/2025-10-10-1/2025-10-10-1/processingDat…" at bounding box center [579, 298] width 1159 height 543
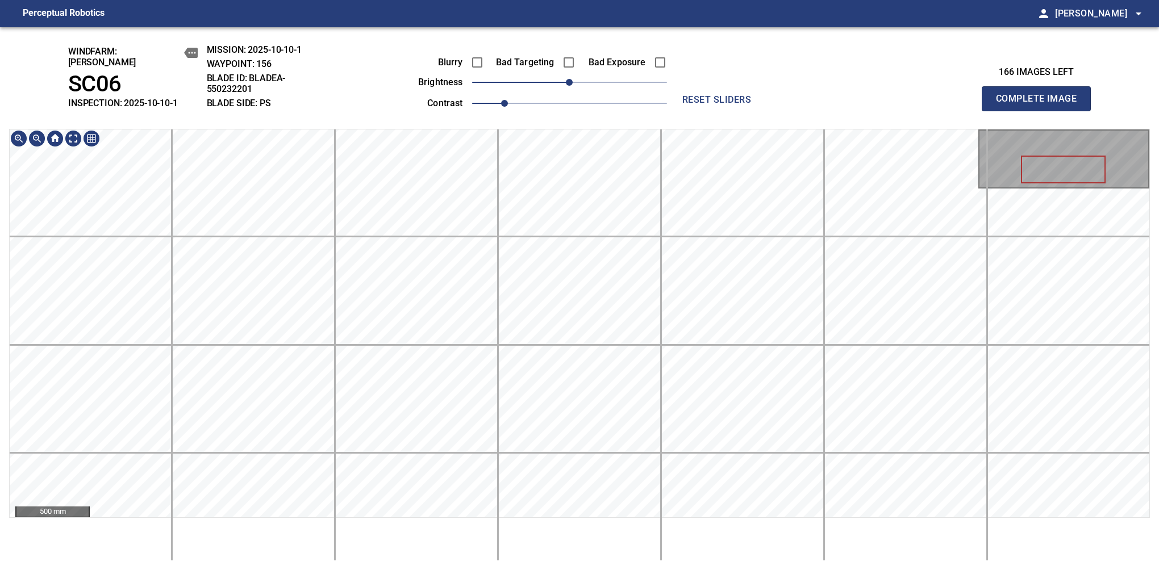
click at [1041, 105] on button "Complete Image" at bounding box center [1036, 98] width 109 height 25
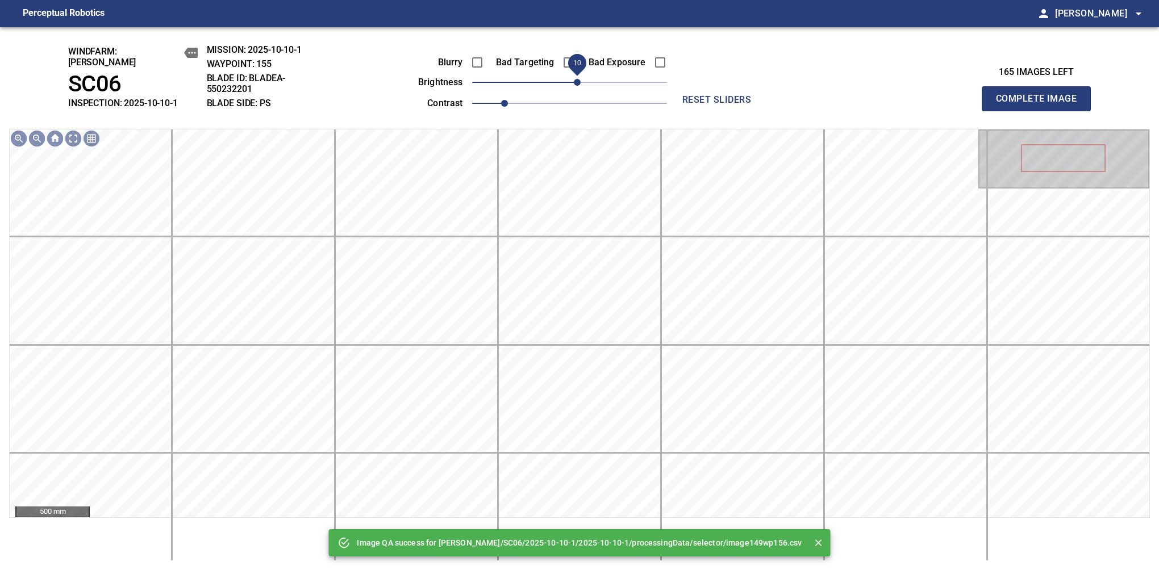
click at [580, 79] on span "10" at bounding box center [577, 82] width 7 height 7
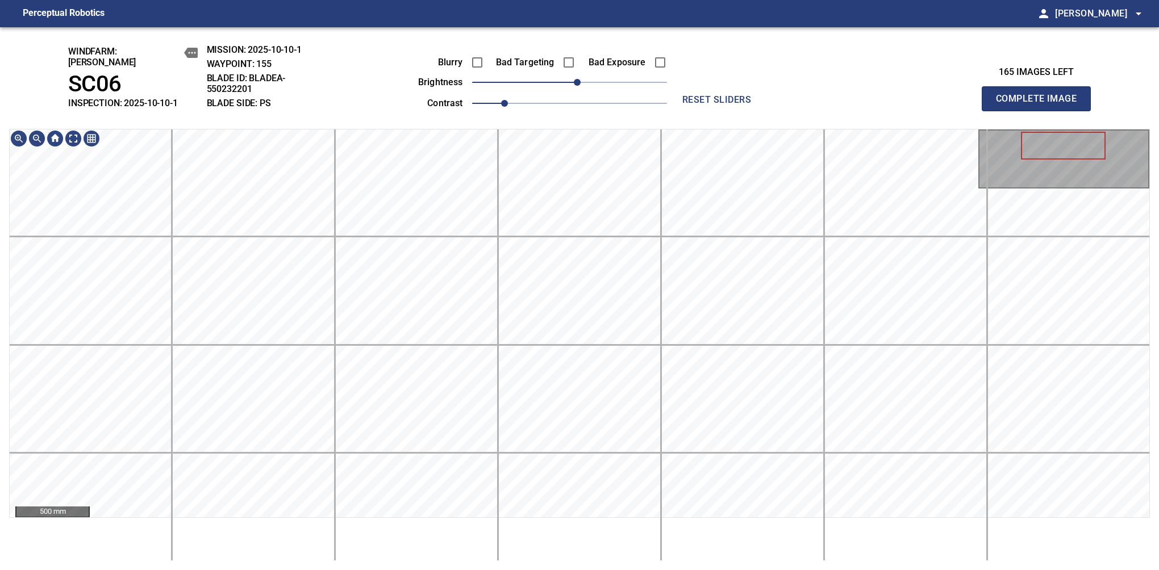
click at [1041, 105] on button "Complete Image" at bounding box center [1036, 98] width 109 height 25
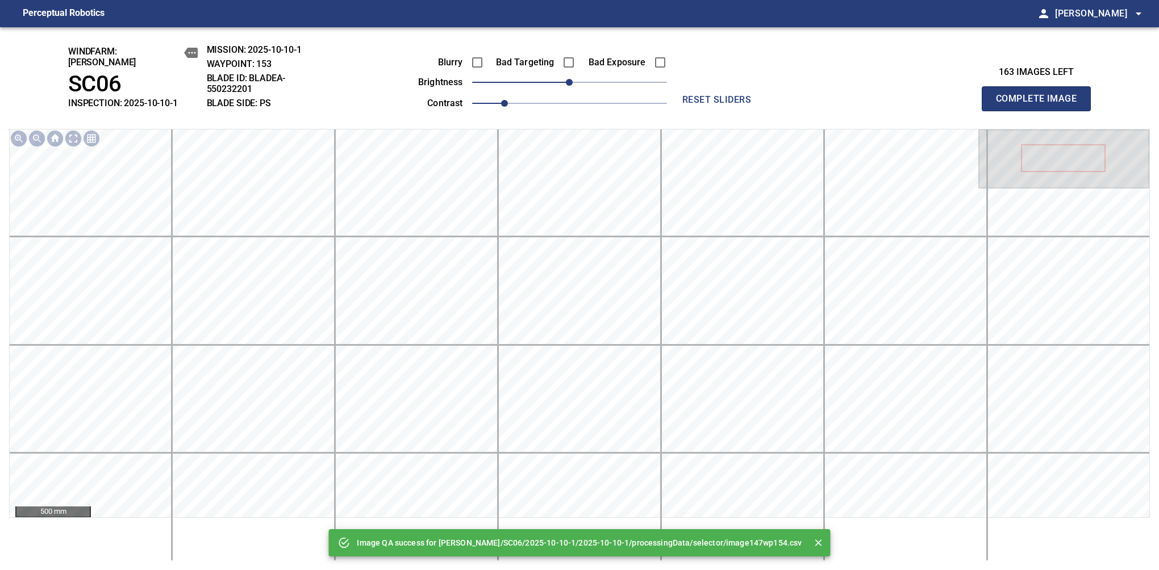
click at [1041, 105] on button "Complete Image" at bounding box center [1036, 98] width 109 height 25
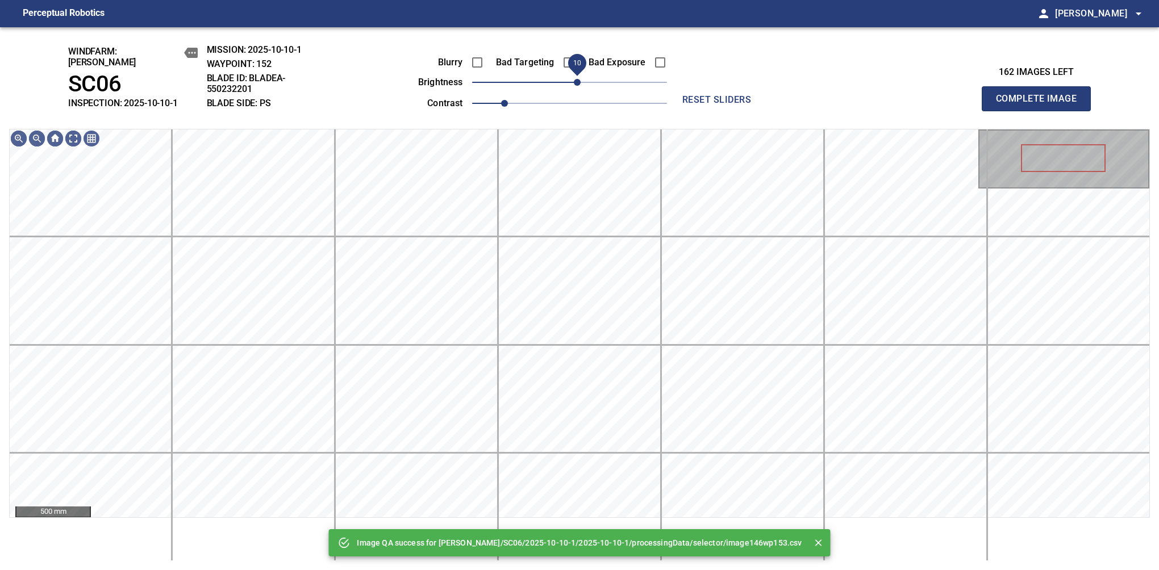
click at [577, 79] on span "10" at bounding box center [577, 82] width 7 height 7
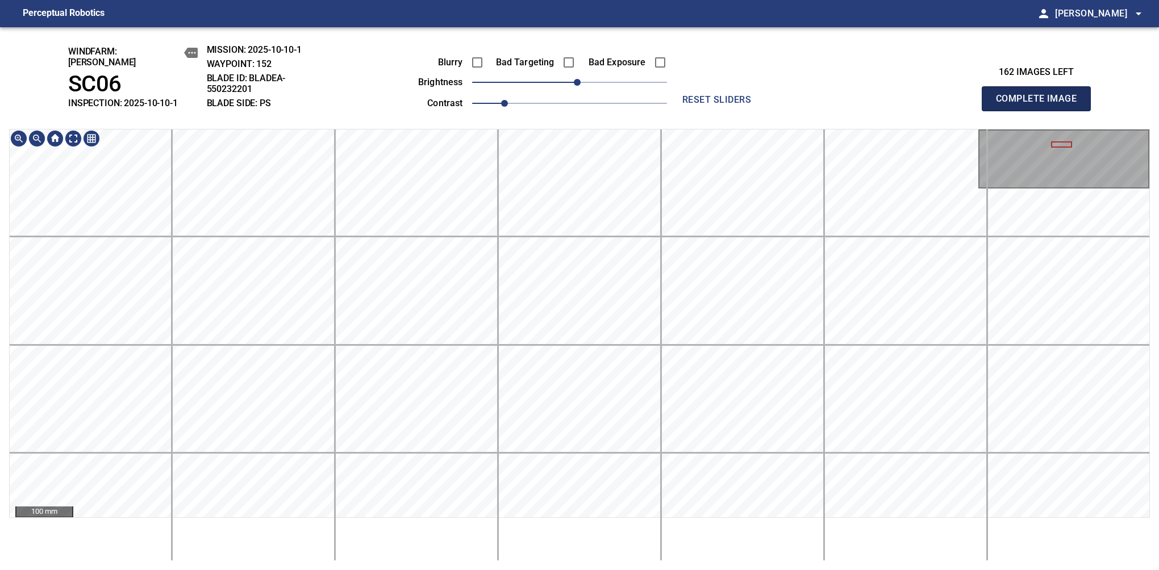
click at [1041, 105] on button "Complete Image" at bounding box center [1036, 98] width 109 height 25
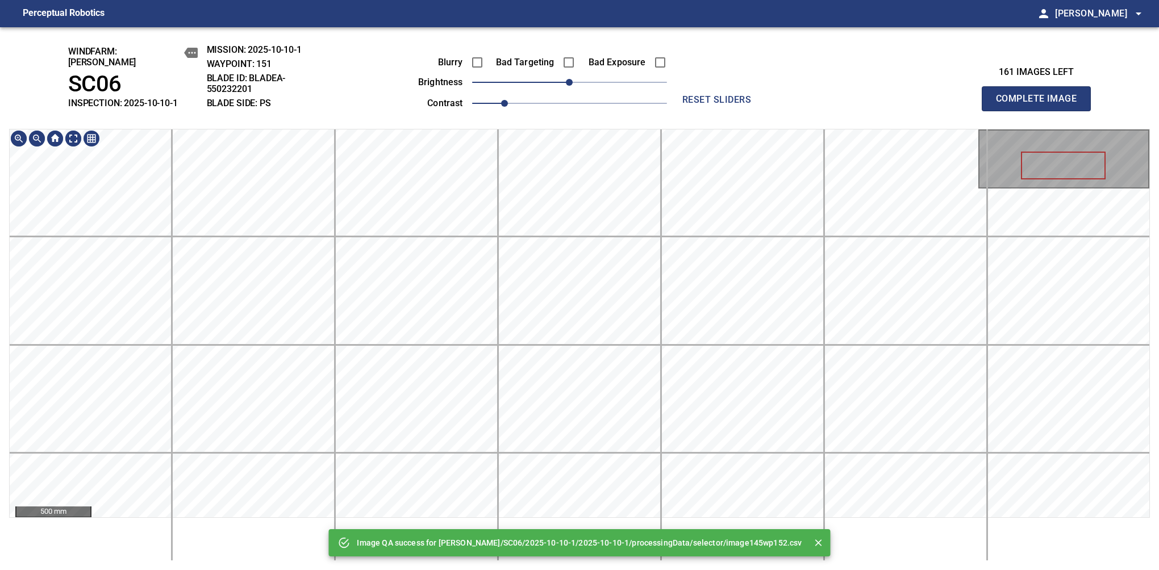
click at [540, 77] on div "Image QA success for [PERSON_NAME]/SC06/2025-10-10-1/2025-10-10-1/processingDat…" at bounding box center [579, 298] width 1159 height 543
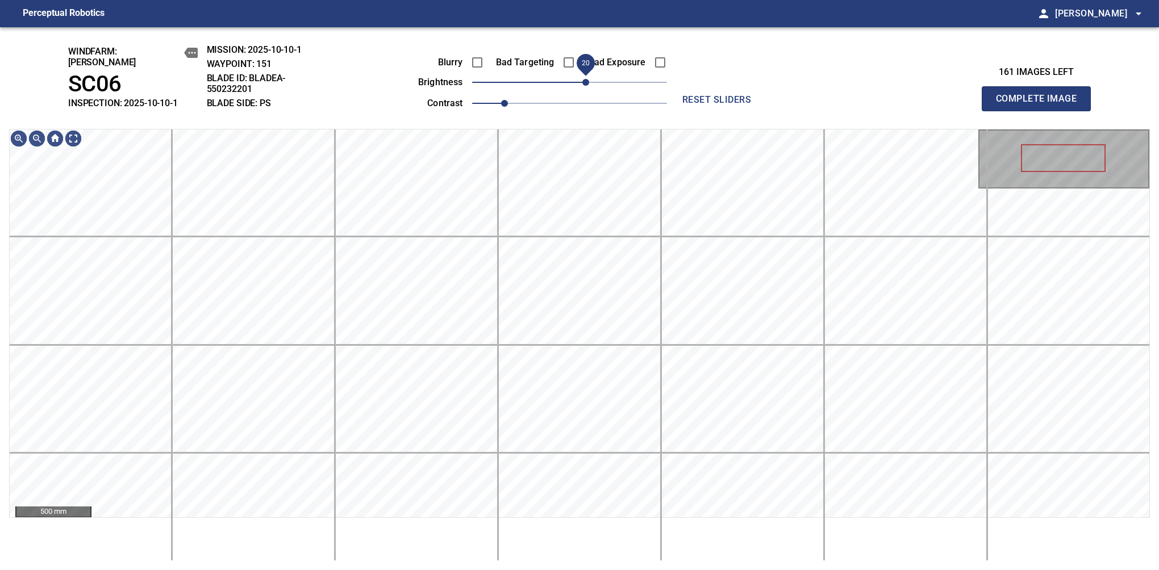
drag, startPoint x: 575, startPoint y: 77, endPoint x: 583, endPoint y: 75, distance: 8.3
click at [583, 79] on span "20" at bounding box center [585, 82] width 7 height 7
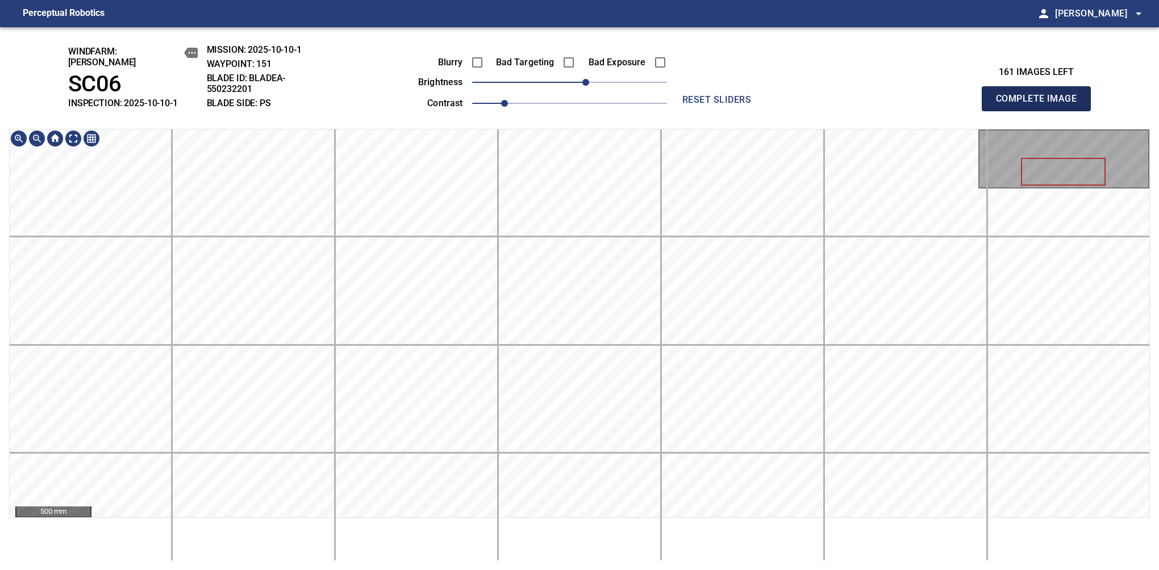
click at [1041, 105] on button "Complete Image" at bounding box center [1036, 98] width 109 height 25
drag, startPoint x: 574, startPoint y: 80, endPoint x: 591, endPoint y: 74, distance: 18.0
click at [591, 79] on span "30" at bounding box center [593, 82] width 7 height 7
click at [602, 104] on div "windfarm: [PERSON_NAME] SC06 INSPECTION: 2025-10-10-1 MISSION: 2025-10-10-2 WAY…" at bounding box center [579, 298] width 1159 height 543
click at [1041, 105] on button "Complete Image" at bounding box center [1036, 98] width 109 height 25
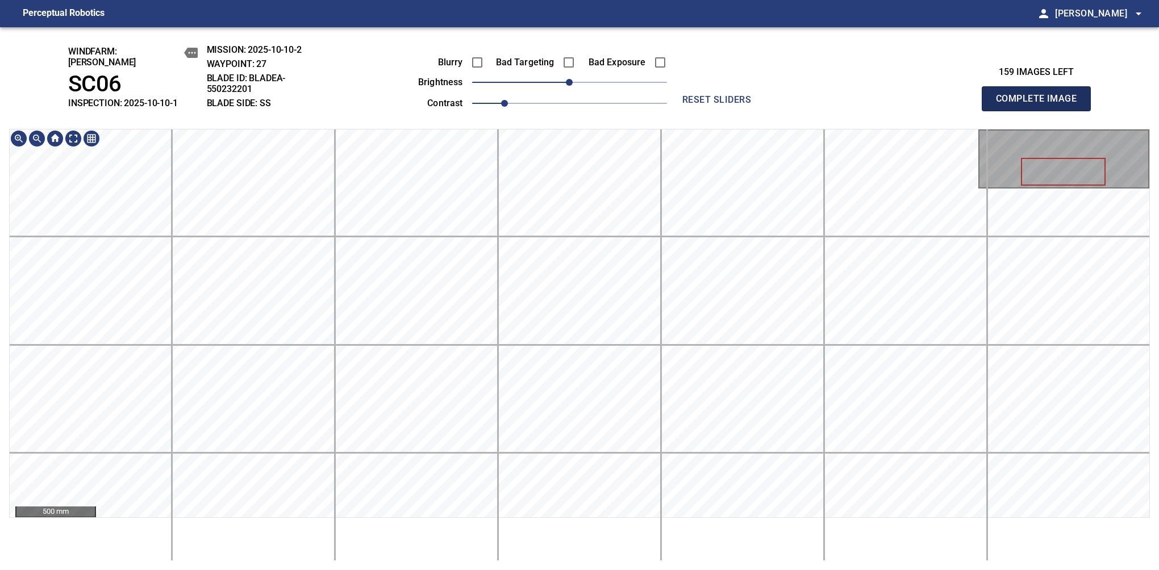
click at [1041, 105] on button "Complete Image" at bounding box center [1036, 98] width 109 height 25
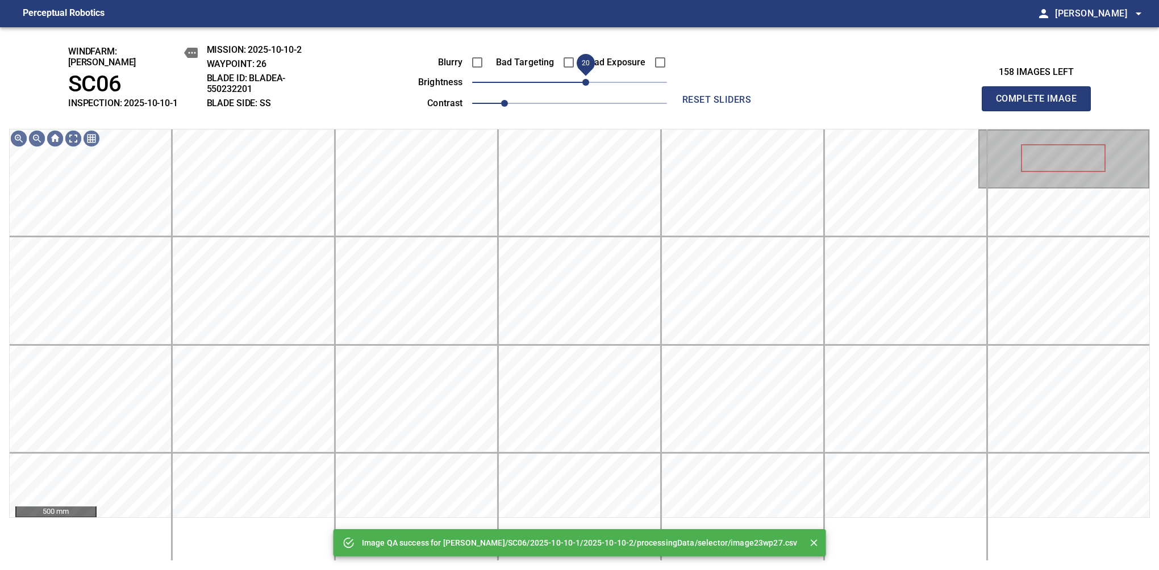
drag, startPoint x: 572, startPoint y: 76, endPoint x: 584, endPoint y: 76, distance: 12.5
click at [584, 79] on span "20" at bounding box center [585, 82] width 7 height 7
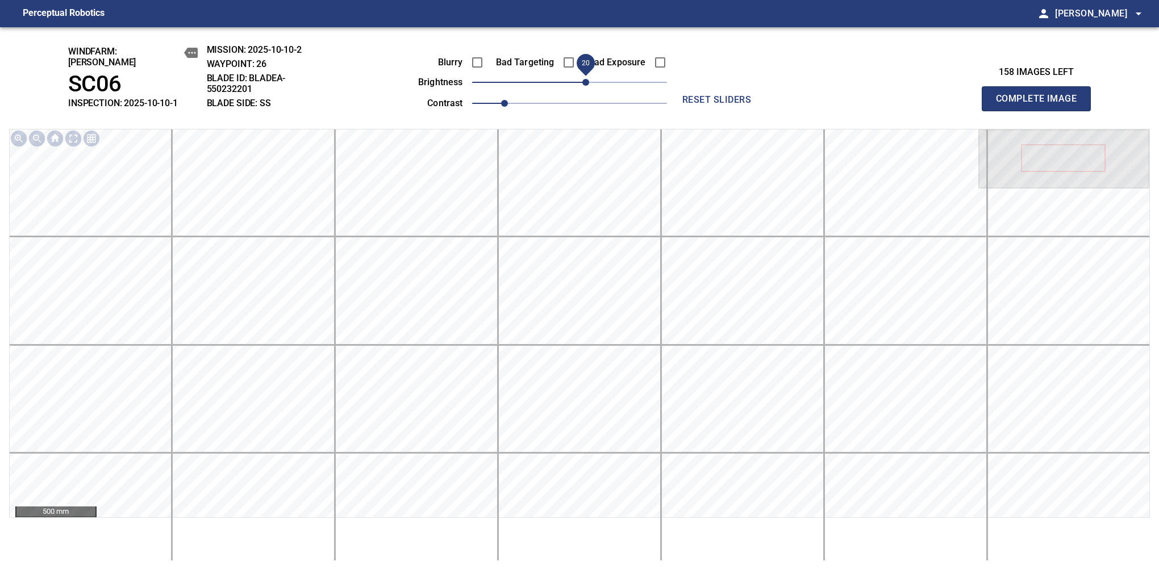
click at [1041, 105] on button "Complete Image" at bounding box center [1036, 98] width 109 height 25
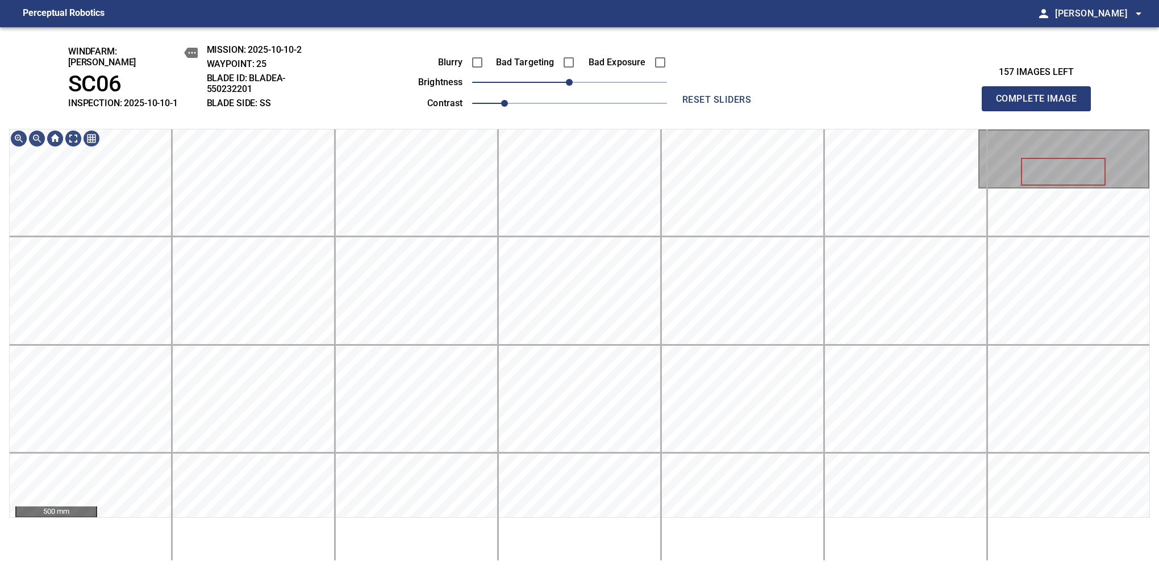
click at [1041, 105] on button "Complete Image" at bounding box center [1036, 98] width 109 height 25
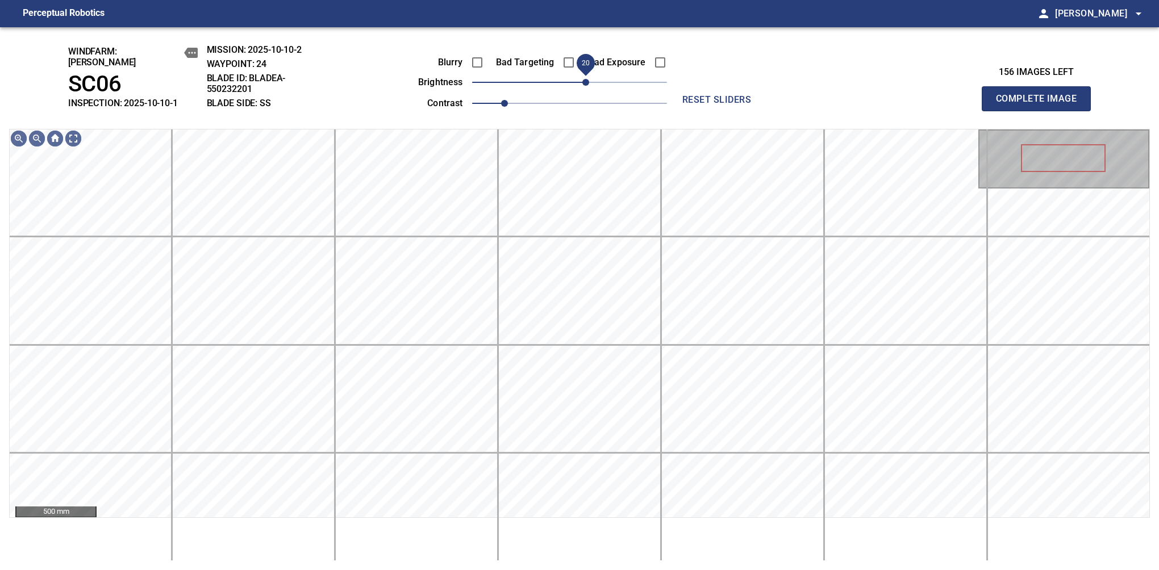
drag, startPoint x: 574, startPoint y: 80, endPoint x: 586, endPoint y: 77, distance: 12.3
click at [586, 79] on span "20" at bounding box center [585, 82] width 7 height 7
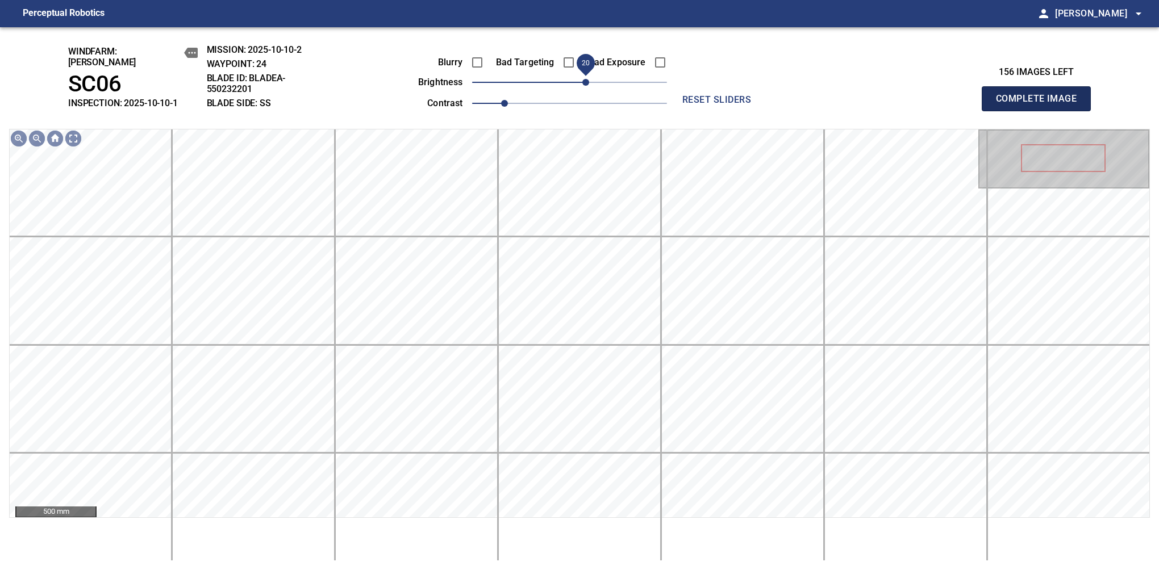
click at [1041, 105] on button "Complete Image" at bounding box center [1036, 98] width 109 height 25
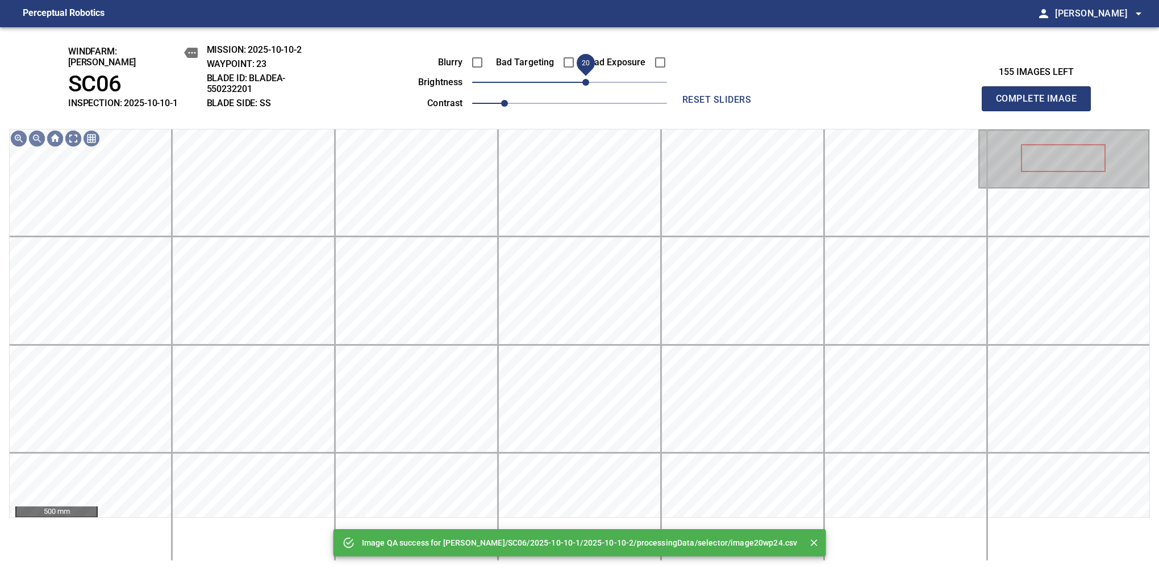
drag, startPoint x: 577, startPoint y: 78, endPoint x: 584, endPoint y: 78, distance: 6.3
click at [584, 79] on span "20" at bounding box center [585, 82] width 7 height 7
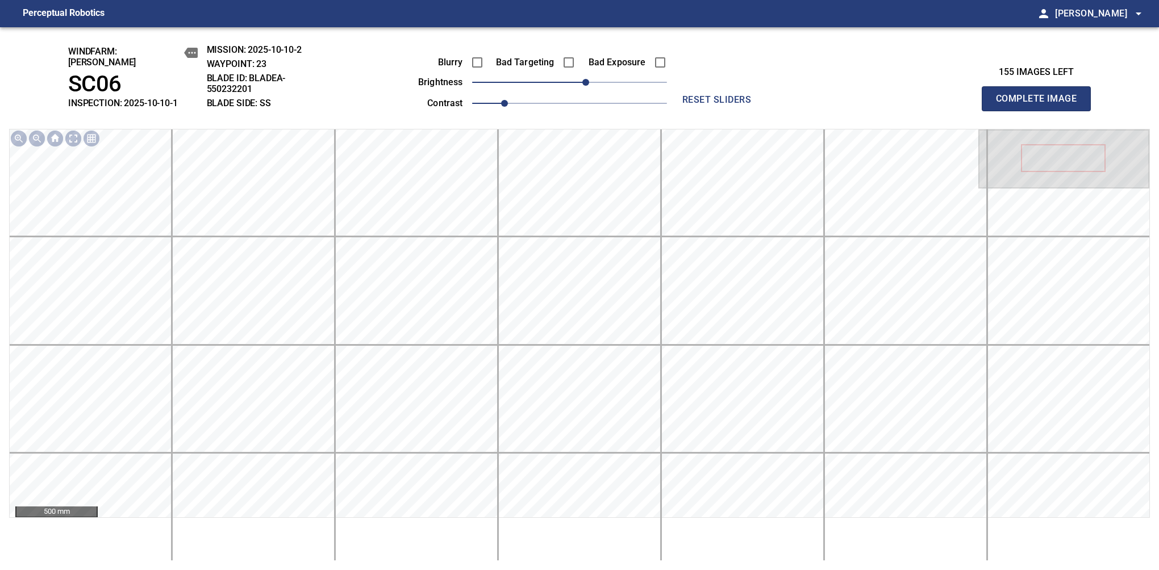
click at [1041, 105] on button "Complete Image" at bounding box center [1036, 98] width 109 height 25
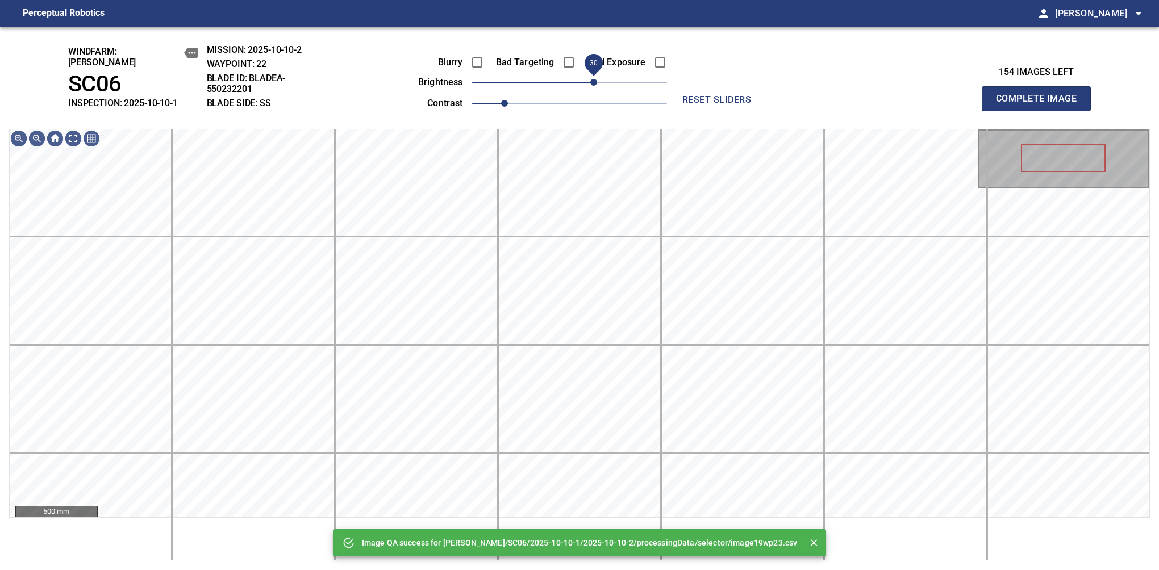
drag, startPoint x: 581, startPoint y: 76, endPoint x: 593, endPoint y: 73, distance: 12.4
click at [593, 79] on span "30" at bounding box center [593, 82] width 7 height 7
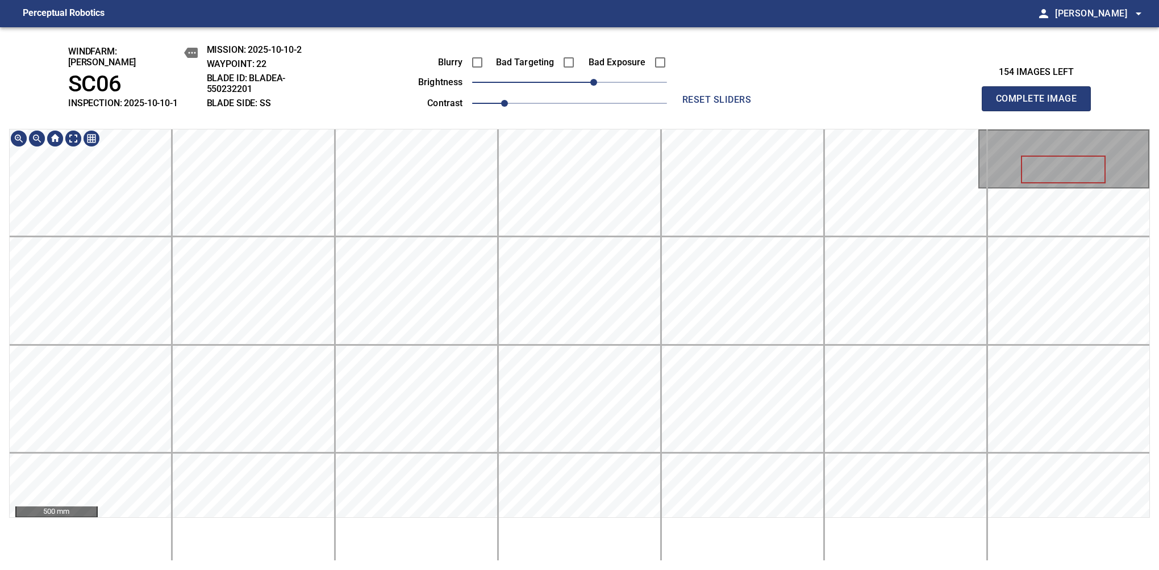
click at [1041, 105] on button "Complete Image" at bounding box center [1036, 98] width 109 height 25
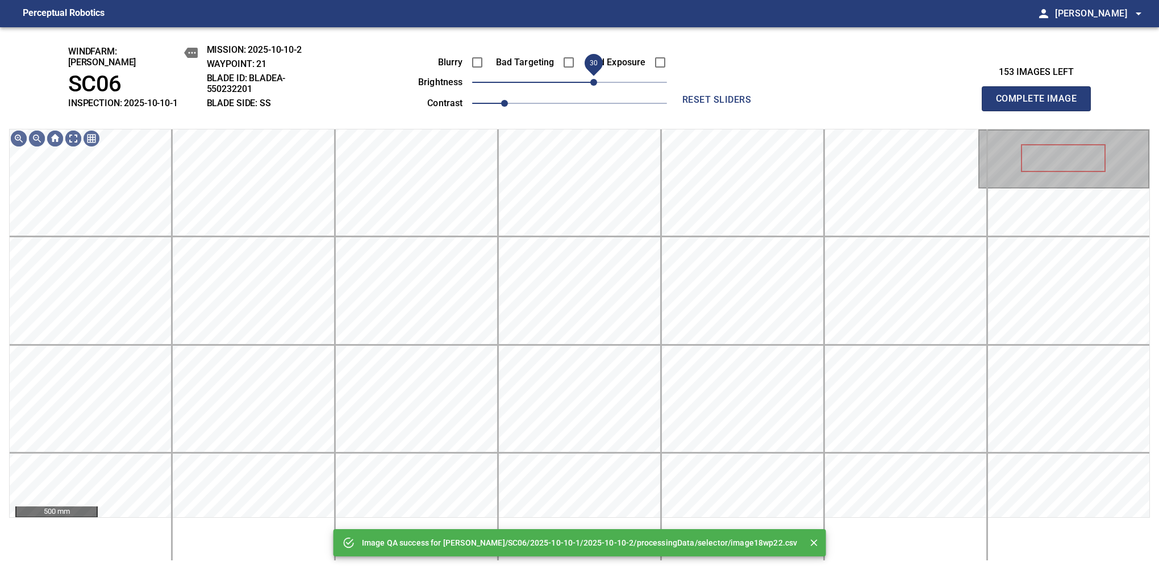
drag, startPoint x: 569, startPoint y: 77, endPoint x: 591, endPoint y: 77, distance: 21.6
click at [591, 79] on span "30" at bounding box center [593, 82] width 7 height 7
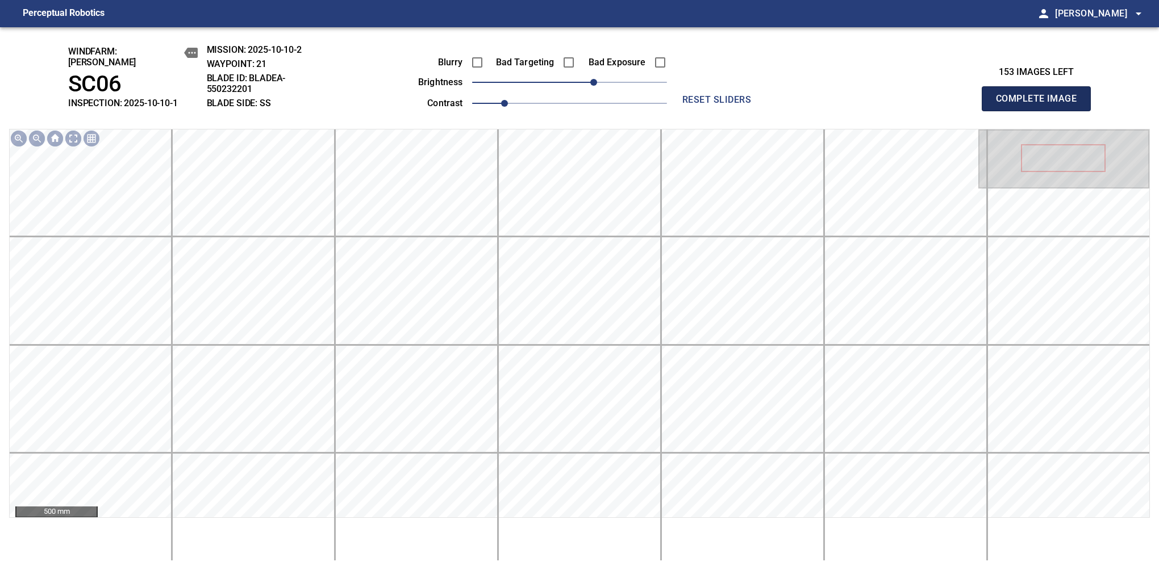
click at [1041, 105] on button "Complete Image" at bounding box center [1036, 98] width 109 height 25
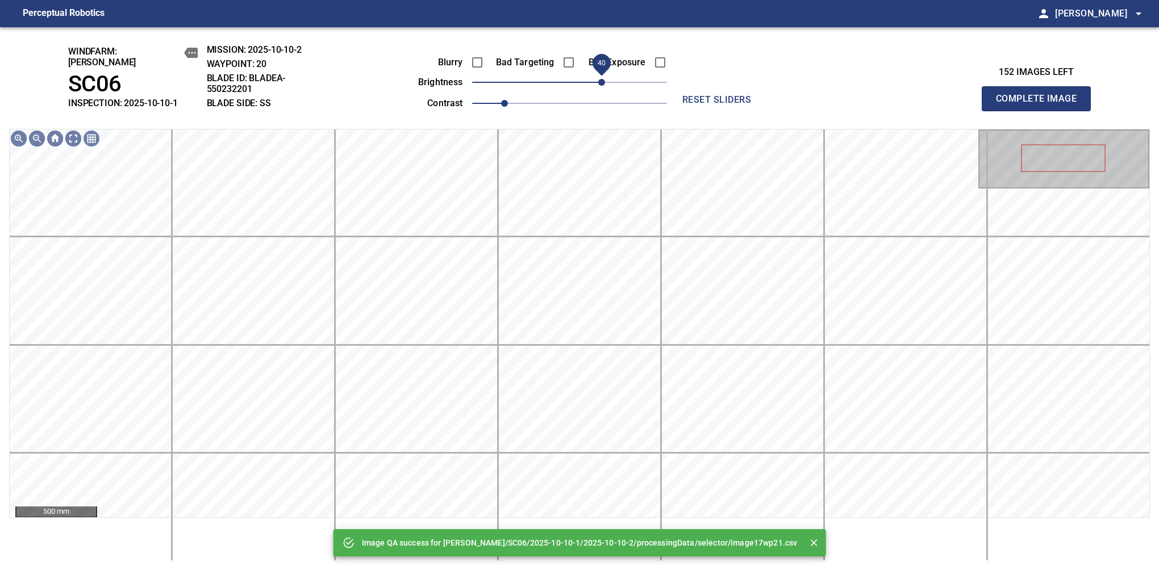
drag, startPoint x: 581, startPoint y: 74, endPoint x: 602, endPoint y: 77, distance: 21.7
click at [602, 79] on span "40" at bounding box center [601, 82] width 7 height 7
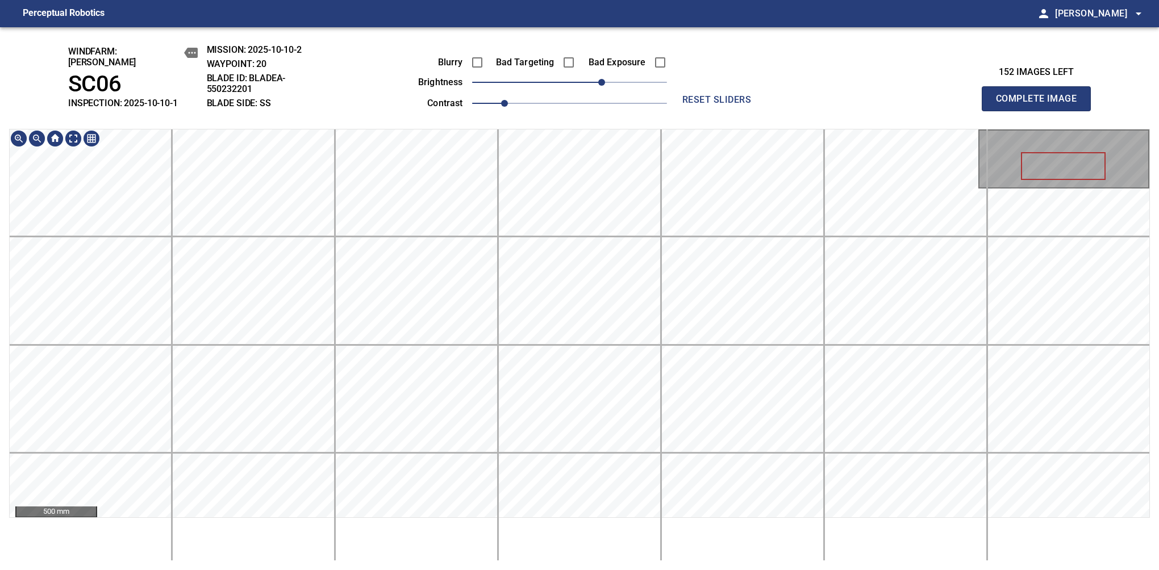
click at [1041, 105] on button "Complete Image" at bounding box center [1036, 98] width 109 height 25
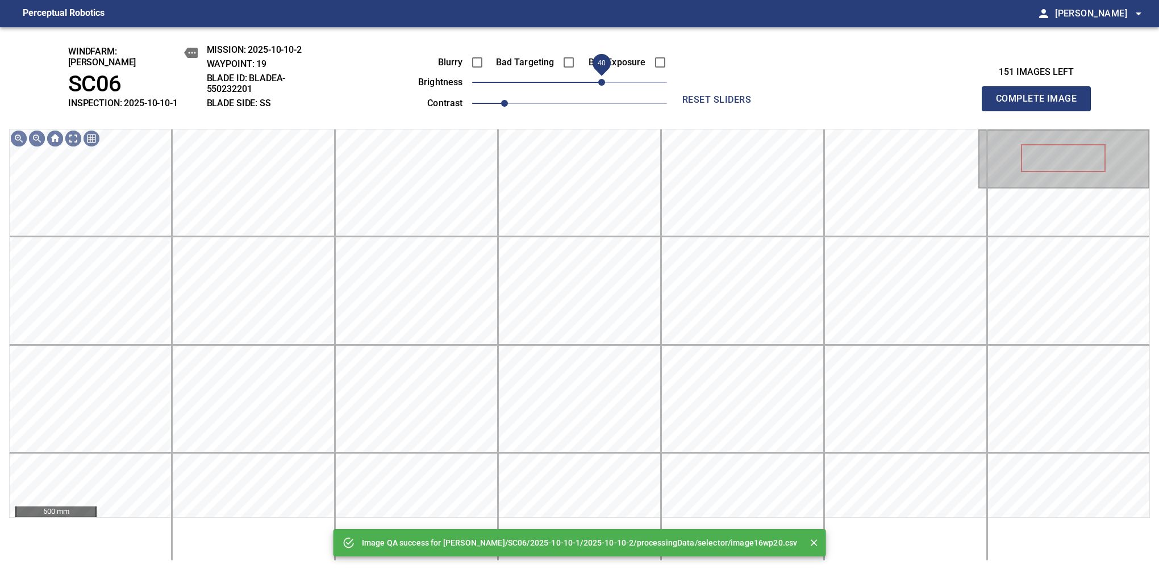
click at [601, 81] on span "40" at bounding box center [601, 82] width 7 height 7
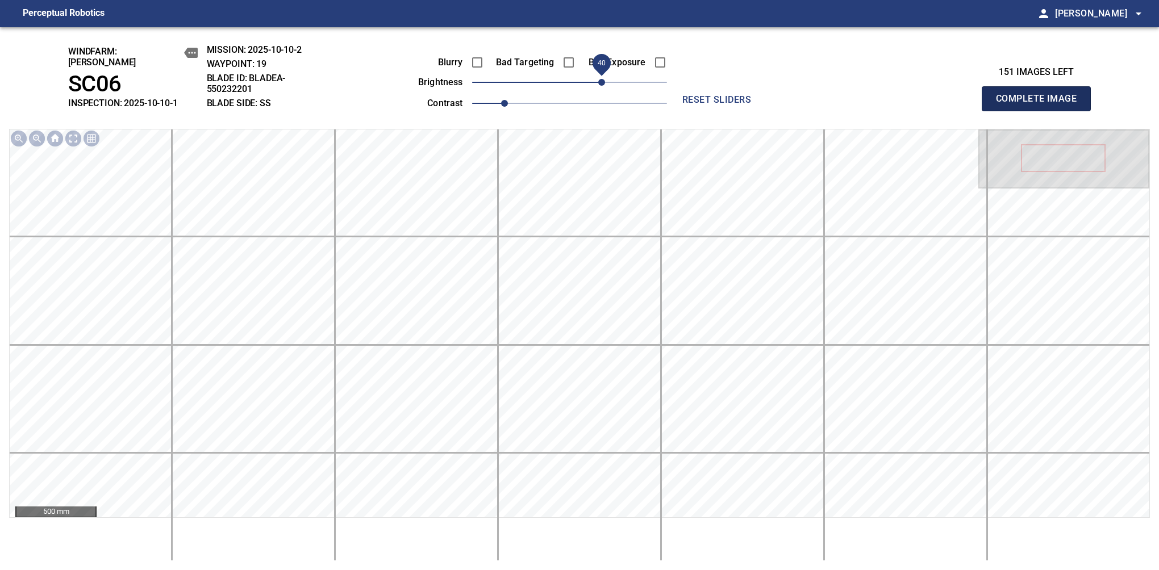
click at [1041, 105] on button "Complete Image" at bounding box center [1036, 98] width 109 height 25
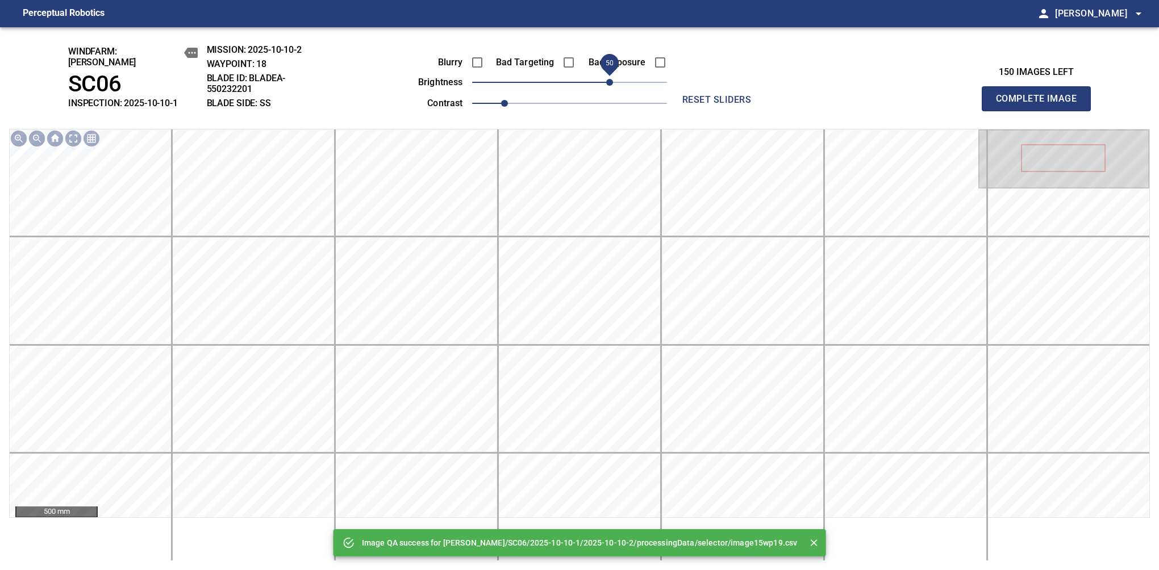
drag, startPoint x: 593, startPoint y: 77, endPoint x: 609, endPoint y: 77, distance: 15.9
click at [609, 77] on span "50" at bounding box center [569, 82] width 195 height 16
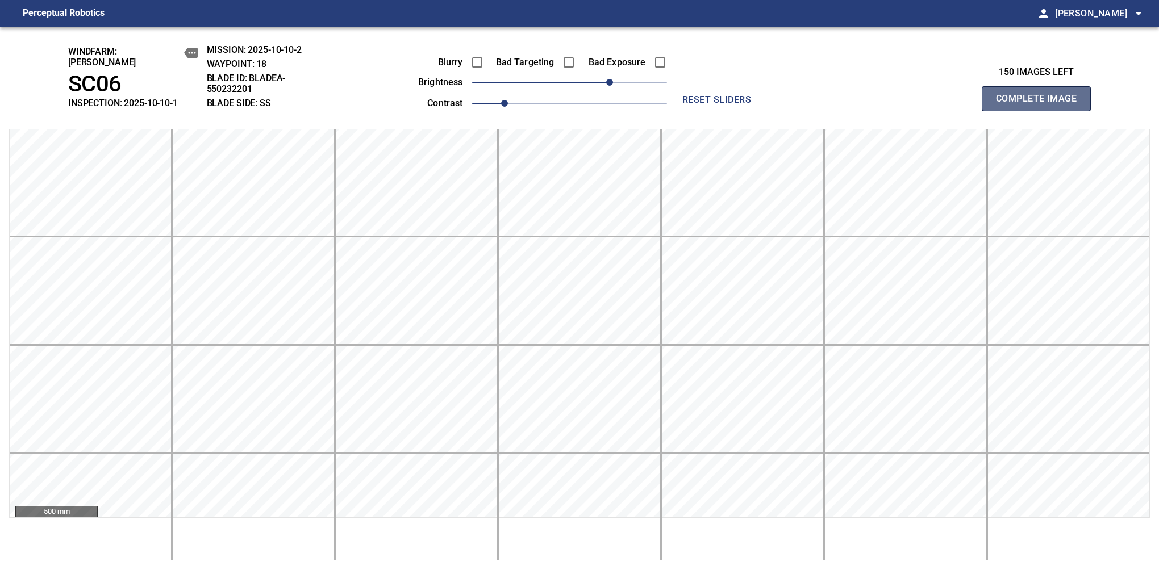
click at [1041, 105] on button "Complete Image" at bounding box center [1036, 98] width 109 height 25
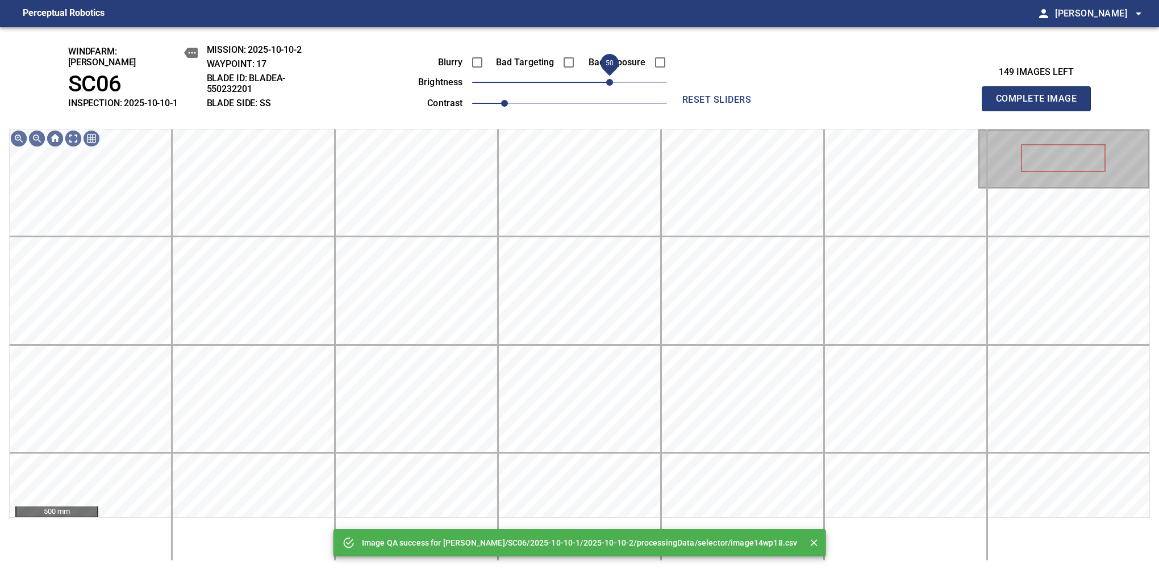
drag, startPoint x: 600, startPoint y: 77, endPoint x: 606, endPoint y: 77, distance: 6.3
click at [606, 77] on span "50" at bounding box center [569, 82] width 195 height 16
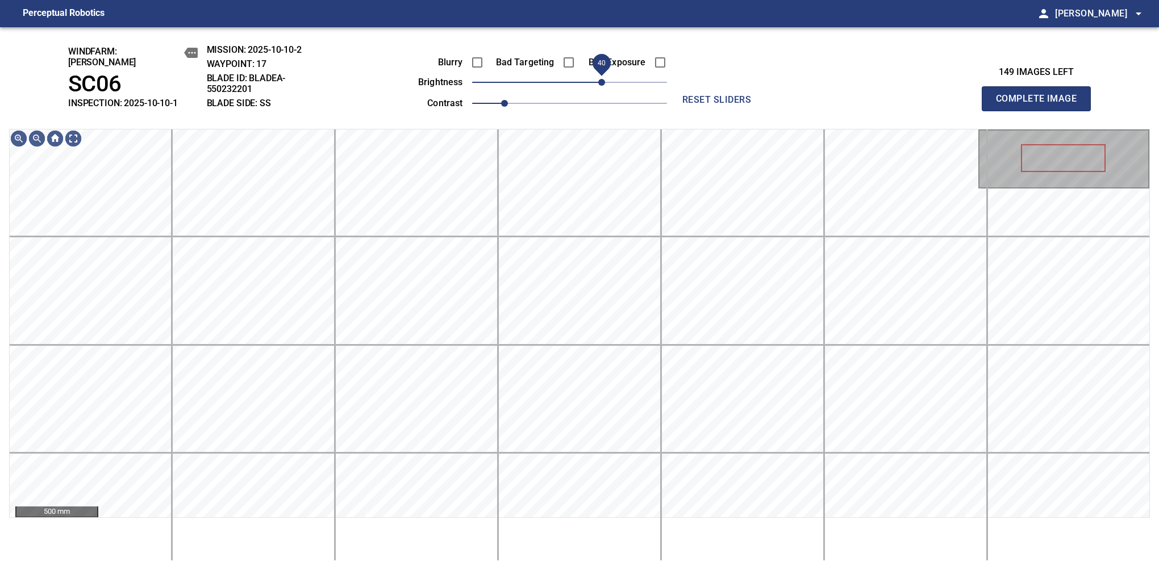
click at [605, 81] on span "40" at bounding box center [601, 82] width 7 height 7
drag, startPoint x: 605, startPoint y: 80, endPoint x: 606, endPoint y: 73, distance: 6.5
click at [606, 79] on span "50" at bounding box center [609, 82] width 7 height 7
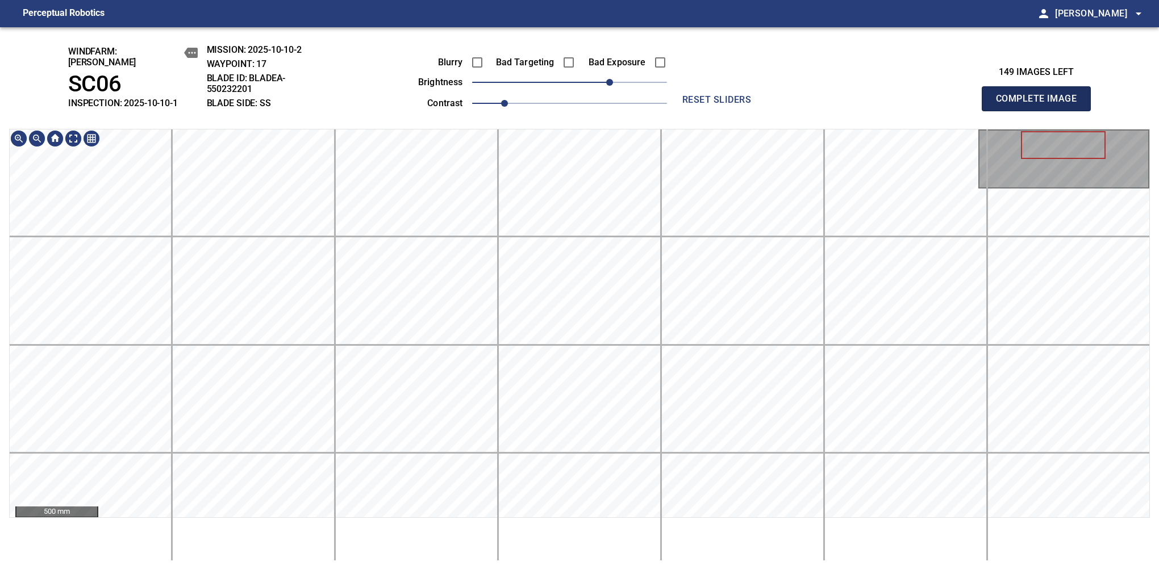
click at [1041, 105] on button "Complete Image" at bounding box center [1036, 98] width 109 height 25
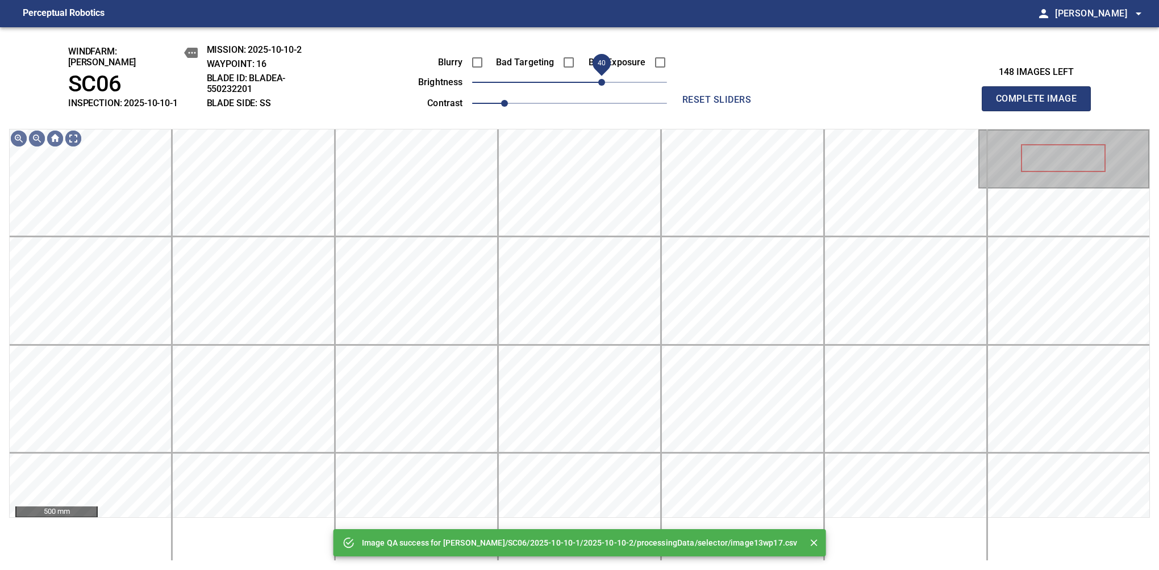
drag, startPoint x: 584, startPoint y: 81, endPoint x: 605, endPoint y: 81, distance: 20.5
click at [605, 81] on span "40" at bounding box center [601, 82] width 7 height 7
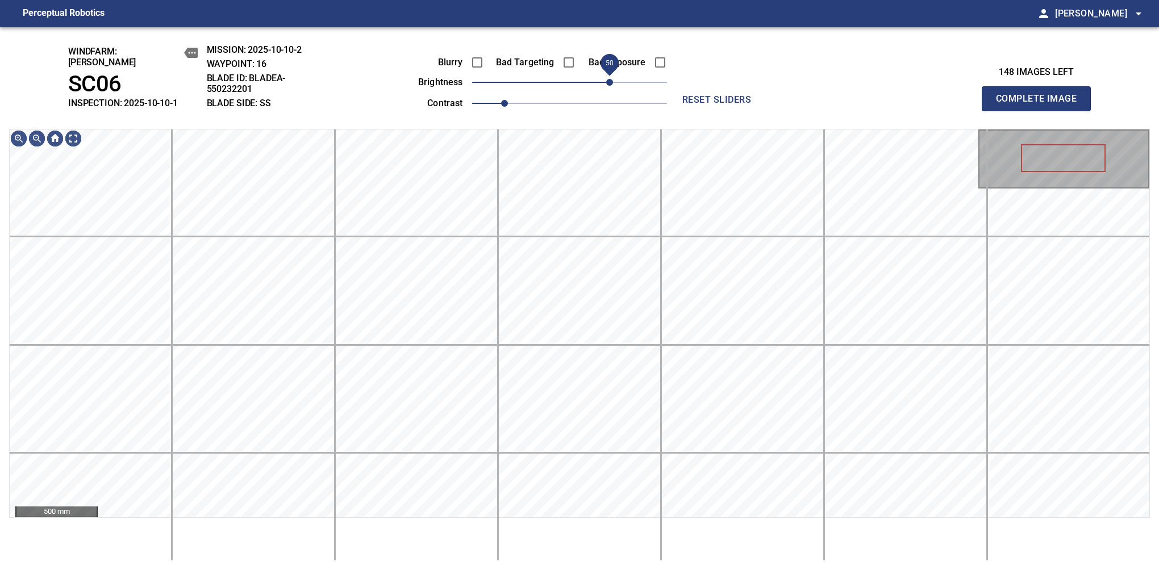
click at [608, 79] on span "50" at bounding box center [609, 82] width 7 height 7
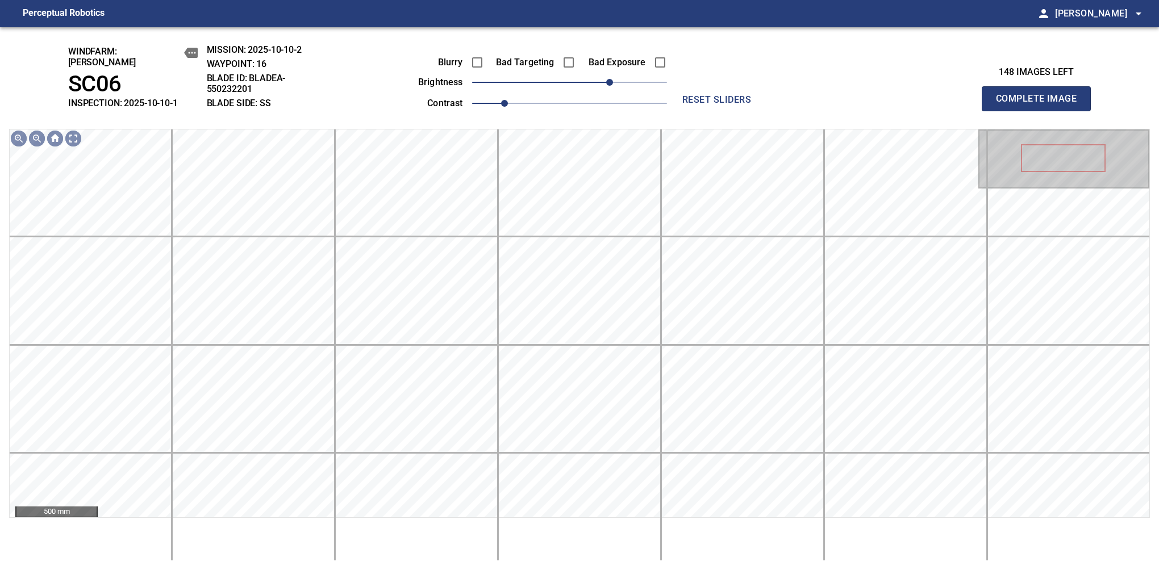
click at [1041, 105] on button "Complete Image" at bounding box center [1036, 98] width 109 height 25
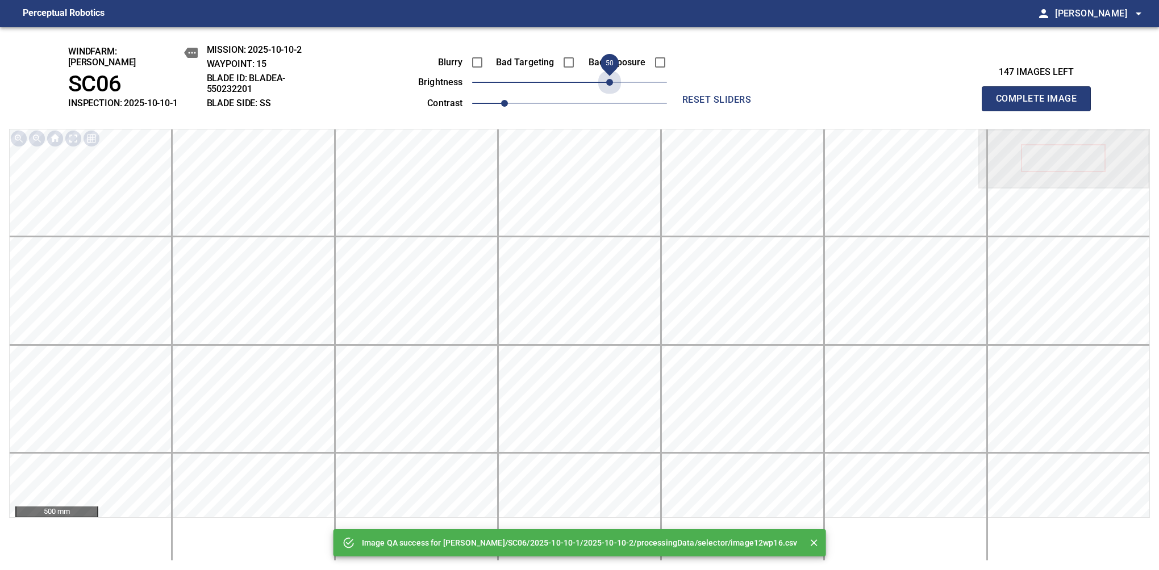
click at [608, 74] on span "50" at bounding box center [569, 82] width 195 height 16
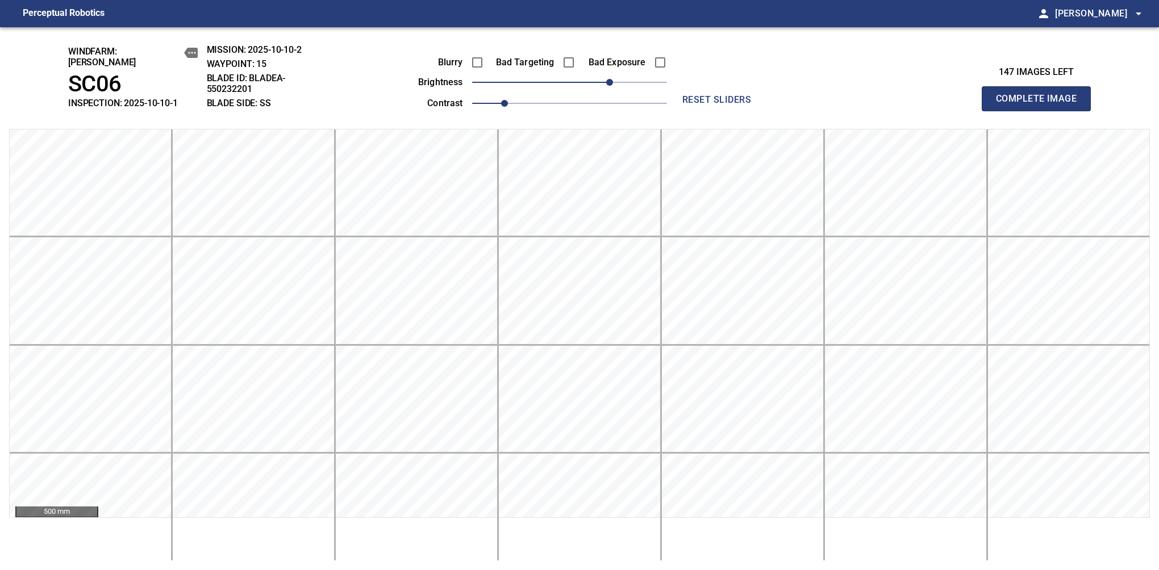
click at [1041, 105] on button "Complete Image" at bounding box center [1036, 98] width 109 height 25
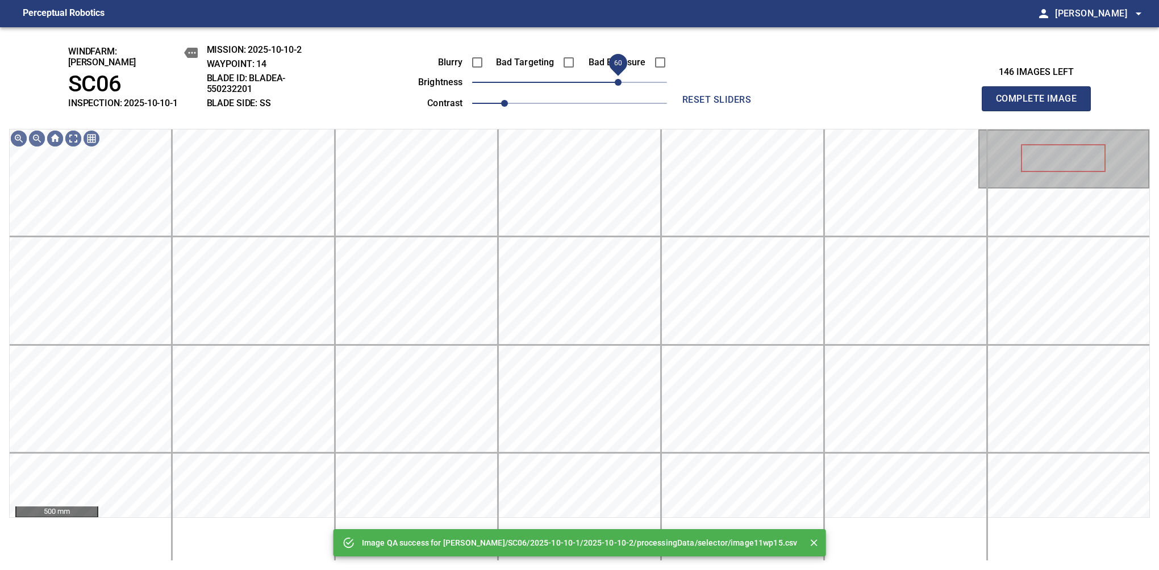
drag, startPoint x: 608, startPoint y: 73, endPoint x: 618, endPoint y: 72, distance: 9.8
click at [618, 74] on span "60" at bounding box center [569, 82] width 195 height 16
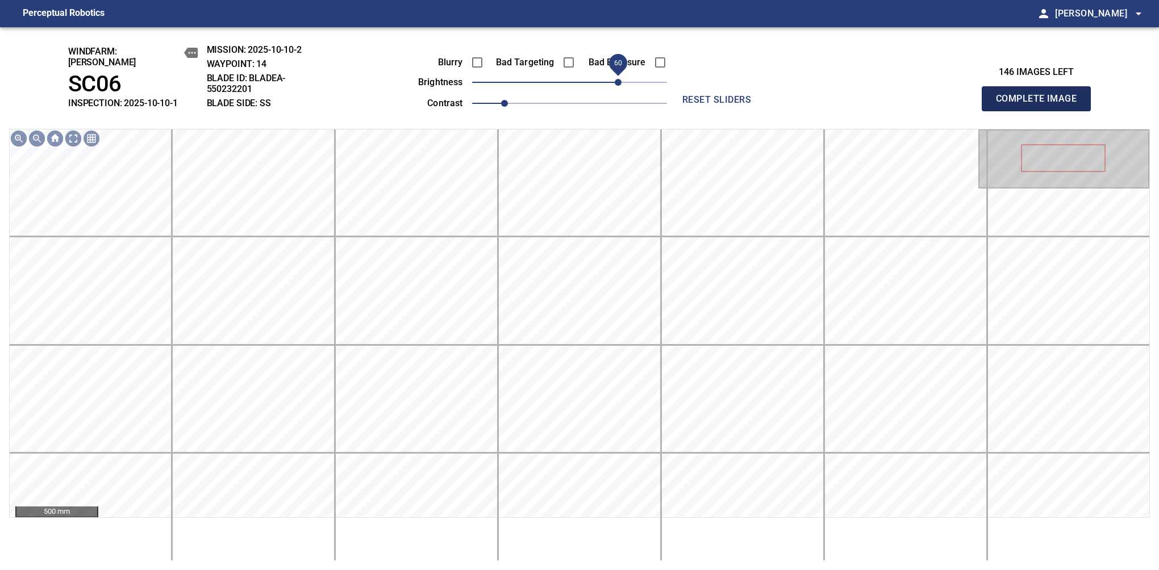
click at [1041, 105] on button "Complete Image" at bounding box center [1036, 98] width 109 height 25
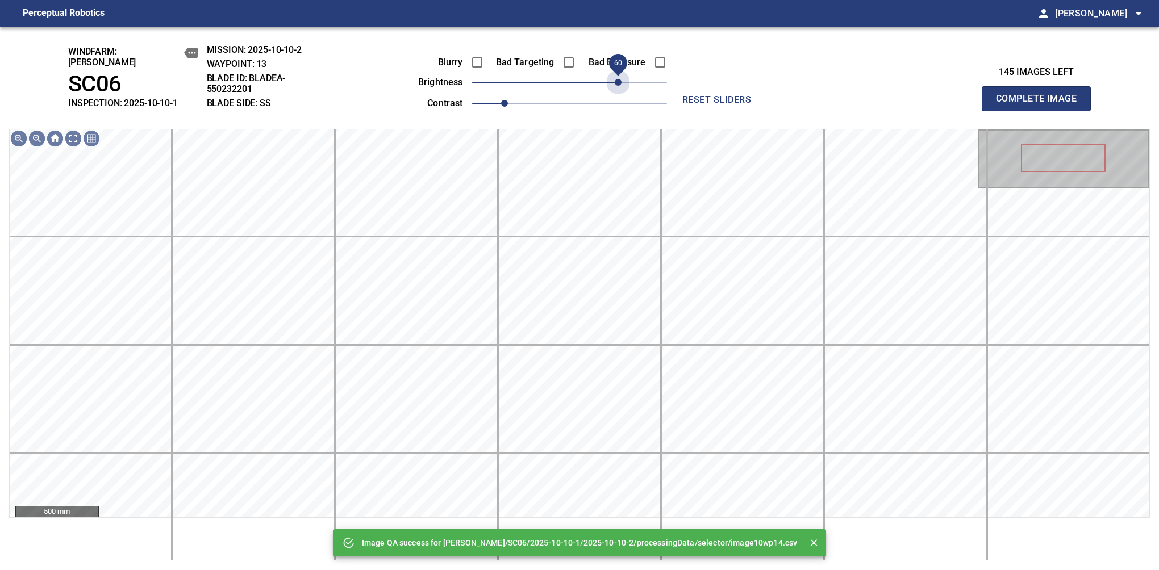
click at [618, 74] on span "60" at bounding box center [569, 82] width 195 height 16
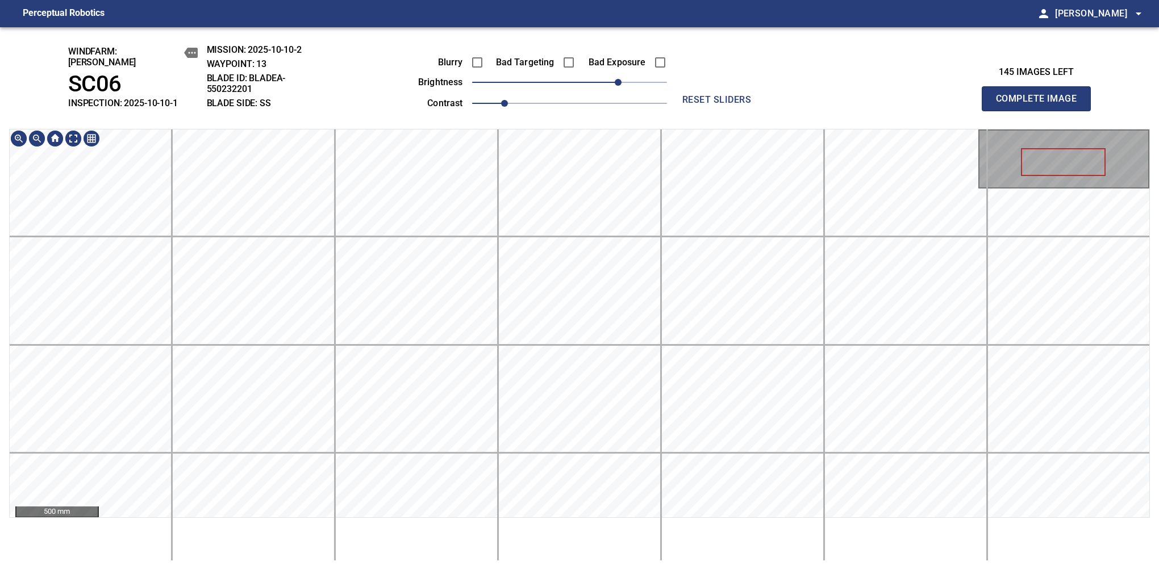
click at [576, 72] on div "windfarm: [PERSON_NAME] SC06 INSPECTION: 2025-10-10-1 MISSION: 2025-10-10-2 WAY…" at bounding box center [579, 298] width 1159 height 543
click at [1041, 105] on button "Complete Image" at bounding box center [1036, 98] width 109 height 25
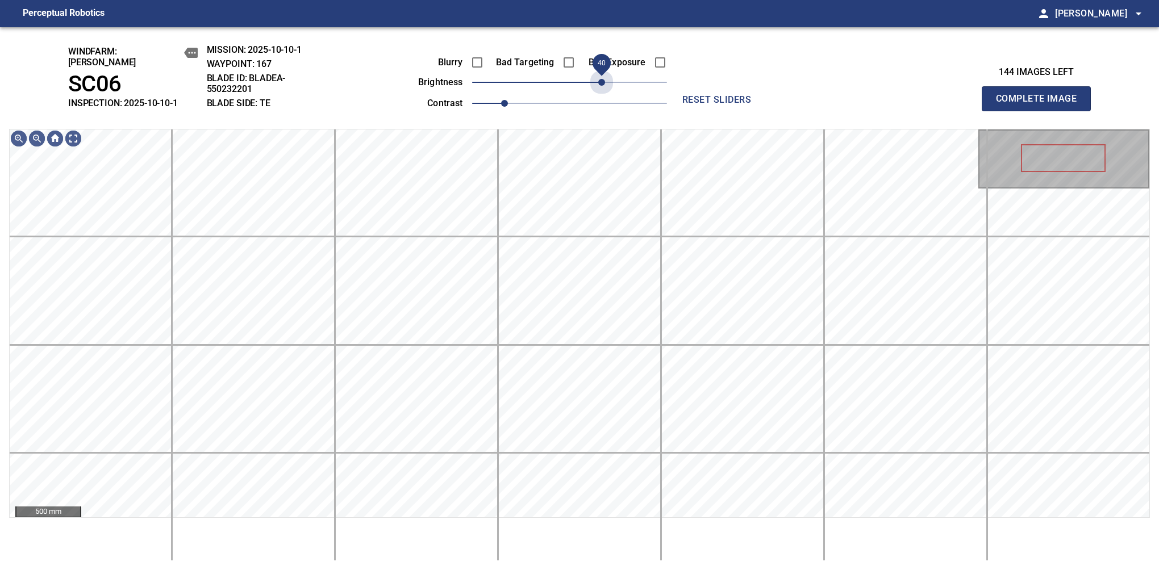
drag, startPoint x: 570, startPoint y: 84, endPoint x: 603, endPoint y: 89, distance: 33.9
click at [603, 89] on div "Blurry Bad Targeting Bad Exposure brightness 40 contrast 1" at bounding box center [530, 81] width 274 height 61
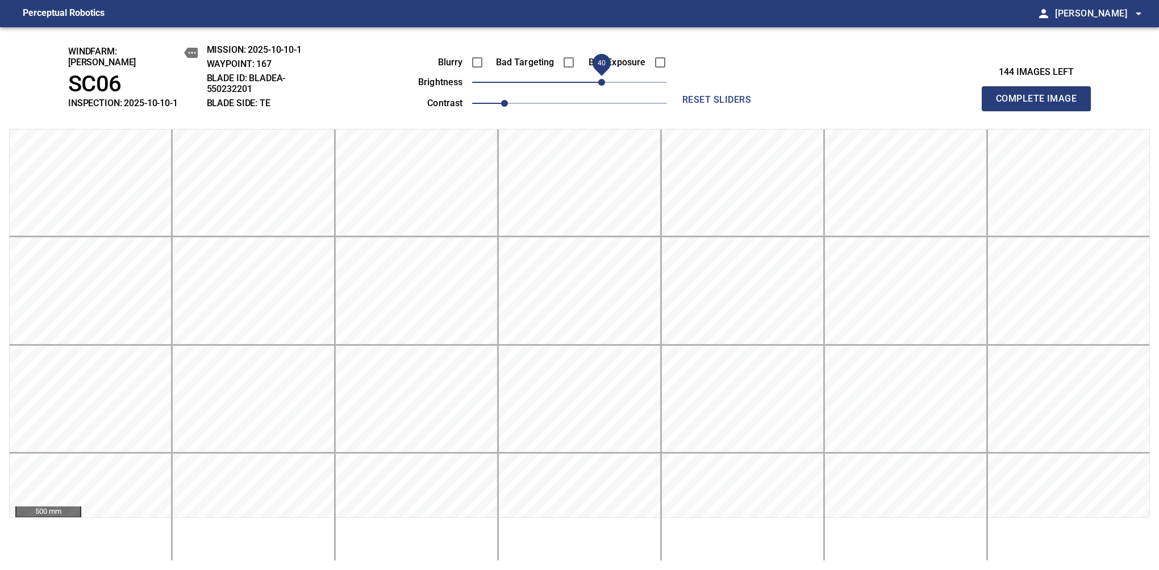
click at [1041, 105] on button "Complete Image" at bounding box center [1036, 98] width 109 height 25
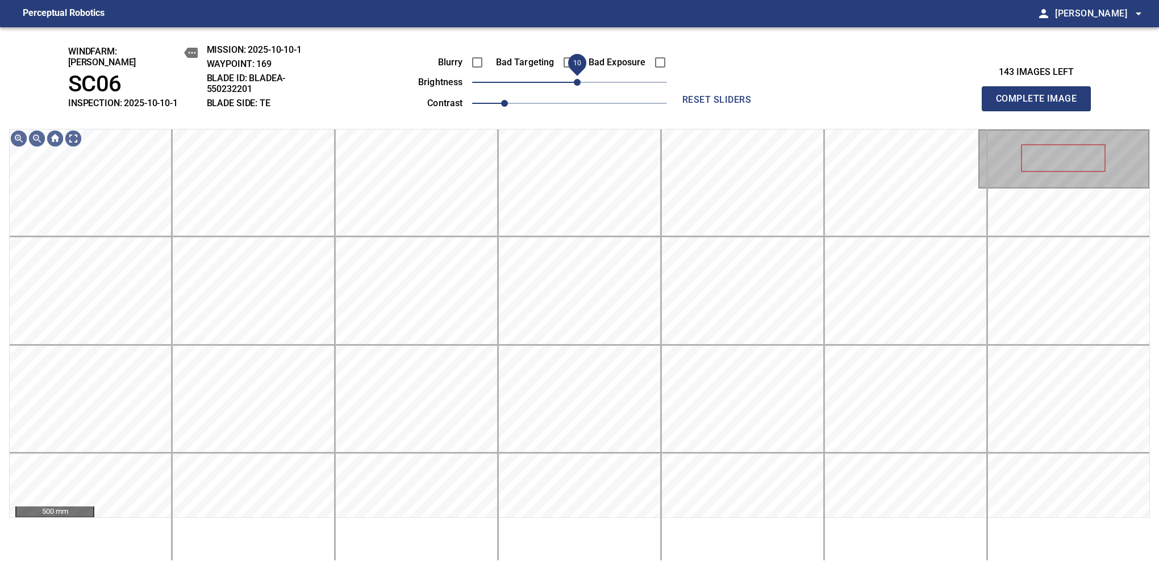
drag, startPoint x: 573, startPoint y: 79, endPoint x: 580, endPoint y: 77, distance: 6.5
click at [580, 79] on span "10" at bounding box center [577, 82] width 7 height 7
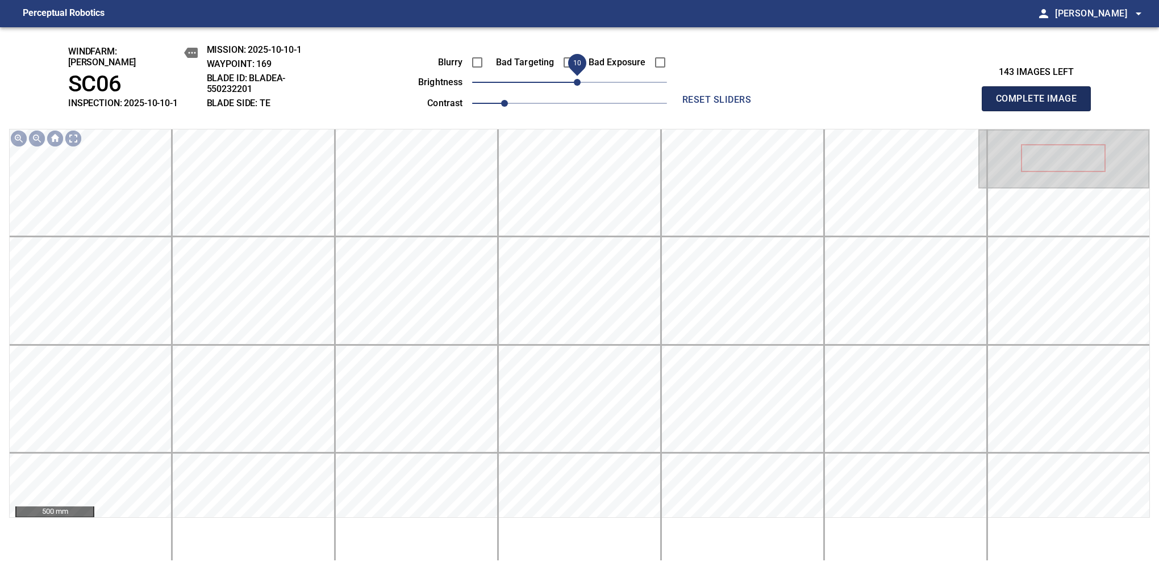
click at [1041, 105] on button "Complete Image" at bounding box center [1036, 98] width 109 height 25
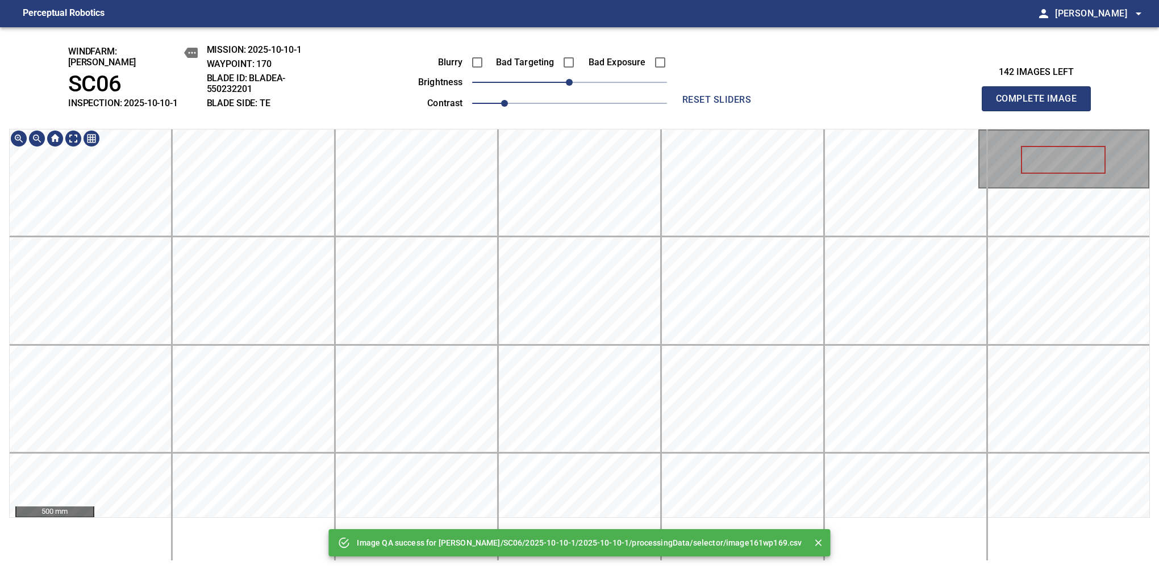
click at [536, 85] on div "Image QA success for [PERSON_NAME]/SC06/2025-10-10-1/2025-10-10-1/processingDat…" at bounding box center [579, 298] width 1159 height 543
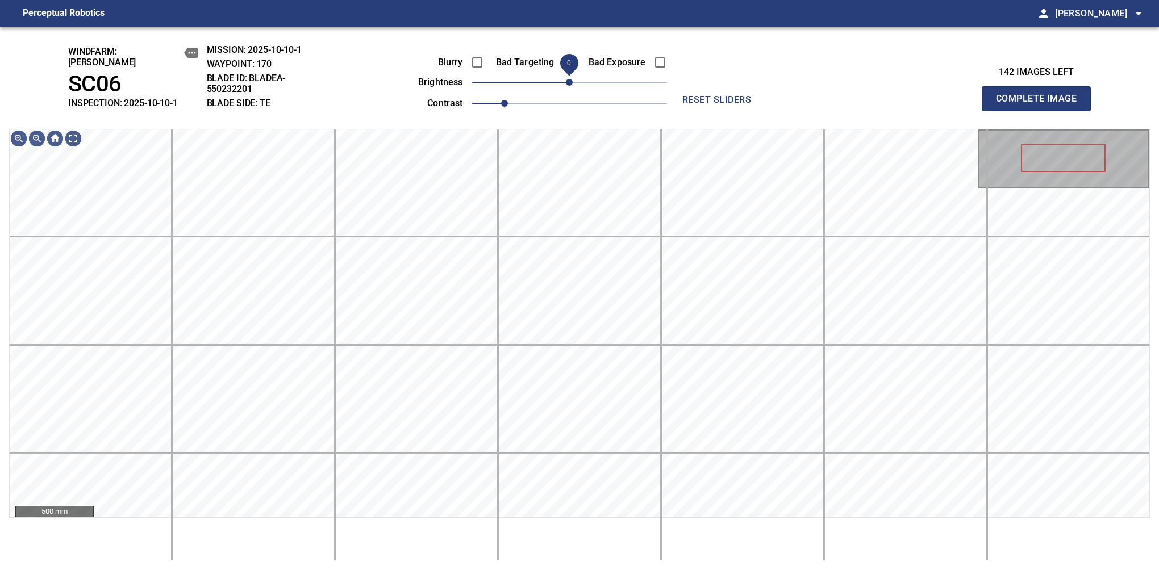
click at [570, 79] on span "0" at bounding box center [569, 82] width 7 height 7
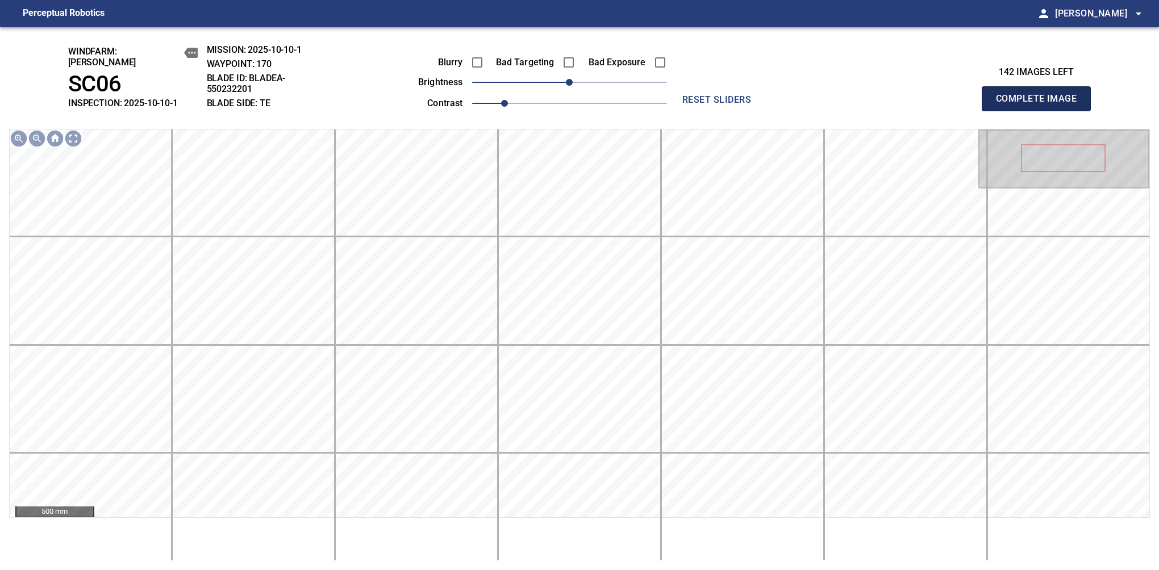
click at [1041, 105] on button "Complete Image" at bounding box center [1036, 98] width 109 height 25
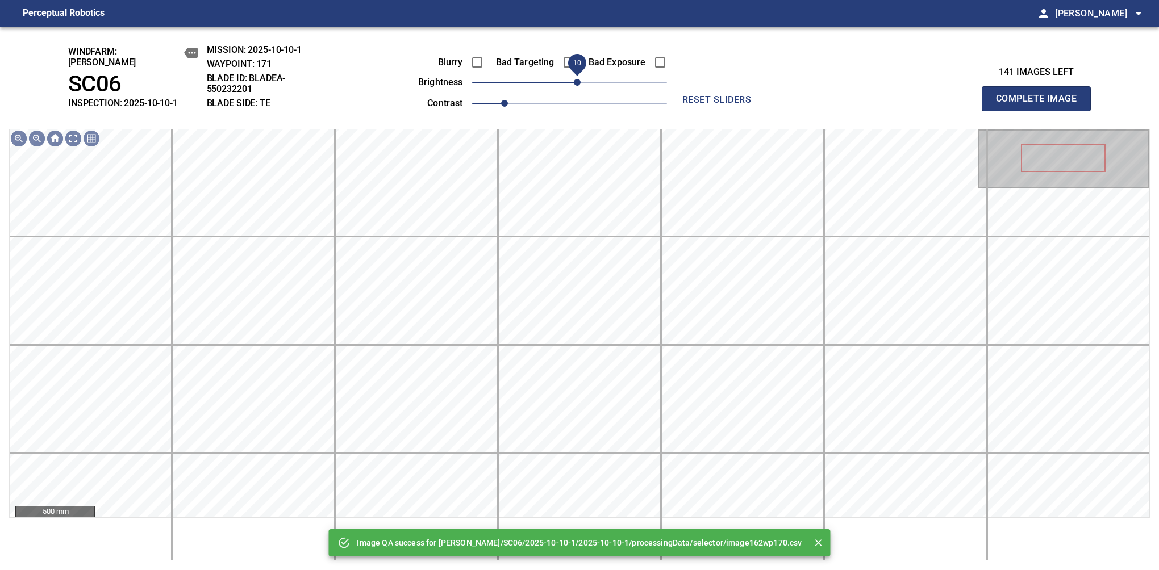
drag, startPoint x: 570, startPoint y: 81, endPoint x: 576, endPoint y: 85, distance: 7.4
click at [576, 85] on span "10" at bounding box center [577, 82] width 7 height 7
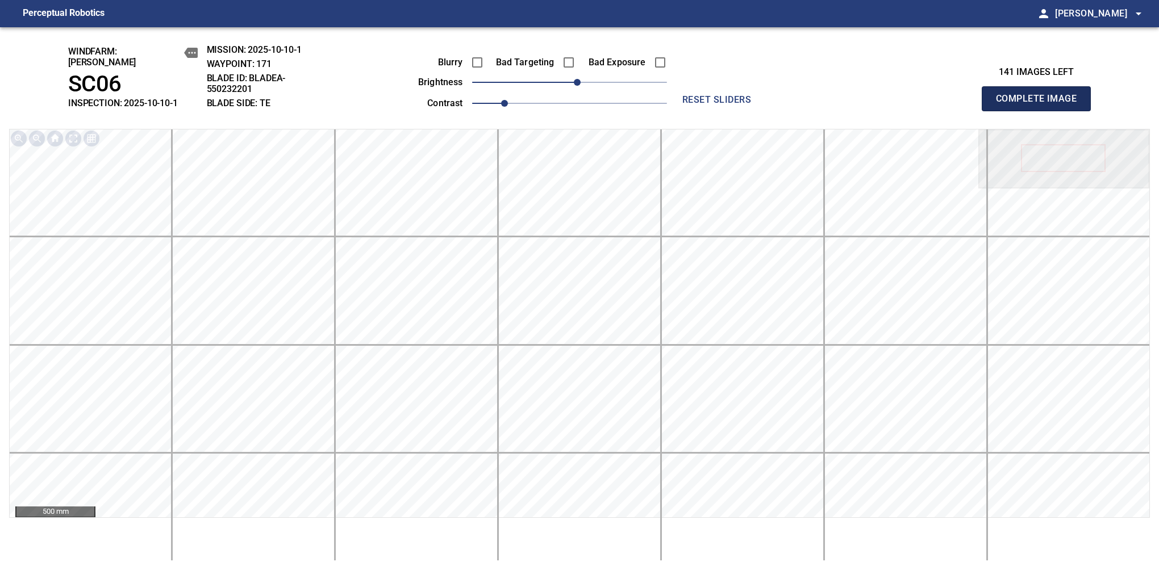
click at [1041, 105] on button "Complete Image" at bounding box center [1036, 98] width 109 height 25
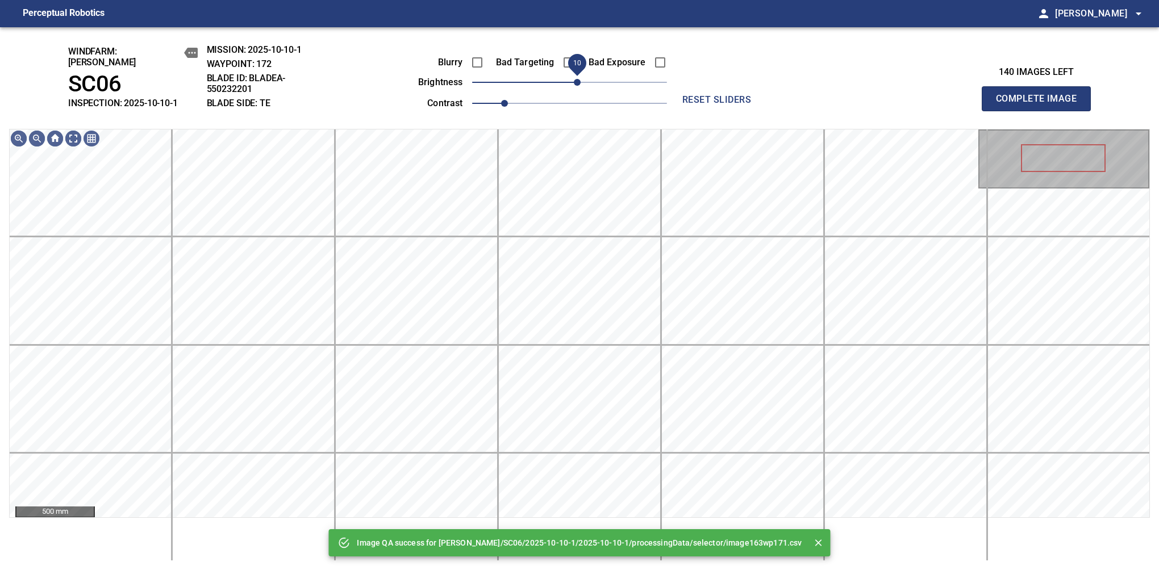
drag, startPoint x: 573, startPoint y: 85, endPoint x: 578, endPoint y: 82, distance: 6.1
click at [578, 82] on span "10" at bounding box center [577, 82] width 7 height 7
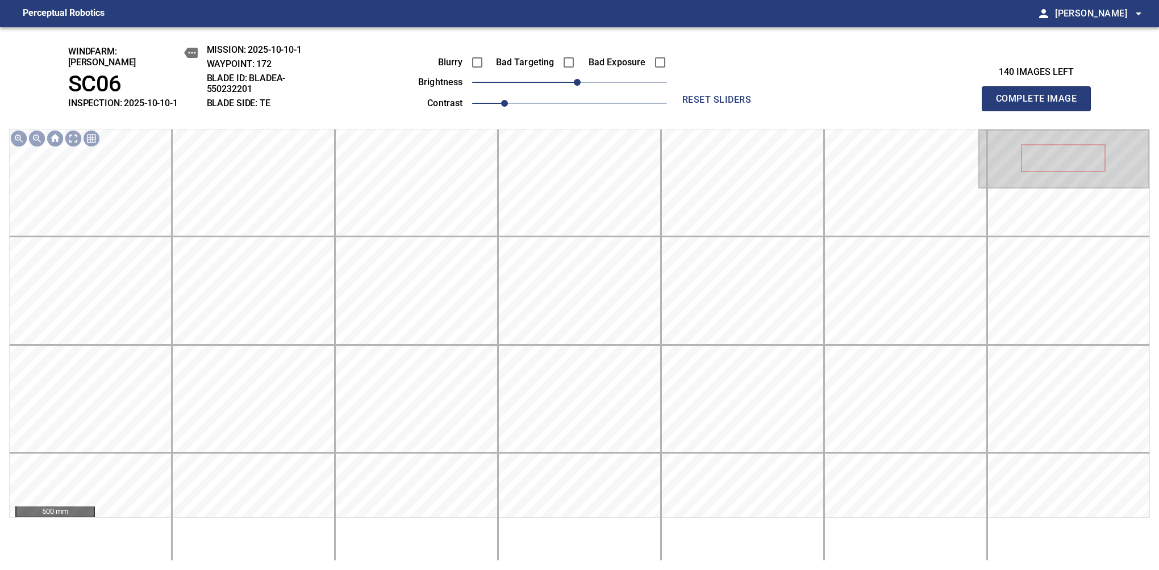
click at [1041, 105] on button "Complete Image" at bounding box center [1036, 98] width 109 height 25
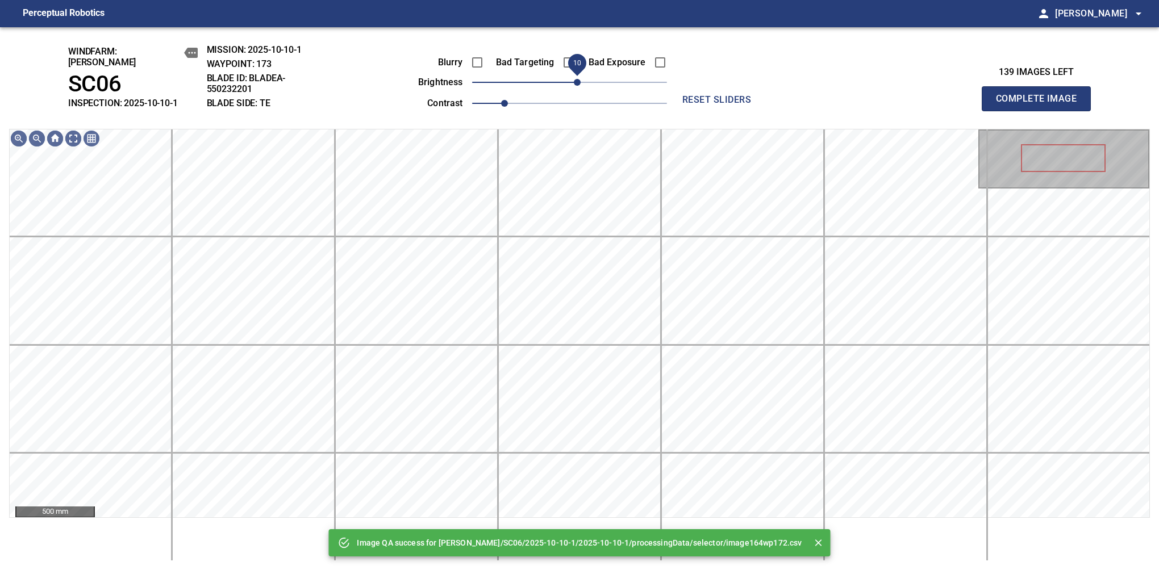
drag, startPoint x: 570, startPoint y: 82, endPoint x: 578, endPoint y: 77, distance: 9.8
click at [578, 79] on span "10" at bounding box center [577, 82] width 7 height 7
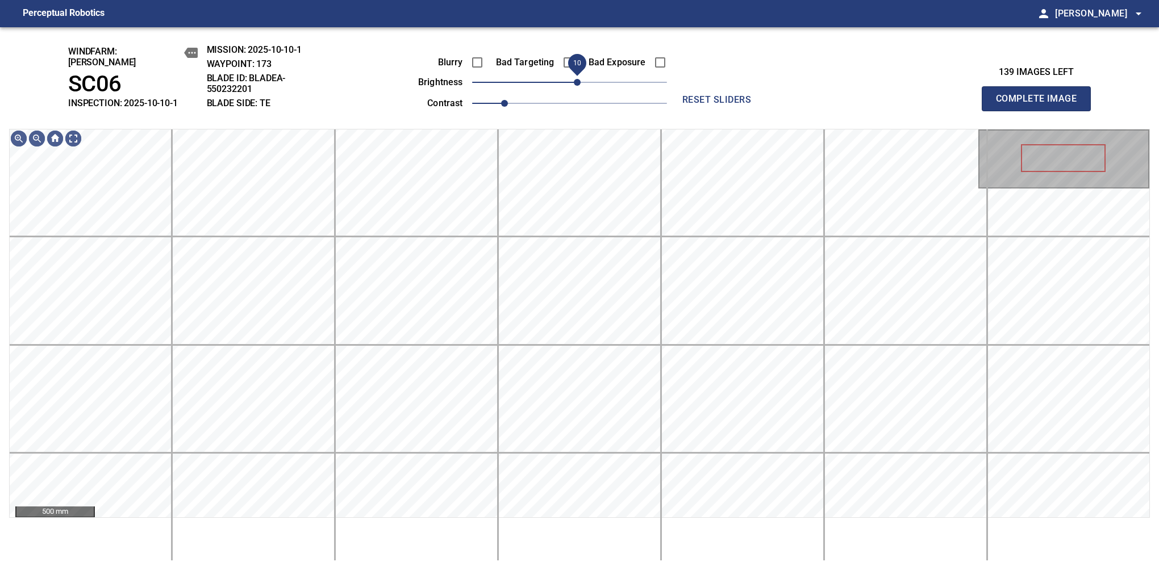
click at [581, 79] on span "10" at bounding box center [577, 82] width 7 height 7
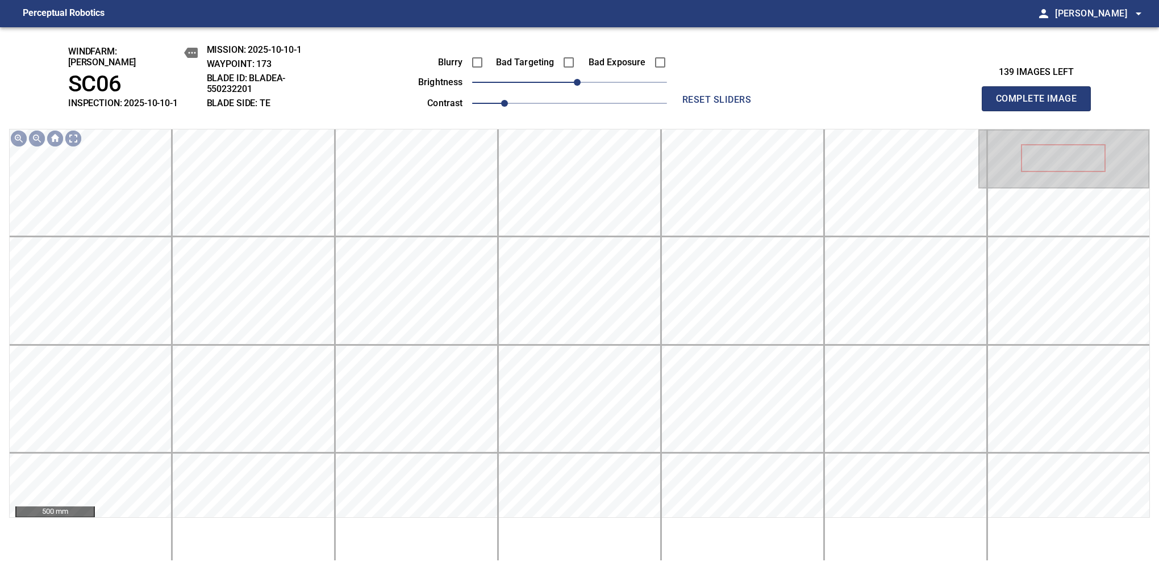
click at [1041, 105] on button "Complete Image" at bounding box center [1036, 98] width 109 height 25
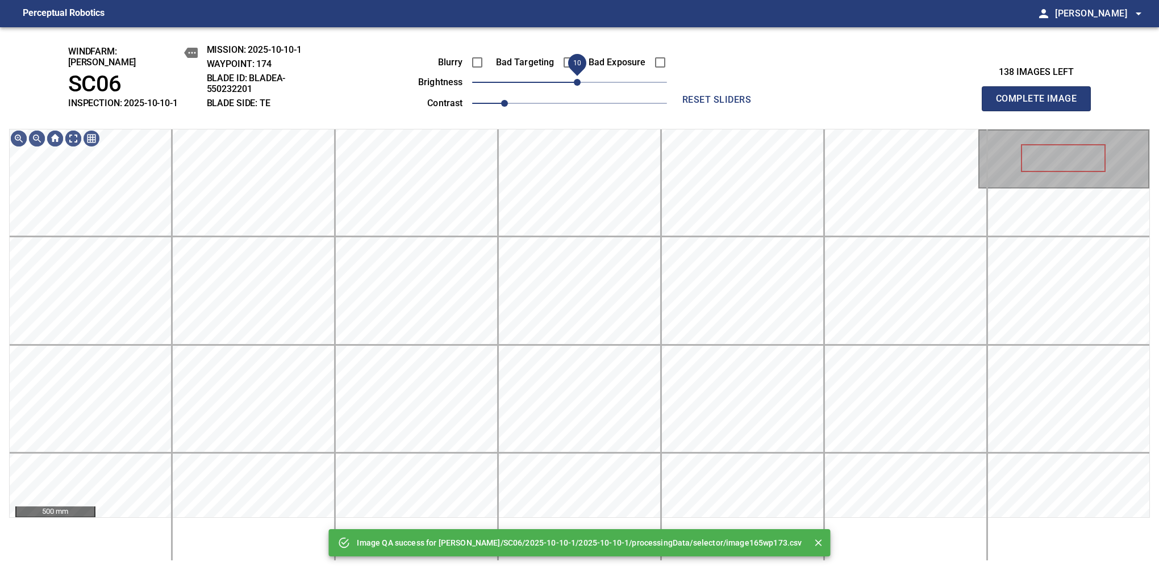
drag, startPoint x: 569, startPoint y: 78, endPoint x: 581, endPoint y: 78, distance: 11.9
click at [581, 79] on span "10" at bounding box center [577, 82] width 7 height 7
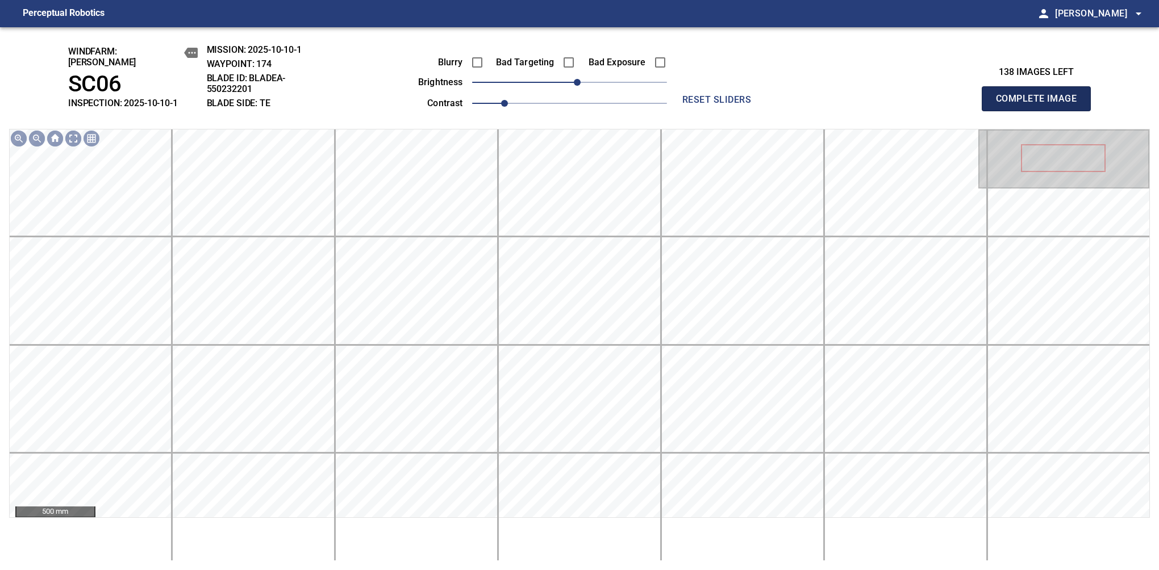
click at [1041, 105] on button "Complete Image" at bounding box center [1036, 98] width 109 height 25
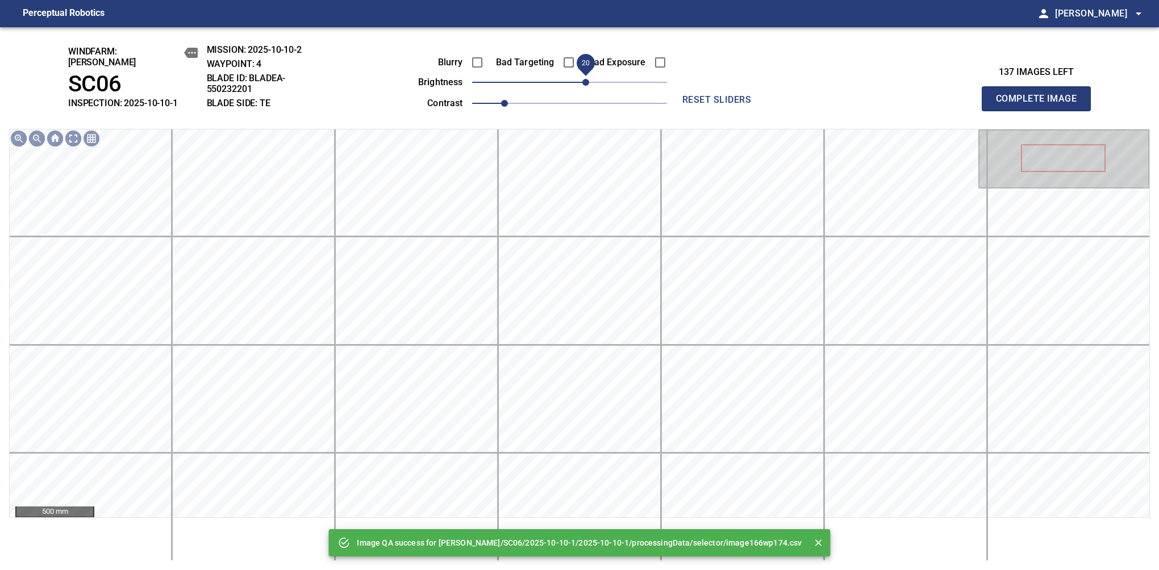
drag, startPoint x: 573, startPoint y: 80, endPoint x: 584, endPoint y: 77, distance: 11.9
click at [584, 79] on span "20" at bounding box center [585, 82] width 7 height 7
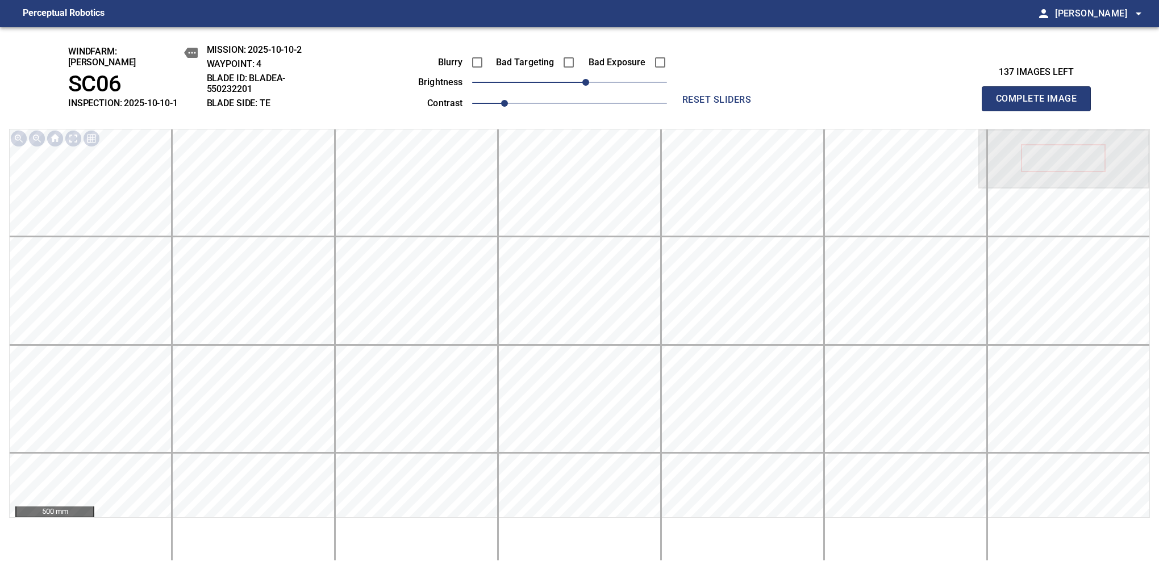
click at [1041, 105] on button "Complete Image" at bounding box center [1036, 98] width 109 height 25
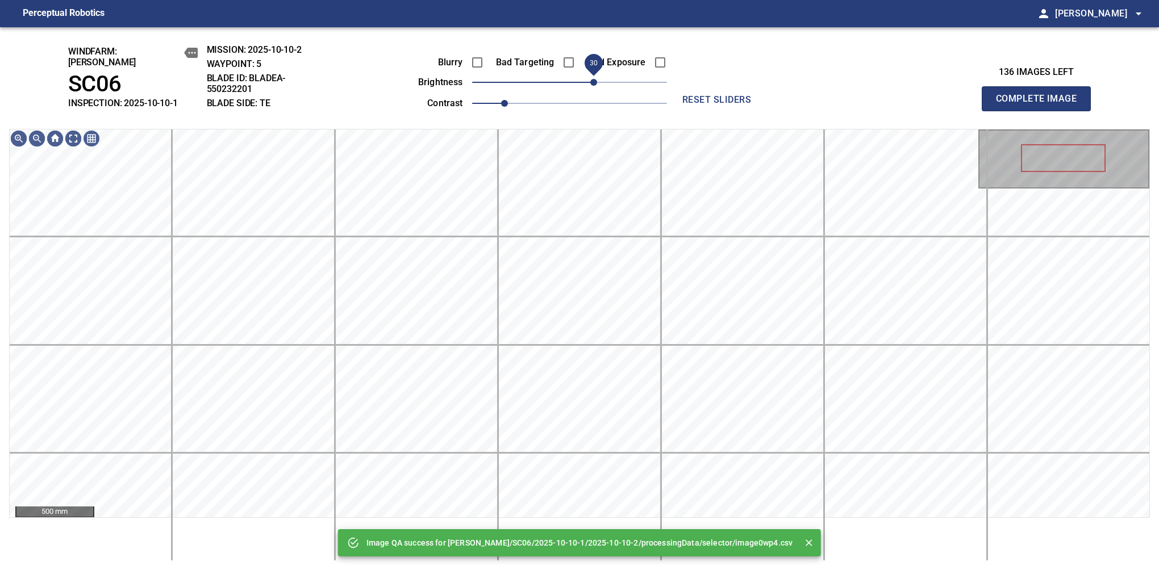
drag, startPoint x: 570, startPoint y: 79, endPoint x: 592, endPoint y: 77, distance: 21.7
click at [592, 79] on span "30" at bounding box center [593, 82] width 7 height 7
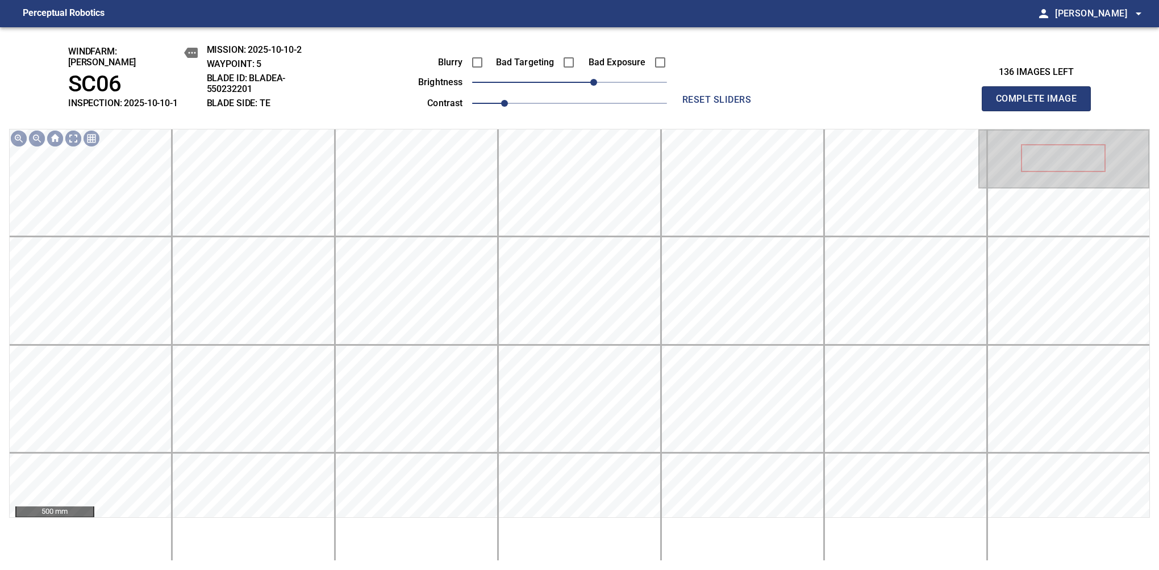
click at [1041, 105] on button "Complete Image" at bounding box center [1036, 98] width 109 height 25
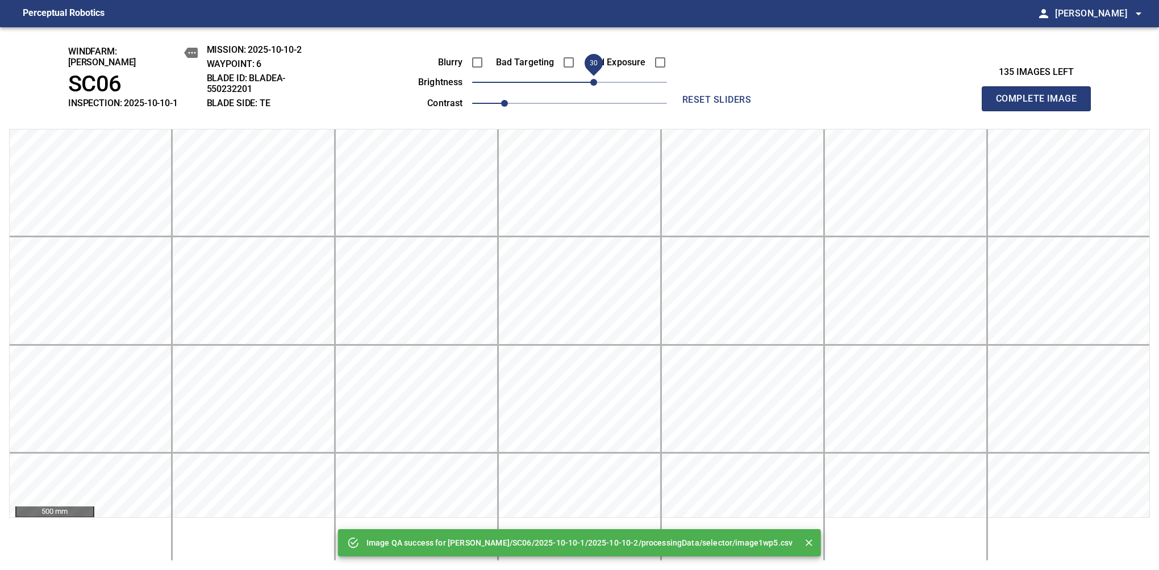
click at [596, 75] on span "30" at bounding box center [569, 82] width 195 height 16
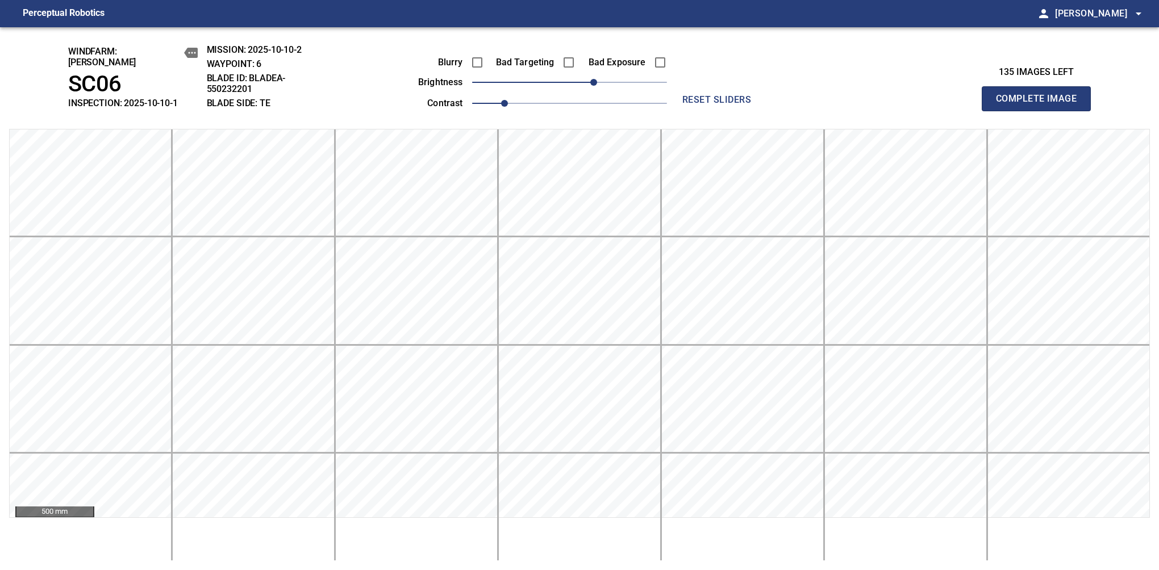
click at [1041, 105] on button "Complete Image" at bounding box center [1036, 98] width 109 height 25
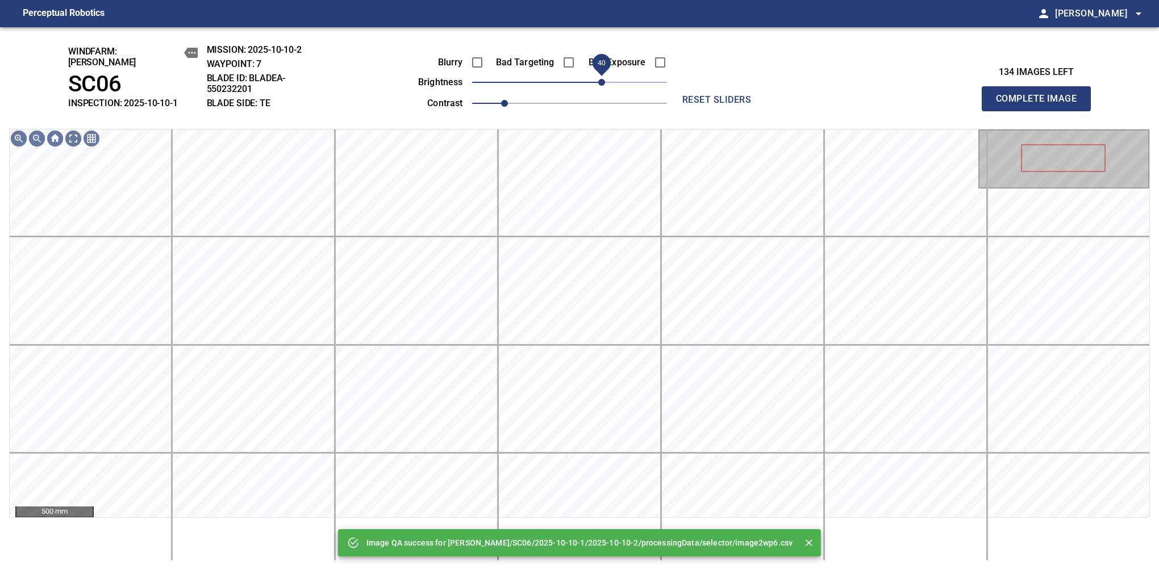
drag, startPoint x: 596, startPoint y: 75, endPoint x: 604, endPoint y: 73, distance: 8.3
click at [604, 74] on span "40" at bounding box center [569, 82] width 195 height 16
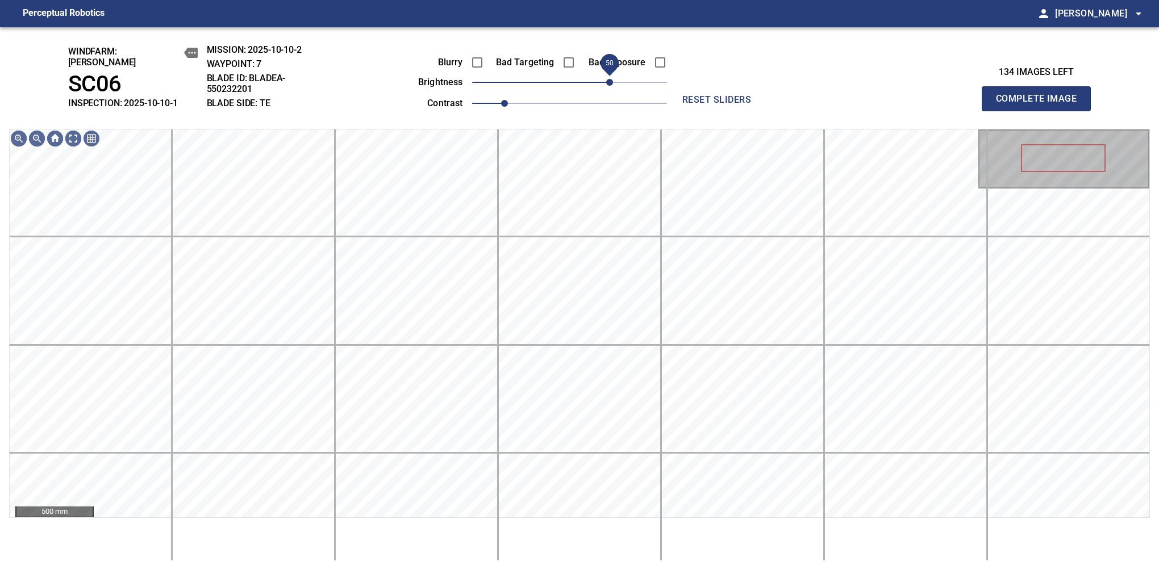
drag, startPoint x: 604, startPoint y: 73, endPoint x: 610, endPoint y: 71, distance: 5.9
click at [610, 79] on span "50" at bounding box center [609, 82] width 7 height 7
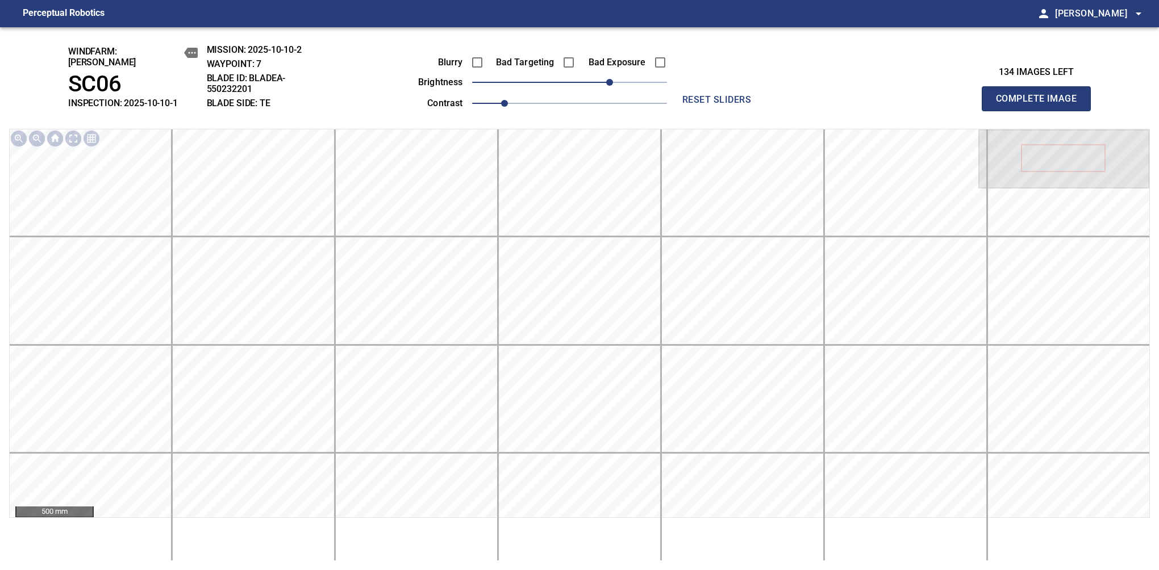
click at [1041, 105] on button "Complete Image" at bounding box center [1036, 98] width 109 height 25
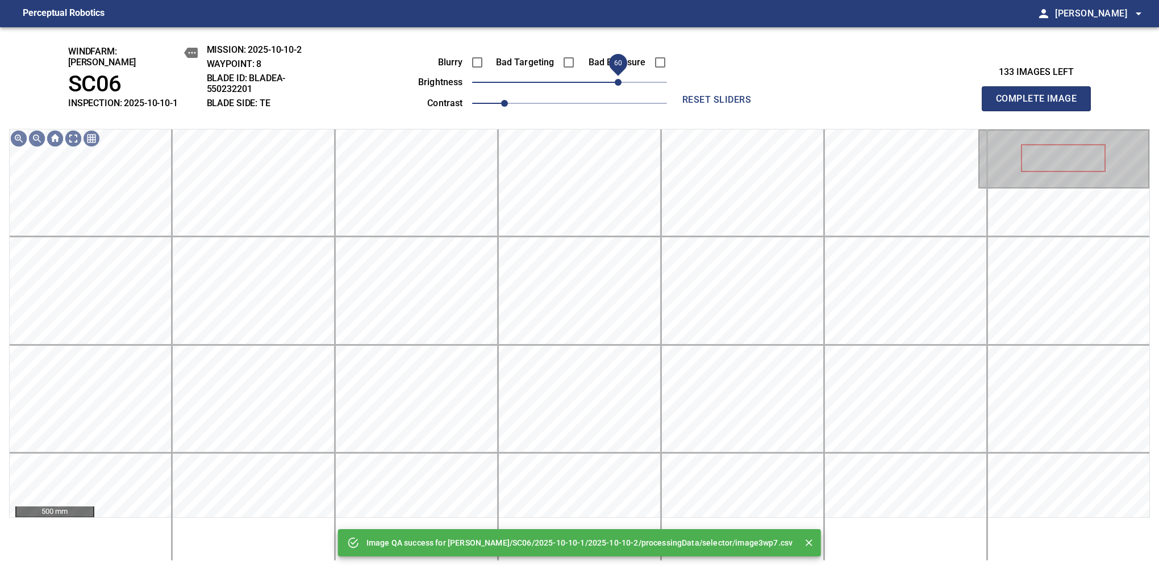
drag, startPoint x: 604, startPoint y: 71, endPoint x: 618, endPoint y: 69, distance: 13.7
click at [618, 74] on span "60" at bounding box center [569, 82] width 195 height 16
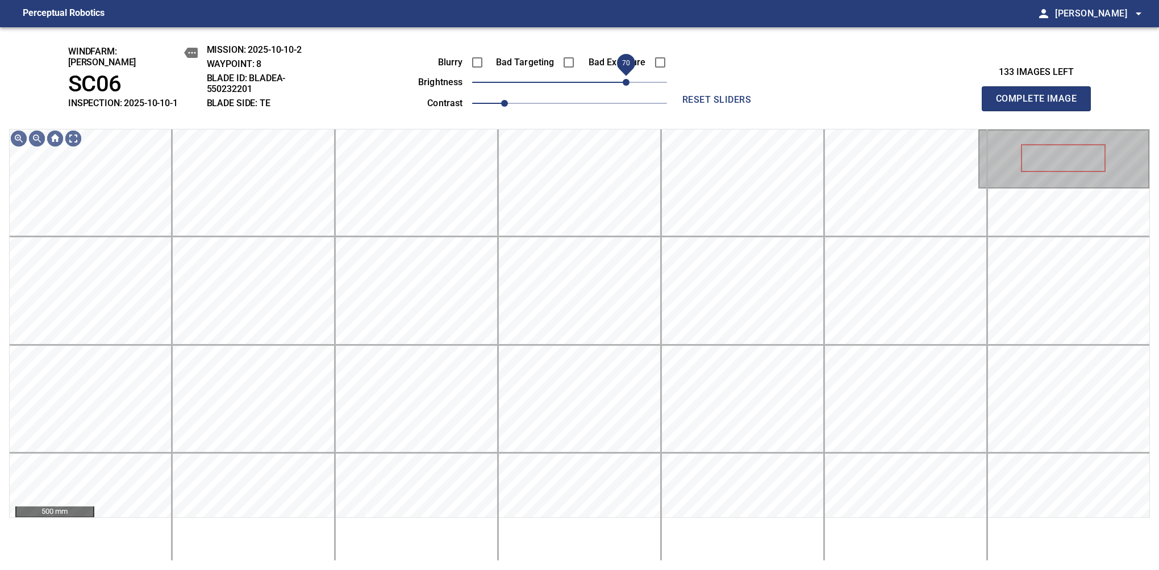
click at [627, 79] on span "70" at bounding box center [626, 82] width 7 height 7
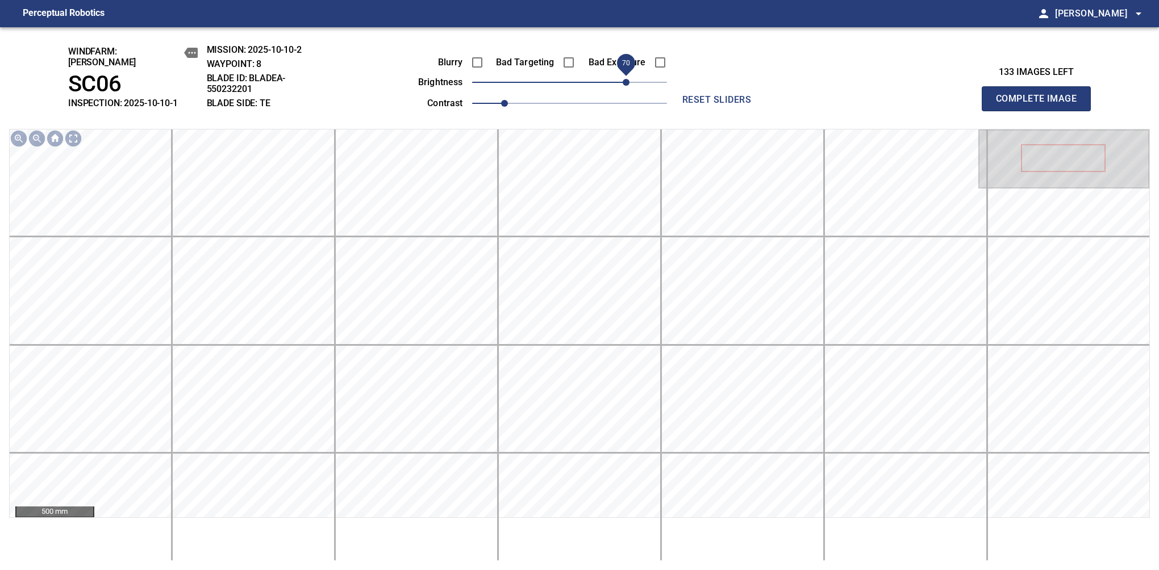
click at [627, 79] on span "70" at bounding box center [626, 82] width 7 height 7
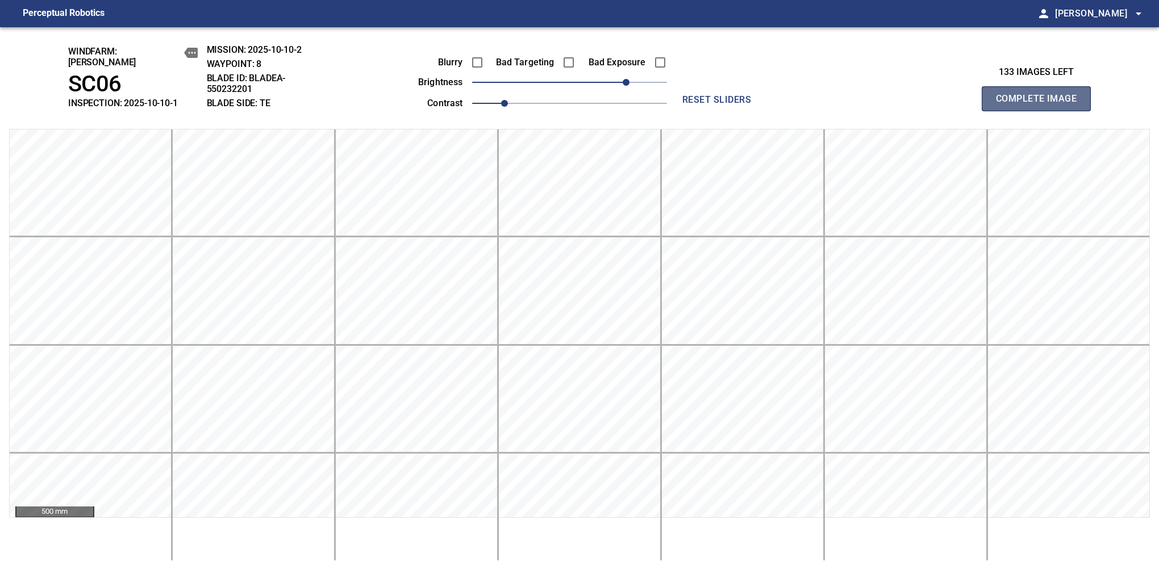
click at [1041, 105] on button "Complete Image" at bounding box center [1036, 98] width 109 height 25
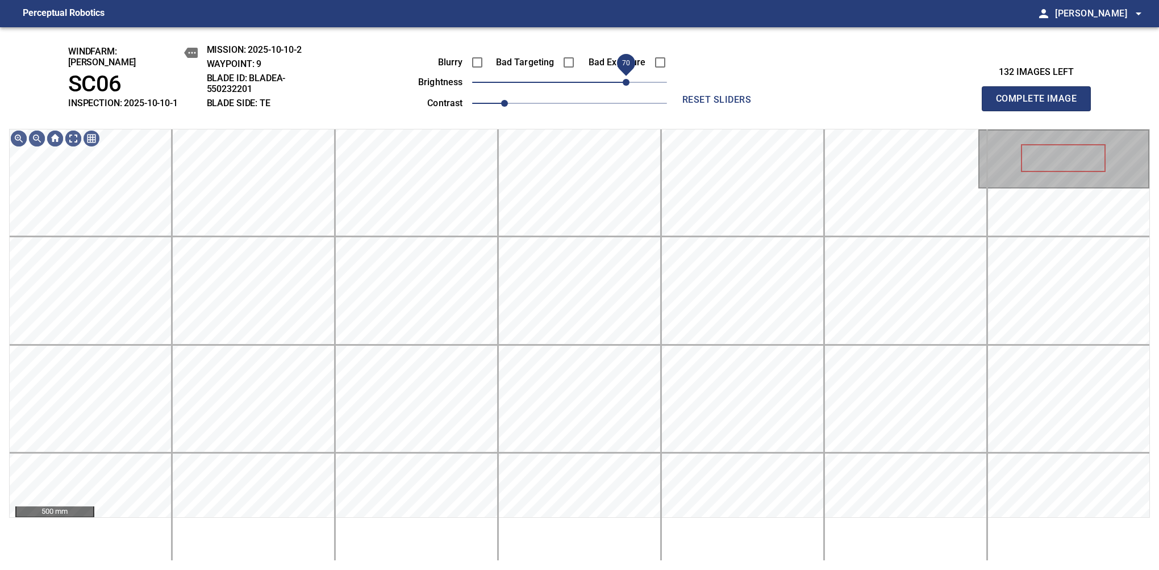
drag, startPoint x: 627, startPoint y: 75, endPoint x: 627, endPoint y: 85, distance: 10.2
click at [627, 85] on span "70" at bounding box center [569, 82] width 195 height 16
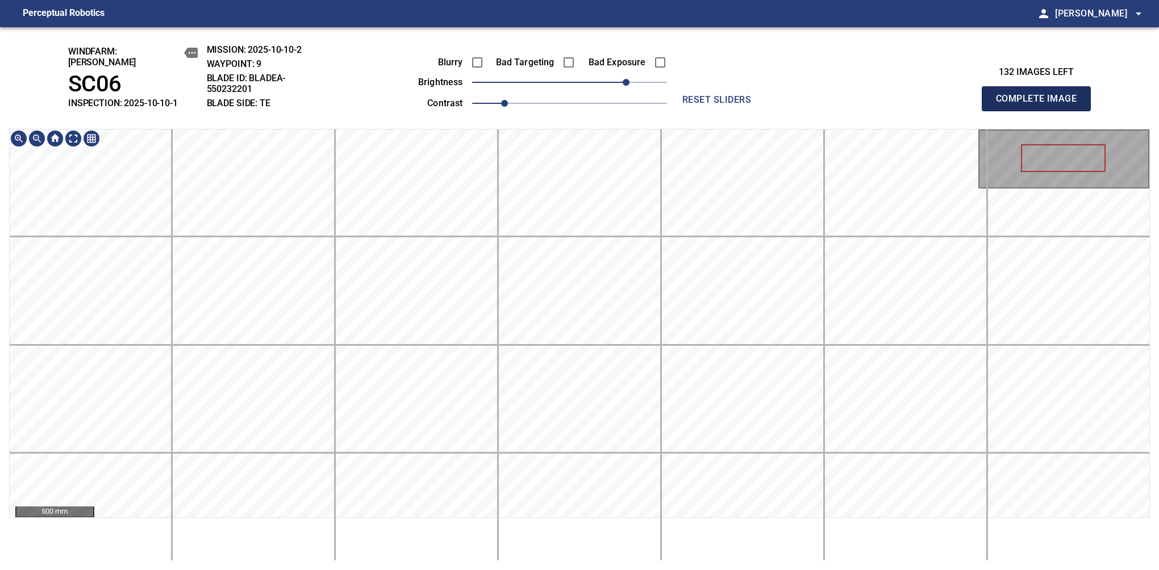
click at [1041, 105] on button "Complete Image" at bounding box center [1036, 98] width 109 height 25
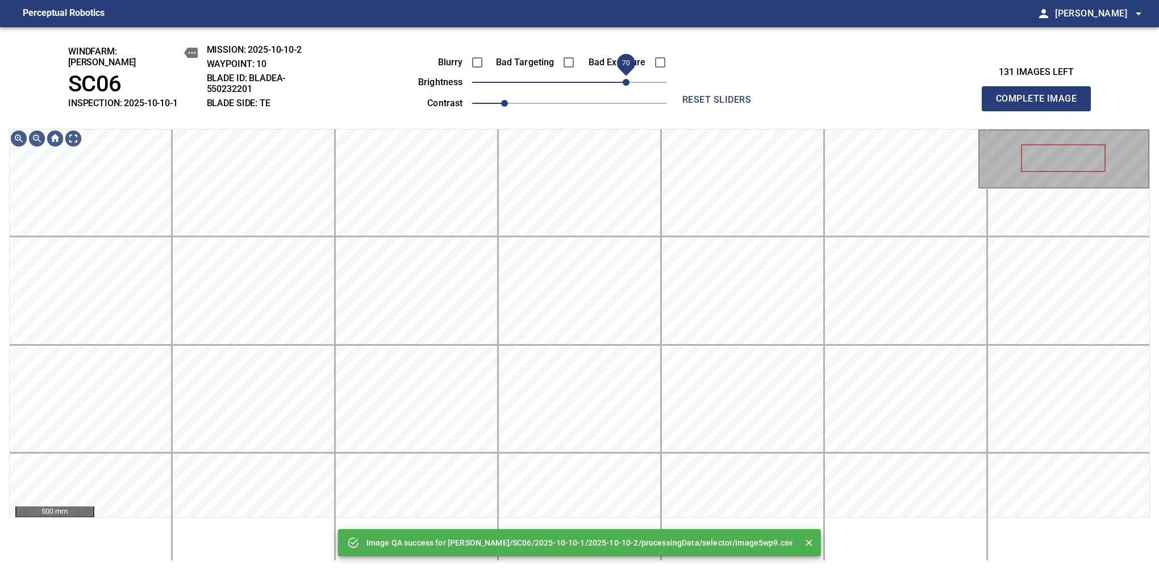
drag, startPoint x: 602, startPoint y: 75, endPoint x: 625, endPoint y: 69, distance: 24.0
click at [625, 79] on span "70" at bounding box center [626, 82] width 7 height 7
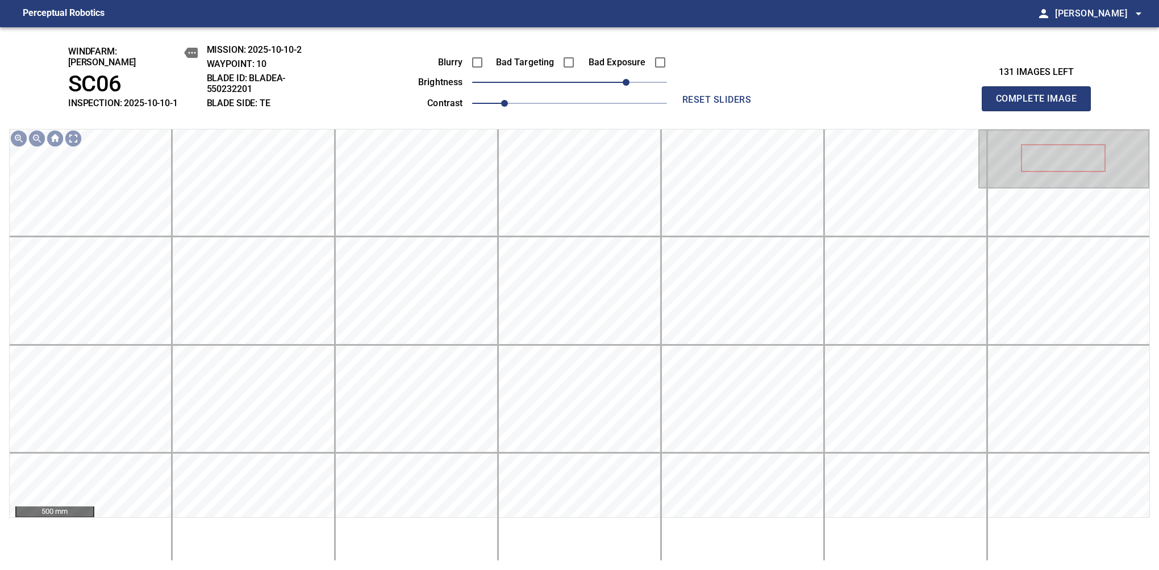
click at [1041, 105] on button "Complete Image" at bounding box center [1036, 98] width 109 height 25
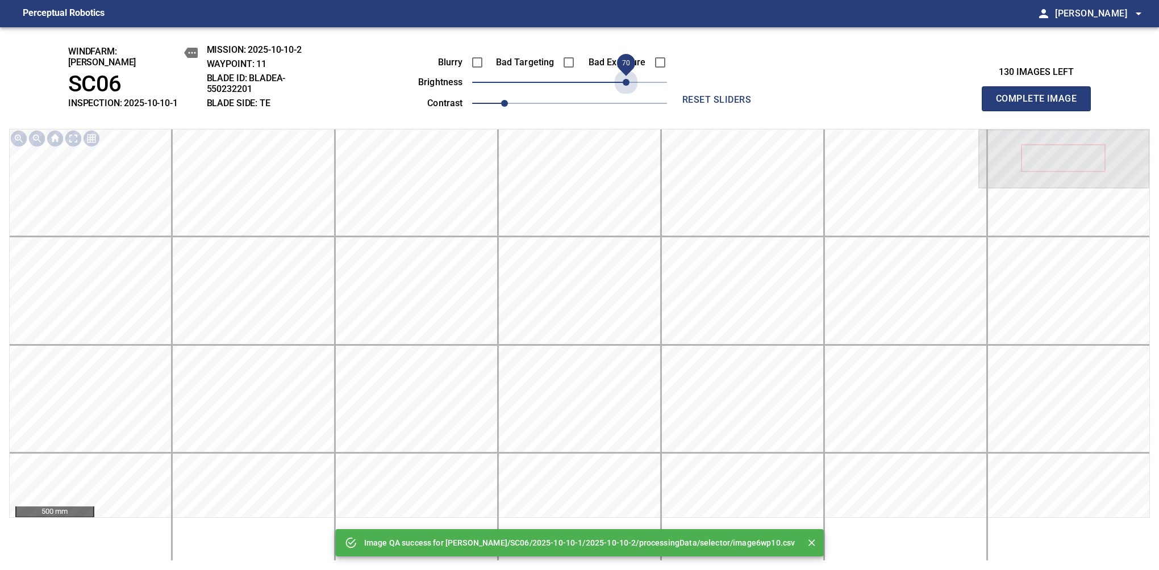
click at [625, 74] on span "70" at bounding box center [569, 82] width 195 height 16
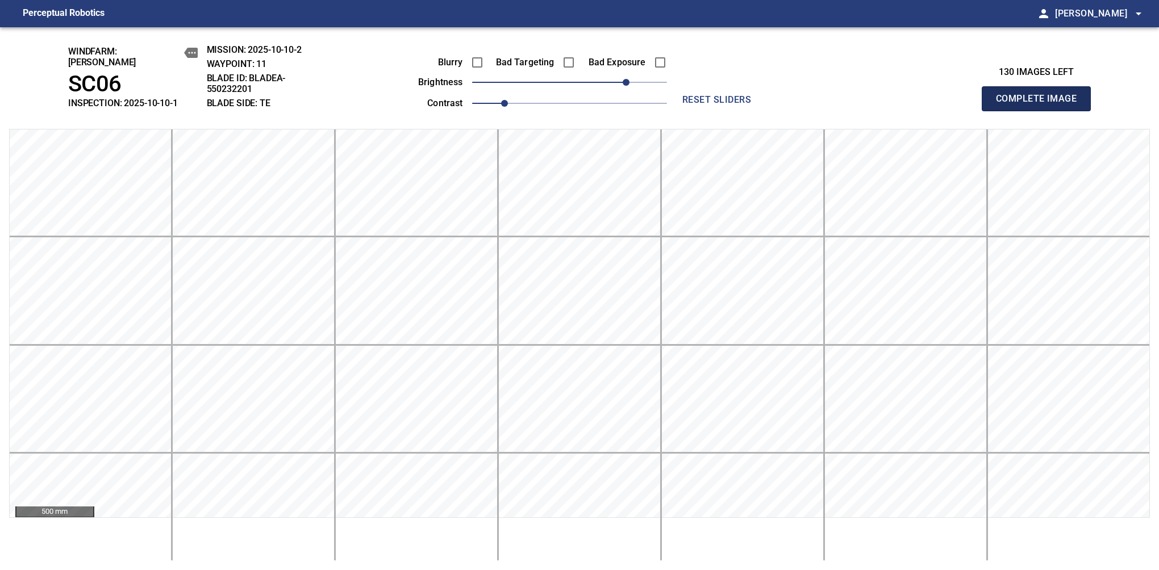
click at [1041, 105] on button "Complete Image" at bounding box center [1036, 98] width 109 height 25
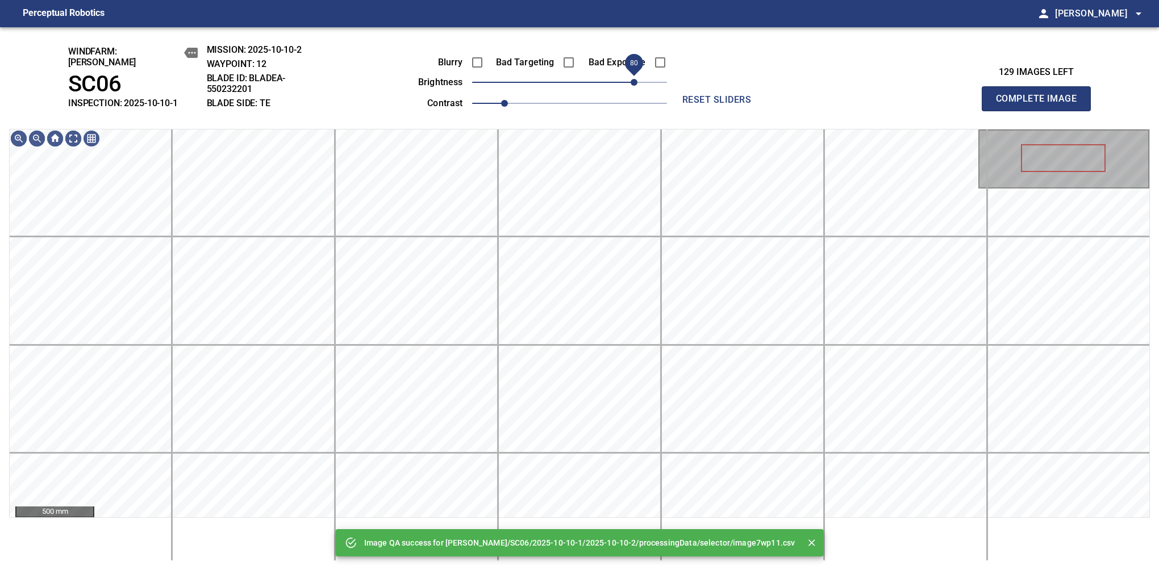
drag, startPoint x: 625, startPoint y: 73, endPoint x: 631, endPoint y: 73, distance: 6.3
click at [631, 74] on span "80" at bounding box center [569, 82] width 195 height 16
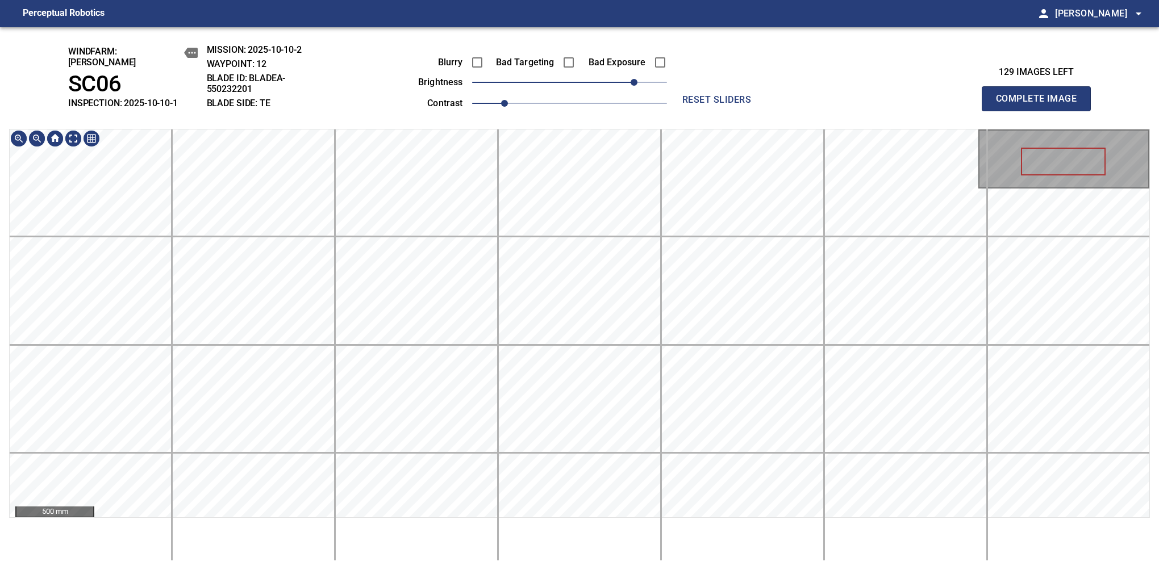
click at [643, 57] on div "windfarm: [PERSON_NAME] SC06 INSPECTION: 2025-10-10-1 MISSION: 2025-10-10-2 WAY…" at bounding box center [579, 298] width 1159 height 543
click at [1041, 105] on button "Complete Image" at bounding box center [1036, 98] width 109 height 25
drag, startPoint x: 570, startPoint y: 72, endPoint x: 584, endPoint y: 69, distance: 14.5
click at [584, 79] on span "20" at bounding box center [585, 82] width 7 height 7
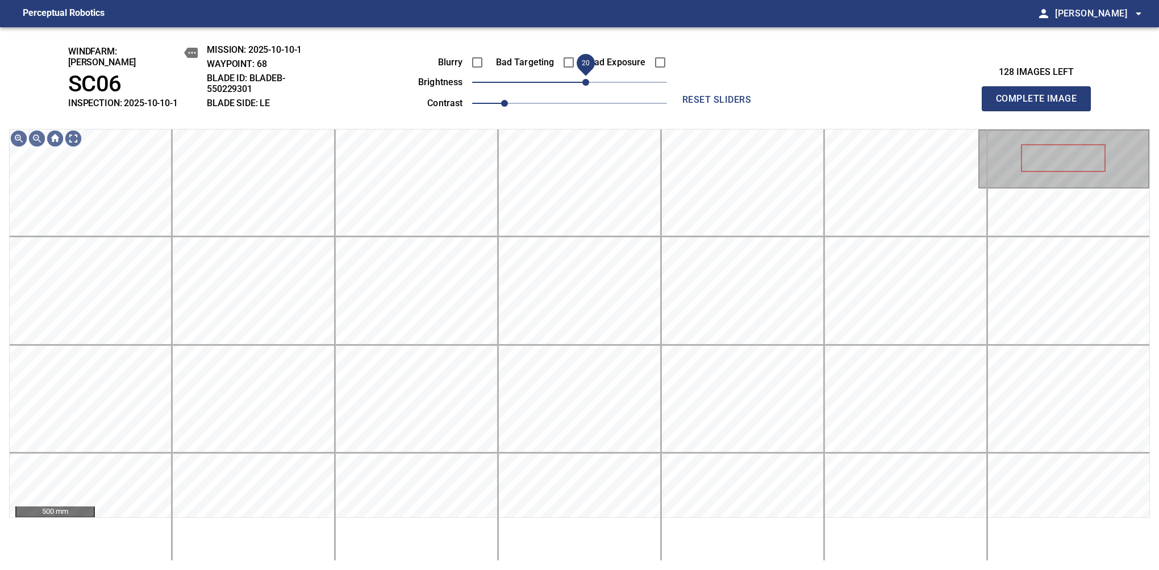
click at [1041, 105] on button "Complete Image" at bounding box center [1036, 98] width 109 height 25
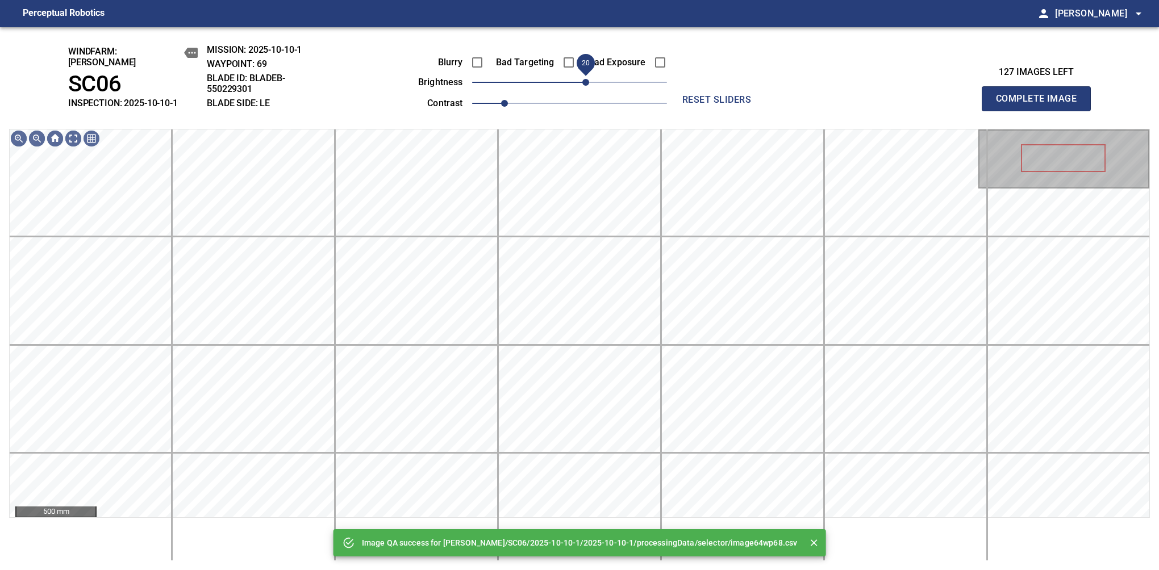
drag, startPoint x: 582, startPoint y: 75, endPoint x: 588, endPoint y: 70, distance: 7.7
click at [588, 79] on span "20" at bounding box center [585, 82] width 7 height 7
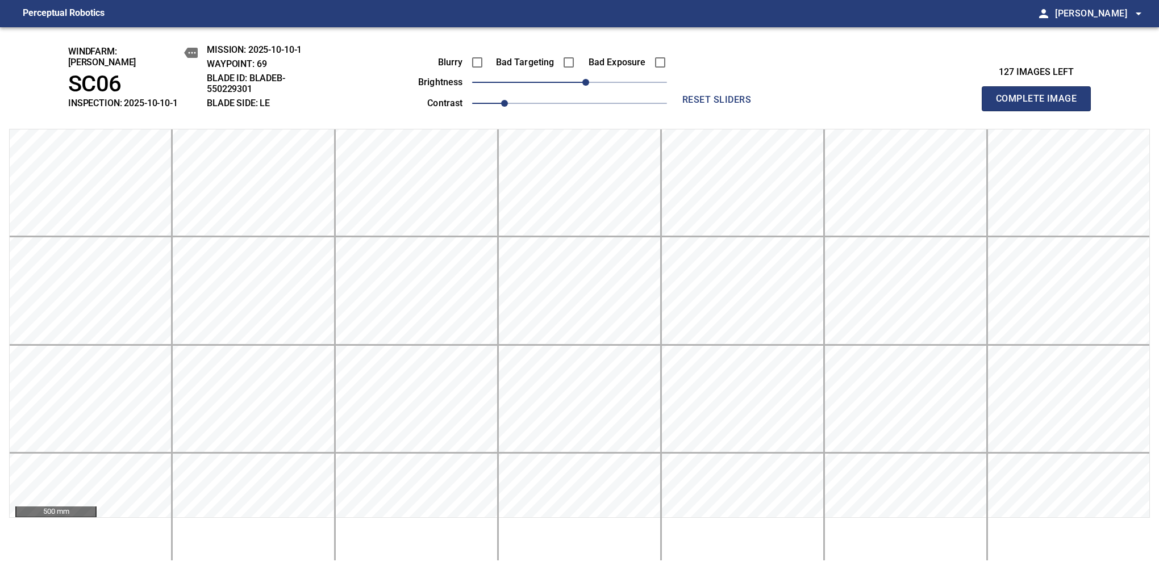
click at [1041, 105] on button "Complete Image" at bounding box center [1036, 98] width 109 height 25
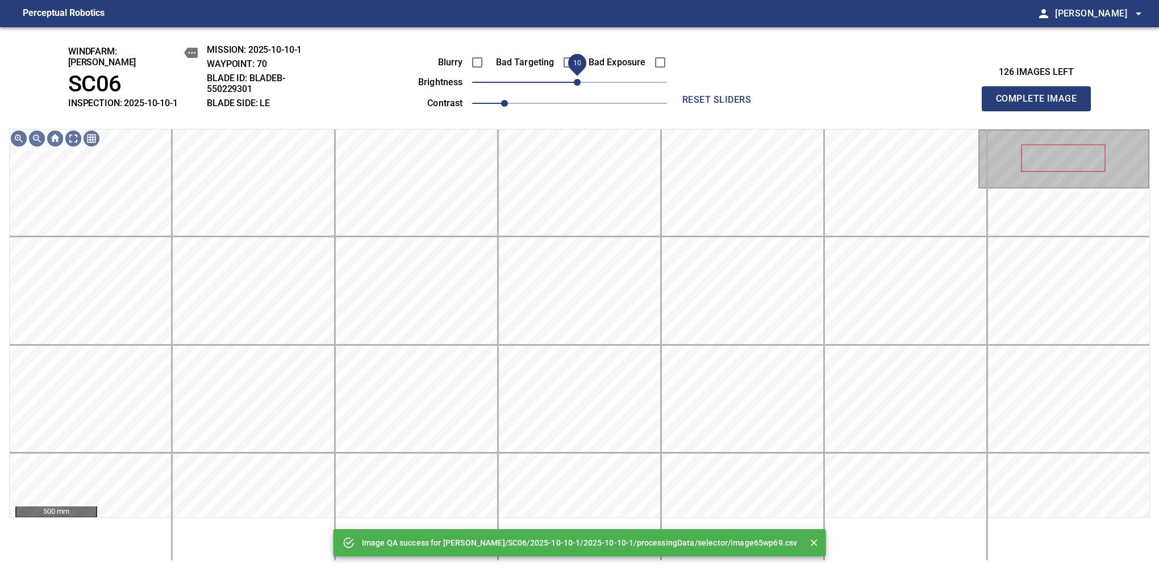
drag, startPoint x: 576, startPoint y: 75, endPoint x: 580, endPoint y: 70, distance: 6.0
click at [580, 79] on span "10" at bounding box center [577, 82] width 7 height 7
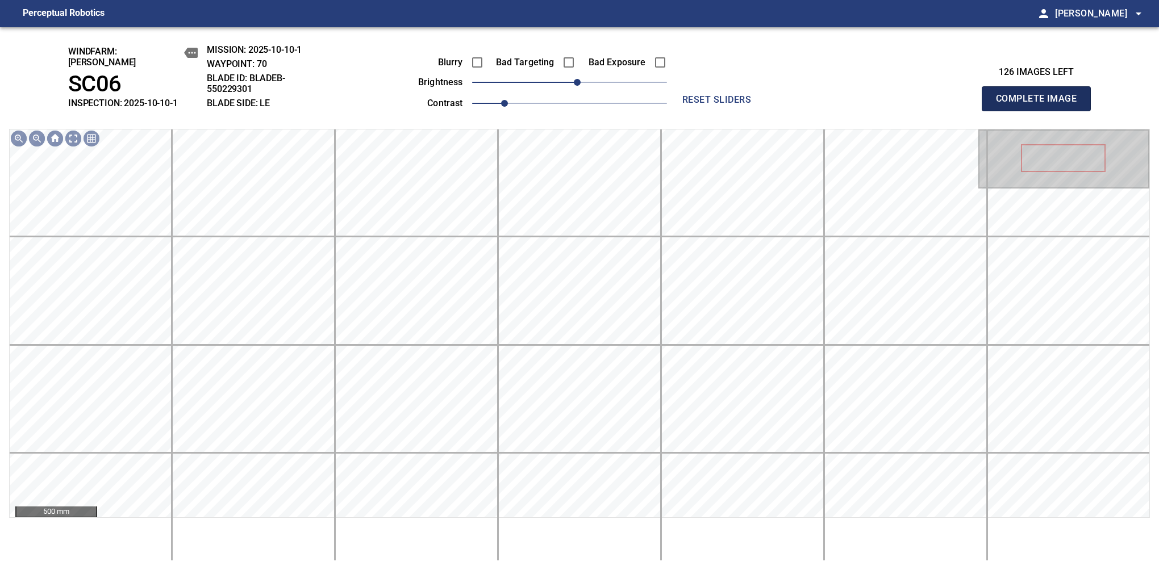
click at [1041, 105] on button "Complete Image" at bounding box center [1036, 98] width 109 height 25
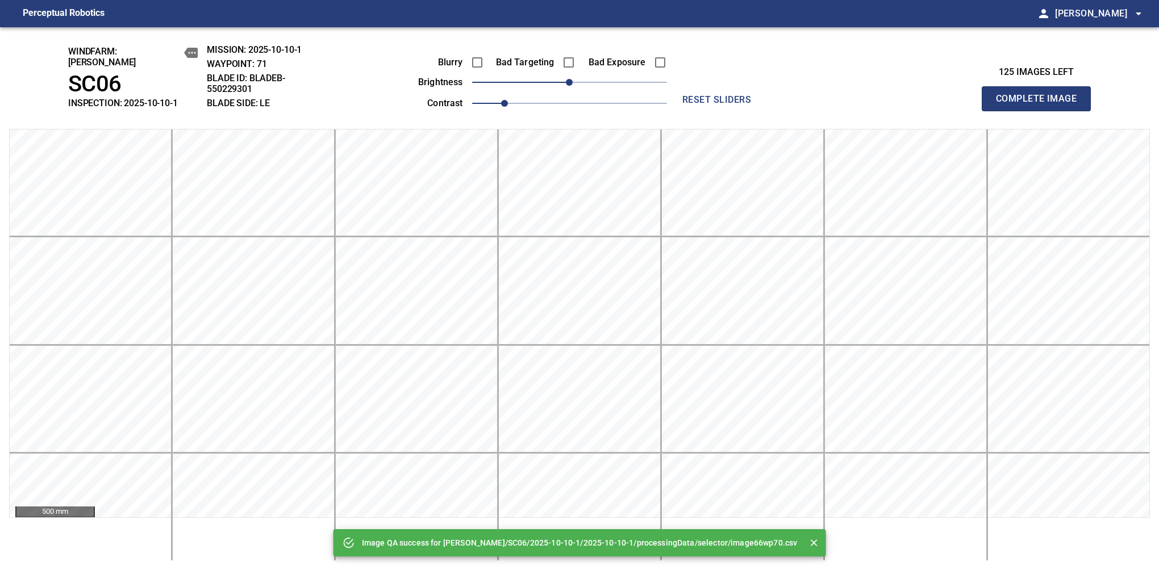
click at [1041, 105] on button "Complete Image" at bounding box center [1036, 98] width 109 height 25
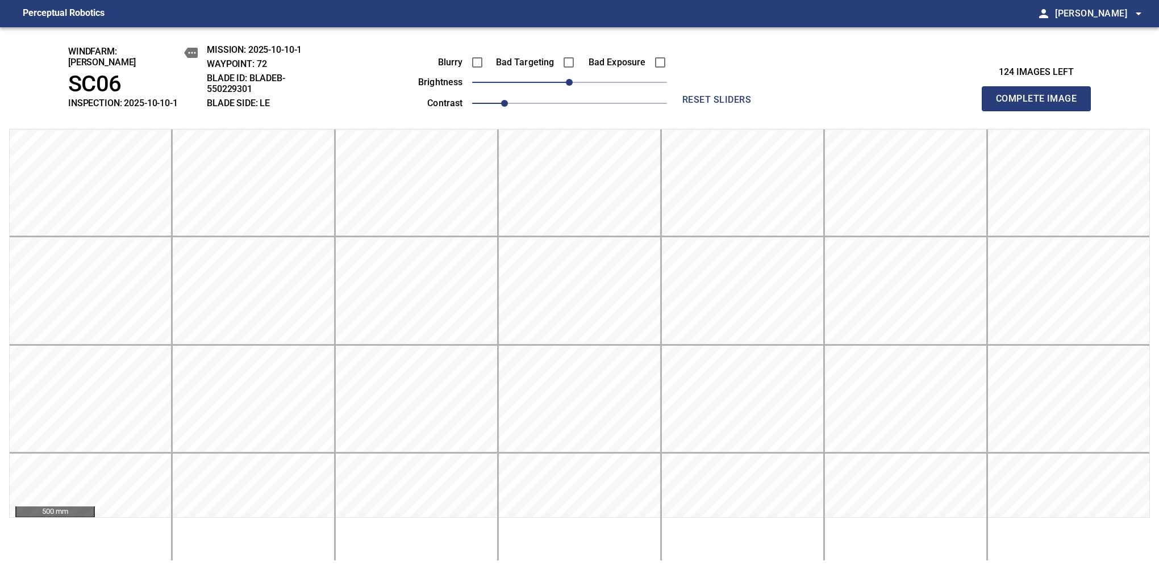
click at [1041, 105] on button "Complete Image" at bounding box center [1036, 98] width 109 height 25
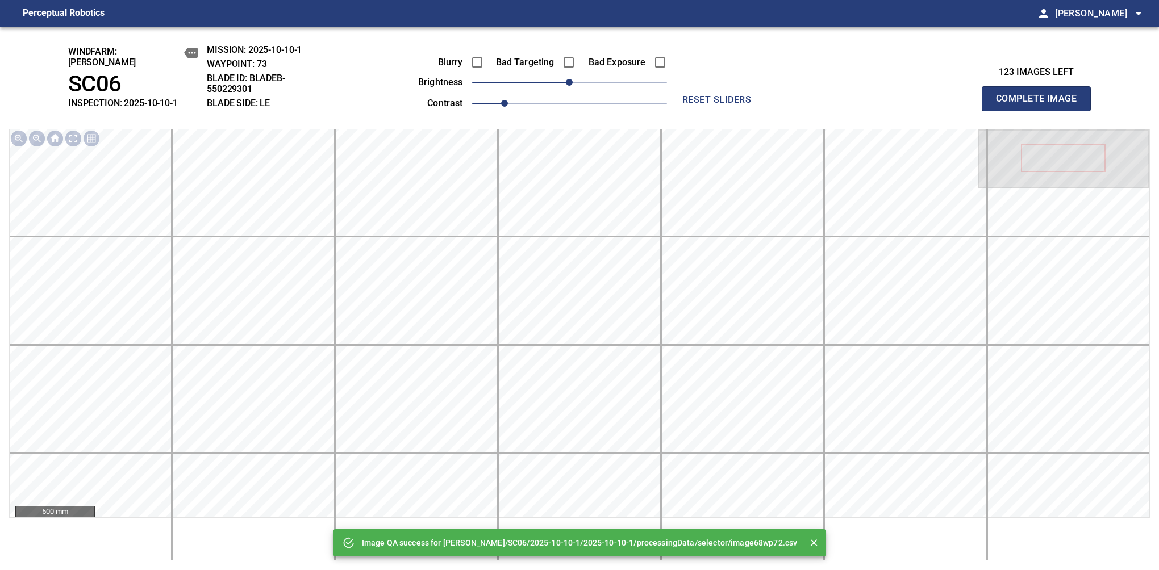
click at [1041, 105] on button "Complete Image" at bounding box center [1036, 98] width 109 height 25
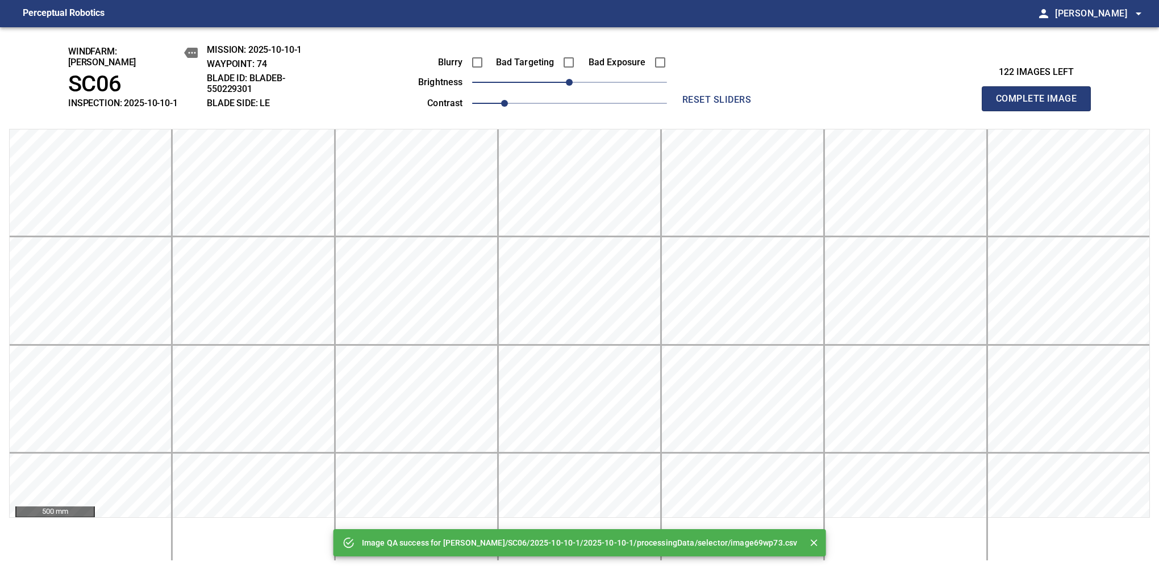
click at [1041, 105] on button "Complete Image" at bounding box center [1036, 98] width 109 height 25
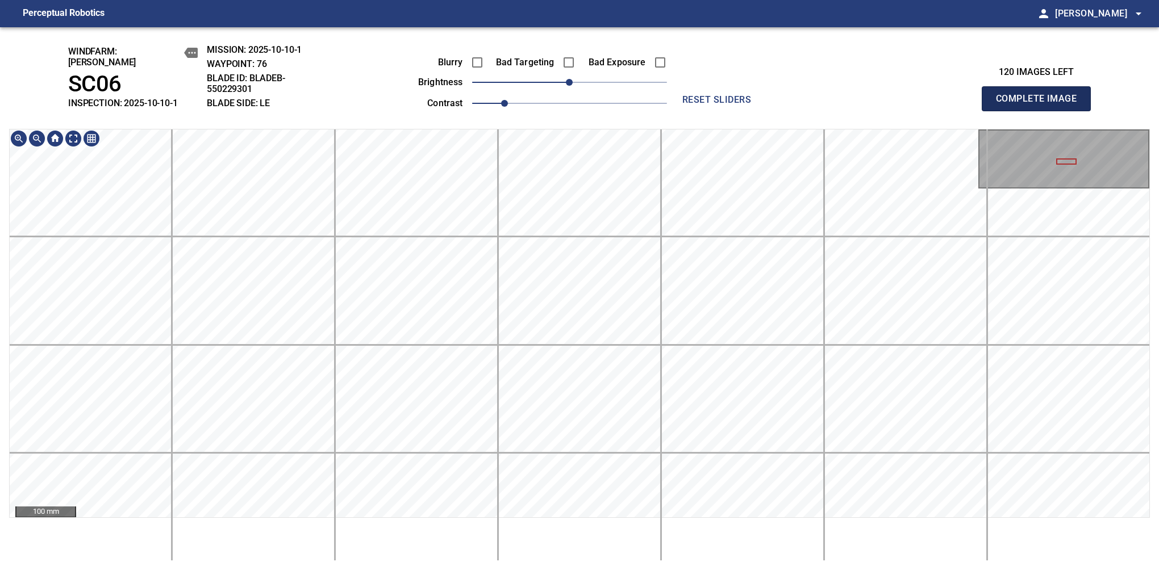
click at [1041, 105] on button "Complete Image" at bounding box center [1036, 98] width 109 height 25
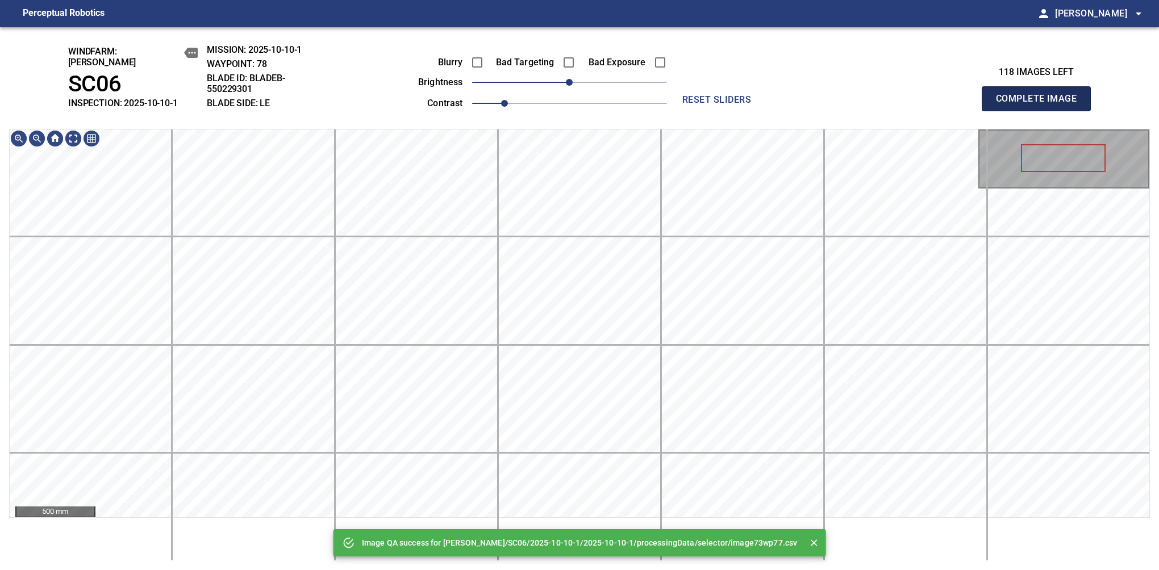
click at [1041, 105] on button "Complete Image" at bounding box center [1036, 98] width 109 height 25
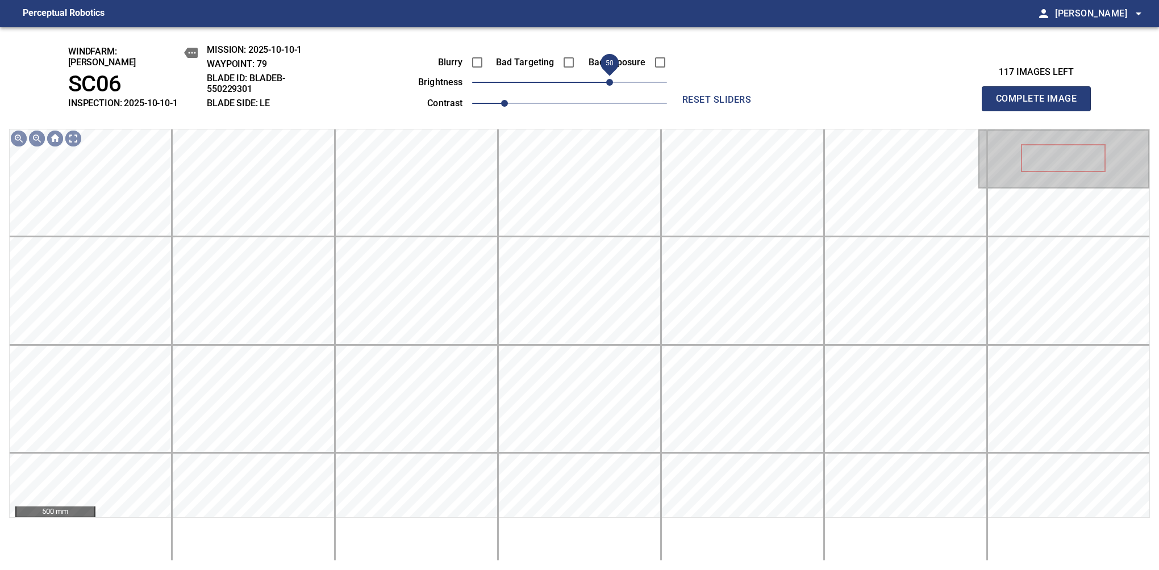
drag, startPoint x: 586, startPoint y: 81, endPoint x: 610, endPoint y: 73, distance: 25.7
click at [610, 79] on span "50" at bounding box center [609, 82] width 7 height 7
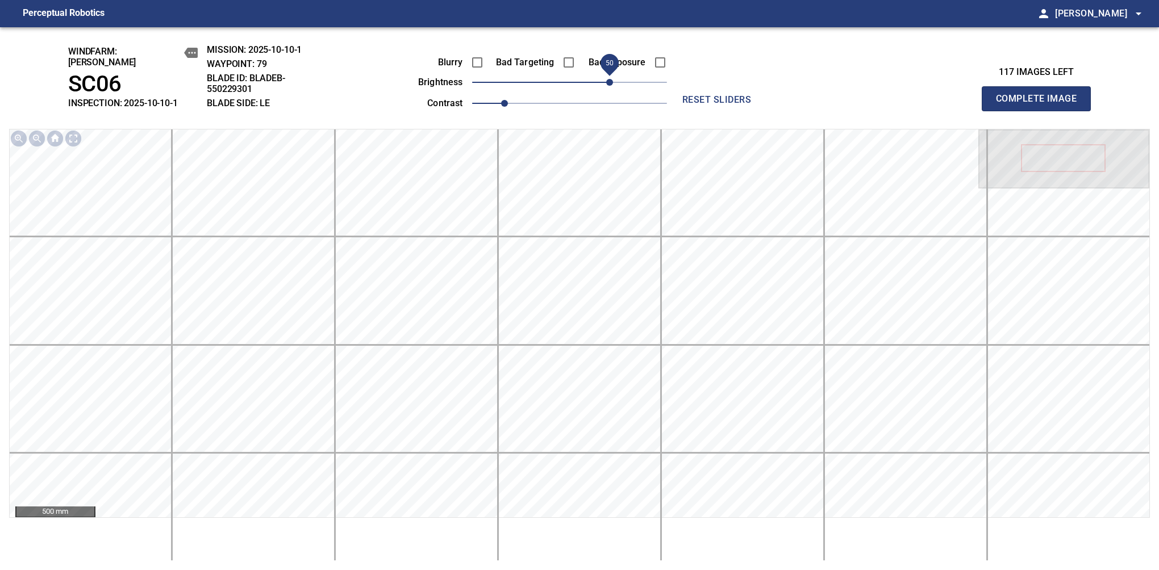
click at [1041, 105] on button "Complete Image" at bounding box center [1036, 98] width 109 height 25
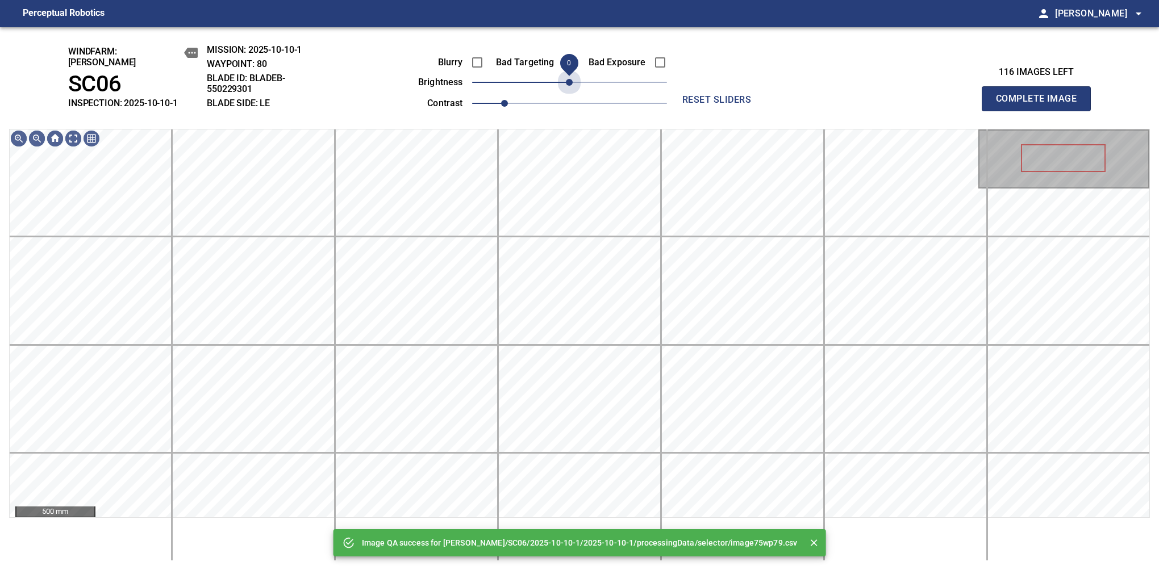
drag, startPoint x: 610, startPoint y: 73, endPoint x: 569, endPoint y: 96, distance: 47.6
click at [569, 96] on div "Blurry Bad Targeting Bad Exposure brightness 0 contrast 1" at bounding box center [530, 81] width 274 height 61
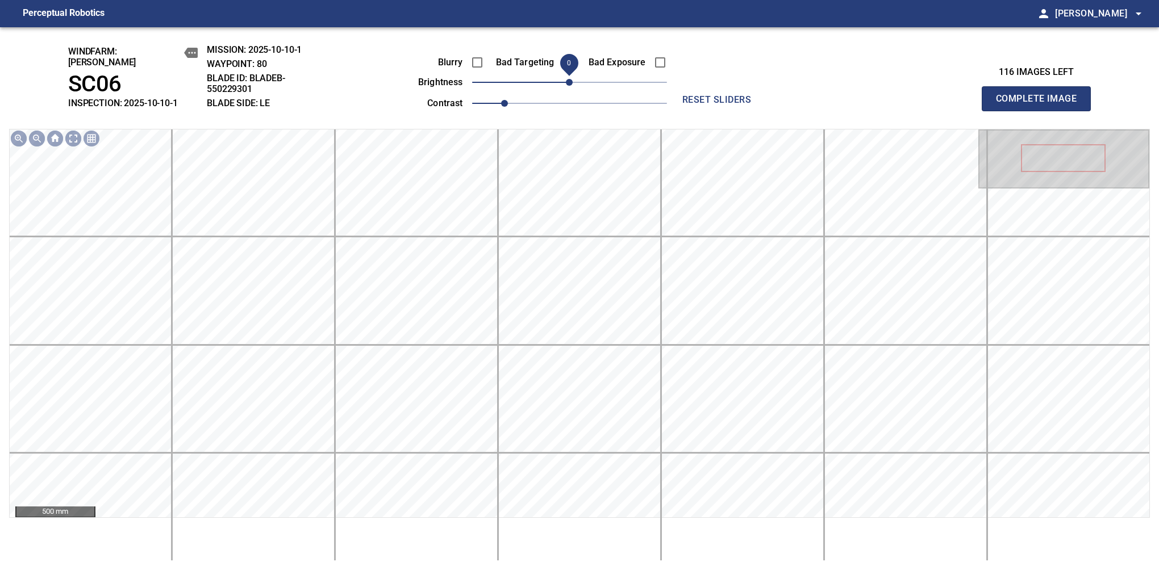
click at [1041, 105] on button "Complete Image" at bounding box center [1036, 98] width 109 height 25
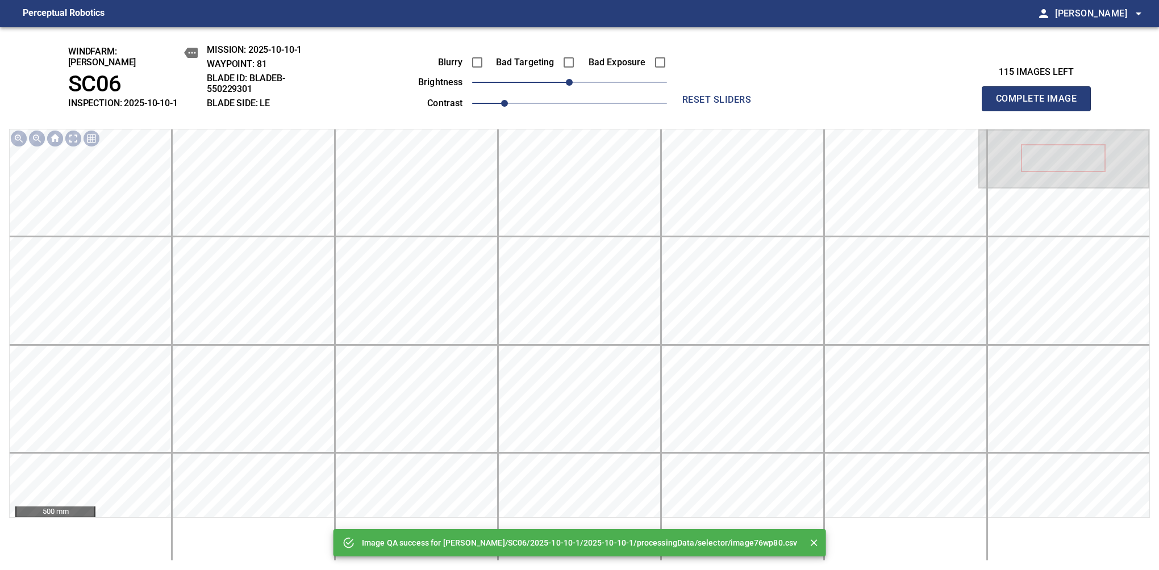
click at [1041, 105] on button "Complete Image" at bounding box center [1036, 98] width 109 height 25
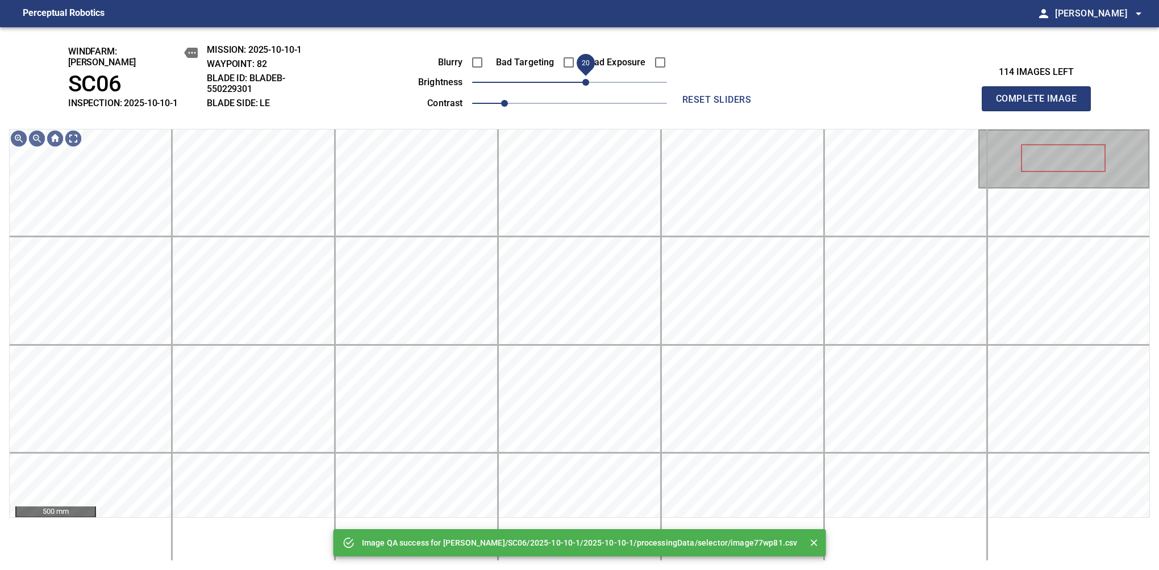
drag, startPoint x: 567, startPoint y: 74, endPoint x: 585, endPoint y: 68, distance: 19.2
click at [585, 79] on span "20" at bounding box center [585, 82] width 7 height 7
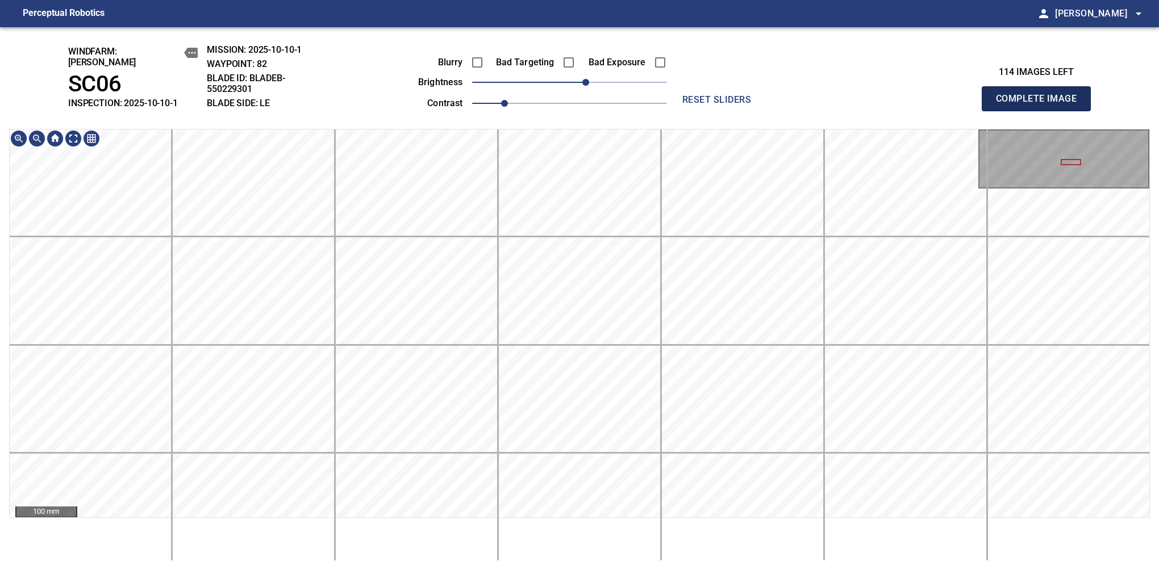
click at [1041, 105] on button "Complete Image" at bounding box center [1036, 98] width 109 height 25
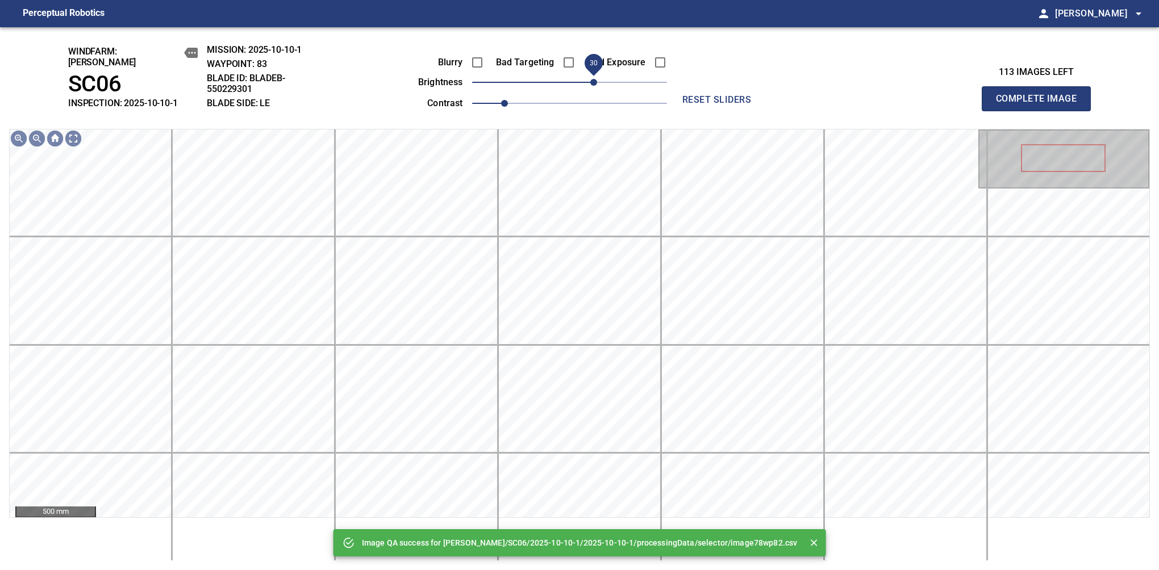
drag, startPoint x: 569, startPoint y: 73, endPoint x: 598, endPoint y: 75, distance: 29.0
click at [597, 79] on span "30" at bounding box center [593, 82] width 7 height 7
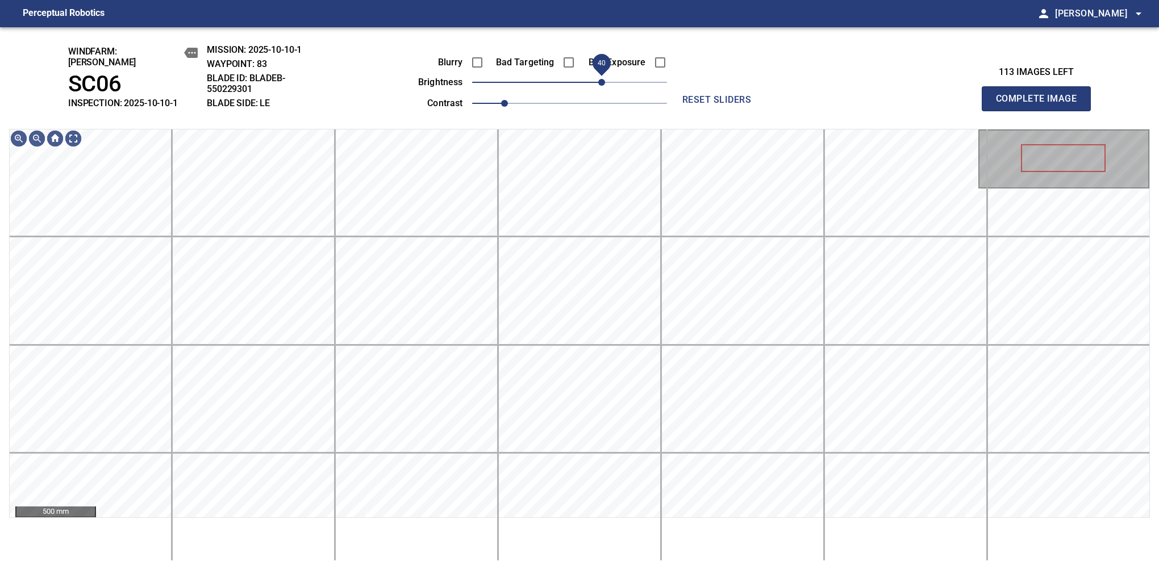
click at [602, 79] on span "40" at bounding box center [601, 82] width 7 height 7
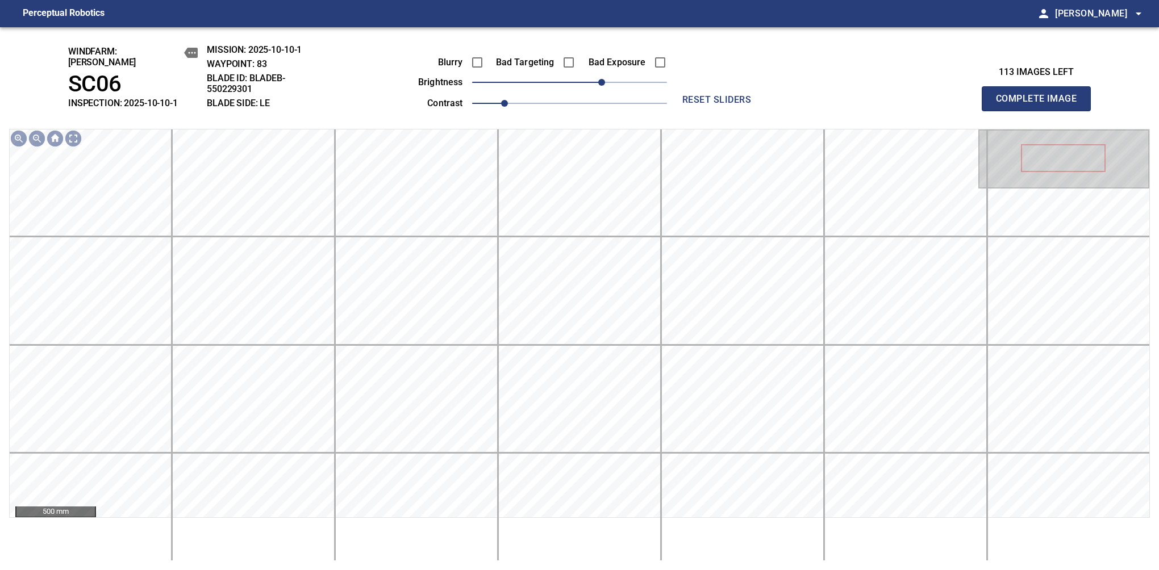
click at [1041, 105] on button "Complete Image" at bounding box center [1036, 98] width 109 height 25
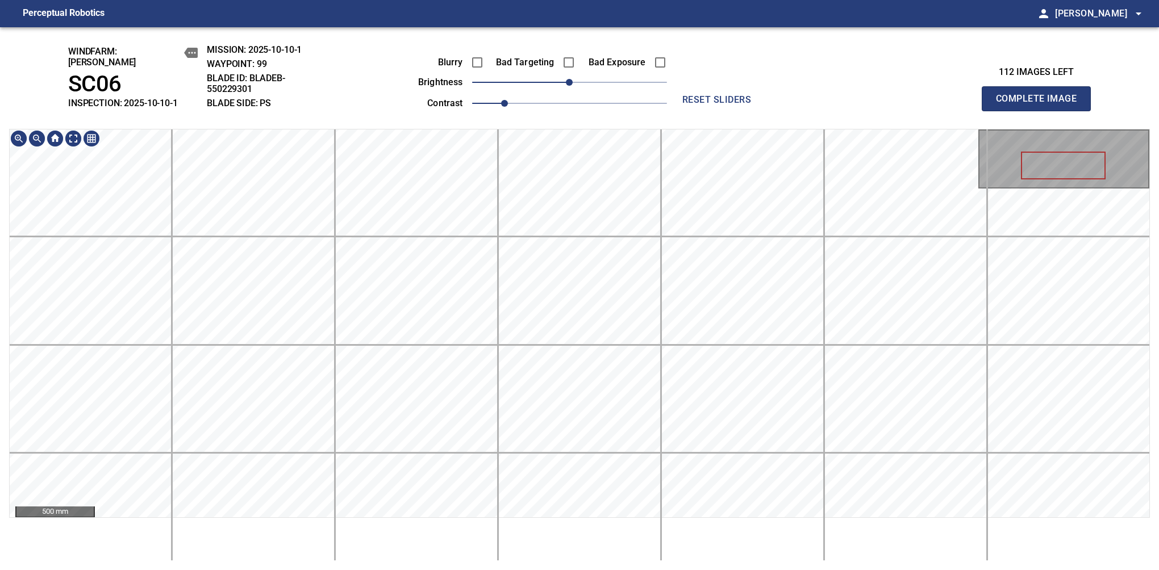
click at [1041, 105] on button "Complete Image" at bounding box center [1036, 98] width 109 height 25
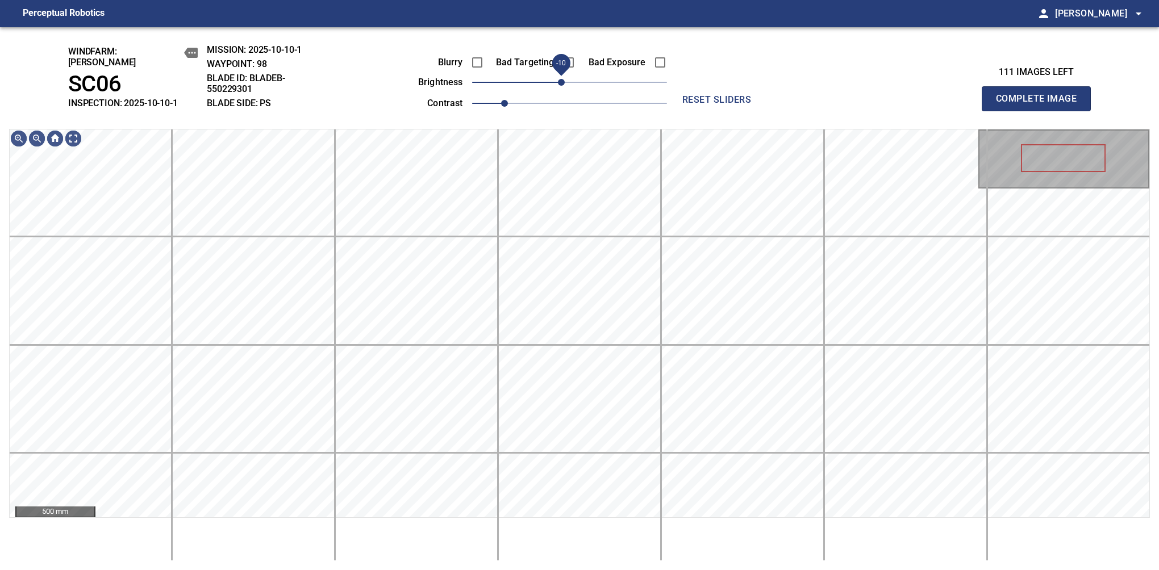
drag, startPoint x: 568, startPoint y: 77, endPoint x: 561, endPoint y: 79, distance: 7.6
click at [561, 79] on span "-10" at bounding box center [561, 82] width 7 height 7
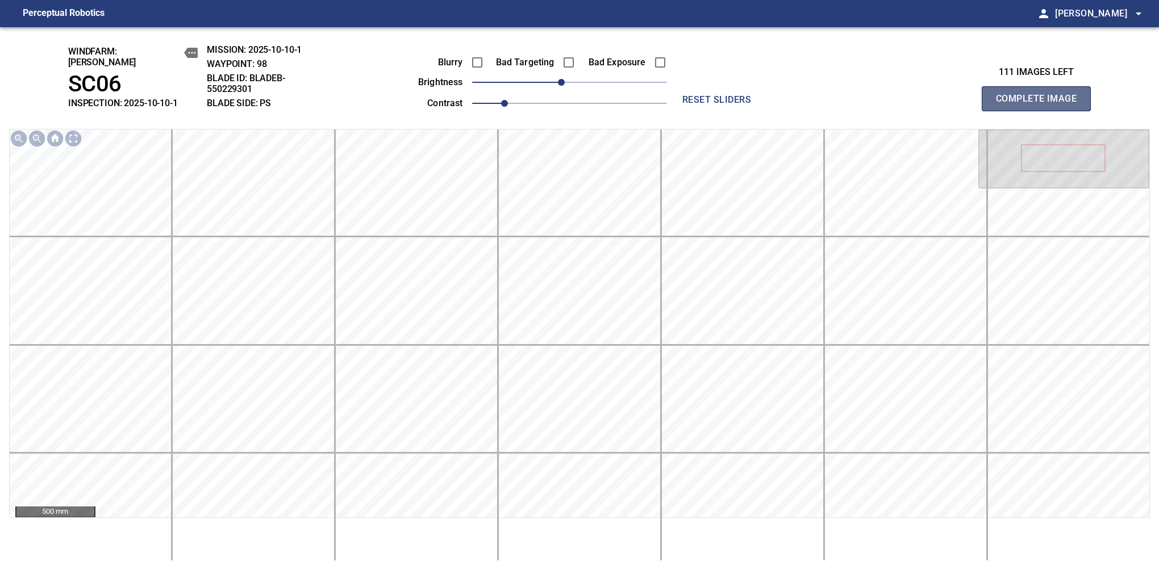
click at [1041, 105] on button "Complete Image" at bounding box center [1036, 98] width 109 height 25
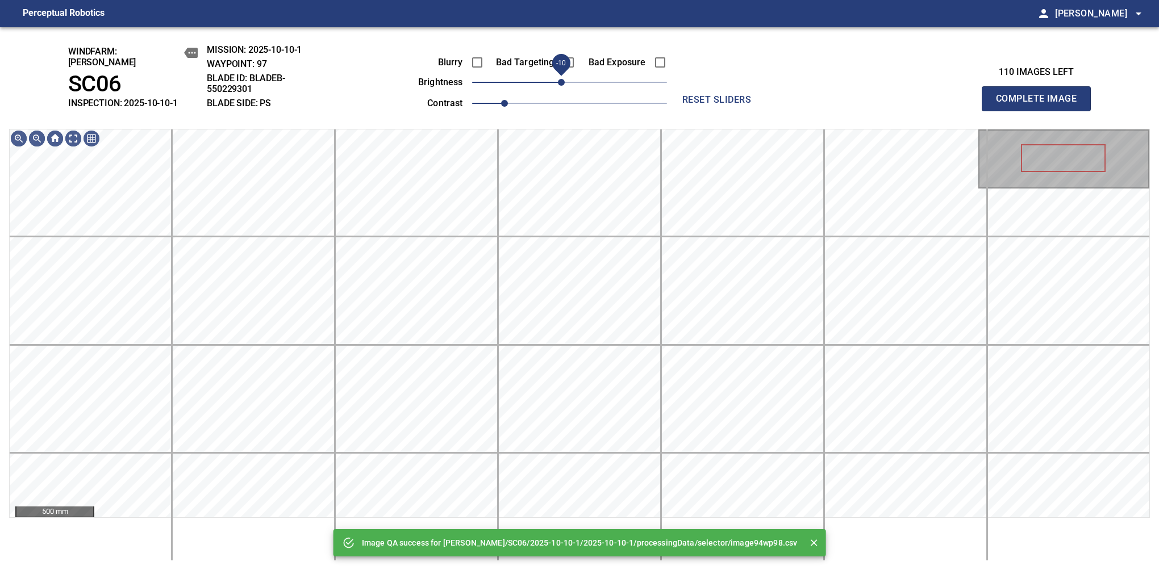
drag, startPoint x: 567, startPoint y: 77, endPoint x: 561, endPoint y: 81, distance: 6.6
click at [561, 81] on span "-10" at bounding box center [561, 82] width 7 height 7
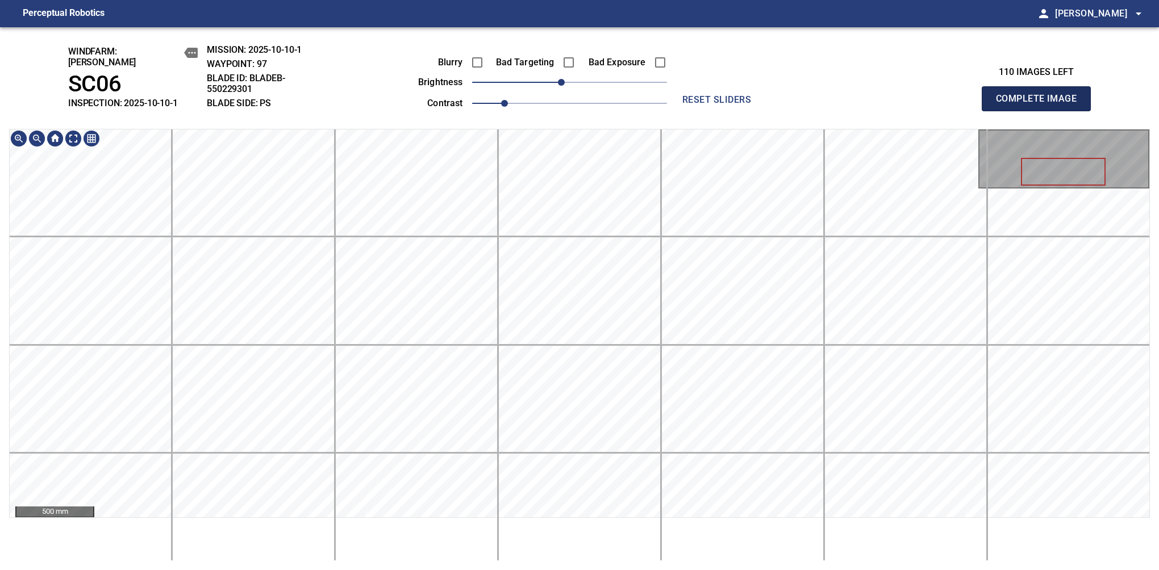
click at [1041, 105] on button "Complete Image" at bounding box center [1036, 98] width 109 height 25
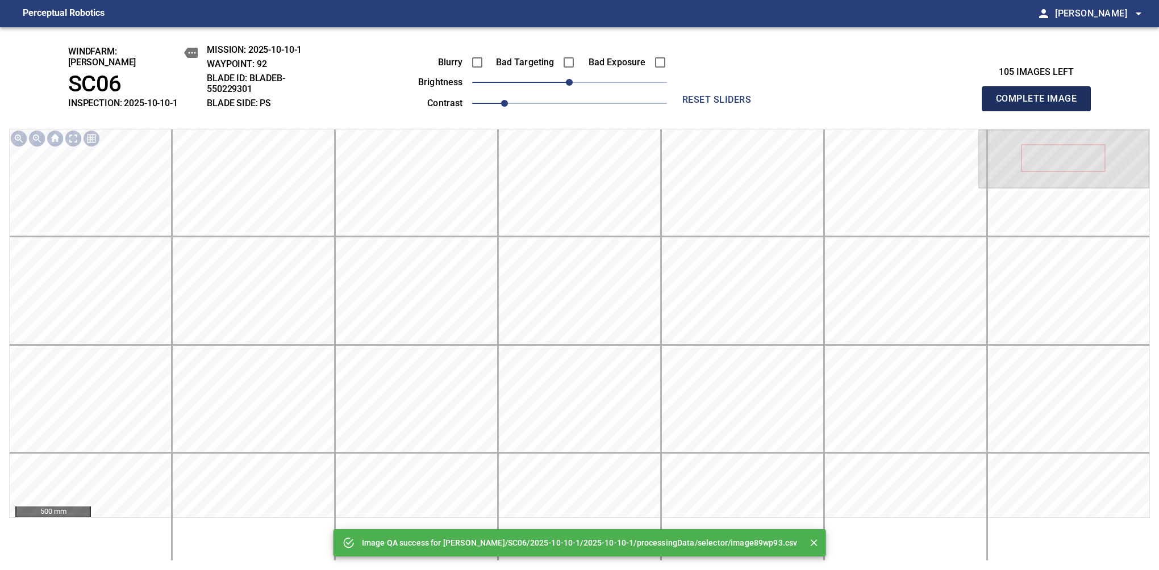
click at [1041, 105] on button "Complete Image" at bounding box center [1036, 98] width 109 height 25
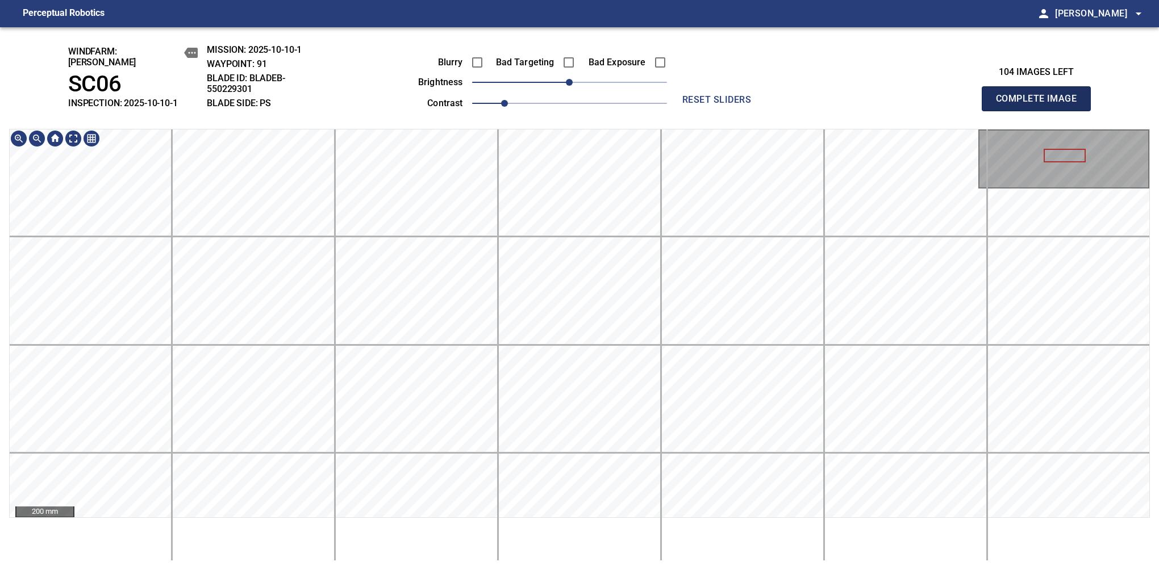
click at [1041, 105] on button "Complete Image" at bounding box center [1036, 98] width 109 height 25
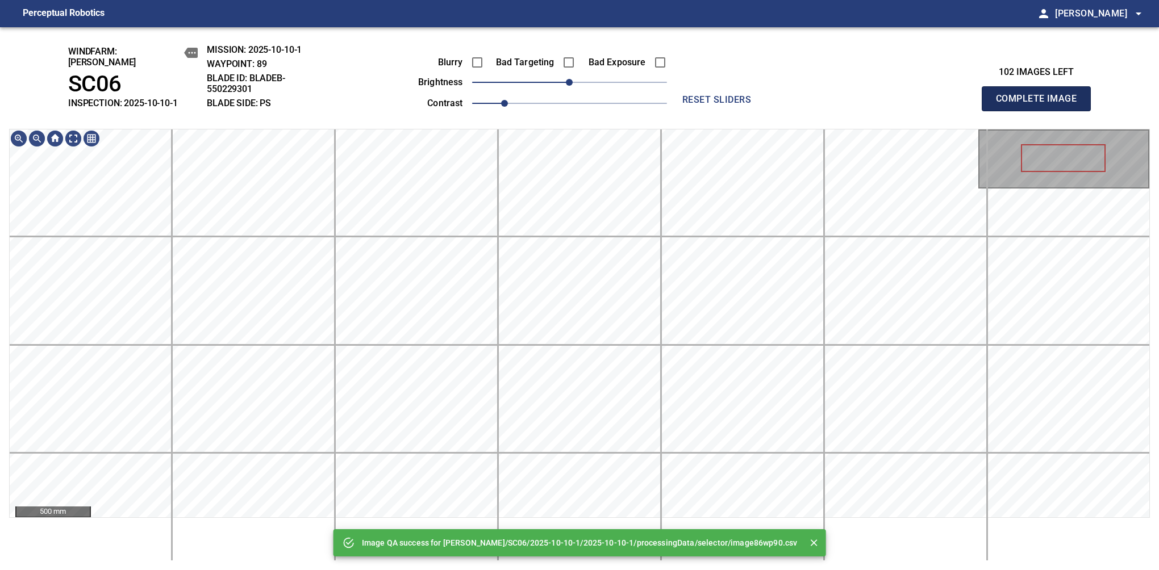
click at [1041, 105] on button "Complete Image" at bounding box center [1036, 98] width 109 height 25
click at [710, 570] on html "Perceptual Robotics person [PERSON_NAME] arrow_drop_down Image QA success for […" at bounding box center [579, 285] width 1159 height 570
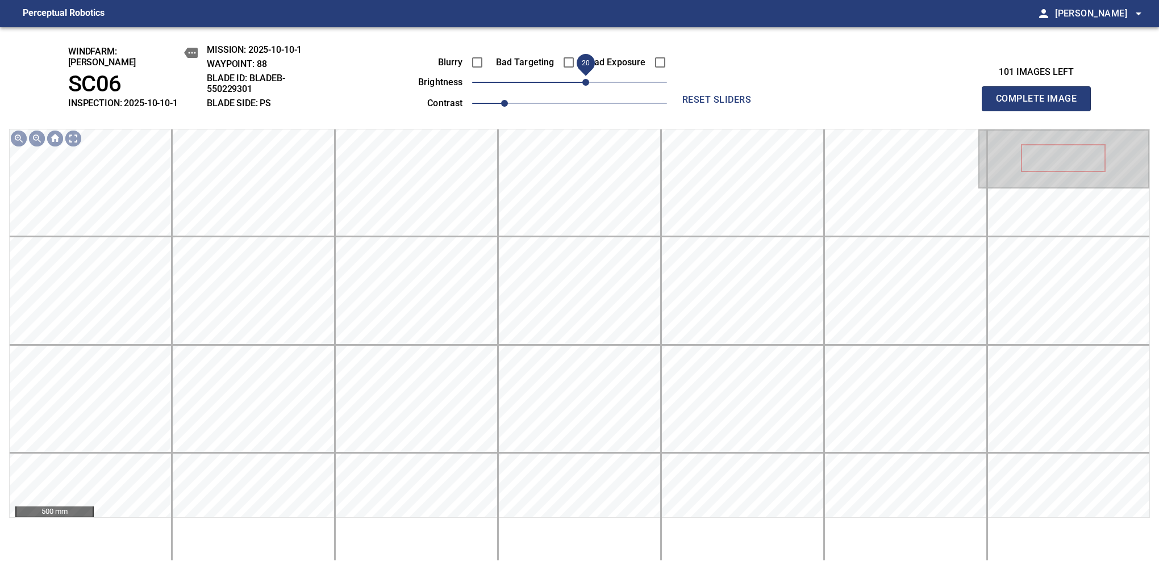
drag, startPoint x: 573, startPoint y: 81, endPoint x: 586, endPoint y: 77, distance: 14.2
click at [586, 79] on span "20" at bounding box center [585, 82] width 7 height 7
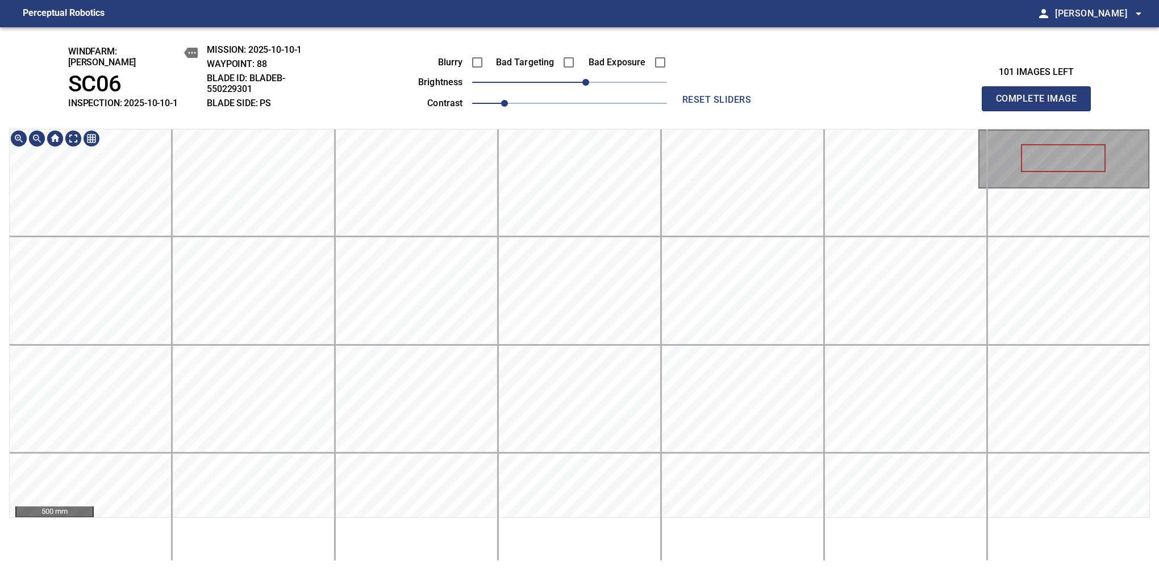
click at [551, 117] on div "windfarm: [PERSON_NAME] SC06 INSPECTION: 2025-10-10-1 MISSION: 2025-10-10-1 WAY…" at bounding box center [579, 298] width 1159 height 543
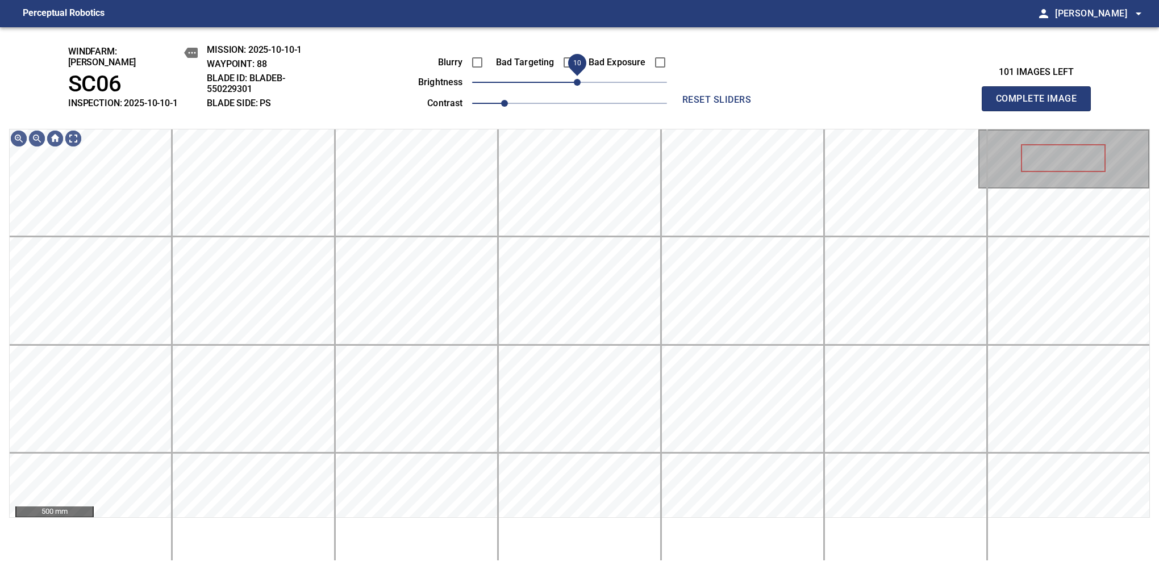
click at [574, 79] on span "10" at bounding box center [577, 82] width 7 height 7
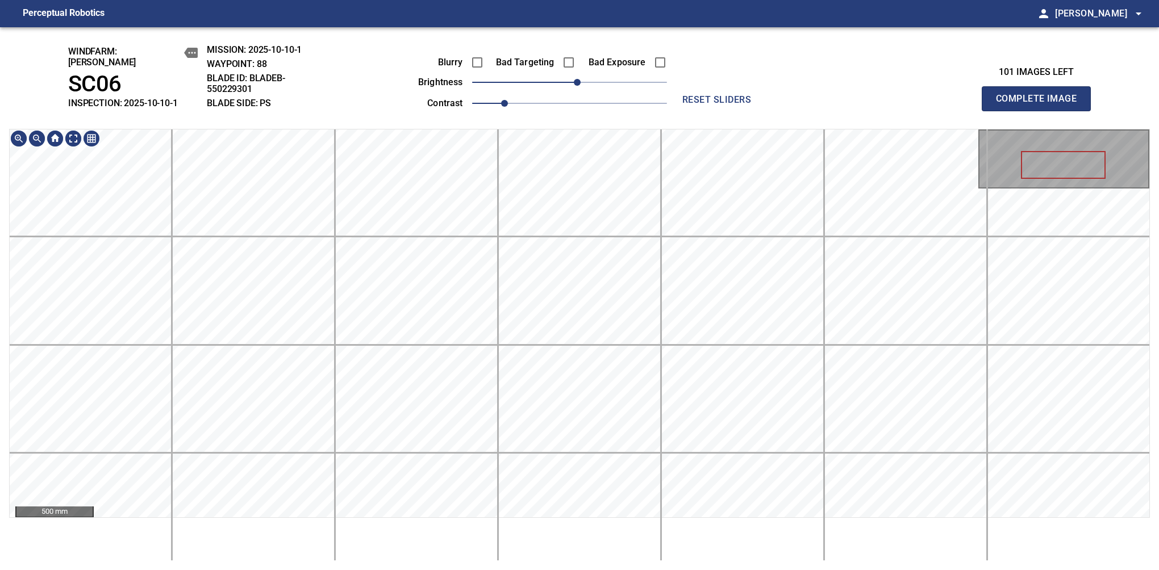
click at [616, 57] on div "windfarm: [PERSON_NAME] SC06 INSPECTION: 2025-10-10-1 MISSION: 2025-10-10-1 WAY…" at bounding box center [579, 298] width 1159 height 543
click at [539, 38] on div "windfarm: [PERSON_NAME] SC06 INSPECTION: 2025-10-10-1 MISSION: 2025-10-10-1 WAY…" at bounding box center [579, 298] width 1159 height 543
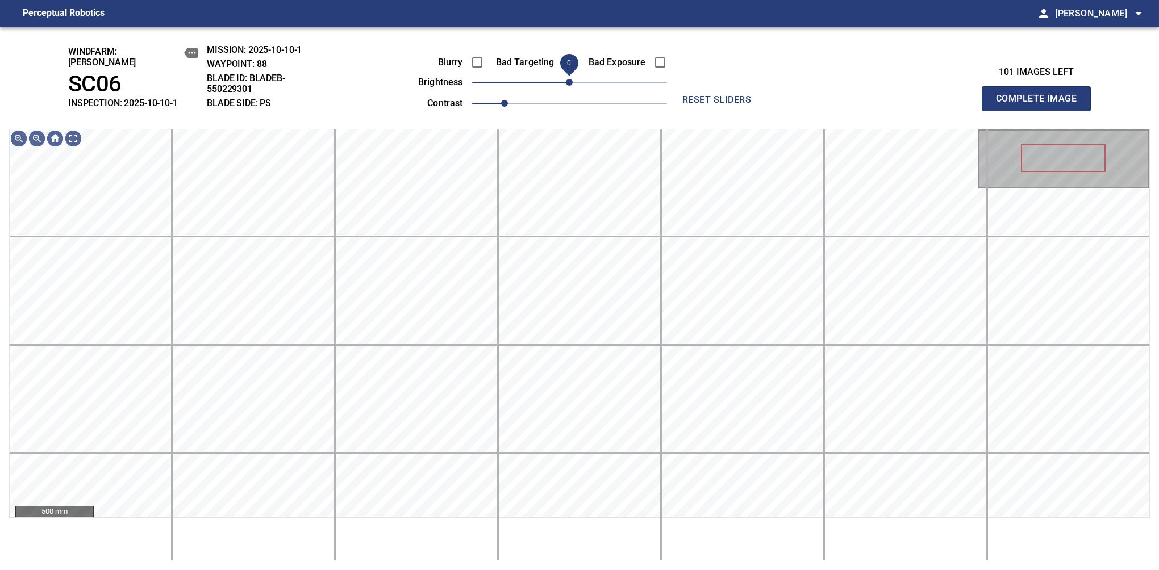
click at [570, 79] on span "0" at bounding box center [569, 82] width 7 height 7
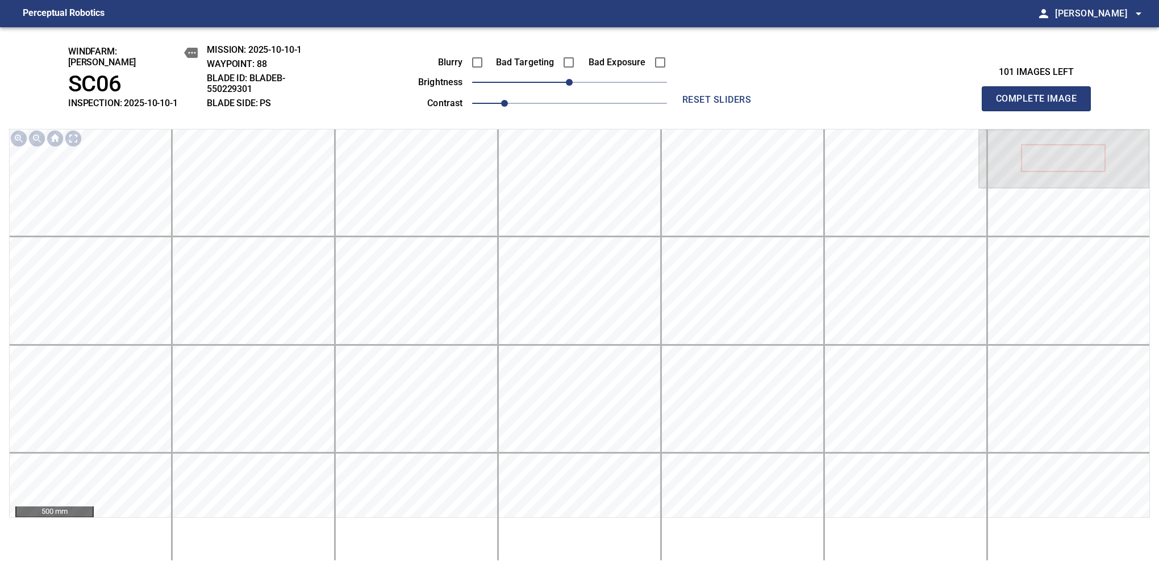
click at [1041, 105] on button "Complete Image" at bounding box center [1036, 98] width 109 height 25
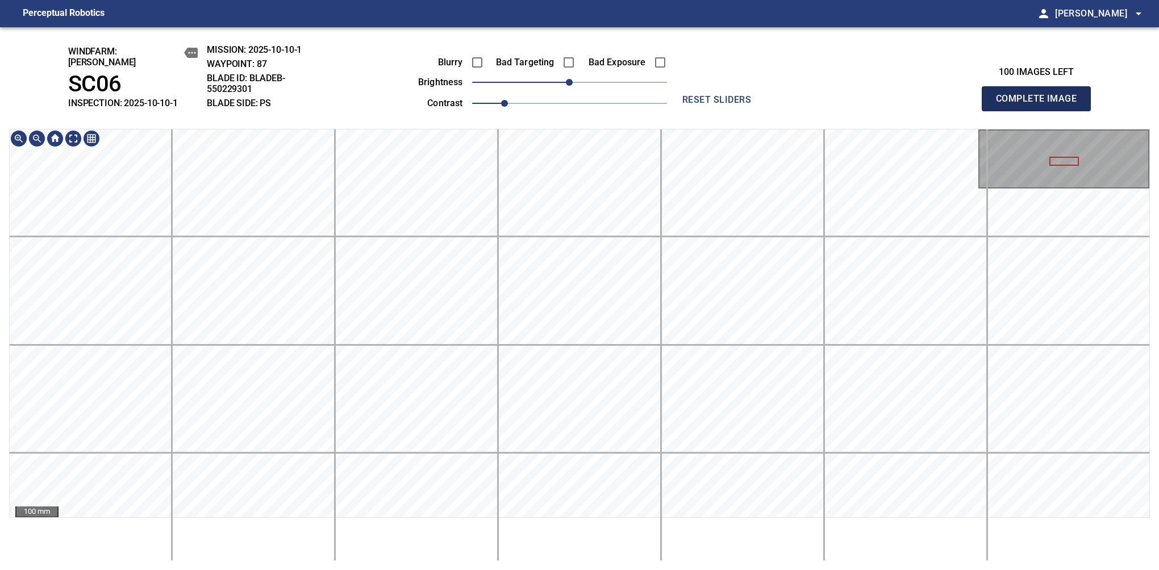
click at [1041, 105] on button "Complete Image" at bounding box center [1036, 98] width 109 height 25
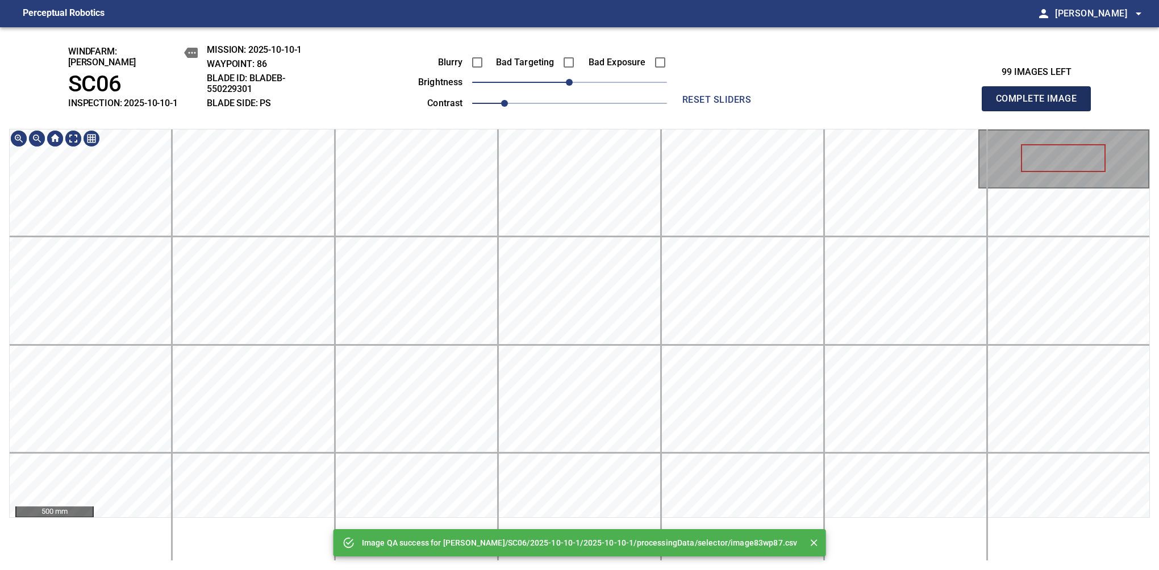
click at [1041, 105] on button "Complete Image" at bounding box center [1036, 98] width 109 height 25
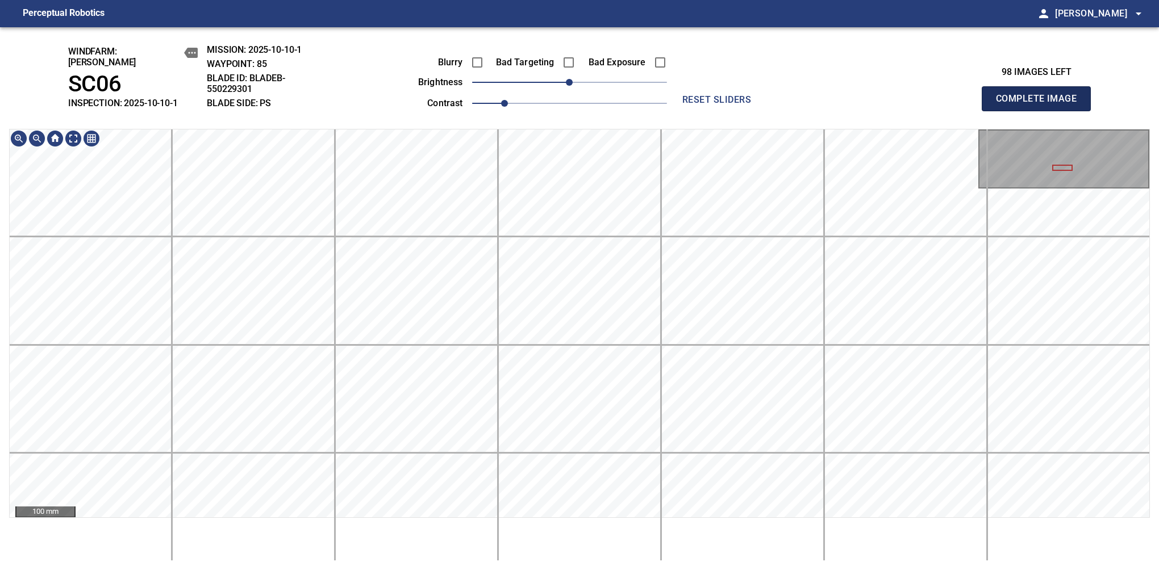
click at [1041, 105] on button "Complete Image" at bounding box center [1036, 98] width 109 height 25
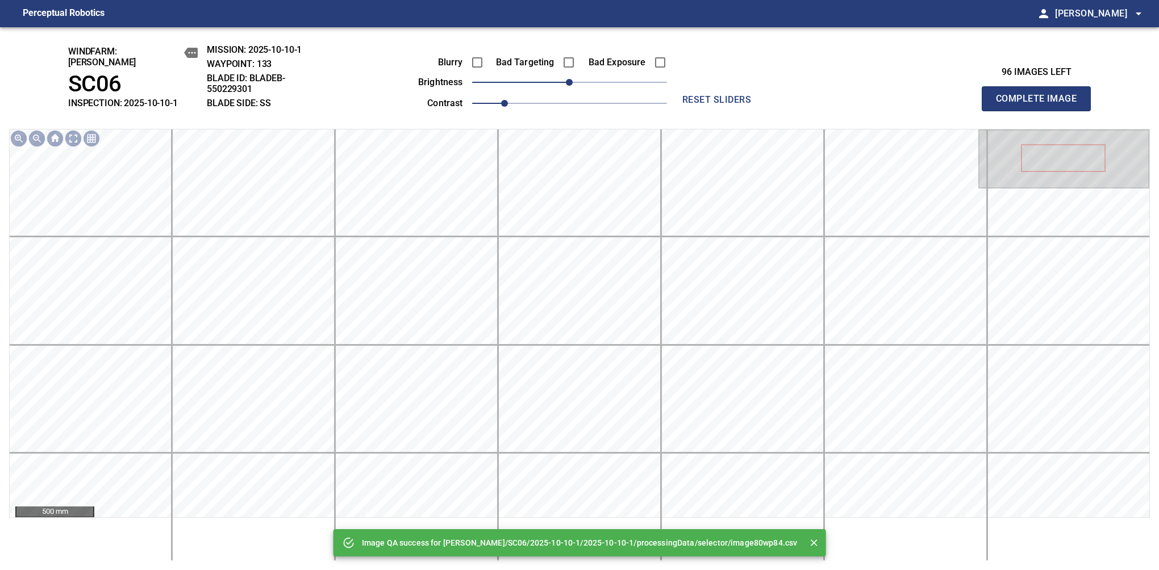
click at [544, 98] on div "Image QA success for [PERSON_NAME]/SC06/2025-10-10-1/2025-10-10-1/processingDat…" at bounding box center [579, 298] width 1159 height 543
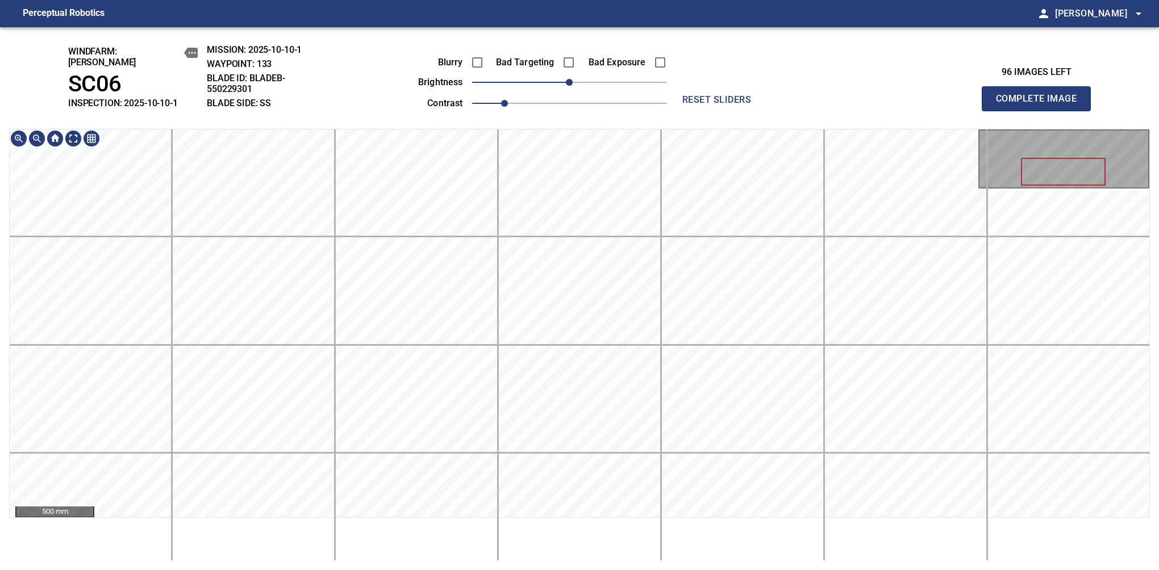
click at [1041, 105] on button "Complete Image" at bounding box center [1036, 98] width 109 height 25
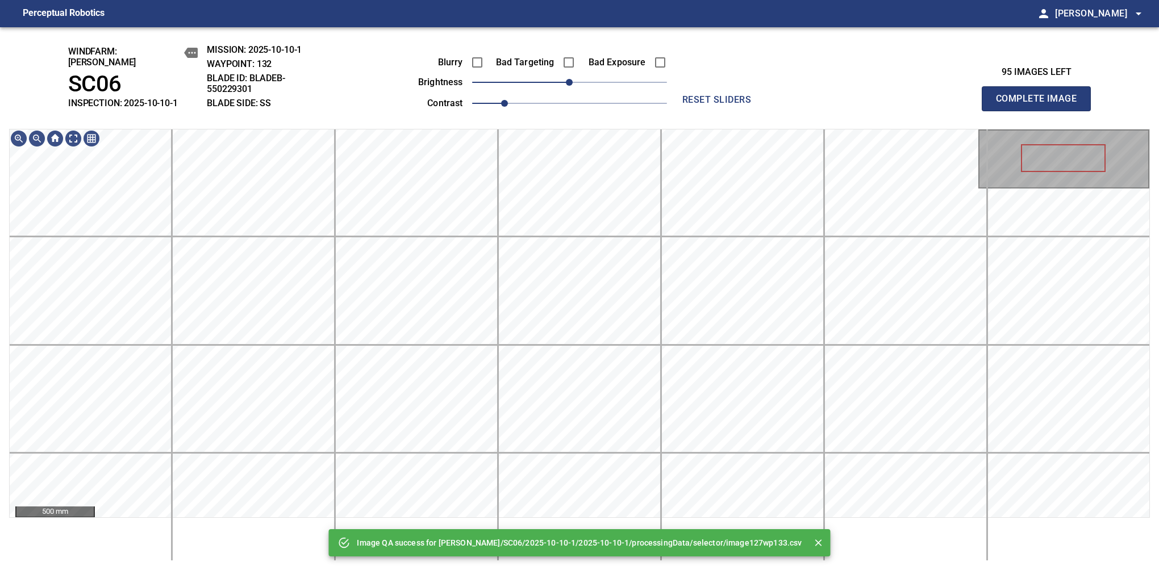
click at [1041, 105] on button "Complete Image" at bounding box center [1036, 98] width 109 height 25
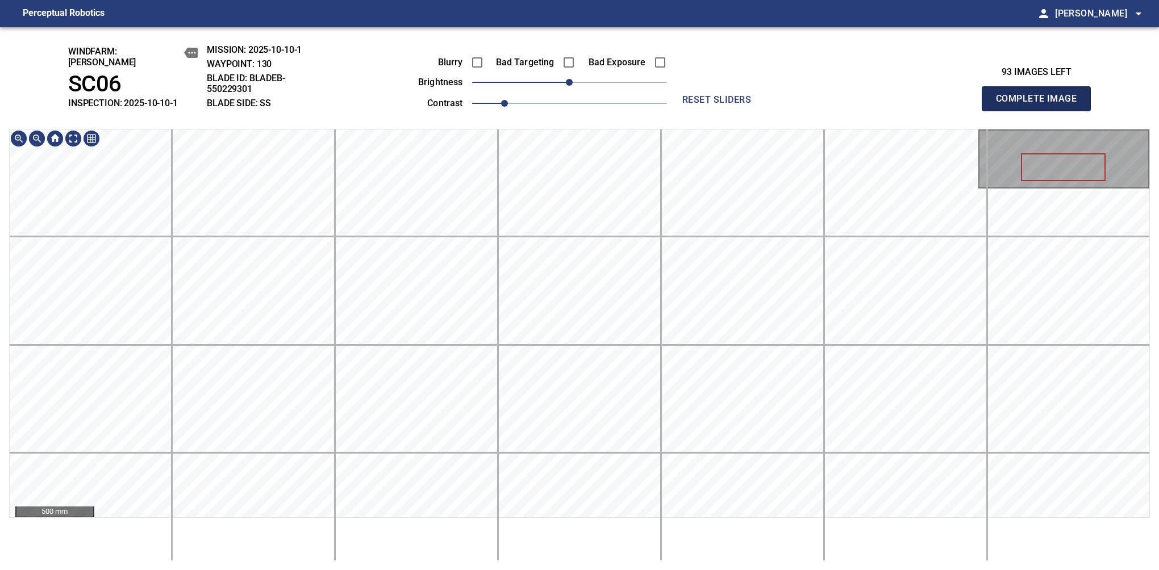
click at [1041, 105] on button "Complete Image" at bounding box center [1036, 98] width 109 height 25
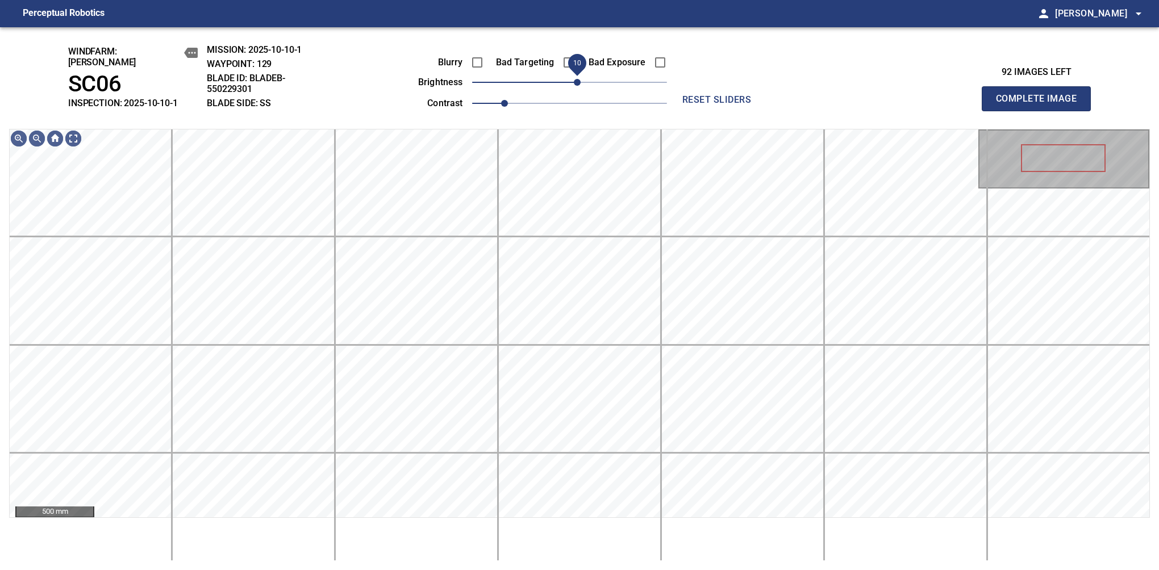
click at [581, 79] on span "10" at bounding box center [577, 82] width 7 height 7
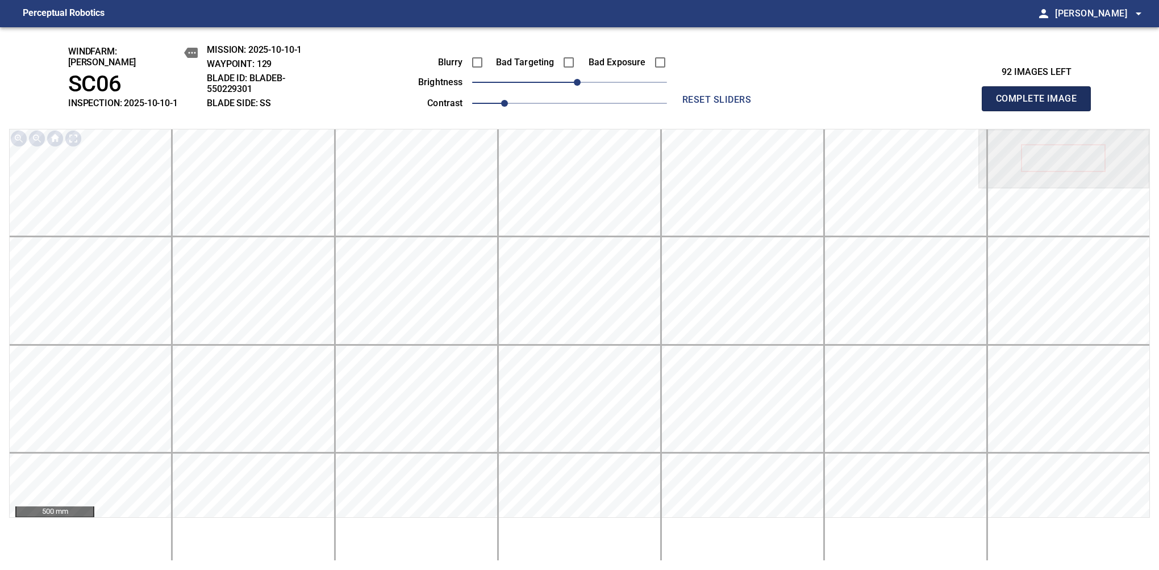
click at [1041, 105] on button "Complete Image" at bounding box center [1036, 98] width 109 height 25
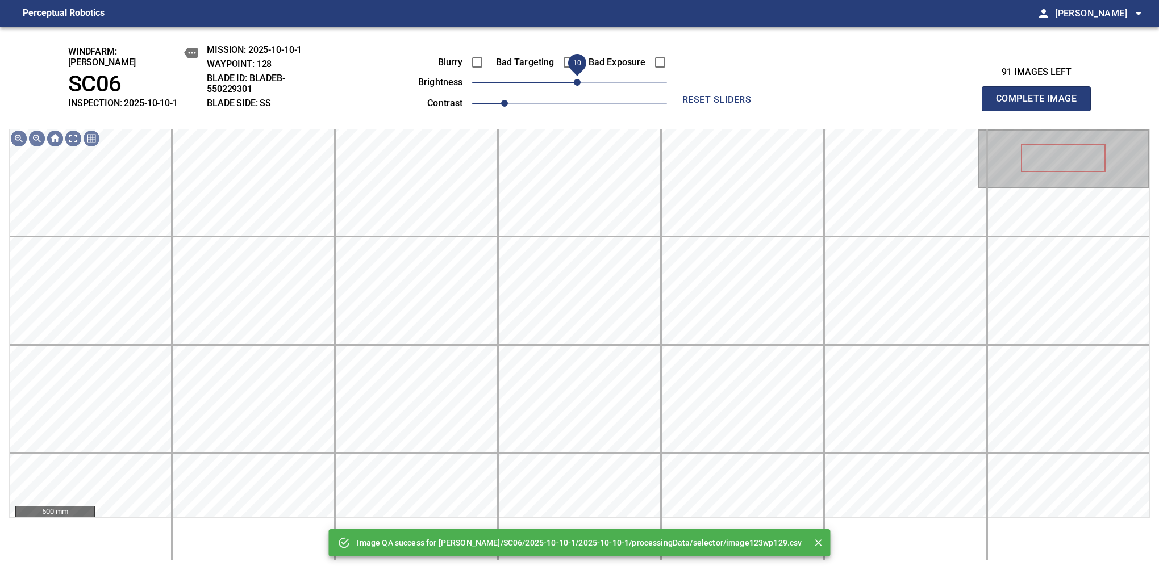
click at [578, 79] on span "10" at bounding box center [577, 82] width 7 height 7
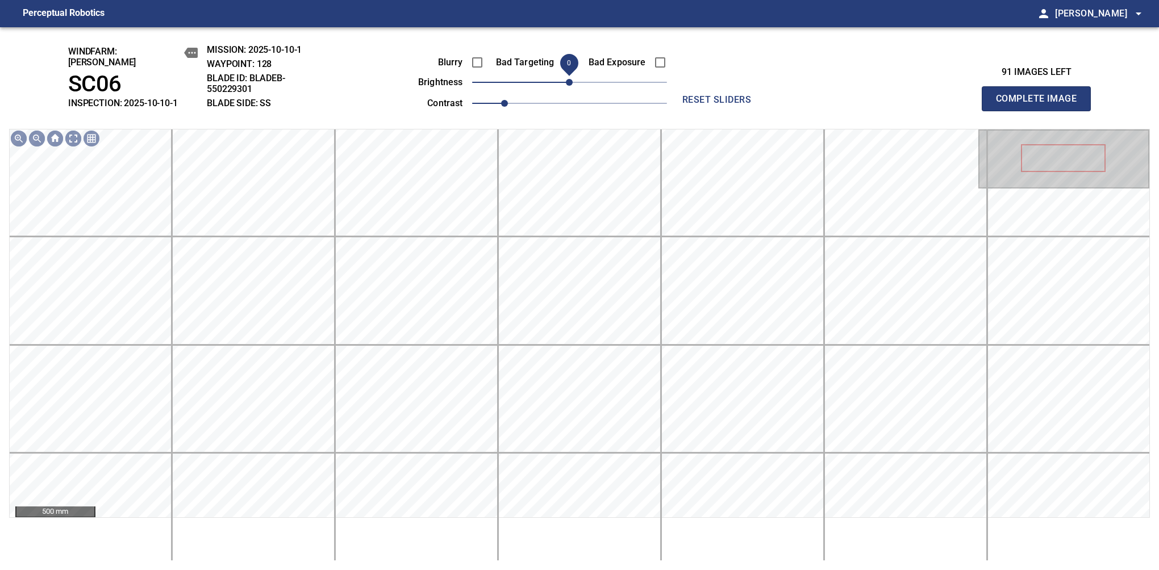
drag, startPoint x: 578, startPoint y: 78, endPoint x: 569, endPoint y: 85, distance: 12.2
click at [569, 85] on span "0" at bounding box center [569, 82] width 7 height 7
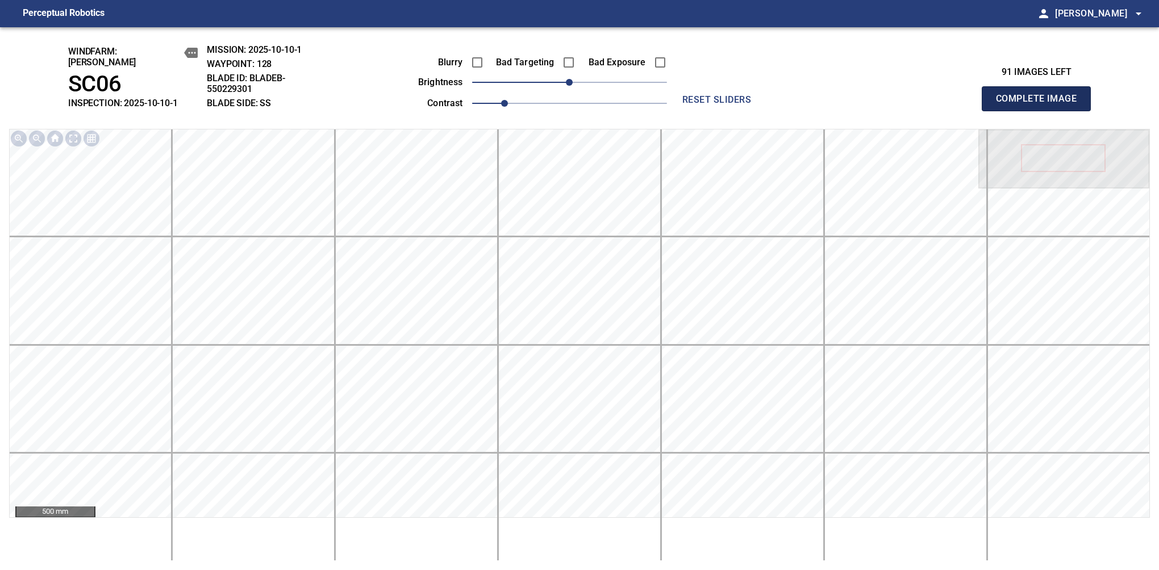
click at [1041, 105] on button "Complete Image" at bounding box center [1036, 98] width 109 height 25
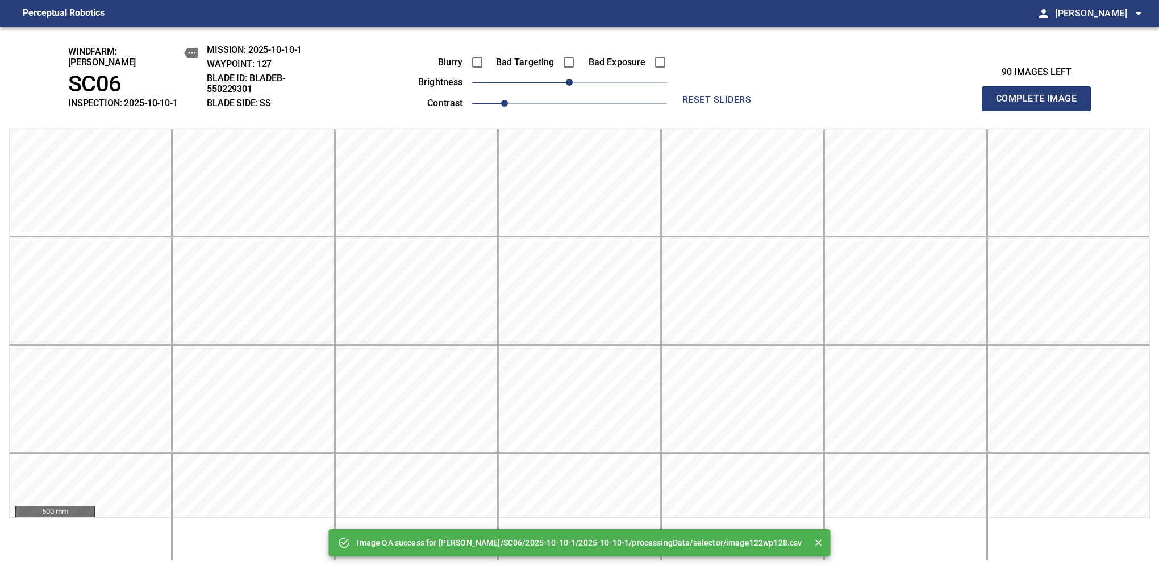
click at [1041, 105] on button "Complete Image" at bounding box center [1036, 98] width 109 height 25
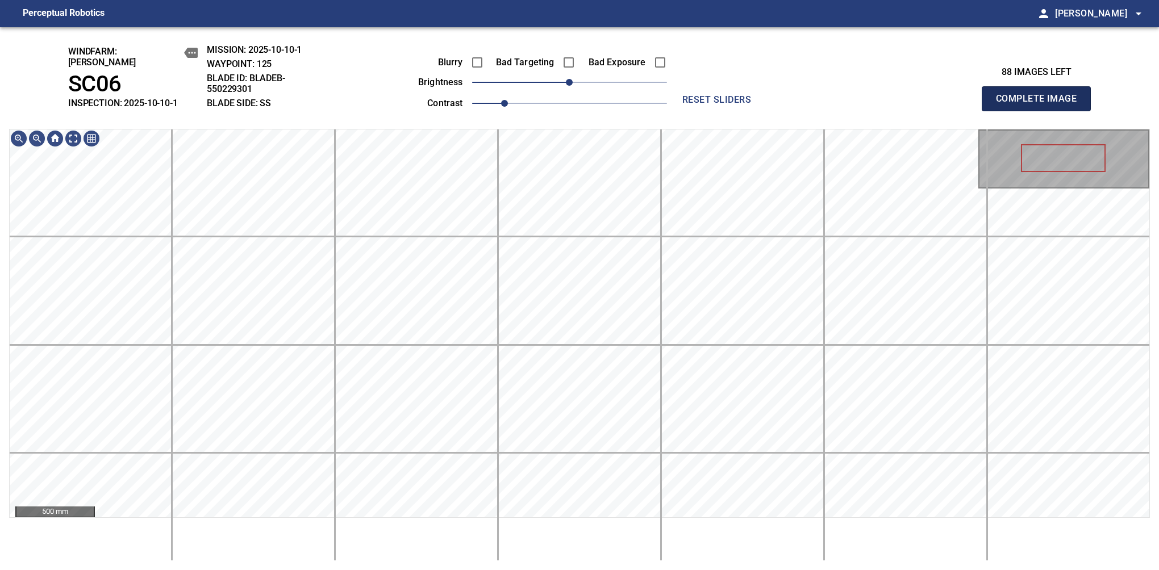
click at [1041, 105] on button "Complete Image" at bounding box center [1036, 98] width 109 height 25
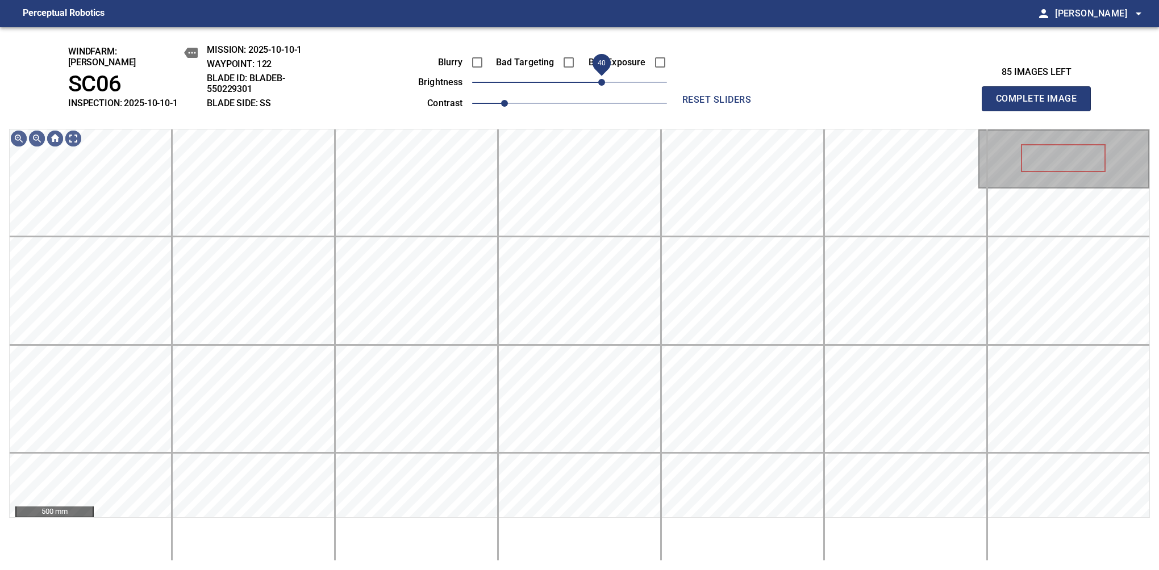
drag, startPoint x: 573, startPoint y: 86, endPoint x: 601, endPoint y: 74, distance: 29.8
click at [601, 79] on span "40" at bounding box center [601, 82] width 7 height 7
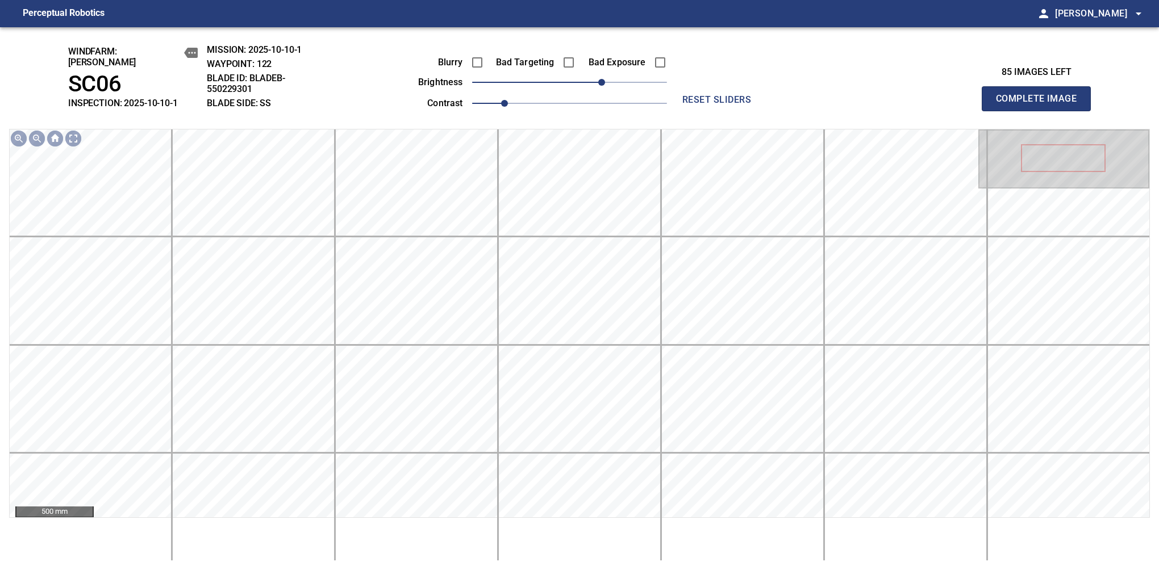
click at [1041, 105] on button "Complete Image" at bounding box center [1036, 98] width 109 height 25
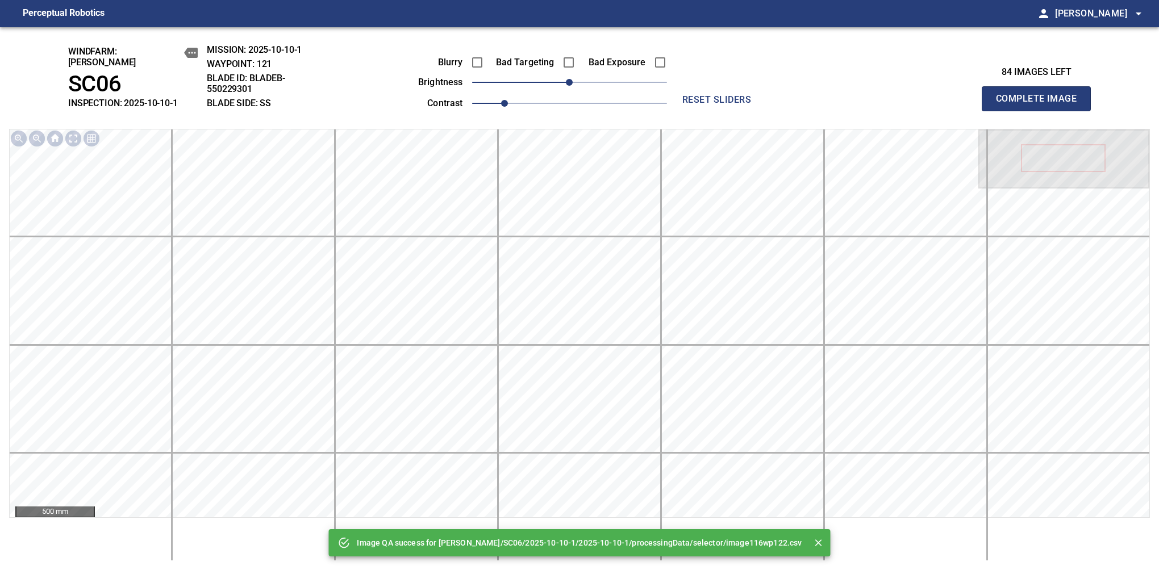
click at [1041, 105] on button "Complete Image" at bounding box center [1036, 98] width 109 height 25
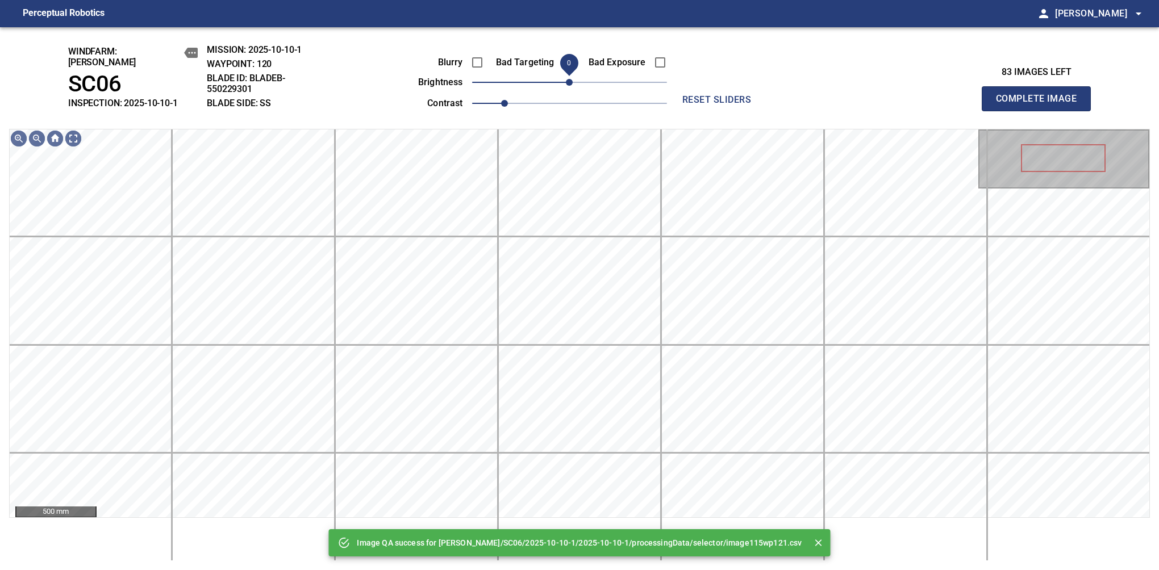
click at [571, 79] on span "0" at bounding box center [569, 82] width 7 height 7
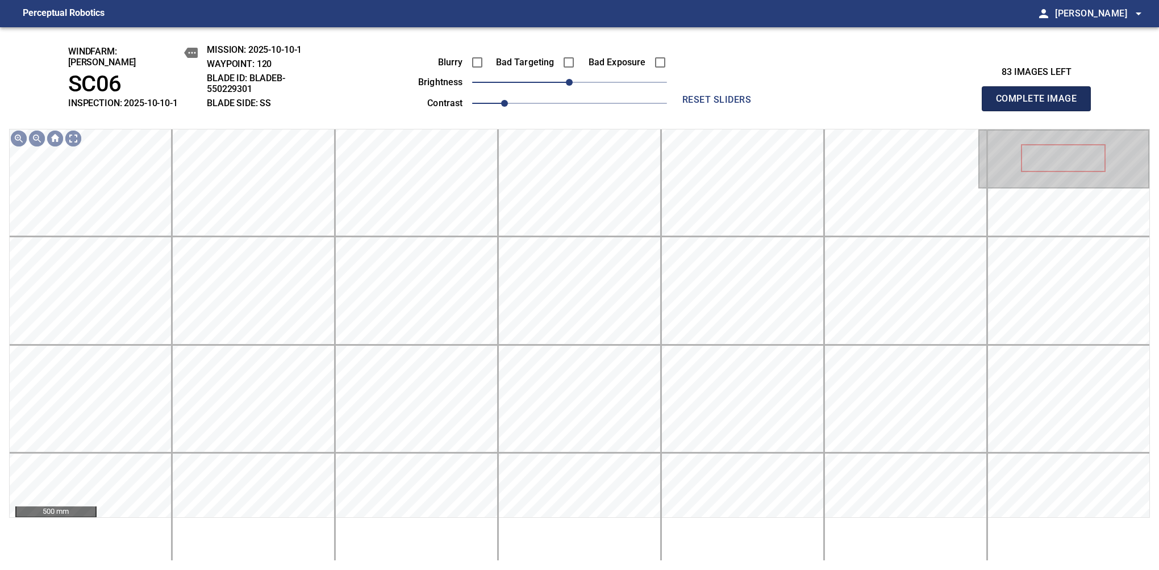
click at [1041, 105] on button "Complete Image" at bounding box center [1036, 98] width 109 height 25
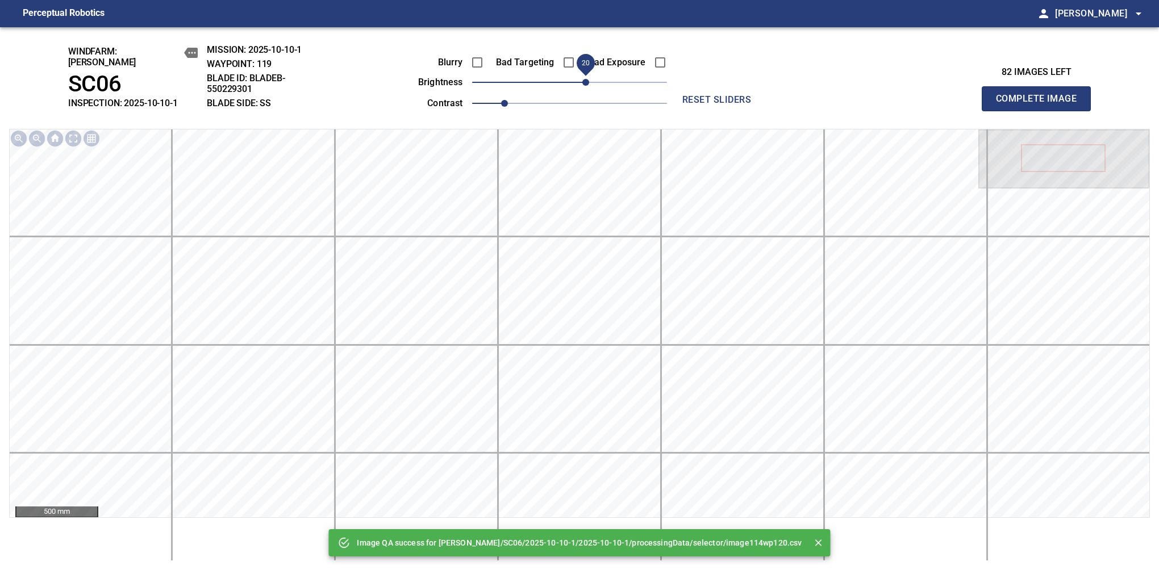
drag, startPoint x: 569, startPoint y: 77, endPoint x: 589, endPoint y: 75, distance: 20.0
click at [589, 79] on span "20" at bounding box center [585, 82] width 7 height 7
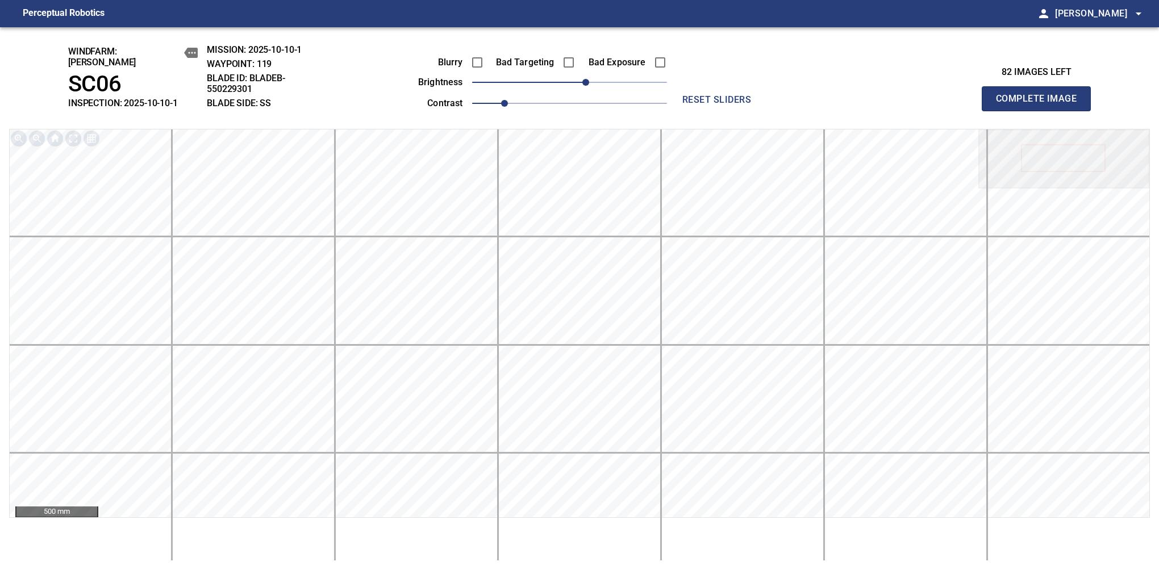
click at [1041, 105] on button "Complete Image" at bounding box center [1036, 98] width 109 height 25
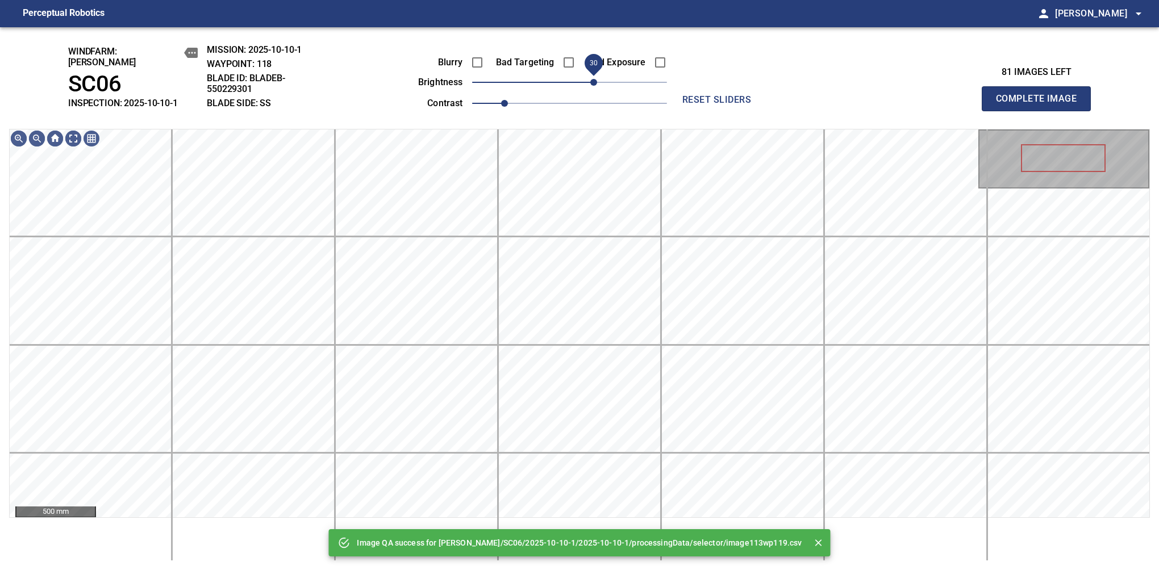
drag, startPoint x: 573, startPoint y: 80, endPoint x: 598, endPoint y: 72, distance: 25.7
click at [597, 79] on span "30" at bounding box center [593, 82] width 7 height 7
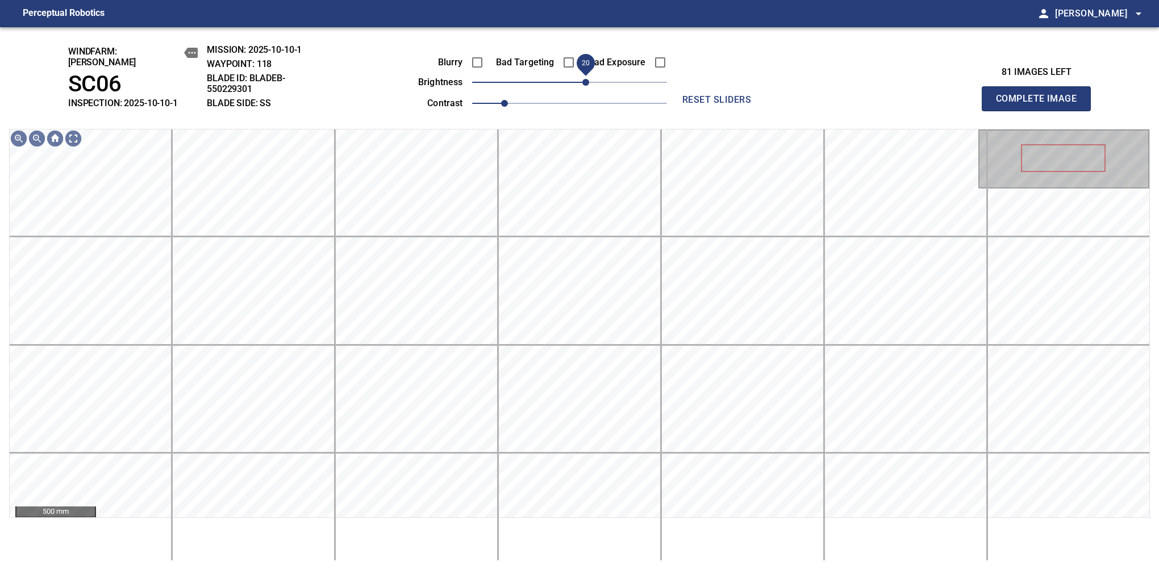
click at [589, 79] on span "20" at bounding box center [585, 82] width 7 height 7
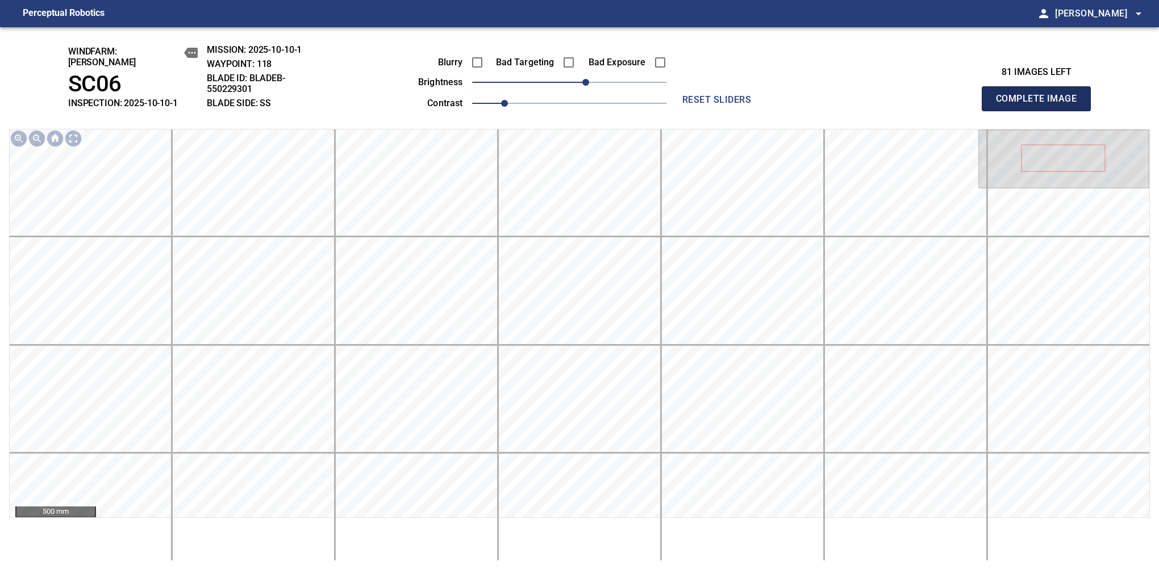
click at [1041, 105] on button "Complete Image" at bounding box center [1036, 98] width 109 height 25
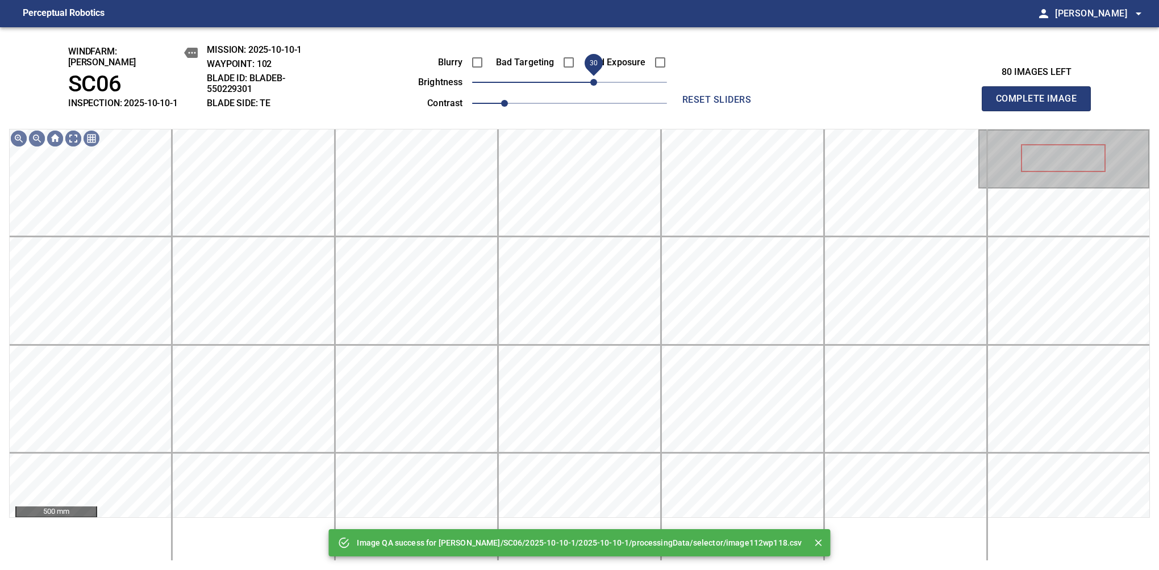
drag, startPoint x: 571, startPoint y: 80, endPoint x: 595, endPoint y: 73, distance: 25.2
click at [595, 79] on span "30" at bounding box center [593, 82] width 7 height 7
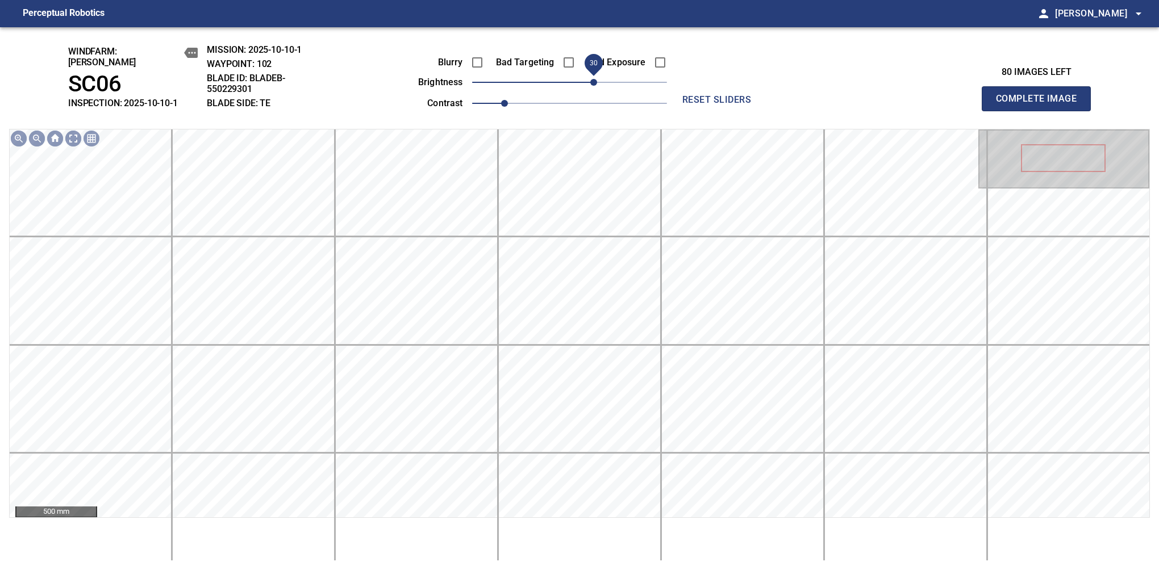
click at [1041, 105] on button "Complete Image" at bounding box center [1036, 98] width 109 height 25
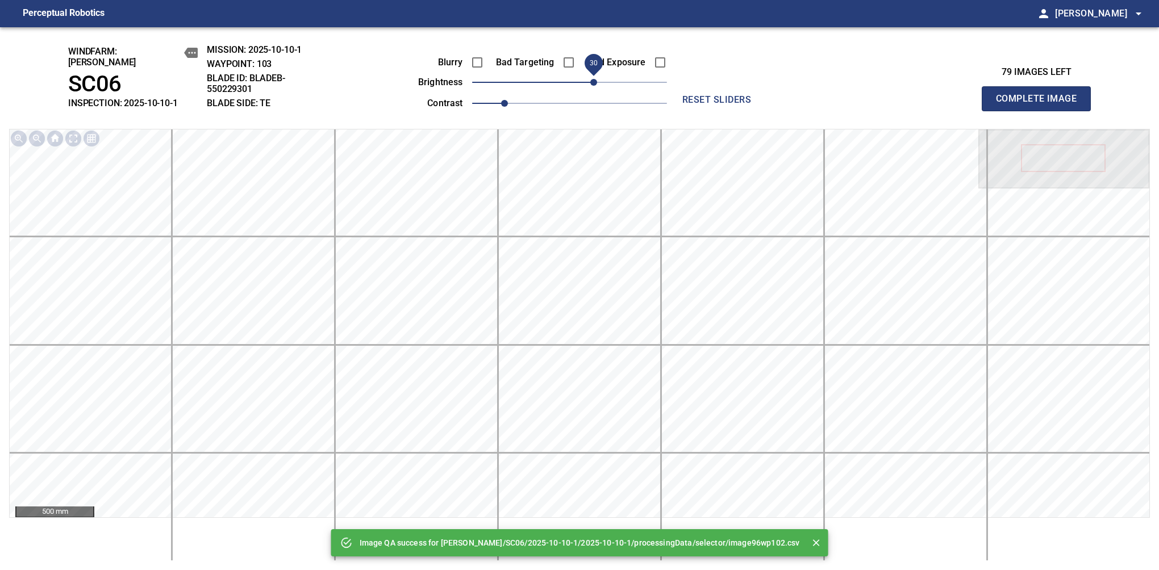
drag, startPoint x: 589, startPoint y: 80, endPoint x: 595, endPoint y: 77, distance: 6.7
click at [595, 79] on span "30" at bounding box center [593, 82] width 7 height 7
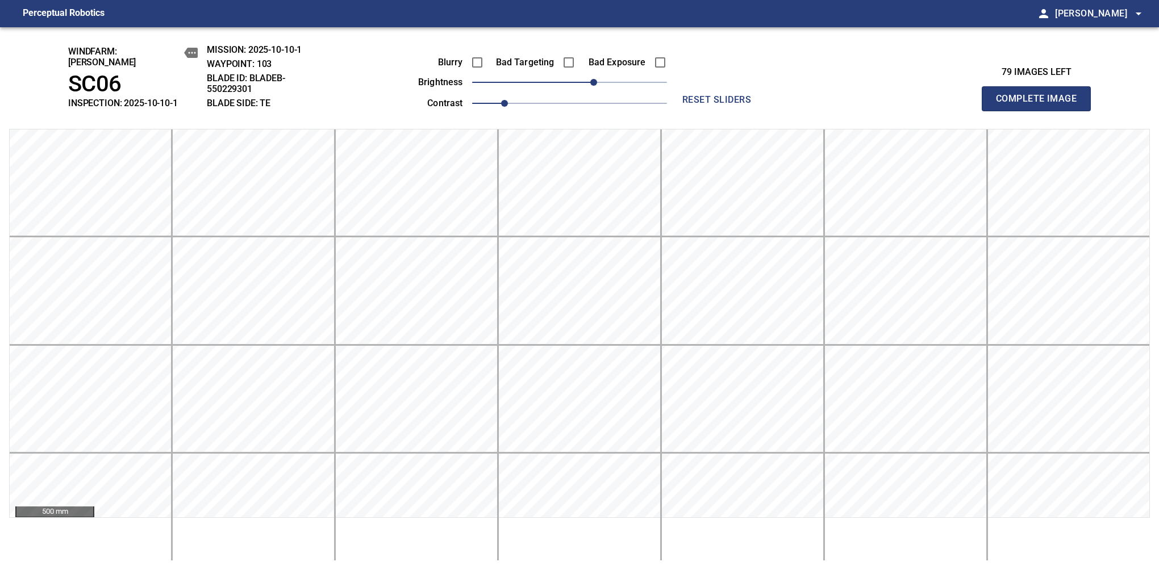
click at [1041, 105] on button "Complete Image" at bounding box center [1036, 98] width 109 height 25
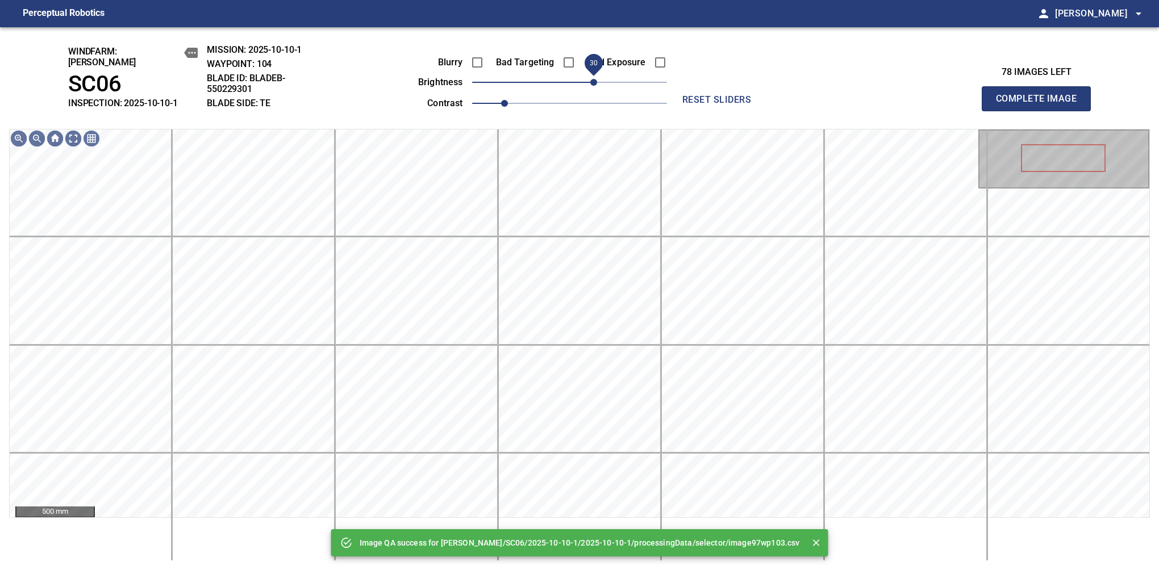
click at [594, 77] on span "30" at bounding box center [569, 82] width 195 height 16
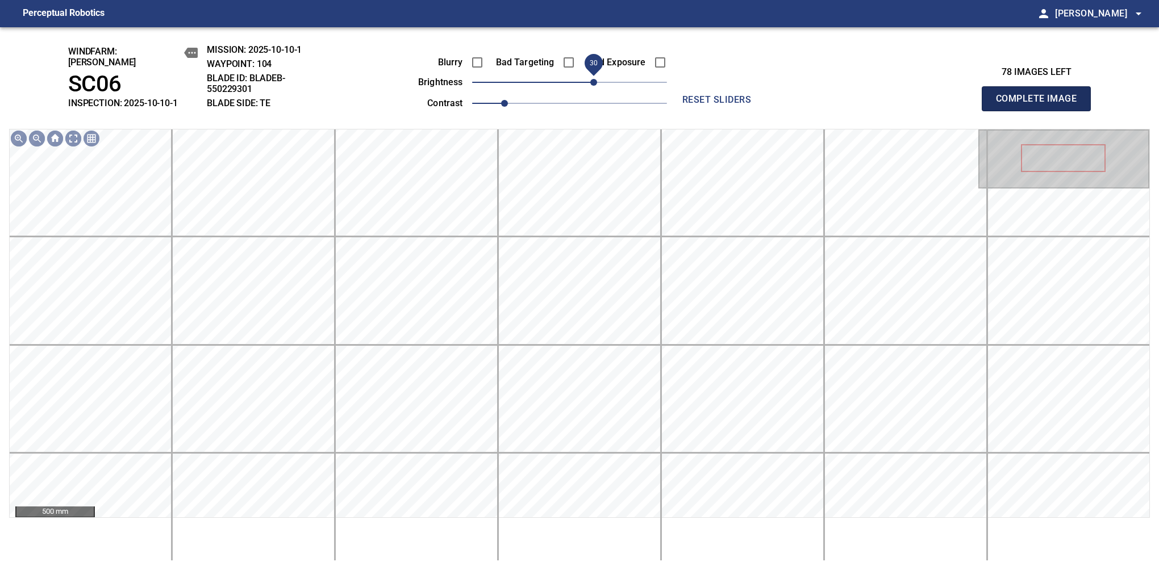
click at [1041, 105] on button "Complete Image" at bounding box center [1036, 98] width 109 height 25
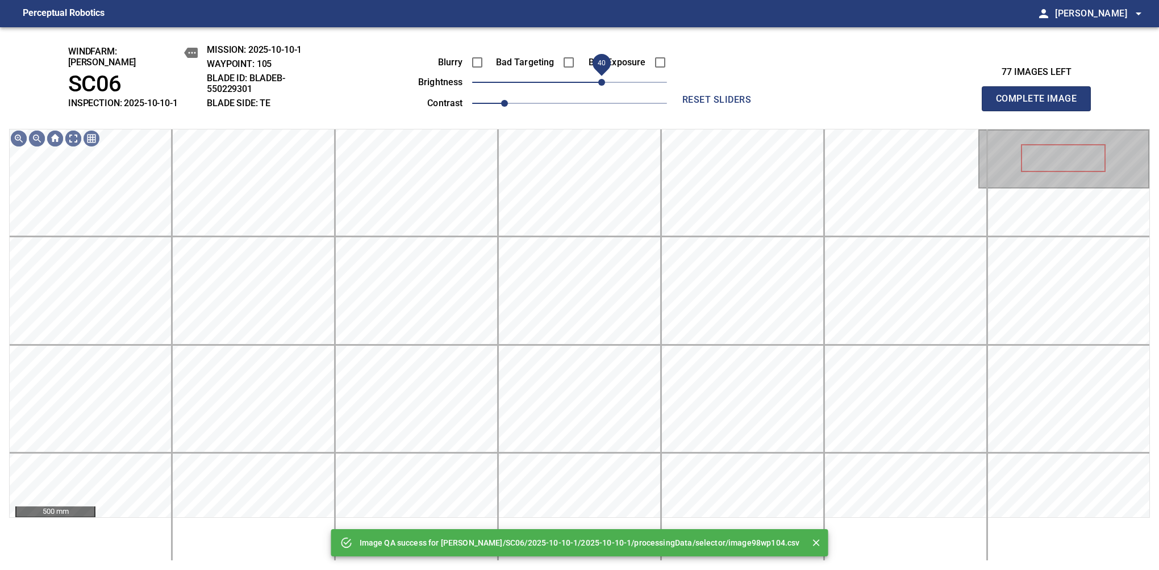
click at [600, 74] on span "40" at bounding box center [569, 82] width 195 height 16
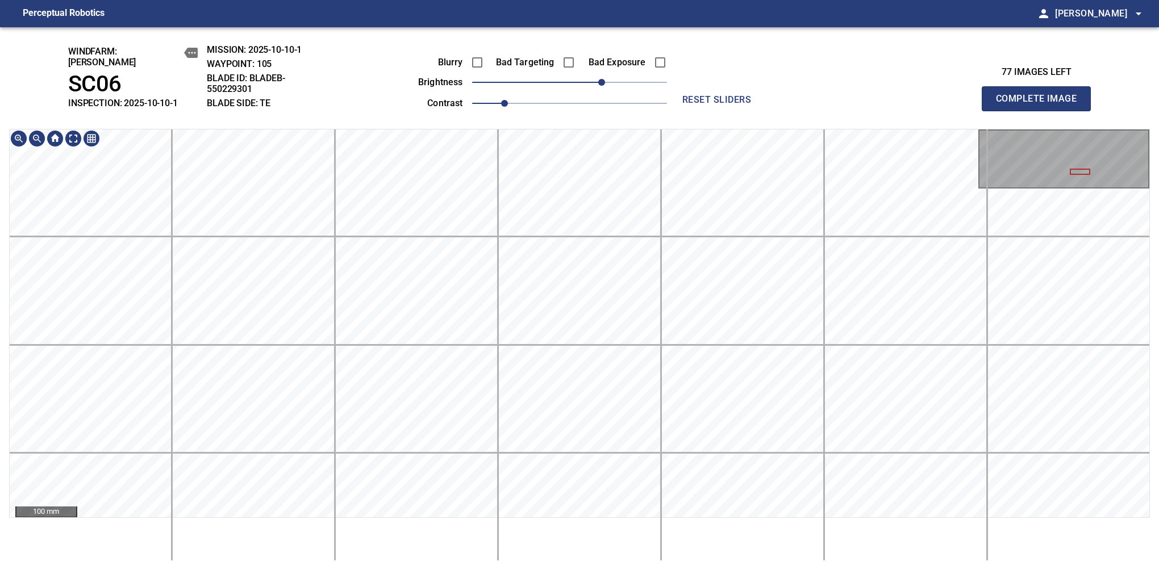
click at [1041, 105] on button "Complete Image" at bounding box center [1036, 98] width 109 height 25
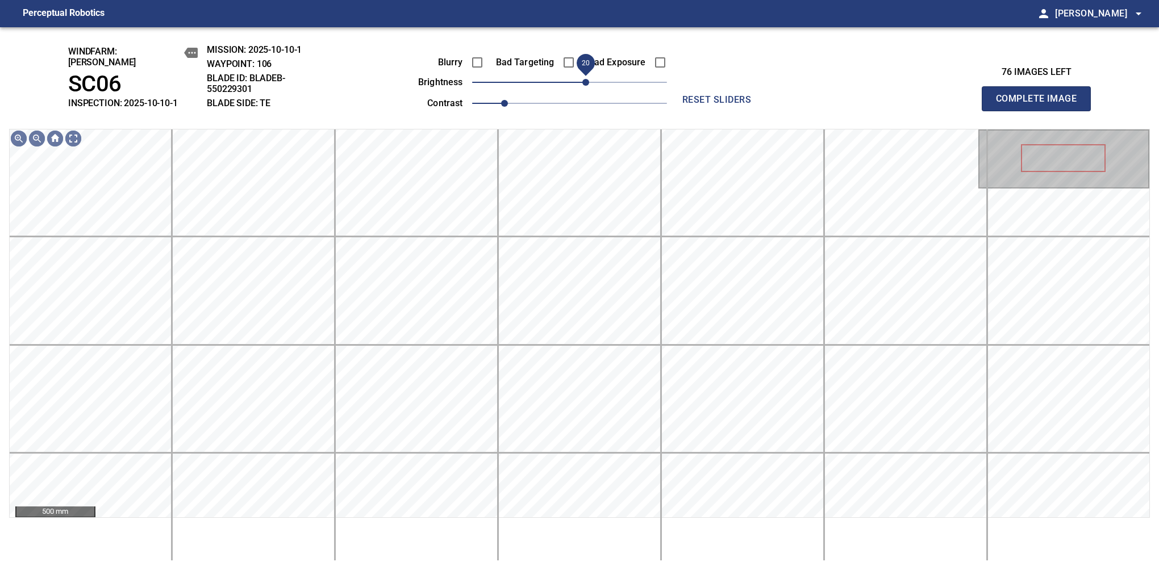
drag, startPoint x: 575, startPoint y: 80, endPoint x: 588, endPoint y: 74, distance: 14.3
click at [588, 79] on span "20" at bounding box center [585, 82] width 7 height 7
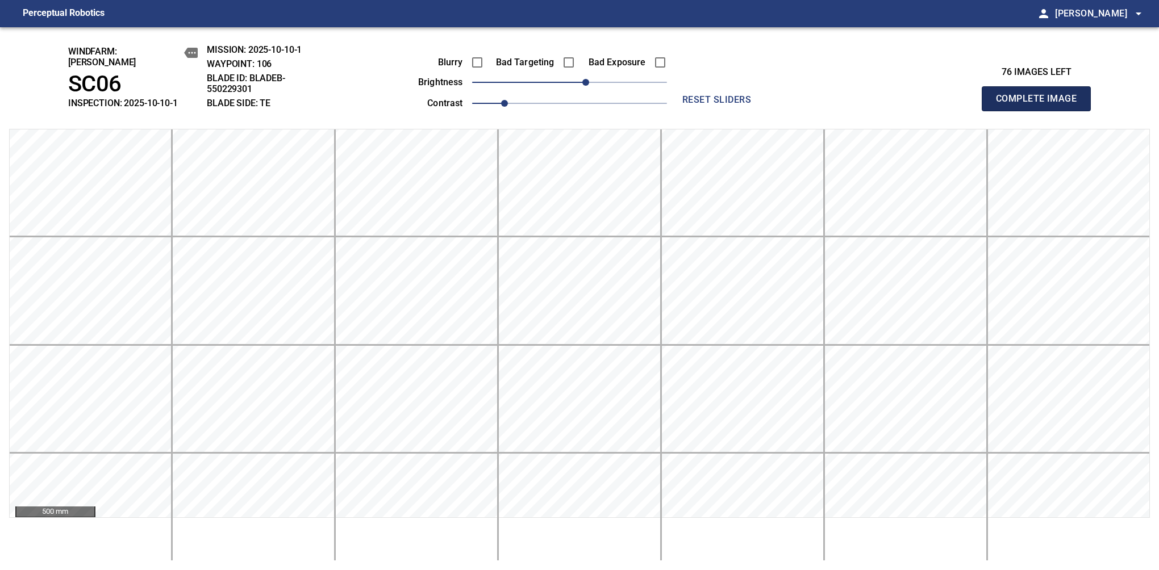
click at [1041, 105] on button "Complete Image" at bounding box center [1036, 98] width 109 height 25
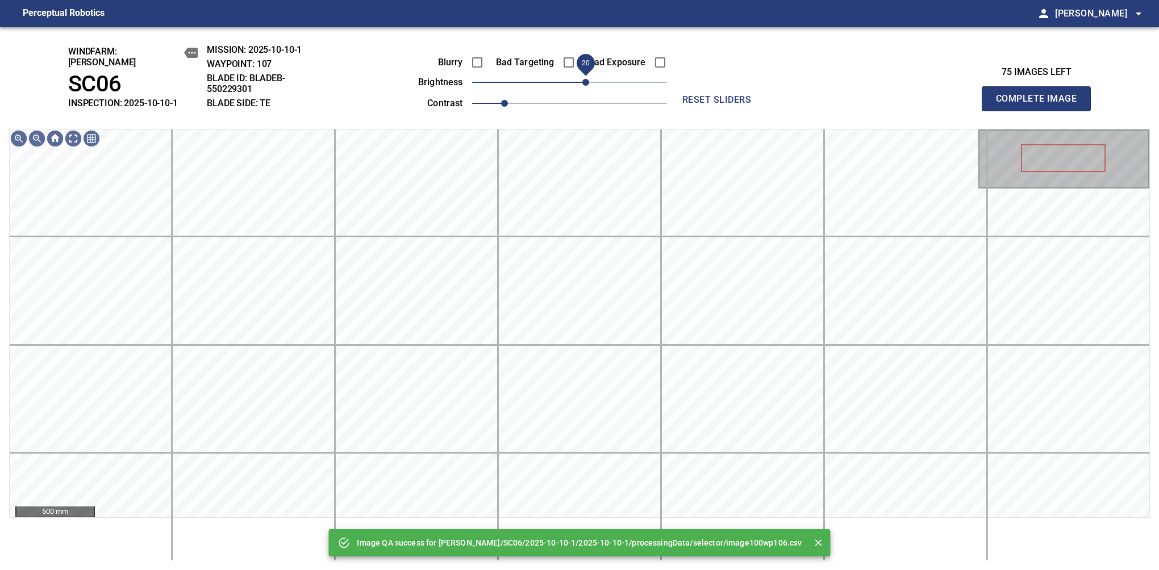
click at [588, 76] on span "20" at bounding box center [569, 82] width 195 height 16
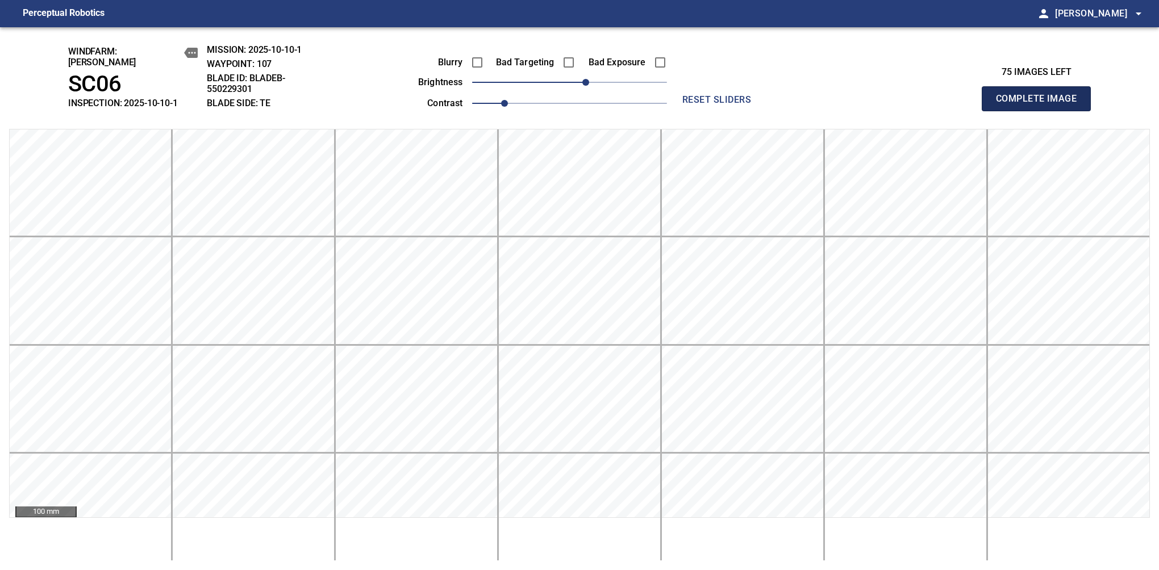
click at [1041, 105] on button "Complete Image" at bounding box center [1036, 98] width 109 height 25
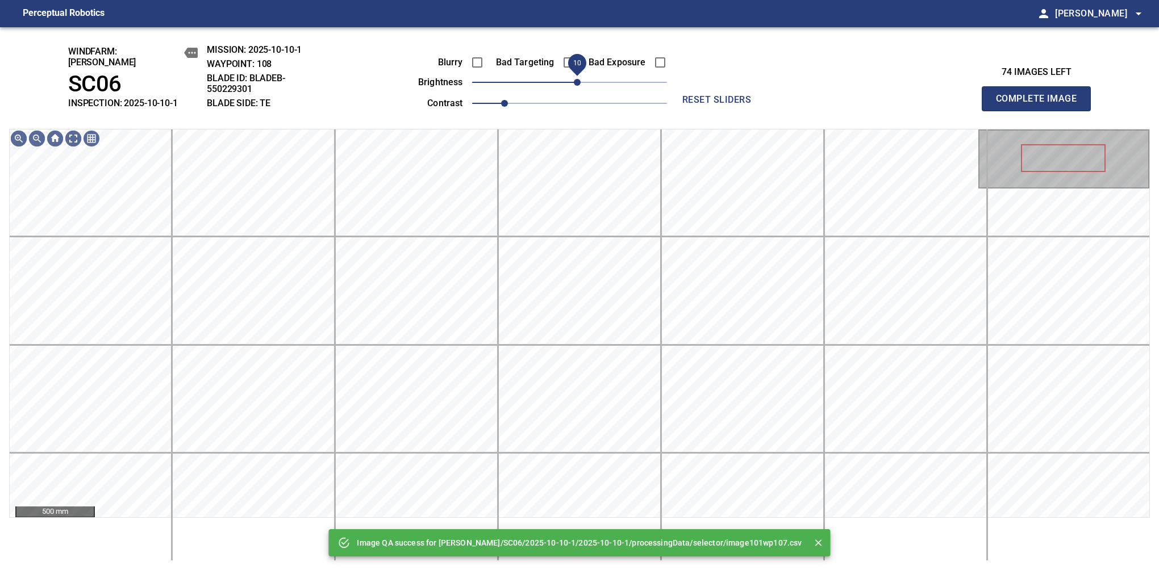
click at [577, 80] on span "10" at bounding box center [577, 82] width 7 height 7
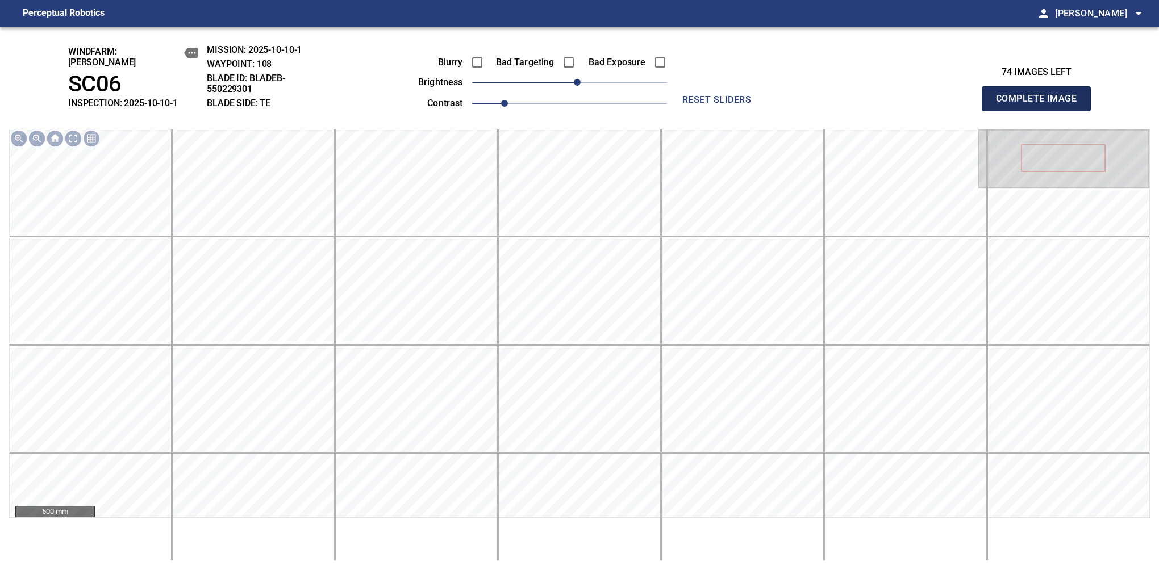
click at [1041, 105] on button "Complete Image" at bounding box center [1036, 98] width 109 height 25
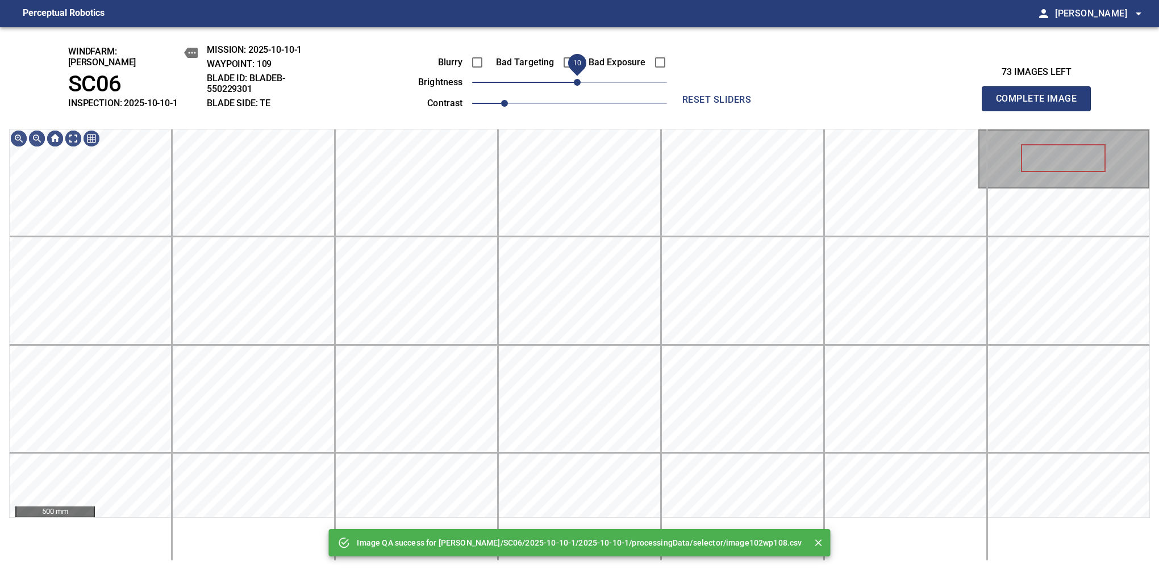
drag, startPoint x: 577, startPoint y: 80, endPoint x: 581, endPoint y: 86, distance: 7.4
click at [581, 86] on span "10" at bounding box center [577, 82] width 7 height 7
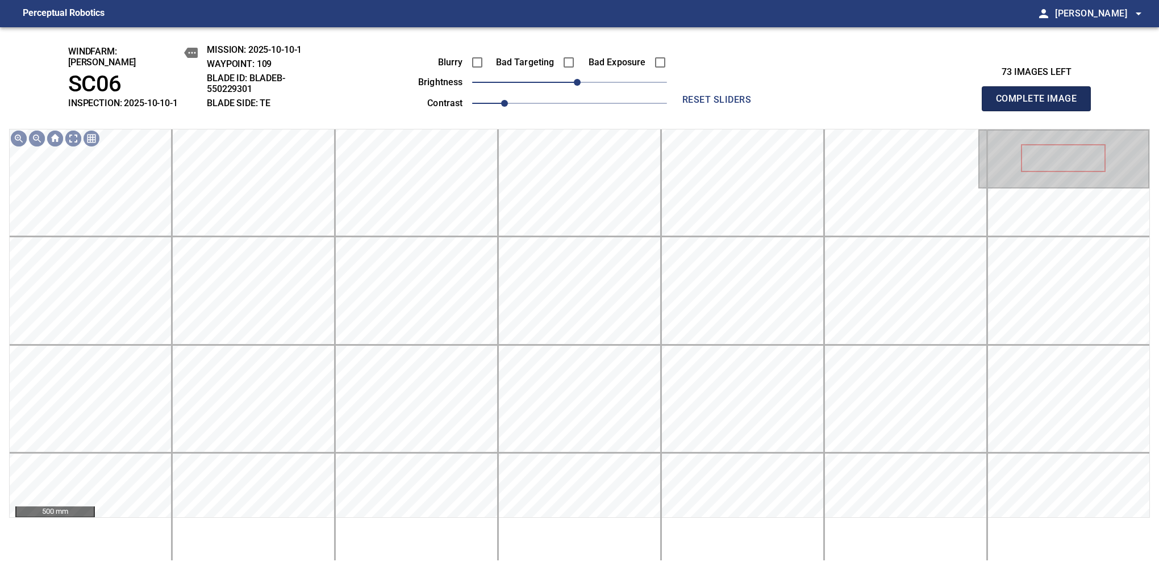
click at [1041, 105] on button "Complete Image" at bounding box center [1036, 98] width 109 height 25
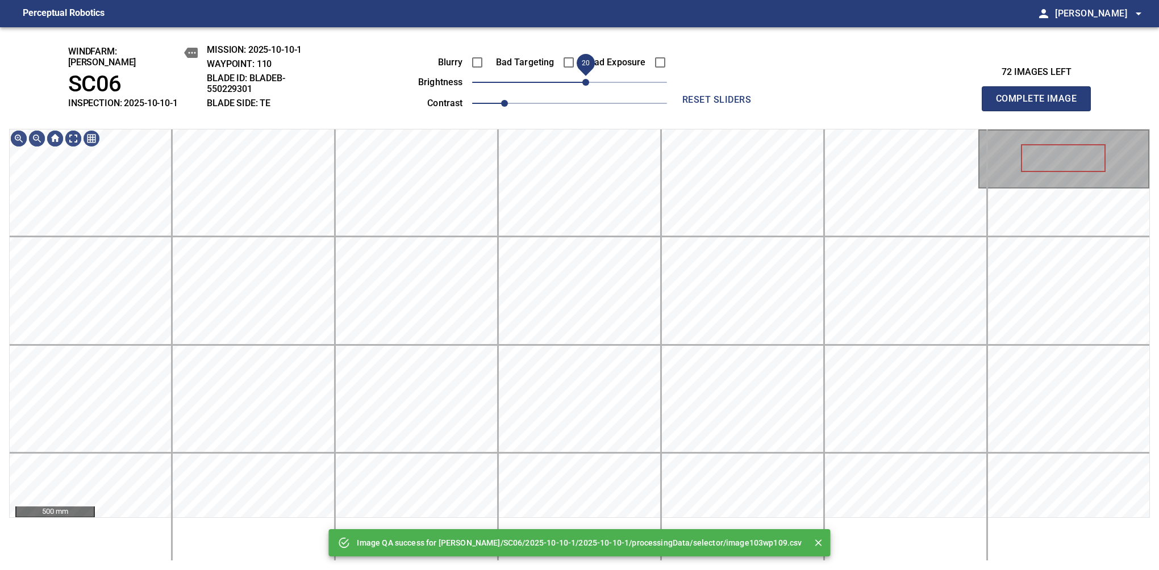
click at [589, 79] on span "20" at bounding box center [585, 82] width 7 height 7
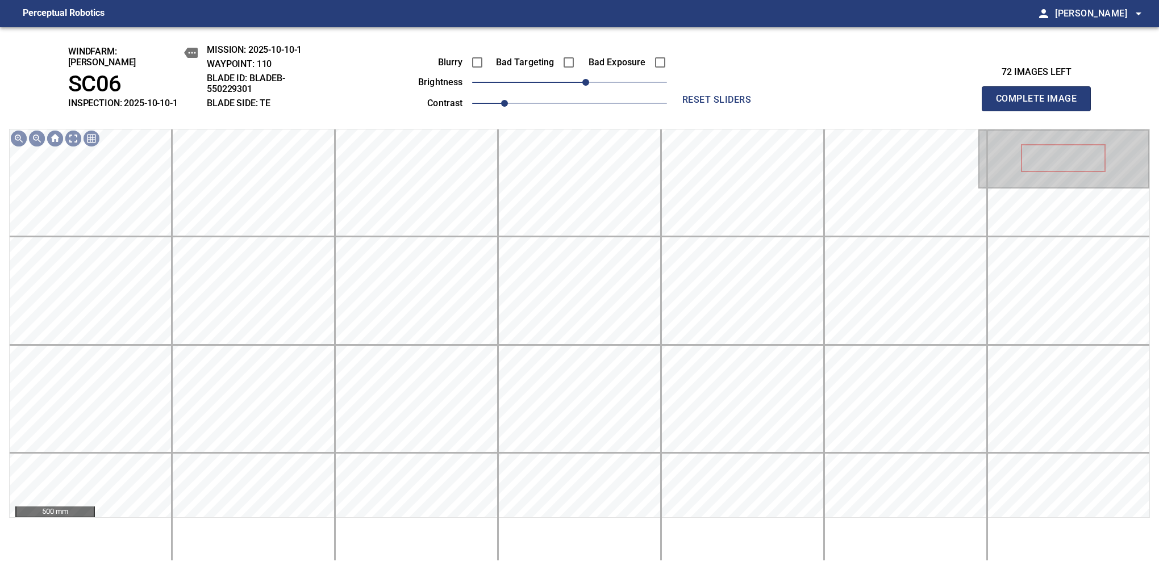
click at [1041, 105] on button "Complete Image" at bounding box center [1036, 98] width 109 height 25
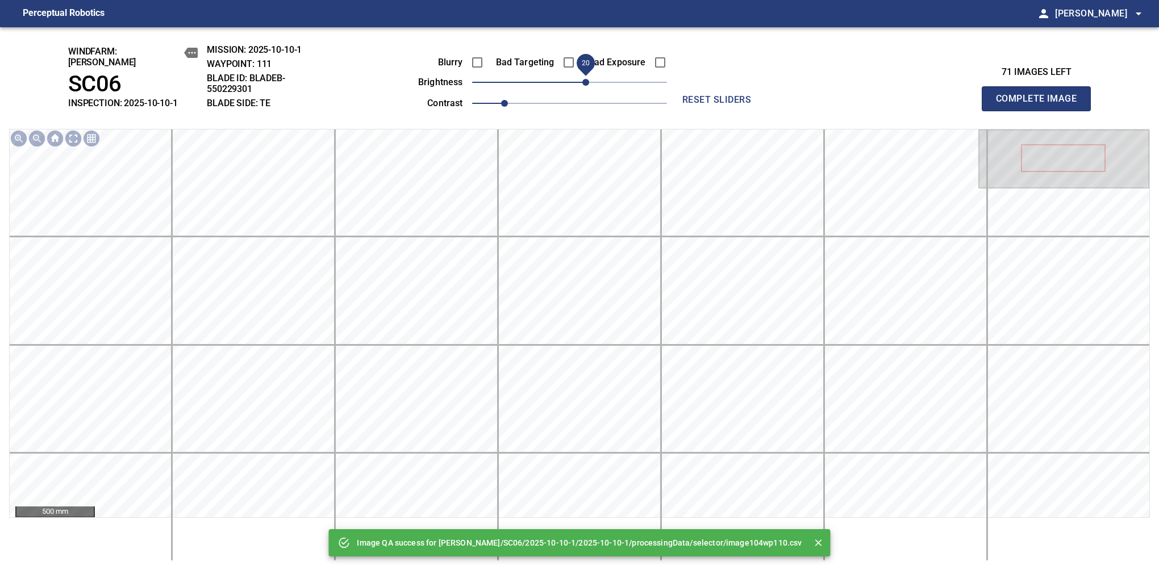
drag, startPoint x: 573, startPoint y: 76, endPoint x: 586, endPoint y: 76, distance: 13.6
click at [586, 79] on span "20" at bounding box center [585, 82] width 7 height 7
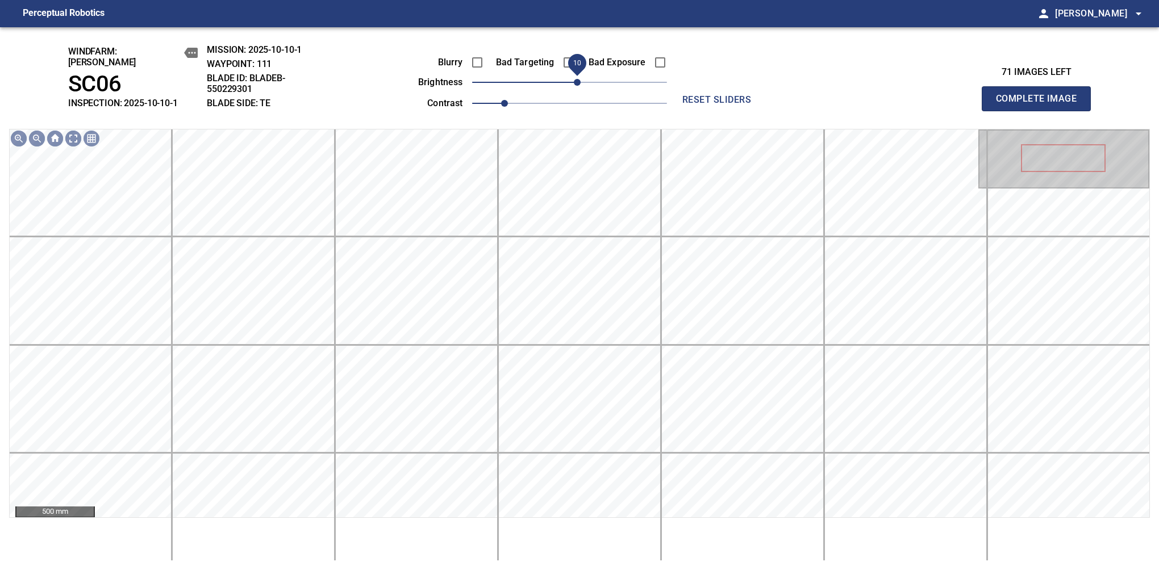
drag, startPoint x: 586, startPoint y: 76, endPoint x: 580, endPoint y: 84, distance: 10.5
click at [580, 84] on span "10" at bounding box center [577, 82] width 7 height 7
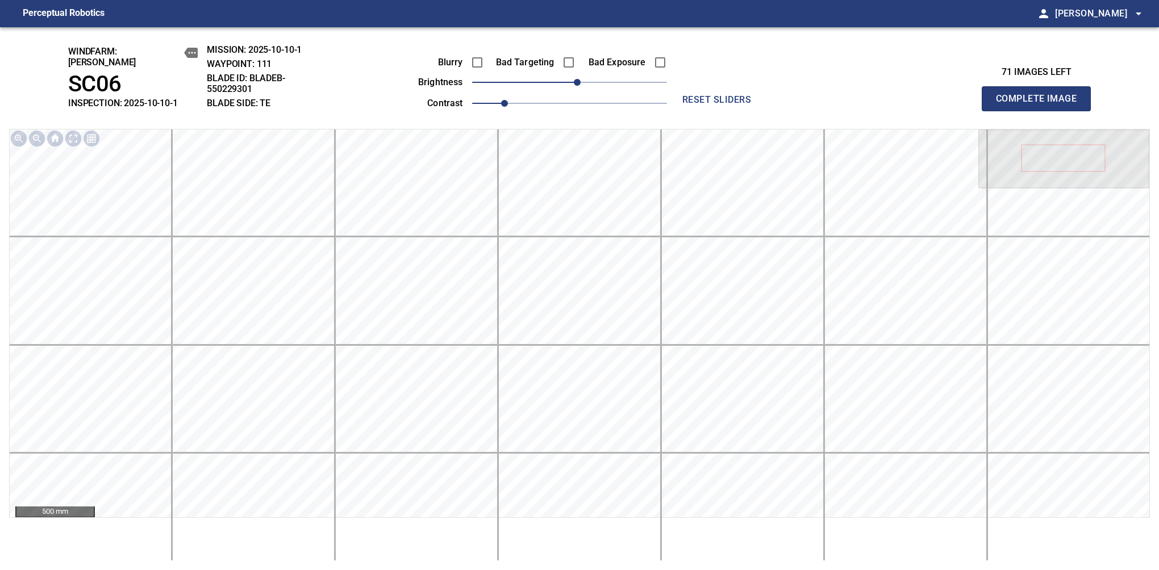
click at [1041, 105] on button "Complete Image" at bounding box center [1036, 98] width 109 height 25
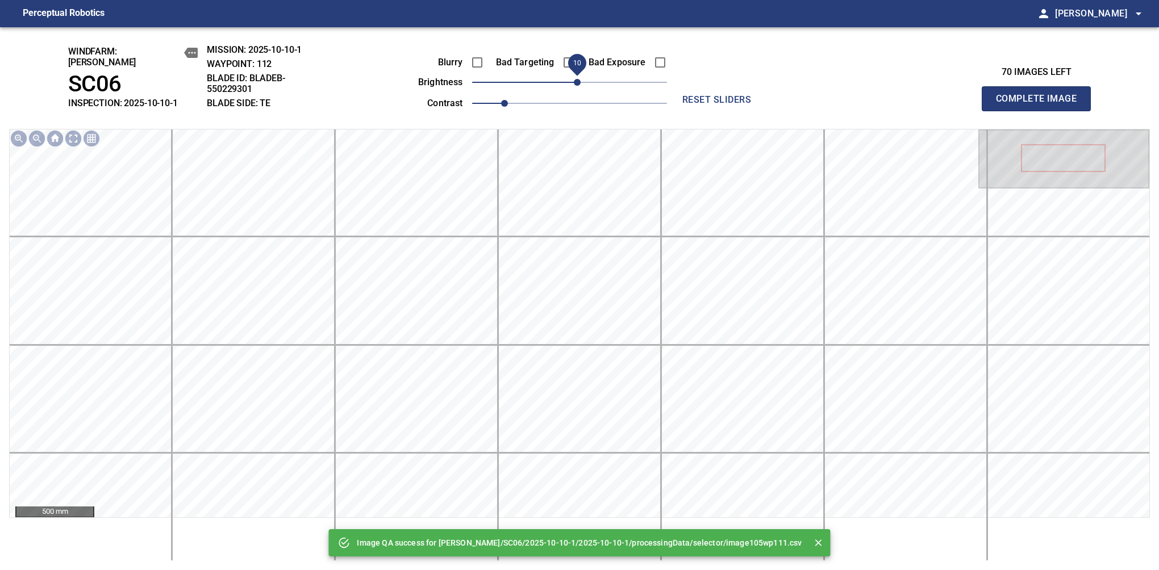
click at [577, 80] on span "10" at bounding box center [577, 82] width 7 height 7
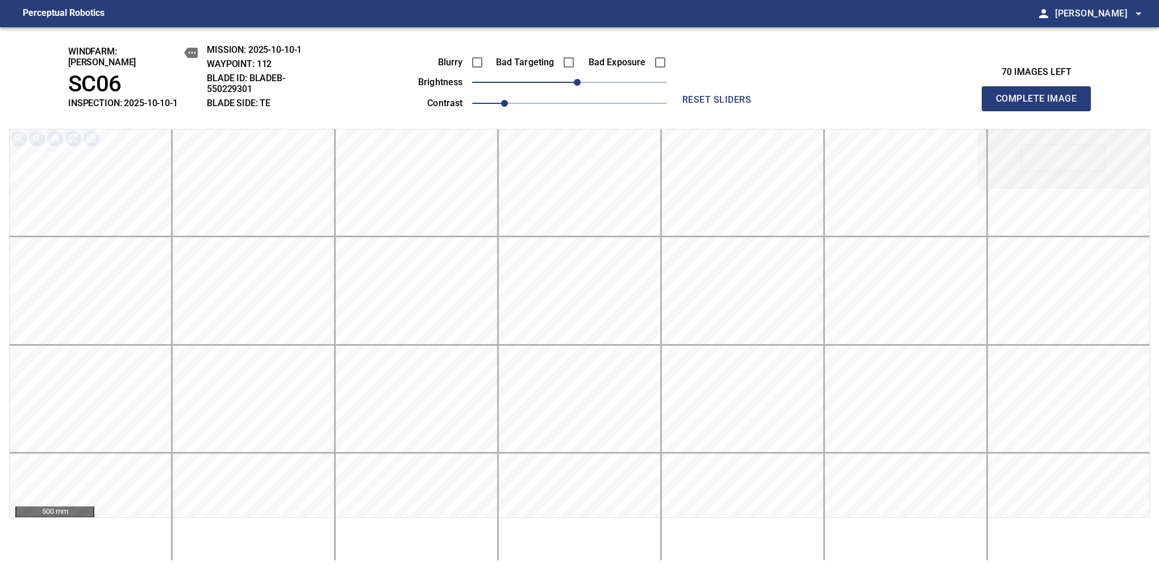
click at [1041, 105] on button "Complete Image" at bounding box center [1036, 98] width 109 height 25
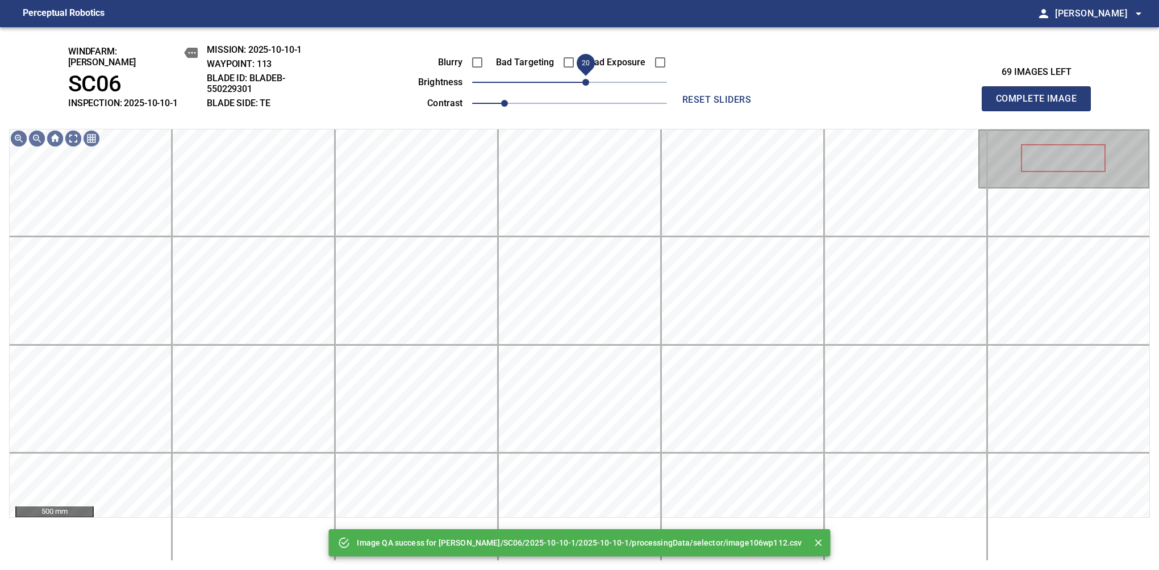
drag, startPoint x: 575, startPoint y: 82, endPoint x: 585, endPoint y: 78, distance: 10.2
click at [585, 79] on span "20" at bounding box center [585, 82] width 7 height 7
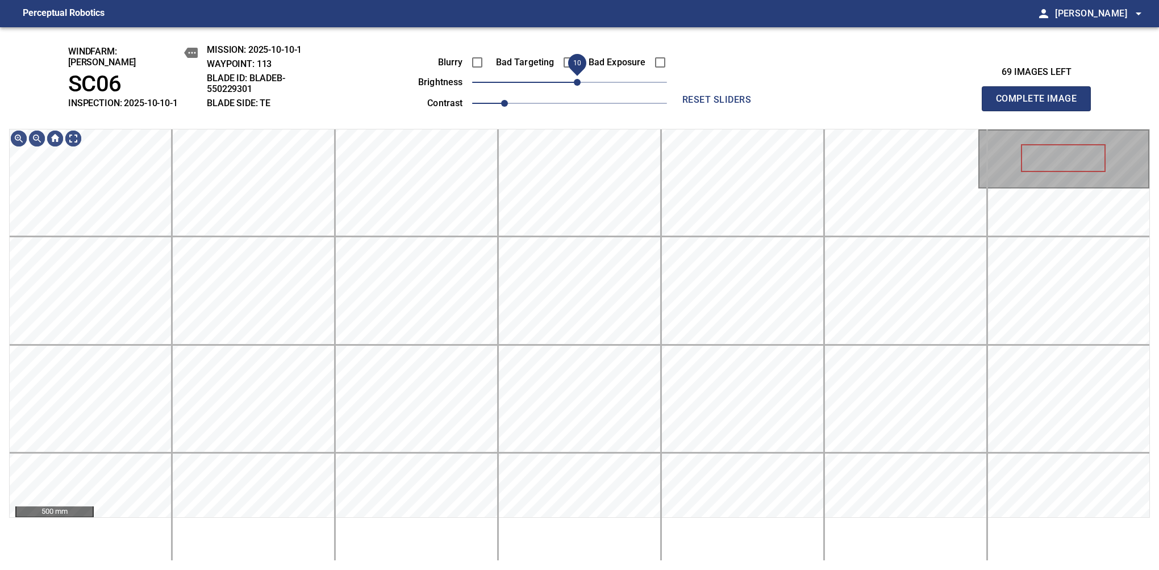
click at [575, 79] on span "10" at bounding box center [577, 82] width 7 height 7
click at [1041, 105] on button "Complete Image" at bounding box center [1036, 98] width 109 height 25
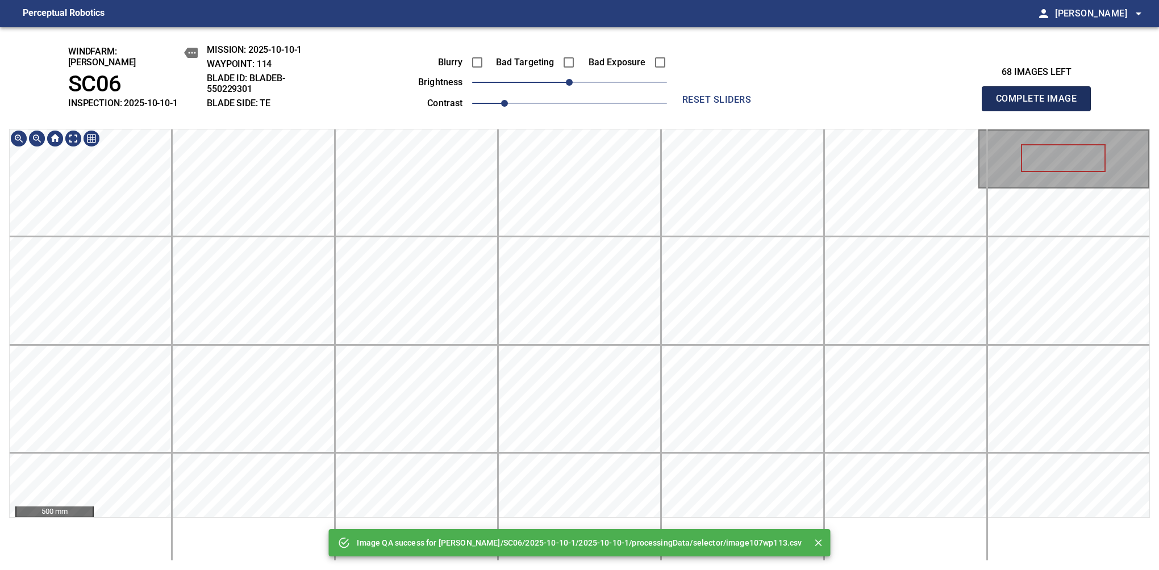
click at [1041, 105] on button "Complete Image" at bounding box center [1036, 98] width 109 height 25
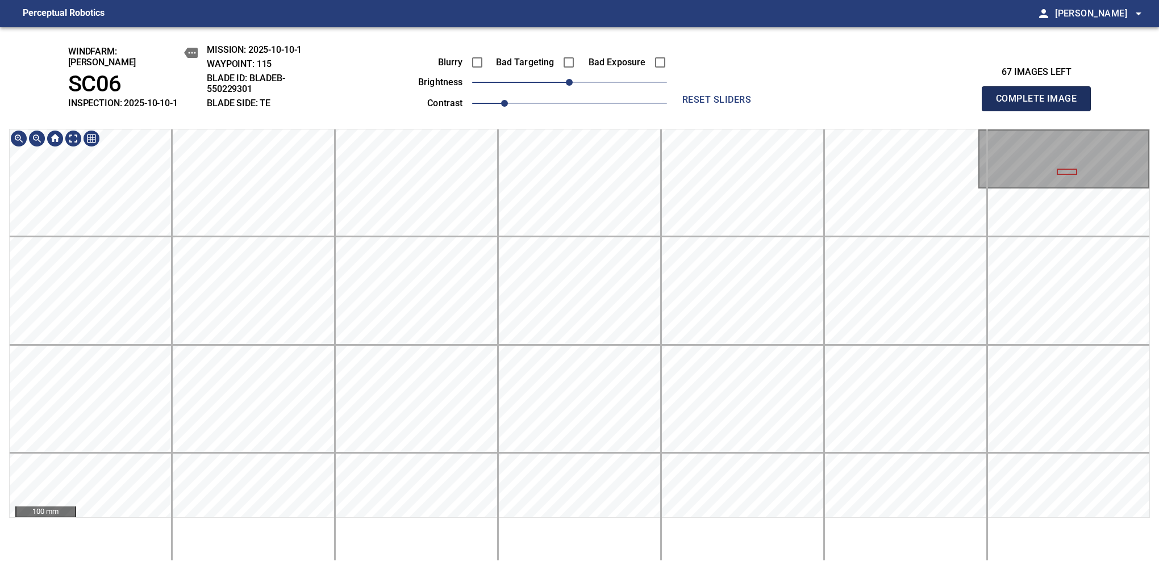
click at [1041, 105] on button "Complete Image" at bounding box center [1036, 98] width 109 height 25
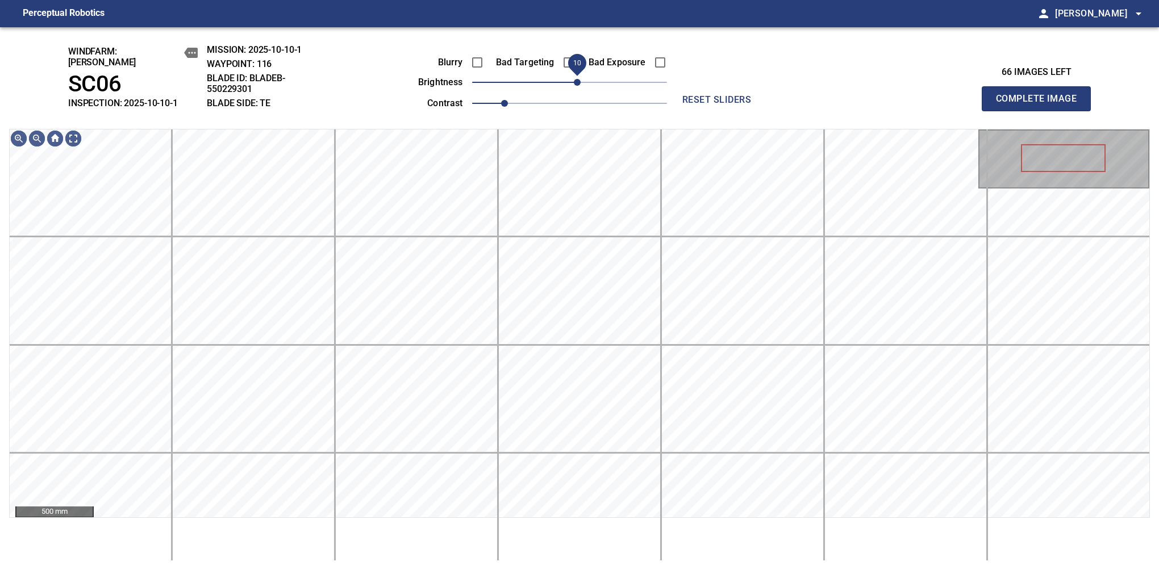
click at [577, 79] on span "10" at bounding box center [577, 82] width 7 height 7
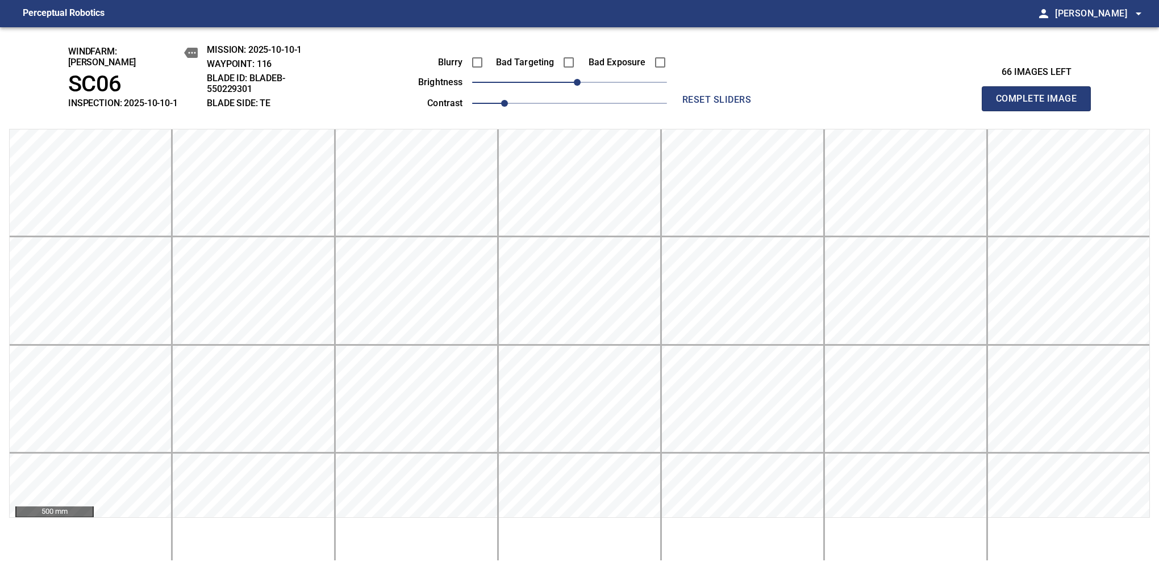
click at [1041, 105] on button "Complete Image" at bounding box center [1036, 98] width 109 height 25
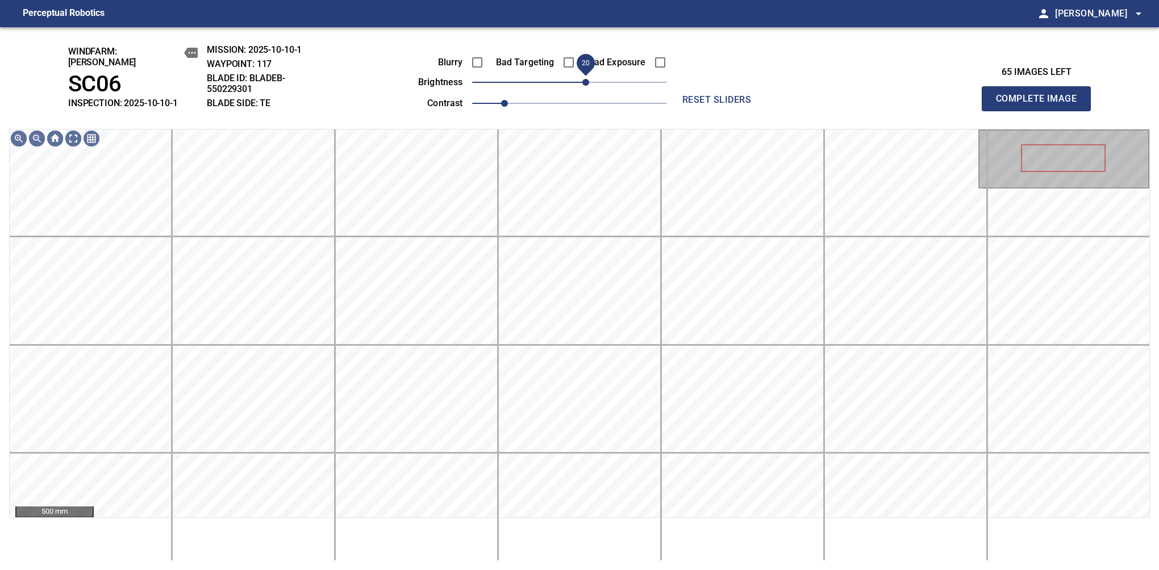
drag, startPoint x: 573, startPoint y: 83, endPoint x: 586, endPoint y: 80, distance: 14.1
click at [586, 80] on span "20" at bounding box center [585, 82] width 7 height 7
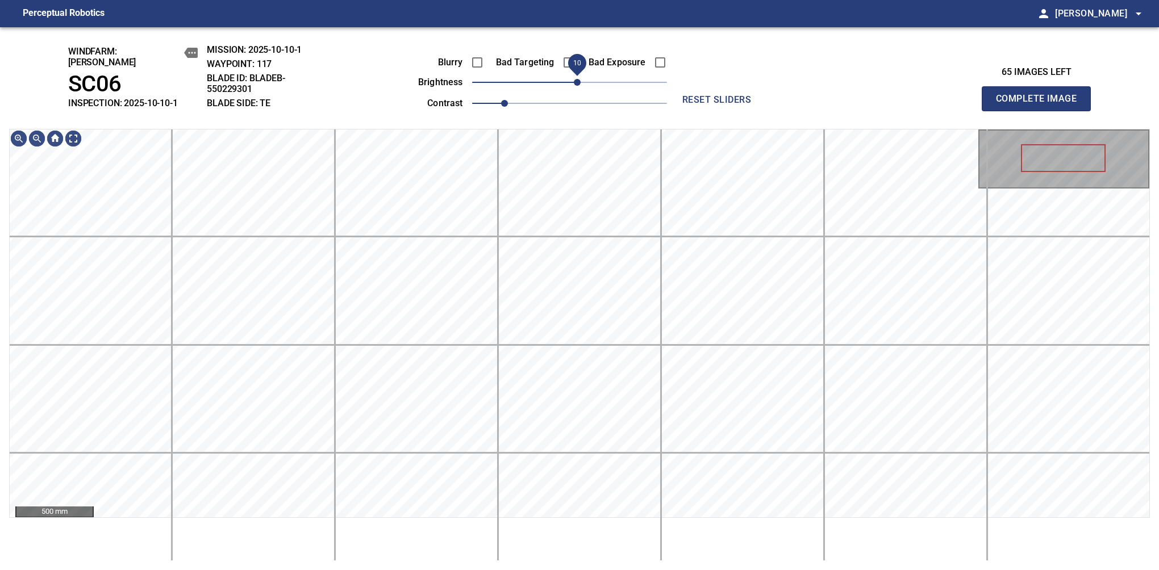
click at [580, 79] on span "10" at bounding box center [577, 82] width 7 height 7
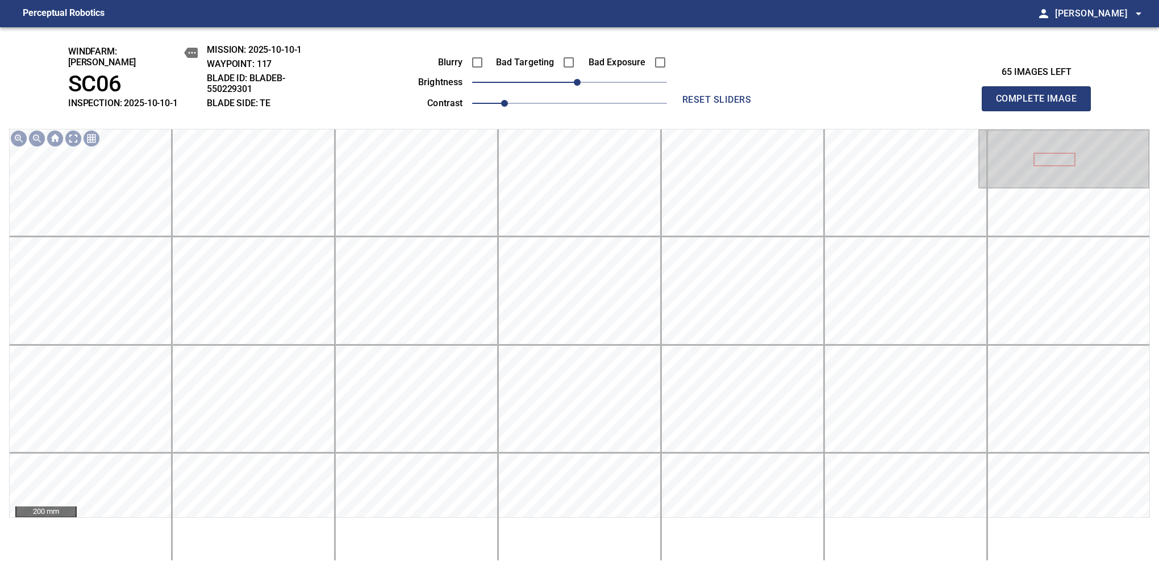
click at [1041, 105] on button "Complete Image" at bounding box center [1036, 98] width 109 height 25
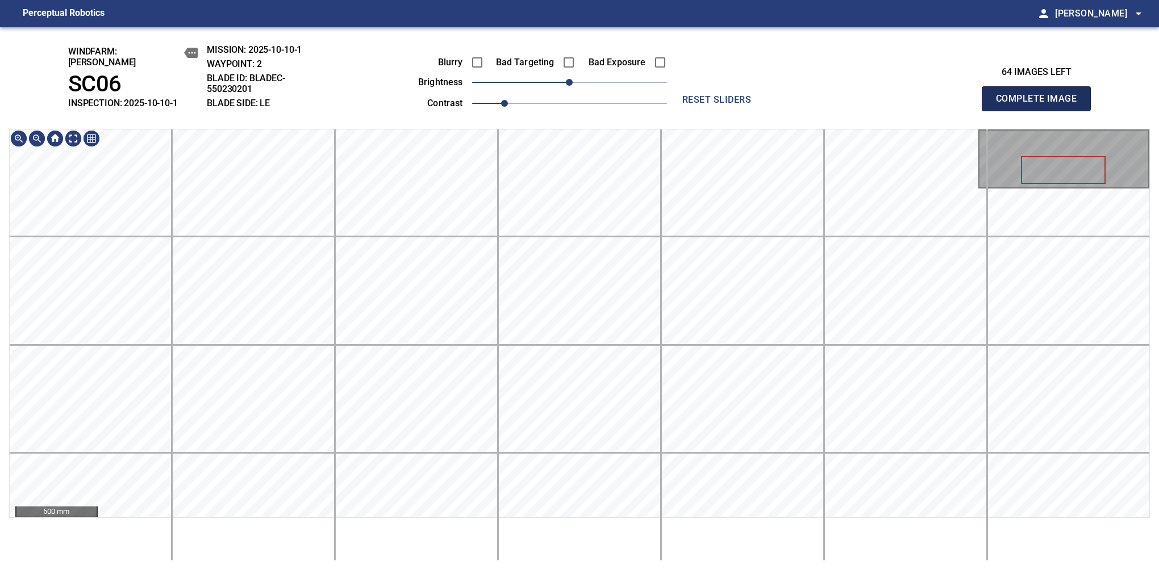
click at [1041, 105] on button "Complete Image" at bounding box center [1036, 98] width 109 height 25
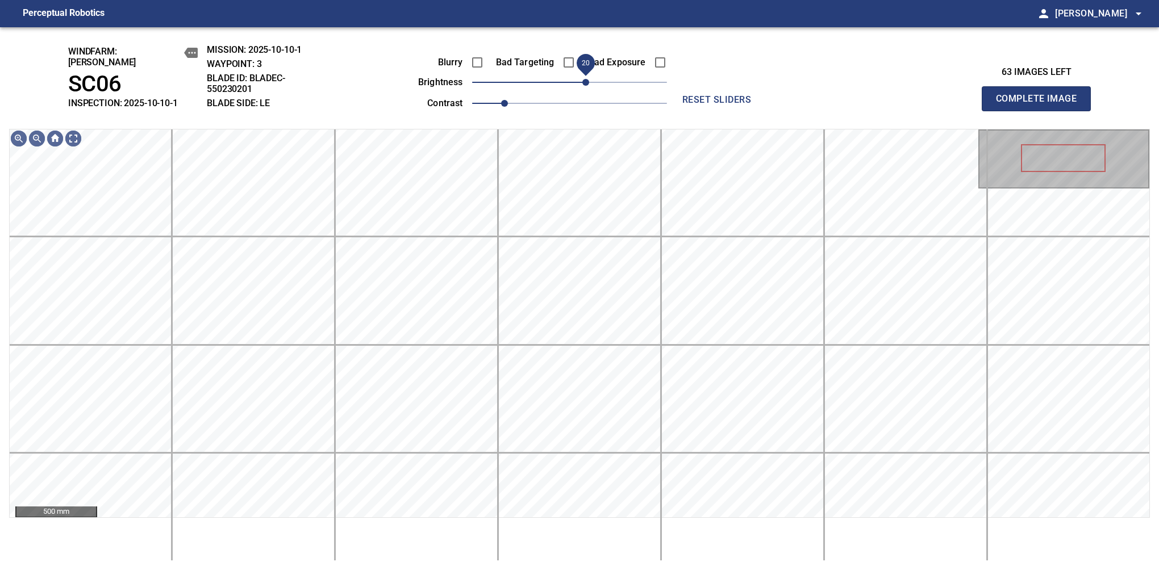
drag, startPoint x: 573, startPoint y: 76, endPoint x: 582, endPoint y: 76, distance: 9.7
click at [582, 79] on span "20" at bounding box center [585, 82] width 7 height 7
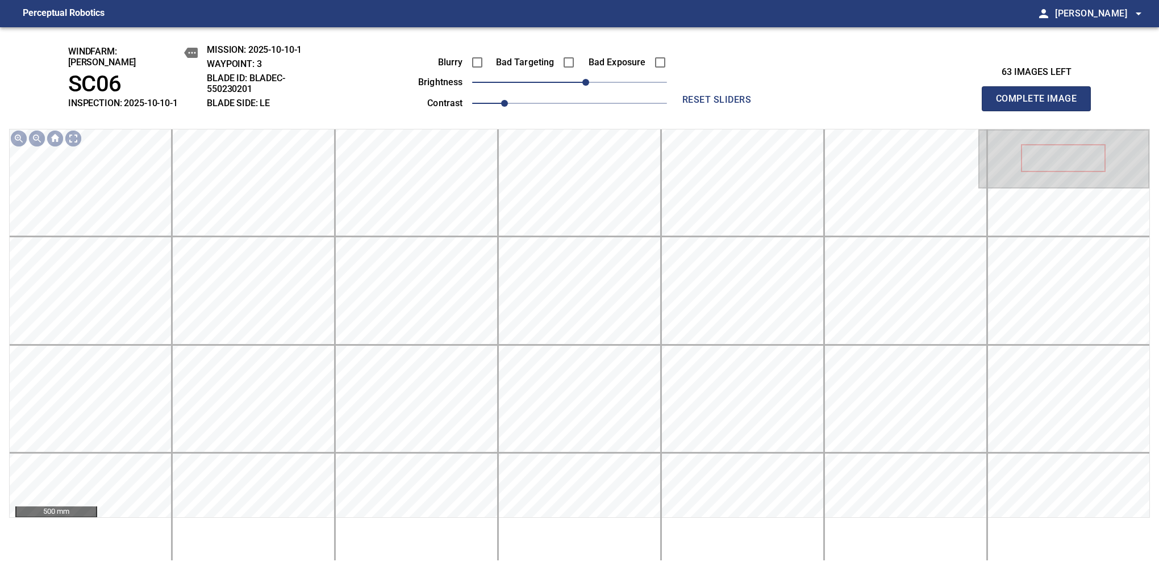
click at [1041, 105] on button "Complete Image" at bounding box center [1036, 98] width 109 height 25
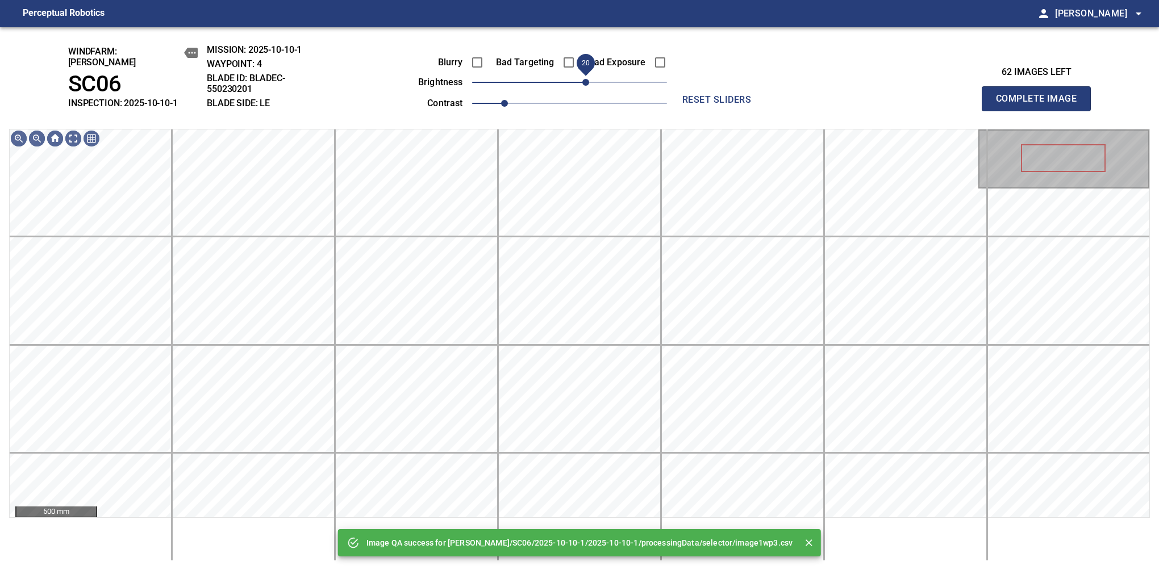
drag, startPoint x: 578, startPoint y: 80, endPoint x: 589, endPoint y: 80, distance: 10.2
click at [589, 80] on span "20" at bounding box center [585, 82] width 7 height 7
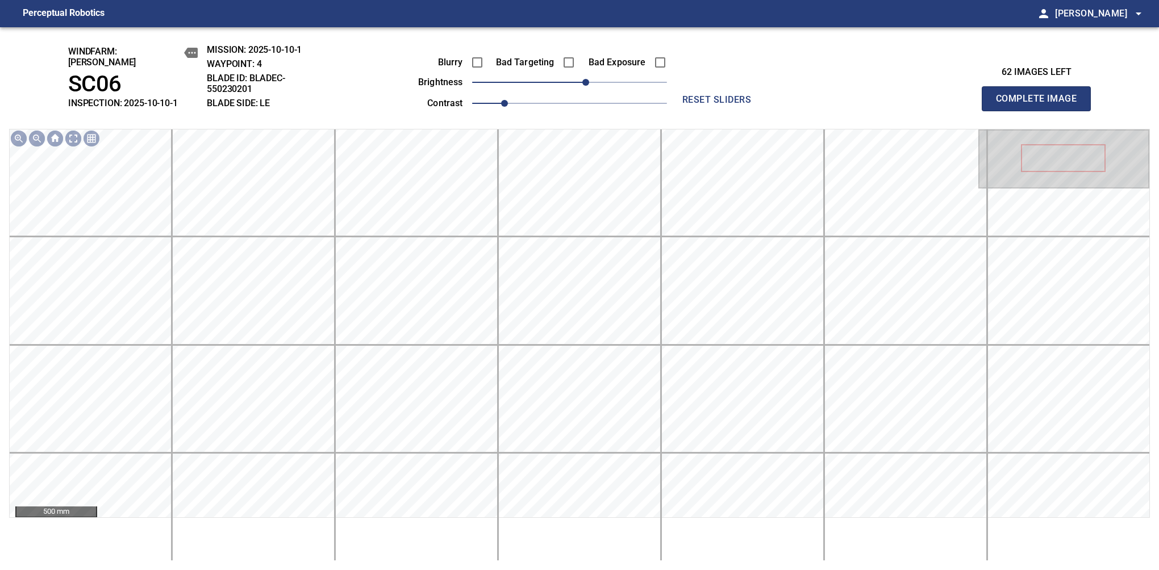
click at [1041, 105] on button "Complete Image" at bounding box center [1036, 98] width 109 height 25
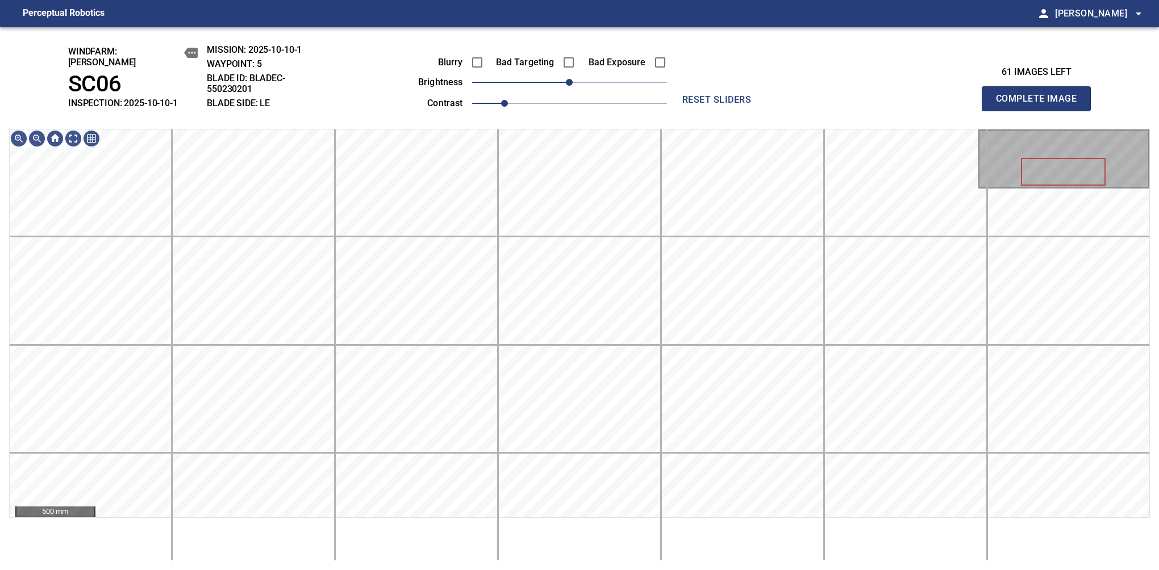
click at [1041, 105] on button "Complete Image" at bounding box center [1036, 98] width 109 height 25
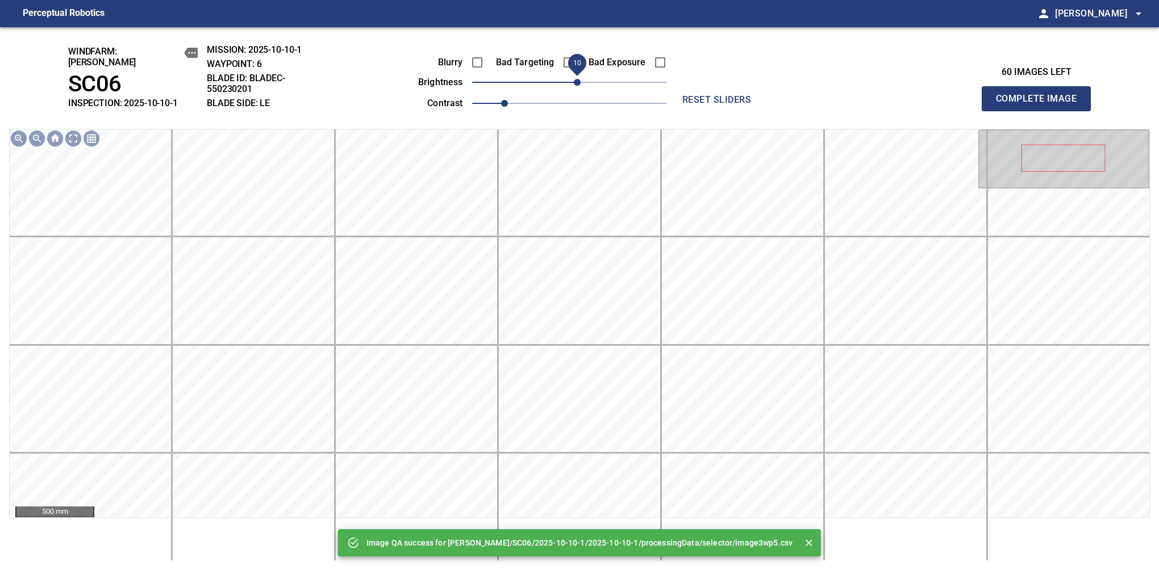
drag, startPoint x: 571, startPoint y: 80, endPoint x: 580, endPoint y: 78, distance: 8.8
click at [580, 79] on span "10" at bounding box center [577, 82] width 7 height 7
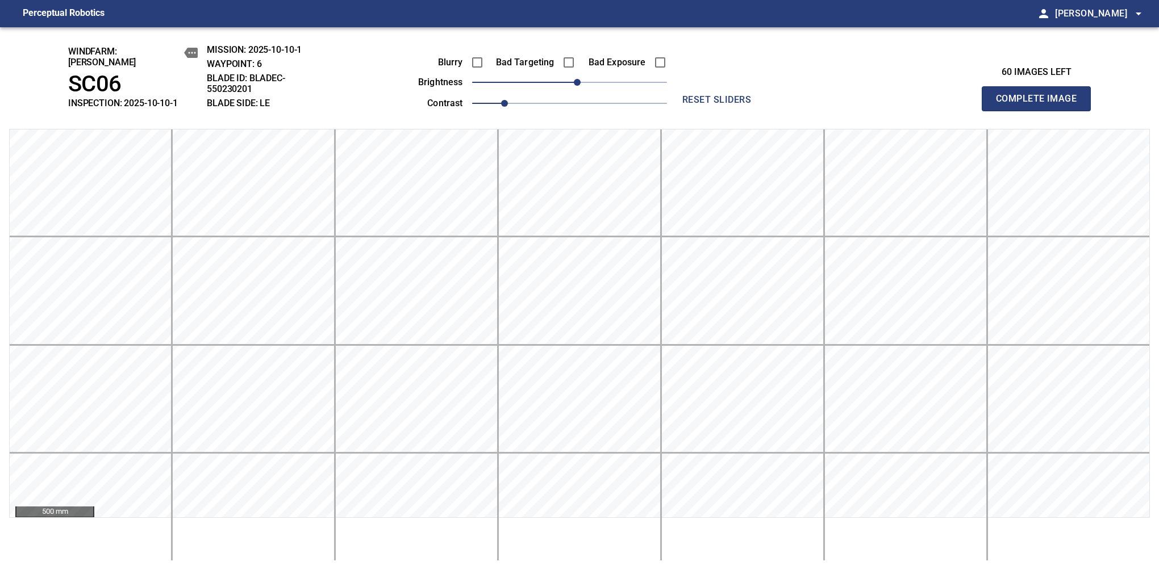
click at [1041, 105] on button "Complete Image" at bounding box center [1036, 98] width 109 height 25
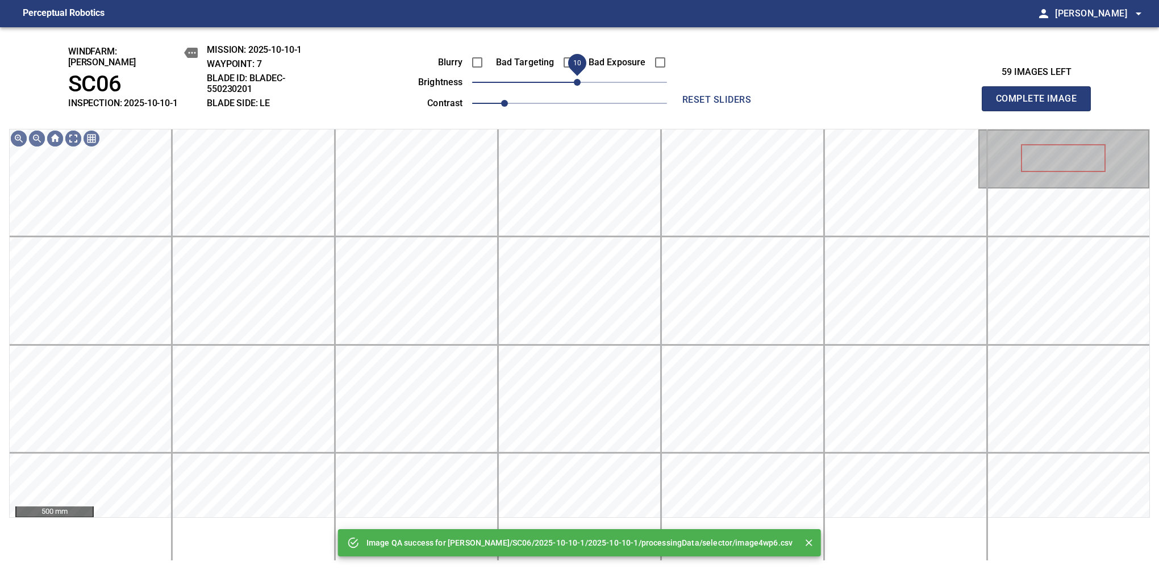
click at [577, 80] on span "10" at bounding box center [577, 82] width 7 height 7
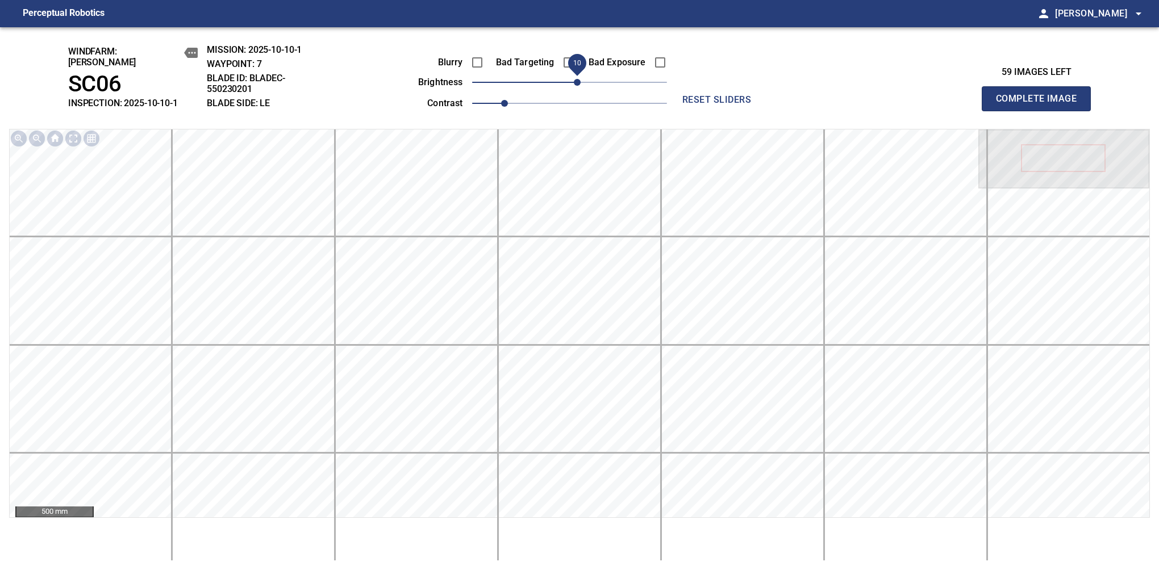
click at [1041, 105] on button "Complete Image" at bounding box center [1036, 98] width 109 height 25
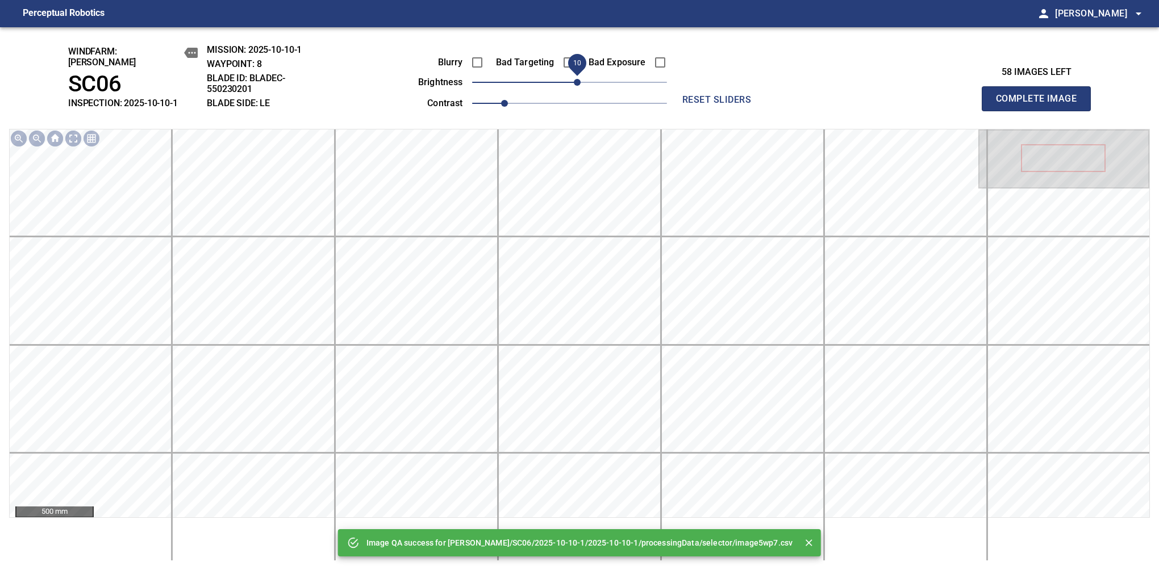
click at [575, 80] on span "10" at bounding box center [577, 82] width 7 height 7
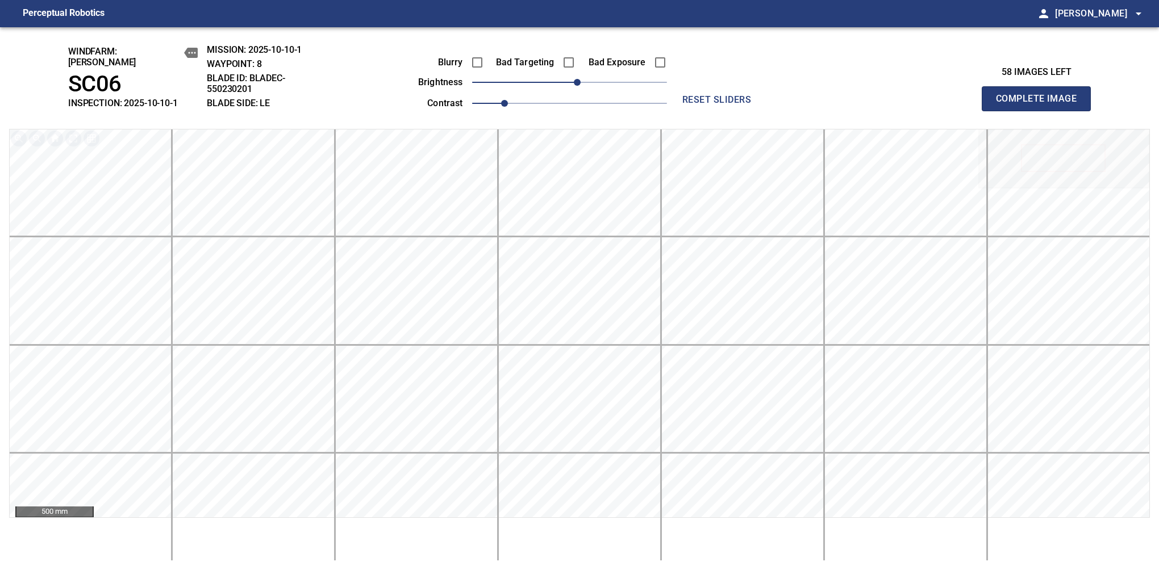
click at [1041, 105] on button "Complete Image" at bounding box center [1036, 98] width 109 height 25
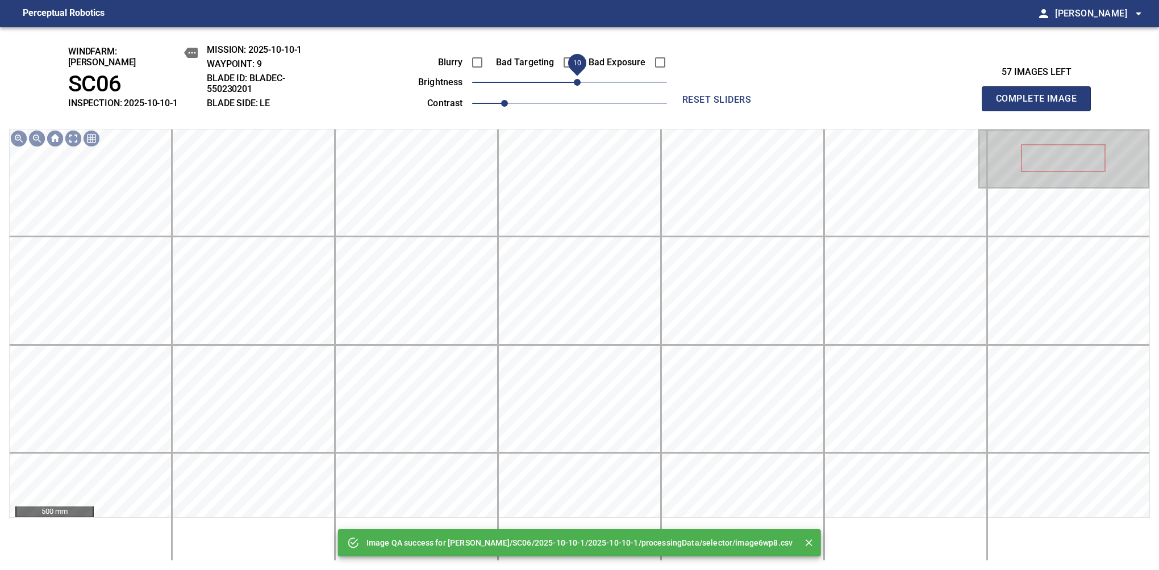
drag, startPoint x: 569, startPoint y: 80, endPoint x: 577, endPoint y: 74, distance: 10.2
click at [577, 79] on span "10" at bounding box center [577, 82] width 7 height 7
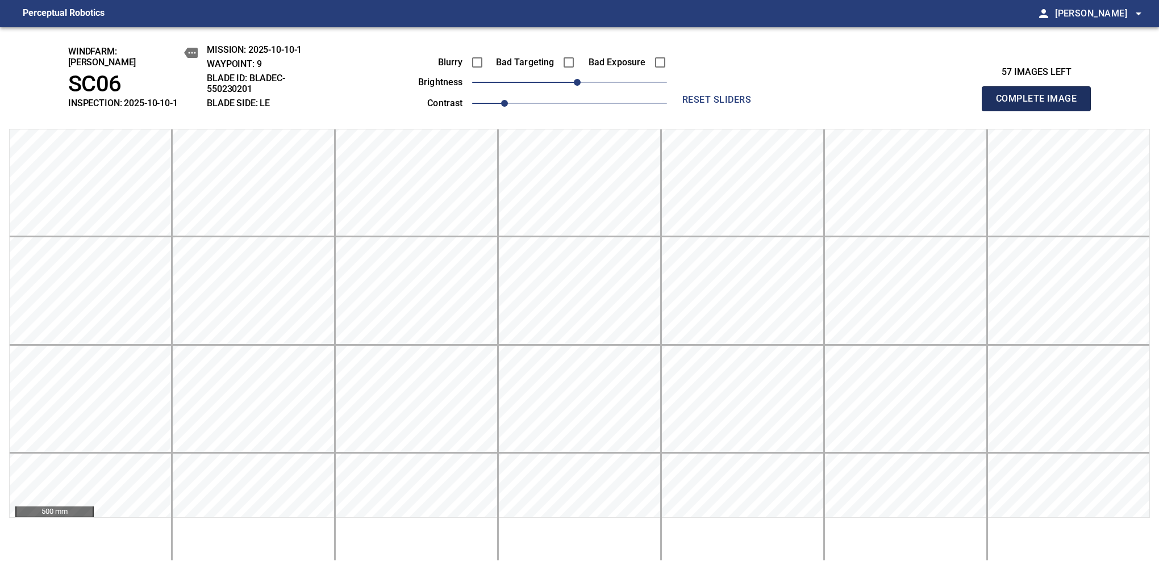
click at [1041, 105] on button "Complete Image" at bounding box center [1036, 98] width 109 height 25
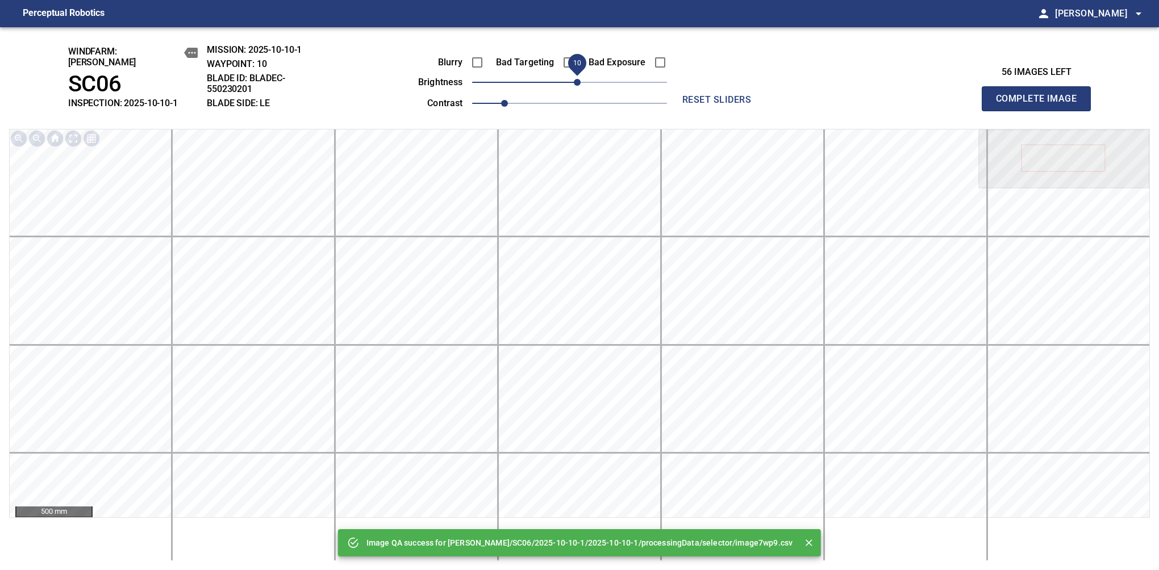
click at [575, 79] on span "10" at bounding box center [577, 82] width 7 height 7
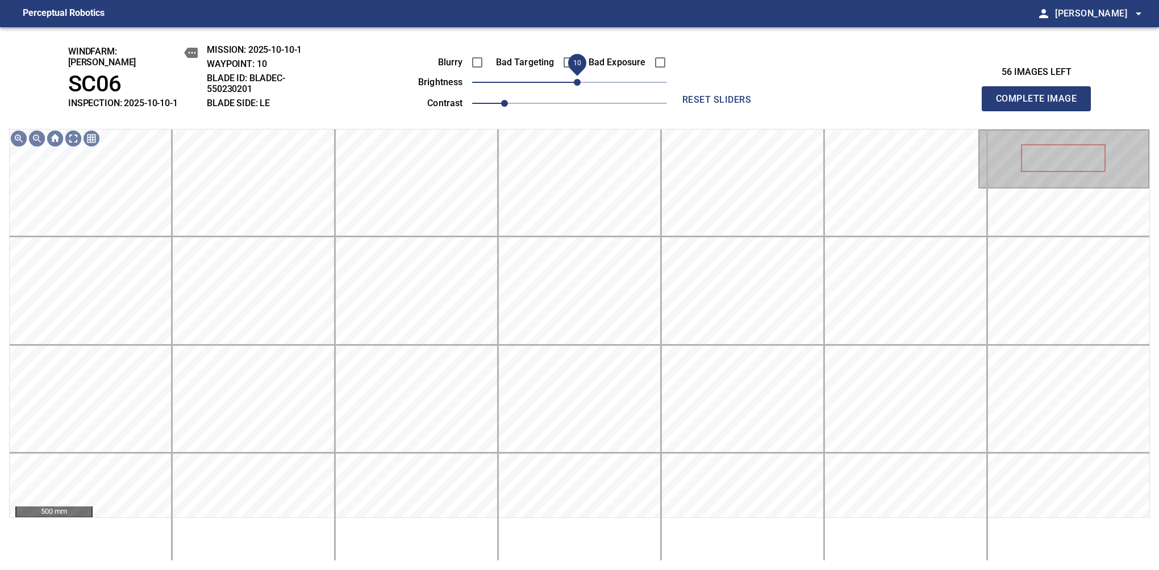
drag, startPoint x: 575, startPoint y: 74, endPoint x: 581, endPoint y: 84, distance: 11.5
click at [581, 84] on span "10" at bounding box center [577, 82] width 7 height 7
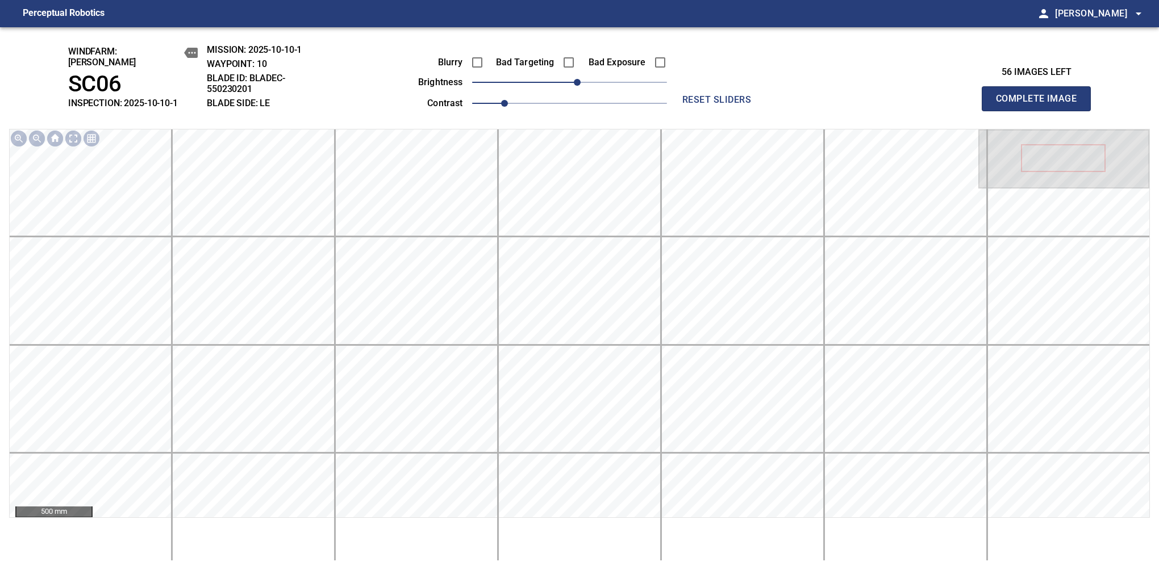
click at [1041, 105] on button "Complete Image" at bounding box center [1036, 98] width 109 height 25
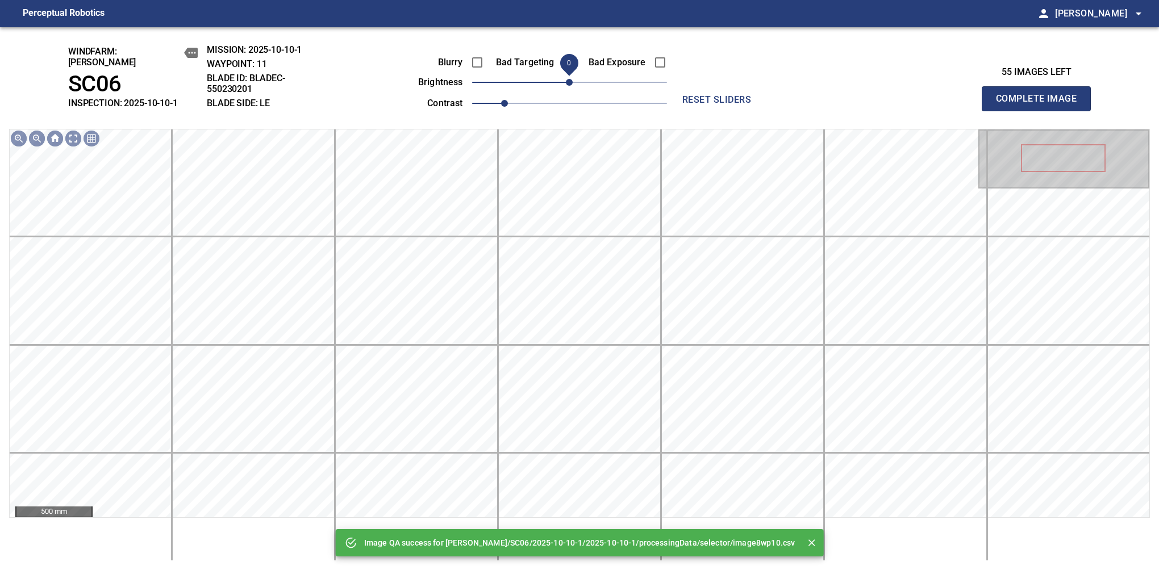
click at [581, 80] on span "0" at bounding box center [569, 82] width 195 height 16
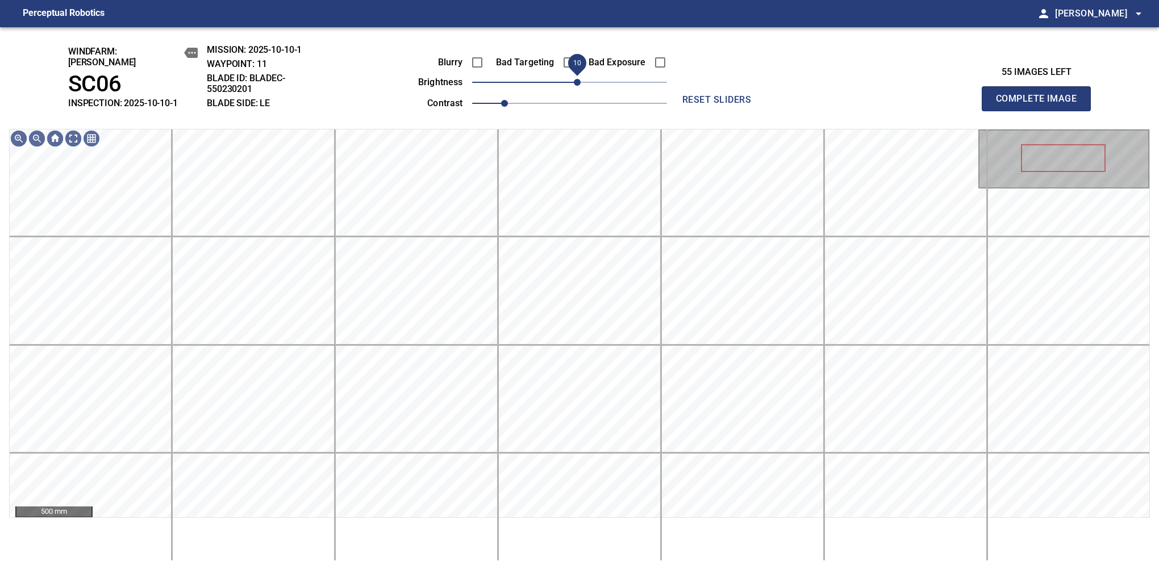
drag, startPoint x: 589, startPoint y: 78, endPoint x: 581, endPoint y: 86, distance: 10.9
click at [581, 86] on span "10" at bounding box center [577, 82] width 7 height 7
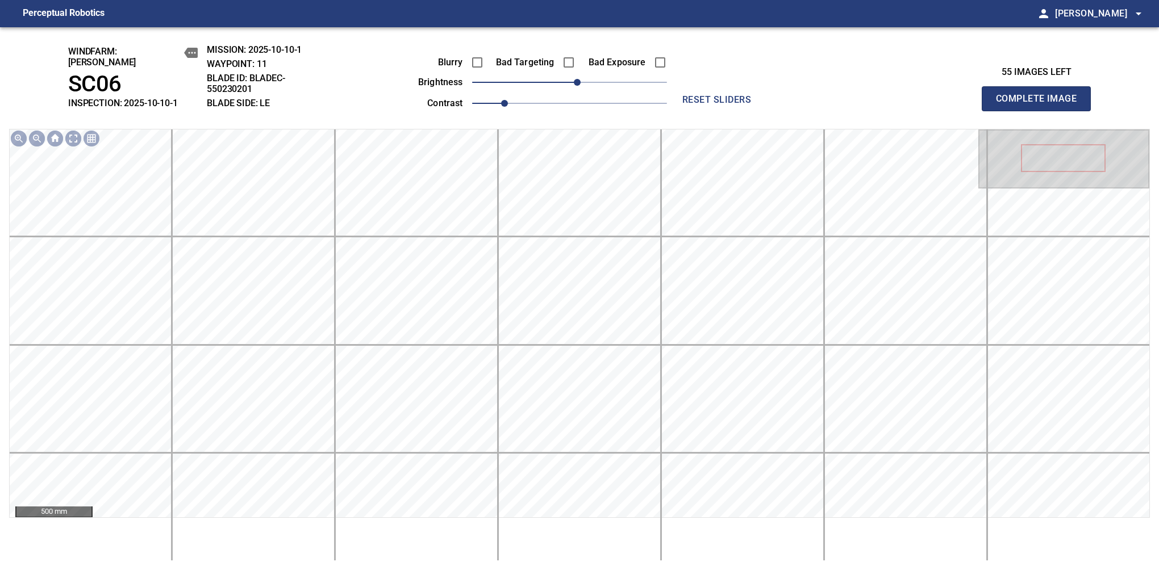
click at [1041, 105] on button "Complete Image" at bounding box center [1036, 98] width 109 height 25
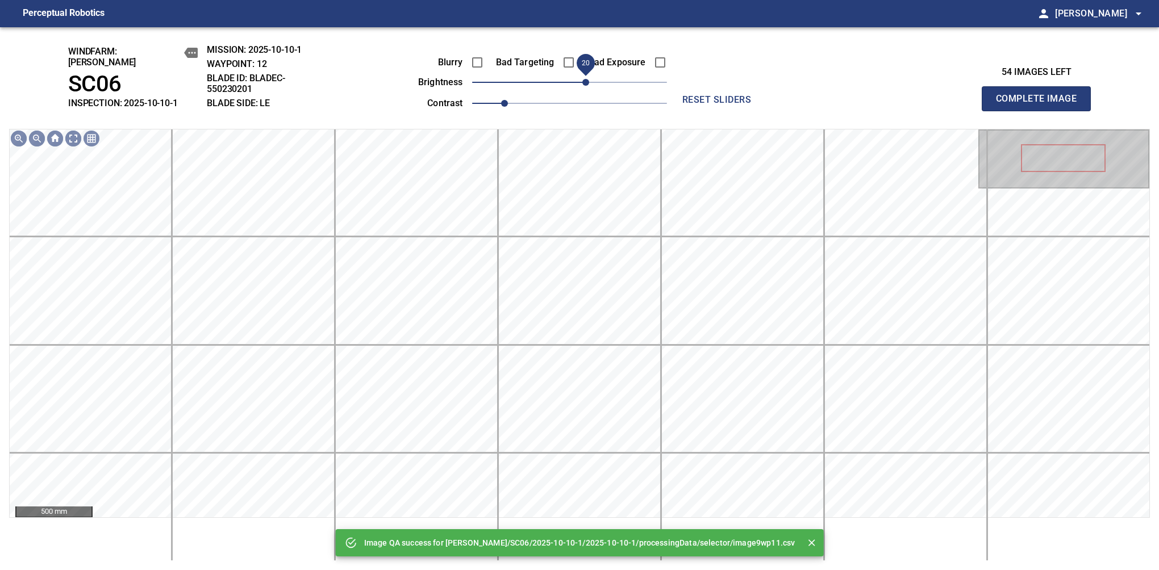
drag, startPoint x: 575, startPoint y: 78, endPoint x: 585, endPoint y: 78, distance: 9.7
click at [585, 79] on span "20" at bounding box center [585, 82] width 7 height 7
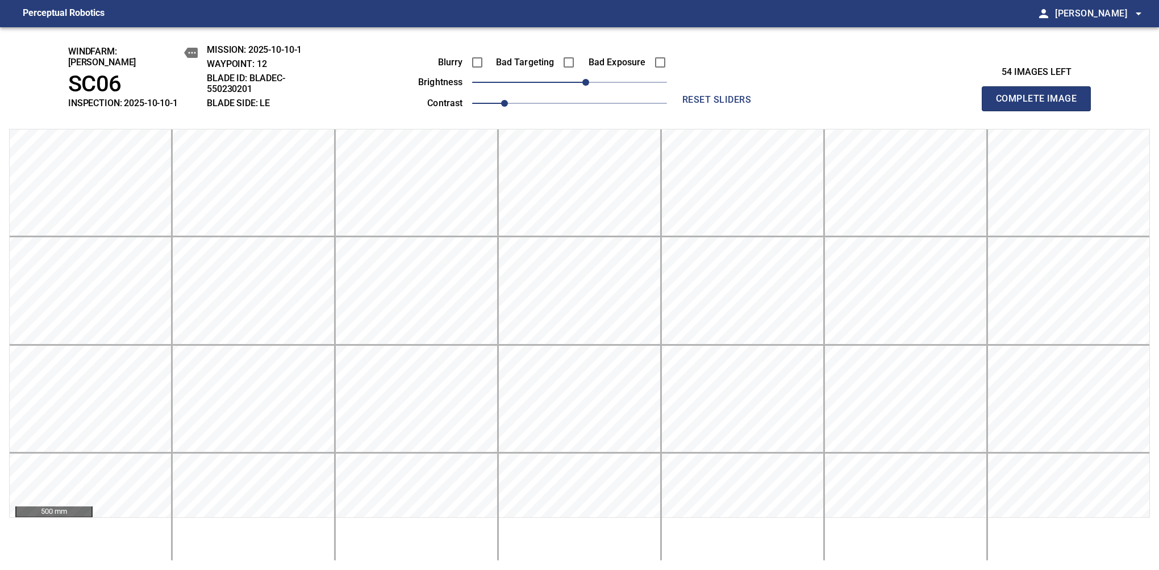
click at [1041, 105] on button "Complete Image" at bounding box center [1036, 98] width 109 height 25
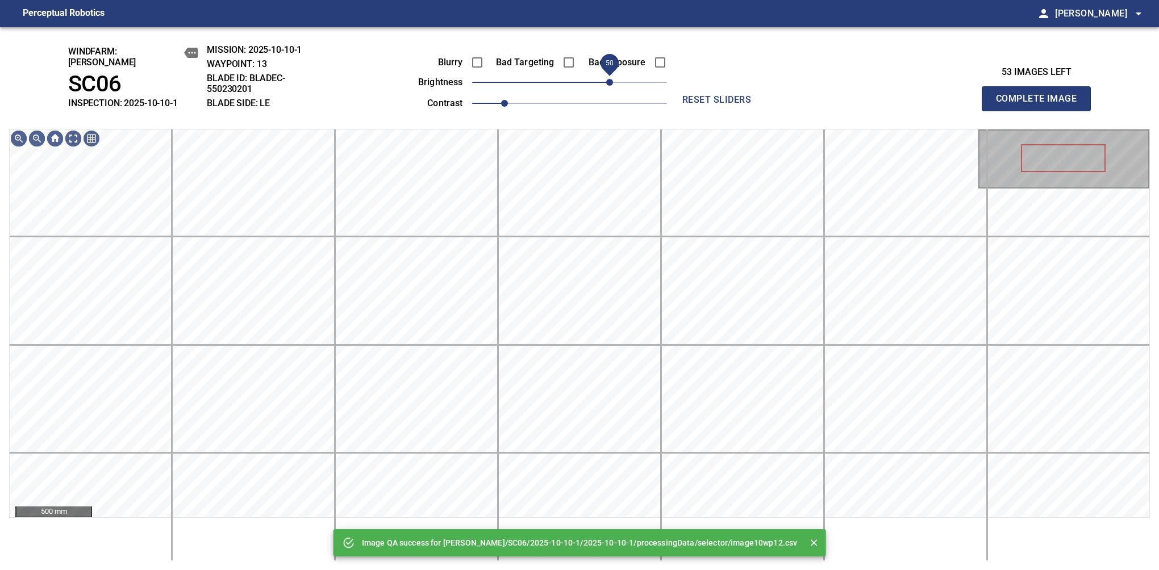
drag, startPoint x: 589, startPoint y: 86, endPoint x: 611, endPoint y: 86, distance: 22.2
click at [611, 86] on span "50" at bounding box center [609, 82] width 7 height 7
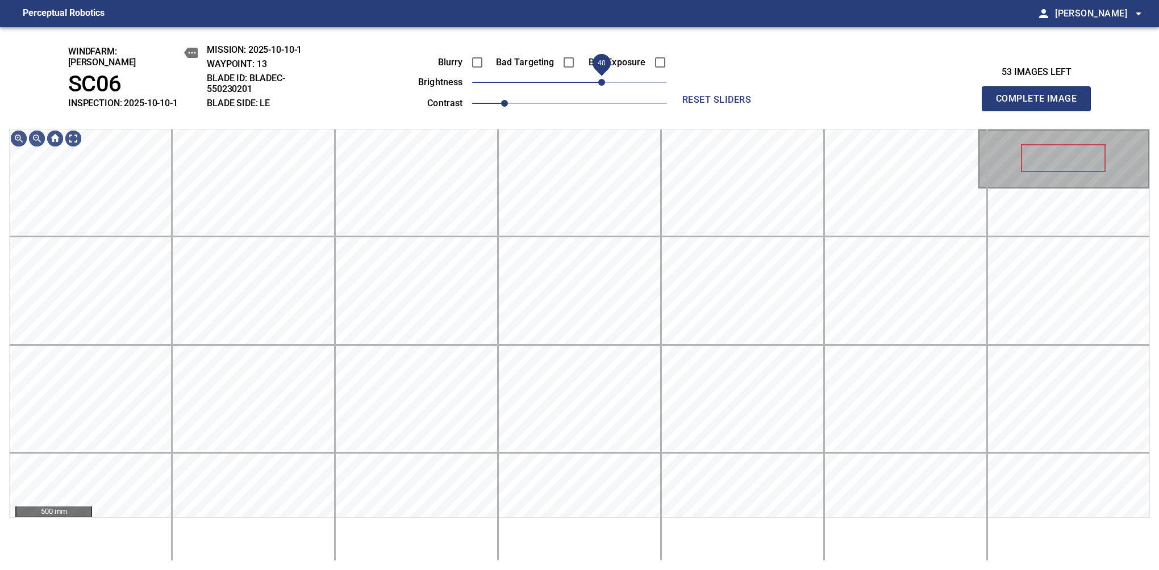
click at [605, 79] on span "40" at bounding box center [601, 82] width 7 height 7
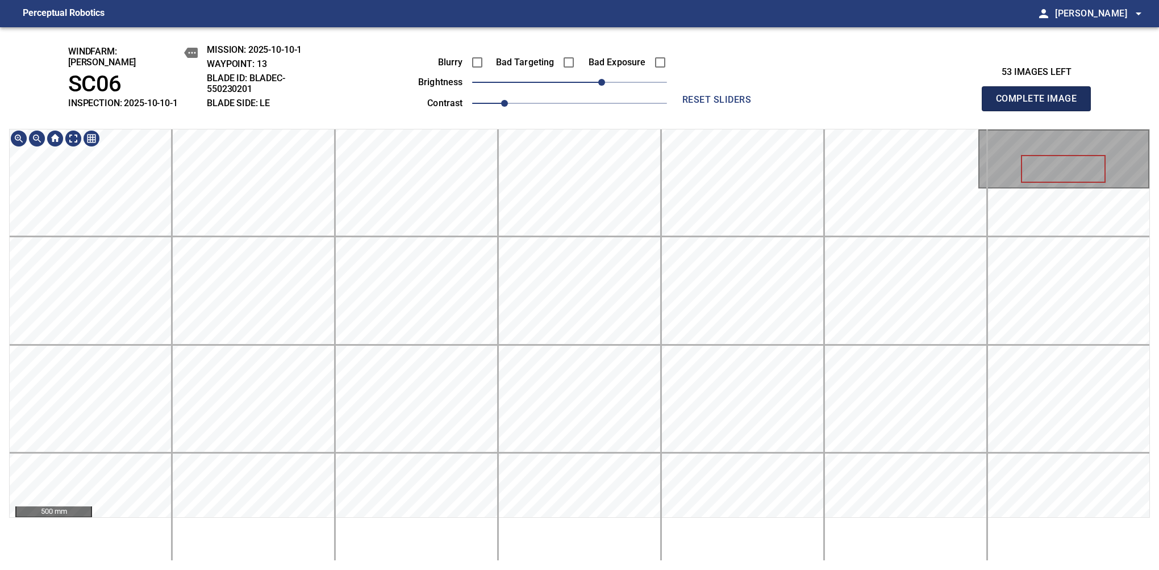
click at [1041, 105] on button "Complete Image" at bounding box center [1036, 98] width 109 height 25
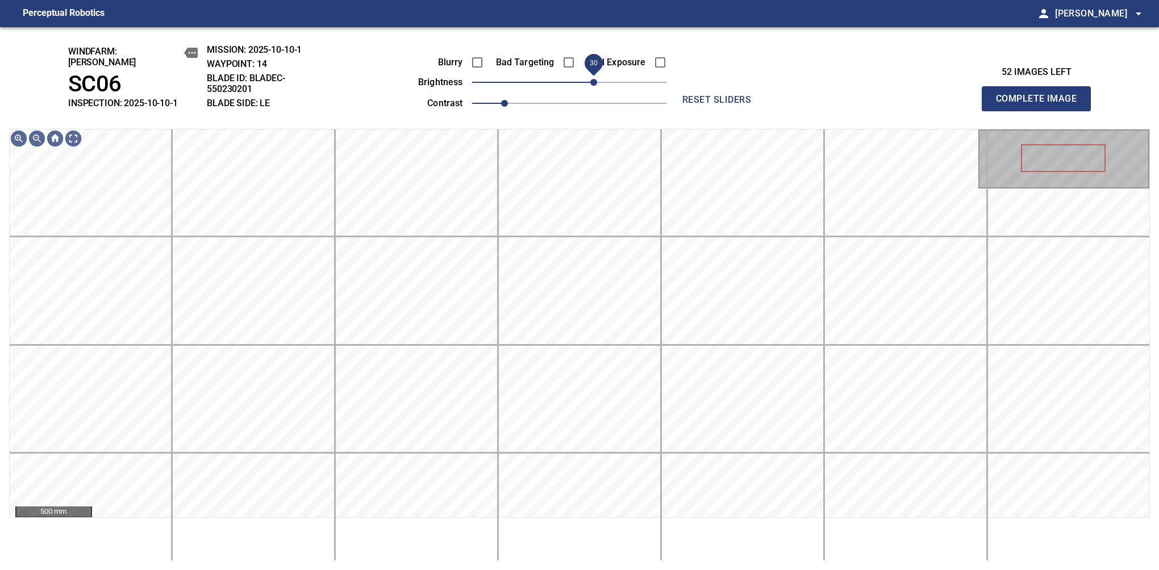
drag, startPoint x: 572, startPoint y: 78, endPoint x: 593, endPoint y: 73, distance: 22.3
click at [593, 79] on span "30" at bounding box center [593, 82] width 7 height 7
click at [588, 79] on span "20" at bounding box center [585, 82] width 7 height 7
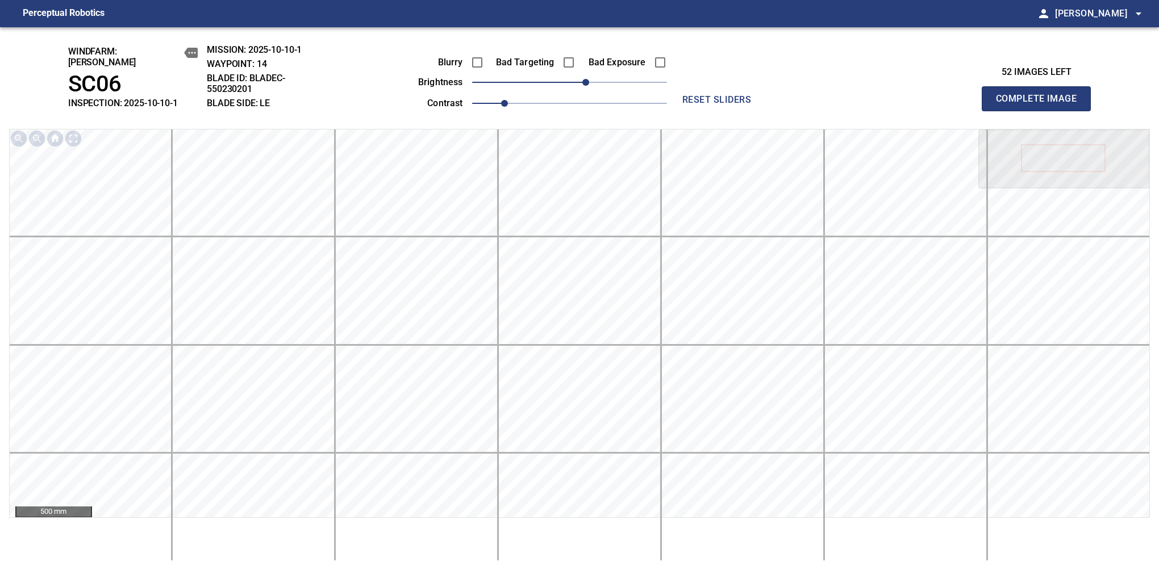
click at [1041, 105] on button "Complete Image" at bounding box center [1036, 98] width 109 height 25
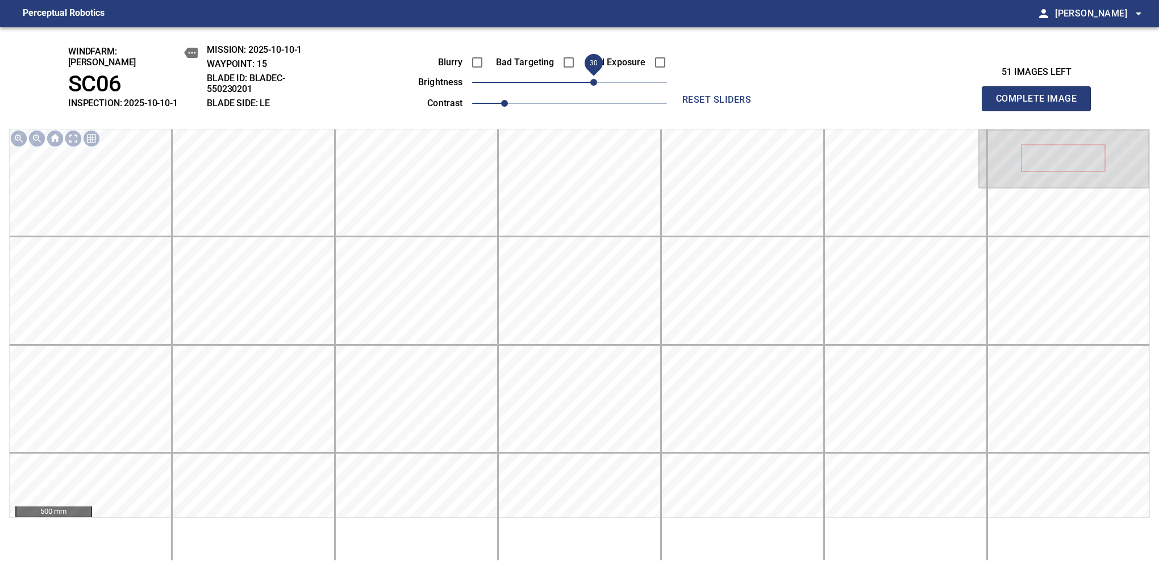
drag, startPoint x: 607, startPoint y: 77, endPoint x: 595, endPoint y: 84, distance: 13.0
click at [595, 84] on span "30" at bounding box center [593, 82] width 7 height 7
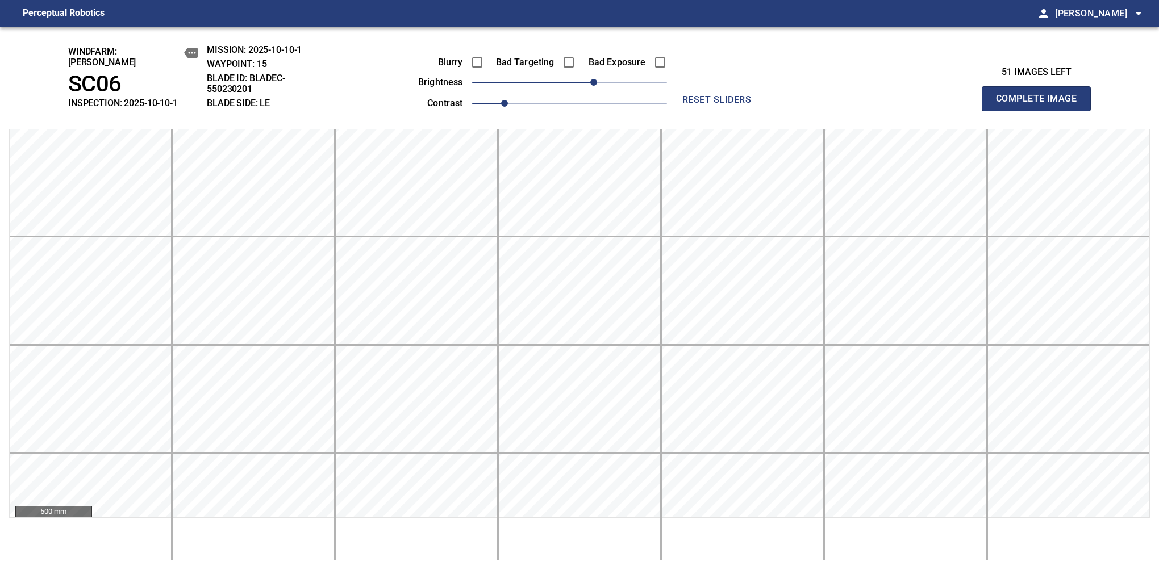
click at [1041, 105] on button "Complete Image" at bounding box center [1036, 98] width 109 height 25
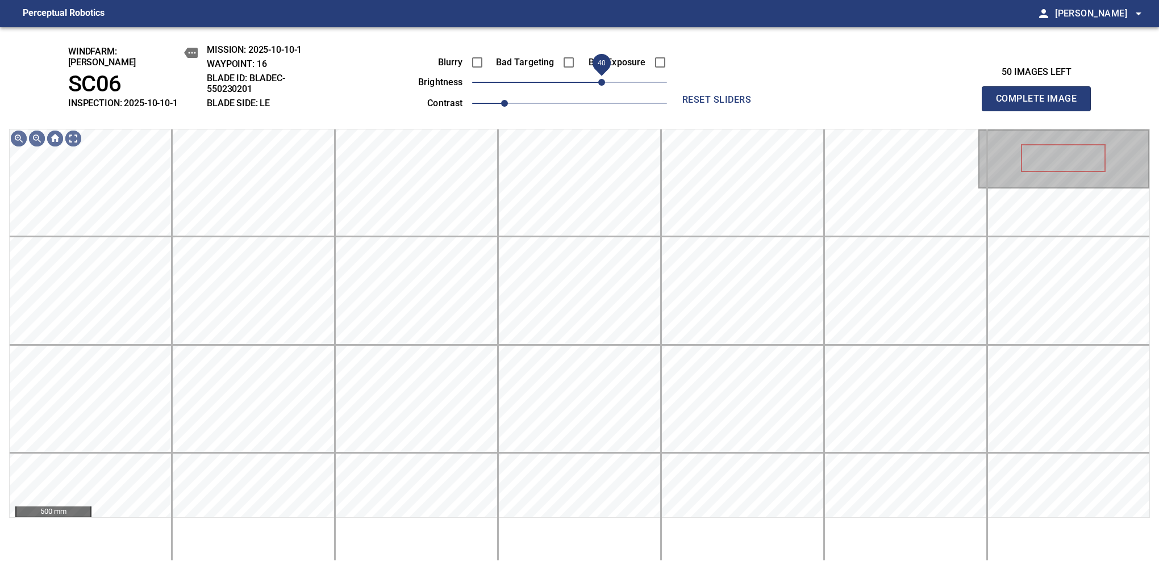
drag, startPoint x: 572, startPoint y: 74, endPoint x: 606, endPoint y: 77, distance: 33.7
click at [605, 79] on span "40" at bounding box center [601, 82] width 7 height 7
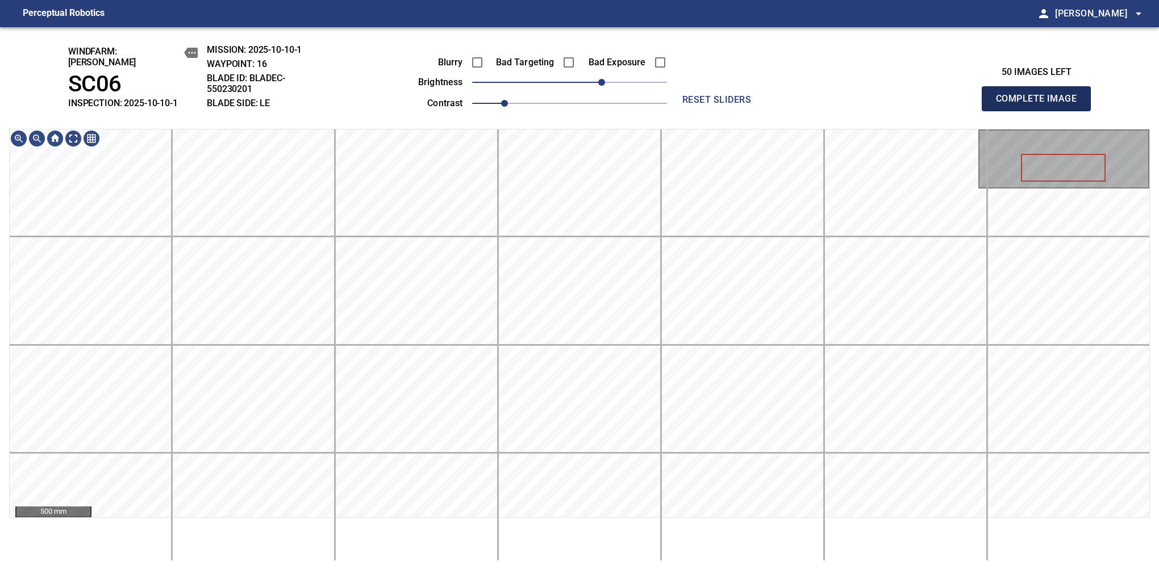
click at [1041, 105] on button "Complete Image" at bounding box center [1036, 98] width 109 height 25
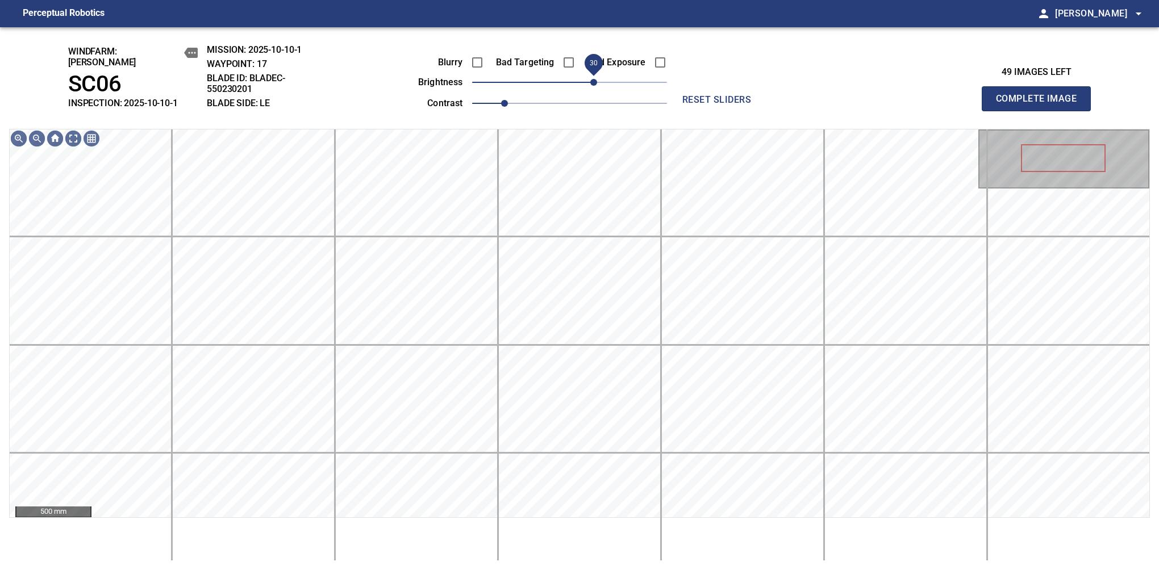
drag, startPoint x: 588, startPoint y: 78, endPoint x: 596, endPoint y: 84, distance: 9.8
click at [596, 84] on span "30" at bounding box center [593, 82] width 7 height 7
drag, startPoint x: 596, startPoint y: 84, endPoint x: 602, endPoint y: 80, distance: 6.9
click at [602, 80] on span "40" at bounding box center [601, 82] width 7 height 7
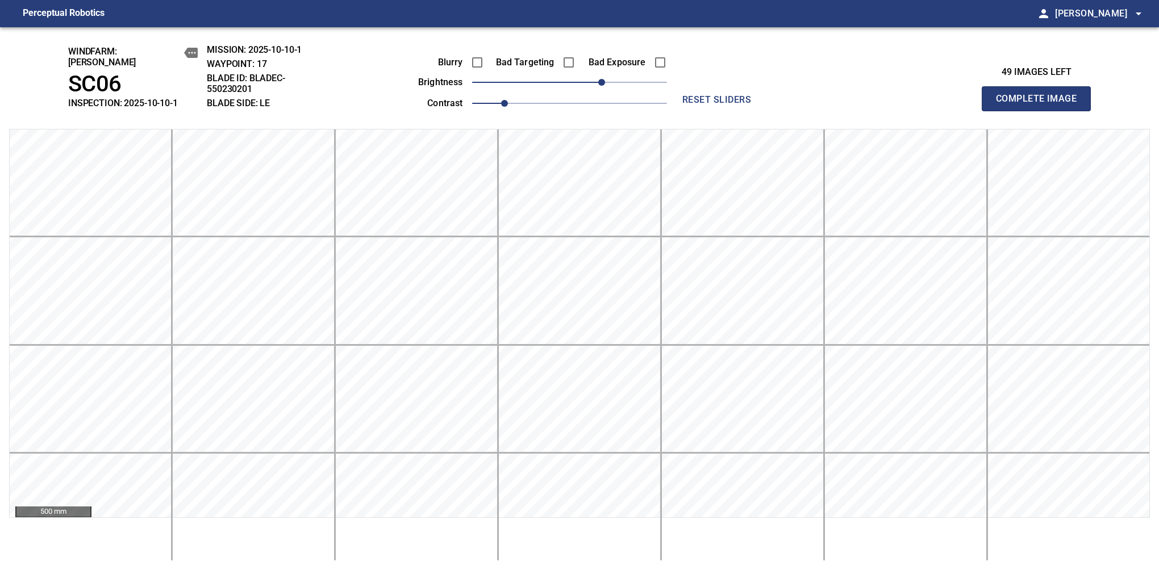
click at [1041, 105] on button "Complete Image" at bounding box center [1036, 98] width 109 height 25
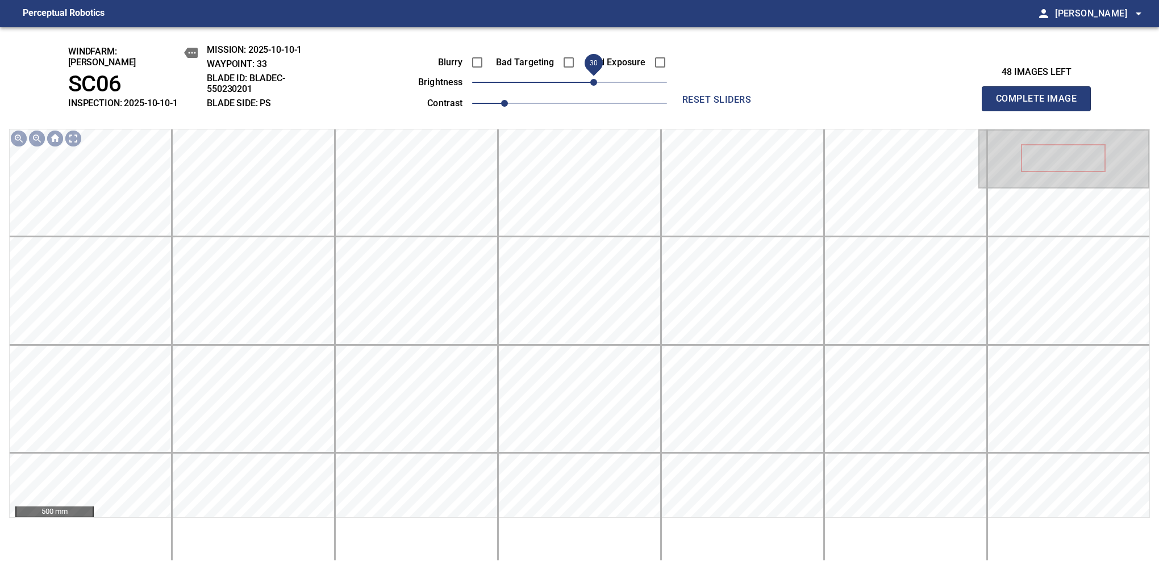
drag, startPoint x: 574, startPoint y: 82, endPoint x: 594, endPoint y: 86, distance: 20.3
click at [594, 86] on span "30" at bounding box center [593, 82] width 7 height 7
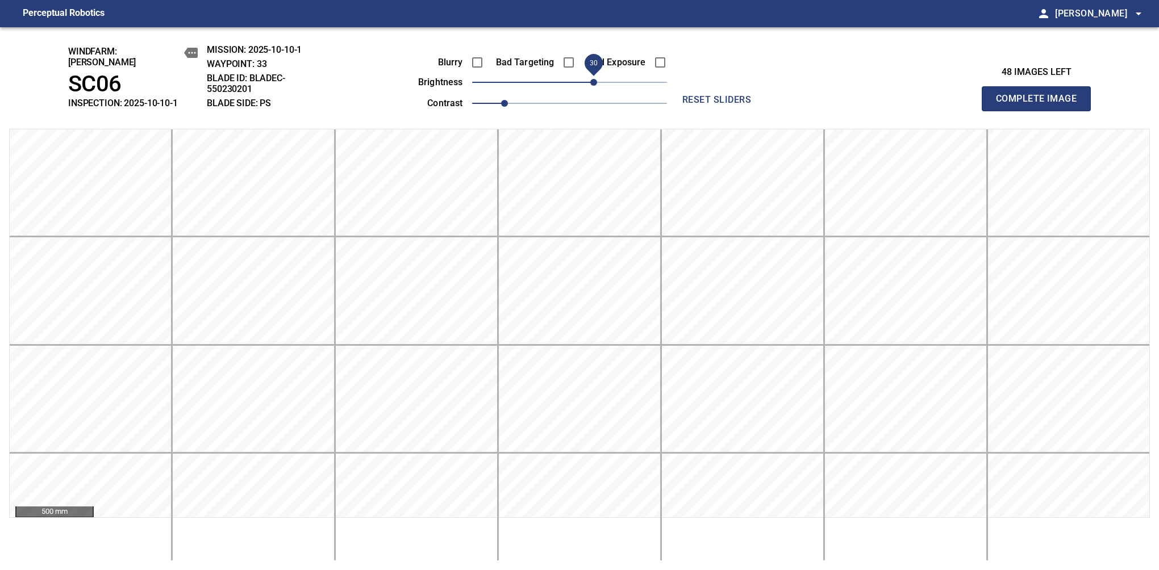
click at [1041, 105] on button "Complete Image" at bounding box center [1036, 98] width 109 height 25
drag, startPoint x: 578, startPoint y: 82, endPoint x: 590, endPoint y: 84, distance: 12.6
click at [590, 84] on span "30" at bounding box center [593, 82] width 7 height 7
click at [1041, 105] on button "Complete Image" at bounding box center [1036, 98] width 109 height 25
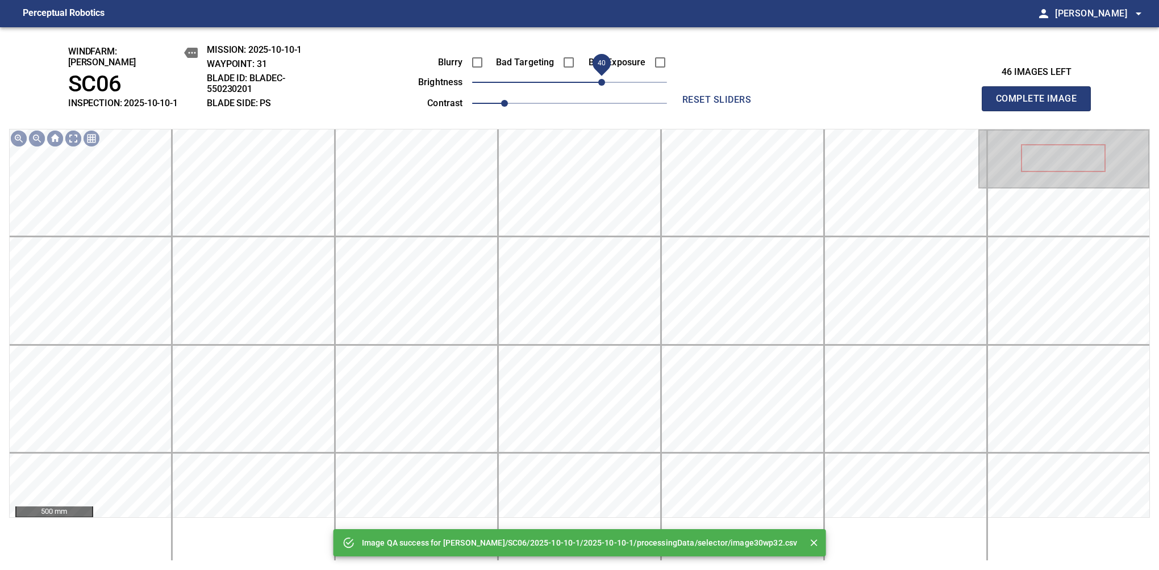
click at [600, 85] on span "40" at bounding box center [601, 82] width 7 height 7
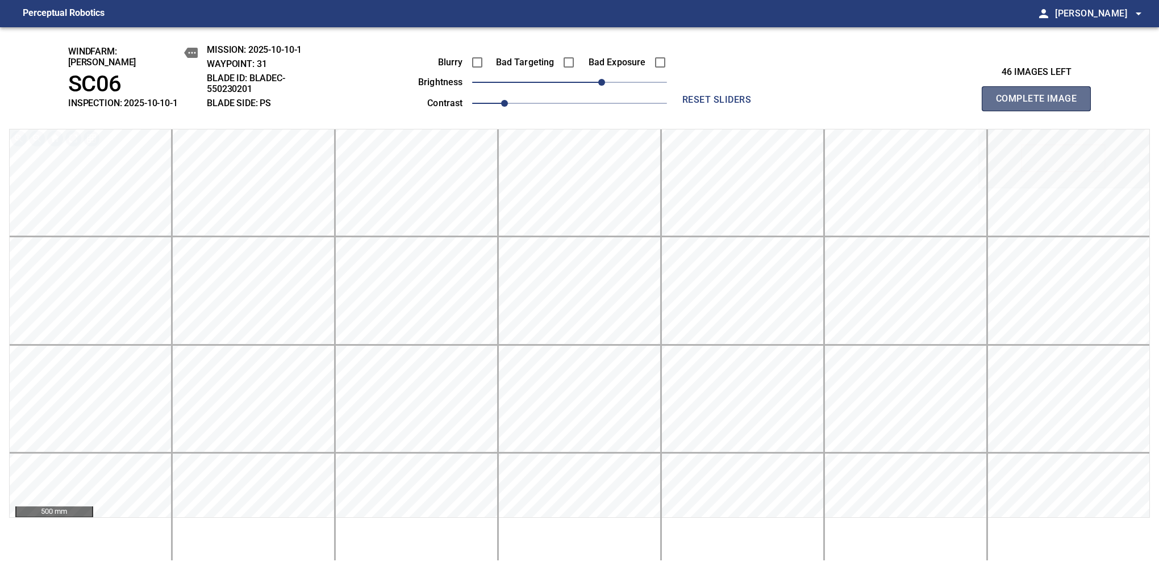
click at [1041, 105] on button "Complete Image" at bounding box center [1036, 98] width 109 height 25
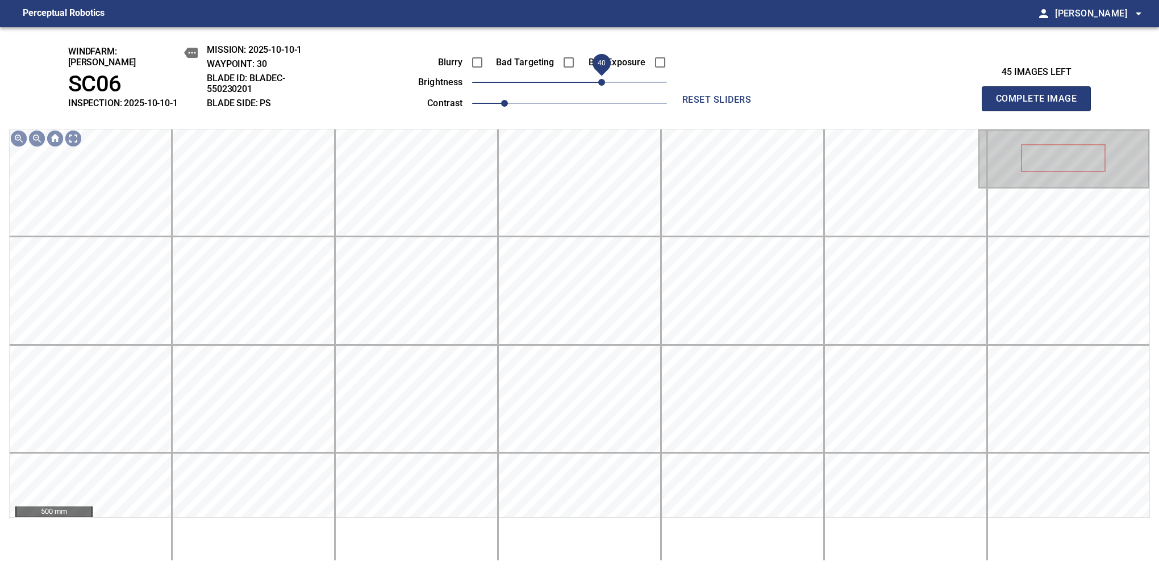
drag, startPoint x: 575, startPoint y: 74, endPoint x: 602, endPoint y: 78, distance: 27.5
click at [602, 79] on span "40" at bounding box center [601, 82] width 7 height 7
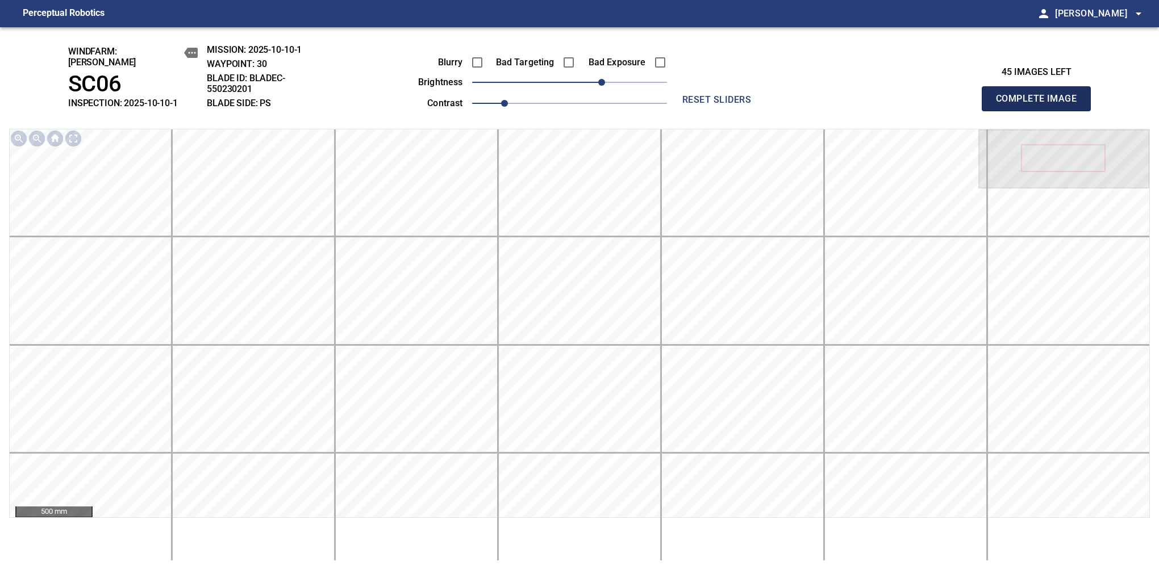
click at [1041, 105] on button "Complete Image" at bounding box center [1036, 98] width 109 height 25
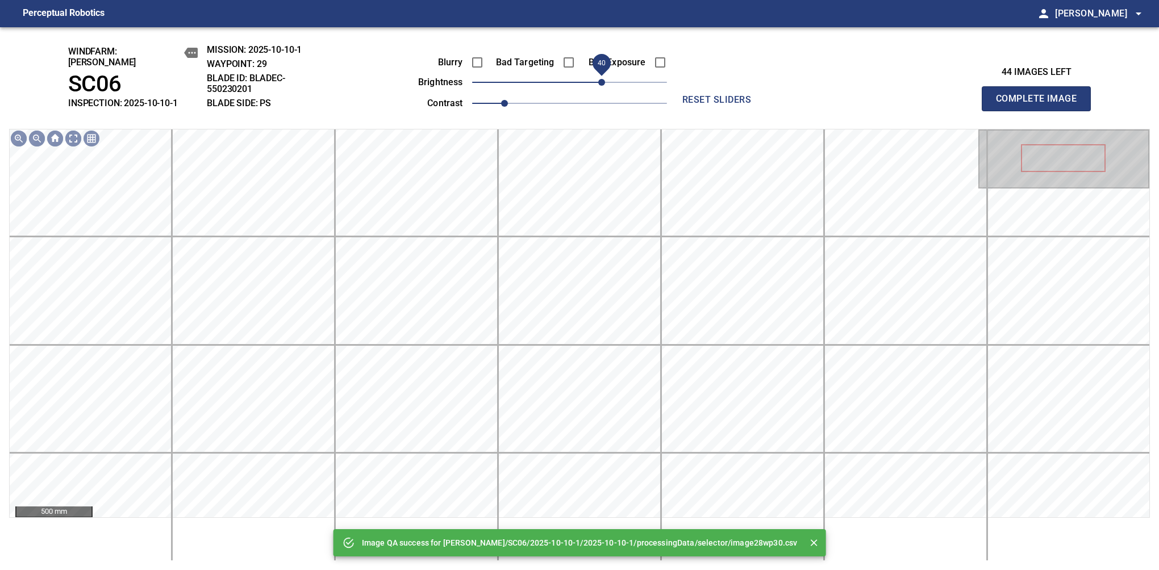
drag, startPoint x: 627, startPoint y: 84, endPoint x: 600, endPoint y: 86, distance: 27.3
click at [600, 86] on span "40" at bounding box center [601, 82] width 7 height 7
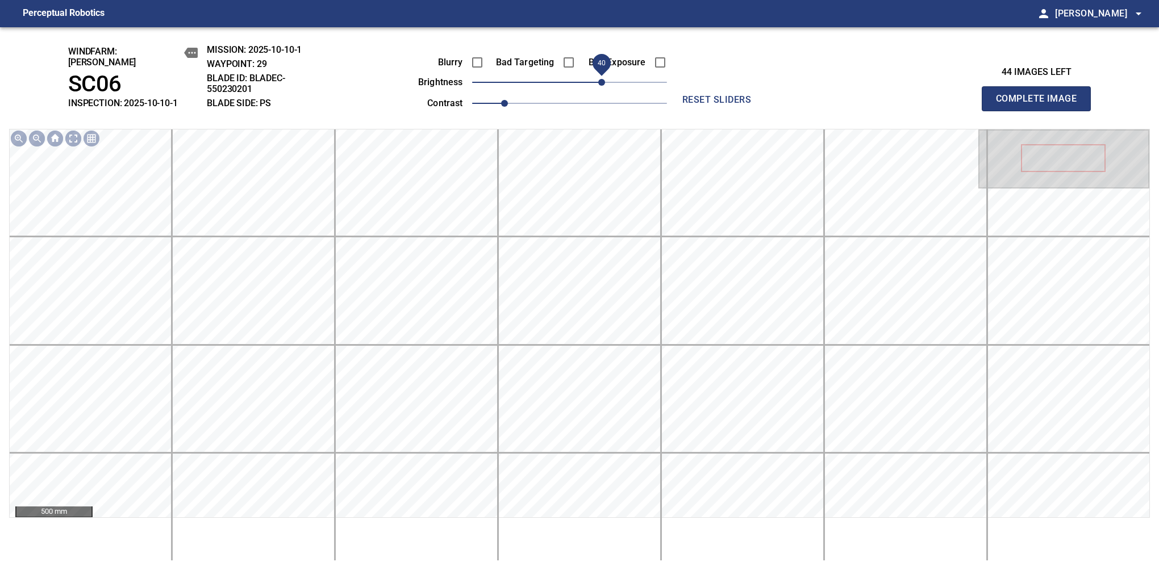
click at [1041, 105] on button "Complete Image" at bounding box center [1036, 98] width 109 height 25
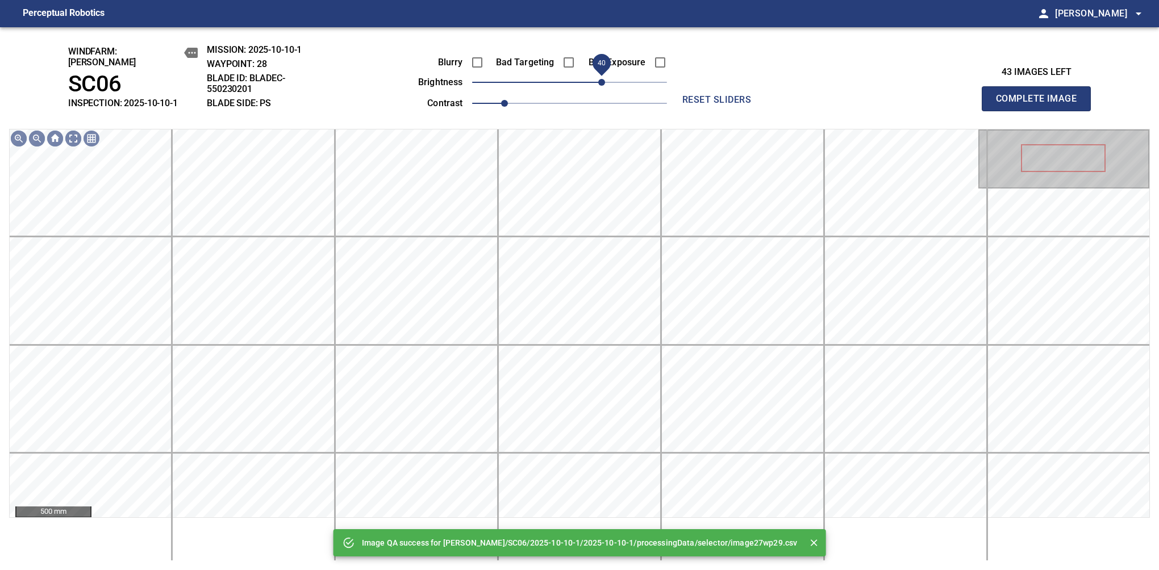
drag, startPoint x: 610, startPoint y: 80, endPoint x: 600, endPoint y: 82, distance: 9.9
click at [600, 82] on span "40" at bounding box center [569, 82] width 195 height 16
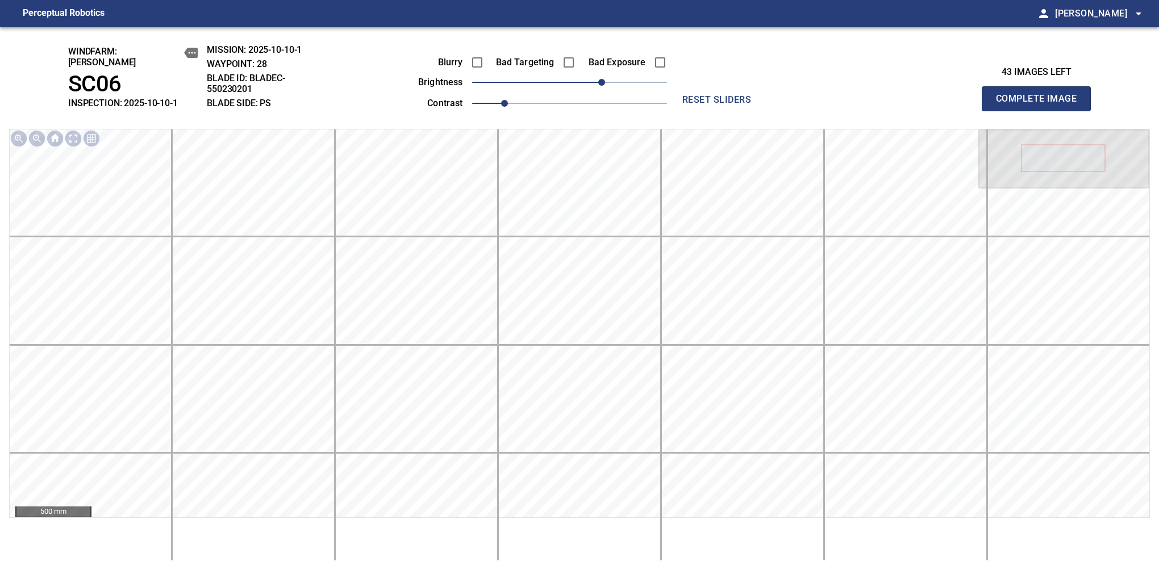
click at [1041, 105] on button "Complete Image" at bounding box center [1036, 98] width 109 height 25
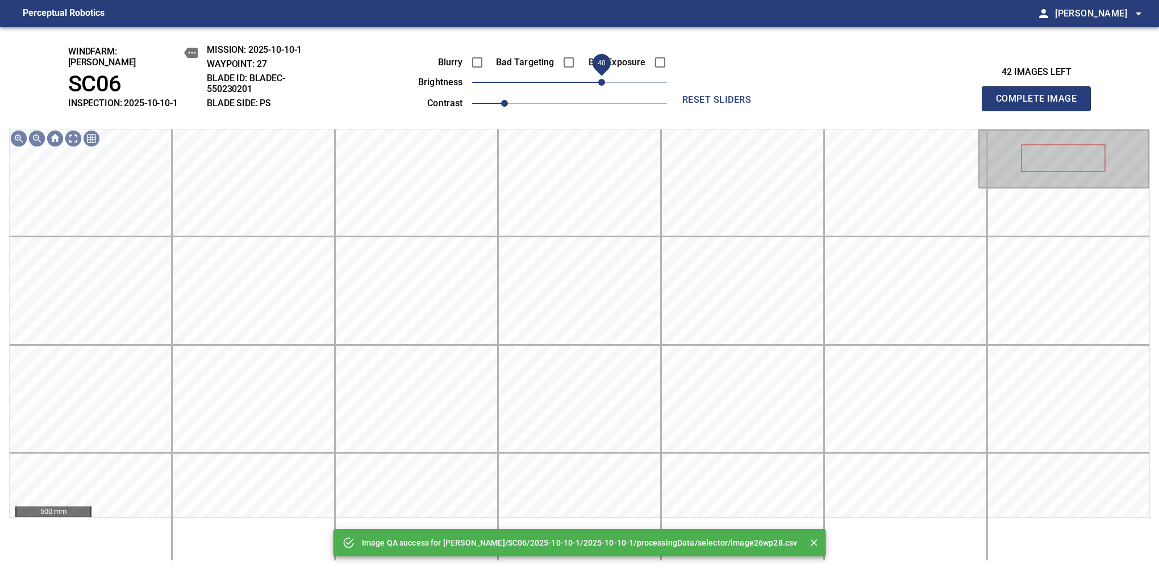
click at [604, 74] on span "40" at bounding box center [569, 82] width 195 height 16
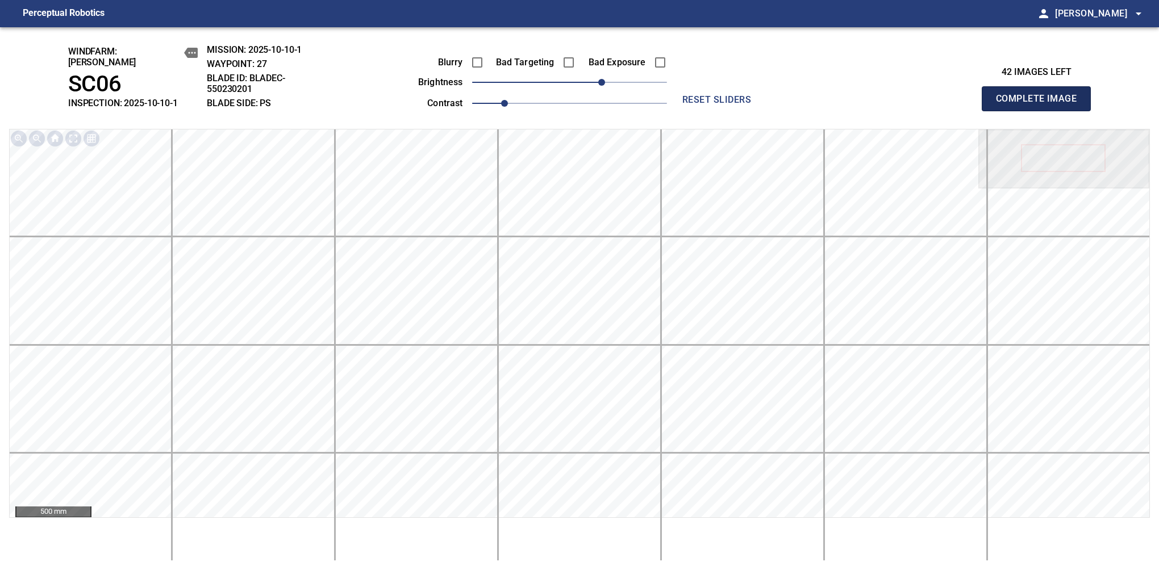
click at [1041, 105] on button "Complete Image" at bounding box center [1036, 98] width 109 height 25
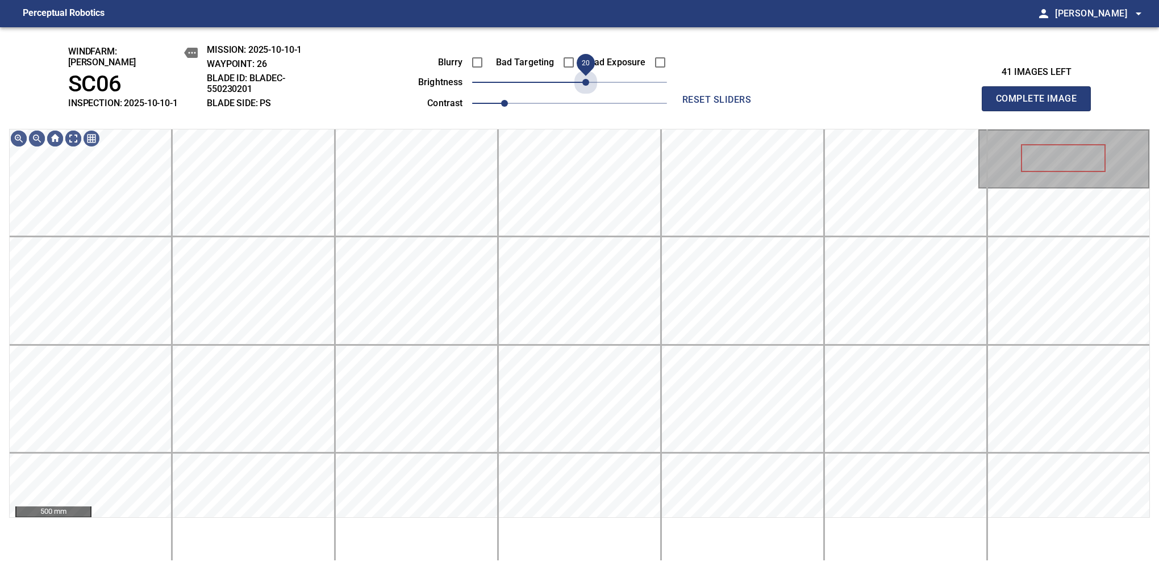
drag, startPoint x: 582, startPoint y: 75, endPoint x: 588, endPoint y: 91, distance: 17.1
click at [588, 91] on div "Blurry Bad Targeting Bad Exposure brightness 20 contrast 1" at bounding box center [530, 81] width 274 height 61
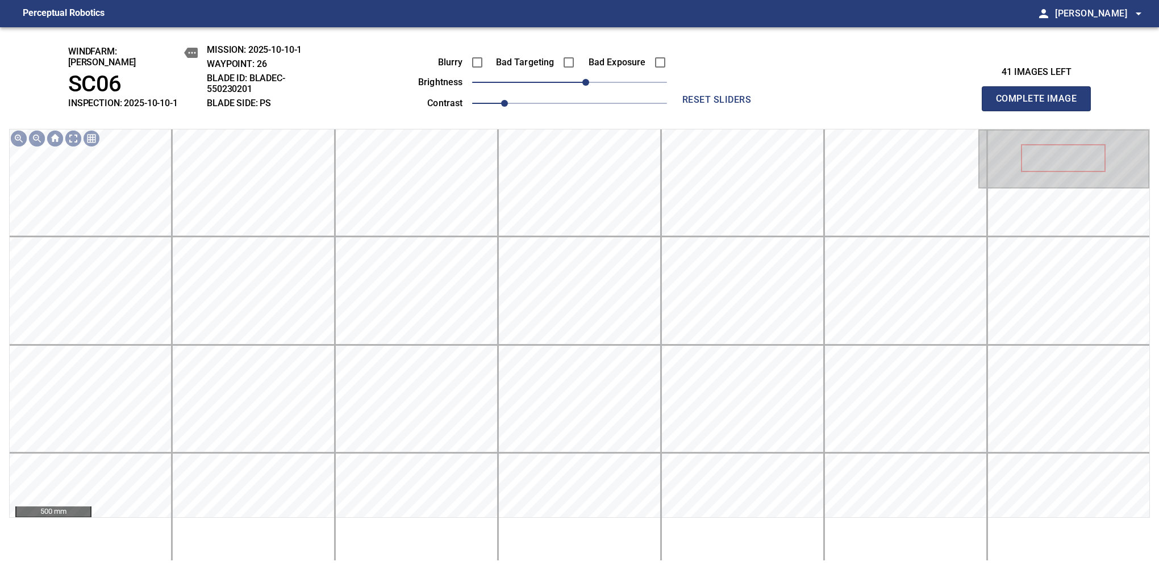
click at [1041, 105] on button "Complete Image" at bounding box center [1036, 98] width 109 height 25
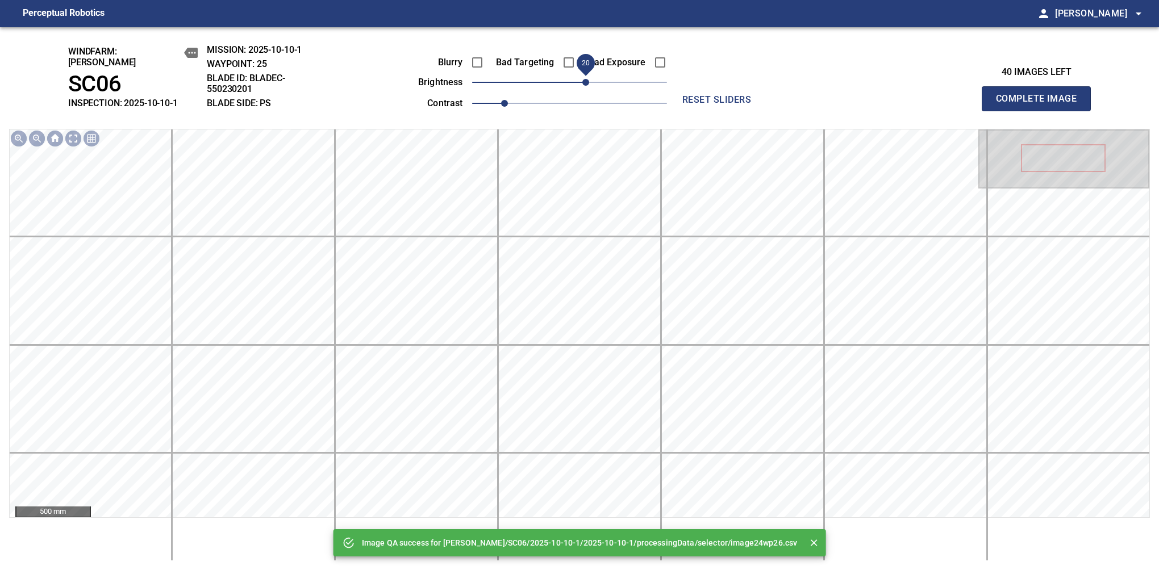
drag, startPoint x: 594, startPoint y: 80, endPoint x: 586, endPoint y: 80, distance: 7.4
click at [586, 80] on span "20" at bounding box center [569, 82] width 195 height 16
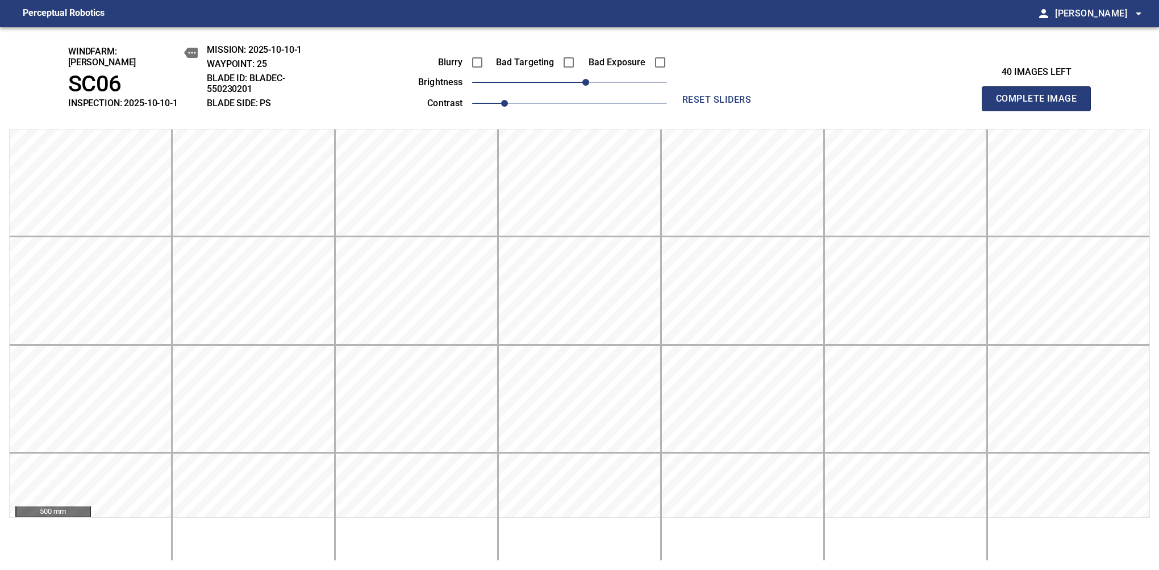
click at [1041, 105] on button "Complete Image" at bounding box center [1036, 98] width 109 height 25
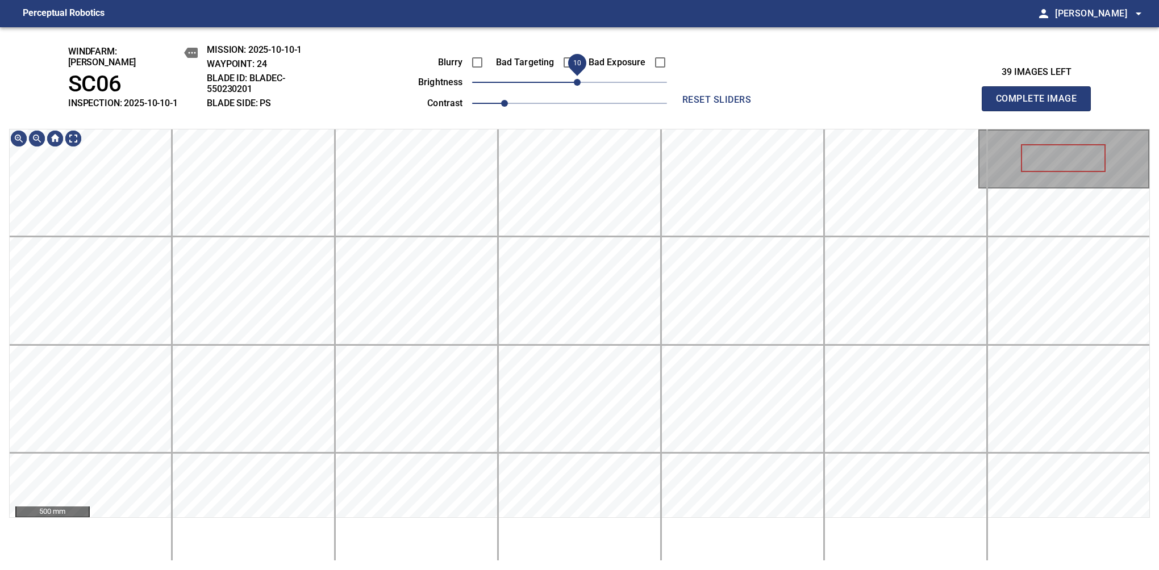
drag, startPoint x: 592, startPoint y: 82, endPoint x: 581, endPoint y: 84, distance: 11.5
click at [581, 84] on span "10" at bounding box center [577, 82] width 7 height 7
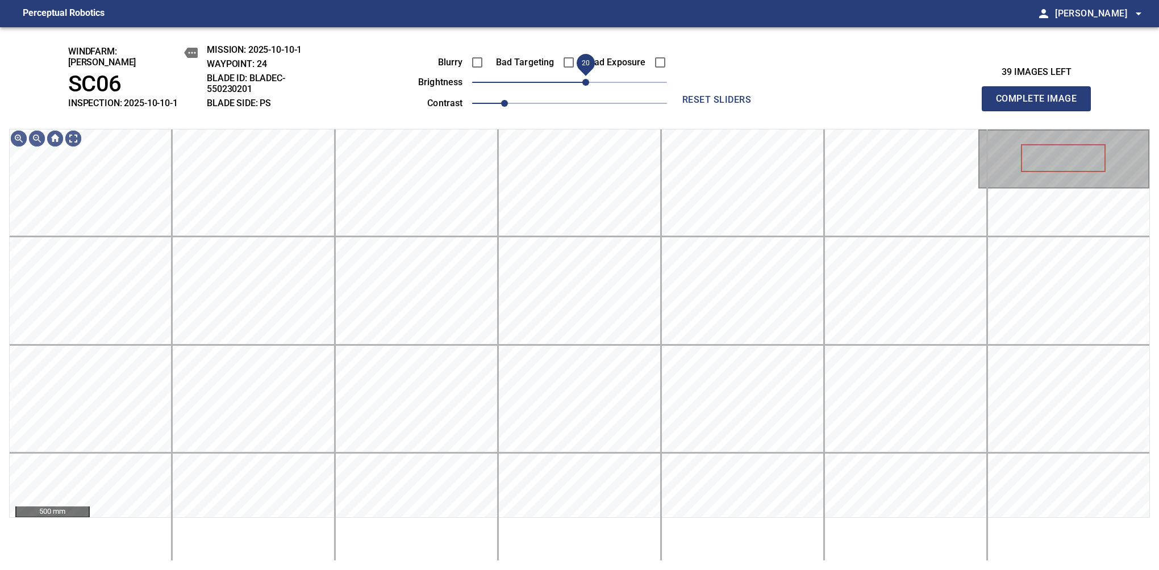
click at [582, 84] on span "20" at bounding box center [585, 82] width 7 height 7
click at [577, 82] on span "10" at bounding box center [577, 82] width 7 height 7
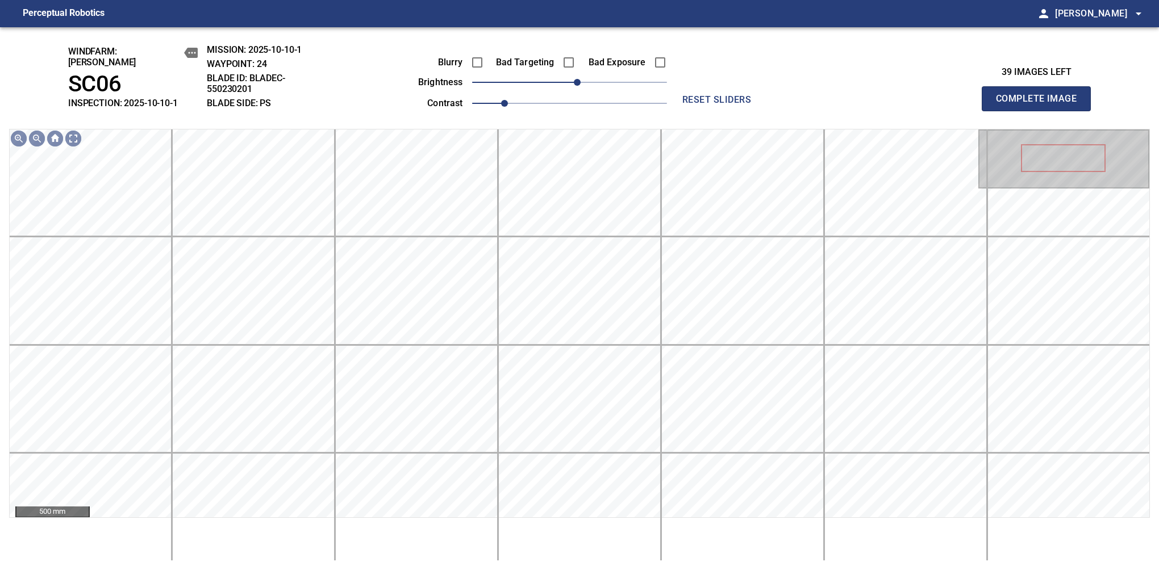
click at [1041, 105] on button "Complete Image" at bounding box center [1036, 98] width 109 height 25
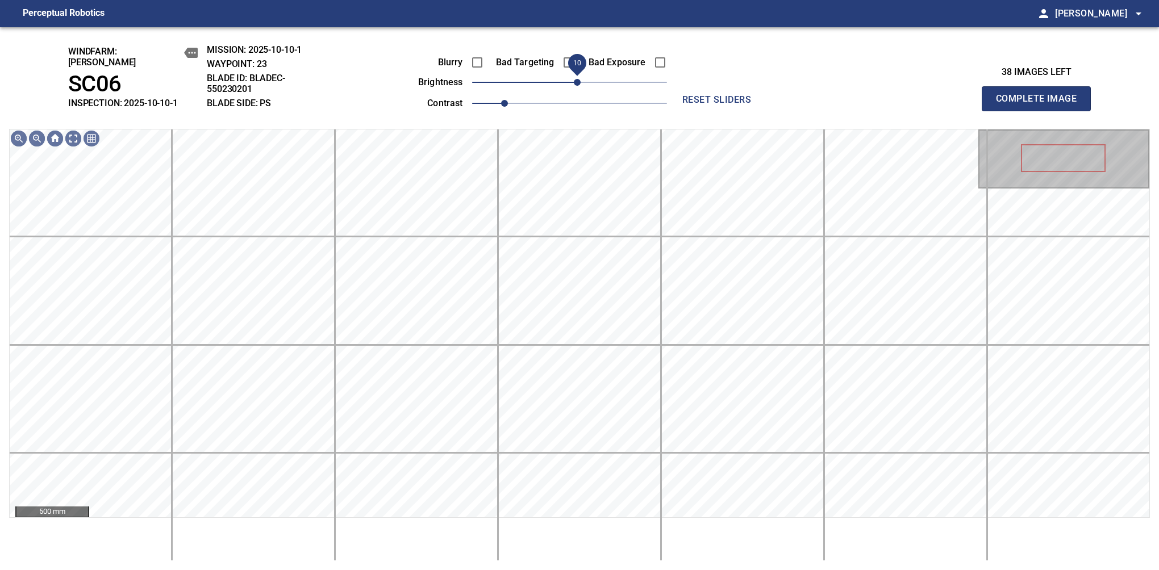
drag, startPoint x: 569, startPoint y: 76, endPoint x: 579, endPoint y: 82, distance: 12.0
click at [579, 82] on span "10" at bounding box center [577, 82] width 7 height 7
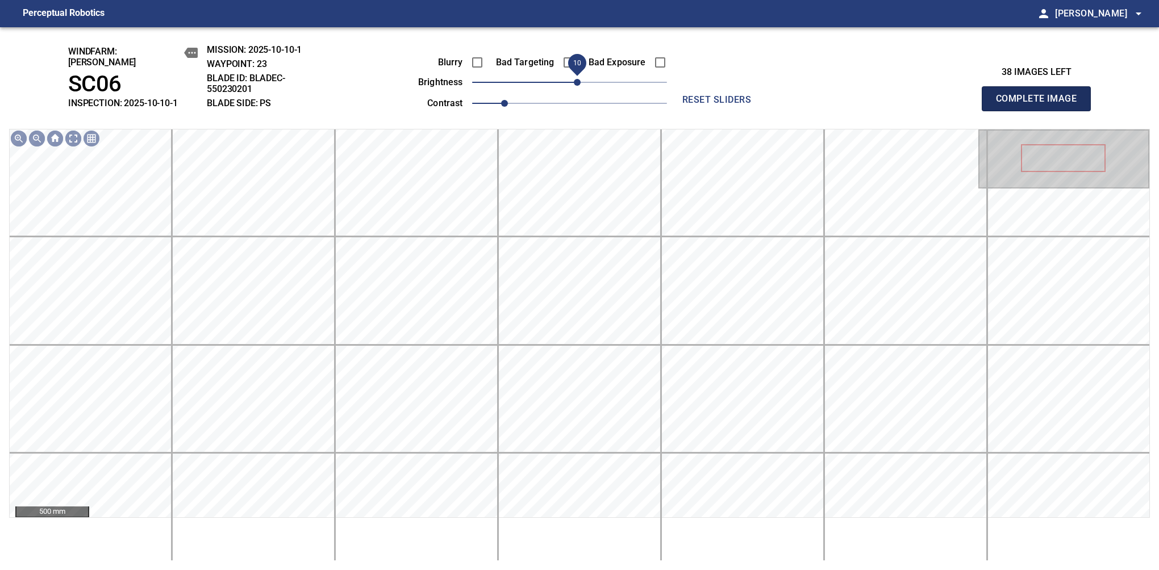
click at [1041, 105] on button "Complete Image" at bounding box center [1036, 98] width 109 height 25
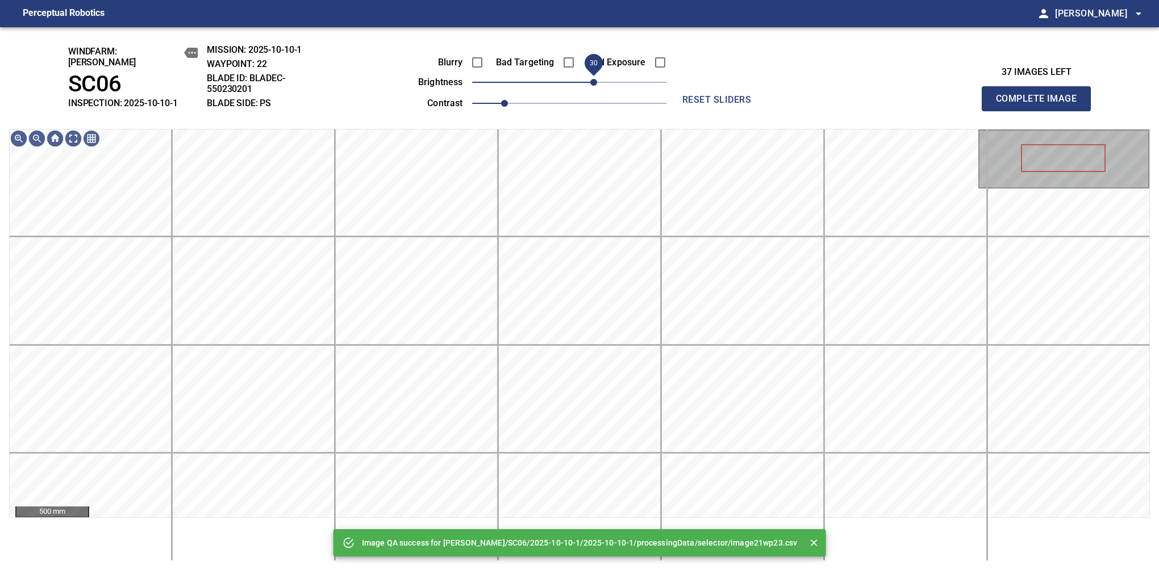
drag, startPoint x: 569, startPoint y: 76, endPoint x: 591, endPoint y: 76, distance: 21.6
click at [591, 79] on span "30" at bounding box center [593, 82] width 7 height 7
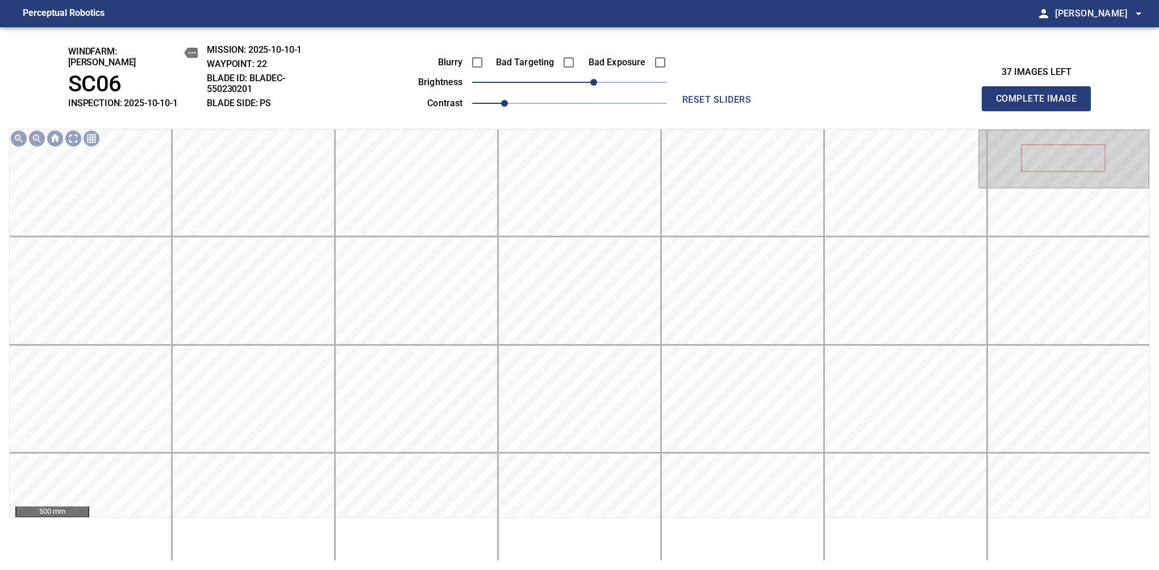
click at [1041, 105] on button "Complete Image" at bounding box center [1036, 98] width 109 height 25
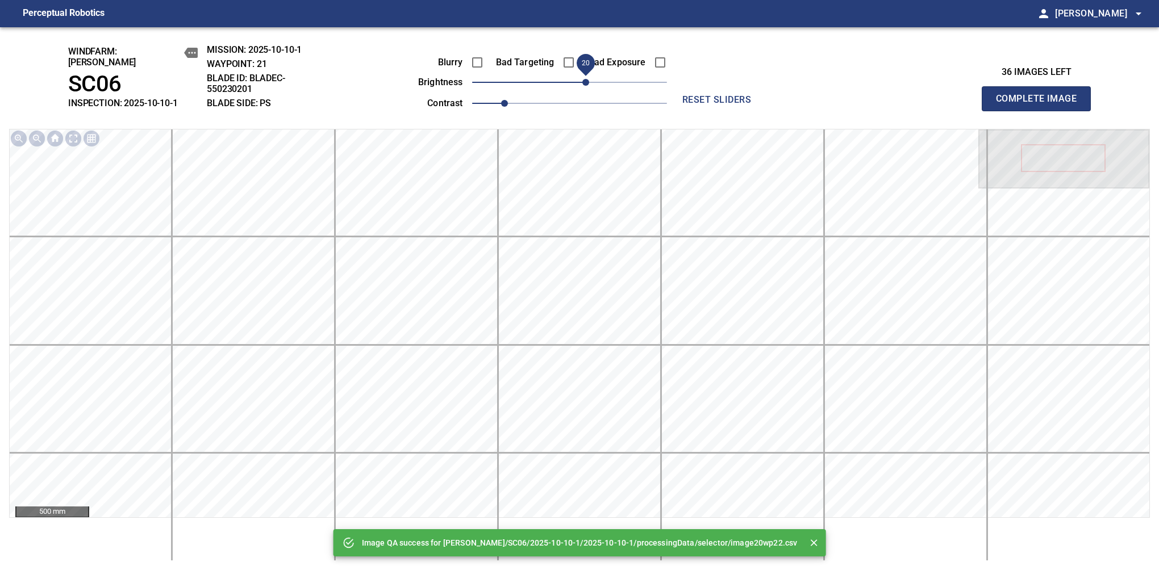
drag, startPoint x: 575, startPoint y: 74, endPoint x: 582, endPoint y: 76, distance: 7.7
click at [582, 79] on span "20" at bounding box center [585, 82] width 7 height 7
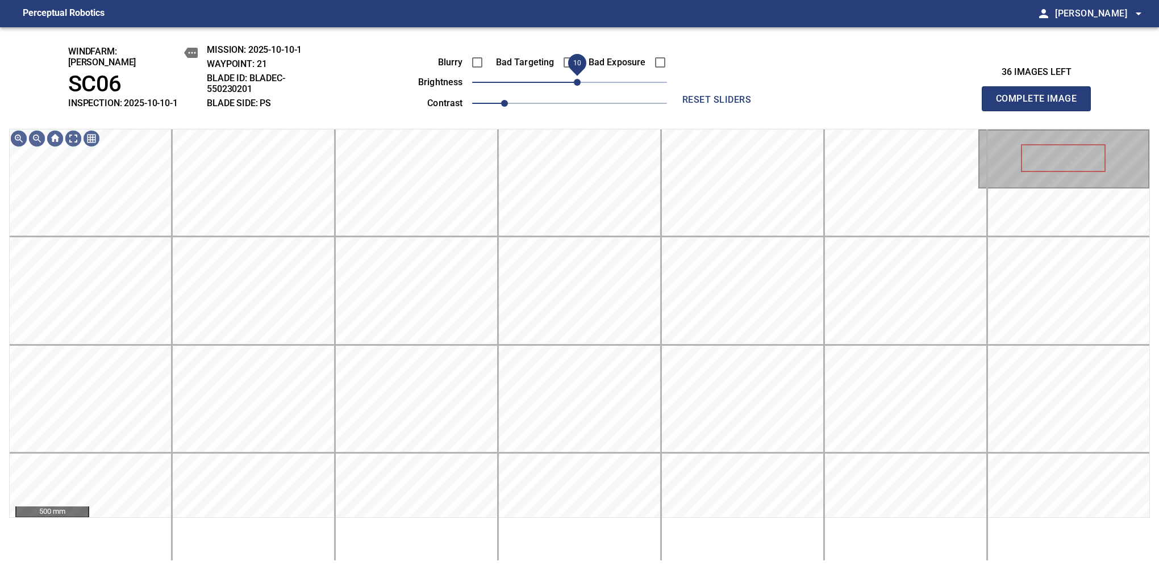
click at [581, 79] on span "10" at bounding box center [577, 82] width 7 height 7
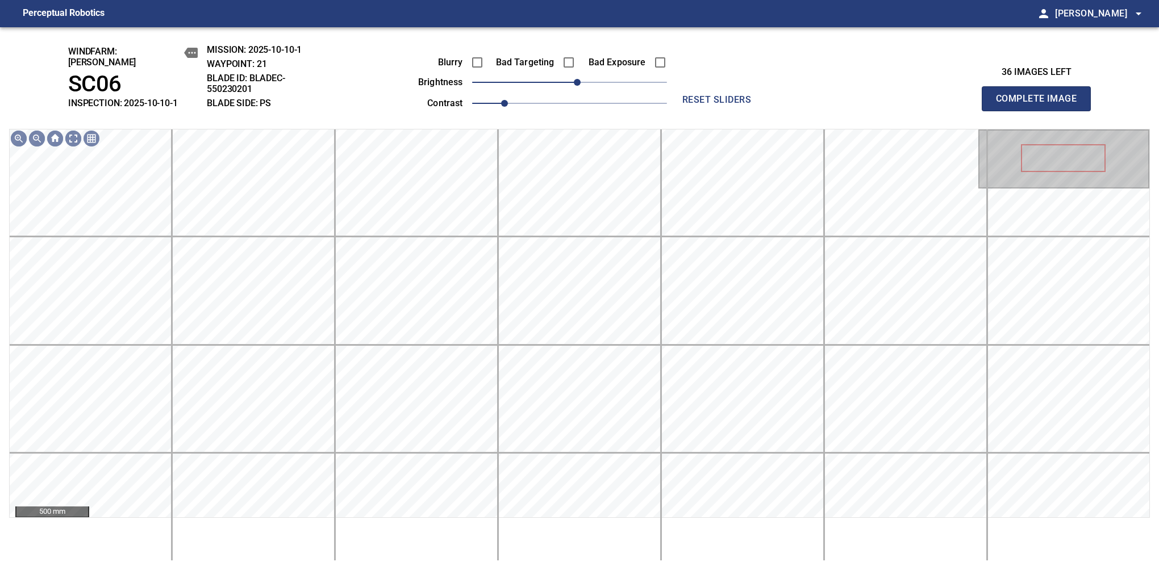
click at [1041, 105] on button "Complete Image" at bounding box center [1036, 98] width 109 height 25
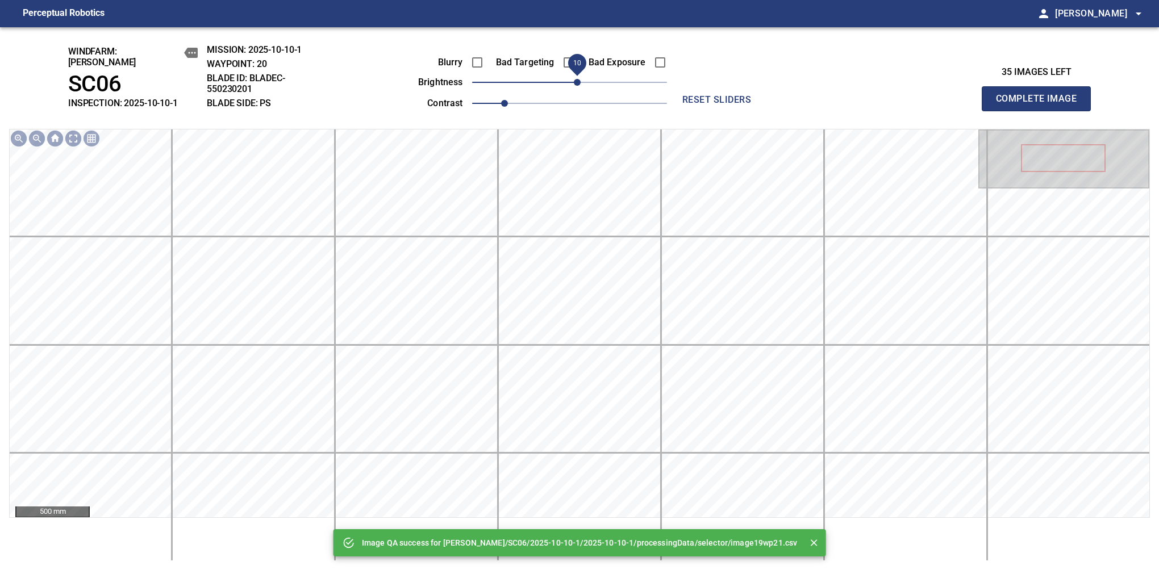
click at [579, 79] on span "10" at bounding box center [577, 82] width 7 height 7
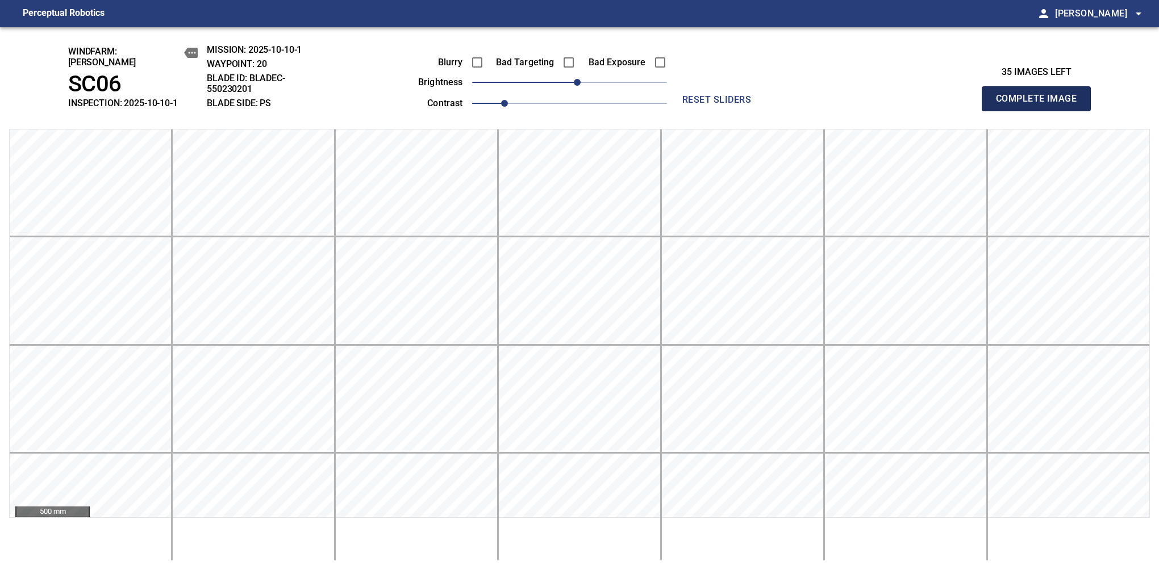
click at [1041, 105] on button "Complete Image" at bounding box center [1036, 98] width 109 height 25
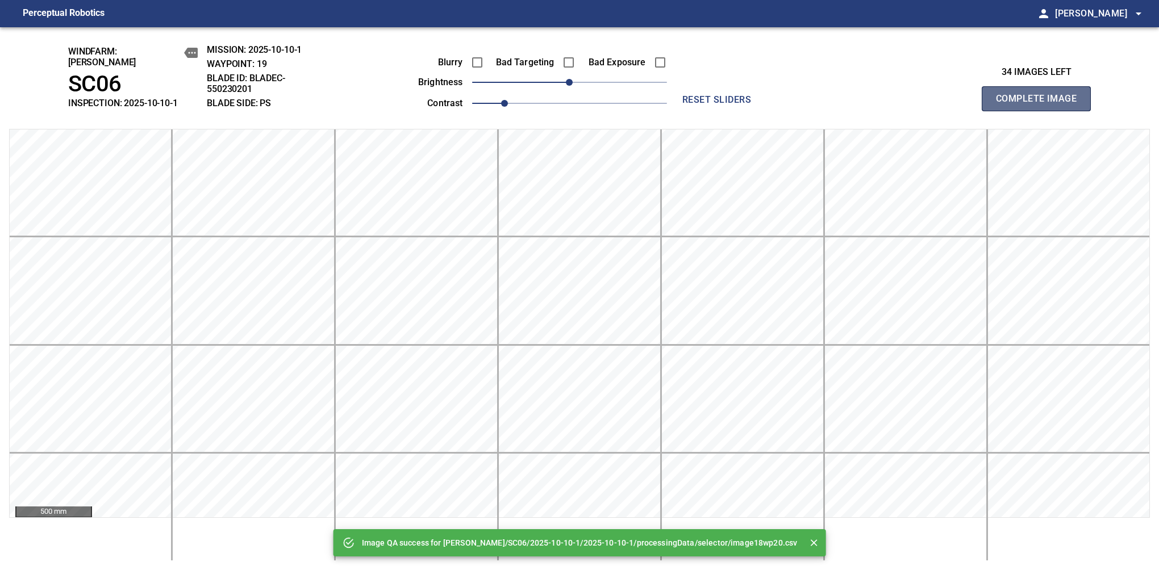
click at [1041, 105] on button "Complete Image" at bounding box center [1036, 98] width 109 height 25
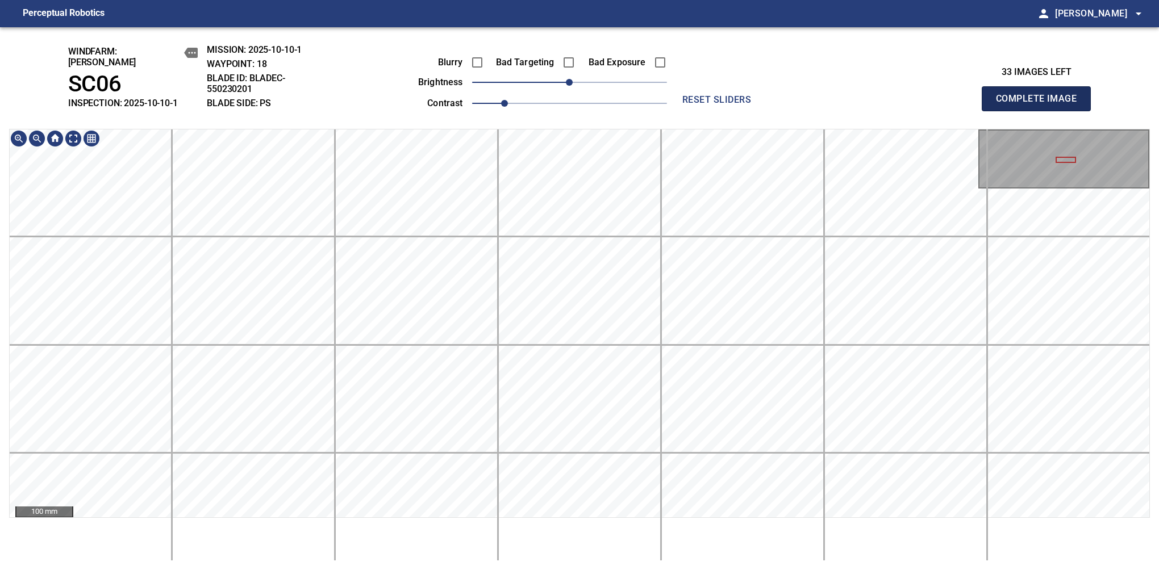
click at [1041, 105] on button "Complete Image" at bounding box center [1036, 98] width 109 height 25
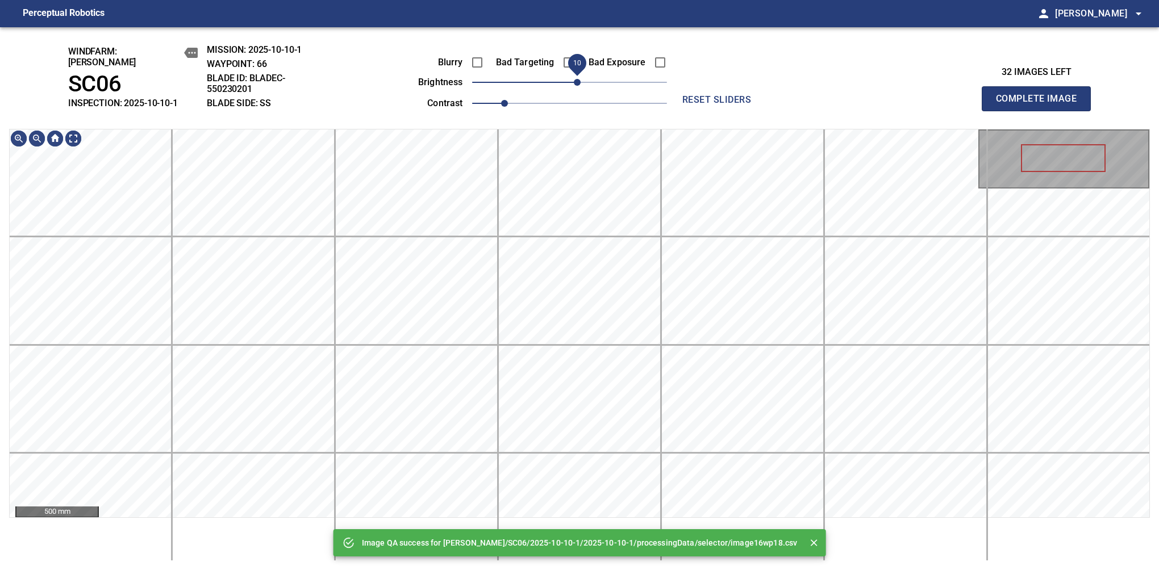
click at [575, 79] on span "10" at bounding box center [577, 82] width 7 height 7
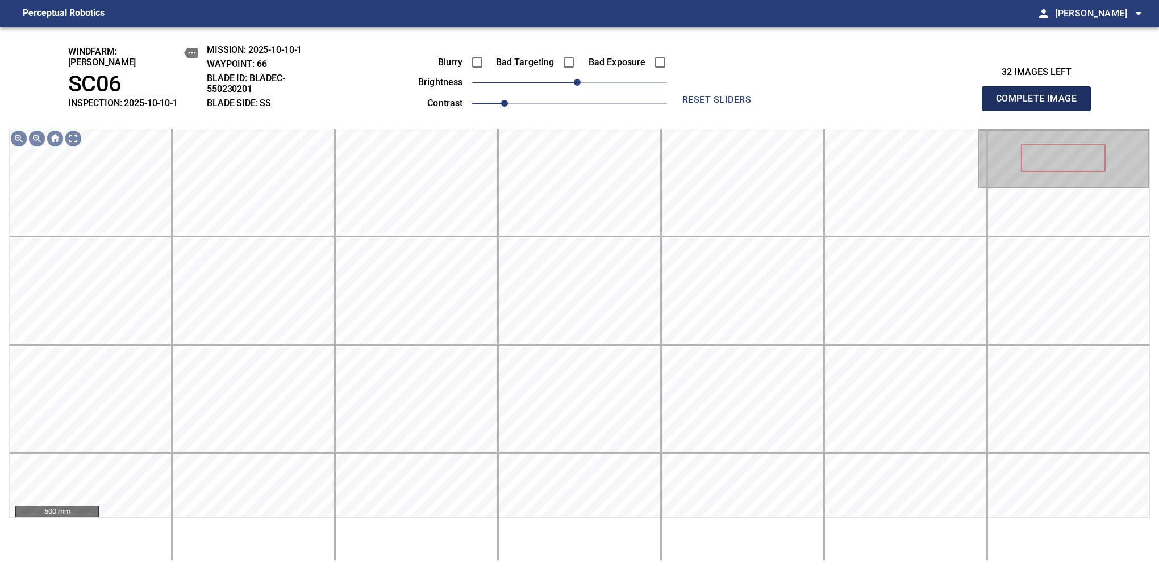
click at [1041, 105] on button "Complete Image" at bounding box center [1036, 98] width 109 height 25
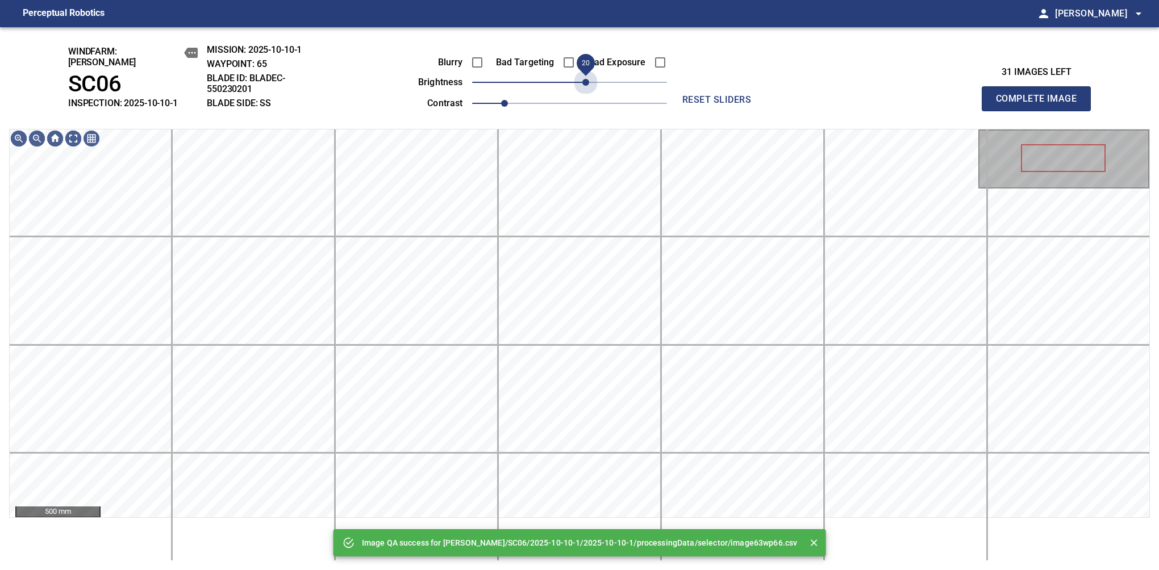
drag, startPoint x: 584, startPoint y: 80, endPoint x: 589, endPoint y: 88, distance: 9.2
click at [589, 88] on div "Blurry Bad Targeting Bad Exposure brightness 20 contrast 1" at bounding box center [530, 81] width 274 height 61
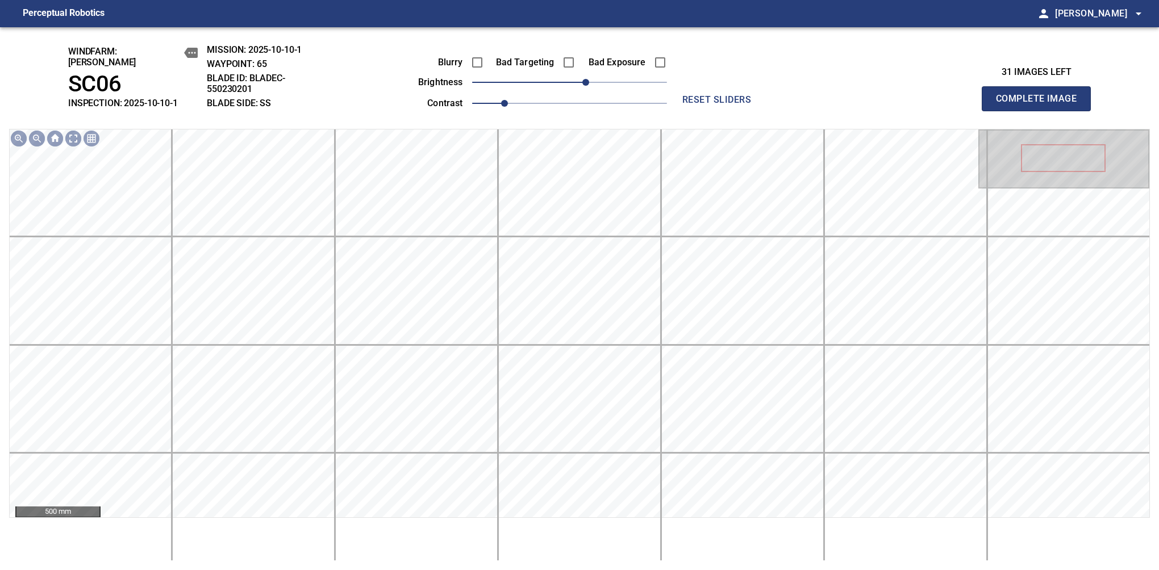
click at [1041, 105] on button "Complete Image" at bounding box center [1036, 98] width 109 height 25
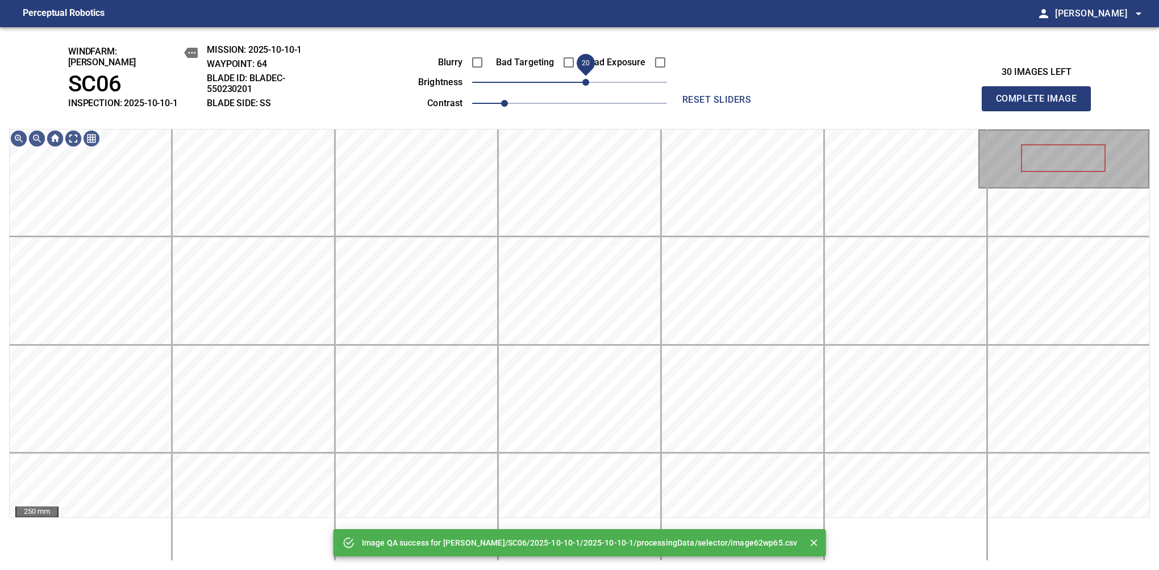
drag, startPoint x: 573, startPoint y: 80, endPoint x: 585, endPoint y: 85, distance: 13.7
click at [585, 85] on span "20" at bounding box center [585, 82] width 7 height 7
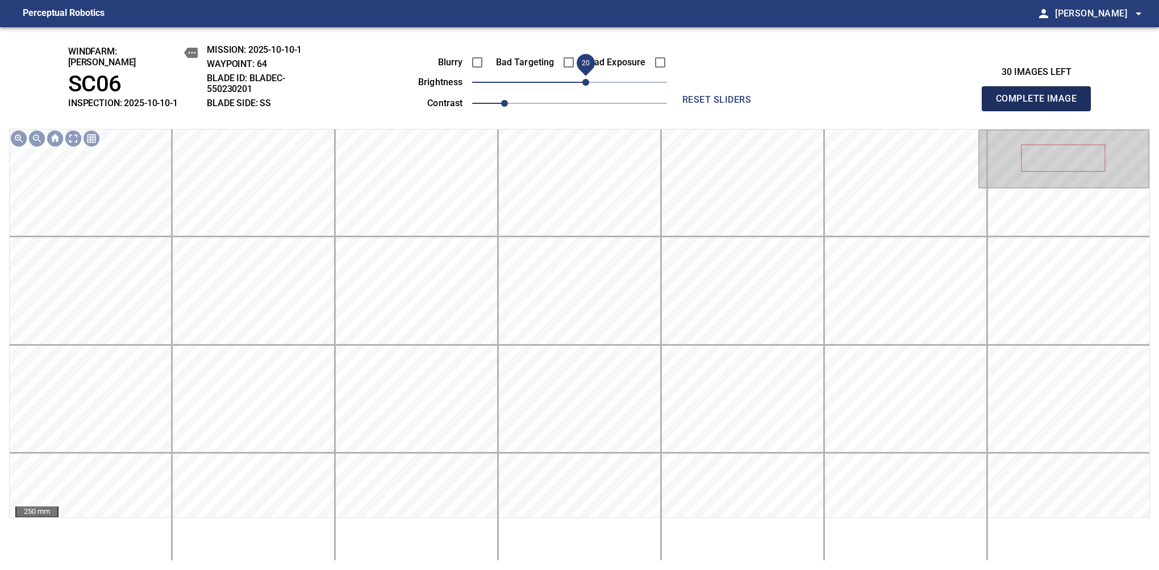
click at [1041, 105] on button "Complete Image" at bounding box center [1036, 98] width 109 height 25
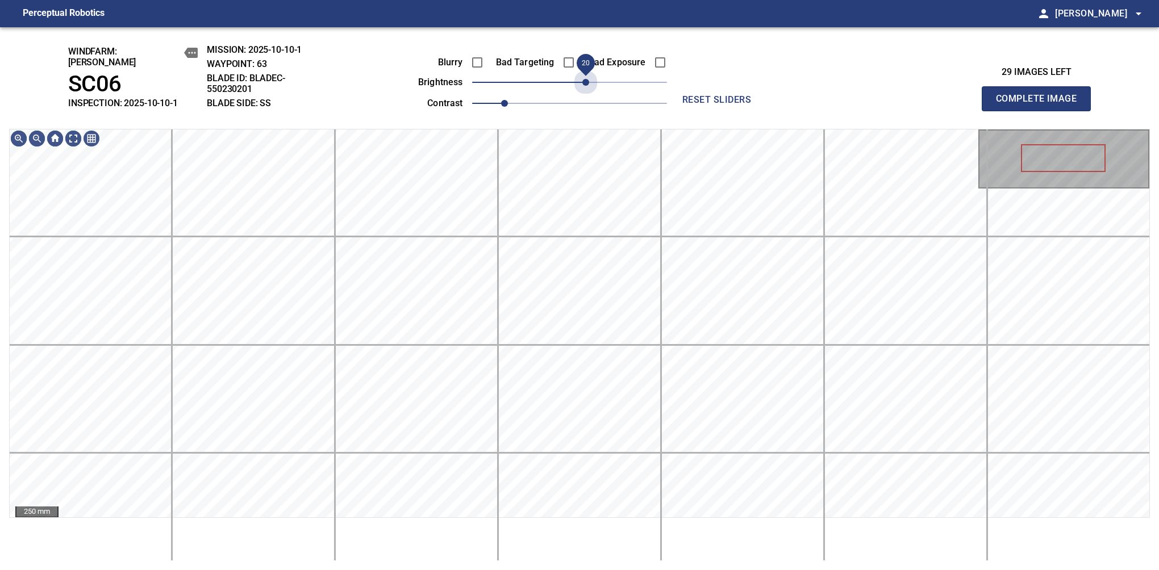
drag, startPoint x: 589, startPoint y: 81, endPoint x: 585, endPoint y: 89, distance: 8.1
click at [585, 89] on div "Blurry Bad Targeting Bad Exposure brightness 20 contrast 1" at bounding box center [530, 81] width 274 height 61
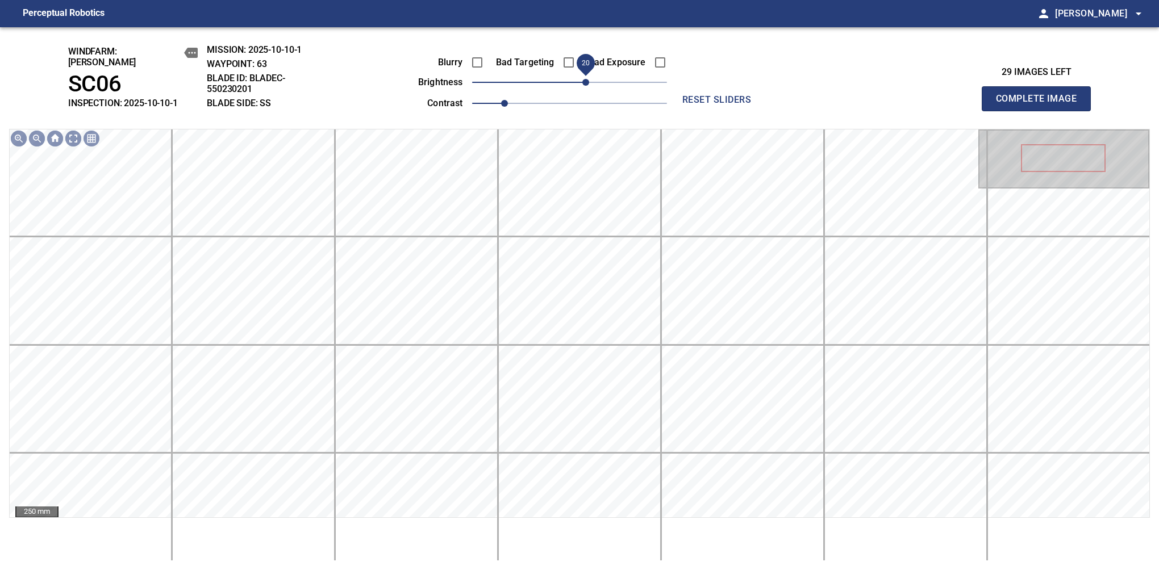
click at [1041, 105] on button "Complete Image" at bounding box center [1036, 98] width 109 height 25
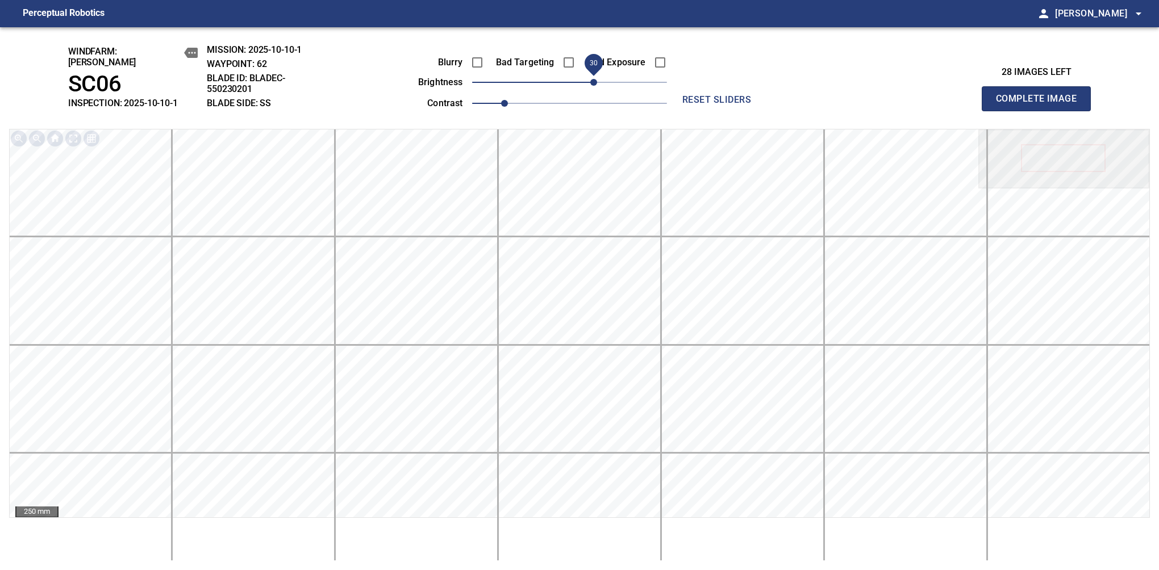
drag, startPoint x: 577, startPoint y: 81, endPoint x: 592, endPoint y: 79, distance: 14.4
click at [592, 79] on span "30" at bounding box center [593, 82] width 7 height 7
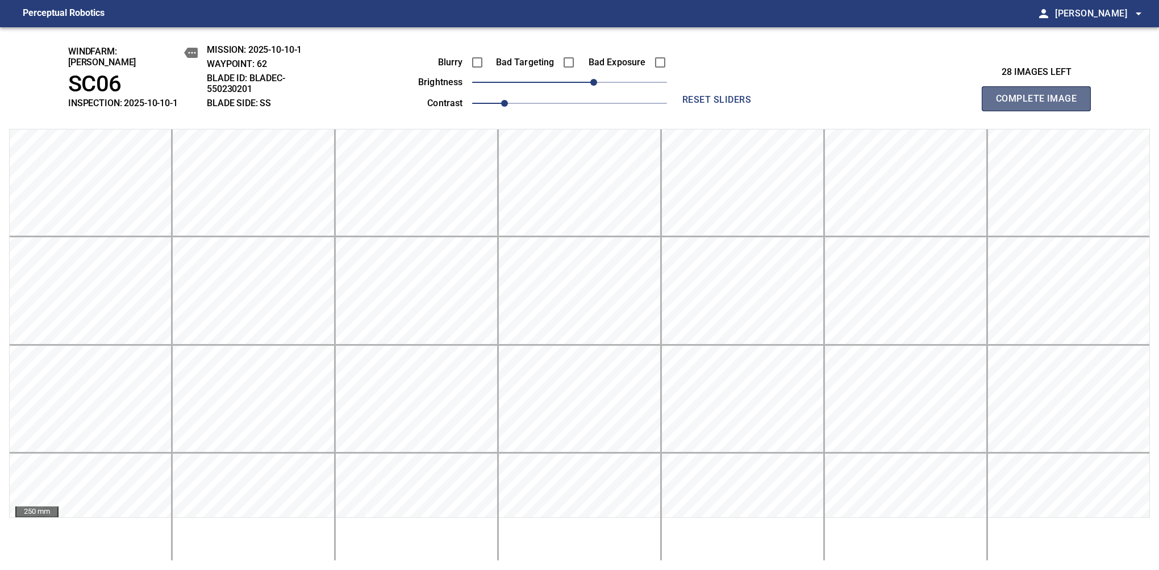
click at [1041, 105] on button "Complete Image" at bounding box center [1036, 98] width 109 height 25
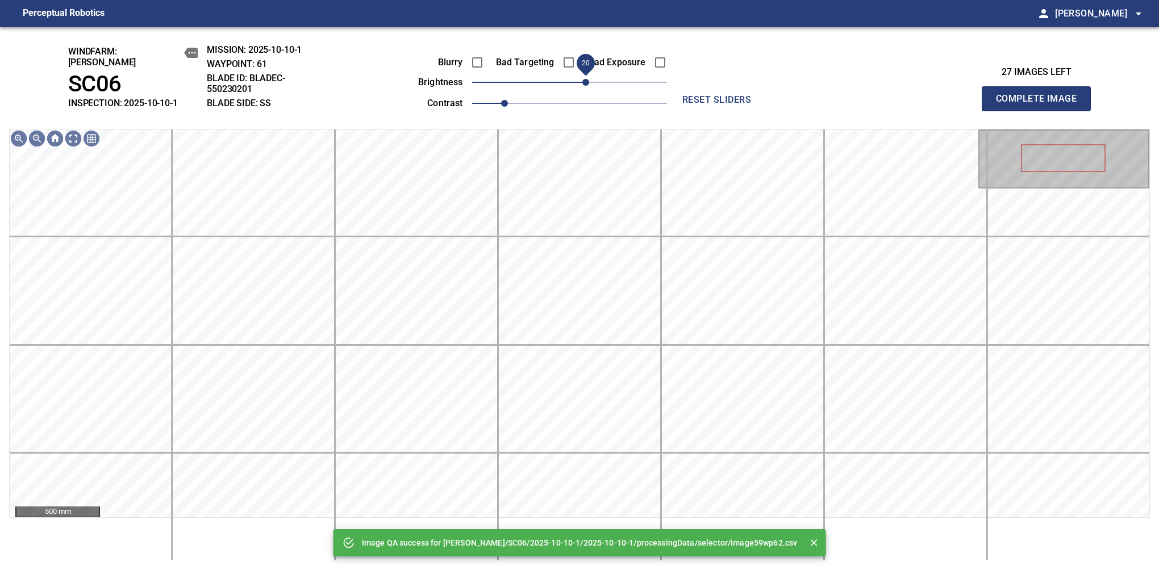
drag, startPoint x: 592, startPoint y: 79, endPoint x: 582, endPoint y: 79, distance: 9.7
click at [582, 79] on span "20" at bounding box center [569, 82] width 195 height 16
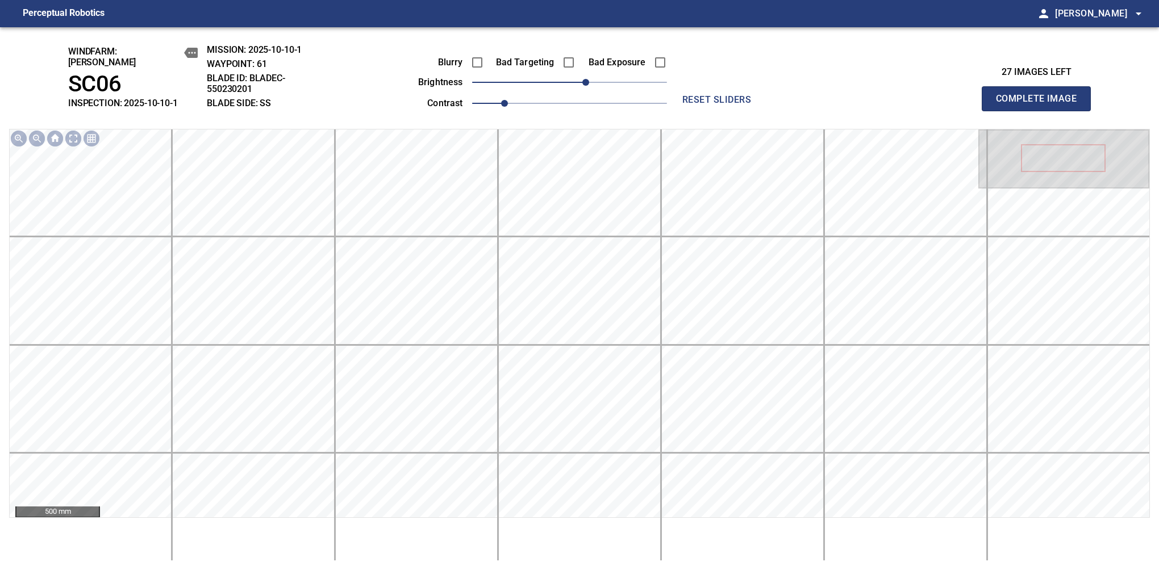
click at [1041, 105] on button "Complete Image" at bounding box center [1036, 98] width 109 height 25
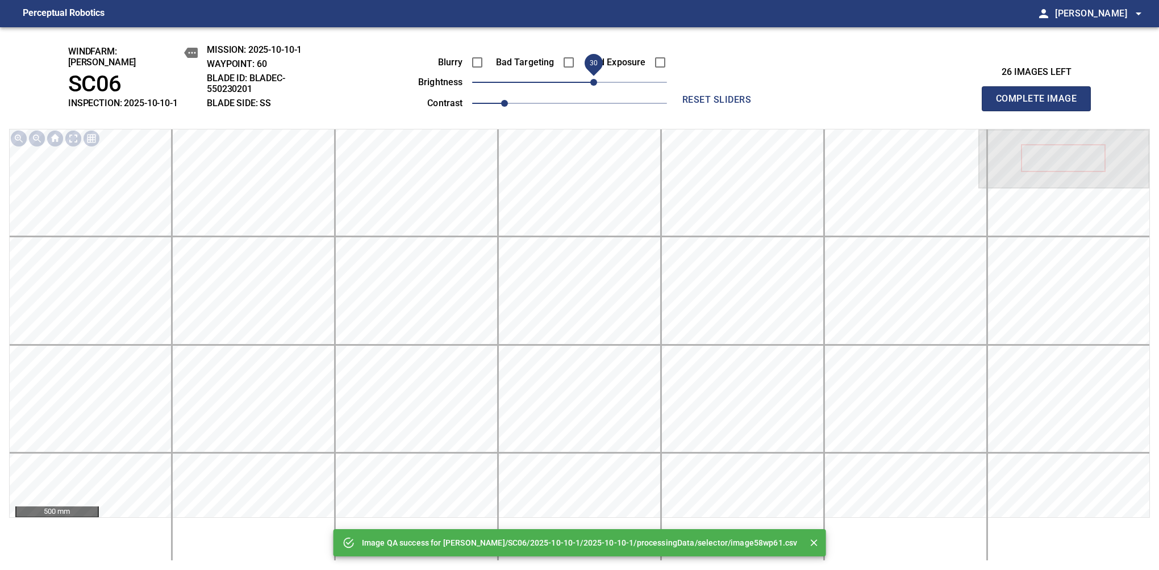
drag, startPoint x: 582, startPoint y: 79, endPoint x: 592, endPoint y: 82, distance: 10.8
click at [592, 82] on span "30" at bounding box center [569, 82] width 195 height 16
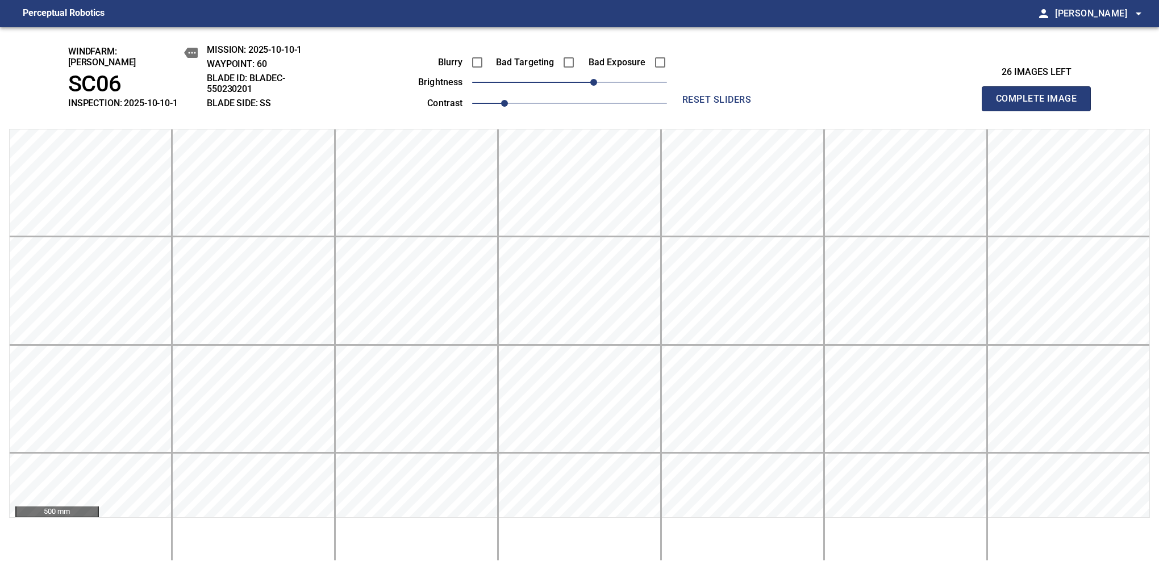
click at [1041, 105] on button "Complete Image" at bounding box center [1036, 98] width 109 height 25
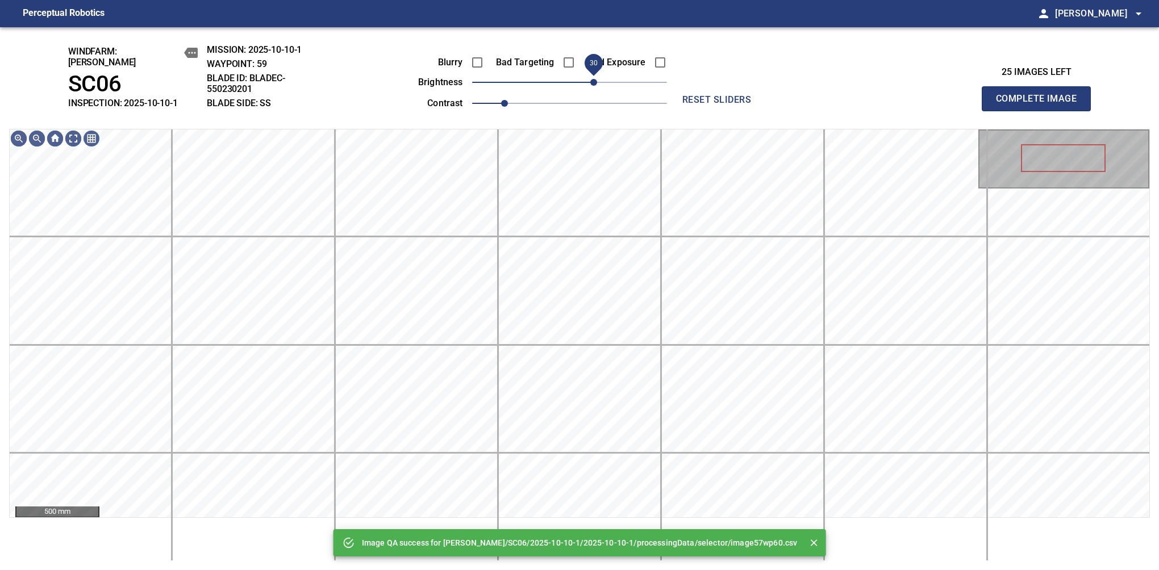
drag, startPoint x: 582, startPoint y: 81, endPoint x: 595, endPoint y: 80, distance: 13.1
click at [595, 80] on span "30" at bounding box center [569, 82] width 195 height 16
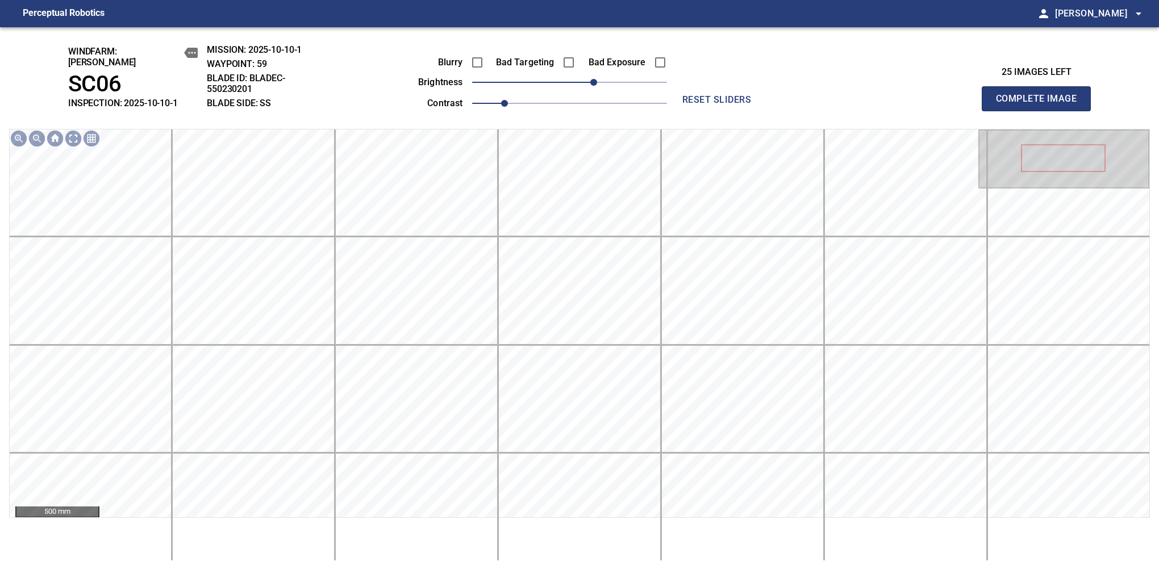
click at [1041, 105] on button "Complete Image" at bounding box center [1036, 98] width 109 height 25
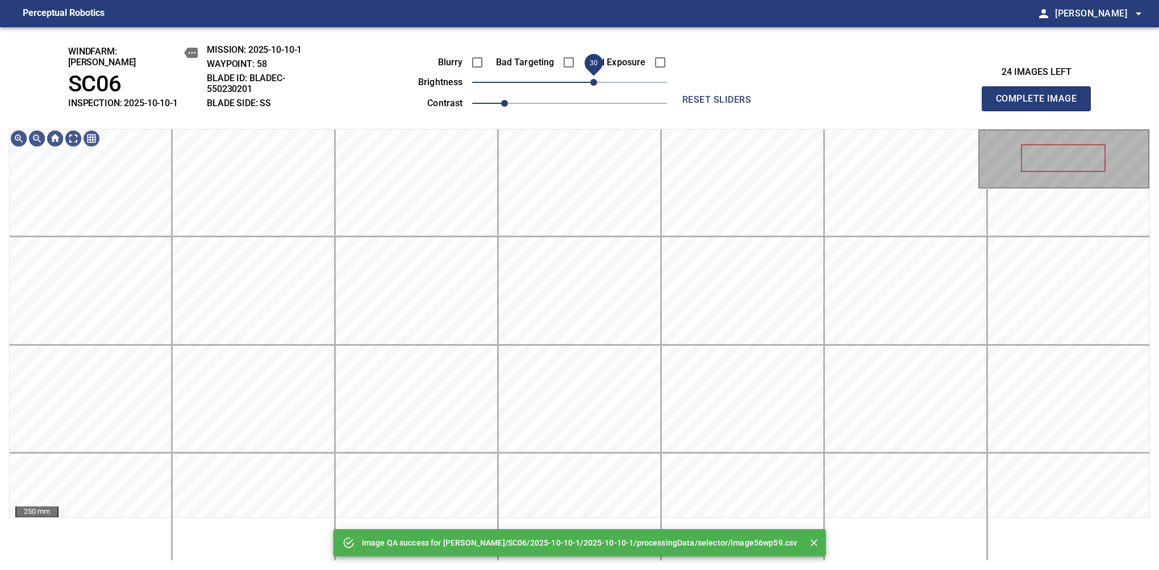
drag, startPoint x: 589, startPoint y: 78, endPoint x: 595, endPoint y: 80, distance: 6.7
click at [595, 80] on span "30" at bounding box center [593, 82] width 7 height 7
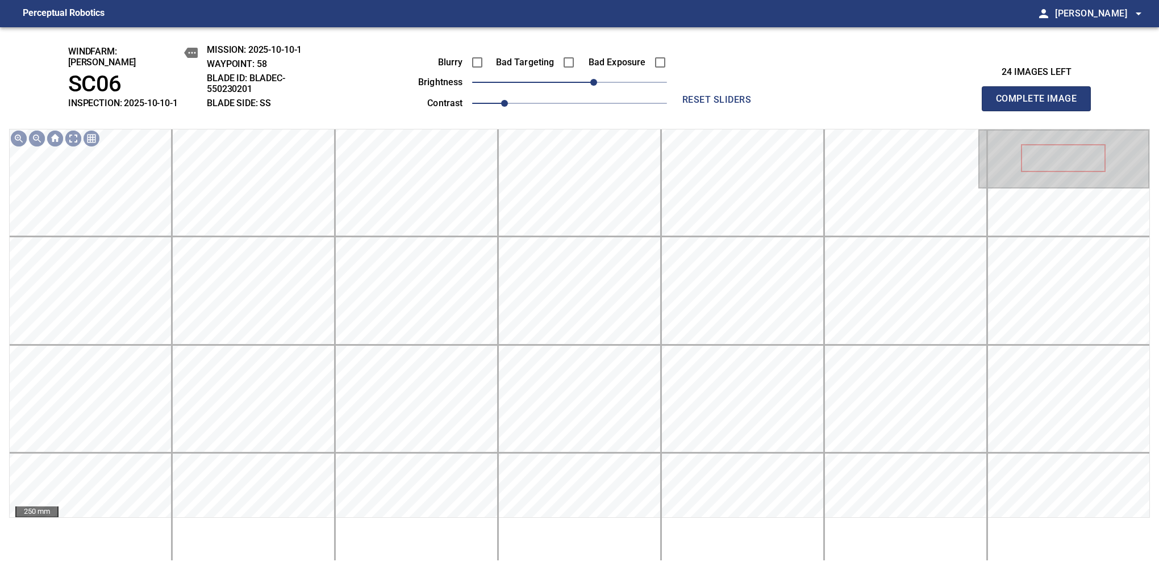
click at [1041, 105] on button "Complete Image" at bounding box center [1036, 98] width 109 height 25
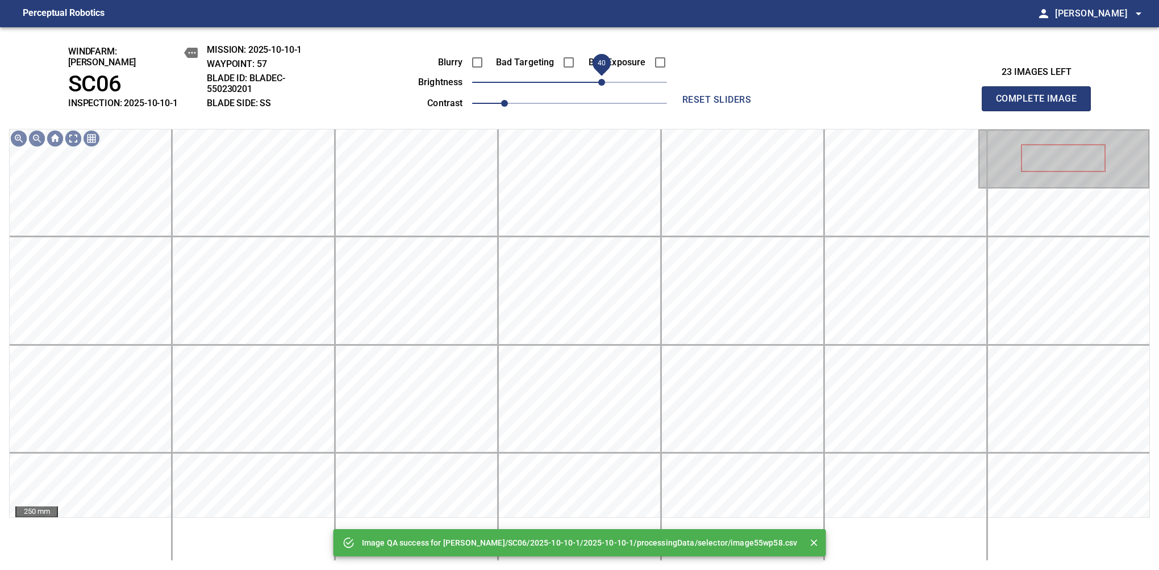
click at [604, 78] on span "40" at bounding box center [569, 82] width 195 height 16
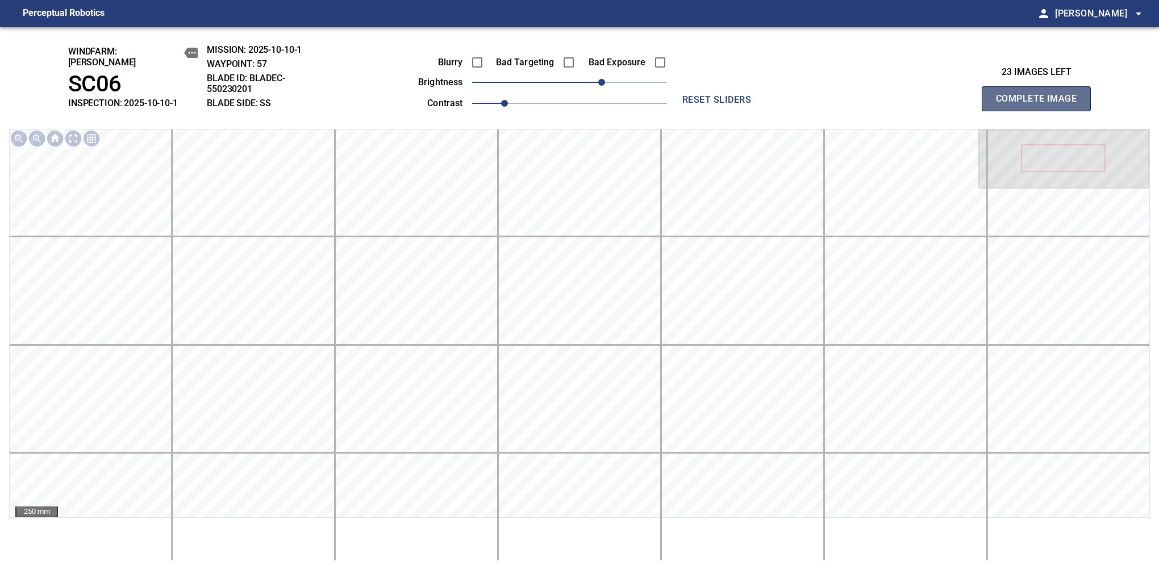
click at [1041, 105] on button "Complete Image" at bounding box center [1036, 98] width 109 height 25
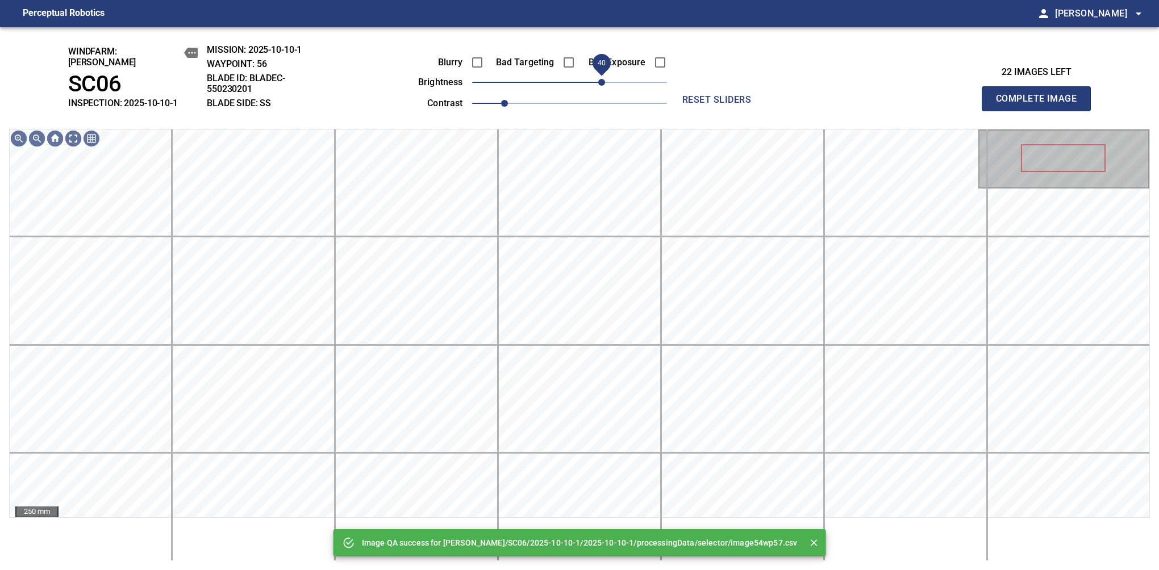
drag, startPoint x: 594, startPoint y: 80, endPoint x: 604, endPoint y: 80, distance: 10.2
click at [604, 80] on span "40" at bounding box center [601, 82] width 7 height 7
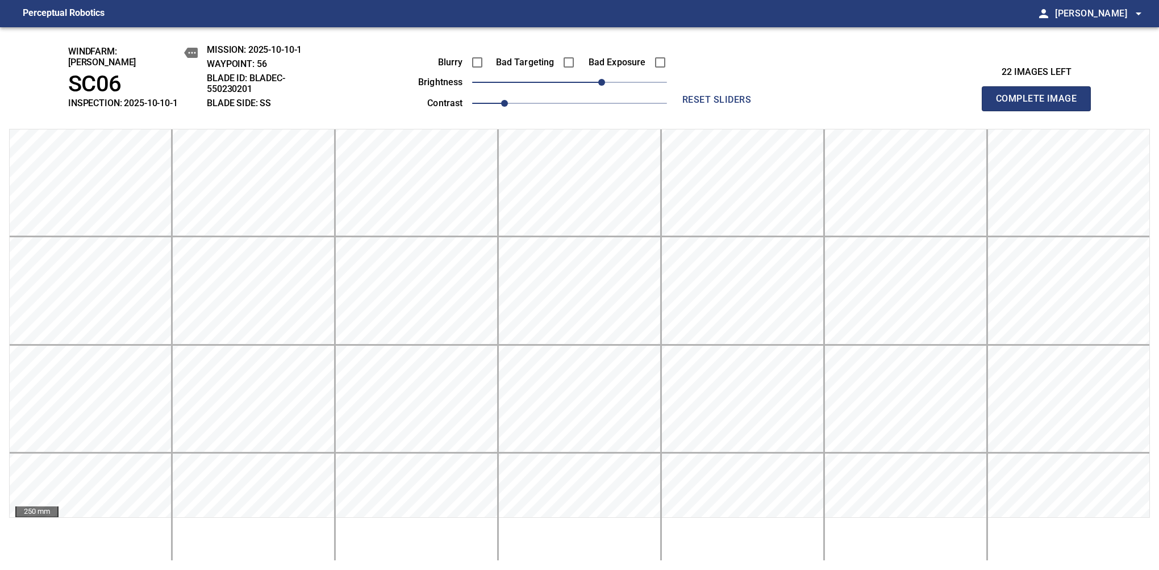
click at [1041, 105] on button "Complete Image" at bounding box center [1036, 98] width 109 height 25
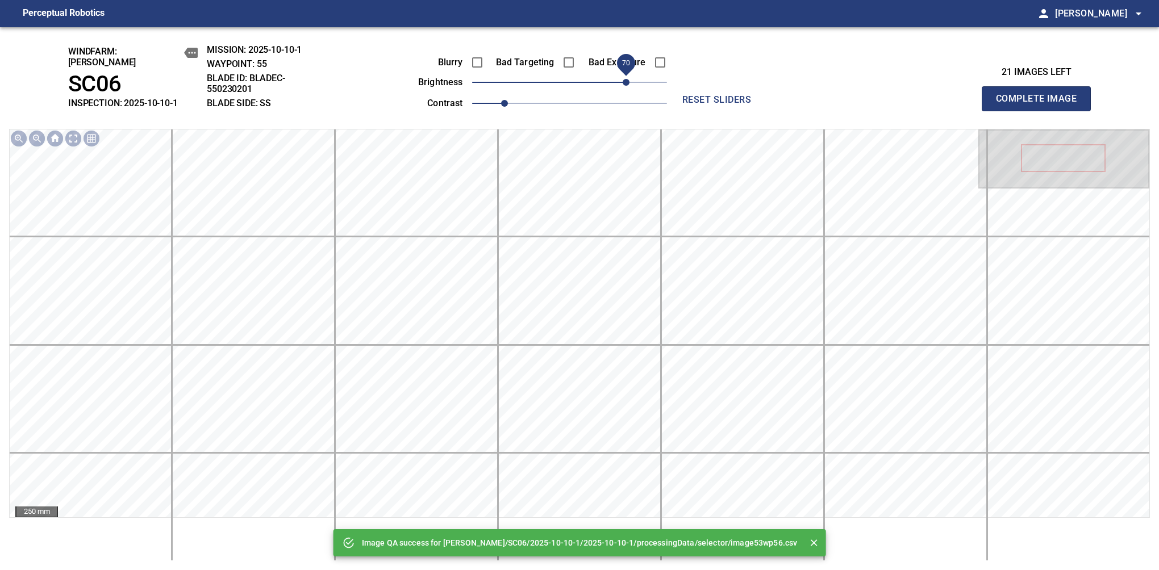
drag, startPoint x: 611, startPoint y: 78, endPoint x: 626, endPoint y: 78, distance: 14.2
click at [626, 78] on span "70" at bounding box center [569, 82] width 195 height 16
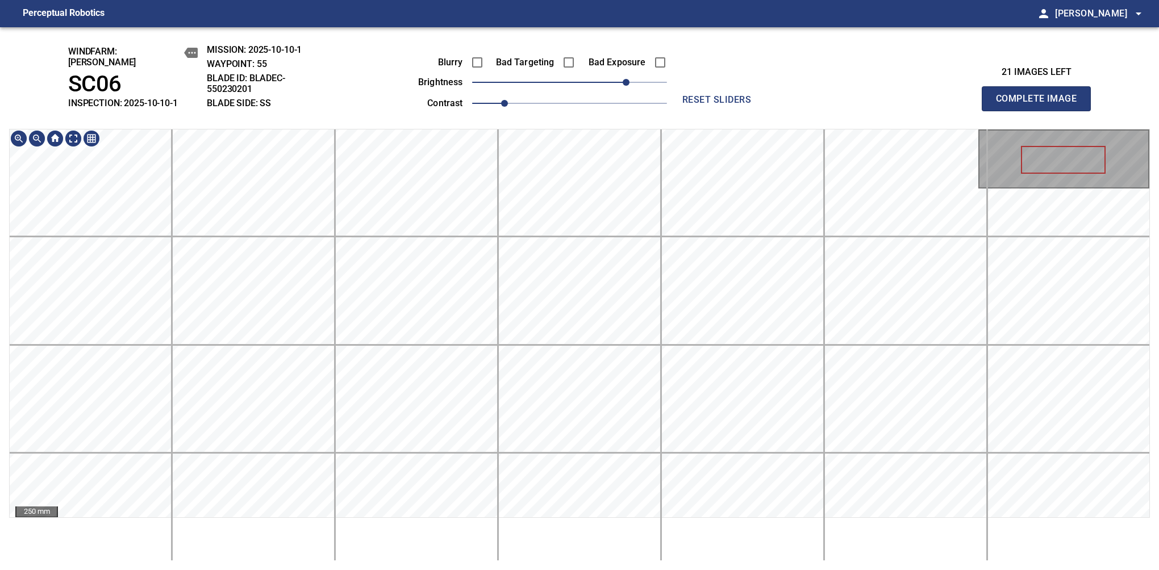
click at [610, 93] on div "windfarm: Cerreto SC06 INSPECTION: 2025-10-10-1 MISSION: 2025-10-10-1 WAYPOINT:…" at bounding box center [579, 298] width 1159 height 543
click at [1041, 105] on button "Complete Image" at bounding box center [1036, 98] width 109 height 25
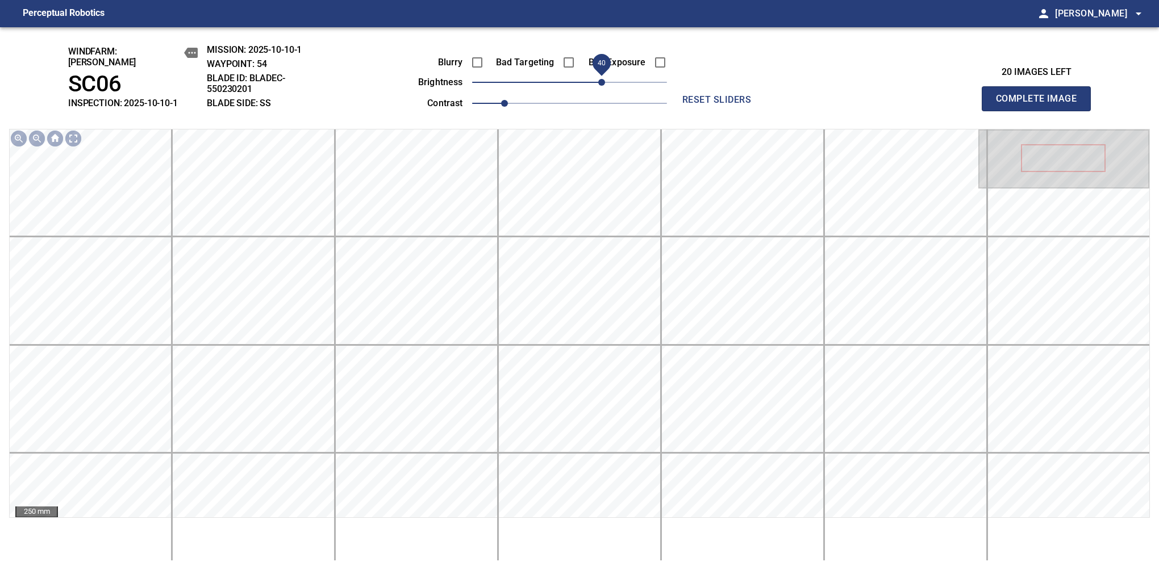
drag, startPoint x: 586, startPoint y: 78, endPoint x: 606, endPoint y: 82, distance: 19.6
click at [605, 82] on span "40" at bounding box center [601, 82] width 7 height 7
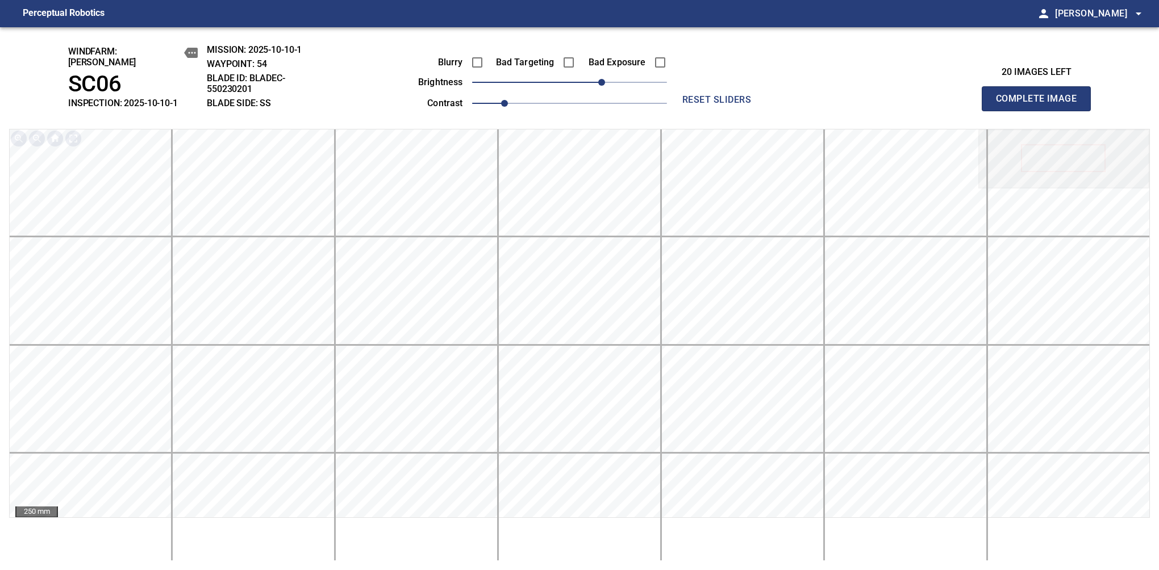
click at [1041, 105] on button "Complete Image" at bounding box center [1036, 98] width 109 height 25
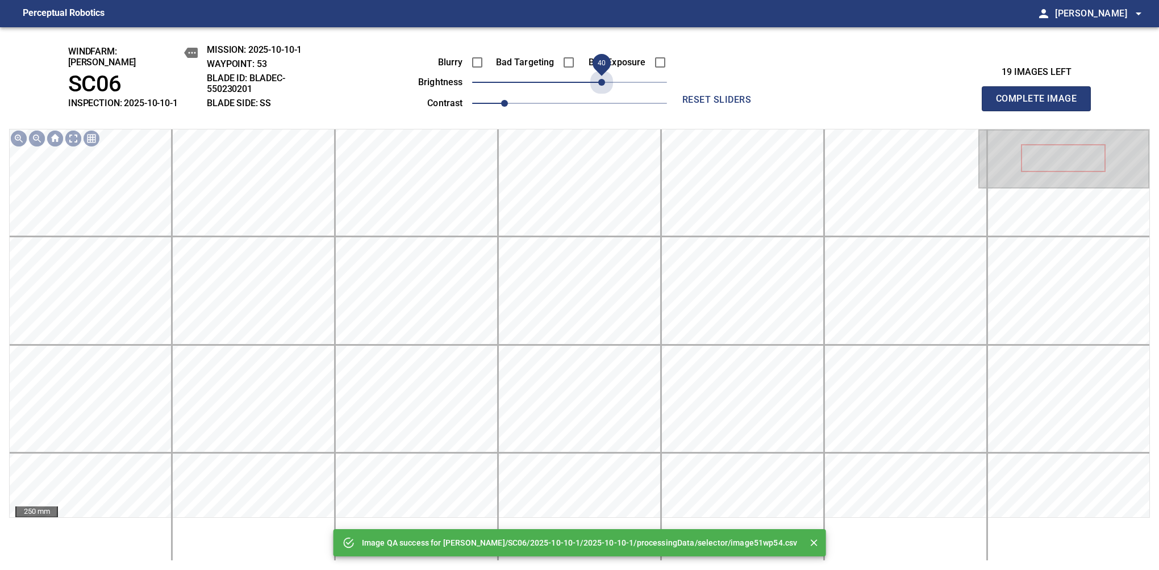
click at [606, 82] on span "40" at bounding box center [569, 82] width 195 height 16
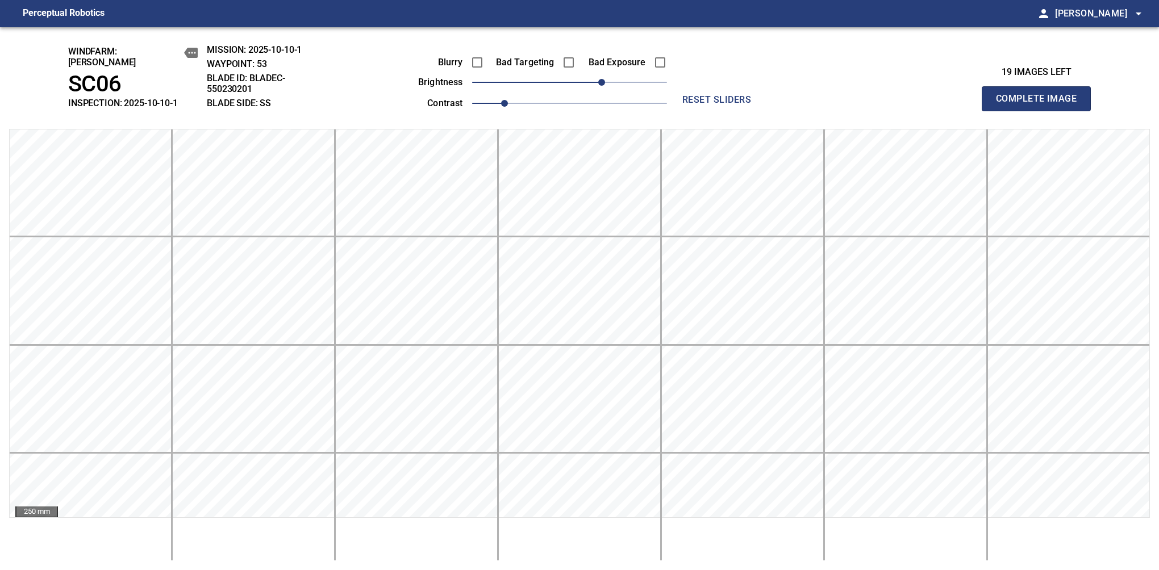
click at [1041, 105] on button "Complete Image" at bounding box center [1036, 98] width 109 height 25
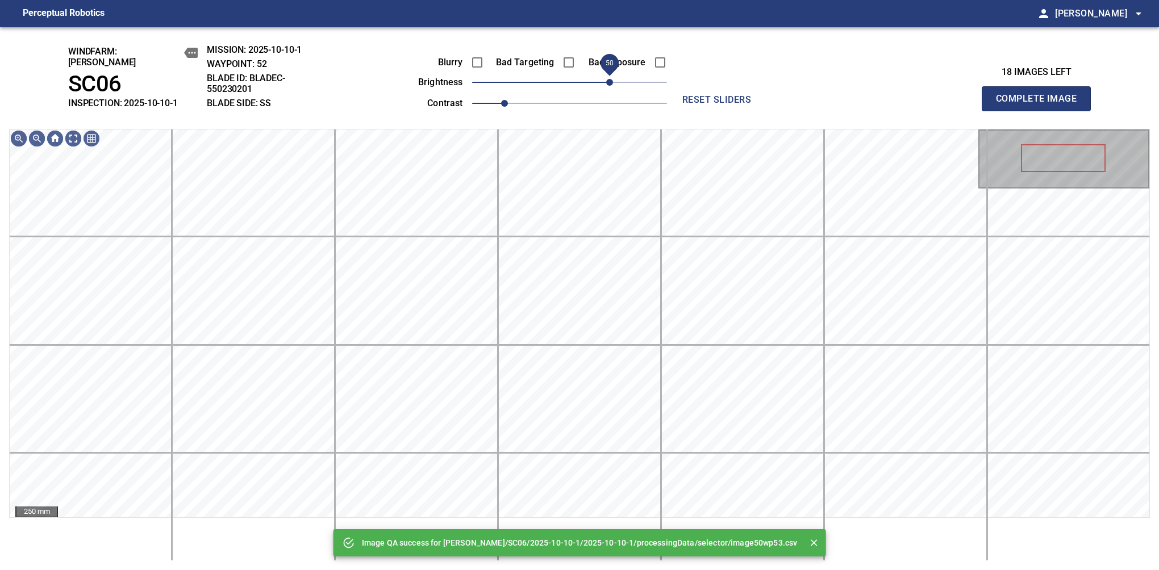
click at [611, 82] on span "50" at bounding box center [569, 82] width 195 height 16
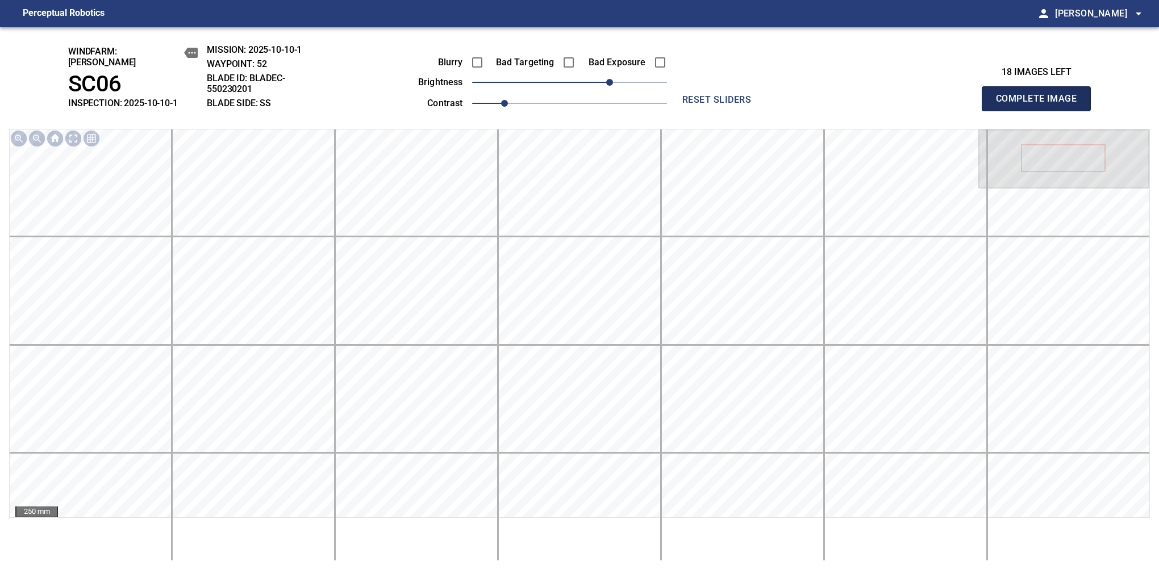
click at [1041, 105] on button "Complete Image" at bounding box center [1036, 98] width 109 height 25
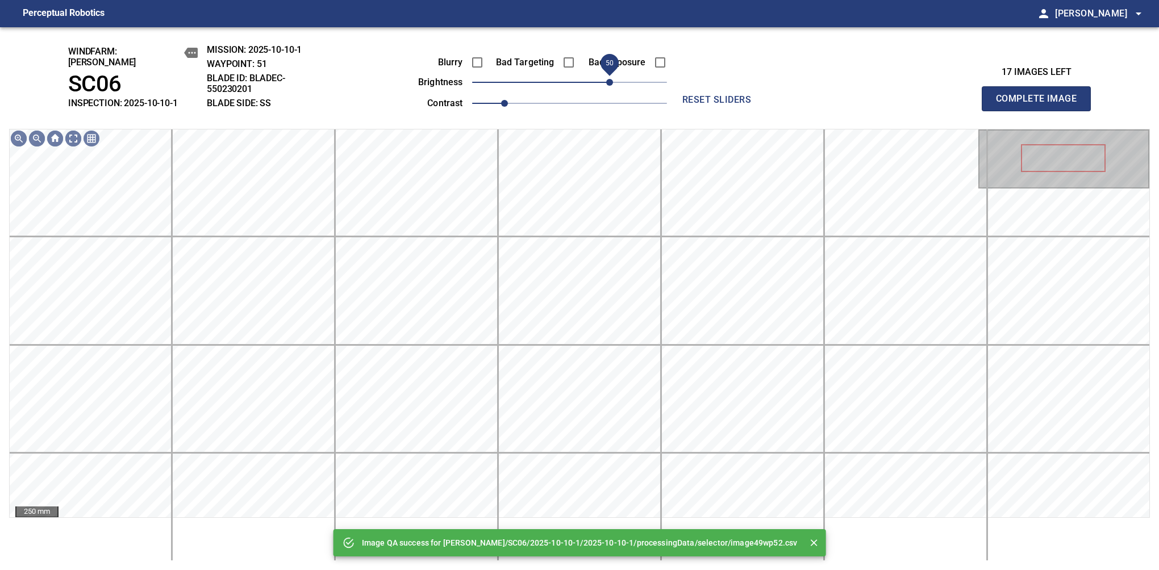
click at [614, 80] on span "50" at bounding box center [569, 82] width 195 height 16
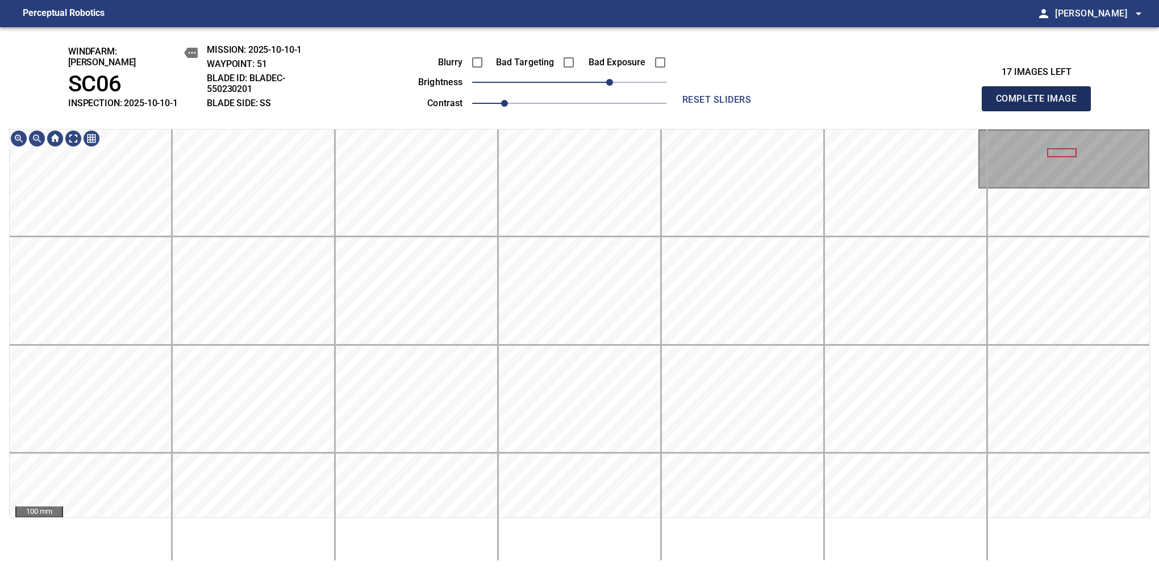
click at [1041, 105] on button "Complete Image" at bounding box center [1036, 98] width 109 height 25
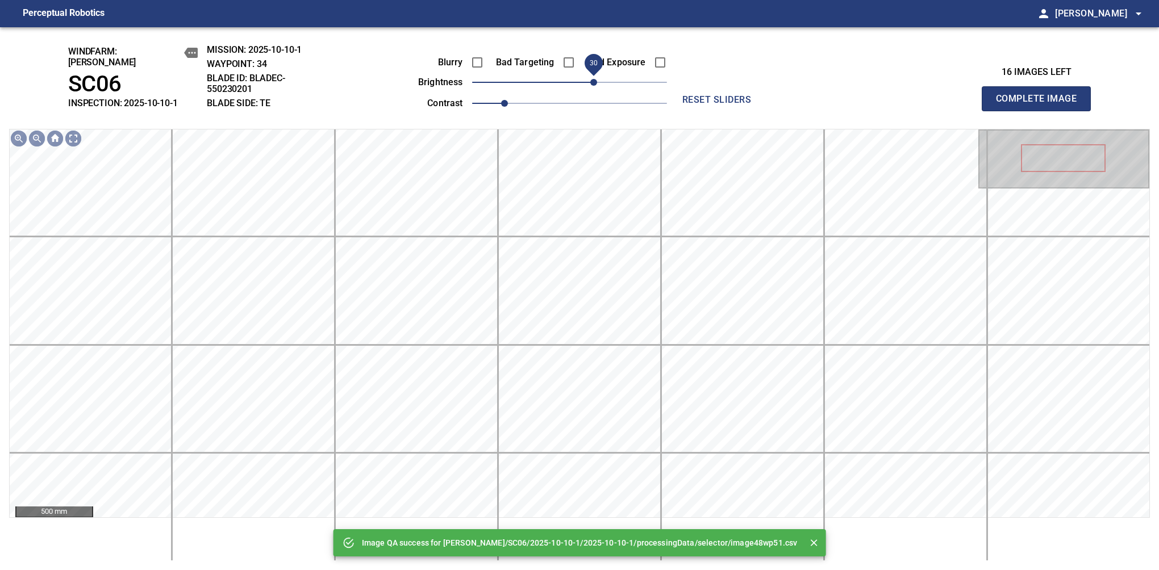
drag, startPoint x: 573, startPoint y: 84, endPoint x: 593, endPoint y: 78, distance: 20.7
click at [593, 79] on span "30" at bounding box center [593, 82] width 7 height 7
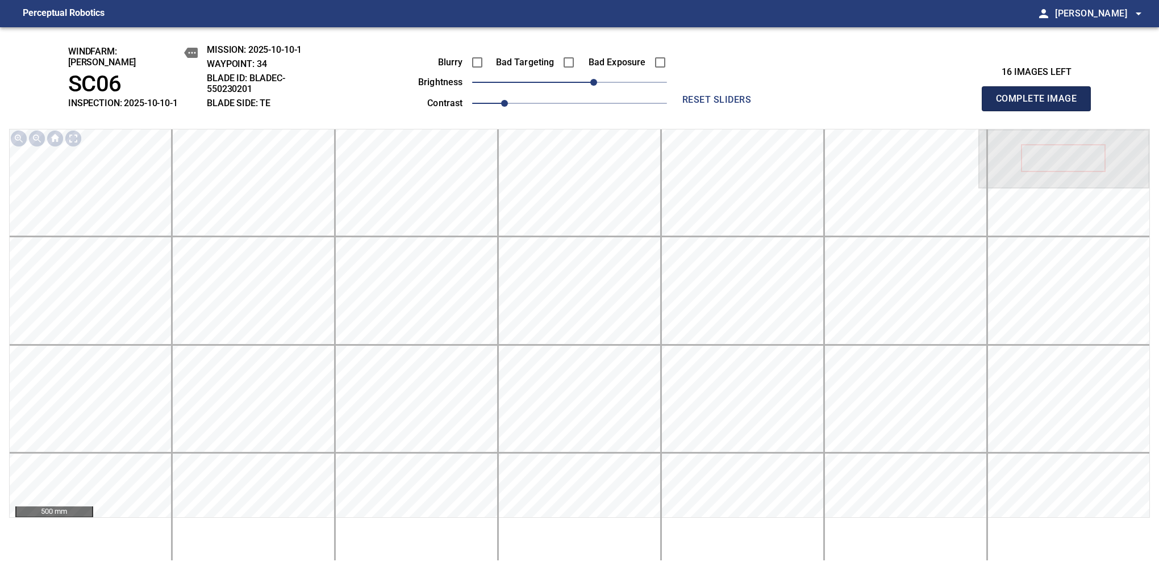
click at [1041, 105] on button "Complete Image" at bounding box center [1036, 98] width 109 height 25
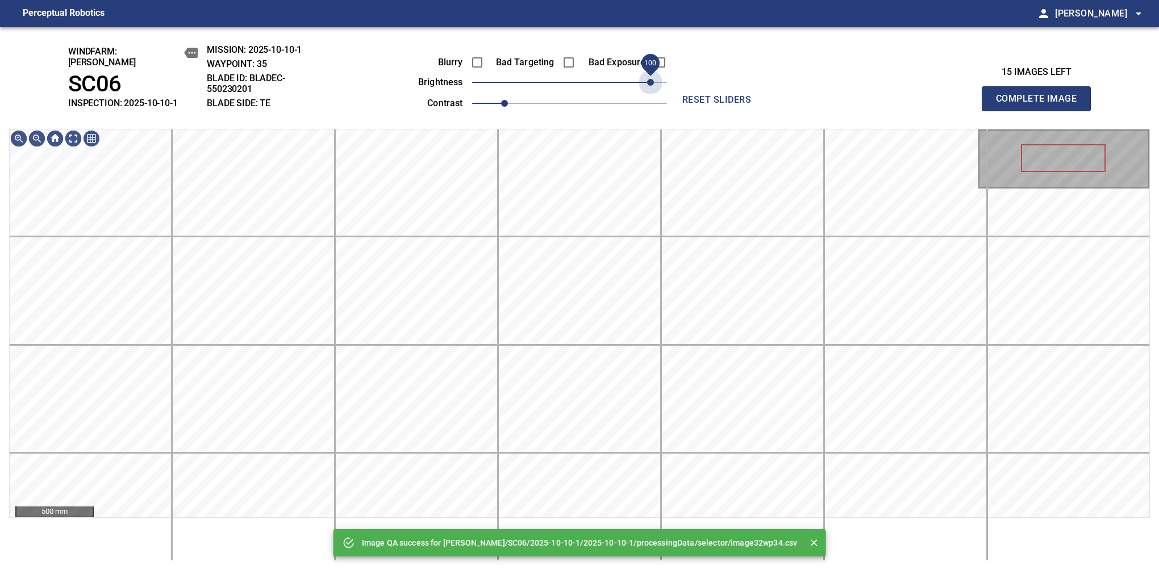
click at [649, 82] on span "100" at bounding box center [569, 82] width 195 height 16
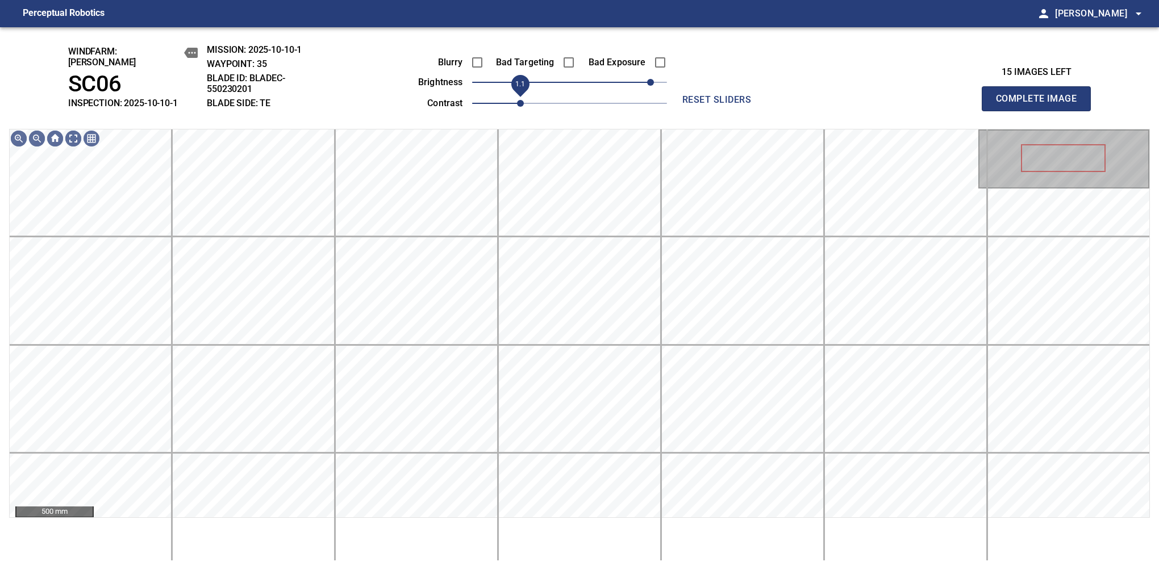
drag, startPoint x: 504, startPoint y: 98, endPoint x: 520, endPoint y: 97, distance: 16.0
click at [520, 100] on span "1.1" at bounding box center [520, 103] width 7 height 7
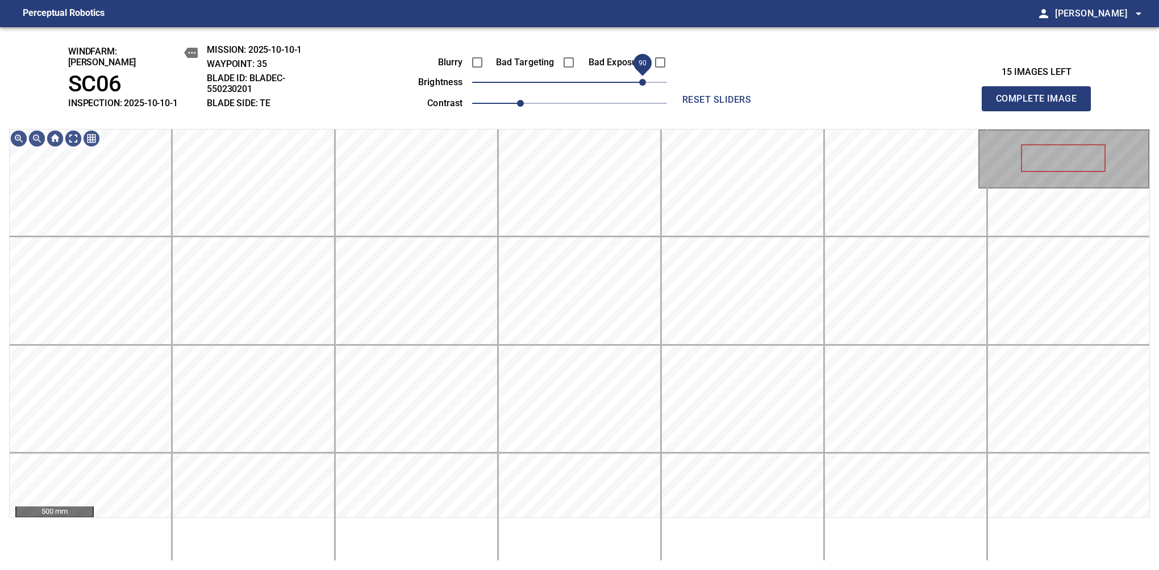
click at [645, 79] on span "90" at bounding box center [642, 82] width 7 height 7
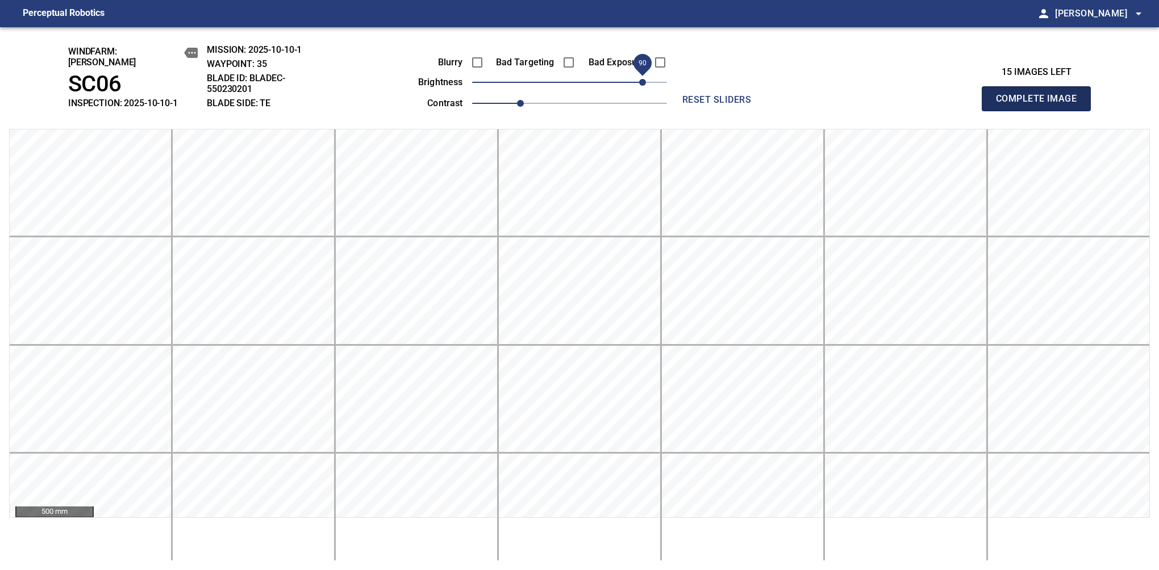
click at [1041, 105] on button "Complete Image" at bounding box center [1036, 98] width 109 height 25
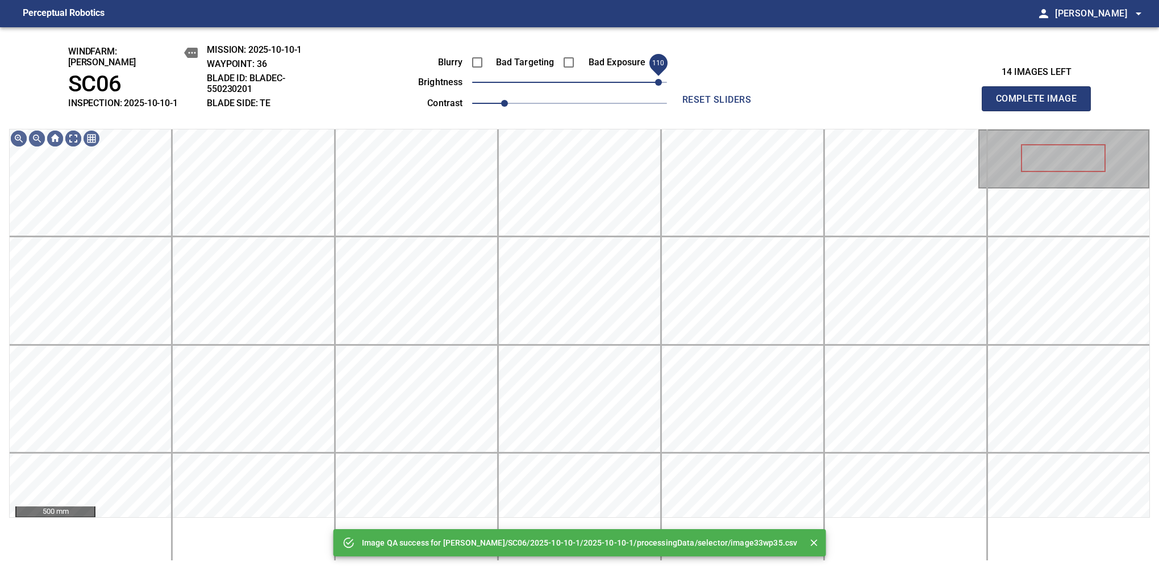
drag, startPoint x: 645, startPoint y: 78, endPoint x: 657, endPoint y: 80, distance: 12.1
click at [657, 80] on span "110" at bounding box center [569, 82] width 195 height 16
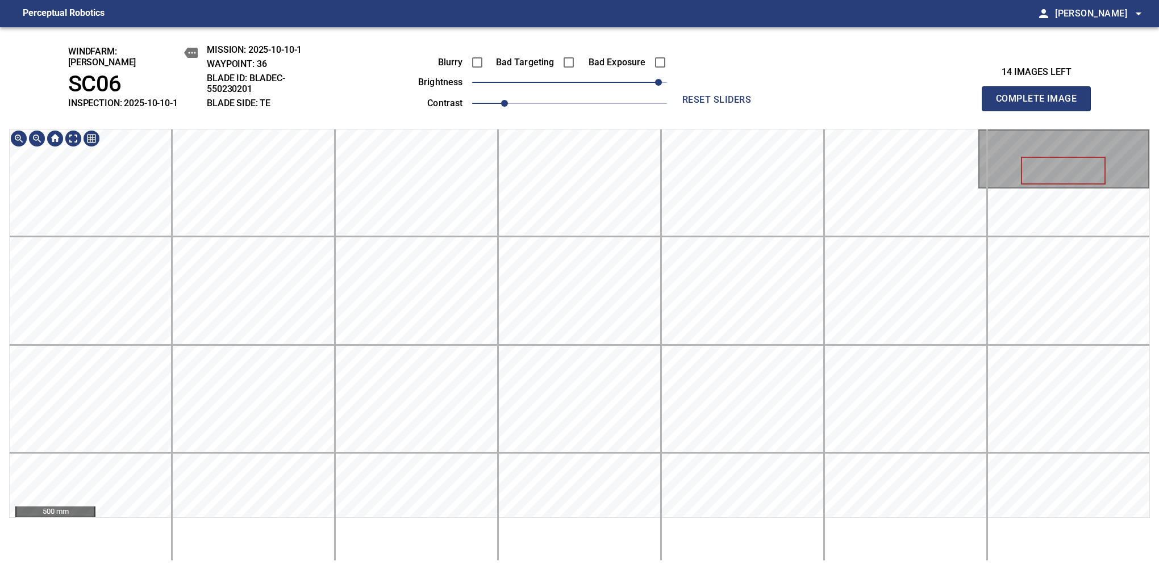
click at [581, 120] on div "windfarm: [PERSON_NAME] SC06 INSPECTION: 2025-10-10-1 MISSION: 2025-10-10-1 WAY…" at bounding box center [579, 298] width 1159 height 543
click at [1041, 105] on button "Complete Image" at bounding box center [1036, 98] width 109 height 25
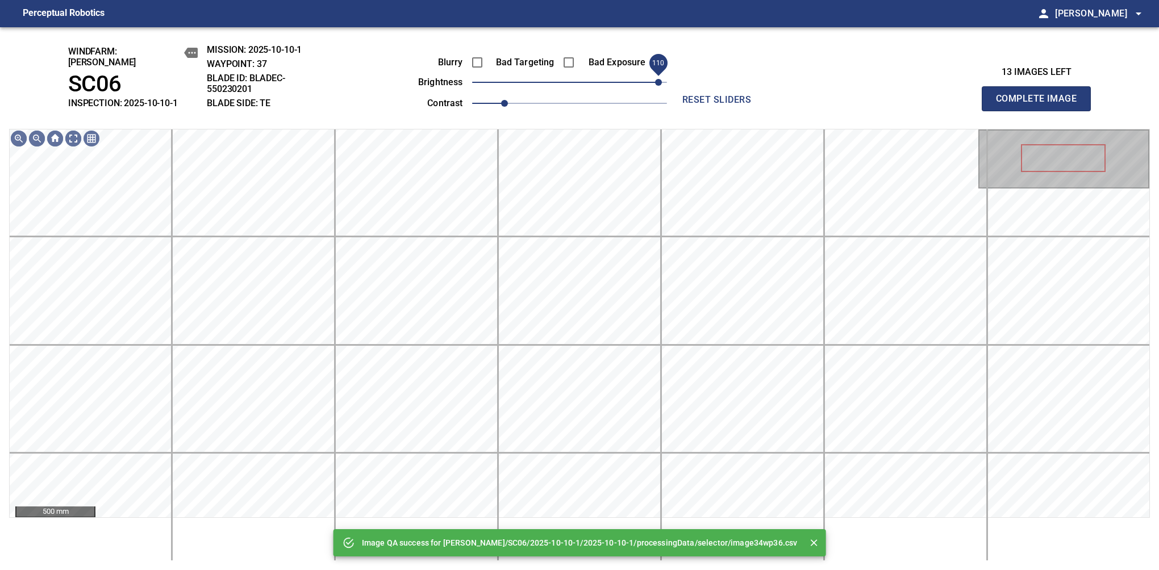
drag, startPoint x: 648, startPoint y: 80, endPoint x: 657, endPoint y: 79, distance: 8.6
click at [657, 79] on span "110" at bounding box center [569, 82] width 195 height 16
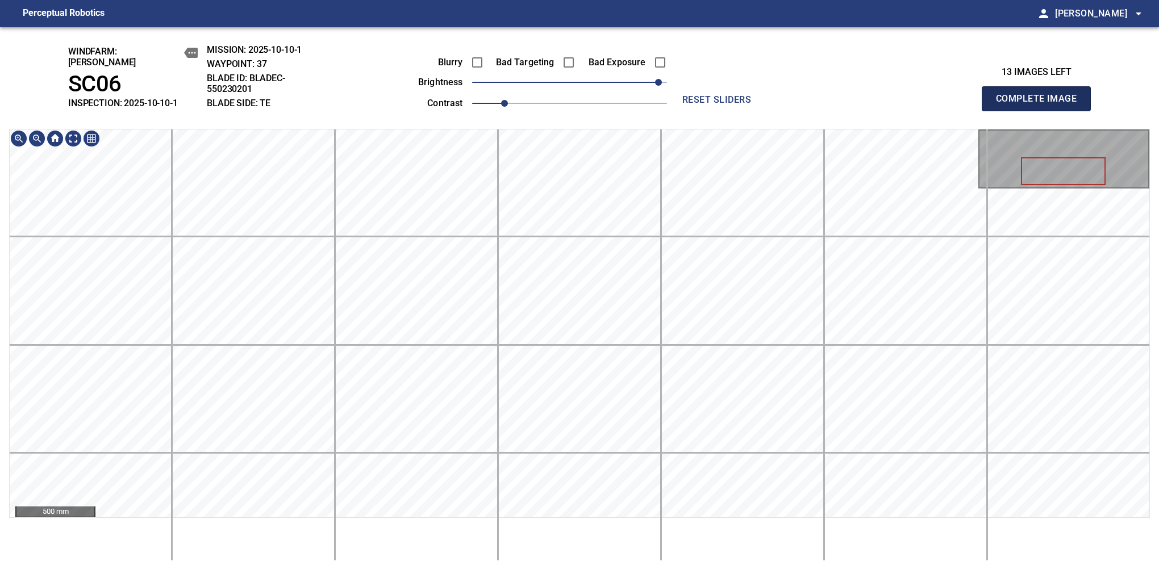
click at [1041, 105] on button "Complete Image" at bounding box center [1036, 98] width 109 height 25
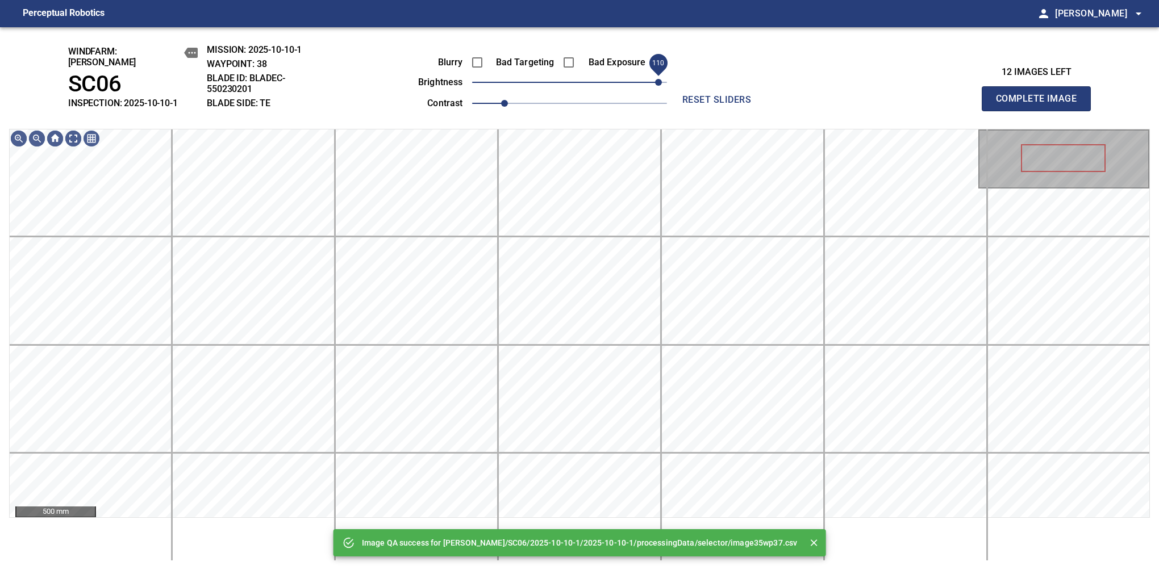
drag, startPoint x: 652, startPoint y: 80, endPoint x: 660, endPoint y: 79, distance: 8.0
click at [660, 79] on span "110" at bounding box center [569, 82] width 195 height 16
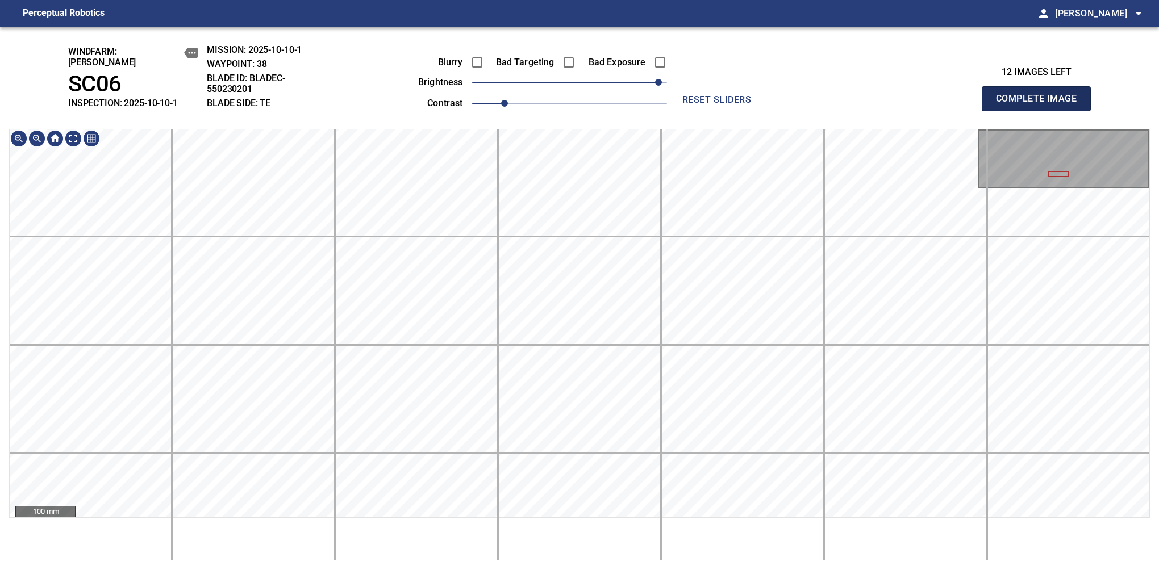
click at [1041, 105] on button "Complete Image" at bounding box center [1036, 98] width 109 height 25
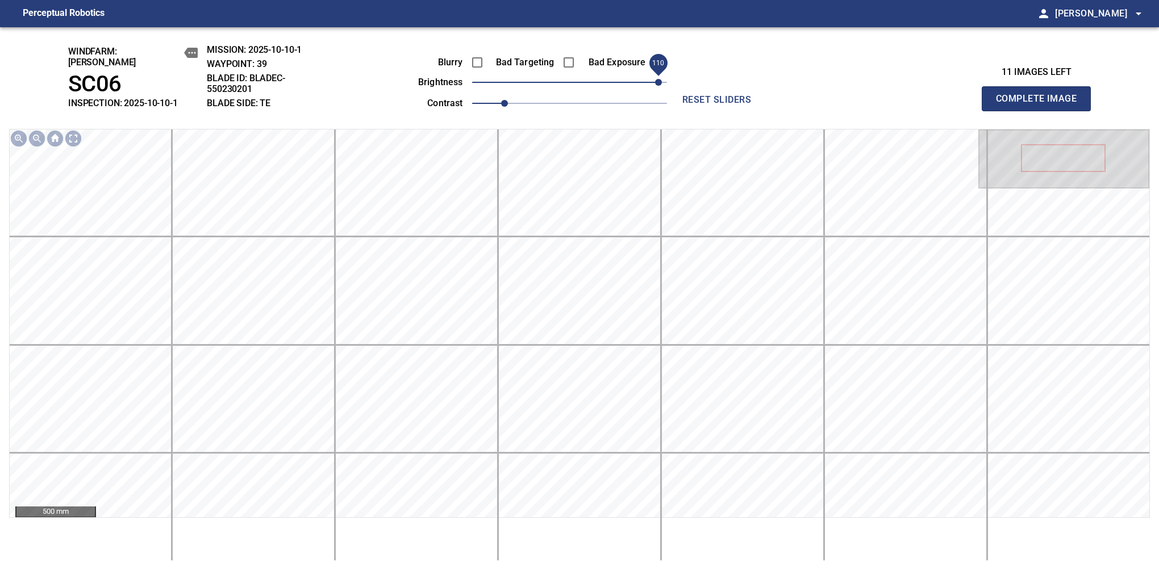
drag, startPoint x: 612, startPoint y: 86, endPoint x: 656, endPoint y: 84, distance: 43.8
click at [656, 84] on span "110" at bounding box center [569, 82] width 195 height 16
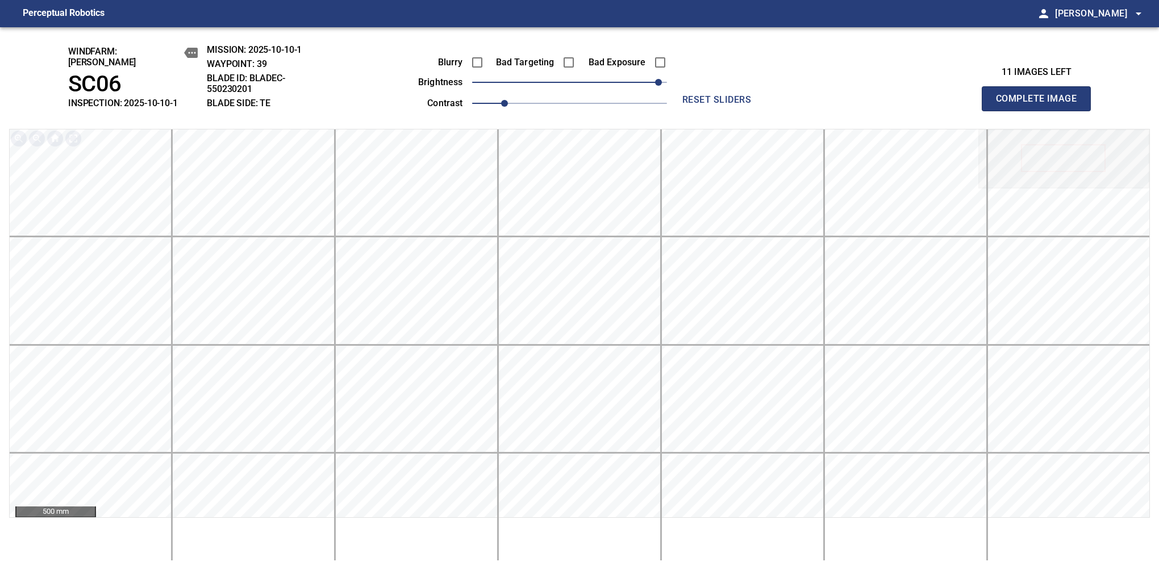
click at [1041, 105] on button "Complete Image" at bounding box center [1036, 98] width 109 height 25
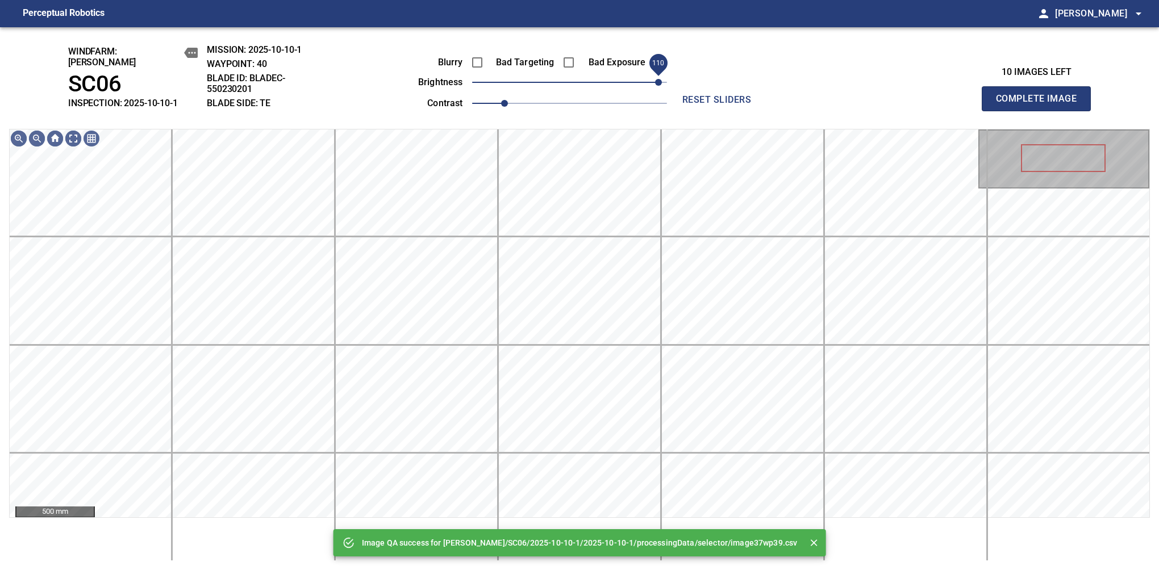
drag, startPoint x: 652, startPoint y: 78, endPoint x: 657, endPoint y: 76, distance: 5.9
click at [657, 76] on span "110" at bounding box center [569, 82] width 195 height 16
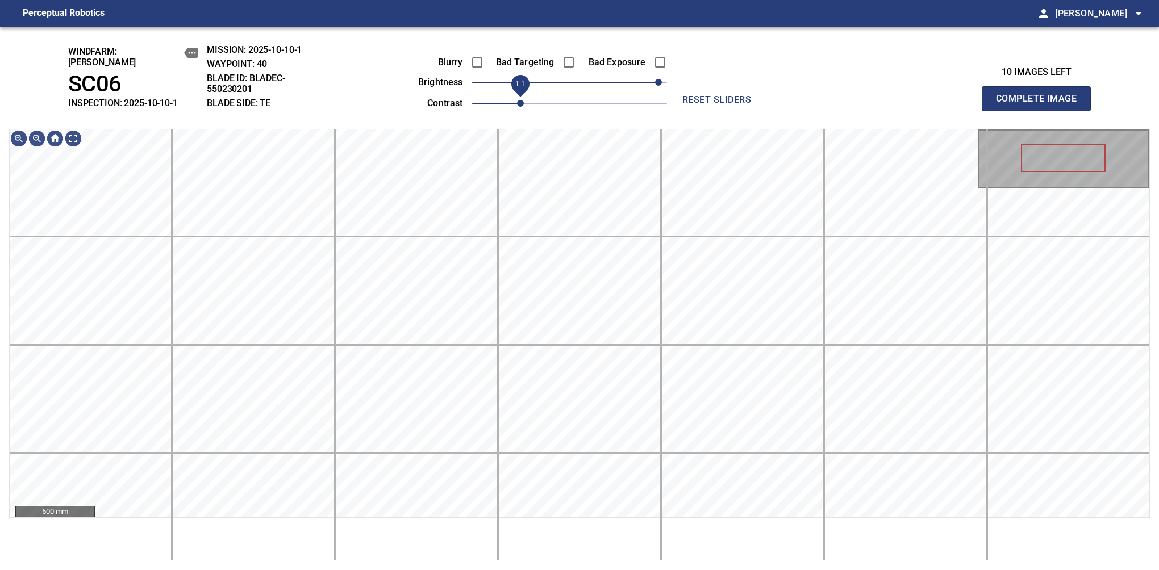
click at [517, 100] on span "1.1" at bounding box center [520, 103] width 7 height 7
click at [652, 79] on span "100" at bounding box center [650, 82] width 7 height 7
click at [1041, 105] on button "Complete Image" at bounding box center [1036, 98] width 109 height 25
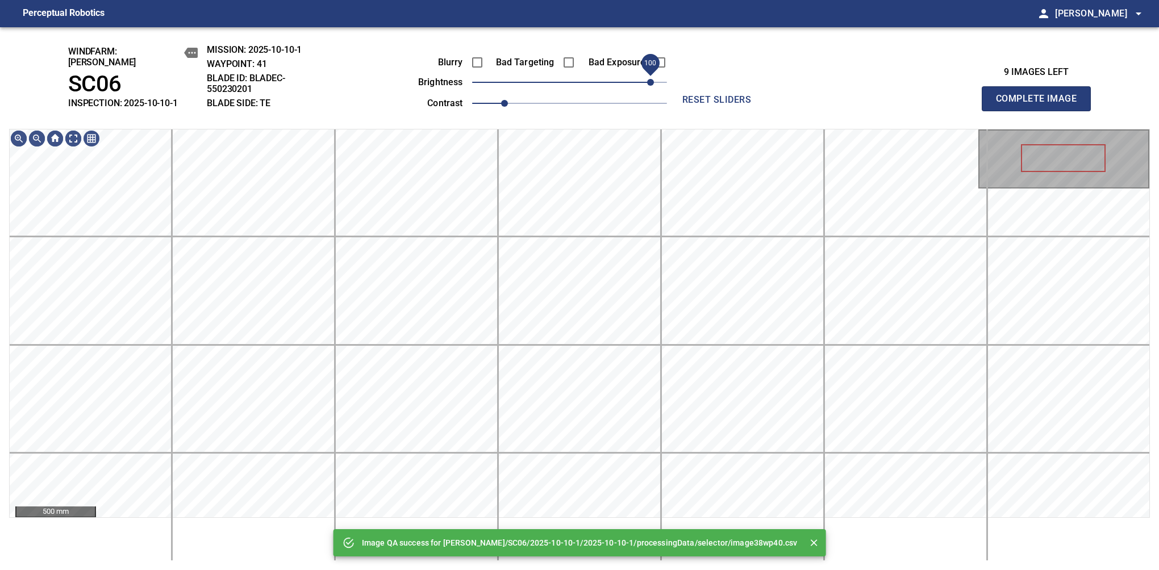
drag, startPoint x: 636, startPoint y: 80, endPoint x: 655, endPoint y: 80, distance: 18.8
click at [655, 80] on span "100" at bounding box center [569, 82] width 195 height 16
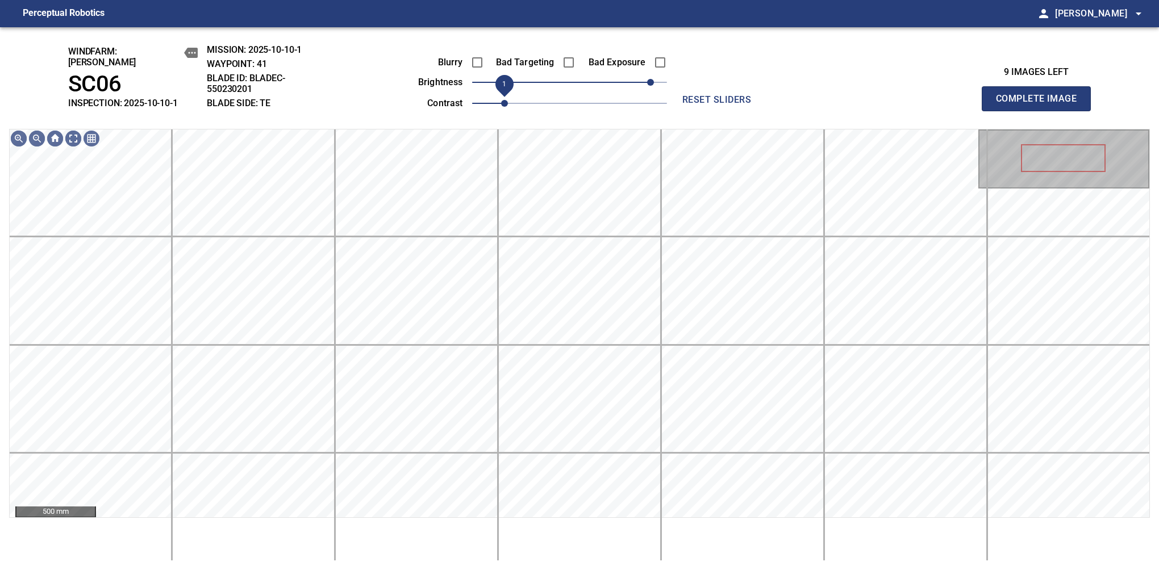
click at [508, 100] on span "1" at bounding box center [504, 103] width 7 height 7
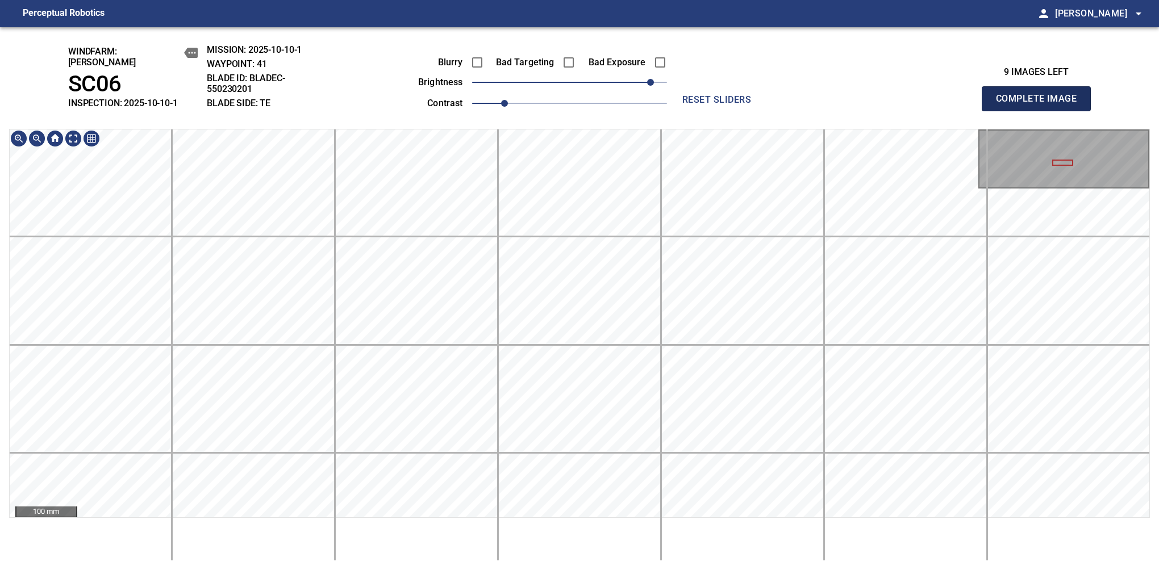
click at [1041, 105] on button "Complete Image" at bounding box center [1036, 98] width 109 height 25
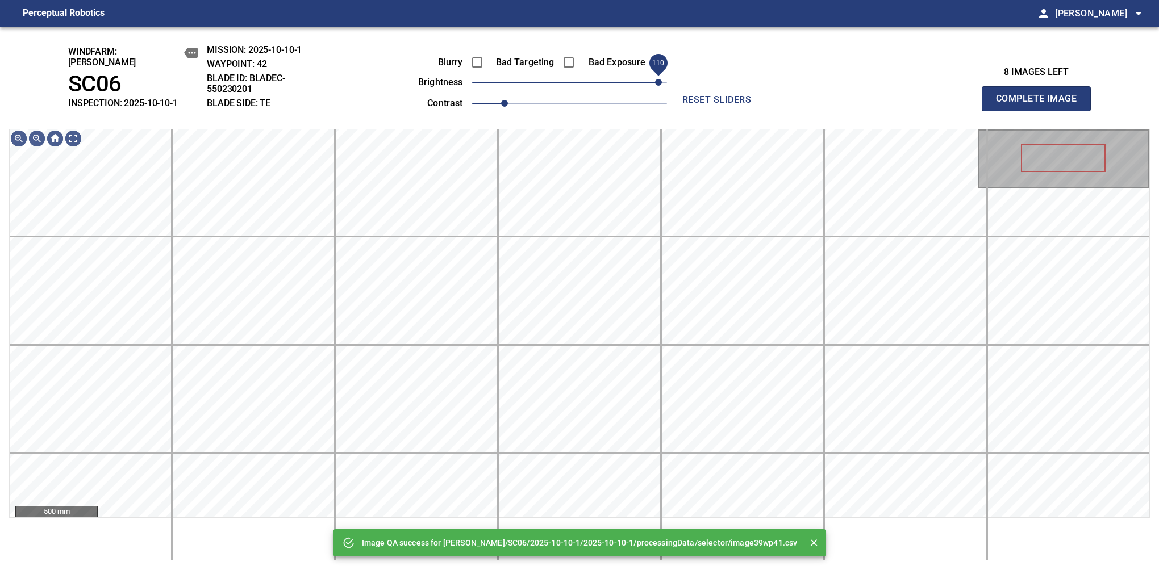
drag, startPoint x: 610, startPoint y: 78, endPoint x: 658, endPoint y: 86, distance: 48.4
click at [658, 86] on span "110" at bounding box center [569, 82] width 195 height 16
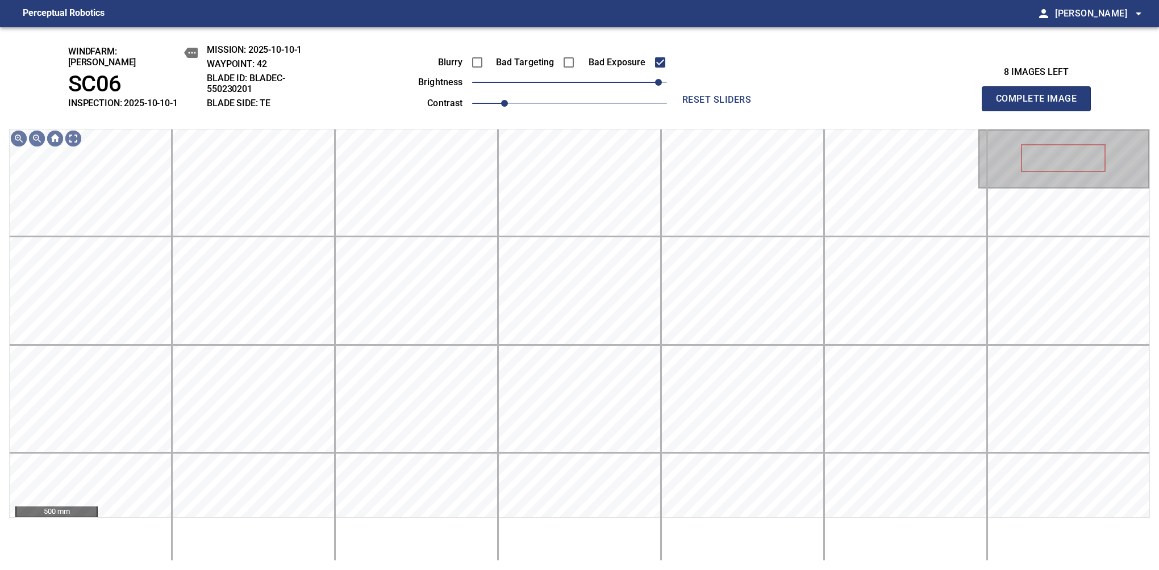
click at [1041, 105] on button "Complete Image" at bounding box center [1036, 98] width 109 height 25
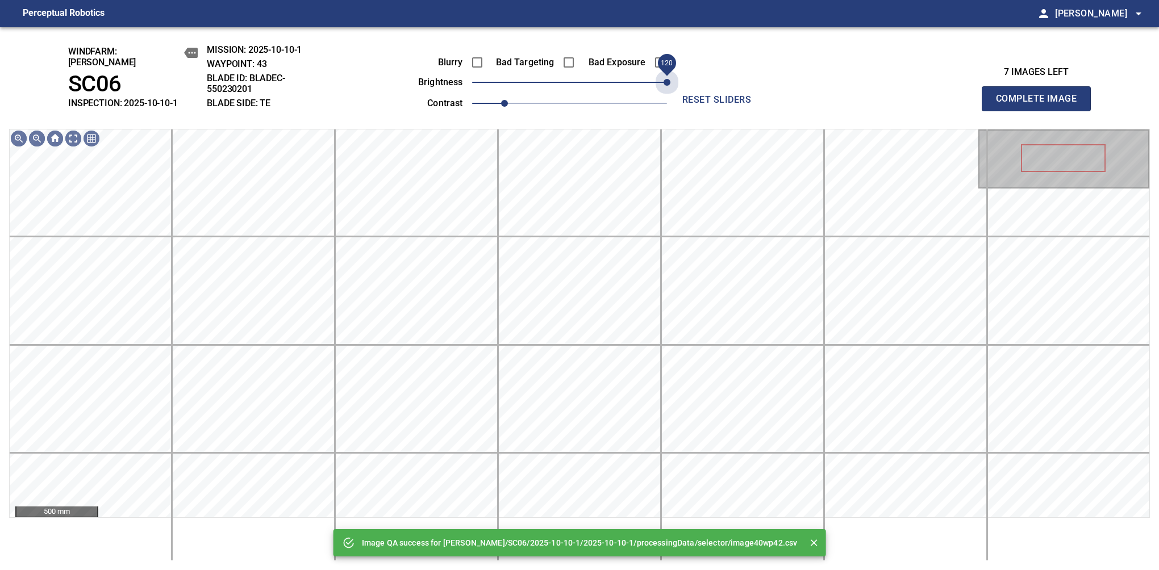
drag, startPoint x: 626, startPoint y: 78, endPoint x: 702, endPoint y: 77, distance: 75.6
click at [702, 77] on div "Blurry Bad Targeting Bad Exposure brightness 120 contrast 1 reset sliders" at bounding box center [579, 77] width 493 height 67
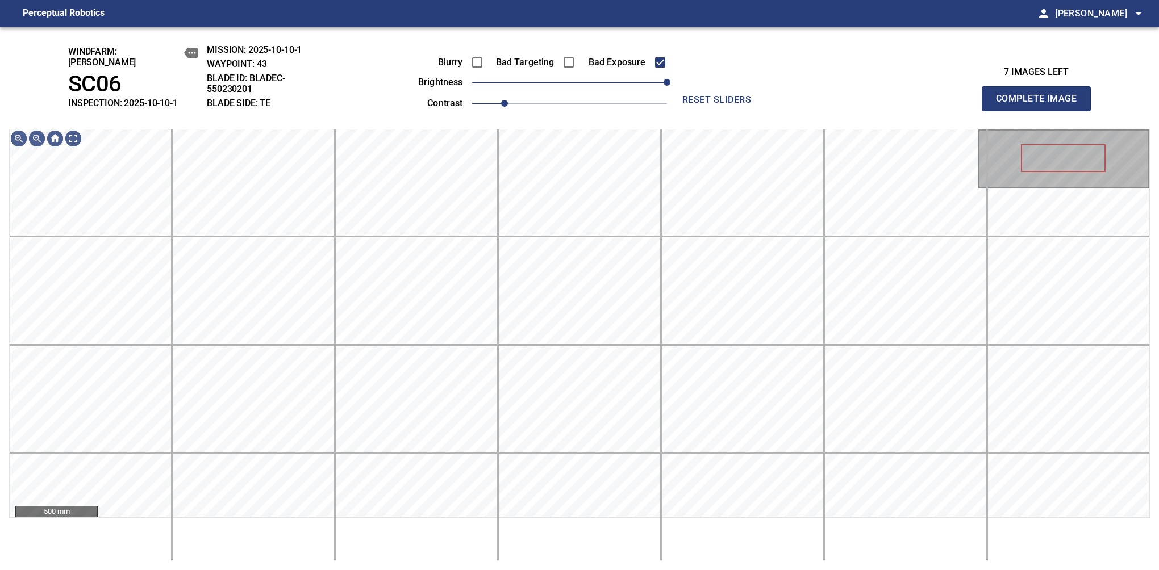
click at [1041, 105] on button "Complete Image" at bounding box center [1036, 98] width 109 height 25
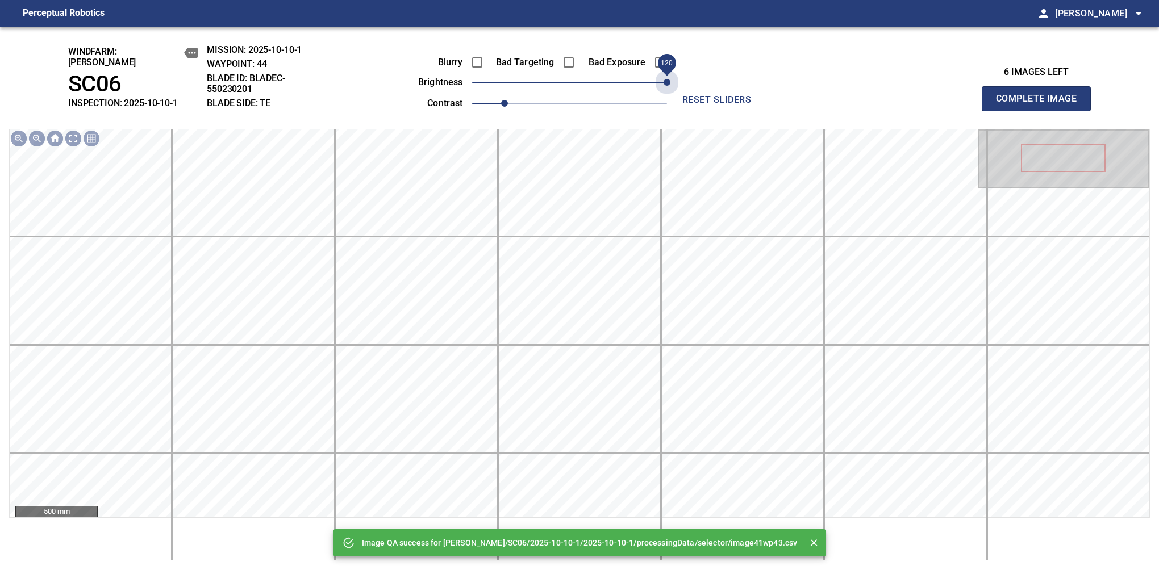
drag, startPoint x: 610, startPoint y: 78, endPoint x: 688, endPoint y: 76, distance: 77.9
click at [688, 76] on div "Blurry Bad Targeting Bad Exposure brightness 120 contrast 1 reset sliders" at bounding box center [579, 77] width 493 height 67
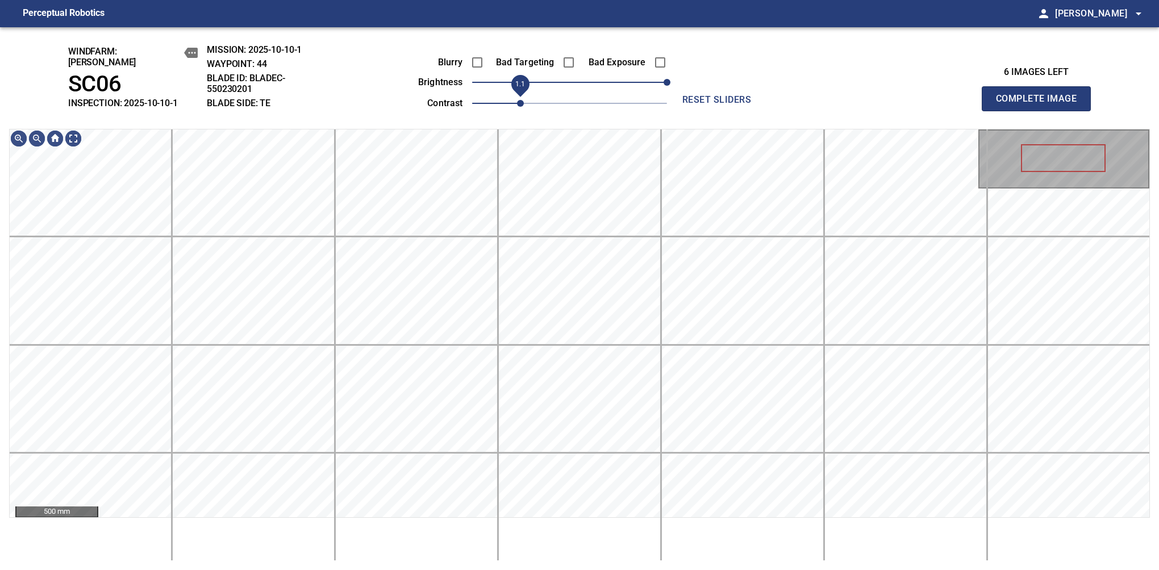
click at [517, 100] on span "1.1" at bounding box center [520, 103] width 7 height 7
click at [659, 79] on span "110" at bounding box center [658, 82] width 7 height 7
click at [293, 570] on html "Perceptual Robotics person [PERSON_NAME] arrow_drop_down windfarm: [PERSON_NAME…" at bounding box center [579, 285] width 1159 height 570
click at [1041, 105] on button "Complete Image" at bounding box center [1036, 98] width 109 height 25
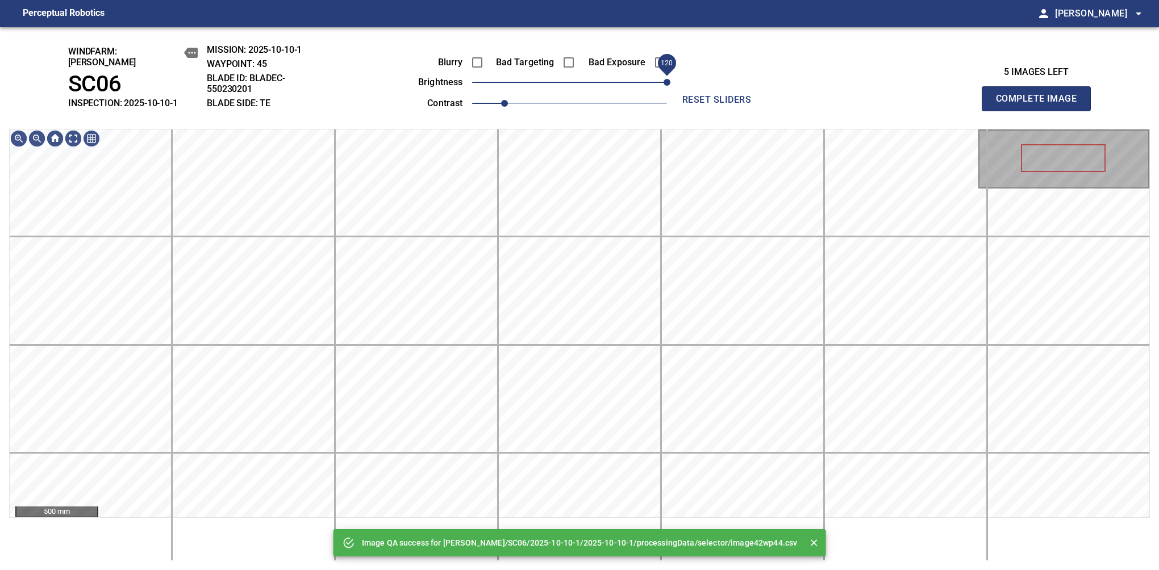
drag, startPoint x: 659, startPoint y: 80, endPoint x: 668, endPoint y: 80, distance: 8.5
click at [667, 80] on span "120" at bounding box center [569, 82] width 195 height 16
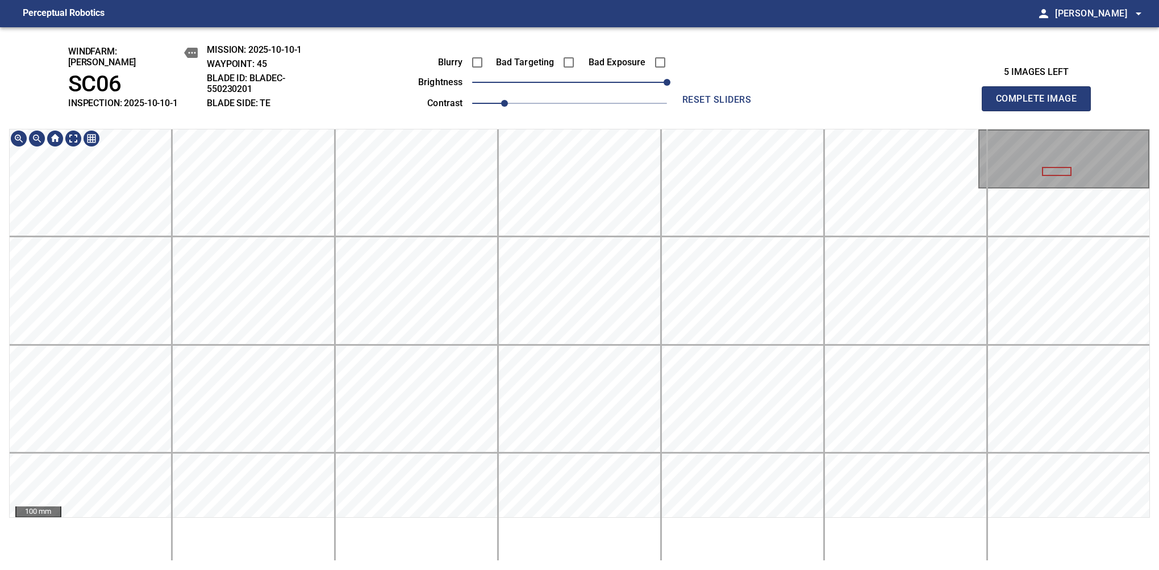
click at [886, 98] on div "windfarm: [PERSON_NAME] SC06 INSPECTION: 2025-10-10-1 MISSION: 2025-10-10-1 WAY…" at bounding box center [579, 298] width 1159 height 543
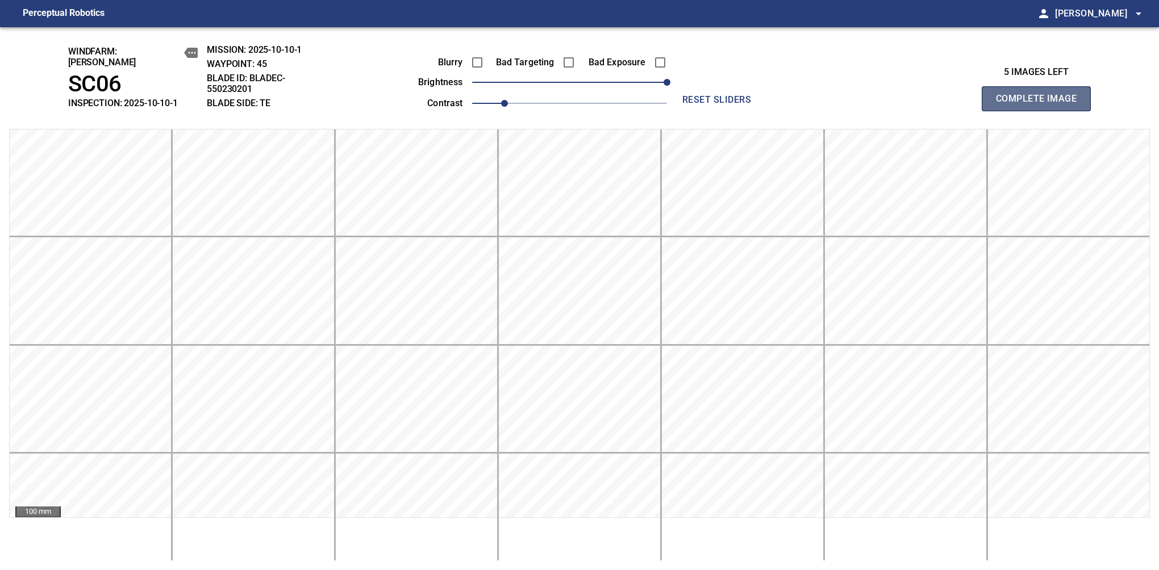
click at [1041, 105] on button "Complete Image" at bounding box center [1036, 98] width 109 height 25
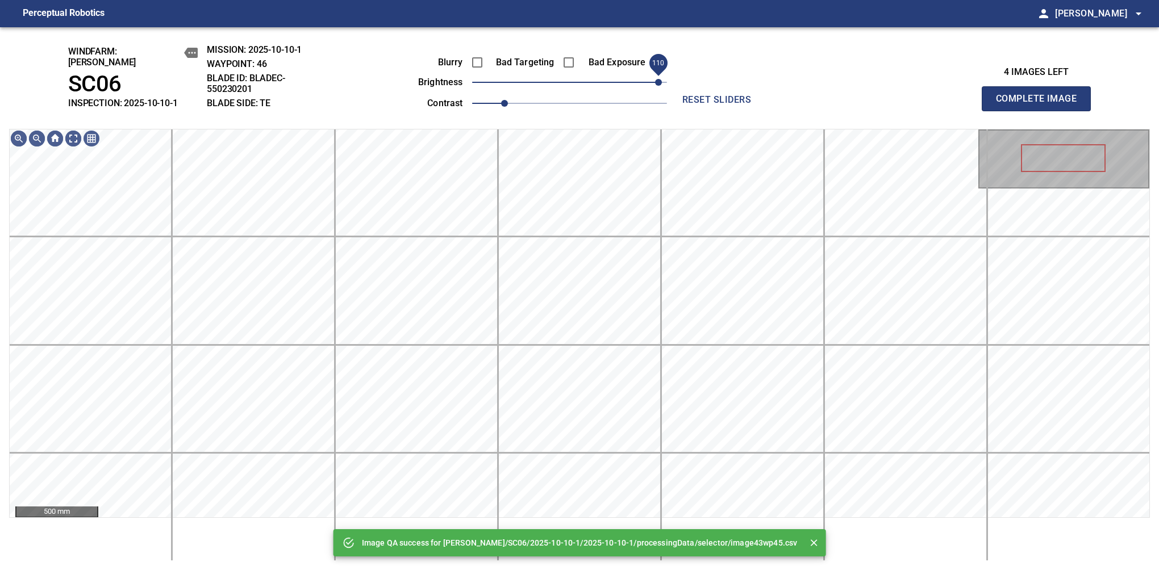
drag, startPoint x: 668, startPoint y: 80, endPoint x: 660, endPoint y: 86, distance: 9.8
click at [660, 86] on span "110" at bounding box center [569, 82] width 195 height 16
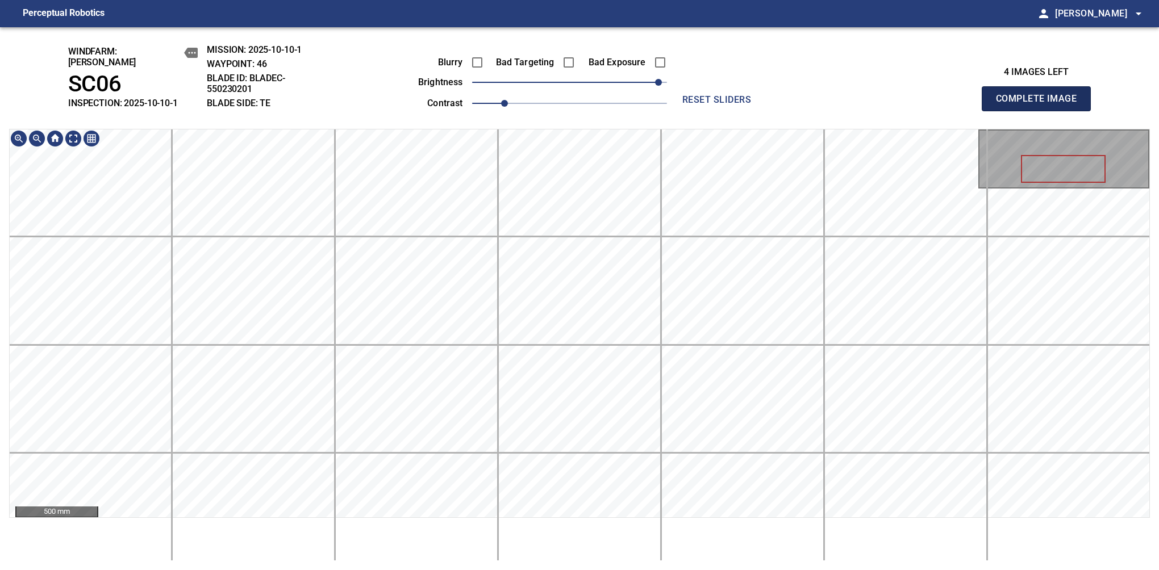
click at [1041, 105] on button "Complete Image" at bounding box center [1036, 98] width 109 height 25
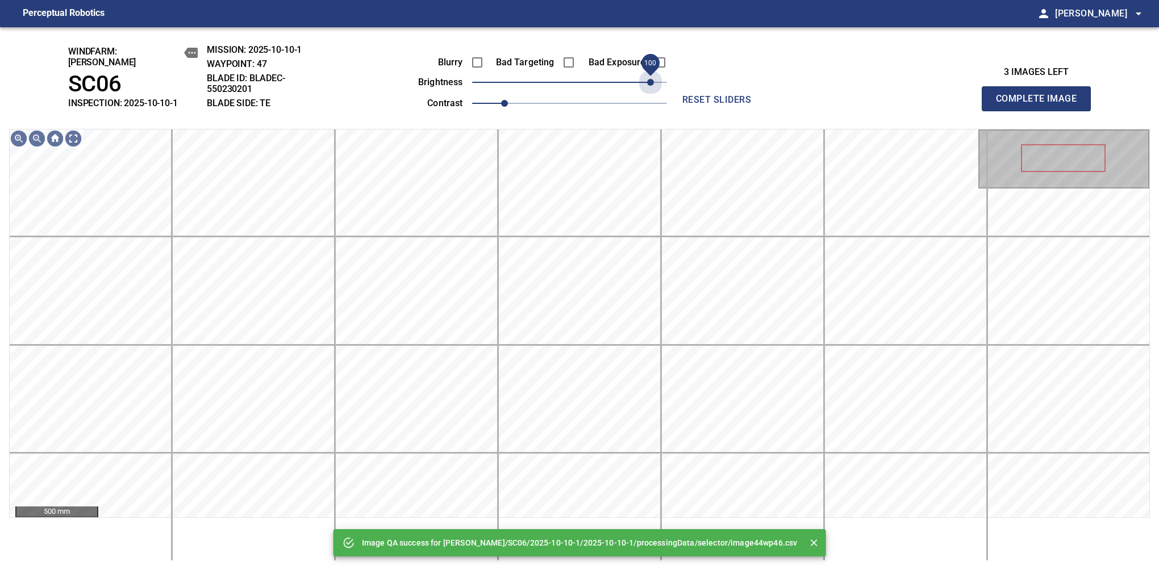
drag, startPoint x: 602, startPoint y: 82, endPoint x: 655, endPoint y: 91, distance: 53.1
click at [655, 91] on div "Blurry Bad Targeting Bad Exposure brightness 100 contrast 1" at bounding box center [530, 81] width 274 height 61
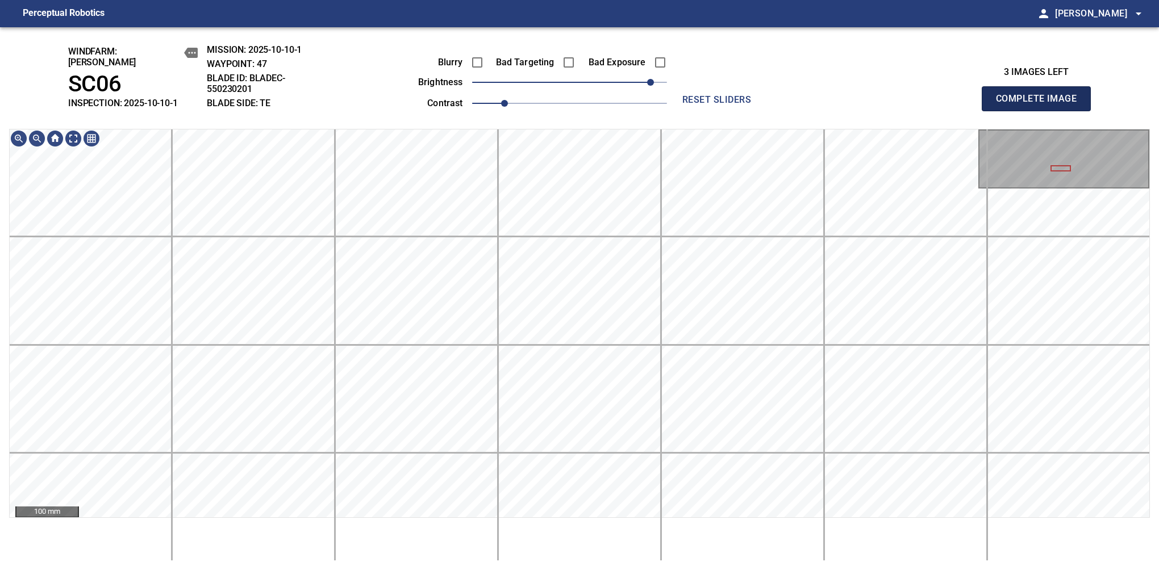
click at [1041, 105] on button "Complete Image" at bounding box center [1036, 98] width 109 height 25
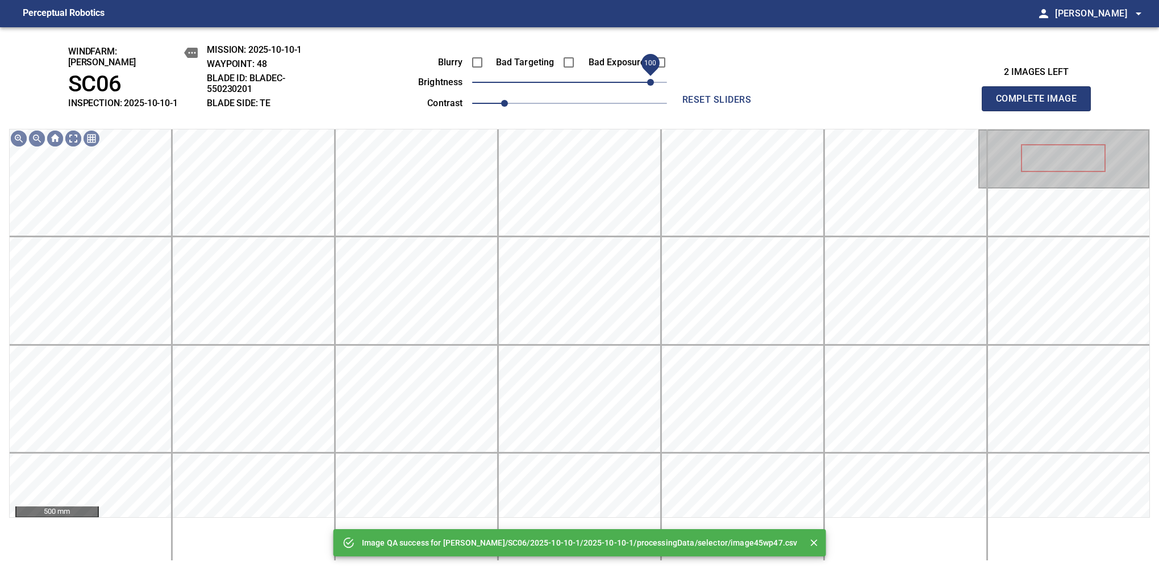
drag, startPoint x: 634, startPoint y: 77, endPoint x: 652, endPoint y: 82, distance: 18.7
click at [652, 82] on span "100" at bounding box center [569, 82] width 195 height 16
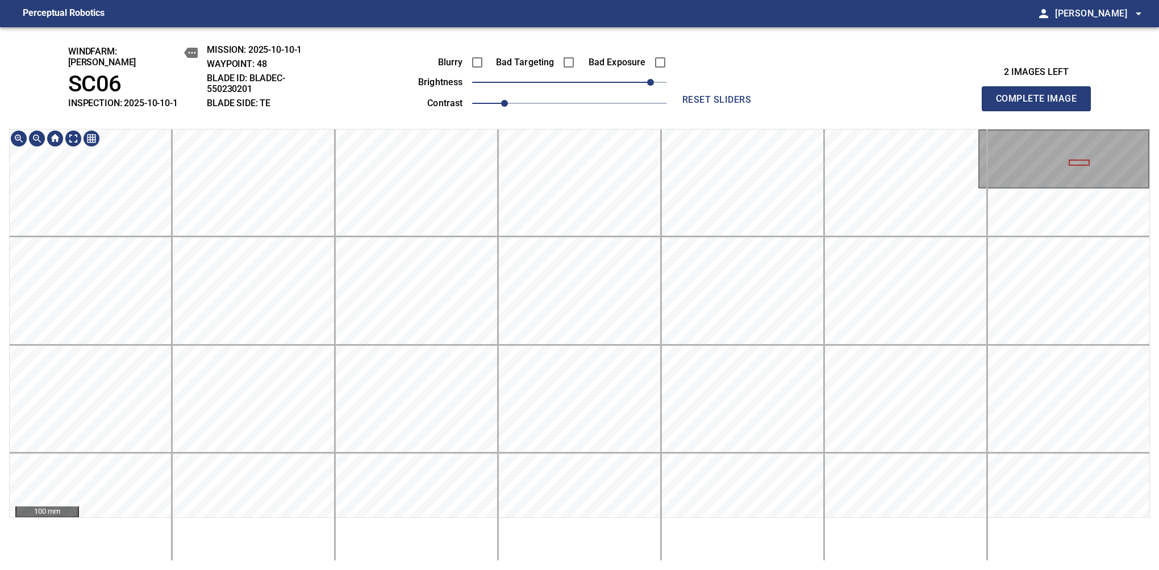
click at [316, 570] on html "Perceptual Robotics person [PERSON_NAME] arrow_drop_down windfarm: [PERSON_NAME…" at bounding box center [579, 285] width 1159 height 570
click at [1041, 105] on button "Complete Image" at bounding box center [1036, 98] width 109 height 25
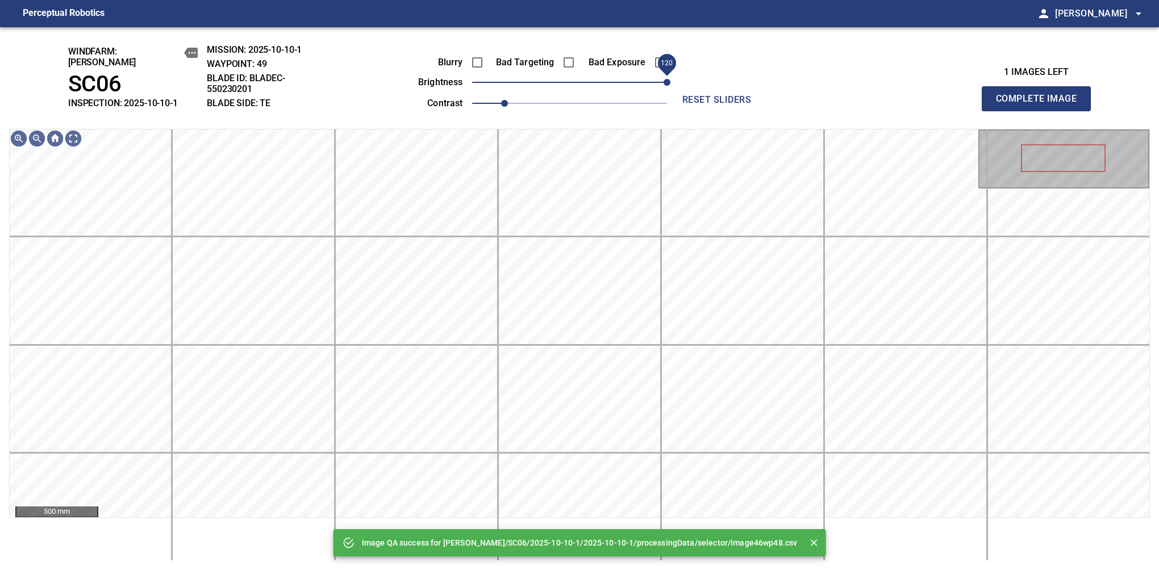
drag, startPoint x: 626, startPoint y: 82, endPoint x: 664, endPoint y: 82, distance: 38.1
click at [664, 82] on span "120" at bounding box center [569, 82] width 195 height 16
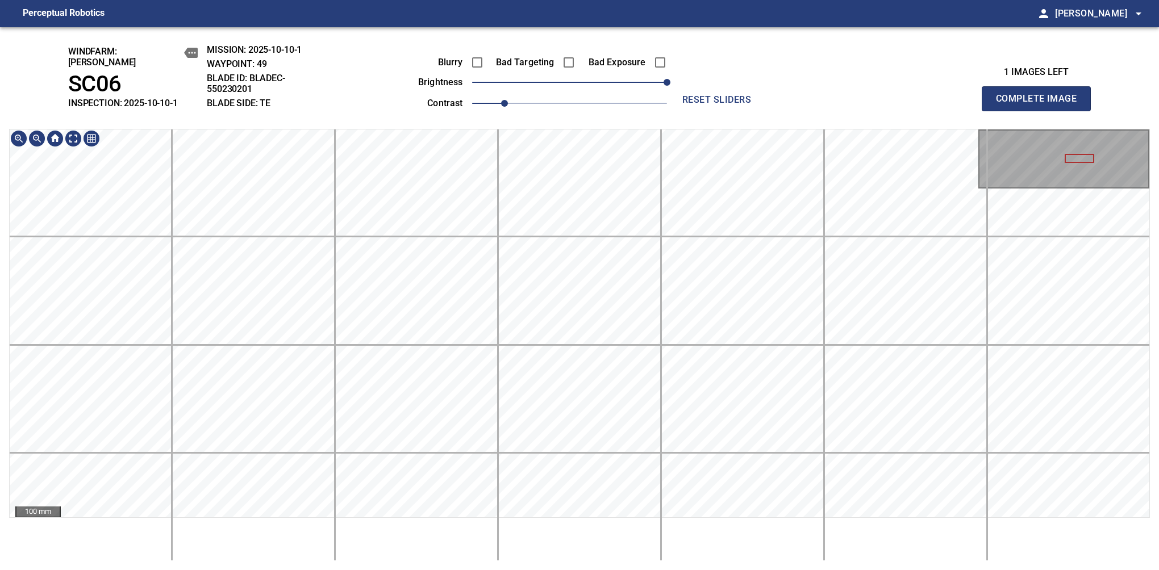
click at [918, 116] on div "windfarm: [PERSON_NAME] SC06 INSPECTION: 2025-10-10-1 MISSION: 2025-10-10-1 WAY…" at bounding box center [579, 298] width 1159 height 543
click at [1041, 105] on button "Complete Image" at bounding box center [1036, 98] width 109 height 25
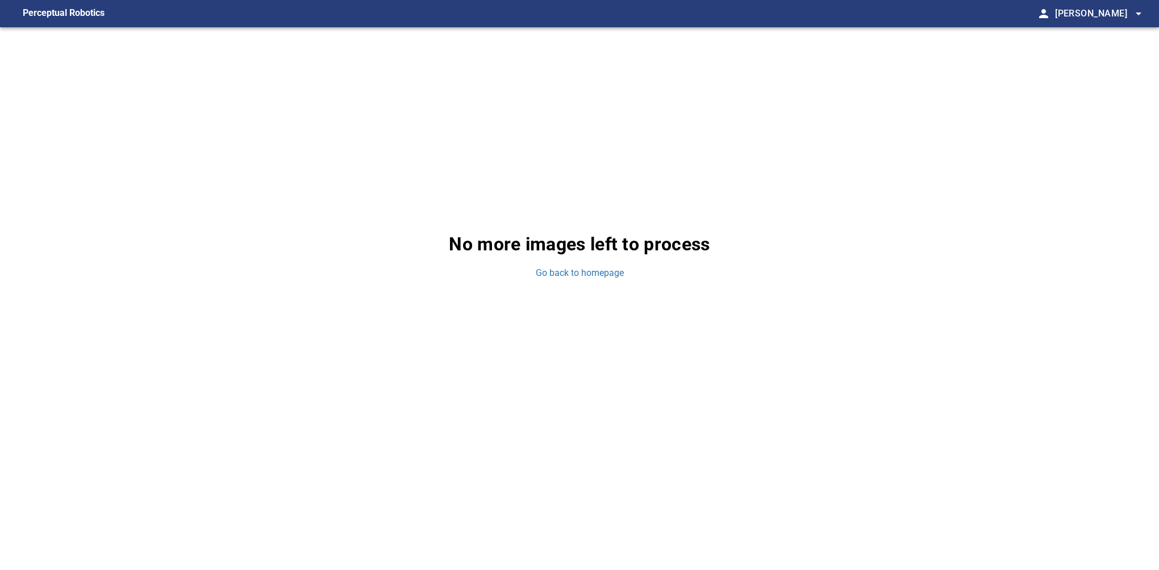
drag, startPoint x: 928, startPoint y: 157, endPoint x: 639, endPoint y: 76, distance: 300.8
click at [928, 157] on div "No more images left to process Go back to homepage" at bounding box center [579, 255] width 1159 height 456
click at [570, 277] on link "Go back to homepage" at bounding box center [580, 273] width 88 height 13
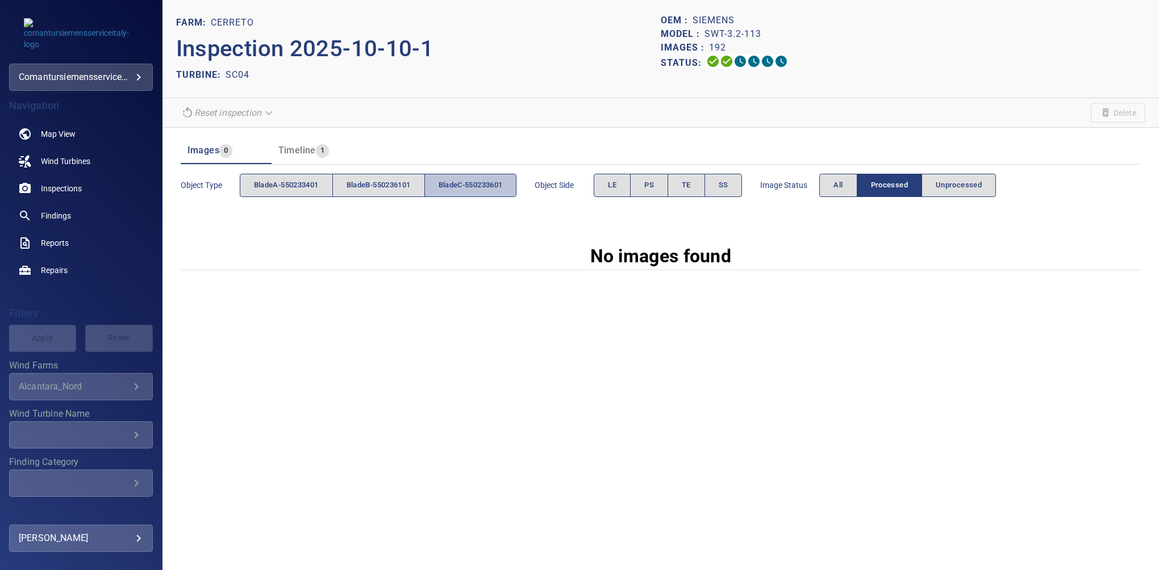
click at [470, 175] on button "bladeC-550233601" at bounding box center [470, 185] width 93 height 23
click at [641, 185] on button "PS" at bounding box center [649, 185] width 38 height 23
click at [851, 185] on button "All" at bounding box center [838, 185] width 38 height 23
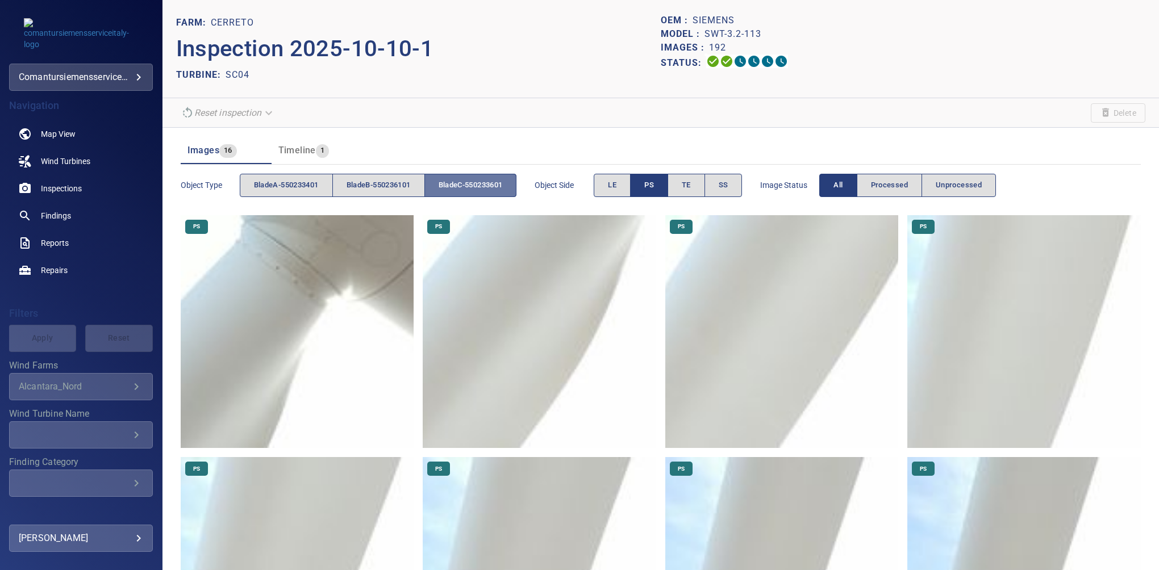
click at [473, 185] on span "bladeC-550233601" at bounding box center [471, 185] width 64 height 13
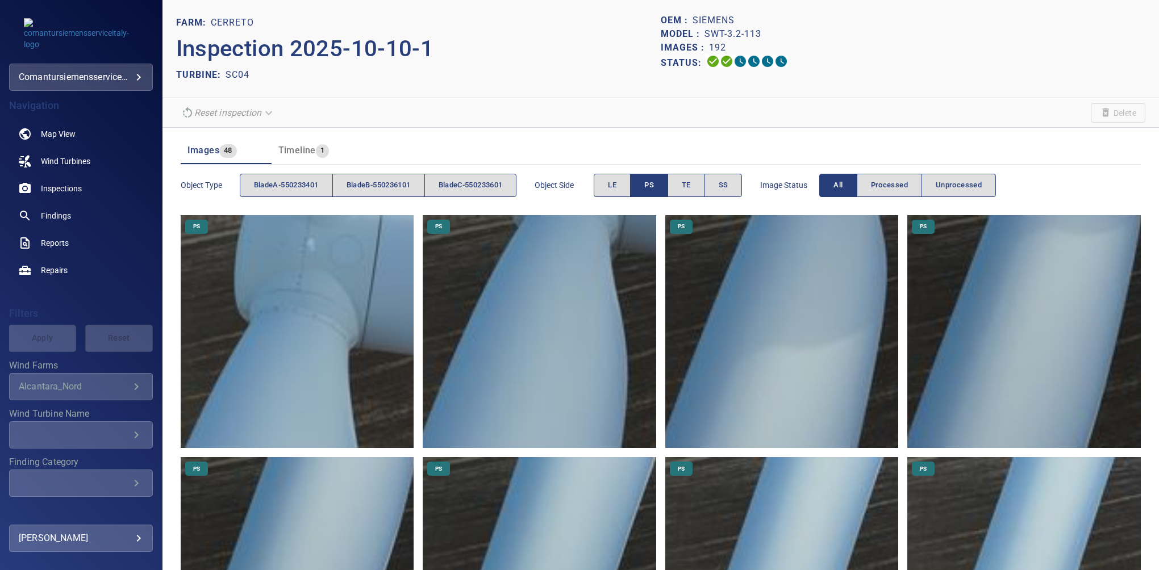
click at [654, 191] on span "PS" at bounding box center [649, 185] width 10 height 13
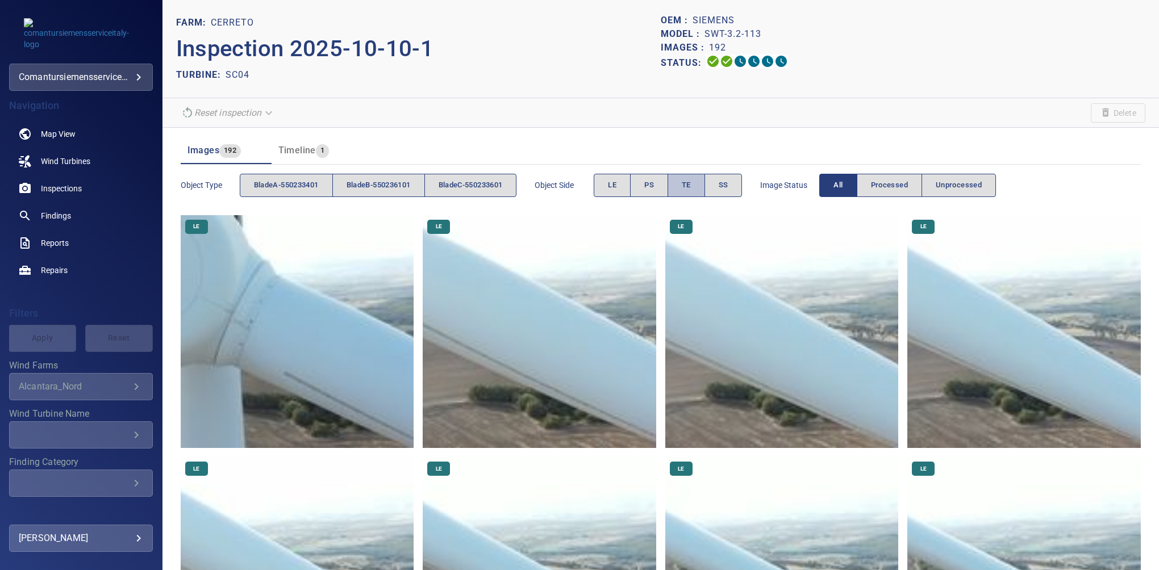
click at [691, 189] on span "TE" at bounding box center [686, 185] width 9 height 13
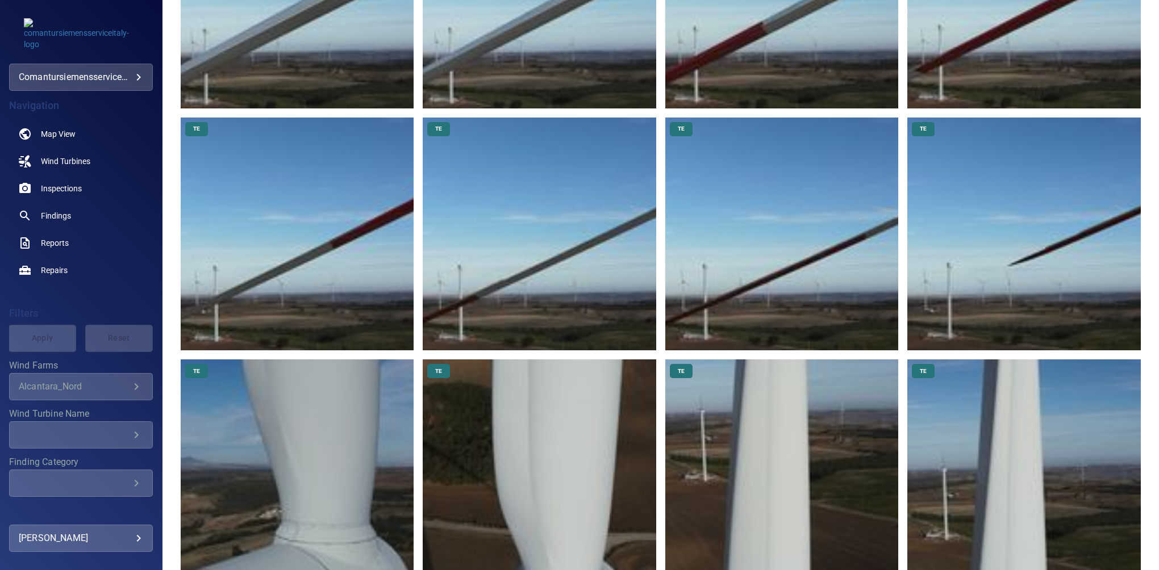
scroll to position [835, 0]
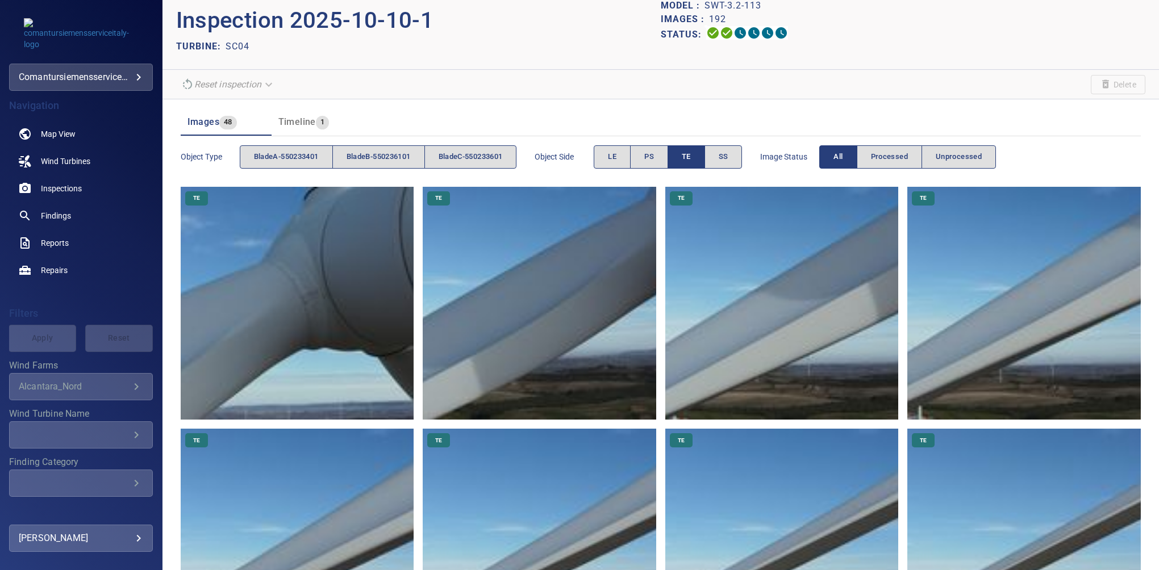
scroll to position [0, 0]
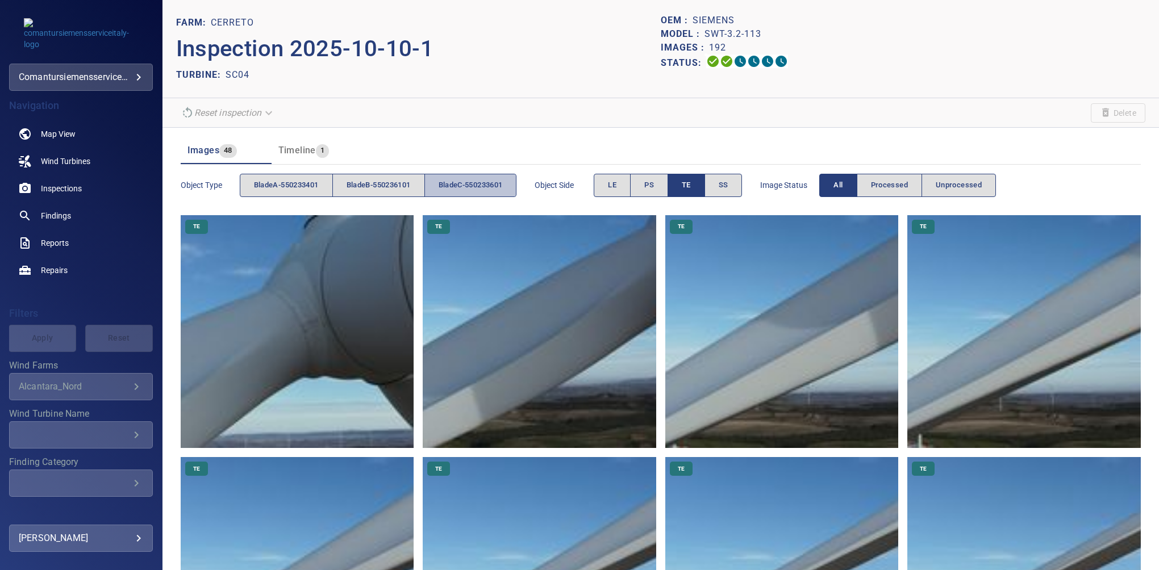
click at [478, 181] on span "bladeC-550233601" at bounding box center [471, 185] width 64 height 13
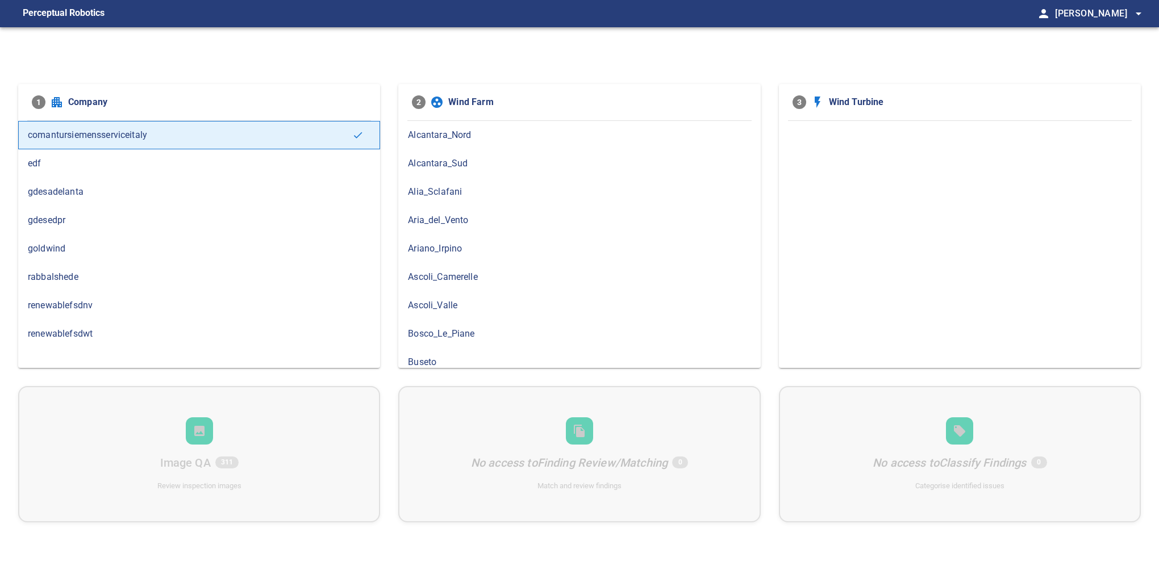
scroll to position [247, 0]
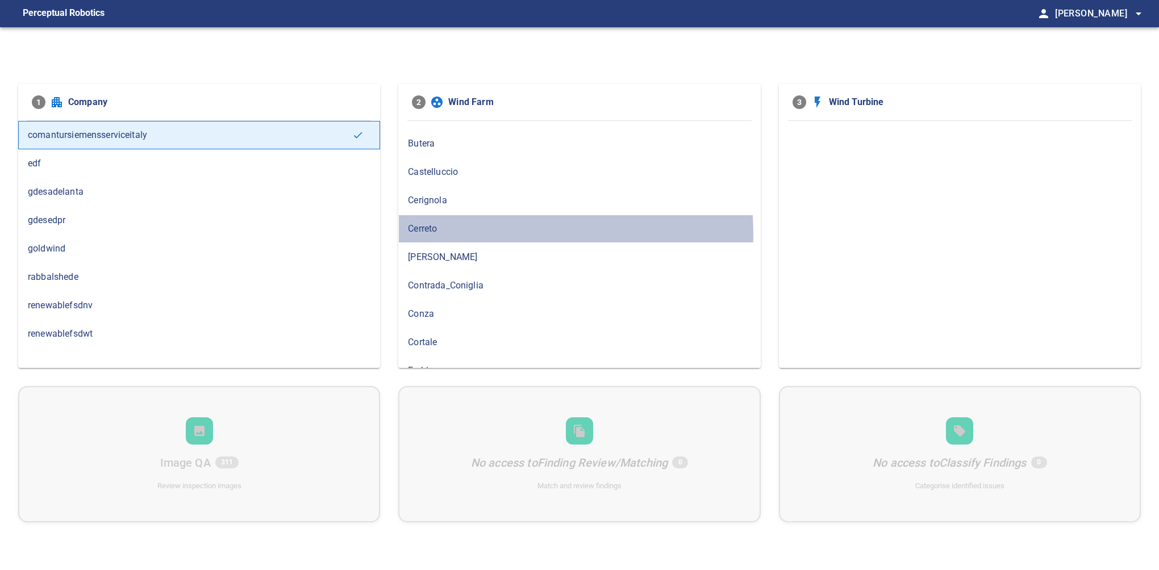
click at [489, 231] on span "Cerreto" at bounding box center [579, 229] width 343 height 14
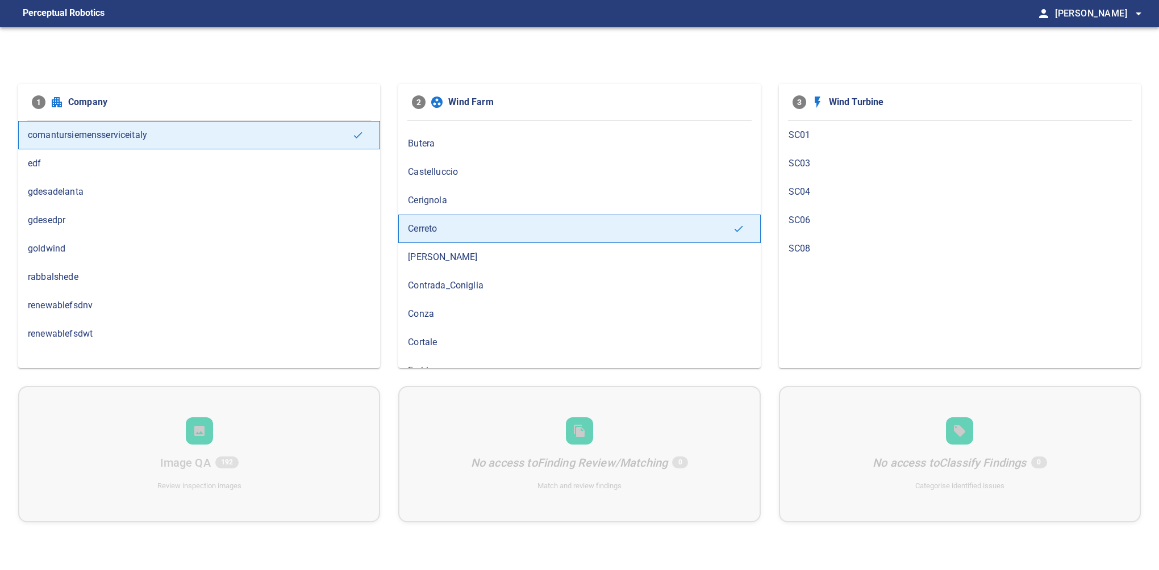
click at [811, 187] on span "SC04" at bounding box center [960, 192] width 343 height 14
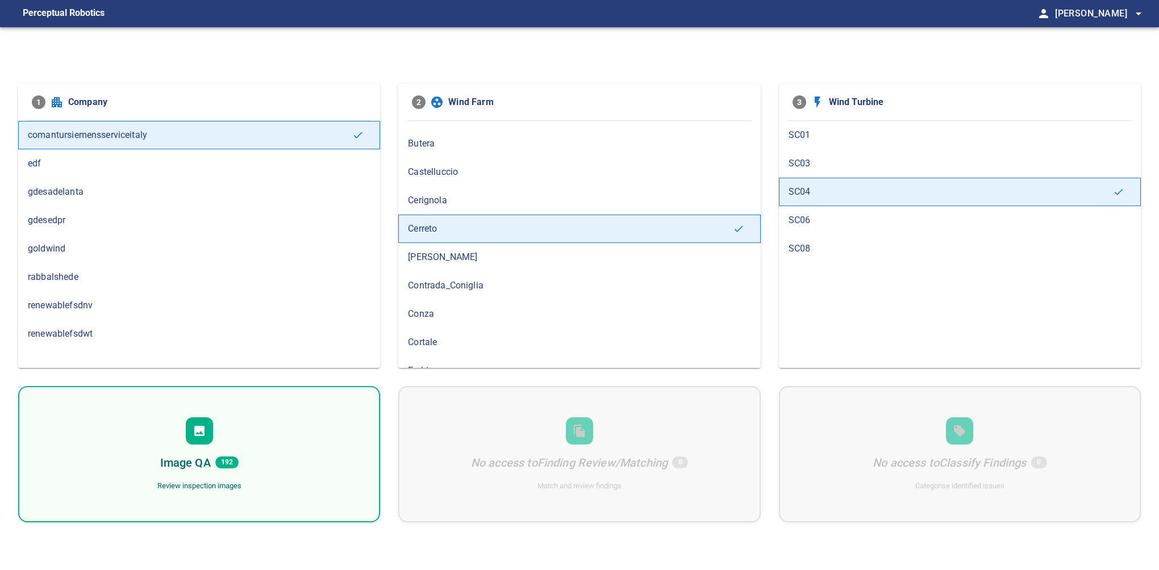
click at [259, 462] on div "Image QA 192 Review inspection images" at bounding box center [199, 454] width 362 height 136
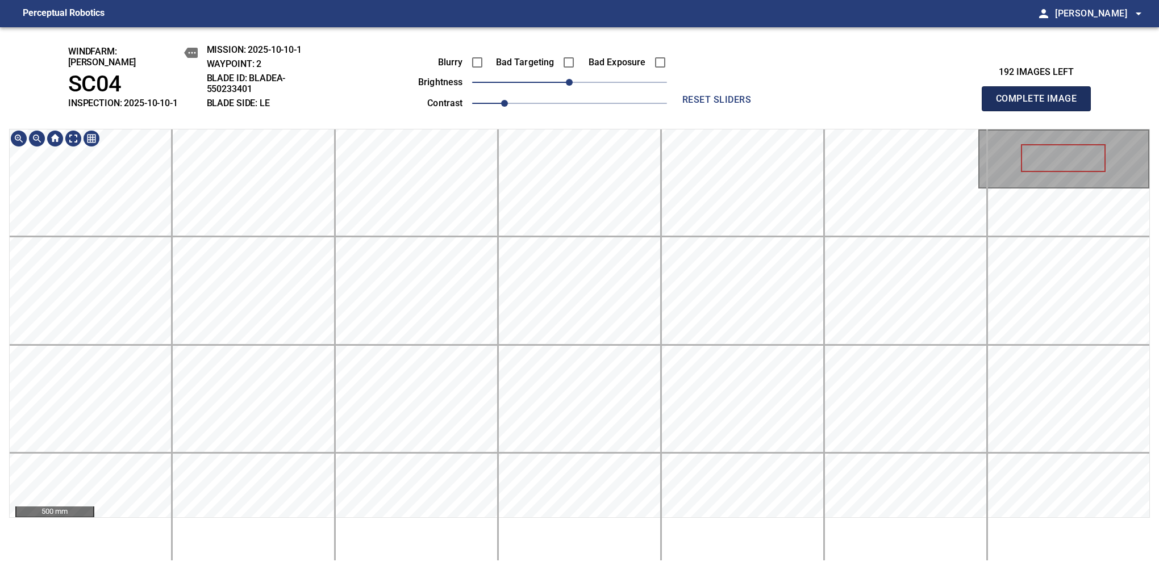
click at [1041, 105] on button "Complete Image" at bounding box center [1036, 98] width 109 height 25
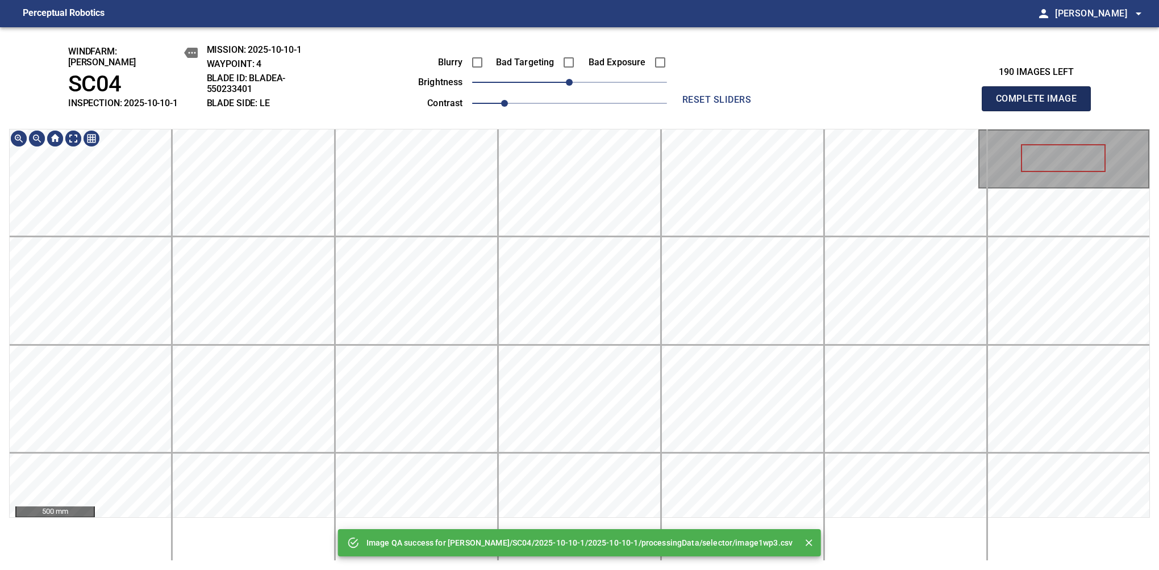
click at [1041, 105] on button "Complete Image" at bounding box center [1036, 98] width 109 height 25
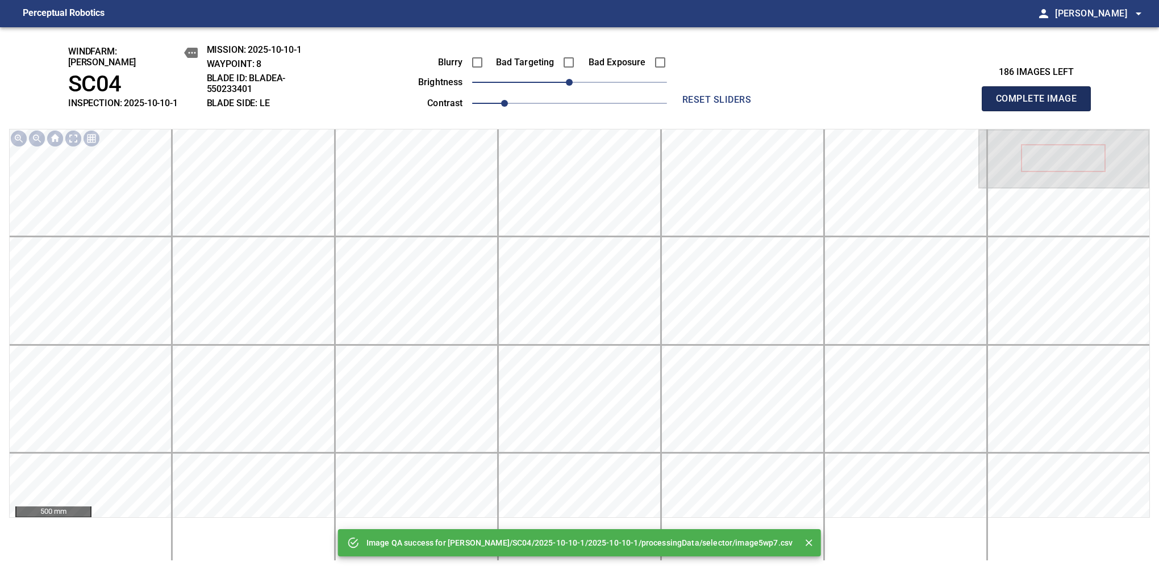
click at [1041, 105] on button "Complete Image" at bounding box center [1036, 98] width 109 height 25
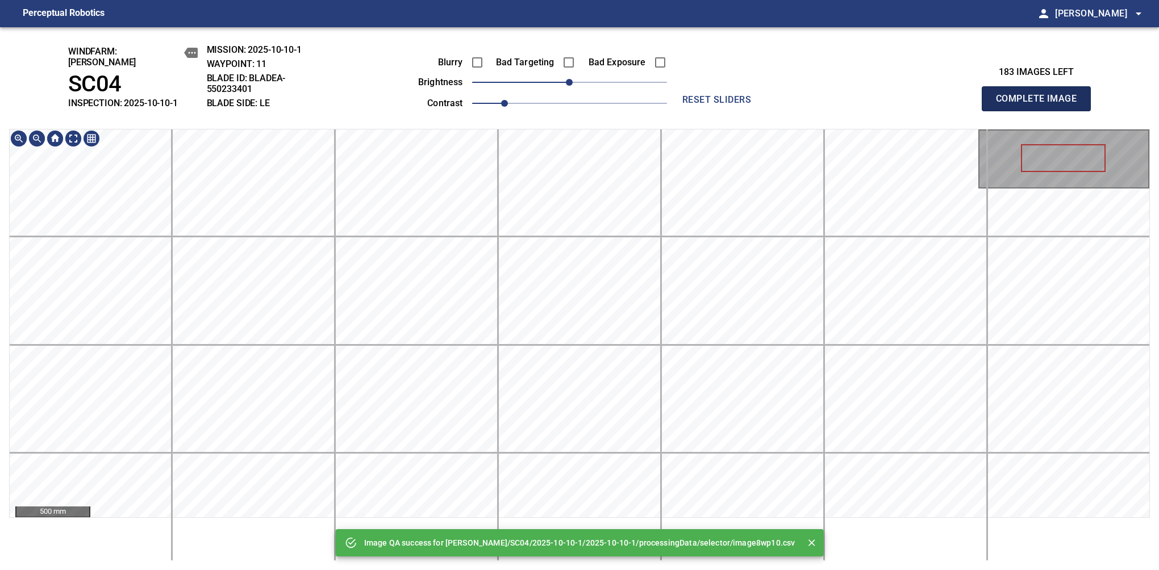
click at [1041, 105] on button "Complete Image" at bounding box center [1036, 98] width 109 height 25
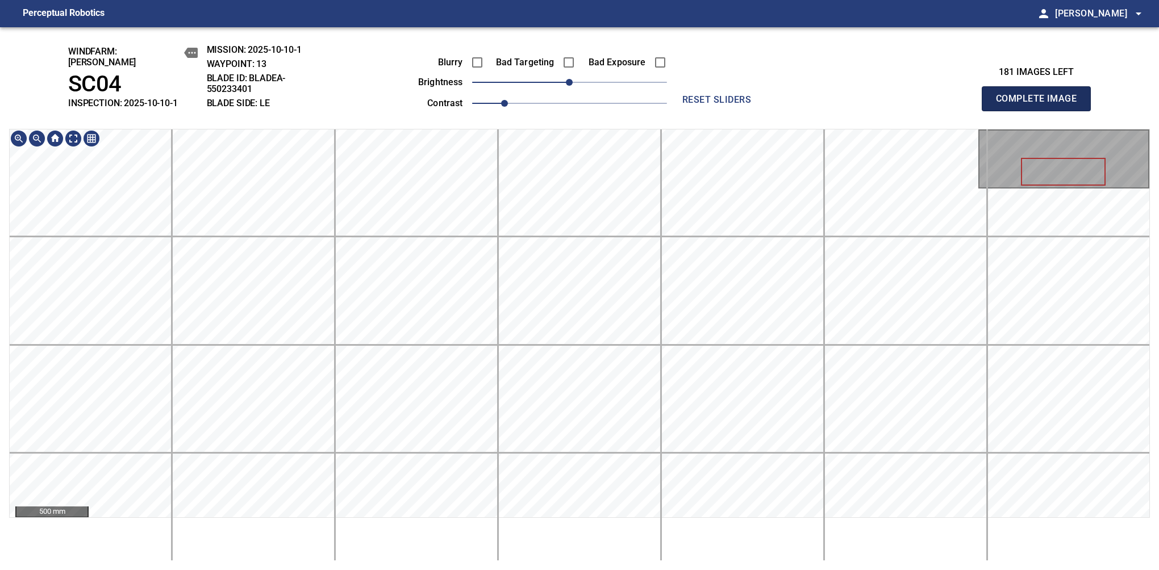
click at [1041, 105] on button "Complete Image" at bounding box center [1036, 98] width 109 height 25
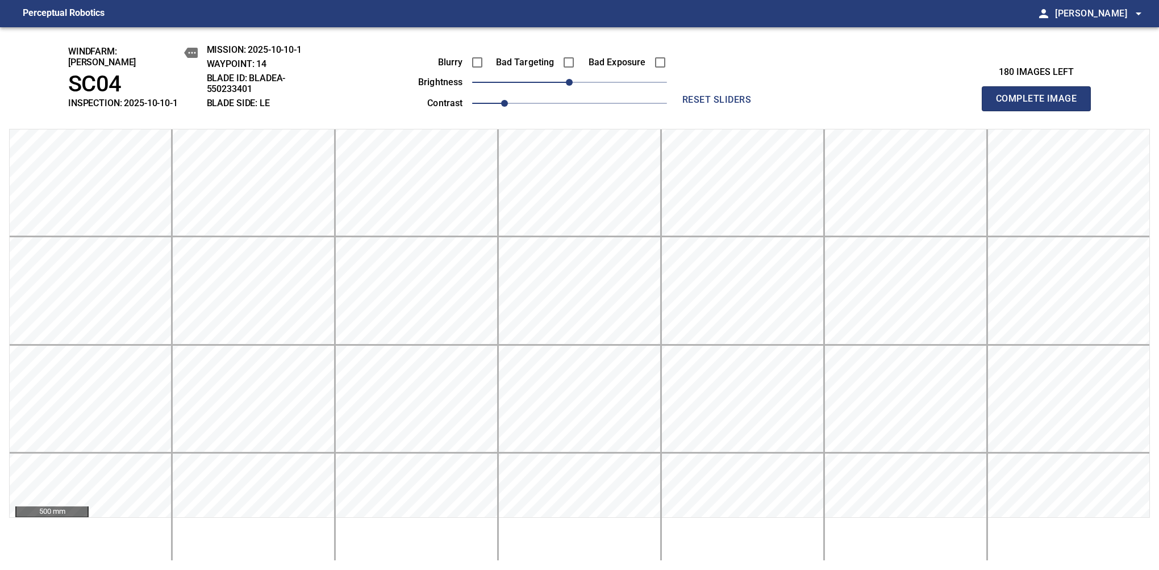
click at [1041, 105] on button "Complete Image" at bounding box center [1036, 98] width 109 height 25
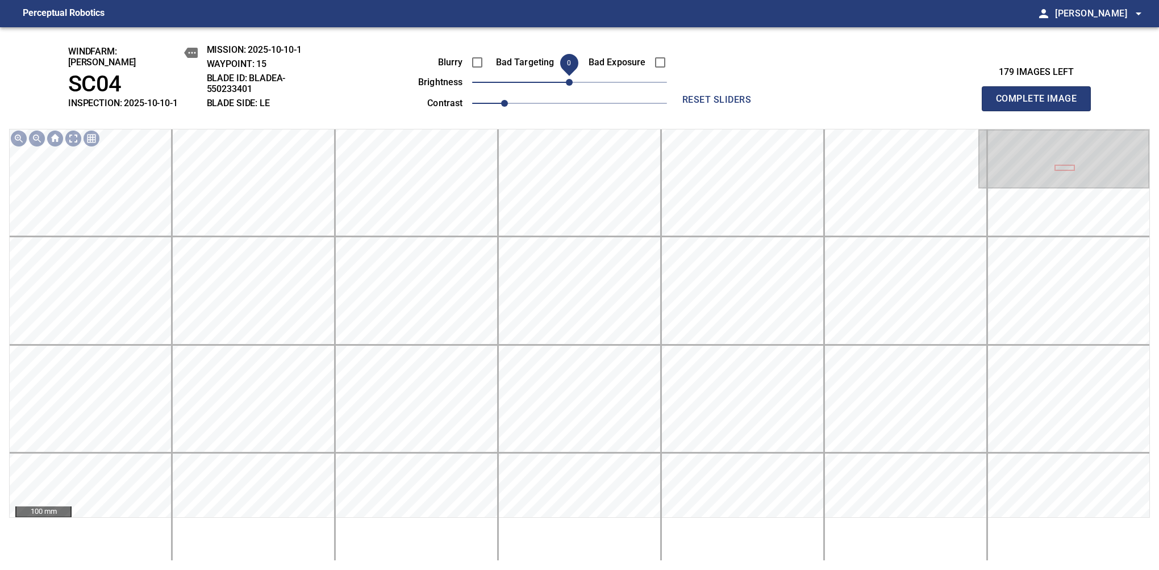
click at [566, 79] on span "0" at bounding box center [569, 82] width 7 height 7
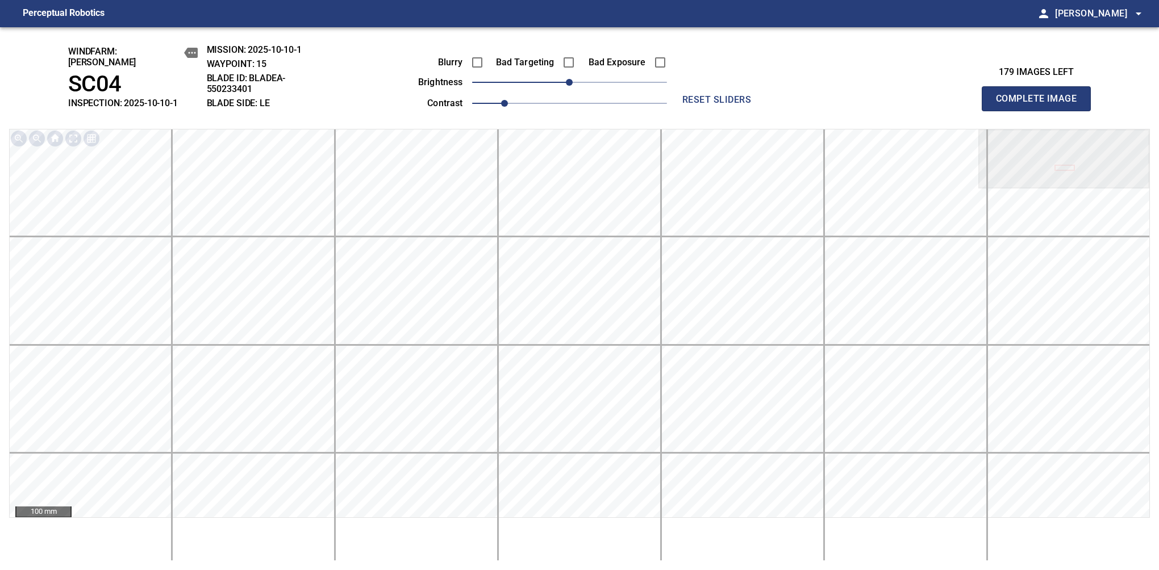
click at [1041, 105] on button "Complete Image" at bounding box center [1036, 98] width 109 height 25
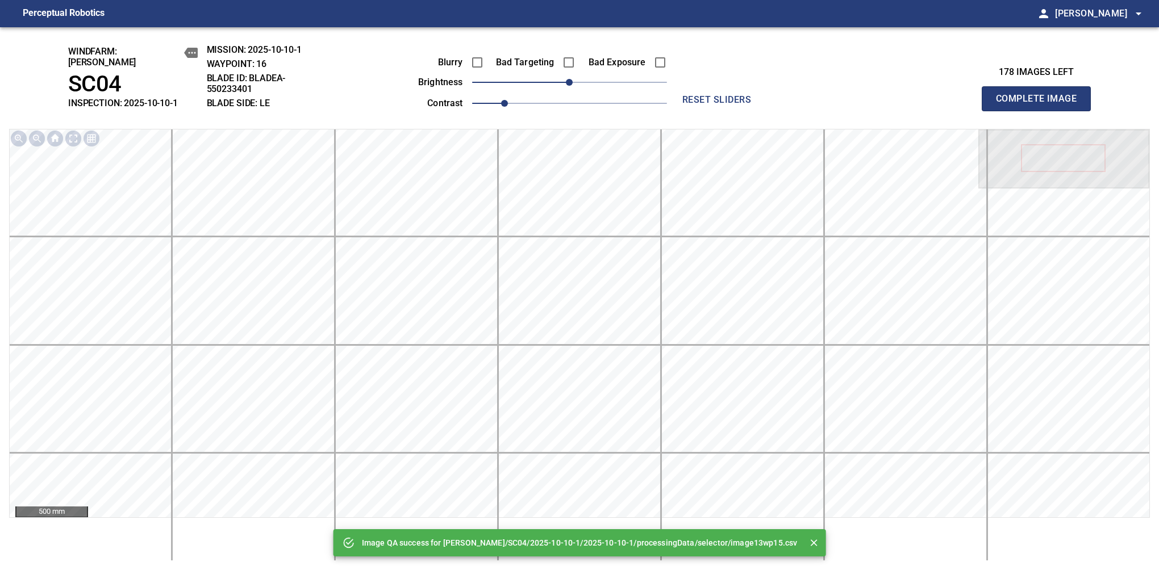
click at [1041, 105] on button "Complete Image" at bounding box center [1036, 98] width 109 height 25
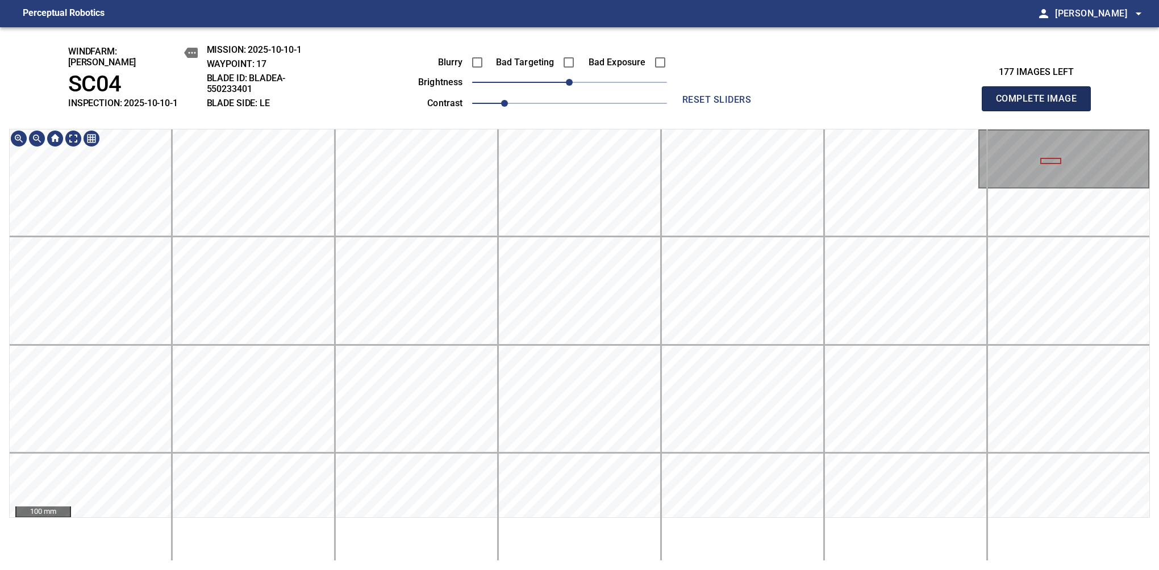
click at [1041, 105] on button "Complete Image" at bounding box center [1036, 98] width 109 height 25
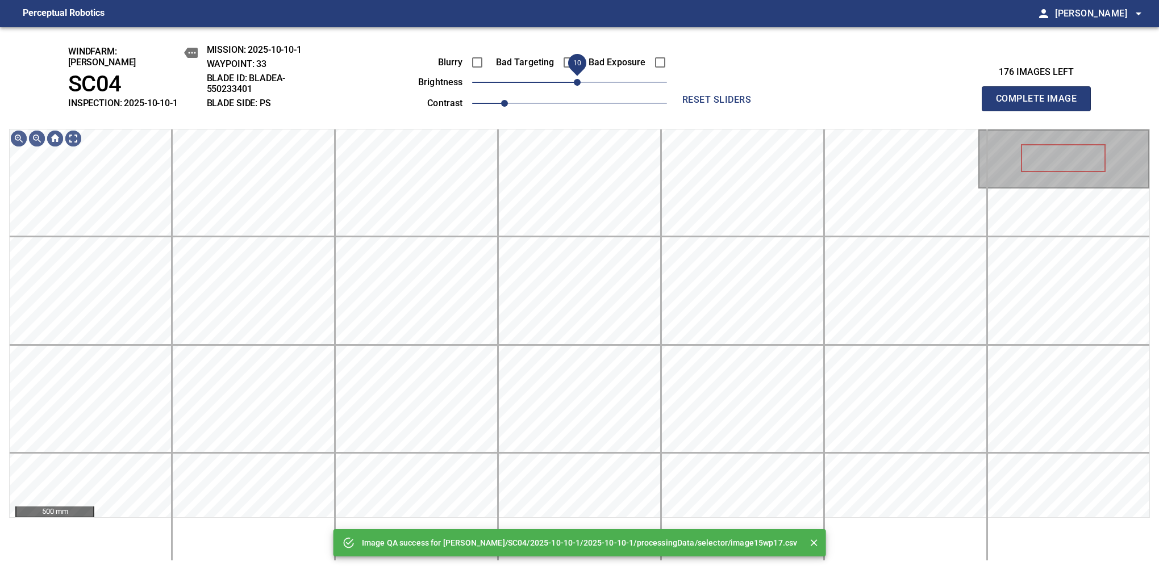
click at [578, 79] on span "10" at bounding box center [577, 82] width 7 height 7
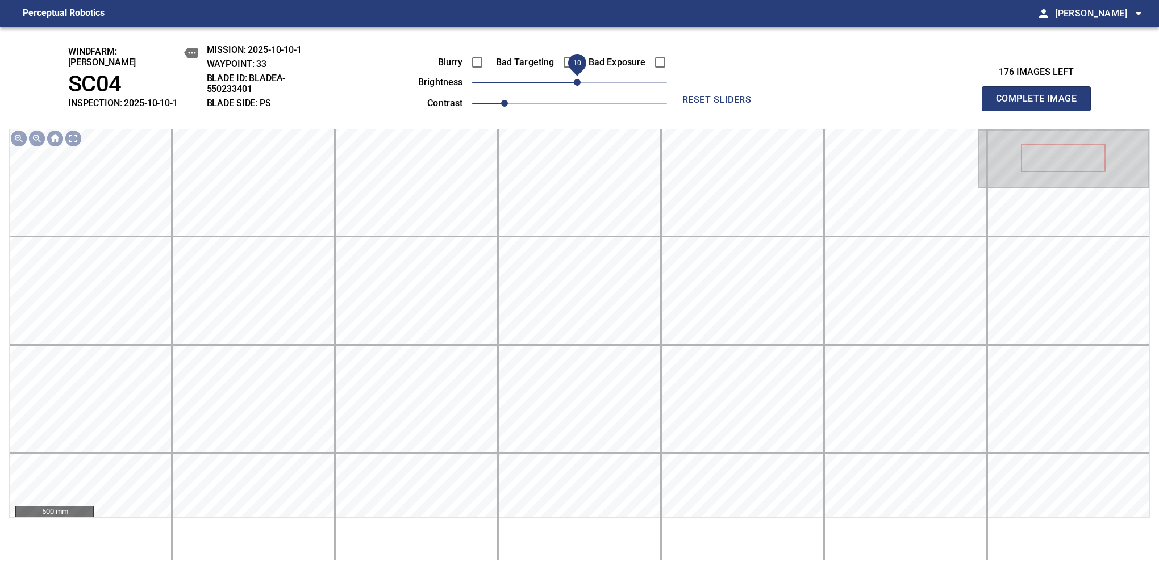
click at [1041, 105] on button "Complete Image" at bounding box center [1036, 98] width 109 height 25
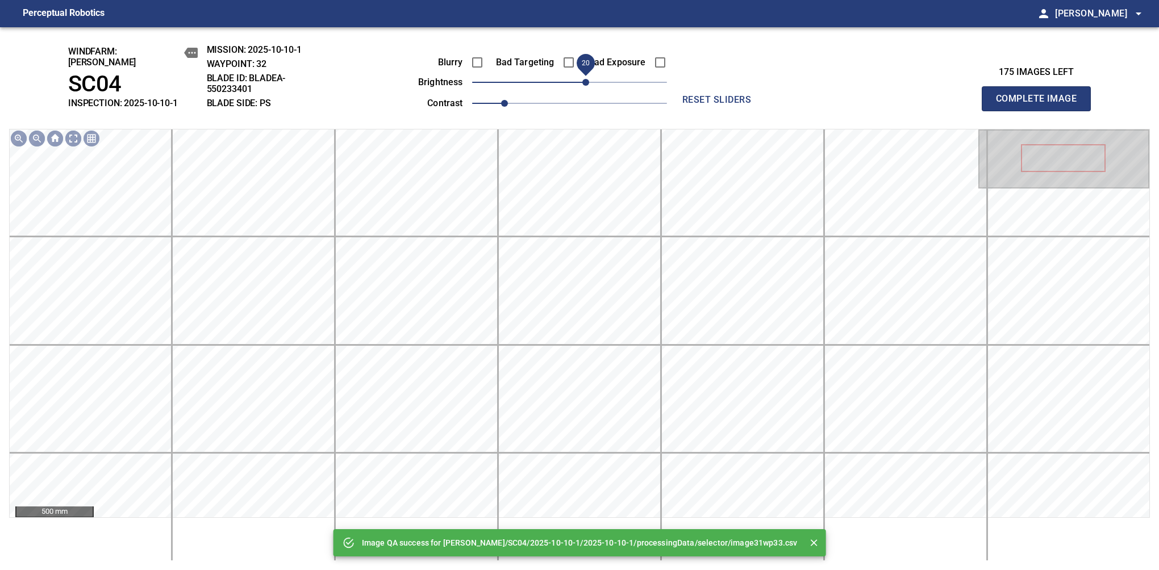
drag, startPoint x: 576, startPoint y: 77, endPoint x: 586, endPoint y: 75, distance: 10.5
click at [586, 79] on span "20" at bounding box center [585, 82] width 7 height 7
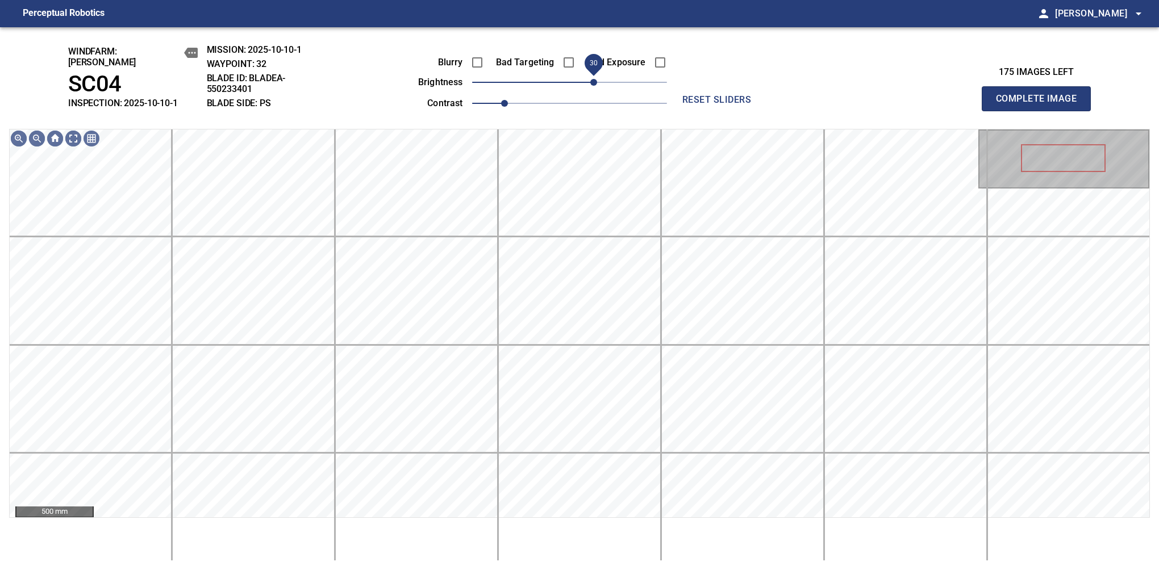
drag, startPoint x: 586, startPoint y: 75, endPoint x: 594, endPoint y: 75, distance: 8.0
click at [594, 79] on span "30" at bounding box center [593, 82] width 7 height 7
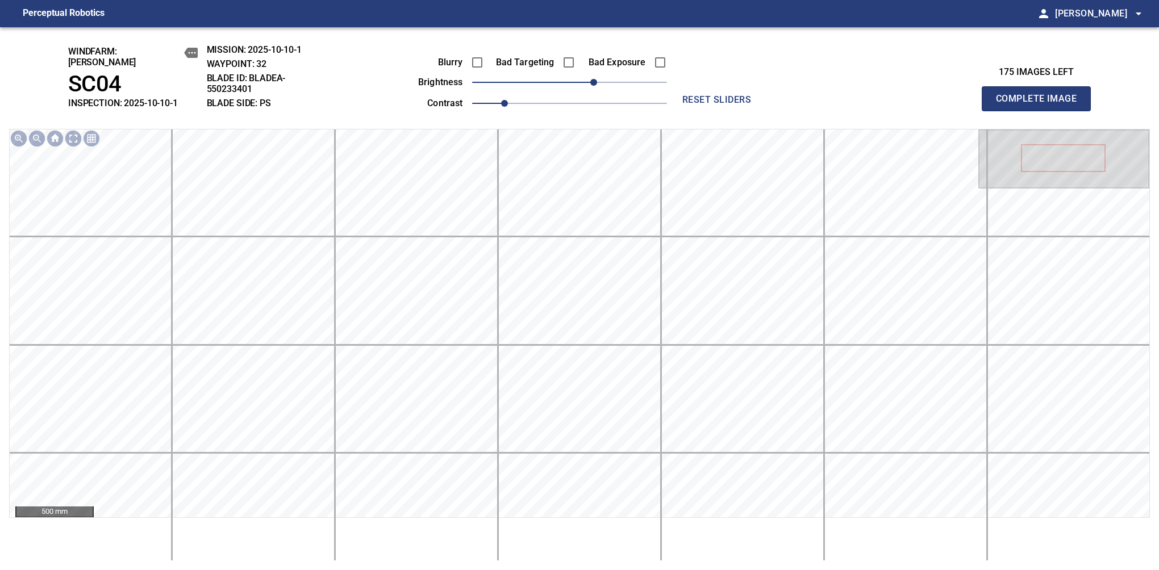
click at [1041, 105] on button "Complete Image" at bounding box center [1036, 98] width 109 height 25
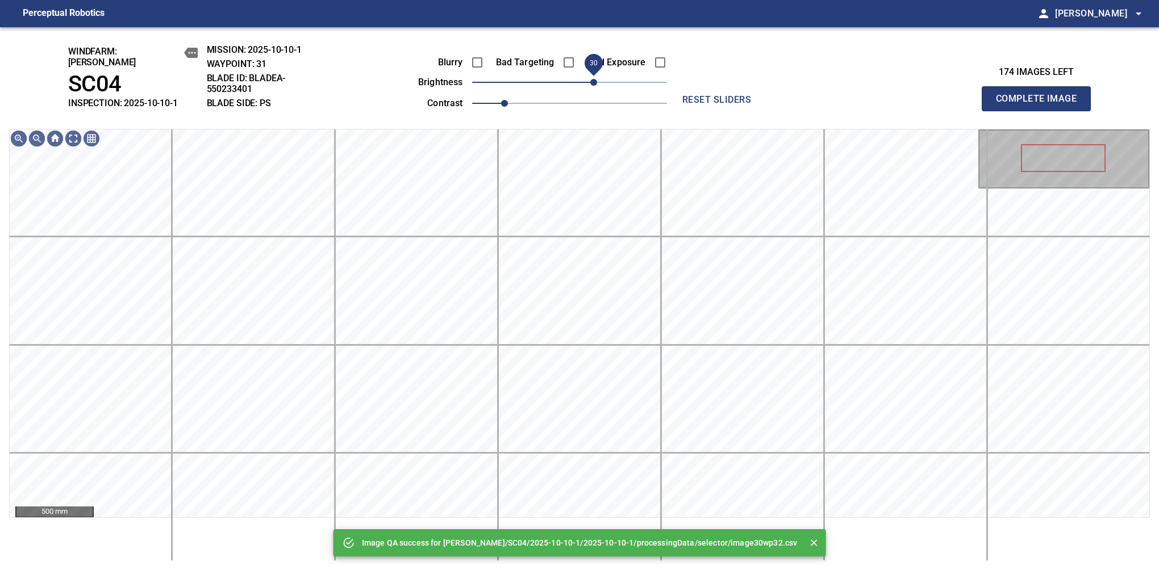
drag, startPoint x: 590, startPoint y: 80, endPoint x: 598, endPoint y: 77, distance: 8.3
click at [598, 77] on span "30" at bounding box center [569, 82] width 195 height 16
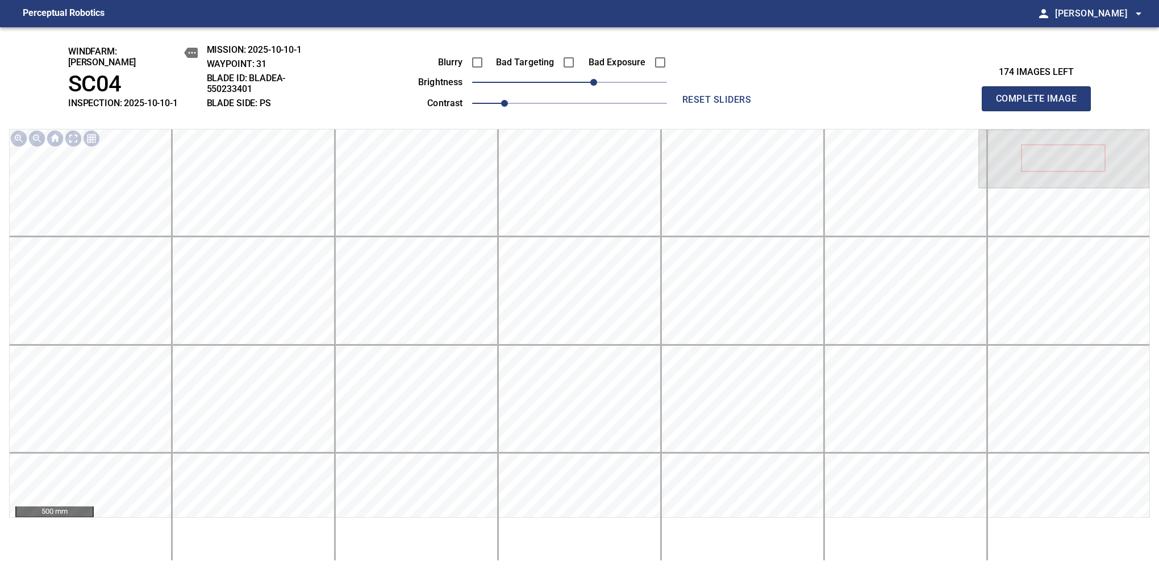
click at [1041, 105] on button "Complete Image" at bounding box center [1036, 98] width 109 height 25
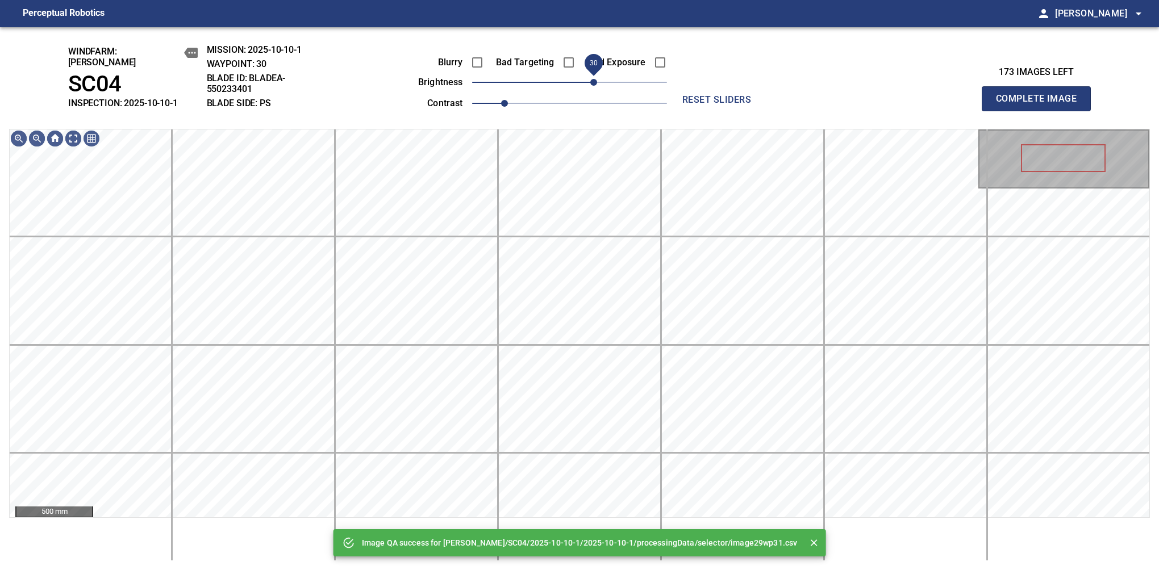
click at [596, 81] on span "30" at bounding box center [569, 82] width 195 height 16
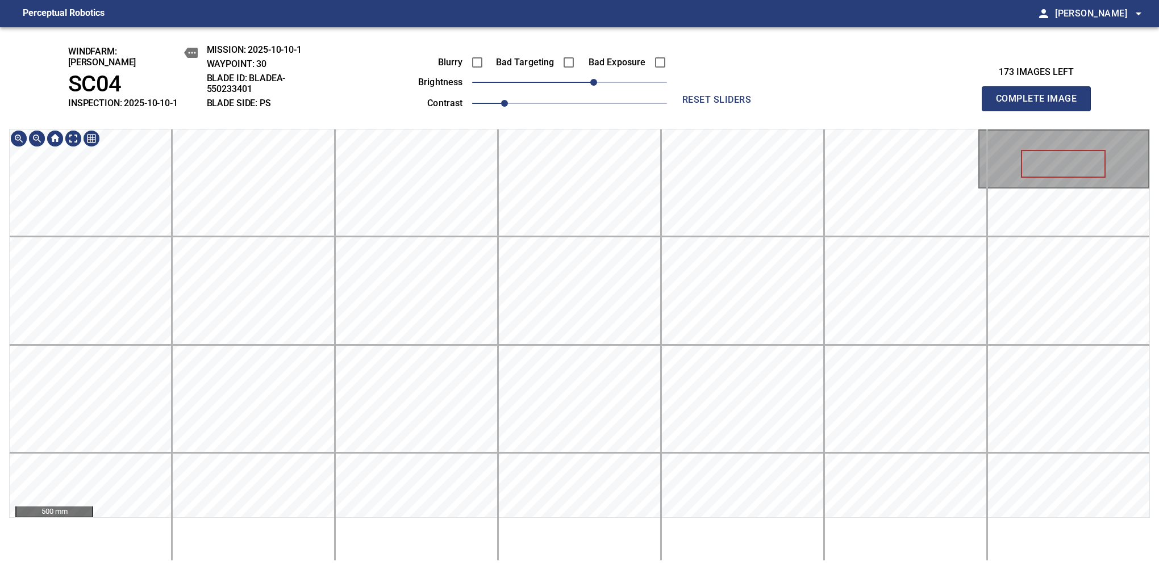
click at [600, 106] on div "windfarm: Cerreto SC04 INSPECTION: 2025-10-10-1 MISSION: 2025-10-10-1 WAYPOINT:…" at bounding box center [579, 298] width 1159 height 543
click at [1041, 105] on button "Complete Image" at bounding box center [1036, 98] width 109 height 25
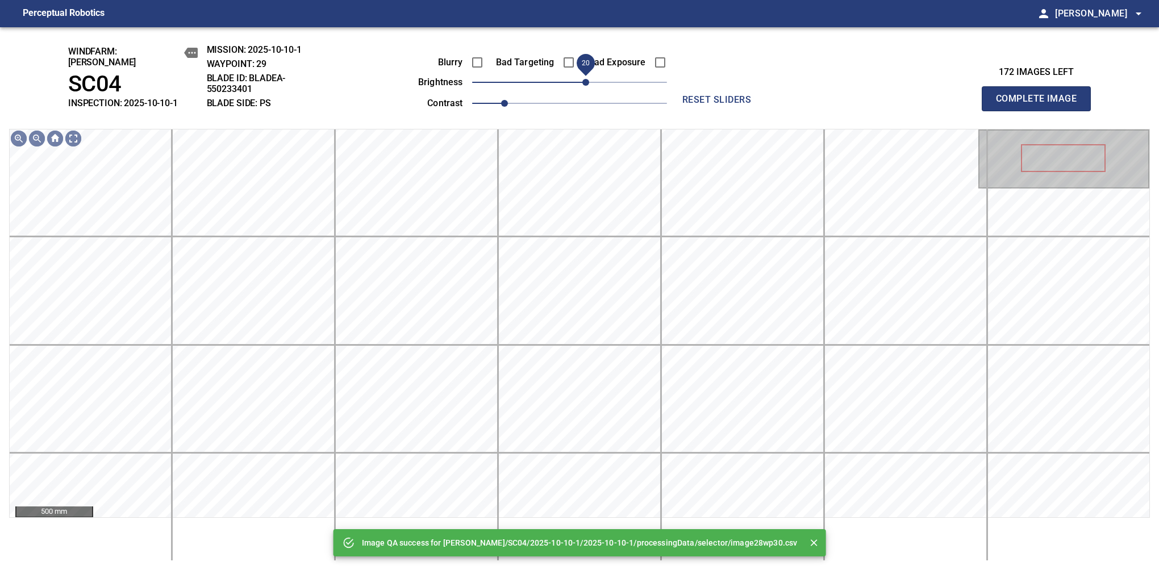
drag, startPoint x: 595, startPoint y: 79, endPoint x: 584, endPoint y: 83, distance: 12.0
click at [584, 83] on span "20" at bounding box center [585, 82] width 7 height 7
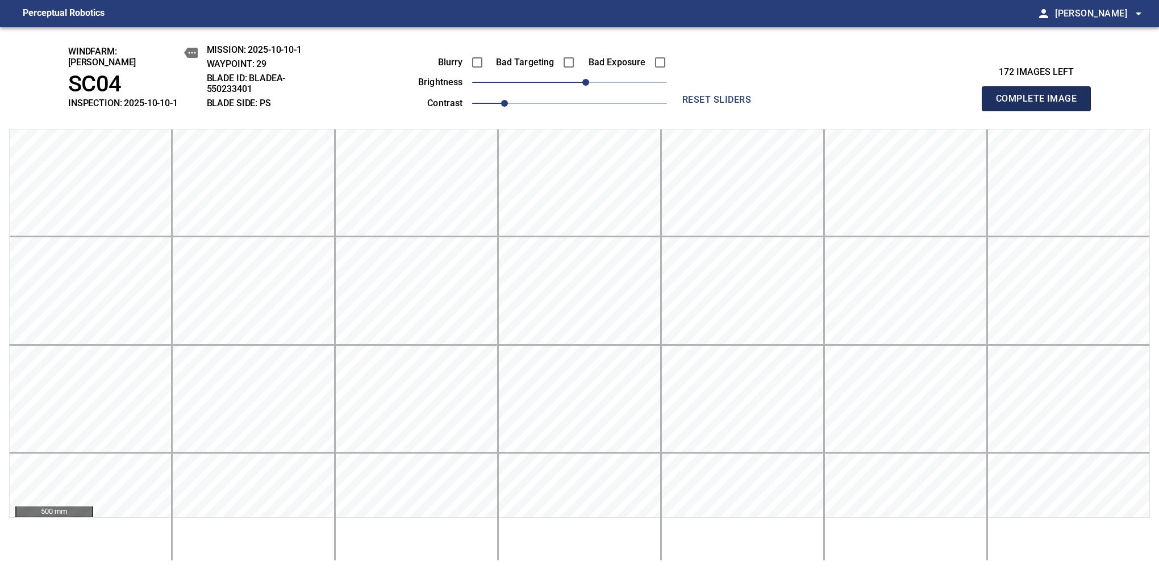
click at [1041, 105] on button "Complete Image" at bounding box center [1036, 98] width 109 height 25
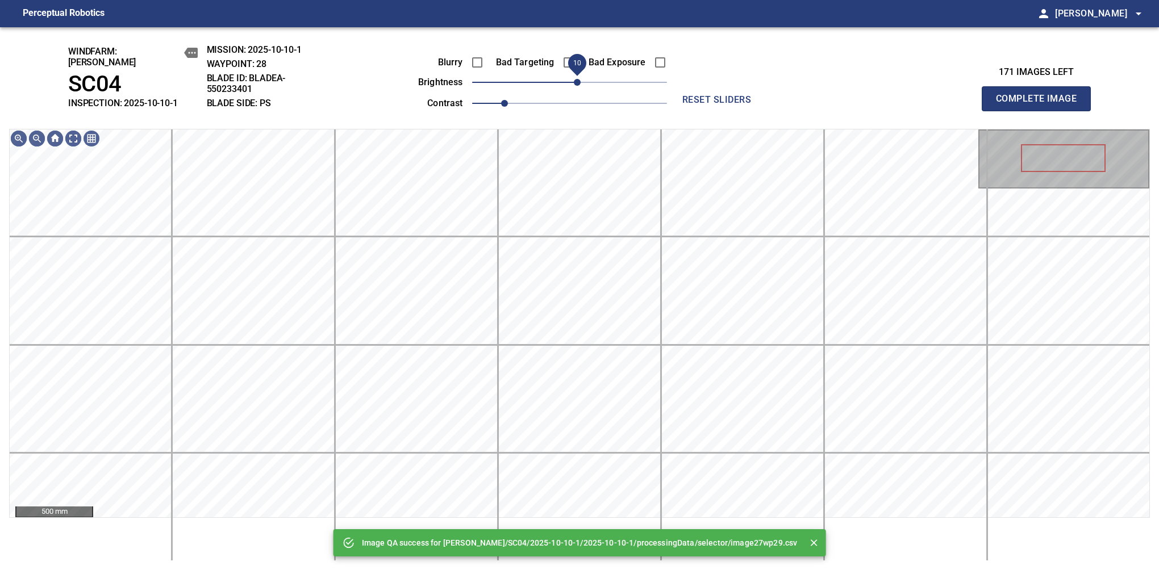
click at [581, 86] on span "10" at bounding box center [577, 82] width 7 height 7
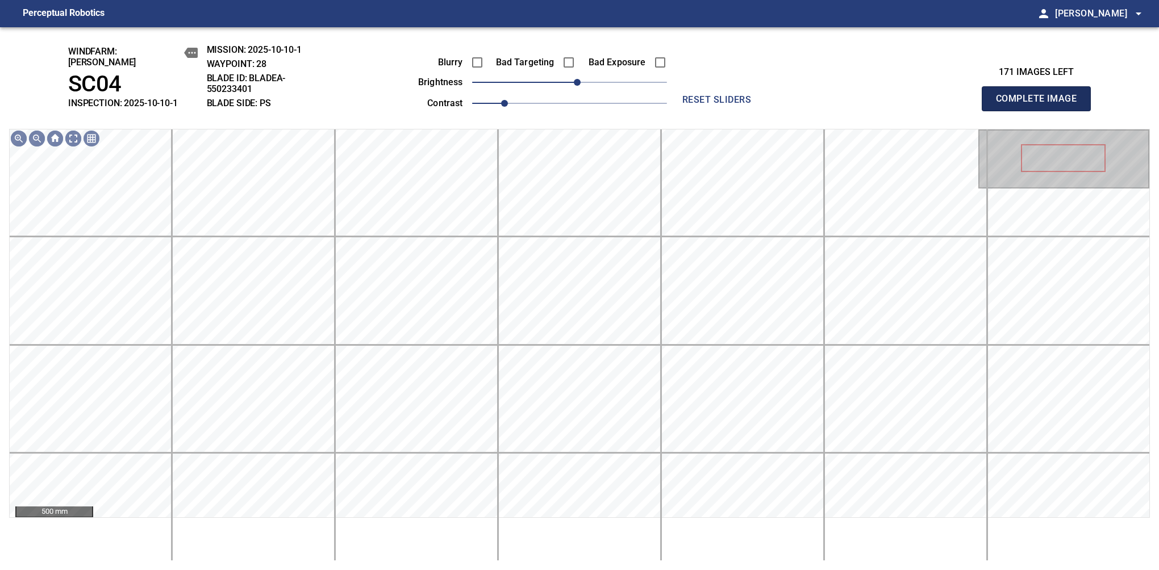
click at [1041, 105] on button "Complete Image" at bounding box center [1036, 98] width 109 height 25
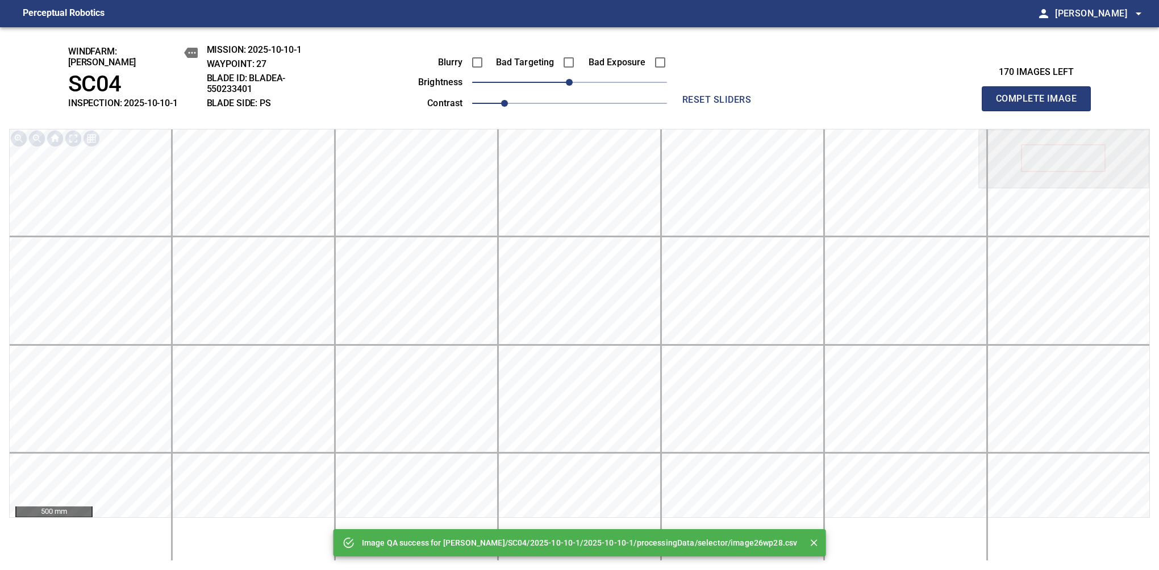
click at [1041, 105] on button "Complete Image" at bounding box center [1036, 98] width 109 height 25
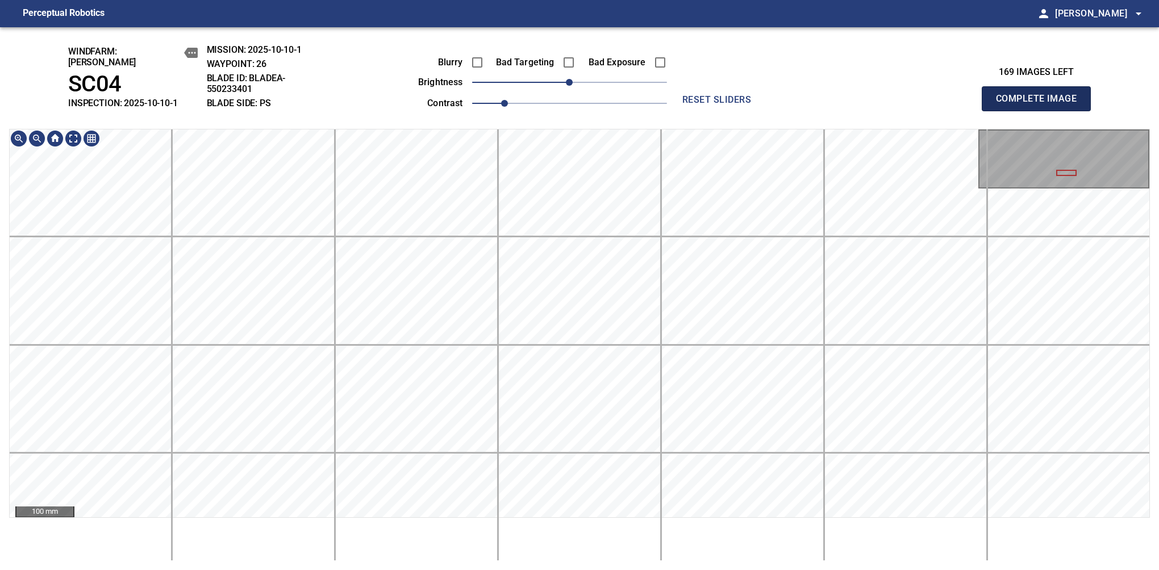
click at [1041, 105] on button "Complete Image" at bounding box center [1036, 98] width 109 height 25
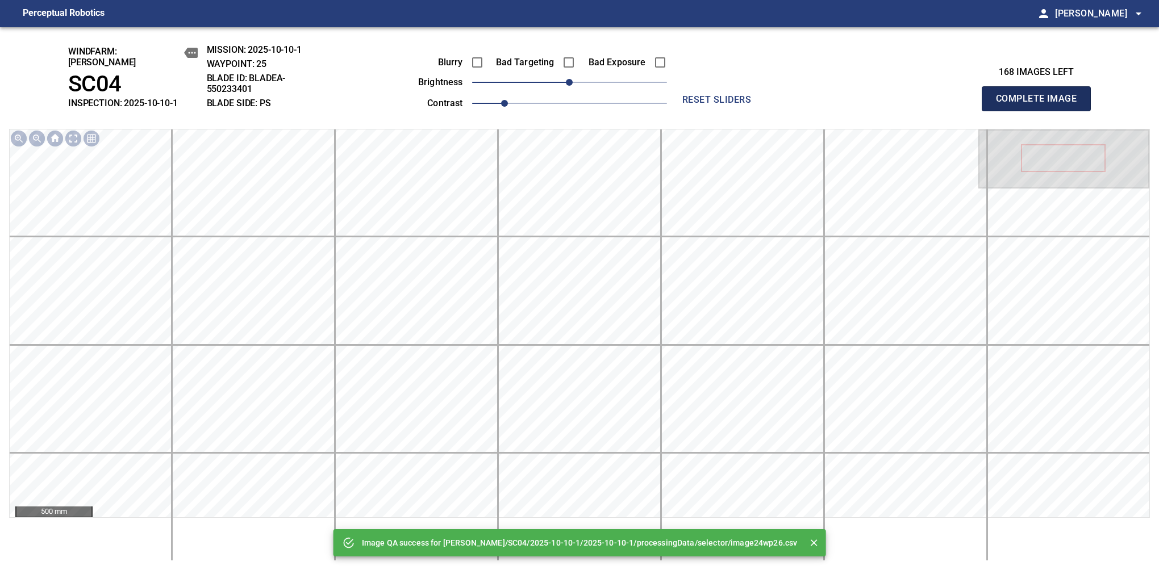
click at [1041, 105] on button "Complete Image" at bounding box center [1036, 98] width 109 height 25
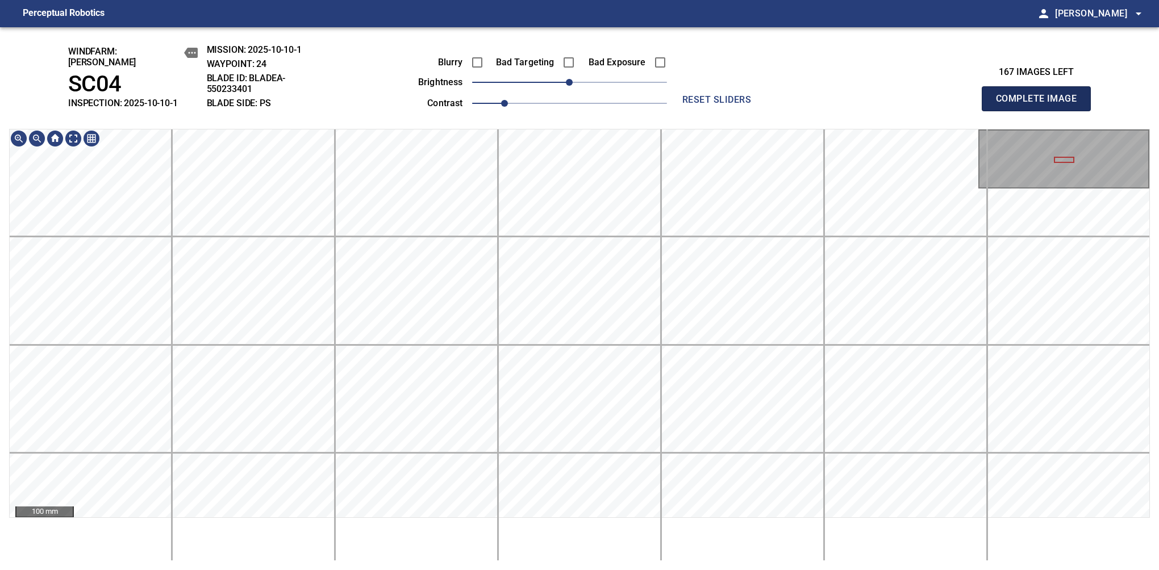
click at [1041, 105] on button "Complete Image" at bounding box center [1036, 98] width 109 height 25
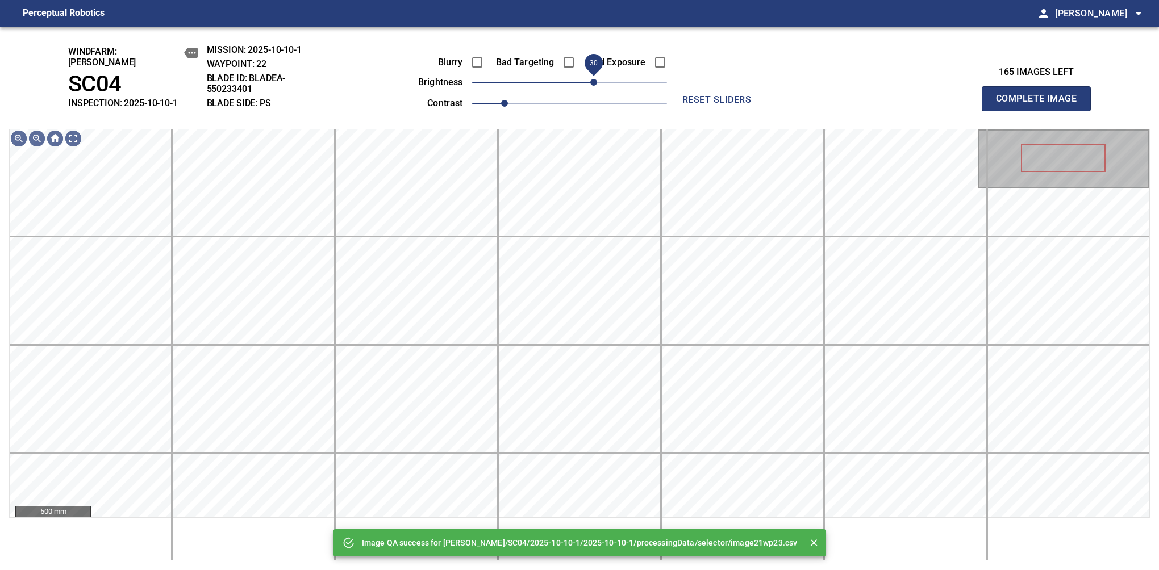
drag, startPoint x: 589, startPoint y: 81, endPoint x: 597, endPoint y: 83, distance: 8.1
click at [597, 83] on span "30" at bounding box center [593, 82] width 7 height 7
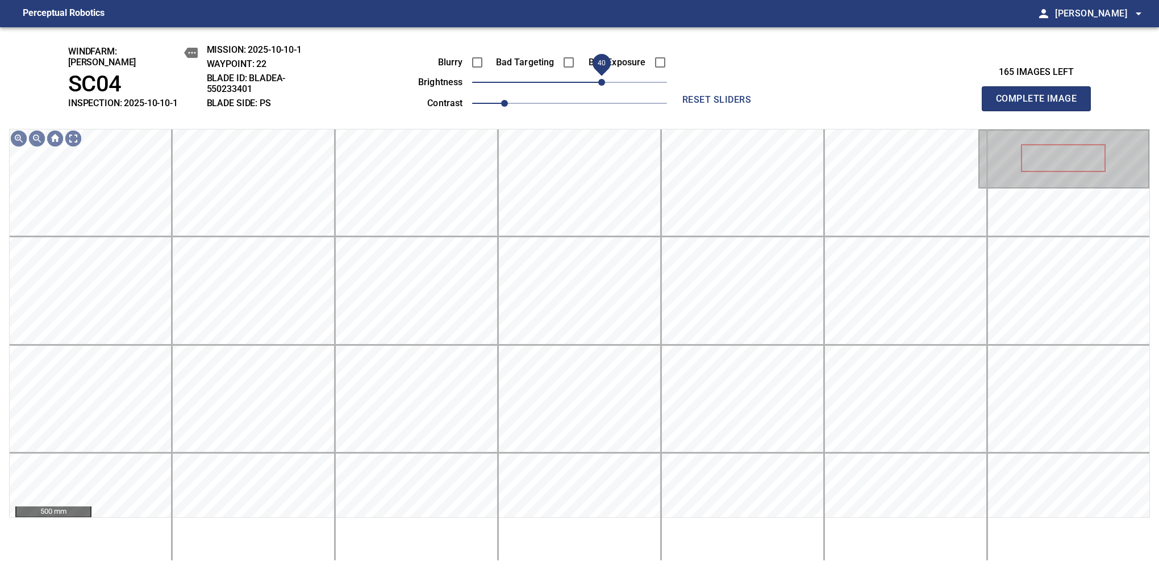
drag, startPoint x: 596, startPoint y: 73, endPoint x: 602, endPoint y: 73, distance: 6.3
click at [602, 79] on span "40" at bounding box center [601, 82] width 7 height 7
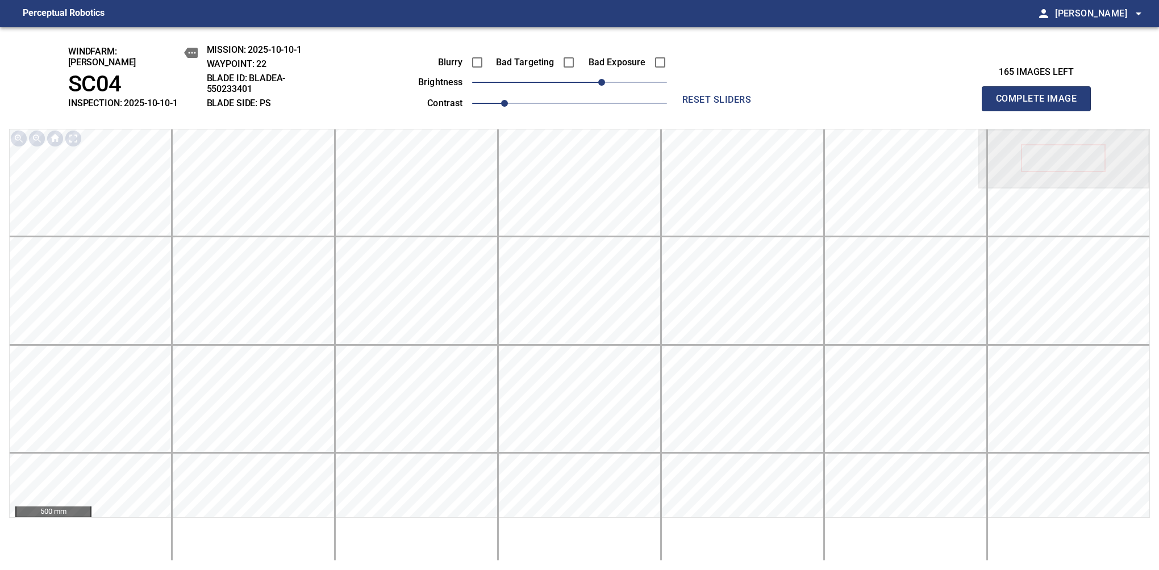
click at [1041, 105] on button "Complete Image" at bounding box center [1036, 98] width 109 height 25
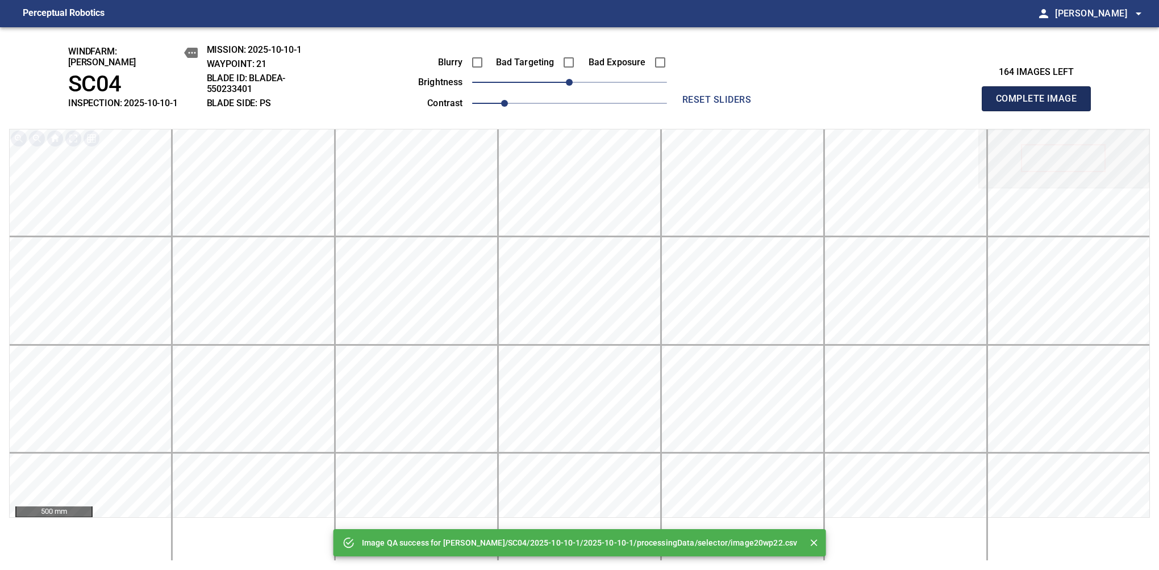
click at [1041, 105] on button "Complete Image" at bounding box center [1036, 98] width 109 height 25
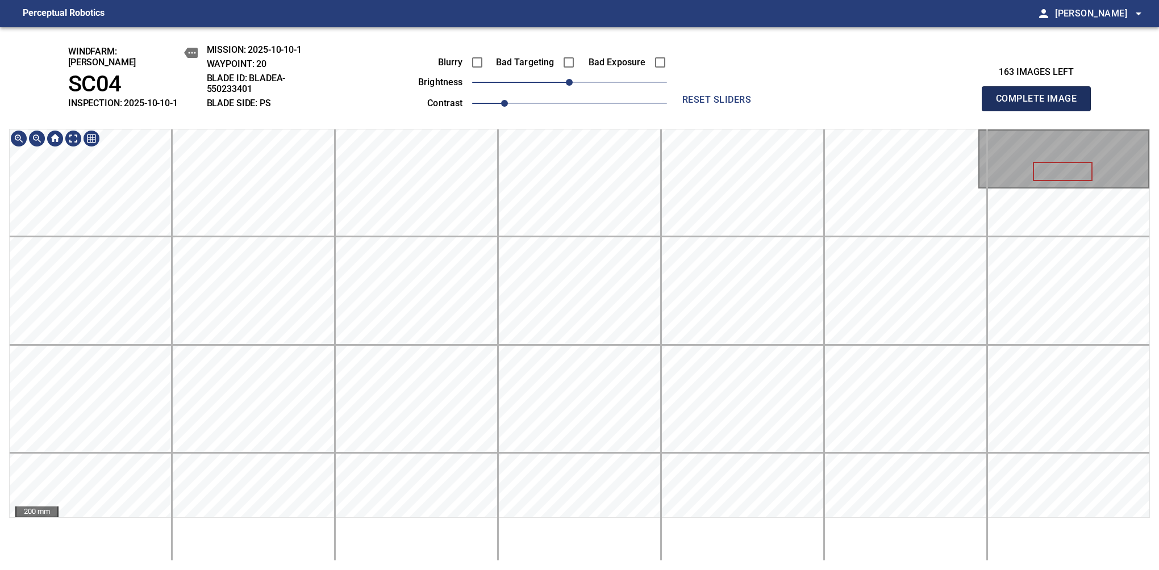
click at [1041, 105] on button "Complete Image" at bounding box center [1036, 98] width 109 height 25
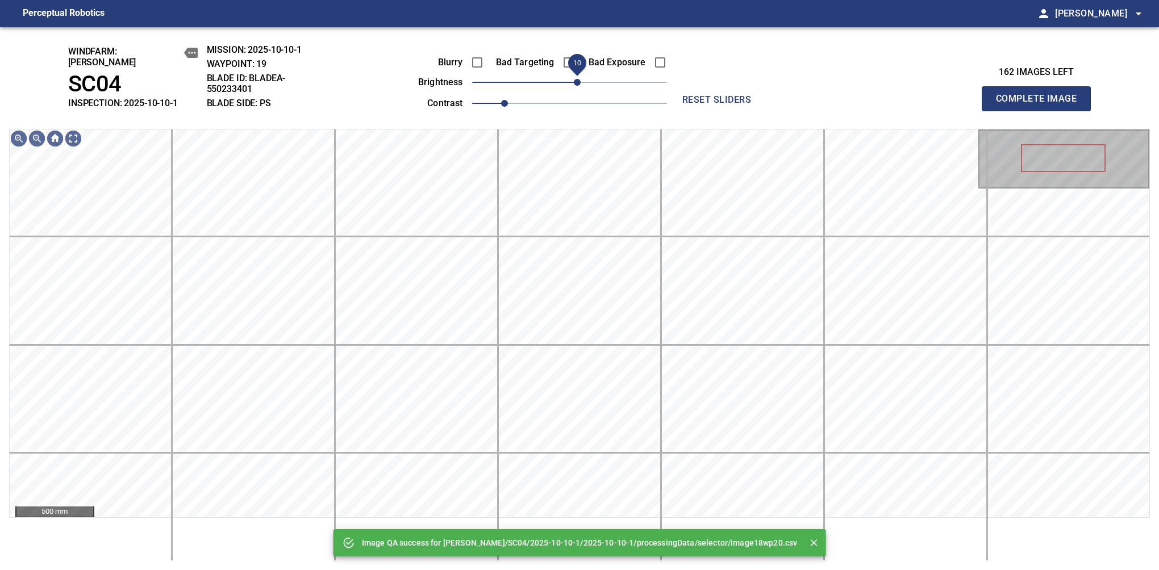
click at [577, 80] on span "10" at bounding box center [577, 82] width 7 height 7
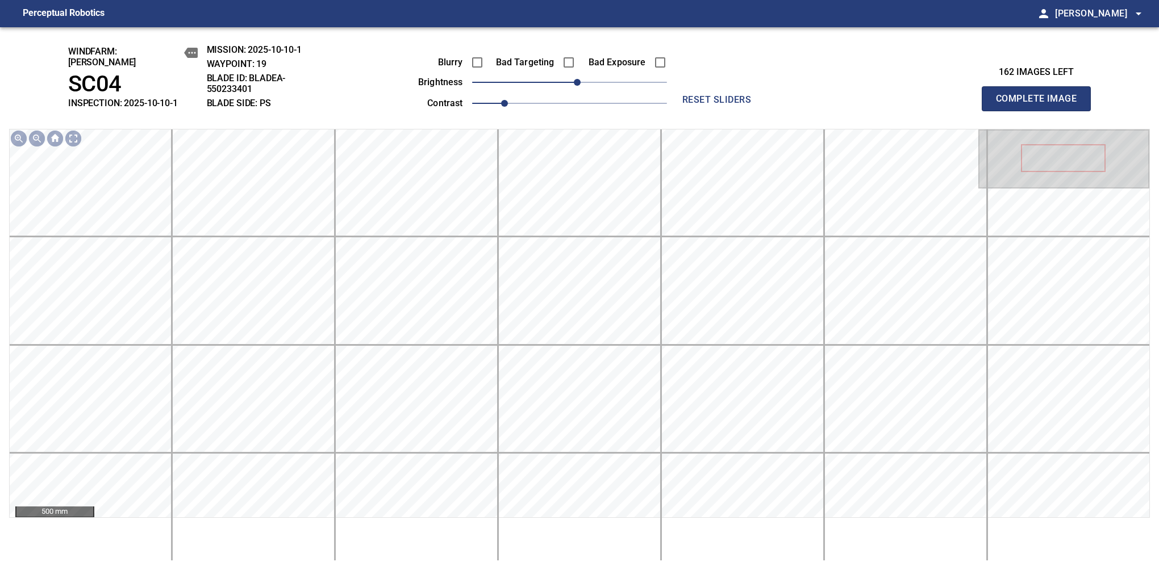
click at [1041, 105] on button "Complete Image" at bounding box center [1036, 98] width 109 height 25
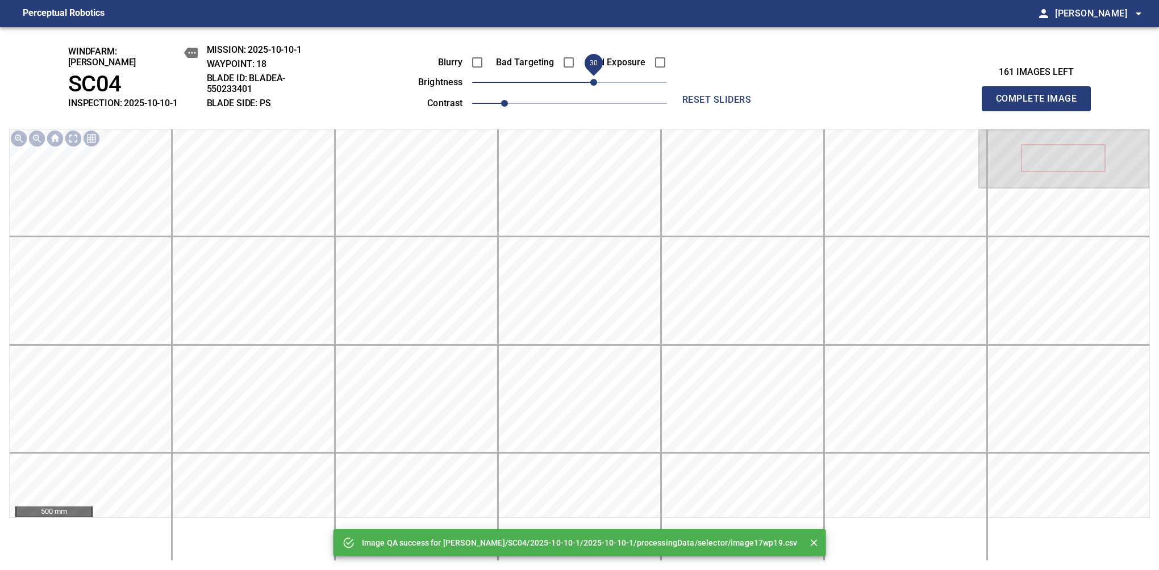
drag, startPoint x: 577, startPoint y: 77, endPoint x: 593, endPoint y: 76, distance: 16.0
click at [593, 79] on span "30" at bounding box center [593, 82] width 7 height 7
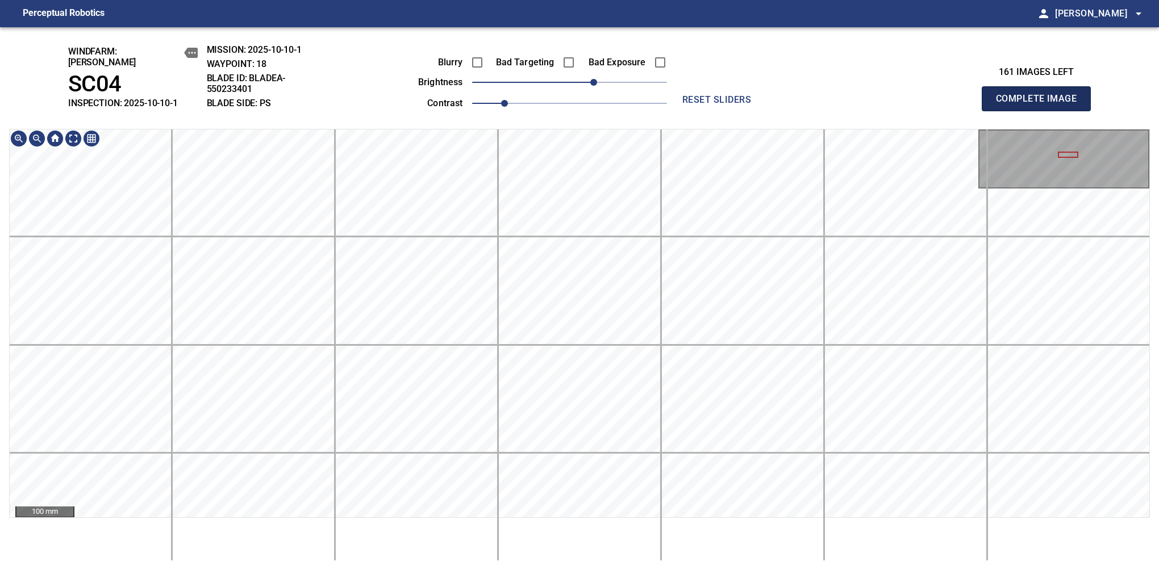
click at [1041, 105] on button "Complete Image" at bounding box center [1036, 98] width 109 height 25
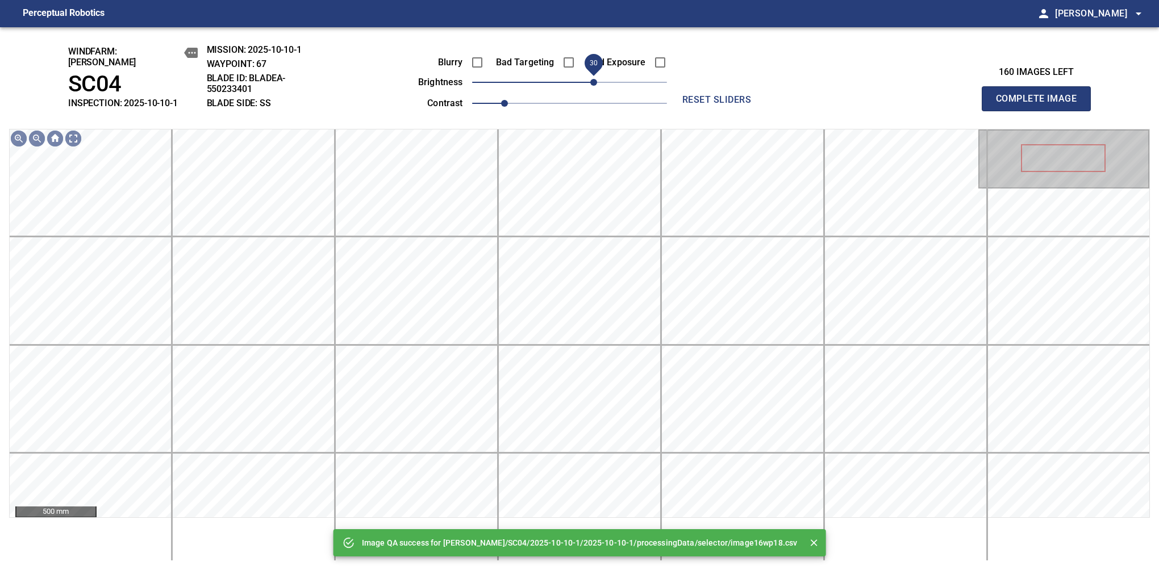
drag, startPoint x: 585, startPoint y: 77, endPoint x: 593, endPoint y: 77, distance: 8.0
click at [593, 79] on span "30" at bounding box center [593, 82] width 7 height 7
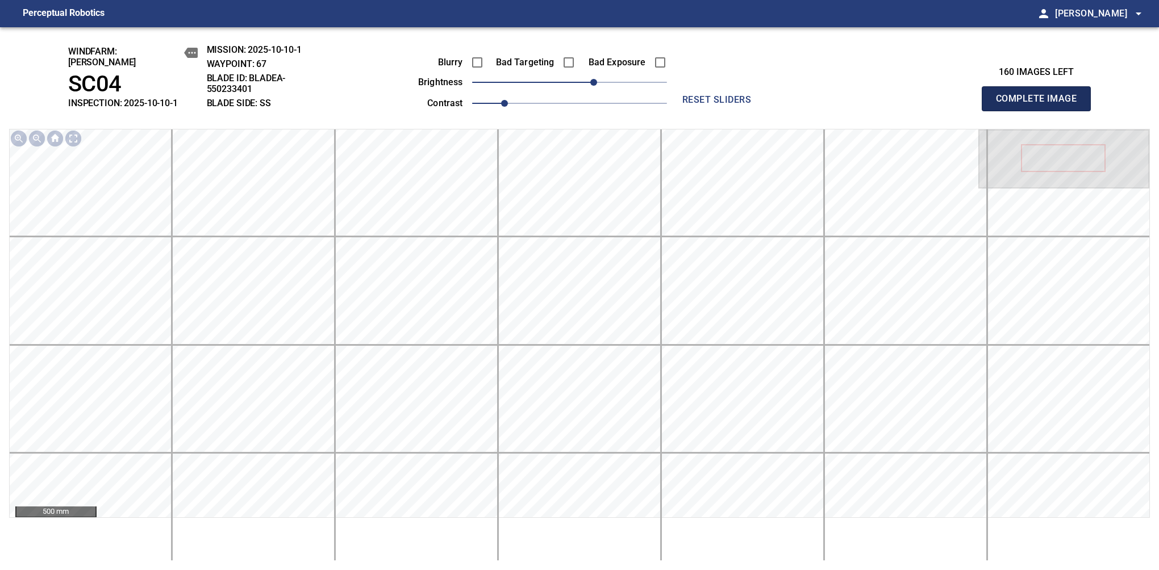
click at [1041, 105] on button "Complete Image" at bounding box center [1036, 98] width 109 height 25
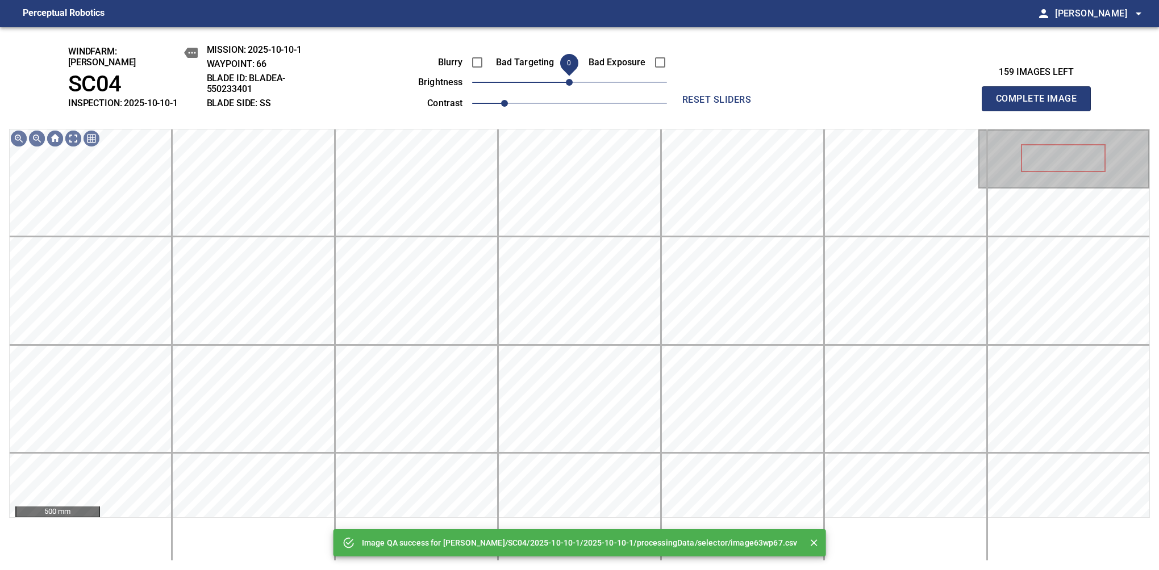
drag, startPoint x: 593, startPoint y: 77, endPoint x: 569, endPoint y: 85, distance: 25.0
click at [569, 85] on span "0" at bounding box center [569, 82] width 195 height 16
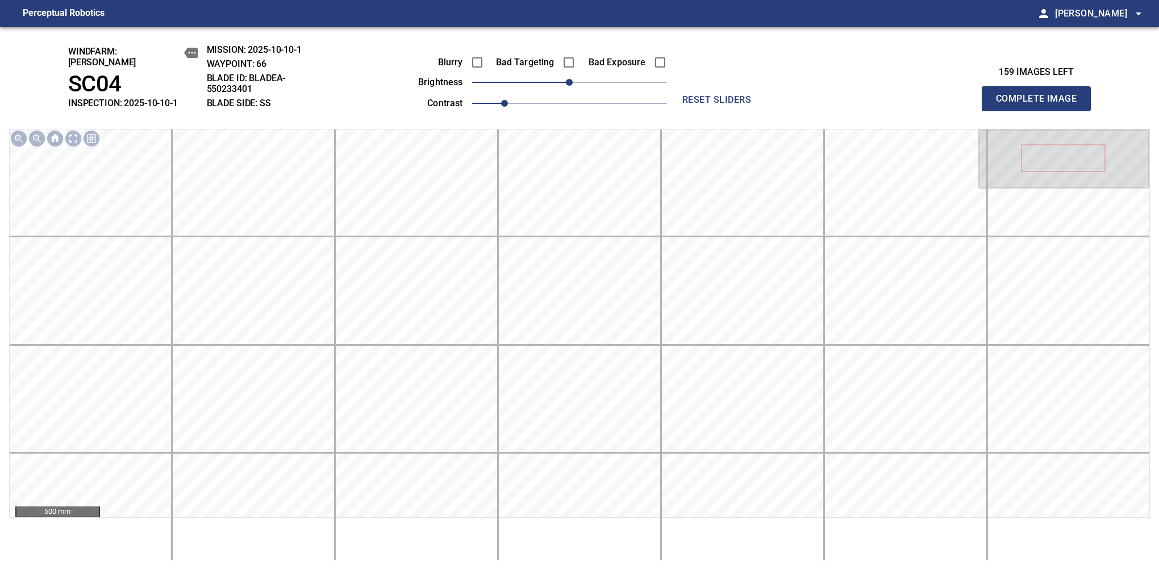
click at [1041, 105] on button "Complete Image" at bounding box center [1036, 98] width 109 height 25
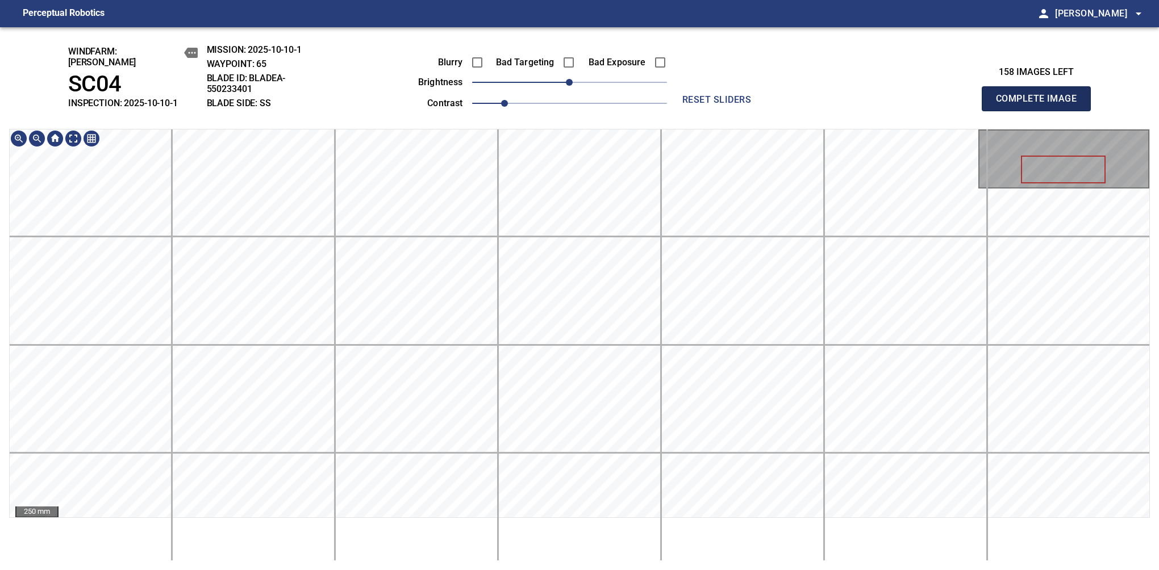
click at [1041, 105] on button "Complete Image" at bounding box center [1036, 98] width 109 height 25
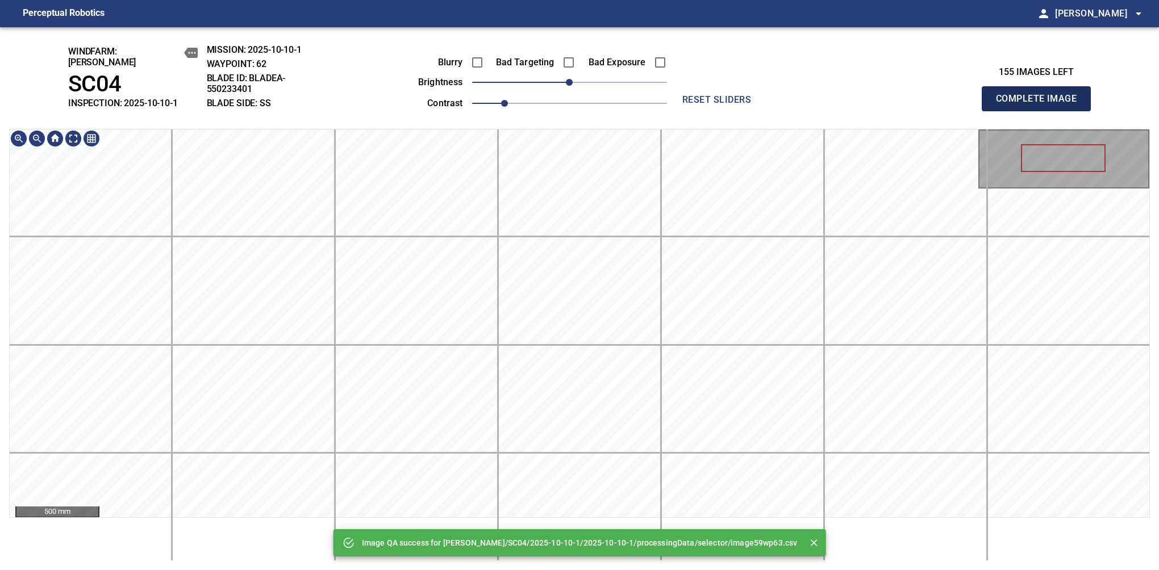
click at [1041, 105] on button "Complete Image" at bounding box center [1036, 98] width 109 height 25
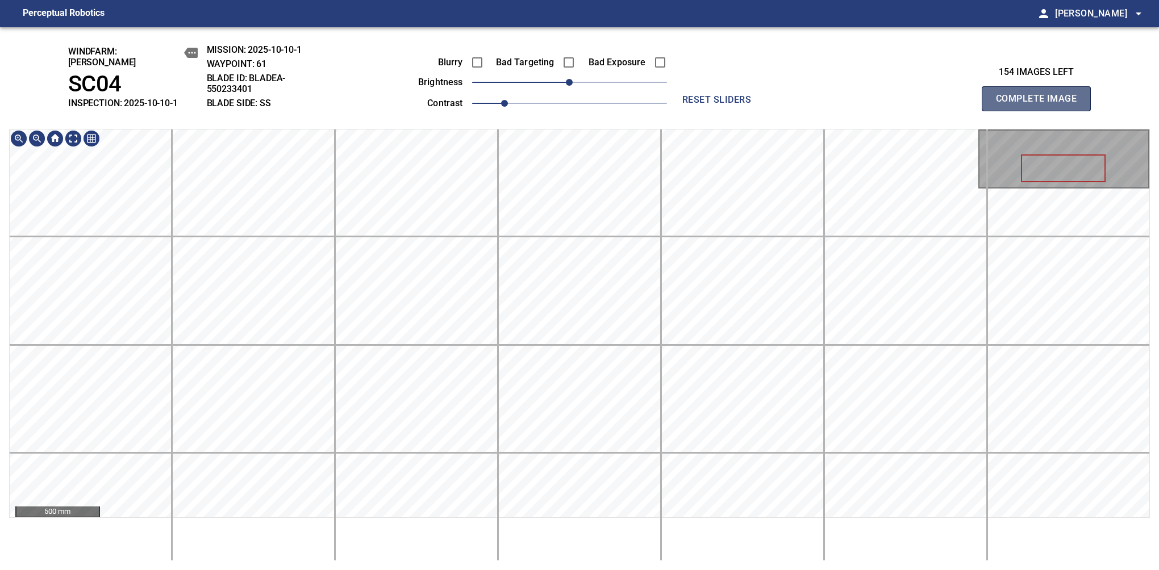
click at [1041, 105] on button "Complete Image" at bounding box center [1036, 98] width 109 height 25
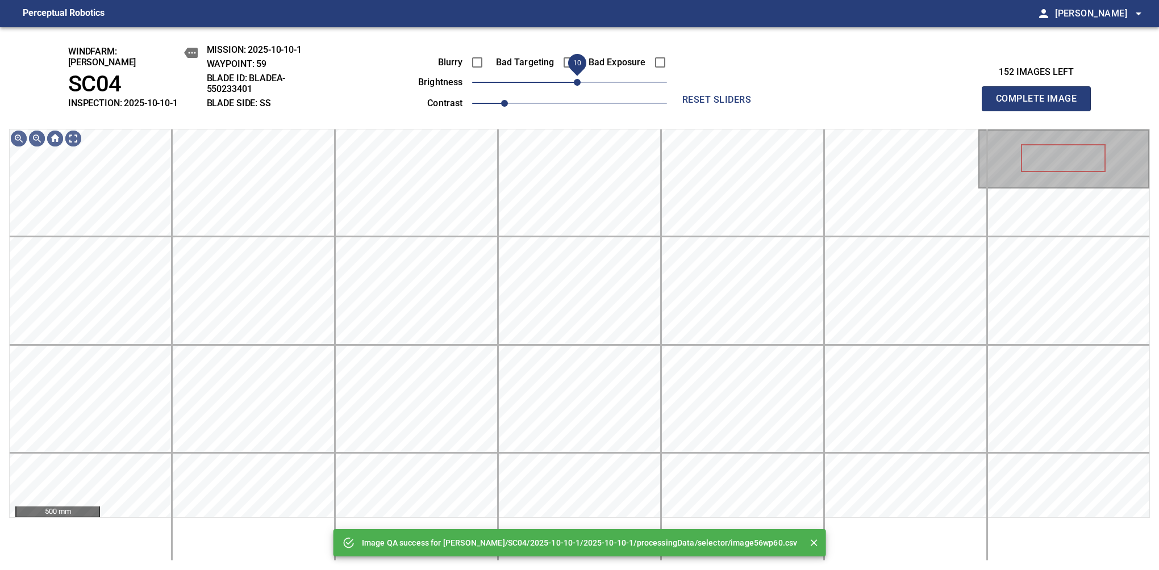
click at [576, 79] on span "10" at bounding box center [577, 82] width 7 height 7
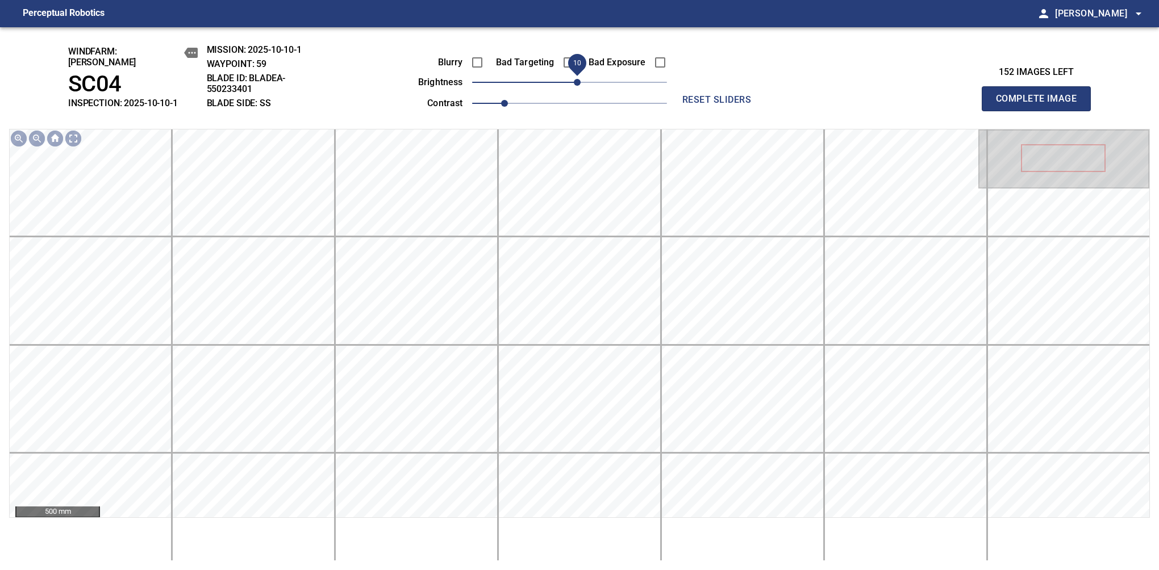
click at [1041, 105] on button "Complete Image" at bounding box center [1036, 98] width 109 height 25
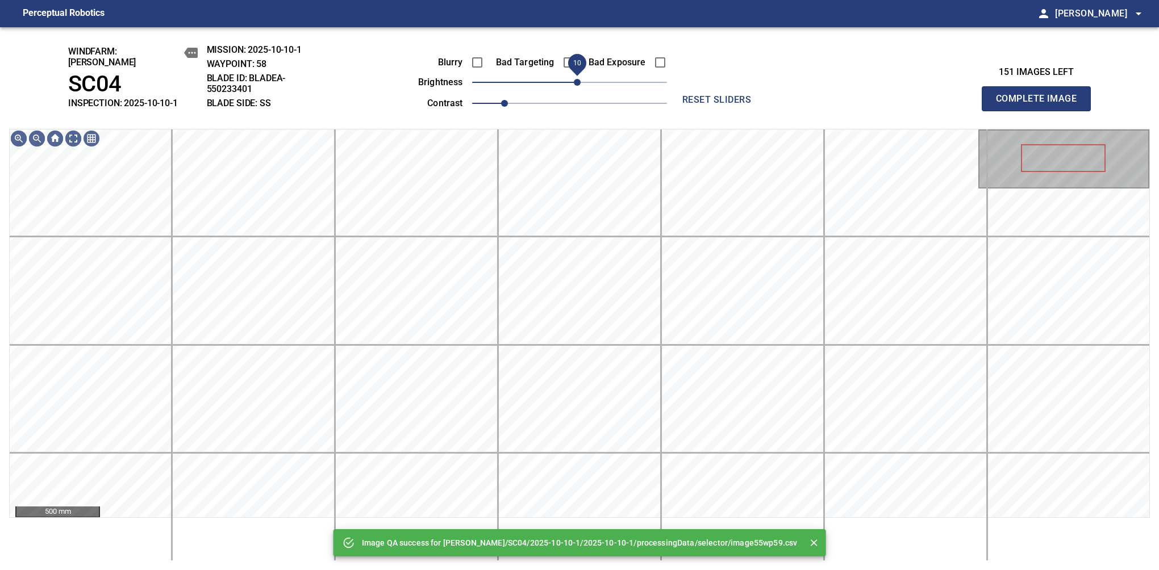
click at [580, 79] on span "10" at bounding box center [577, 82] width 7 height 7
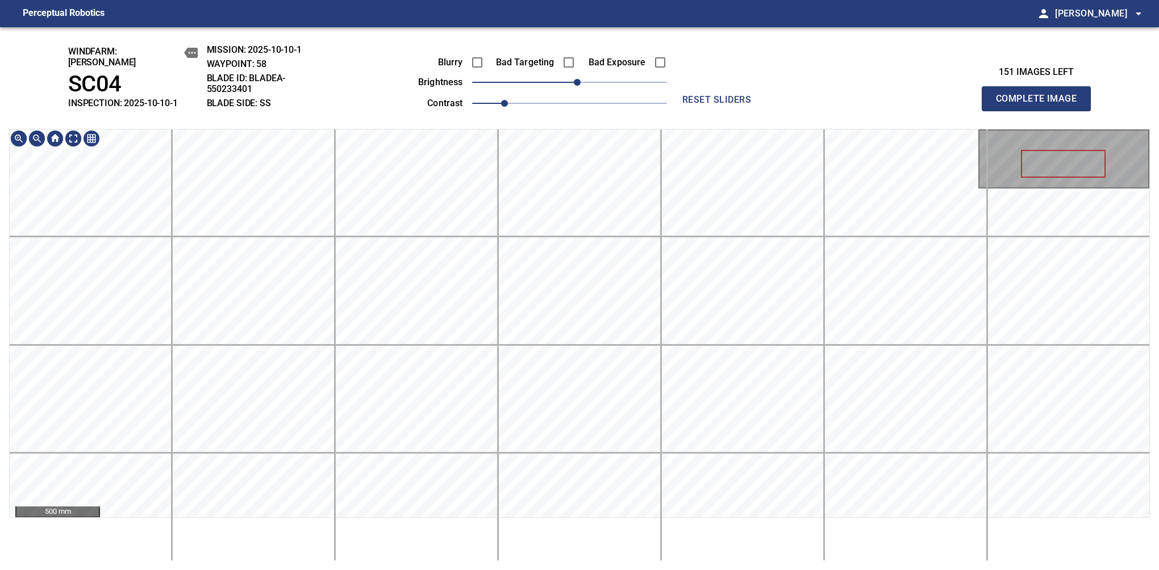
click at [618, 116] on div "windfarm: Cerreto SC04 INSPECTION: 2025-10-10-1 MISSION: 2025-10-10-1 WAYPOINT:…" at bounding box center [579, 298] width 1159 height 543
click at [1041, 105] on button "Complete Image" at bounding box center [1036, 98] width 109 height 25
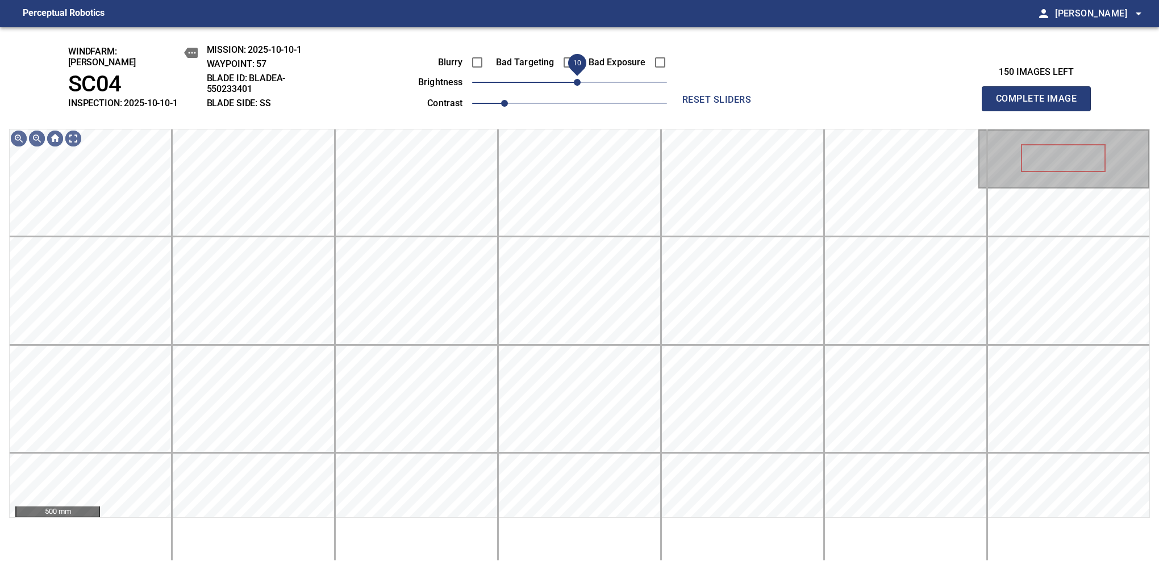
click at [574, 79] on span "10" at bounding box center [577, 82] width 7 height 7
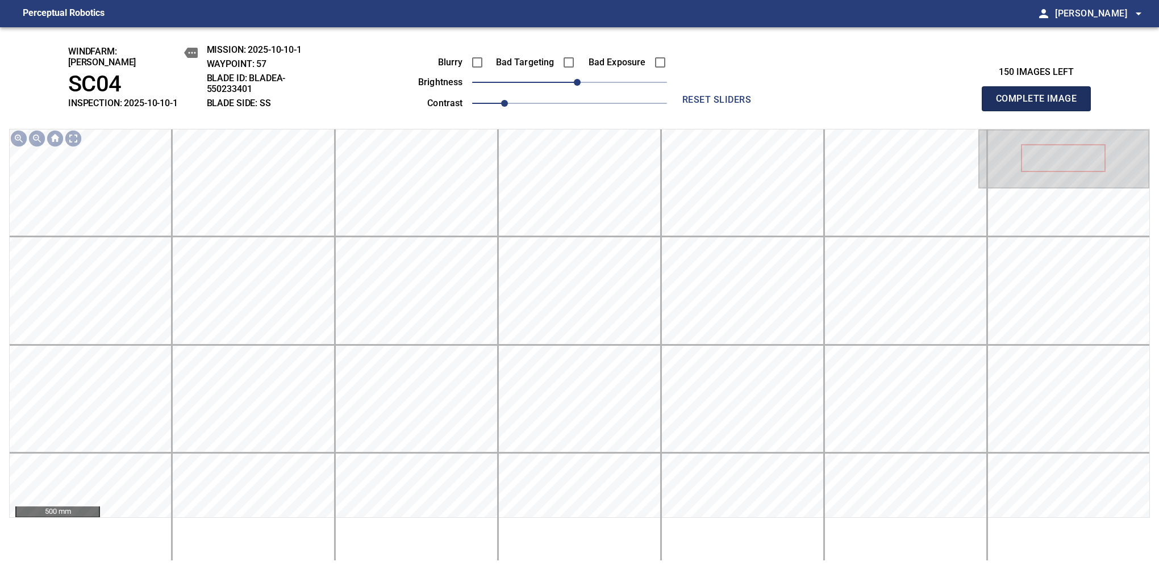
click at [1041, 105] on button "Complete Image" at bounding box center [1036, 98] width 109 height 25
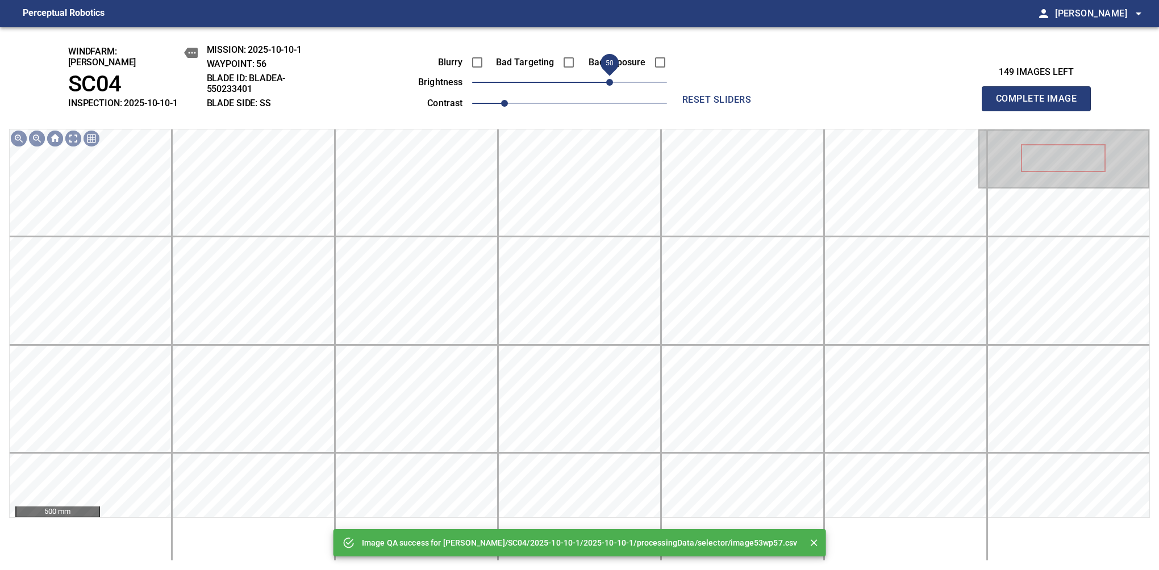
drag, startPoint x: 570, startPoint y: 78, endPoint x: 606, endPoint y: 75, distance: 36.0
click at [606, 79] on span "50" at bounding box center [609, 82] width 7 height 7
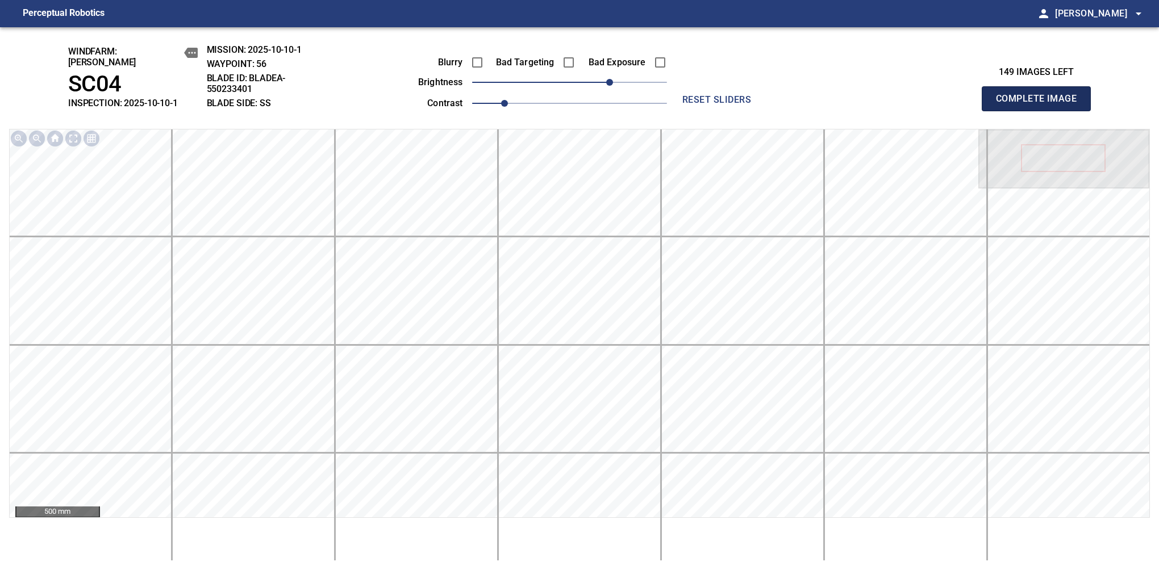
click at [1041, 105] on button "Complete Image" at bounding box center [1036, 98] width 109 height 25
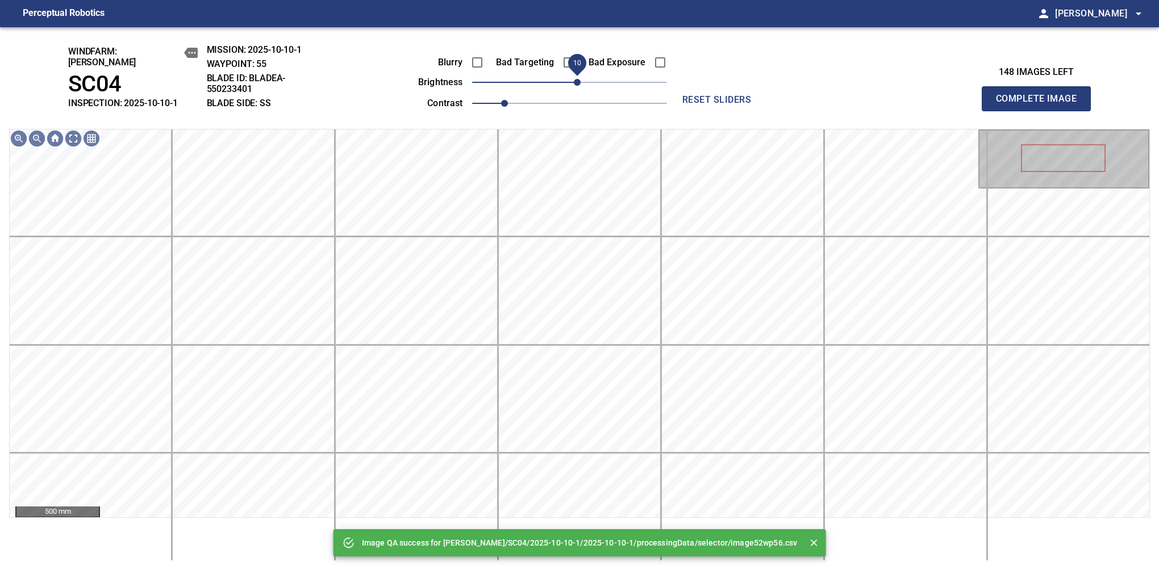
drag, startPoint x: 606, startPoint y: 75, endPoint x: 574, endPoint y: 83, distance: 32.8
click at [574, 83] on span "10" at bounding box center [569, 82] width 195 height 16
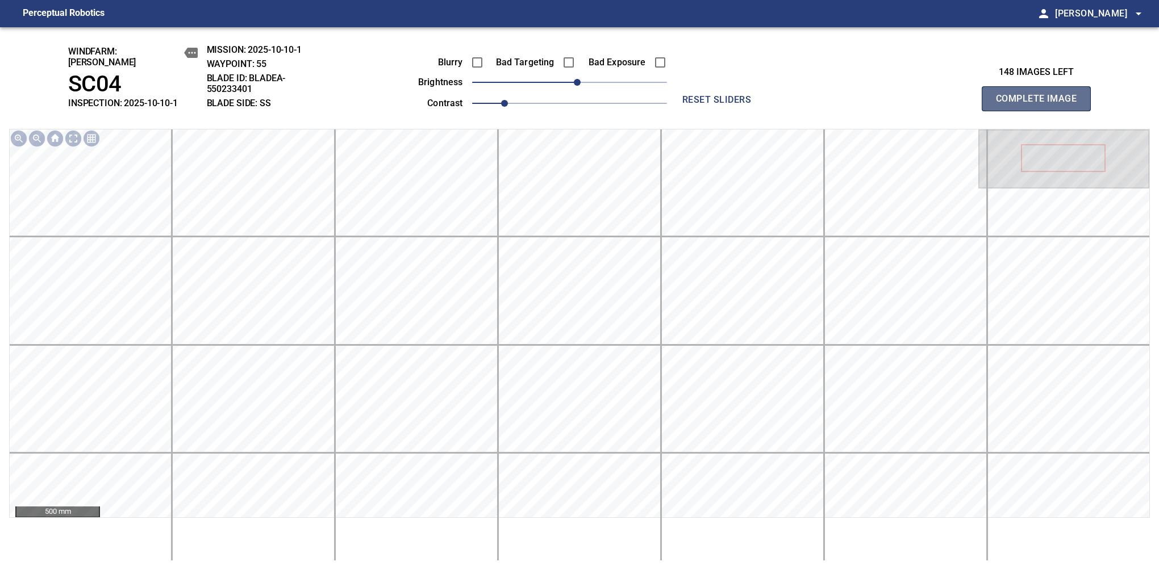
click at [1041, 105] on button "Complete Image" at bounding box center [1036, 98] width 109 height 25
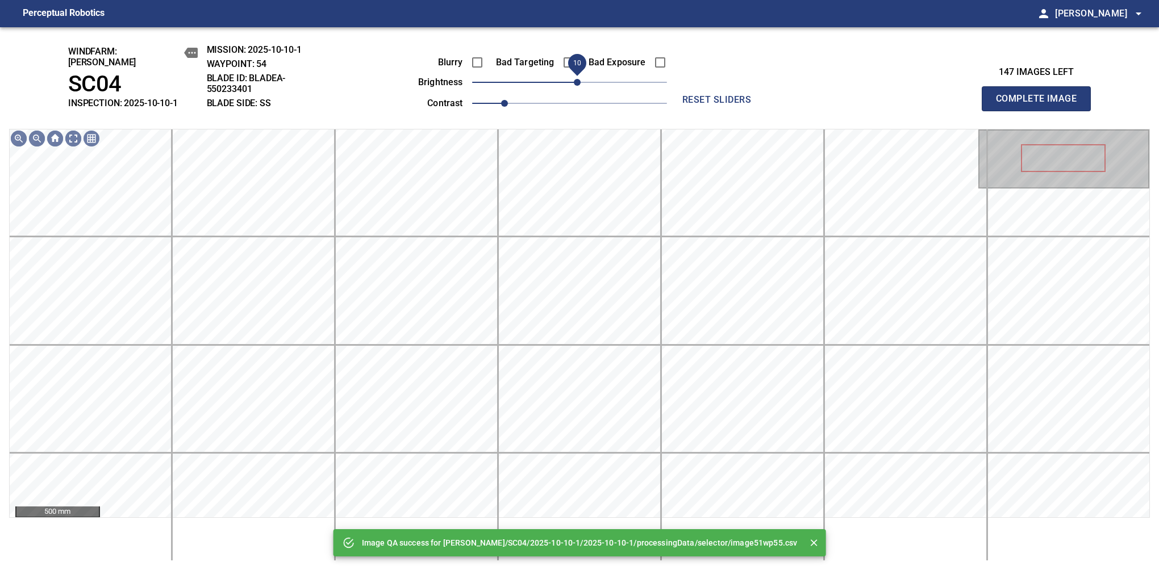
click at [581, 79] on span "10" at bounding box center [577, 82] width 7 height 7
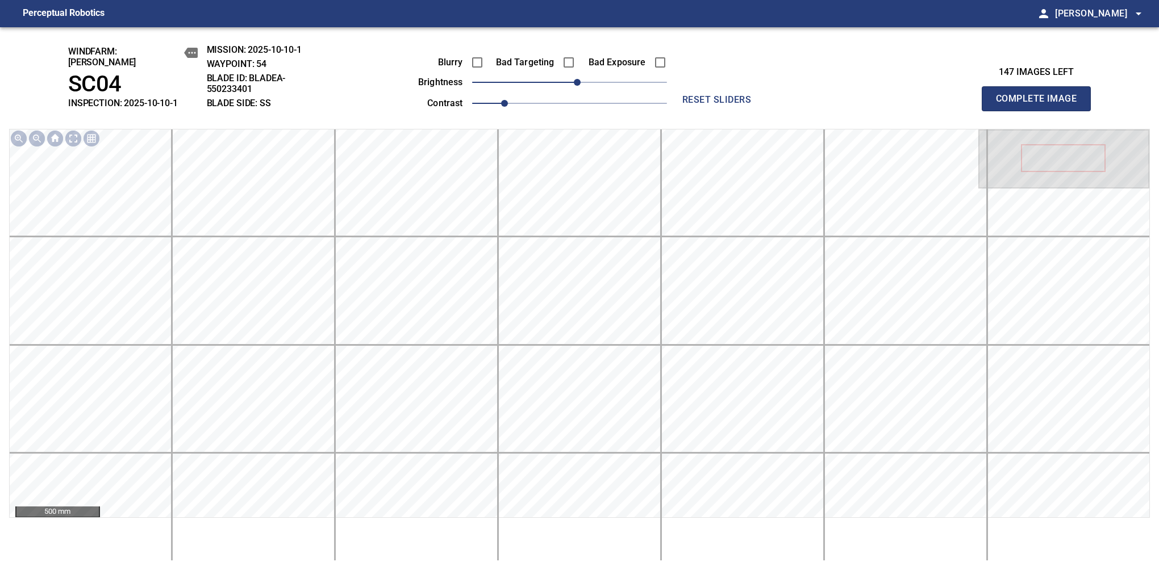
click at [1041, 105] on button "Complete Image" at bounding box center [1036, 98] width 109 height 25
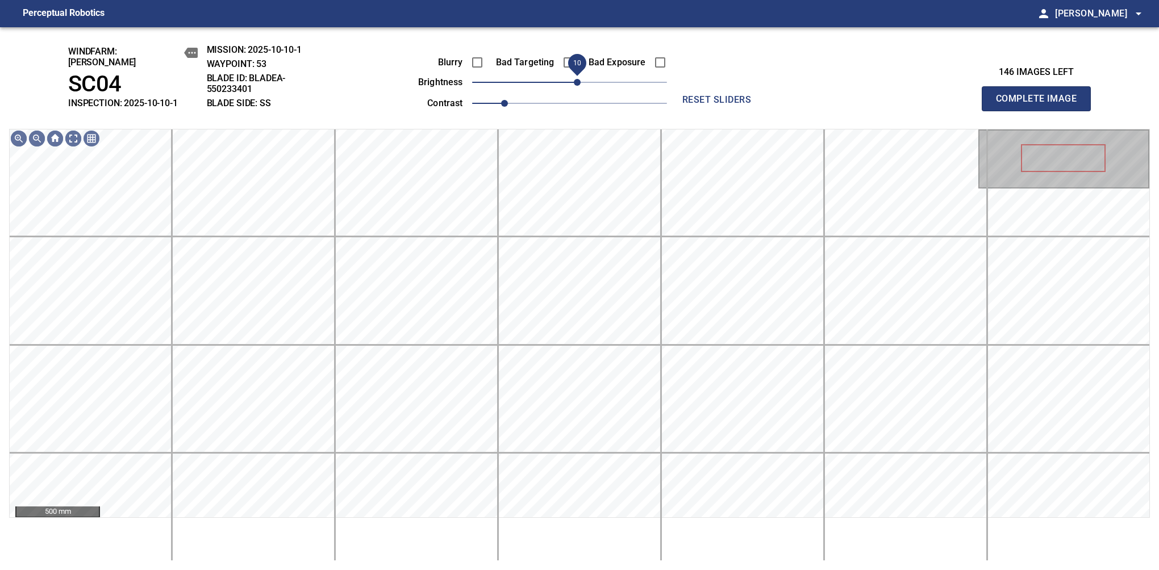
drag, startPoint x: 575, startPoint y: 79, endPoint x: 581, endPoint y: 87, distance: 9.8
click at [581, 86] on span "10" at bounding box center [577, 82] width 7 height 7
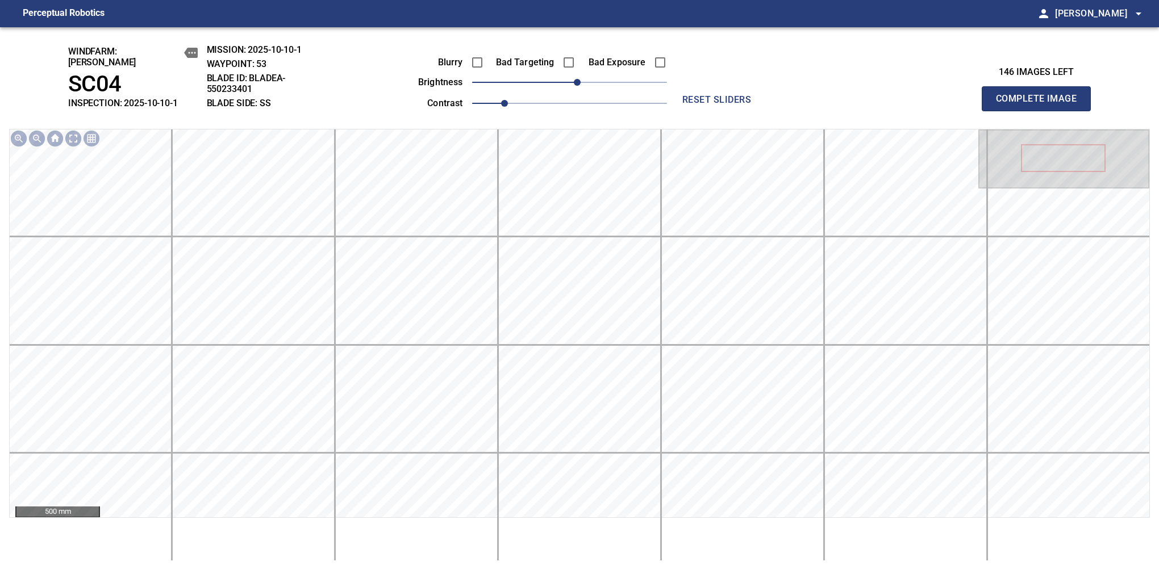
click at [1041, 105] on button "Complete Image" at bounding box center [1036, 98] width 109 height 25
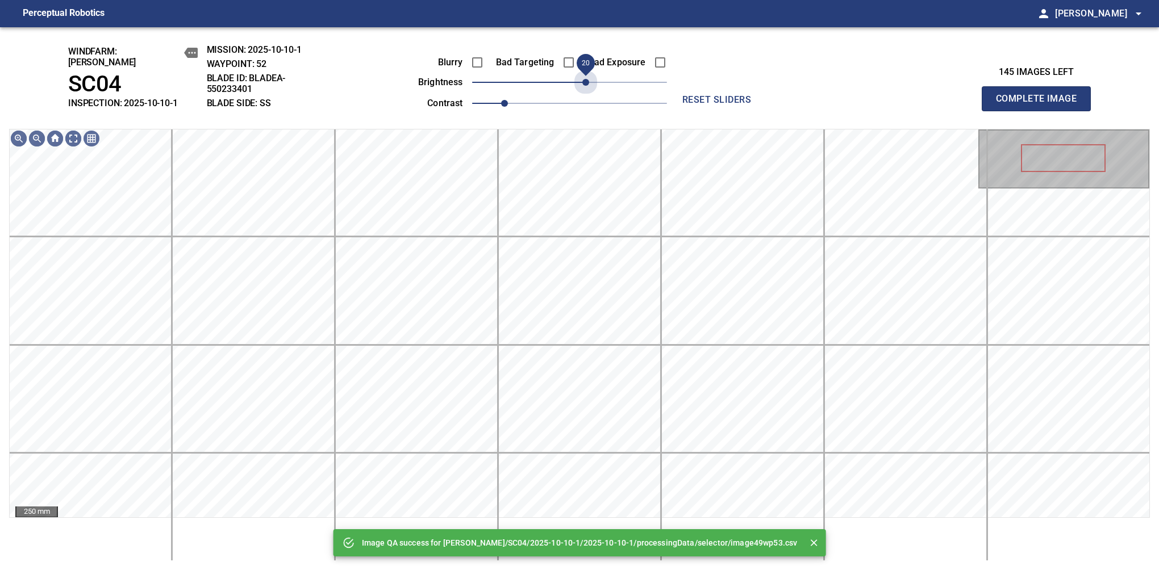
drag, startPoint x: 573, startPoint y: 77, endPoint x: 585, endPoint y: 91, distance: 18.1
click at [585, 91] on div "Blurry Bad Targeting Bad Exposure brightness 20 contrast 1" at bounding box center [530, 81] width 274 height 61
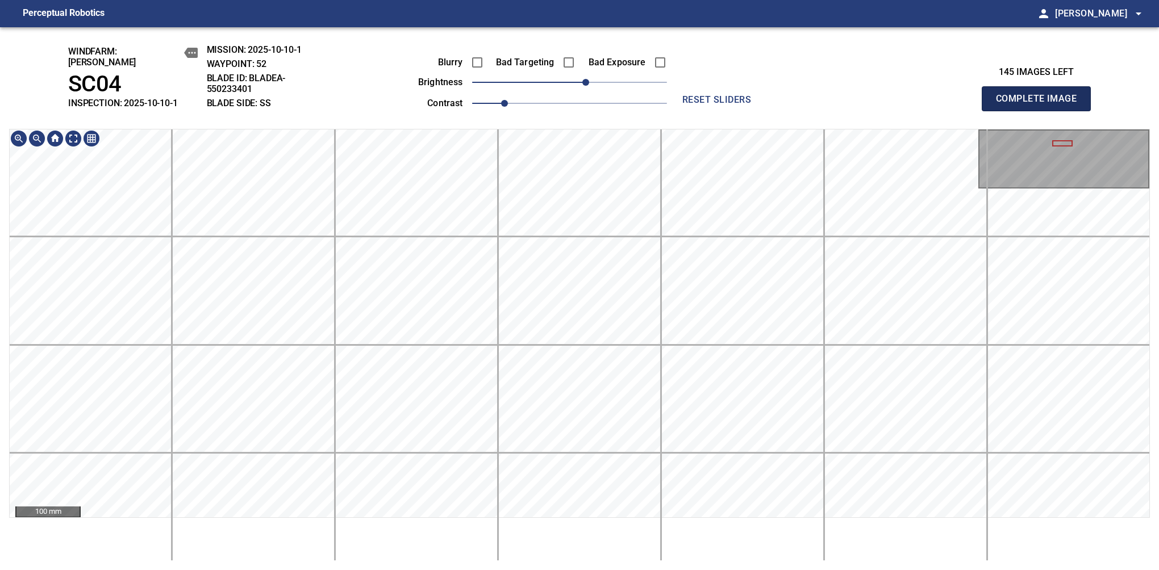
click at [1041, 105] on button "Complete Image" at bounding box center [1036, 98] width 109 height 25
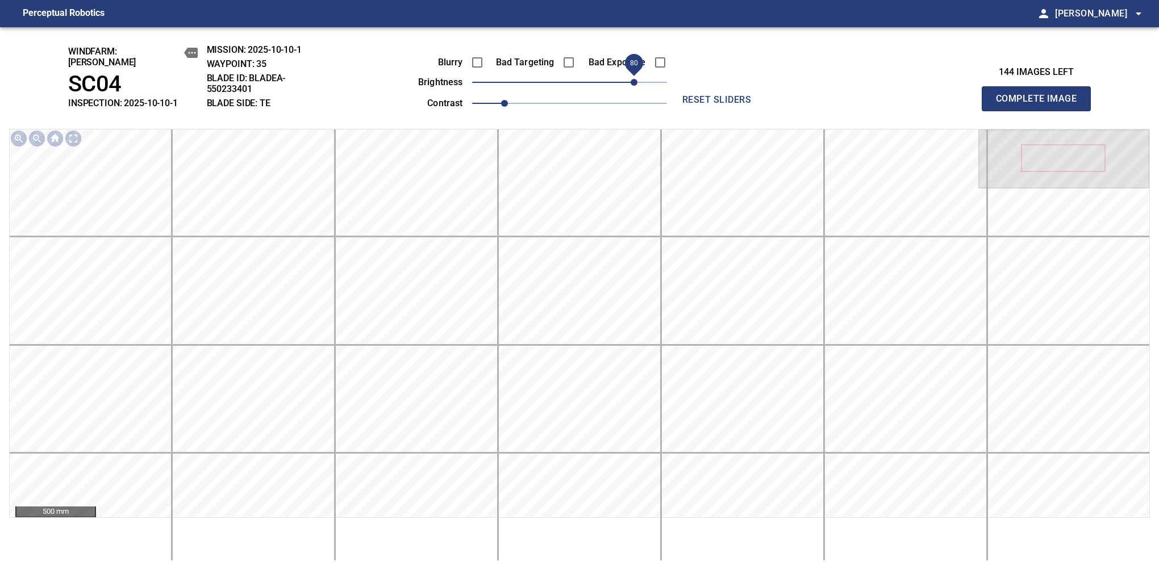
drag, startPoint x: 585, startPoint y: 80, endPoint x: 632, endPoint y: 84, distance: 47.9
click at [632, 84] on span "80" at bounding box center [569, 82] width 195 height 16
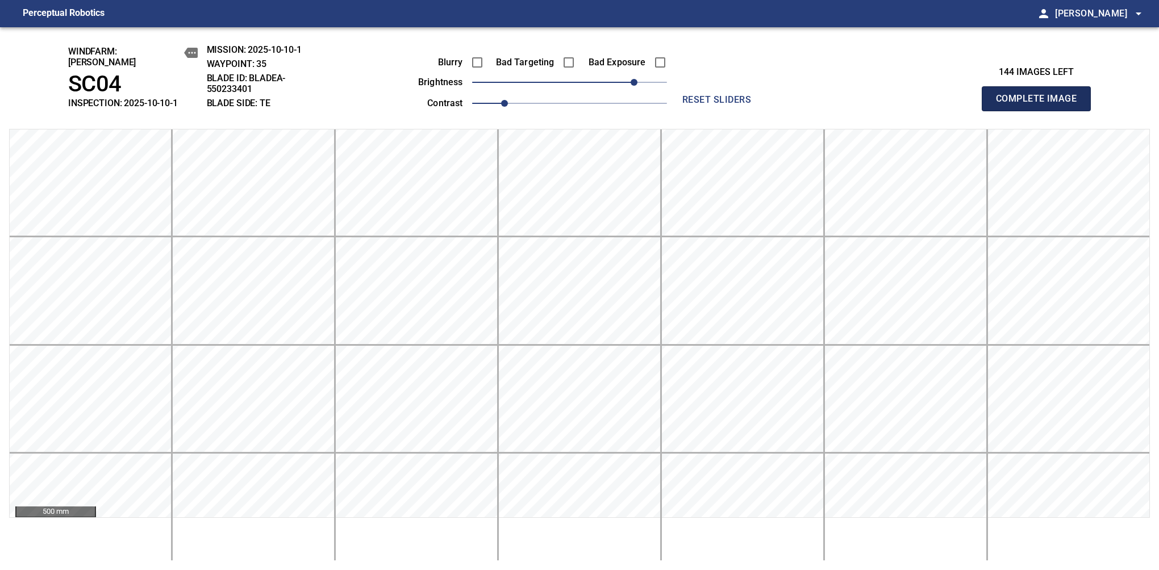
click at [1041, 105] on button "Complete Image" at bounding box center [1036, 98] width 109 height 25
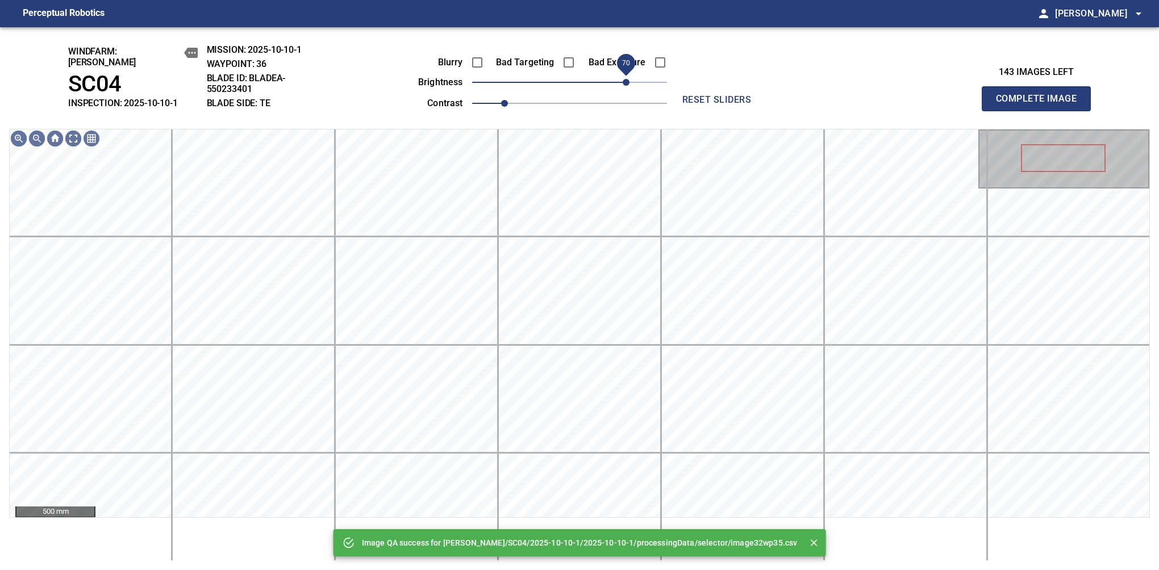
click at [629, 80] on span "70" at bounding box center [569, 82] width 195 height 16
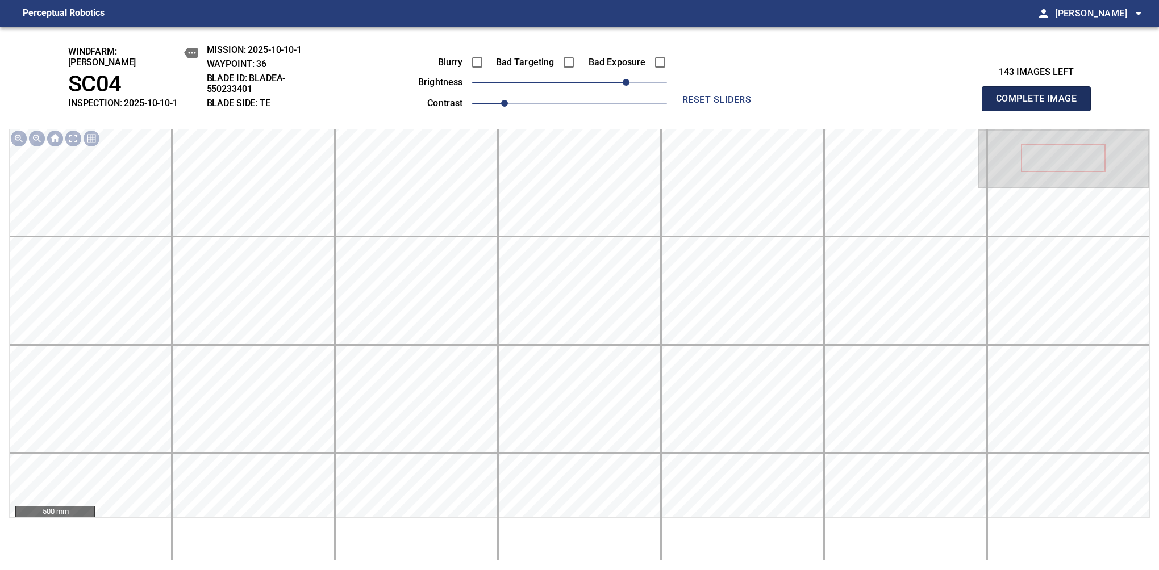
click at [1041, 105] on button "Complete Image" at bounding box center [1036, 98] width 109 height 25
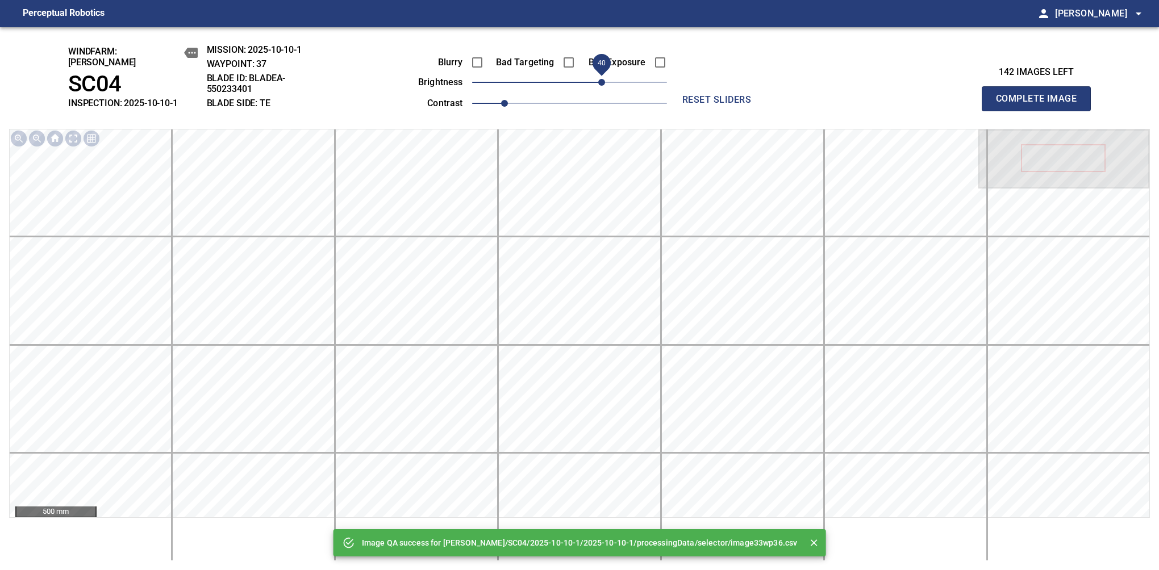
drag, startPoint x: 629, startPoint y: 80, endPoint x: 599, endPoint y: 80, distance: 29.5
click at [599, 80] on span "40" at bounding box center [569, 82] width 195 height 16
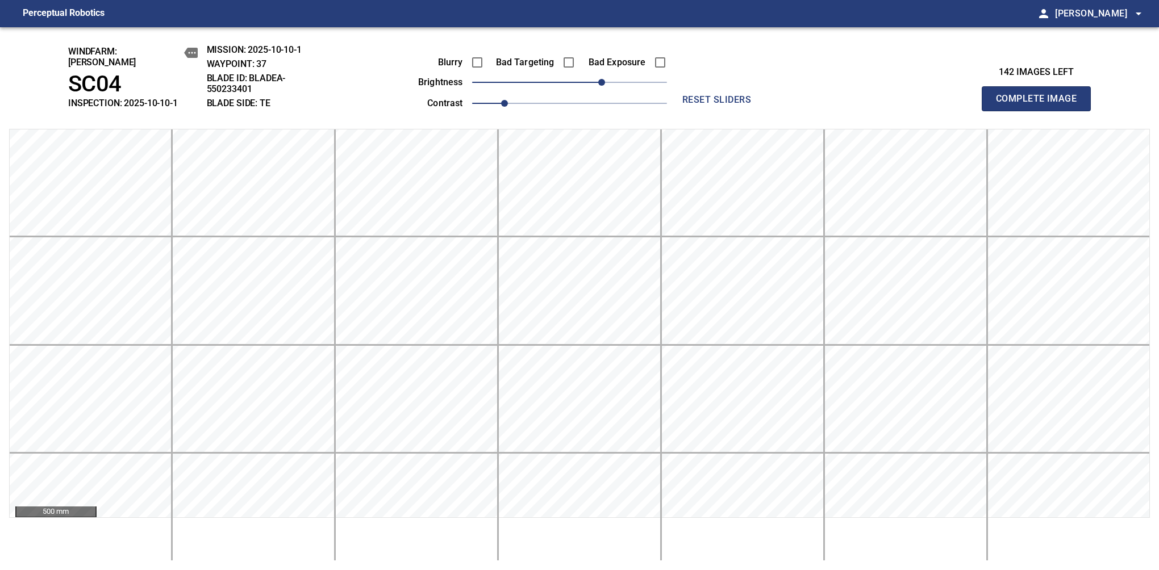
click at [1041, 105] on button "Complete Image" at bounding box center [1036, 98] width 109 height 25
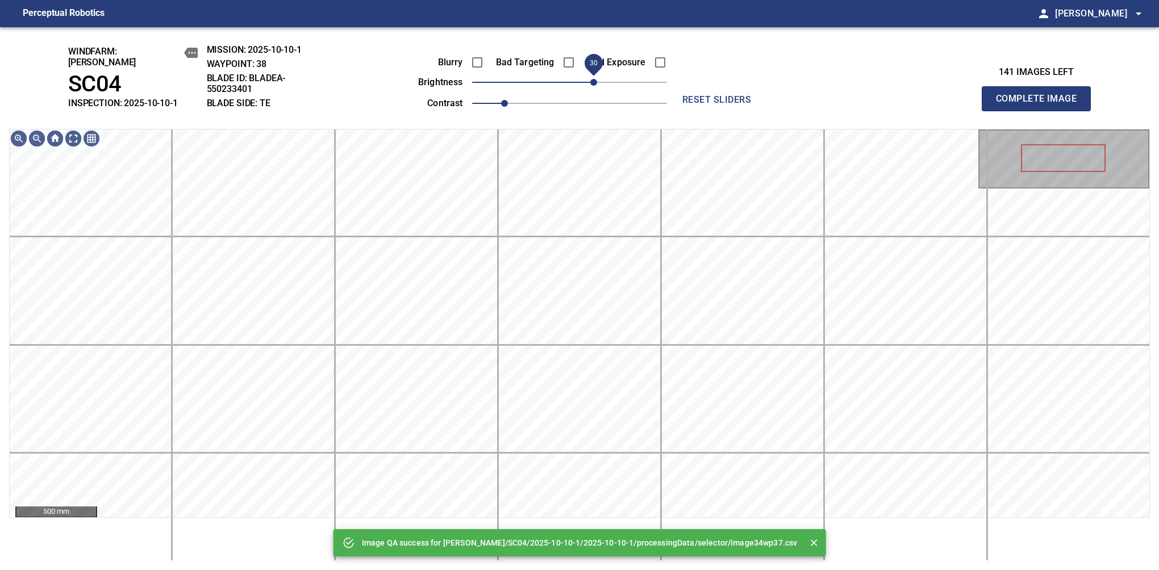
click at [595, 82] on span "30" at bounding box center [569, 82] width 195 height 16
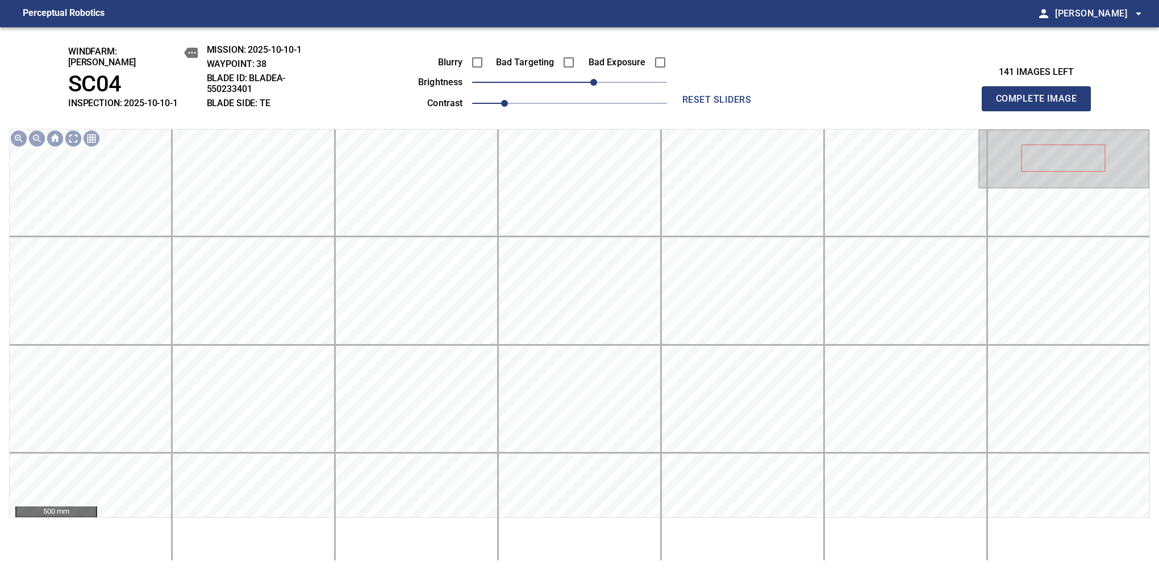
click at [1041, 105] on button "Complete Image" at bounding box center [1036, 98] width 109 height 25
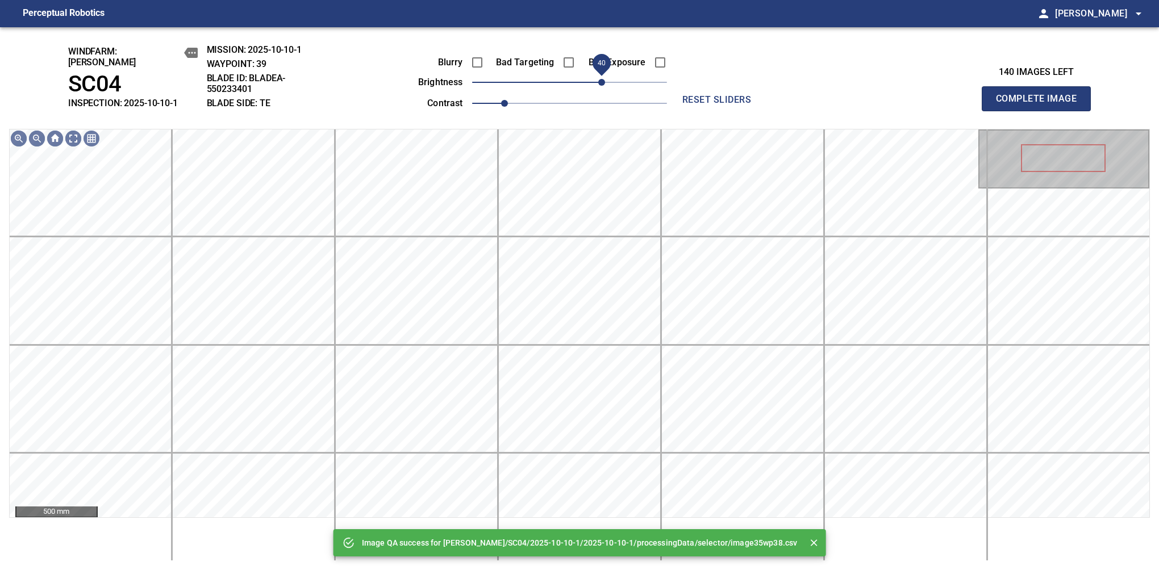
drag, startPoint x: 595, startPoint y: 82, endPoint x: 602, endPoint y: 82, distance: 6.8
click at [602, 82] on span "40" at bounding box center [569, 82] width 195 height 16
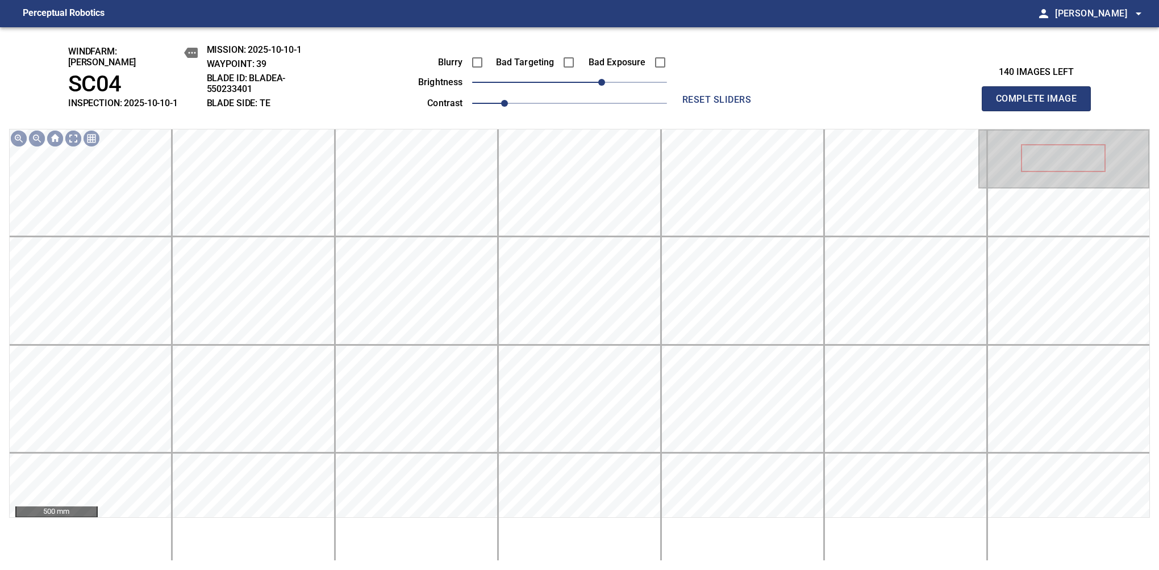
click at [1041, 105] on button "Complete Image" at bounding box center [1036, 98] width 109 height 25
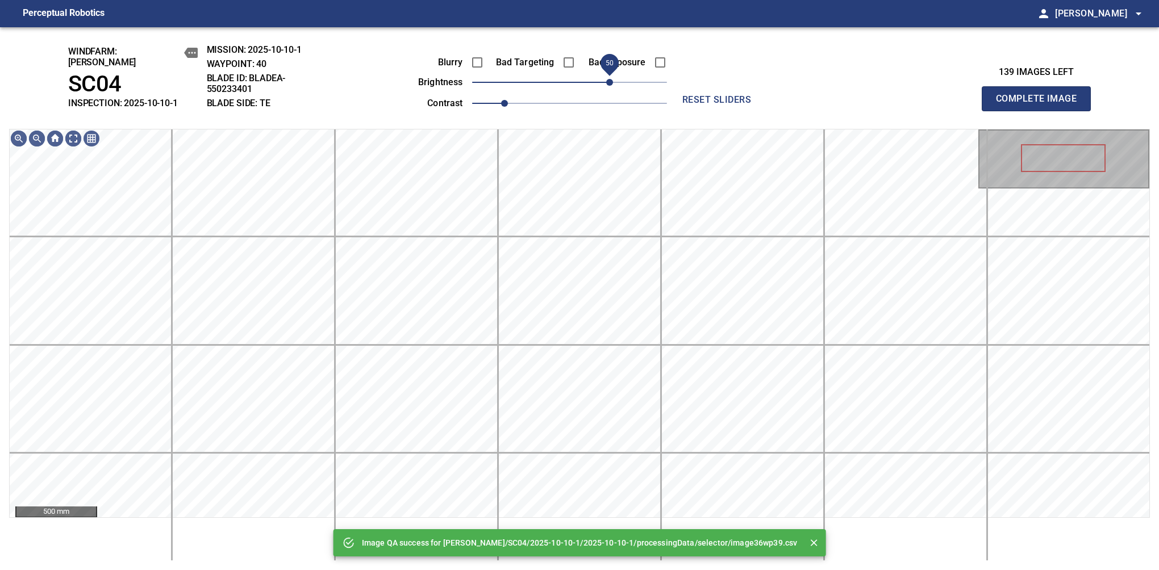
drag, startPoint x: 602, startPoint y: 82, endPoint x: 609, endPoint y: 80, distance: 6.7
click at [609, 80] on span "50" at bounding box center [569, 82] width 195 height 16
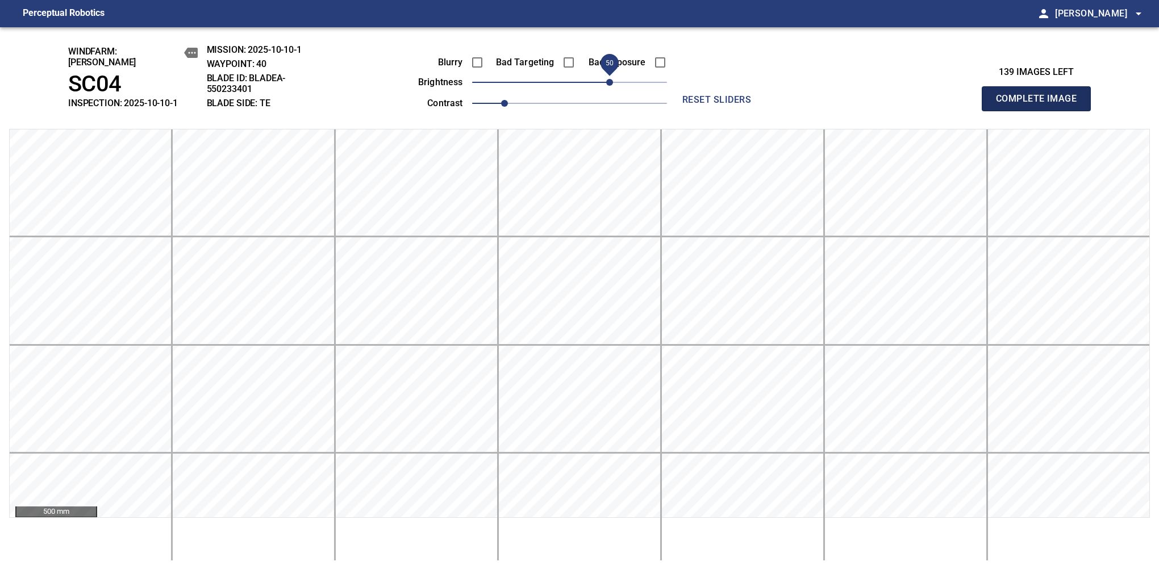
click at [1041, 105] on button "Complete Image" at bounding box center [1036, 98] width 109 height 25
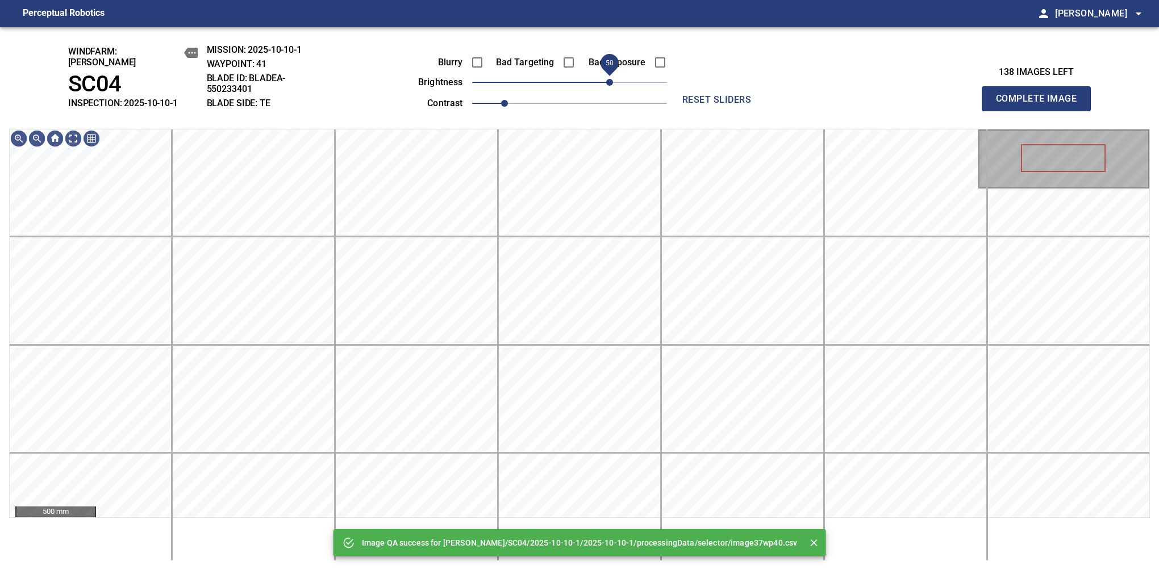
click at [613, 78] on span "50" at bounding box center [569, 82] width 195 height 16
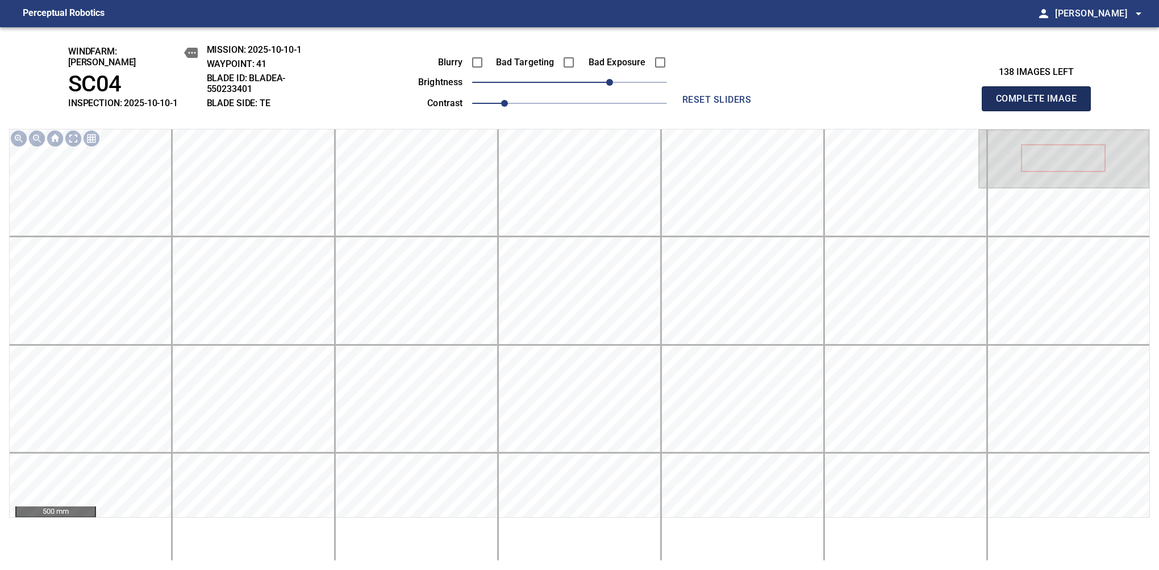
click at [1041, 105] on button "Complete Image" at bounding box center [1036, 98] width 109 height 25
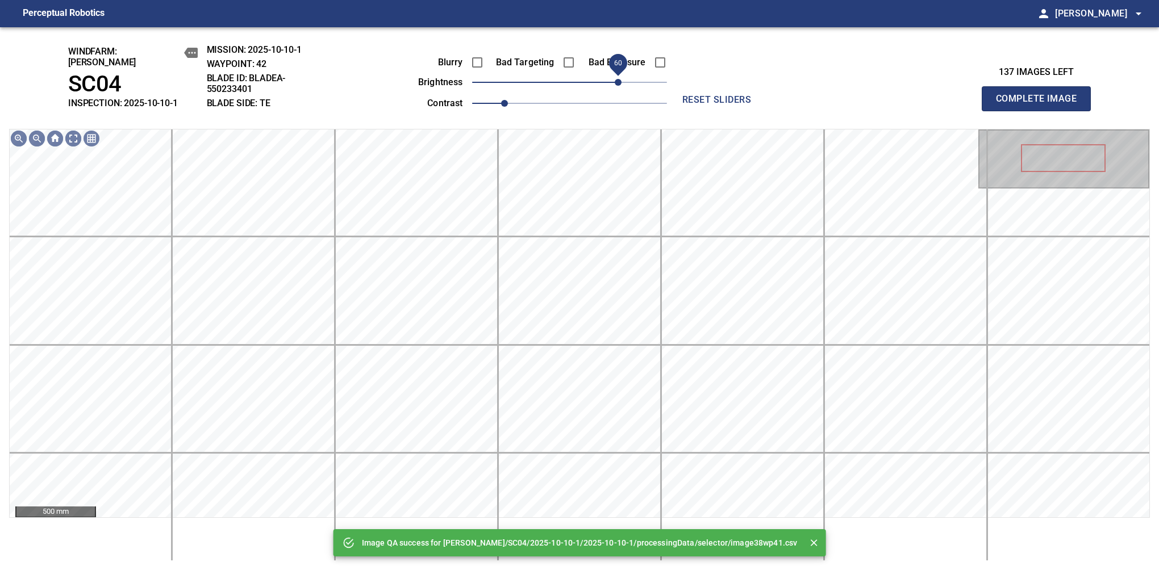
click at [616, 78] on span "60" at bounding box center [569, 82] width 195 height 16
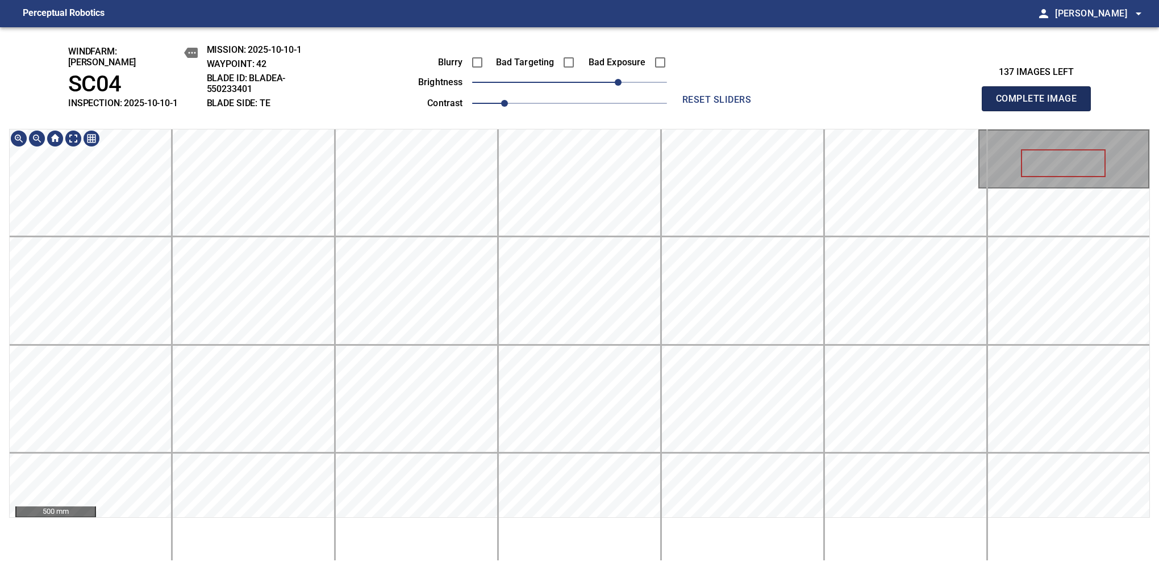
click at [1041, 105] on button "Complete Image" at bounding box center [1036, 98] width 109 height 25
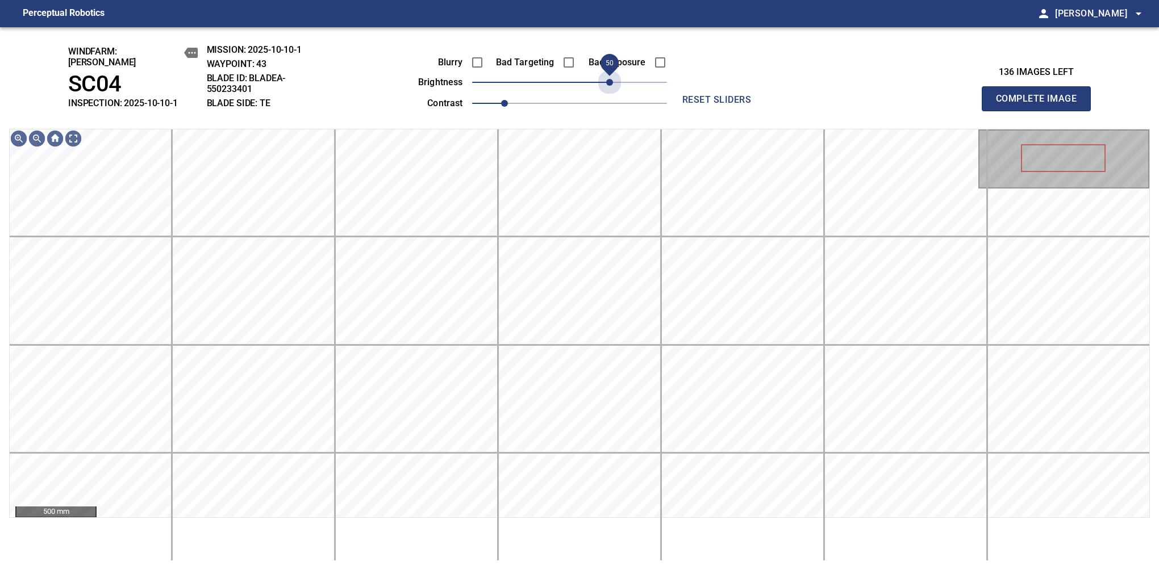
drag, startPoint x: 613, startPoint y: 82, endPoint x: 609, endPoint y: 90, distance: 8.7
click at [609, 90] on div "Blurry Bad Targeting Bad Exposure brightness 50 contrast 1" at bounding box center [530, 81] width 274 height 61
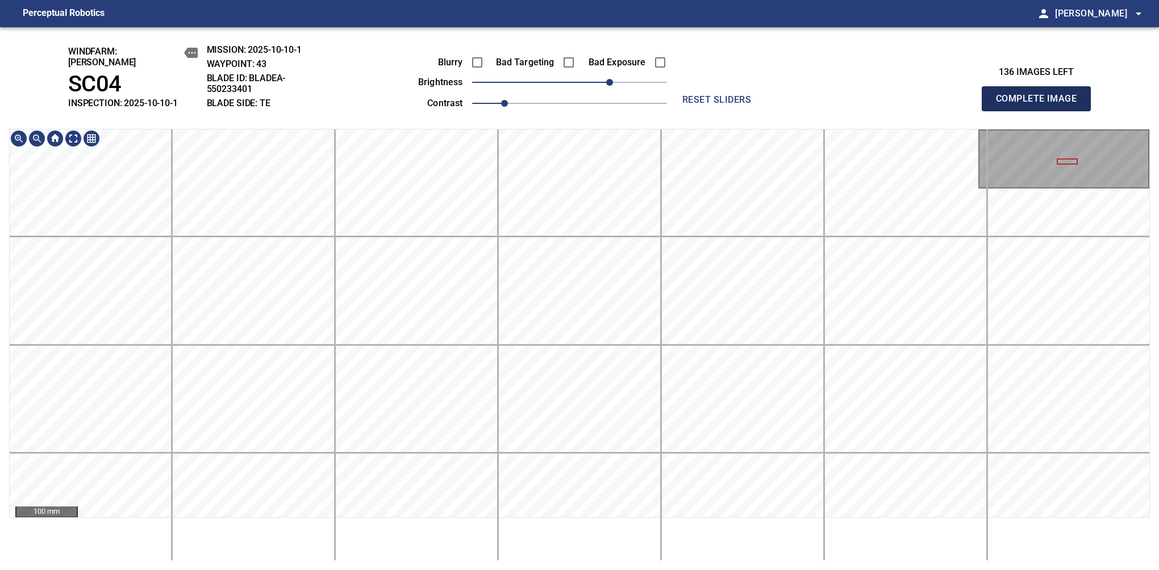
click at [1041, 105] on button "Complete Image" at bounding box center [1036, 98] width 109 height 25
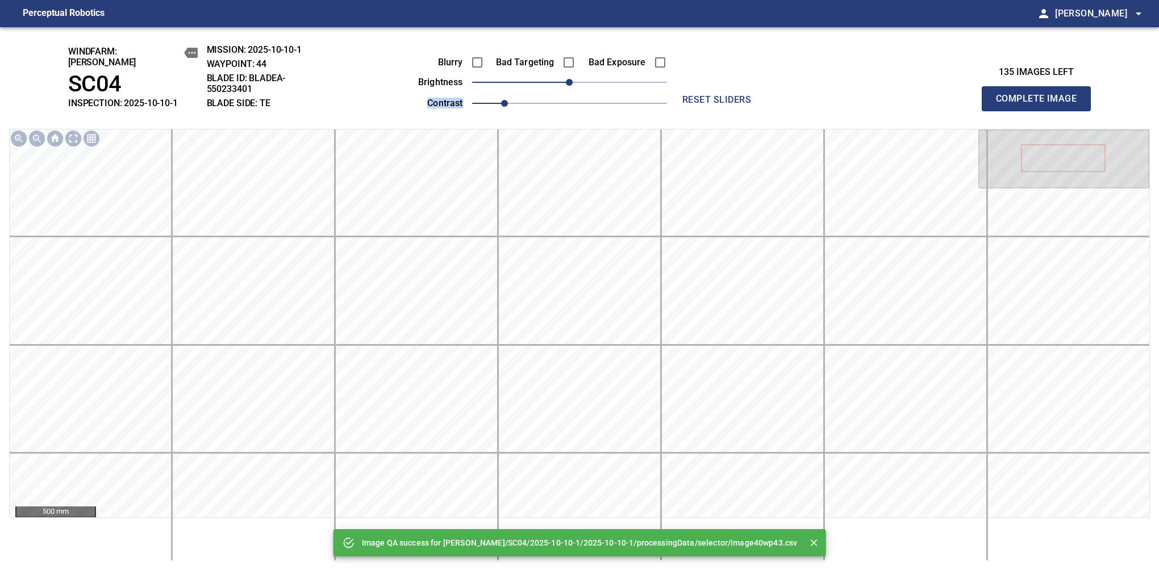
drag, startPoint x: 597, startPoint y: 86, endPoint x: 630, endPoint y: 82, distance: 33.3
click at [630, 82] on div "Blurry Bad Targeting Bad Exposure brightness 0 contrast 1" at bounding box center [530, 81] width 274 height 61
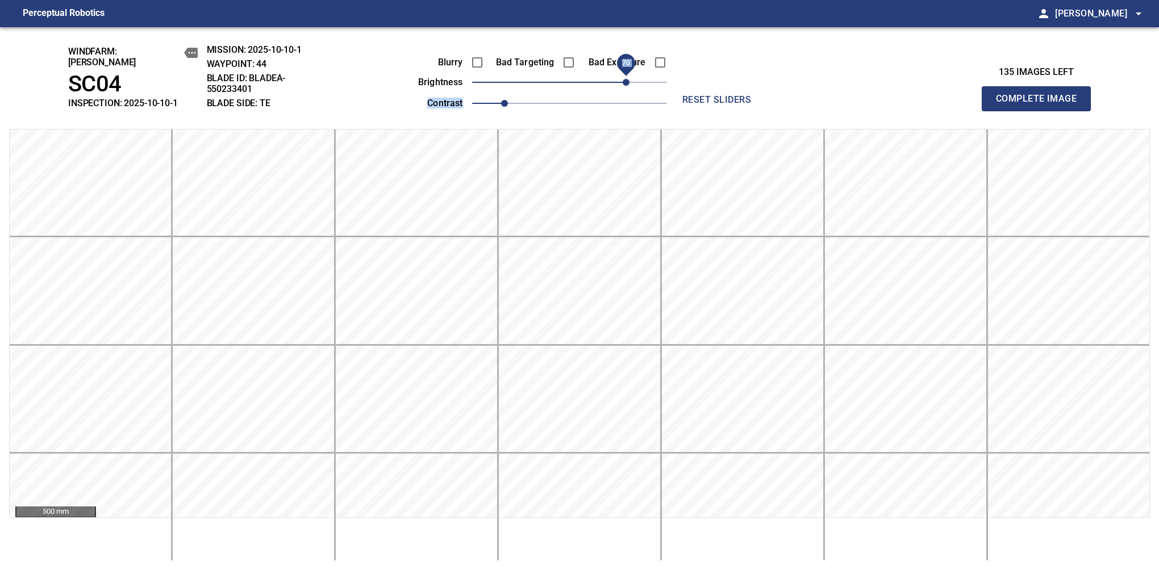
drag, startPoint x: 632, startPoint y: 78, endPoint x: 626, endPoint y: 80, distance: 5.9
click at [626, 80] on span "70" at bounding box center [569, 82] width 195 height 16
click at [1041, 105] on button "Complete Image" at bounding box center [1036, 98] width 109 height 25
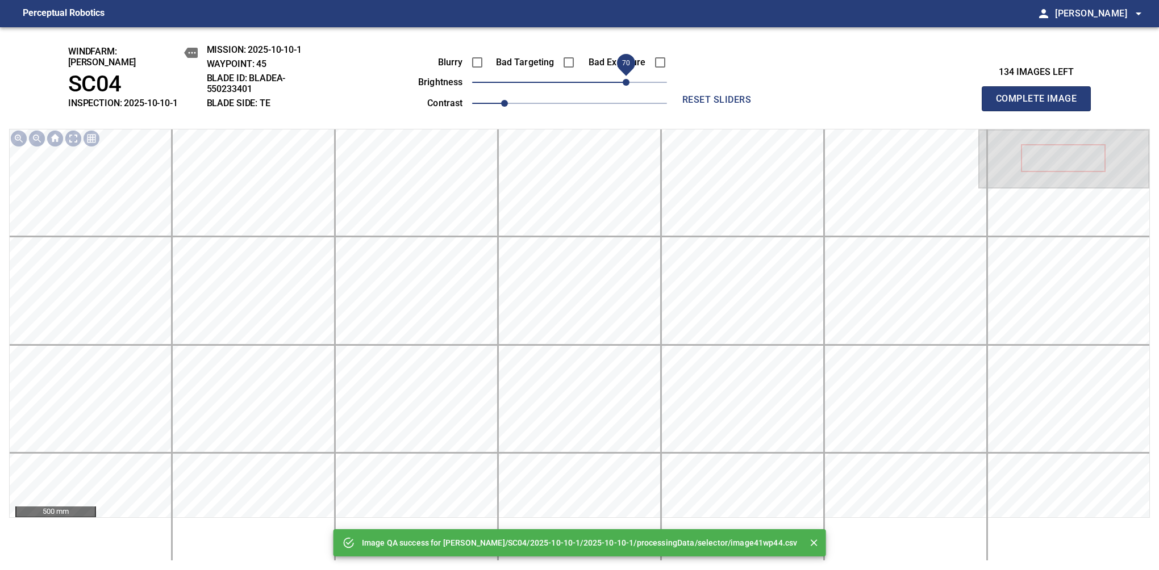
click at [630, 78] on span "70" at bounding box center [569, 82] width 195 height 16
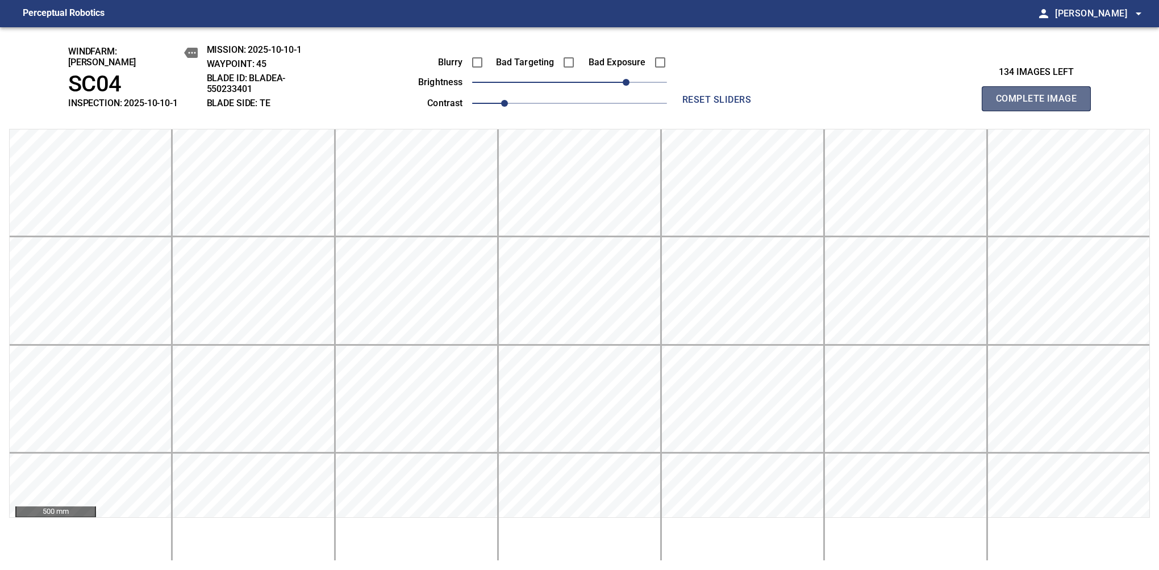
click at [1041, 105] on button "Complete Image" at bounding box center [1036, 98] width 109 height 25
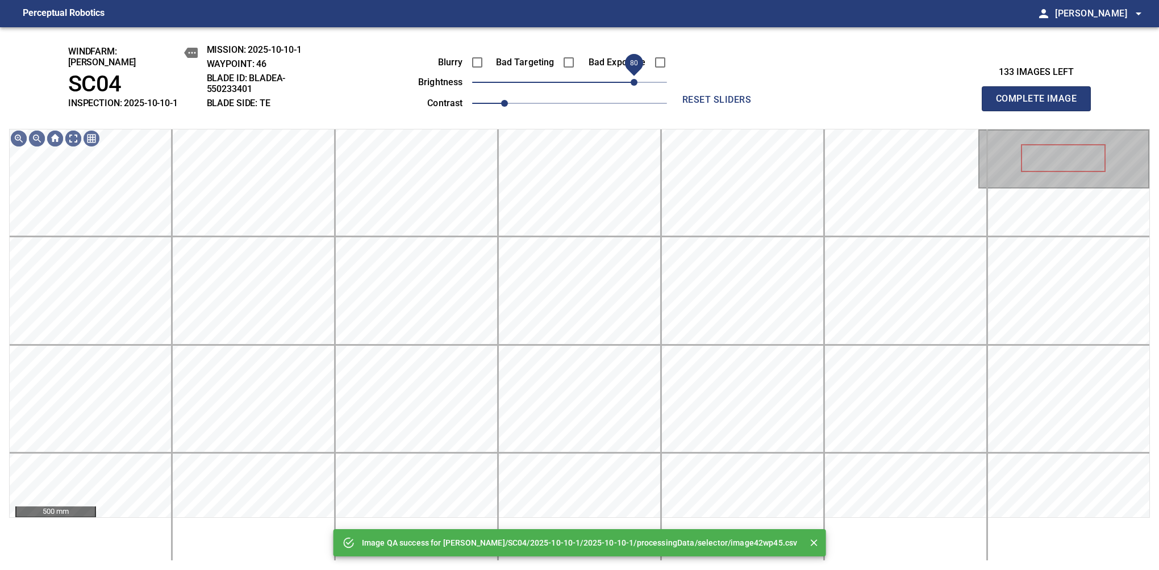
drag, startPoint x: 630, startPoint y: 78, endPoint x: 636, endPoint y: 78, distance: 6.3
click at [636, 78] on span "80" at bounding box center [569, 82] width 195 height 16
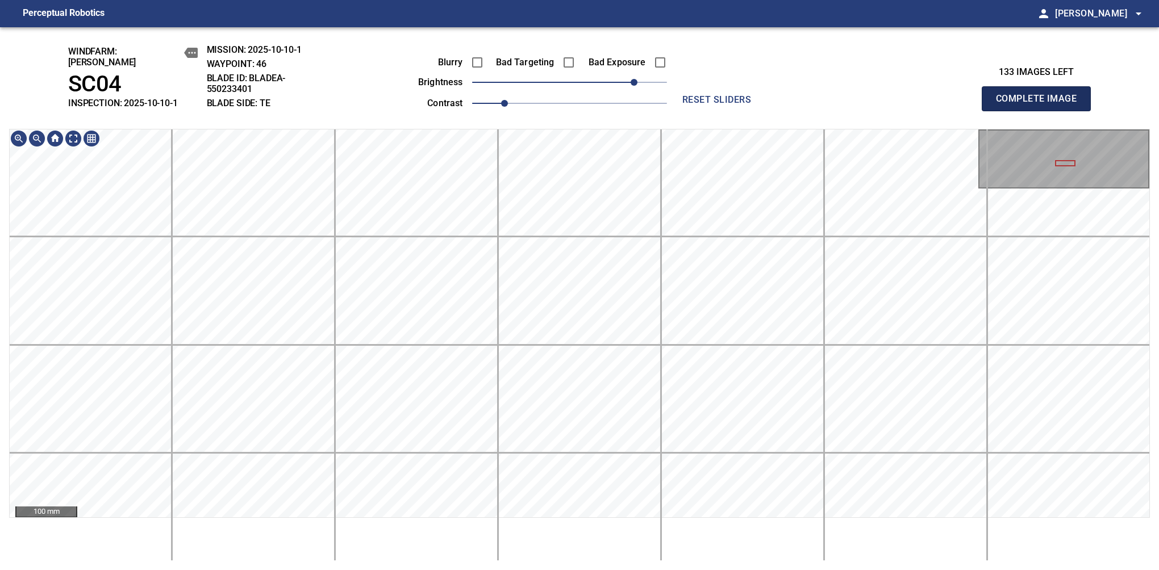
click at [1041, 105] on button "Complete Image" at bounding box center [1036, 98] width 109 height 25
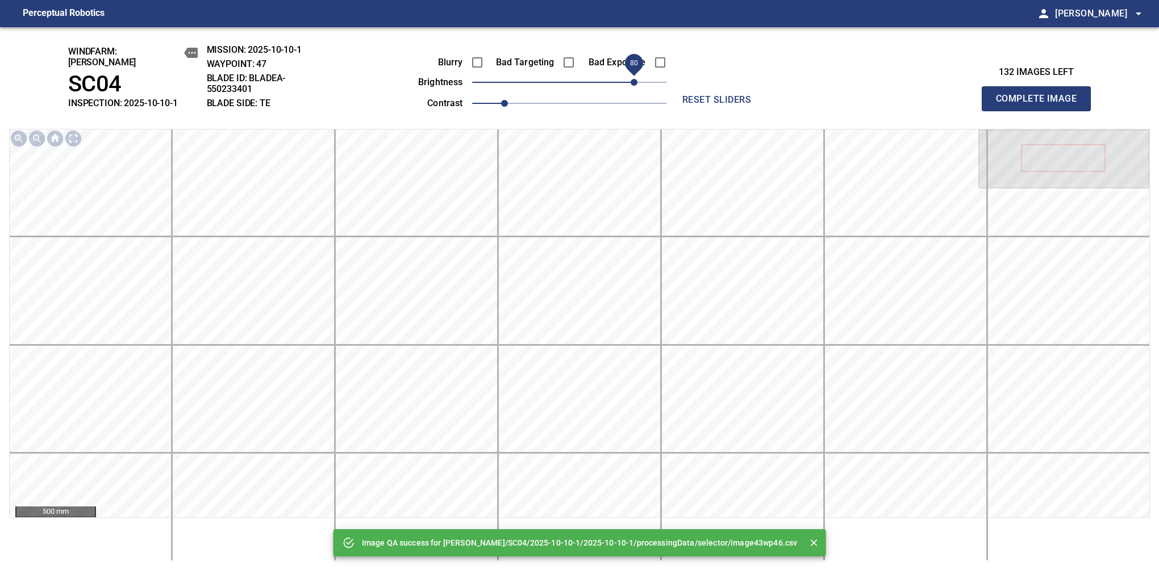
drag, startPoint x: 626, startPoint y: 82, endPoint x: 634, endPoint y: 80, distance: 8.1
click at [634, 80] on span "80" at bounding box center [569, 82] width 195 height 16
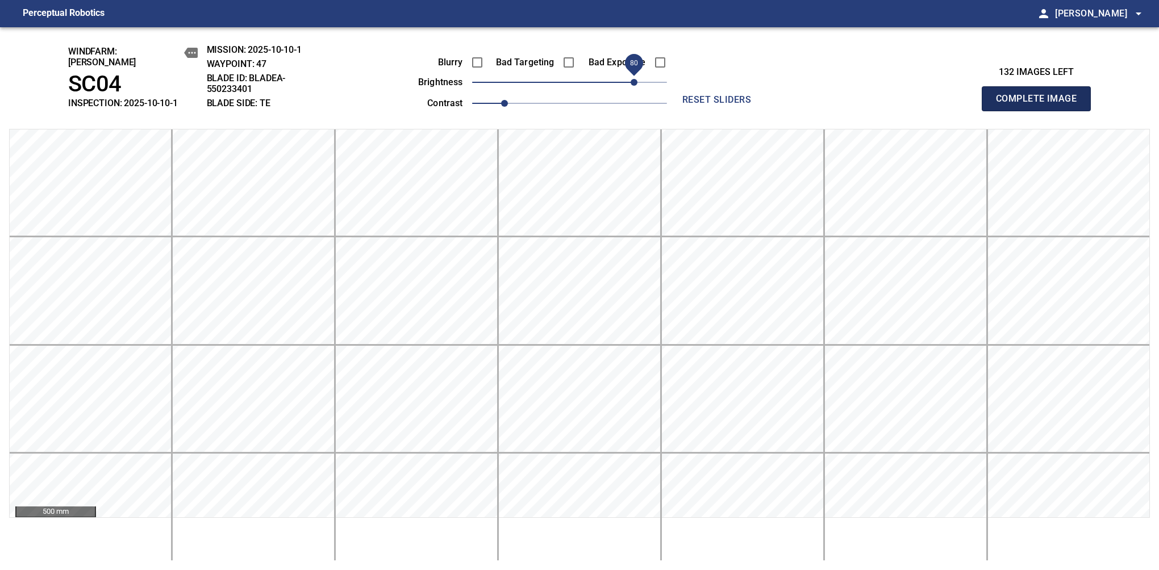
click at [1041, 105] on button "Complete Image" at bounding box center [1036, 98] width 109 height 25
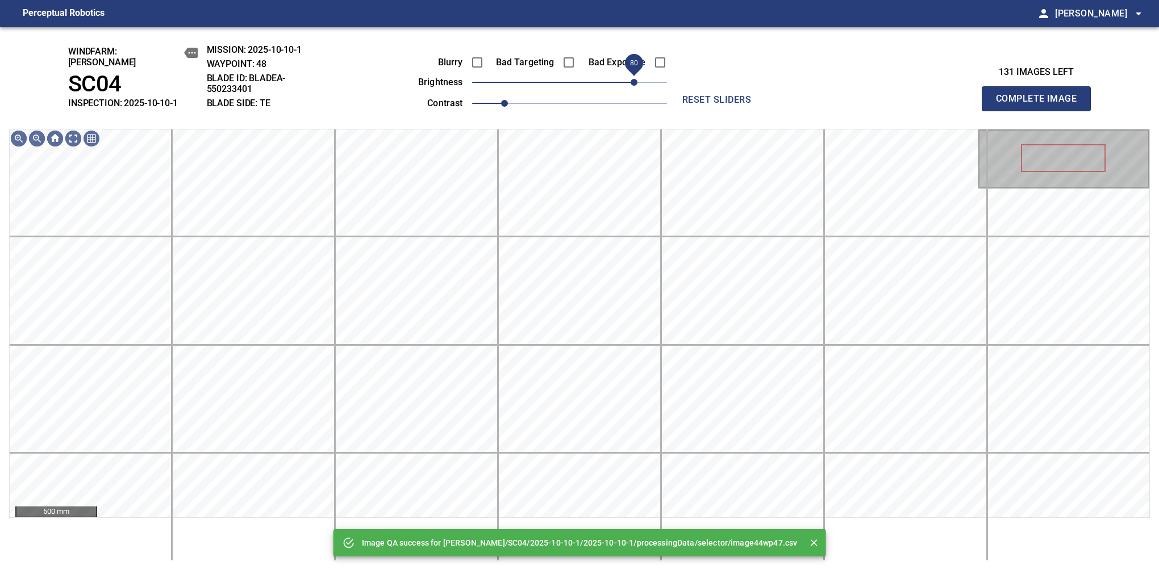
click at [636, 78] on span "80" at bounding box center [569, 82] width 195 height 16
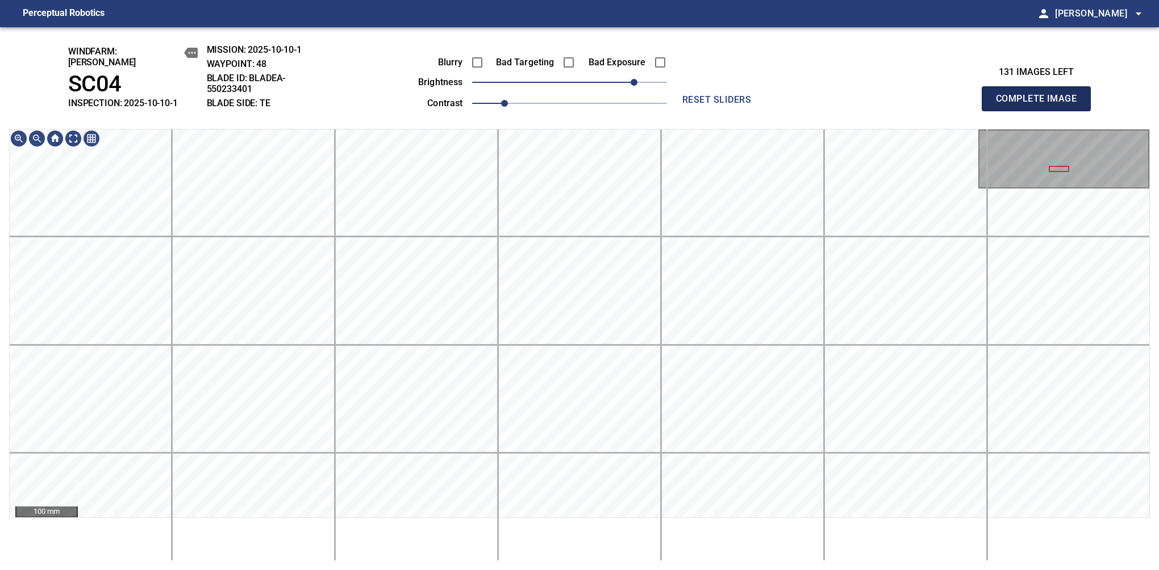
click at [1041, 105] on button "Complete Image" at bounding box center [1036, 98] width 109 height 25
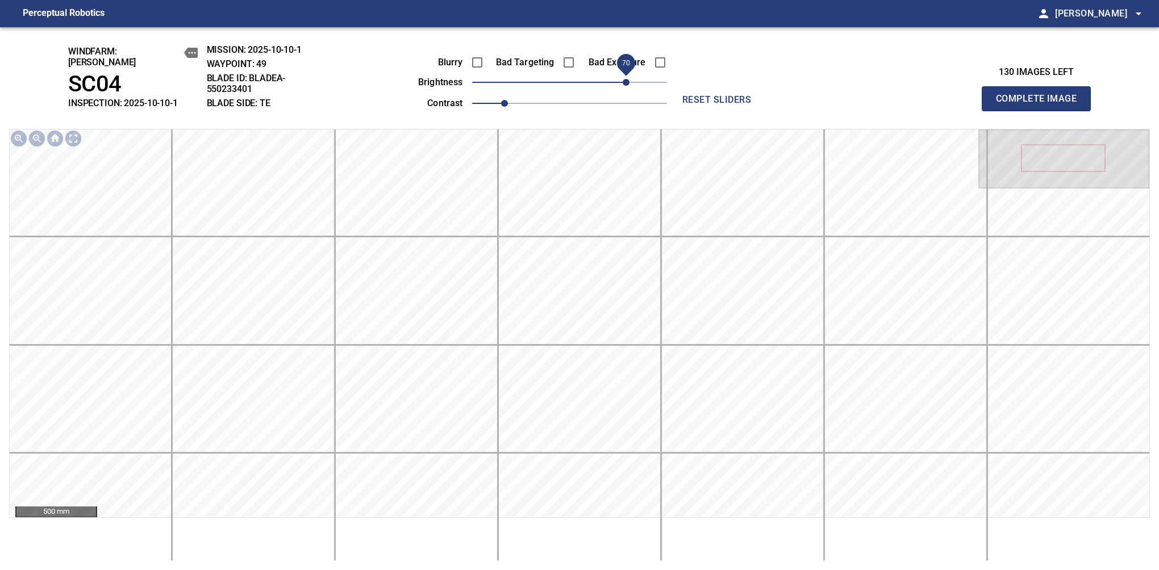
drag, startPoint x: 580, startPoint y: 70, endPoint x: 624, endPoint y: 82, distance: 45.4
click at [624, 82] on span "70" at bounding box center [569, 82] width 195 height 16
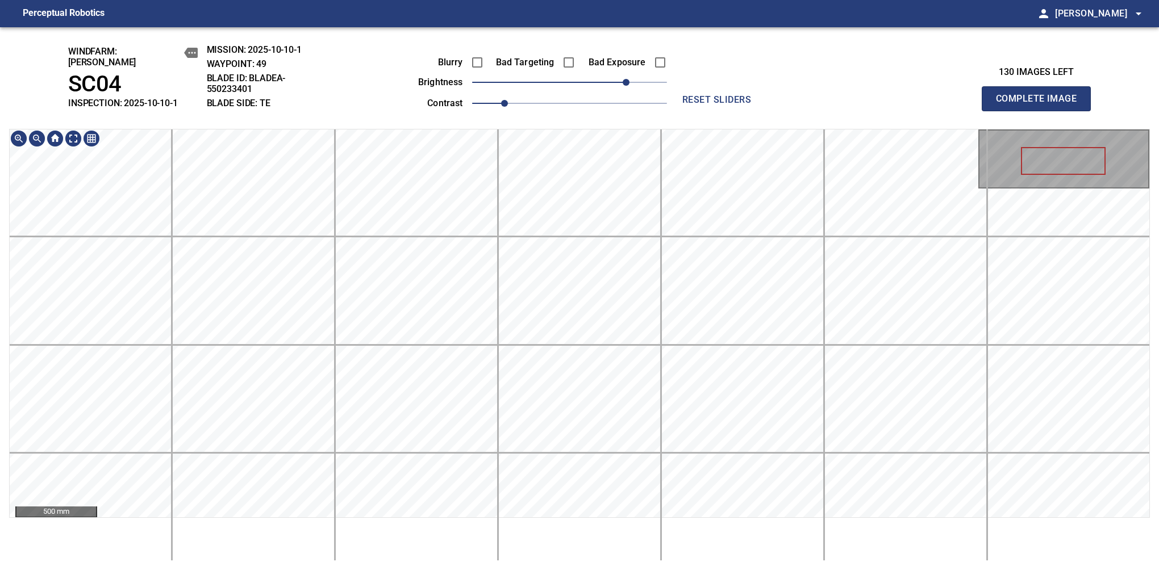
click at [609, 118] on div "windfarm: Cerreto SC04 INSPECTION: 2025-10-10-1 MISSION: 2025-10-10-1 WAYPOINT:…" at bounding box center [579, 298] width 1159 height 543
click at [1041, 105] on button "Complete Image" at bounding box center [1036, 98] width 109 height 25
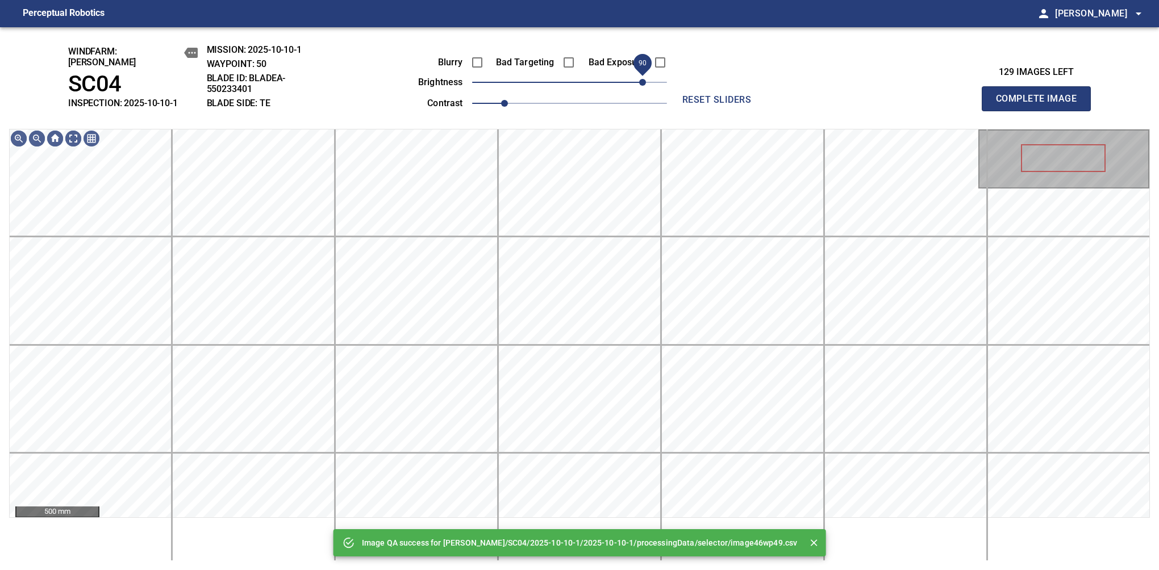
drag, startPoint x: 608, startPoint y: 80, endPoint x: 642, endPoint y: 80, distance: 34.1
click at [642, 80] on span "90" at bounding box center [569, 82] width 195 height 16
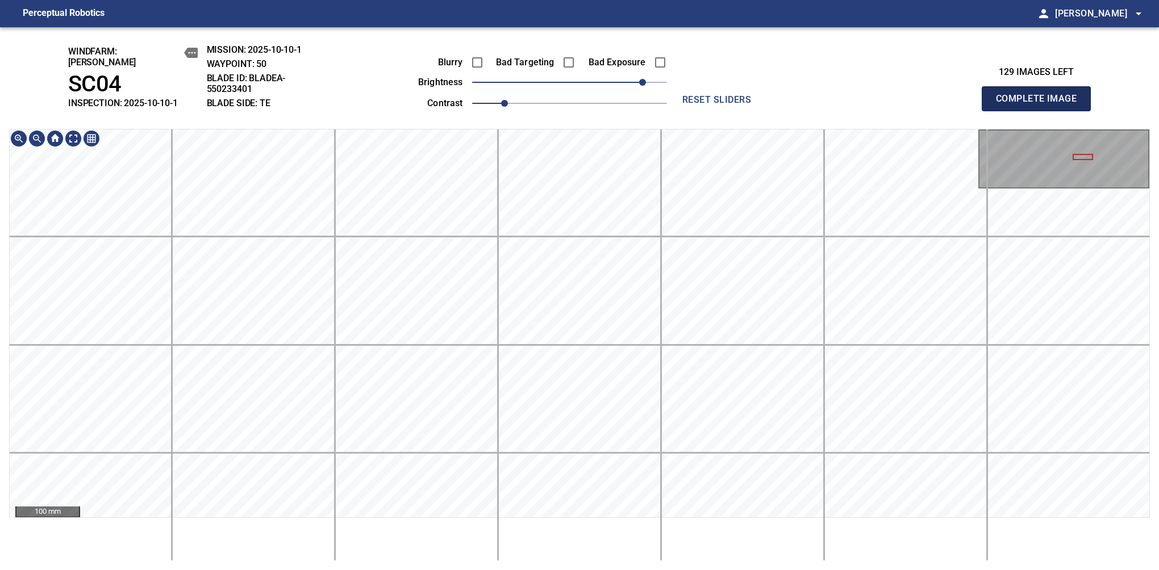
click at [1041, 105] on button "Complete Image" at bounding box center [1036, 98] width 109 height 25
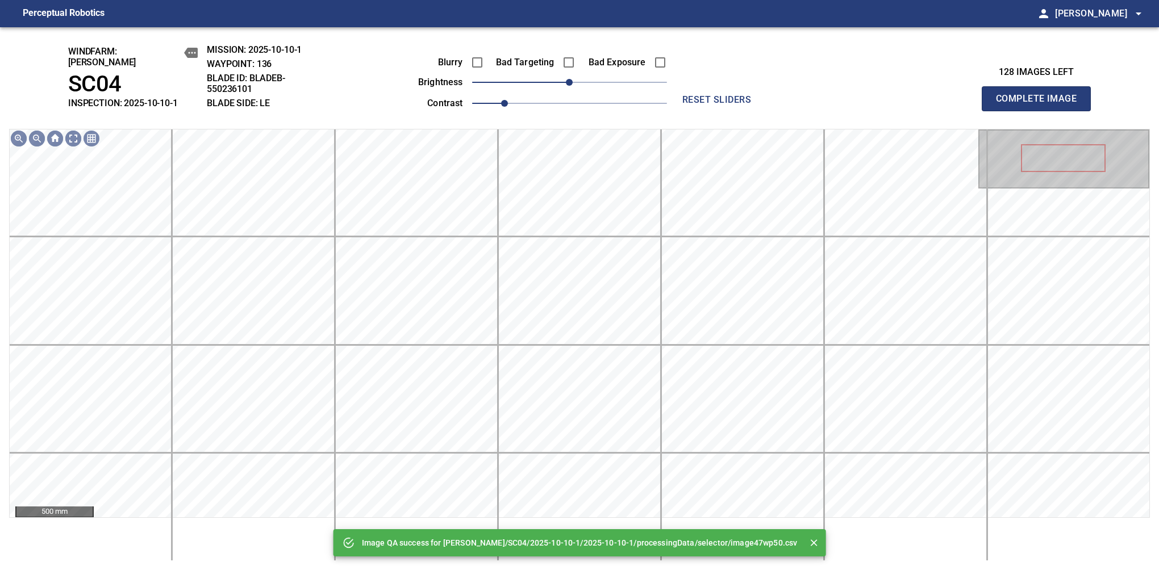
click at [513, 66] on div "Image QA success for Cerreto/SC04/2025-10-10-1/2025-10-10-1/processingData/sele…" at bounding box center [579, 298] width 1159 height 543
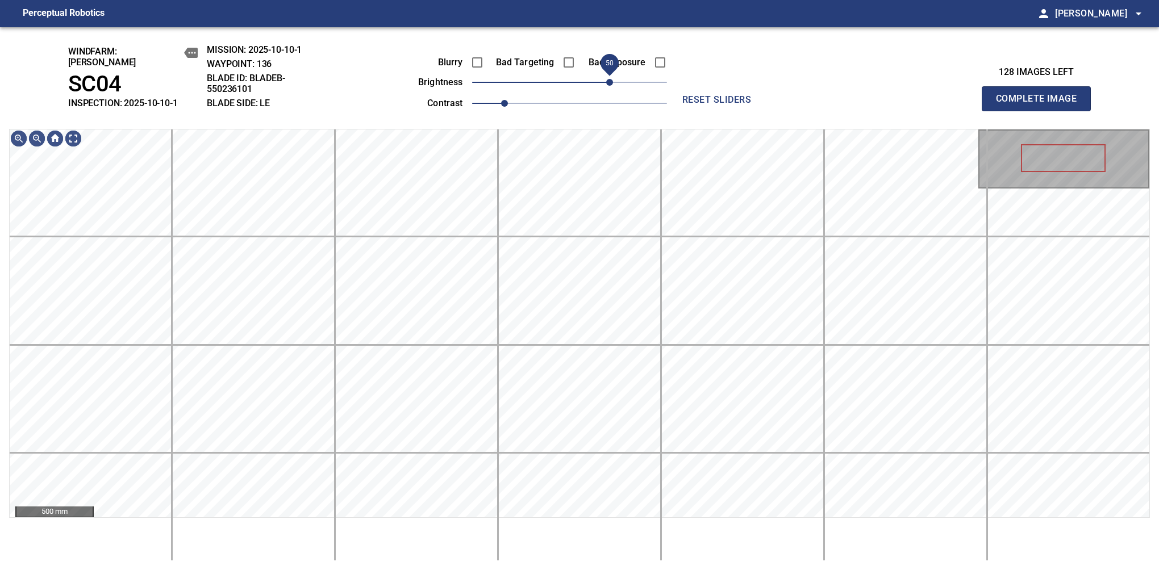
drag, startPoint x: 570, startPoint y: 79, endPoint x: 612, endPoint y: 78, distance: 42.1
click at [612, 79] on span "50" at bounding box center [609, 82] width 7 height 7
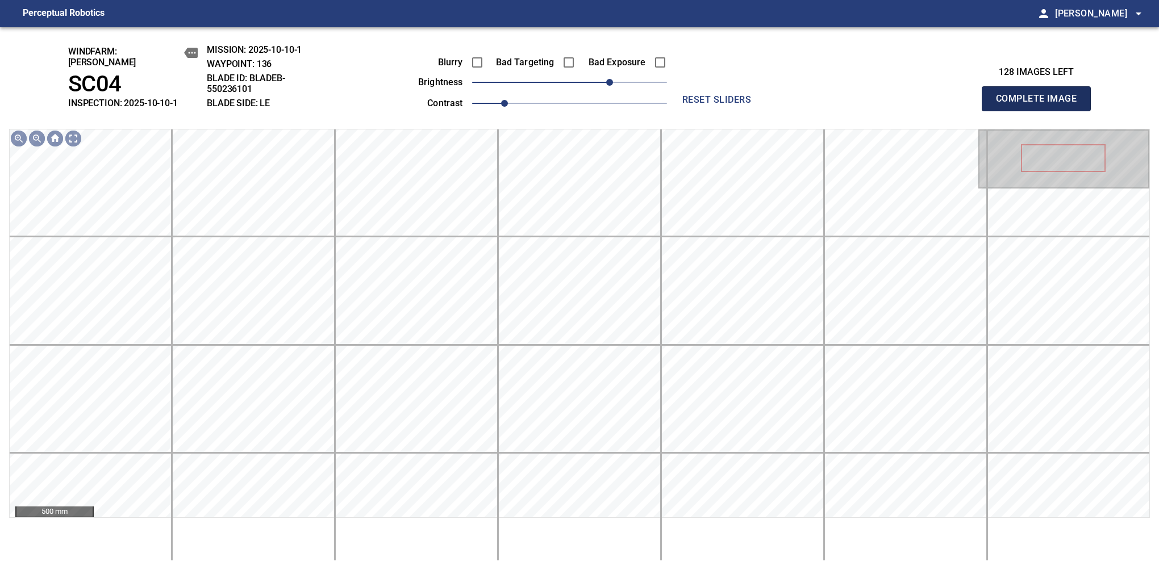
click at [1041, 105] on button "Complete Image" at bounding box center [1036, 98] width 109 height 25
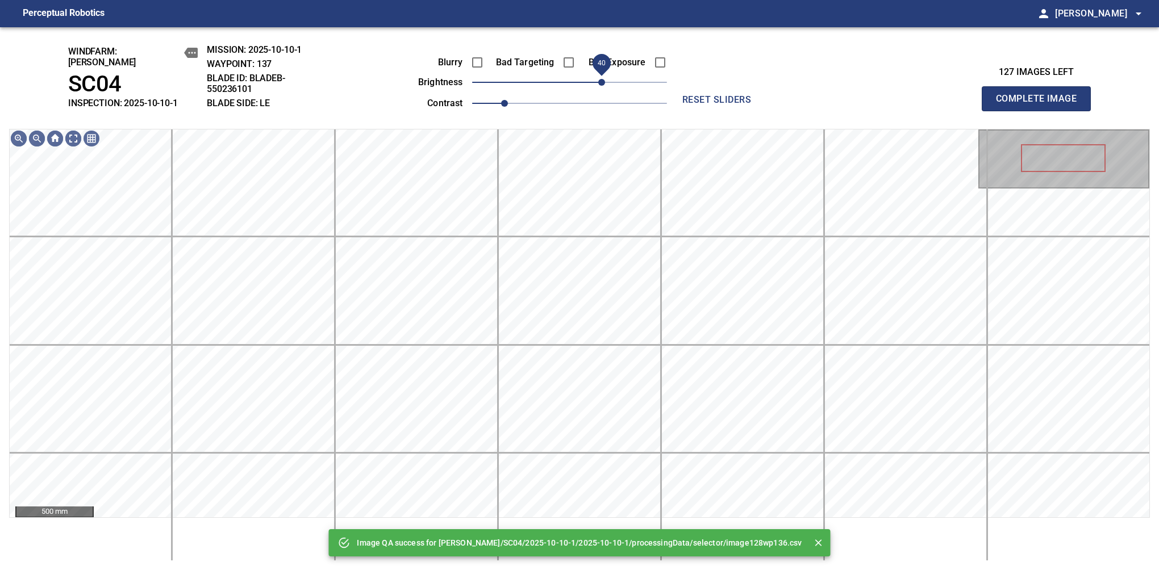
drag, startPoint x: 612, startPoint y: 78, endPoint x: 600, endPoint y: 86, distance: 14.3
click at [600, 86] on span "40" at bounding box center [569, 82] width 195 height 16
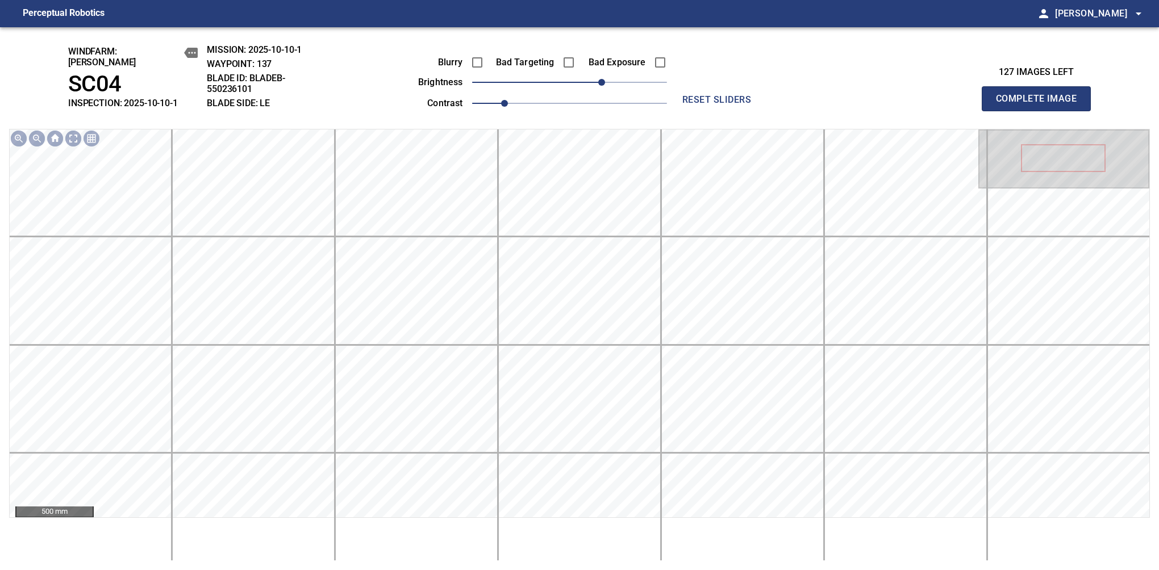
click at [1041, 105] on button "Complete Image" at bounding box center [1036, 98] width 109 height 25
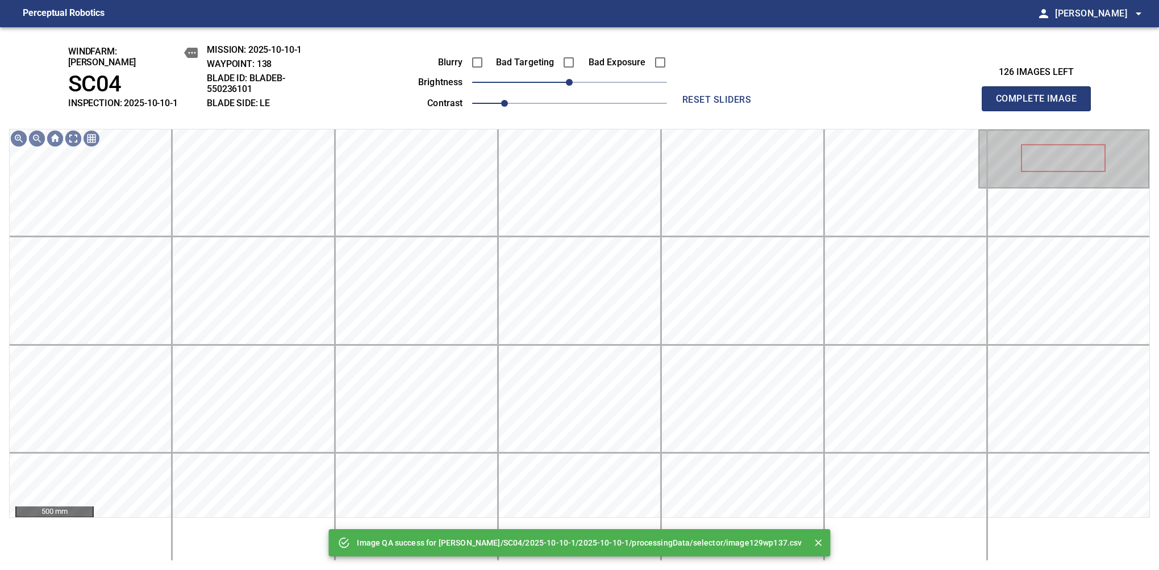
click at [600, 86] on div "Blurry Bad Targeting Bad Exposure brightness 0 contrast 1" at bounding box center [530, 81] width 274 height 61
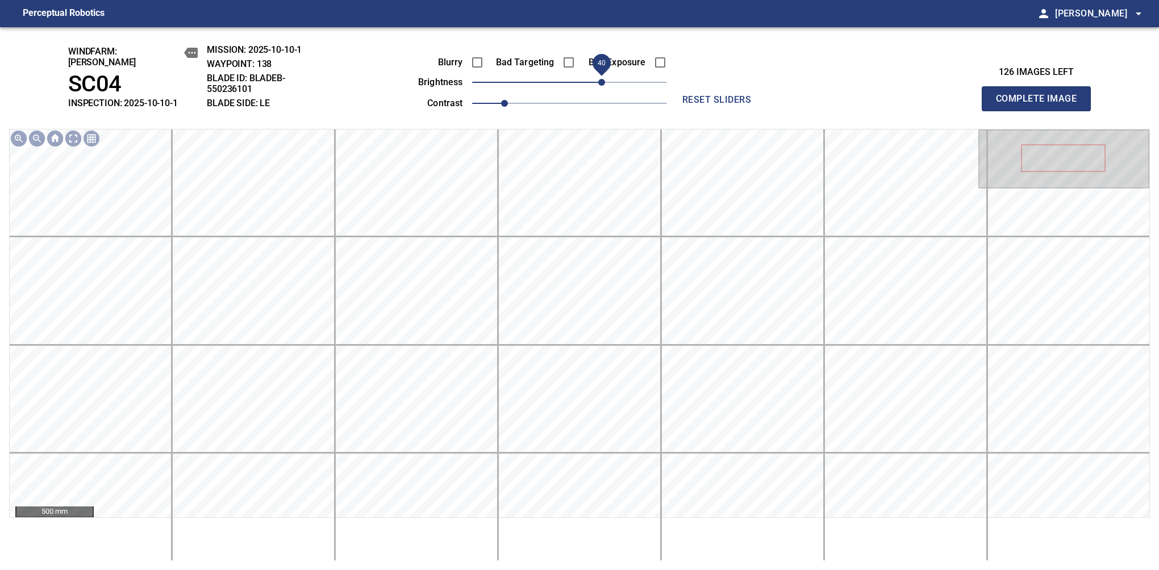
click at [602, 76] on span "40" at bounding box center [569, 82] width 195 height 16
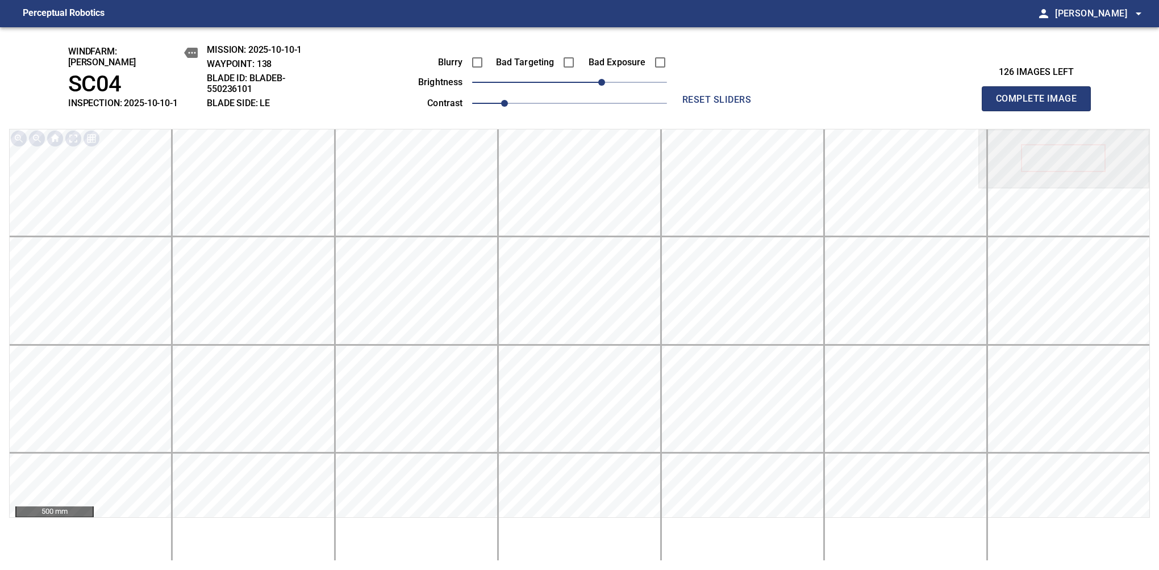
click at [1041, 105] on button "Complete Image" at bounding box center [1036, 98] width 109 height 25
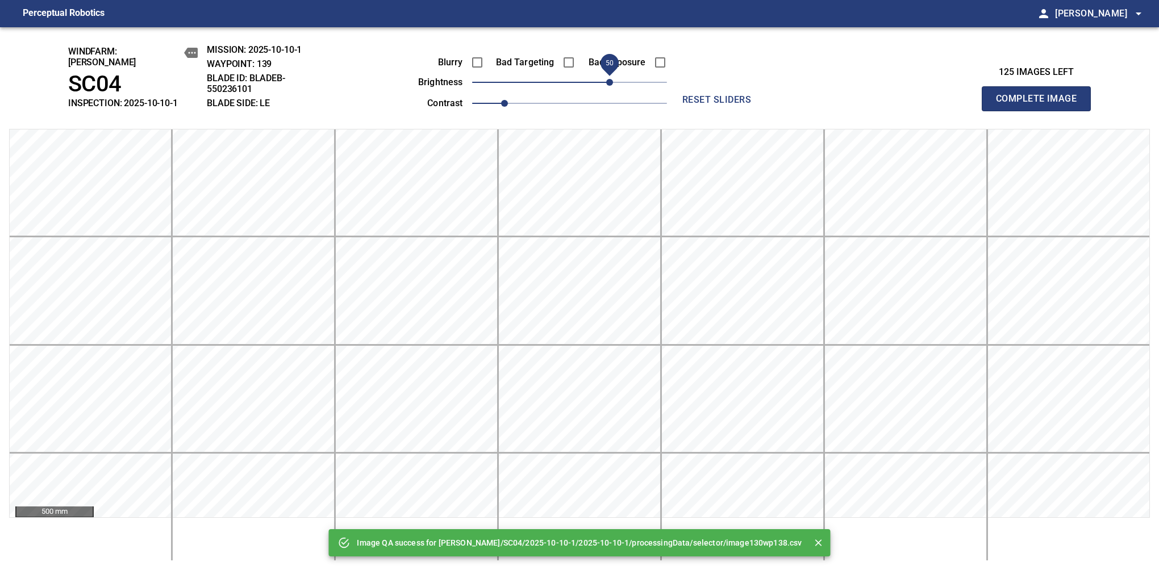
click at [606, 76] on span "50" at bounding box center [569, 82] width 195 height 16
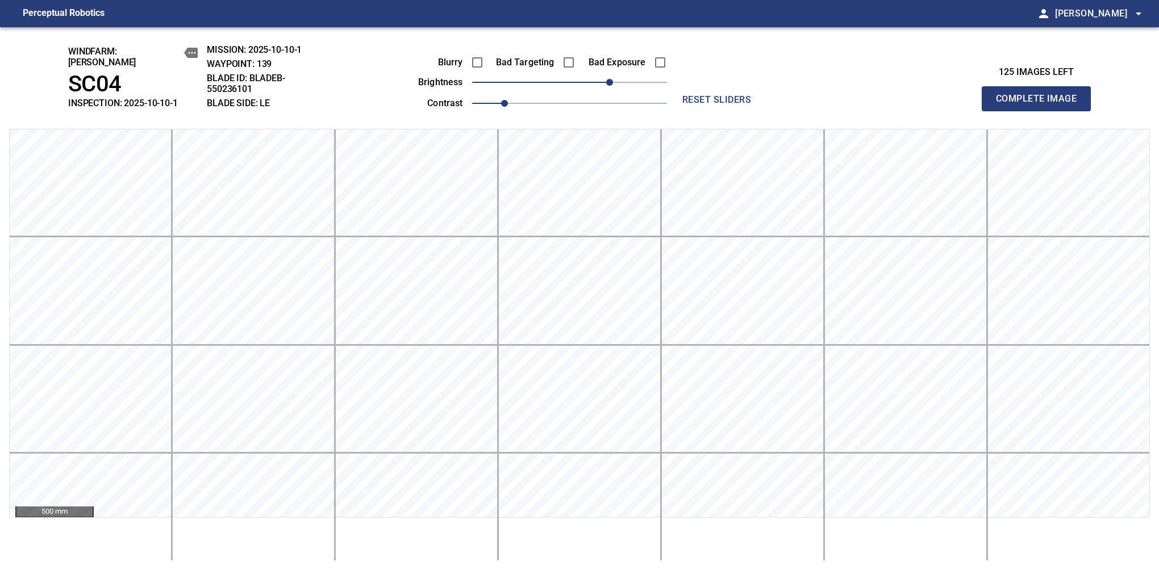
click at [1041, 105] on button "Complete Image" at bounding box center [1036, 98] width 109 height 25
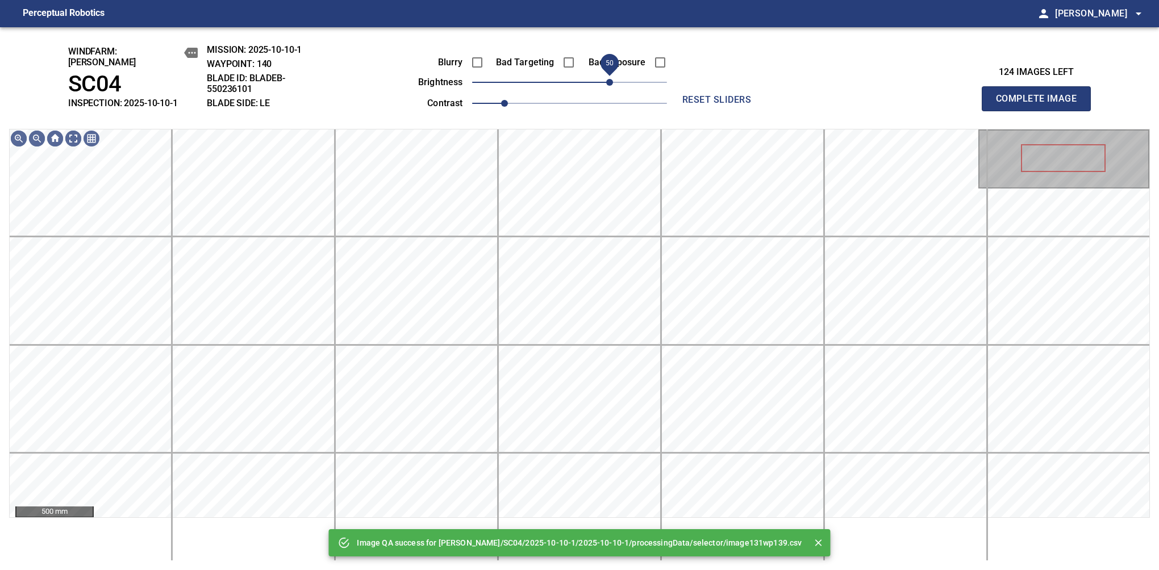
click at [606, 76] on span "50" at bounding box center [569, 82] width 195 height 16
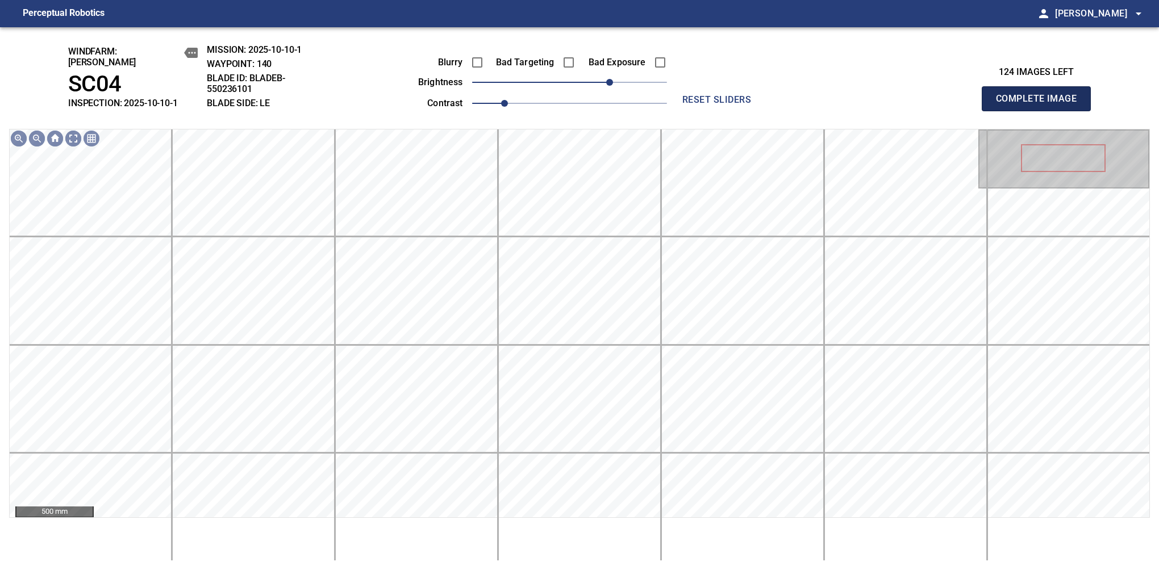
click at [1041, 105] on button "Complete Image" at bounding box center [1036, 98] width 109 height 25
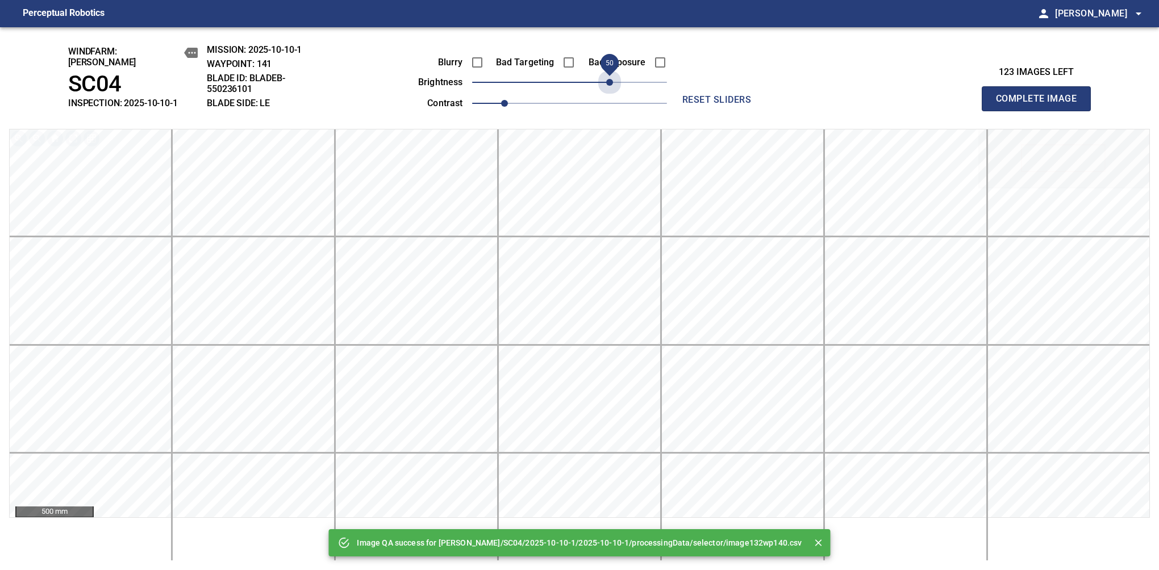
click at [606, 76] on span "50" at bounding box center [569, 82] width 195 height 16
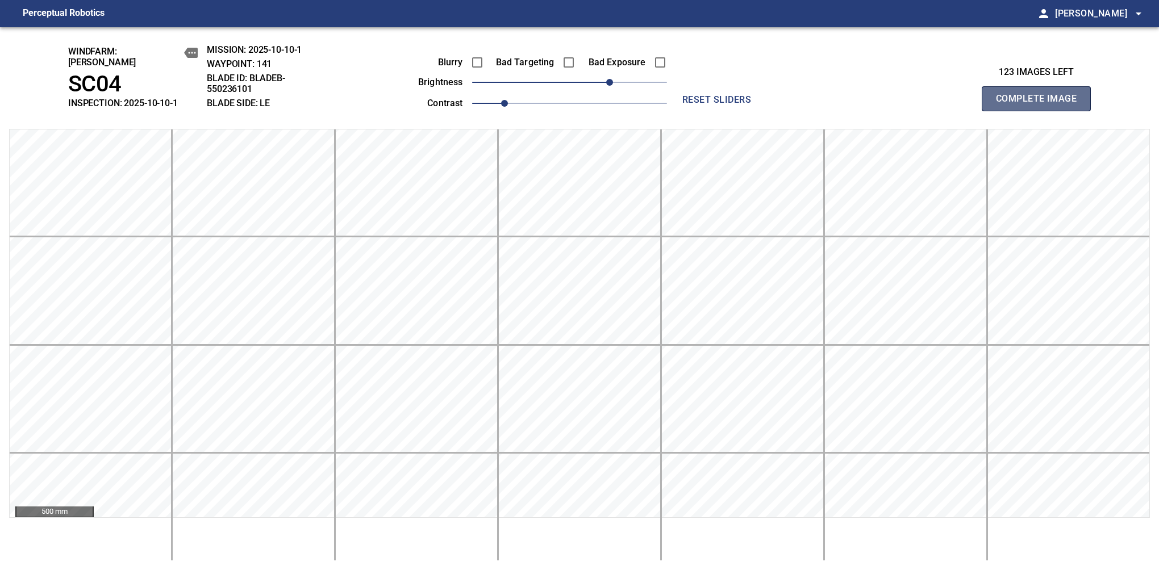
click at [1041, 105] on button "Complete Image" at bounding box center [1036, 98] width 109 height 25
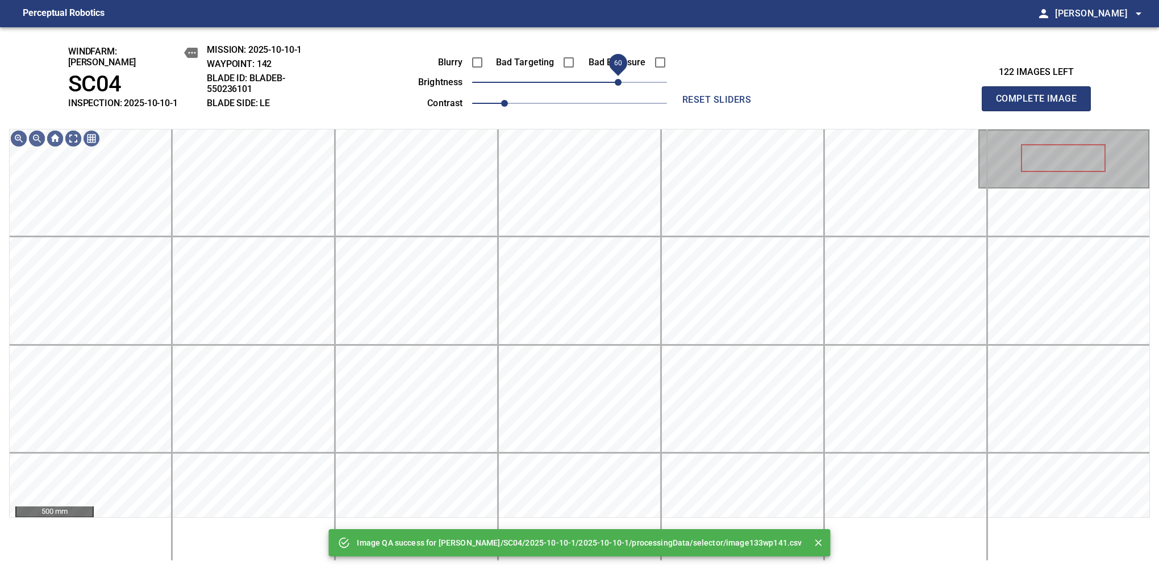
drag, startPoint x: 606, startPoint y: 76, endPoint x: 616, endPoint y: 73, distance: 10.2
click at [616, 74] on span "60" at bounding box center [569, 82] width 195 height 16
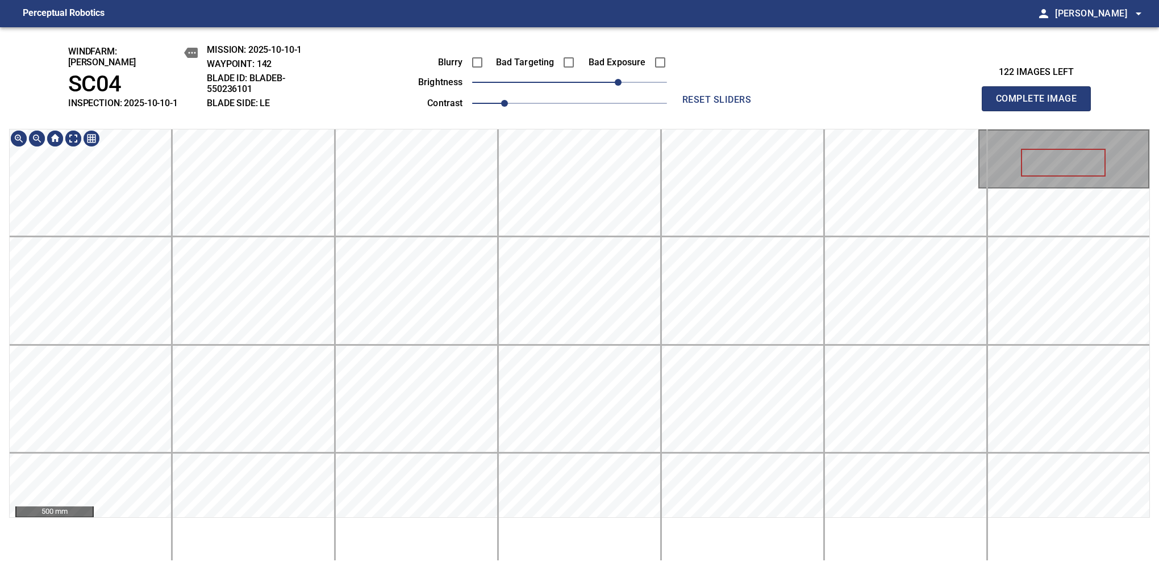
click at [584, 86] on div "windfarm: Cerreto SC04 INSPECTION: 2025-10-10-1 MISSION: 2025-10-10-1 WAYPOINT:…" at bounding box center [579, 298] width 1159 height 543
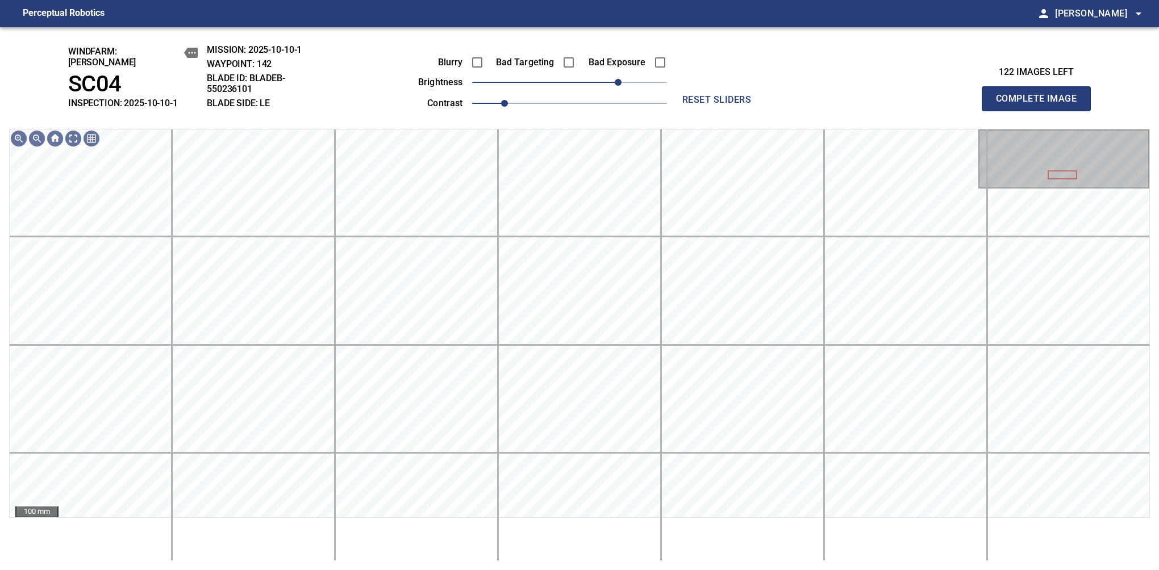
click at [1041, 105] on button "Complete Image" at bounding box center [1036, 98] width 109 height 25
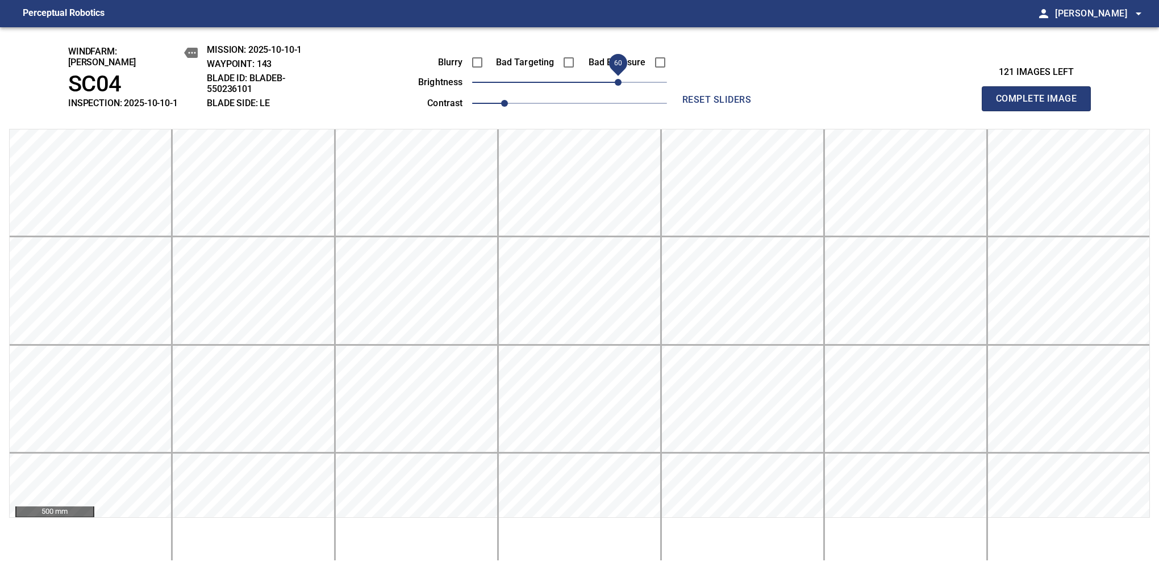
drag, startPoint x: 609, startPoint y: 80, endPoint x: 618, endPoint y: 88, distance: 12.5
click at [618, 88] on span "60" at bounding box center [569, 82] width 195 height 16
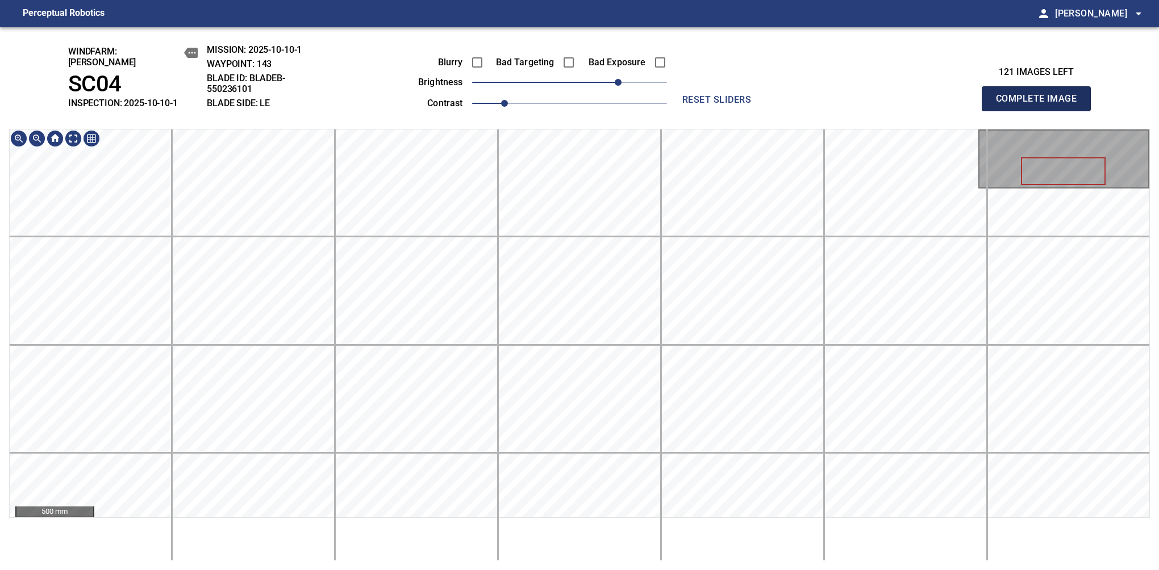
click at [1041, 105] on button "Complete Image" at bounding box center [1036, 98] width 109 height 25
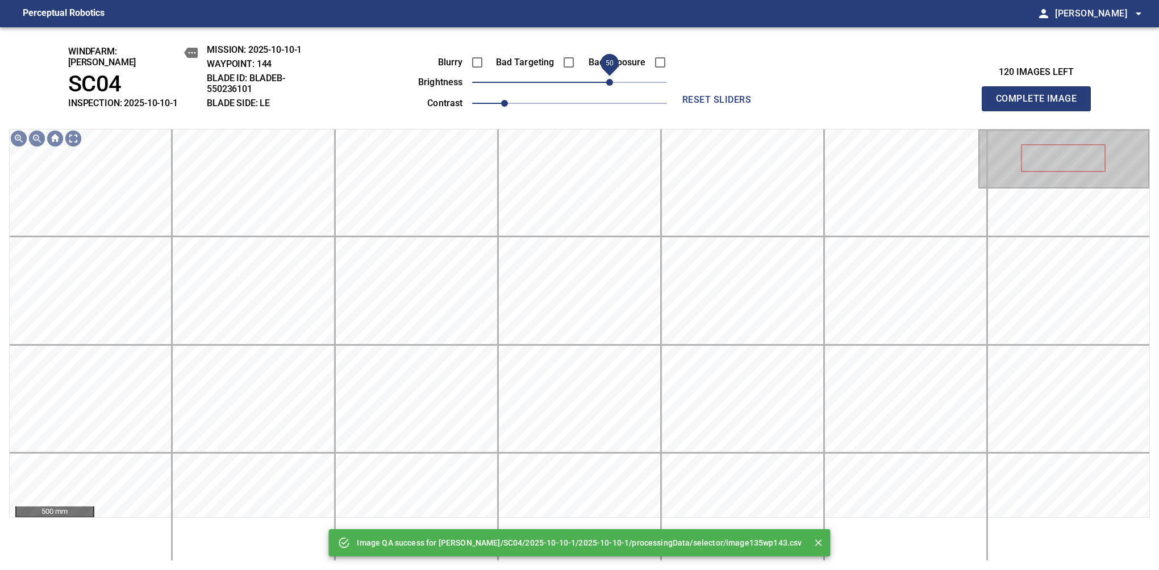
drag, startPoint x: 589, startPoint y: 78, endPoint x: 611, endPoint y: 78, distance: 22.7
click at [611, 78] on span "50" at bounding box center [569, 82] width 195 height 16
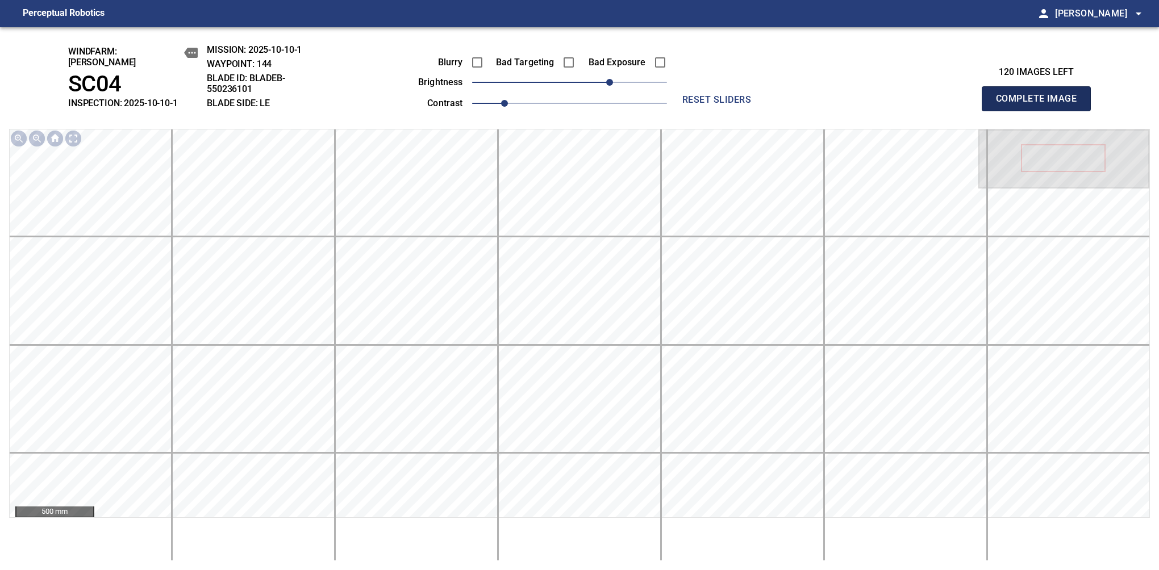
click at [1041, 105] on button "Complete Image" at bounding box center [1036, 98] width 109 height 25
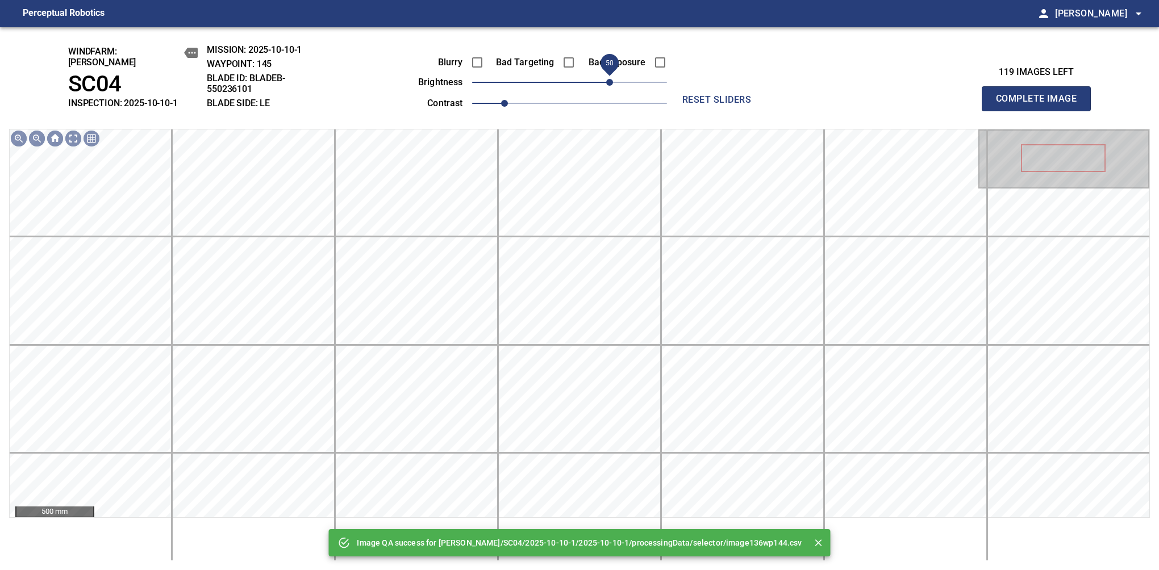
drag, startPoint x: 620, startPoint y: 80, endPoint x: 609, endPoint y: 80, distance: 11.4
click at [609, 80] on span "50" at bounding box center [569, 82] width 195 height 16
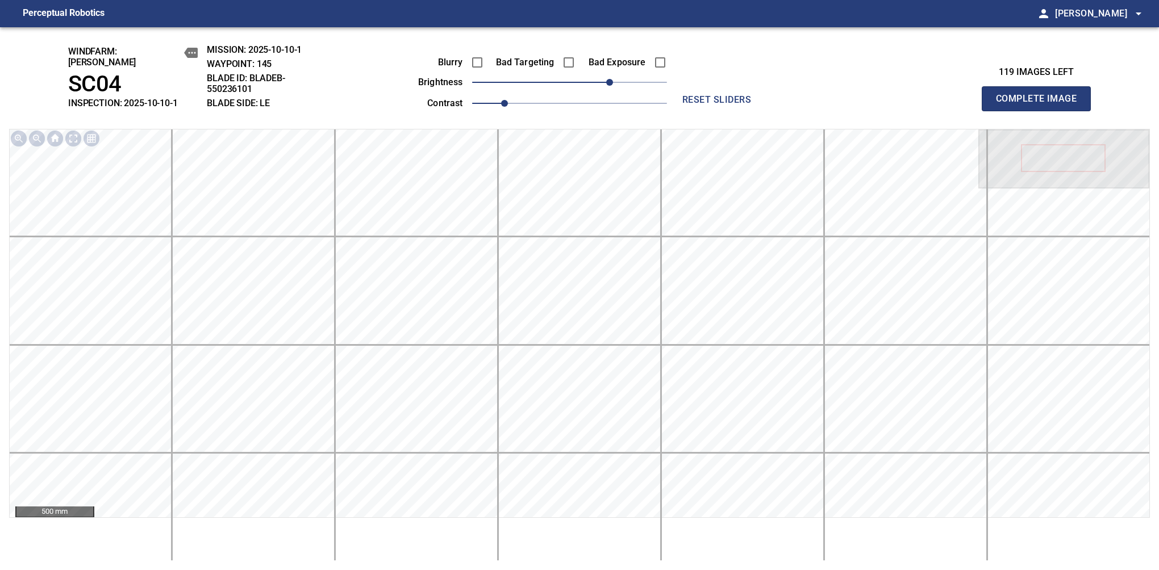
click at [1041, 105] on button "Complete Image" at bounding box center [1036, 98] width 109 height 25
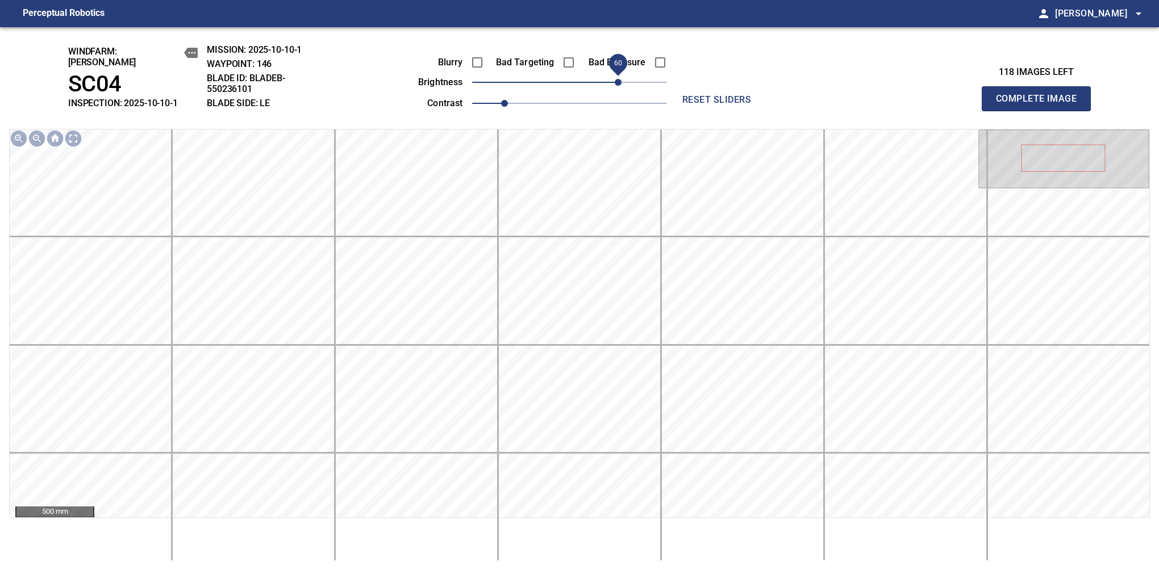
drag, startPoint x: 577, startPoint y: 78, endPoint x: 615, endPoint y: 74, distance: 38.3
click at [615, 79] on span "60" at bounding box center [618, 82] width 7 height 7
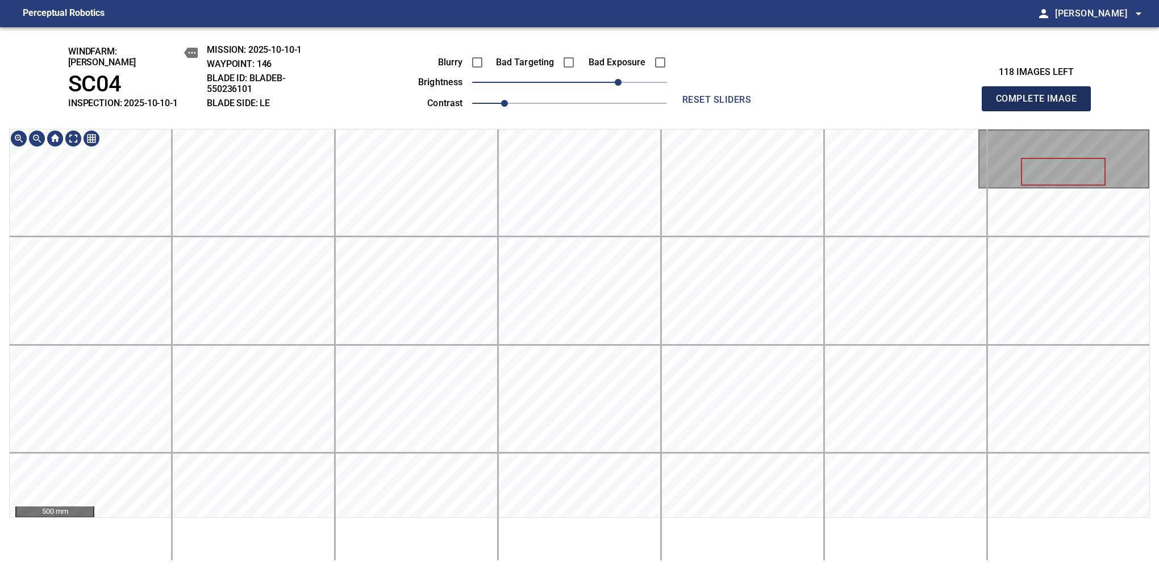
click at [1041, 105] on button "Complete Image" at bounding box center [1036, 98] width 109 height 25
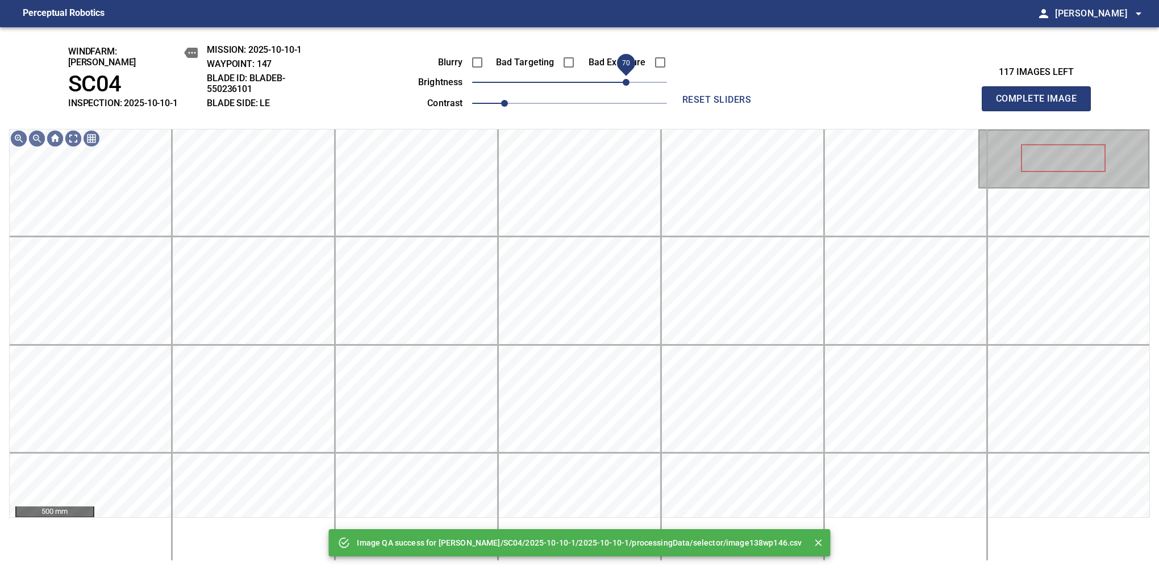
drag, startPoint x: 611, startPoint y: 75, endPoint x: 629, endPoint y: 73, distance: 17.8
click at [629, 74] on span "70" at bounding box center [569, 82] width 195 height 16
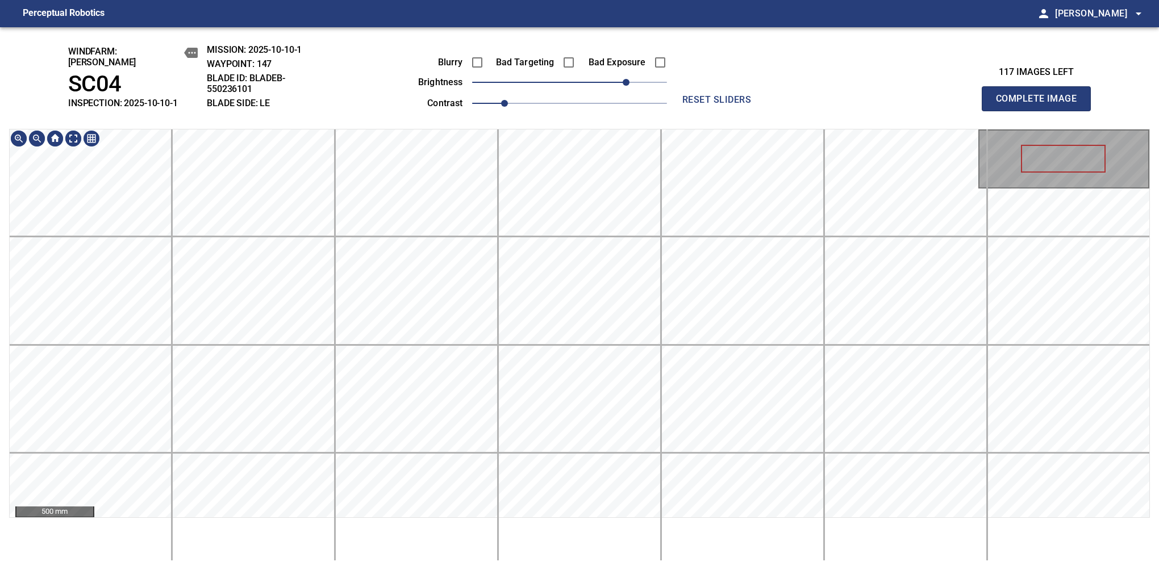
click at [522, 59] on div "windfarm: Cerreto SC04 INSPECTION: 2025-10-10-1 MISSION: 2025-10-10-1 WAYPOINT:…" at bounding box center [579, 298] width 1159 height 543
click at [1041, 105] on button "Complete Image" at bounding box center [1036, 98] width 109 height 25
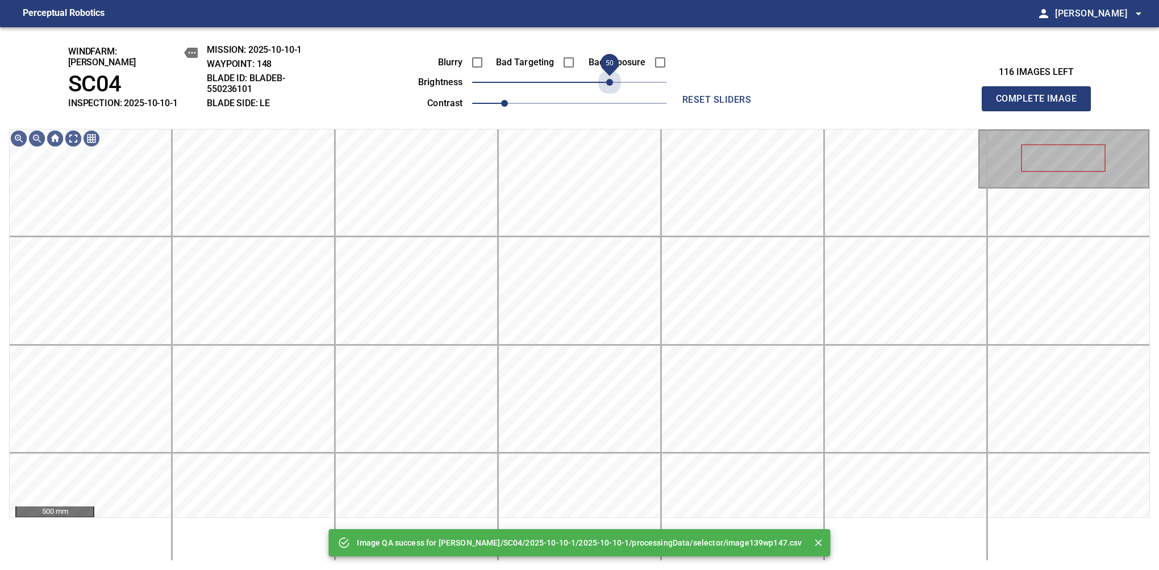
drag, startPoint x: 609, startPoint y: 84, endPoint x: 614, endPoint y: 90, distance: 7.7
click at [614, 90] on div "Blurry Bad Targeting Bad Exposure brightness 50 contrast 1" at bounding box center [530, 81] width 274 height 61
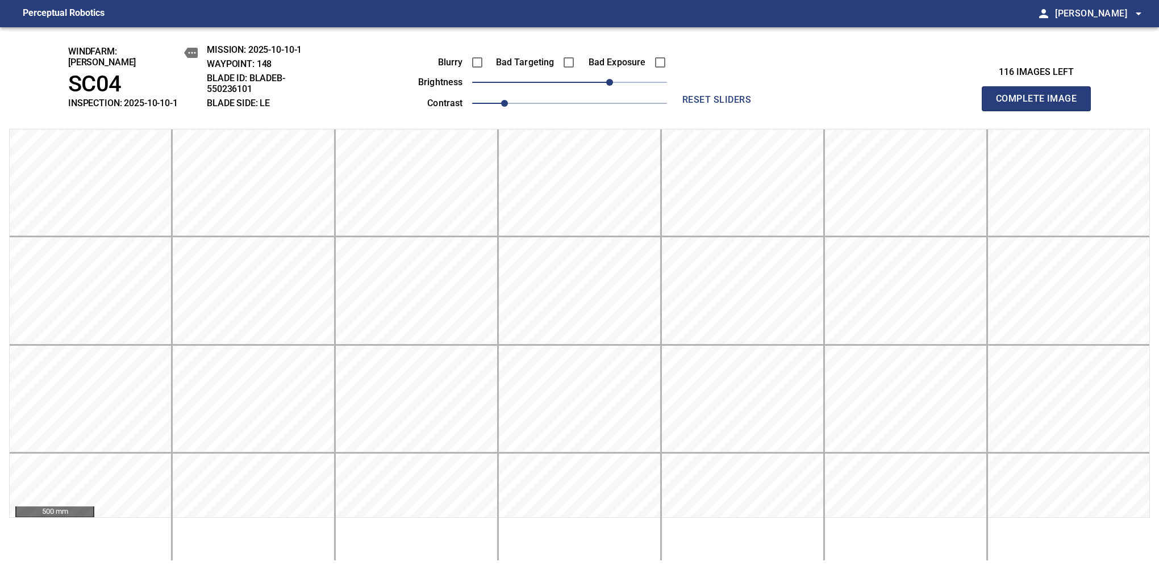
click at [1041, 105] on button "Complete Image" at bounding box center [1036, 98] width 109 height 25
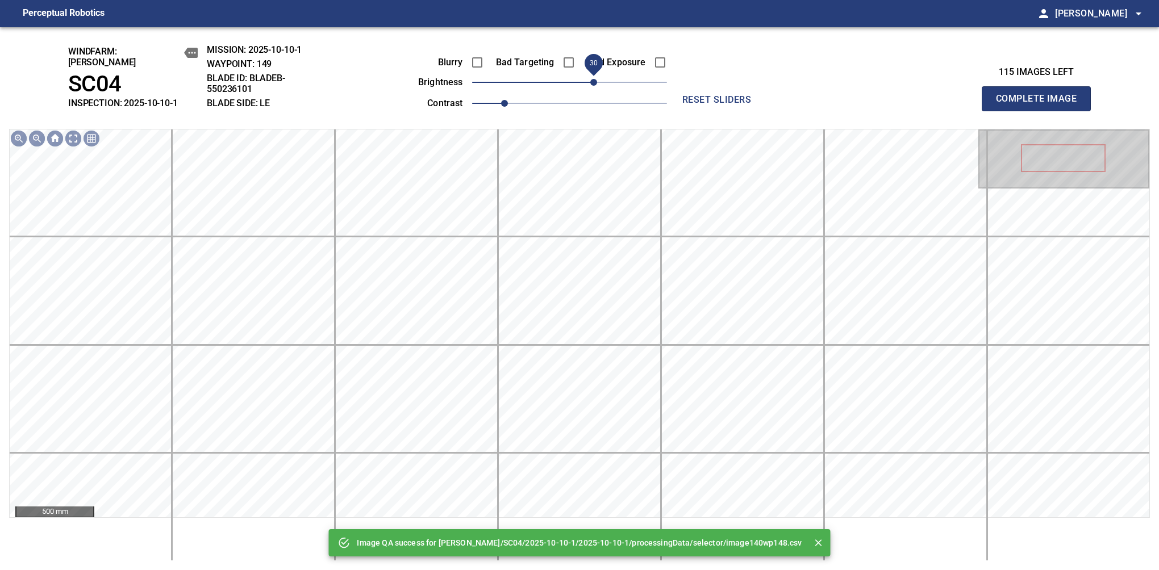
drag, startPoint x: 610, startPoint y: 79, endPoint x: 598, endPoint y: 79, distance: 11.9
click at [598, 79] on span "30" at bounding box center [569, 82] width 195 height 16
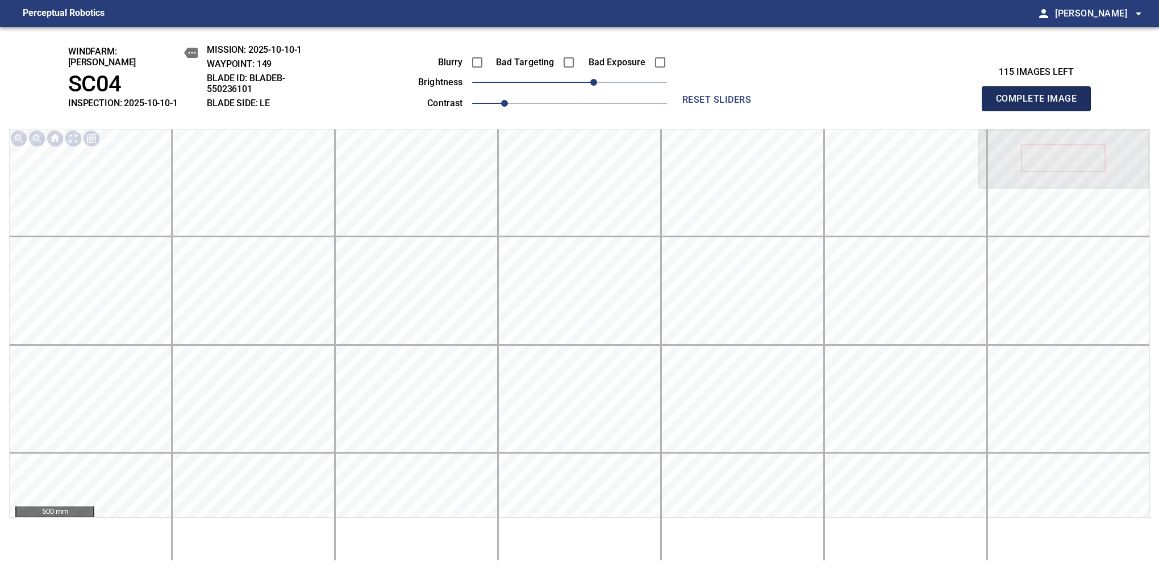
click at [1041, 105] on button "Complete Image" at bounding box center [1036, 98] width 109 height 25
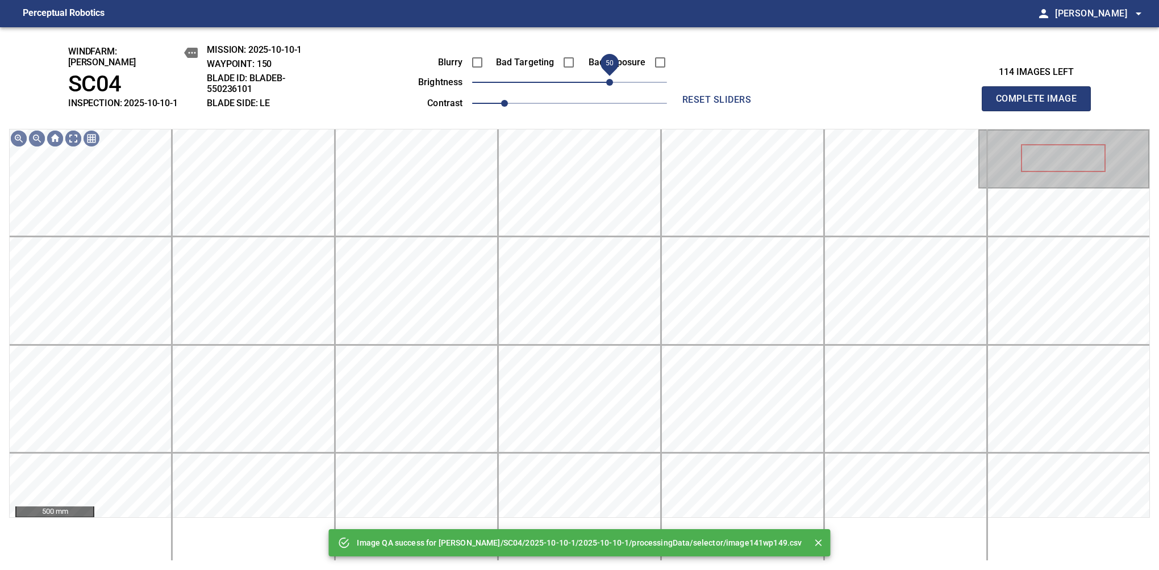
drag, startPoint x: 598, startPoint y: 79, endPoint x: 607, endPoint y: 75, distance: 10.4
click at [607, 75] on span "50" at bounding box center [569, 82] width 195 height 16
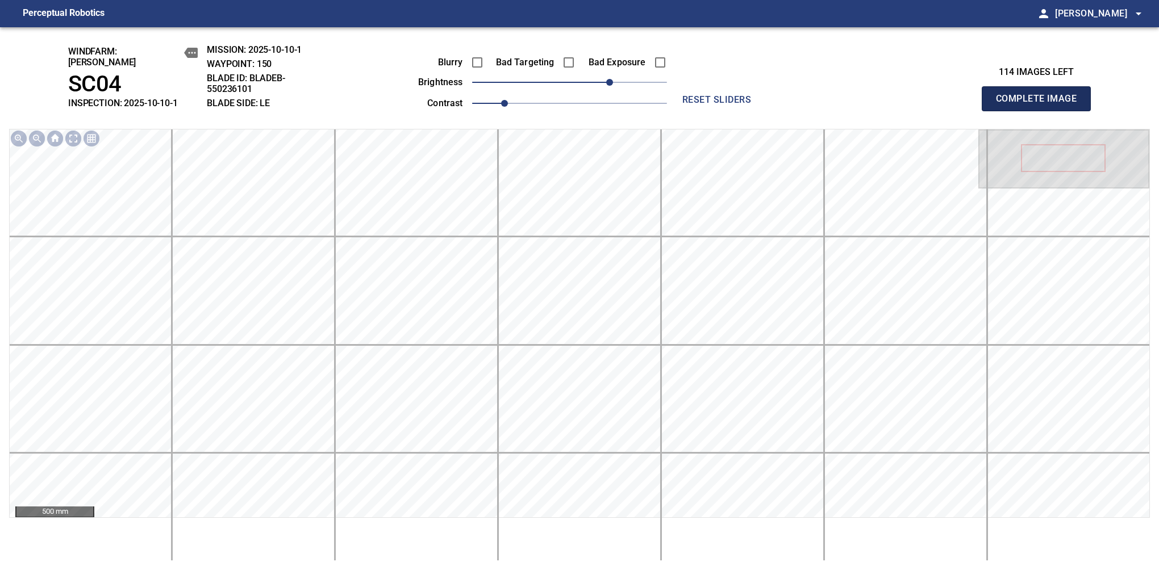
click at [1041, 105] on button "Complete Image" at bounding box center [1036, 98] width 109 height 25
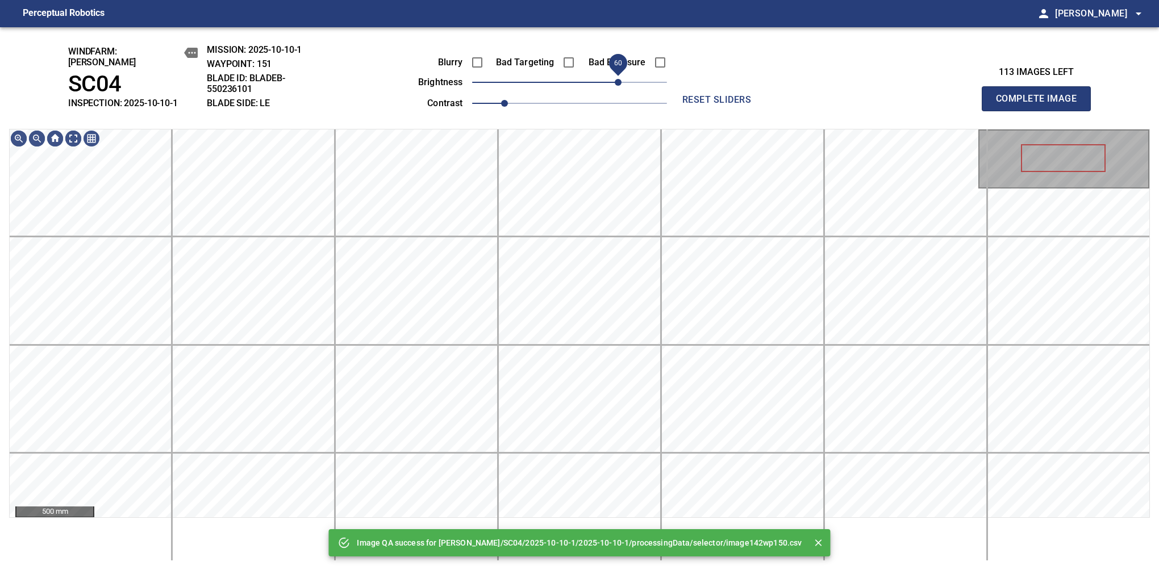
drag, startPoint x: 607, startPoint y: 75, endPoint x: 619, endPoint y: 72, distance: 12.4
click at [619, 74] on span "60" at bounding box center [569, 82] width 195 height 16
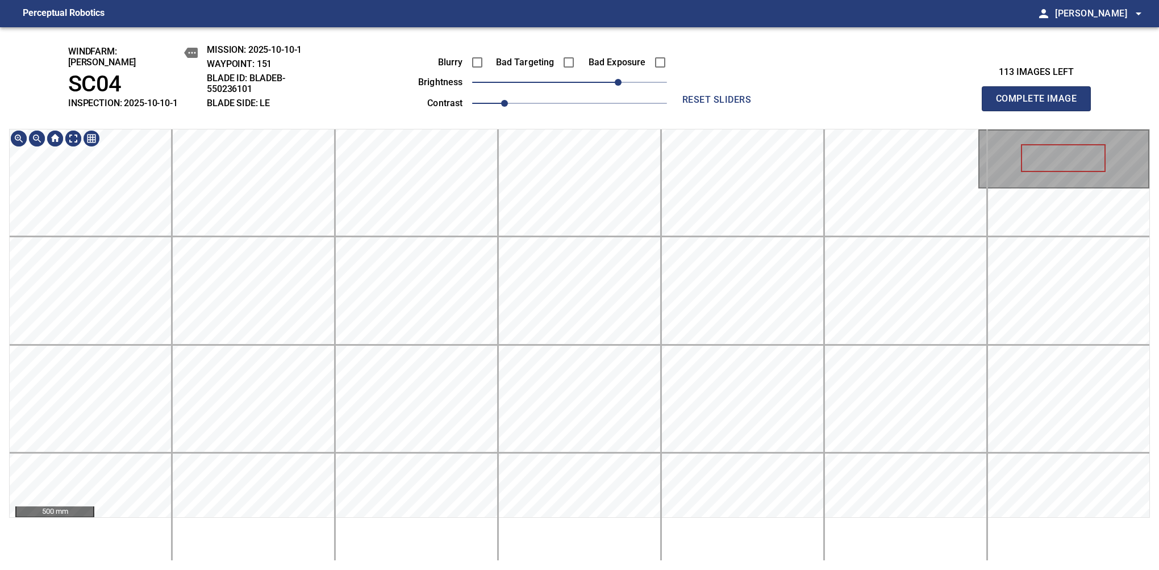
click at [578, 41] on div "windfarm: Cerreto SC04 INSPECTION: 2025-10-10-1 MISSION: 2025-10-10-1 WAYPOINT:…" at bounding box center [579, 298] width 1159 height 543
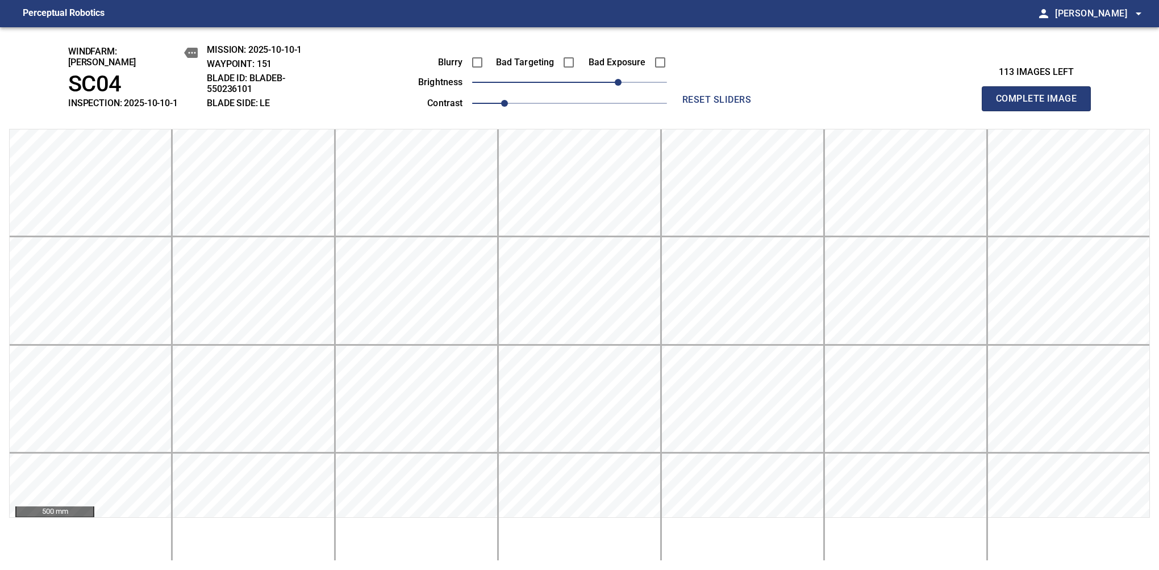
click at [1041, 105] on button "Complete Image" at bounding box center [1036, 98] width 109 height 25
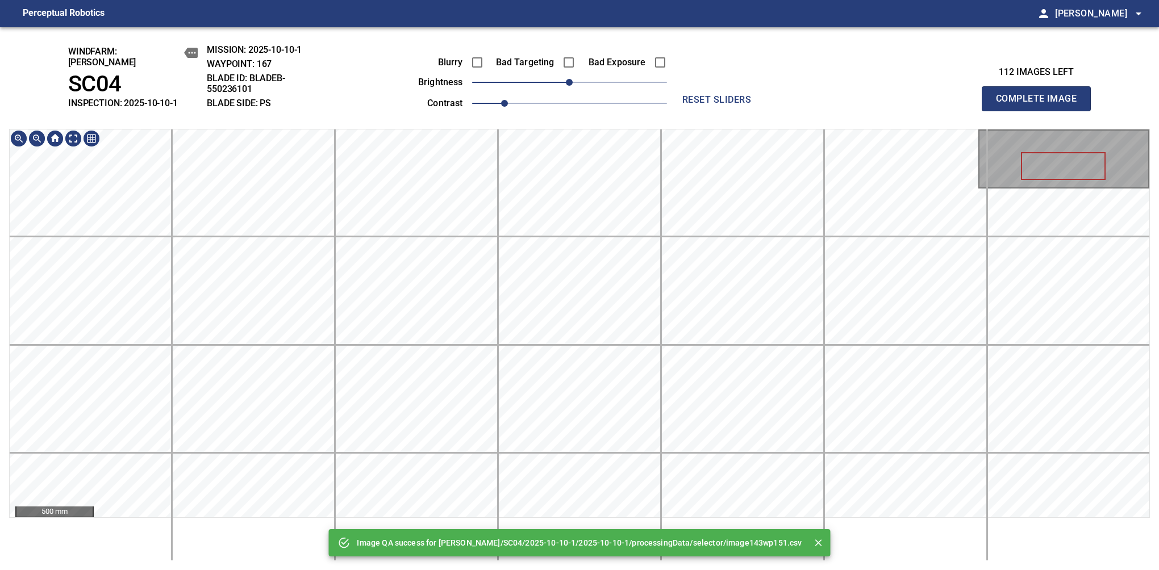
click at [576, 52] on div "Image QA success for Cerreto/SC04/2025-10-10-1/2025-10-10-1/processingData/sele…" at bounding box center [579, 298] width 1159 height 543
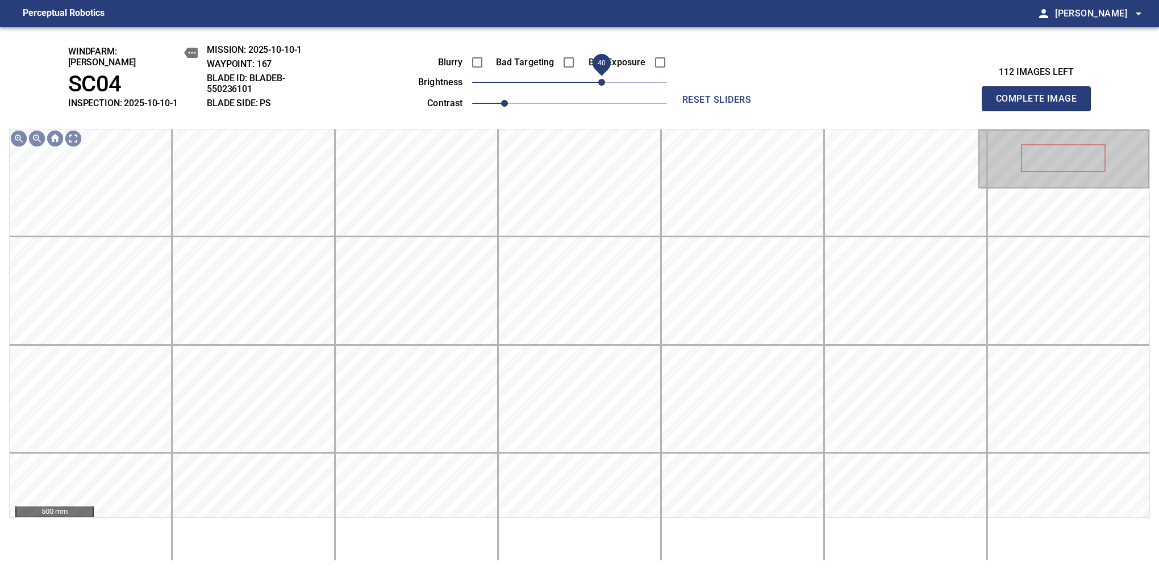
drag, startPoint x: 599, startPoint y: 81, endPoint x: 606, endPoint y: 84, distance: 6.7
click at [606, 84] on span "40" at bounding box center [569, 82] width 195 height 16
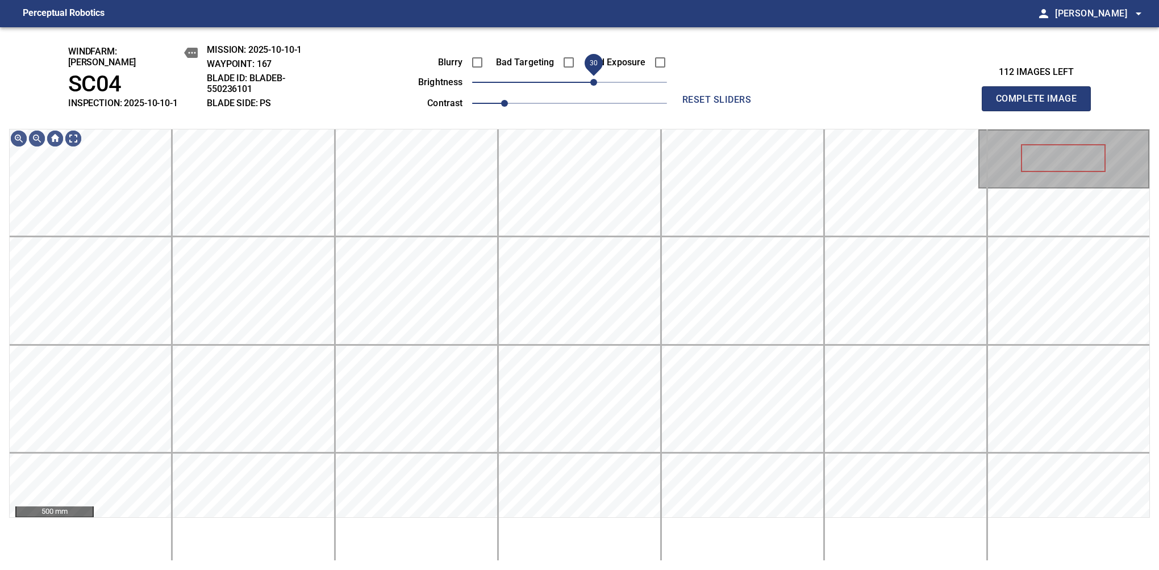
click at [597, 79] on span "30" at bounding box center [593, 82] width 7 height 7
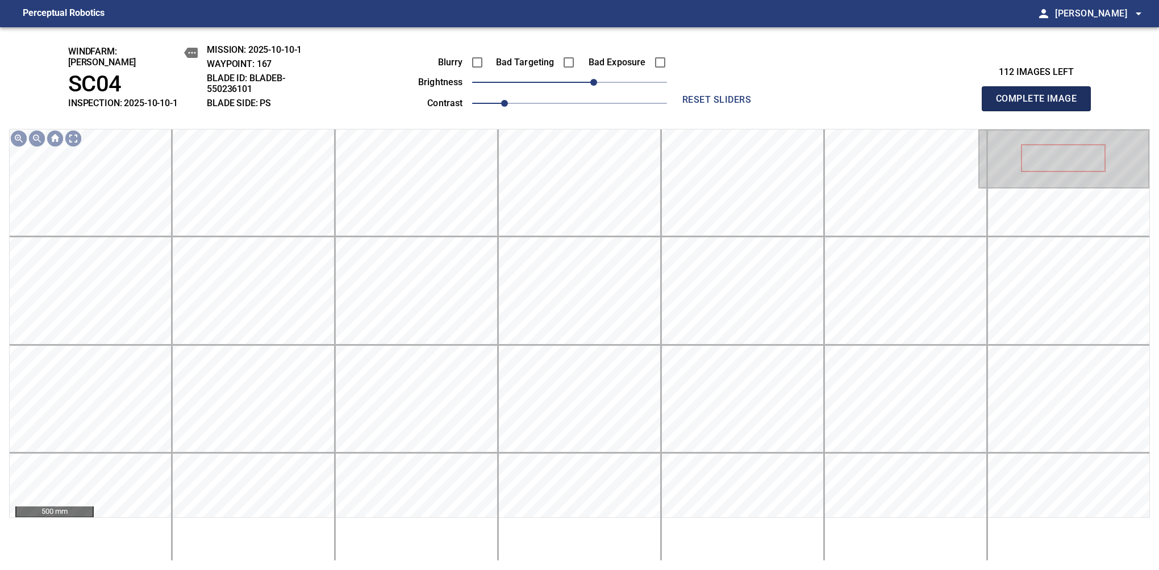
click at [1041, 105] on button "Complete Image" at bounding box center [1036, 98] width 109 height 25
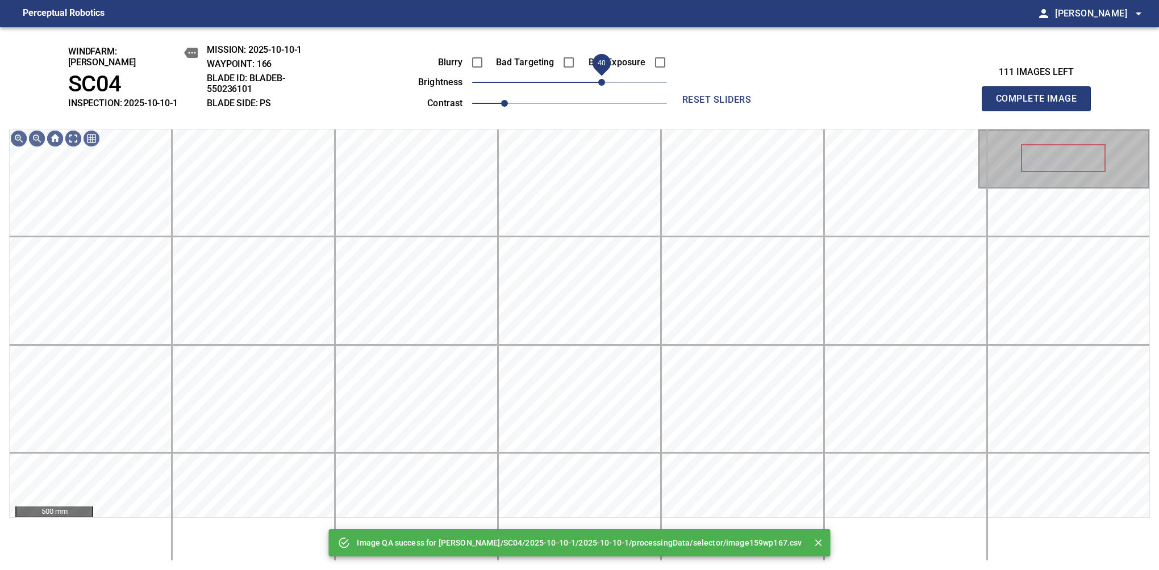
drag, startPoint x: 580, startPoint y: 73, endPoint x: 606, endPoint y: 81, distance: 27.3
click at [605, 81] on span "40" at bounding box center [601, 82] width 7 height 7
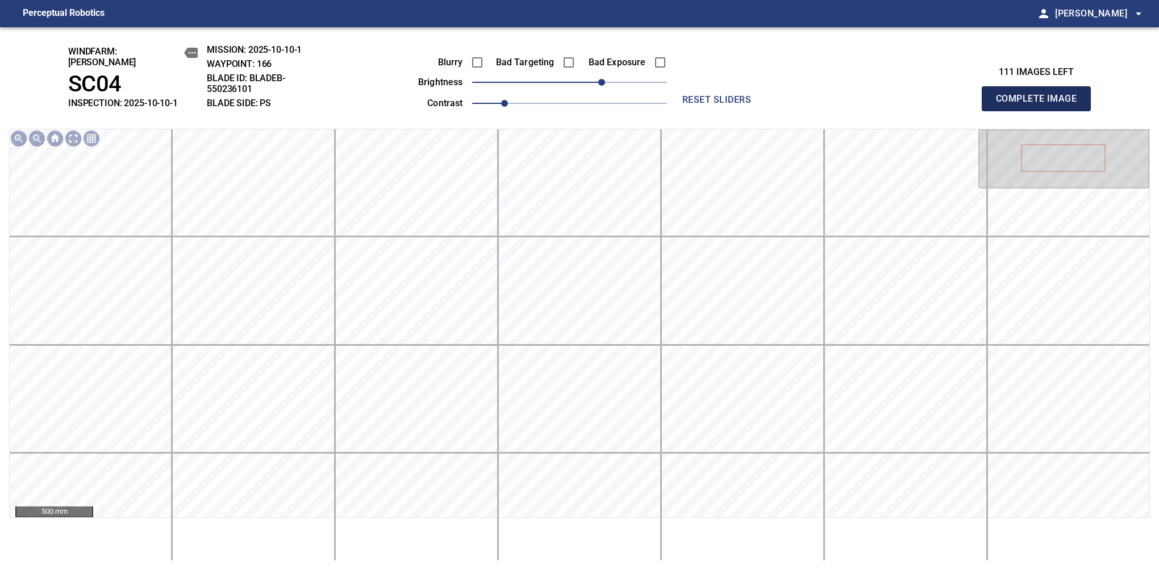
click at [1041, 105] on button "Complete Image" at bounding box center [1036, 98] width 109 height 25
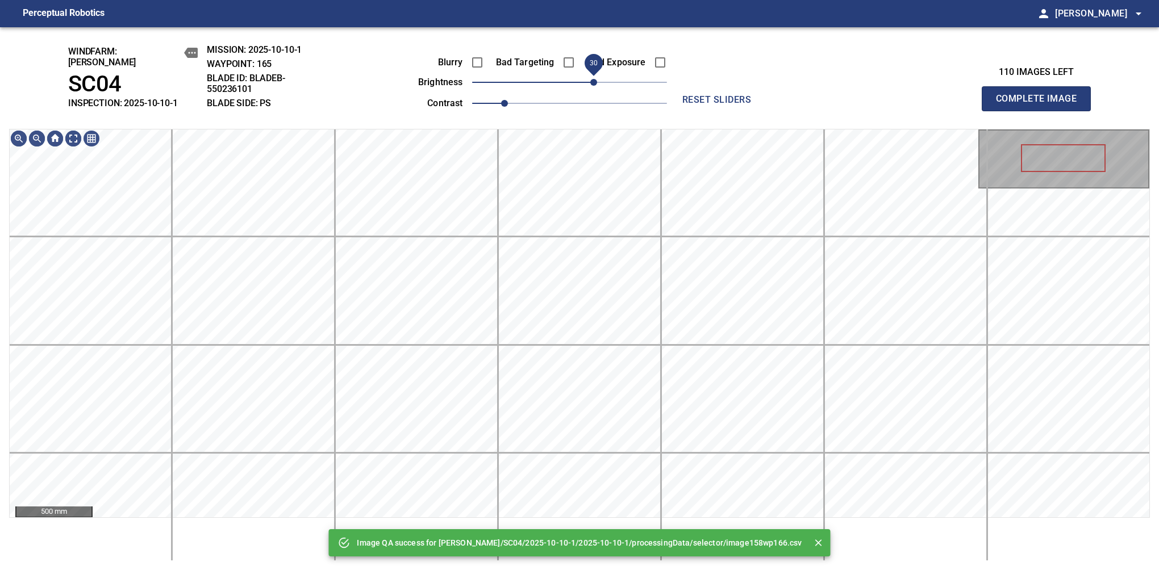
drag, startPoint x: 590, startPoint y: 84, endPoint x: 598, endPoint y: 85, distance: 8.0
click at [597, 85] on span "30" at bounding box center [593, 82] width 7 height 7
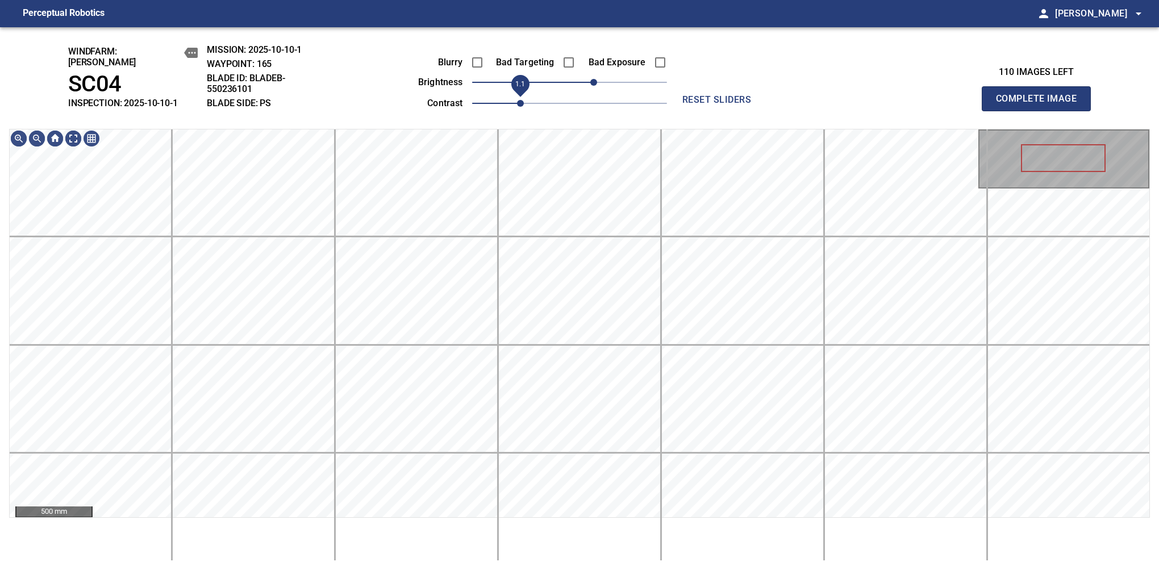
click at [517, 100] on span "1.1" at bounding box center [520, 103] width 7 height 7
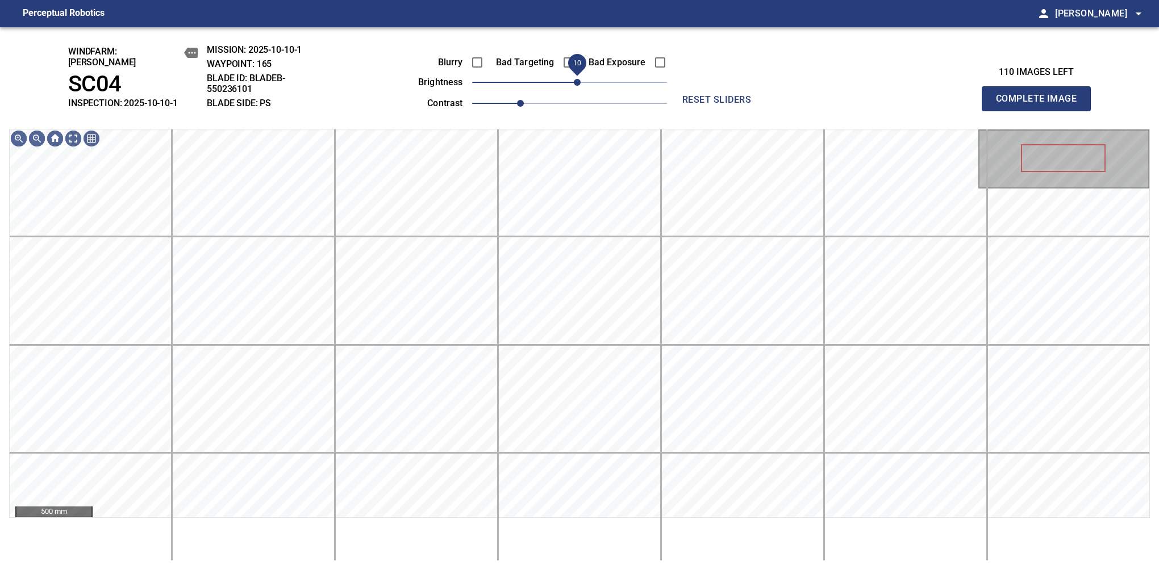
drag, startPoint x: 590, startPoint y: 80, endPoint x: 580, endPoint y: 85, distance: 10.9
click at [580, 85] on span "10" at bounding box center [577, 82] width 7 height 7
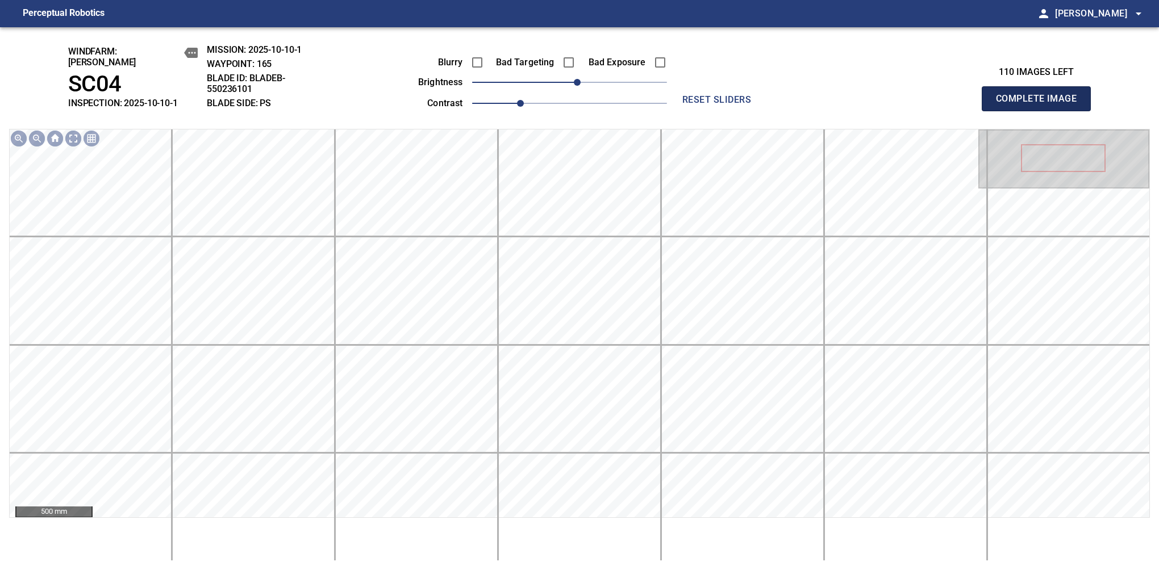
click at [1041, 105] on button "Complete Image" at bounding box center [1036, 98] width 109 height 25
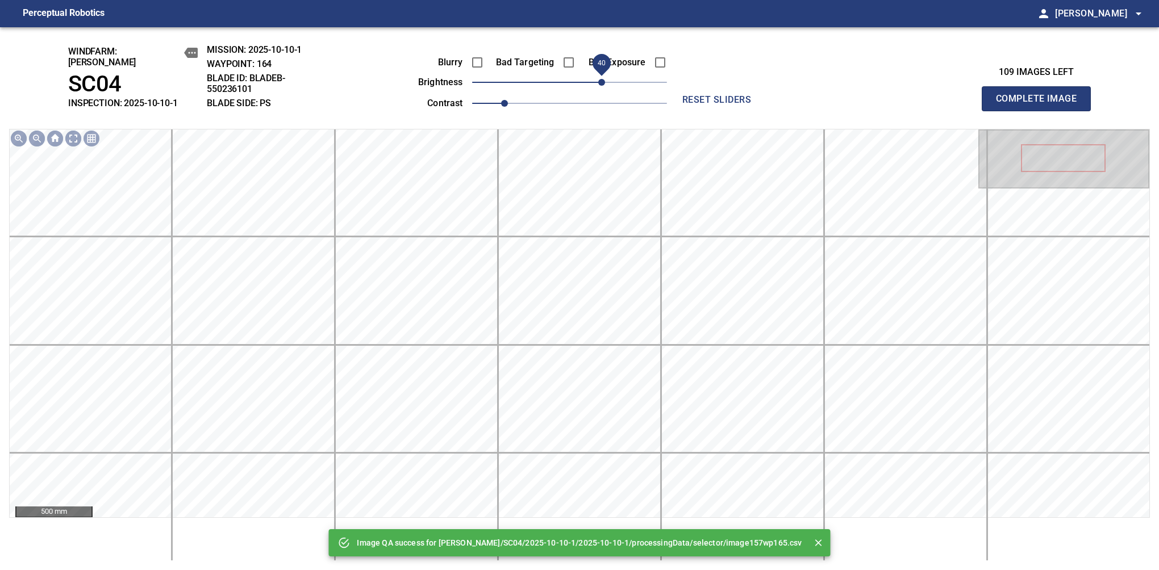
drag, startPoint x: 574, startPoint y: 79, endPoint x: 602, endPoint y: 77, distance: 28.5
click at [602, 79] on span "40" at bounding box center [601, 82] width 7 height 7
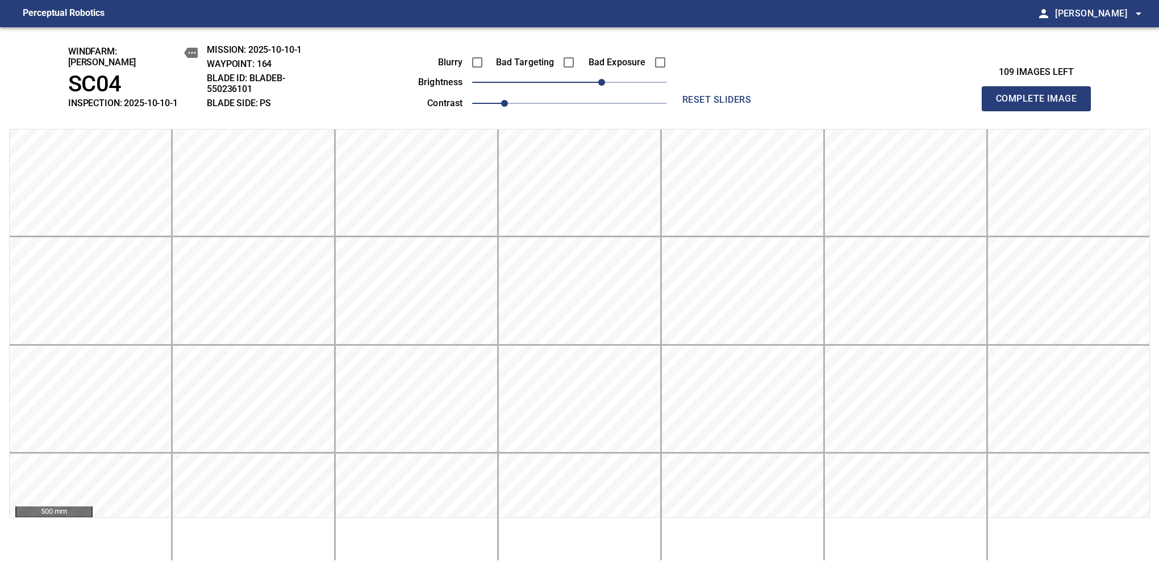
click at [1041, 105] on button "Complete Image" at bounding box center [1036, 98] width 109 height 25
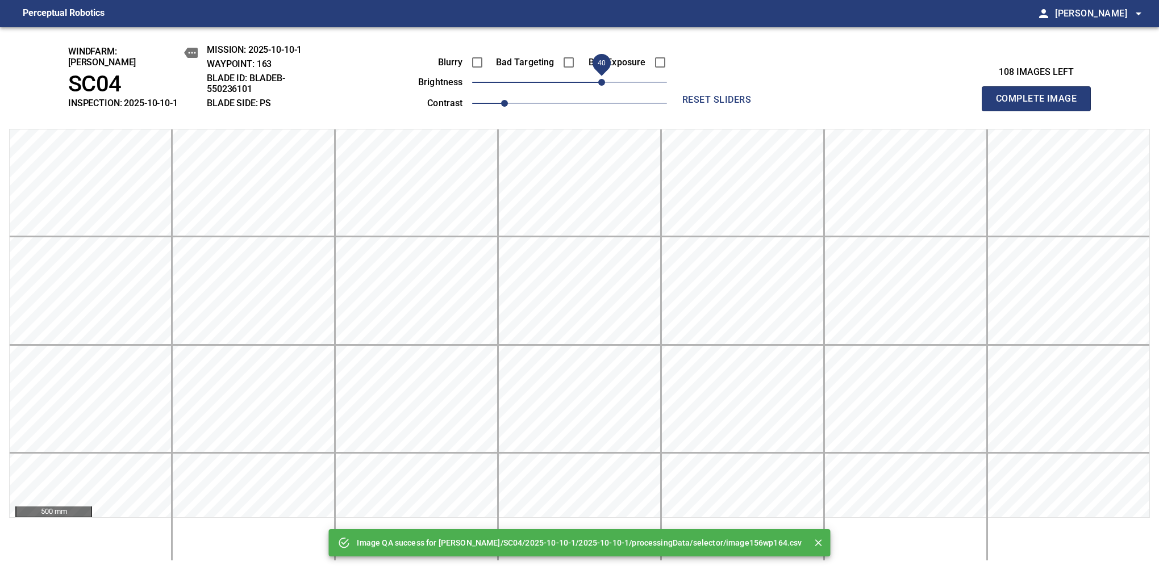
click at [602, 77] on span "40" at bounding box center [569, 82] width 195 height 16
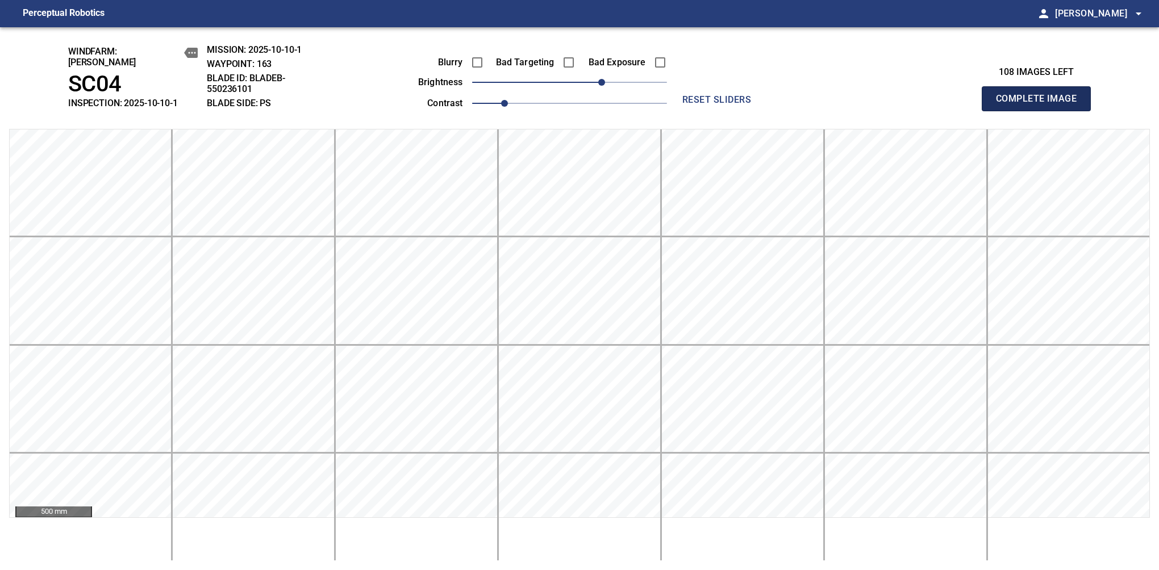
click at [1041, 105] on button "Complete Image" at bounding box center [1036, 98] width 109 height 25
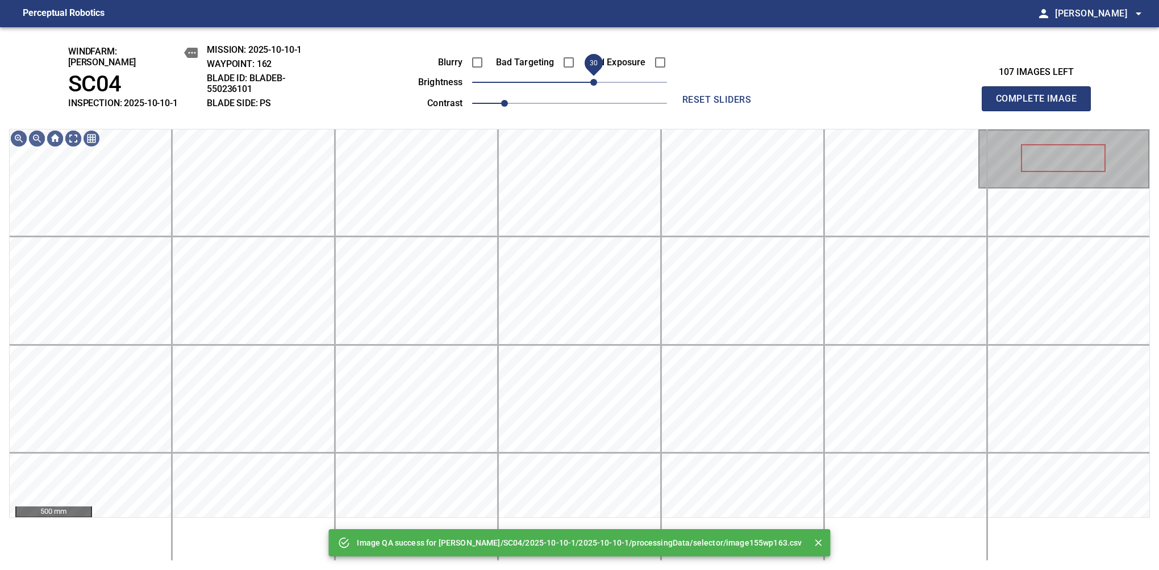
drag, startPoint x: 602, startPoint y: 77, endPoint x: 596, endPoint y: 77, distance: 6.3
click at [596, 77] on span "30" at bounding box center [569, 82] width 195 height 16
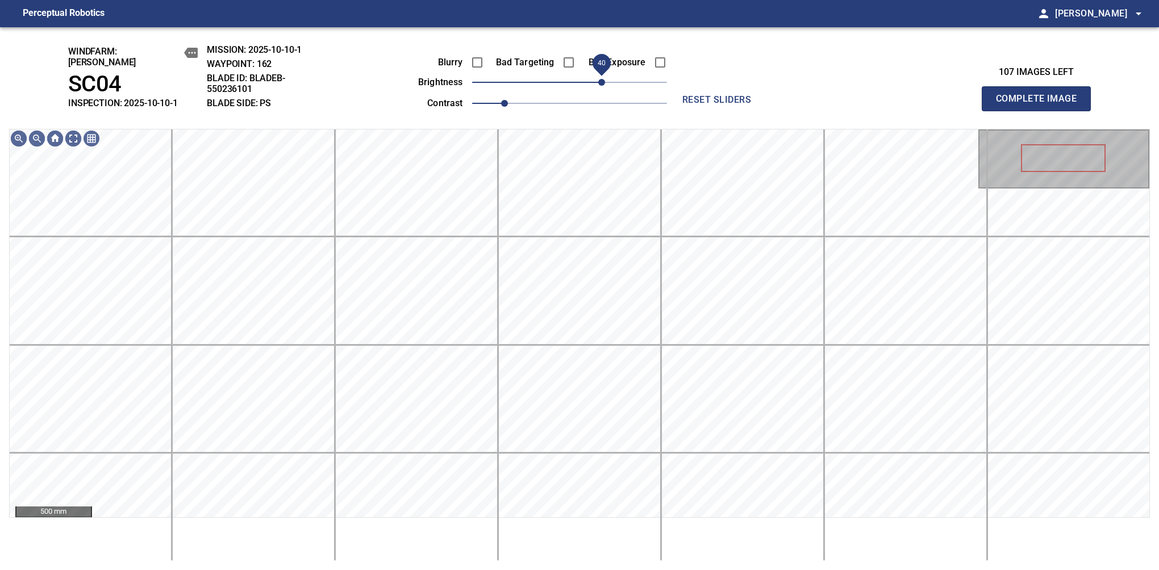
click at [600, 79] on span "40" at bounding box center [601, 82] width 7 height 7
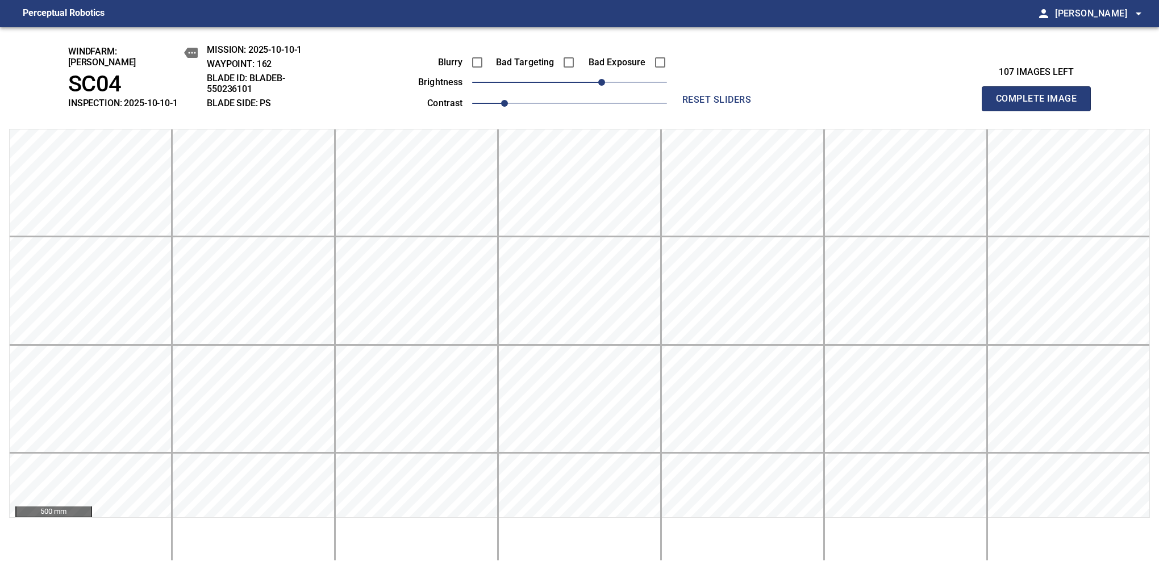
click at [1041, 105] on button "Complete Image" at bounding box center [1036, 98] width 109 height 25
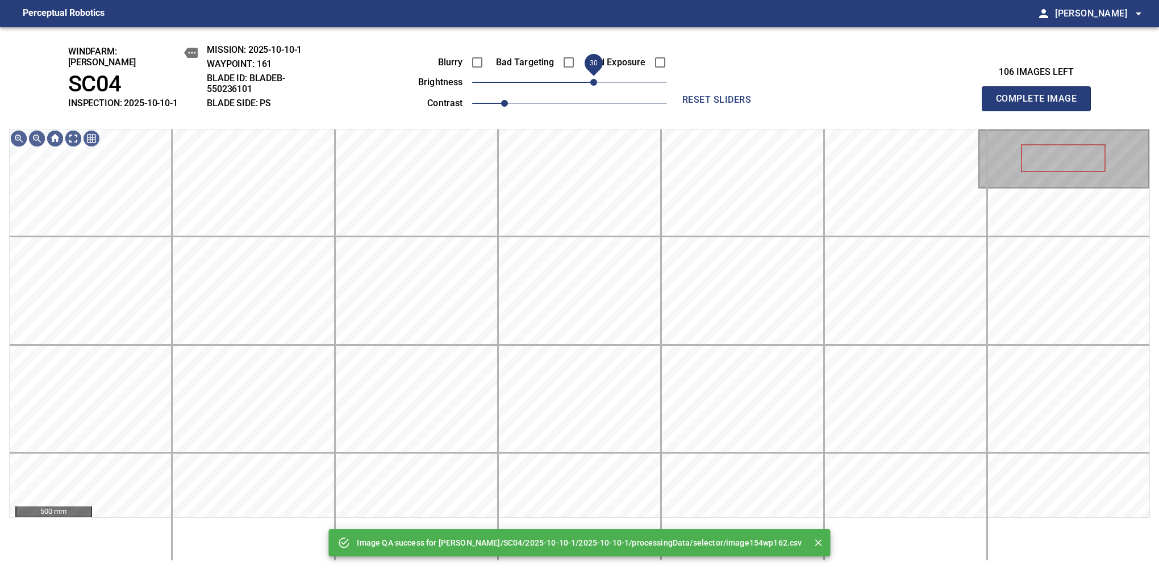
drag, startPoint x: 600, startPoint y: 75, endPoint x: 594, endPoint y: 75, distance: 6.3
click at [594, 75] on span "30" at bounding box center [569, 82] width 195 height 16
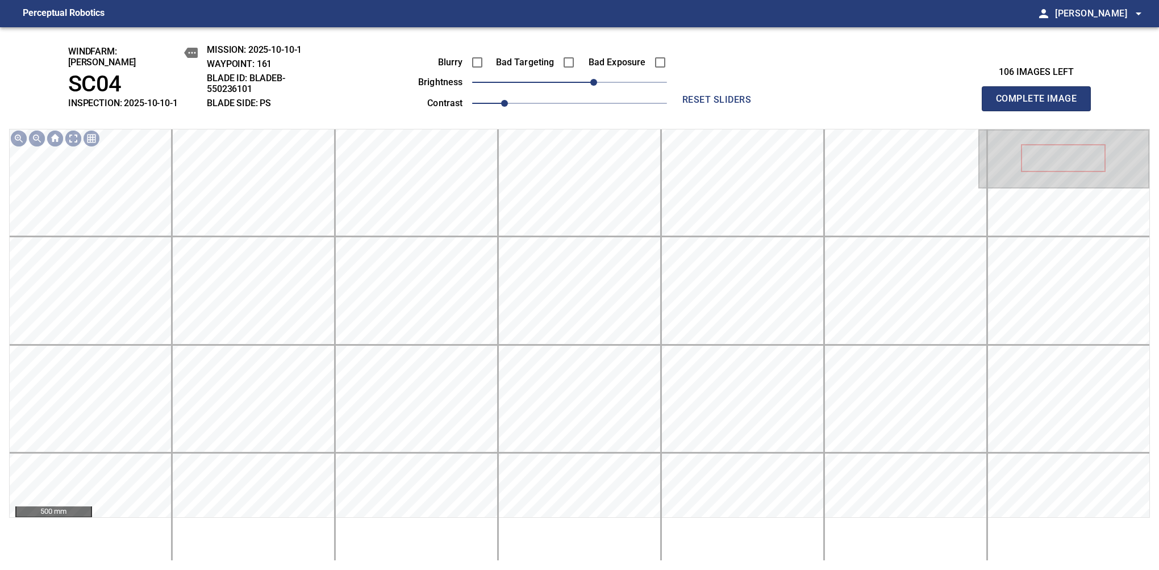
click at [1041, 105] on button "Complete Image" at bounding box center [1036, 98] width 109 height 25
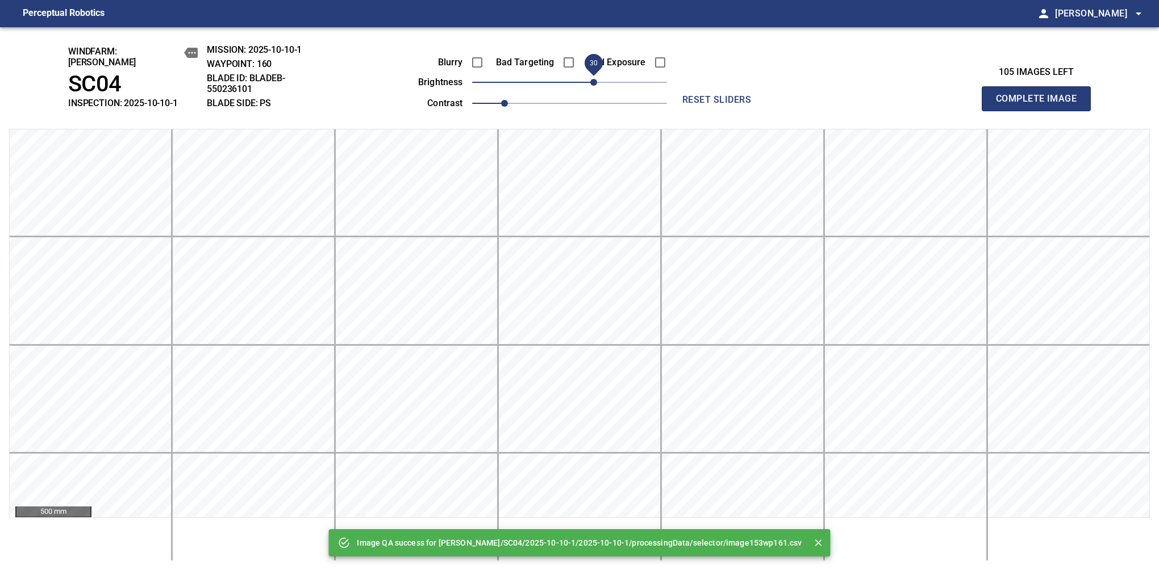
click at [590, 75] on span "30" at bounding box center [569, 82] width 195 height 16
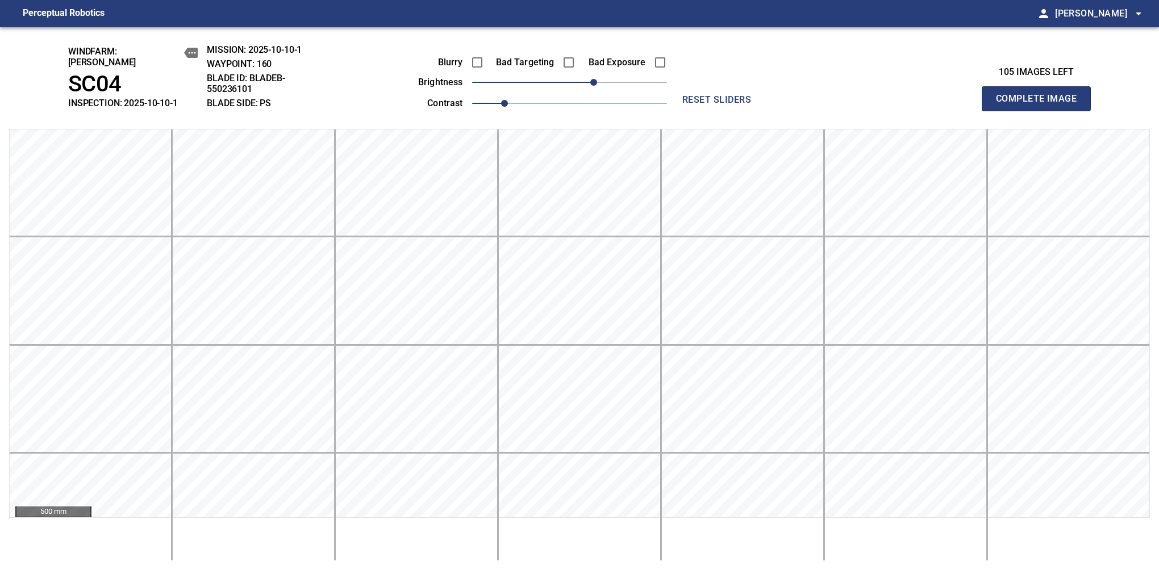
click at [1041, 105] on button "Complete Image" at bounding box center [1036, 98] width 109 height 25
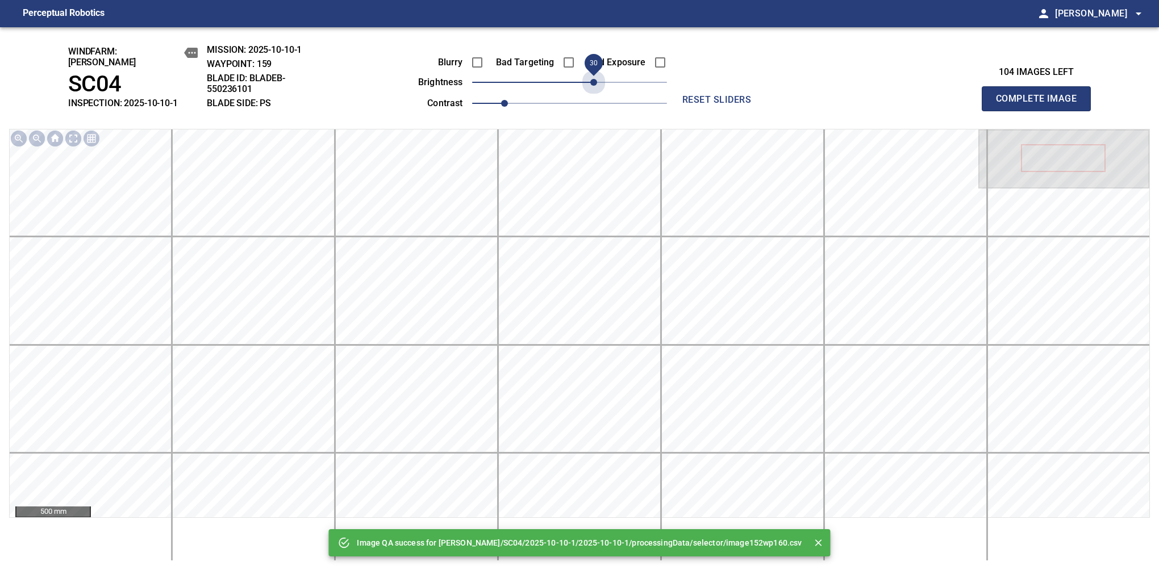
click at [590, 75] on span "30" at bounding box center [569, 82] width 195 height 16
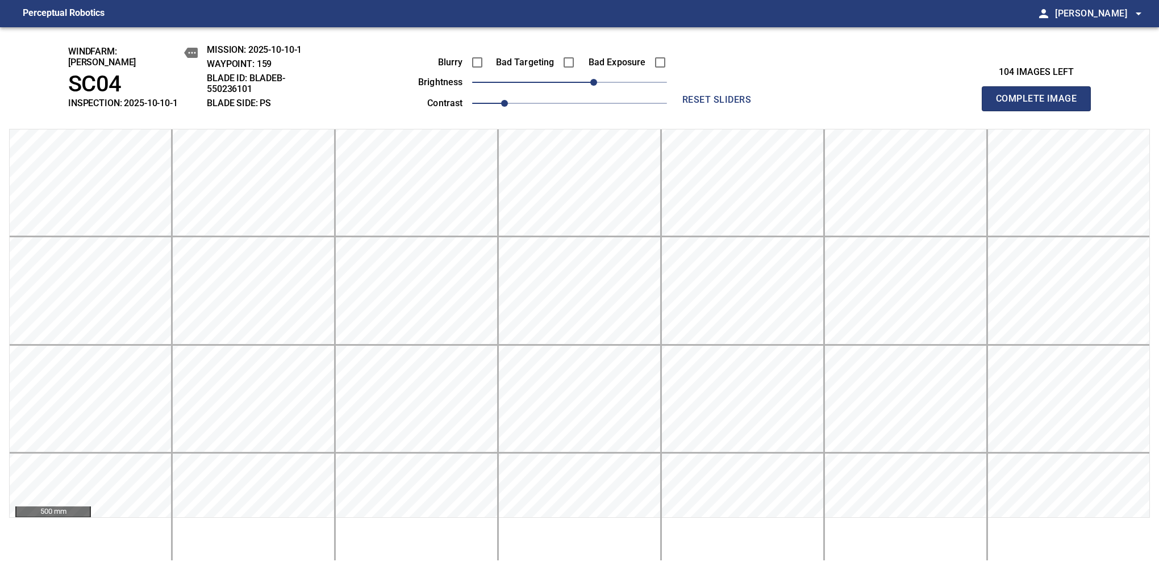
click at [1041, 105] on button "Complete Image" at bounding box center [1036, 98] width 109 height 25
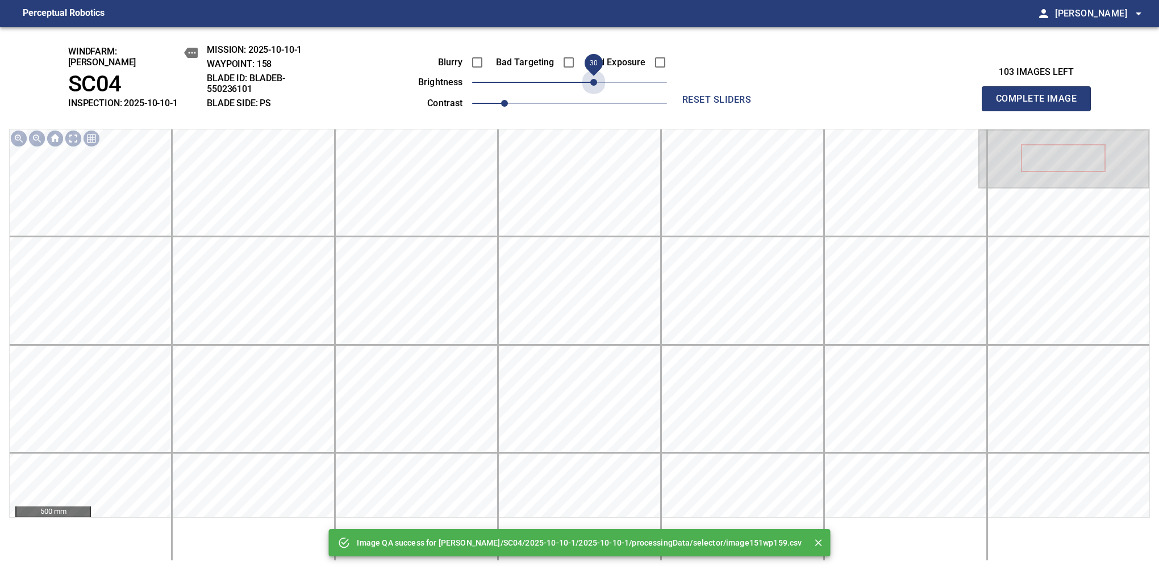
click at [590, 75] on span "30" at bounding box center [569, 82] width 195 height 16
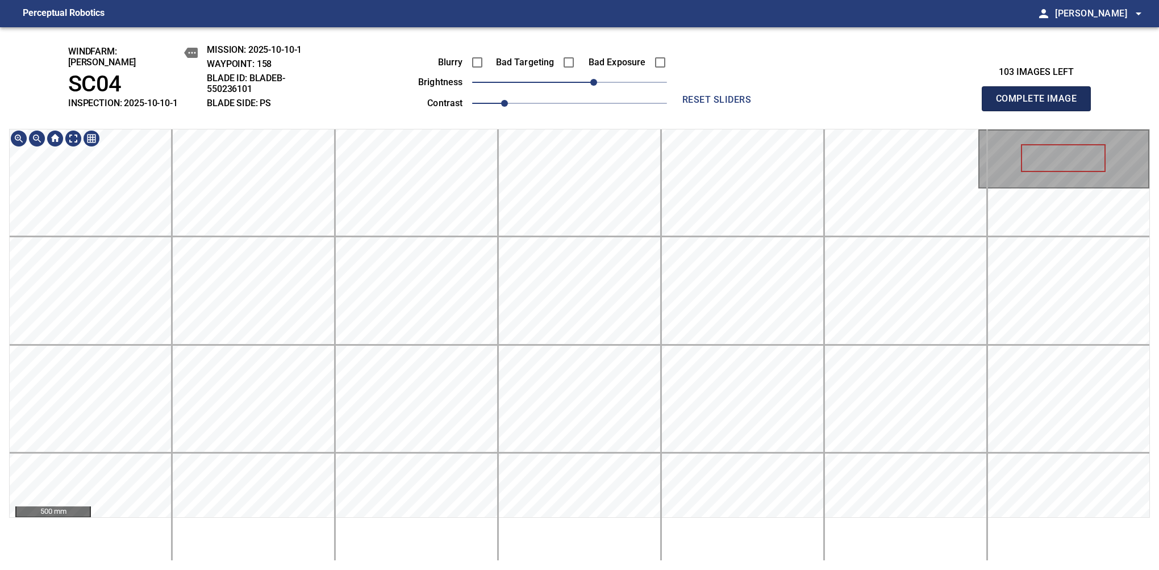
click at [1041, 105] on button "Complete Image" at bounding box center [1036, 98] width 109 height 25
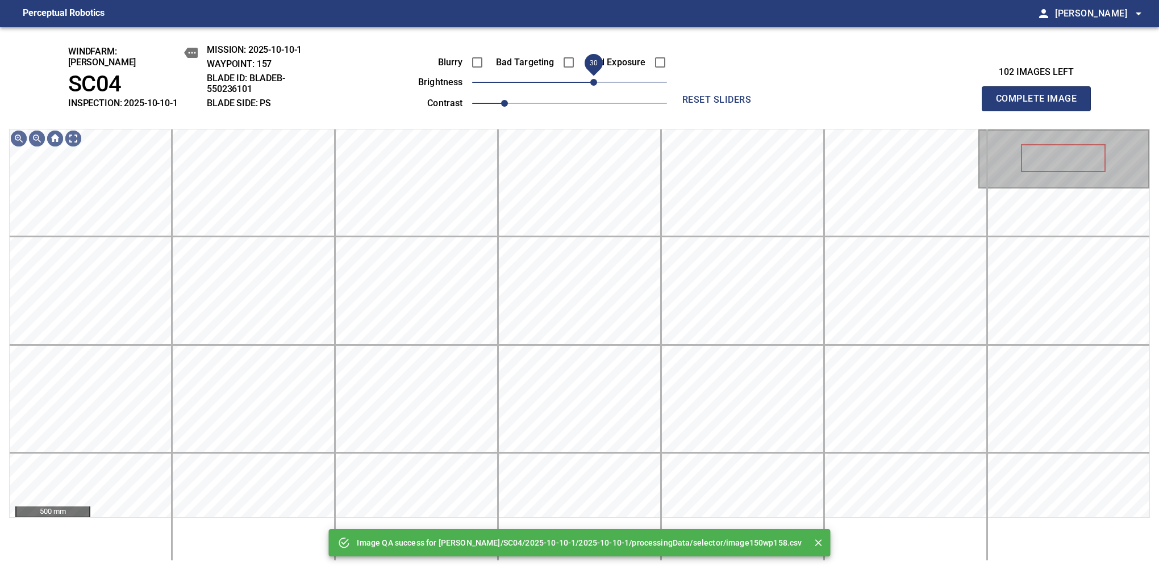
drag, startPoint x: 574, startPoint y: 77, endPoint x: 590, endPoint y: 81, distance: 16.4
click at [590, 81] on span "30" at bounding box center [593, 82] width 7 height 7
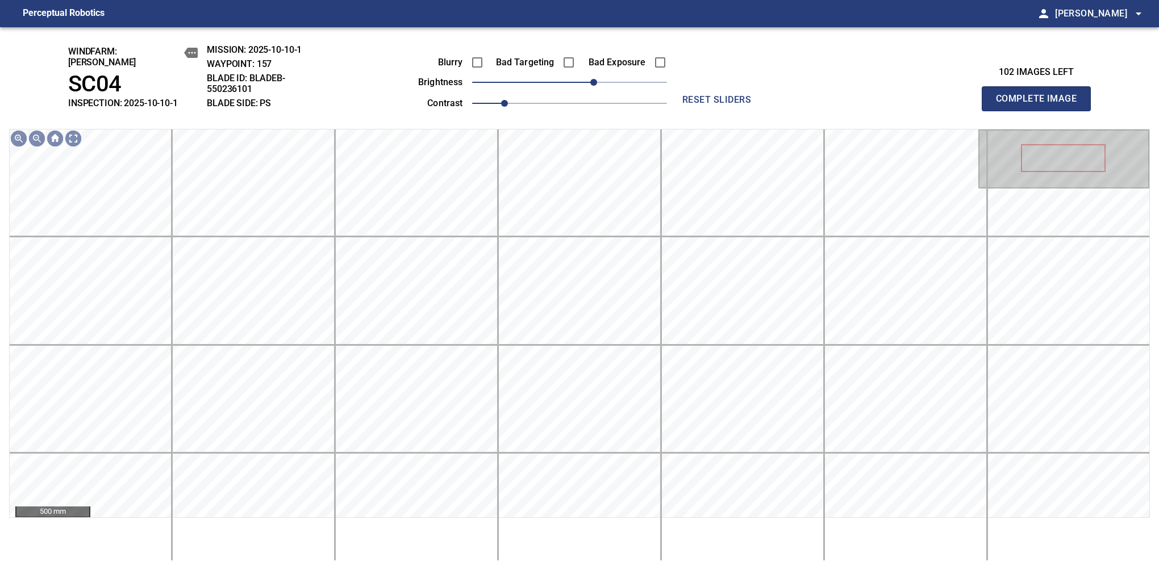
click at [1041, 105] on button "Complete Image" at bounding box center [1036, 98] width 109 height 25
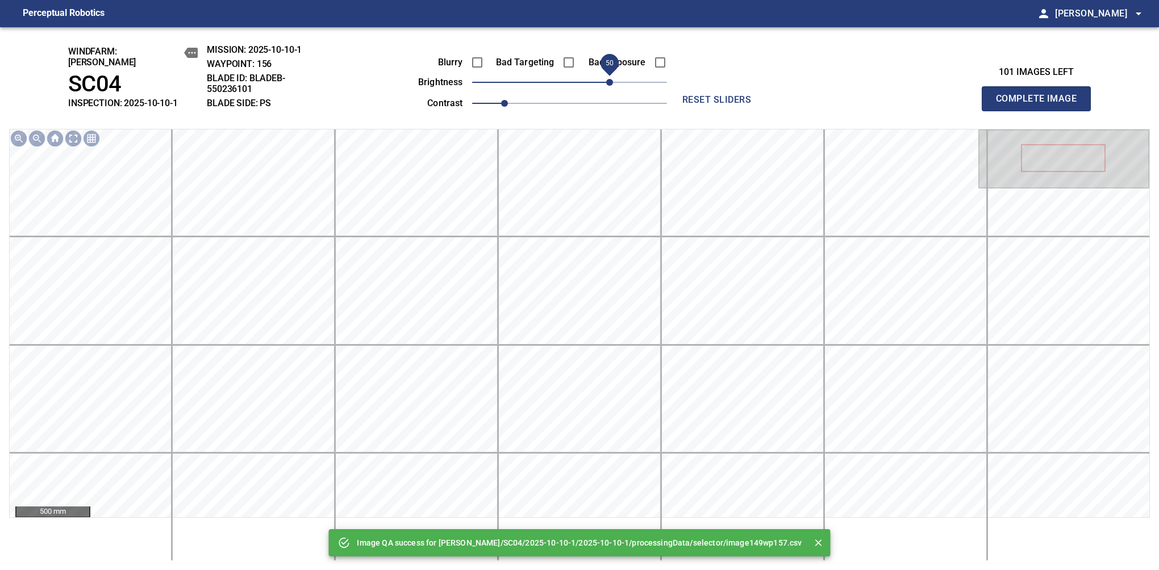
drag, startPoint x: 574, startPoint y: 77, endPoint x: 608, endPoint y: 73, distance: 33.8
click at [608, 79] on span "50" at bounding box center [609, 82] width 7 height 7
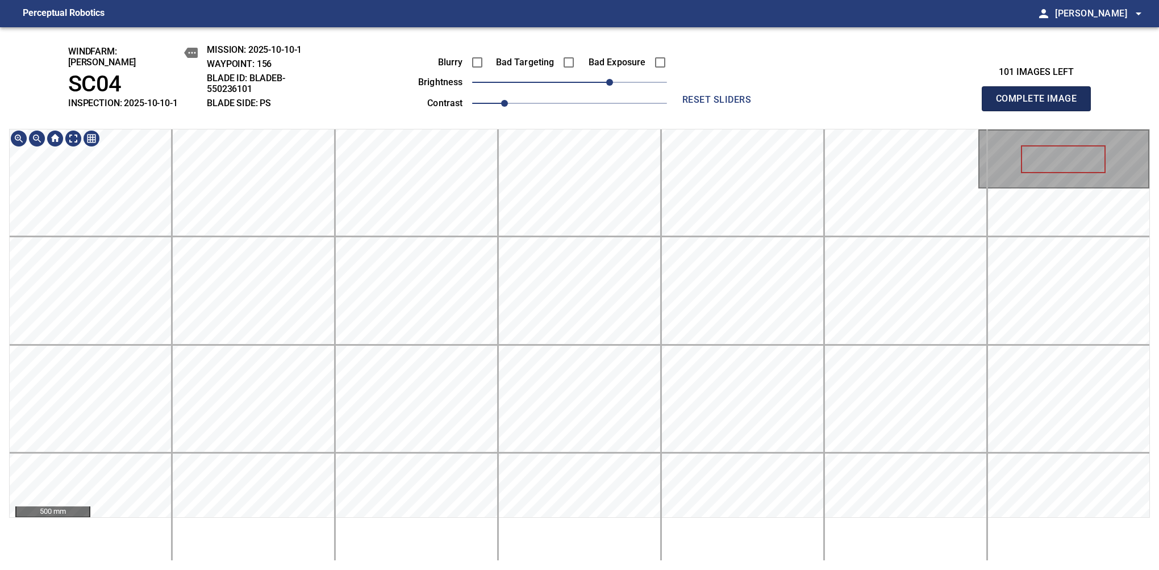
click at [1041, 105] on button "Complete Image" at bounding box center [1036, 98] width 109 height 25
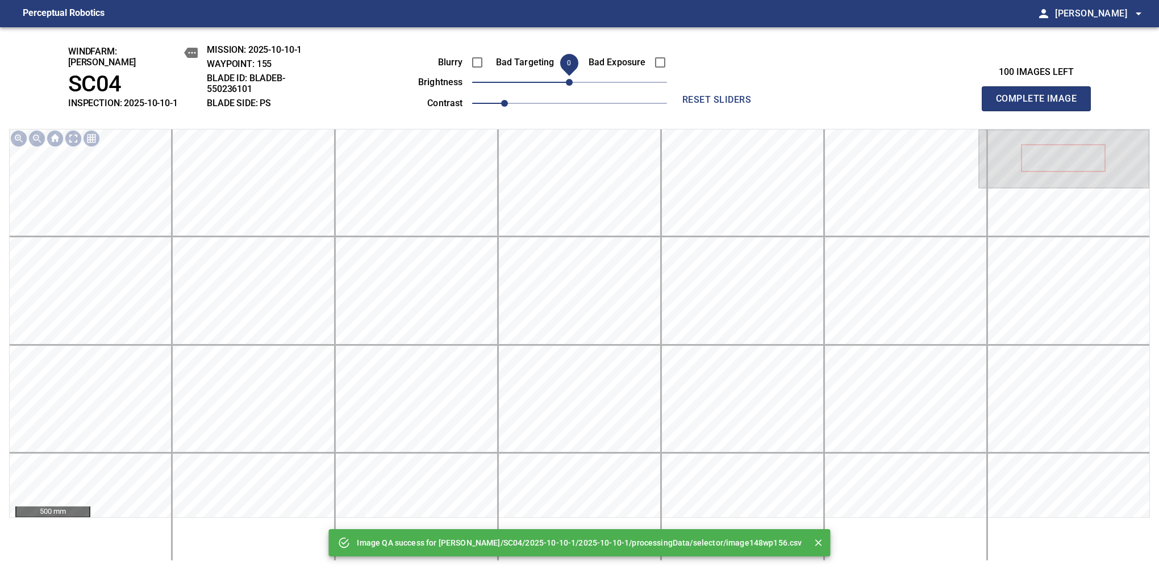
click at [1041, 105] on button "Complete Image" at bounding box center [1036, 98] width 109 height 25
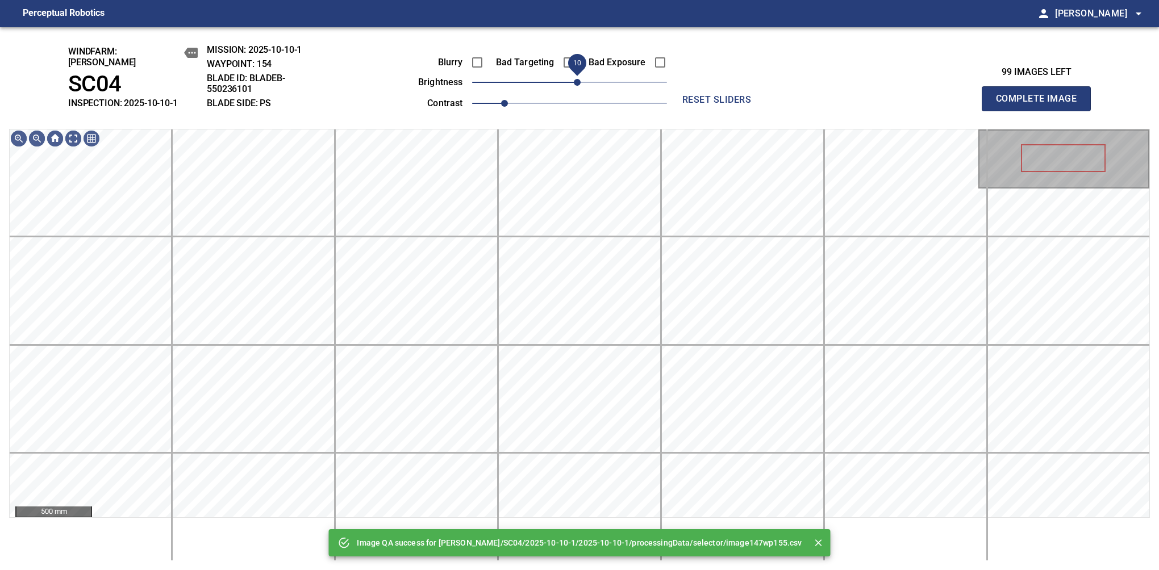
drag, startPoint x: 568, startPoint y: 75, endPoint x: 575, endPoint y: 77, distance: 7.0
click at [575, 79] on span "10" at bounding box center [577, 82] width 7 height 7
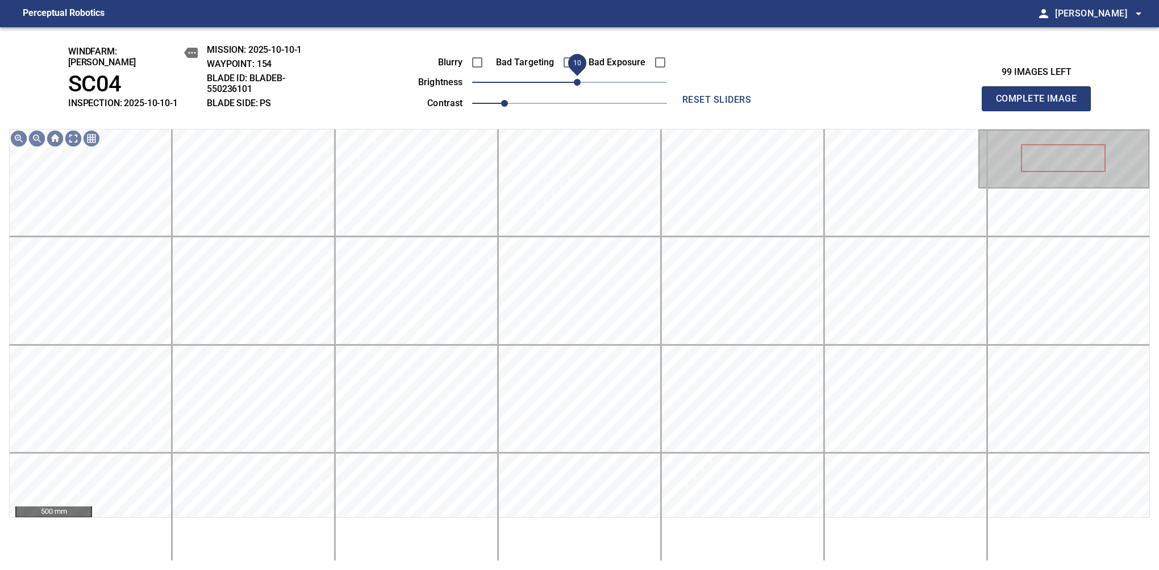
click at [1041, 105] on button "Complete Image" at bounding box center [1036, 98] width 109 height 25
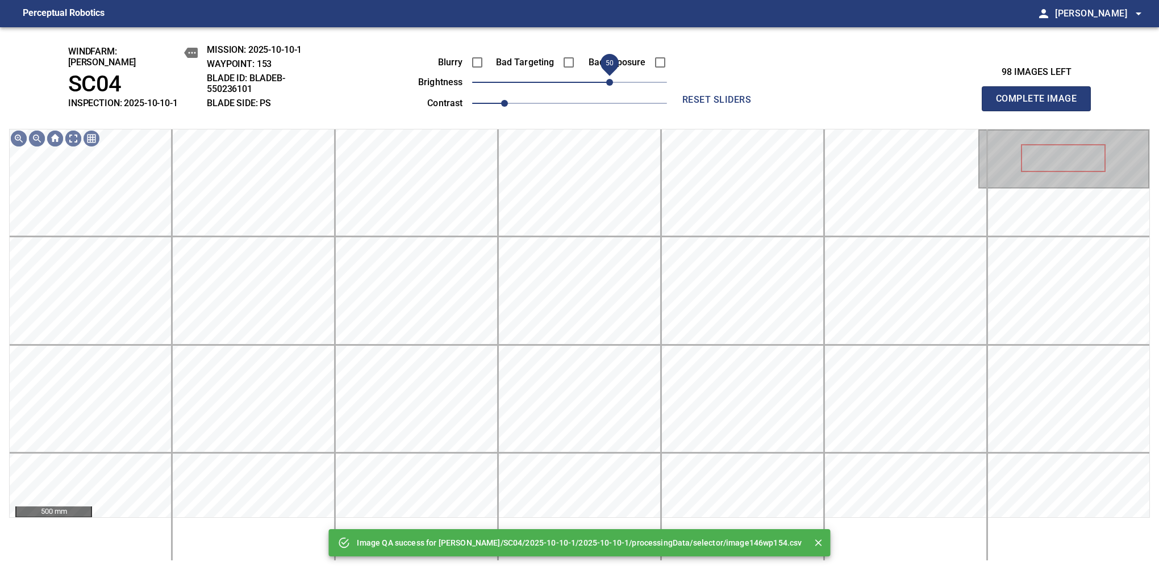
drag, startPoint x: 581, startPoint y: 77, endPoint x: 610, endPoint y: 70, distance: 30.2
click at [610, 79] on span "50" at bounding box center [609, 82] width 7 height 7
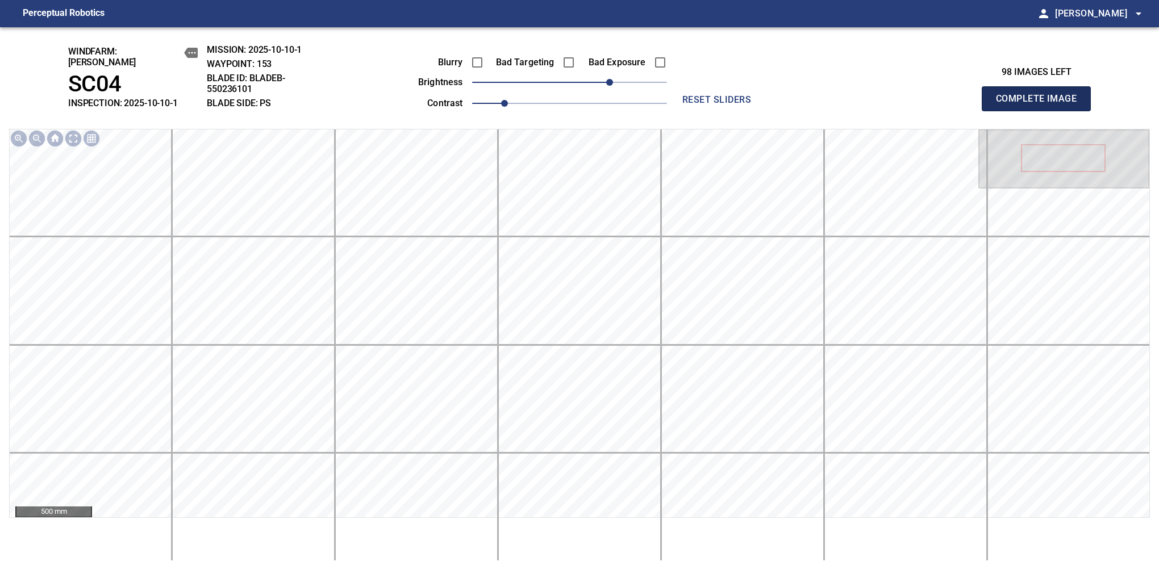
click at [1041, 105] on button "Complete Image" at bounding box center [1036, 98] width 109 height 25
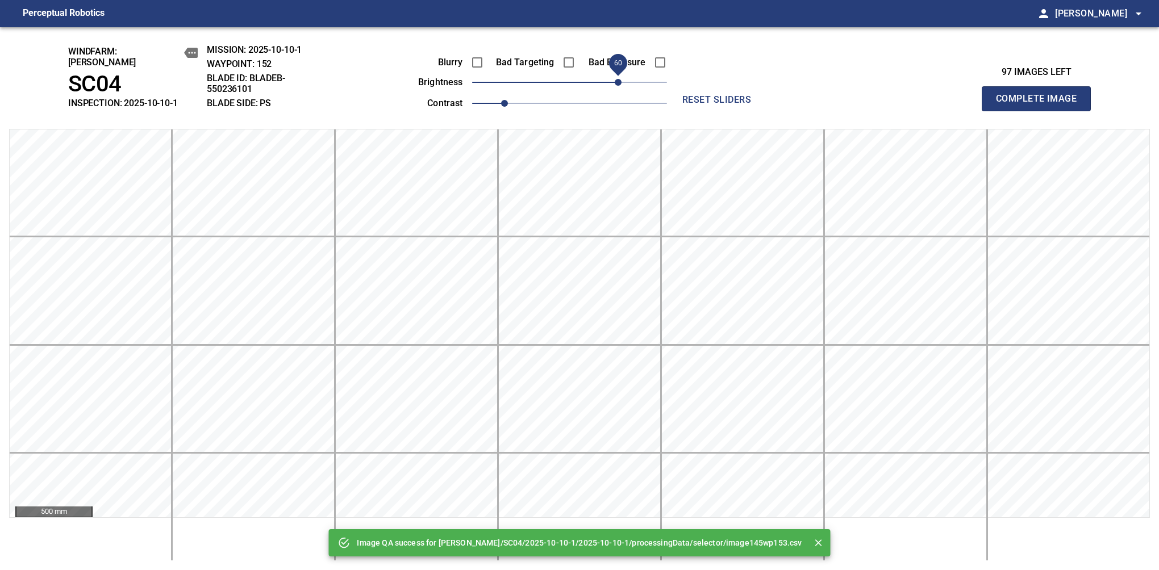
drag, startPoint x: 609, startPoint y: 73, endPoint x: 618, endPoint y: 70, distance: 9.9
click at [618, 74] on span "60" at bounding box center [569, 82] width 195 height 16
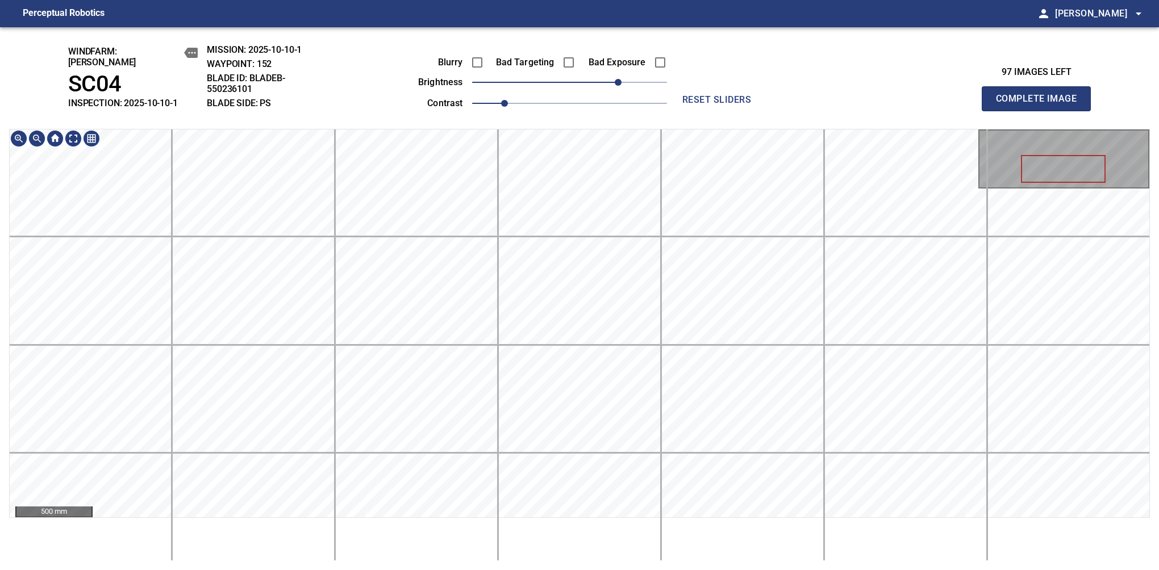
click at [1041, 105] on button "Complete Image" at bounding box center [1036, 98] width 109 height 25
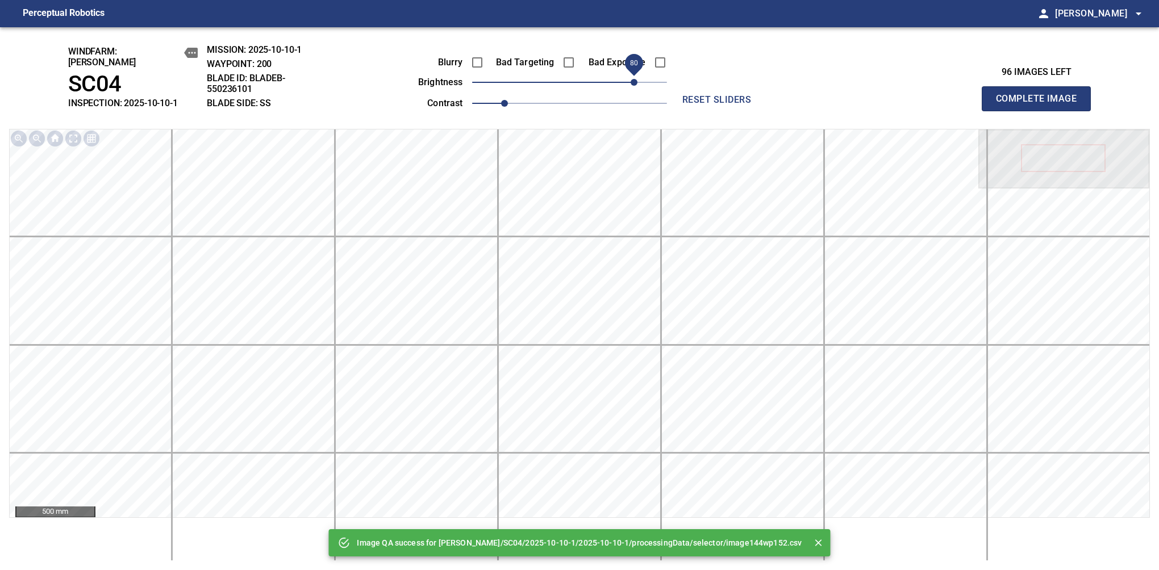
drag, startPoint x: 592, startPoint y: 81, endPoint x: 632, endPoint y: 77, distance: 39.9
click at [632, 79] on span "80" at bounding box center [634, 82] width 7 height 7
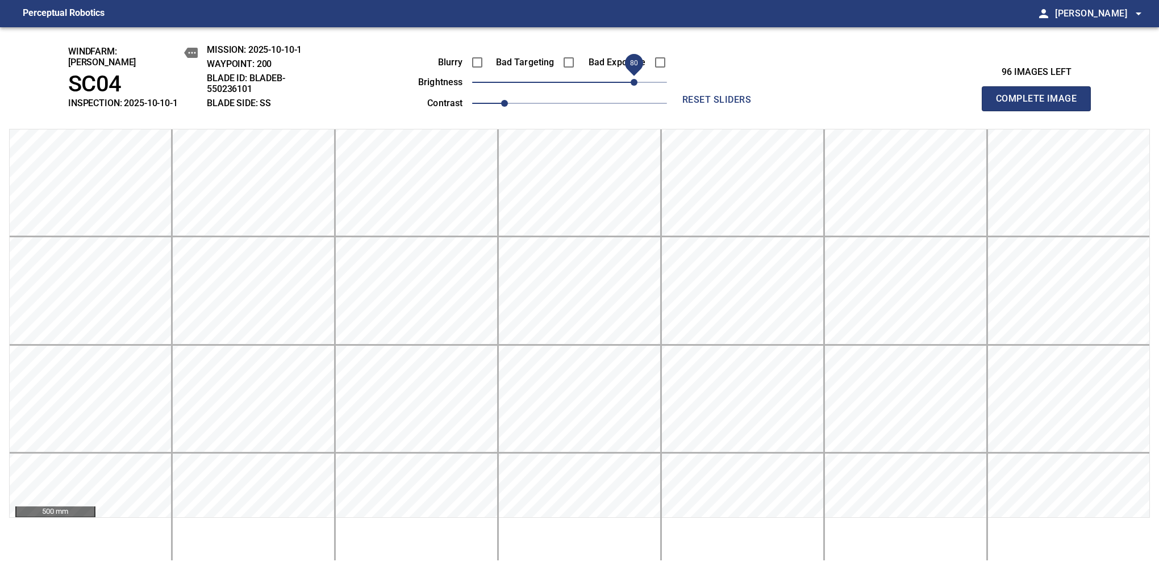
click at [632, 79] on span "80" at bounding box center [634, 82] width 7 height 7
click at [1041, 105] on button "Complete Image" at bounding box center [1036, 98] width 109 height 25
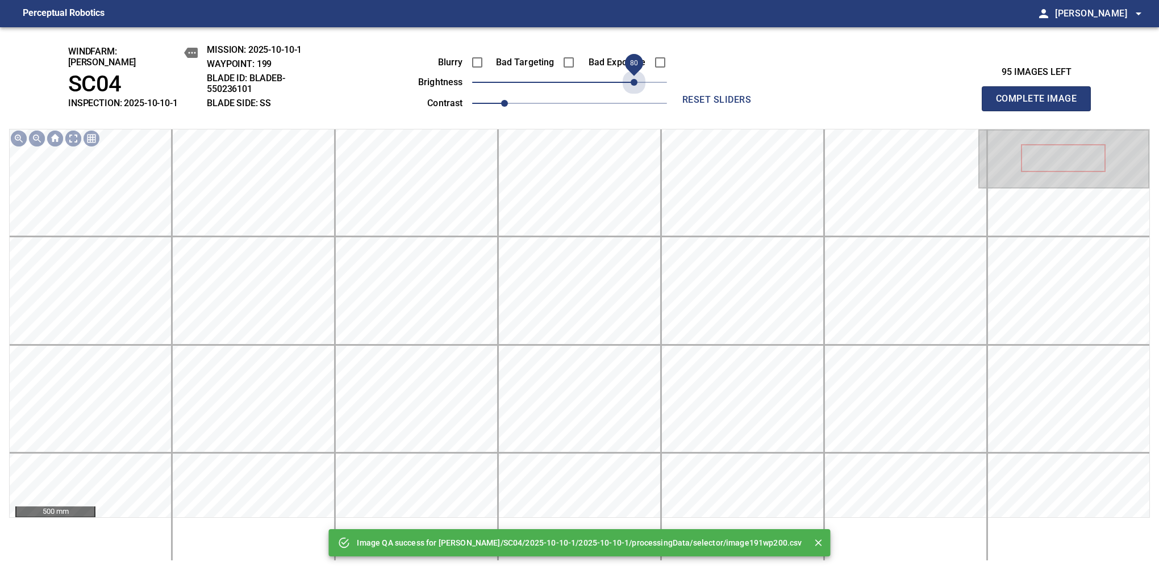
click at [632, 77] on span "80" at bounding box center [569, 82] width 195 height 16
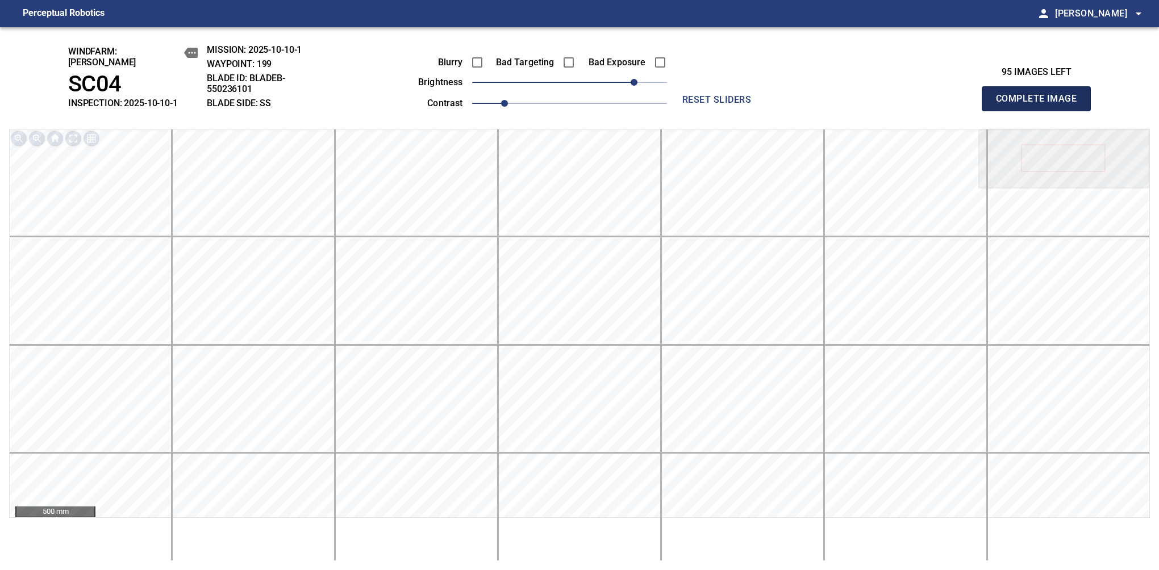
click at [1041, 105] on button "Complete Image" at bounding box center [1036, 98] width 109 height 25
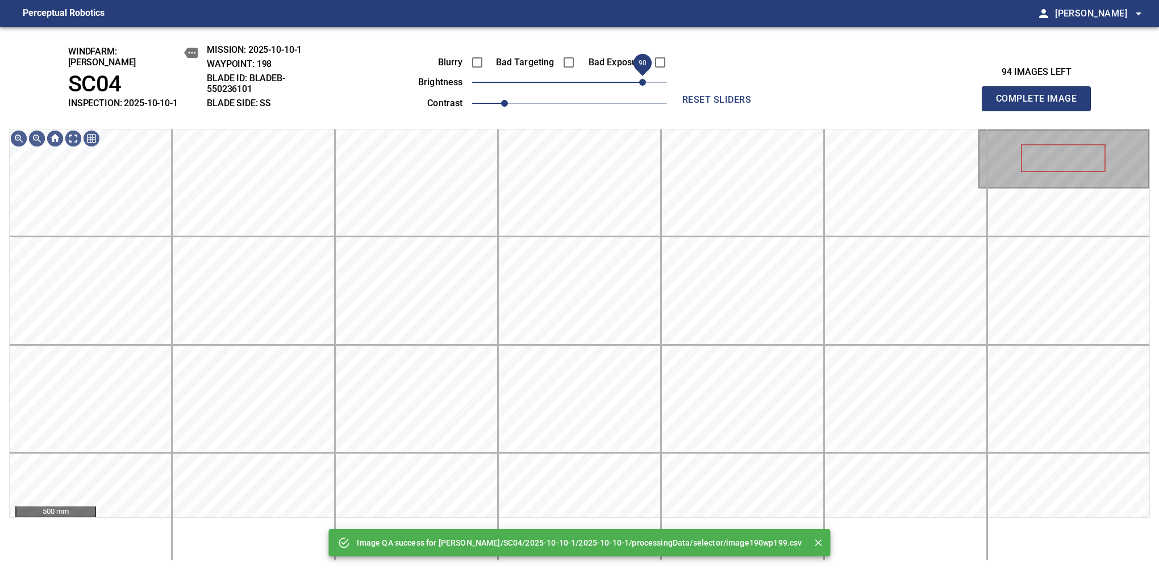
drag, startPoint x: 632, startPoint y: 77, endPoint x: 641, endPoint y: 71, distance: 11.0
click at [641, 74] on span "90" at bounding box center [569, 82] width 195 height 16
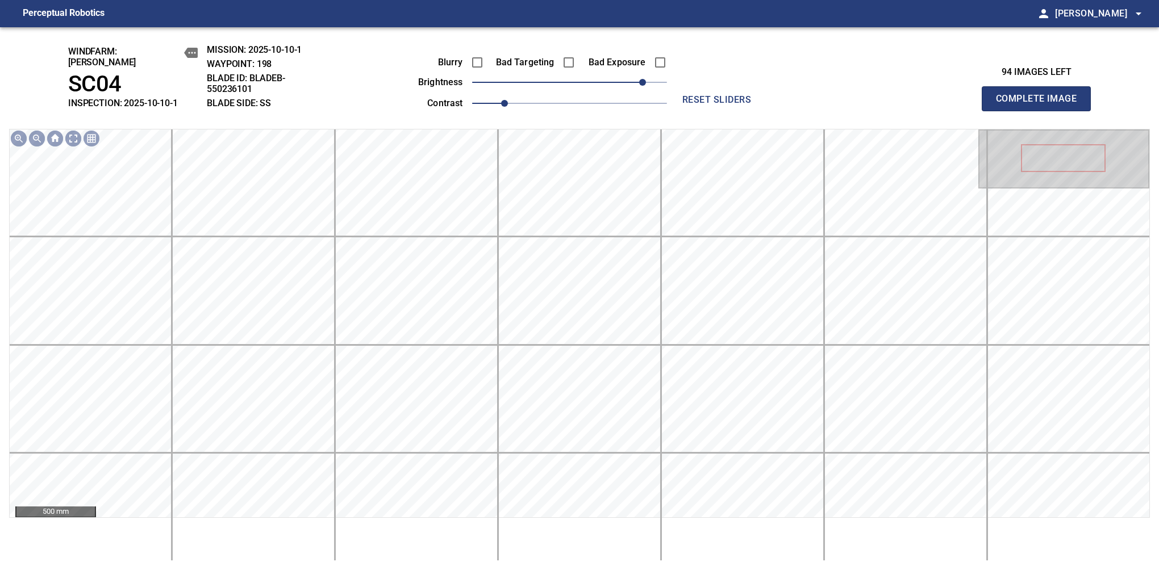
click at [1041, 105] on button "Complete Image" at bounding box center [1036, 98] width 109 height 25
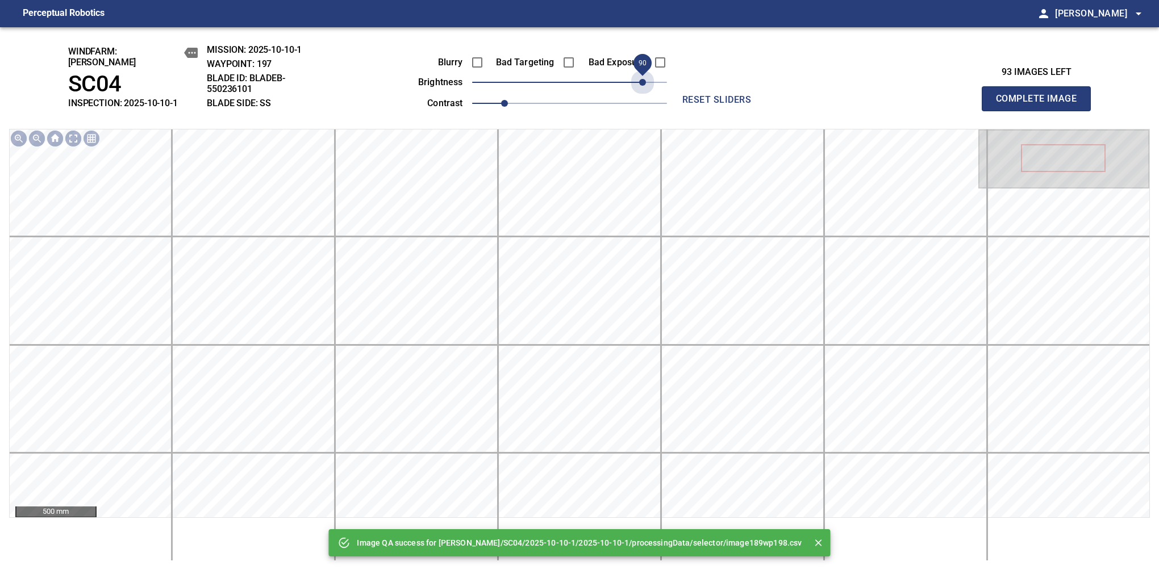
click at [639, 74] on span "90" at bounding box center [569, 82] width 195 height 16
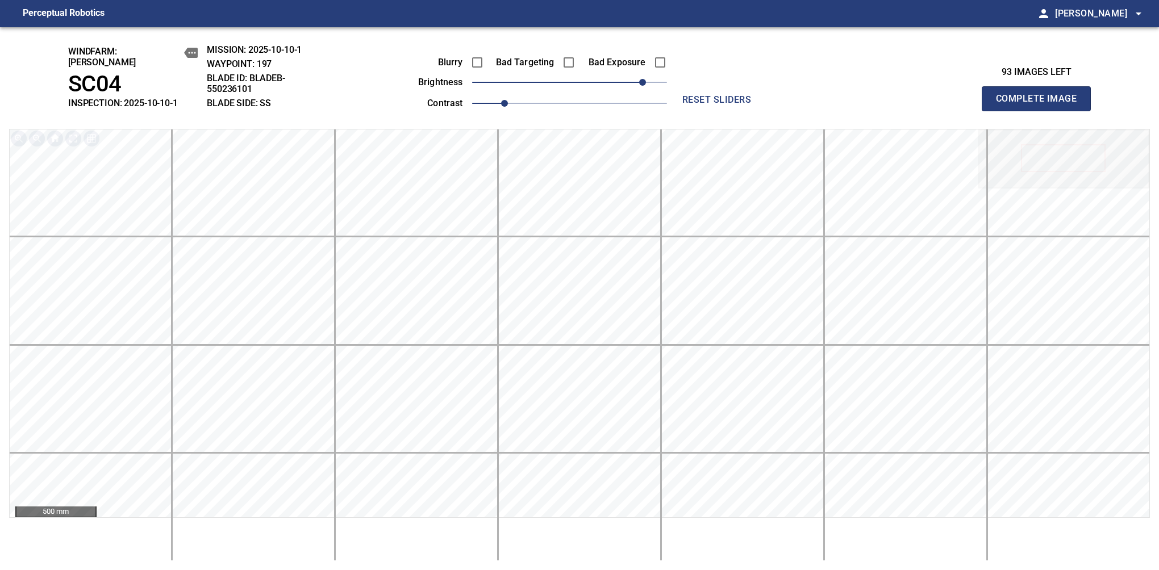
click at [1041, 105] on button "Complete Image" at bounding box center [1036, 98] width 109 height 25
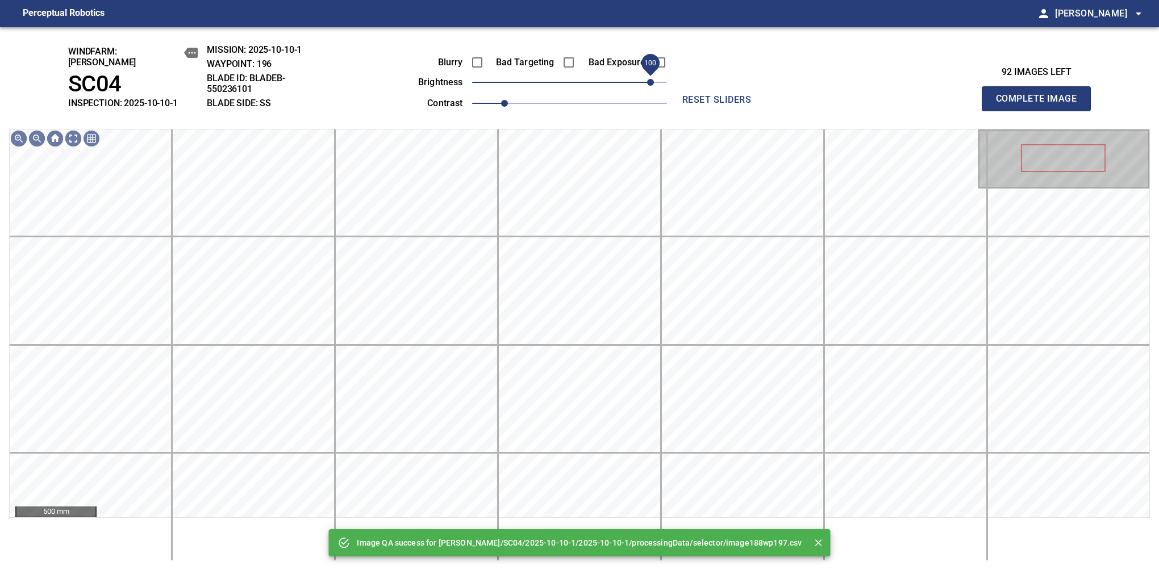
drag, startPoint x: 639, startPoint y: 73, endPoint x: 647, endPoint y: 71, distance: 8.1
click at [647, 74] on span "100" at bounding box center [569, 82] width 195 height 16
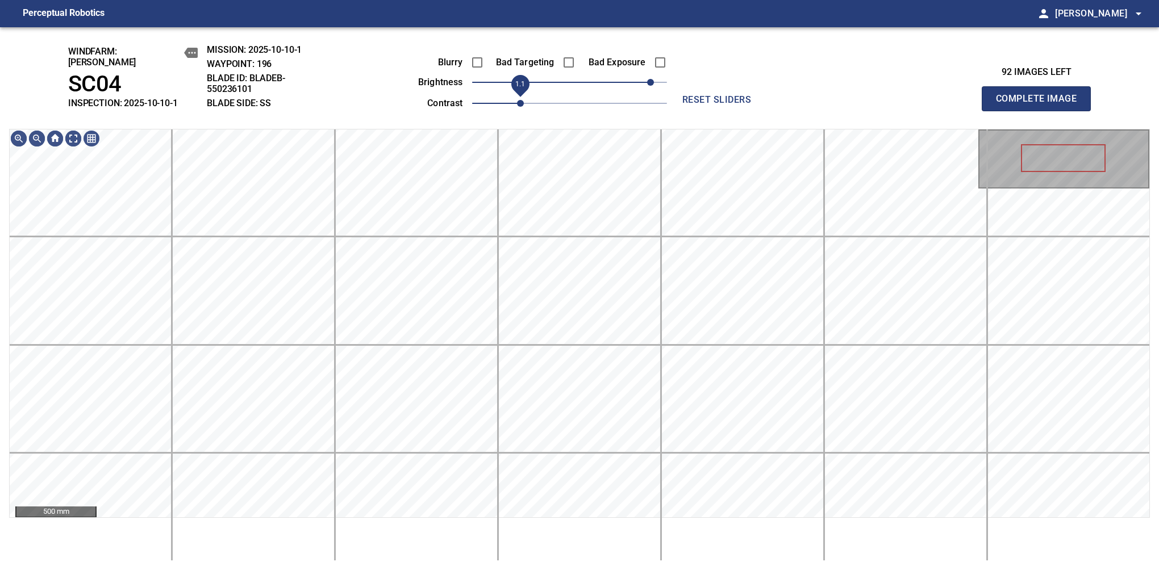
click at [517, 107] on span "1.1" at bounding box center [520, 103] width 7 height 7
click at [642, 80] on span "90" at bounding box center [642, 82] width 7 height 7
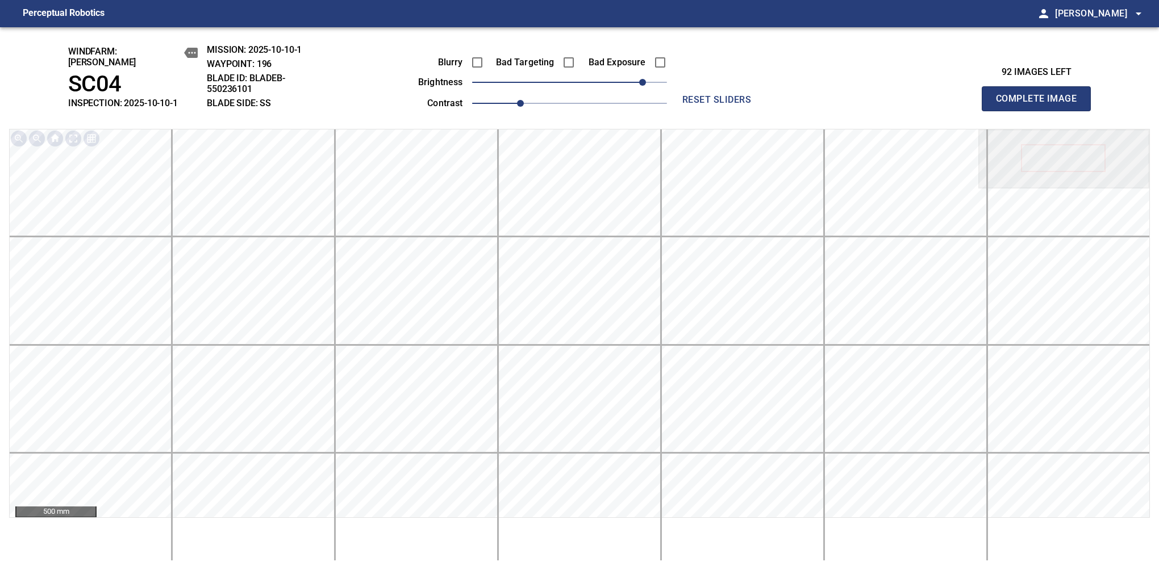
click at [1041, 105] on button "Complete Image" at bounding box center [1036, 98] width 109 height 25
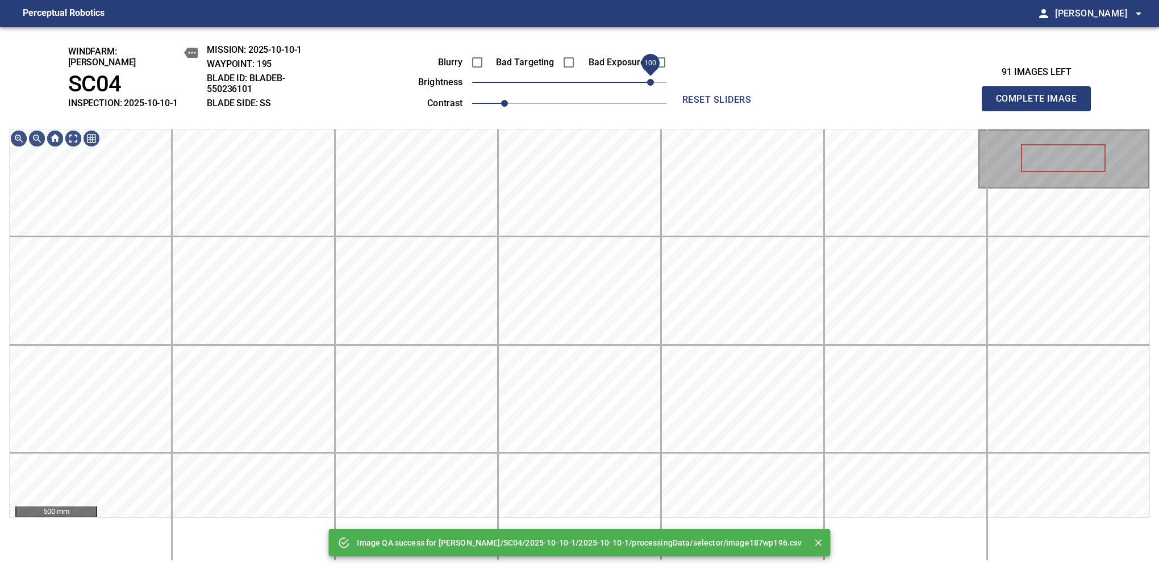
drag, startPoint x: 635, startPoint y: 77, endPoint x: 651, endPoint y: 76, distance: 16.0
click at [651, 76] on span "100" at bounding box center [569, 82] width 195 height 16
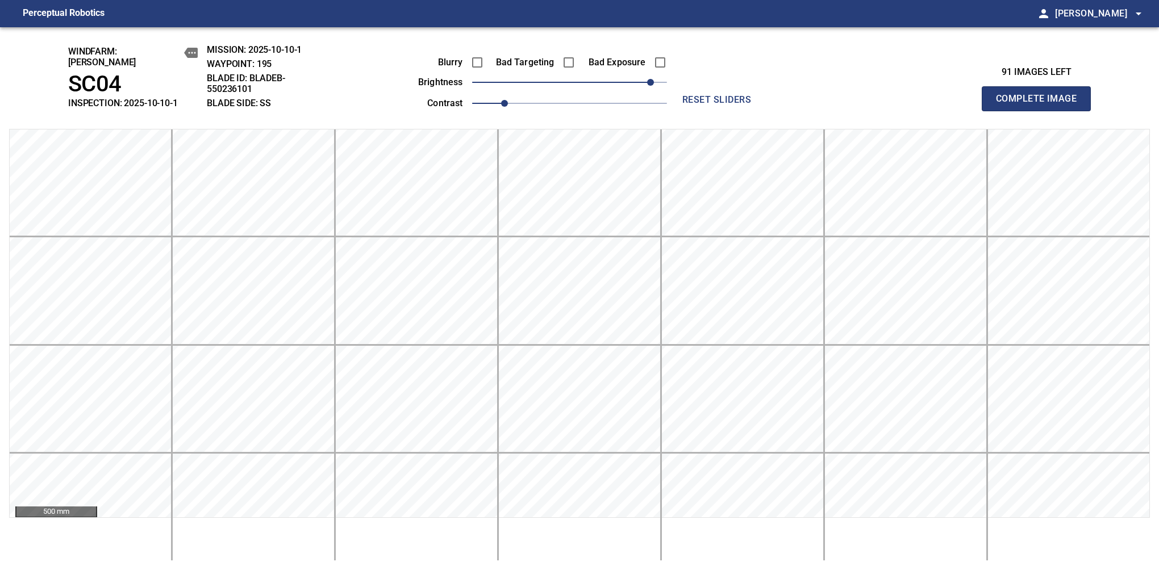
click at [1041, 105] on button "Complete Image" at bounding box center [1036, 98] width 109 height 25
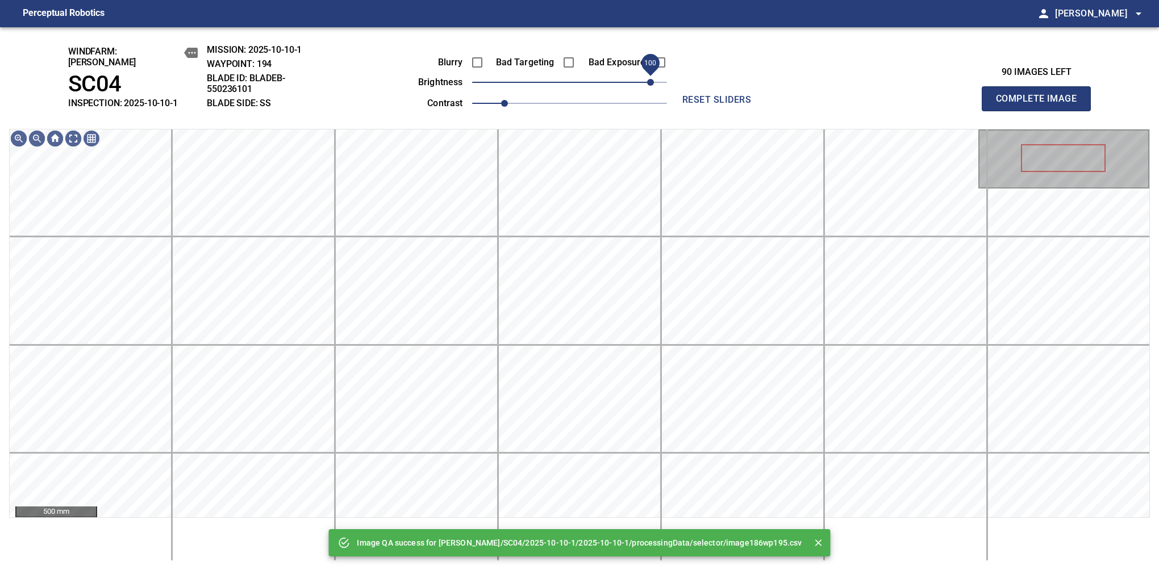
drag, startPoint x: 642, startPoint y: 80, endPoint x: 648, endPoint y: 78, distance: 6.5
click at [648, 78] on span "100" at bounding box center [569, 82] width 195 height 16
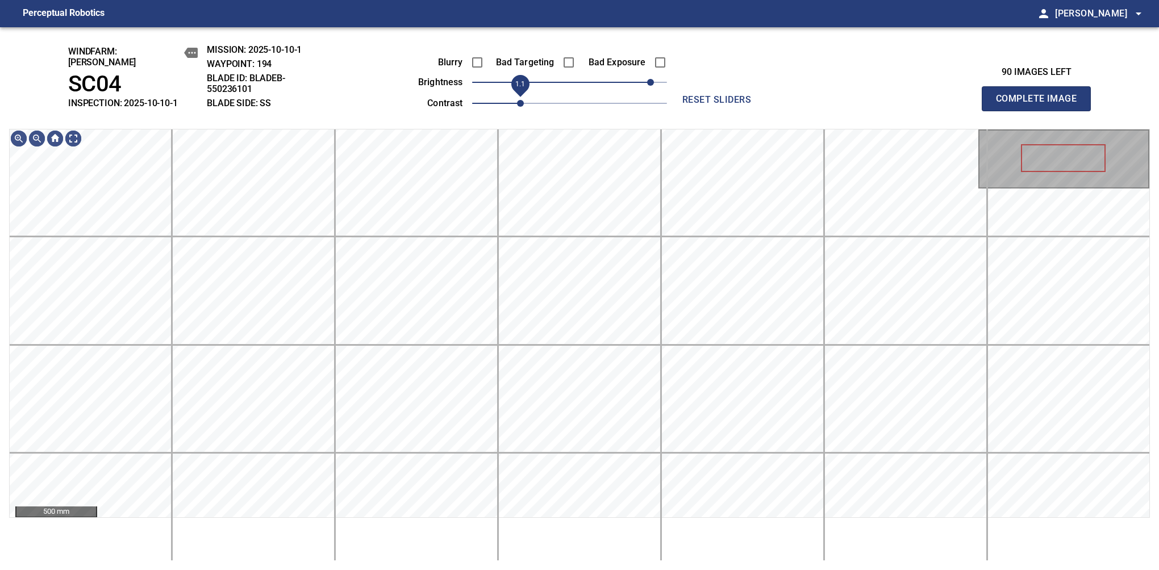
click at [518, 100] on span "1.1" at bounding box center [520, 103] width 7 height 7
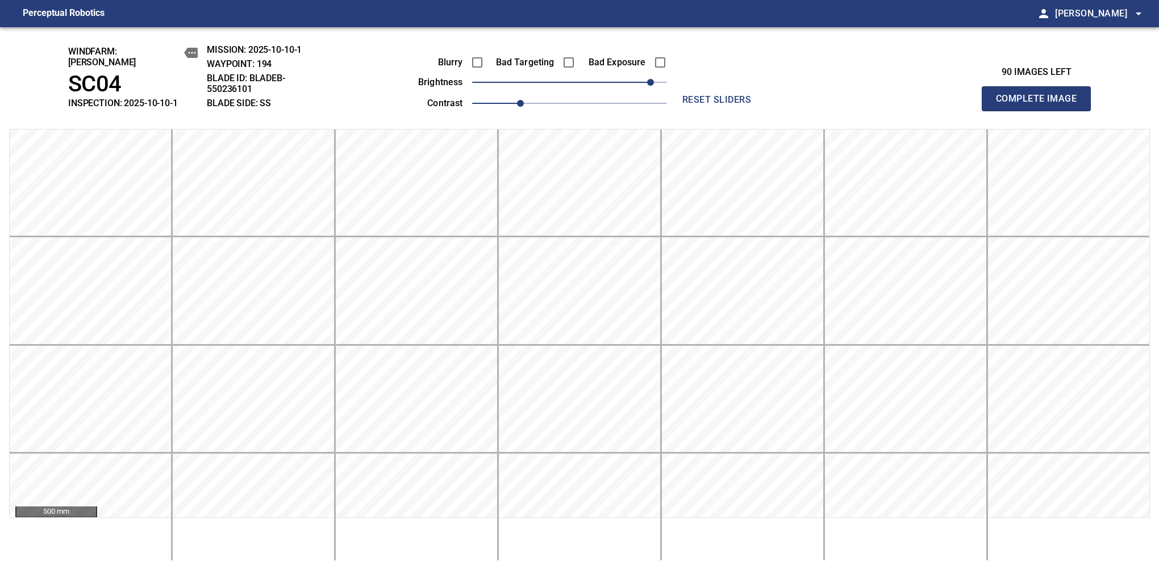
click at [1041, 105] on button "Complete Image" at bounding box center [1036, 98] width 109 height 25
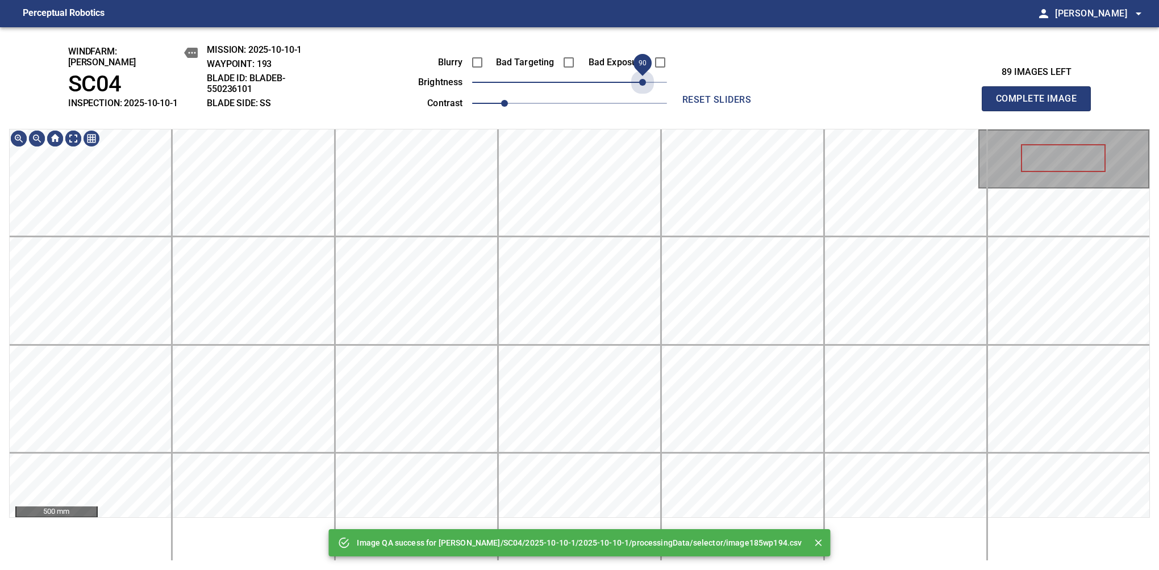
click at [645, 80] on span "90" at bounding box center [569, 82] width 195 height 16
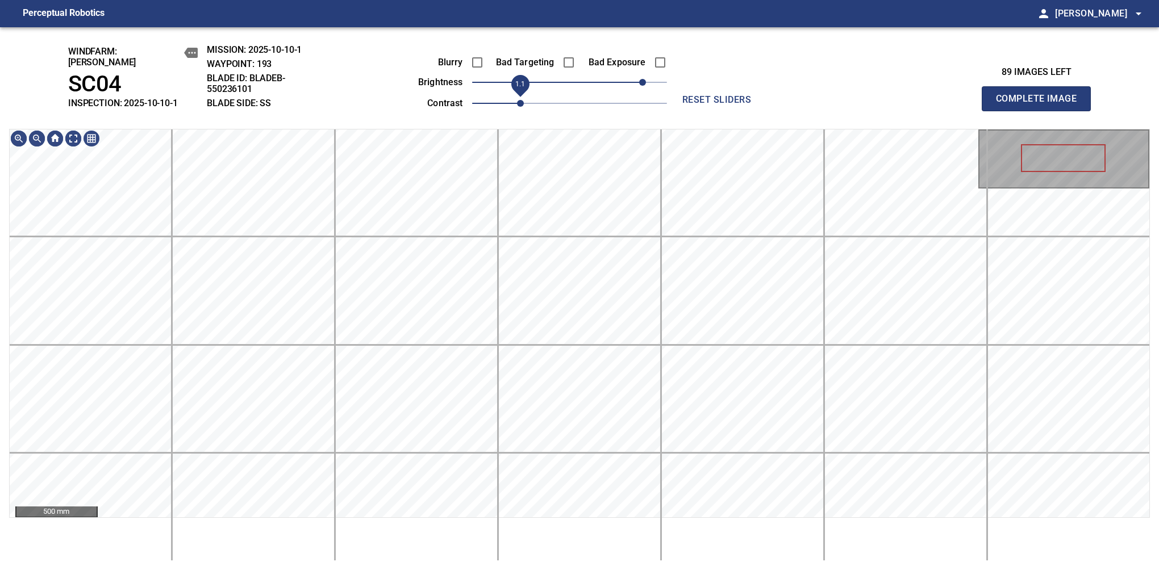
drag, startPoint x: 505, startPoint y: 100, endPoint x: 514, endPoint y: 95, distance: 10.7
click at [517, 100] on span "1.1" at bounding box center [520, 103] width 7 height 7
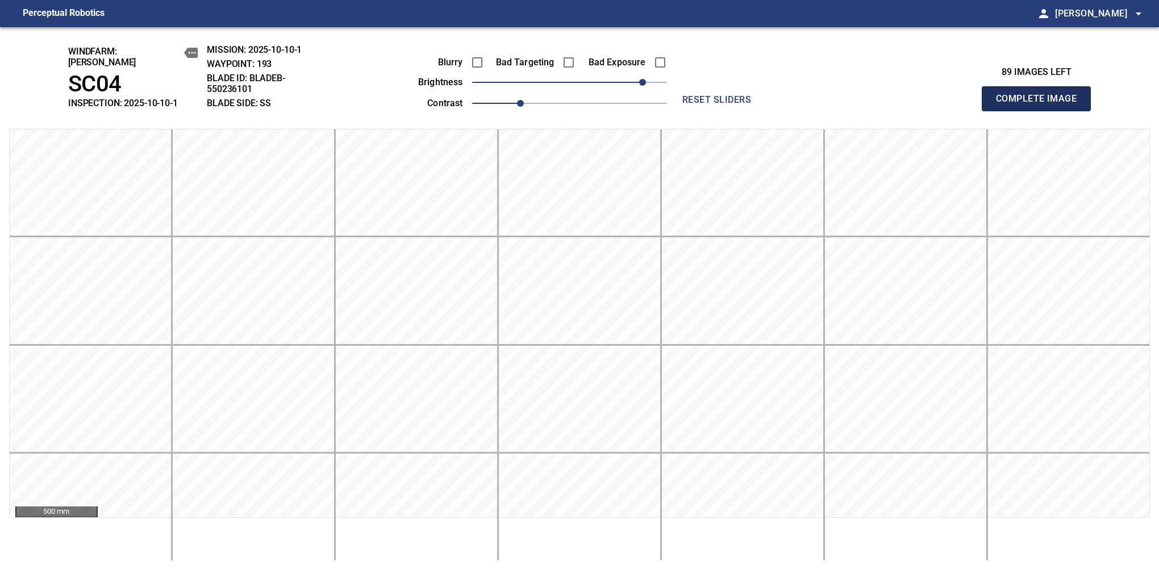
click at [1041, 105] on button "Complete Image" at bounding box center [1036, 98] width 109 height 25
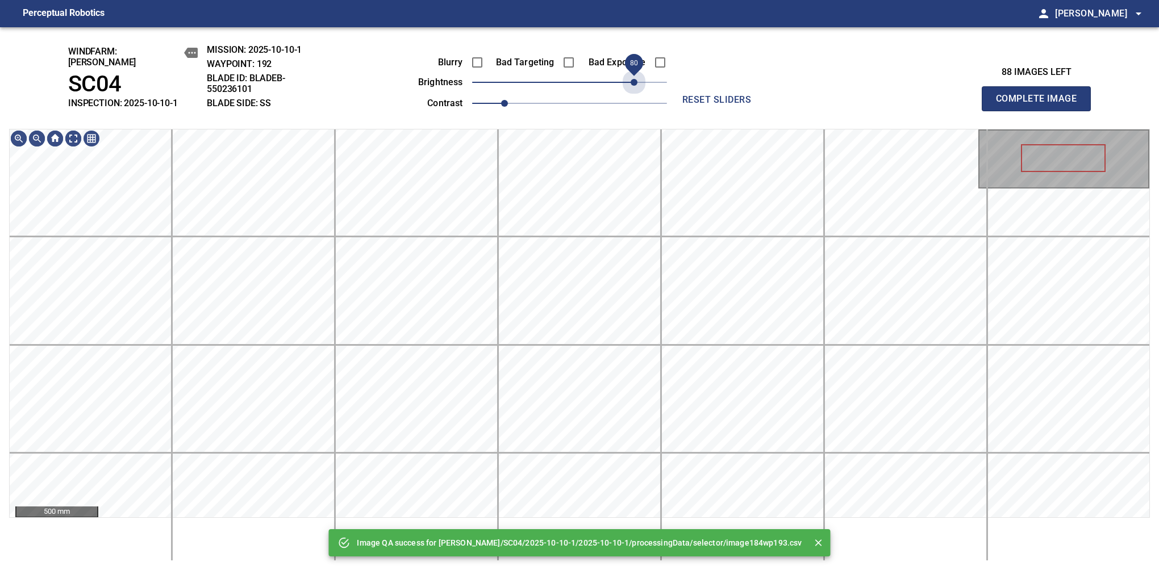
click at [638, 74] on span "80" at bounding box center [569, 82] width 195 height 16
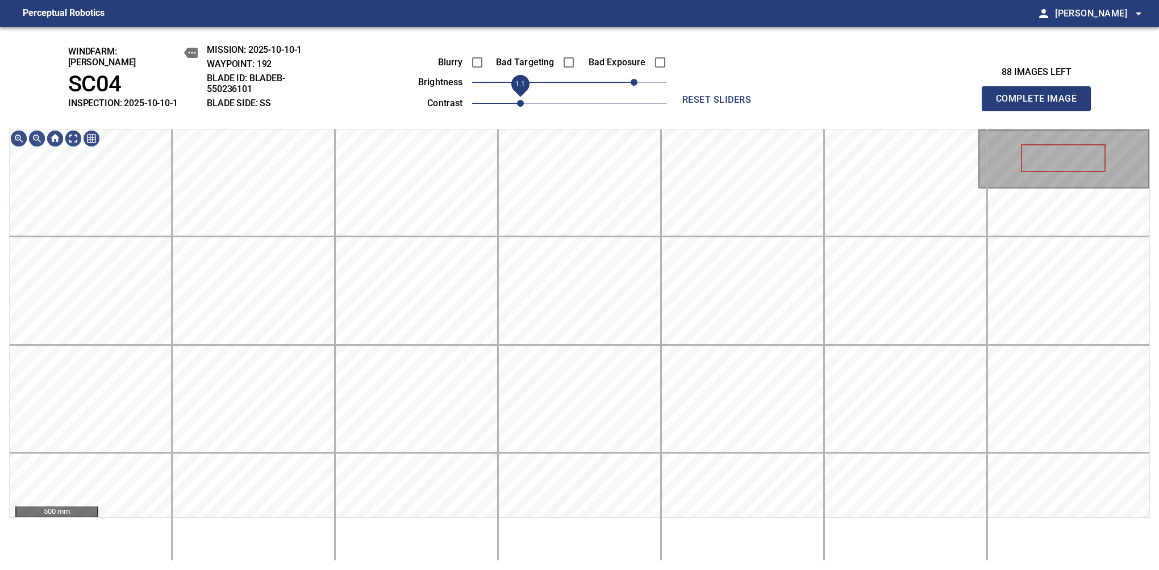
drag, startPoint x: 509, startPoint y: 93, endPoint x: 518, endPoint y: 93, distance: 9.7
click at [518, 100] on span "1.1" at bounding box center [520, 103] width 7 height 7
click at [639, 79] on span "90" at bounding box center [642, 82] width 7 height 7
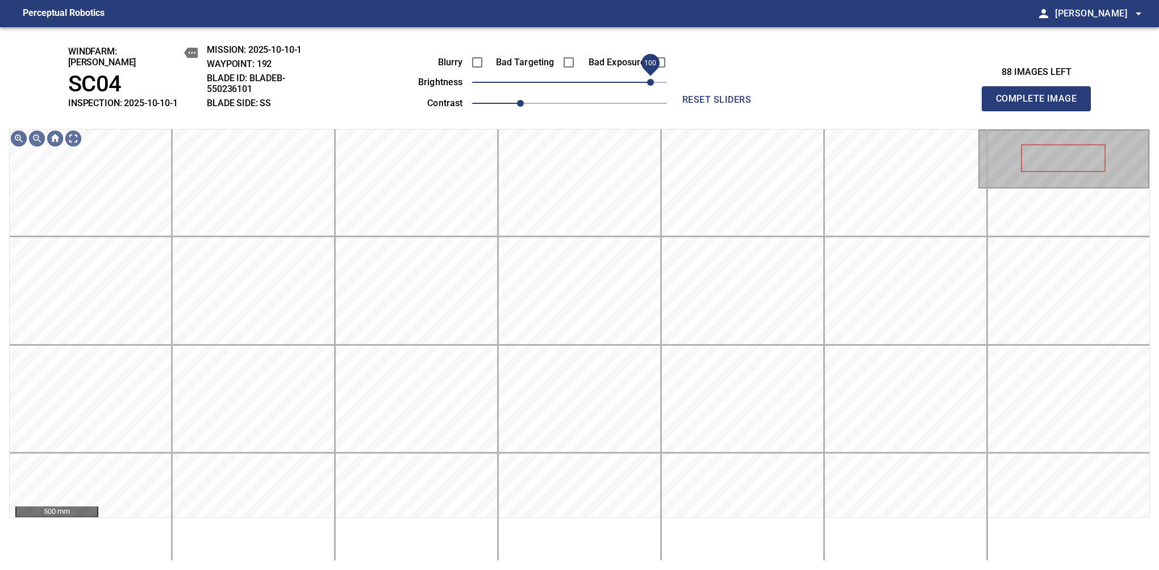
drag, startPoint x: 641, startPoint y: 80, endPoint x: 647, endPoint y: 78, distance: 6.7
click at [647, 79] on span "100" at bounding box center [650, 82] width 7 height 7
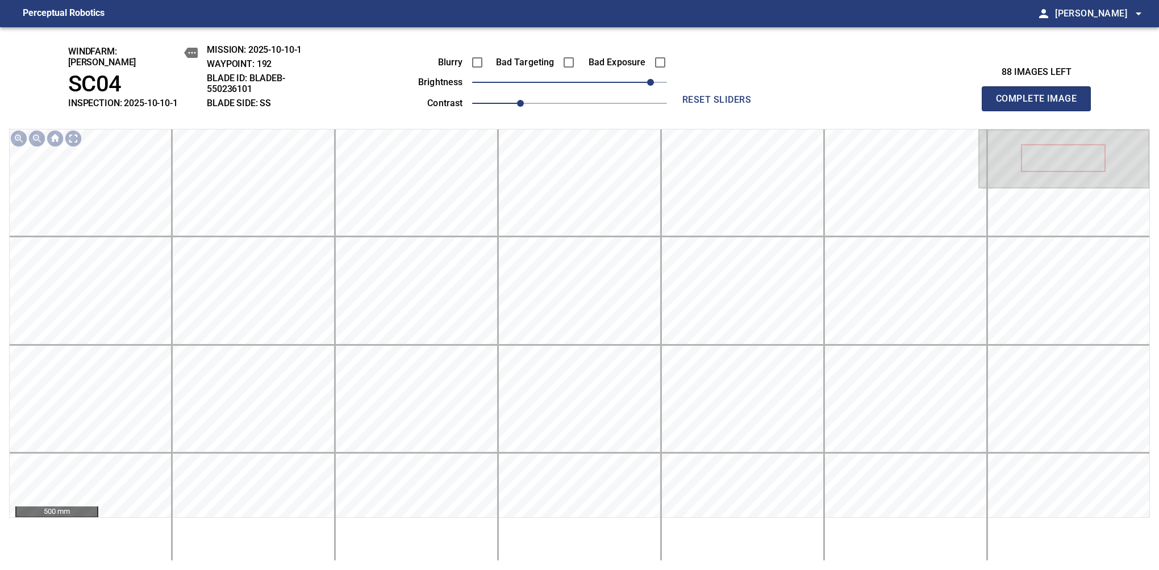
click at [1041, 105] on button "Complete Image" at bounding box center [1036, 98] width 109 height 25
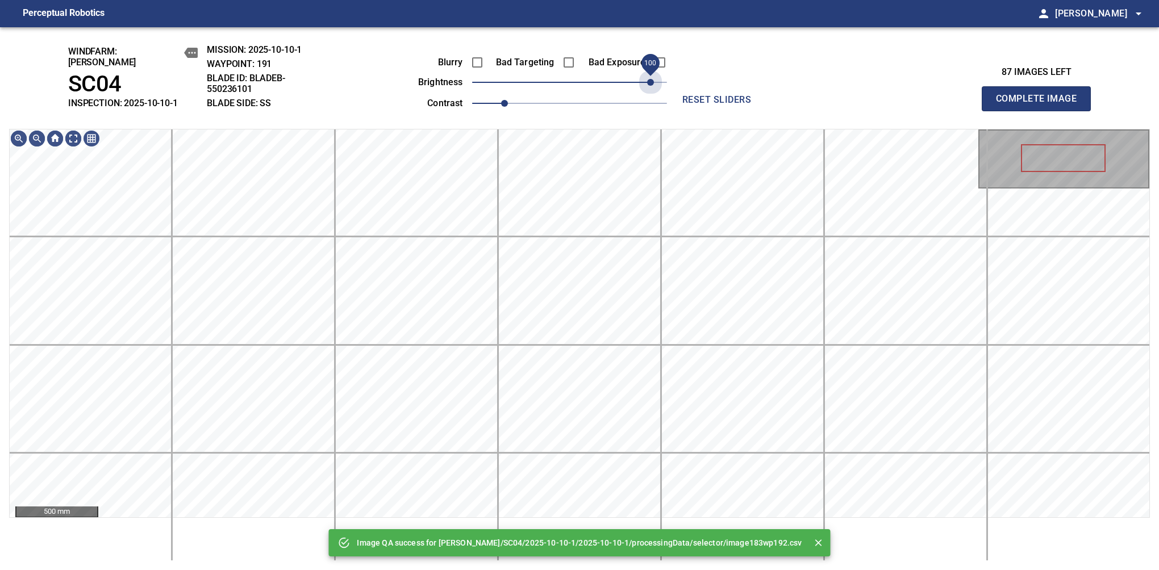
click at [647, 78] on span "100" at bounding box center [569, 82] width 195 height 16
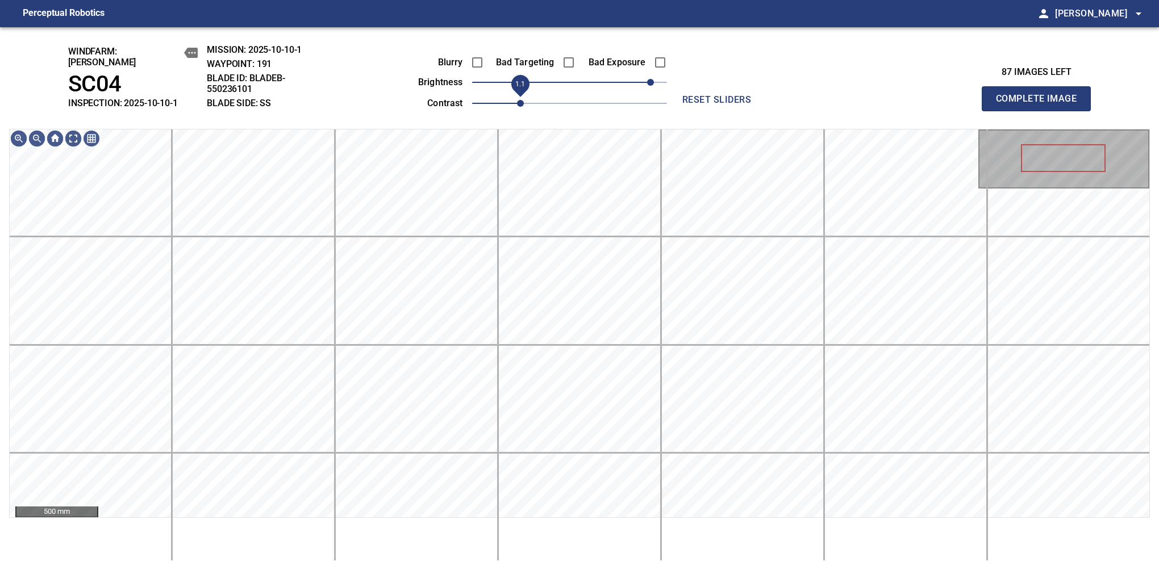
drag, startPoint x: 514, startPoint y: 98, endPoint x: 520, endPoint y: 98, distance: 6.3
click at [520, 100] on span "1.1" at bounding box center [520, 103] width 7 height 7
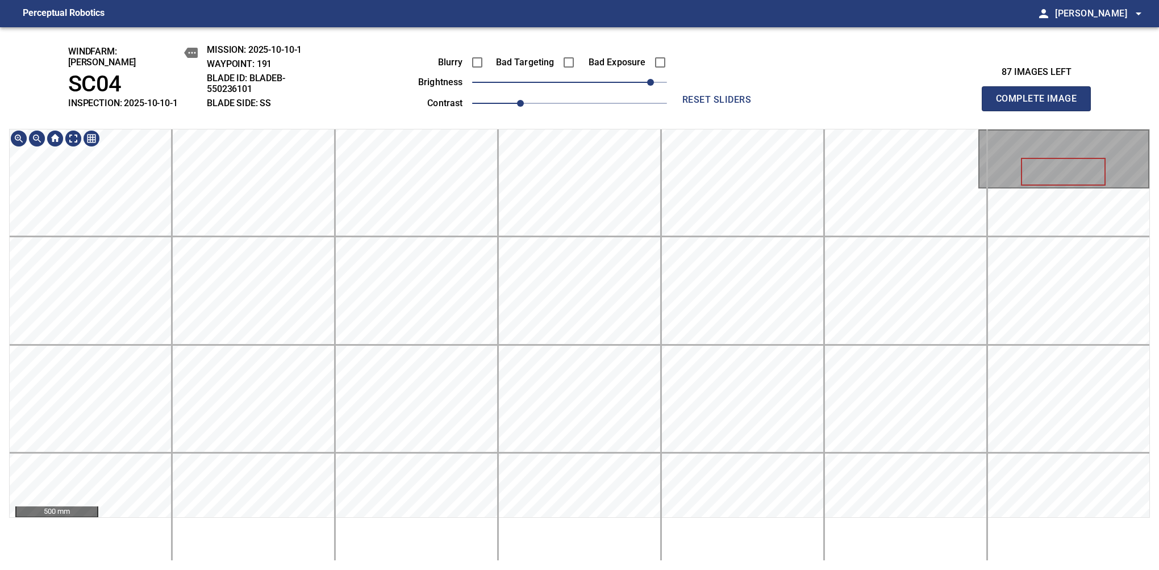
click at [545, 78] on div "windfarm: Cerreto SC04 INSPECTION: 2025-10-10-1 MISSION: 2025-10-10-1 WAYPOINT:…" at bounding box center [579, 298] width 1159 height 543
click at [1041, 105] on button "Complete Image" at bounding box center [1036, 98] width 109 height 25
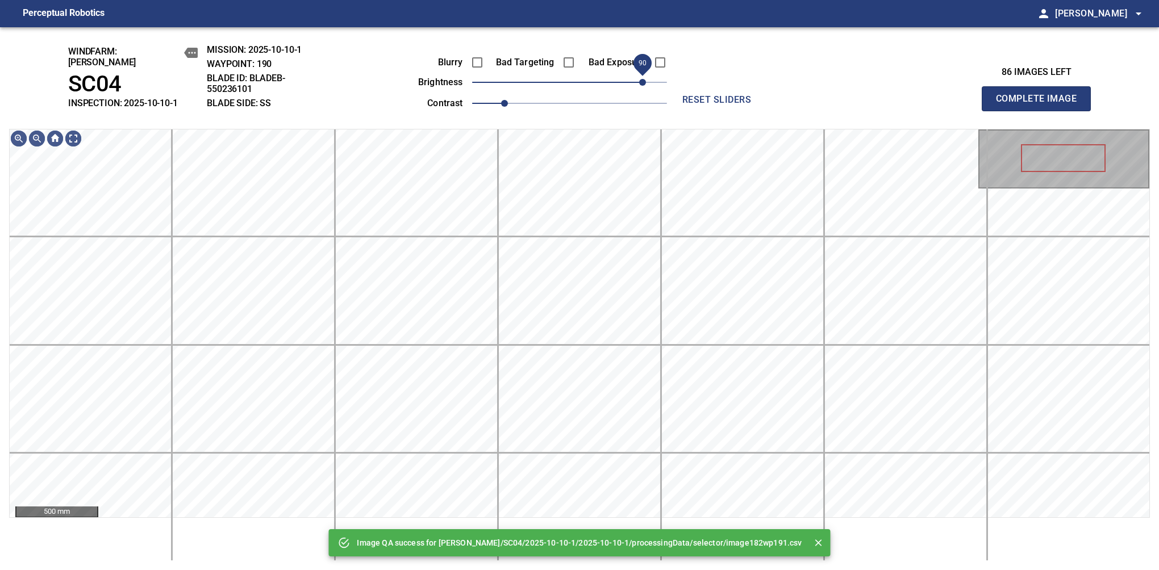
drag, startPoint x: 590, startPoint y: 80, endPoint x: 639, endPoint y: 74, distance: 49.7
click at [639, 79] on span "90" at bounding box center [642, 82] width 7 height 7
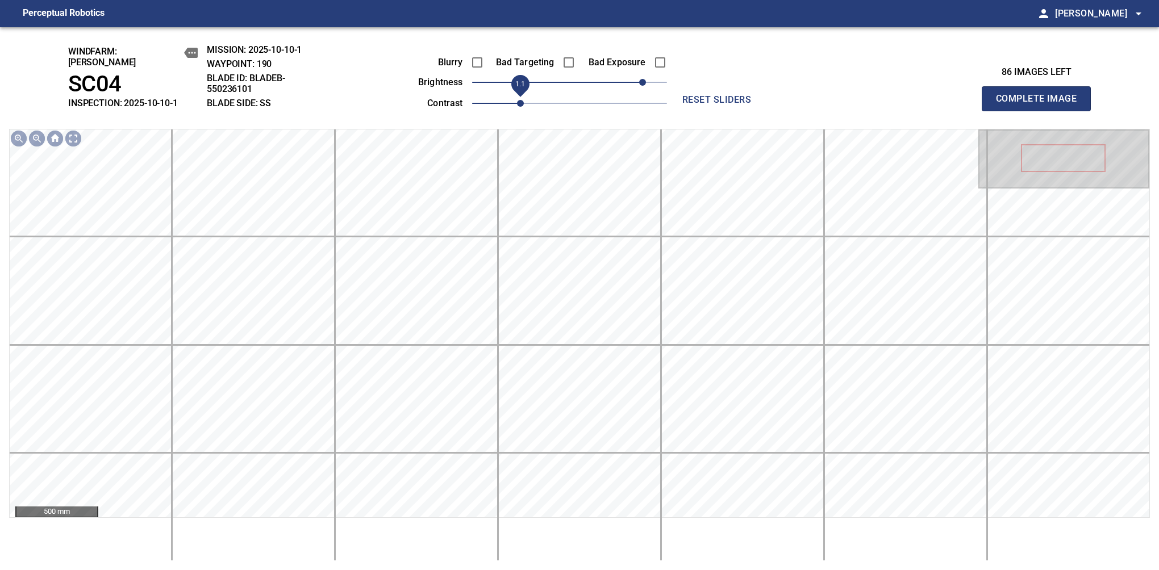
click at [520, 100] on span "1.1" at bounding box center [520, 103] width 7 height 7
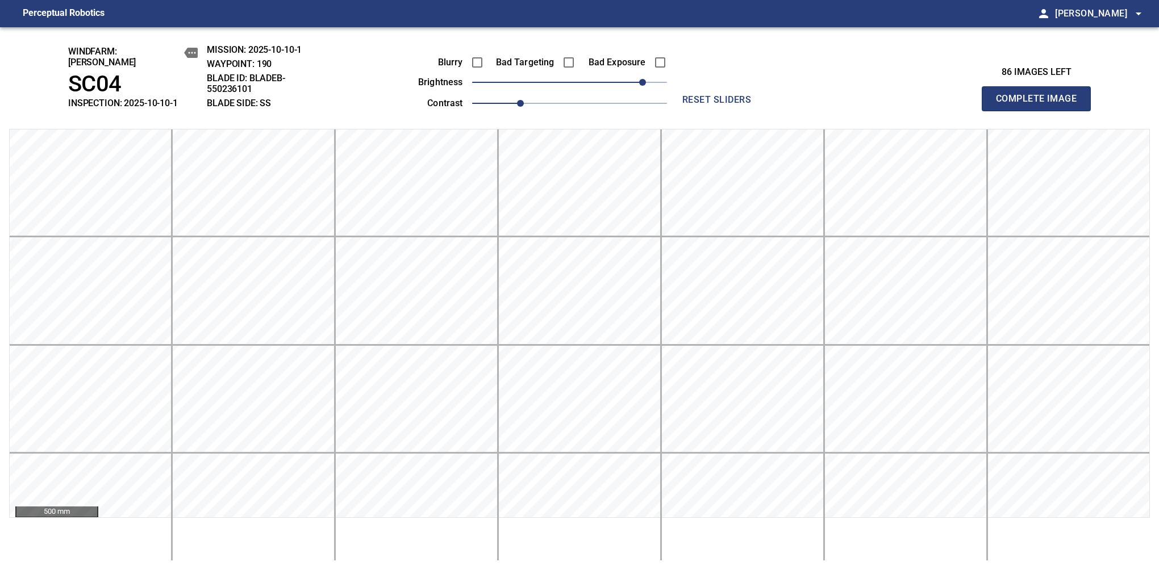
click at [1041, 105] on button "Complete Image" at bounding box center [1036, 98] width 109 height 25
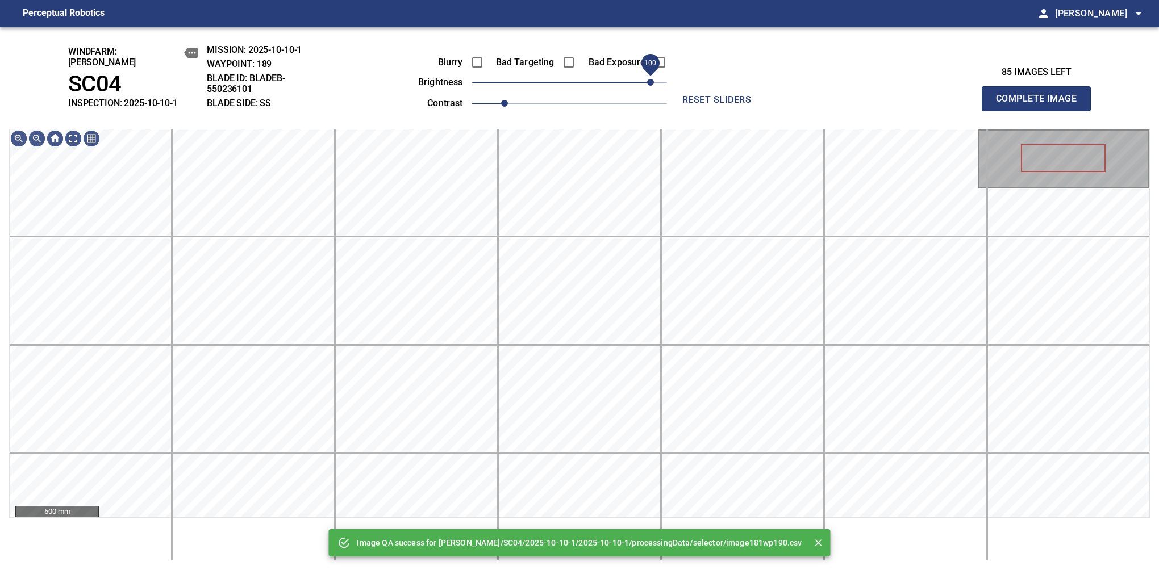
drag, startPoint x: 634, startPoint y: 74, endPoint x: 651, endPoint y: 73, distance: 17.1
click at [651, 74] on span "100" at bounding box center [569, 82] width 195 height 16
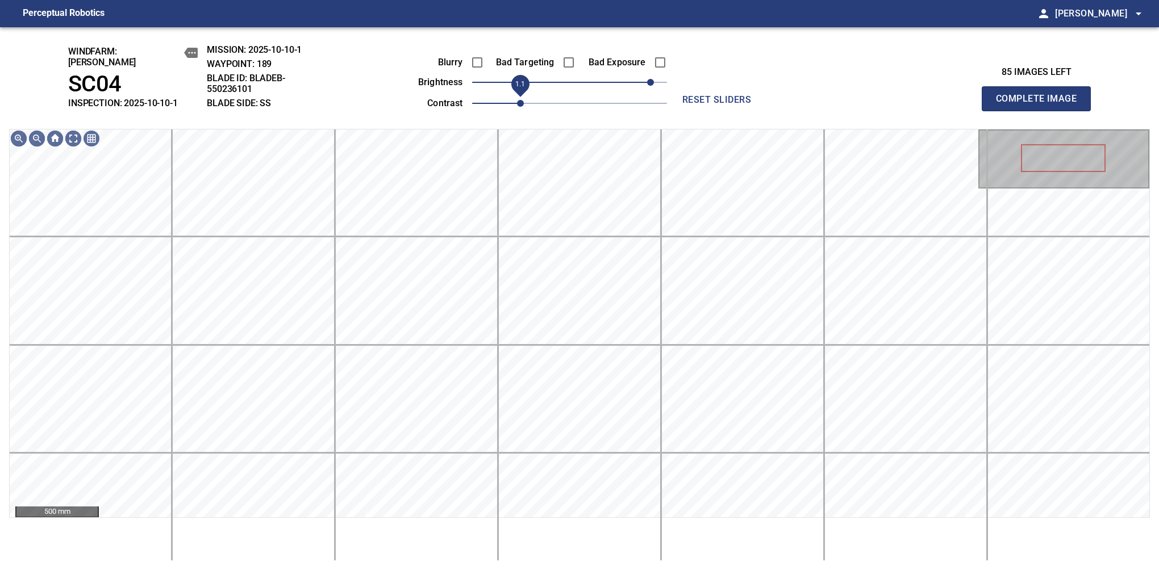
click at [517, 100] on span "1.1" at bounding box center [520, 103] width 7 height 7
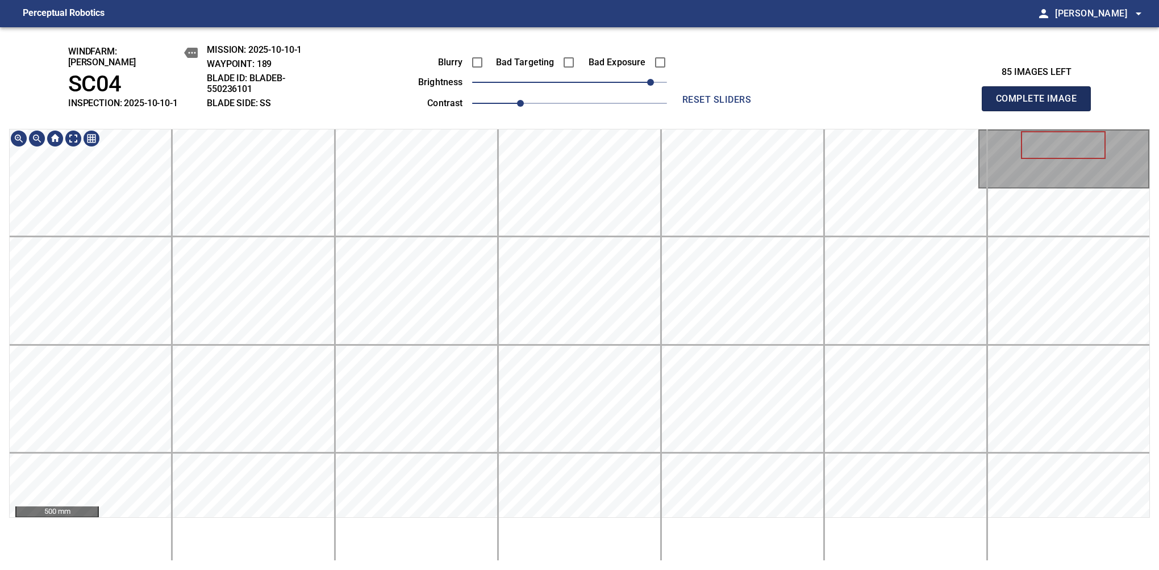
click at [1041, 105] on button "Complete Image" at bounding box center [1036, 98] width 109 height 25
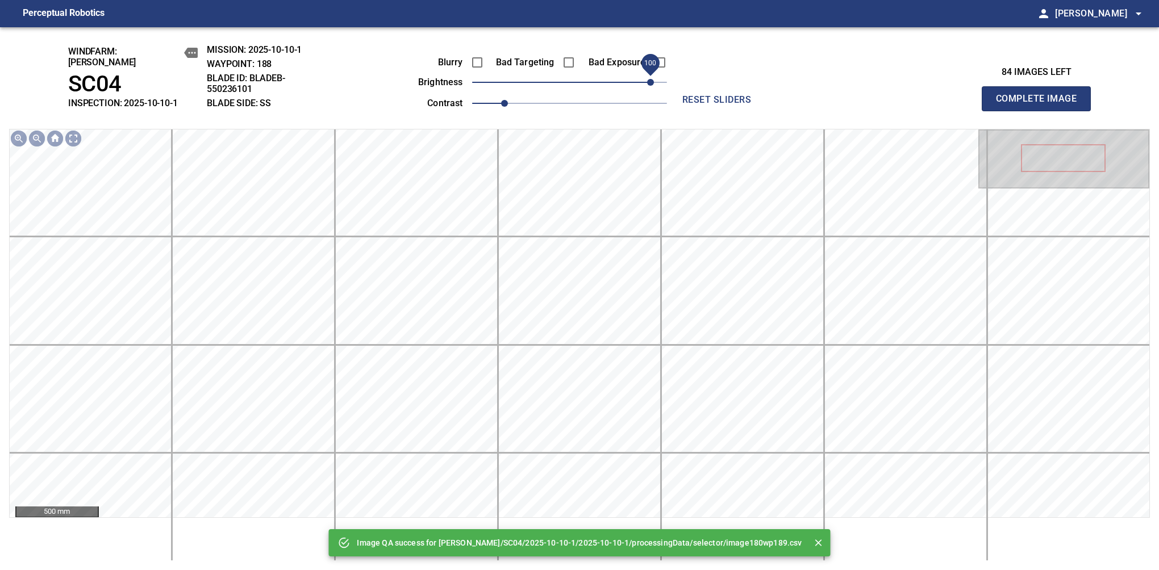
drag, startPoint x: 617, startPoint y: 77, endPoint x: 649, endPoint y: 75, distance: 31.9
click at [649, 75] on span "100" at bounding box center [569, 82] width 195 height 16
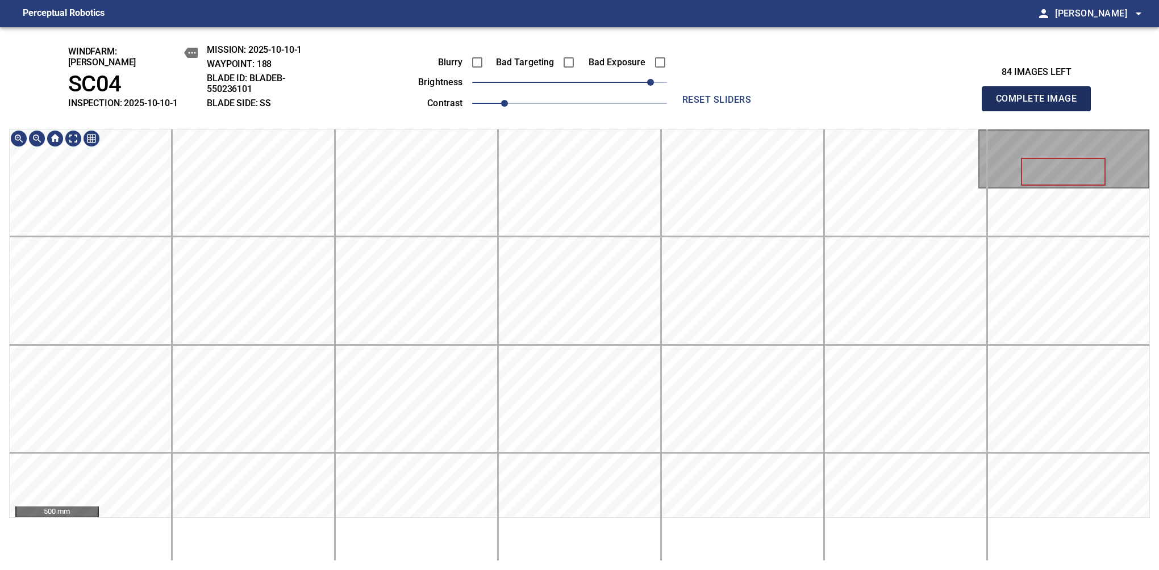
click at [1041, 105] on button "Complete Image" at bounding box center [1036, 98] width 109 height 25
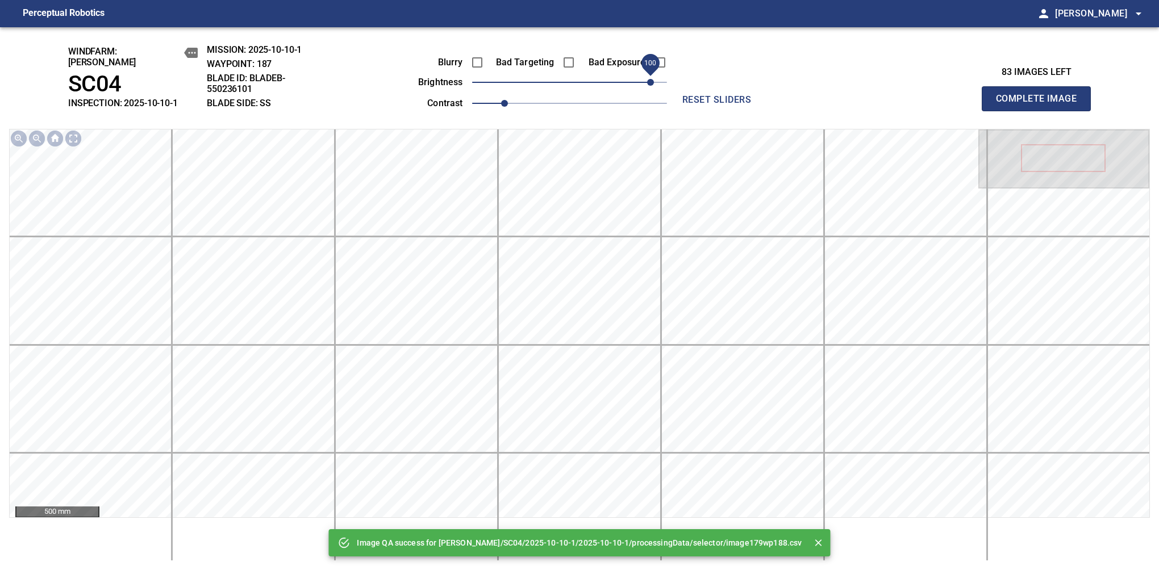
drag, startPoint x: 590, startPoint y: 75, endPoint x: 648, endPoint y: 80, distance: 58.2
click at [648, 80] on span "100" at bounding box center [569, 82] width 195 height 16
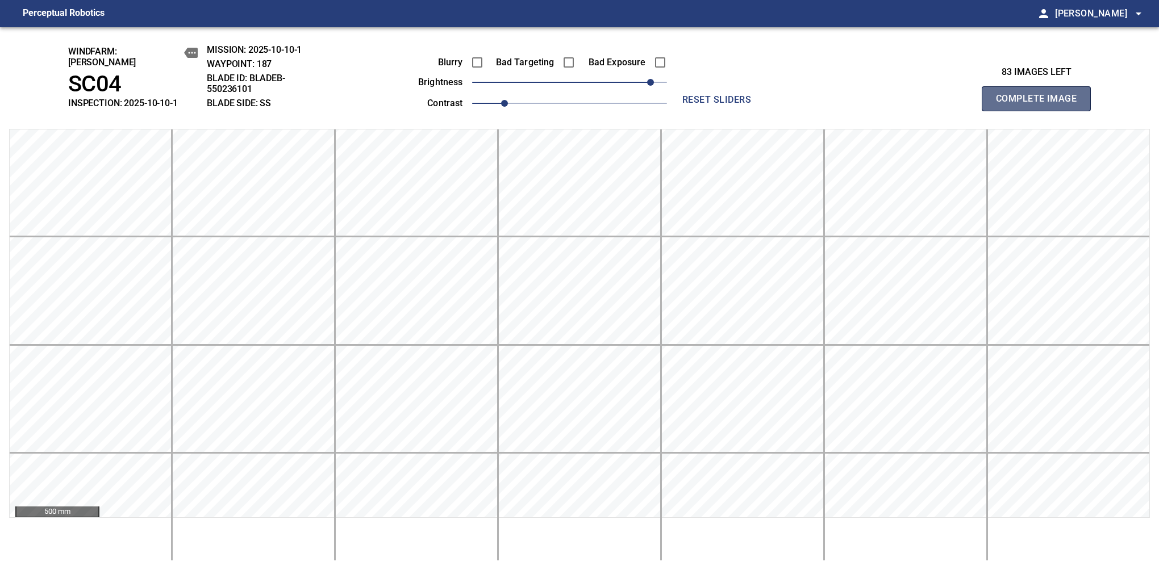
click at [1041, 105] on button "Complete Image" at bounding box center [1036, 98] width 109 height 25
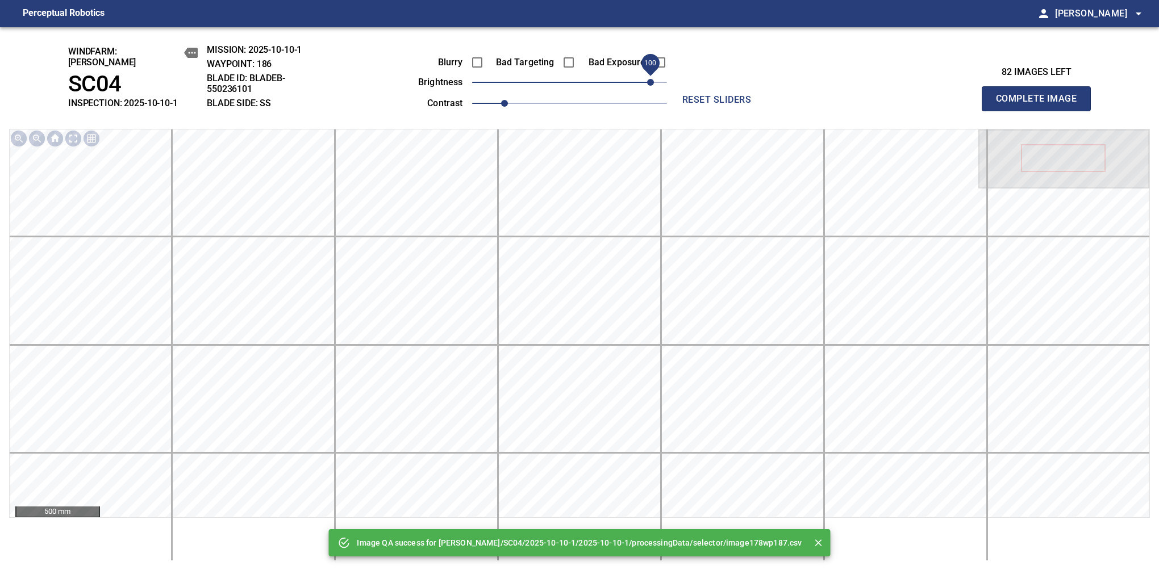
drag, startPoint x: 598, startPoint y: 70, endPoint x: 651, endPoint y: 72, distance: 53.4
click at [651, 74] on span "100" at bounding box center [569, 82] width 195 height 16
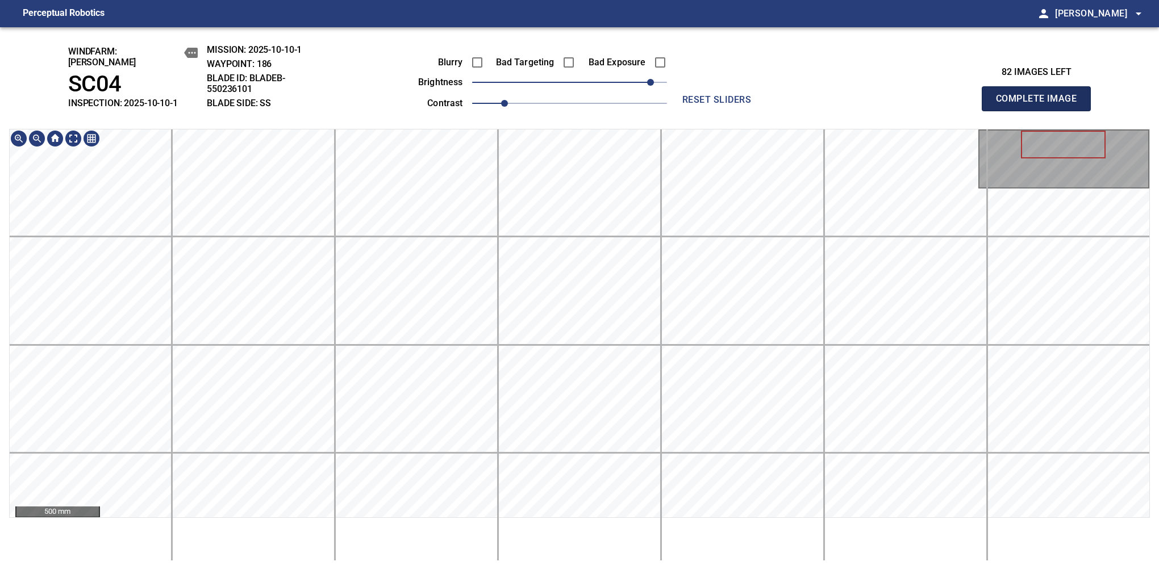
click at [1041, 105] on button "Complete Image" at bounding box center [1036, 98] width 109 height 25
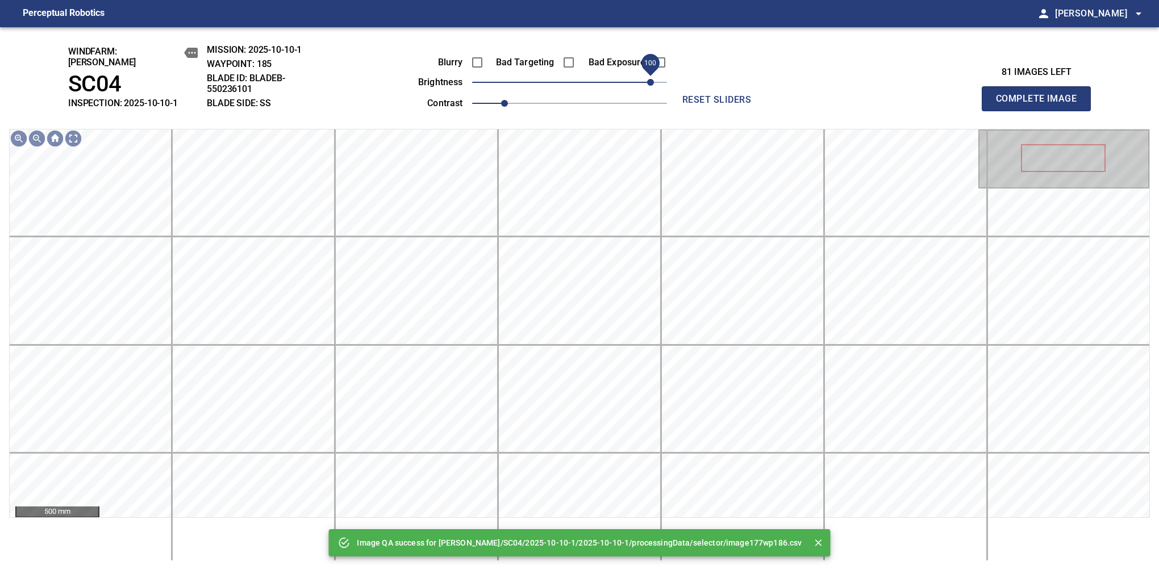
drag, startPoint x: 609, startPoint y: 84, endPoint x: 655, endPoint y: 82, distance: 45.5
click at [655, 82] on span "100" at bounding box center [569, 82] width 195 height 16
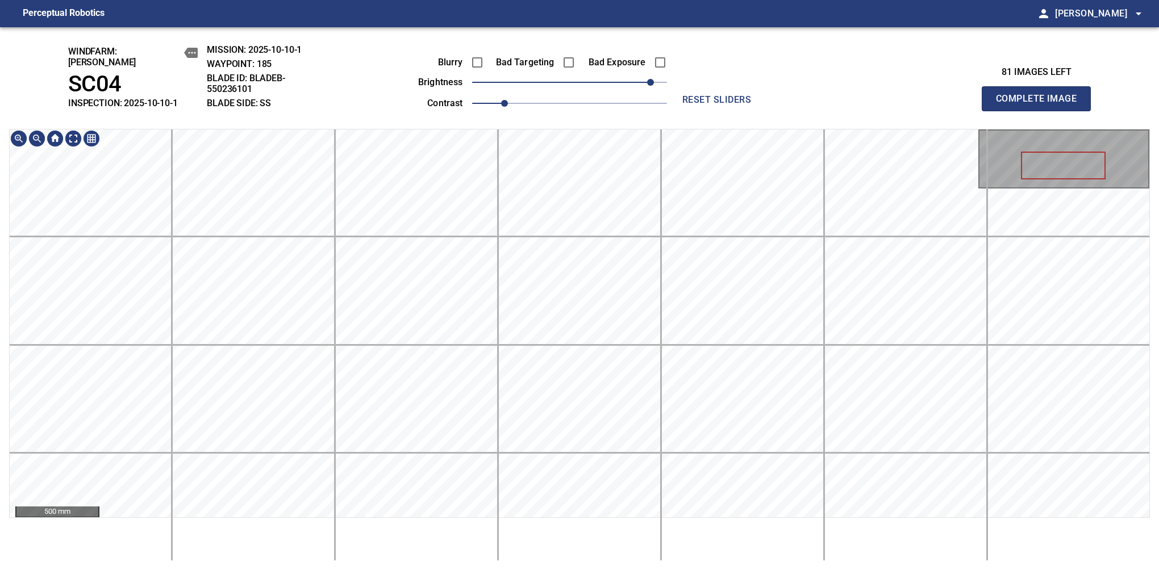
click at [524, 82] on div "windfarm: Cerreto SC04 INSPECTION: 2025-10-10-1 MISSION: 2025-10-10-1 WAYPOINT:…" at bounding box center [579, 298] width 1159 height 543
click at [1041, 105] on button "Complete Image" at bounding box center [1036, 98] width 109 height 25
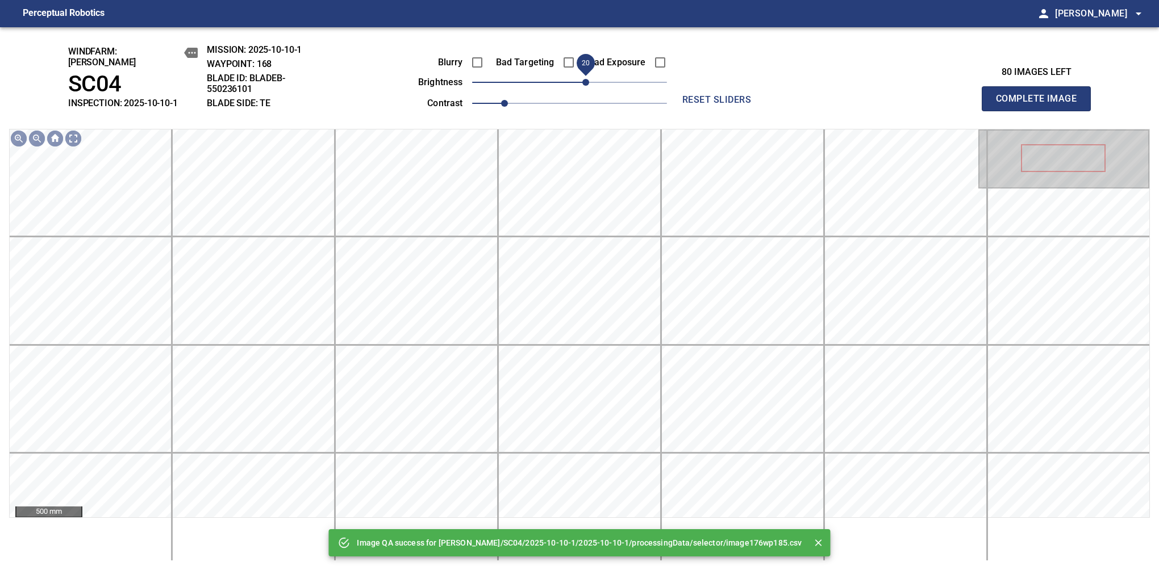
click at [588, 86] on span "20" at bounding box center [585, 82] width 7 height 7
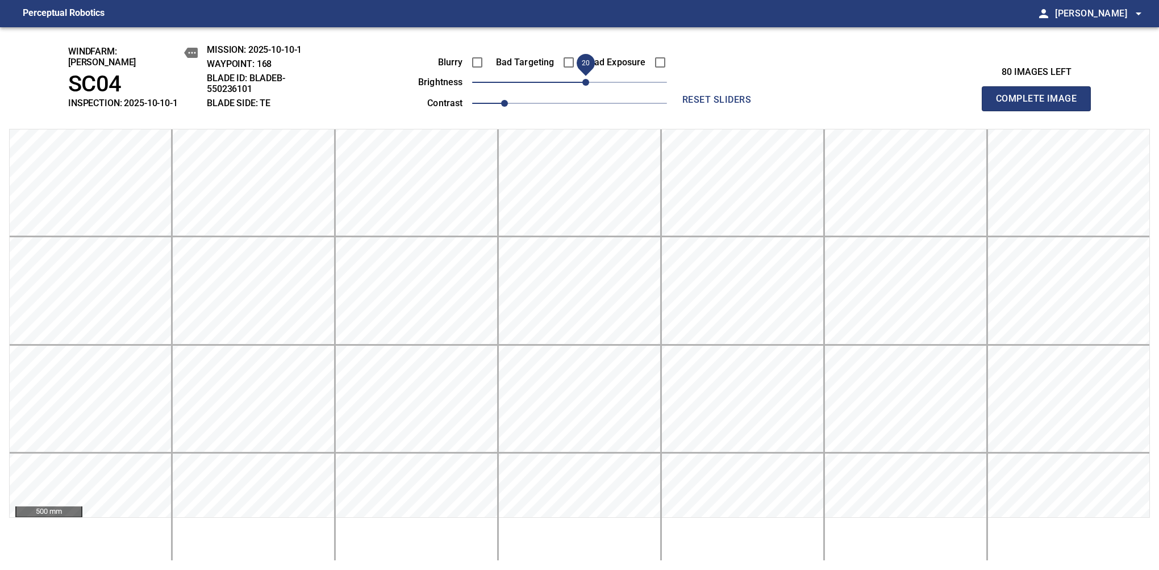
click at [1041, 105] on button "Complete Image" at bounding box center [1036, 98] width 109 height 25
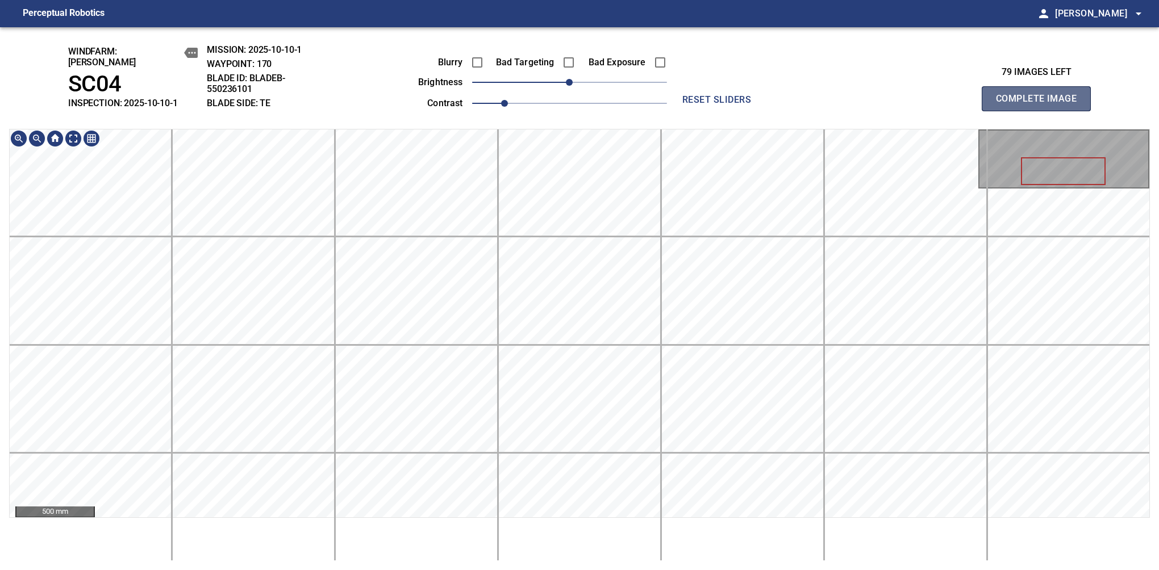
click at [1041, 105] on button "Complete Image" at bounding box center [1036, 98] width 109 height 25
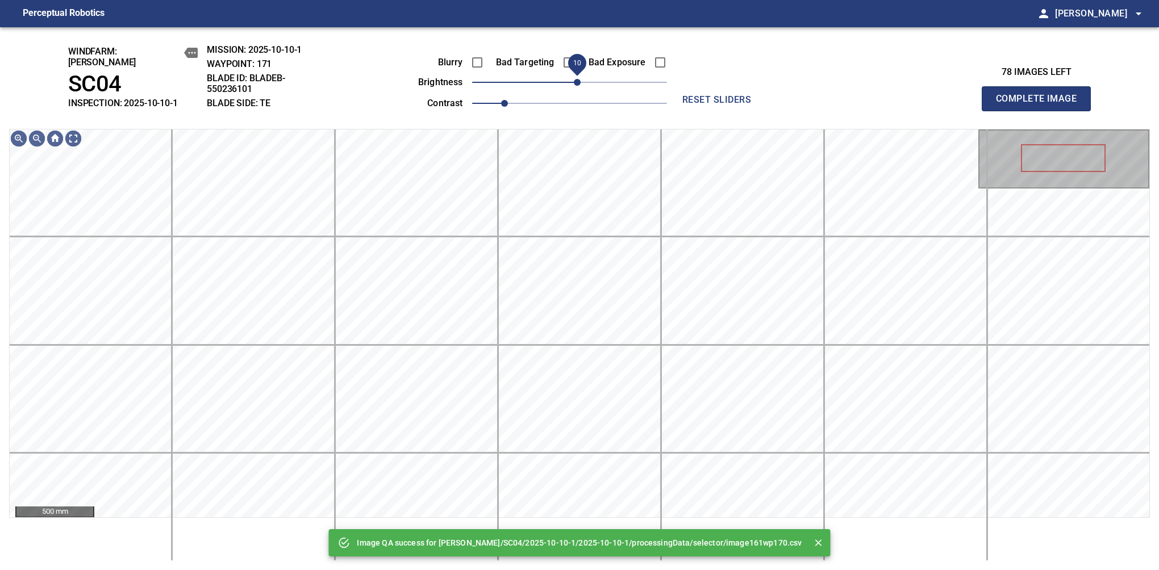
click at [580, 81] on span "10" at bounding box center [569, 82] width 195 height 16
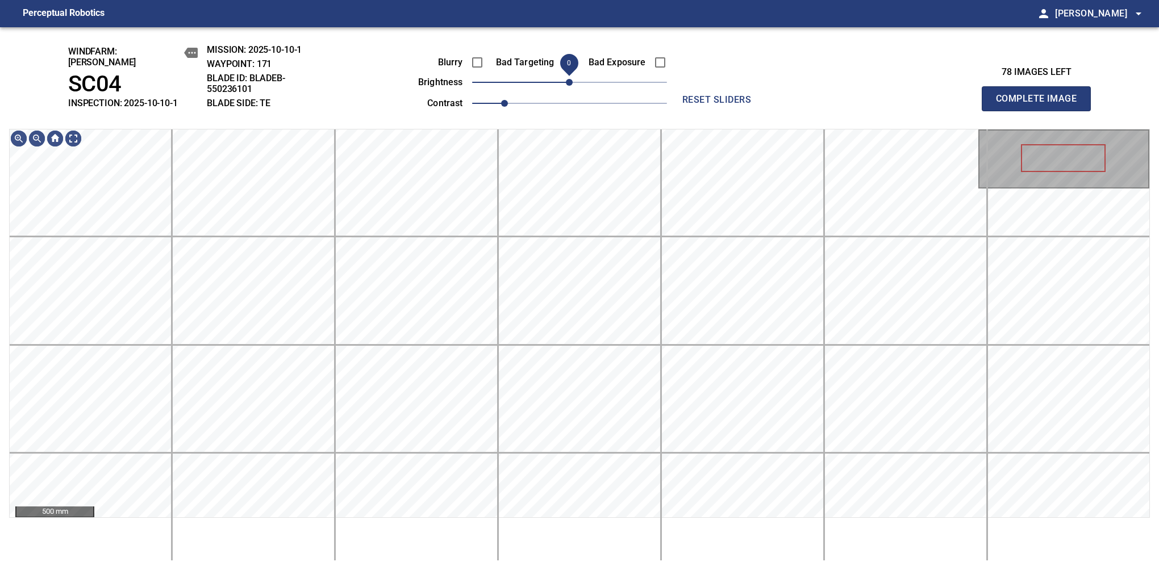
click at [570, 79] on span "0" at bounding box center [569, 82] width 7 height 7
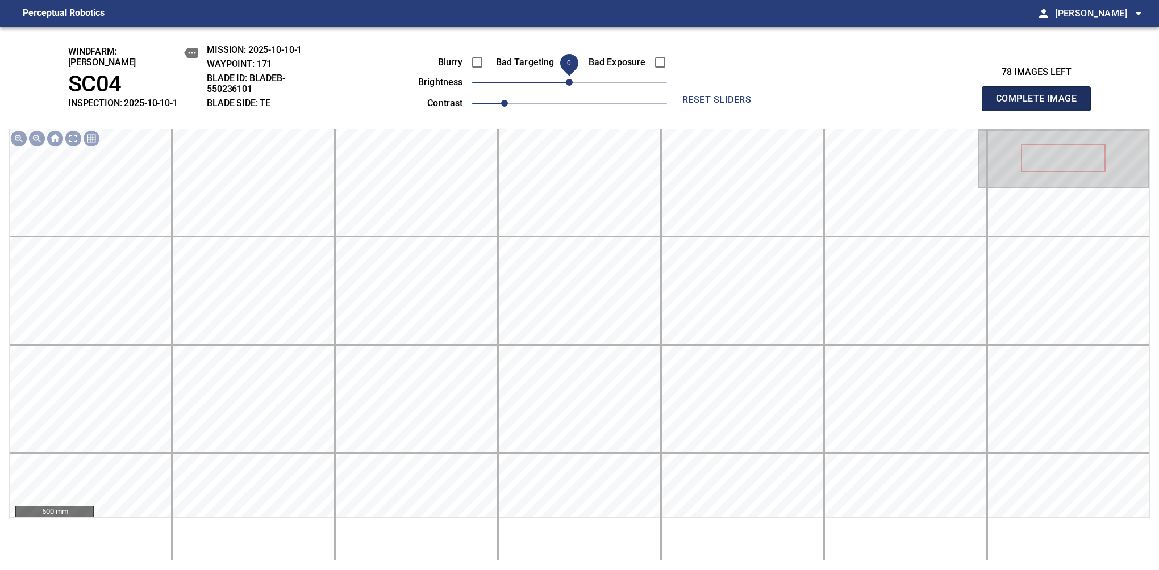
click at [1041, 105] on button "Complete Image" at bounding box center [1036, 98] width 109 height 25
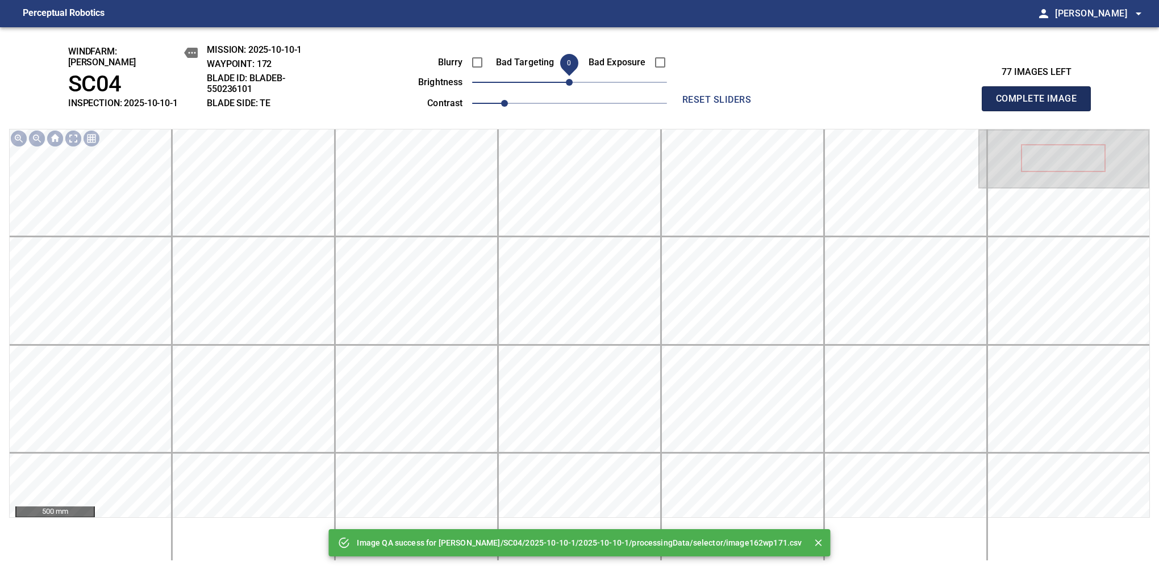
click at [1041, 105] on button "Complete Image" at bounding box center [1036, 98] width 109 height 25
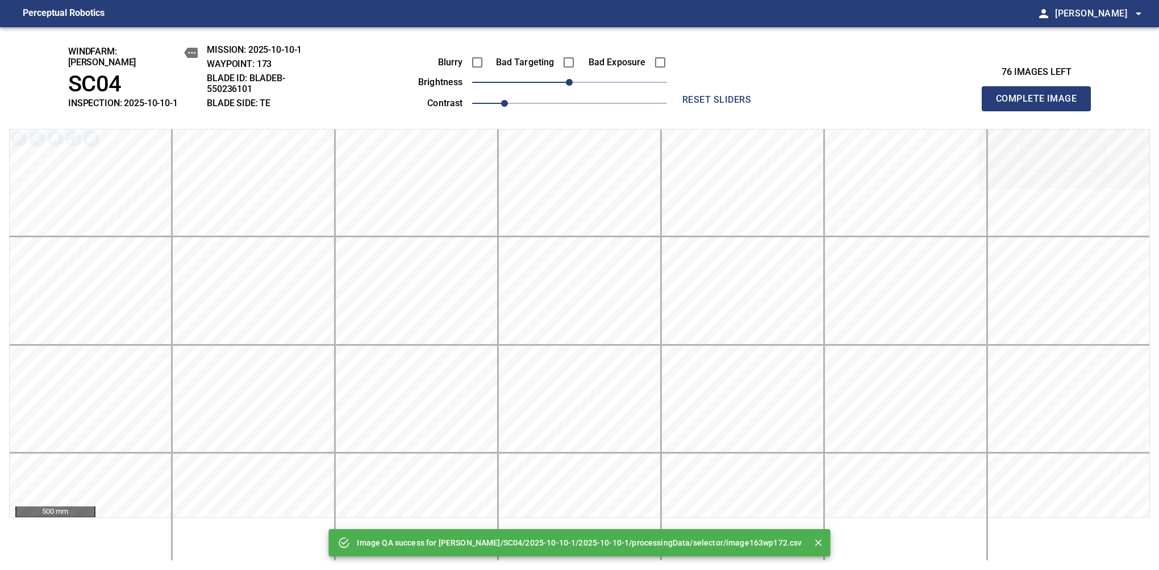
click at [1041, 105] on button "Complete Image" at bounding box center [1036, 98] width 109 height 25
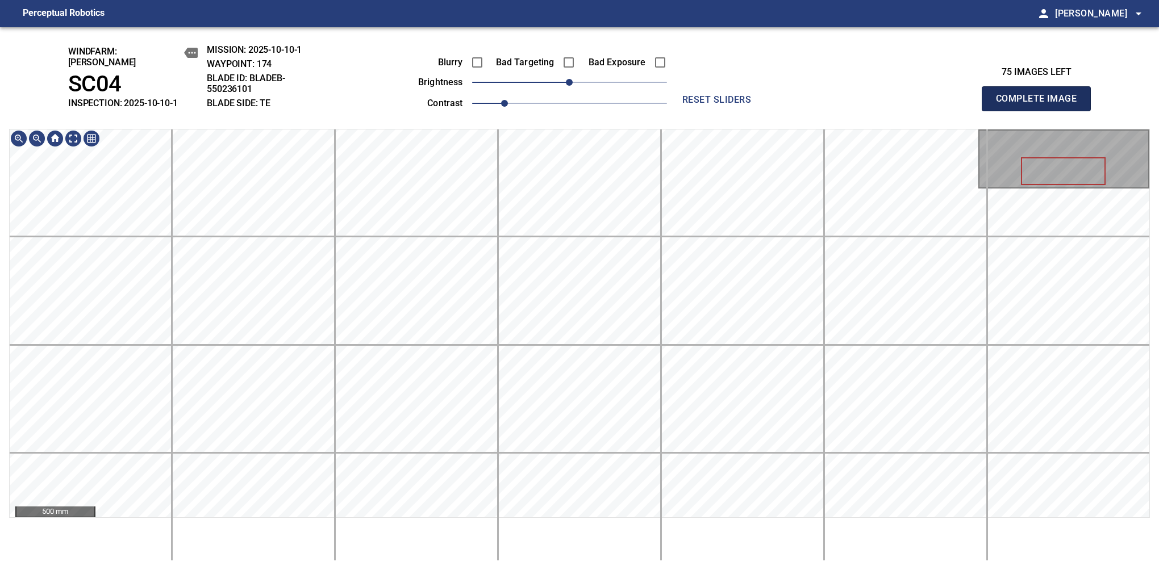
click at [1041, 105] on button "Complete Image" at bounding box center [1036, 98] width 109 height 25
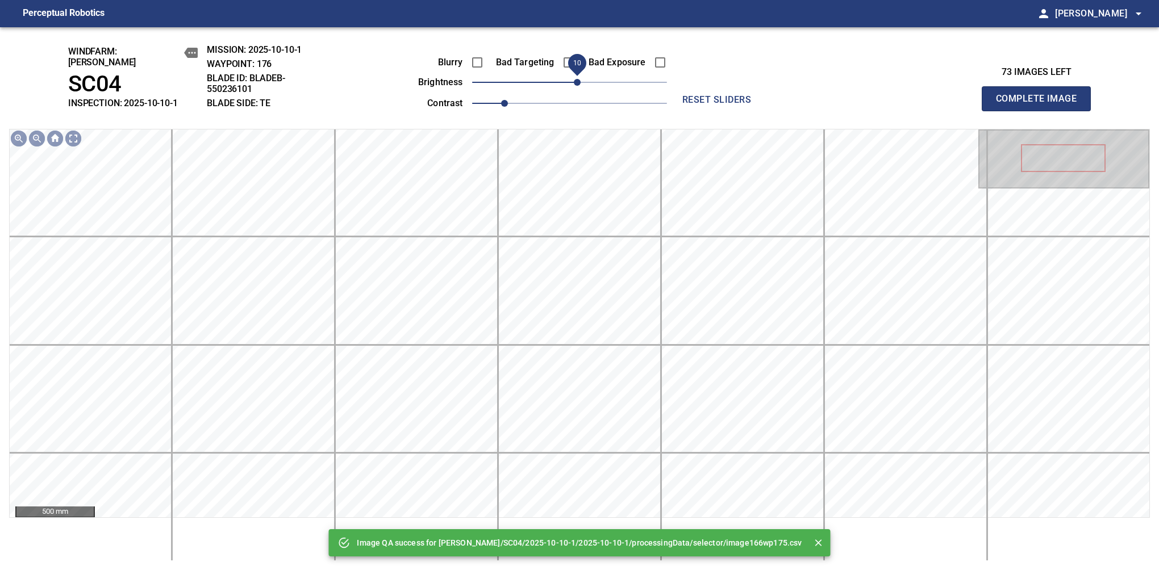
click at [577, 79] on span "10" at bounding box center [577, 82] width 7 height 7
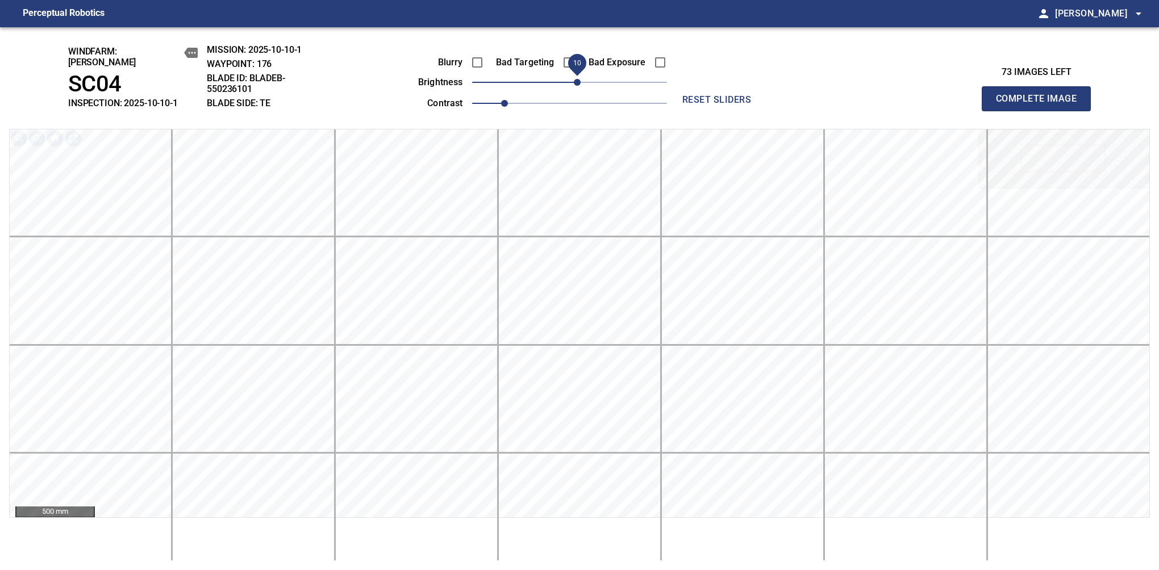
click at [1041, 105] on button "Complete Image" at bounding box center [1036, 98] width 109 height 25
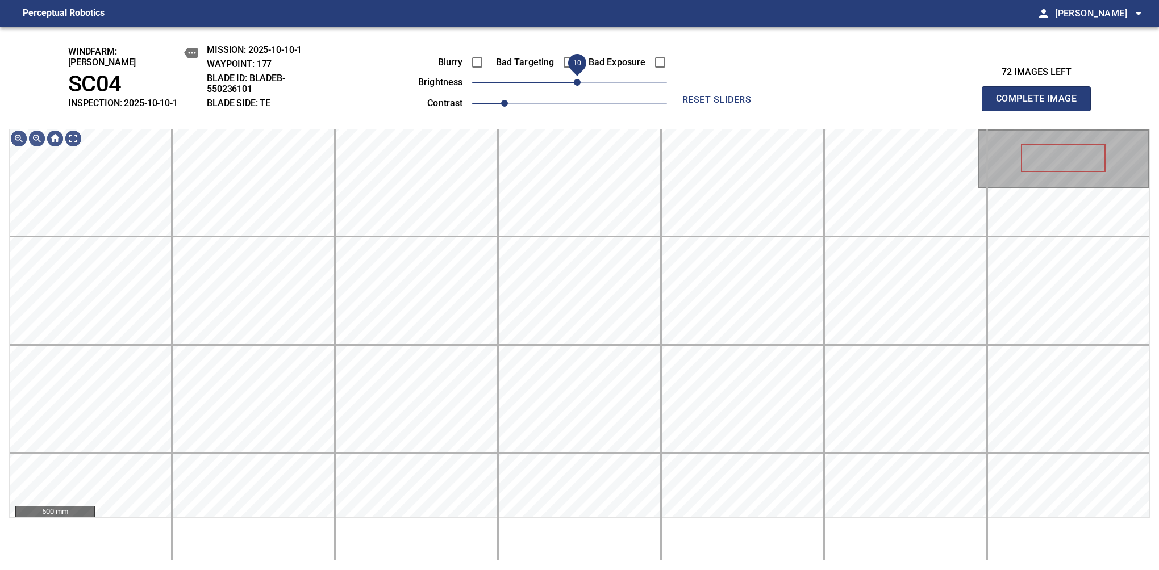
drag, startPoint x: 579, startPoint y: 80, endPoint x: 581, endPoint y: 86, distance: 6.7
click at [581, 86] on span "10" at bounding box center [577, 82] width 7 height 7
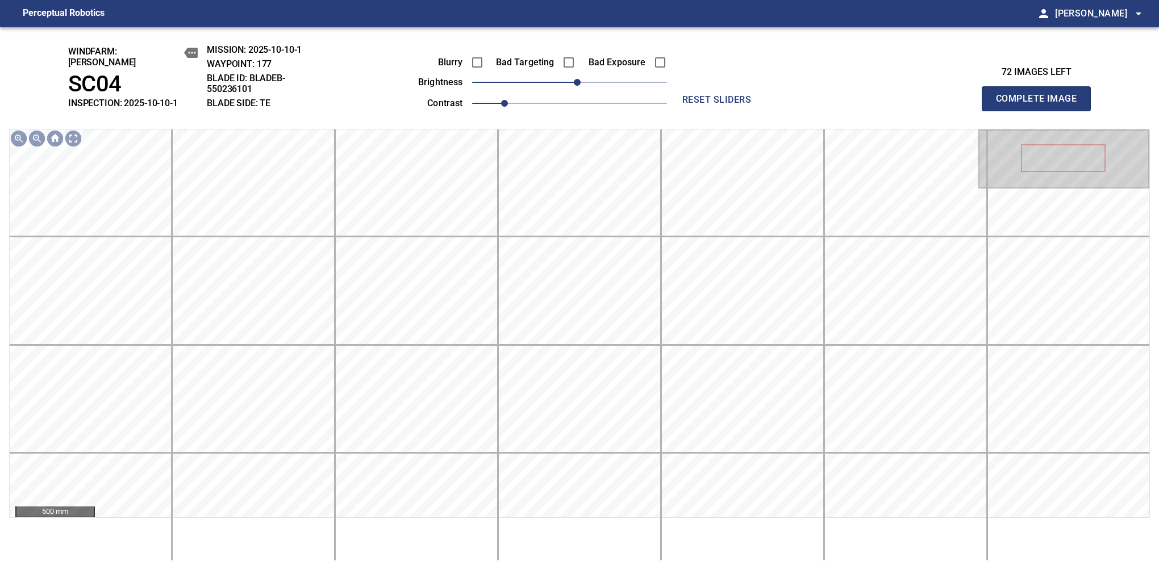
click at [1041, 105] on button "Complete Image" at bounding box center [1036, 98] width 109 height 25
drag, startPoint x: 581, startPoint y: 81, endPoint x: 587, endPoint y: 78, distance: 6.1
click at [587, 79] on span "20" at bounding box center [585, 82] width 7 height 7
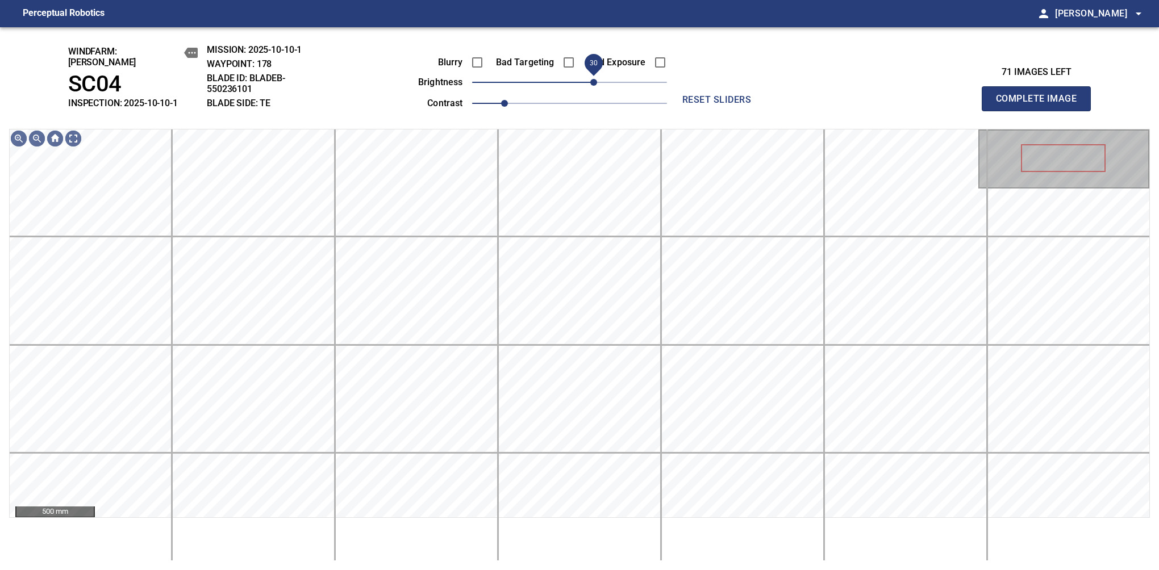
drag, startPoint x: 587, startPoint y: 85, endPoint x: 591, endPoint y: 77, distance: 8.9
click at [591, 79] on span "30" at bounding box center [593, 82] width 7 height 7
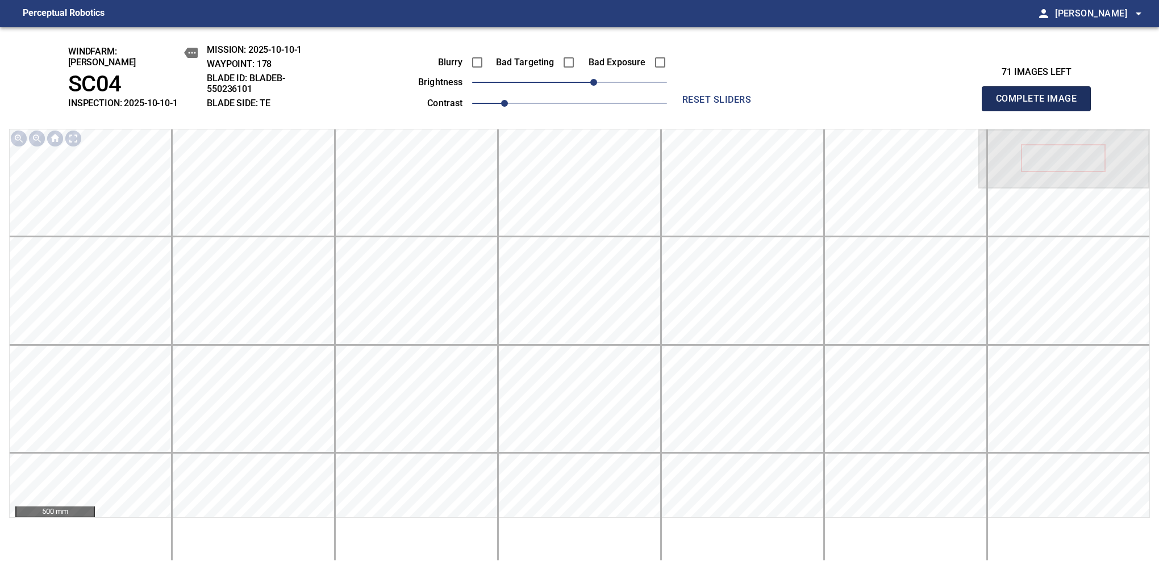
click at [1041, 105] on button "Complete Image" at bounding box center [1036, 98] width 109 height 25
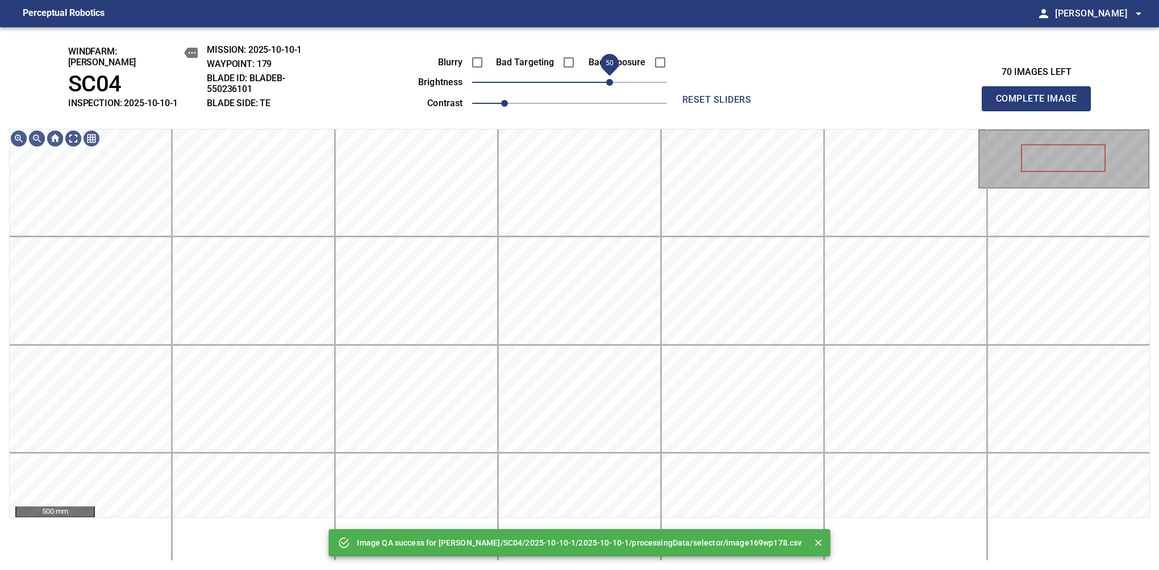
drag, startPoint x: 579, startPoint y: 80, endPoint x: 609, endPoint y: 80, distance: 30.1
click at [609, 80] on span "50" at bounding box center [609, 82] width 7 height 7
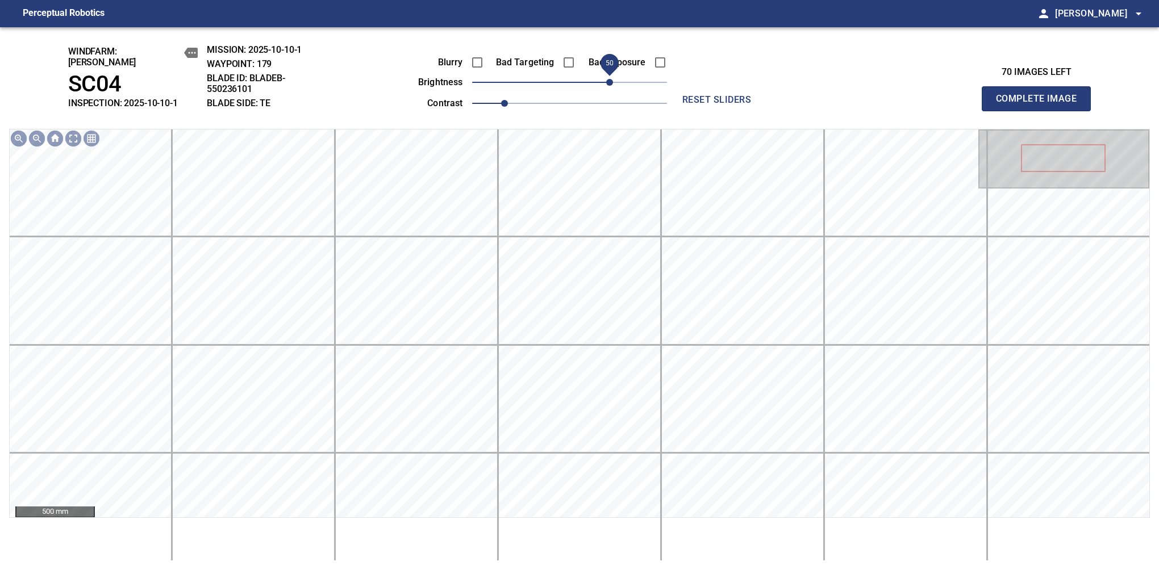
click at [1041, 105] on button "Complete Image" at bounding box center [1036, 98] width 109 height 25
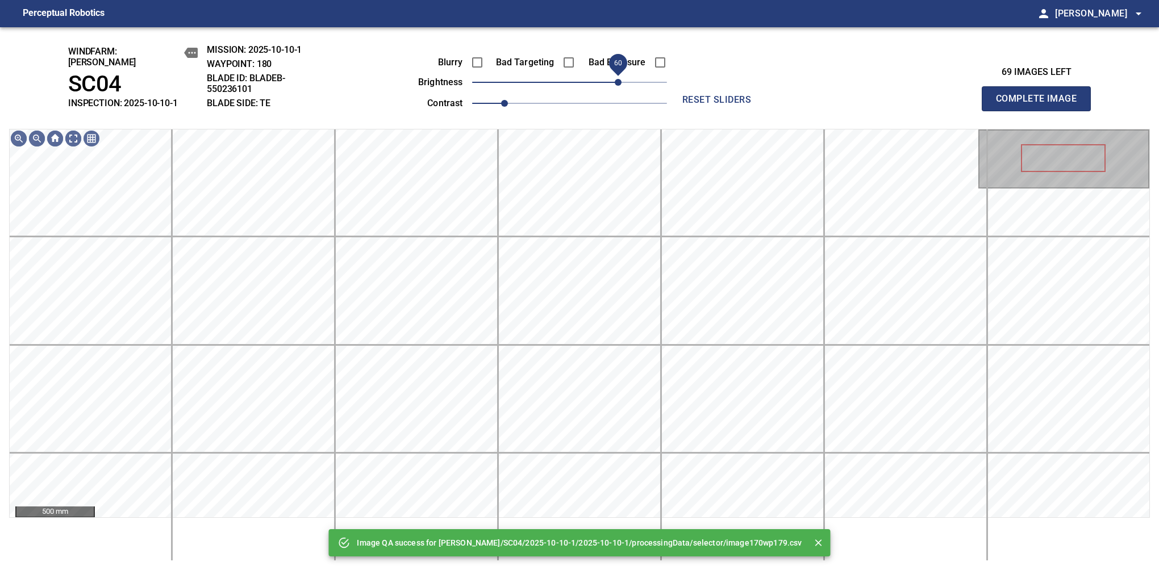
drag, startPoint x: 609, startPoint y: 80, endPoint x: 620, endPoint y: 73, distance: 13.6
click at [620, 74] on span "60" at bounding box center [569, 82] width 195 height 16
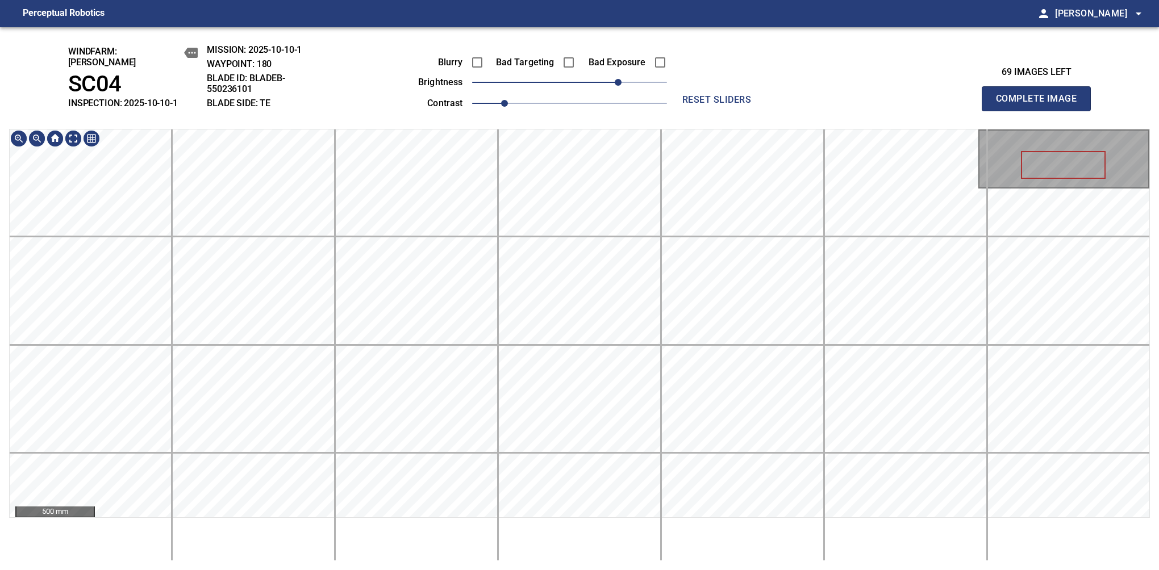
click at [536, 86] on div "windfarm: Cerreto SC04 INSPECTION: 2025-10-10-1 MISSION: 2025-10-10-1 WAYPOINT:…" at bounding box center [579, 298] width 1159 height 543
click at [1041, 105] on button "Complete Image" at bounding box center [1036, 98] width 109 height 25
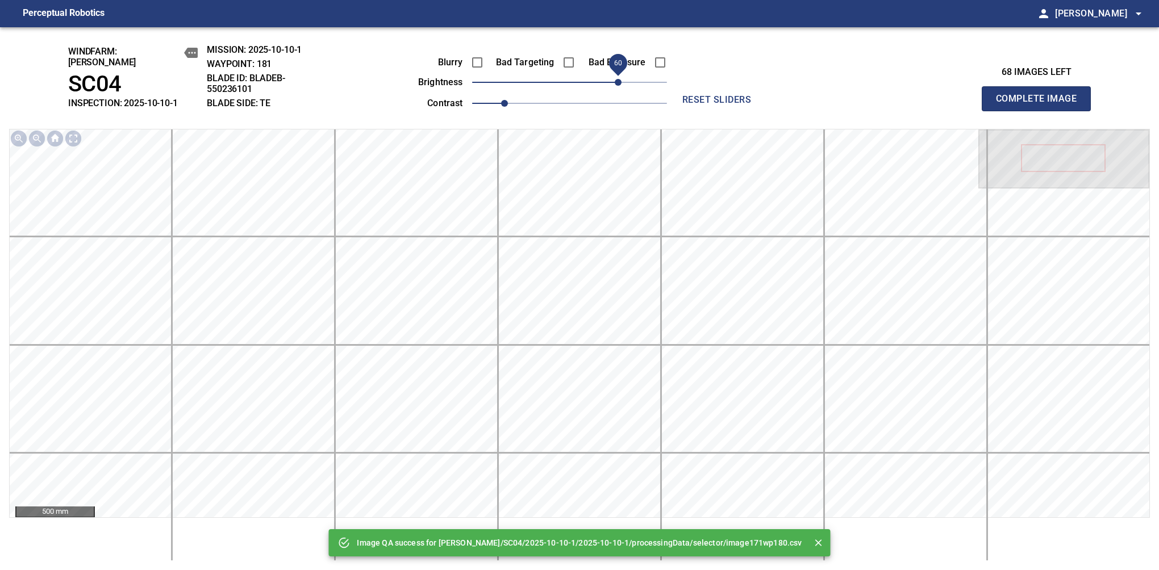
drag, startPoint x: 597, startPoint y: 79, endPoint x: 620, endPoint y: 73, distance: 24.7
click at [620, 79] on span "60" at bounding box center [618, 82] width 7 height 7
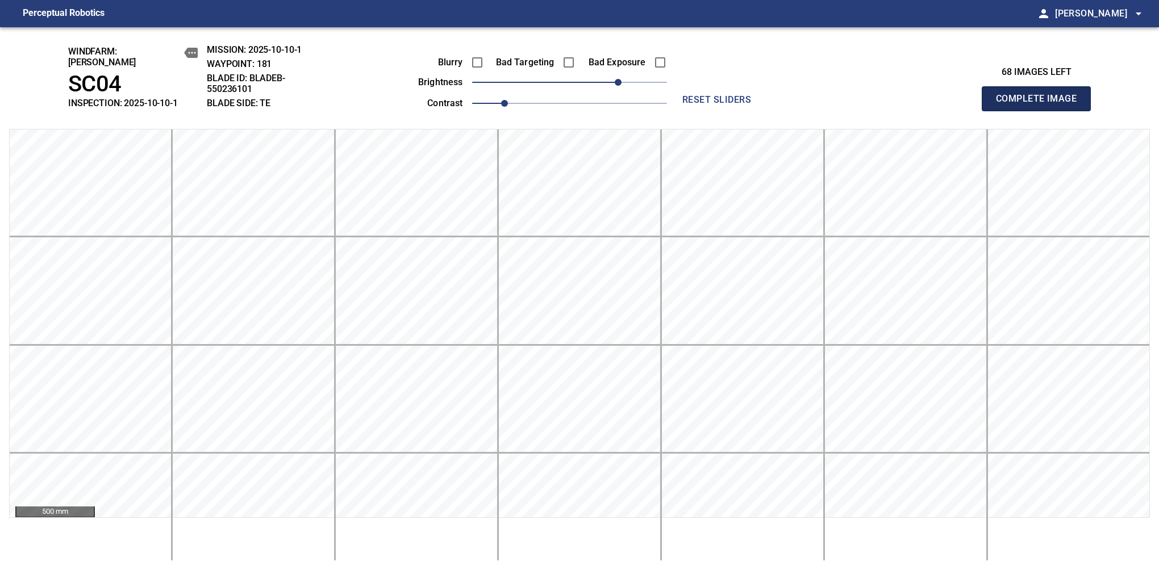
click at [1041, 105] on button "Complete Image" at bounding box center [1036, 98] width 109 height 25
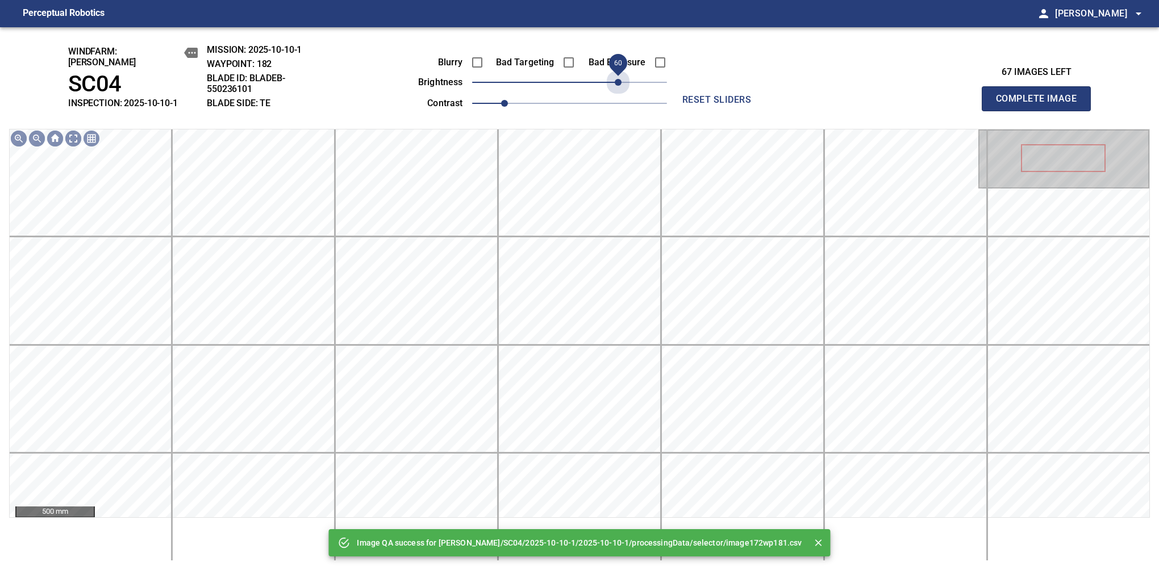
click at [620, 74] on span "60" at bounding box center [569, 82] width 195 height 16
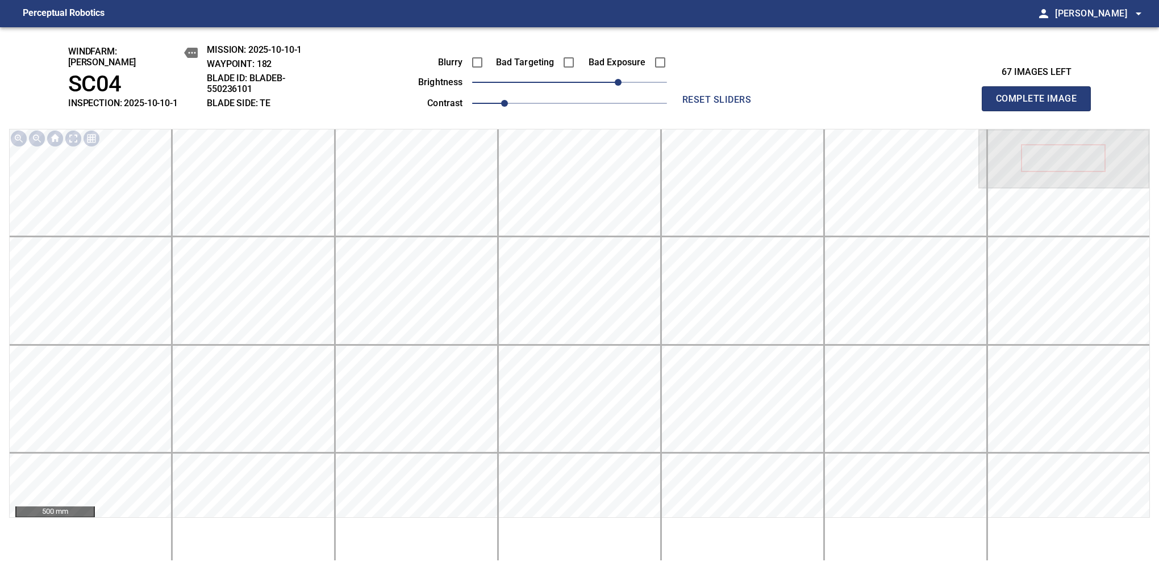
click at [1041, 105] on button "Complete Image" at bounding box center [1036, 98] width 109 height 25
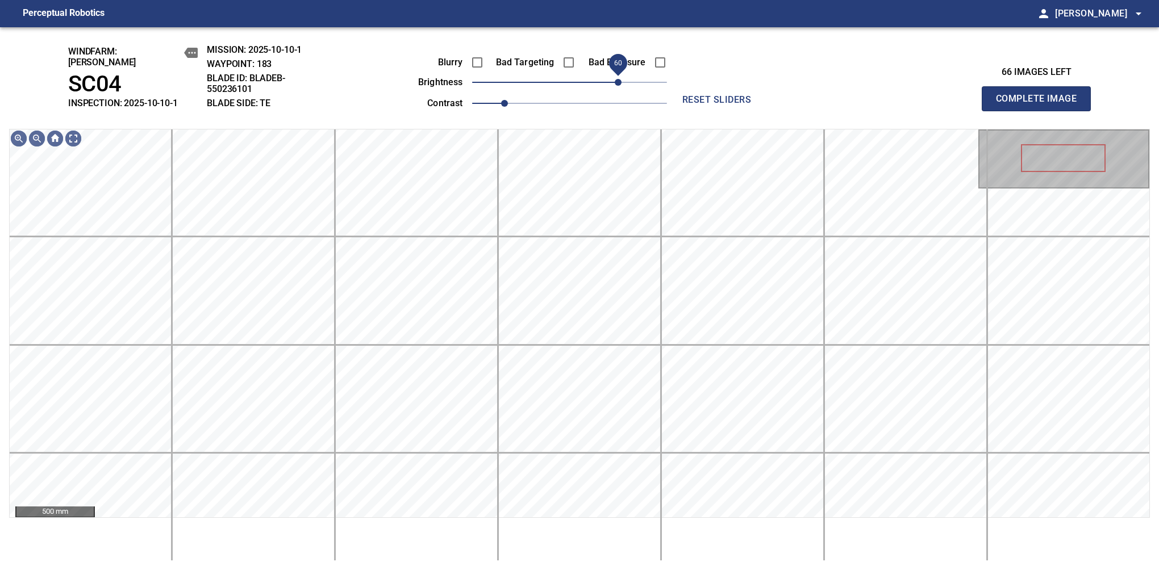
drag, startPoint x: 586, startPoint y: 81, endPoint x: 620, endPoint y: 80, distance: 34.1
click at [620, 80] on span "60" at bounding box center [618, 82] width 7 height 7
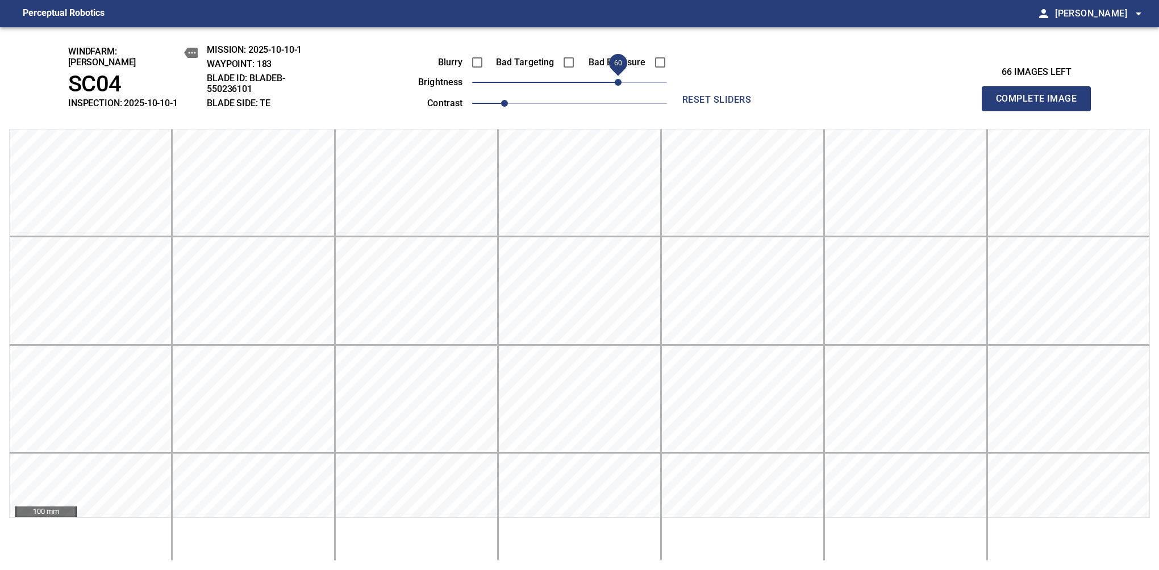
click at [1041, 105] on button "Complete Image" at bounding box center [1036, 98] width 109 height 25
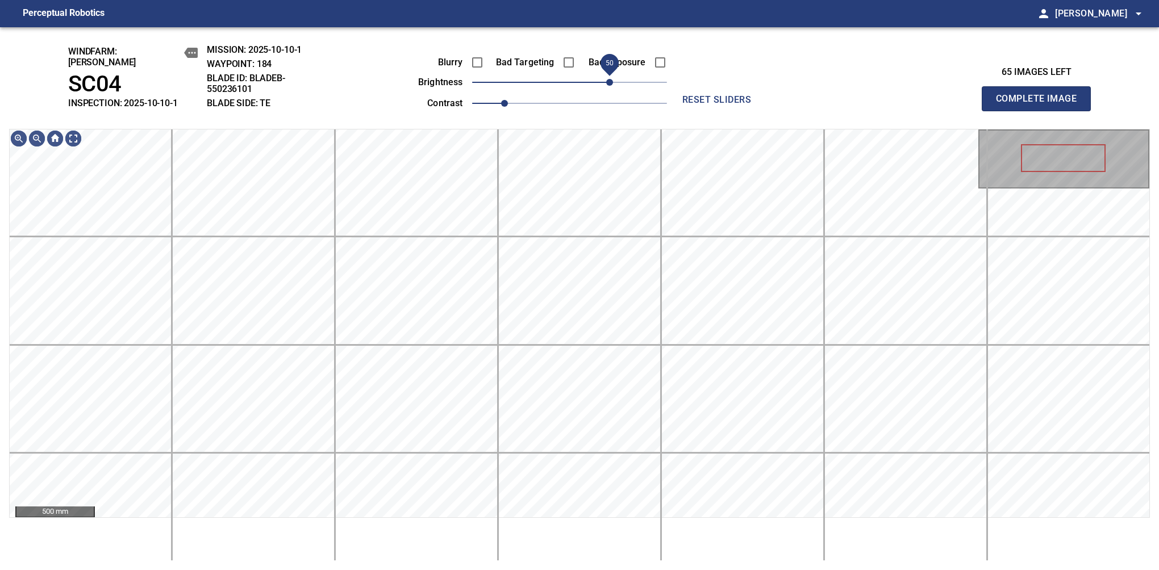
drag, startPoint x: 573, startPoint y: 77, endPoint x: 613, endPoint y: 75, distance: 40.4
click at [613, 79] on span "50" at bounding box center [609, 82] width 7 height 7
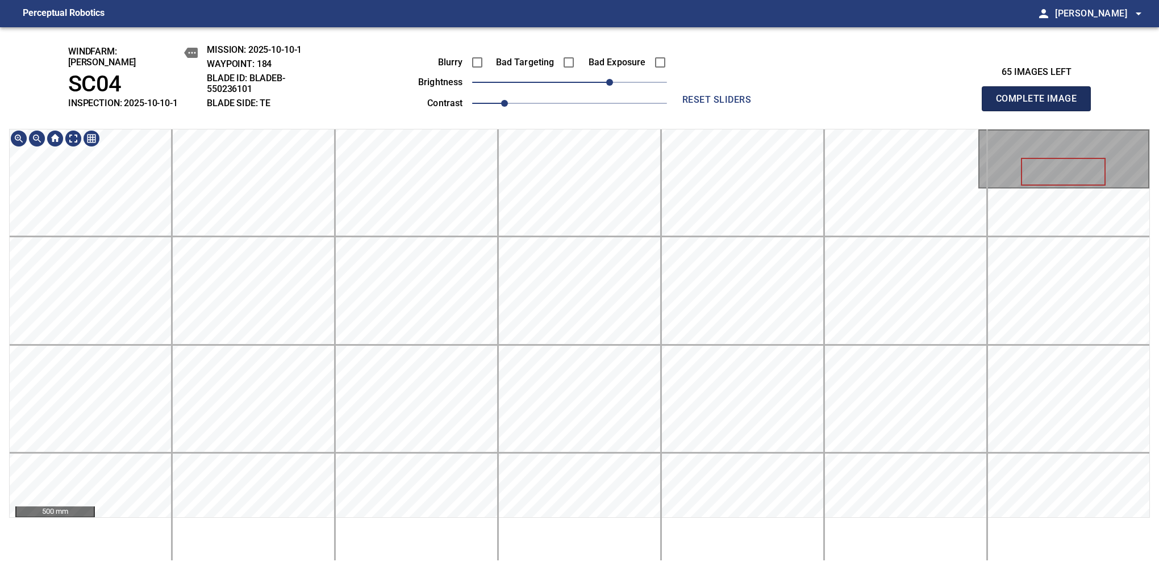
click at [1041, 105] on button "Complete Image" at bounding box center [1036, 98] width 109 height 25
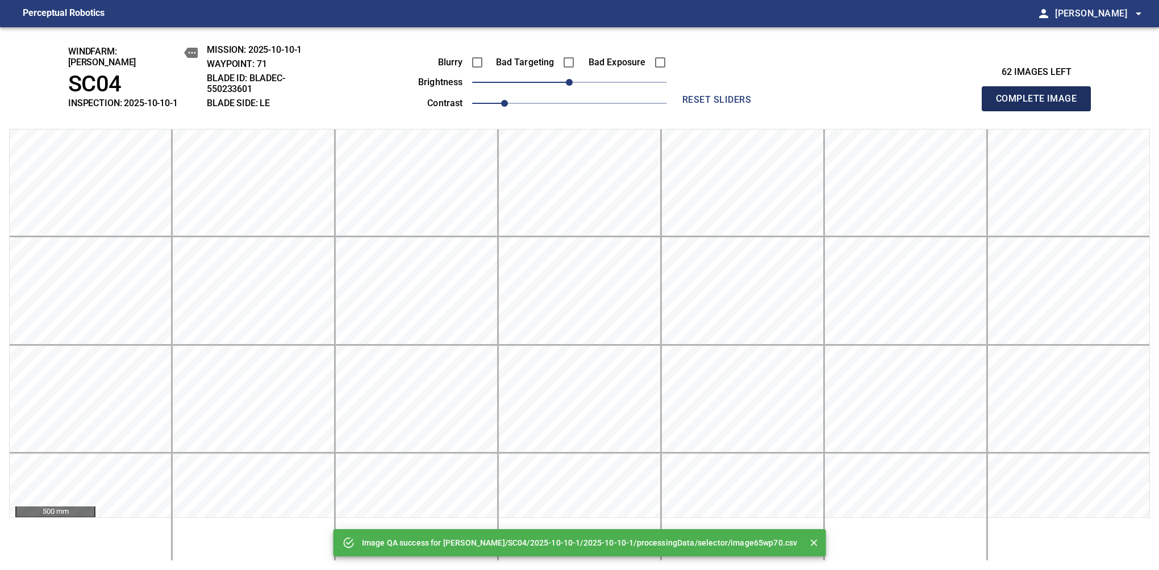
click at [1041, 105] on button "Complete Image" at bounding box center [1036, 98] width 109 height 25
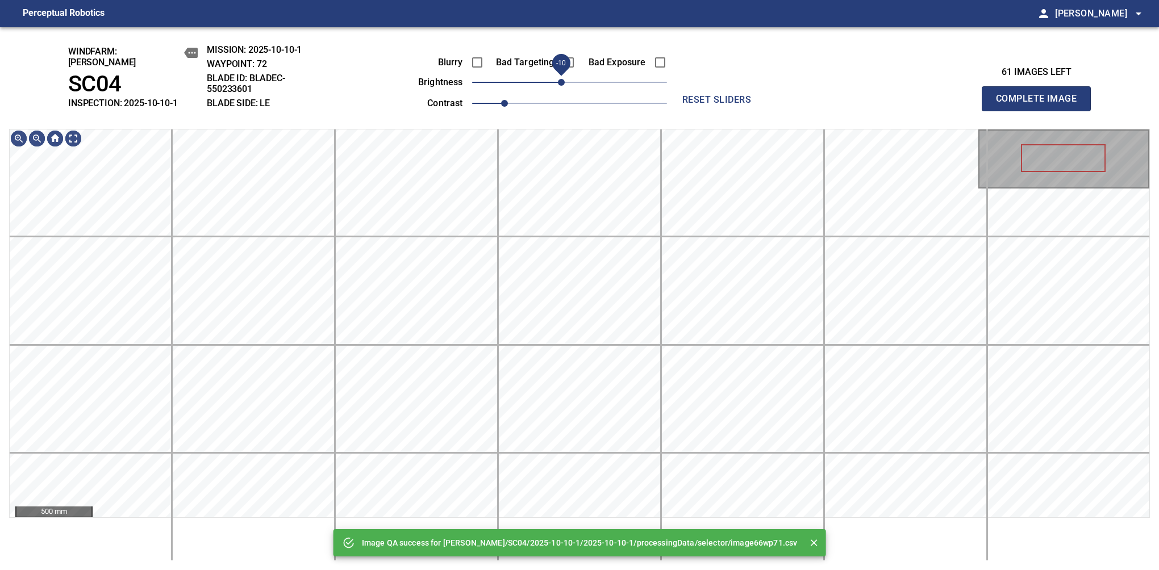
click at [562, 80] on span "-10" at bounding box center [561, 82] width 7 height 7
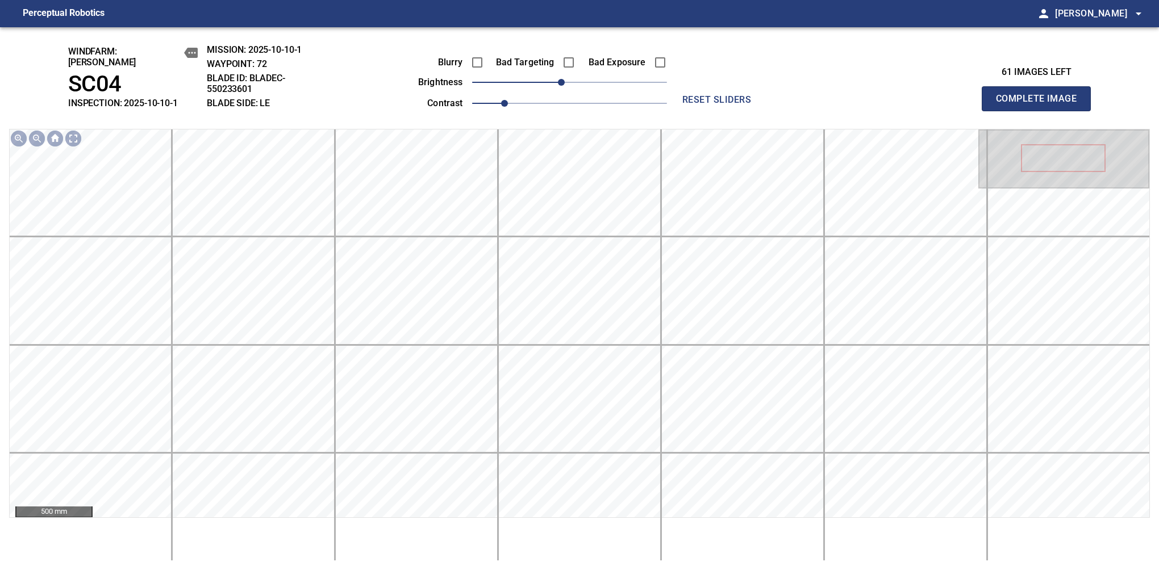
click at [1041, 105] on button "Complete Image" at bounding box center [1036, 98] width 109 height 25
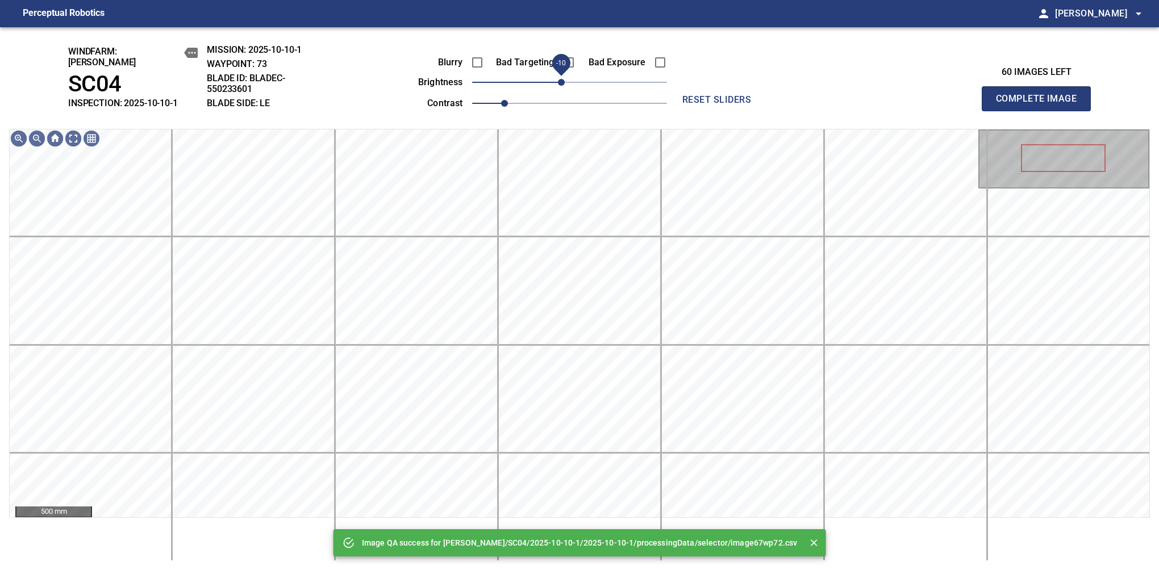
click at [559, 80] on span "-10" at bounding box center [561, 82] width 7 height 7
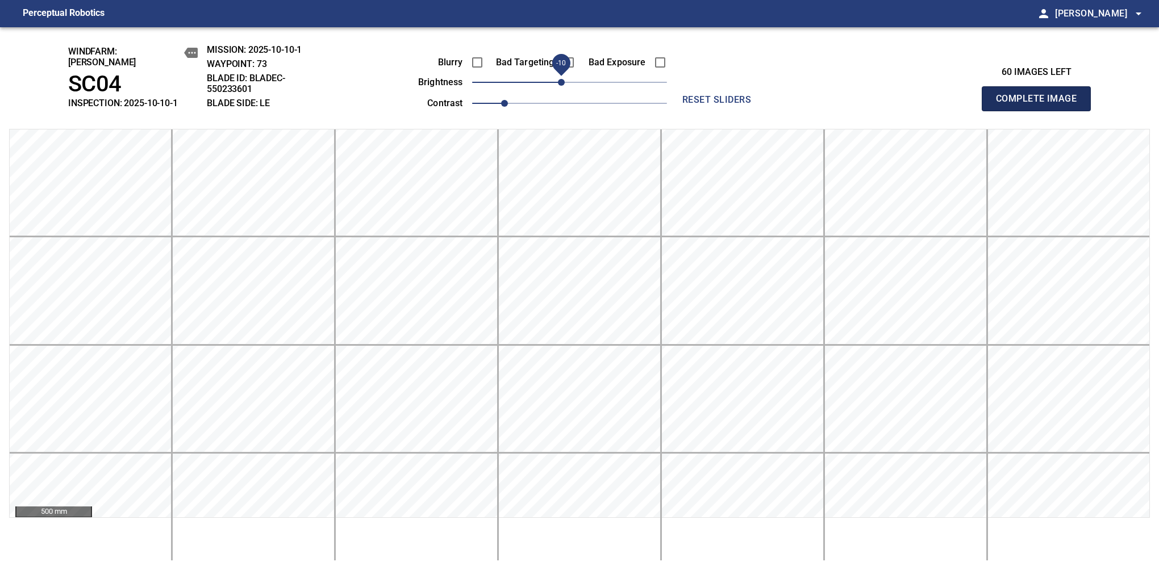
click at [1041, 105] on button "Complete Image" at bounding box center [1036, 98] width 109 height 25
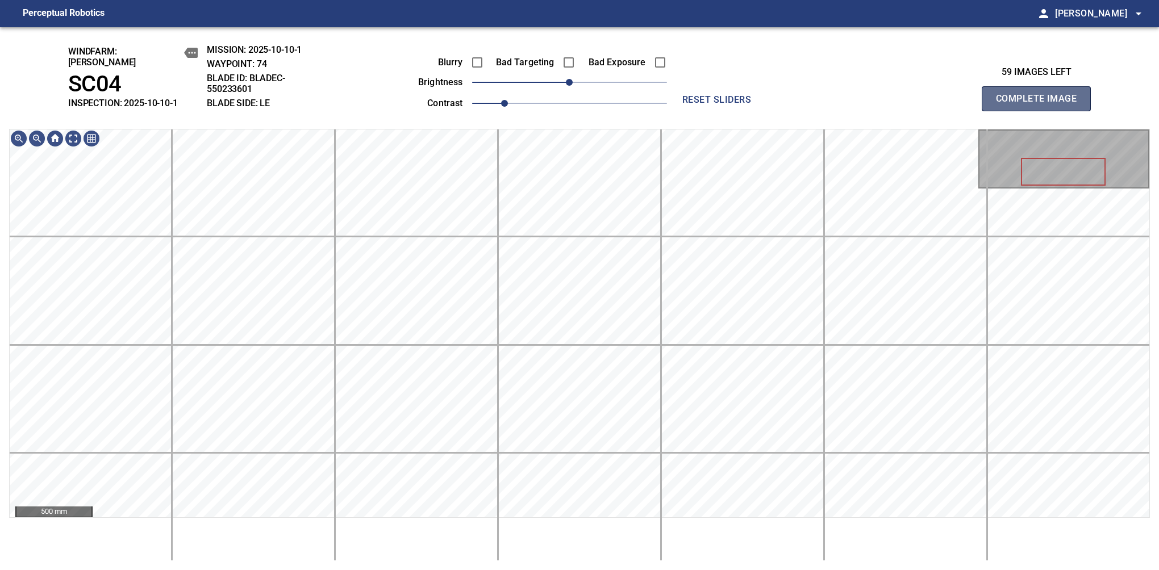
click at [1041, 105] on button "Complete Image" at bounding box center [1036, 98] width 109 height 25
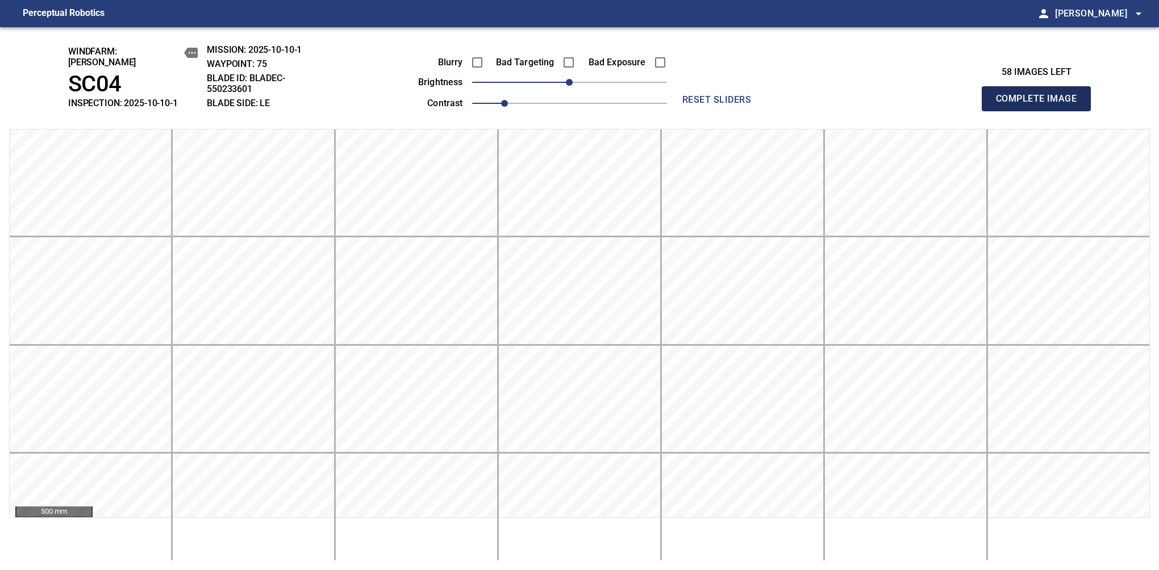
click at [1041, 105] on button "Complete Image" at bounding box center [1036, 98] width 109 height 25
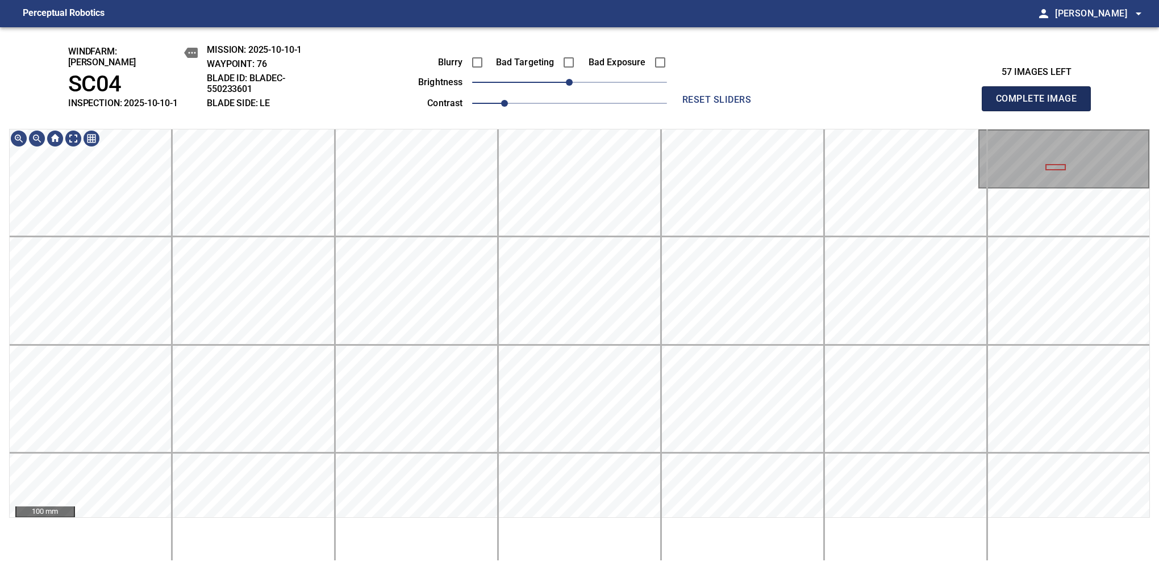
click at [1041, 105] on button "Complete Image" at bounding box center [1036, 98] width 109 height 25
click at [562, 80] on span "-10" at bounding box center [561, 82] width 7 height 7
click at [1041, 105] on button "Complete Image" at bounding box center [1036, 98] width 109 height 25
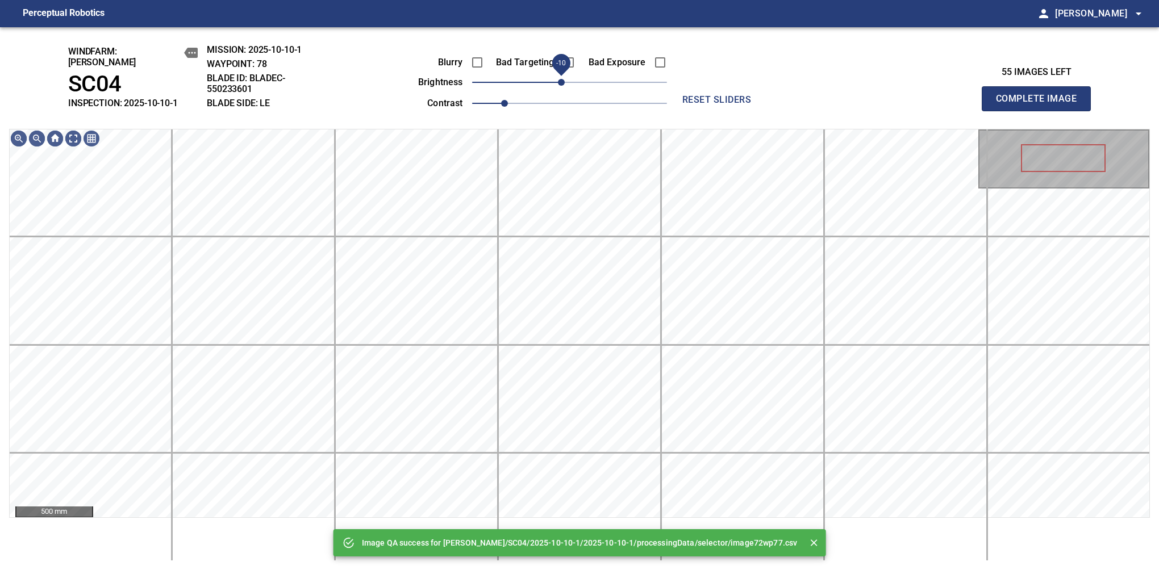
click at [564, 79] on span "-10" at bounding box center [561, 82] width 7 height 7
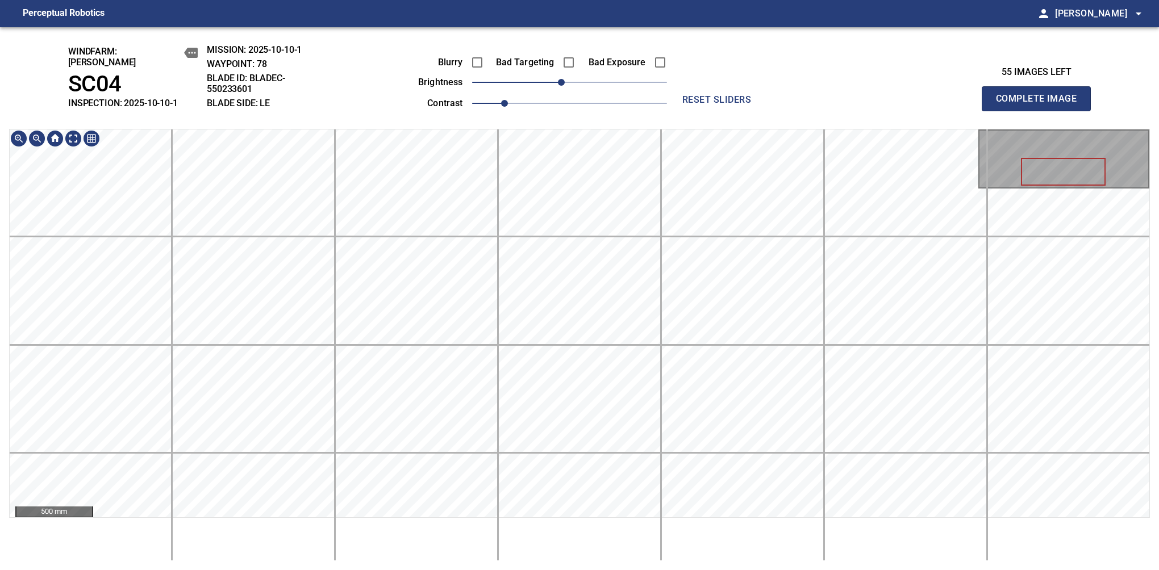
click at [622, 118] on div "windfarm: Cerreto SC04 INSPECTION: 2025-10-10-1 MISSION: 2025-10-10-1 WAYPOINT:…" at bounding box center [579, 298] width 1159 height 543
click at [1041, 105] on button "Complete Image" at bounding box center [1036, 98] width 109 height 25
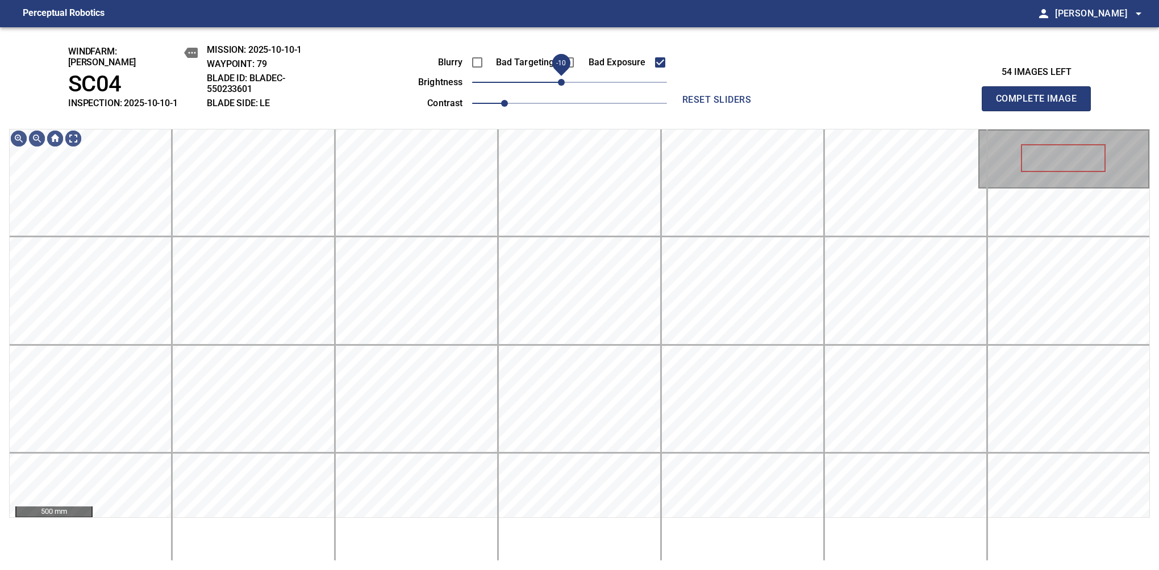
drag, startPoint x: 568, startPoint y: 76, endPoint x: 563, endPoint y: 78, distance: 5.9
click at [563, 79] on span "-10" at bounding box center [561, 82] width 7 height 7
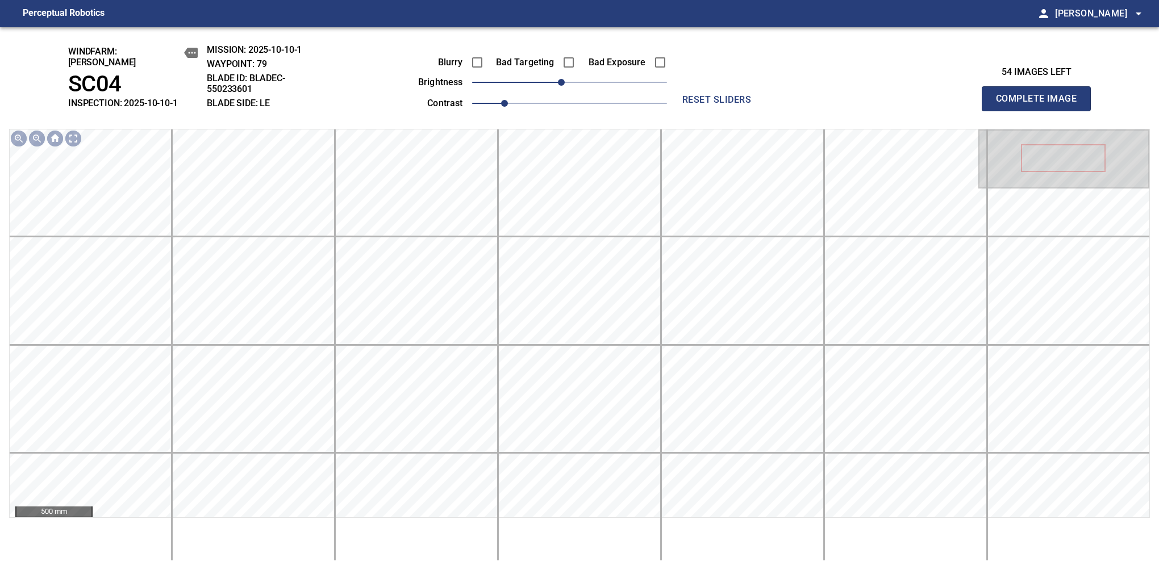
click at [1041, 105] on button "Complete Image" at bounding box center [1036, 98] width 109 height 25
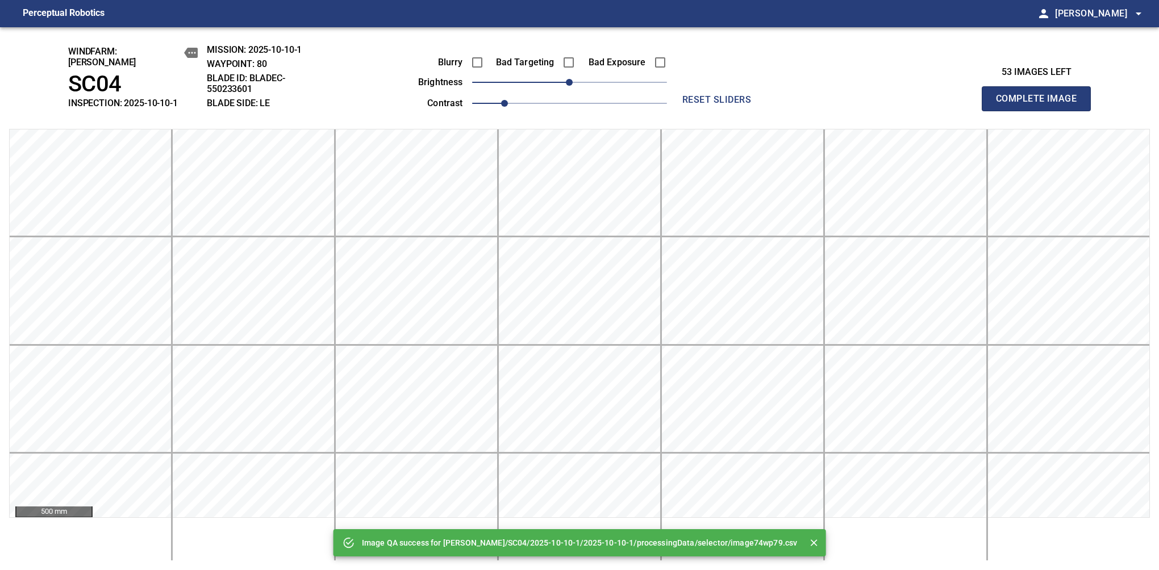
click at [1041, 105] on button "Complete Image" at bounding box center [1036, 98] width 109 height 25
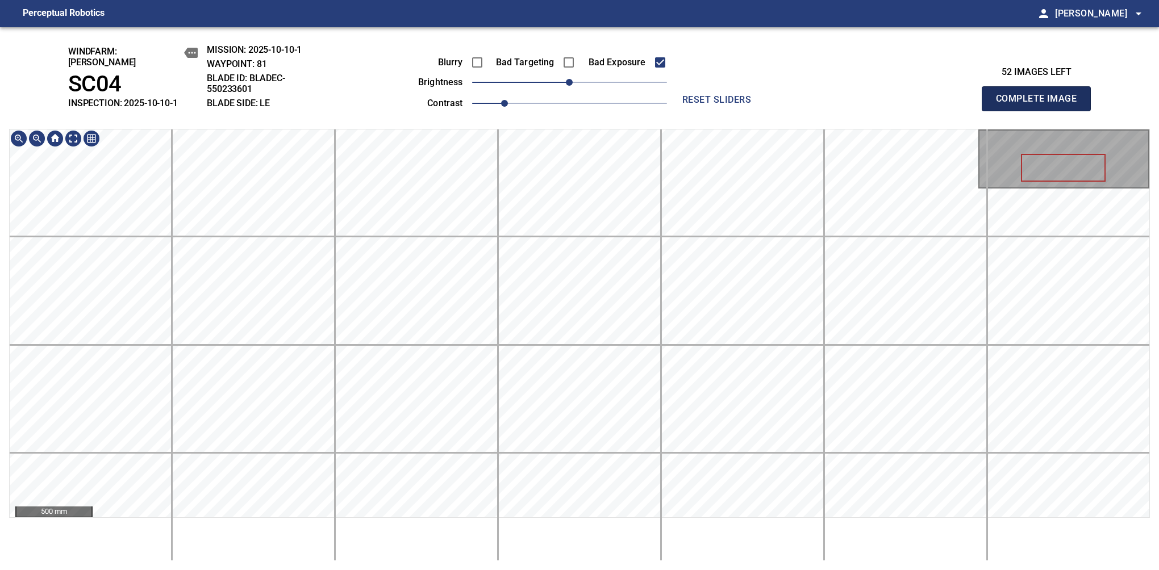
click at [1041, 105] on button "Complete Image" at bounding box center [1036, 98] width 109 height 25
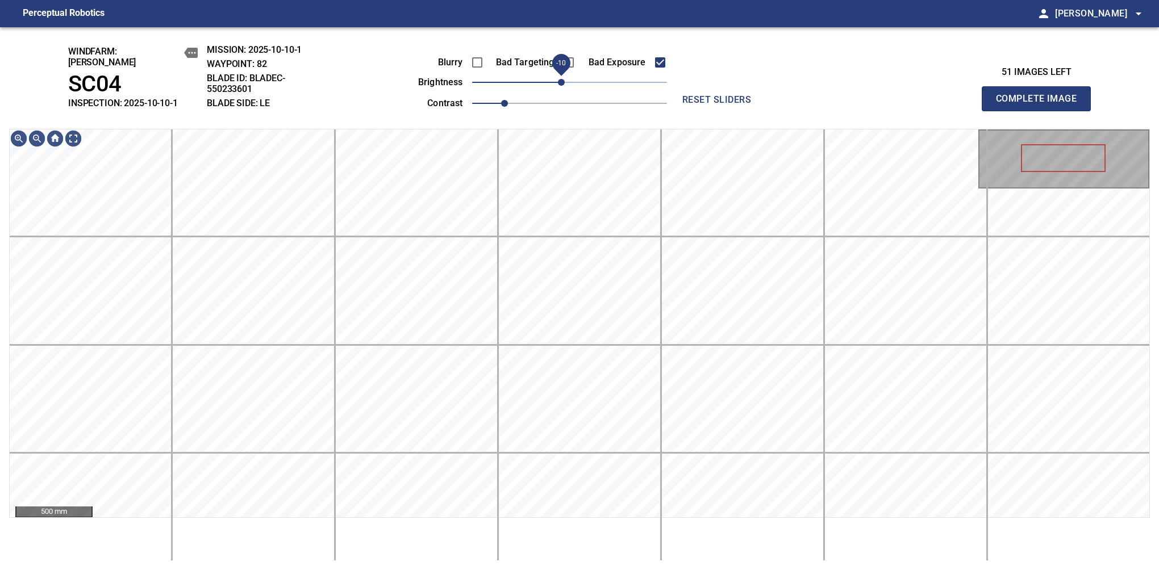
click at [563, 79] on span "-10" at bounding box center [561, 82] width 7 height 7
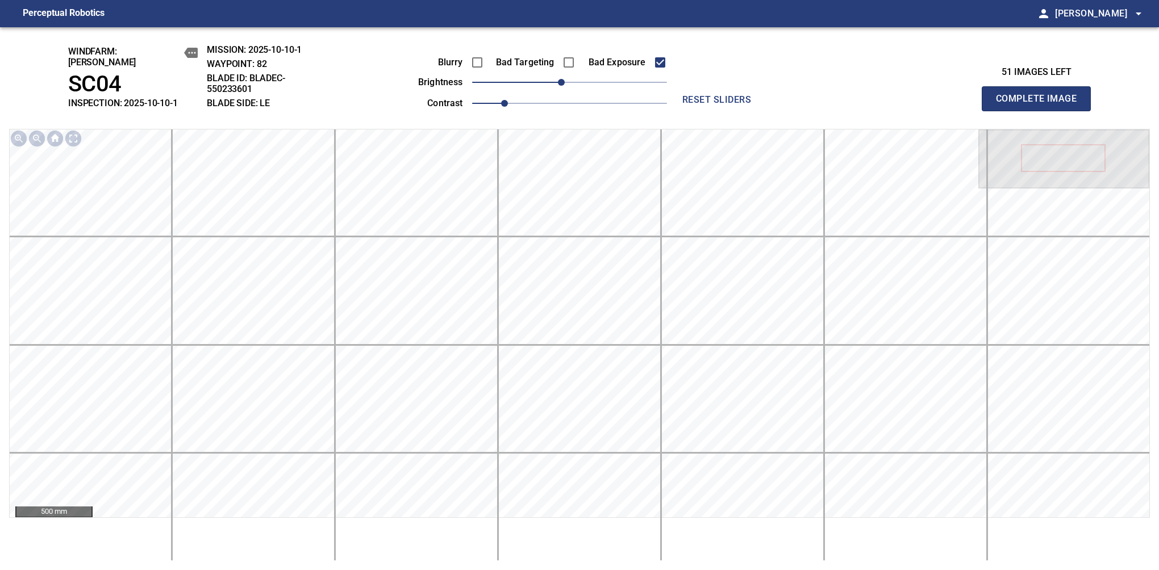
click at [1041, 105] on button "Complete Image" at bounding box center [1036, 98] width 109 height 25
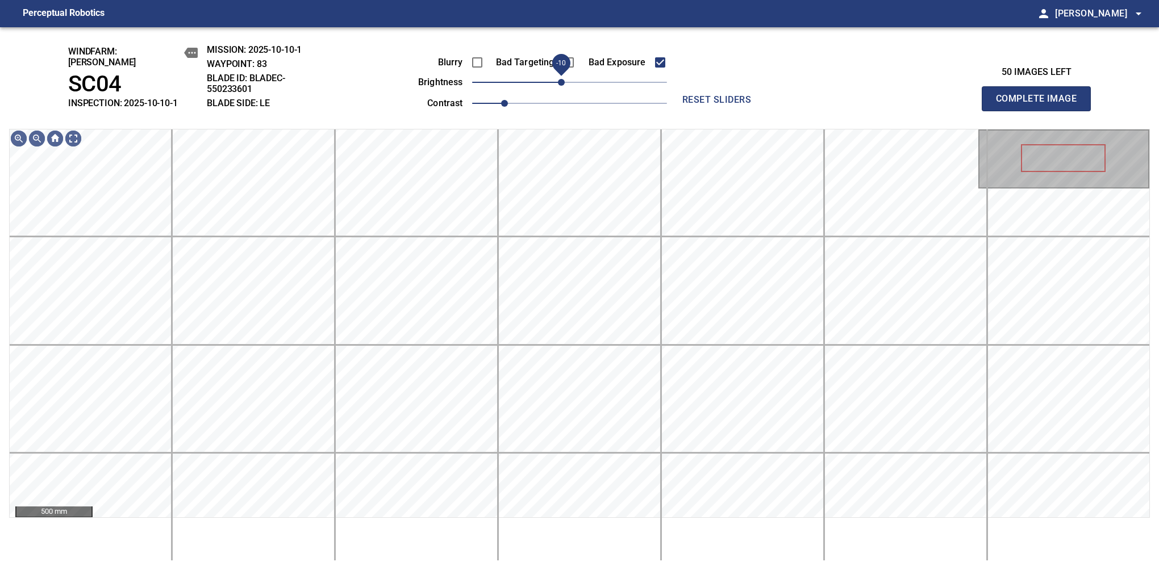
click at [563, 79] on span "-10" at bounding box center [561, 82] width 7 height 7
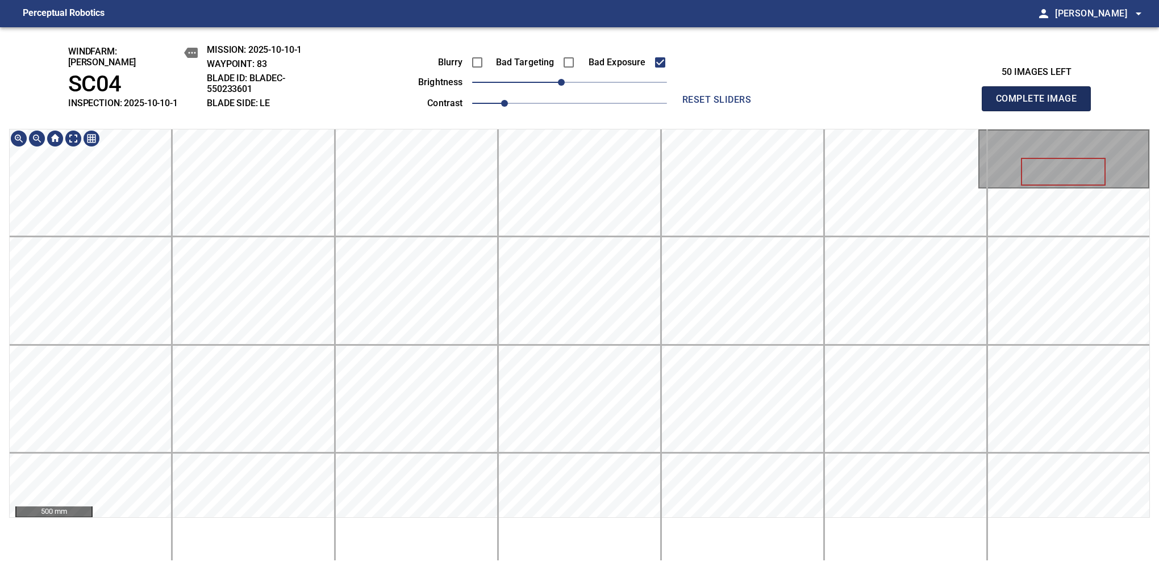
click at [1041, 105] on button "Complete Image" at bounding box center [1036, 98] width 109 height 25
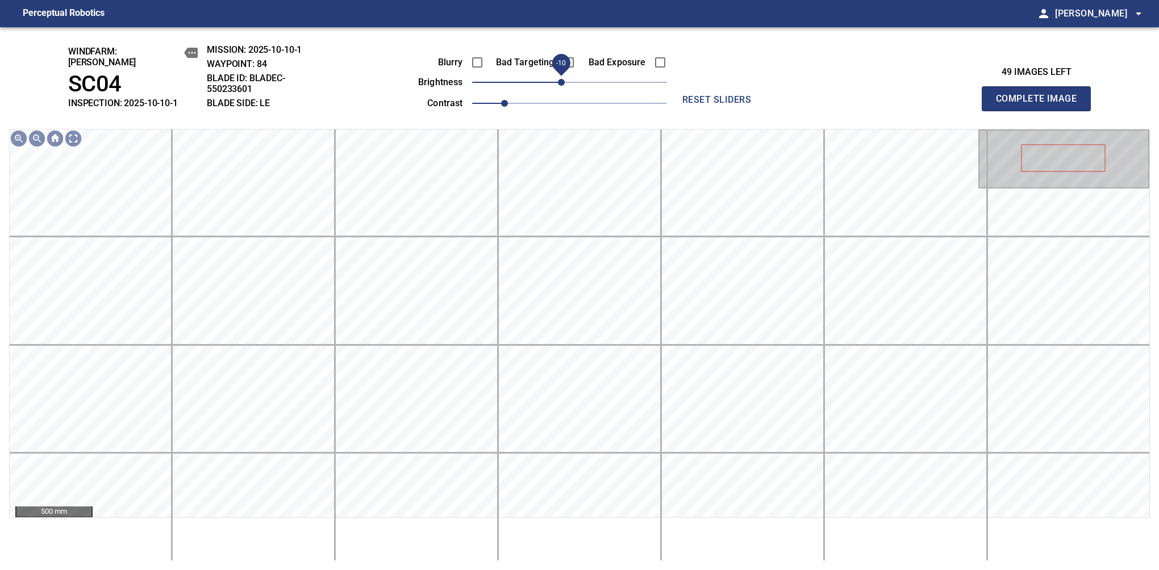
click at [561, 79] on span "-10" at bounding box center [561, 82] width 7 height 7
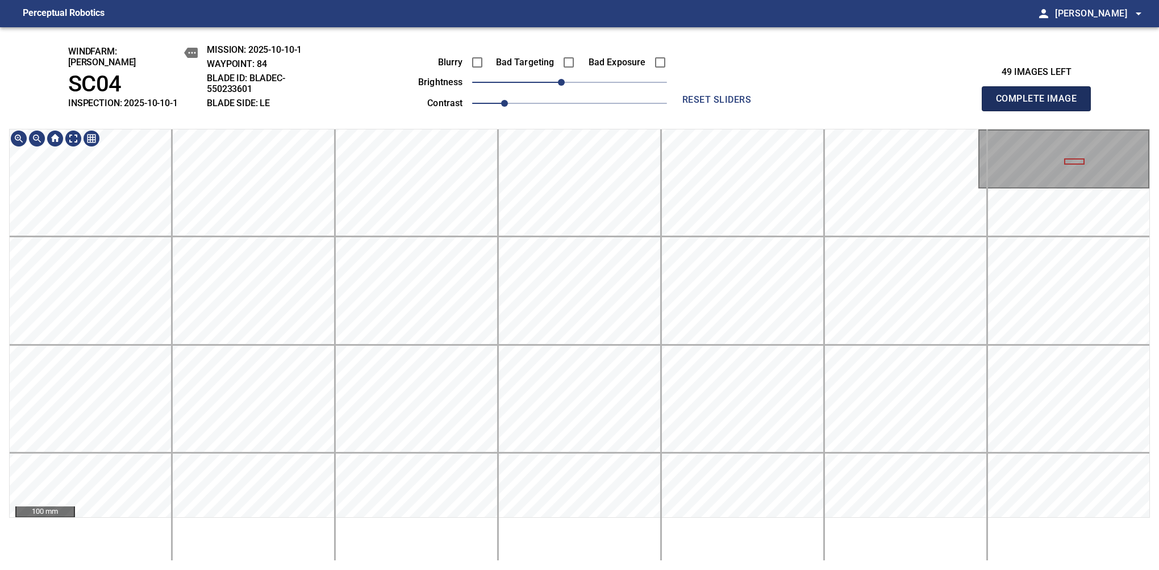
click at [1041, 105] on button "Complete Image" at bounding box center [1036, 98] width 109 height 25
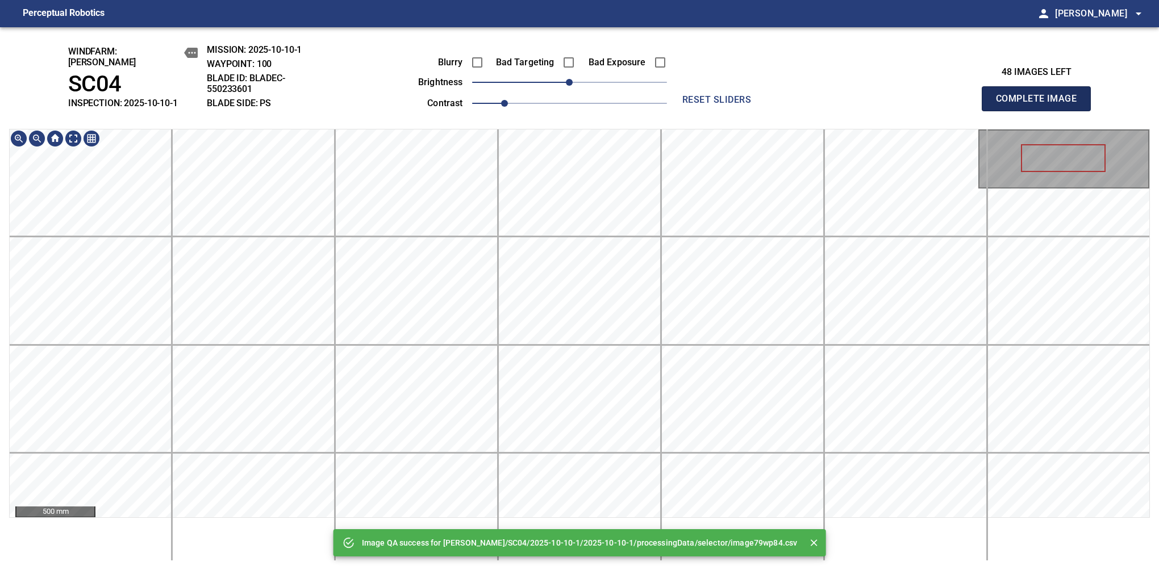
click at [1041, 105] on button "Complete Image" at bounding box center [1036, 98] width 109 height 25
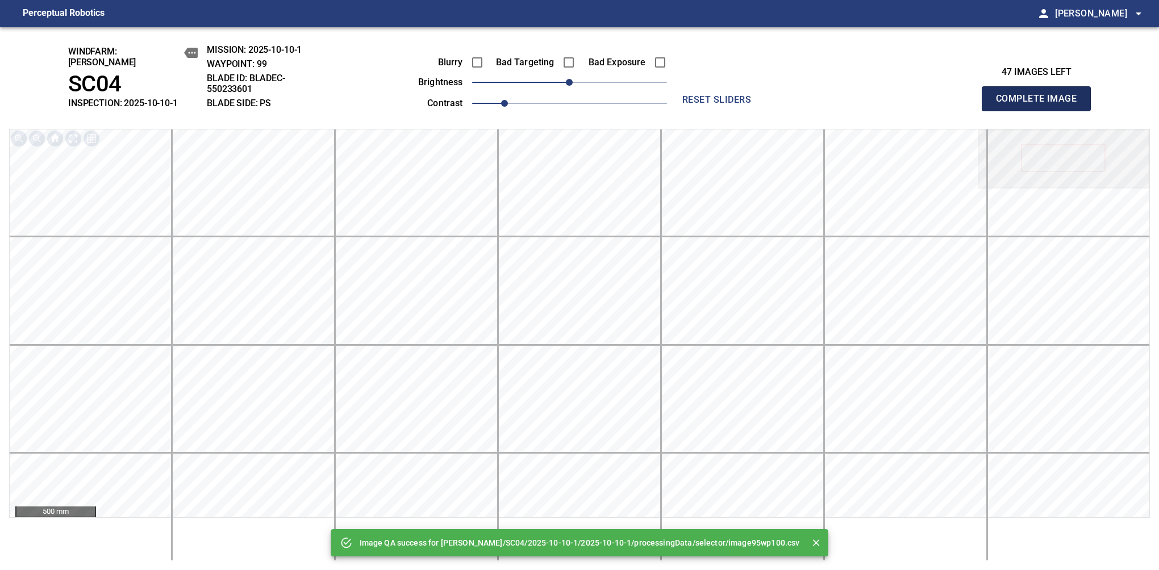
click at [1041, 105] on button "Complete Image" at bounding box center [1036, 98] width 109 height 25
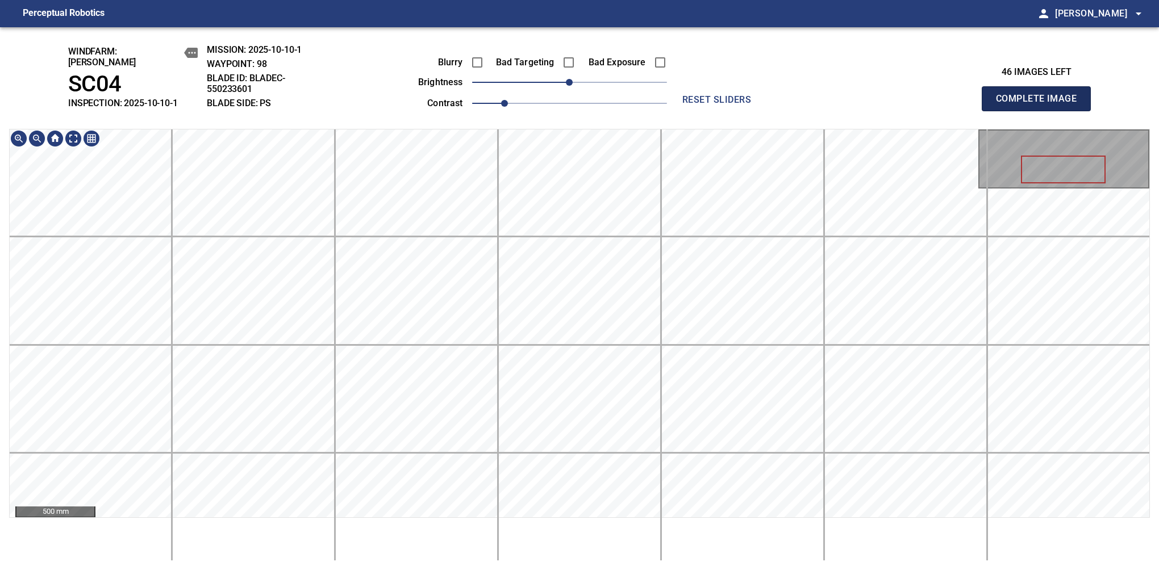
click at [1041, 105] on button "Complete Image" at bounding box center [1036, 98] width 109 height 25
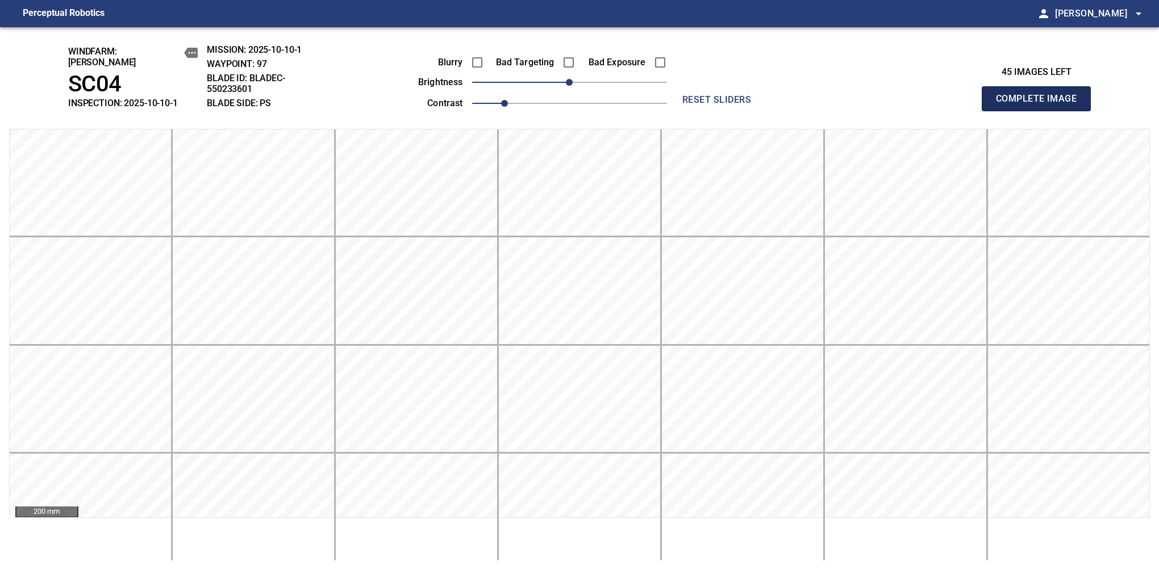
click at [1041, 105] on button "Complete Image" at bounding box center [1036, 98] width 109 height 25
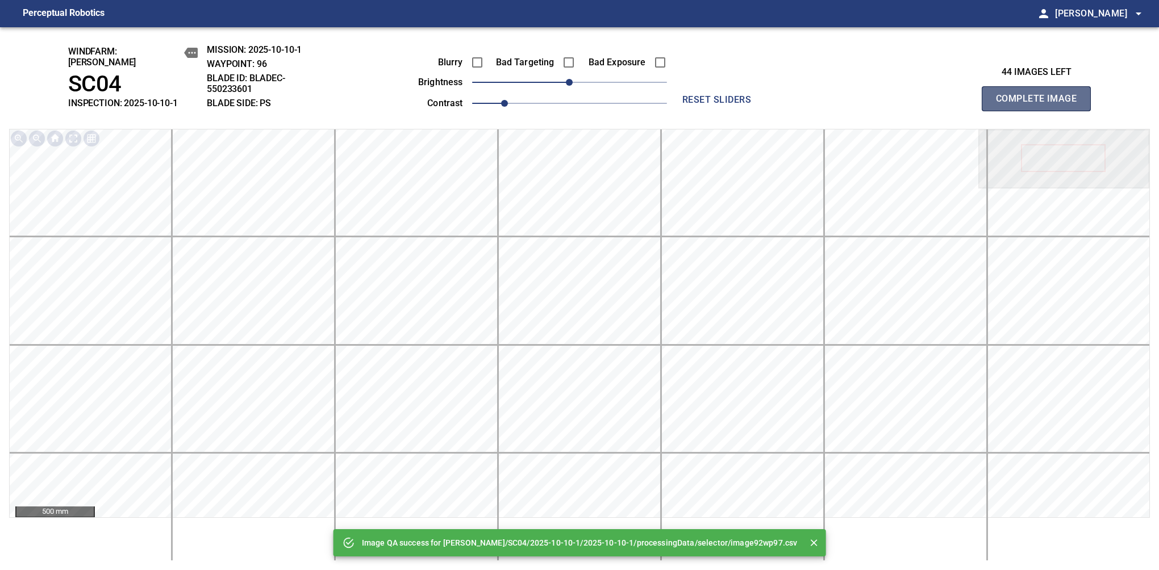
click at [1041, 105] on button "Complete Image" at bounding box center [1036, 98] width 109 height 25
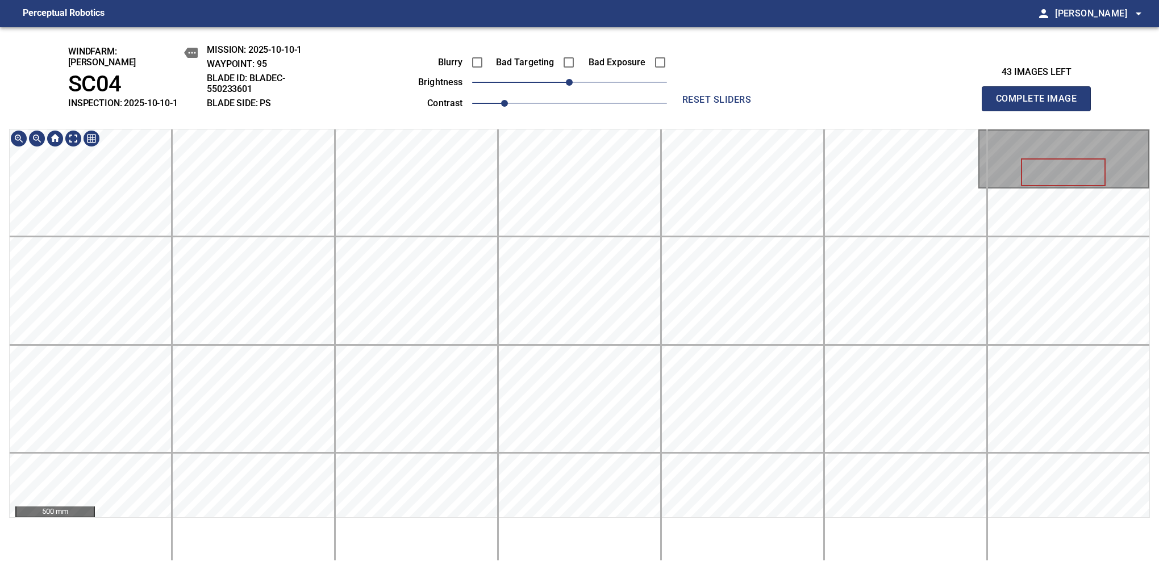
click at [1041, 105] on button "Complete Image" at bounding box center [1036, 98] width 109 height 25
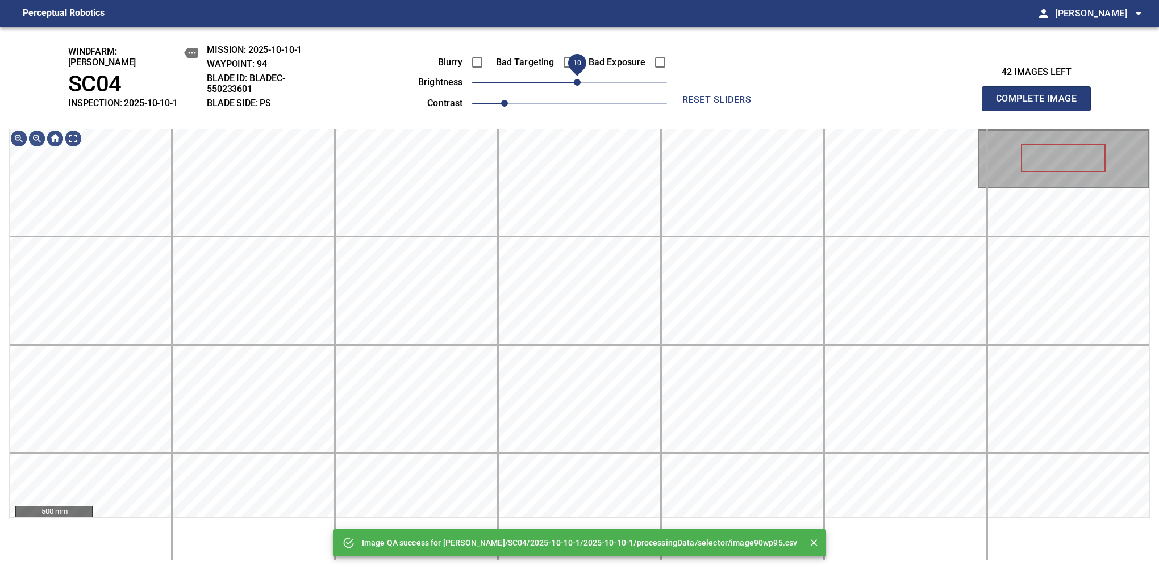
click at [578, 79] on span "10" at bounding box center [577, 82] width 7 height 7
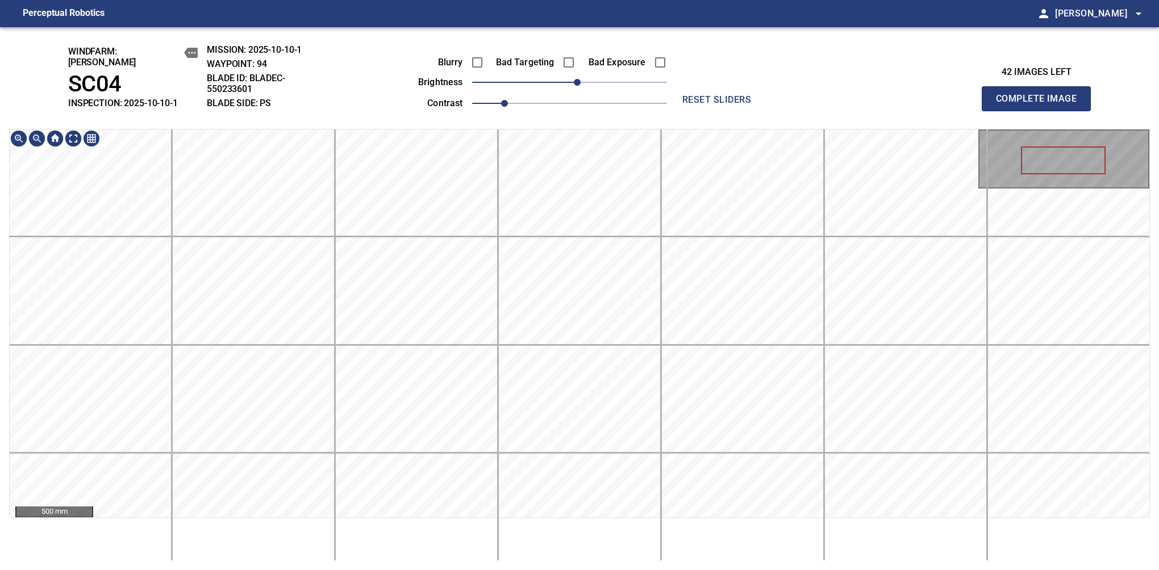
click at [372, 120] on div "windfarm: Cerreto SC04 INSPECTION: 2025-10-10-1 MISSION: 2025-10-10-1 WAYPOINT:…" at bounding box center [579, 298] width 1159 height 543
click at [1041, 105] on button "Complete Image" at bounding box center [1036, 98] width 109 height 25
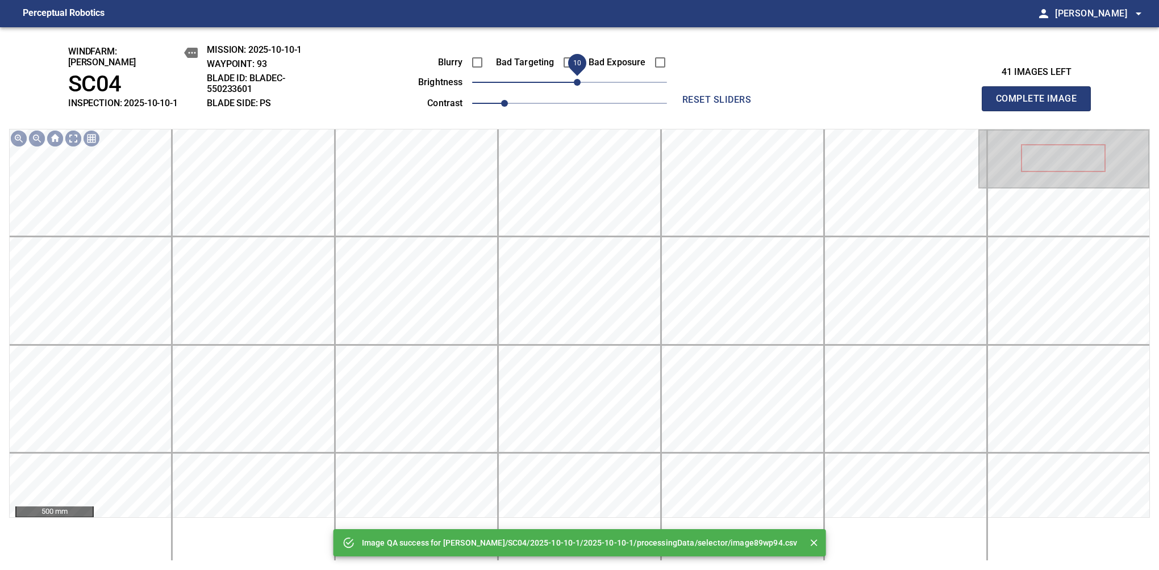
click at [577, 79] on span "10" at bounding box center [577, 82] width 7 height 7
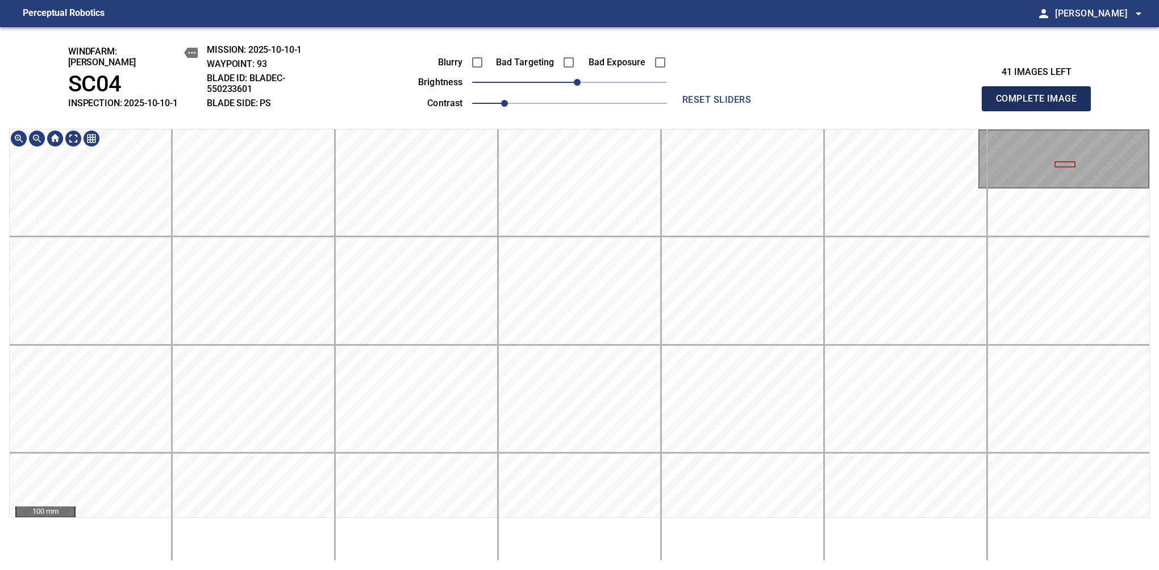
click at [1041, 105] on button "Complete Image" at bounding box center [1036, 98] width 109 height 25
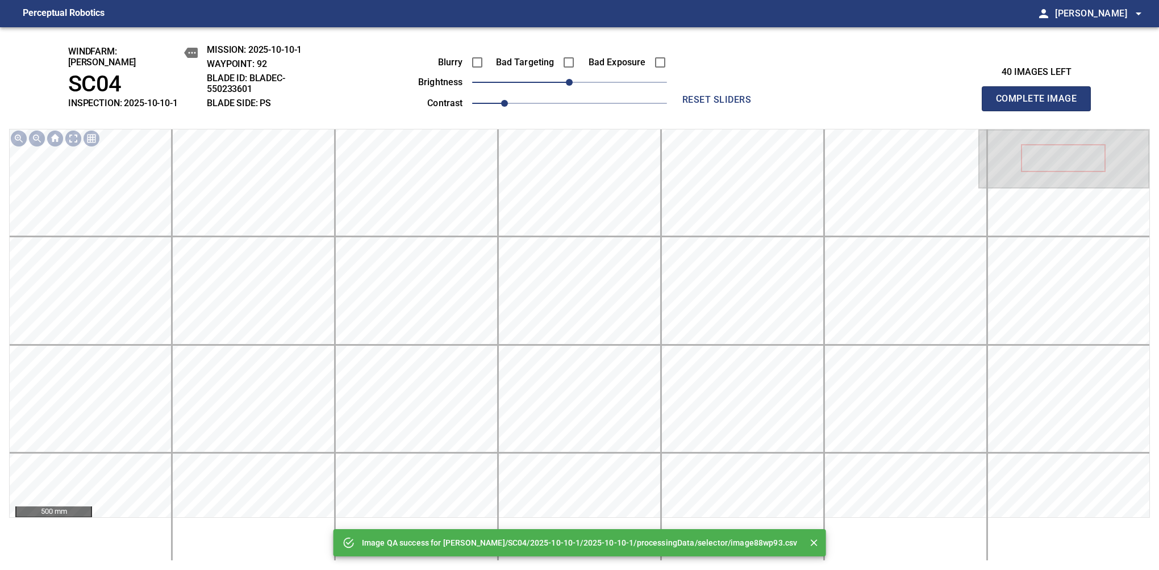
click at [581, 70] on div "Blurry Bad Targeting Bad Exposure brightness 0 contrast 1" at bounding box center [530, 81] width 274 height 61
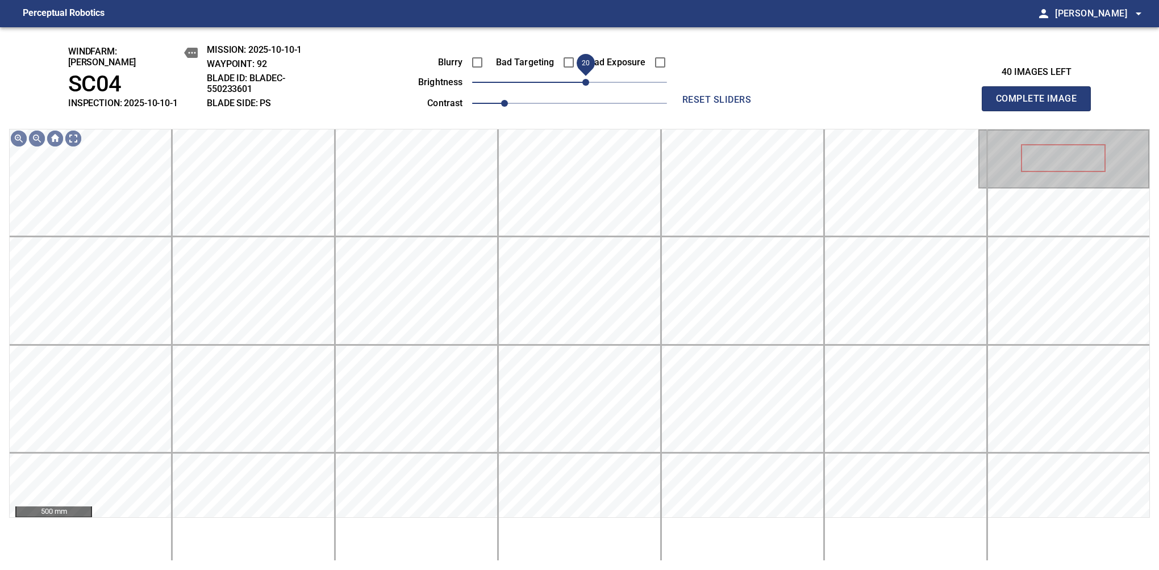
click at [585, 79] on span "20" at bounding box center [585, 82] width 7 height 7
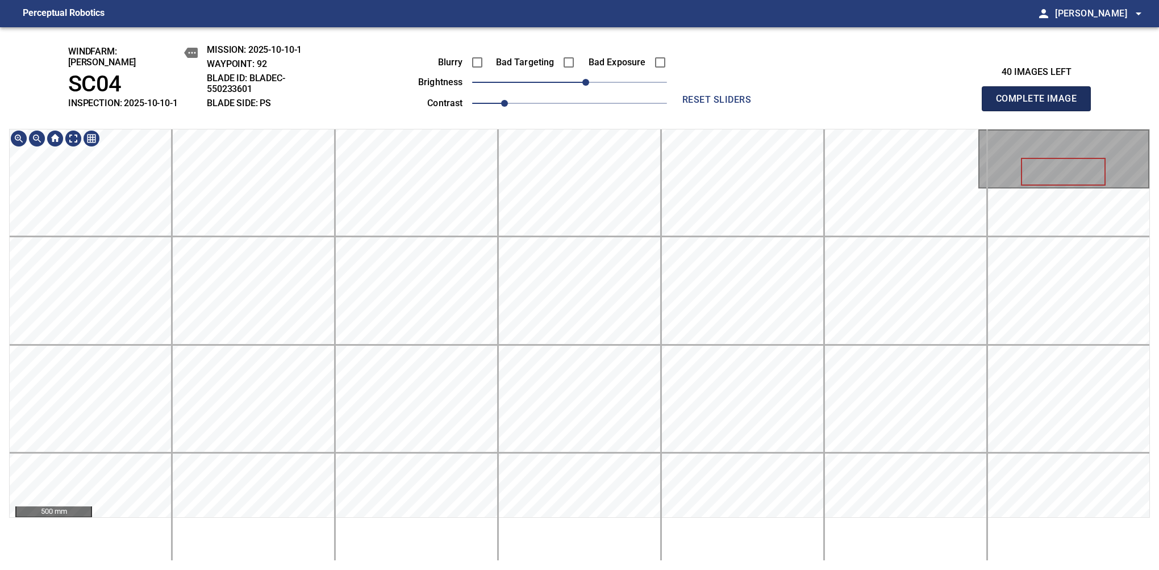
click at [1041, 105] on button "Complete Image" at bounding box center [1036, 98] width 109 height 25
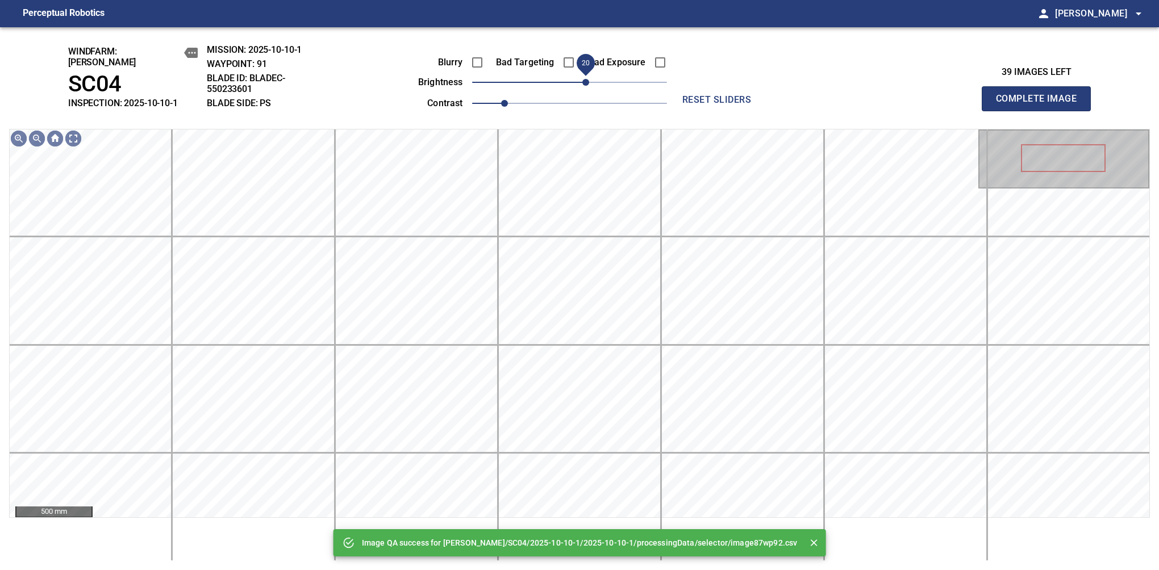
click at [589, 79] on span "20" at bounding box center [585, 82] width 7 height 7
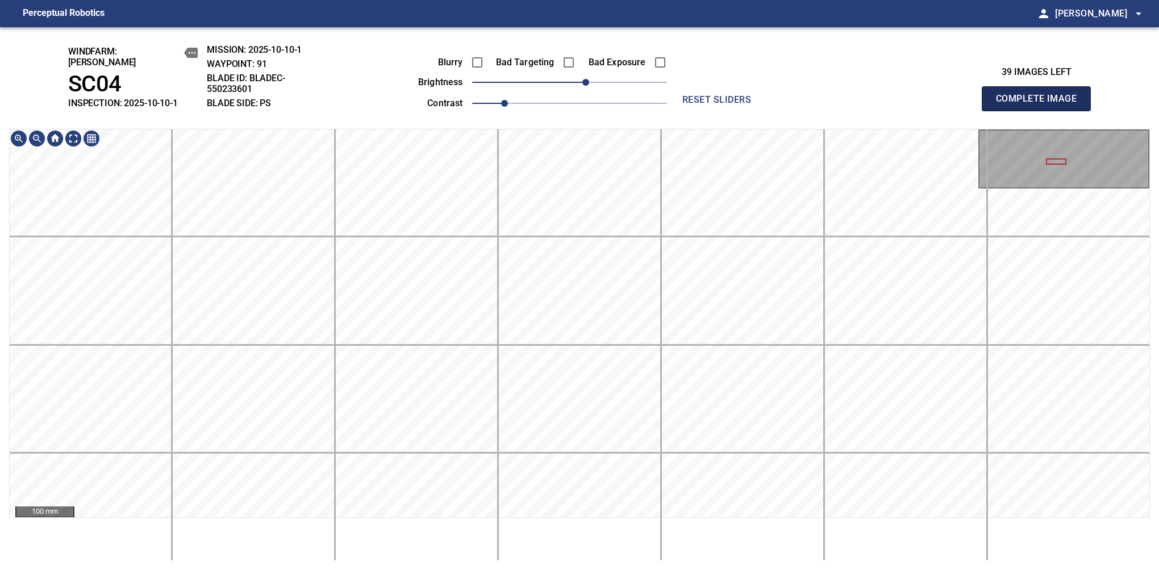
click at [1041, 105] on button "Complete Image" at bounding box center [1036, 98] width 109 height 25
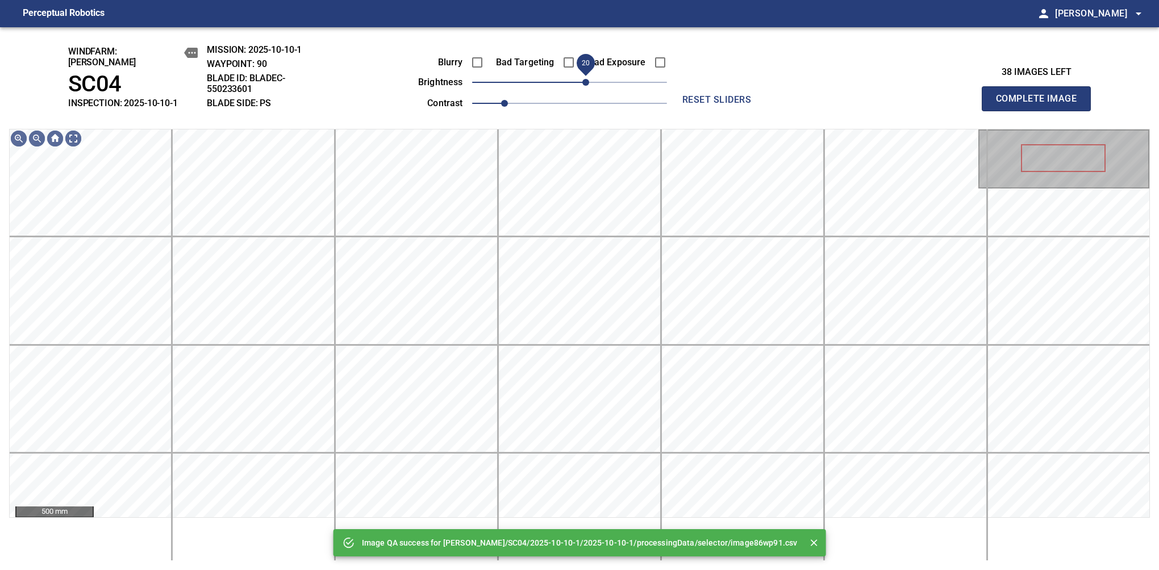
drag, startPoint x: 577, startPoint y: 78, endPoint x: 585, endPoint y: 74, distance: 8.7
click at [585, 79] on span "20" at bounding box center [585, 82] width 7 height 7
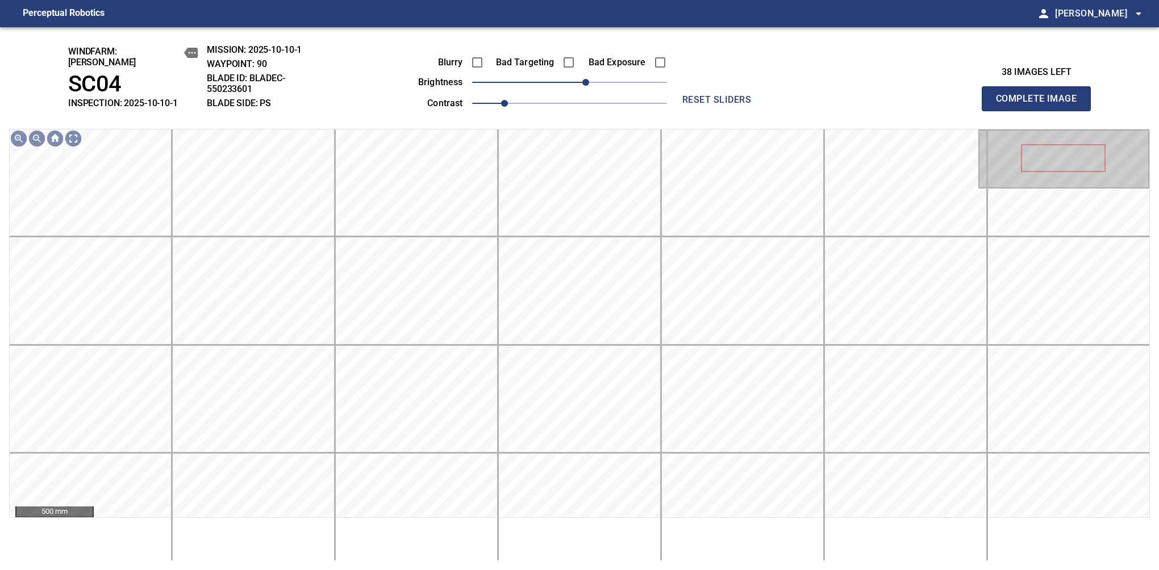
click at [1041, 105] on button "Complete Image" at bounding box center [1036, 98] width 109 height 25
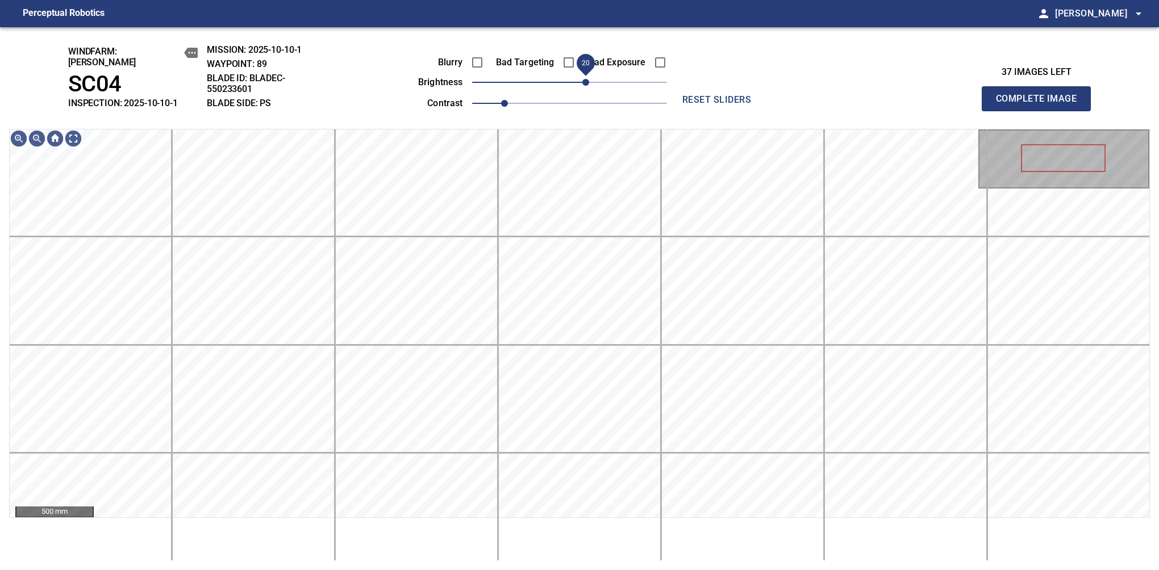
drag, startPoint x: 576, startPoint y: 74, endPoint x: 589, endPoint y: 68, distance: 14.5
click at [589, 79] on span "20" at bounding box center [585, 82] width 7 height 7
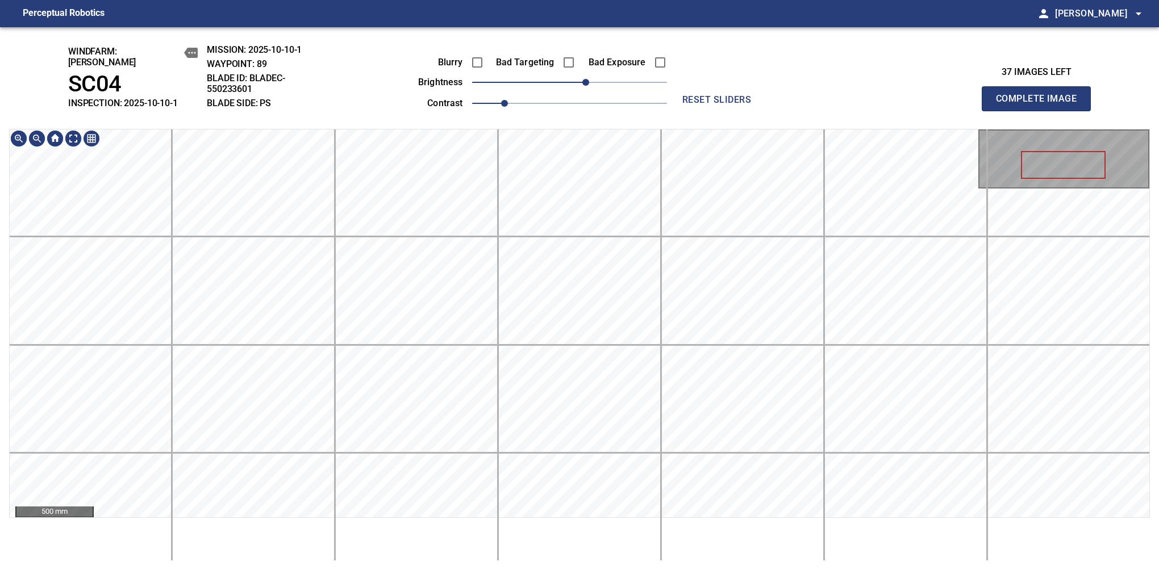
click at [534, 97] on div "windfarm: Cerreto SC04 INSPECTION: 2025-10-10-1 MISSION: 2025-10-10-1 WAYPOINT:…" at bounding box center [579, 298] width 1159 height 543
click at [1041, 105] on button "Complete Image" at bounding box center [1036, 98] width 109 height 25
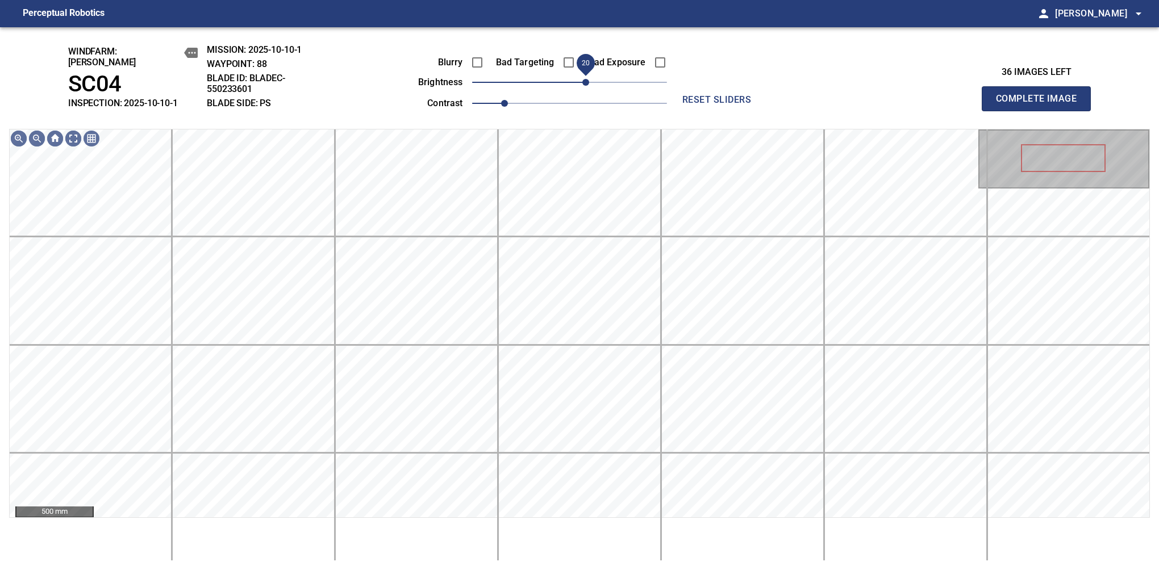
drag, startPoint x: 572, startPoint y: 82, endPoint x: 584, endPoint y: 71, distance: 16.5
click at [584, 79] on span "20" at bounding box center [585, 82] width 7 height 7
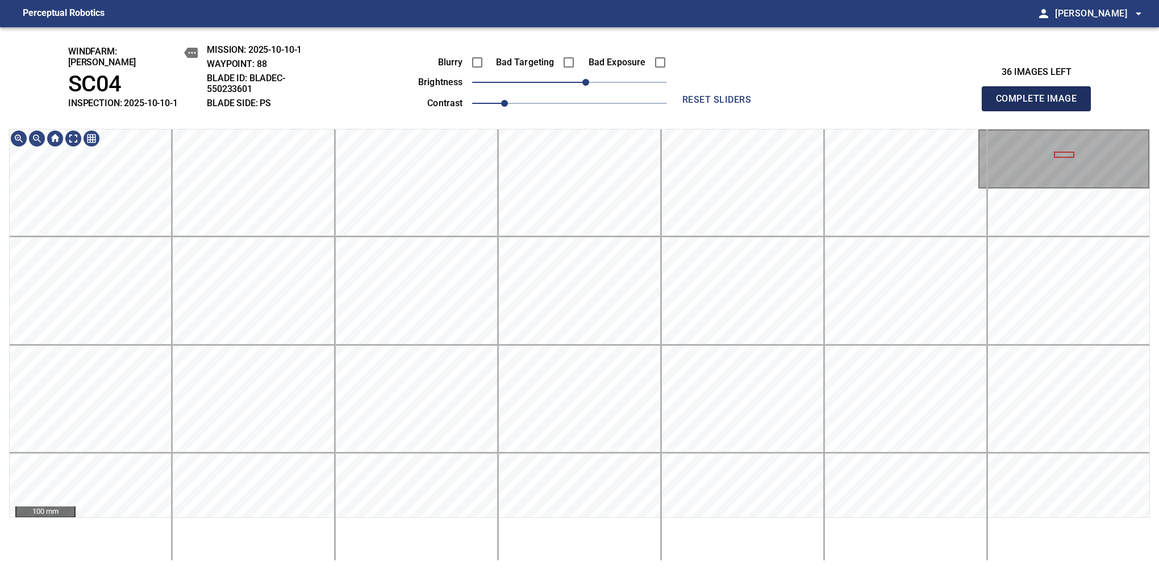
click at [1041, 105] on button "Complete Image" at bounding box center [1036, 98] width 109 height 25
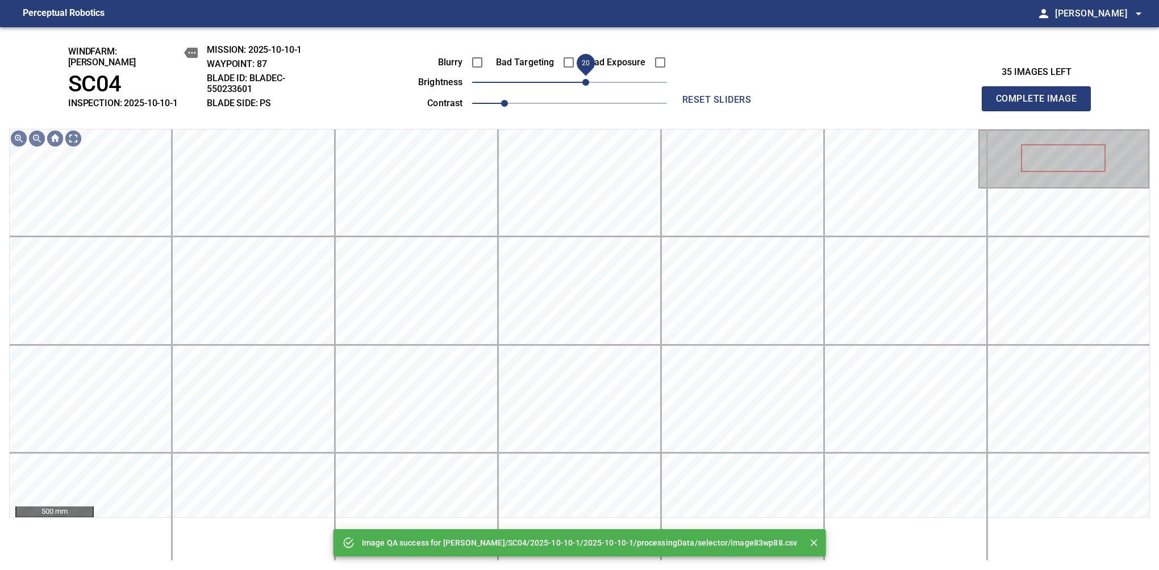
click at [583, 79] on span "20" at bounding box center [585, 82] width 7 height 7
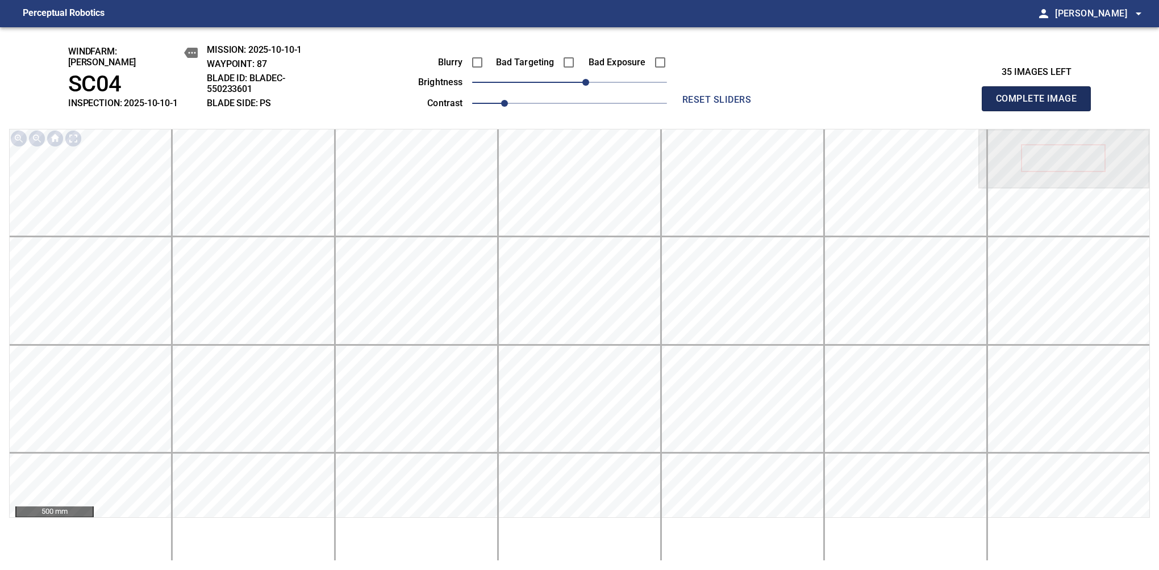
click at [1041, 105] on button "Complete Image" at bounding box center [1036, 98] width 109 height 25
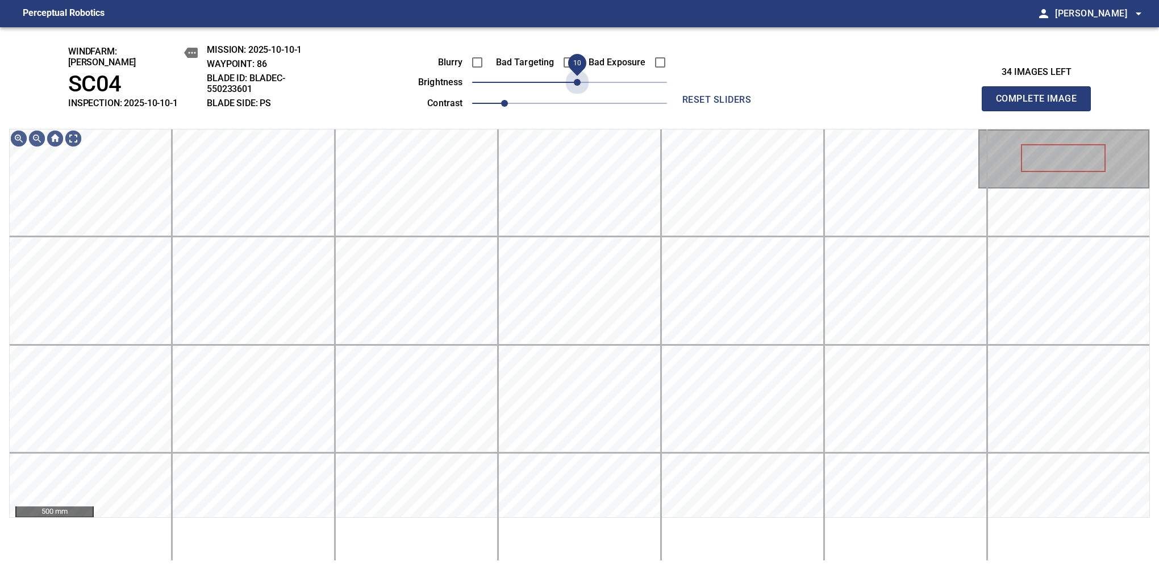
drag, startPoint x: 591, startPoint y: 81, endPoint x: 577, endPoint y: 93, distance: 18.5
click at [577, 93] on div "Blurry Bad Targeting Bad Exposure brightness 10 contrast 1" at bounding box center [530, 81] width 274 height 61
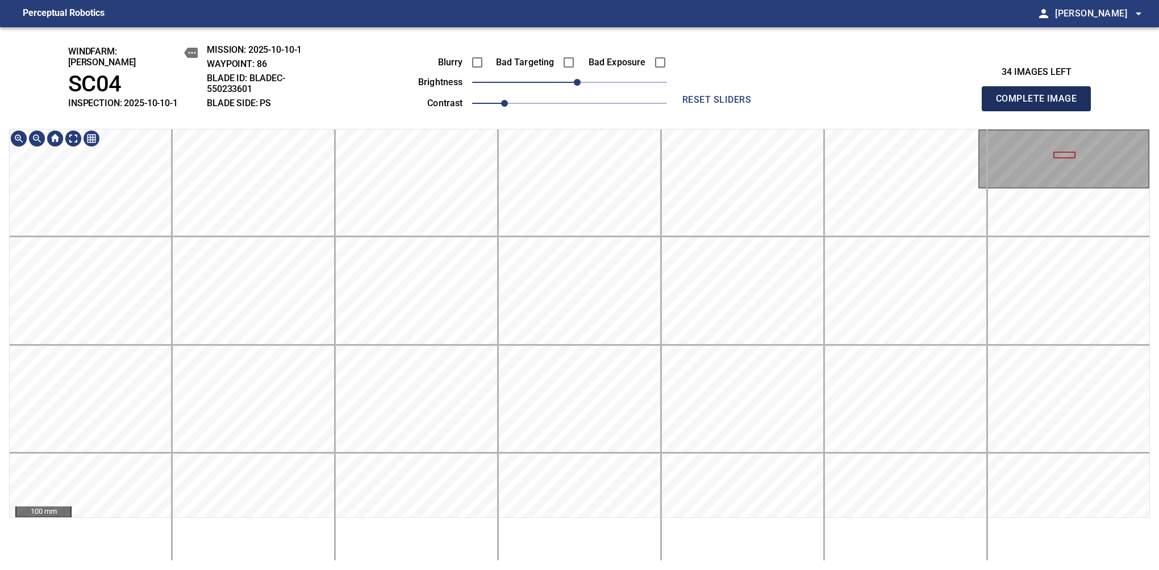
click at [1041, 105] on button "Complete Image" at bounding box center [1036, 98] width 109 height 25
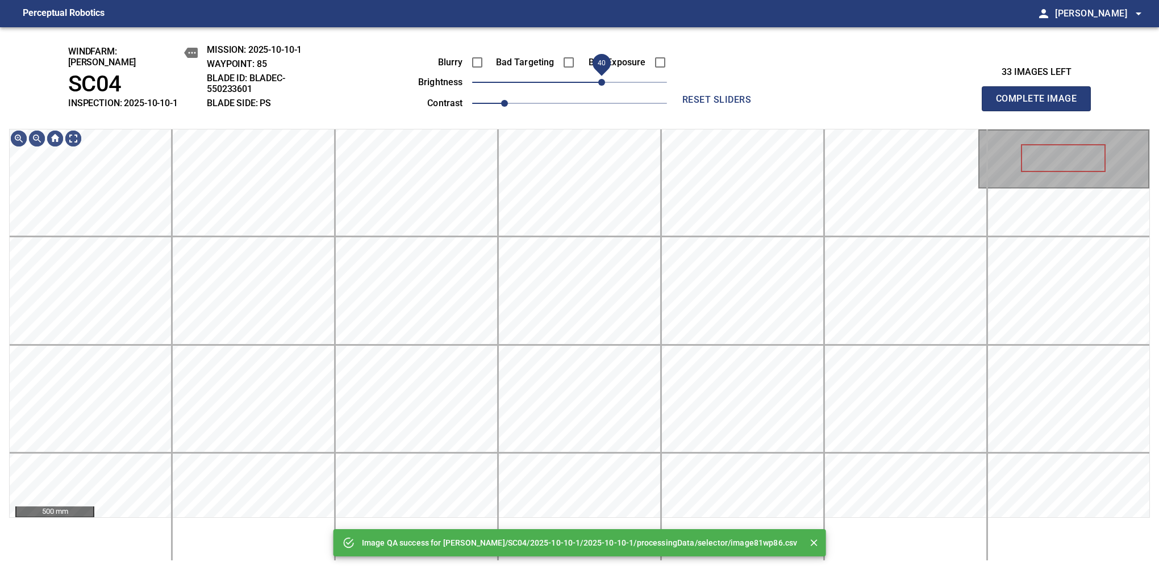
drag, startPoint x: 597, startPoint y: 83, endPoint x: 603, endPoint y: 80, distance: 7.1
click at [603, 80] on span "40" at bounding box center [601, 82] width 7 height 7
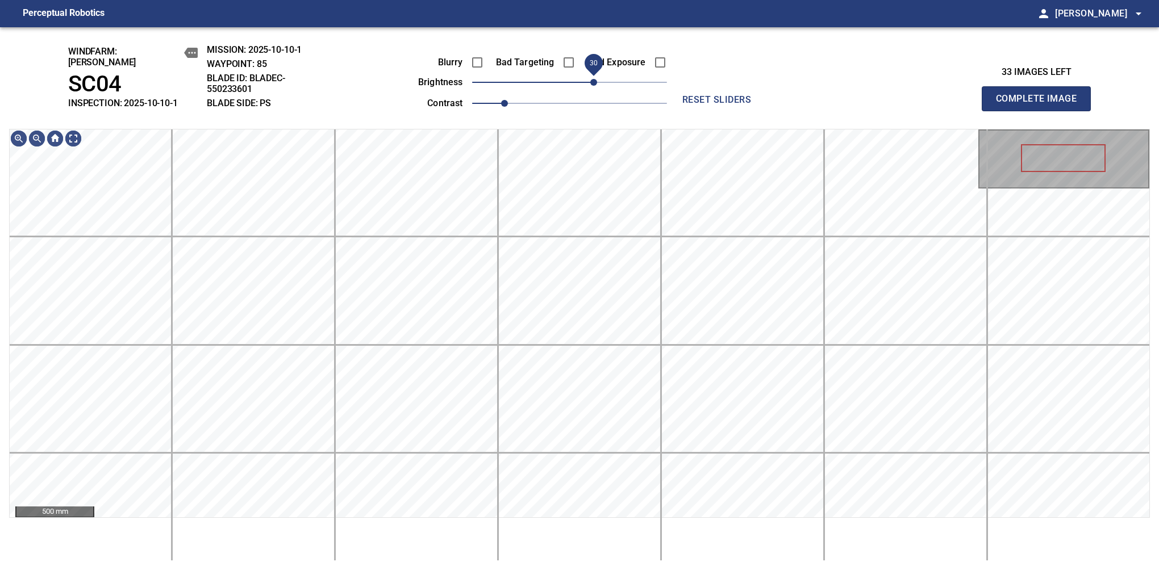
click at [597, 79] on span "30" at bounding box center [593, 82] width 7 height 7
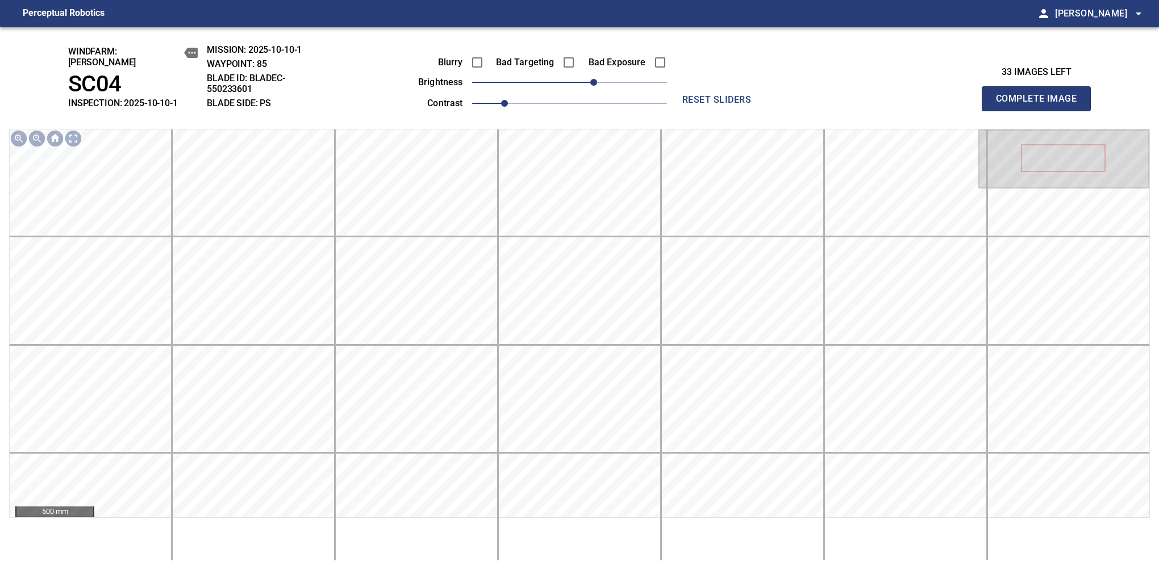
click at [1041, 105] on button "Complete Image" at bounding box center [1036, 98] width 109 height 25
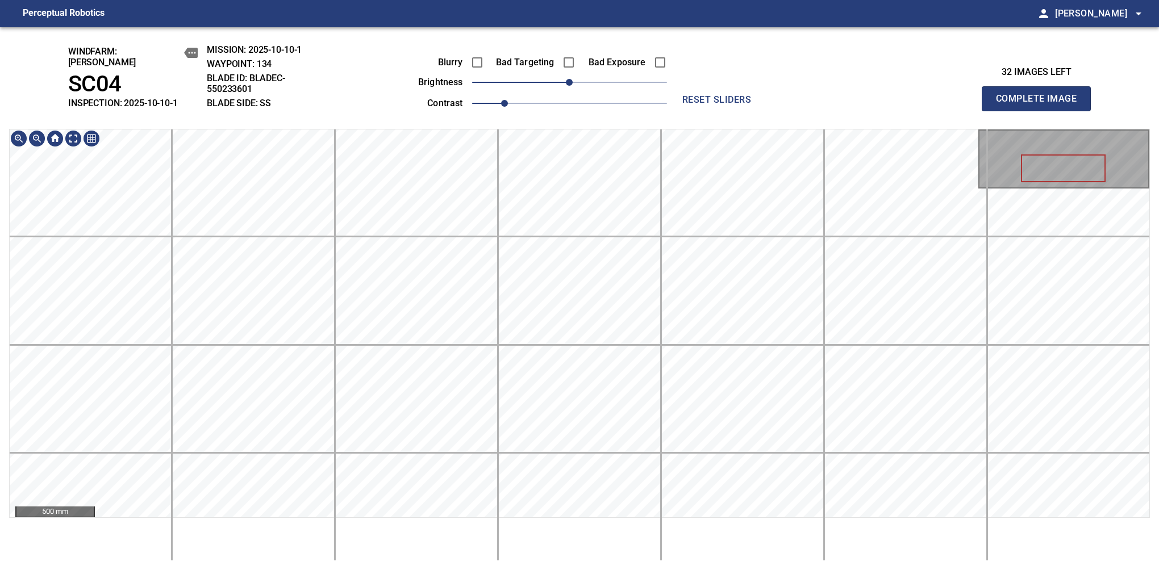
drag, startPoint x: 575, startPoint y: 88, endPoint x: 586, endPoint y: 85, distance: 11.6
click at [586, 85] on div "Blurry Bad Targeting Bad Exposure brightness 0 contrast 1" at bounding box center [530, 81] width 274 height 61
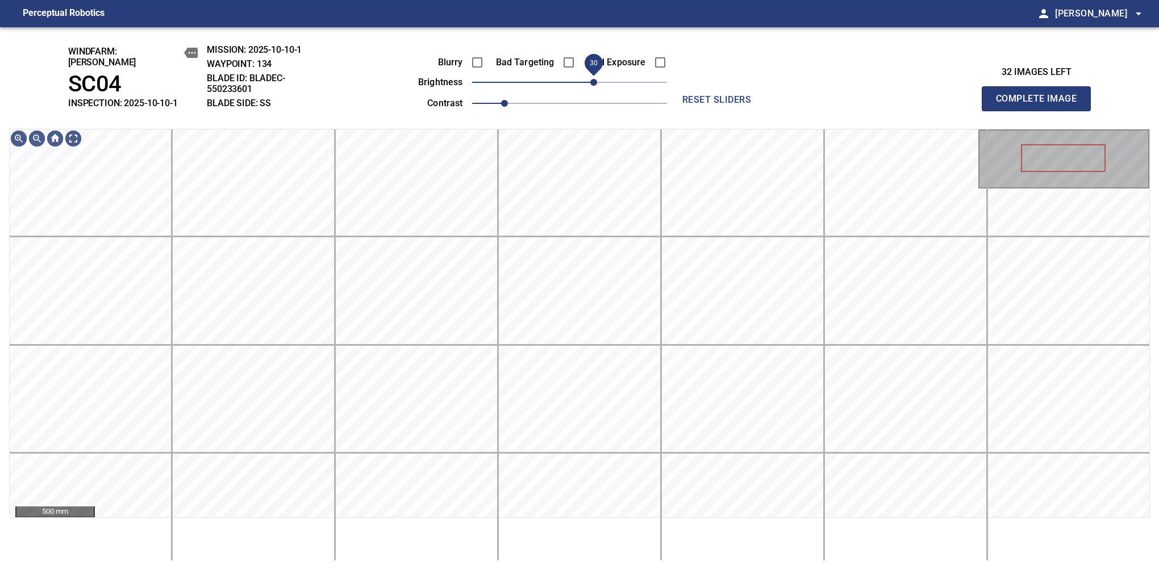
drag, startPoint x: 575, startPoint y: 77, endPoint x: 597, endPoint y: 73, distance: 22.1
click at [597, 79] on span "30" at bounding box center [593, 82] width 7 height 7
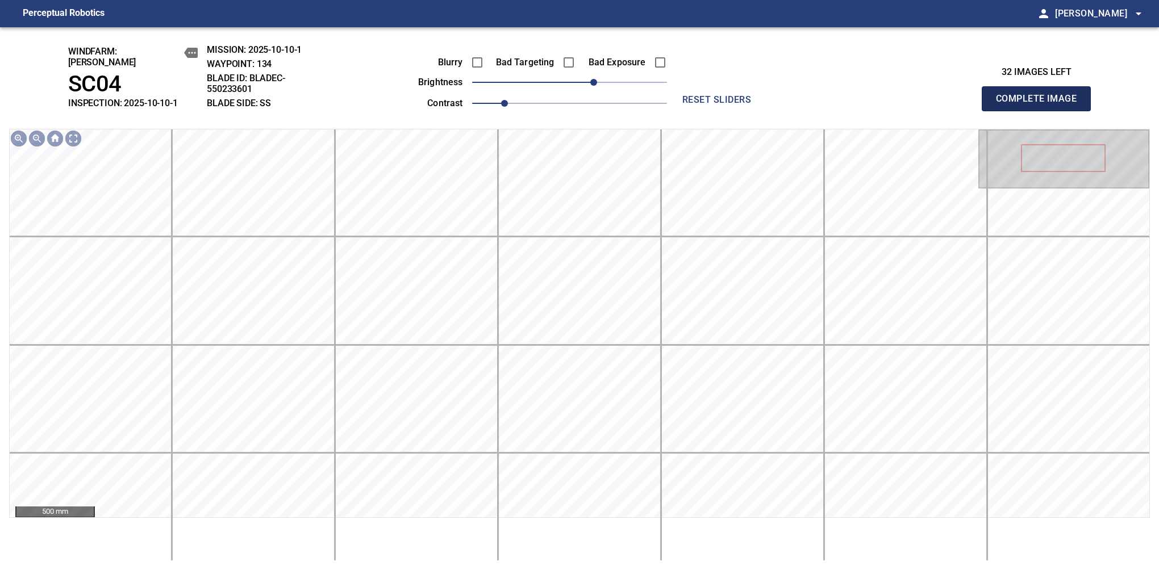
click at [1041, 105] on button "Complete Image" at bounding box center [1036, 98] width 109 height 25
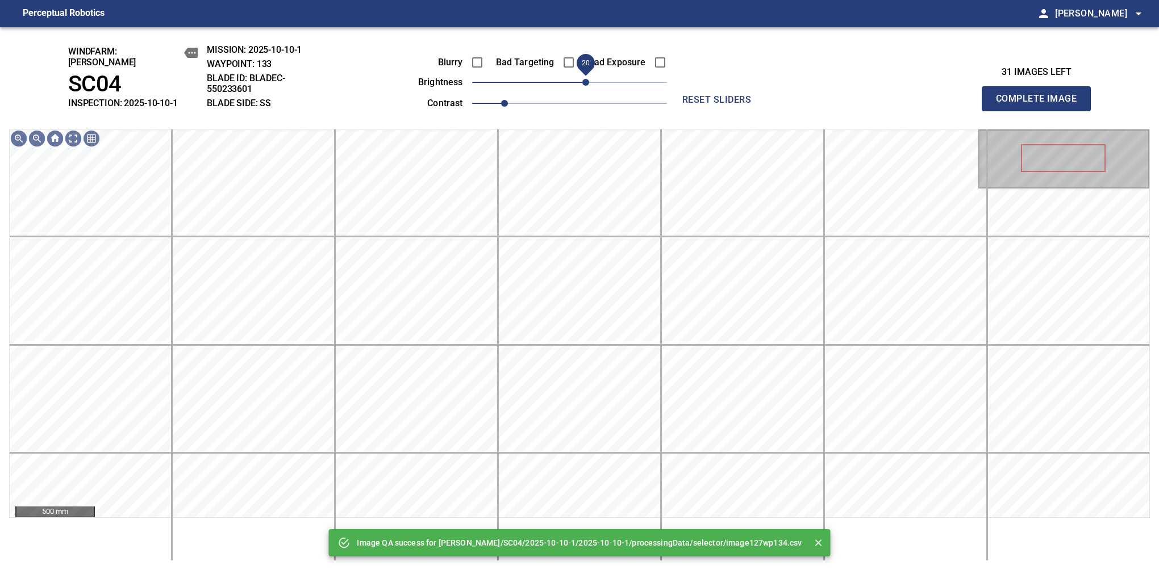
drag, startPoint x: 575, startPoint y: 79, endPoint x: 587, endPoint y: 73, distance: 13.5
click at [587, 79] on span "20" at bounding box center [585, 82] width 7 height 7
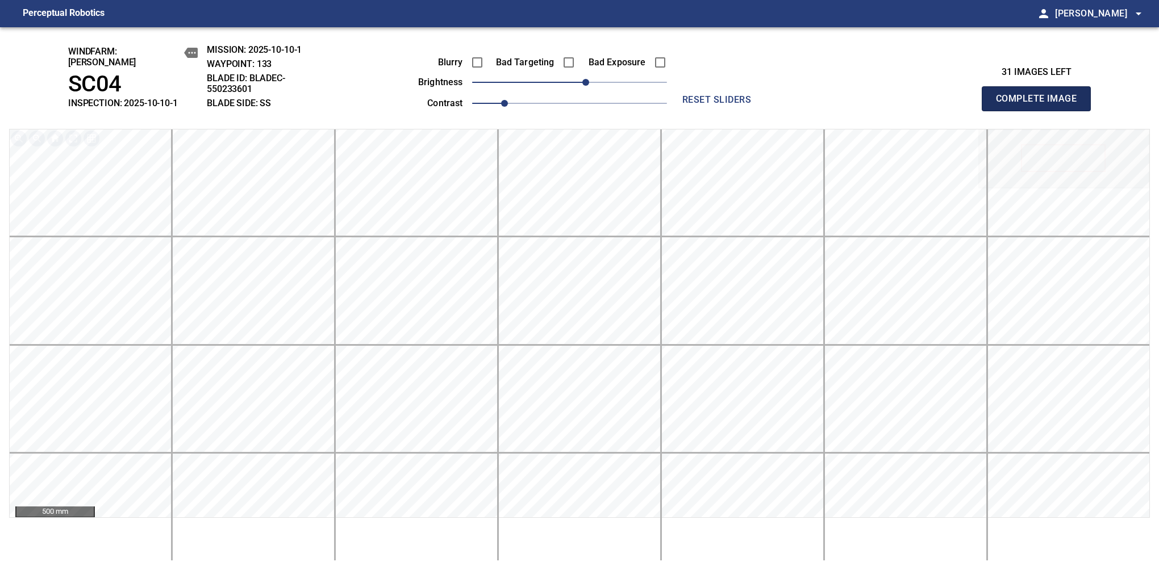
click at [1041, 105] on button "Complete Image" at bounding box center [1036, 98] width 109 height 25
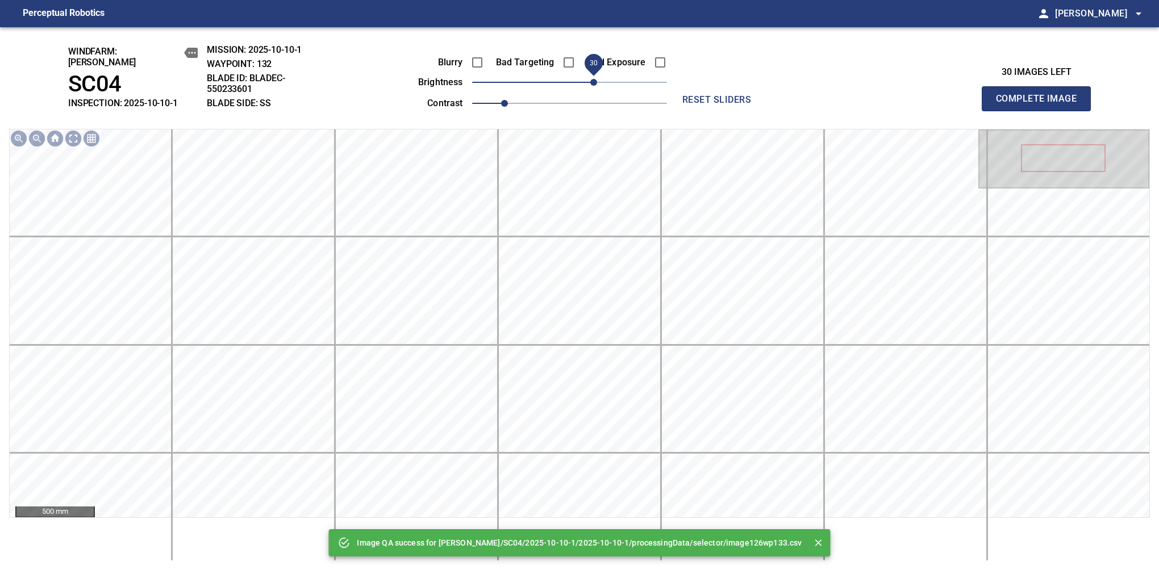
drag, startPoint x: 568, startPoint y: 77, endPoint x: 591, endPoint y: 75, distance: 23.4
click at [591, 79] on span "30" at bounding box center [593, 82] width 7 height 7
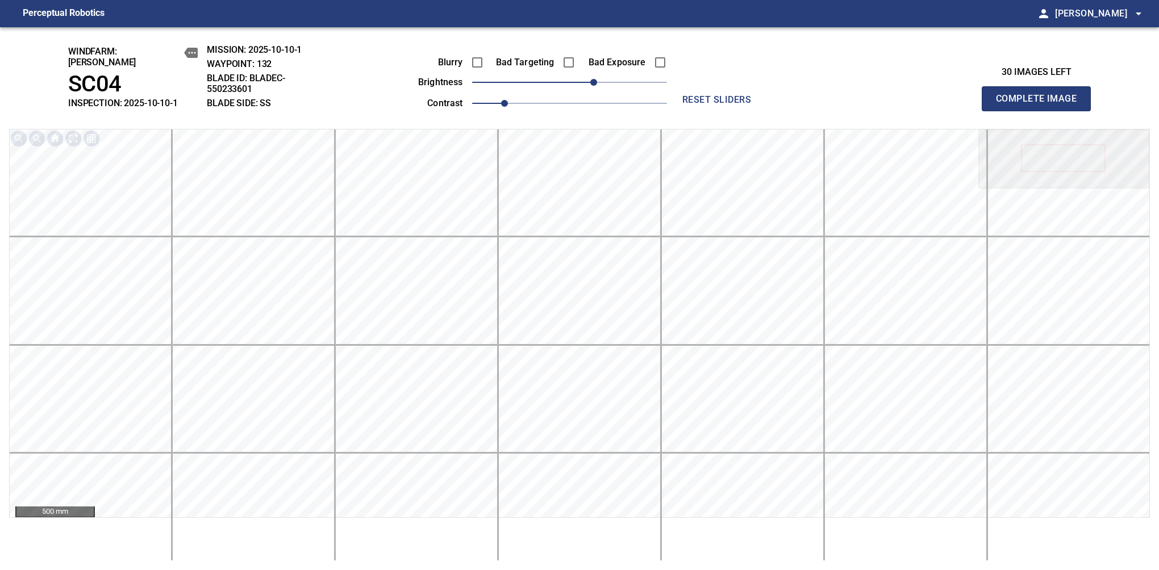
click at [1041, 105] on button "Complete Image" at bounding box center [1036, 98] width 109 height 25
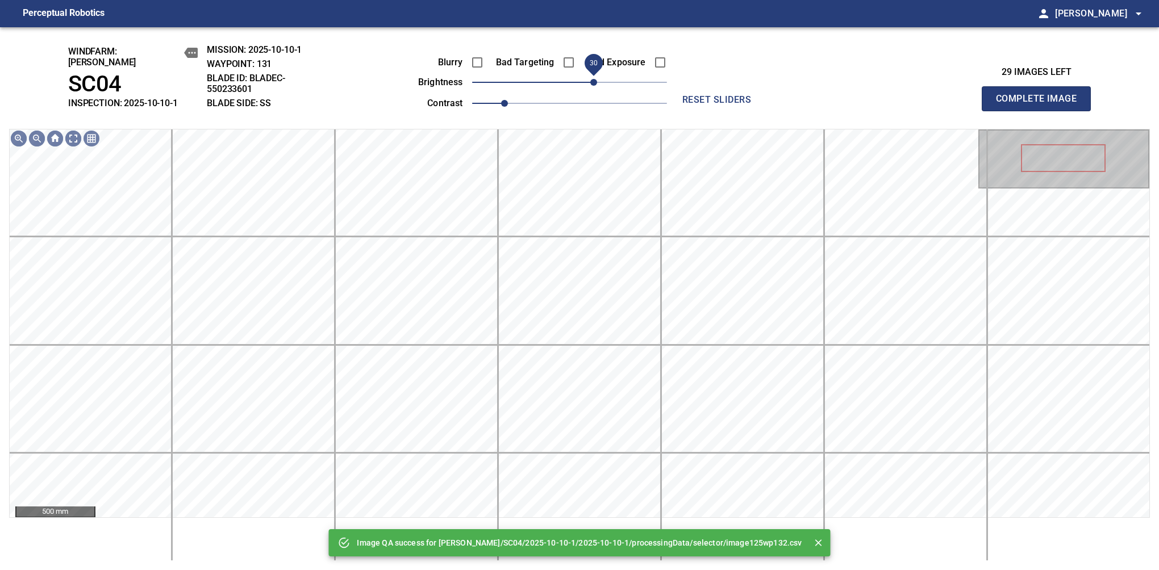
drag, startPoint x: 578, startPoint y: 79, endPoint x: 591, endPoint y: 79, distance: 12.5
click at [591, 79] on span "30" at bounding box center [593, 82] width 7 height 7
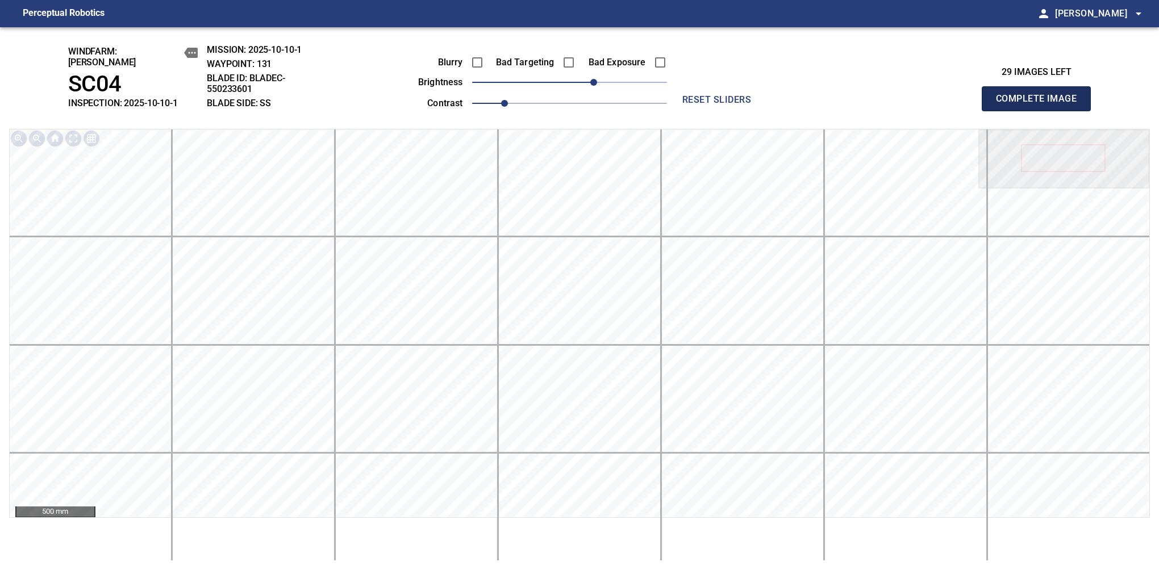
click at [1041, 105] on button "Complete Image" at bounding box center [1036, 98] width 109 height 25
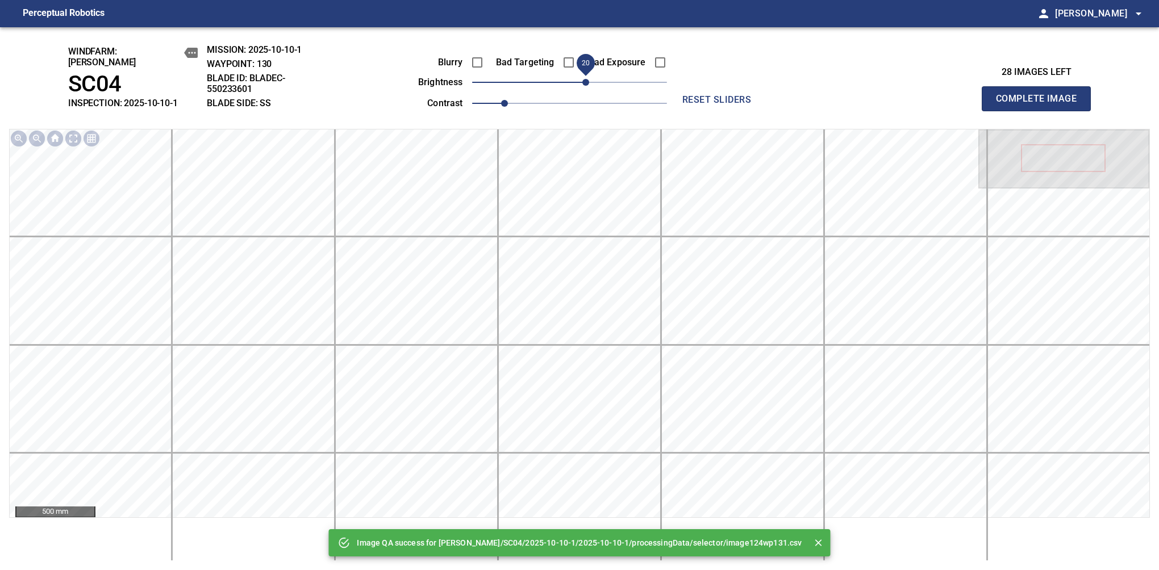
drag, startPoint x: 578, startPoint y: 81, endPoint x: 589, endPoint y: 75, distance: 11.7
click at [589, 79] on span "20" at bounding box center [585, 82] width 7 height 7
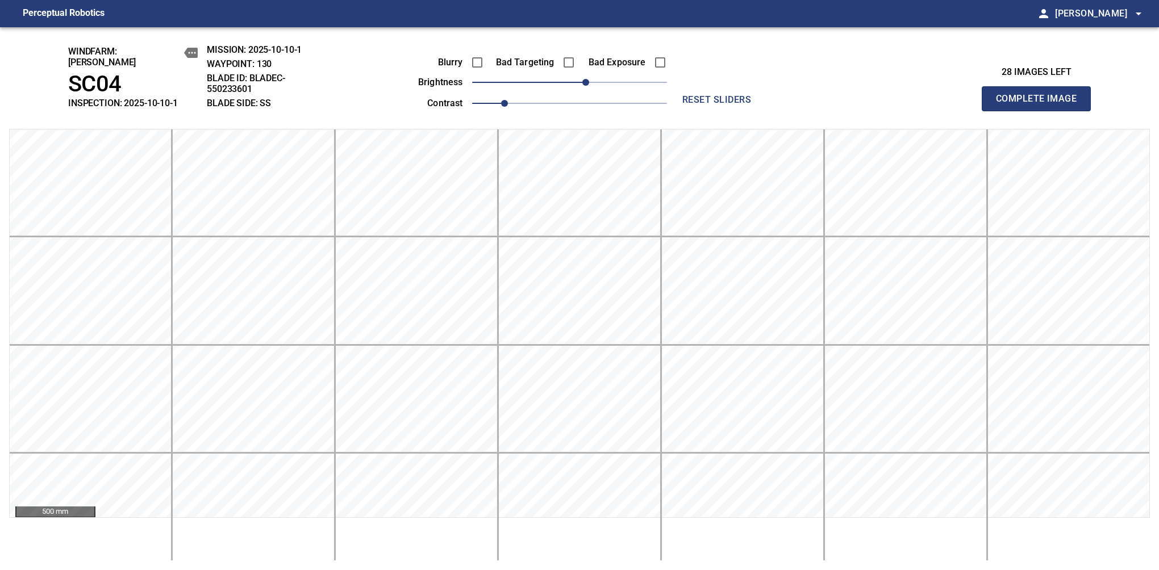
click at [1041, 105] on button "Complete Image" at bounding box center [1036, 98] width 109 height 25
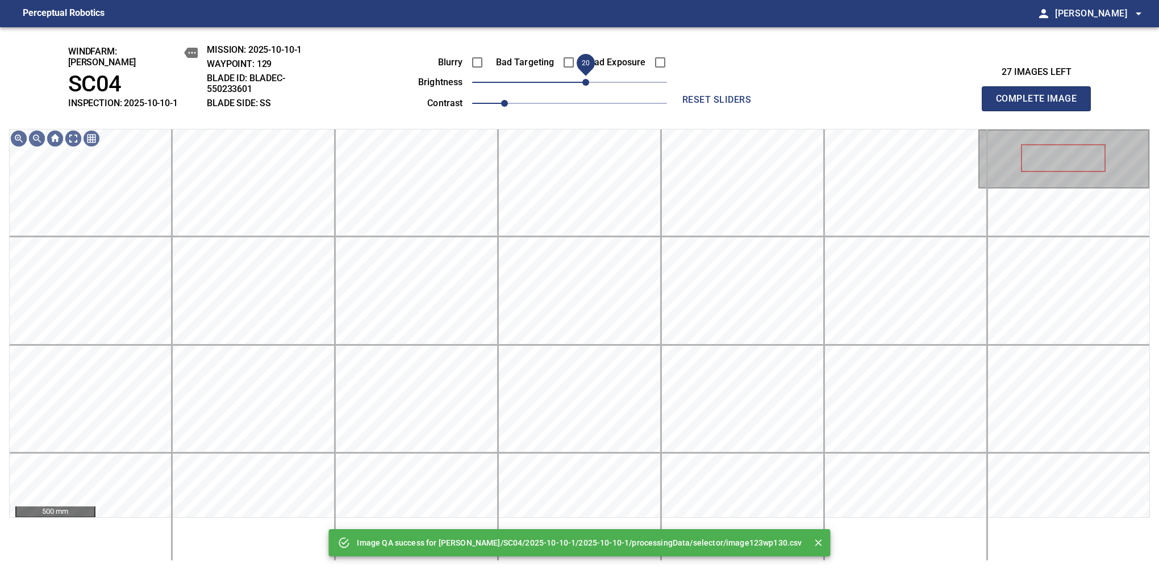
click at [587, 79] on span "20" at bounding box center [585, 82] width 7 height 7
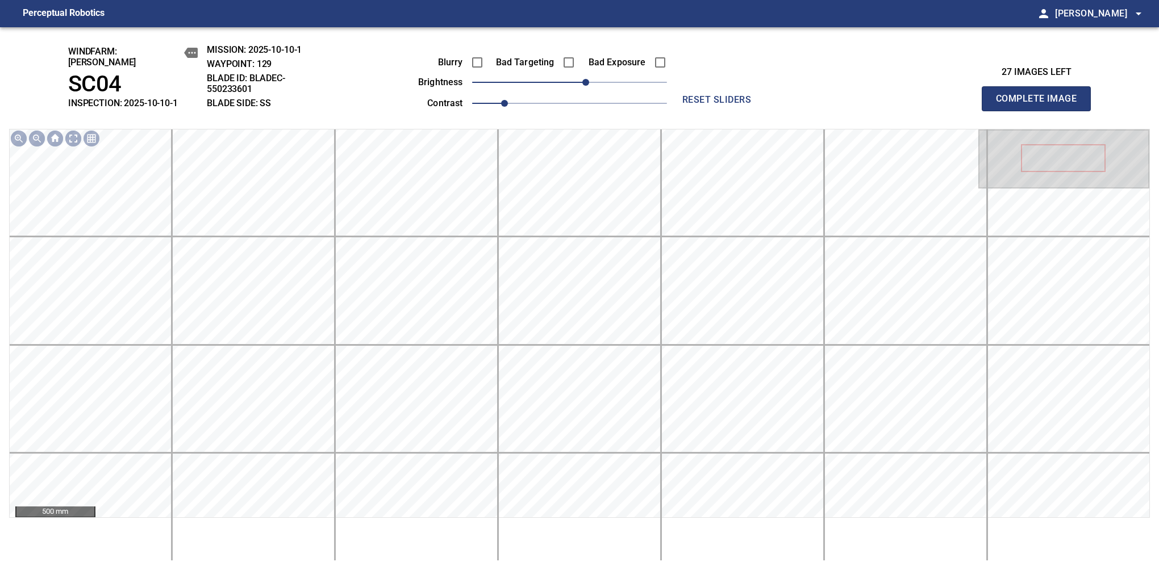
click at [1041, 105] on button "Complete Image" at bounding box center [1036, 98] width 109 height 25
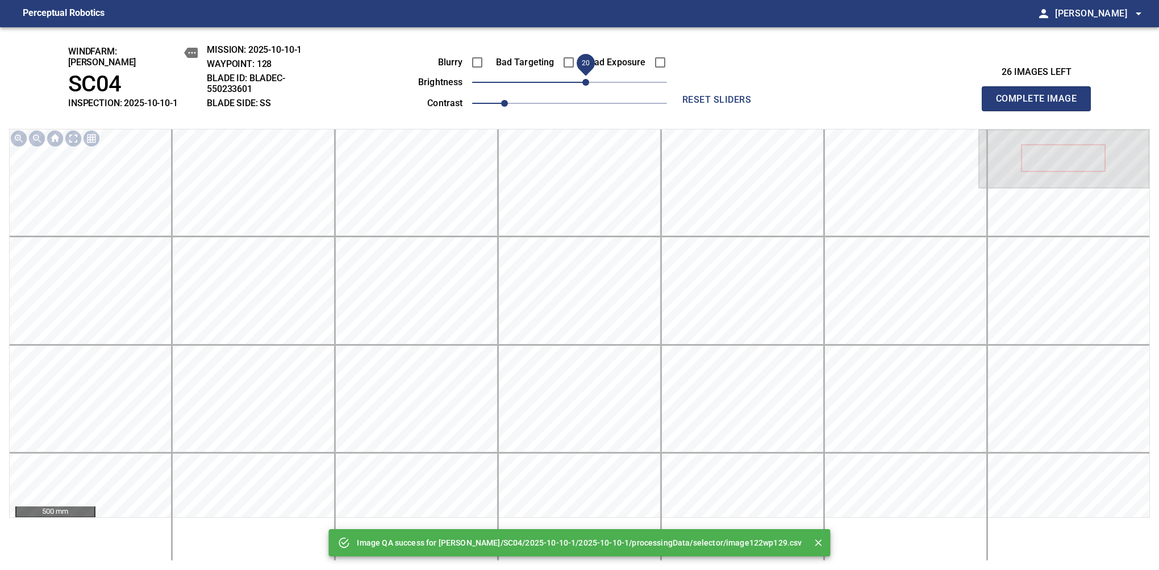
drag, startPoint x: 575, startPoint y: 77, endPoint x: 585, endPoint y: 85, distance: 12.6
click at [585, 85] on span "20" at bounding box center [585, 82] width 7 height 7
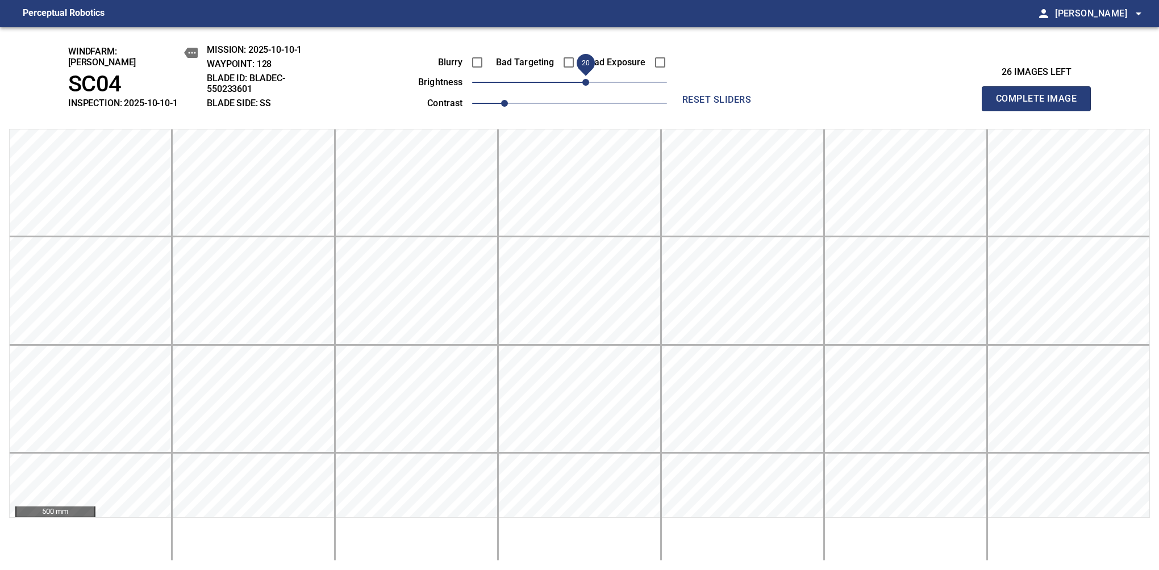
click at [1041, 105] on button "Complete Image" at bounding box center [1036, 98] width 109 height 25
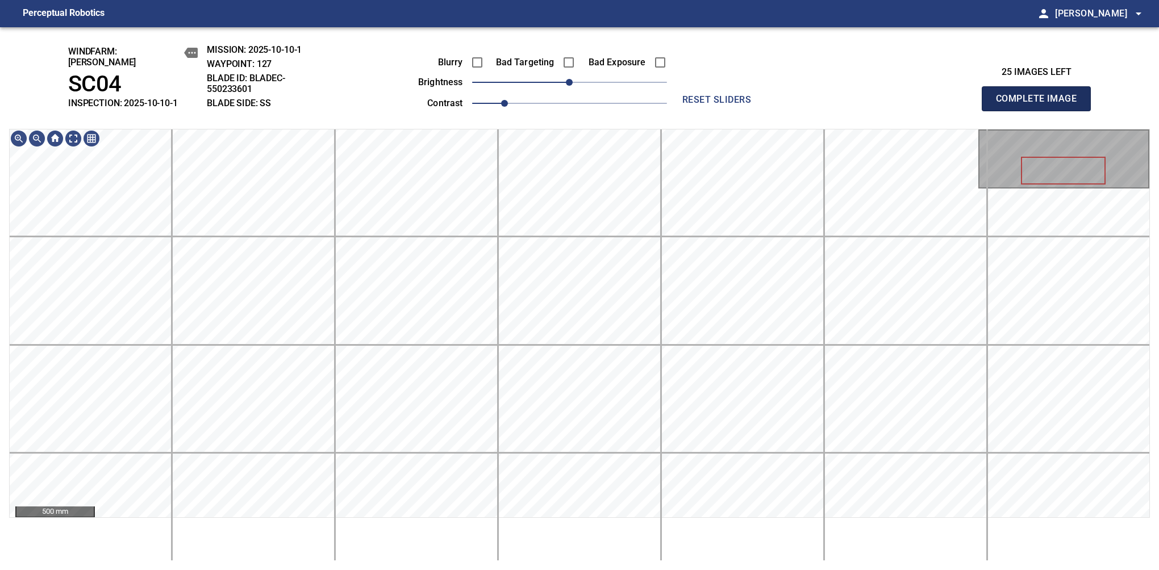
click at [1041, 105] on button "Complete Image" at bounding box center [1036, 98] width 109 height 25
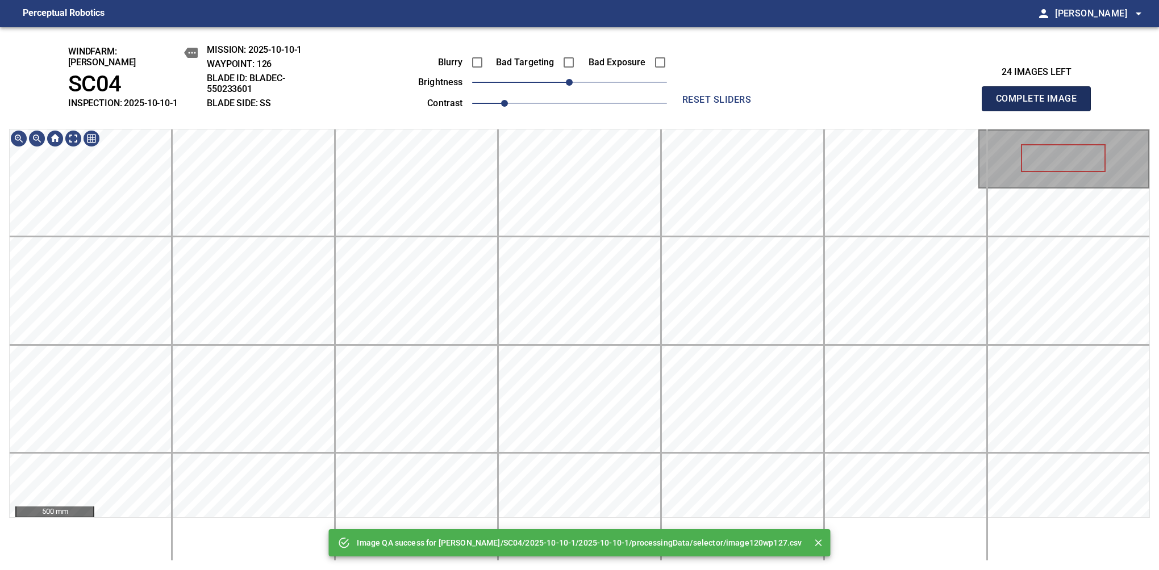
click at [1041, 105] on button "Complete Image" at bounding box center [1036, 98] width 109 height 25
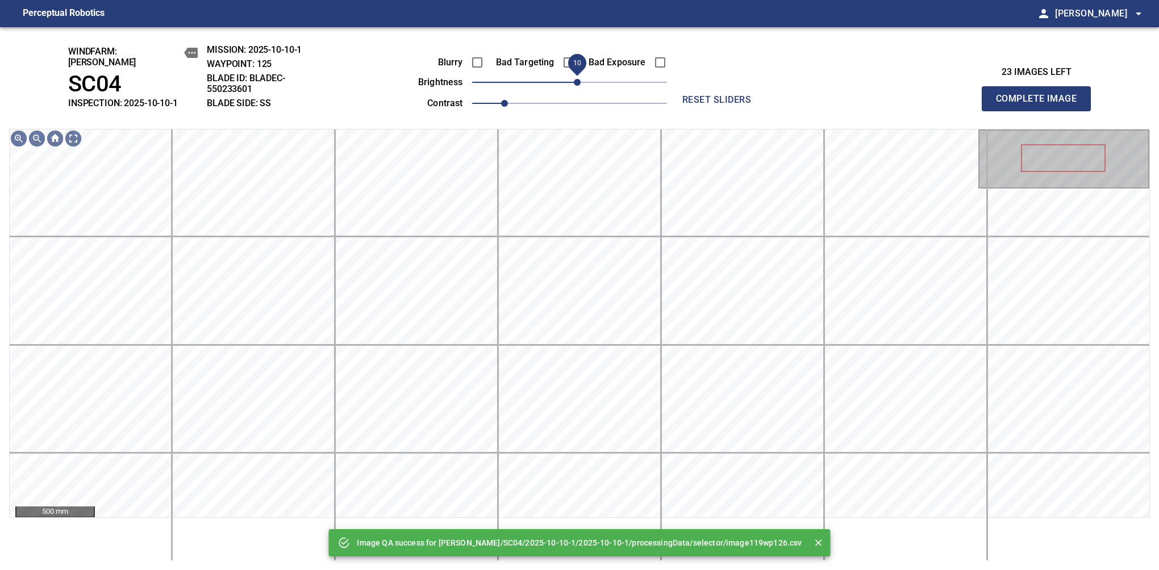
drag, startPoint x: 573, startPoint y: 81, endPoint x: 580, endPoint y: 78, distance: 6.7
click at [580, 79] on span "10" at bounding box center [577, 82] width 7 height 7
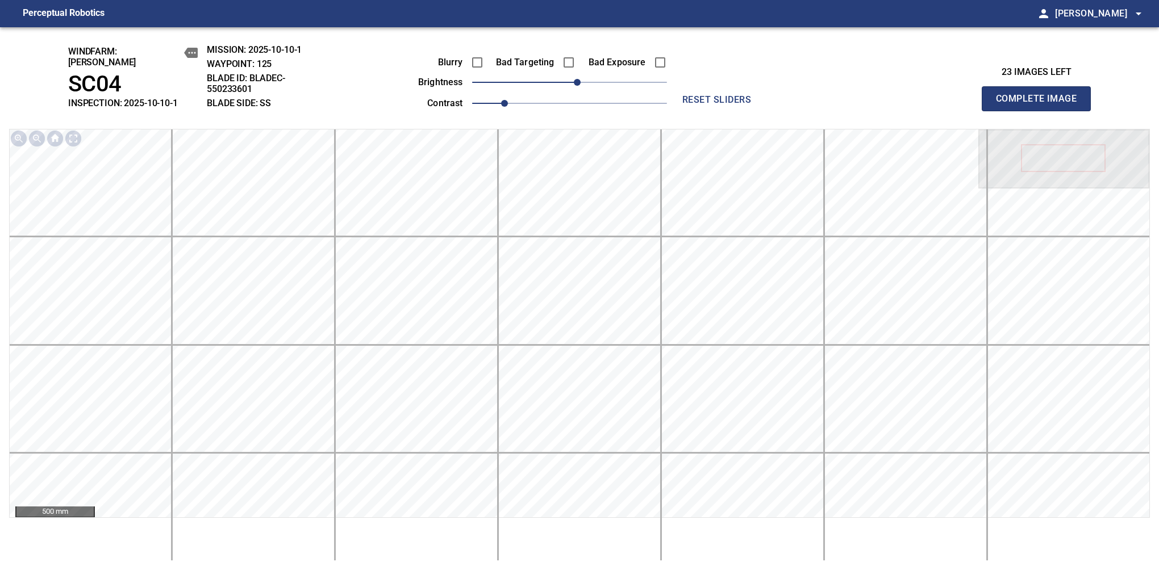
click at [1041, 105] on button "Complete Image" at bounding box center [1036, 98] width 109 height 25
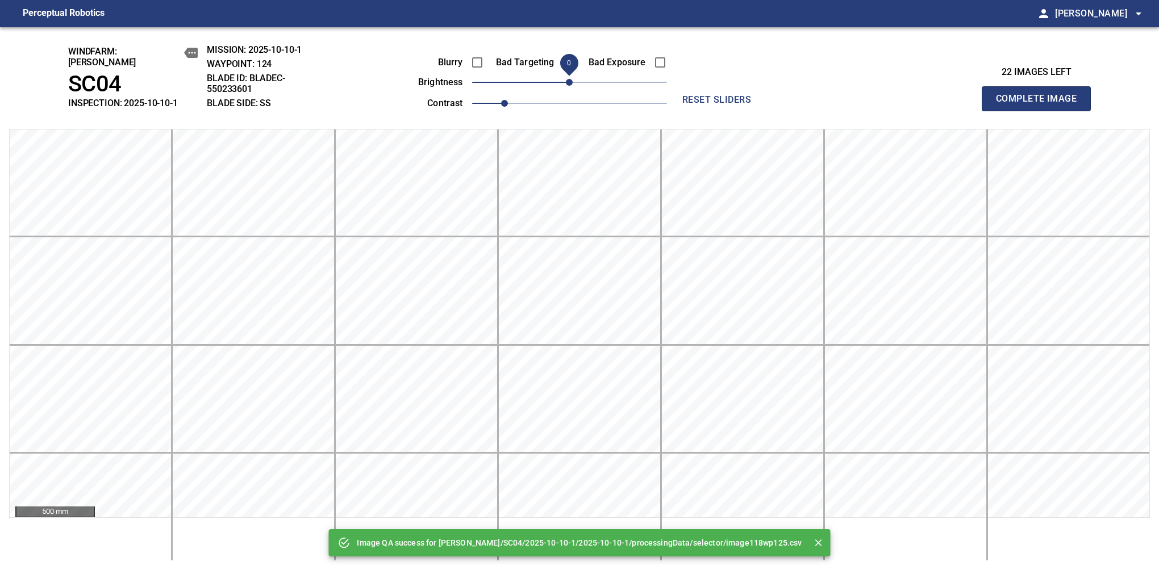
click at [571, 79] on span "0" at bounding box center [569, 82] width 7 height 7
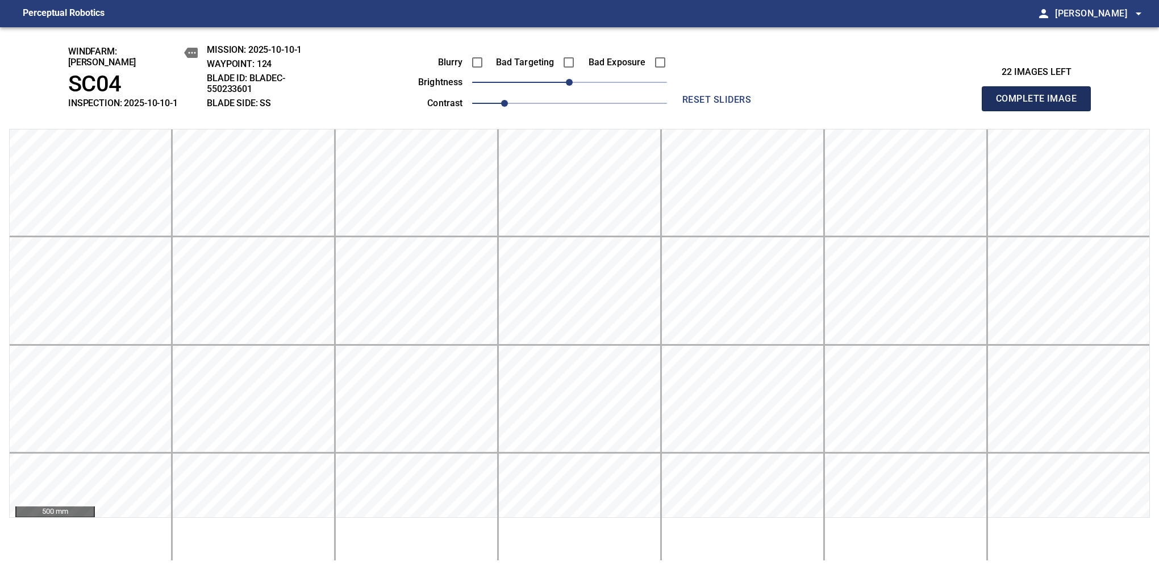
click at [1041, 105] on button "Complete Image" at bounding box center [1036, 98] width 109 height 25
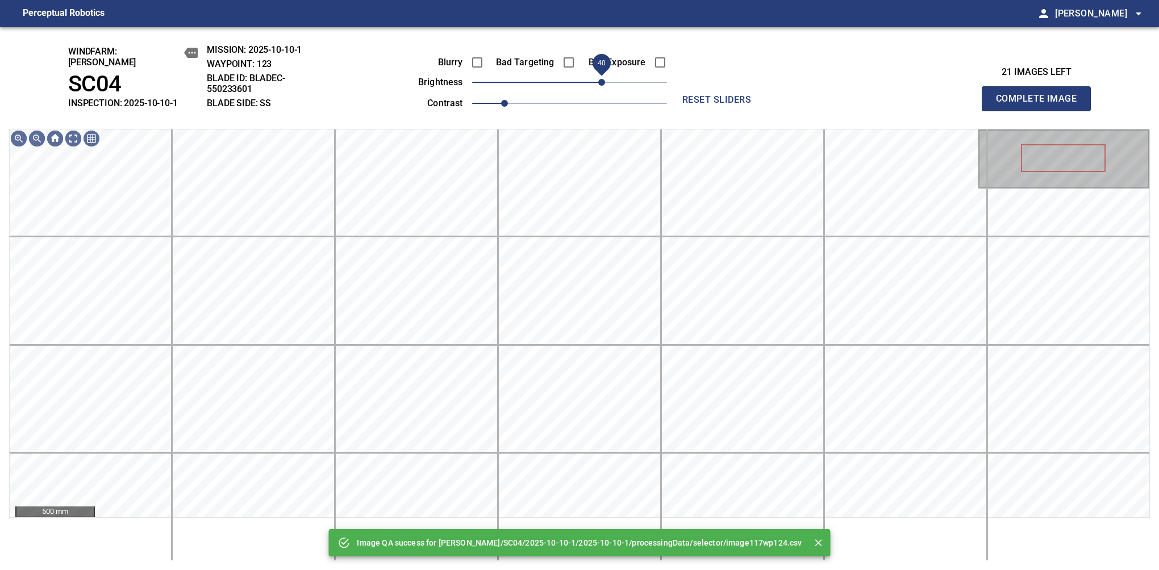
drag, startPoint x: 571, startPoint y: 78, endPoint x: 601, endPoint y: 77, distance: 29.6
click at [601, 79] on span "40" at bounding box center [601, 82] width 7 height 7
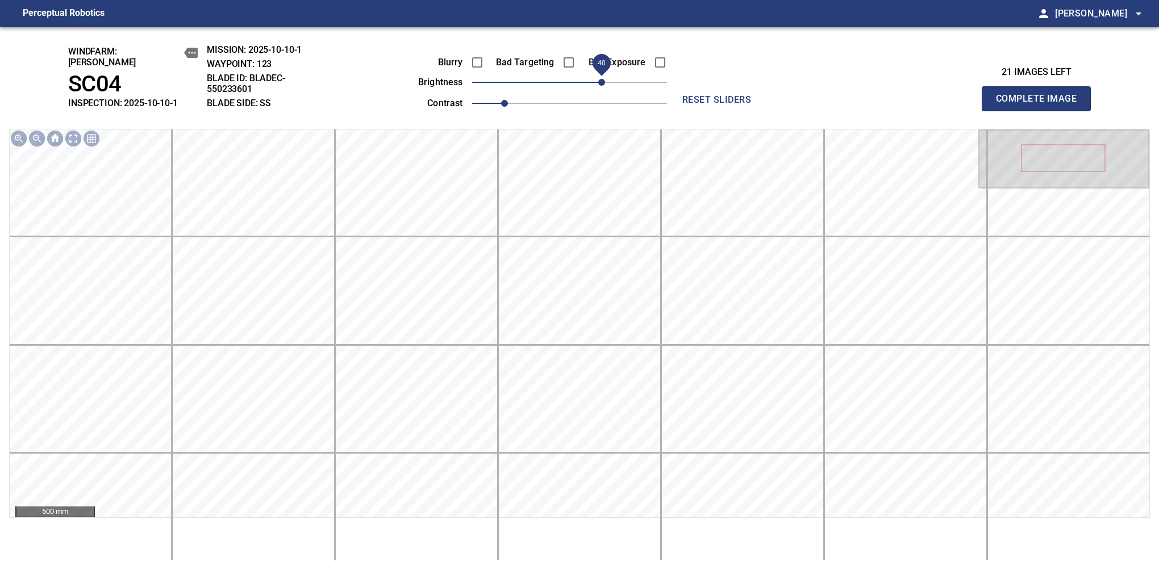
click at [1041, 105] on button "Complete Image" at bounding box center [1036, 98] width 109 height 25
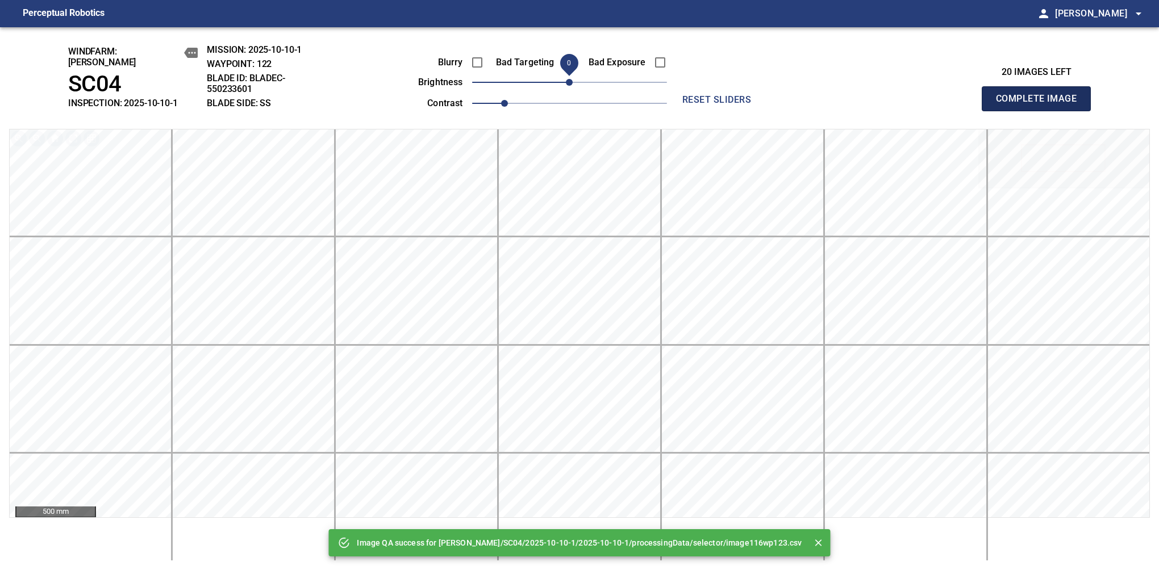
click at [1041, 105] on button "Complete Image" at bounding box center [1036, 98] width 109 height 25
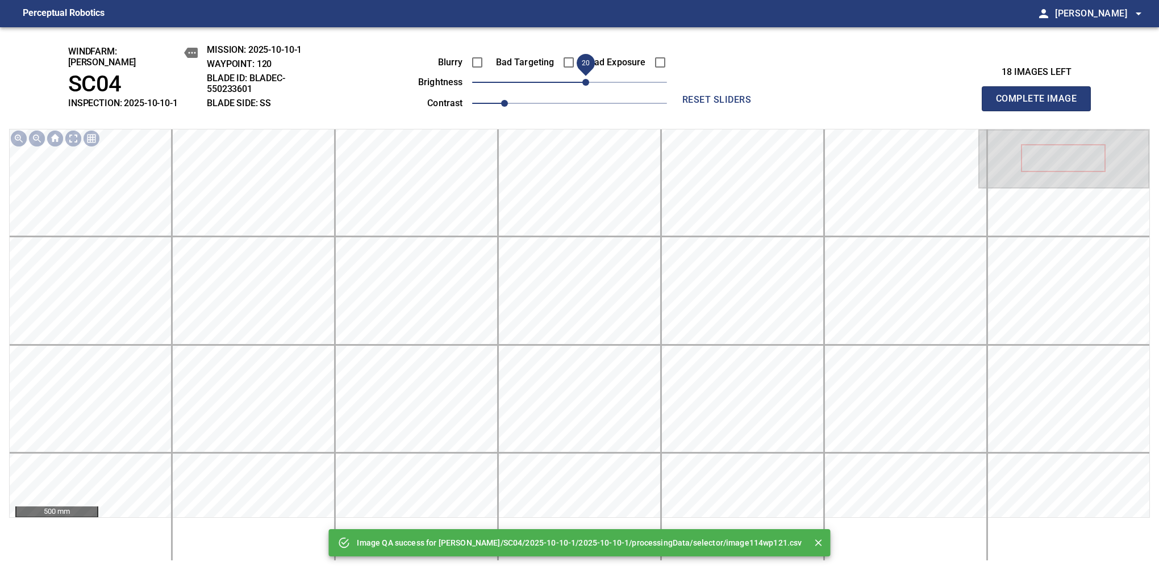
click at [585, 84] on span "20" at bounding box center [585, 82] width 7 height 7
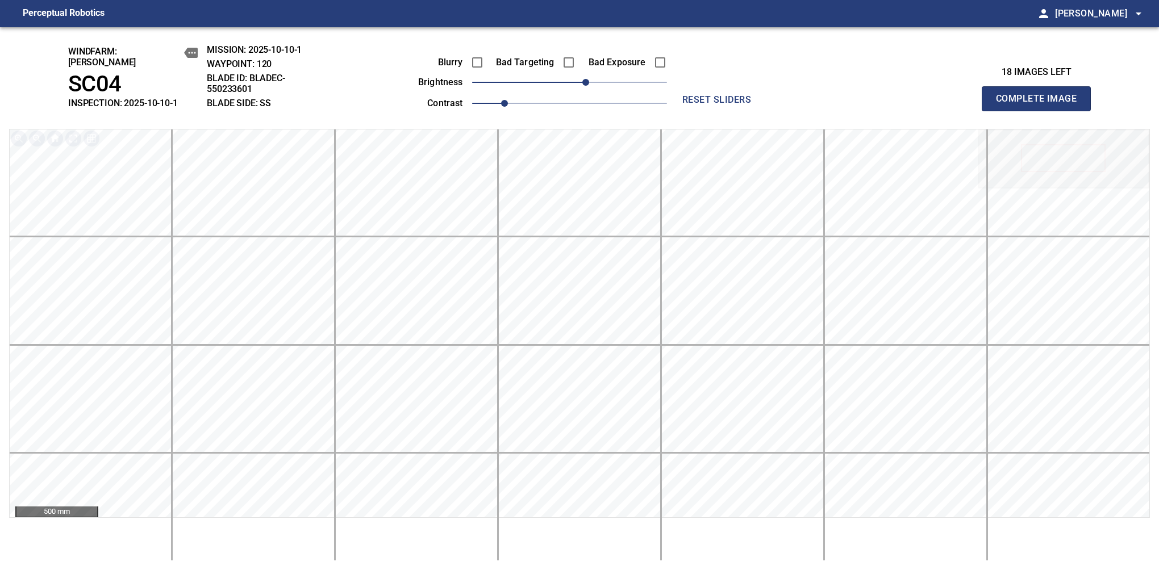
click at [1041, 105] on button "Complete Image" at bounding box center [1036, 98] width 109 height 25
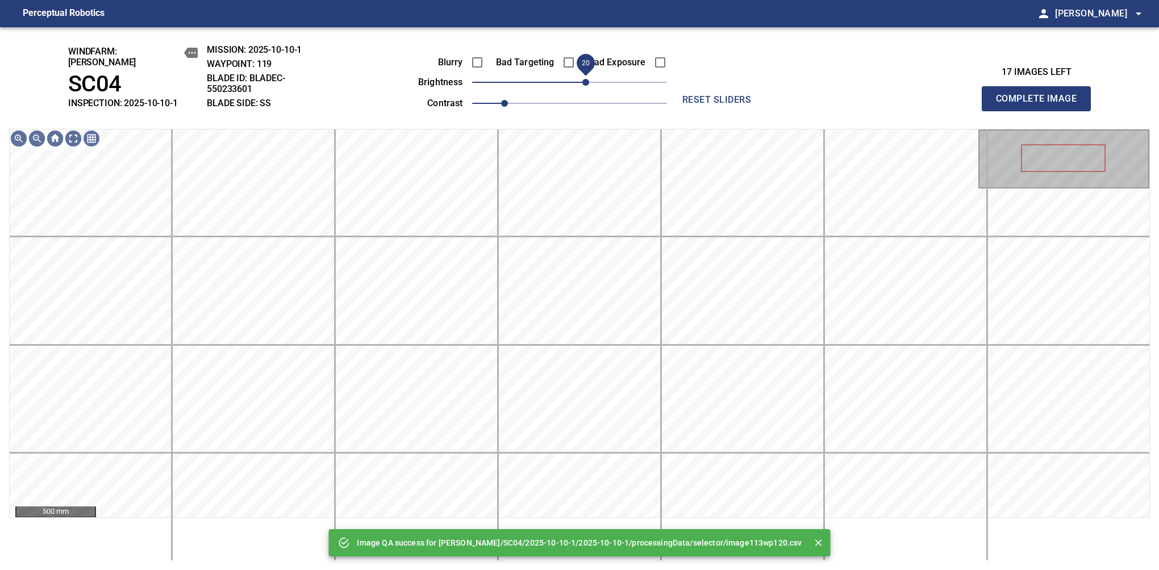
drag, startPoint x: 580, startPoint y: 84, endPoint x: 585, endPoint y: 78, distance: 8.4
click at [585, 78] on span "20" at bounding box center [569, 82] width 195 height 16
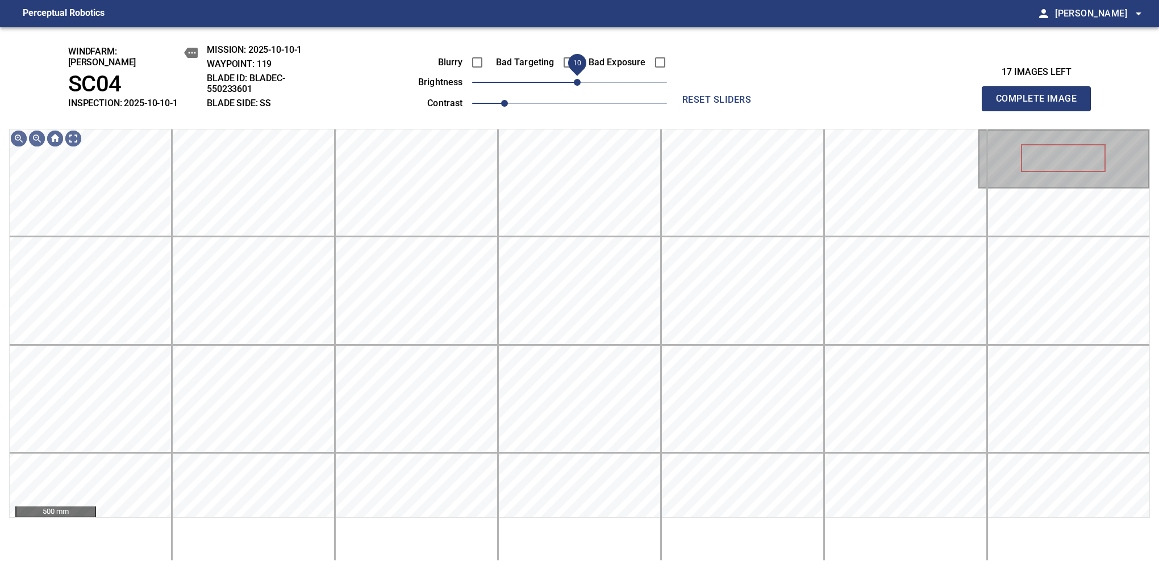
drag, startPoint x: 585, startPoint y: 74, endPoint x: 577, endPoint y: 74, distance: 8.0
click at [577, 79] on span "10" at bounding box center [577, 82] width 7 height 7
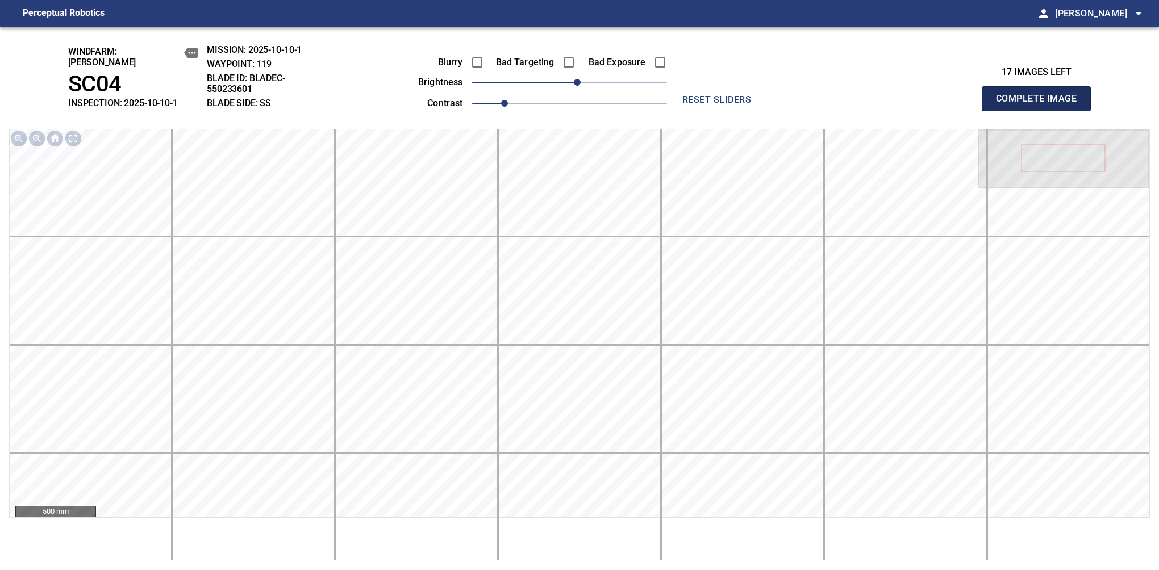
click at [1041, 105] on button "Complete Image" at bounding box center [1036, 98] width 109 height 25
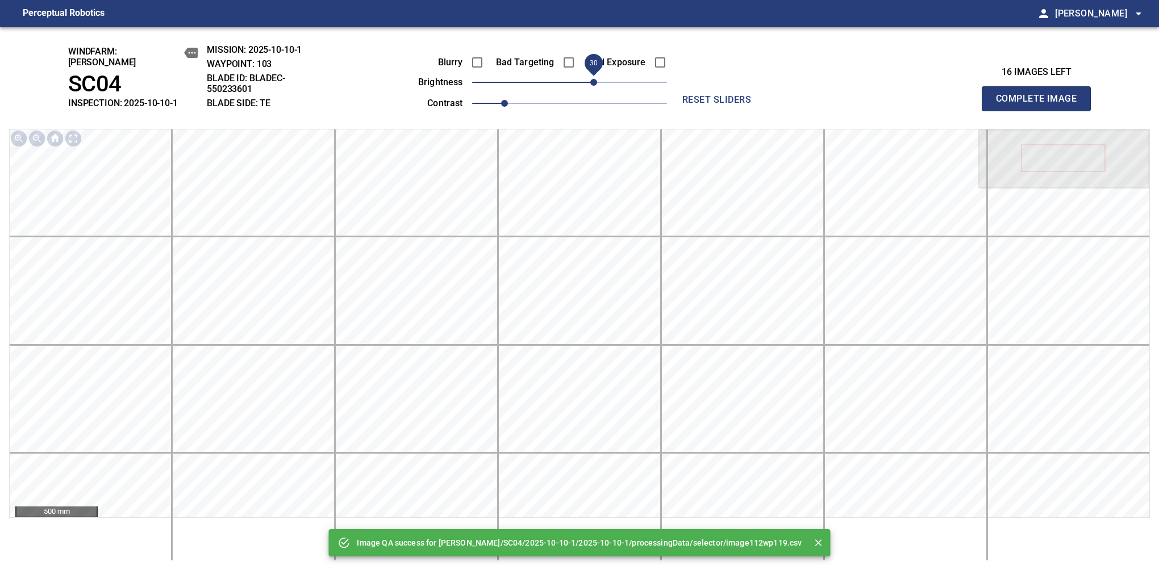
click at [590, 79] on span "30" at bounding box center [593, 82] width 7 height 7
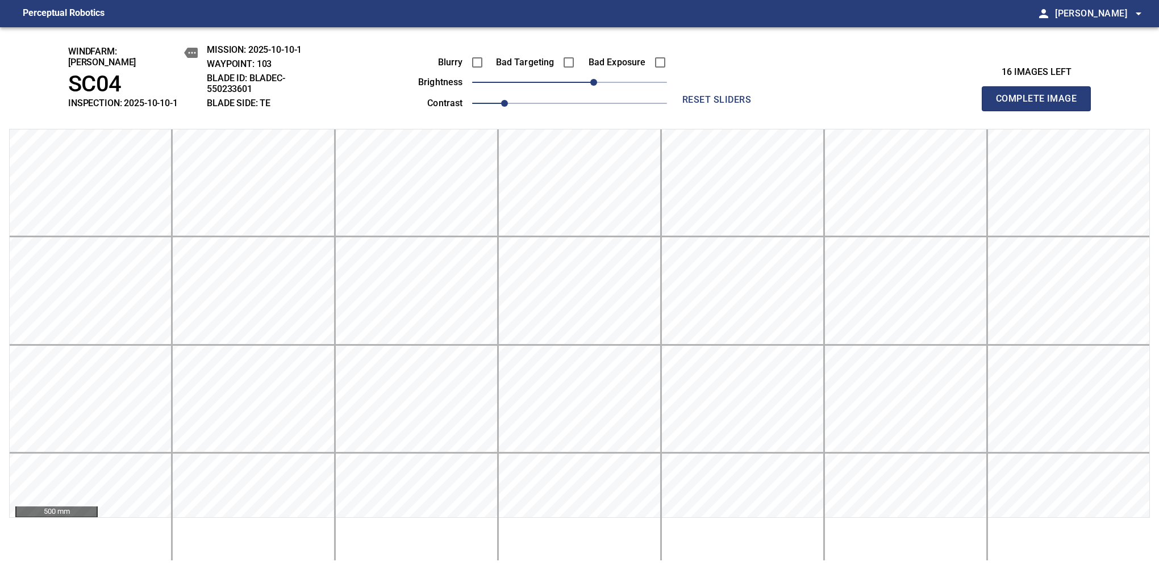
click at [1041, 105] on button "Complete Image" at bounding box center [1036, 98] width 109 height 25
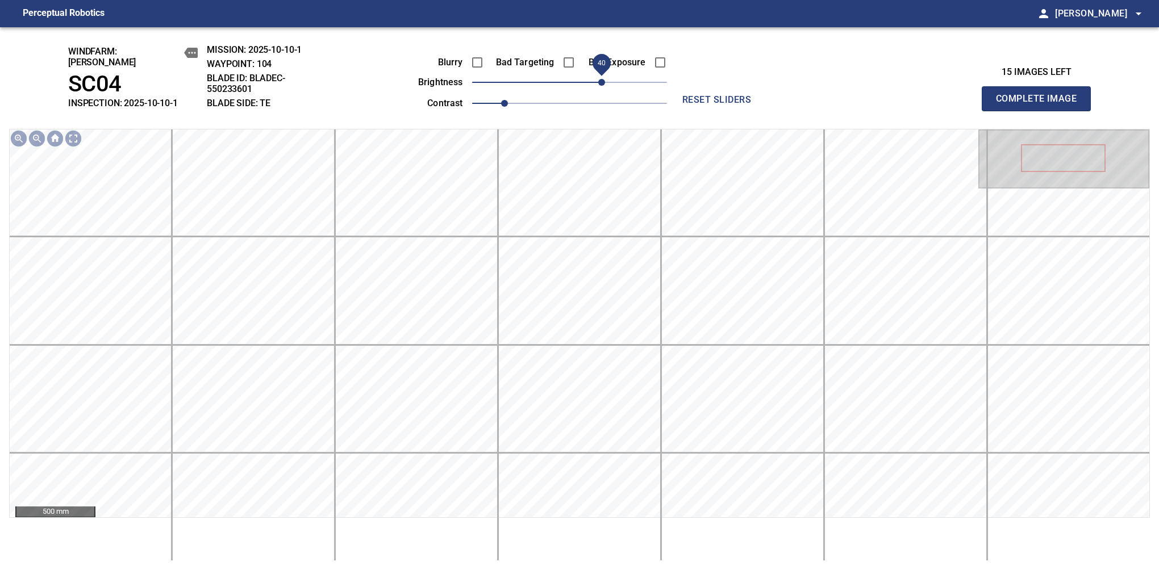
drag, startPoint x: 586, startPoint y: 82, endPoint x: 602, endPoint y: 73, distance: 18.0
click at [602, 79] on span "40" at bounding box center [601, 82] width 7 height 7
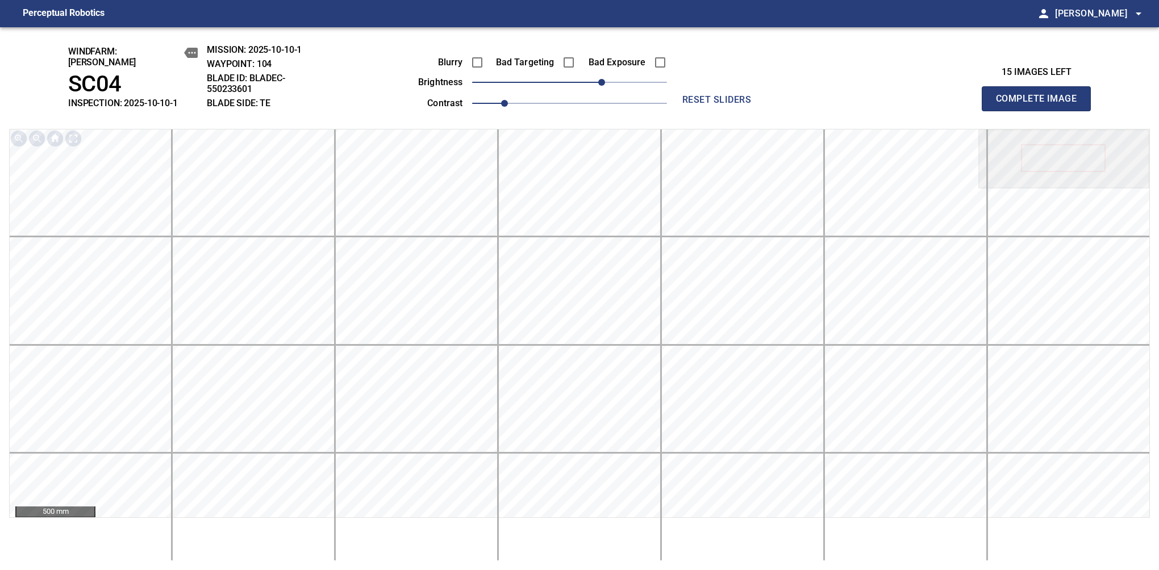
click at [1041, 105] on button "Complete Image" at bounding box center [1036, 98] width 109 height 25
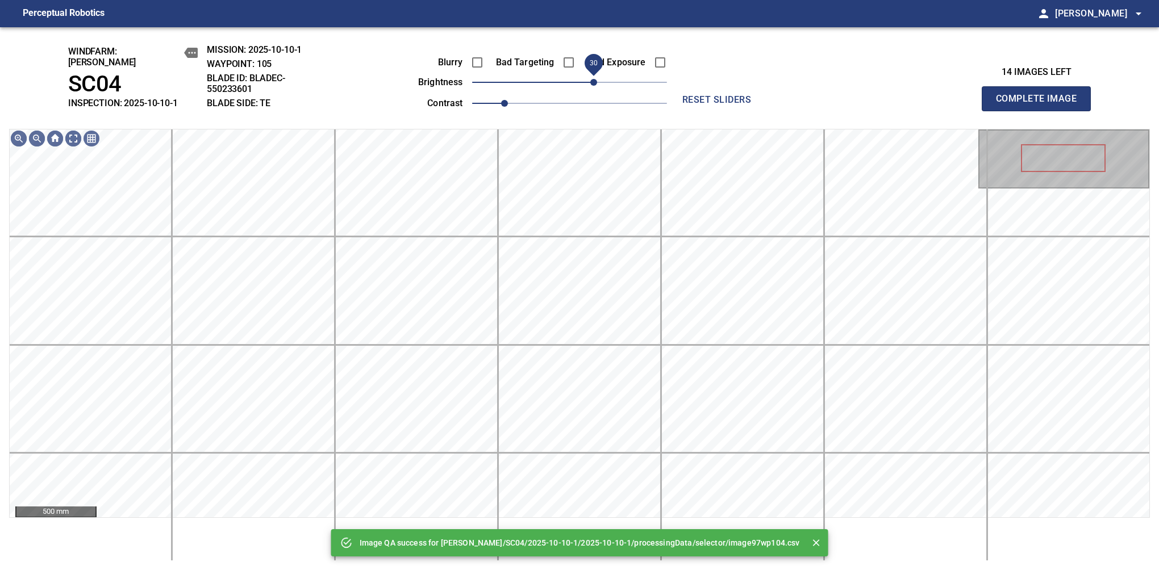
drag, startPoint x: 602, startPoint y: 73, endPoint x: 593, endPoint y: 75, distance: 9.2
click at [593, 75] on span "30" at bounding box center [569, 82] width 195 height 16
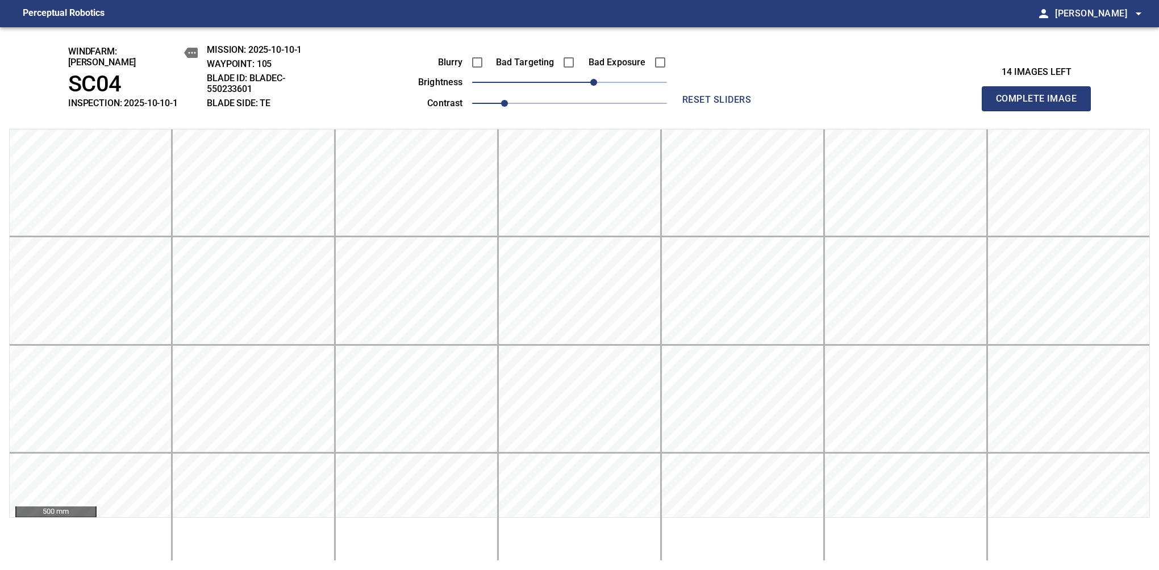
click at [1041, 105] on button "Complete Image" at bounding box center [1036, 98] width 109 height 25
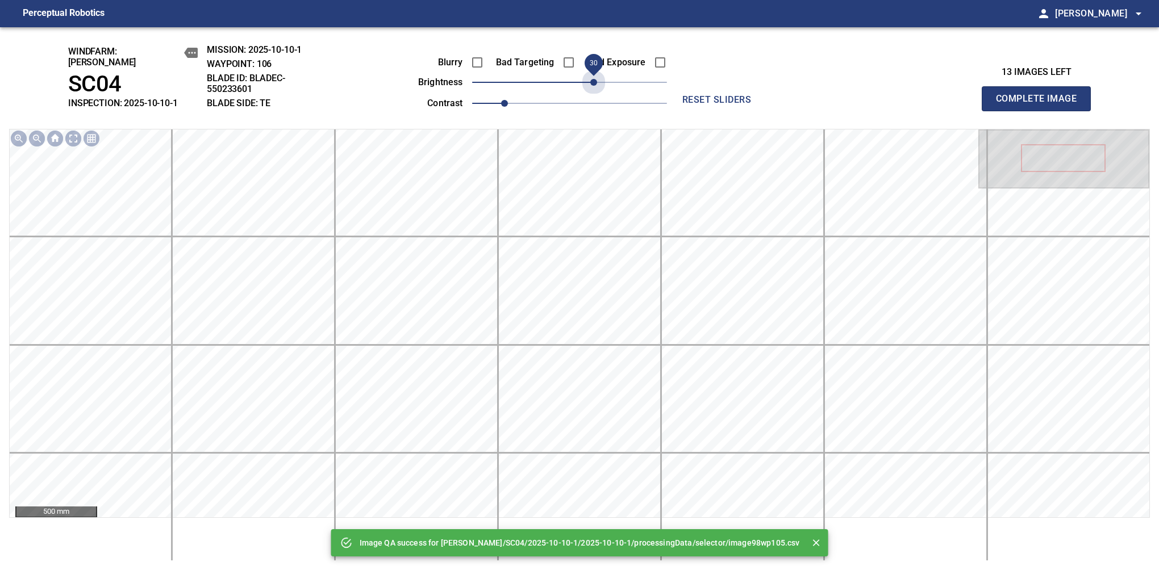
click at [593, 75] on span "30" at bounding box center [569, 82] width 195 height 16
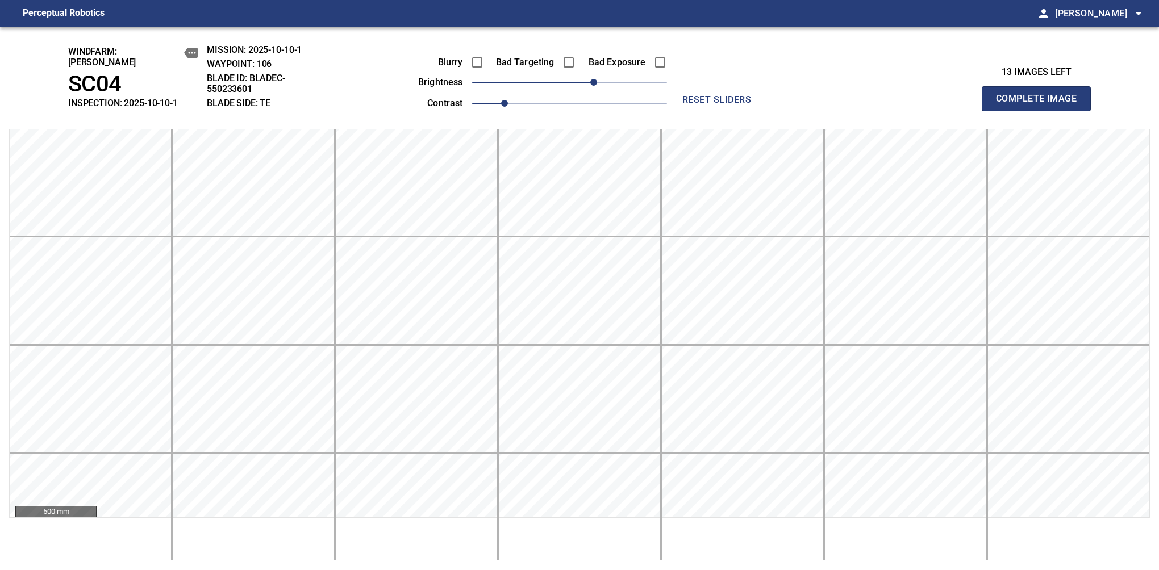
click at [1041, 105] on button "Complete Image" at bounding box center [1036, 98] width 109 height 25
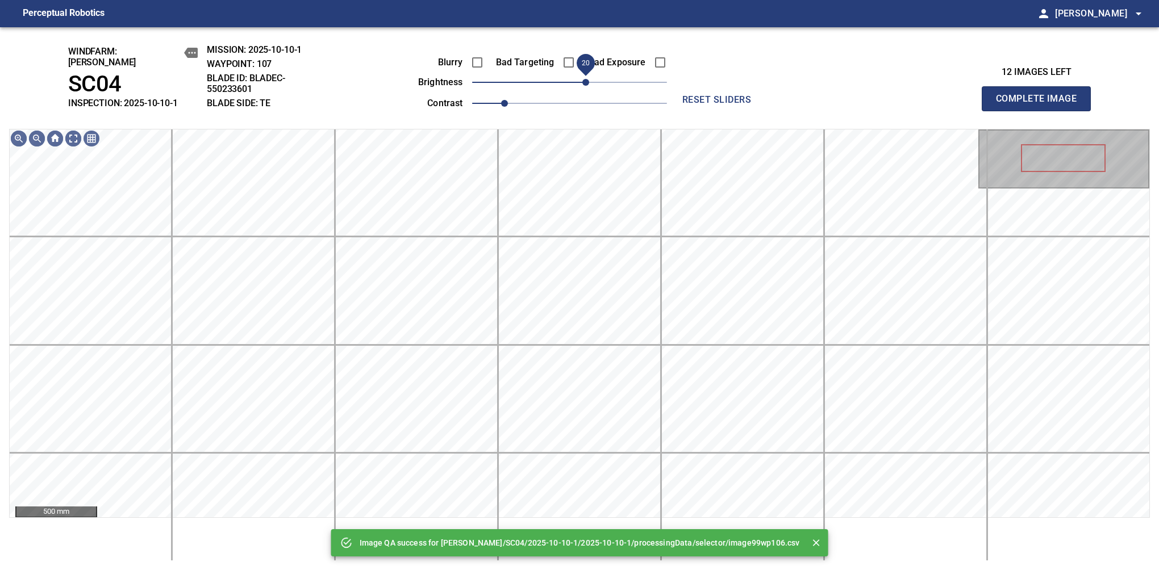
drag, startPoint x: 593, startPoint y: 75, endPoint x: 587, endPoint y: 79, distance: 7.4
click at [587, 79] on span "20" at bounding box center [569, 82] width 195 height 16
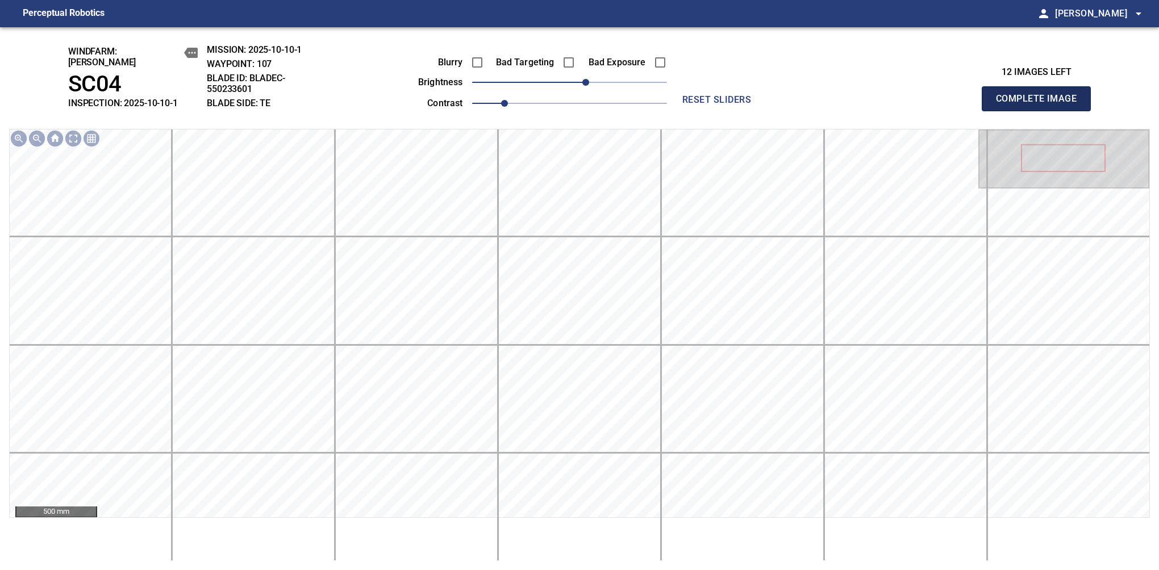
click at [1041, 105] on button "Complete Image" at bounding box center [1036, 98] width 109 height 25
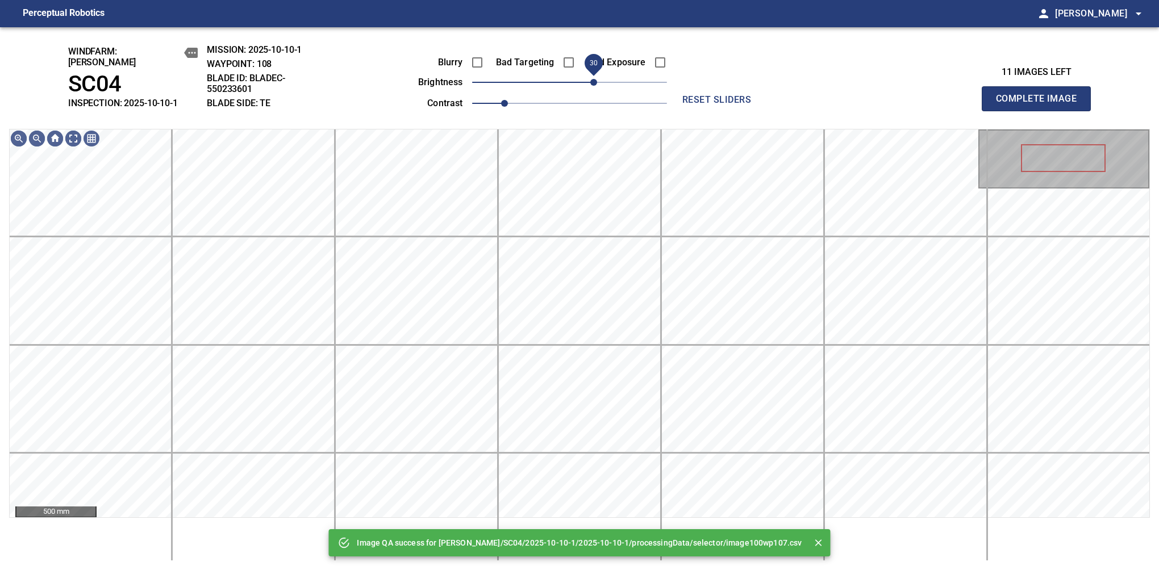
drag, startPoint x: 587, startPoint y: 79, endPoint x: 593, endPoint y: 77, distance: 6.5
click at [593, 77] on span "30" at bounding box center [569, 82] width 195 height 16
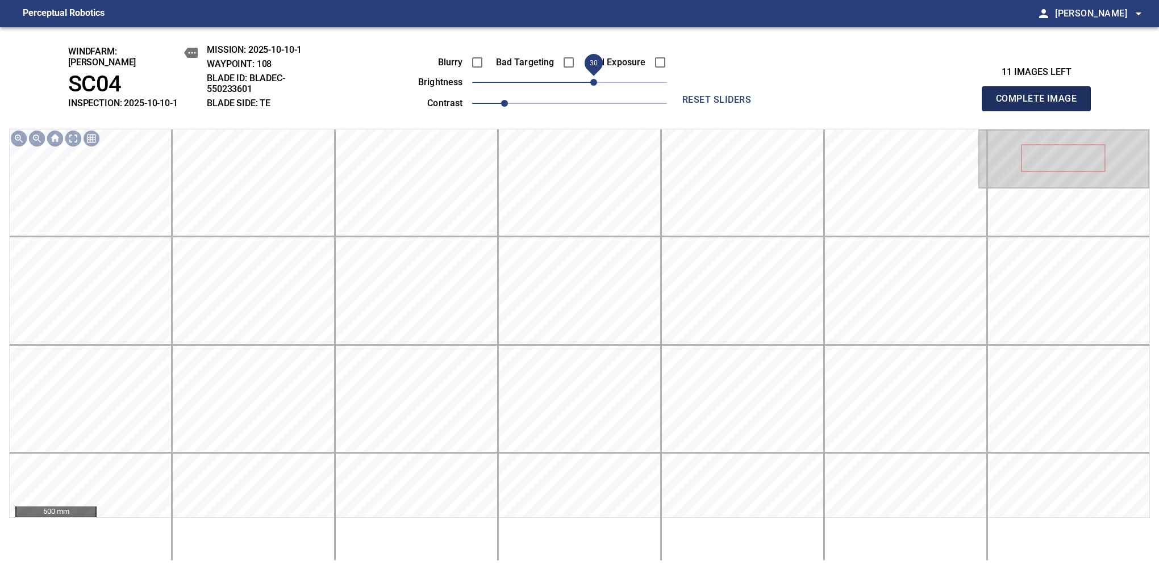
click at [1041, 105] on button "Complete Image" at bounding box center [1036, 98] width 109 height 25
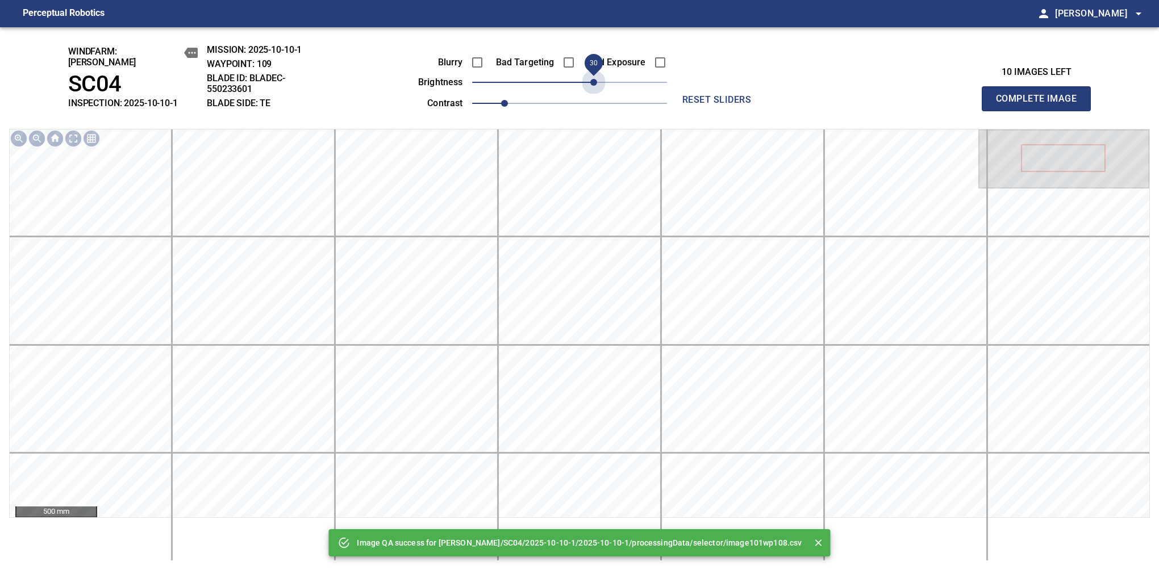
click at [593, 77] on span "30" at bounding box center [569, 82] width 195 height 16
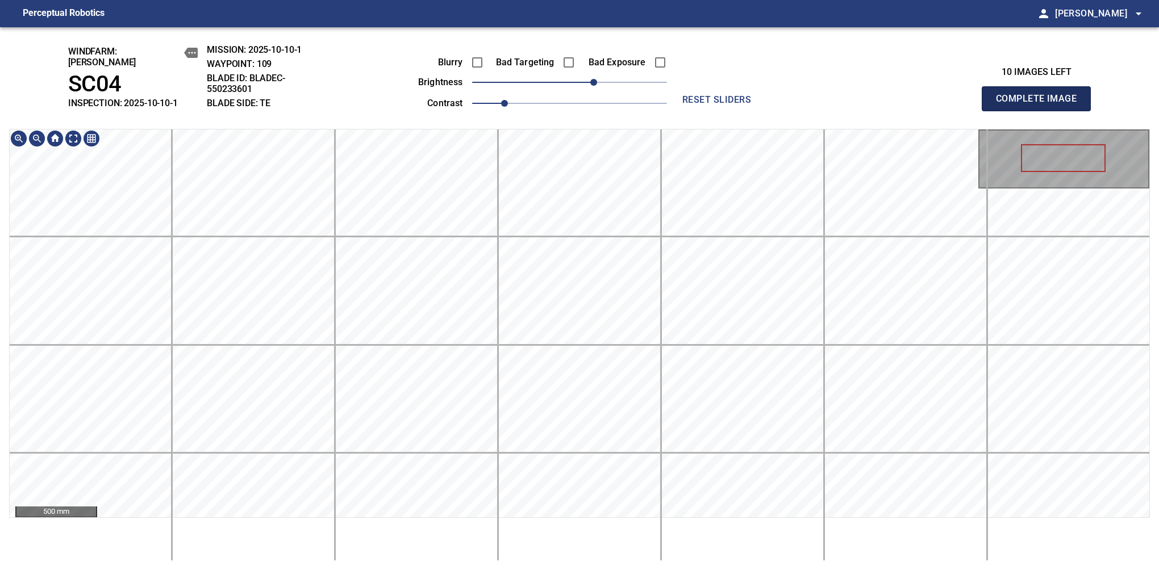
click at [1041, 105] on button "Complete Image" at bounding box center [1036, 98] width 109 height 25
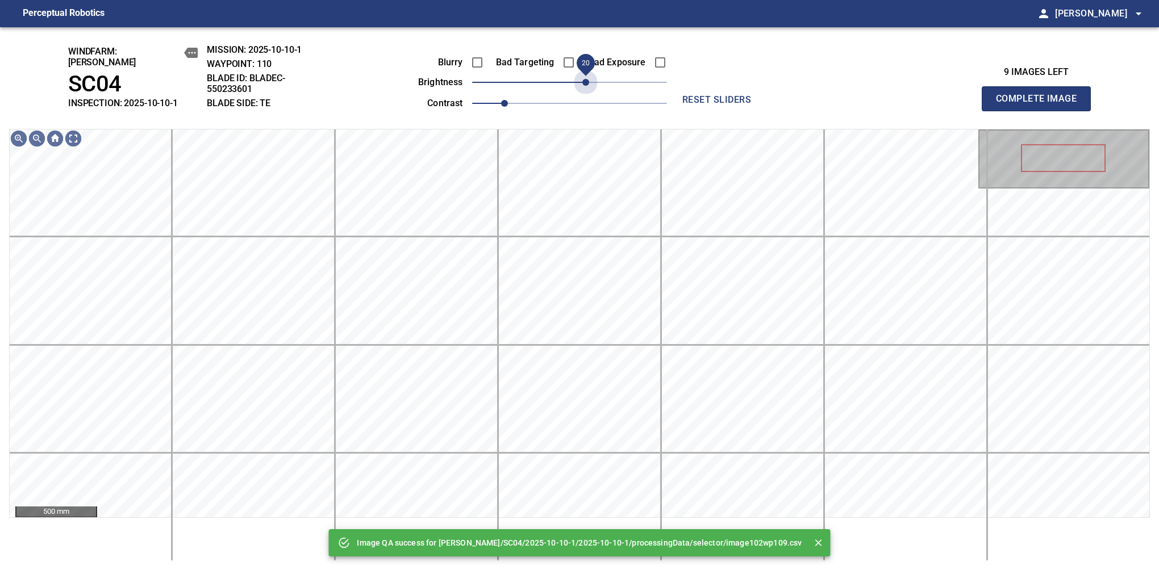
drag, startPoint x: 580, startPoint y: 77, endPoint x: 589, endPoint y: 91, distance: 17.2
click at [589, 91] on div "Blurry Bad Targeting Bad Exposure brightness 20 contrast 1" at bounding box center [530, 81] width 274 height 61
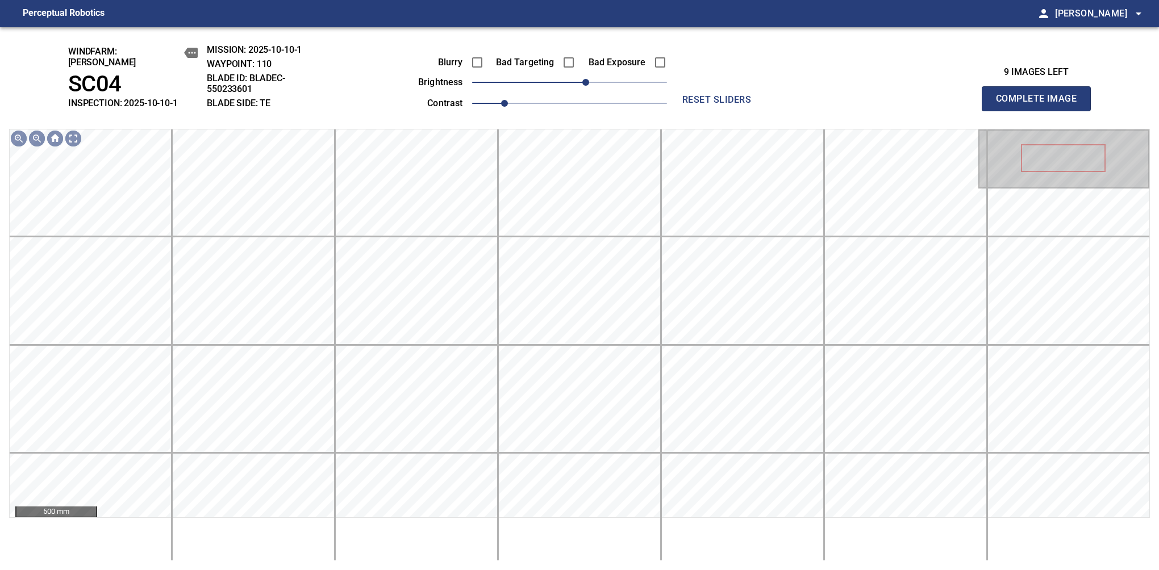
click at [1041, 105] on button "Complete Image" at bounding box center [1036, 98] width 109 height 25
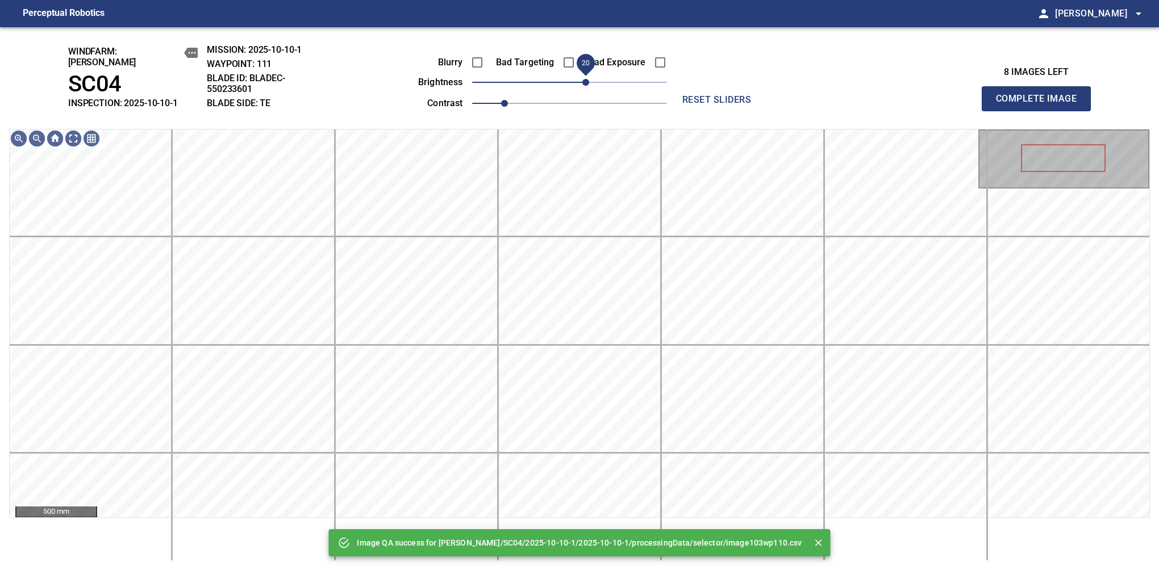
drag, startPoint x: 599, startPoint y: 76, endPoint x: 586, endPoint y: 82, distance: 14.5
click at [586, 82] on span "20" at bounding box center [585, 82] width 7 height 7
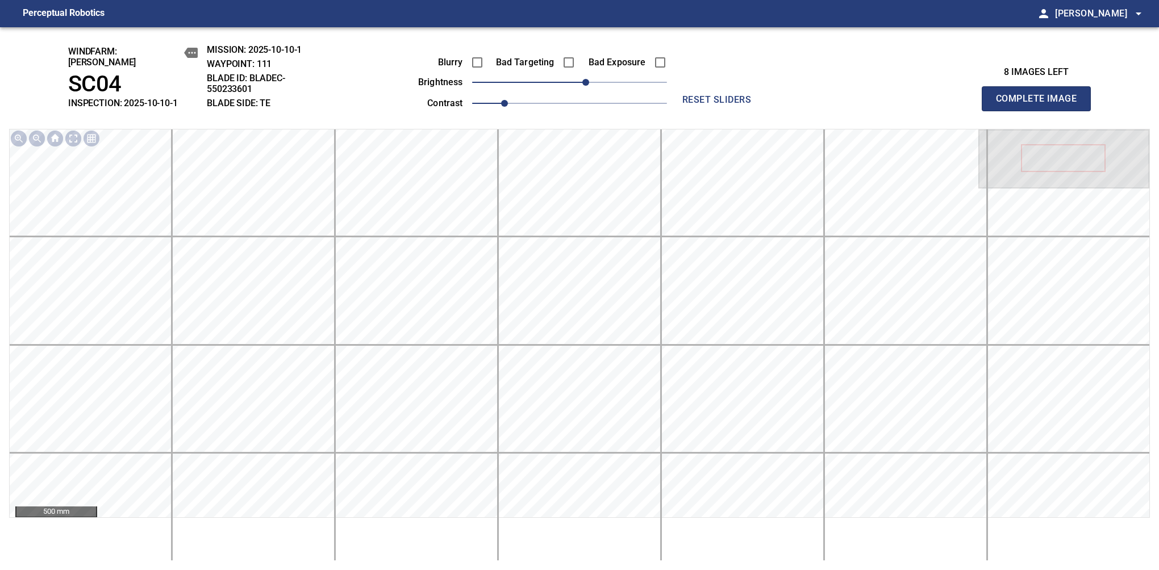
click at [1041, 105] on button "Complete Image" at bounding box center [1036, 98] width 109 height 25
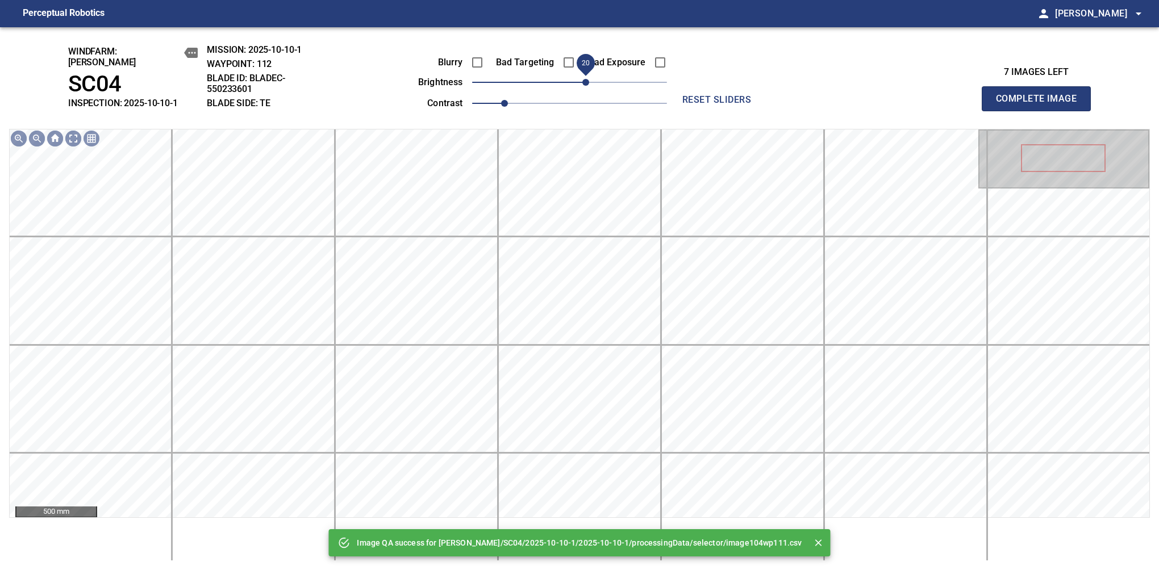
click at [588, 80] on span "20" at bounding box center [569, 82] width 195 height 16
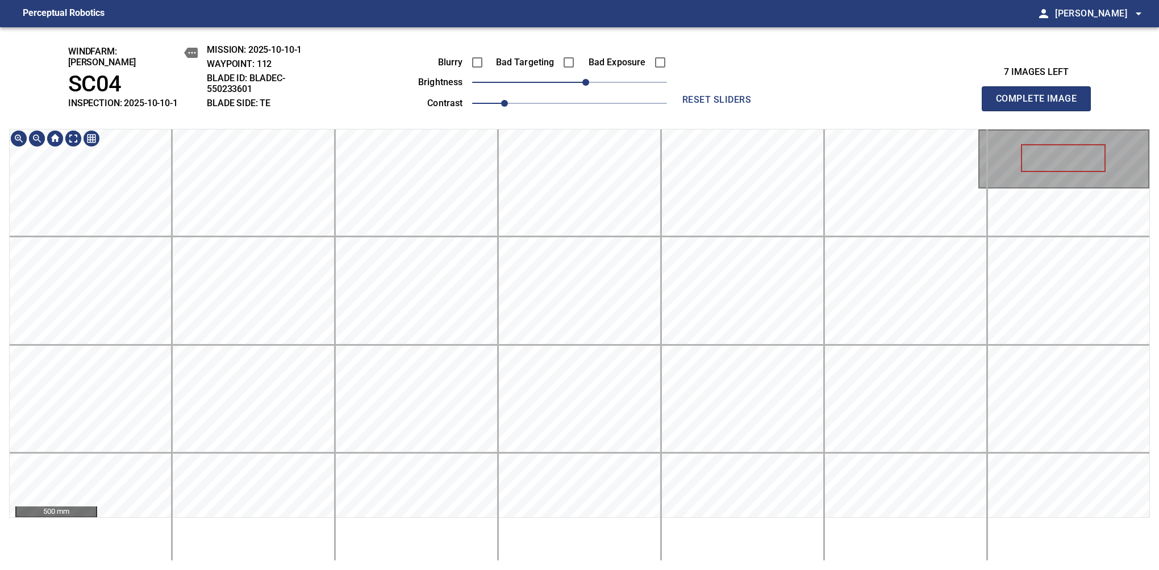
click at [497, 120] on div "windfarm: [PERSON_NAME] SC04 INSPECTION: 2025-10-10-1 MISSION: 2025-10-10-1 WAY…" at bounding box center [579, 298] width 1159 height 543
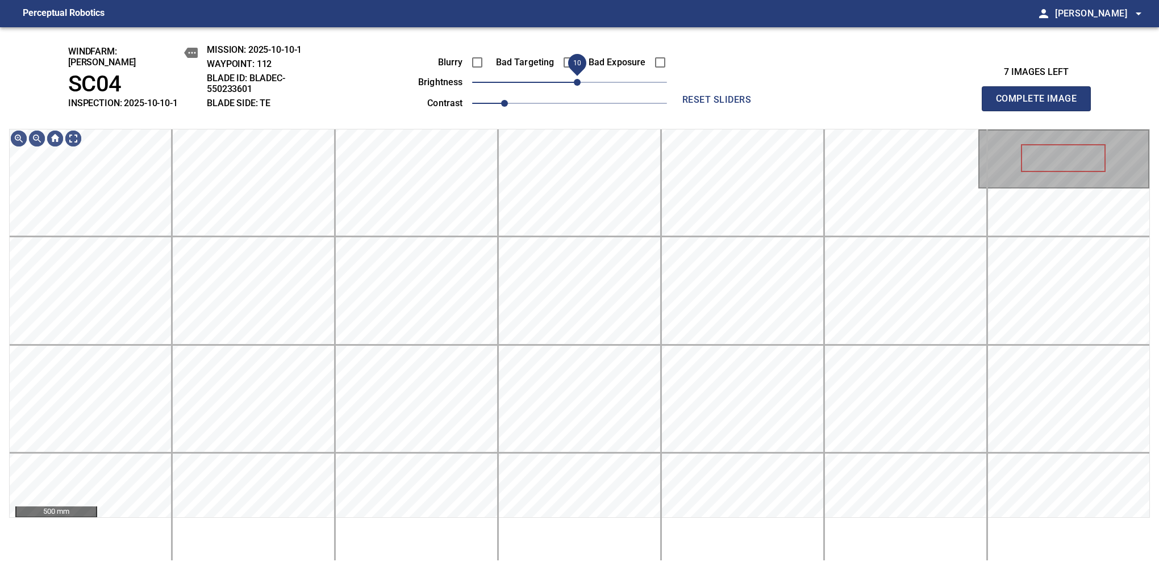
click at [580, 79] on span "10" at bounding box center [577, 82] width 7 height 7
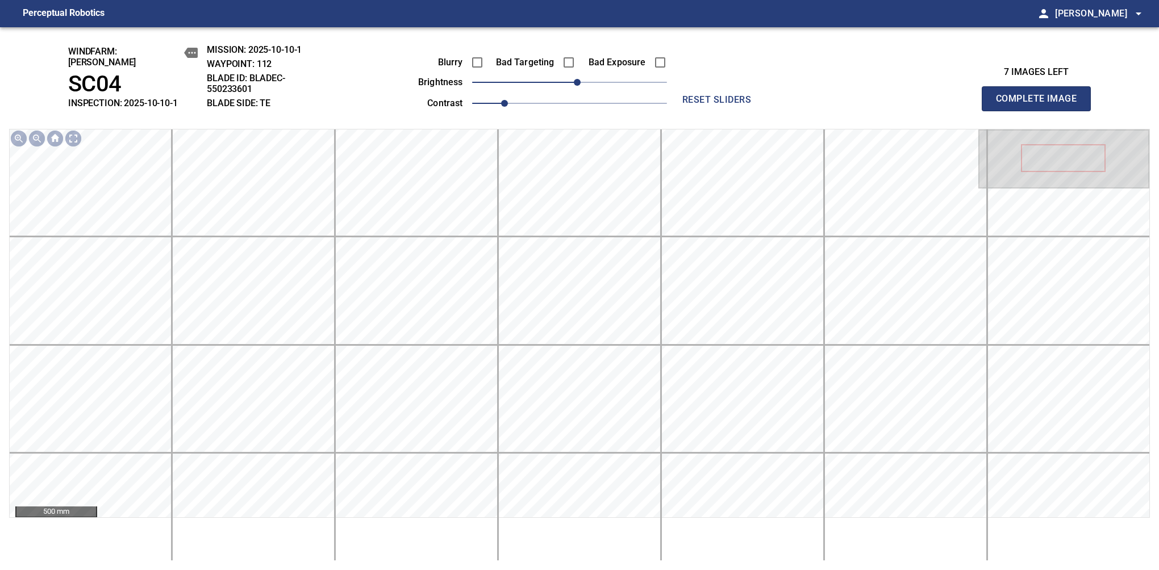
click at [1041, 105] on button "Complete Image" at bounding box center [1036, 98] width 109 height 25
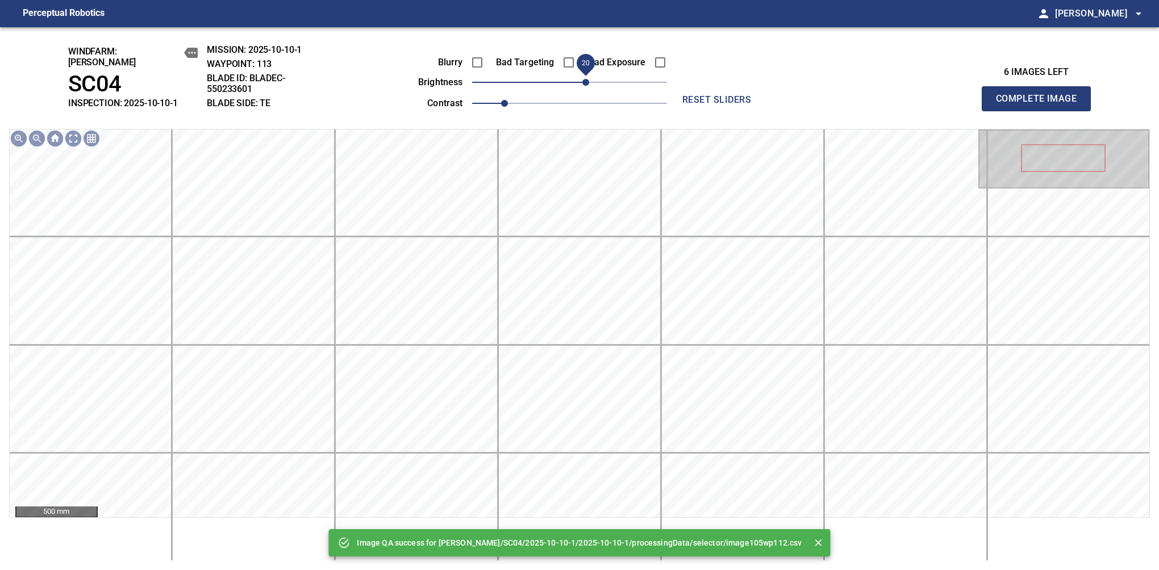
drag, startPoint x: 580, startPoint y: 78, endPoint x: 586, endPoint y: 78, distance: 6.8
click at [586, 79] on span "20" at bounding box center [585, 82] width 7 height 7
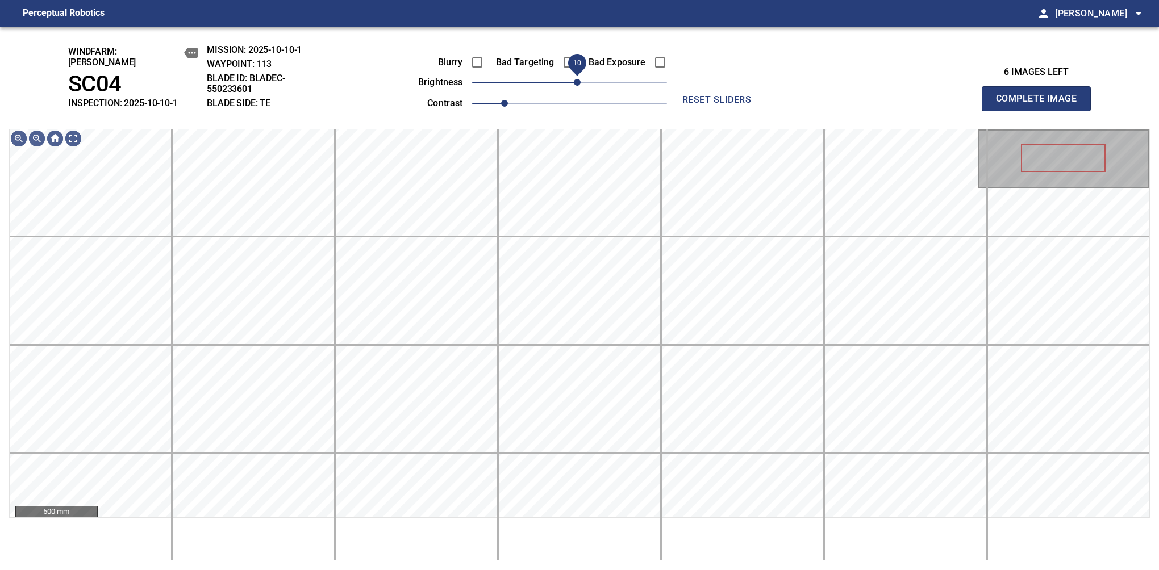
drag, startPoint x: 584, startPoint y: 74, endPoint x: 580, endPoint y: 78, distance: 6.0
click at [580, 79] on span "10" at bounding box center [577, 82] width 7 height 7
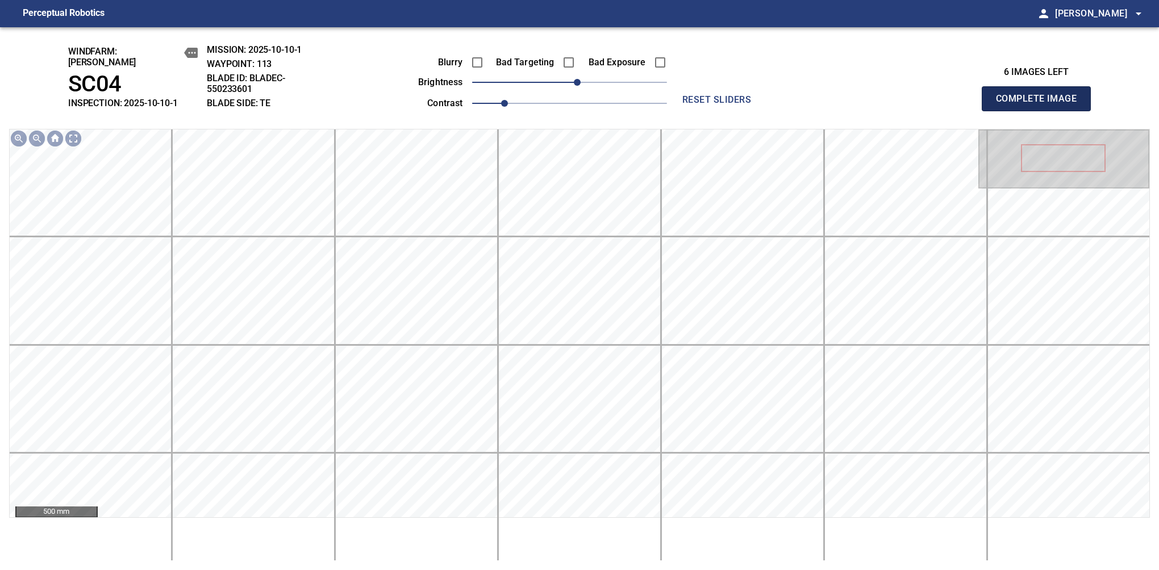
click at [1041, 105] on button "Complete Image" at bounding box center [1036, 98] width 109 height 25
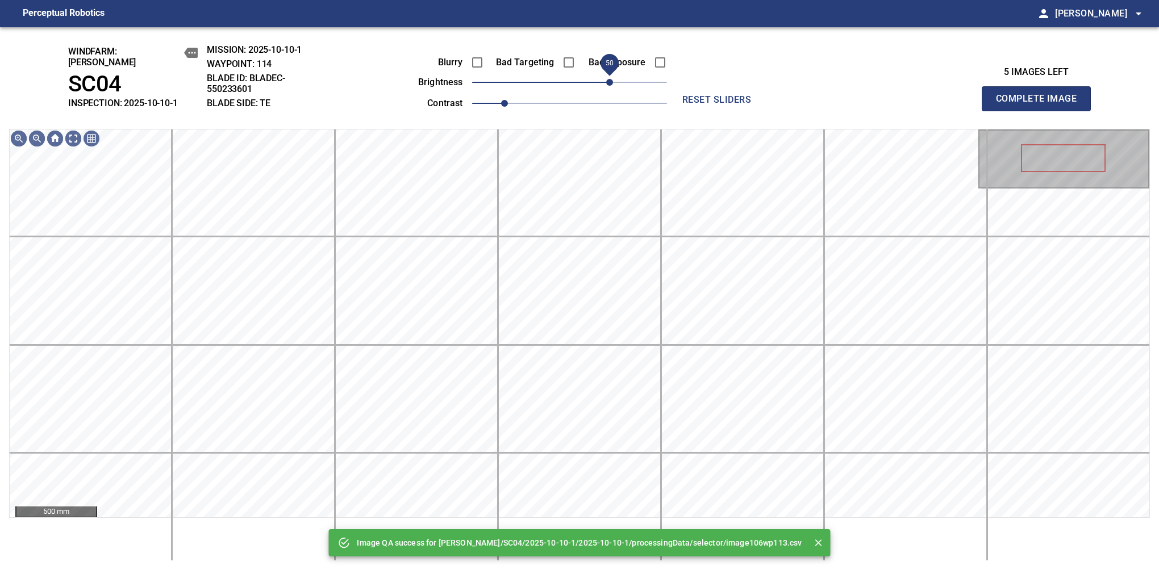
drag, startPoint x: 582, startPoint y: 78, endPoint x: 609, endPoint y: 82, distance: 27.6
click at [609, 82] on span "50" at bounding box center [609, 82] width 7 height 7
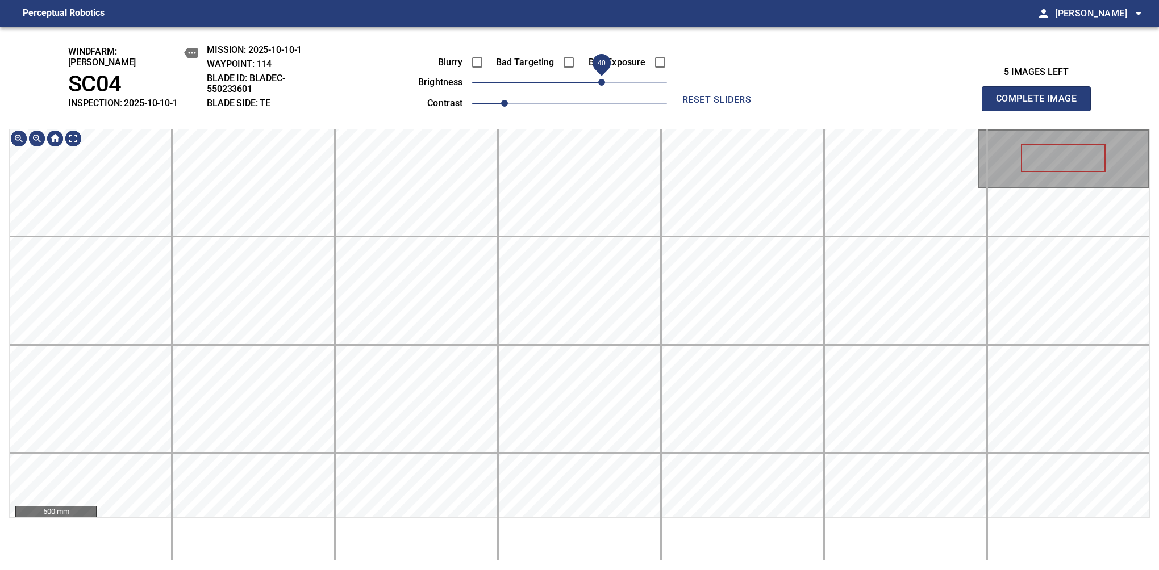
click at [600, 79] on span "40" at bounding box center [601, 82] width 7 height 7
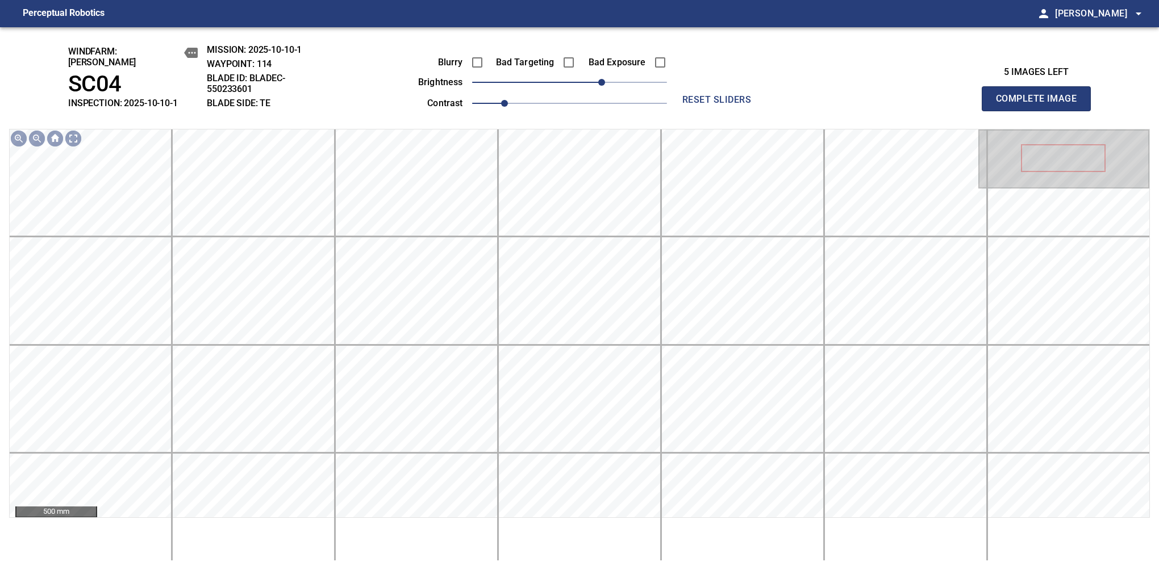
click at [1041, 105] on button "Complete Image" at bounding box center [1036, 98] width 109 height 25
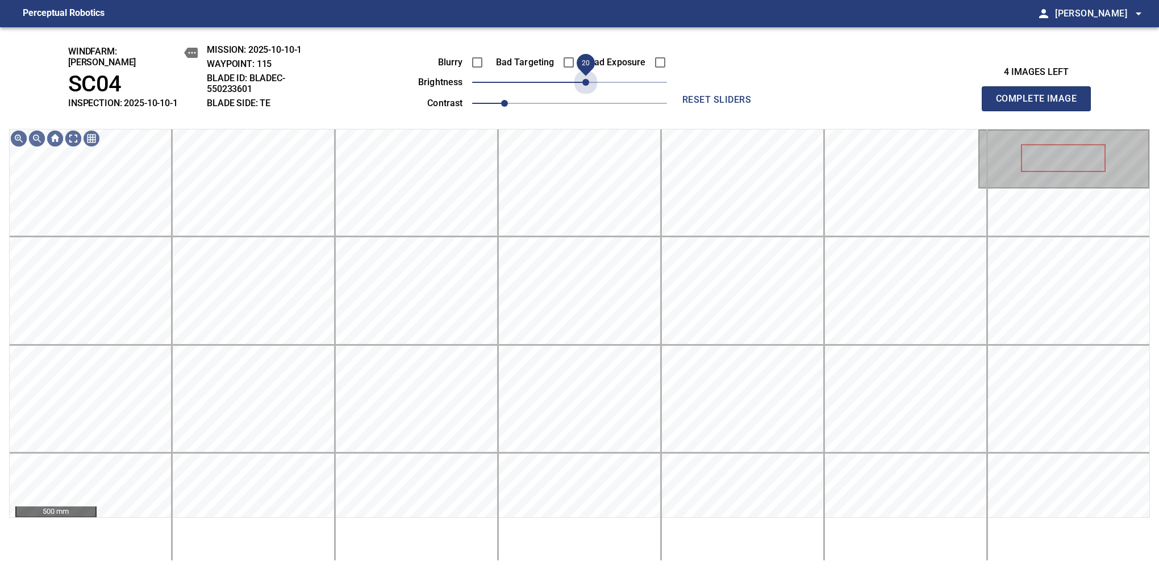
drag, startPoint x: 568, startPoint y: 80, endPoint x: 586, endPoint y: 90, distance: 20.9
click at [586, 90] on div "Blurry Bad Targeting Bad Exposure brightness 20 contrast 1" at bounding box center [530, 81] width 274 height 61
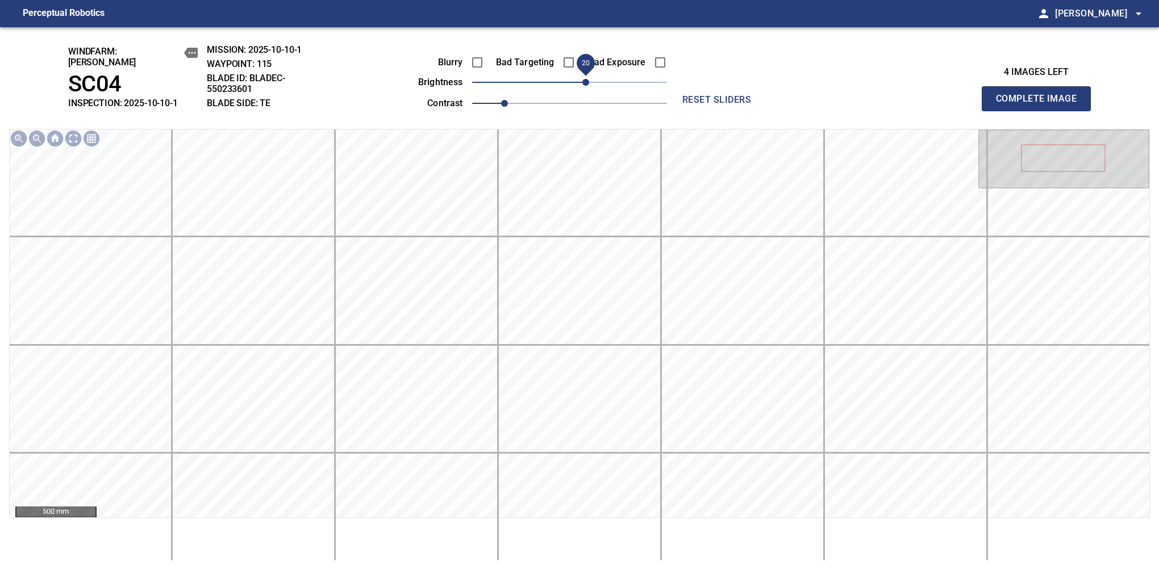
click at [1041, 105] on button "Complete Image" at bounding box center [1036, 98] width 109 height 25
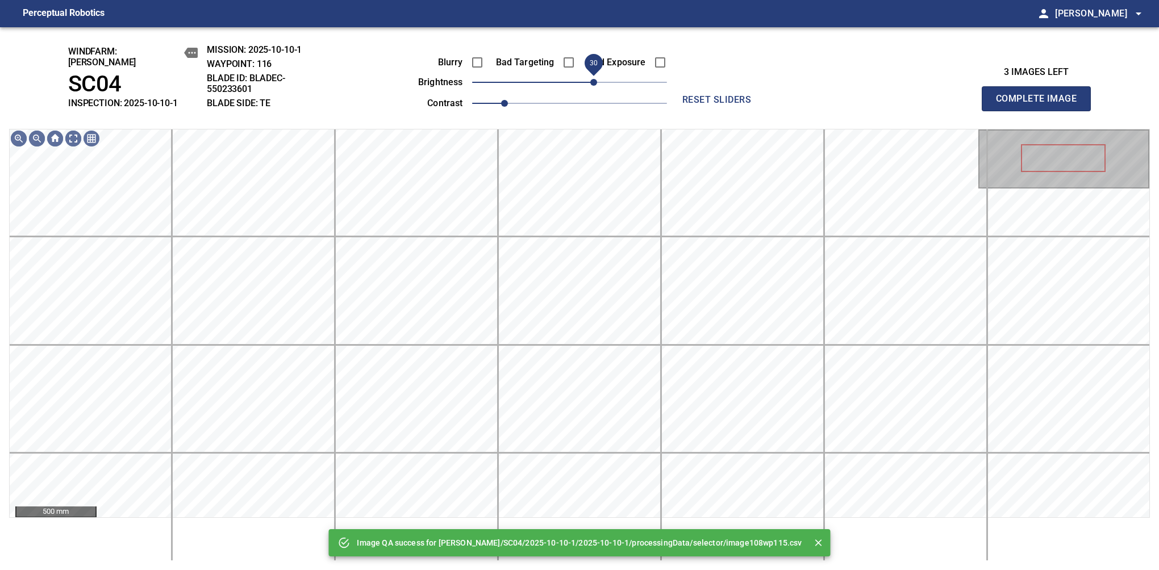
drag, startPoint x: 574, startPoint y: 80, endPoint x: 596, endPoint y: 80, distance: 21.6
click at [596, 80] on span "30" at bounding box center [593, 82] width 7 height 7
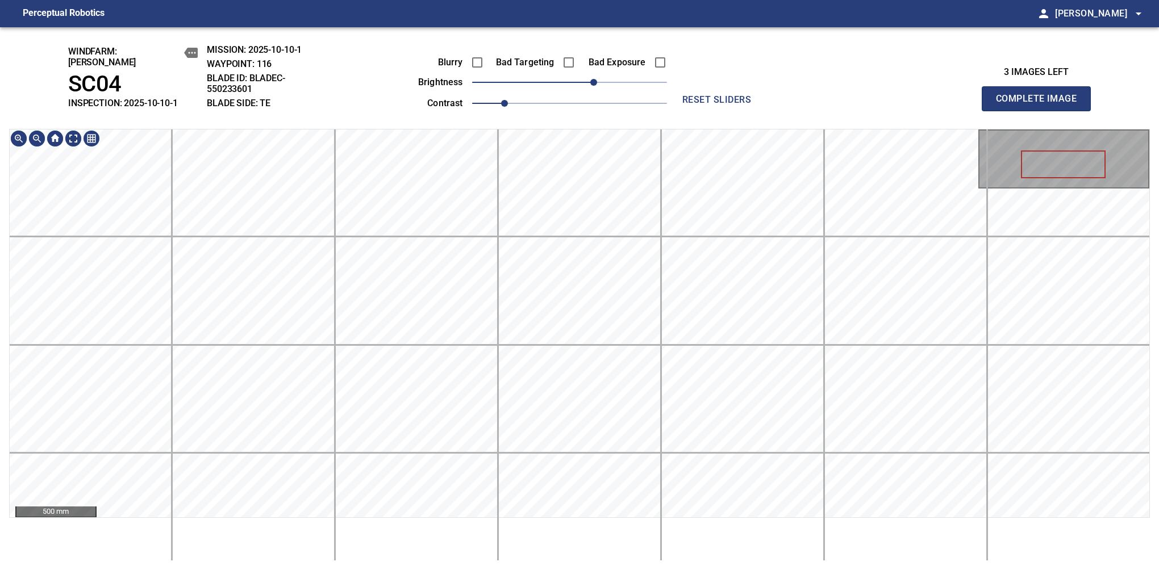
click at [423, 114] on div "windfarm: Cerreto SC04 INSPECTION: 2025-10-10-1 MISSION: 2025-10-10-1 WAYPOINT:…" at bounding box center [579, 298] width 1159 height 543
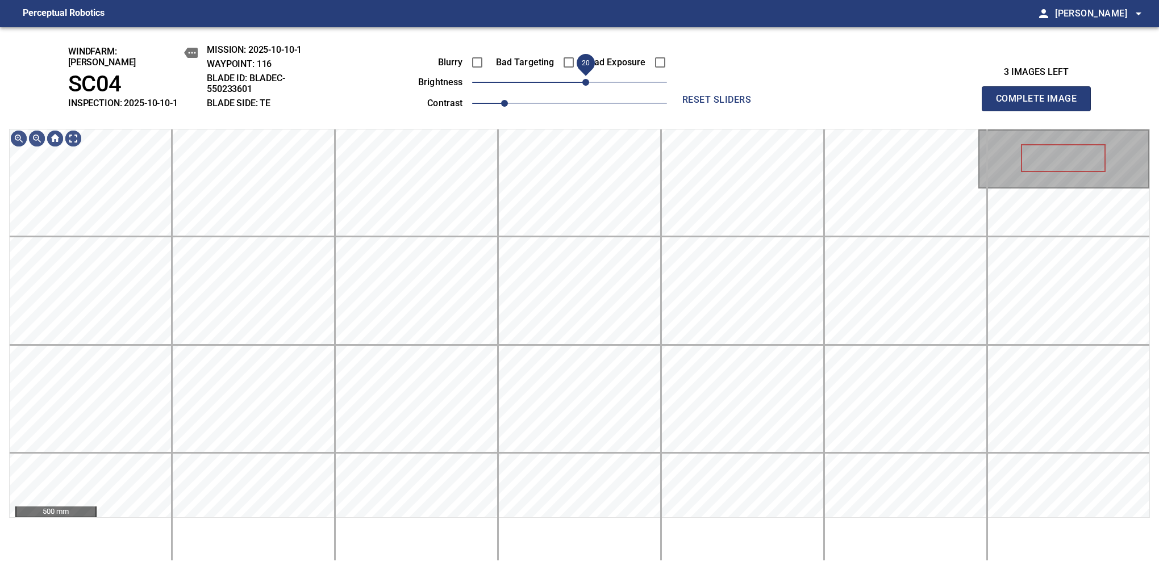
click at [584, 79] on span "20" at bounding box center [585, 82] width 7 height 7
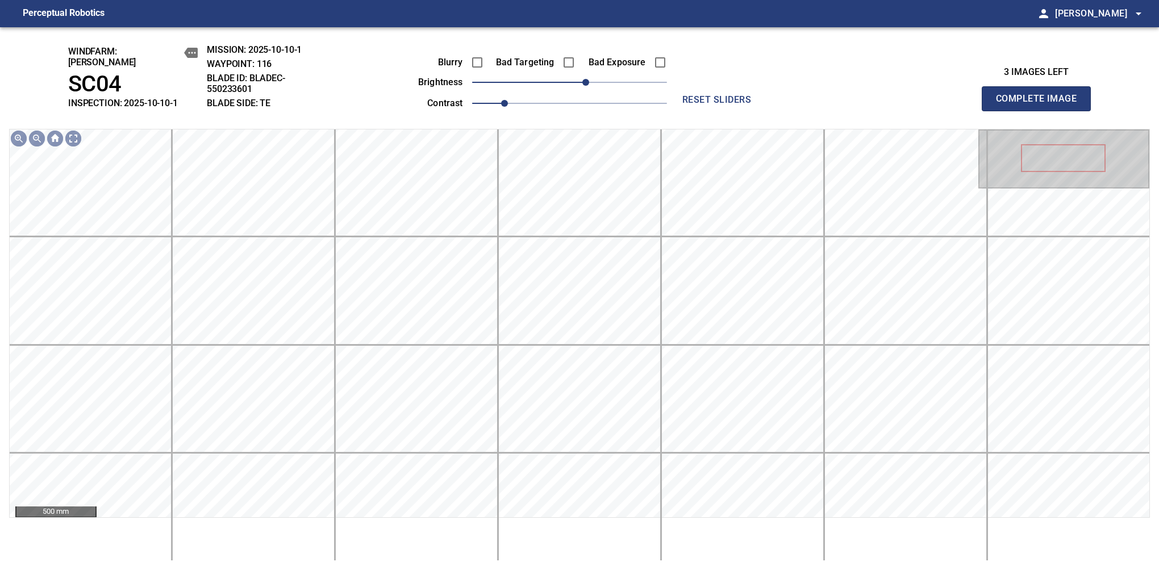
click at [1041, 105] on button "Complete Image" at bounding box center [1036, 98] width 109 height 25
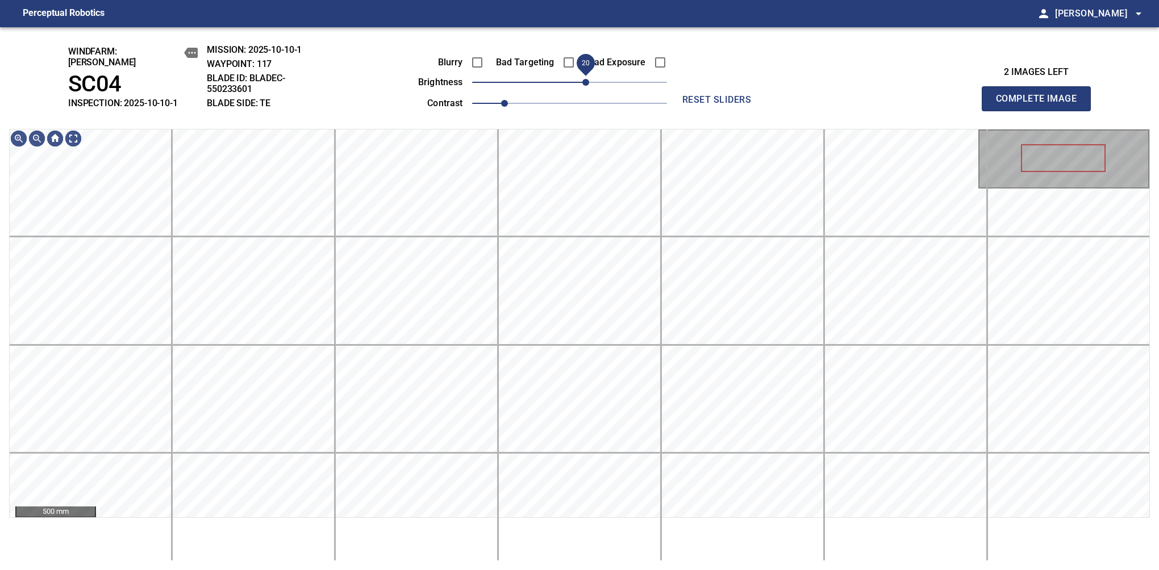
drag, startPoint x: 570, startPoint y: 82, endPoint x: 589, endPoint y: 78, distance: 18.6
click at [589, 79] on span "20" at bounding box center [585, 82] width 7 height 7
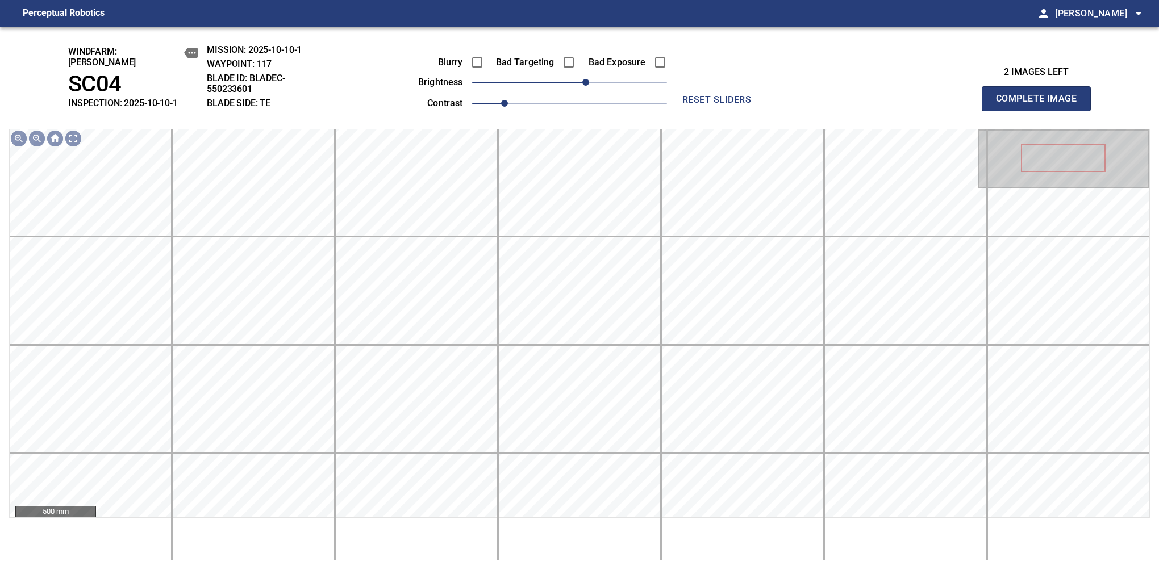
click at [1041, 105] on button "Complete Image" at bounding box center [1036, 98] width 109 height 25
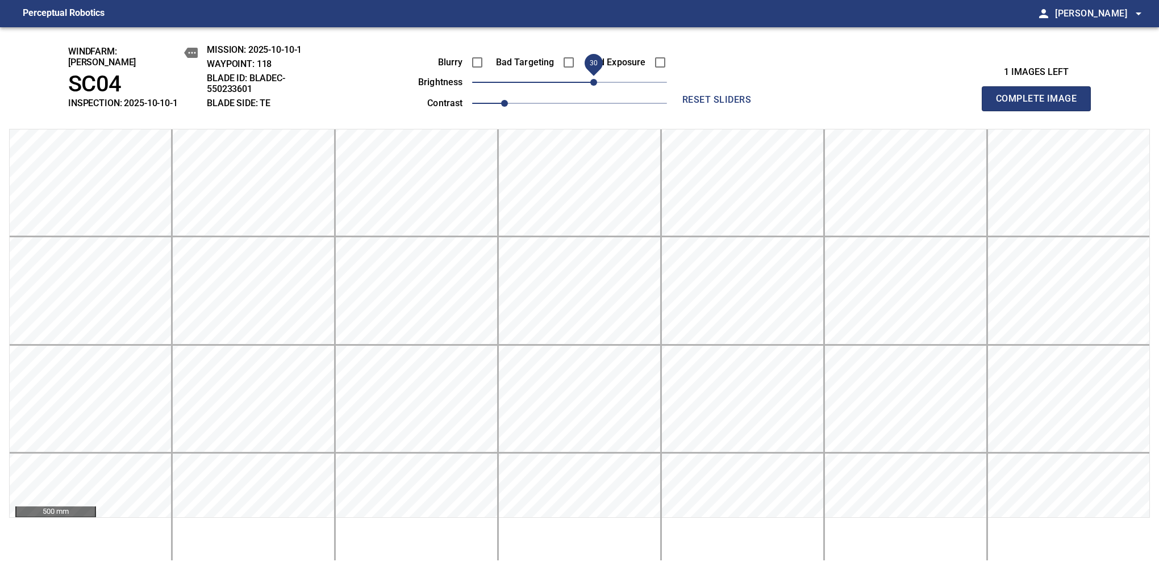
drag, startPoint x: 589, startPoint y: 78, endPoint x: 596, endPoint y: 78, distance: 7.4
click at [596, 78] on span "30" at bounding box center [569, 82] width 195 height 16
click at [1041, 105] on button "Complete Image" at bounding box center [1036, 98] width 109 height 25
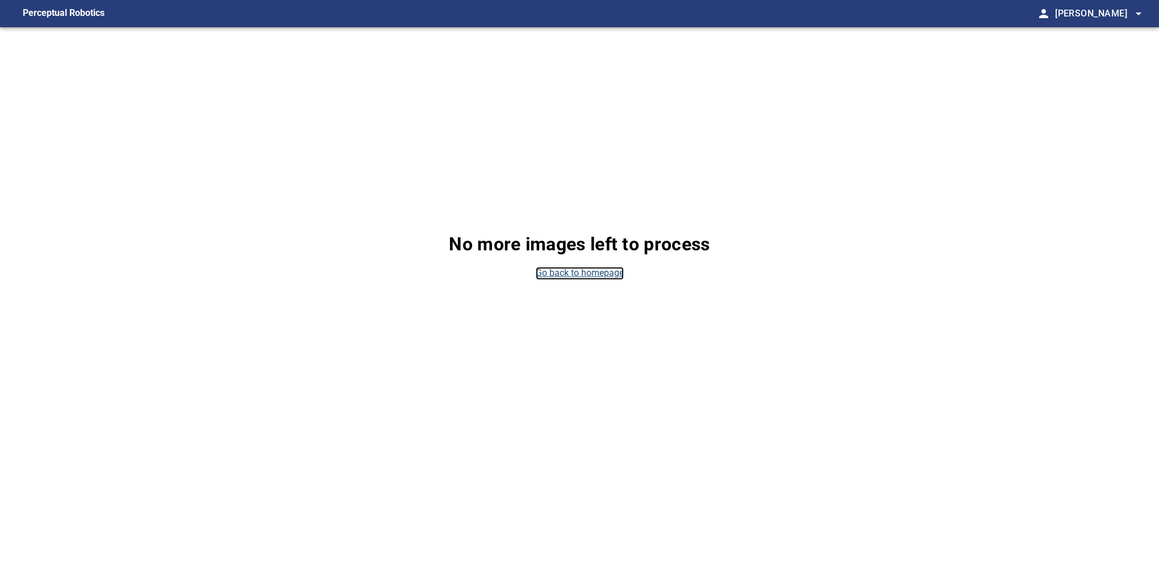
click at [594, 277] on link "Go back to homepage" at bounding box center [580, 273] width 88 height 13
